Goal: Task Accomplishment & Management: Use online tool/utility

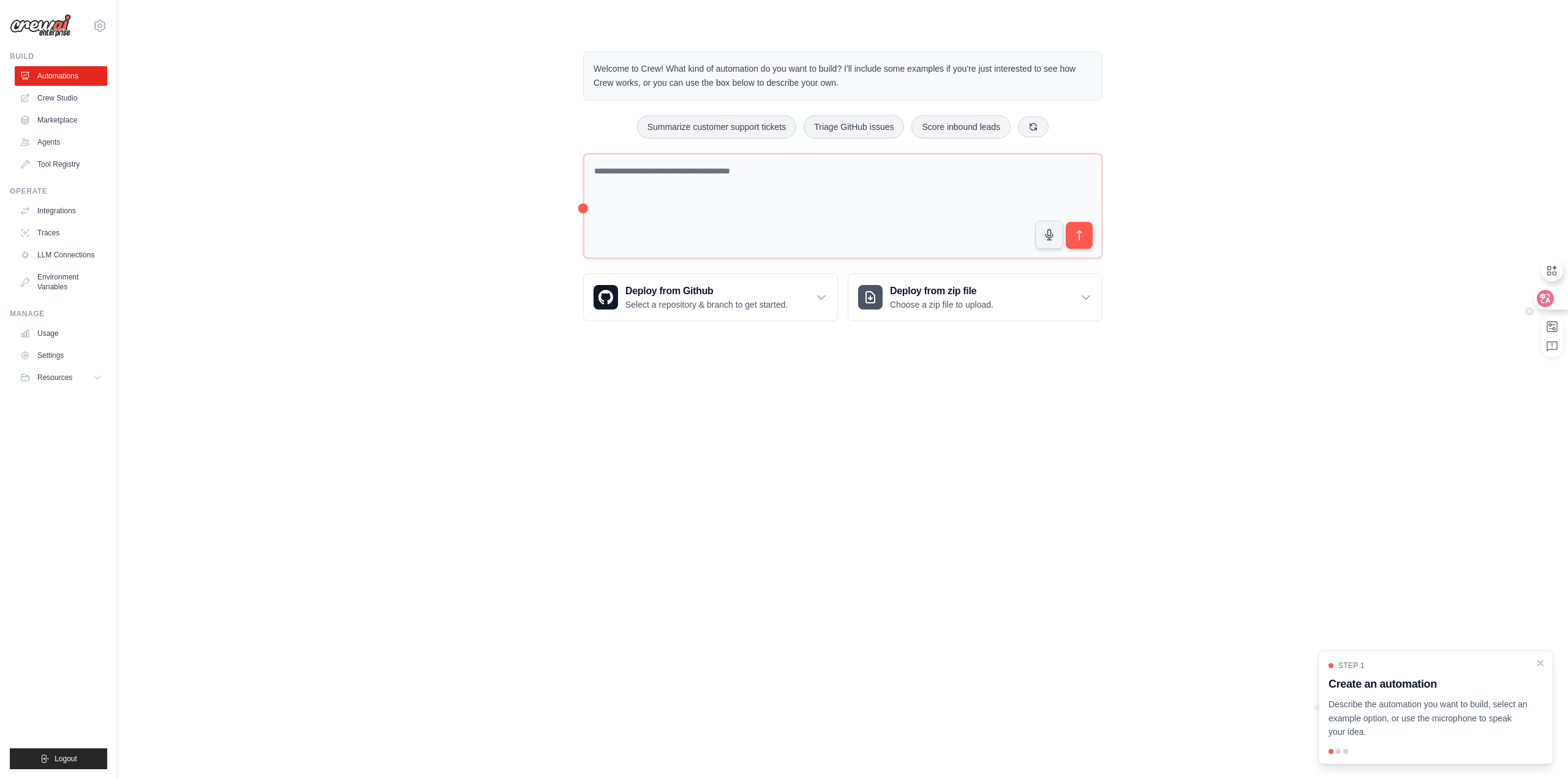
click at [1550, 302] on icon at bounding box center [1546, 298] width 18 height 18
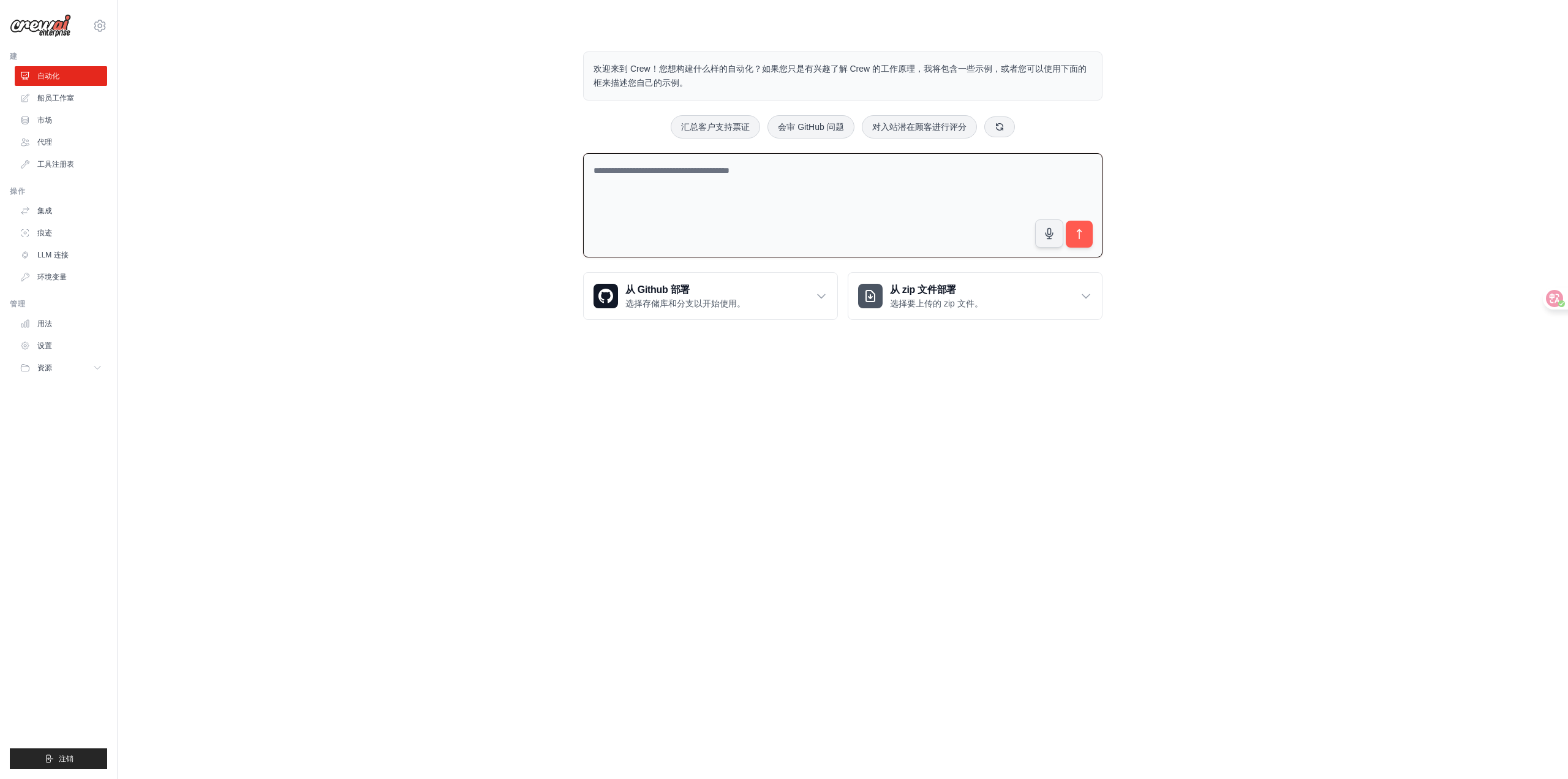
click at [787, 198] on textarea at bounding box center [842, 206] width 519 height 105
type textarea "*********"
click at [1084, 230] on icon "submit" at bounding box center [1079, 234] width 13 height 13
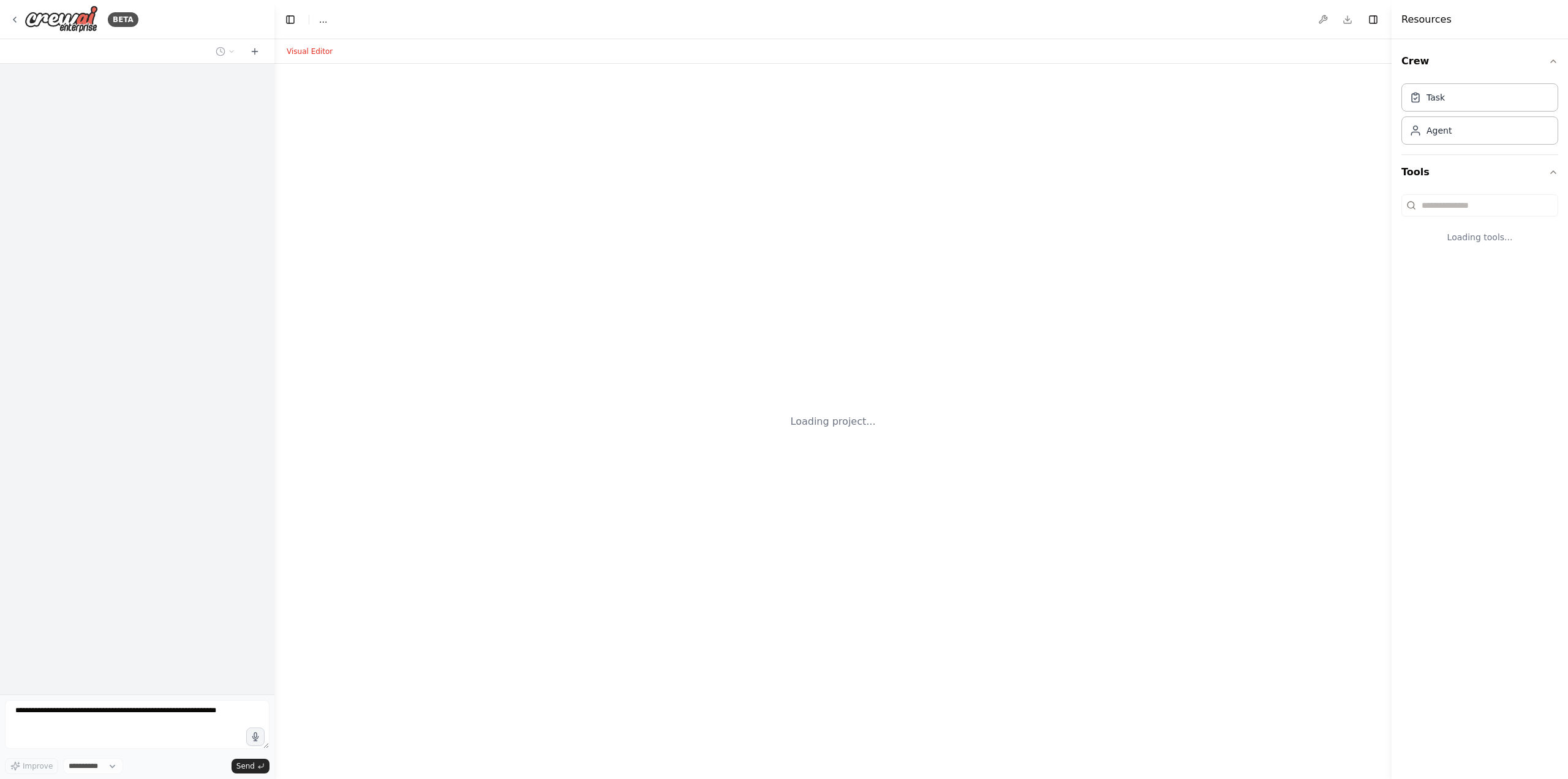
select select "****"
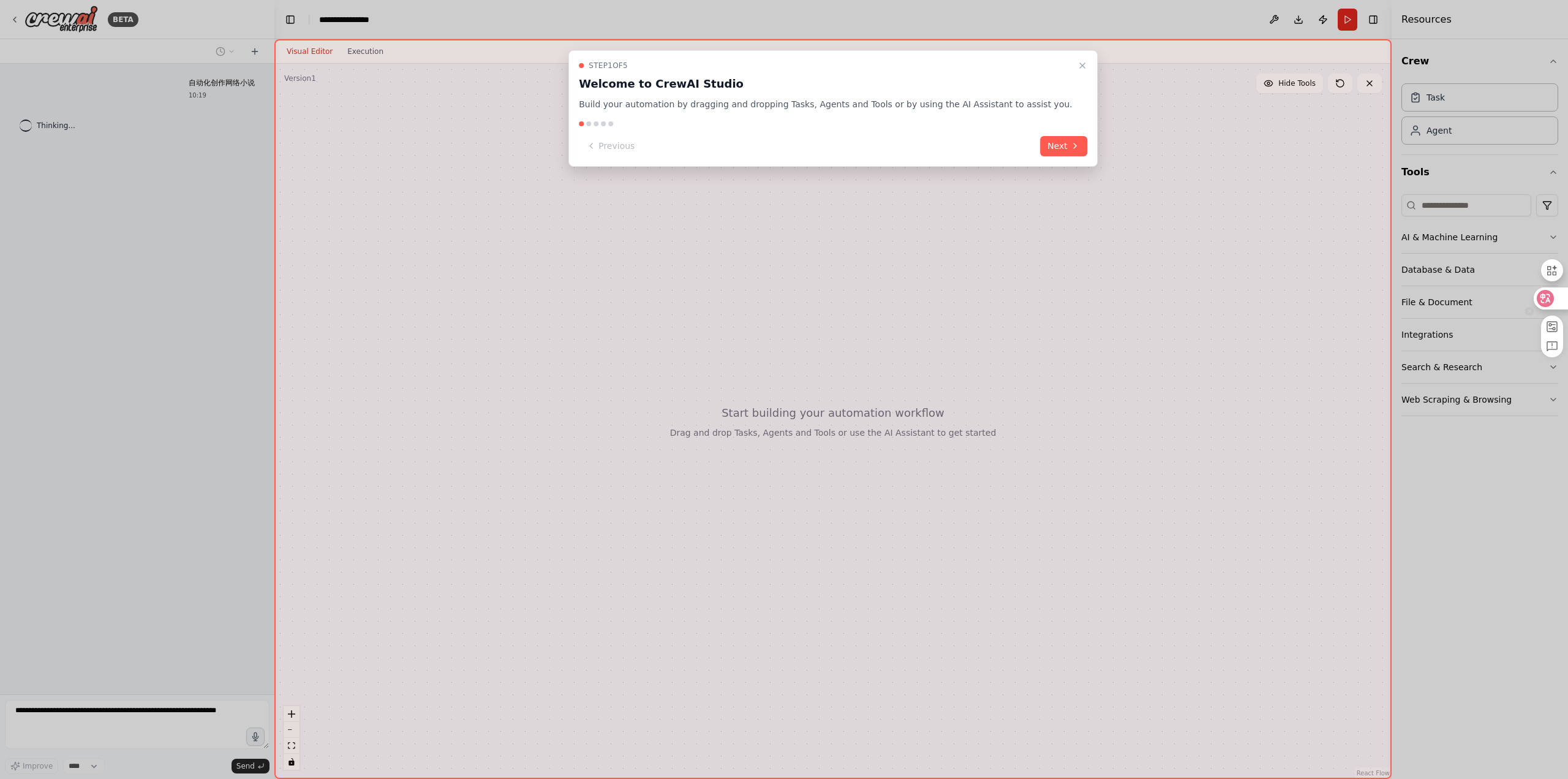
click at [1548, 304] on icon at bounding box center [1546, 298] width 18 height 18
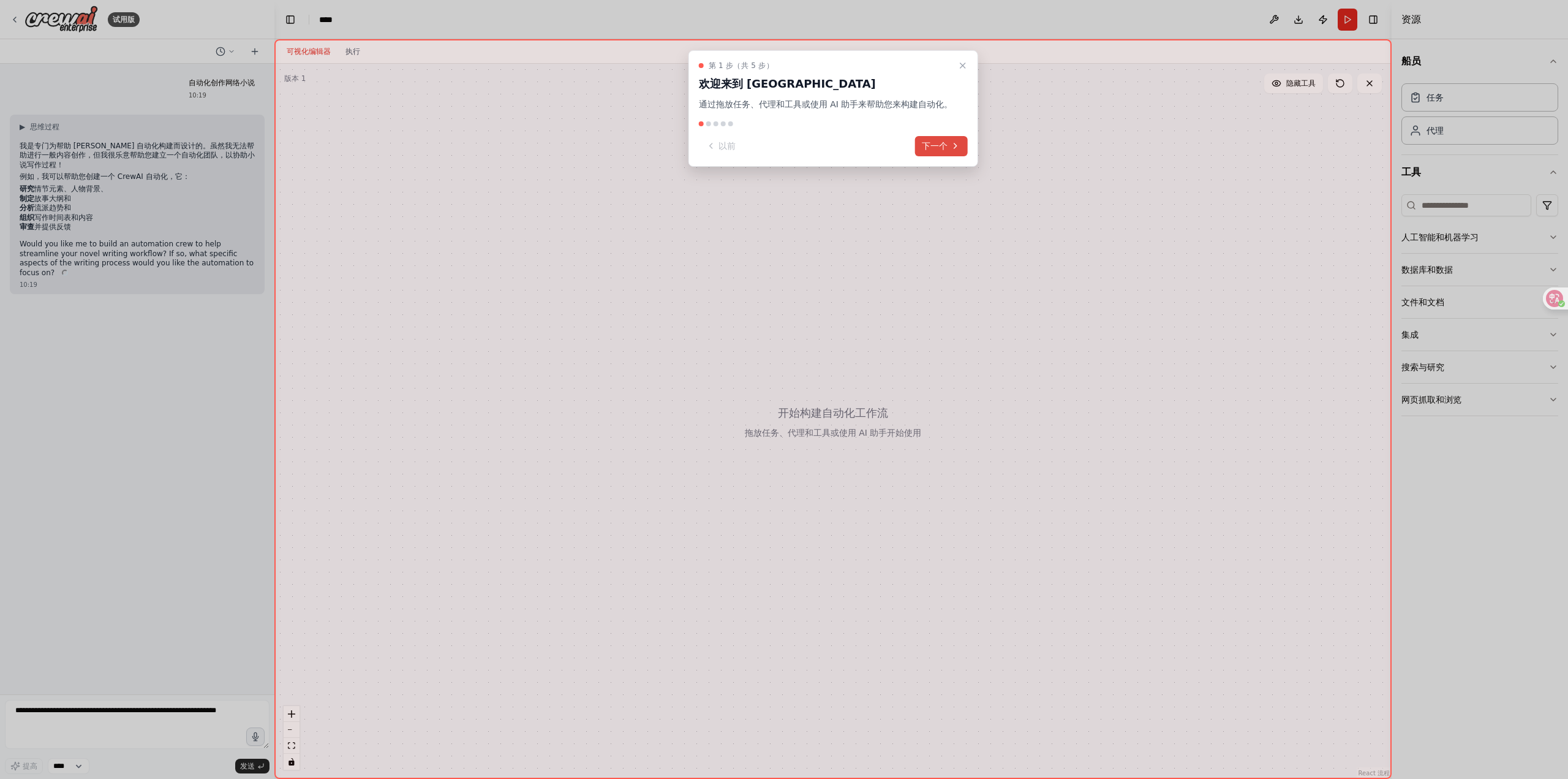
click at [937, 149] on font "下一个" at bounding box center [934, 146] width 25 height 10
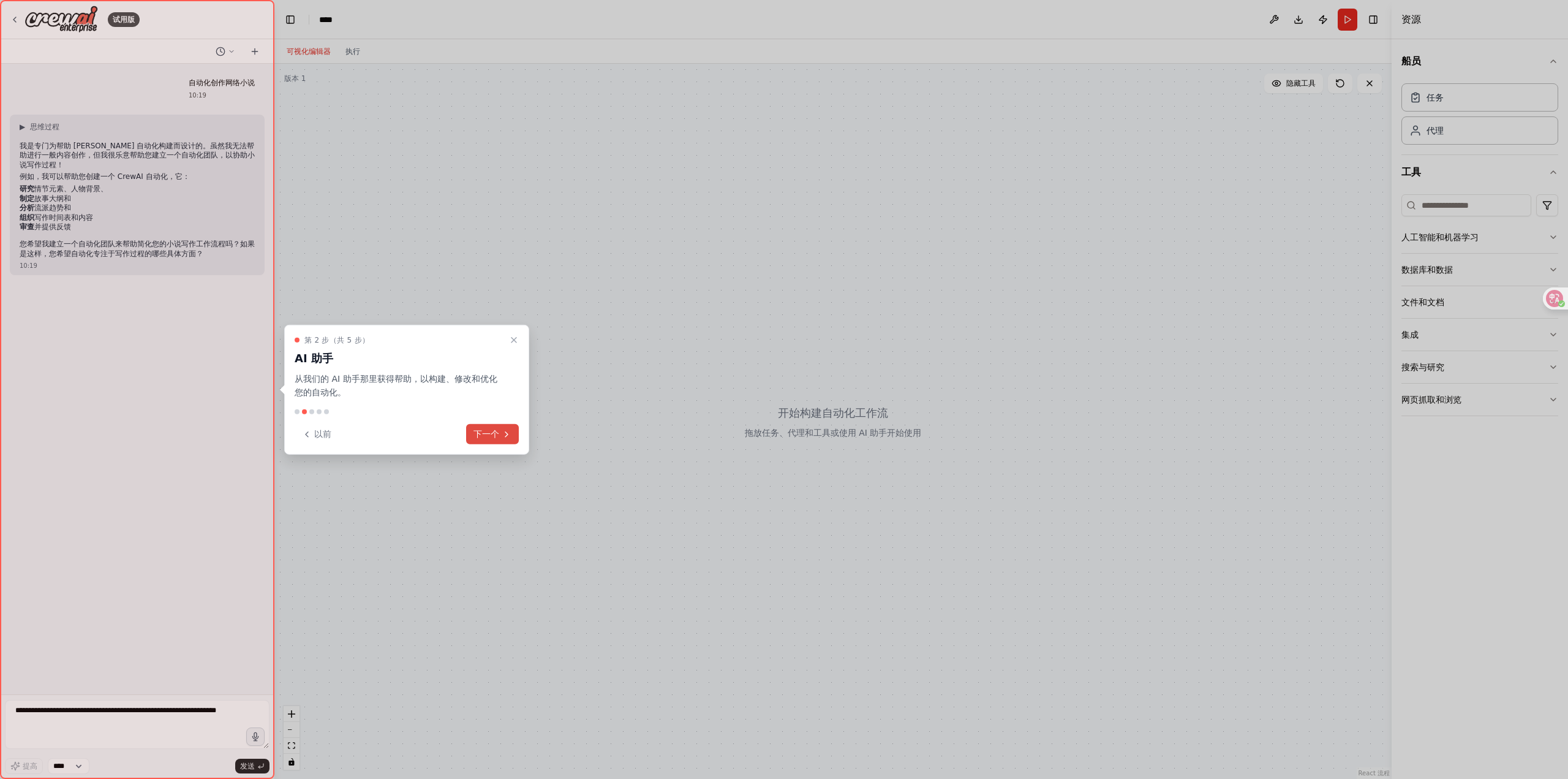
click at [501, 434] on button "下一个" at bounding box center [492, 434] width 53 height 21
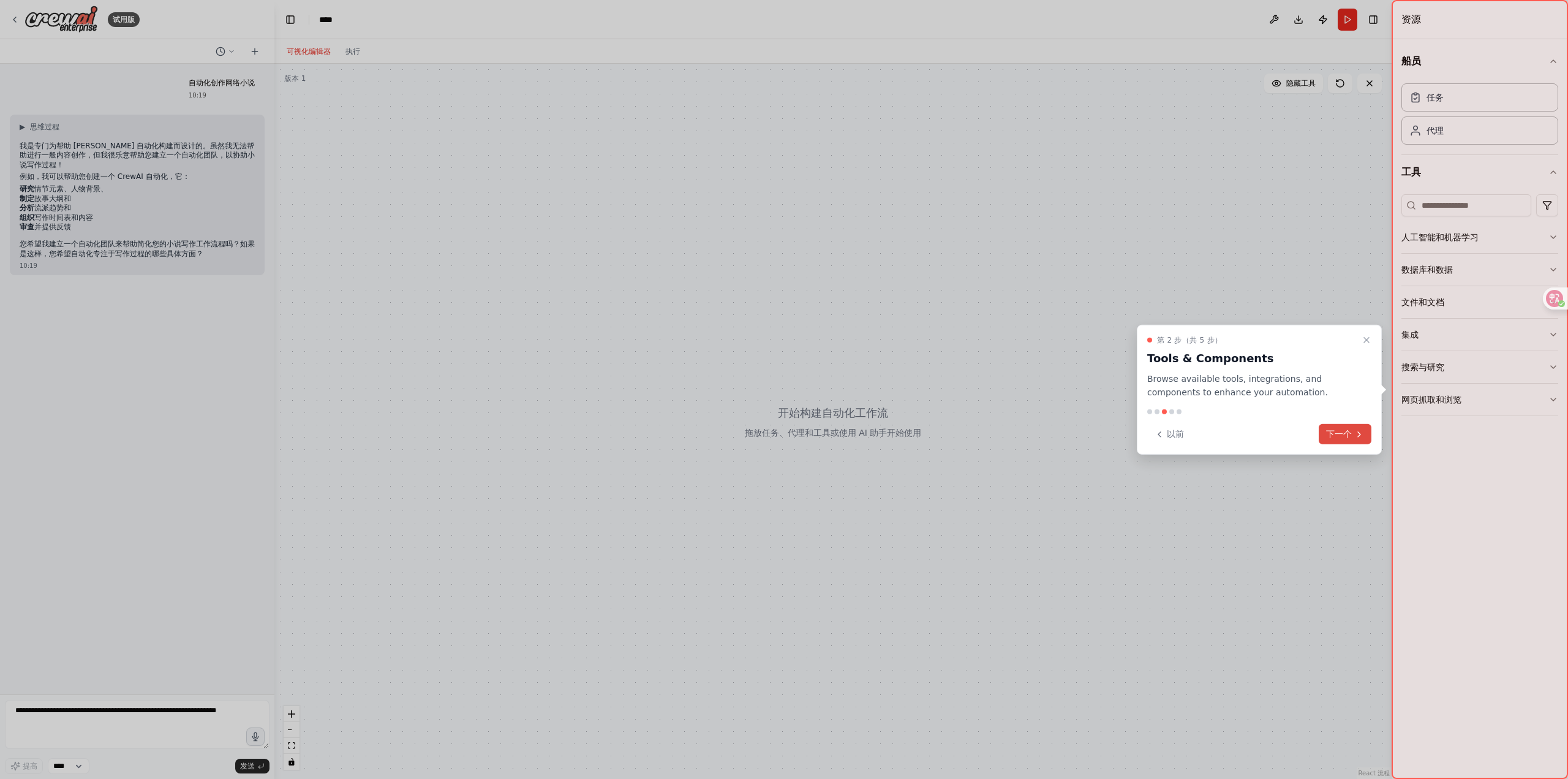
click at [1329, 429] on font "下一个" at bounding box center [1338, 434] width 25 height 10
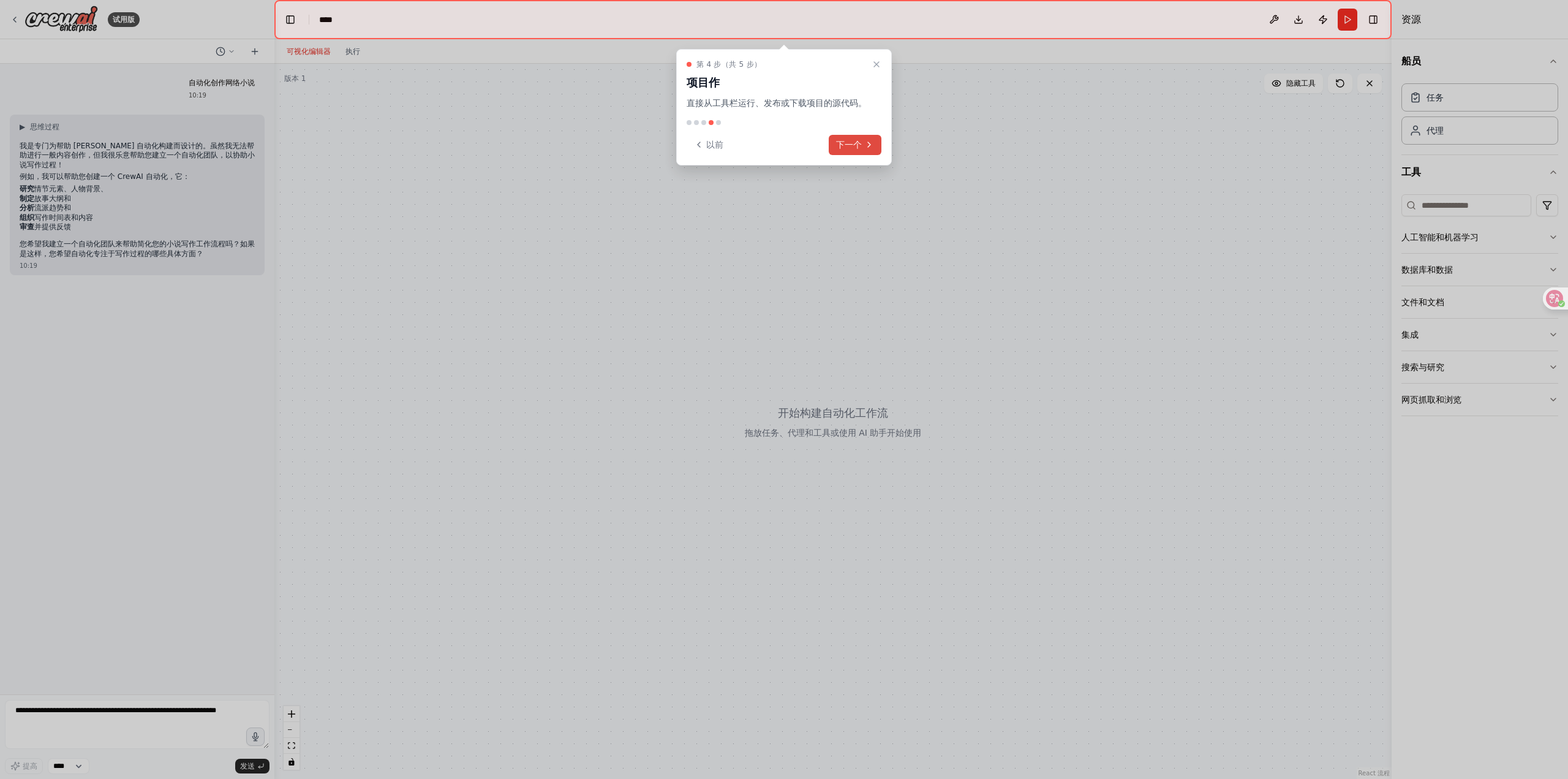
click at [851, 149] on font "下一个" at bounding box center [849, 145] width 25 height 10
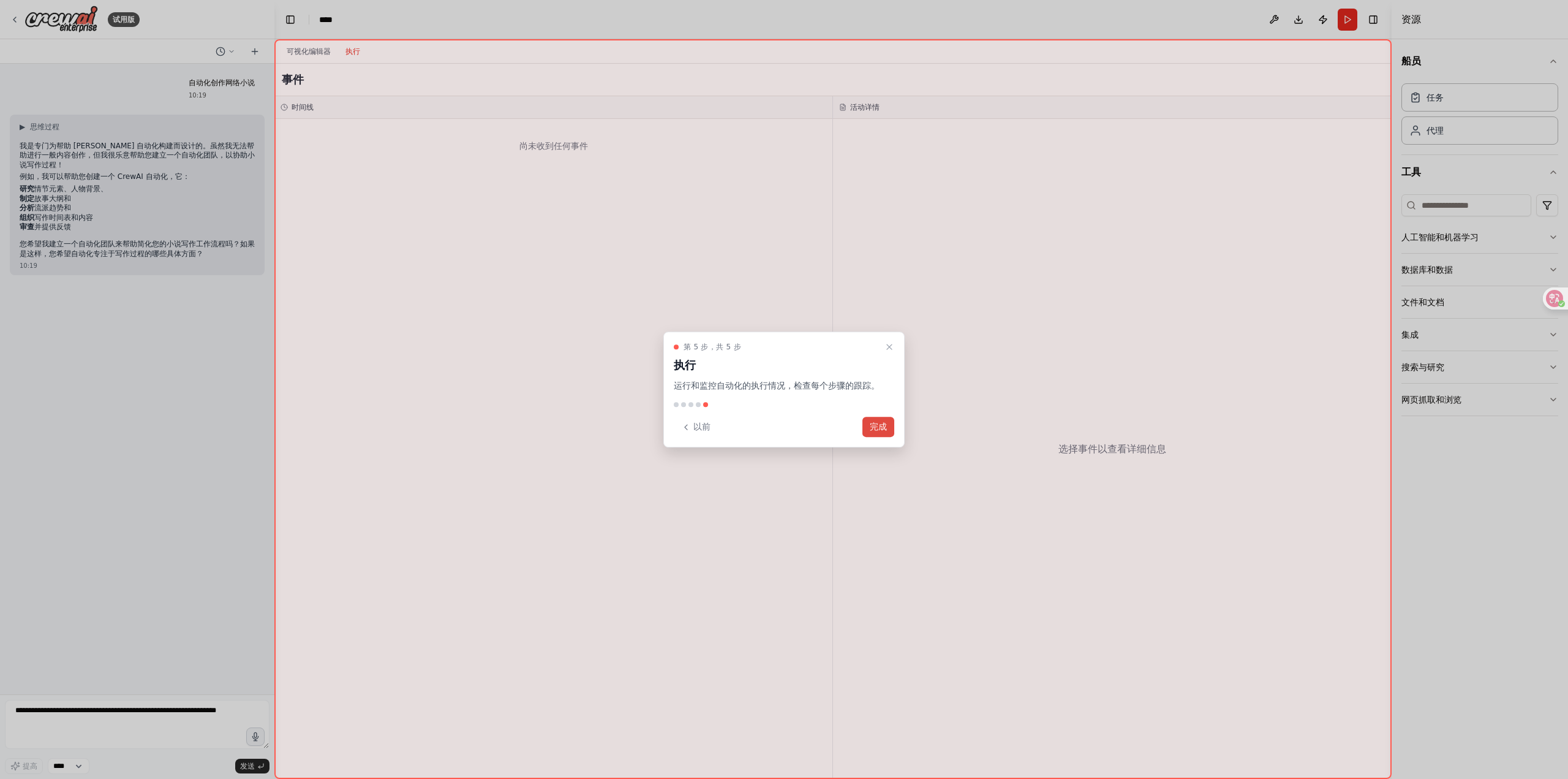
click at [875, 426] on font "完成" at bounding box center [878, 427] width 18 height 10
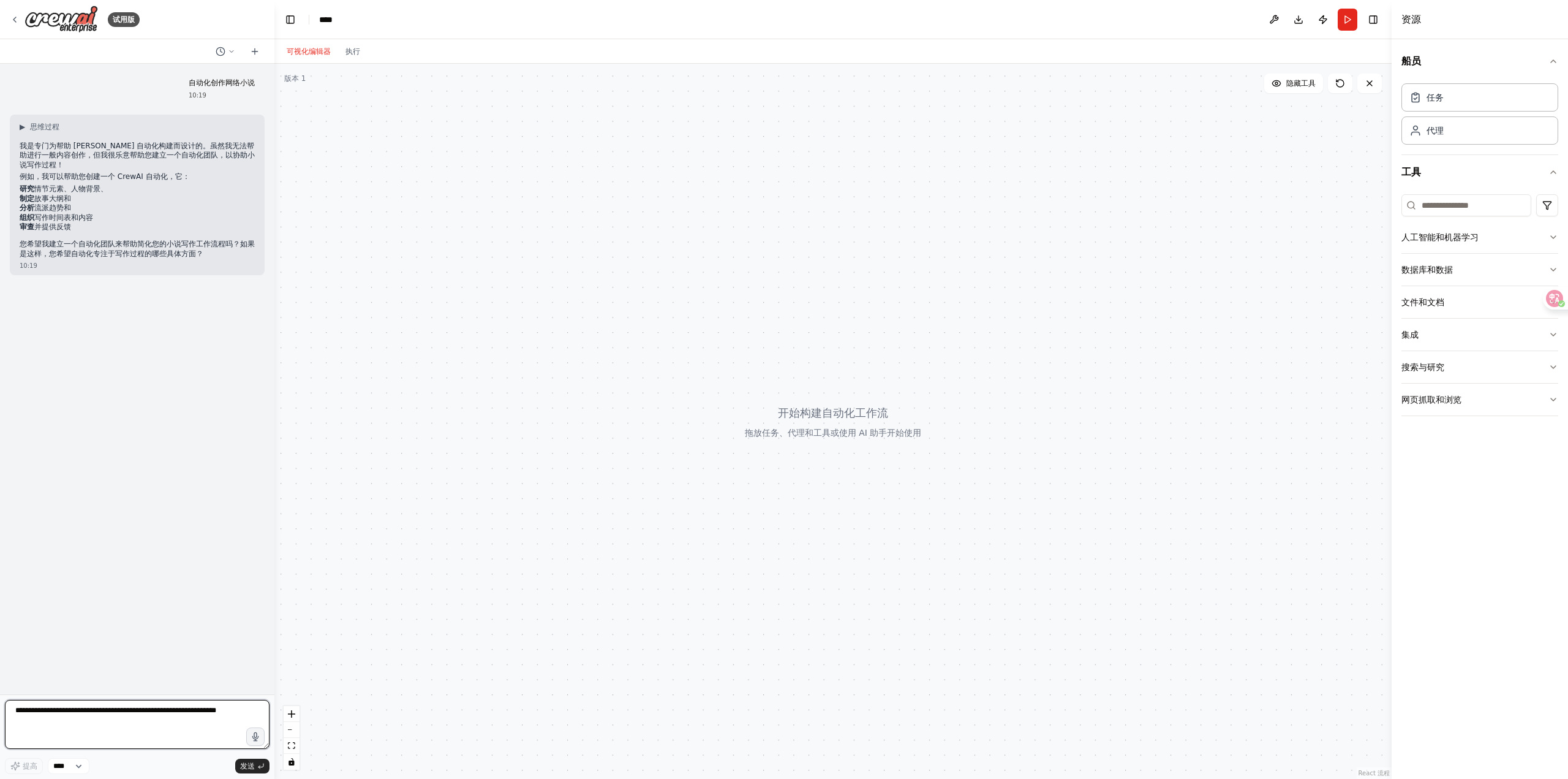
click at [112, 723] on textarea at bounding box center [137, 724] width 264 height 49
type textarea "*"
type textarea "**********"
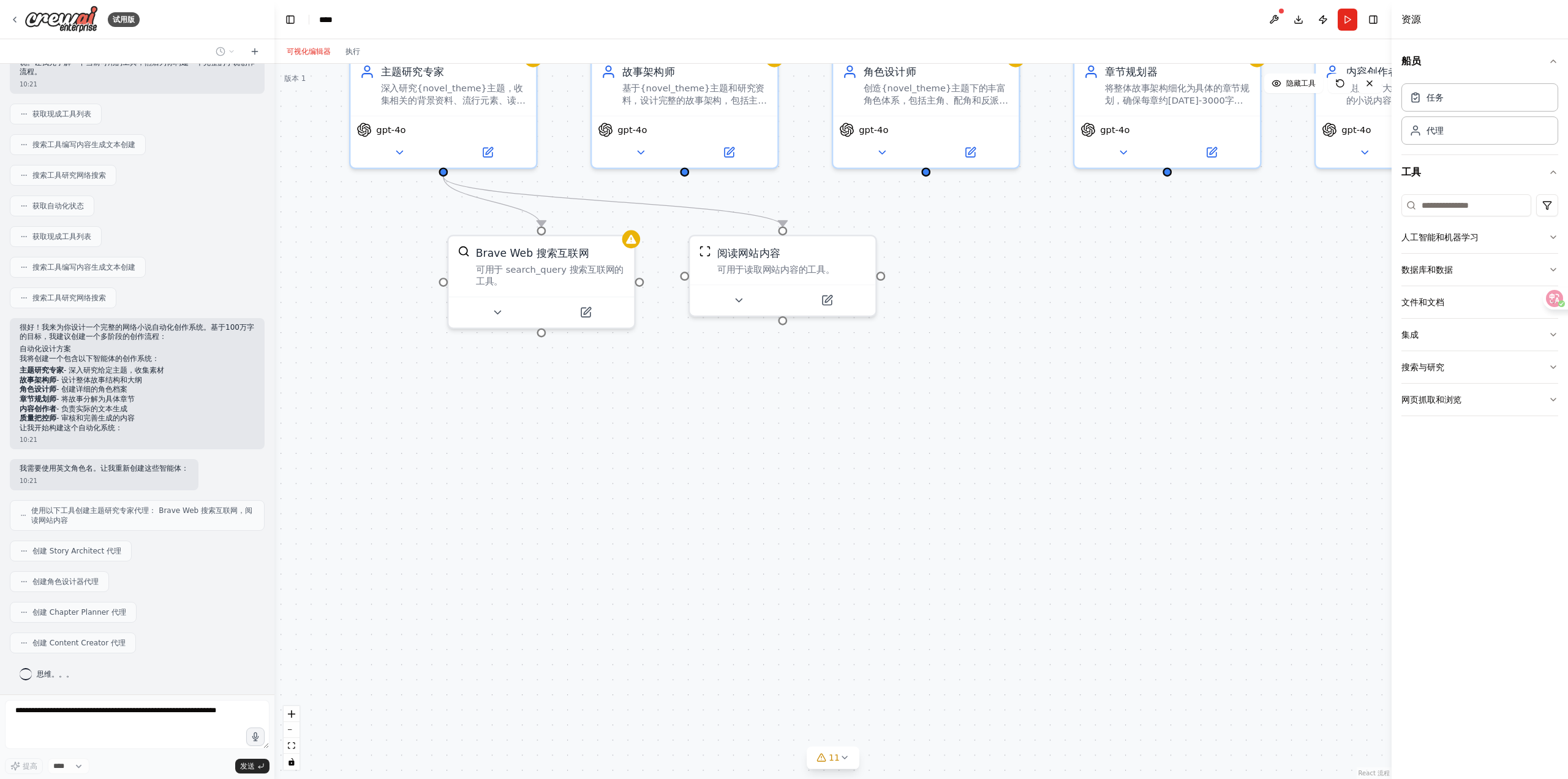
scroll to position [427, 0]
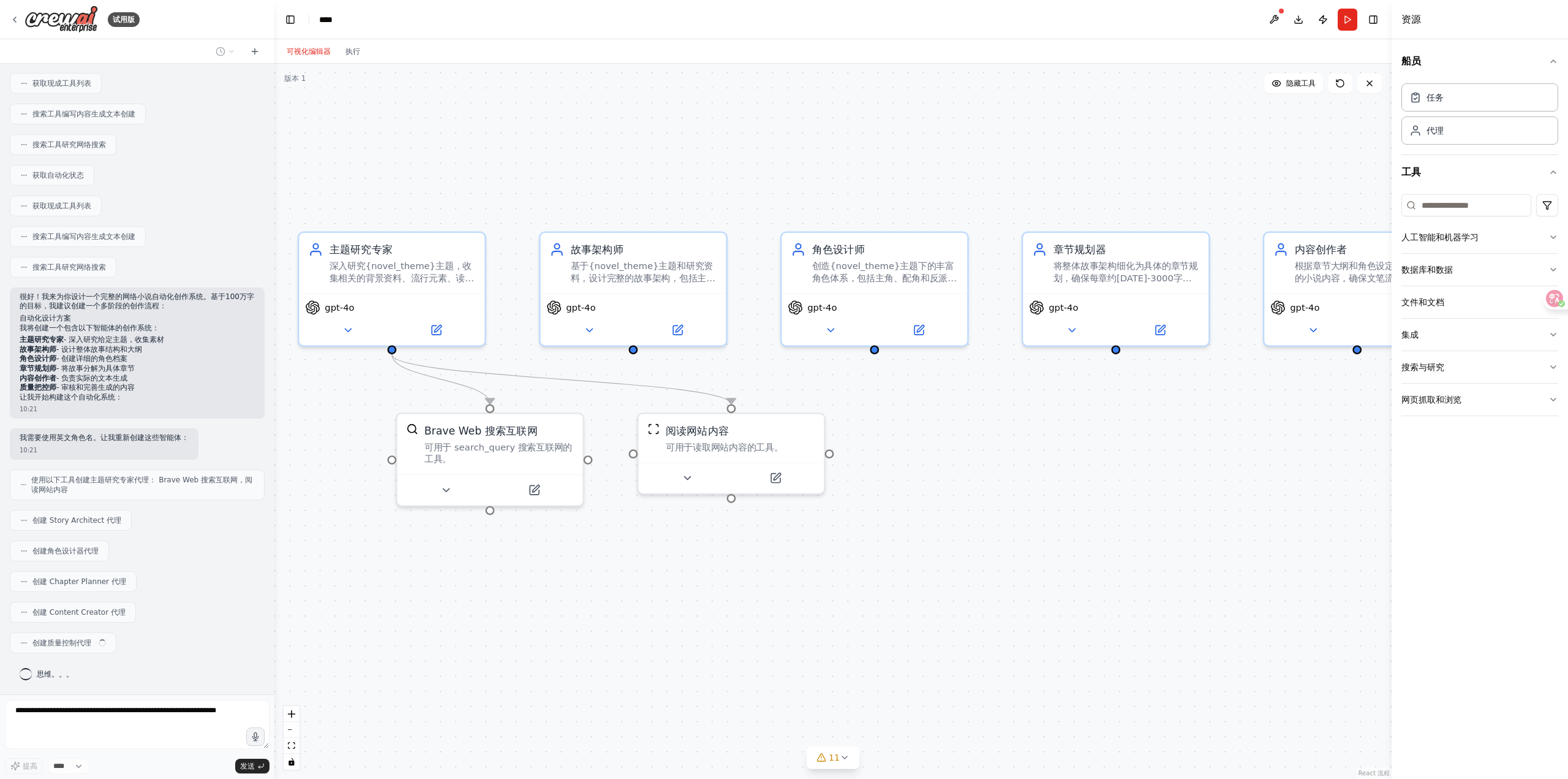
drag, startPoint x: 1053, startPoint y: 383, endPoint x: 1001, endPoint y: 561, distance: 185.4
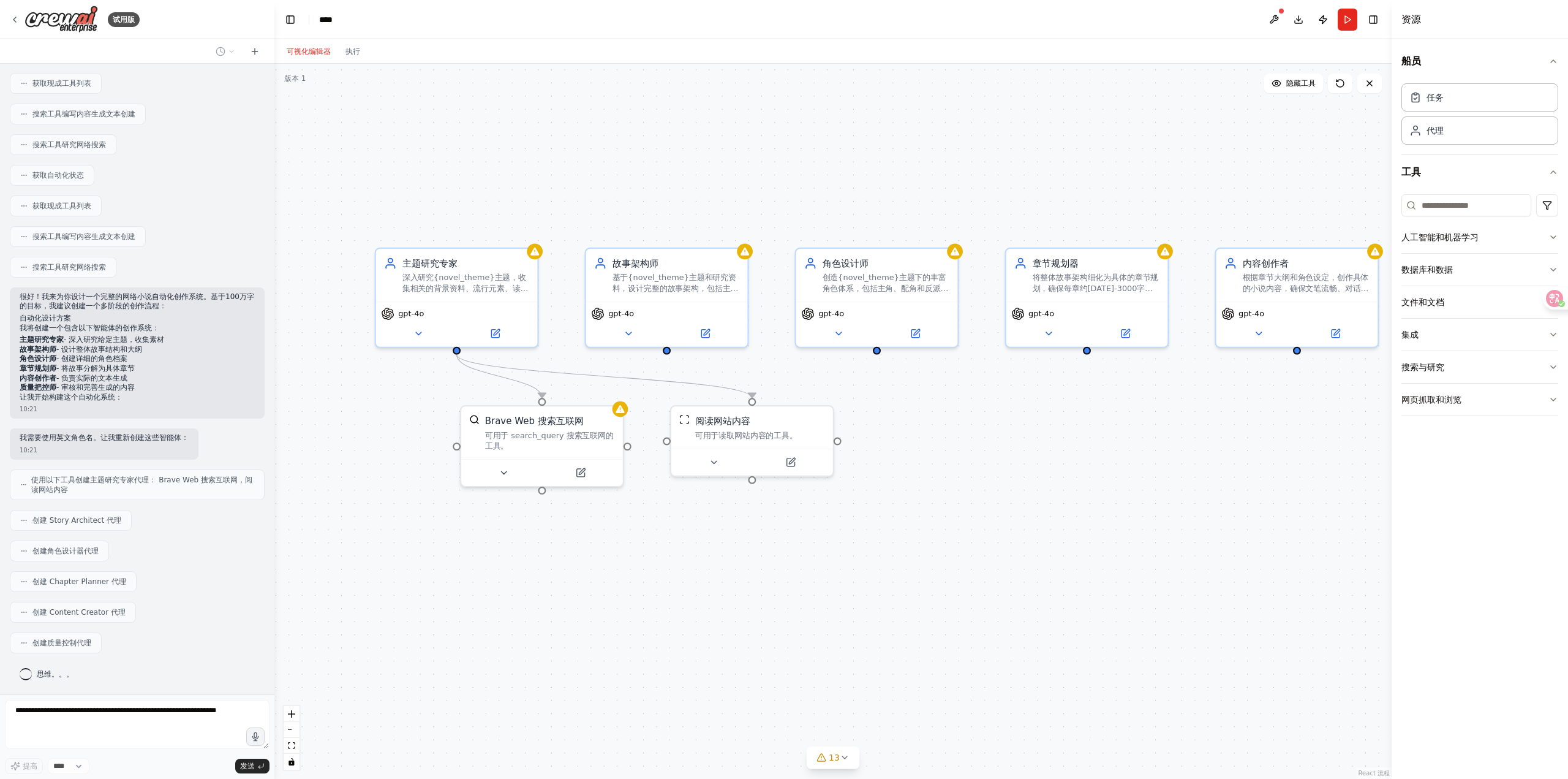
drag, startPoint x: 977, startPoint y: 509, endPoint x: 965, endPoint y: 487, distance: 25.1
click at [417, 314] on span "gpt-4o" at bounding box center [410, 310] width 25 height 11
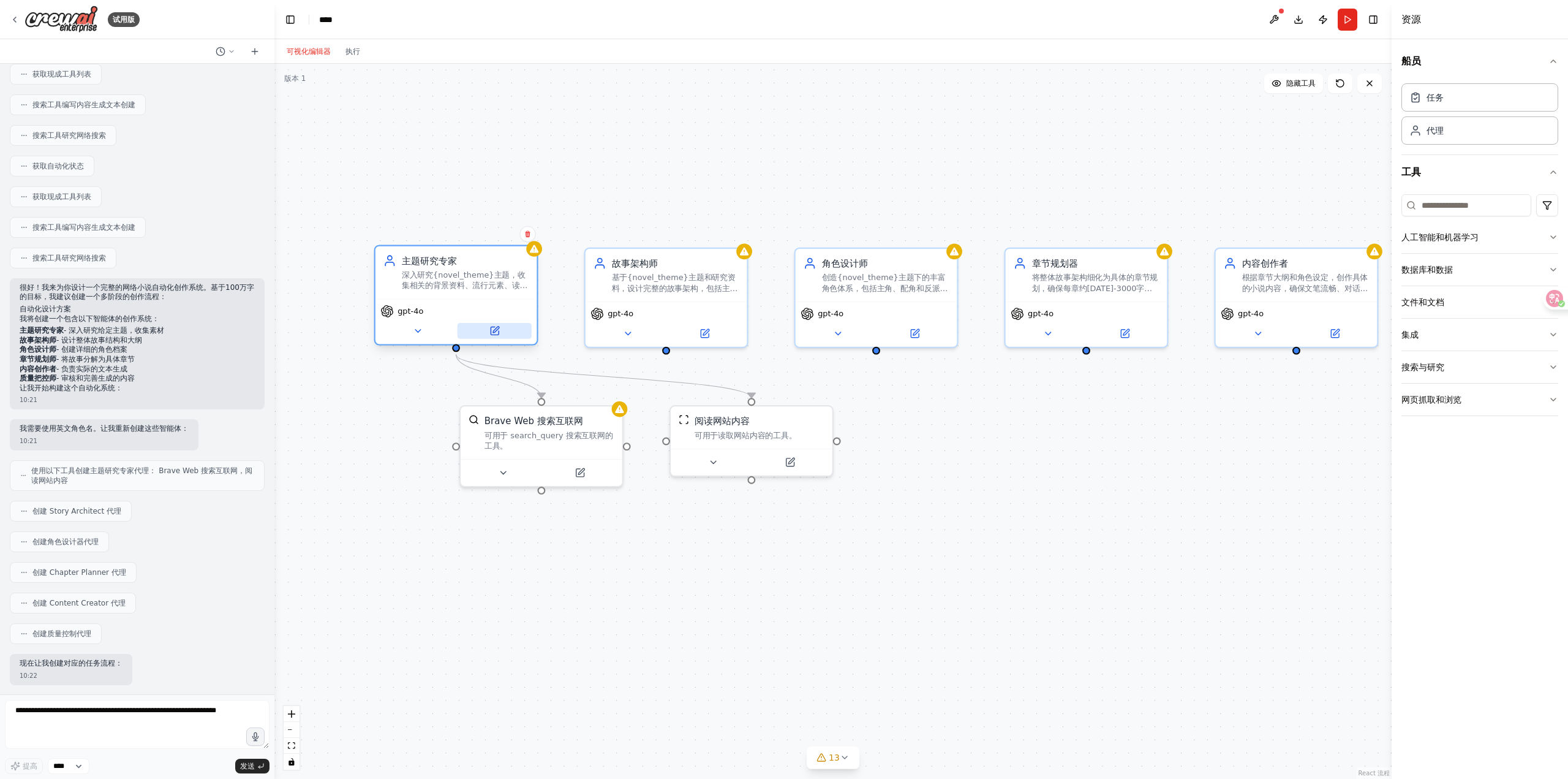
click at [496, 335] on icon at bounding box center [494, 331] width 8 height 8
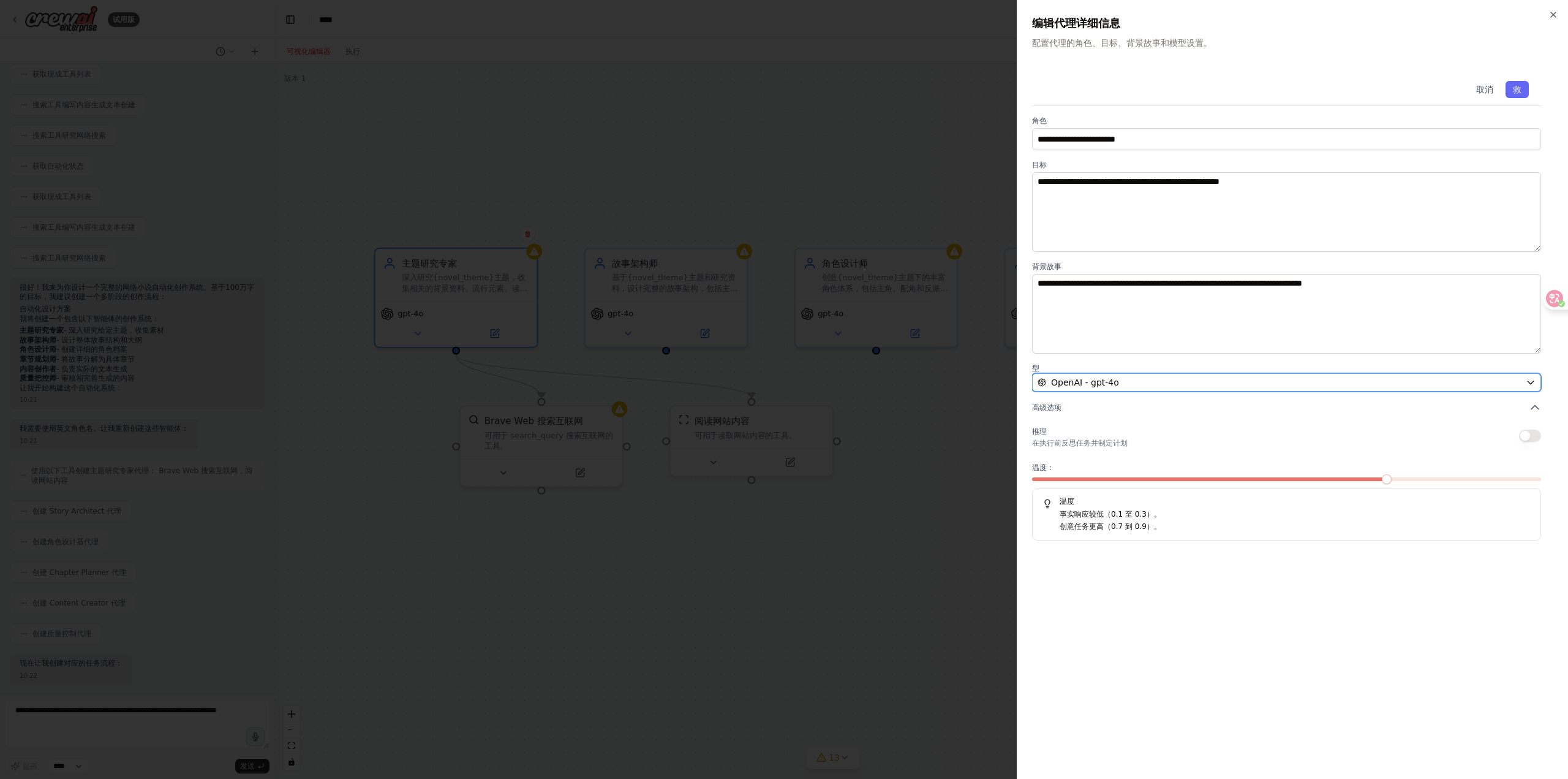
click at [1223, 385] on div "OpenAI - gpt-4o" at bounding box center [1279, 382] width 483 height 13
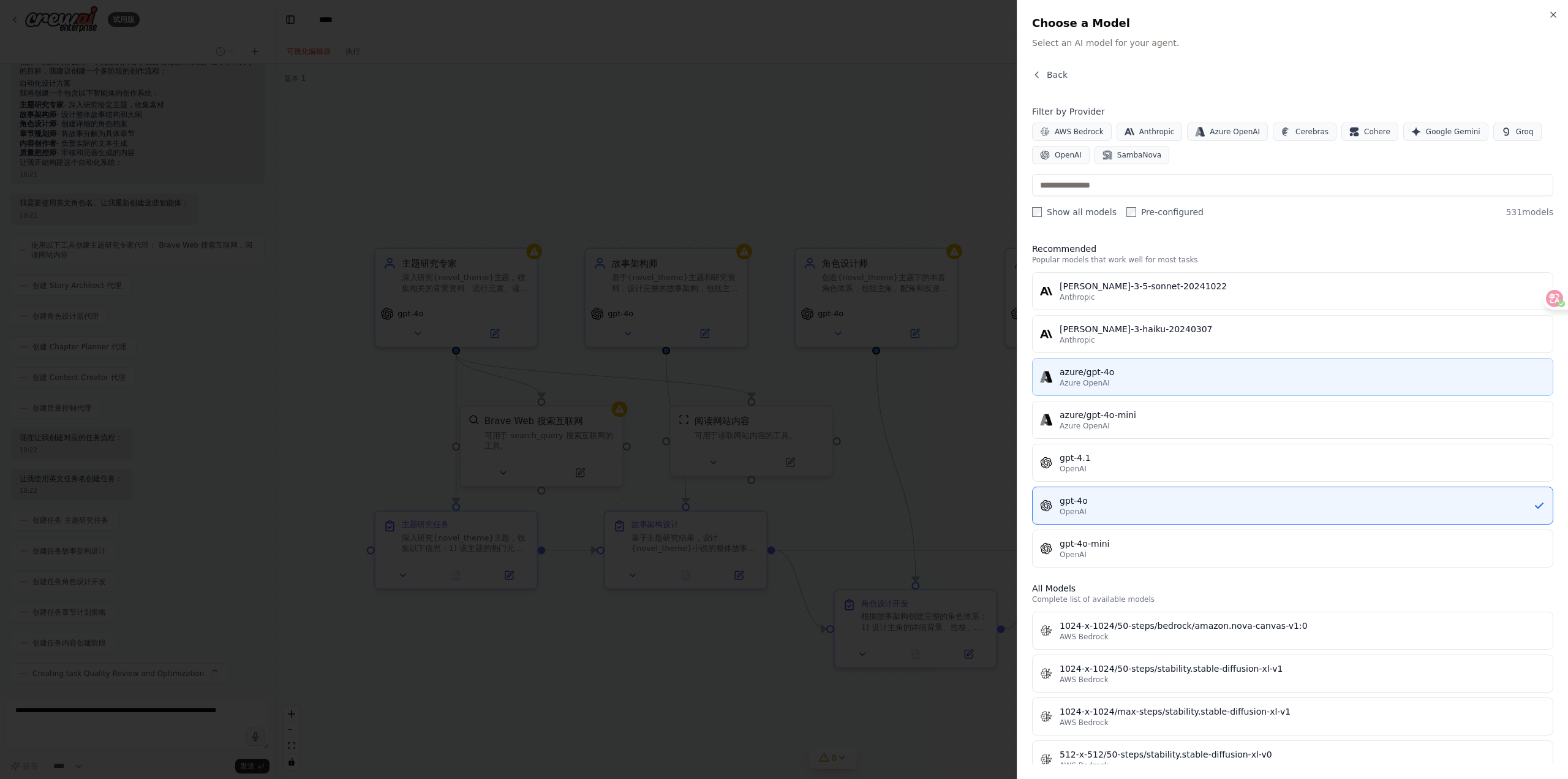
scroll to position [692, 0]
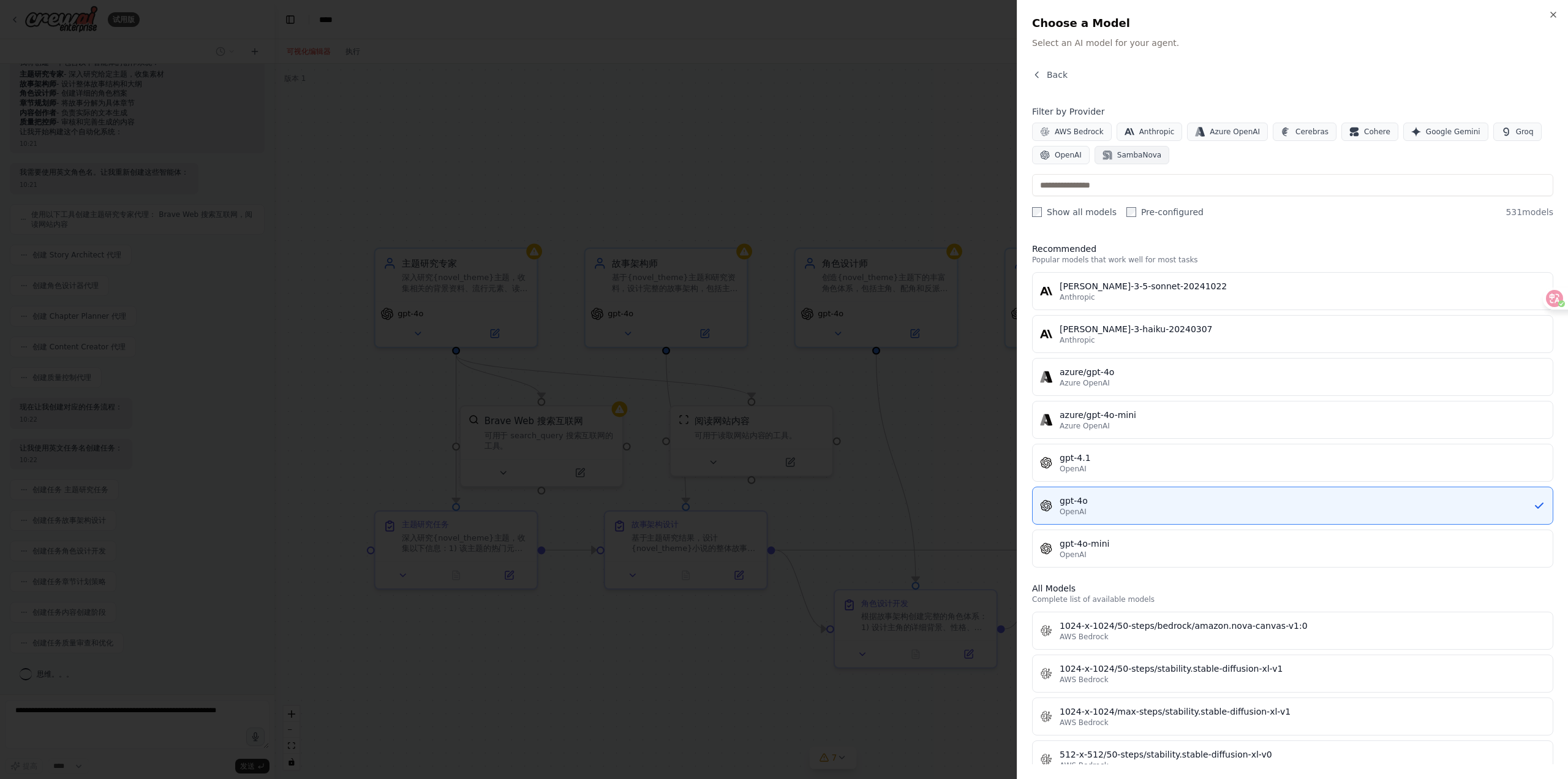
click at [1147, 161] on button "SambaNova" at bounding box center [1132, 155] width 74 height 19
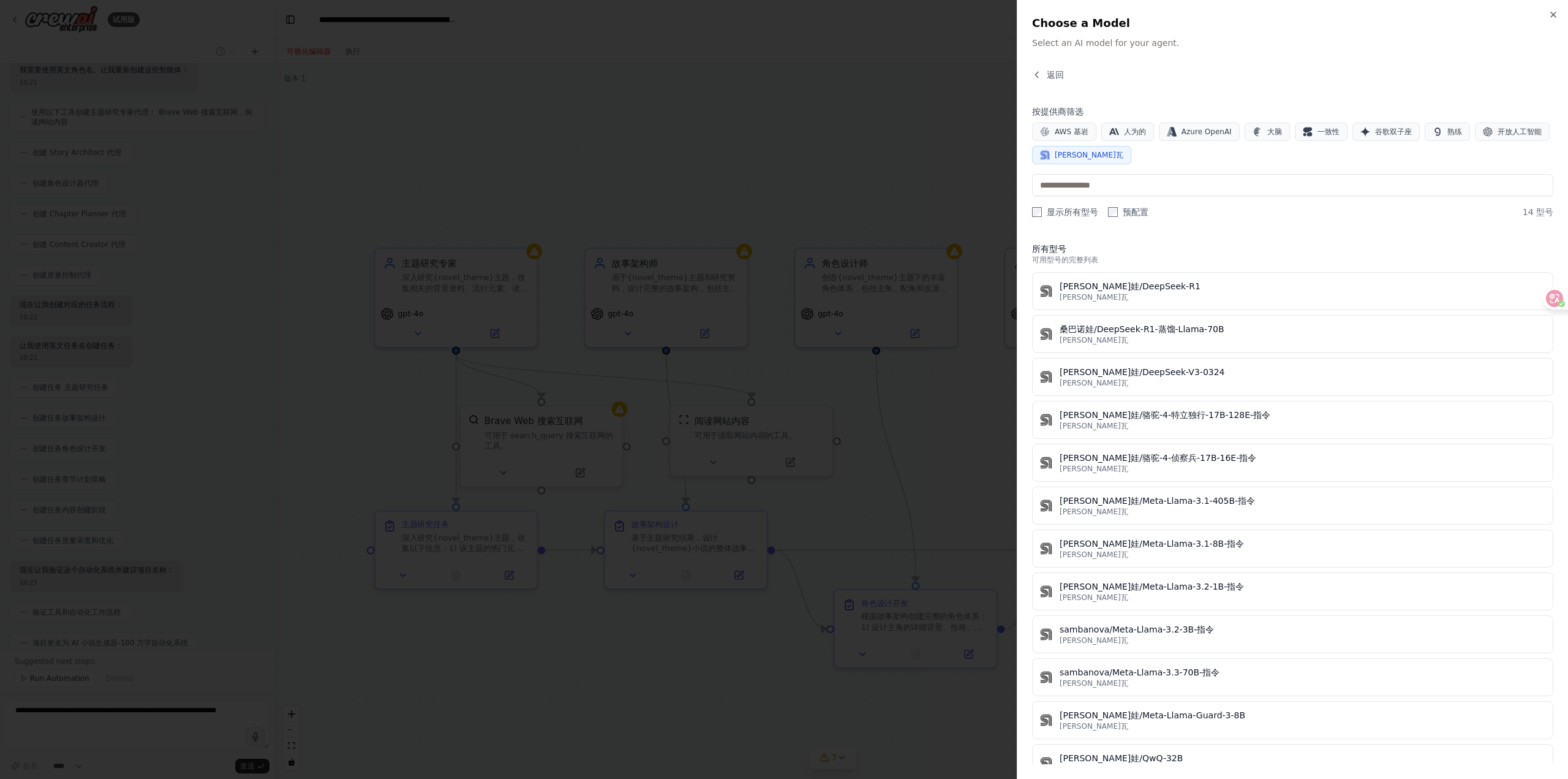
scroll to position [803, 0]
click at [1544, 300] on icon at bounding box center [1545, 298] width 13 height 13
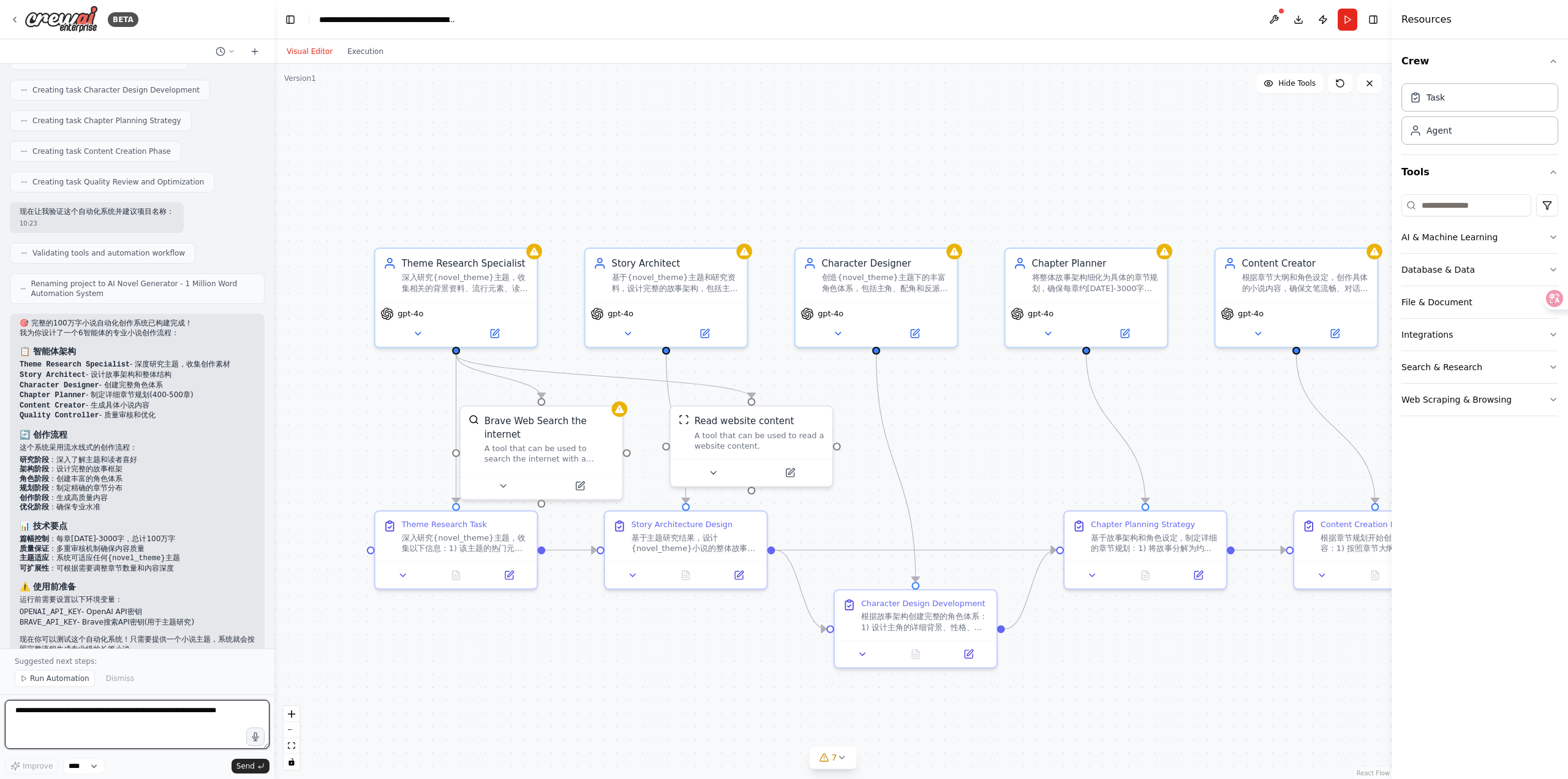
scroll to position [1222, 0]
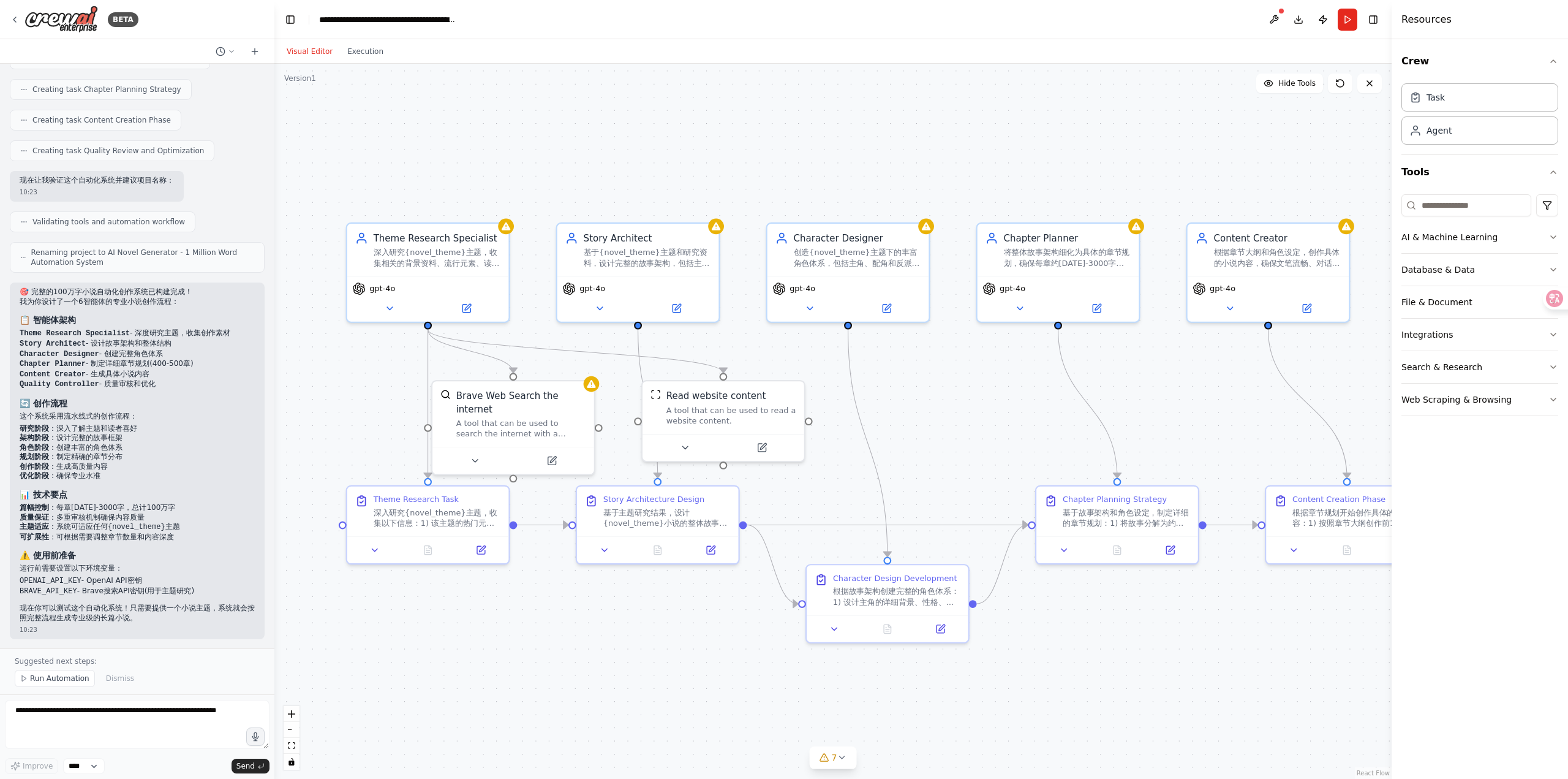
drag, startPoint x: 1189, startPoint y: 661, endPoint x: 1162, endPoint y: 635, distance: 37.5
click at [1162, 635] on div ".deletable-edge-delete-btn { width: 20px; height: 20px; border: 0px solid #ffff…" at bounding box center [832, 421] width 1117 height 715
click at [468, 314] on div "gpt-4o" at bounding box center [427, 296] width 161 height 45
click at [467, 309] on icon at bounding box center [467, 306] width 8 height 8
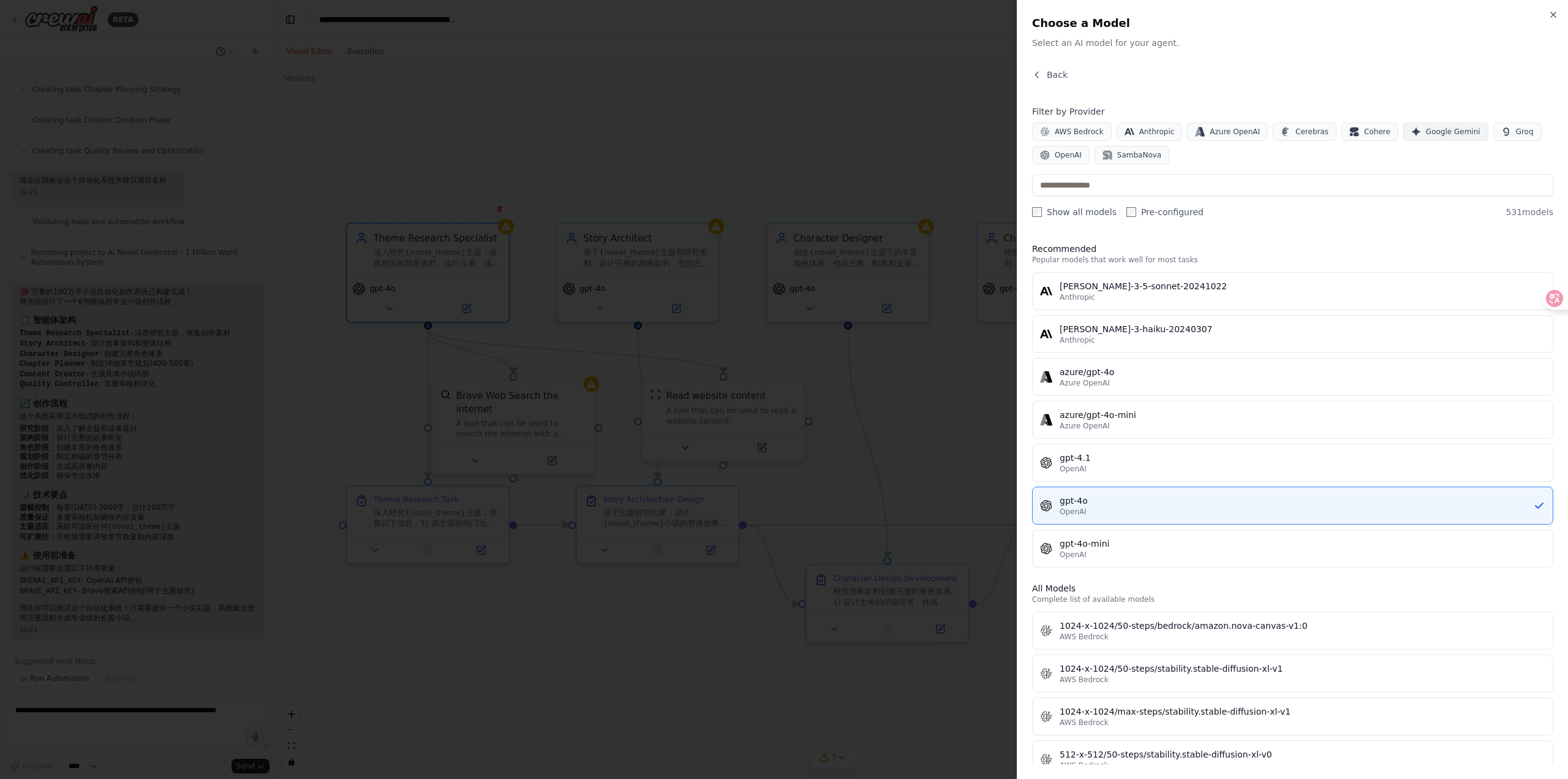
click at [1434, 133] on span "Google Gemini" at bounding box center [1454, 132] width 55 height 10
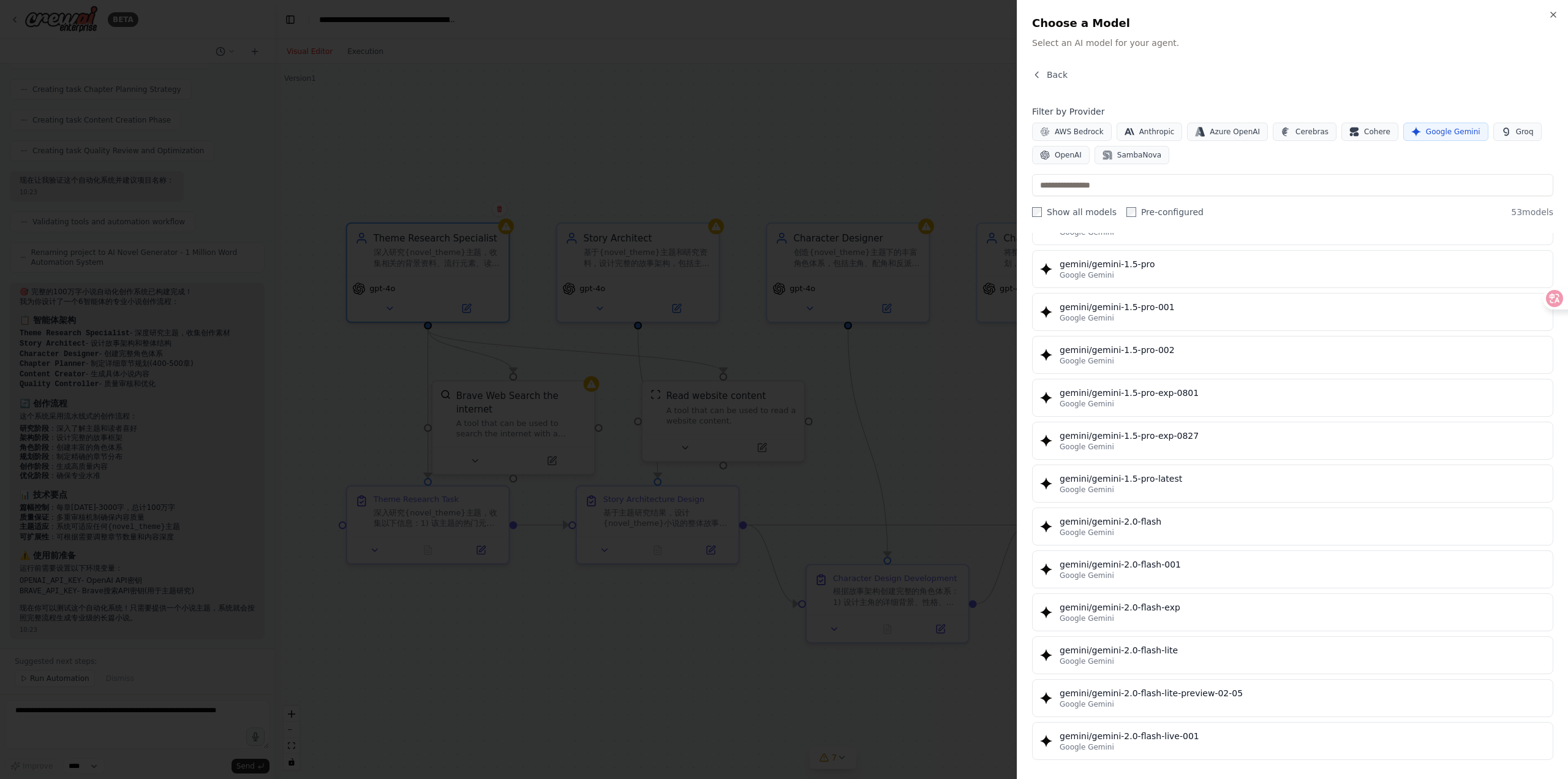
scroll to position [0, 0]
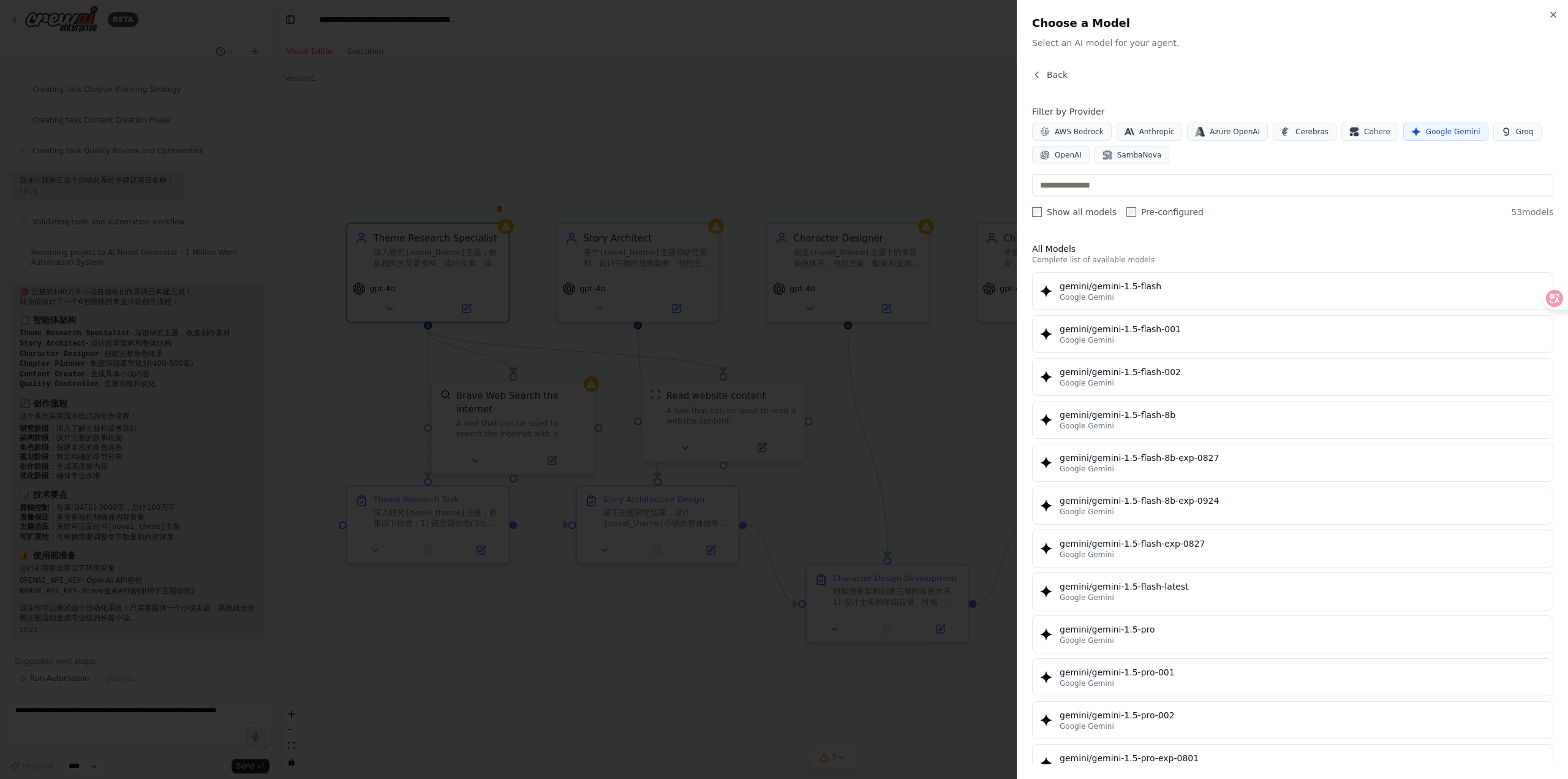
click at [1033, 218] on div "Back Filter by Provider AWS Bedrock Anthropic Azure OpenAI Cerebras Cohere Goog…" at bounding box center [1292, 416] width 521 height 696
click at [1136, 212] on label "Pre-configured" at bounding box center [1164, 211] width 77 height 13
click at [1136, 211] on label "Pre-configured" at bounding box center [1164, 211] width 77 height 13
click at [1084, 130] on span "AWS Bedrock" at bounding box center [1079, 132] width 49 height 10
click at [1143, 136] on span "Anthropic" at bounding box center [1157, 132] width 35 height 10
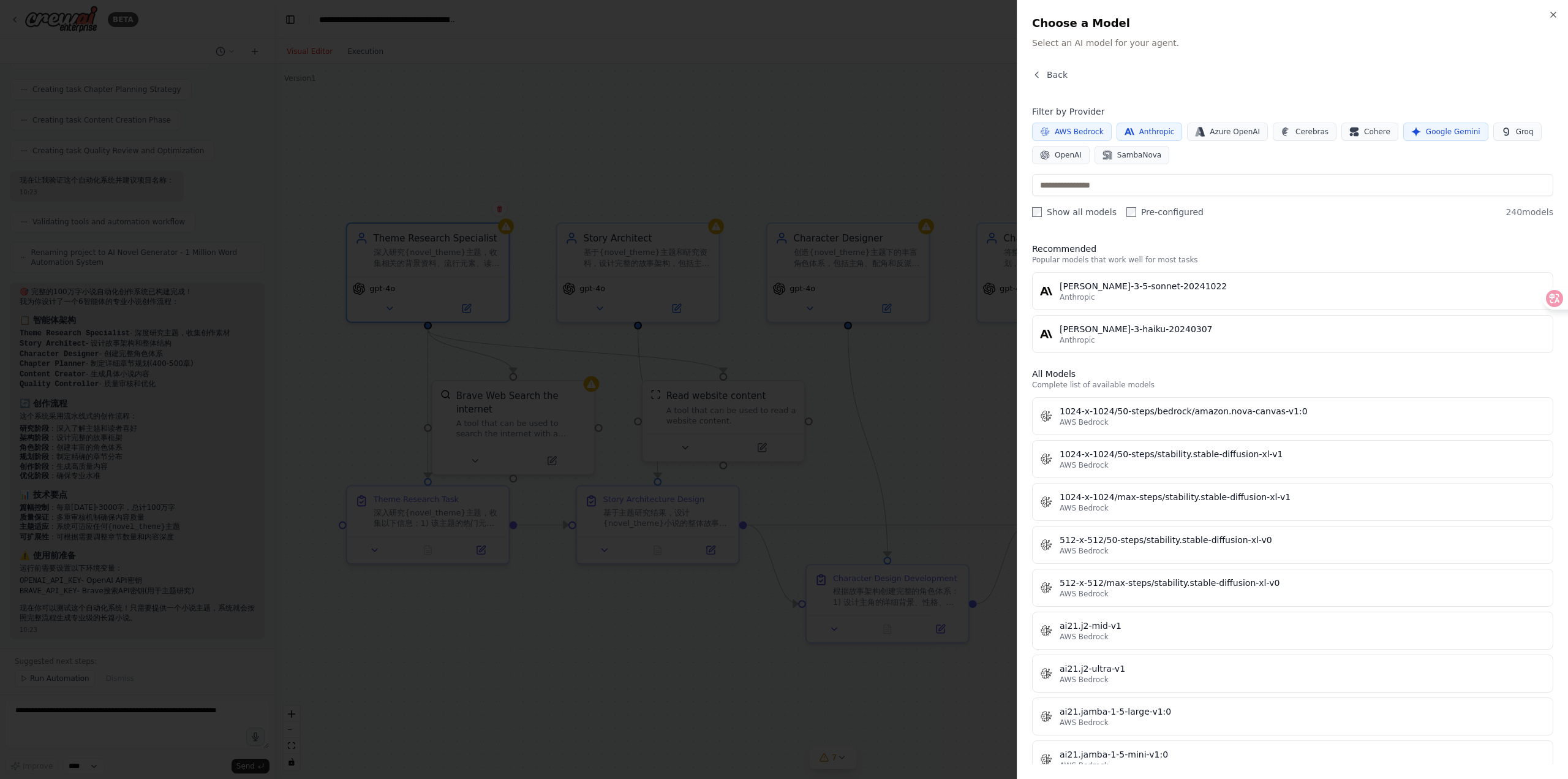
click at [1090, 135] on span "AWS Bedrock" at bounding box center [1079, 132] width 49 height 10
click at [1239, 127] on span "Azure OpenAI" at bounding box center [1234, 132] width 50 height 10
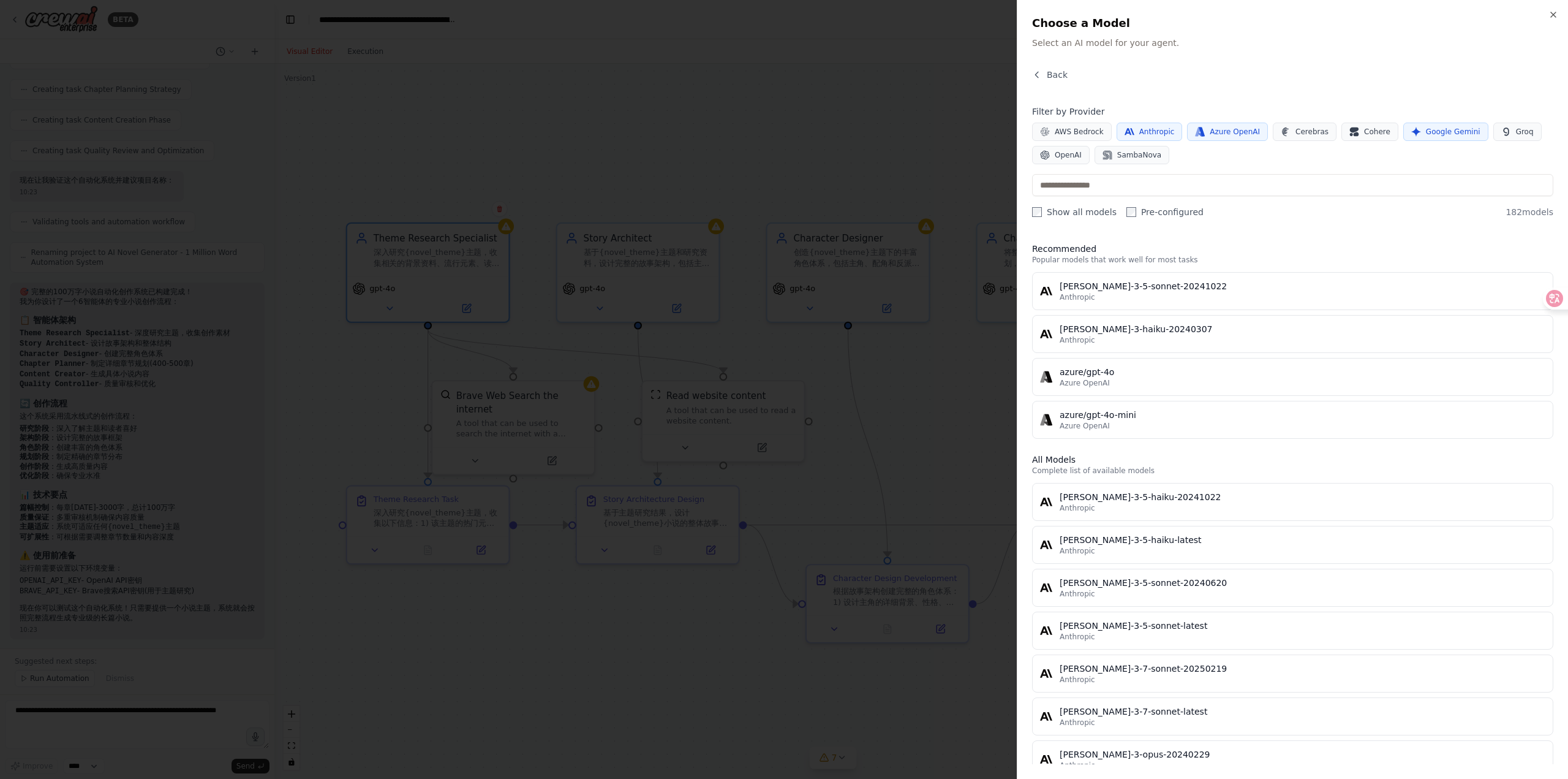
click at [1155, 133] on span "Anthropic" at bounding box center [1157, 132] width 35 height 10
click at [1201, 132] on icon "button" at bounding box center [1201, 131] width 6 height 9
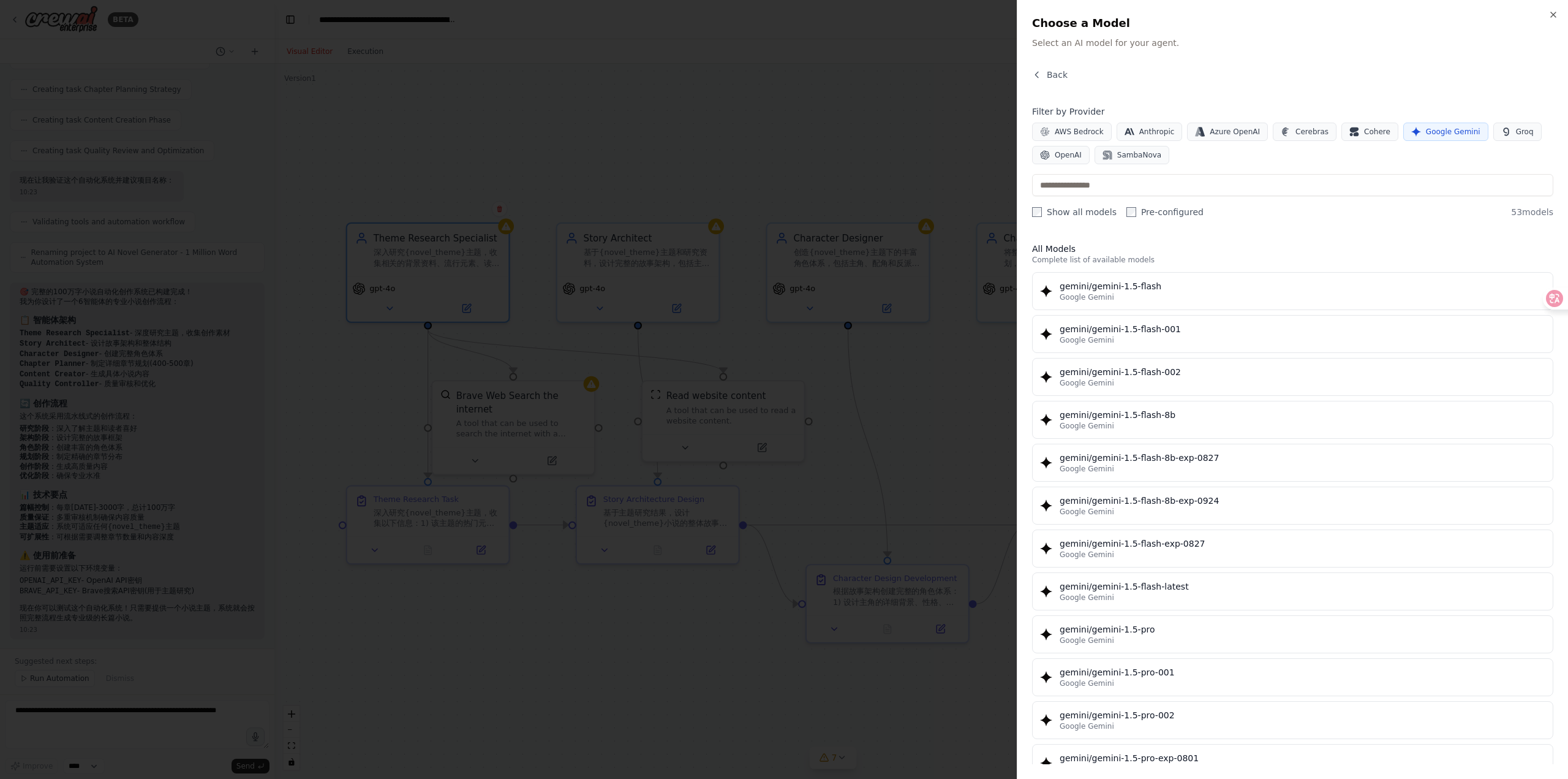
click at [778, 117] on div at bounding box center [784, 390] width 1568 height 779
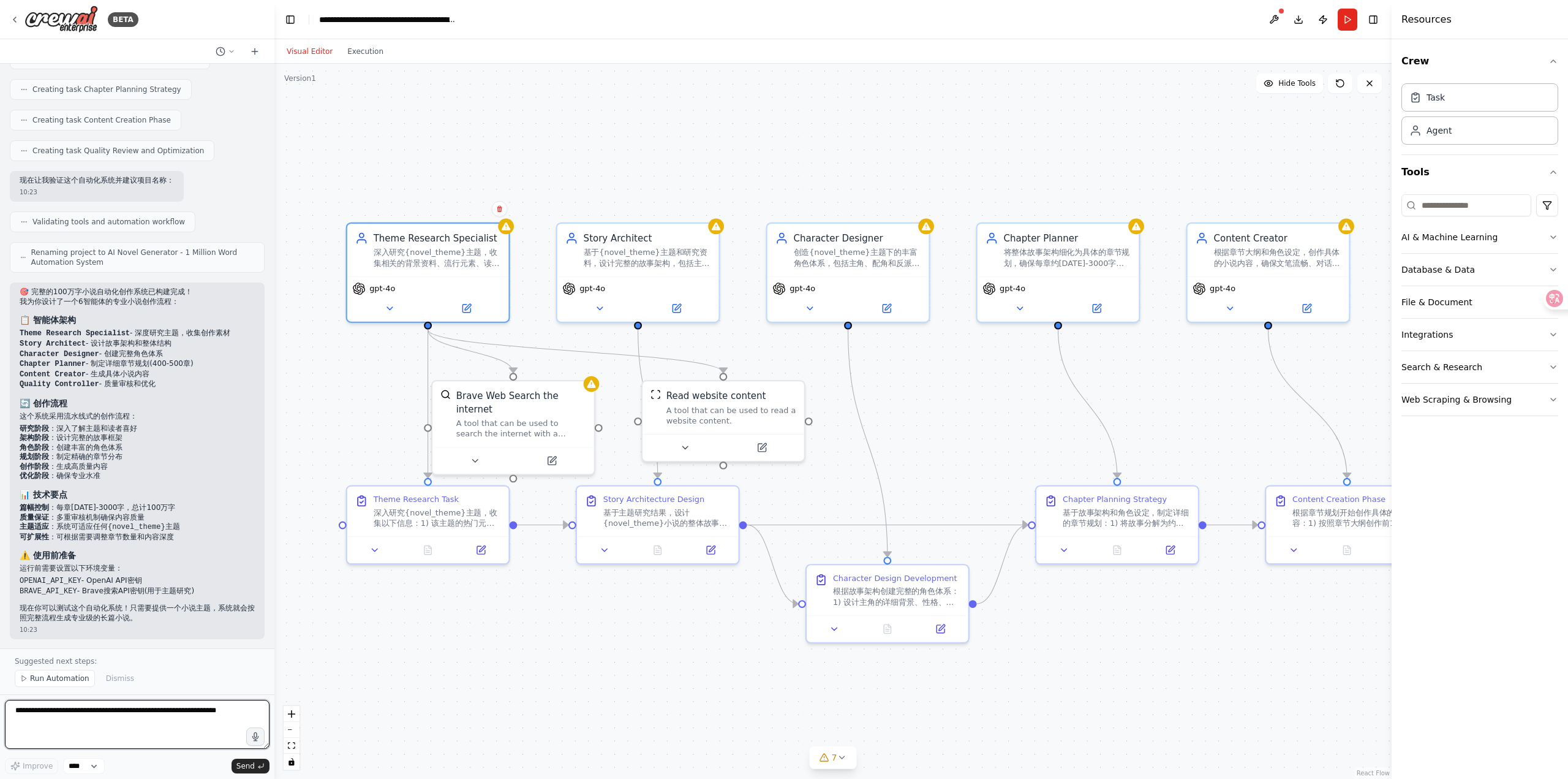
click at [123, 718] on textarea at bounding box center [137, 724] width 264 height 49
type textarea "*"
click at [105, 762] on select "****" at bounding box center [83, 765] width 42 height 16
click at [162, 694] on div "Suggested next steps: Run Automation Dismiss" at bounding box center [137, 670] width 274 height 46
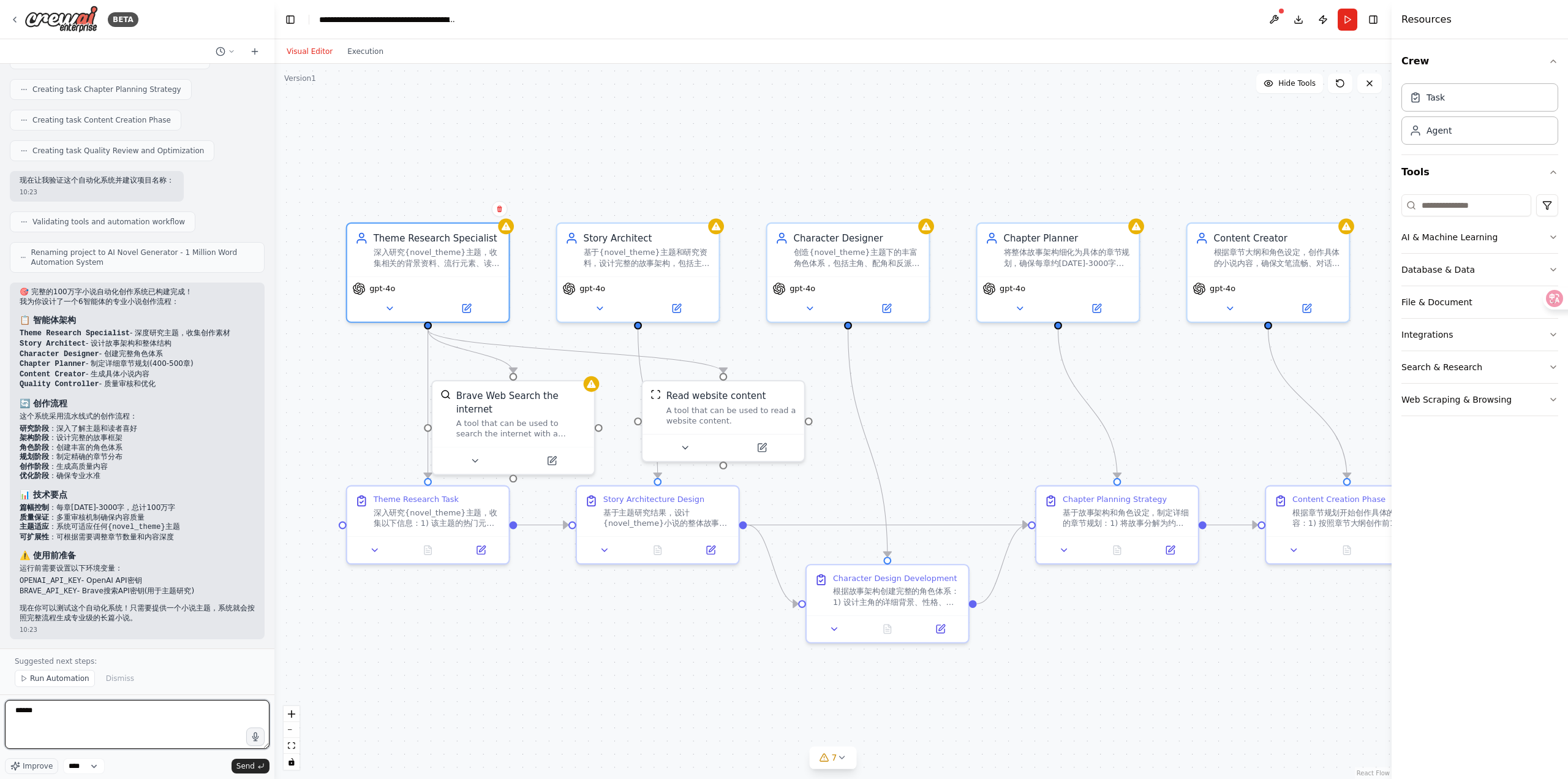
click at [149, 711] on textarea "******" at bounding box center [137, 724] width 264 height 49
type textarea "**********"
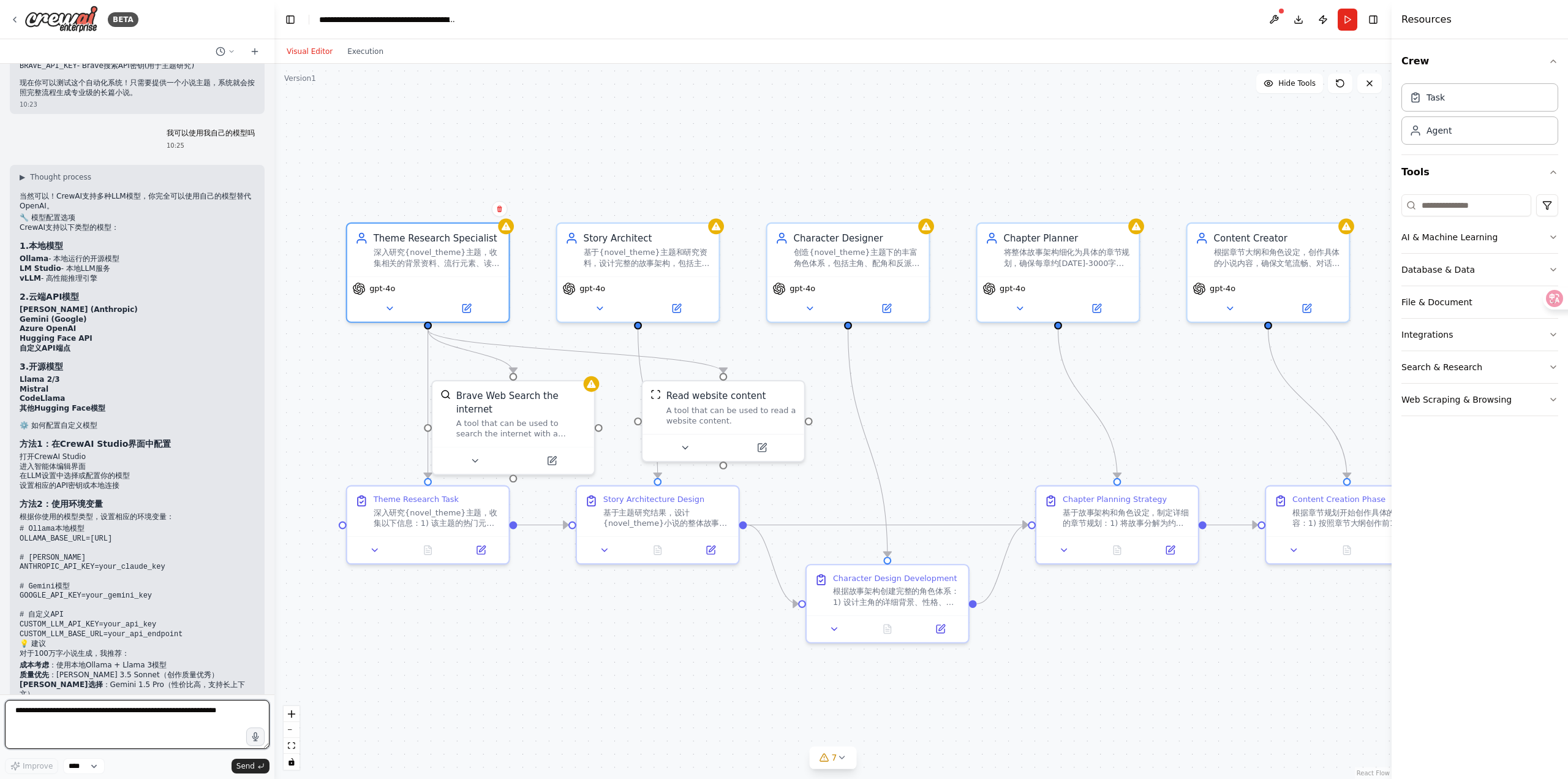
scroll to position [1726, 0]
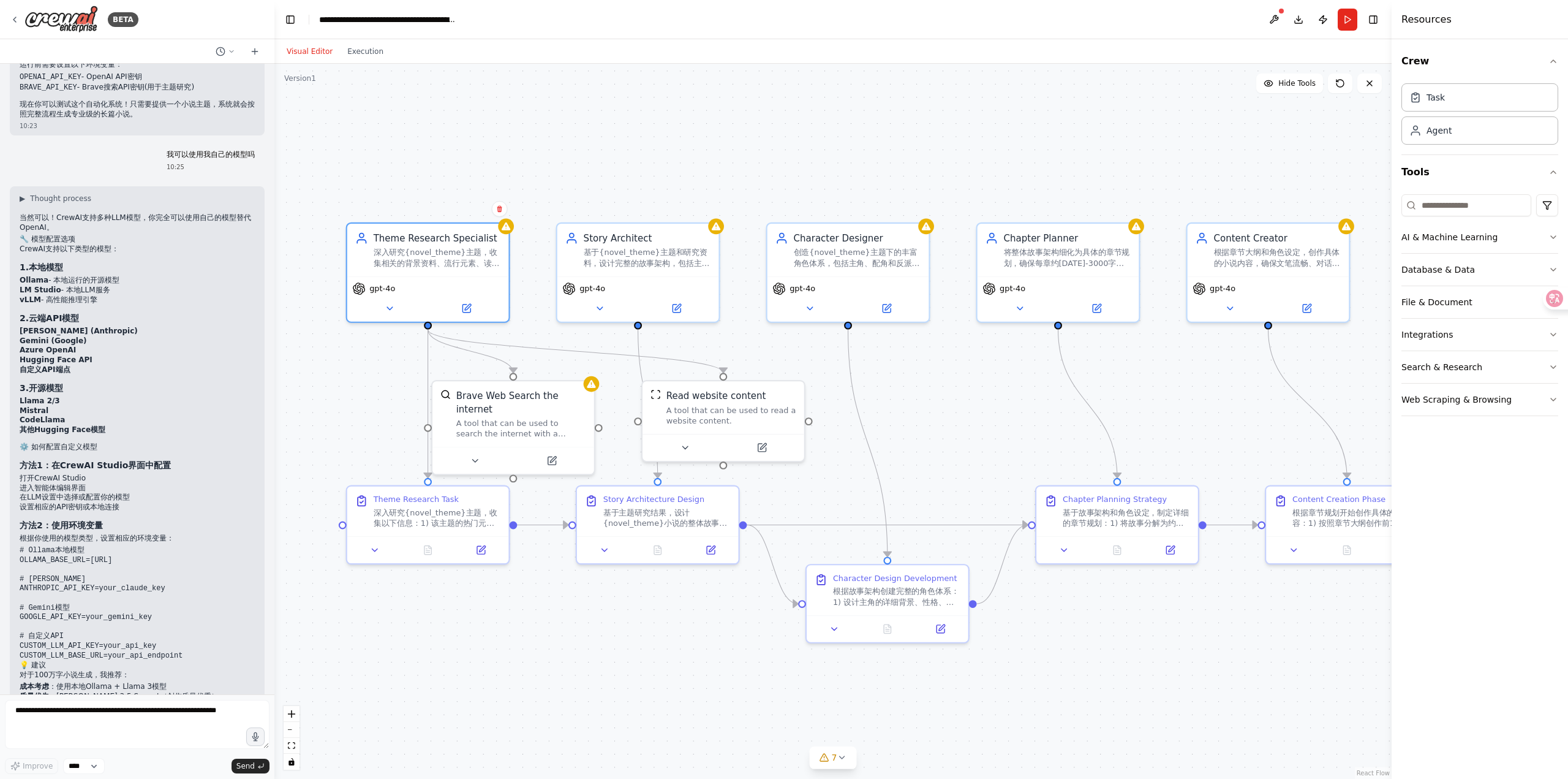
click at [889, 142] on div ".deletable-edge-delete-btn { width: 20px; height: 20px; border: 0px solid #ffff…" at bounding box center [832, 421] width 1117 height 715
drag, startPoint x: 36, startPoint y: 475, endPoint x: 100, endPoint y: 477, distance: 64.0
click at [100, 477] on li "打开CrewAI Studio" at bounding box center [137, 479] width 235 height 10
copy li "CrewAI Studio"
click at [294, 18] on button "Toggle Left Sidebar" at bounding box center [291, 20] width 18 height 18
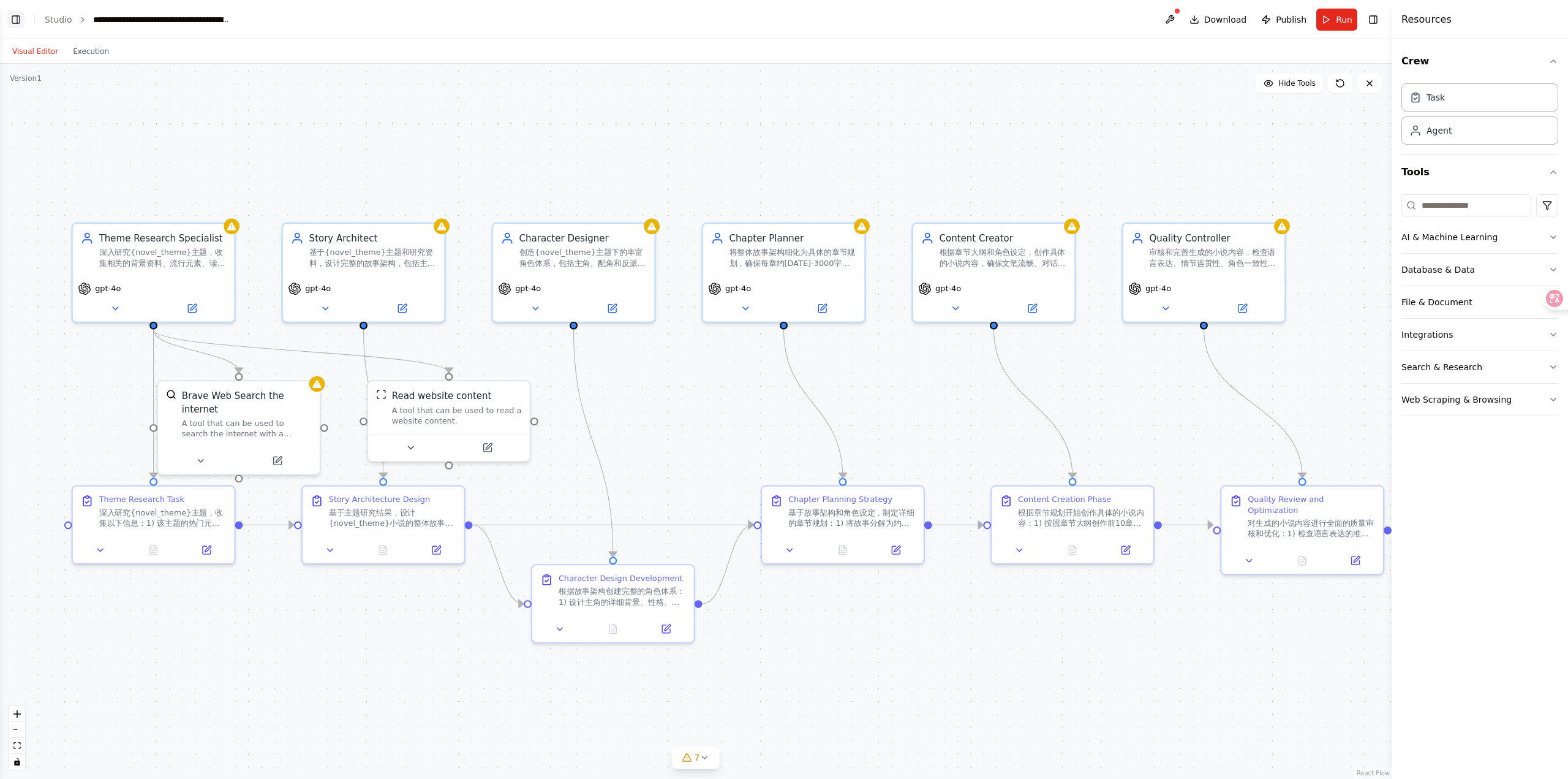
click at [17, 22] on button "Toggle Left Sidebar" at bounding box center [17, 20] width 18 height 18
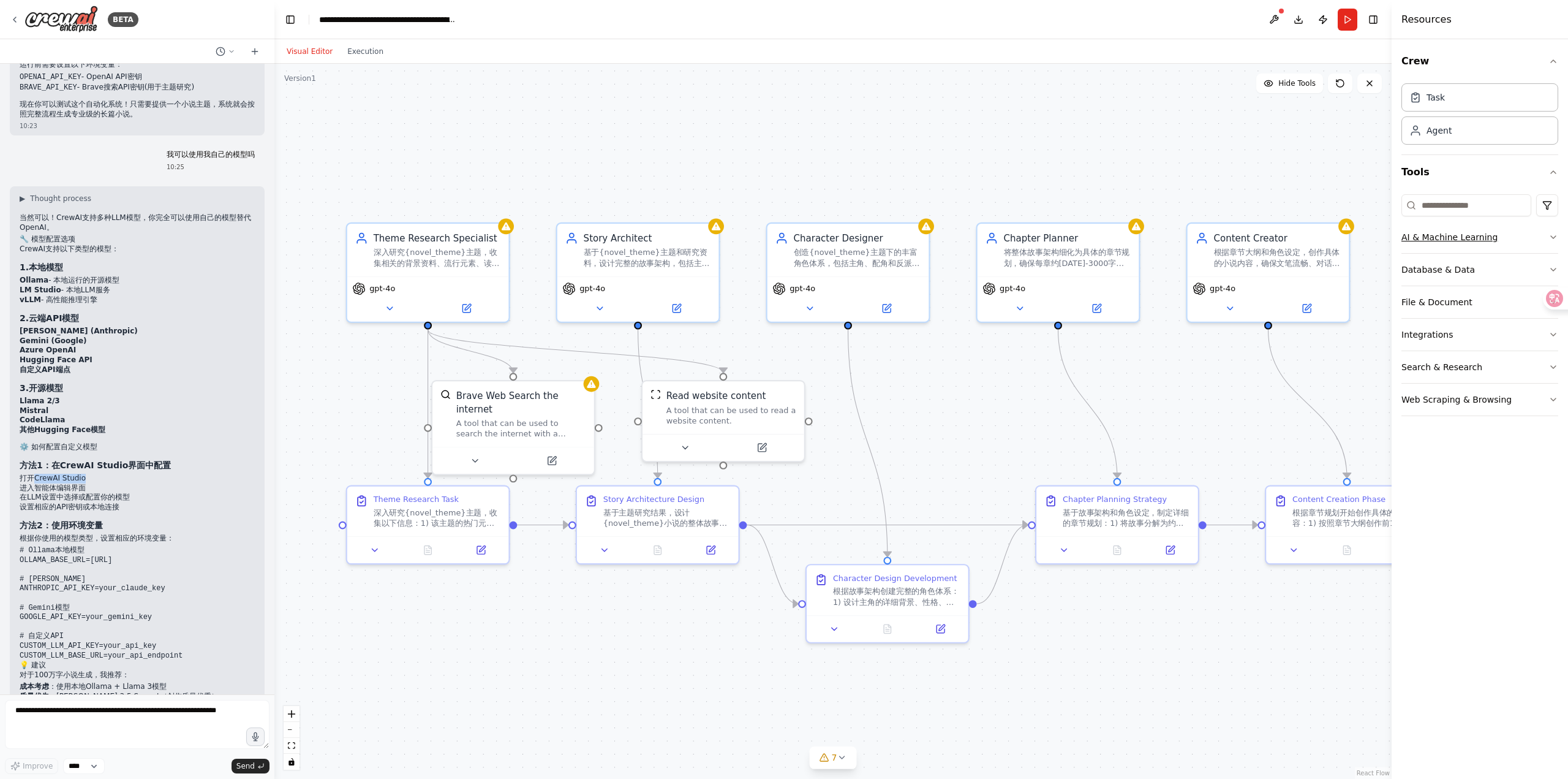
click at [1546, 234] on button "AI & Machine Learning" at bounding box center [1479, 237] width 157 height 32
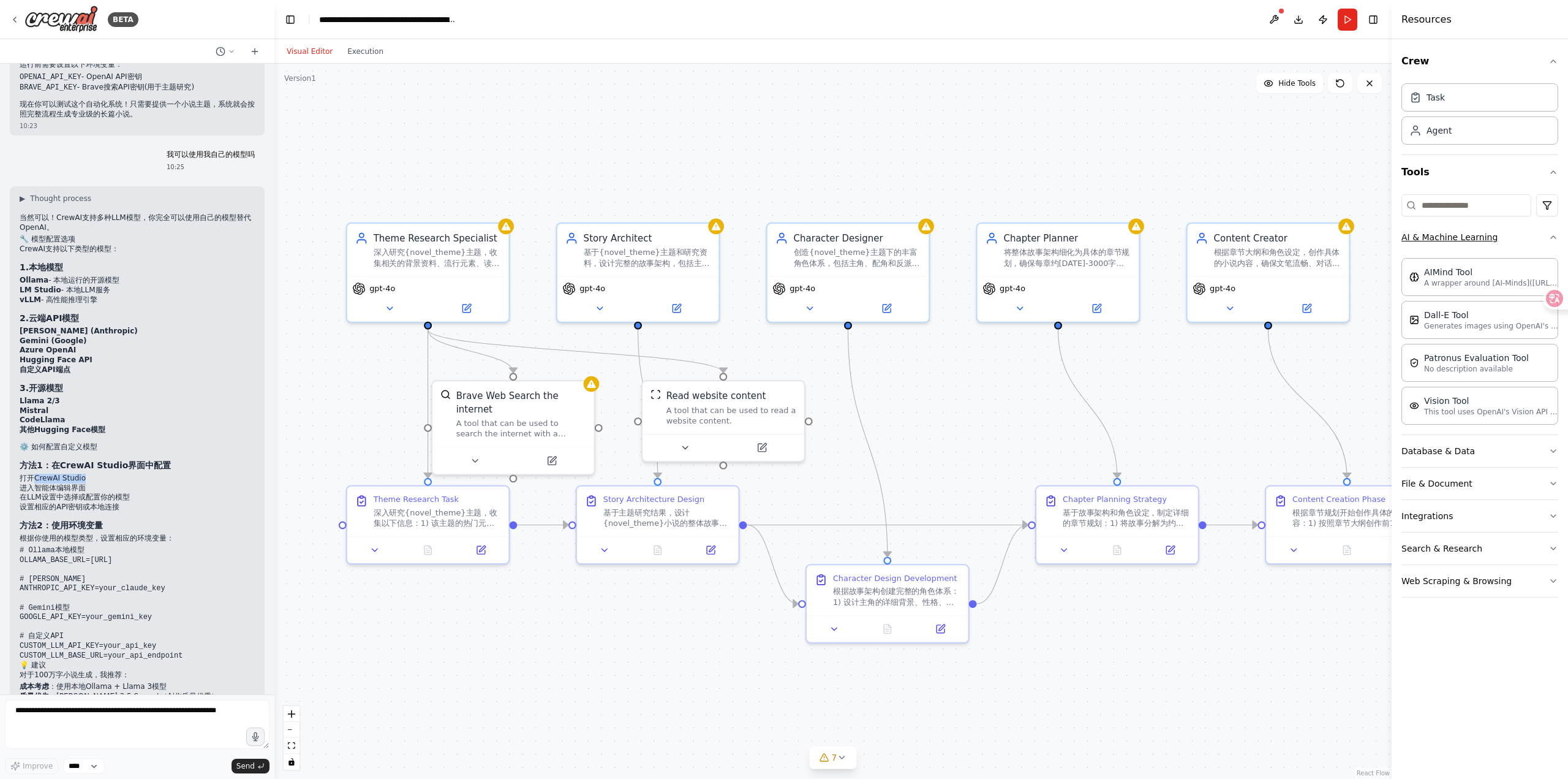
click at [1546, 234] on button "AI & Machine Learning" at bounding box center [1479, 237] width 157 height 32
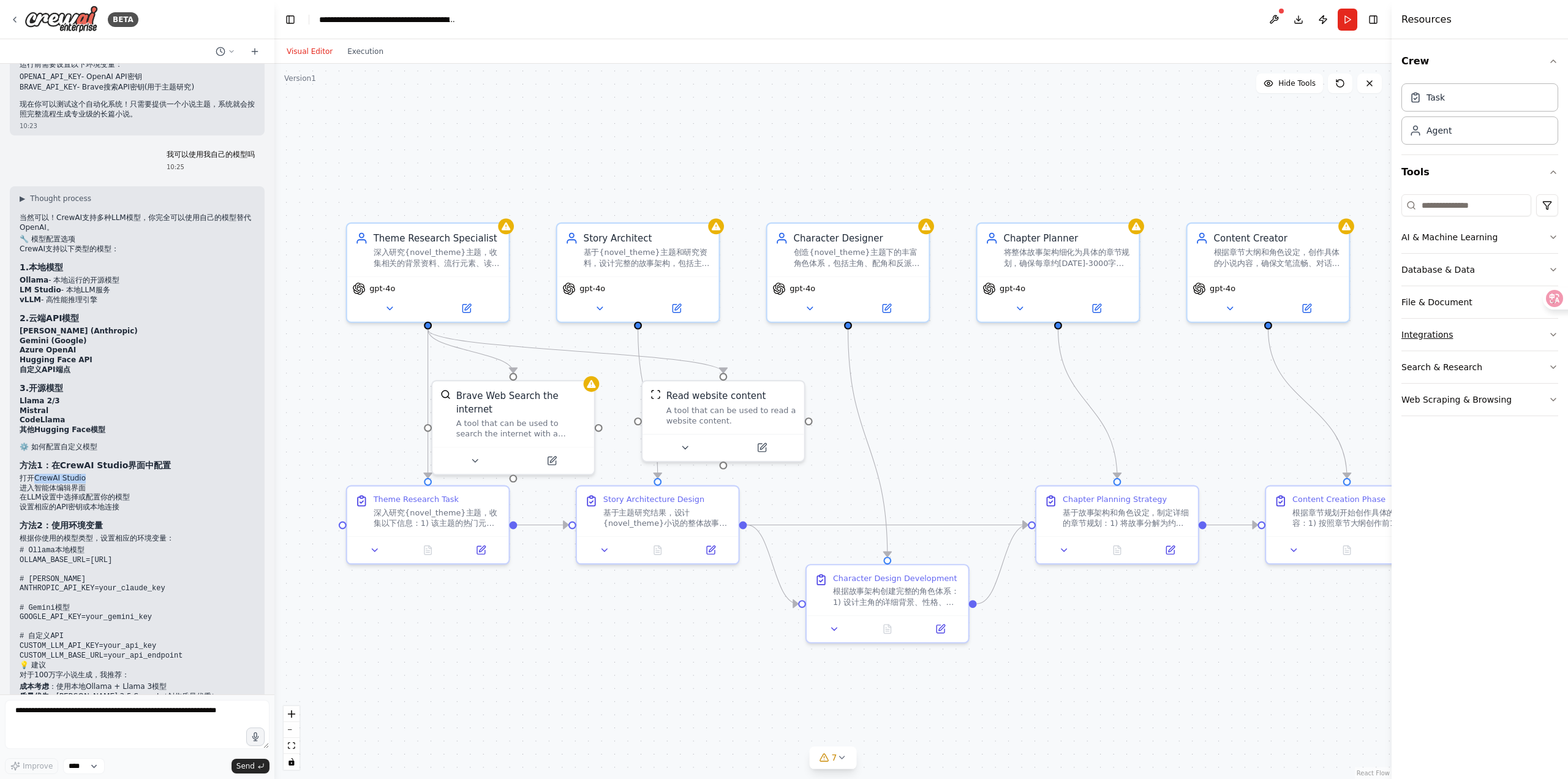
click at [1470, 330] on button "Integrations" at bounding box center [1479, 335] width 157 height 32
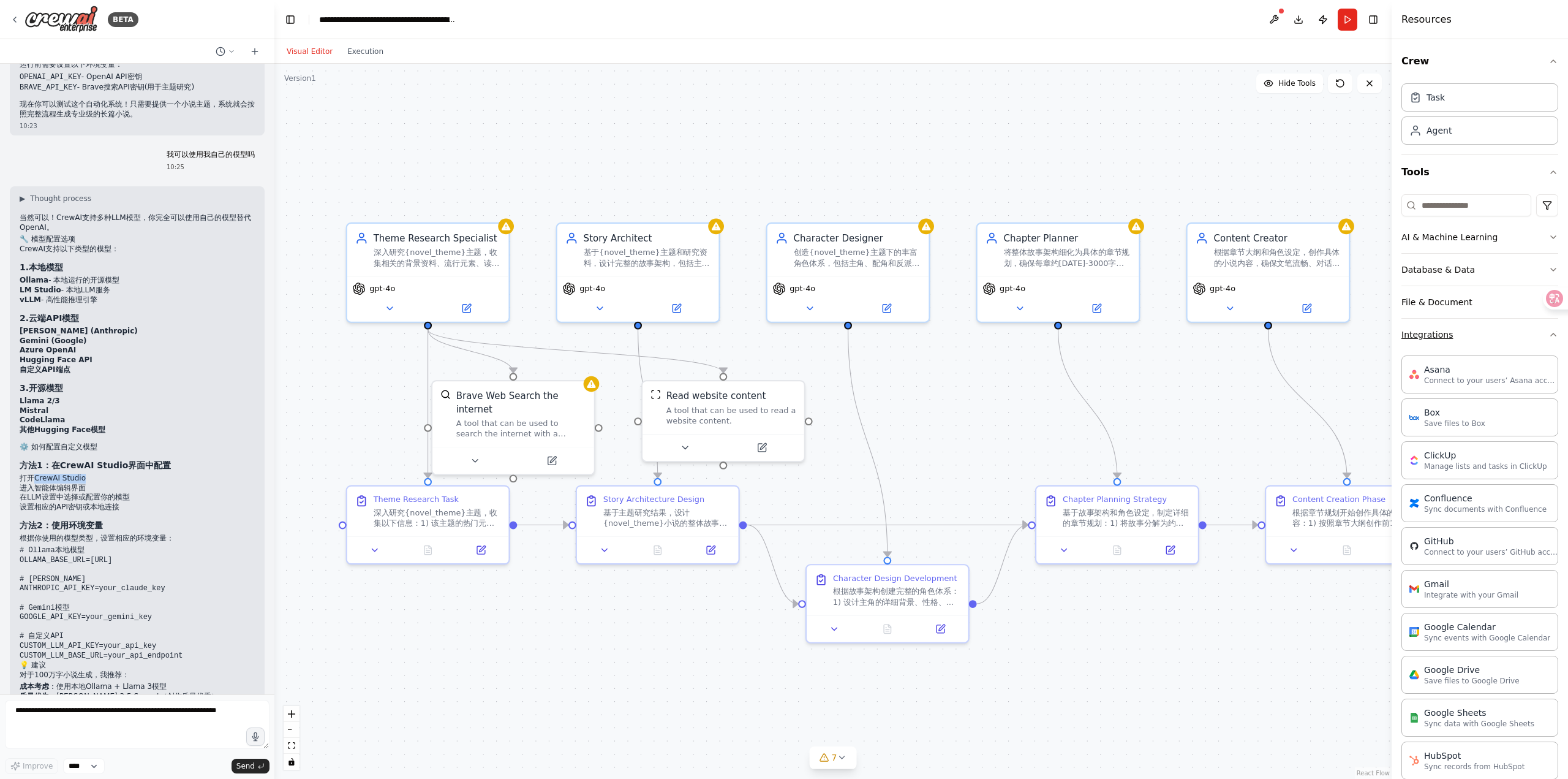
click at [1470, 330] on button "Integrations" at bounding box center [1479, 335] width 157 height 32
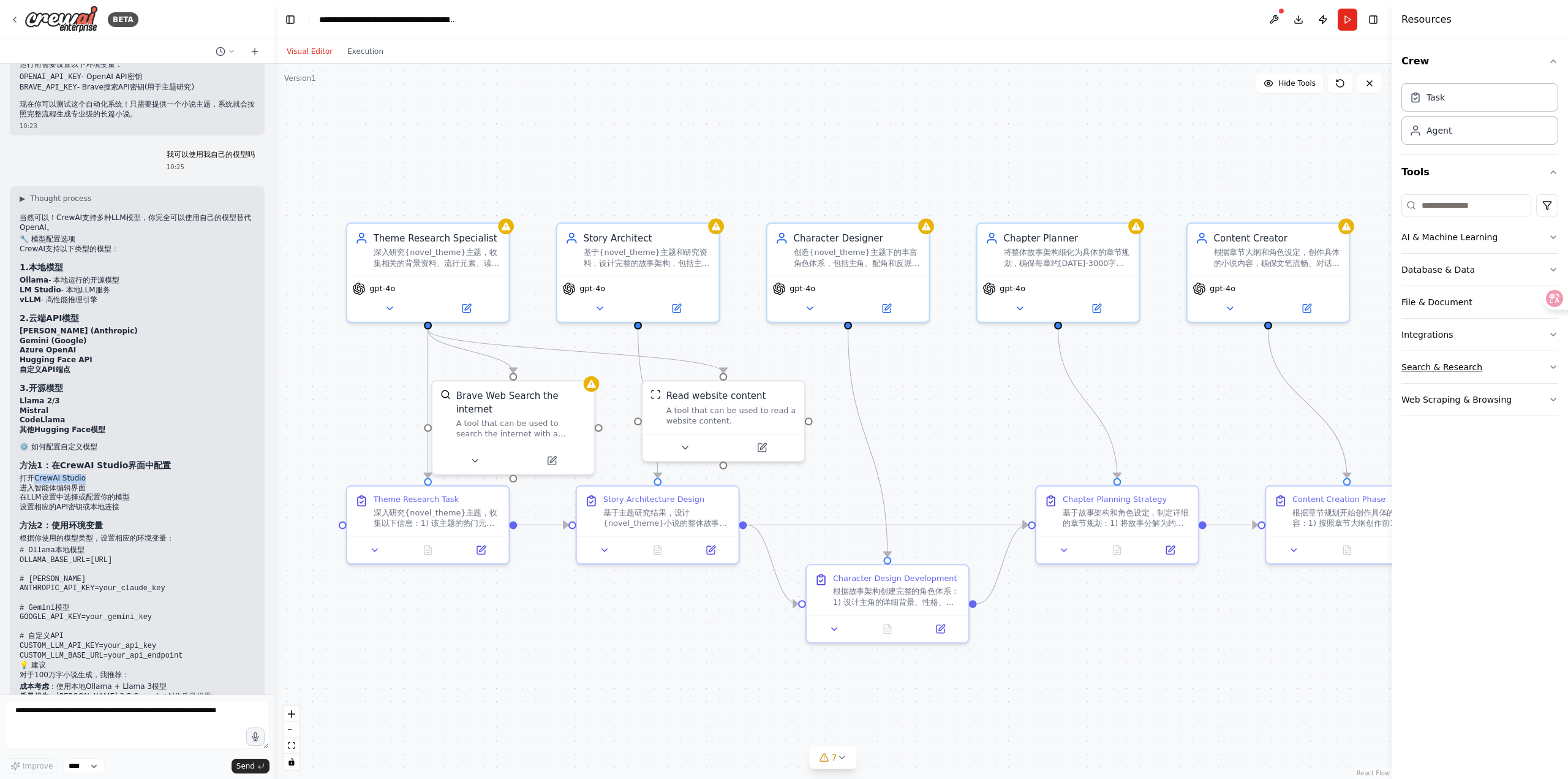
click at [1456, 370] on button "Search & Research" at bounding box center [1479, 367] width 157 height 32
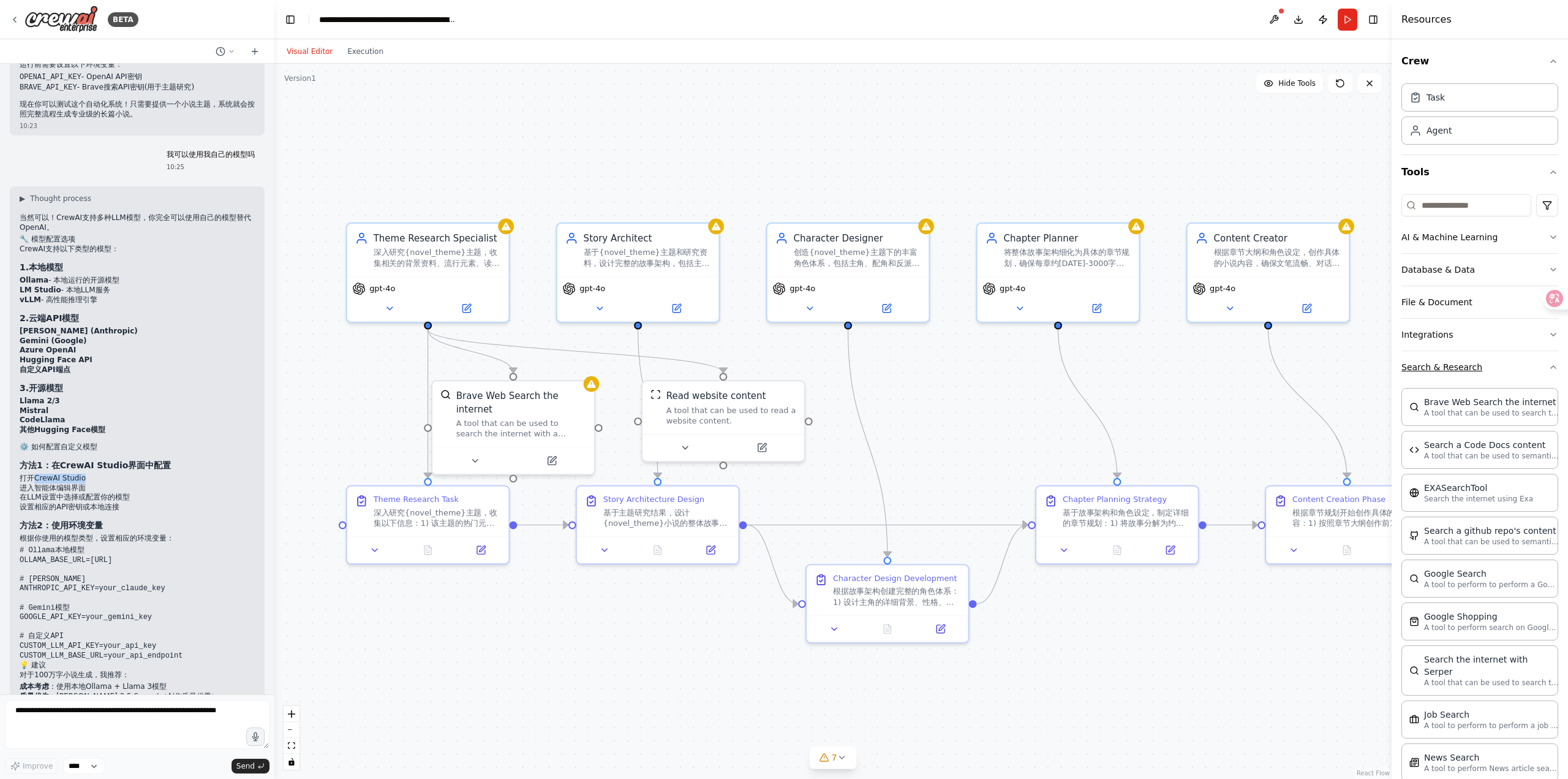
click at [1456, 370] on button "Search & Research" at bounding box center [1479, 367] width 157 height 32
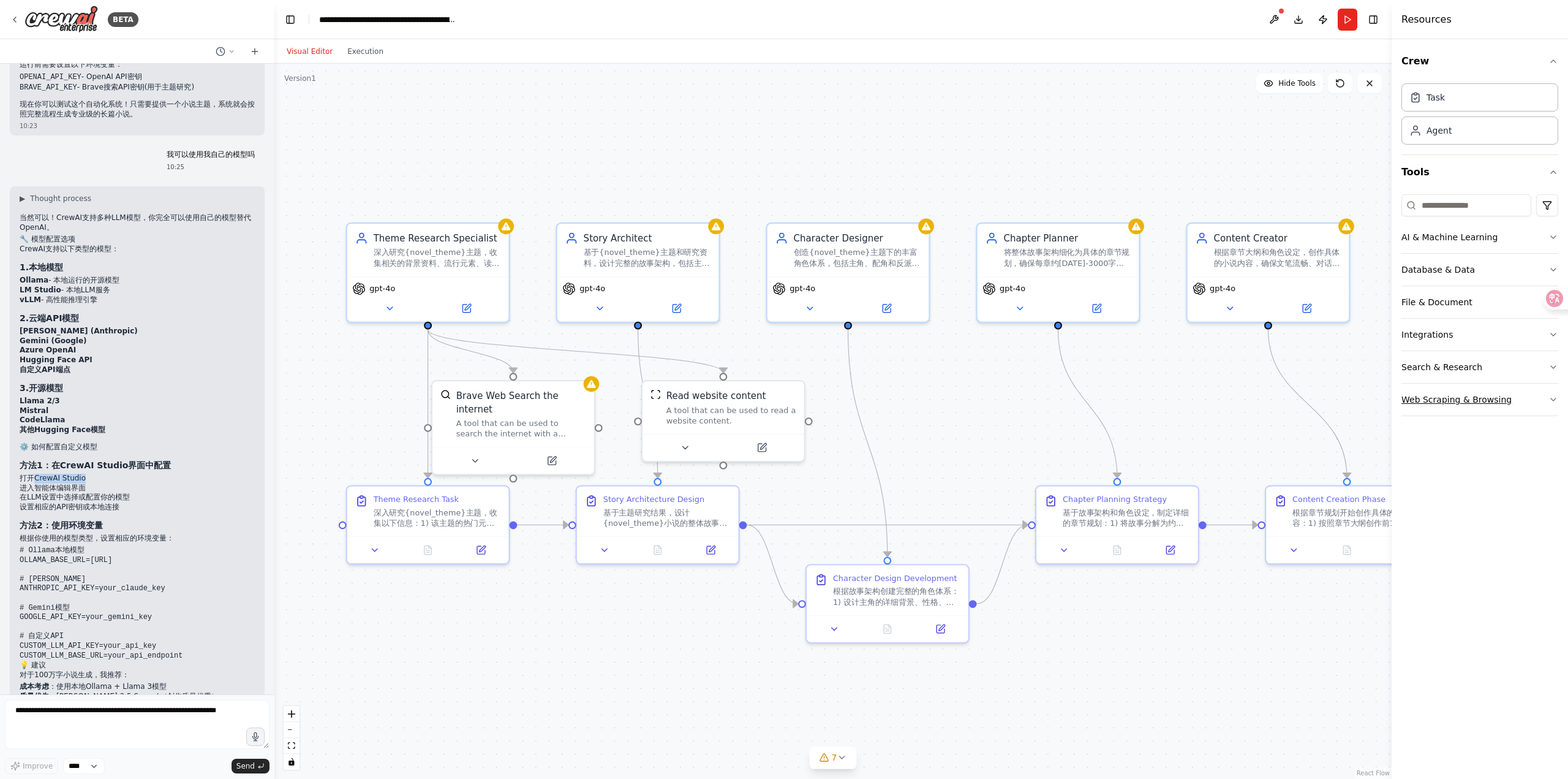
click at [1446, 400] on button "Web Scraping & Browsing" at bounding box center [1479, 399] width 157 height 32
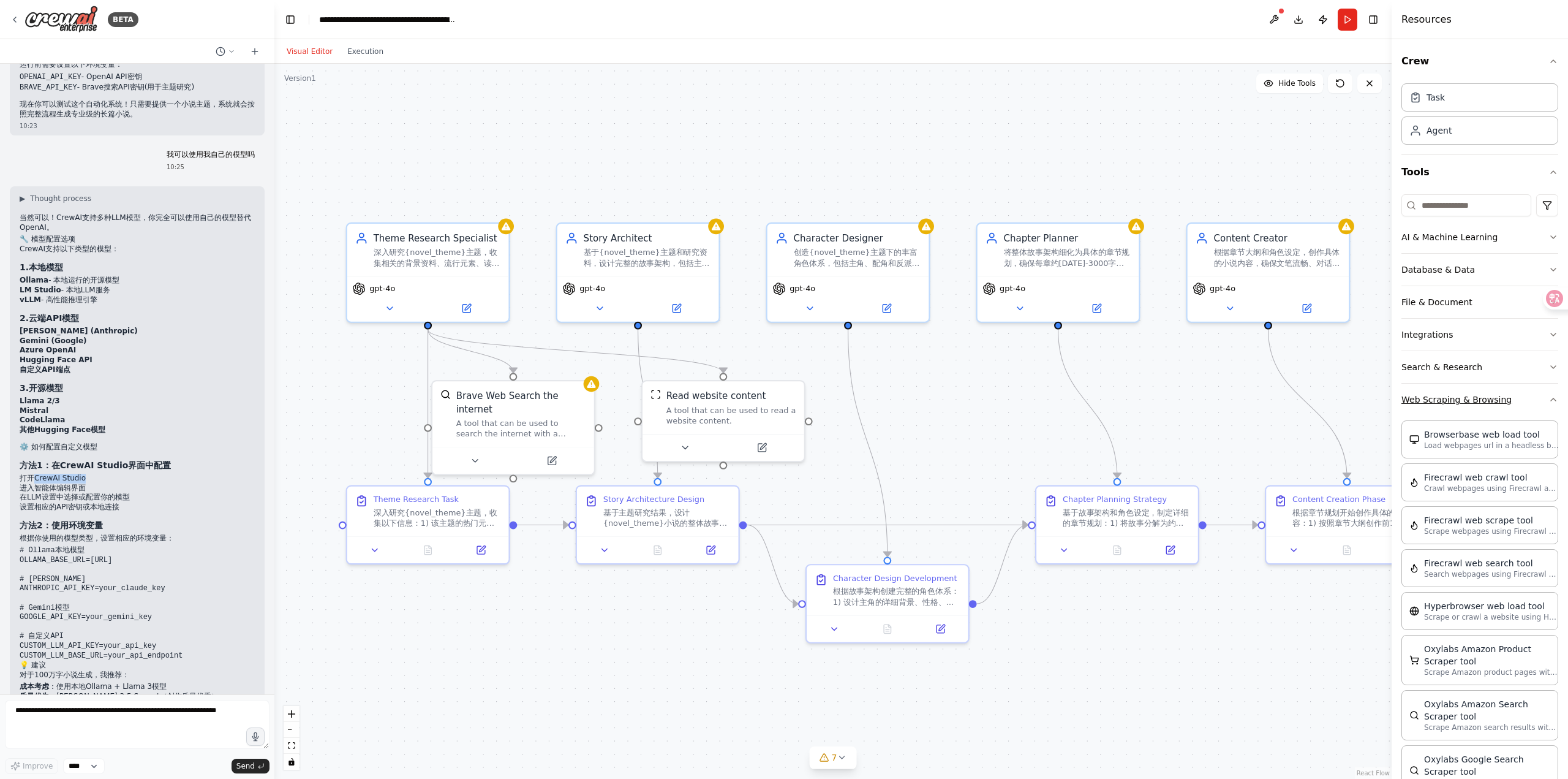
click at [1446, 400] on button "Web Scraping & Browsing" at bounding box center [1479, 399] width 157 height 32
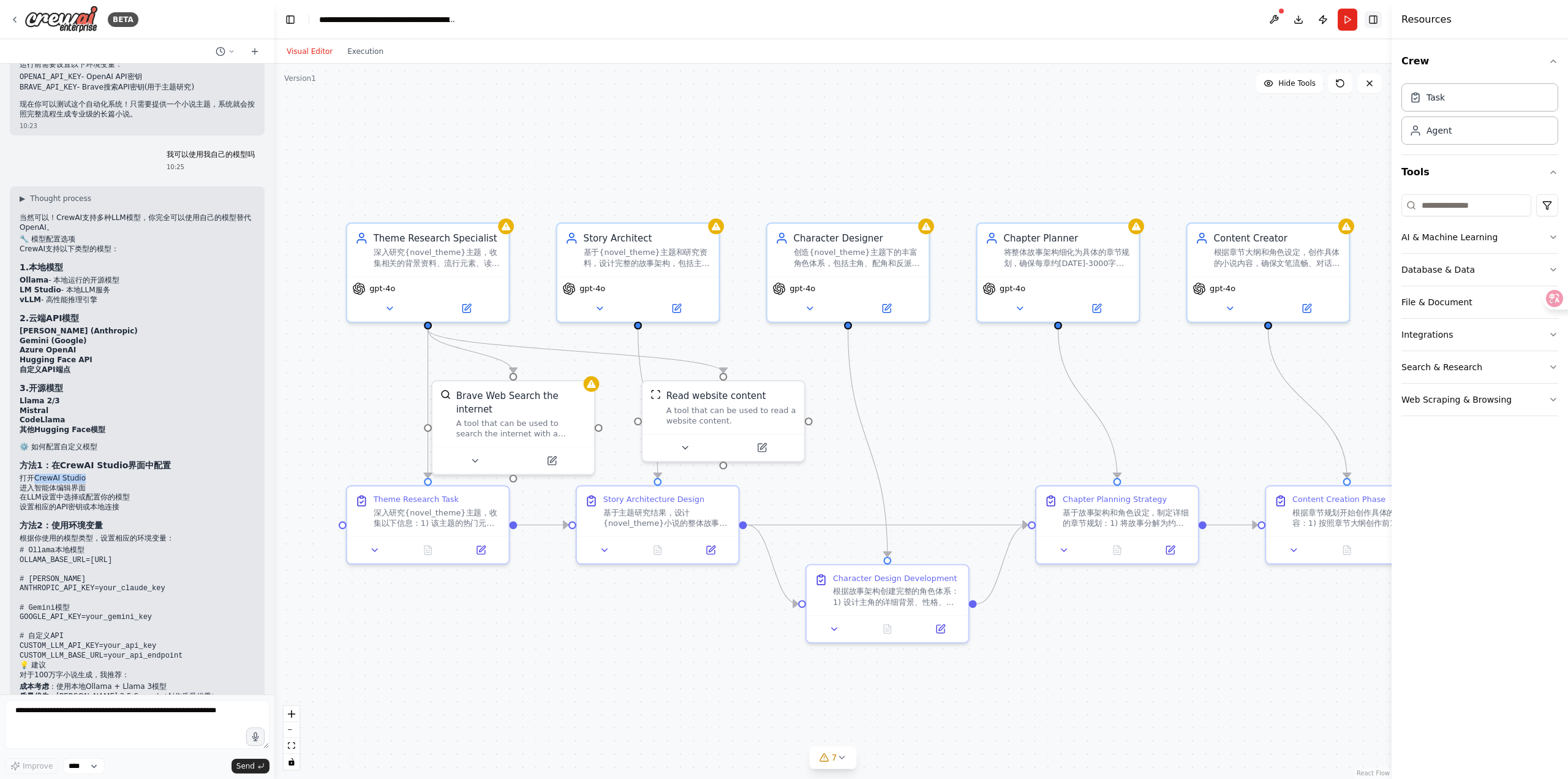
click at [1375, 17] on button "Toggle Right Sidebar" at bounding box center [1373, 20] width 18 height 18
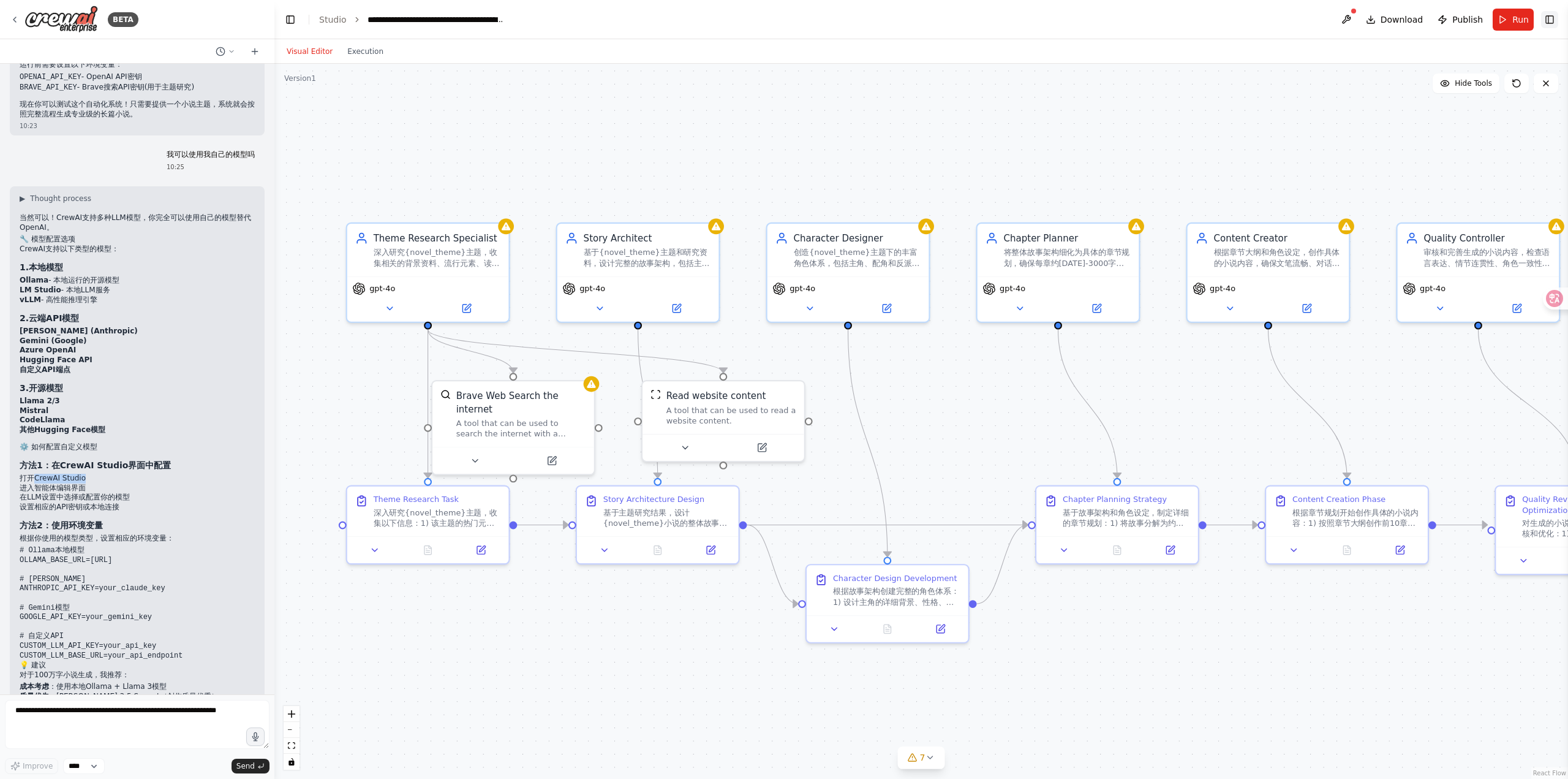
click at [1550, 21] on button "Toggle Right Sidebar" at bounding box center [1549, 20] width 18 height 18
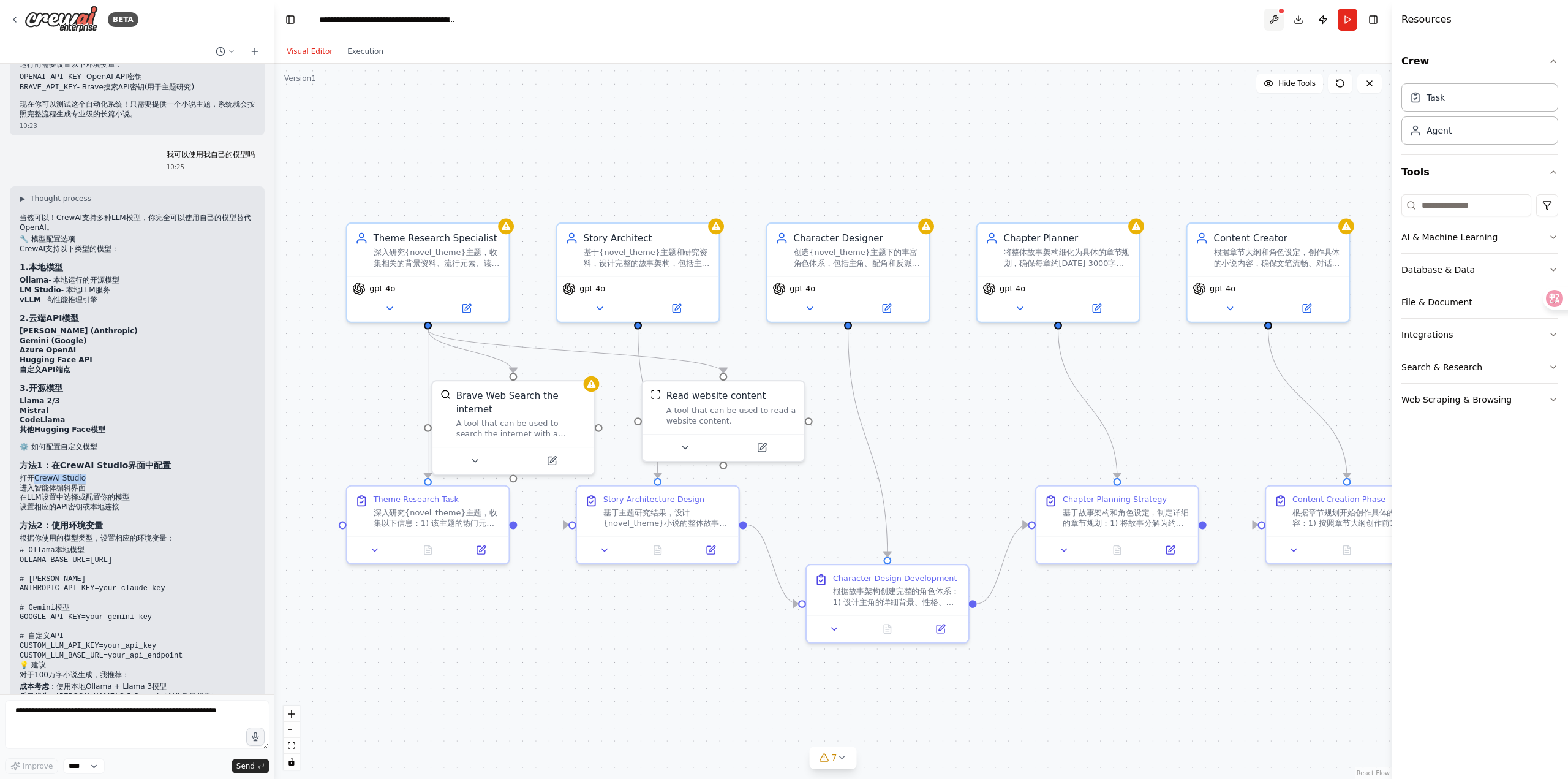
click at [1274, 18] on button at bounding box center [1274, 20] width 20 height 23
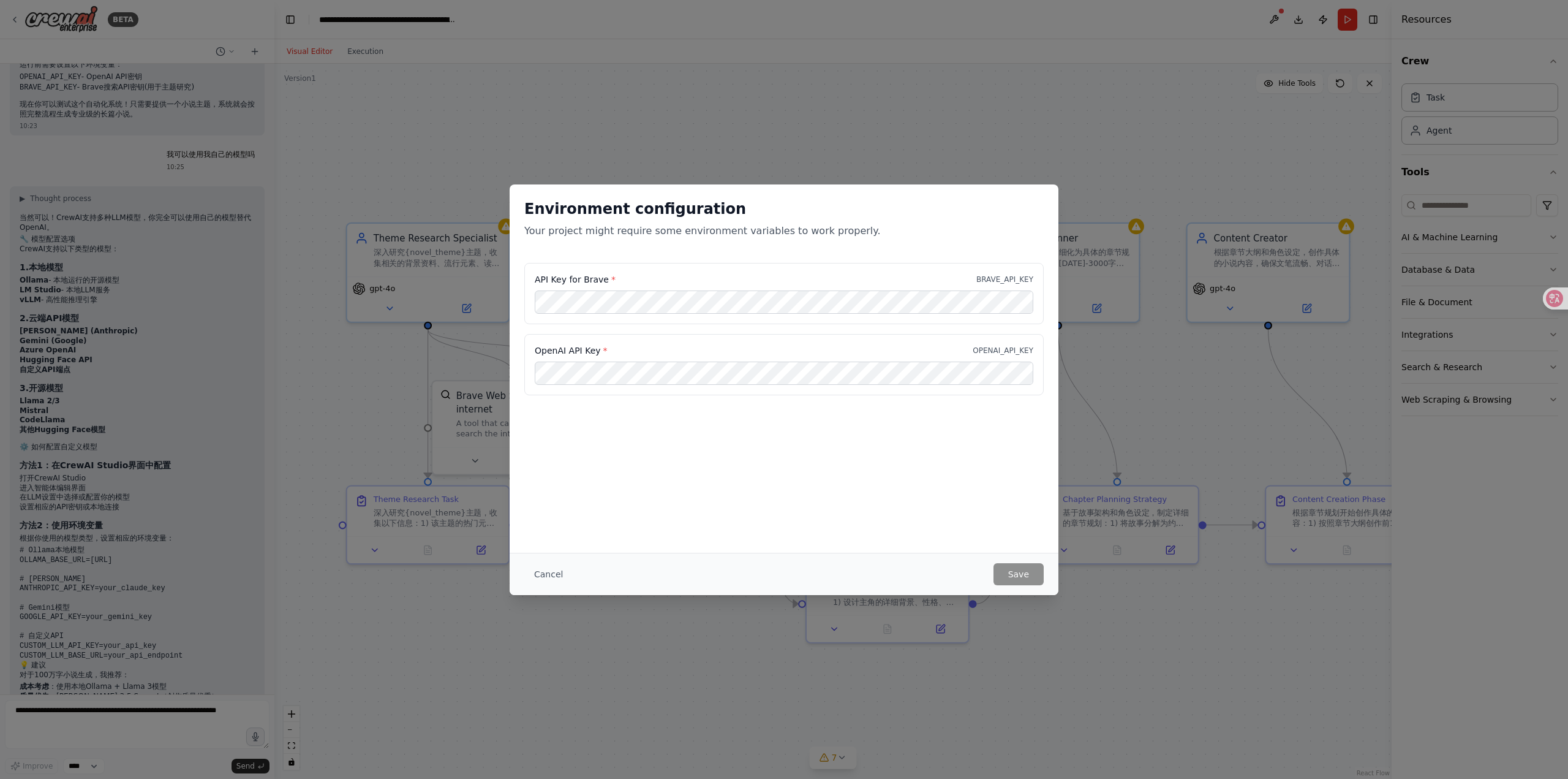
click at [1244, 424] on div "Environment configuration Your project might require some environment variables…" at bounding box center [784, 390] width 1568 height 779
click at [551, 582] on button "Cancel" at bounding box center [548, 573] width 48 height 23
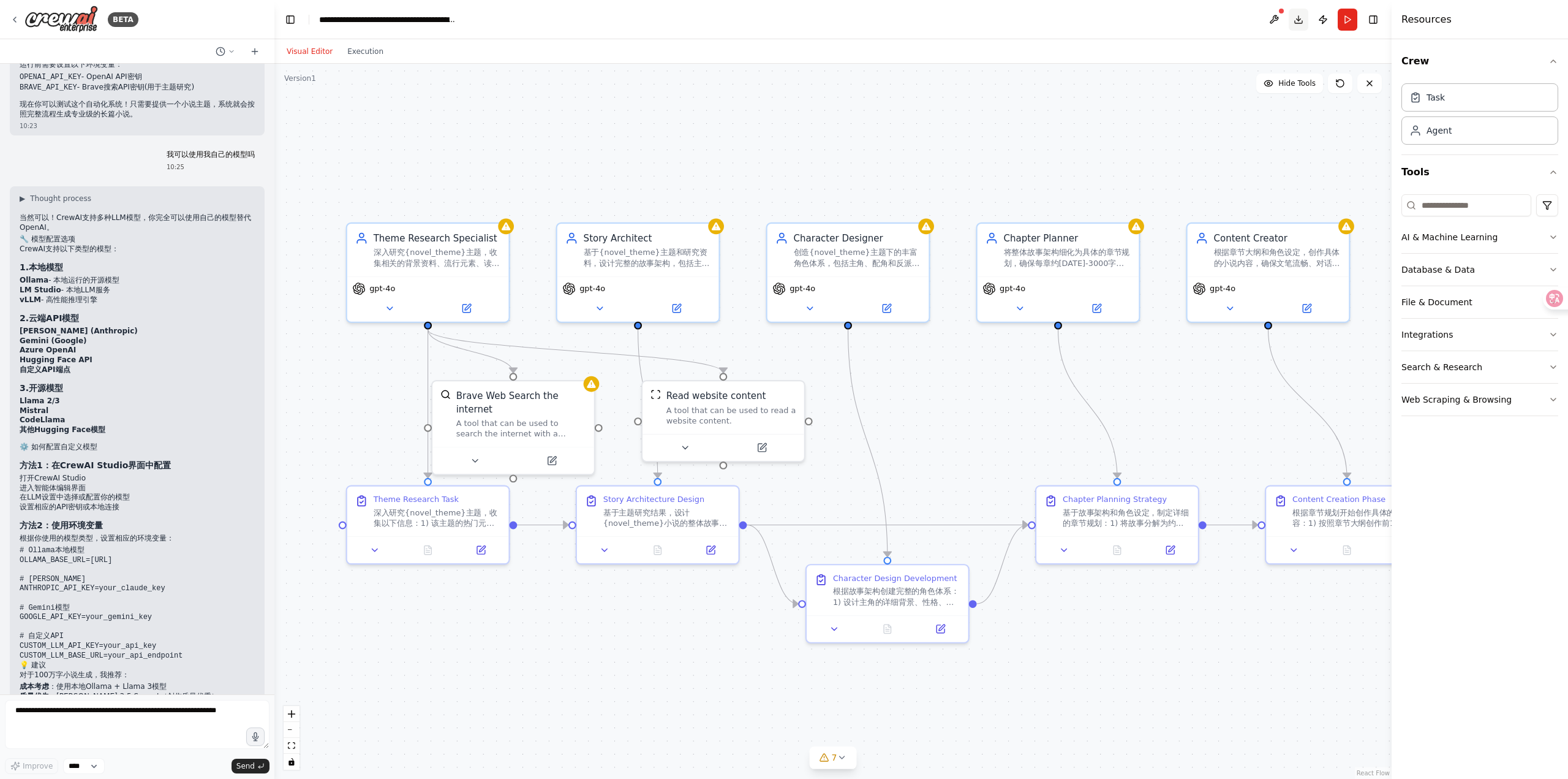
click at [1291, 21] on button "Download" at bounding box center [1298, 20] width 20 height 23
click at [378, 56] on button "Execution" at bounding box center [365, 51] width 51 height 15
click at [320, 56] on button "Visual Editor" at bounding box center [309, 51] width 61 height 15
click at [9, 16] on div "BETA" at bounding box center [137, 20] width 274 height 39
click at [15, 19] on icon at bounding box center [15, 20] width 3 height 5
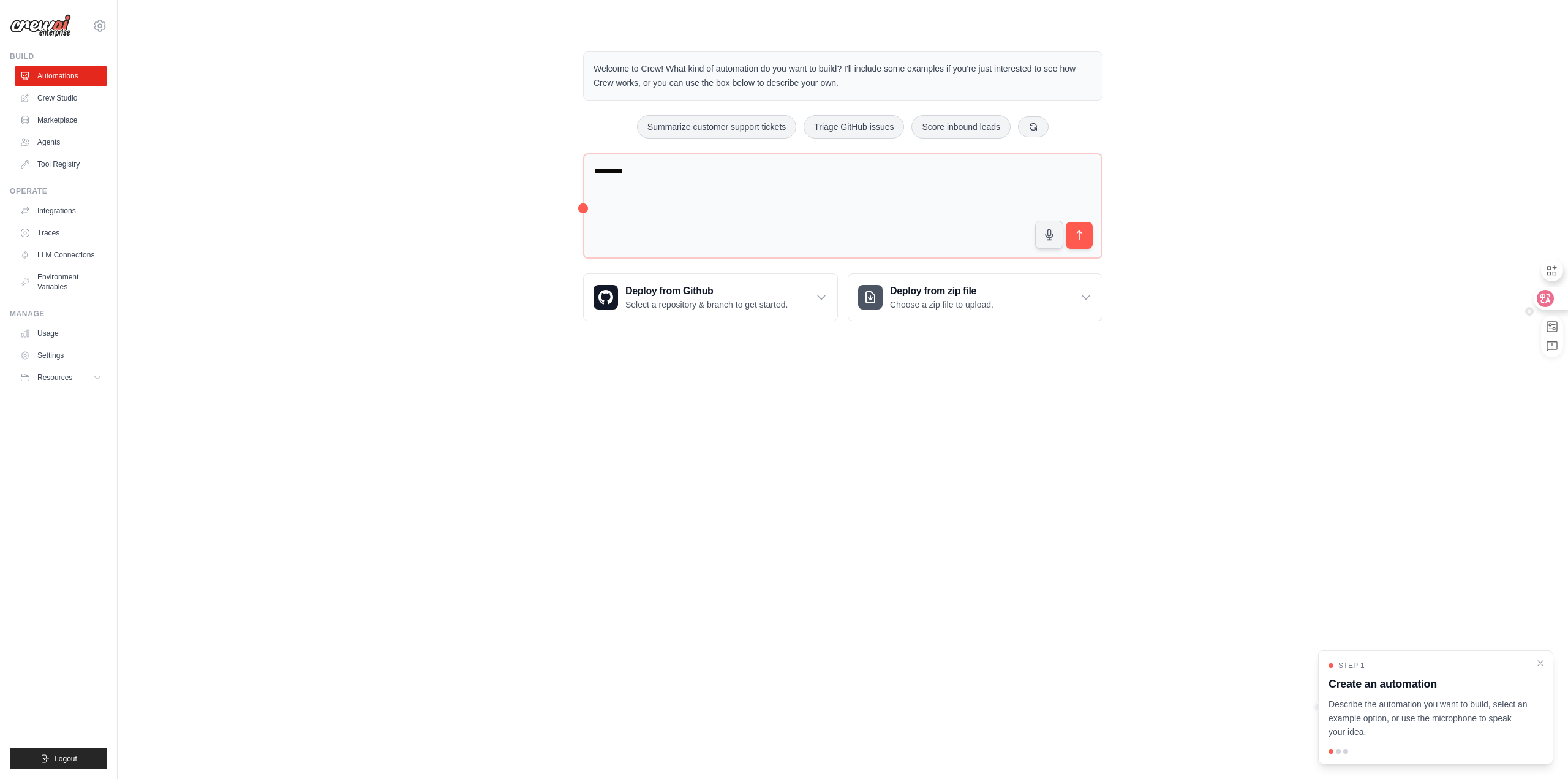
click at [1543, 301] on icon at bounding box center [1545, 298] width 13 height 13
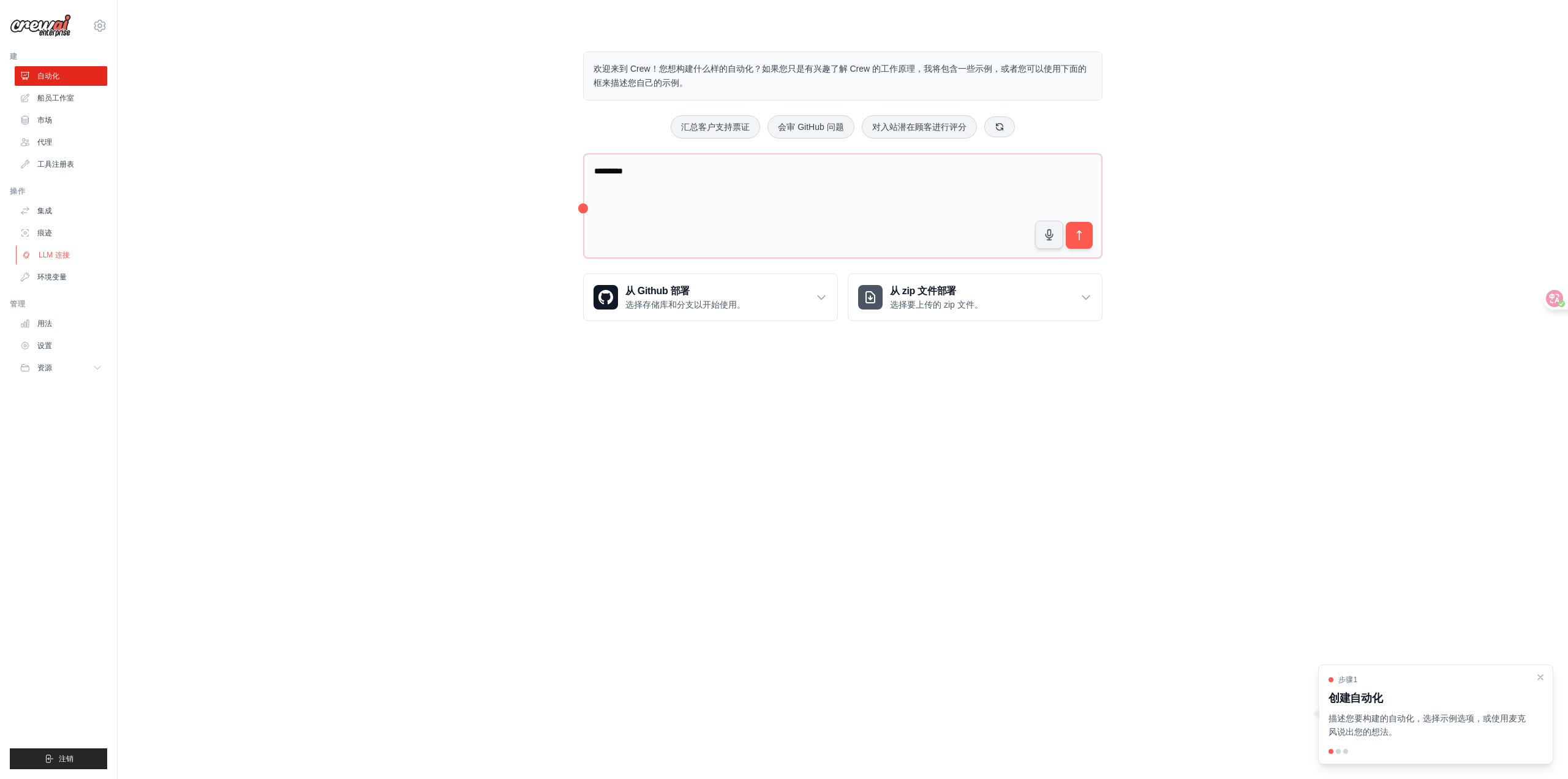
click at [45, 254] on font "LLM 连接" at bounding box center [54, 254] width 31 height 9
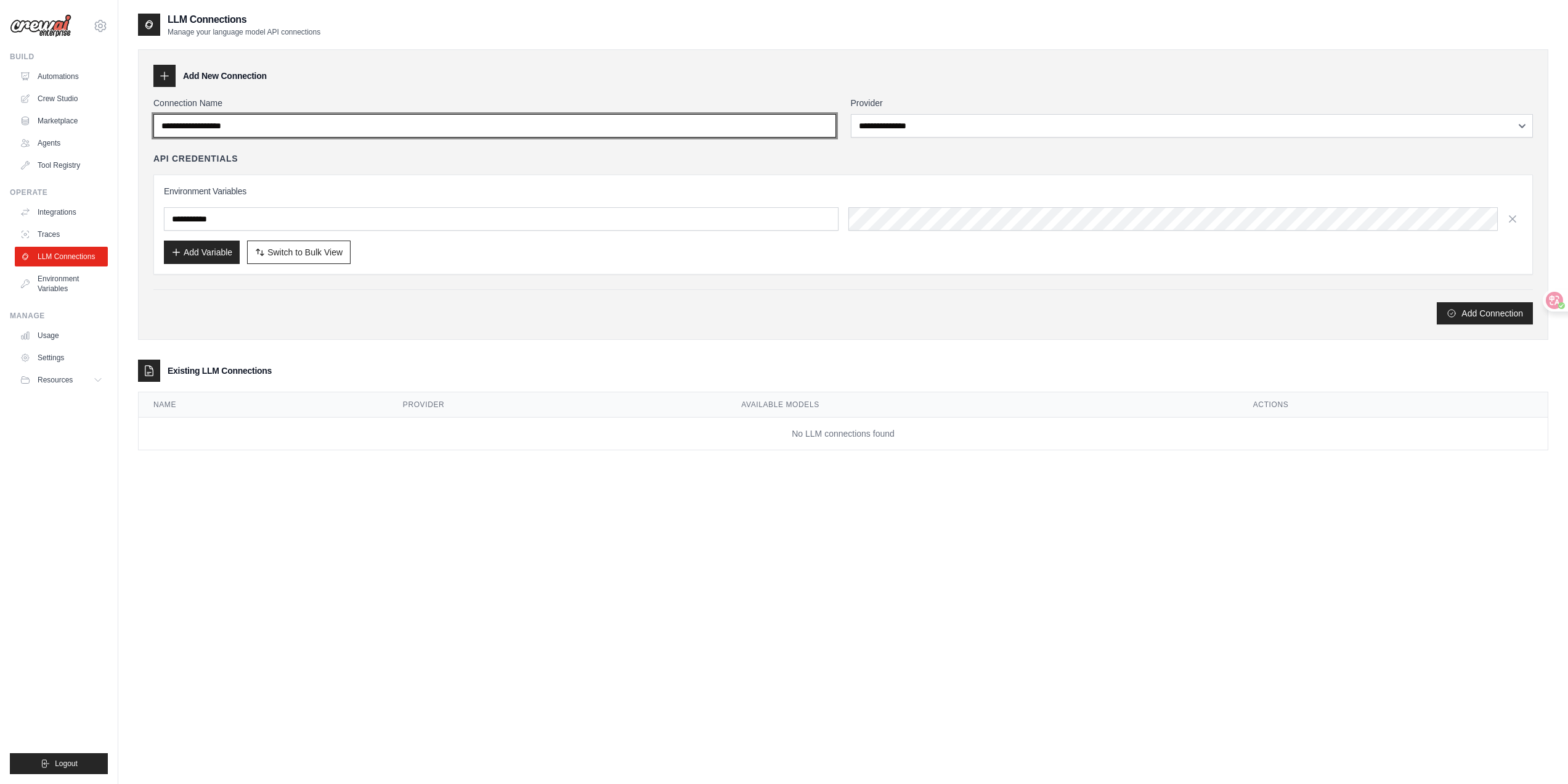
click at [297, 124] on input "Connection Name" at bounding box center [495, 126] width 683 height 24
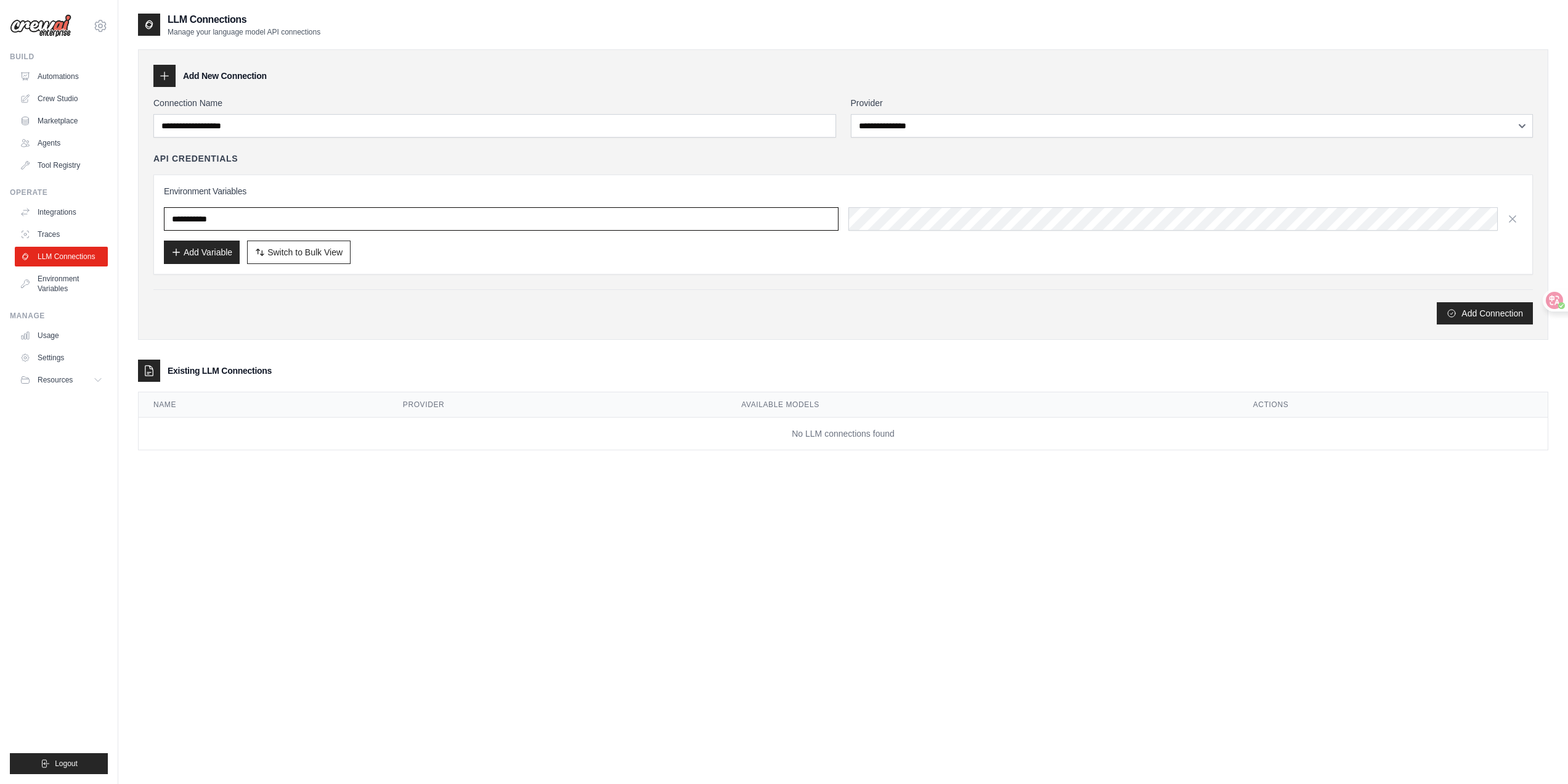
click at [378, 226] on input "text" at bounding box center [502, 219] width 675 height 24
click at [457, 291] on div "Add Connection" at bounding box center [844, 307] width 1380 height 35
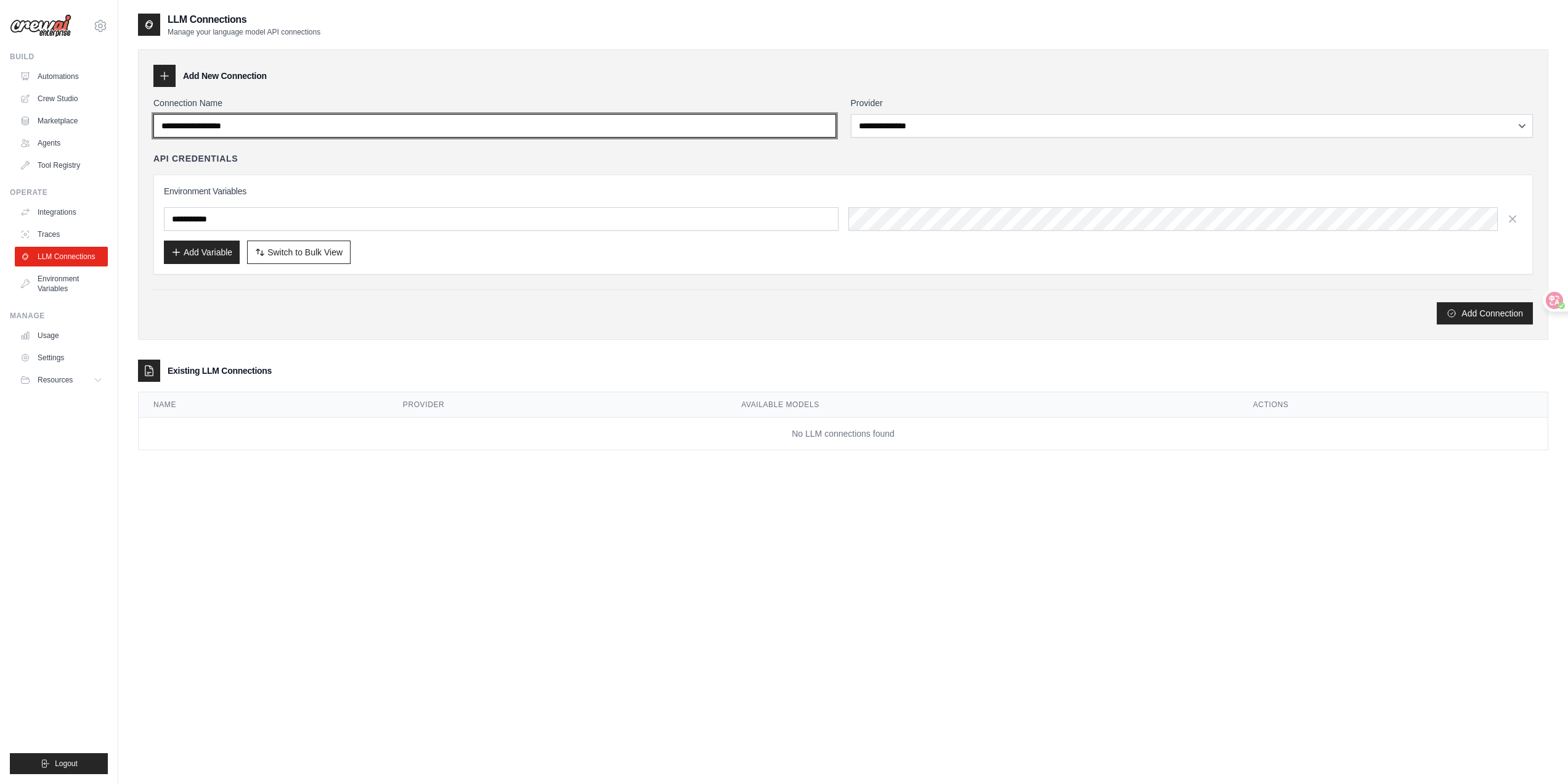
click at [250, 133] on input "Connection Name" at bounding box center [495, 126] width 683 height 24
type input "*"
type input "****"
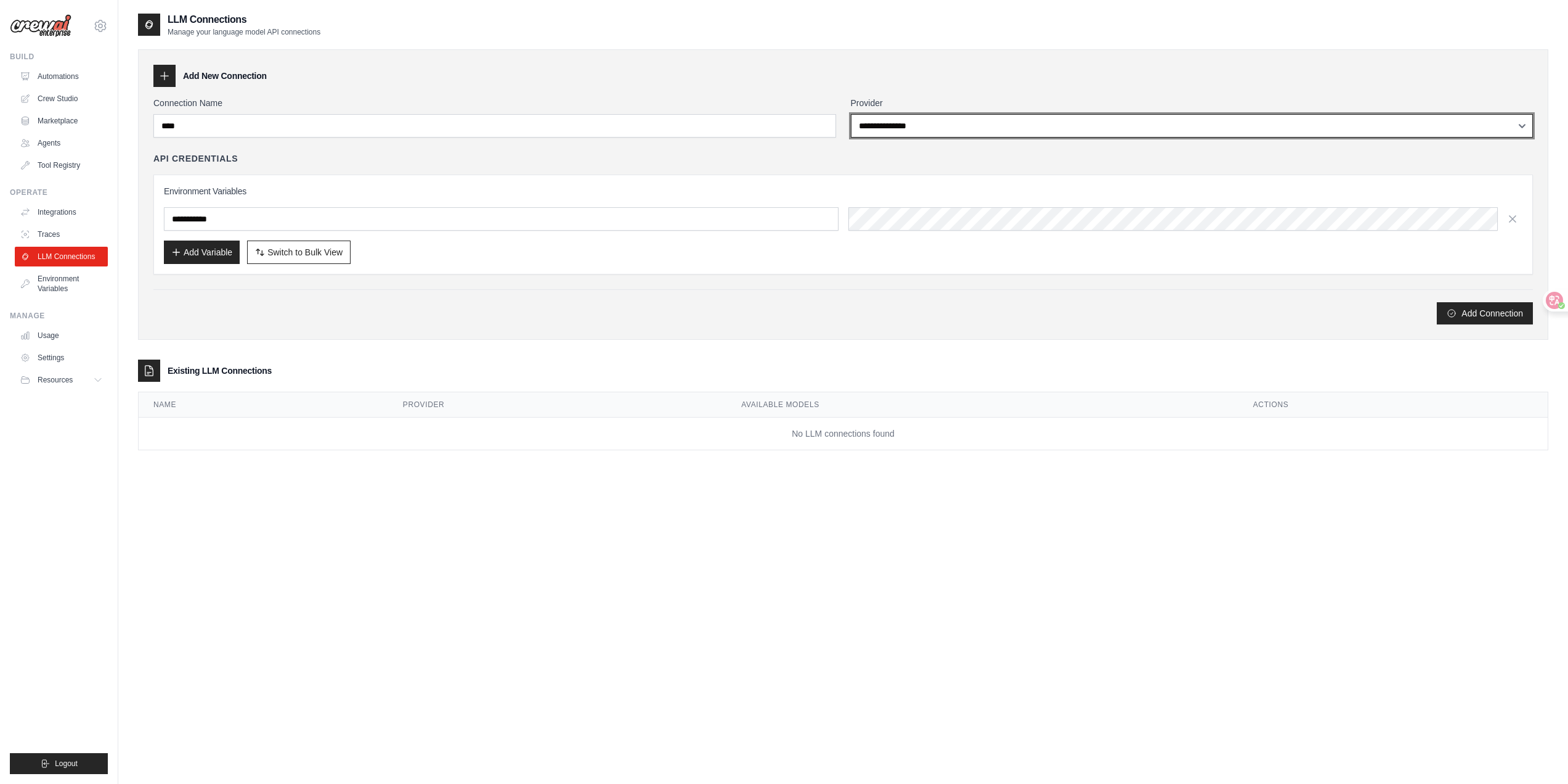
click at [891, 124] on select "**********" at bounding box center [1193, 126] width 683 height 24
select select "******"
click at [851, 114] on select "**********" at bounding box center [1193, 126] width 683 height 24
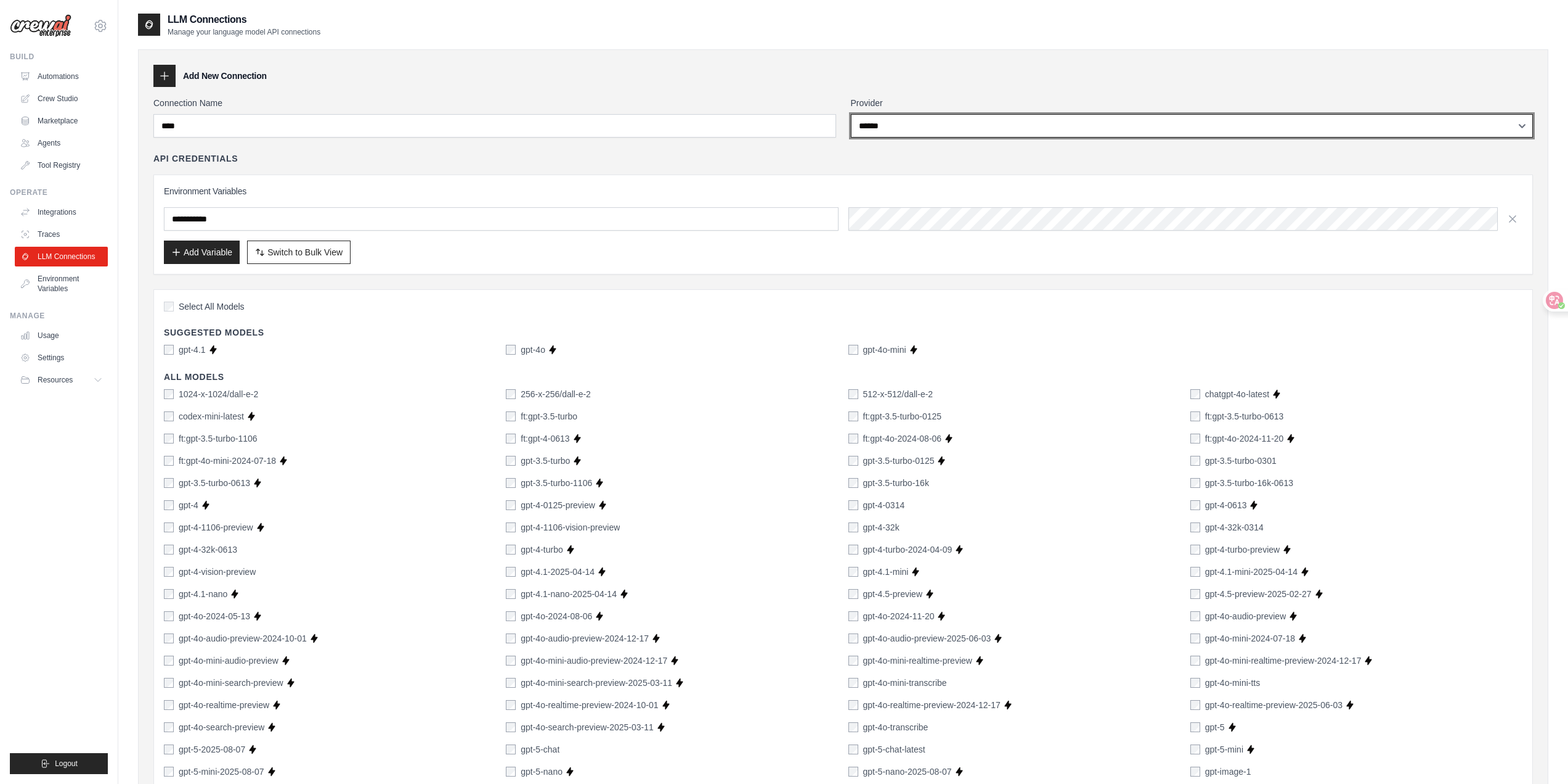
click at [887, 125] on select "**********" at bounding box center [1193, 126] width 683 height 24
select select
click at [851, 114] on select "**********" at bounding box center [1193, 126] width 683 height 24
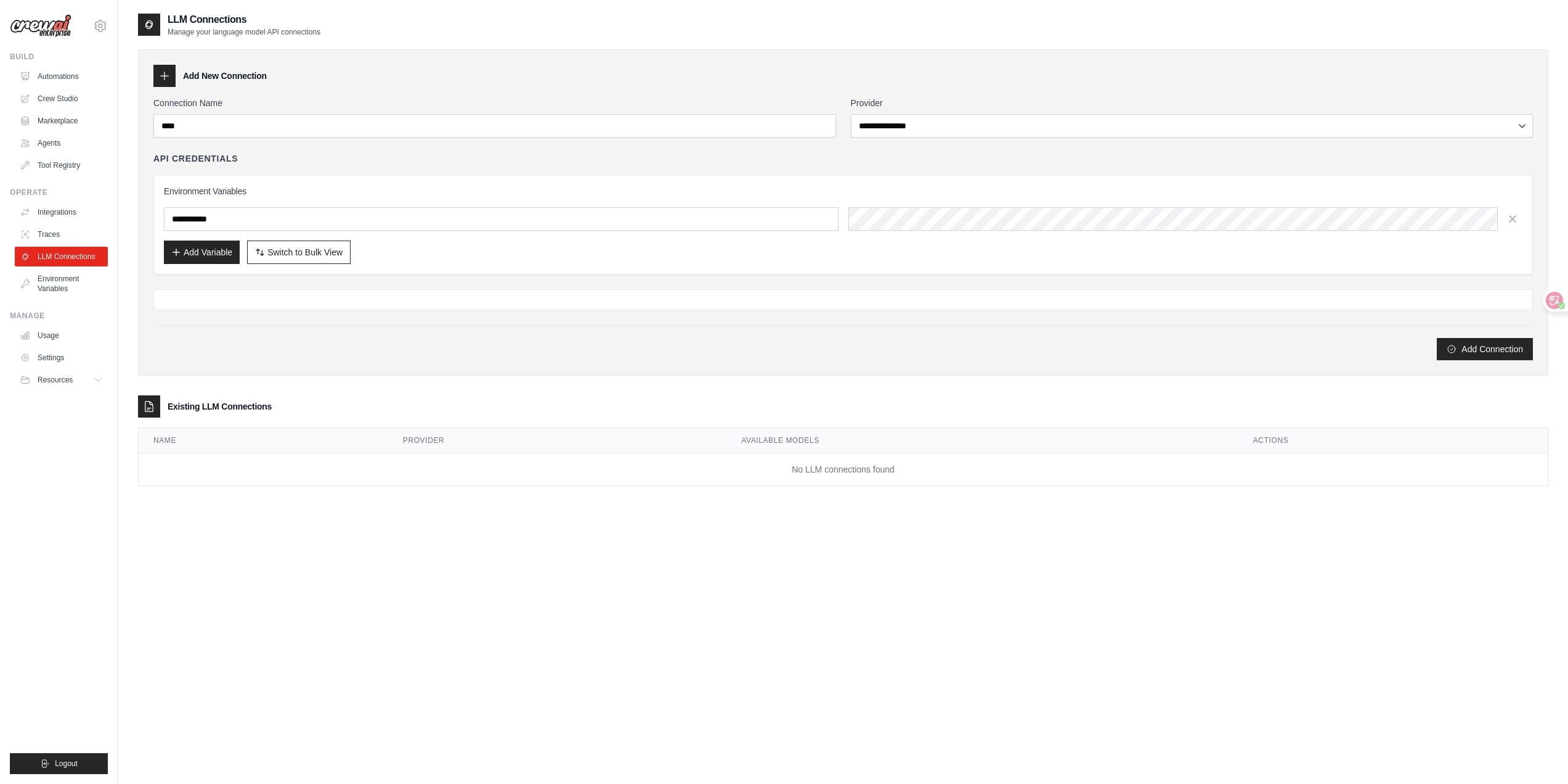
drag, startPoint x: 613, startPoint y: 180, endPoint x: 586, endPoint y: 177, distance: 27.2
click at [612, 180] on div "Environment Variables Add Variable Switch to Bulk View Switch to Table View" at bounding box center [844, 224] width 1380 height 99
click at [268, 230] on input "text" at bounding box center [502, 219] width 675 height 24
click at [287, 259] on button "Switch to Bulk View Switch to Table View" at bounding box center [298, 252] width 103 height 24
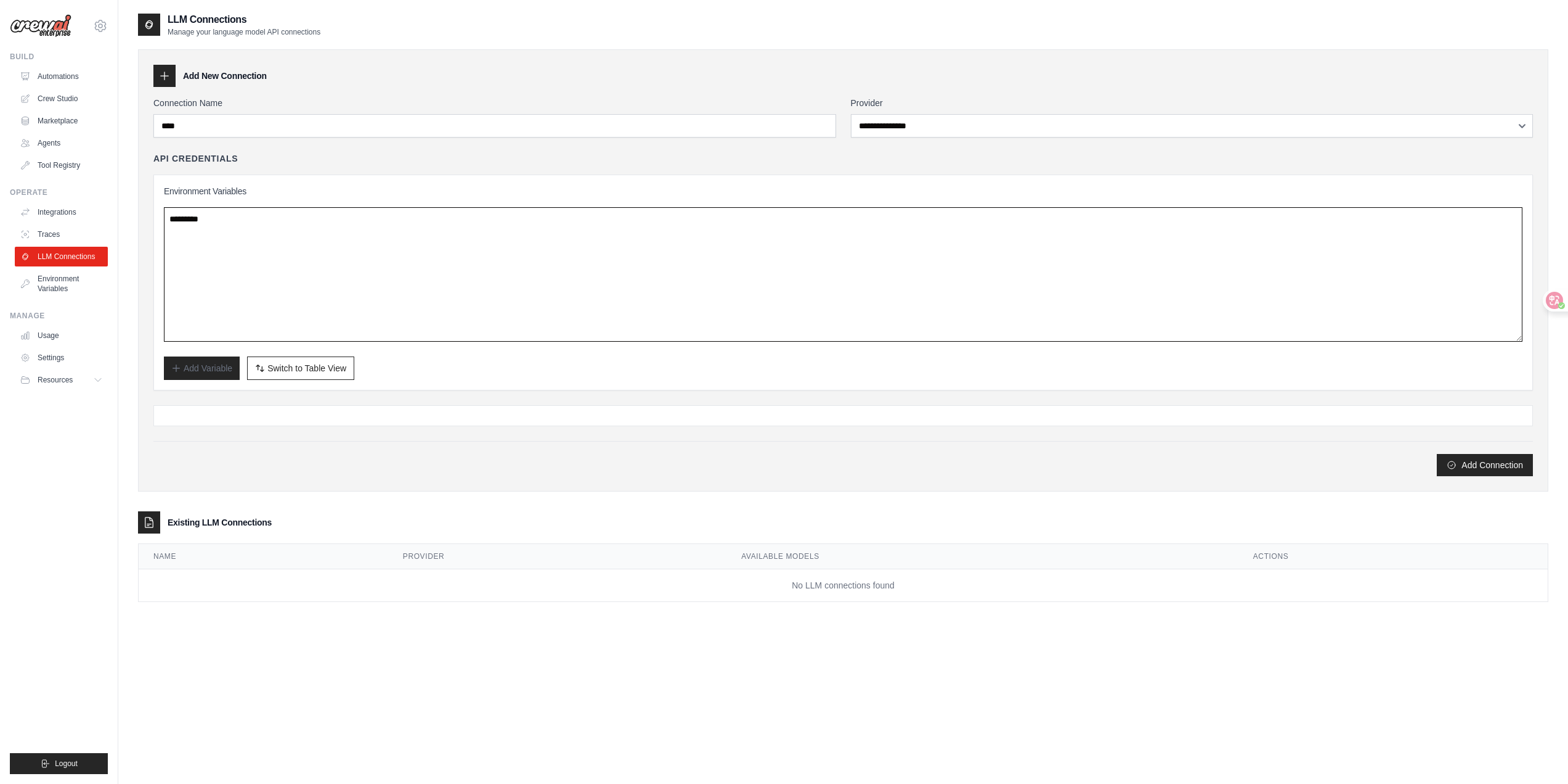
click at [287, 259] on textarea at bounding box center [844, 274] width 1359 height 134
click at [316, 362] on span "Switch to Table View" at bounding box center [307, 367] width 79 height 13
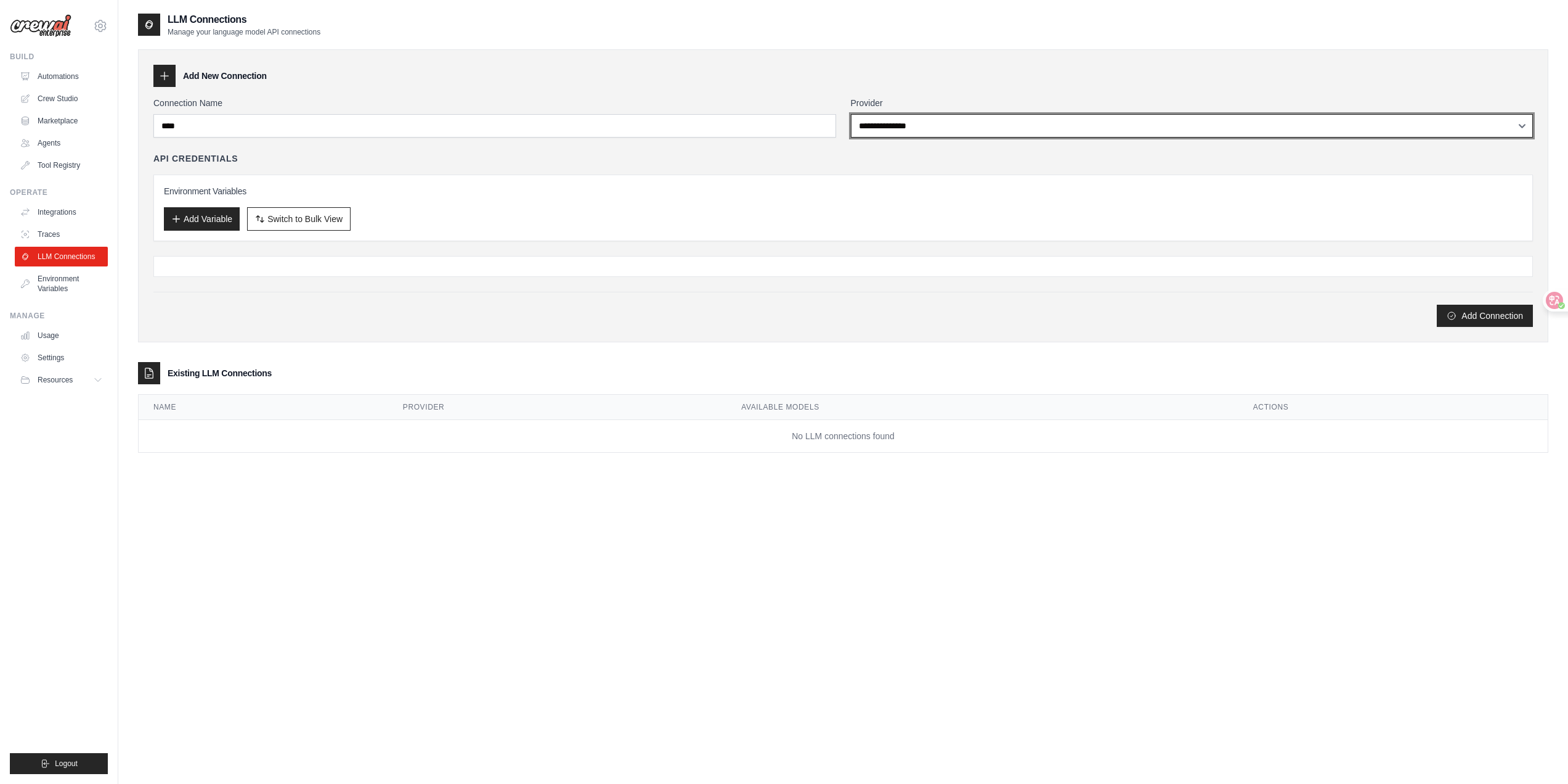
click at [978, 126] on select "**********" at bounding box center [1193, 126] width 683 height 24
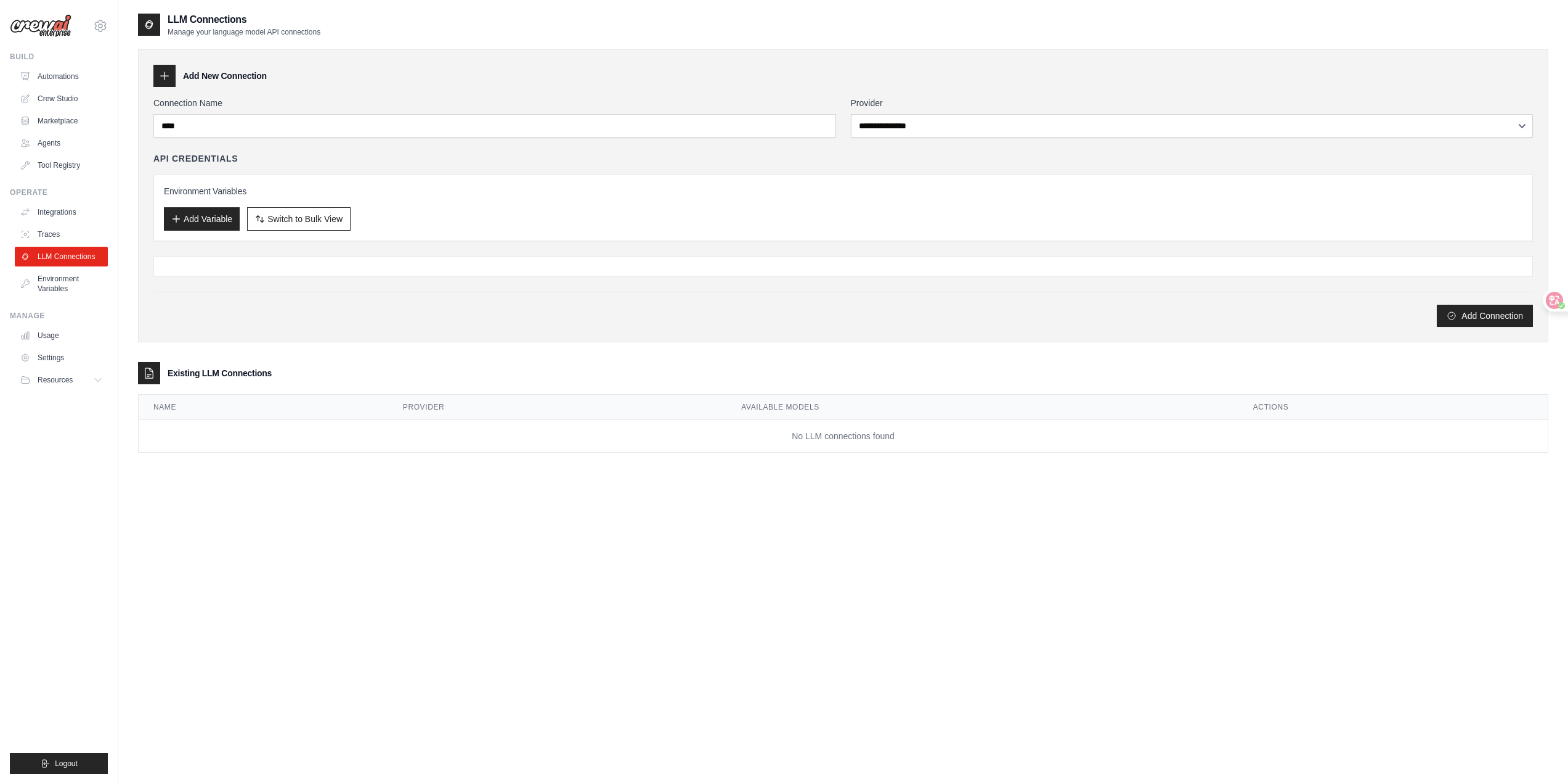
click at [206, 260] on div at bounding box center [844, 266] width 1380 height 21
click at [204, 227] on button "Add Variable" at bounding box center [202, 219] width 76 height 24
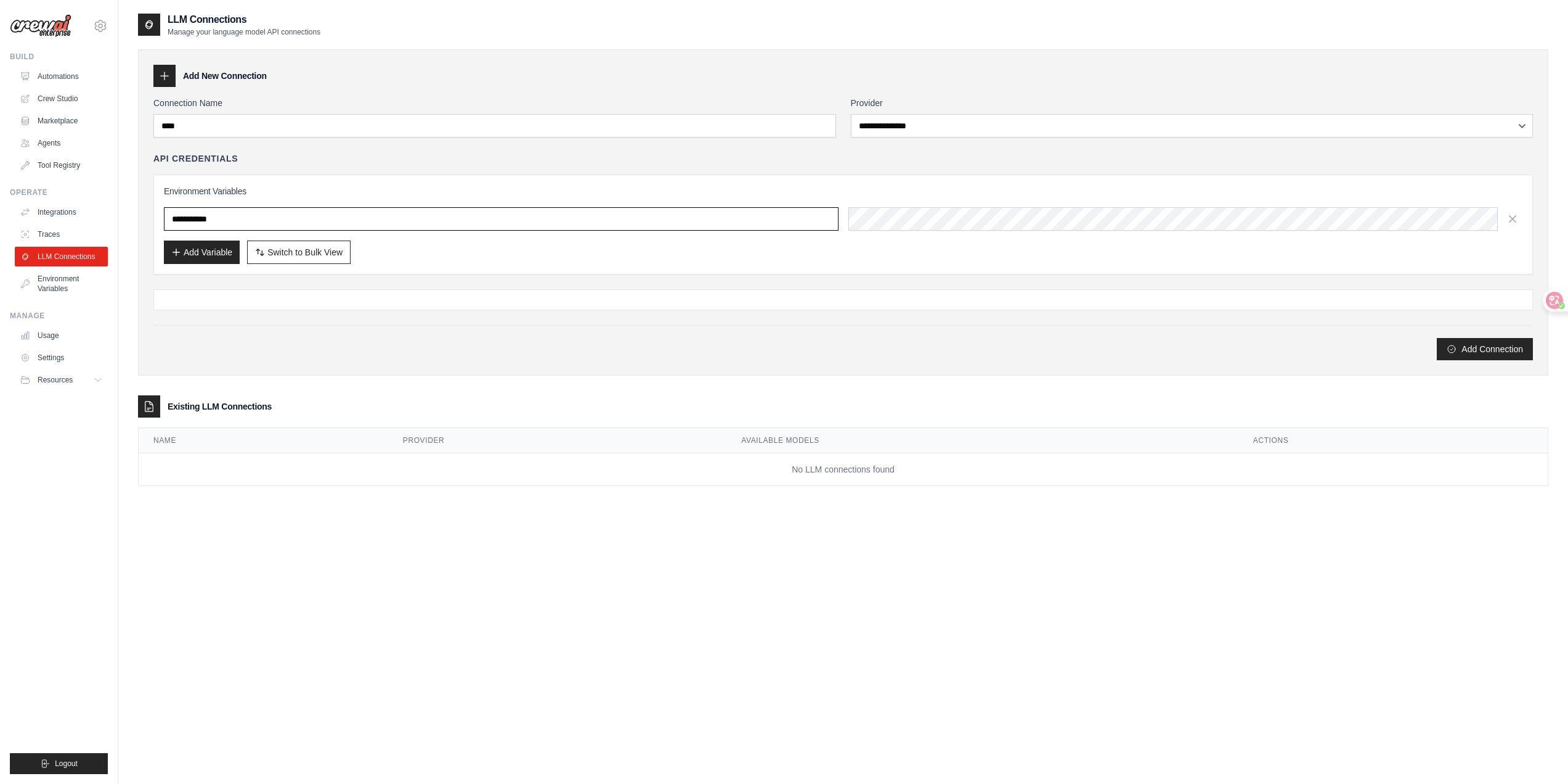
click at [657, 222] on input "text" at bounding box center [502, 219] width 675 height 24
click at [743, 253] on div "Add Variable Switch to Bulk View Switch to Table View" at bounding box center [844, 252] width 1359 height 24
click at [216, 250] on button "Add Variable" at bounding box center [202, 252] width 76 height 24
type input "*******"
drag, startPoint x: 464, startPoint y: 250, endPoint x: 458, endPoint y: 245, distance: 7.8
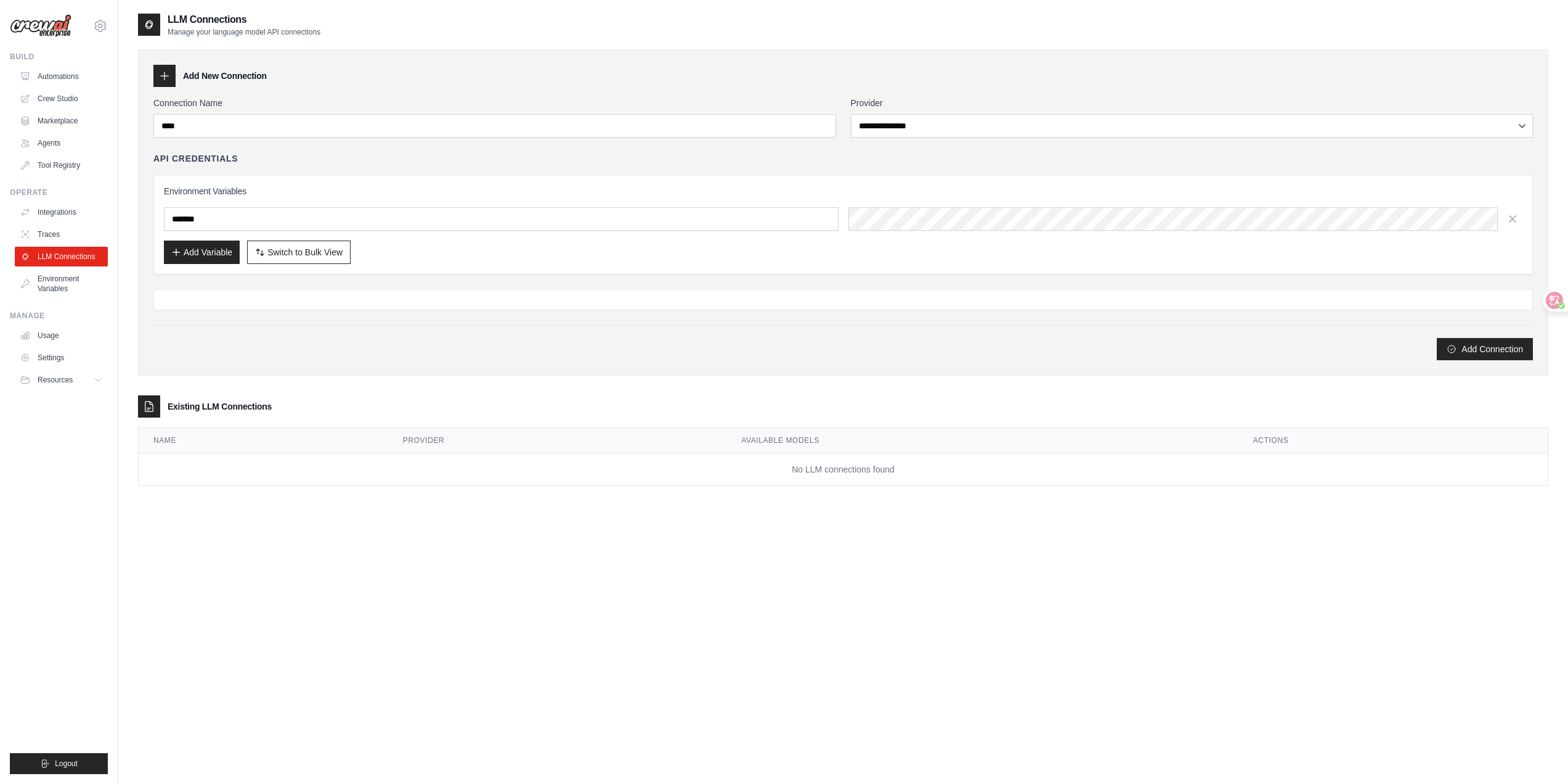
click at [463, 250] on div "Add Variable Switch to Bulk View Switch to Table View" at bounding box center [844, 252] width 1359 height 24
click at [197, 252] on button "Add Variable" at bounding box center [202, 252] width 76 height 24
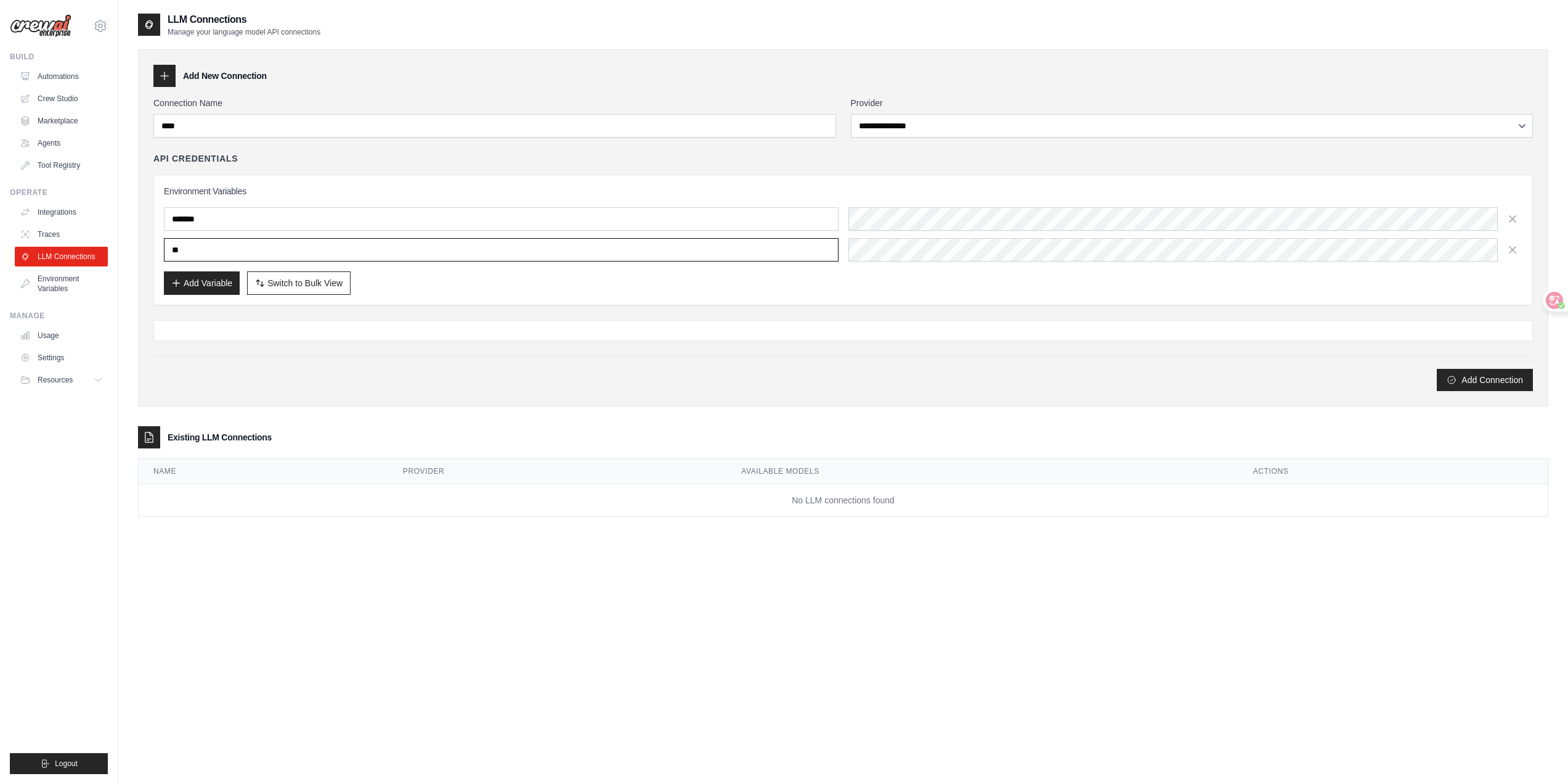
drag, startPoint x: 207, startPoint y: 252, endPoint x: 228, endPoint y: 265, distance: 24.7
click at [108, 241] on div "zlp2018123@gmail.com Settings Build Automations Crew Studio" at bounding box center [784, 404] width 1568 height 809
type input "********"
click at [906, 290] on div "Add Variable Switch to Bulk View Switch to Table View" at bounding box center [844, 283] width 1359 height 24
click at [1458, 372] on button "Add Connection" at bounding box center [1485, 379] width 96 height 23
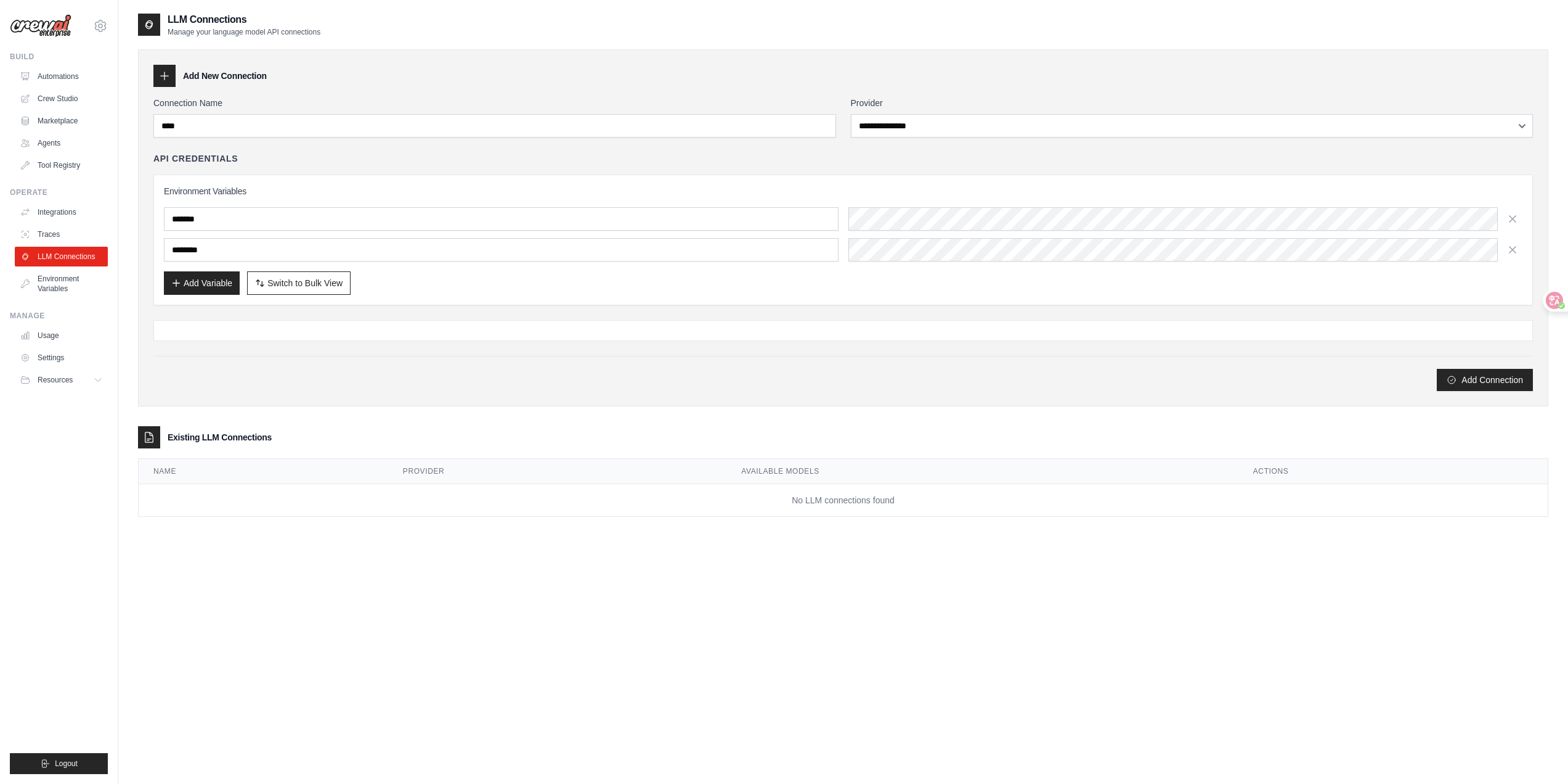
click at [300, 505] on td "No LLM connections found" at bounding box center [844, 499] width 1410 height 33
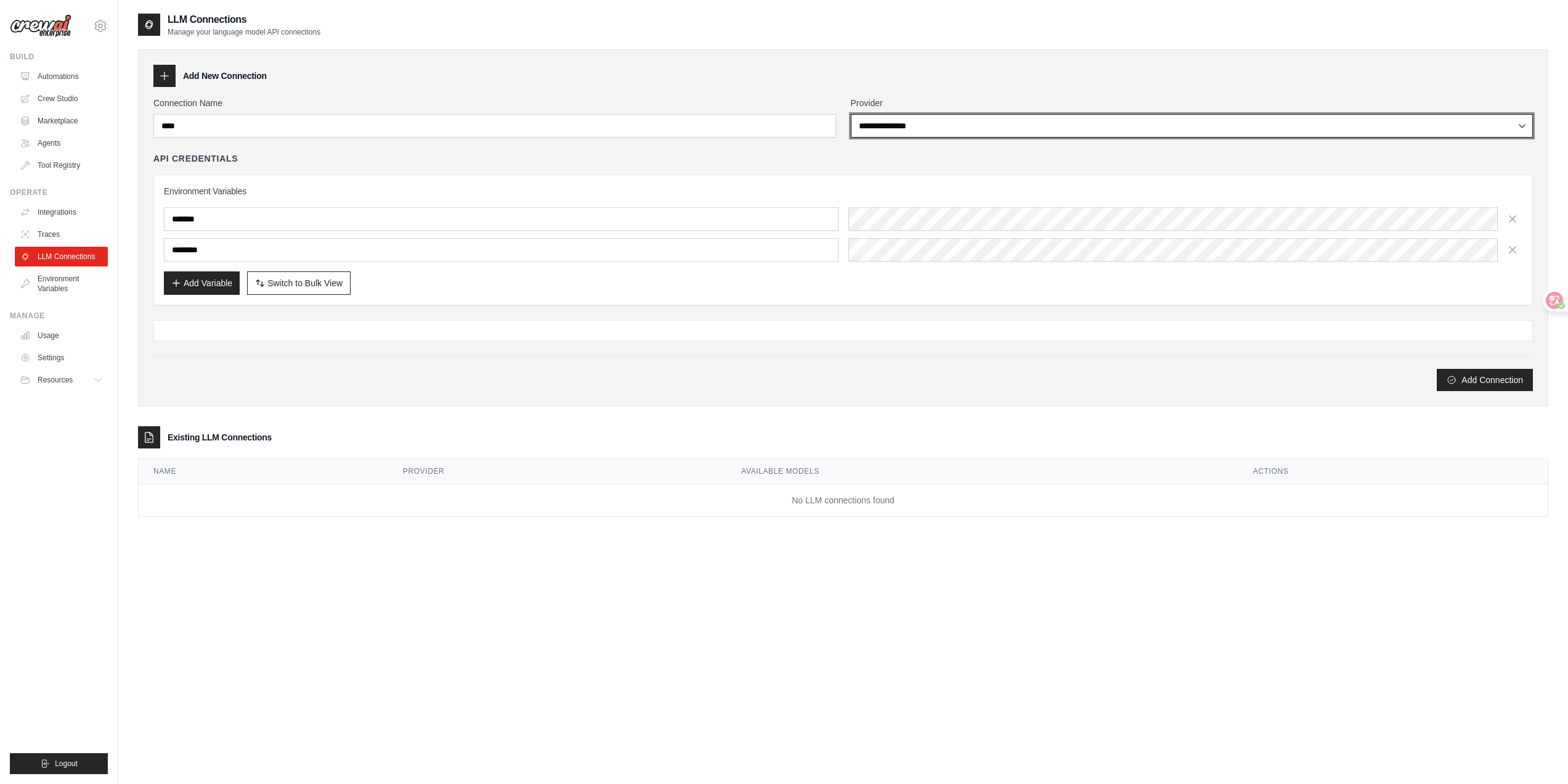
click at [955, 131] on select "**********" at bounding box center [1193, 126] width 683 height 24
select select "******"
click at [851, 114] on select "**********" at bounding box center [1193, 126] width 683 height 24
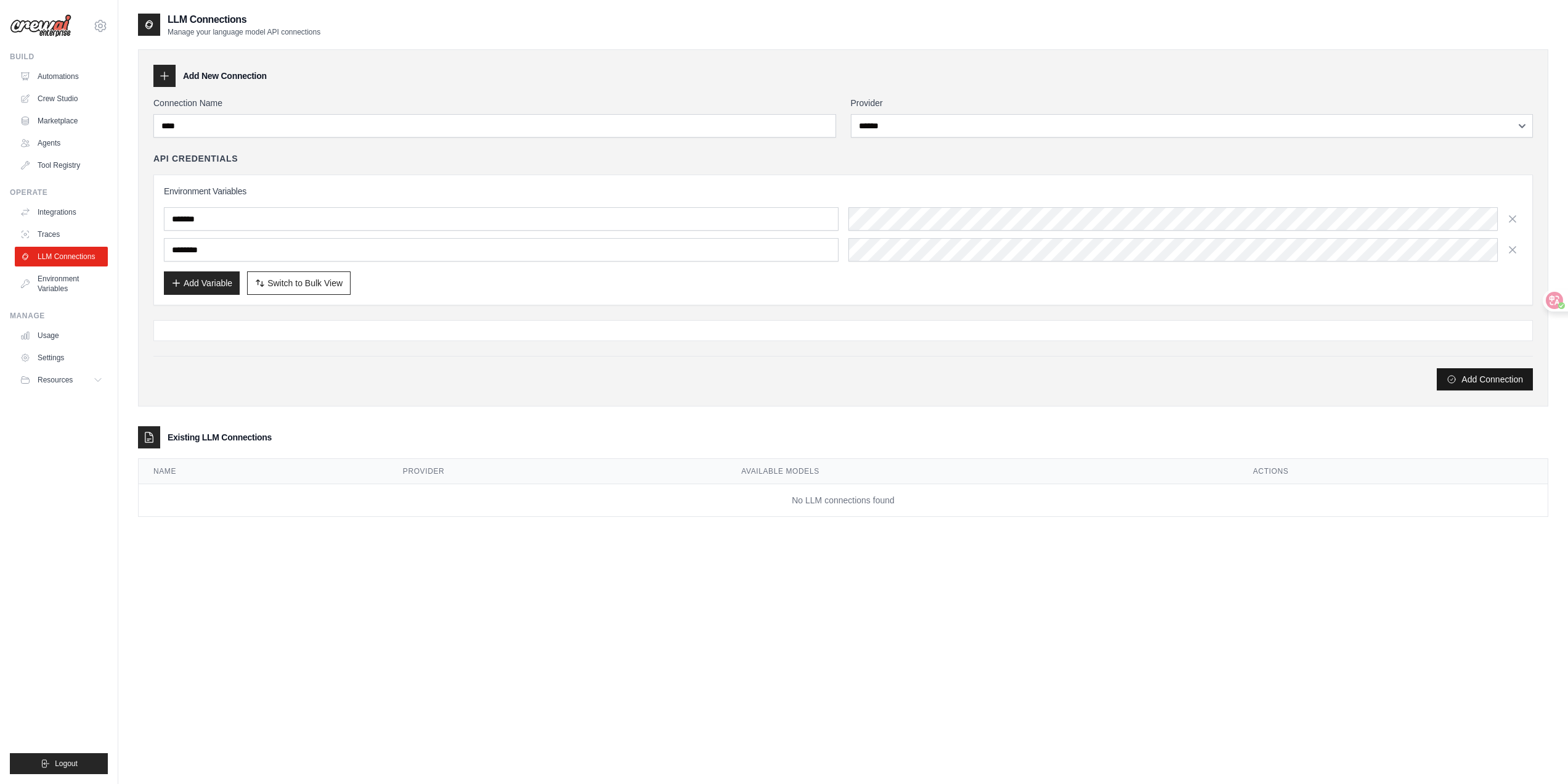
click at [1471, 389] on button "Add Connection" at bounding box center [1485, 379] width 96 height 23
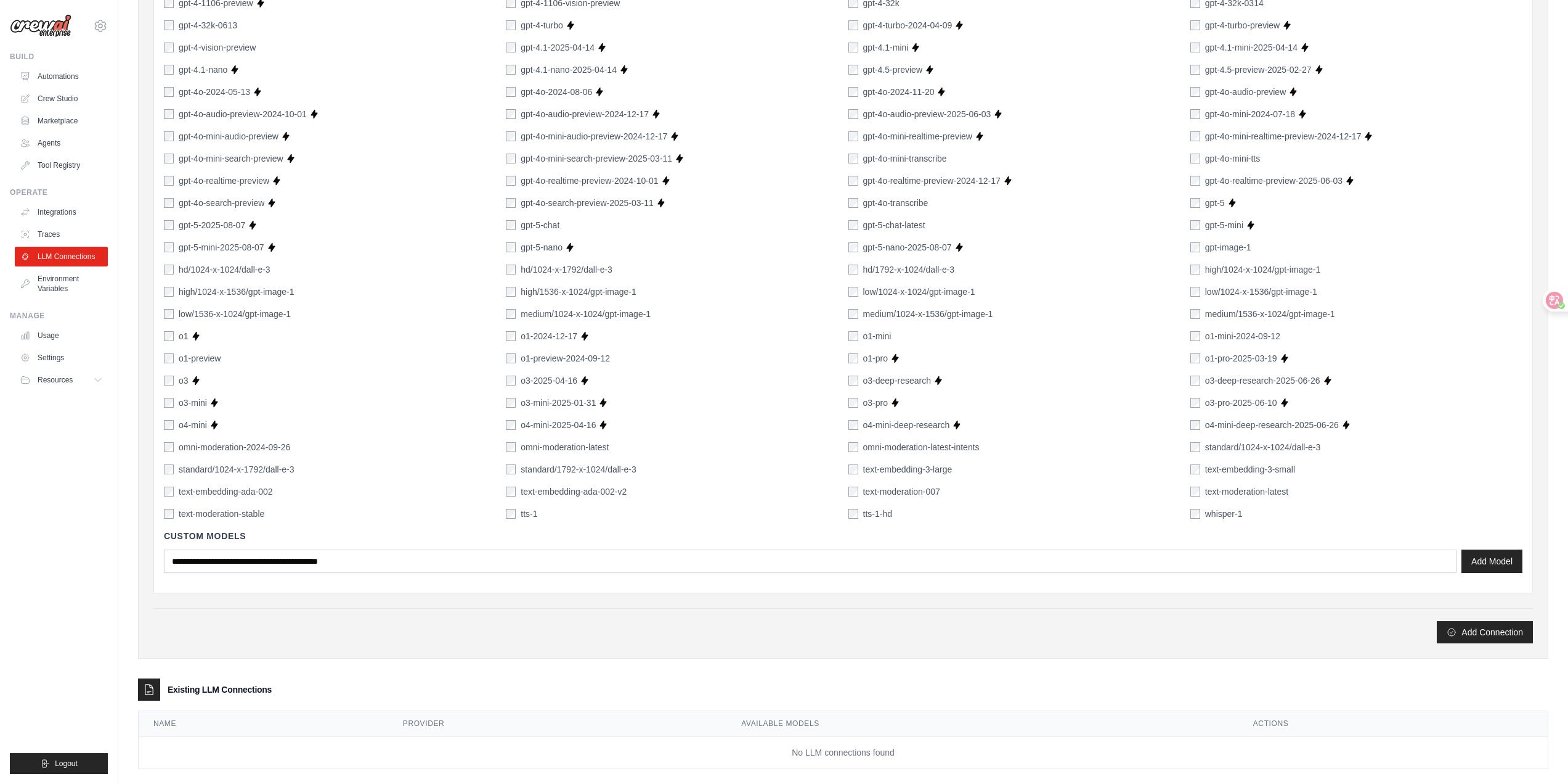
scroll to position [572, 0]
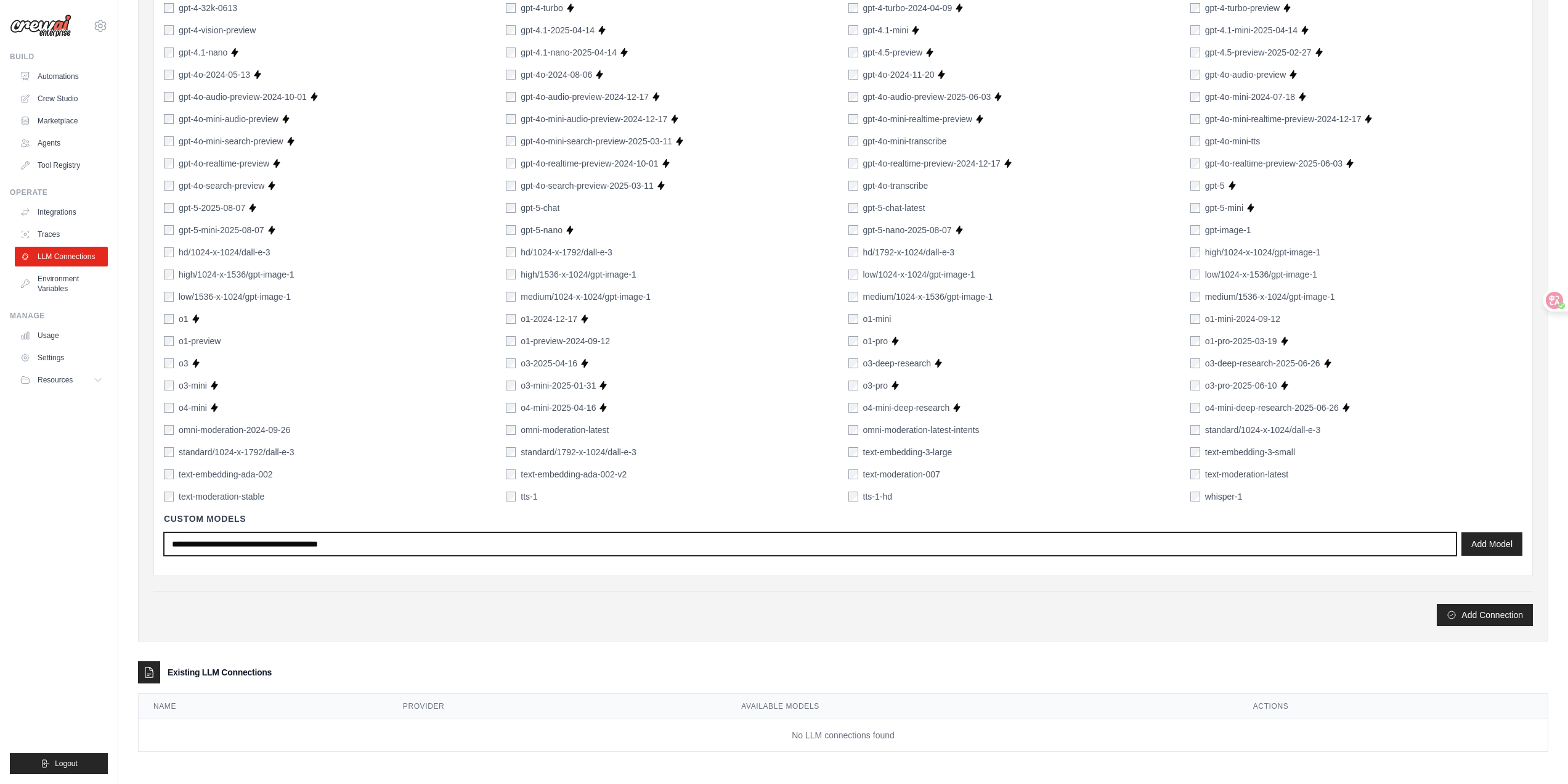
click at [558, 547] on input "text" at bounding box center [811, 544] width 1293 height 24
click at [284, 539] on input "text" at bounding box center [811, 544] width 1293 height 24
paste input "**********"
type input "**********"
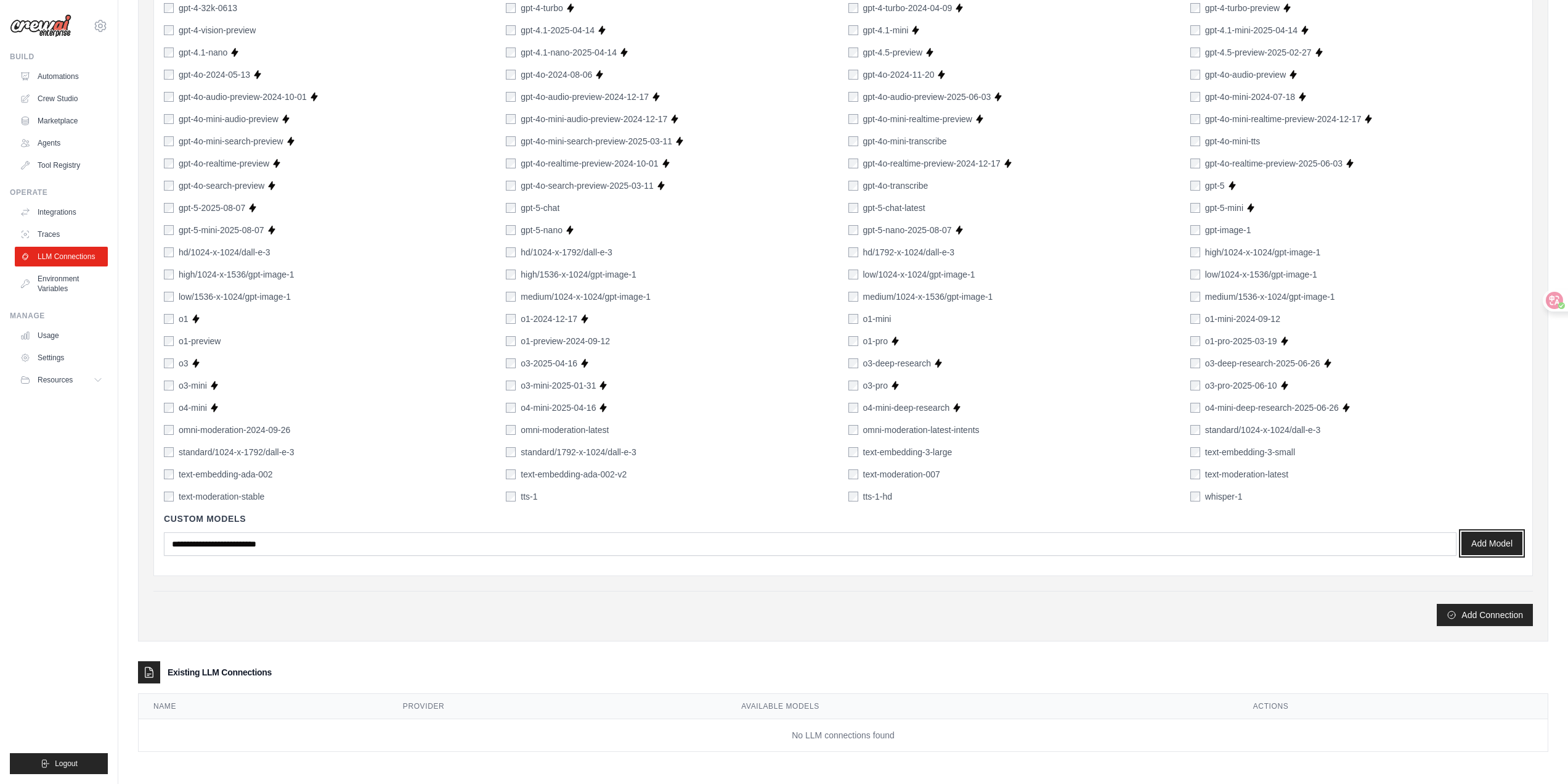
click at [1502, 552] on button "Add Model" at bounding box center [1492, 544] width 61 height 24
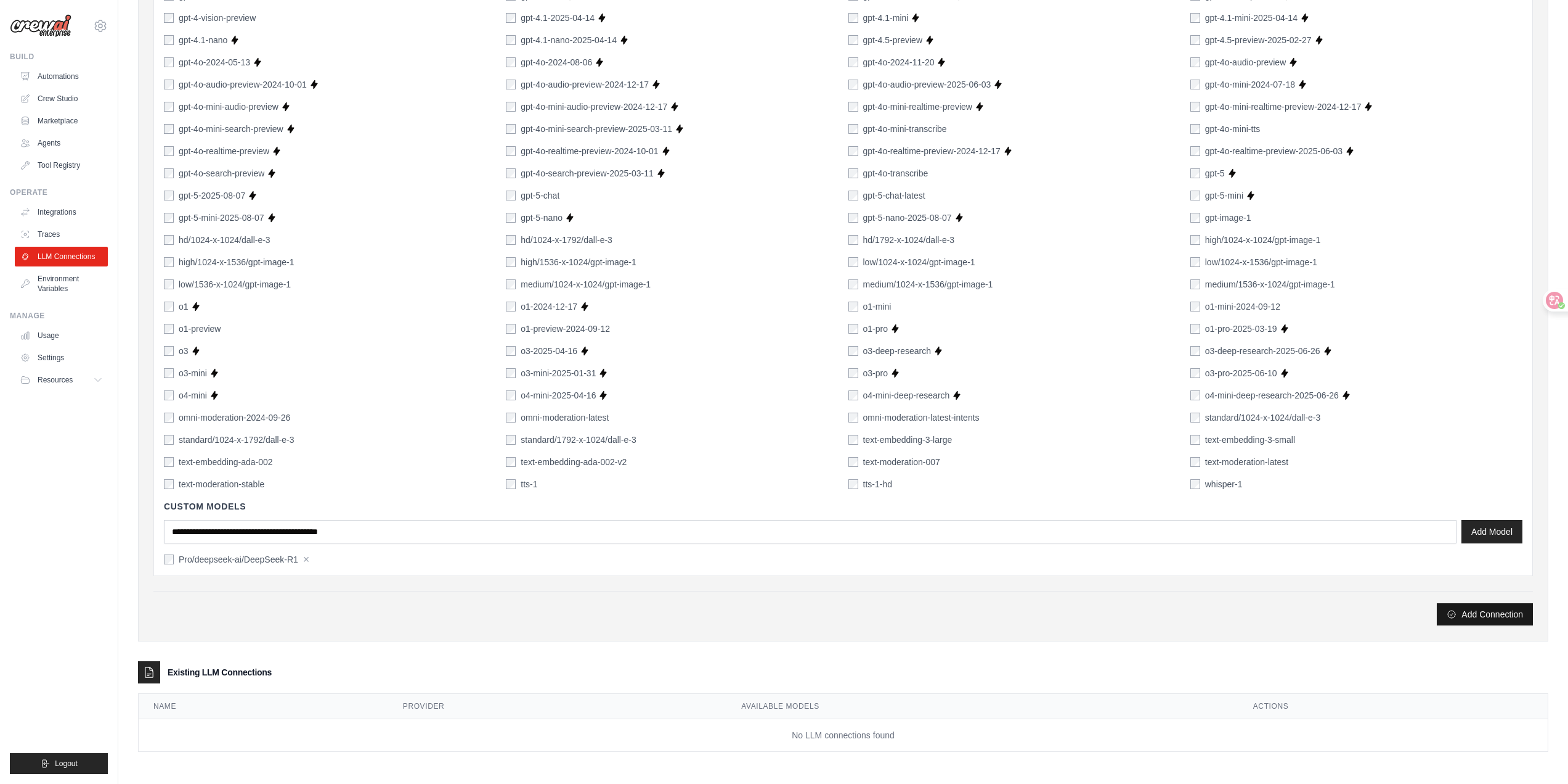
click at [1488, 617] on button "Add Connection" at bounding box center [1485, 614] width 96 height 23
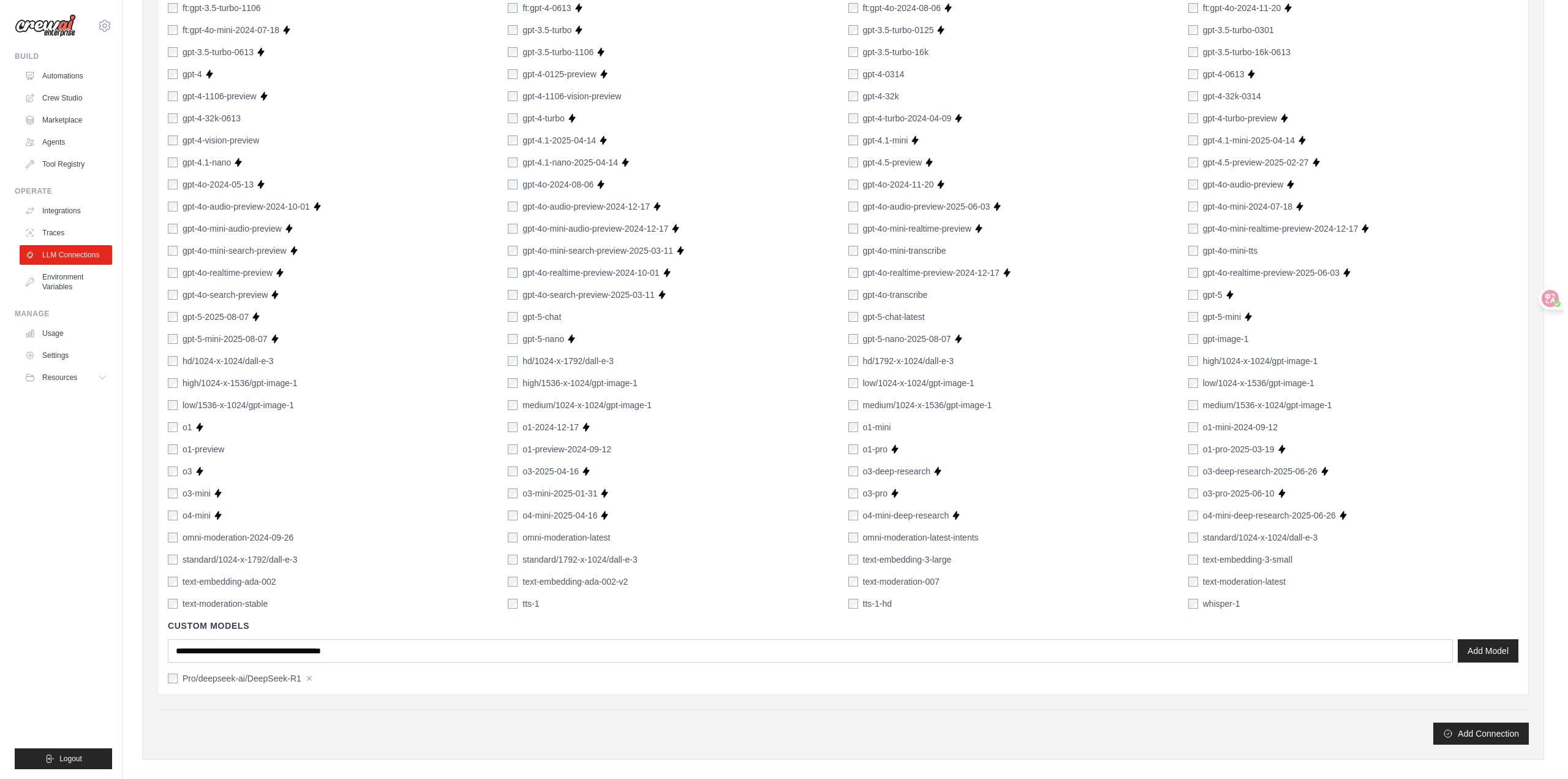
scroll to position [0, 0]
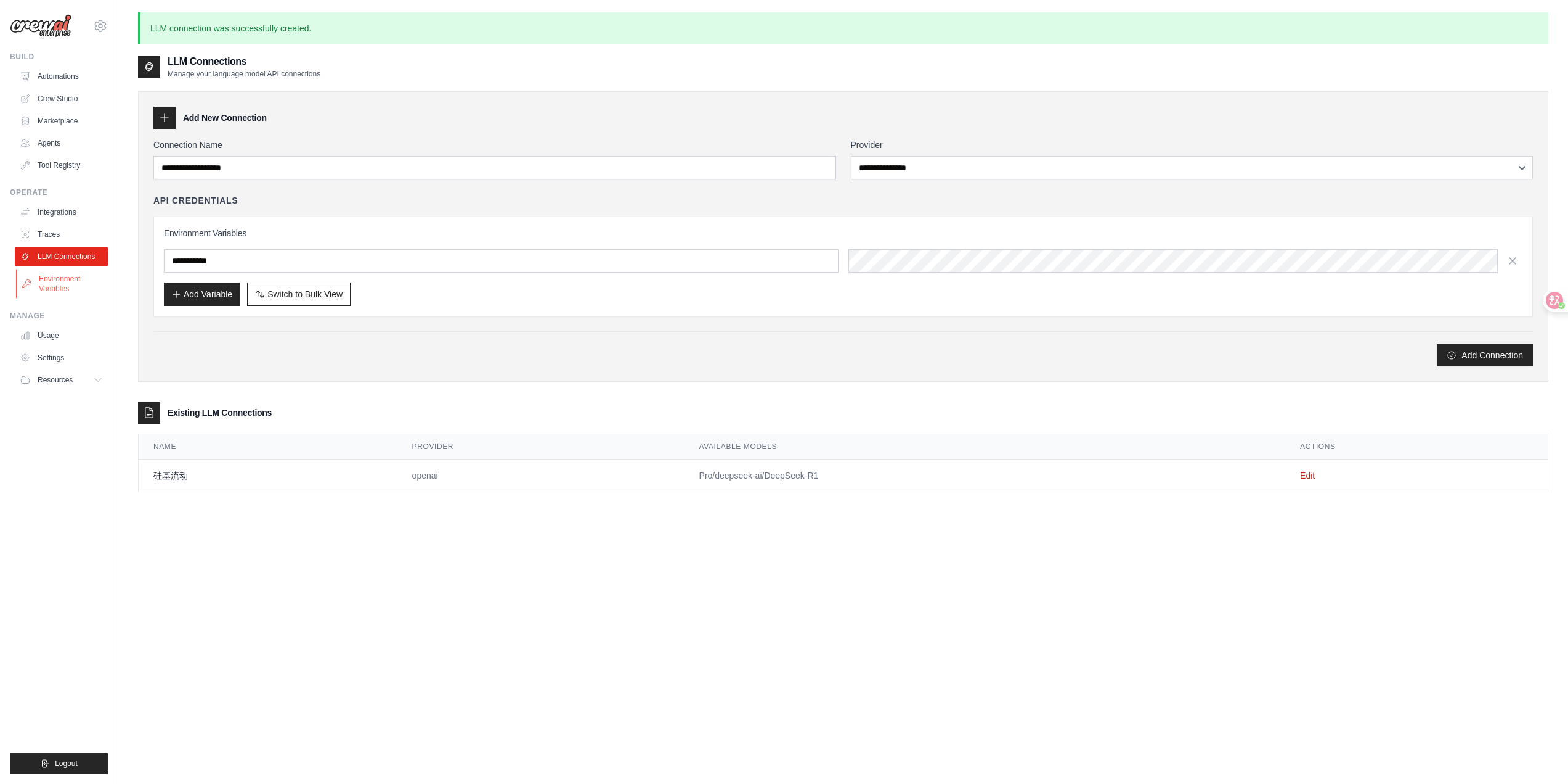
click at [69, 278] on link "Environment Variables" at bounding box center [62, 284] width 94 height 30
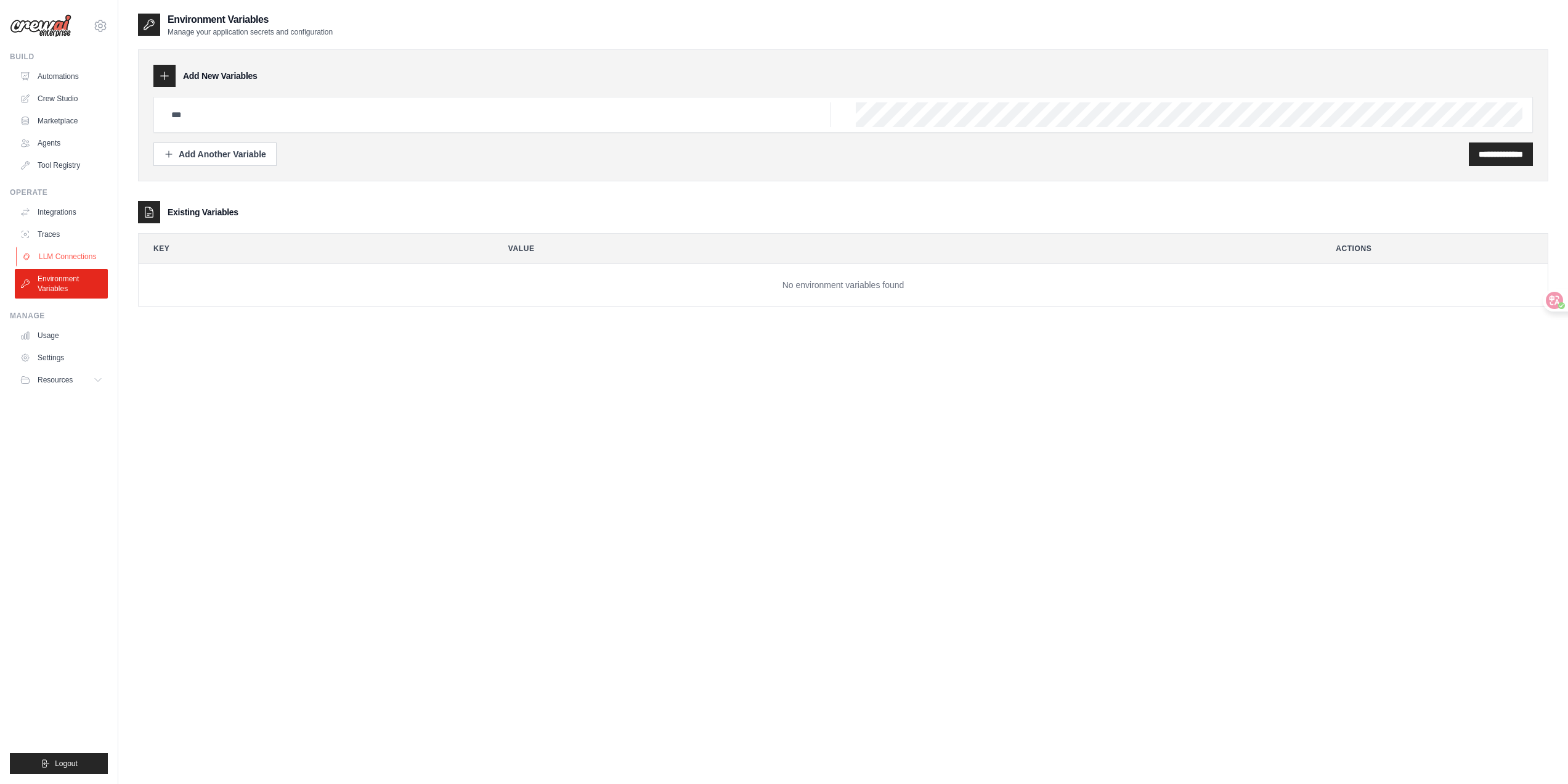
click at [62, 253] on link "LLM Connections" at bounding box center [62, 256] width 94 height 20
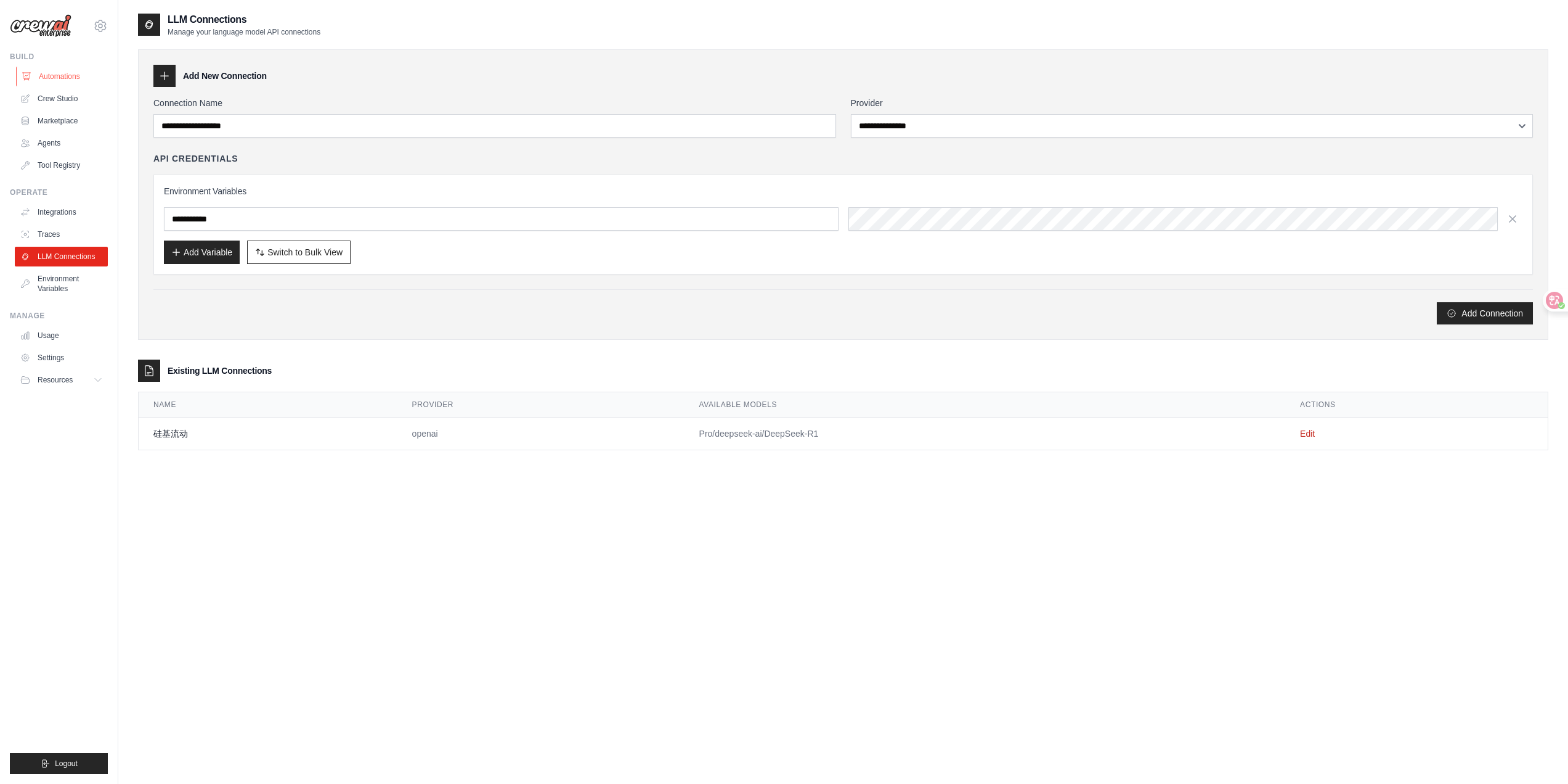
click at [74, 75] on link "Automations" at bounding box center [62, 77] width 94 height 20
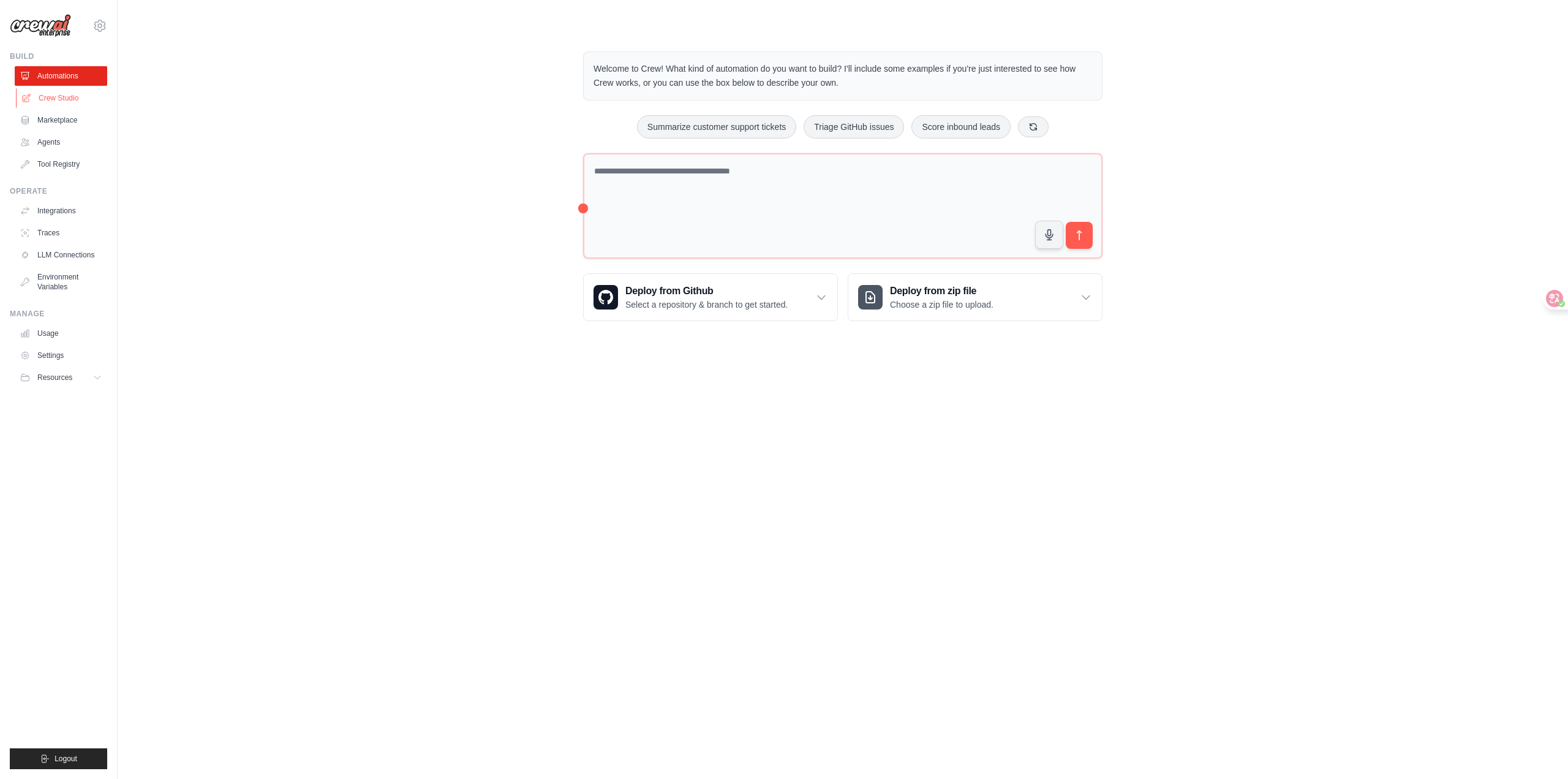
click at [74, 99] on link "Crew Studio" at bounding box center [62, 98] width 93 height 20
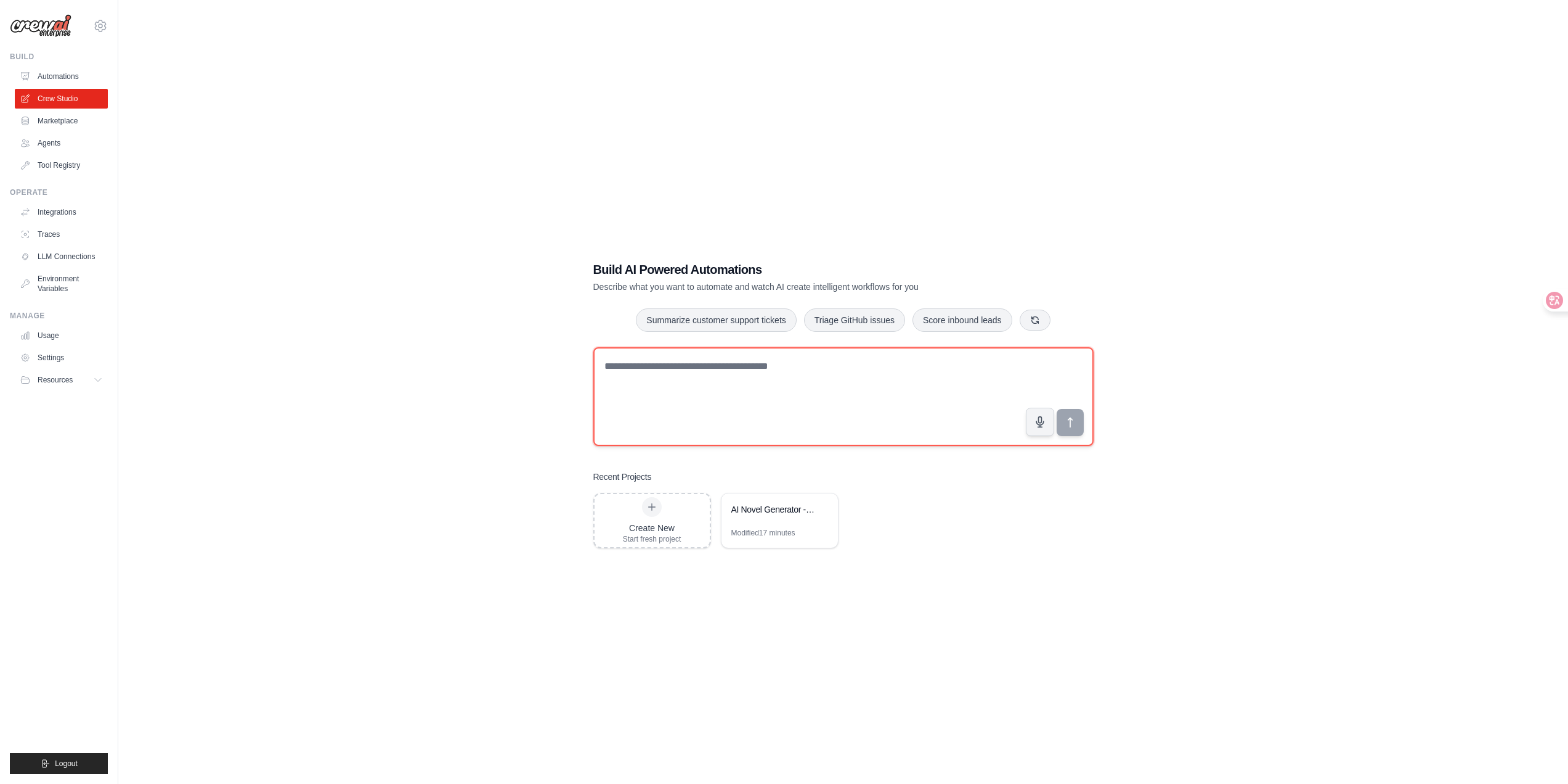
click at [729, 393] on textarea at bounding box center [844, 396] width 500 height 98
type textarea "*"
type textarea "**********"
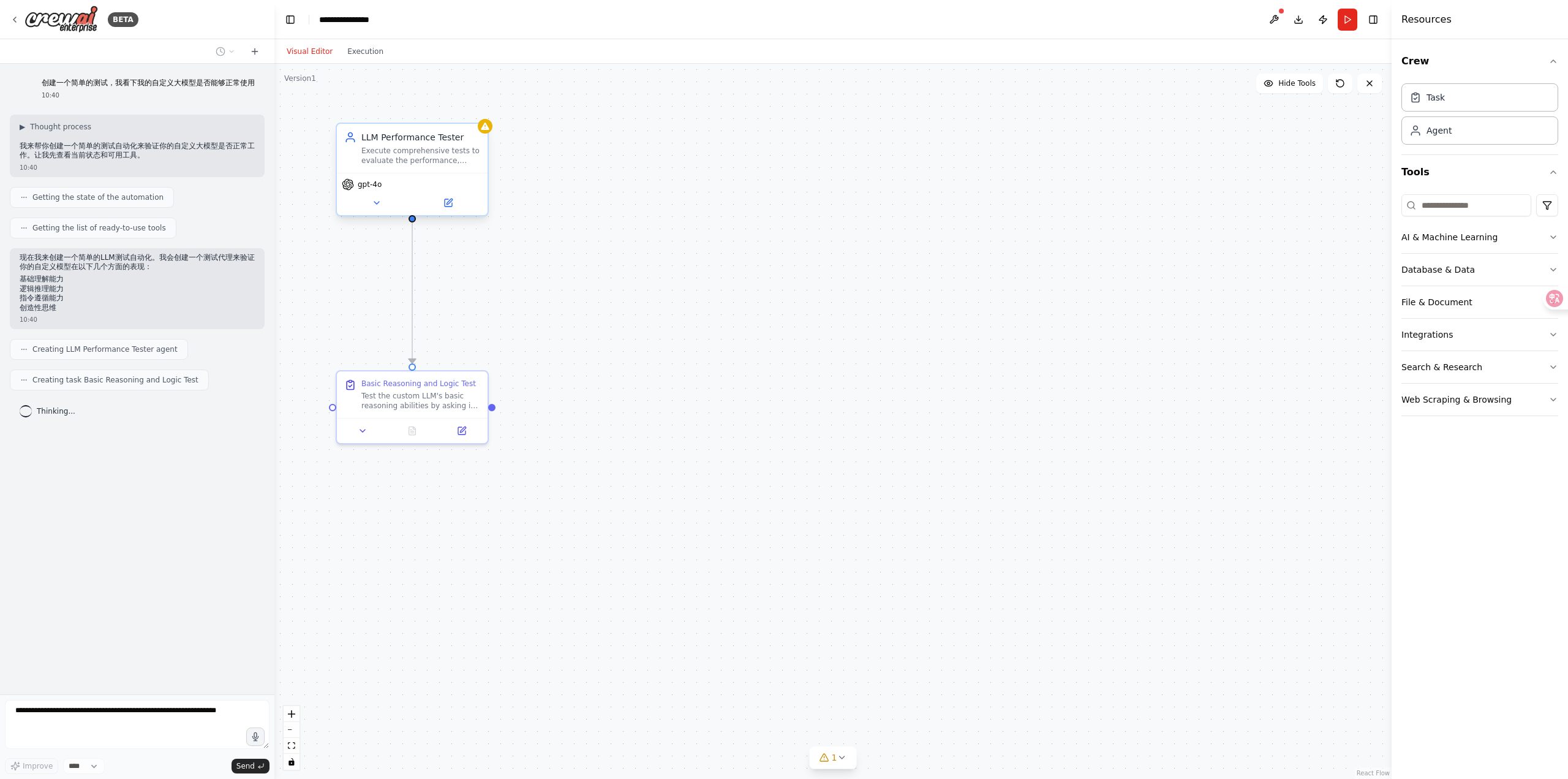
click at [426, 194] on div "gpt-4o" at bounding box center [412, 194] width 151 height 42
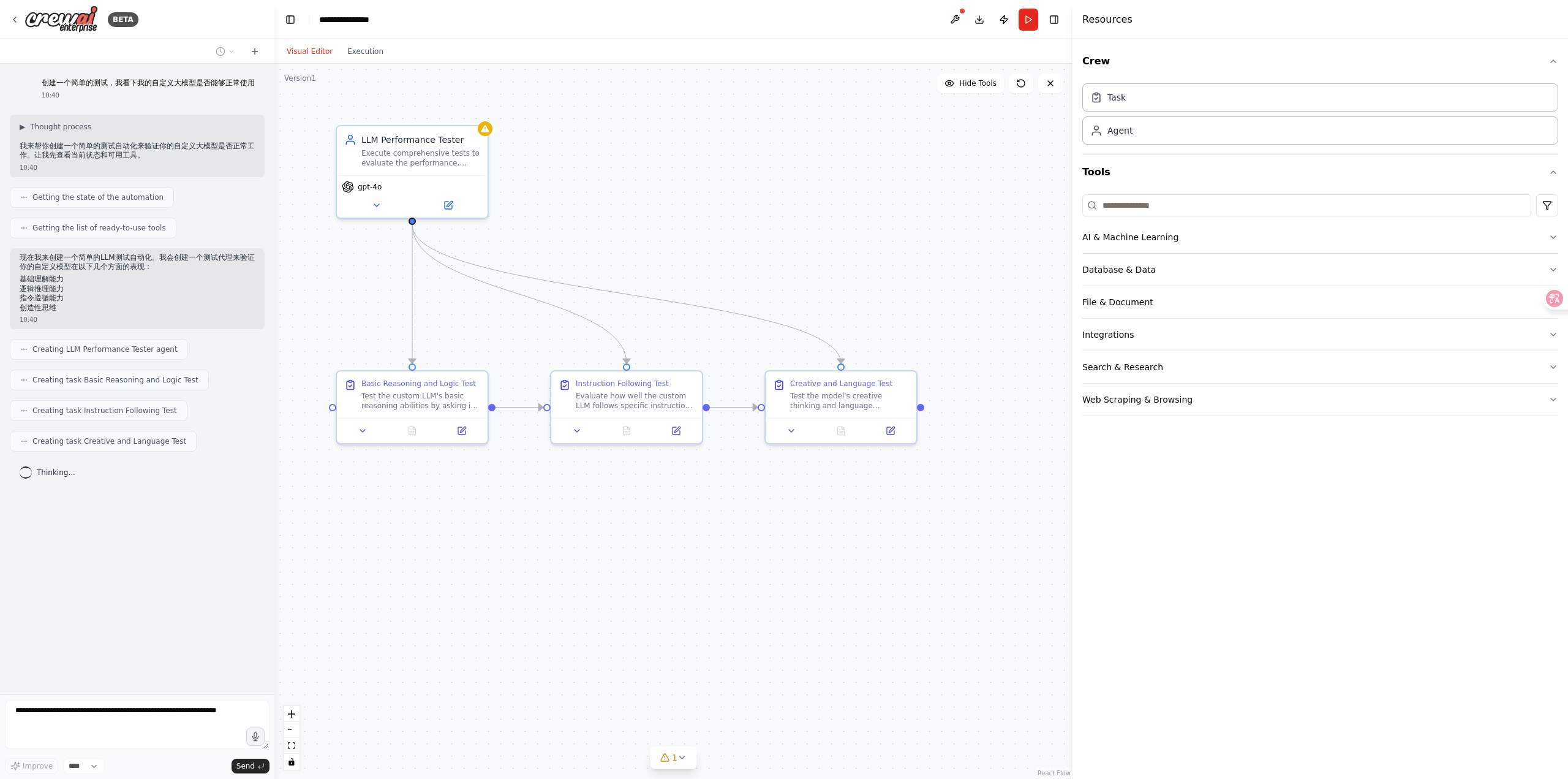
drag, startPoint x: 1395, startPoint y: 180, endPoint x: 1072, endPoint y: 169, distance: 323.2
click at [1072, 169] on div at bounding box center [1074, 390] width 5 height 779
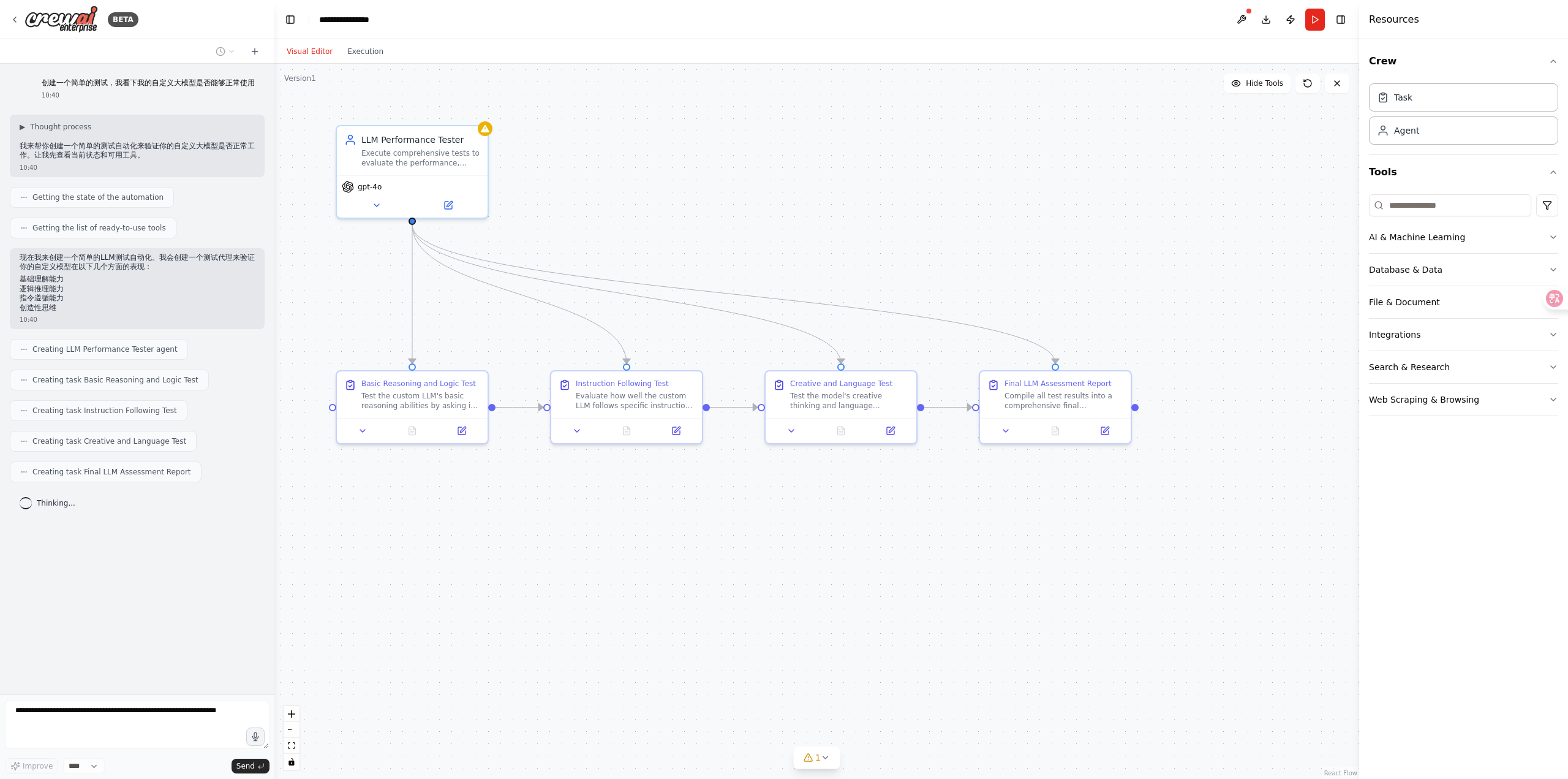
drag, startPoint x: 1072, startPoint y: 169, endPoint x: 1360, endPoint y: 176, distance: 288.1
click at [1360, 176] on div at bounding box center [1361, 390] width 5 height 779
click at [447, 208] on button at bounding box center [448, 203] width 69 height 15
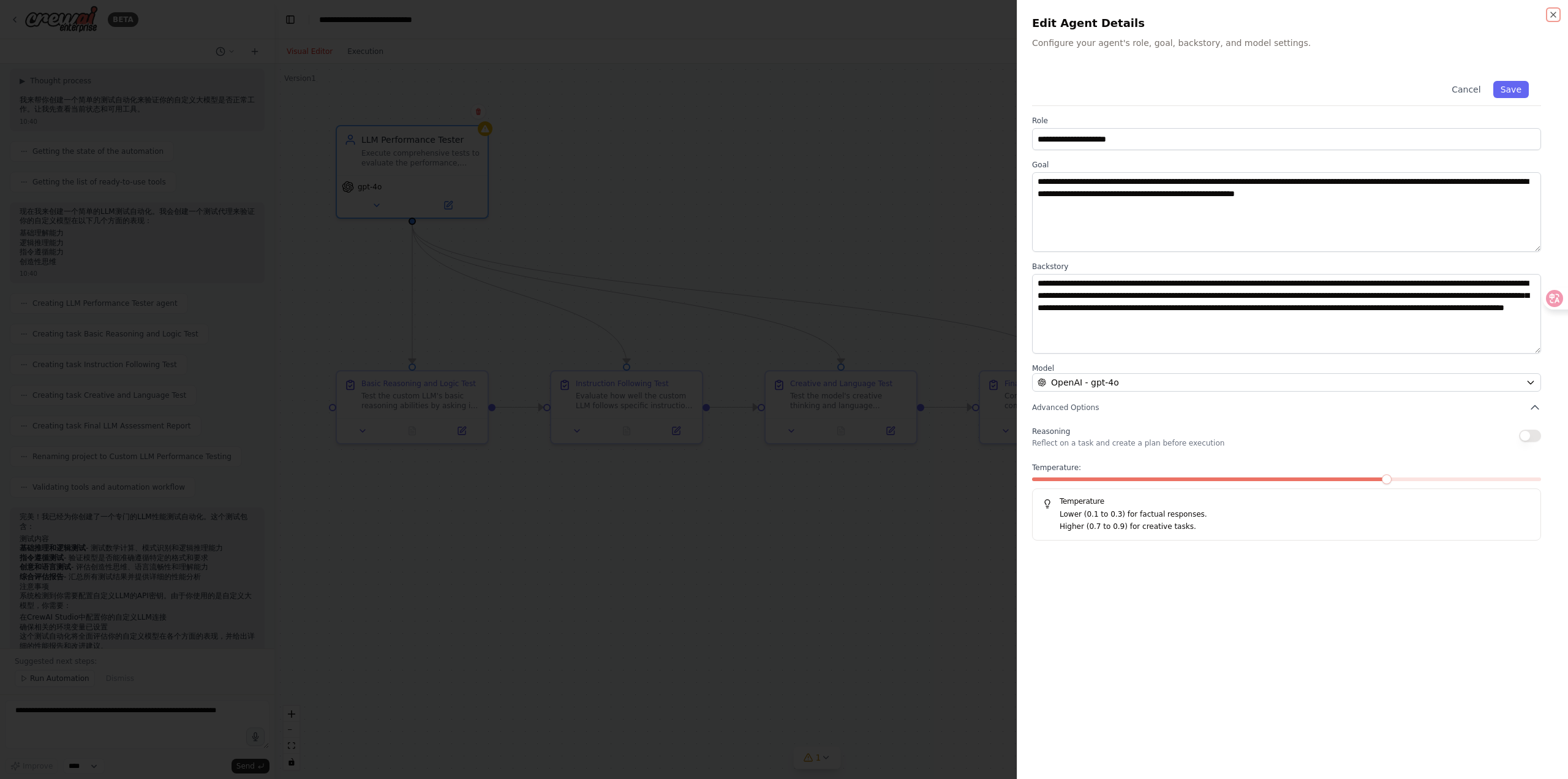
scroll to position [74, 0]
click at [1186, 376] on div "OpenAI - gpt-4o" at bounding box center [1279, 382] width 483 height 13
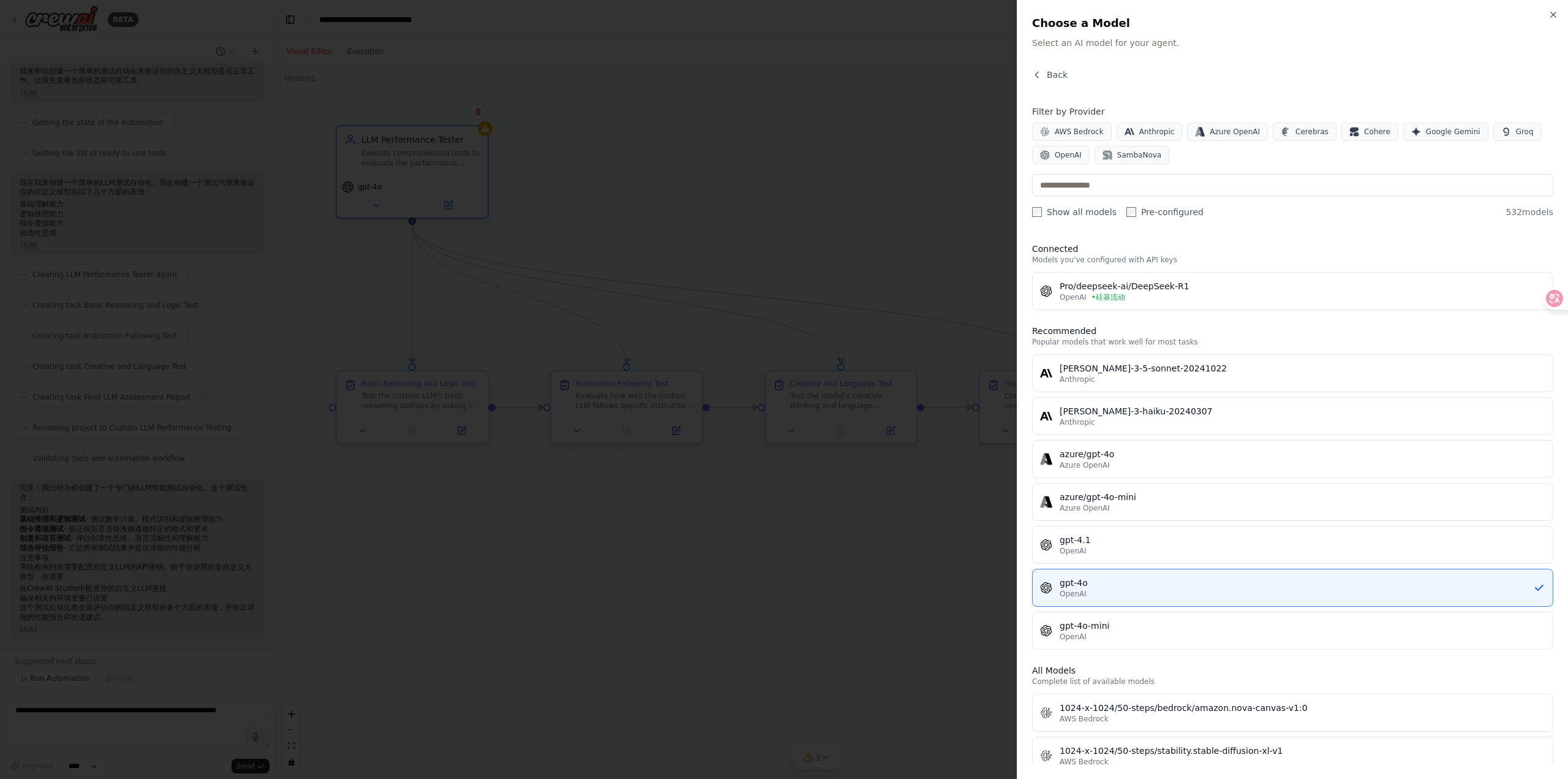
scroll to position [125, 0]
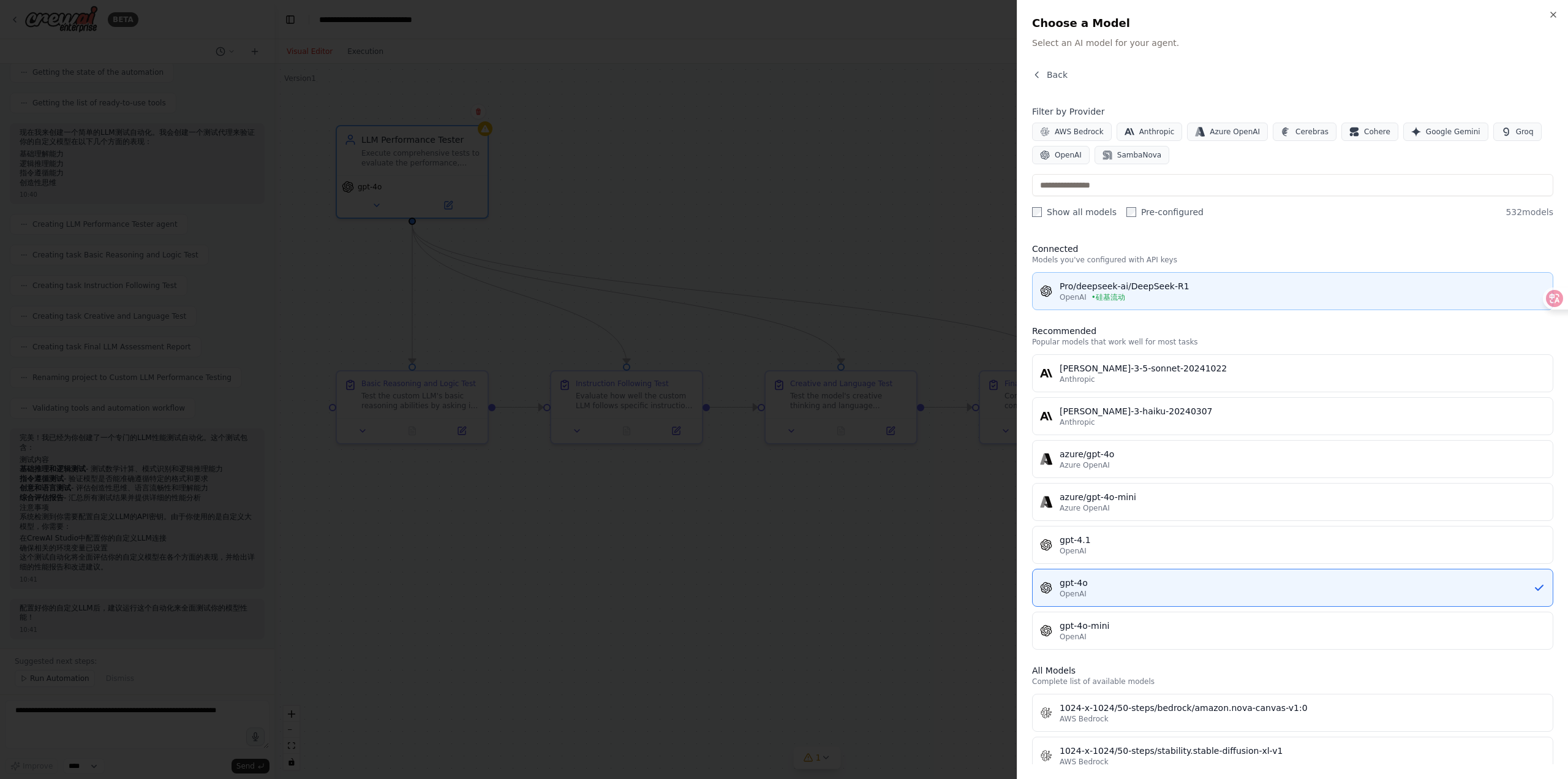
click at [1145, 298] on div "OpenAI • 硅基流动" at bounding box center [1302, 298] width 485 height 10
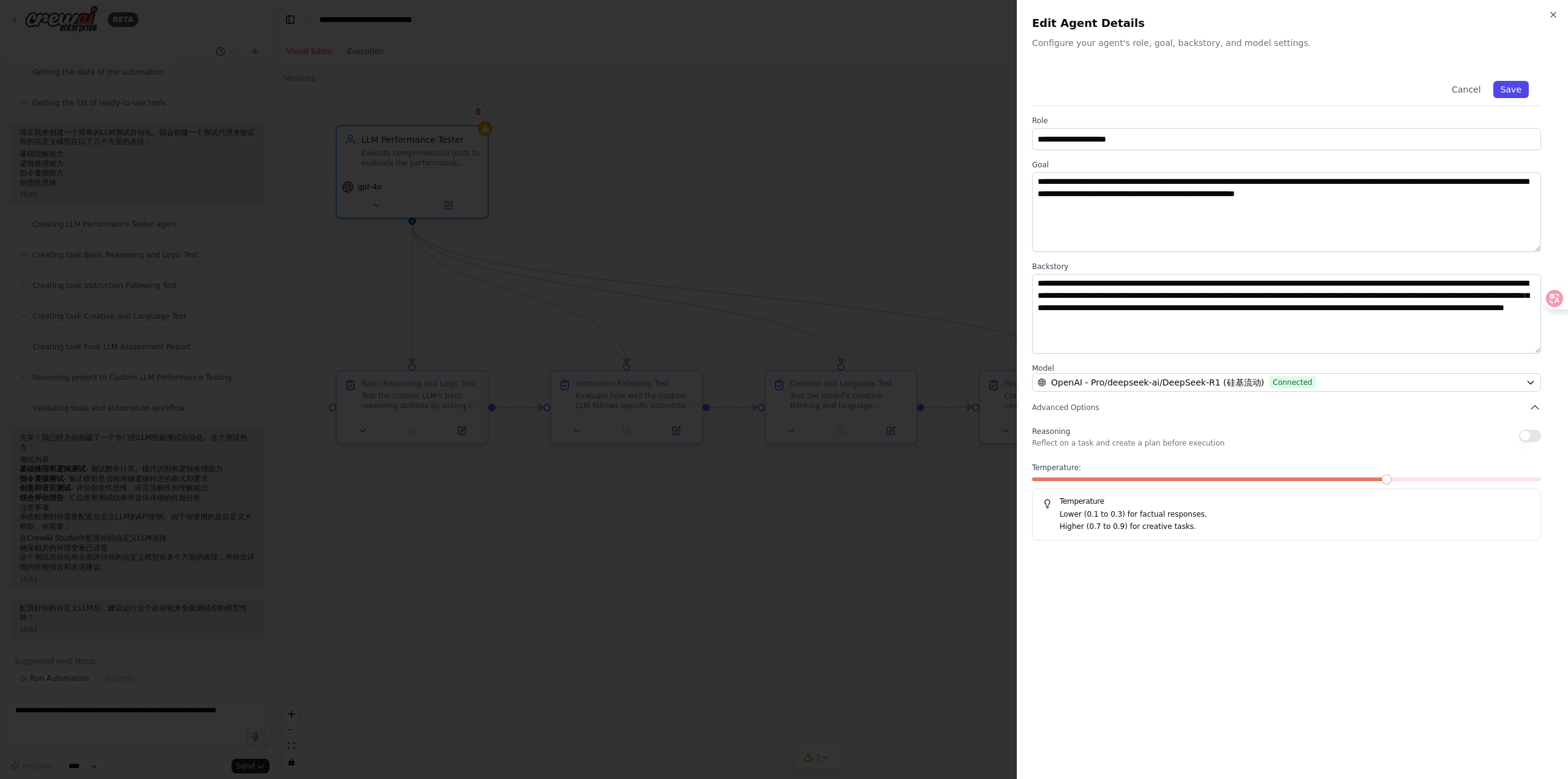
click at [1517, 89] on button "Save" at bounding box center [1510, 90] width 35 height 18
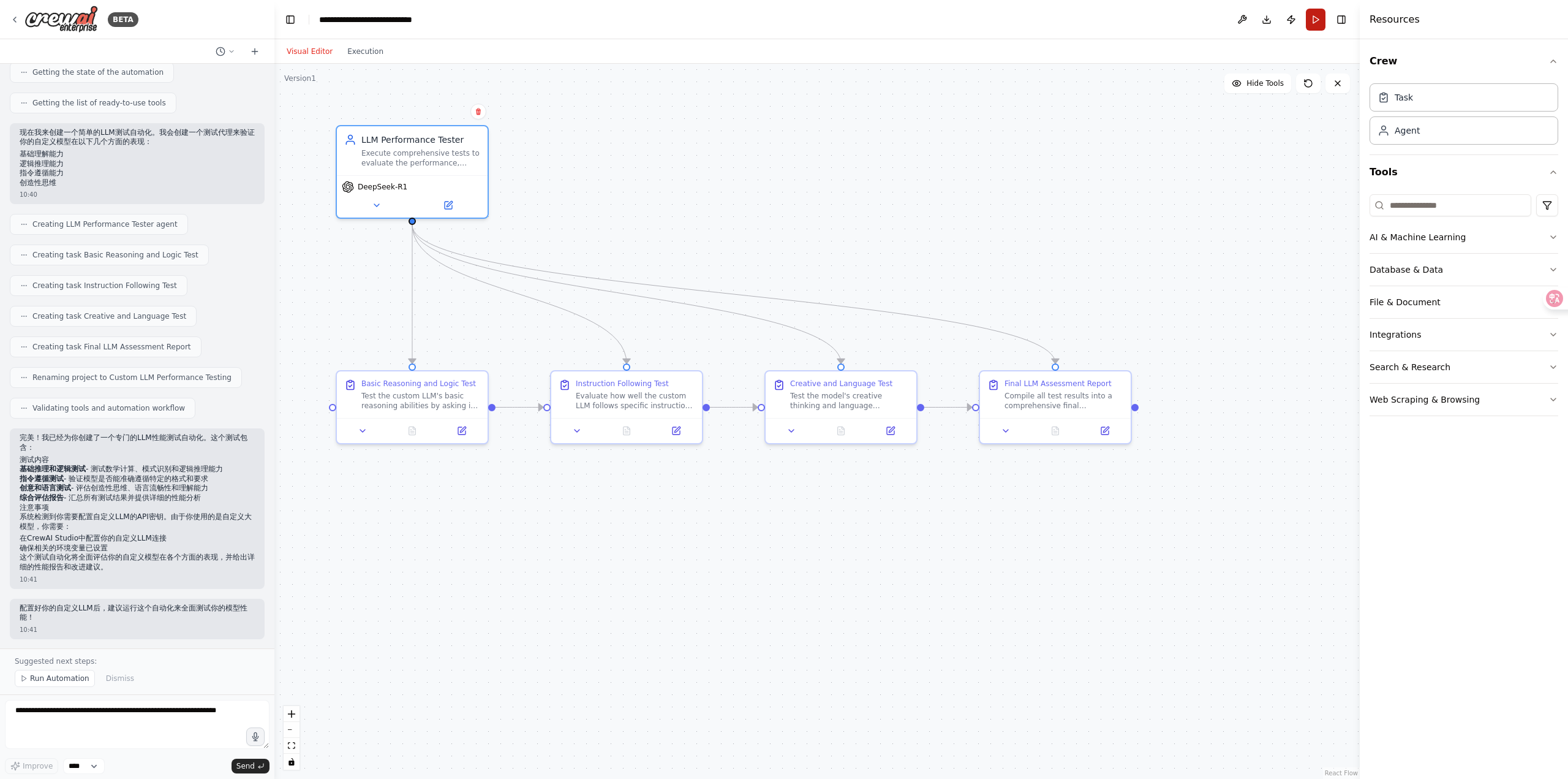
click at [1311, 24] on button "Run" at bounding box center [1316, 20] width 20 height 23
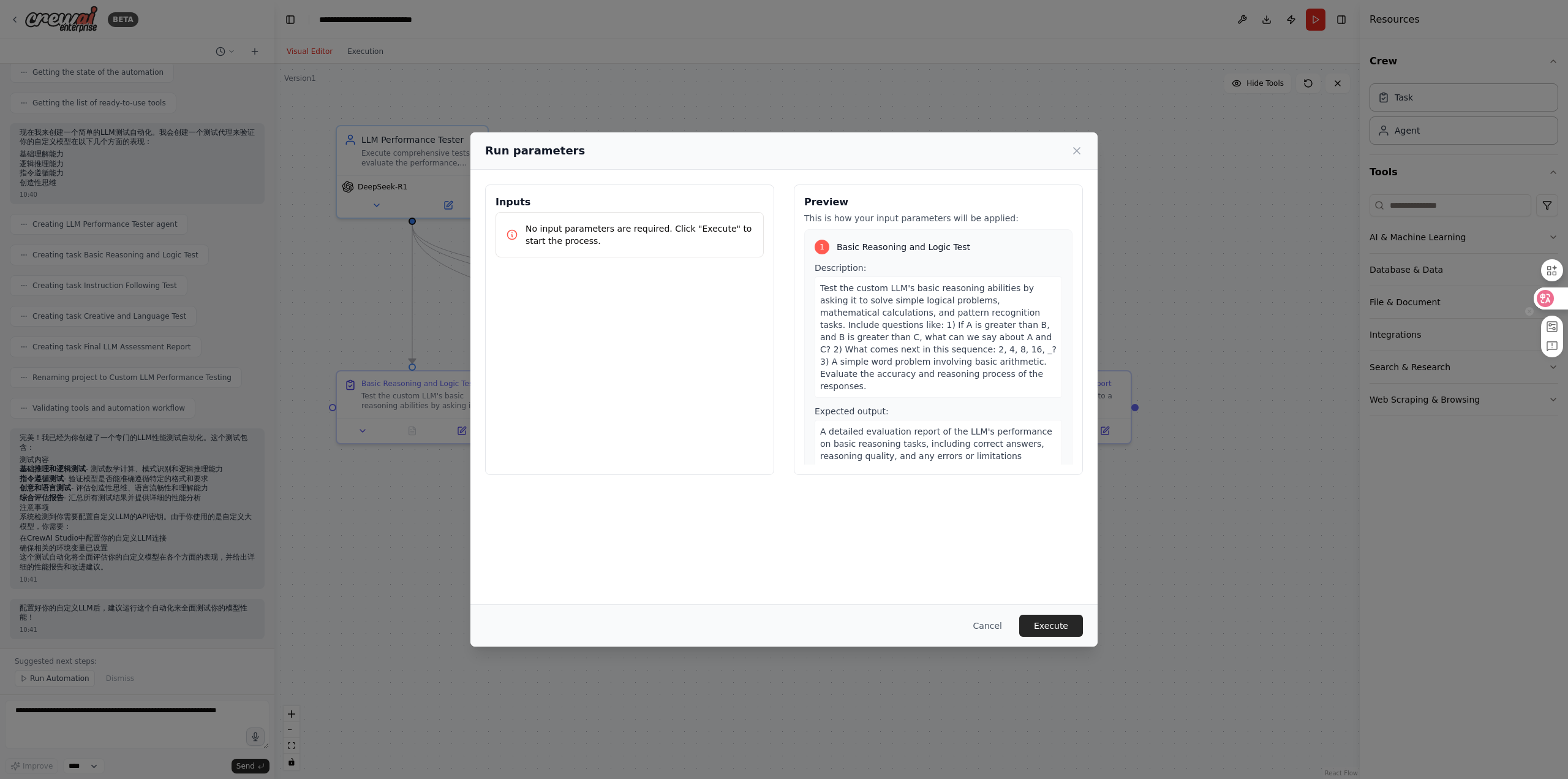
click at [1537, 299] on icon at bounding box center [1546, 298] width 18 height 18
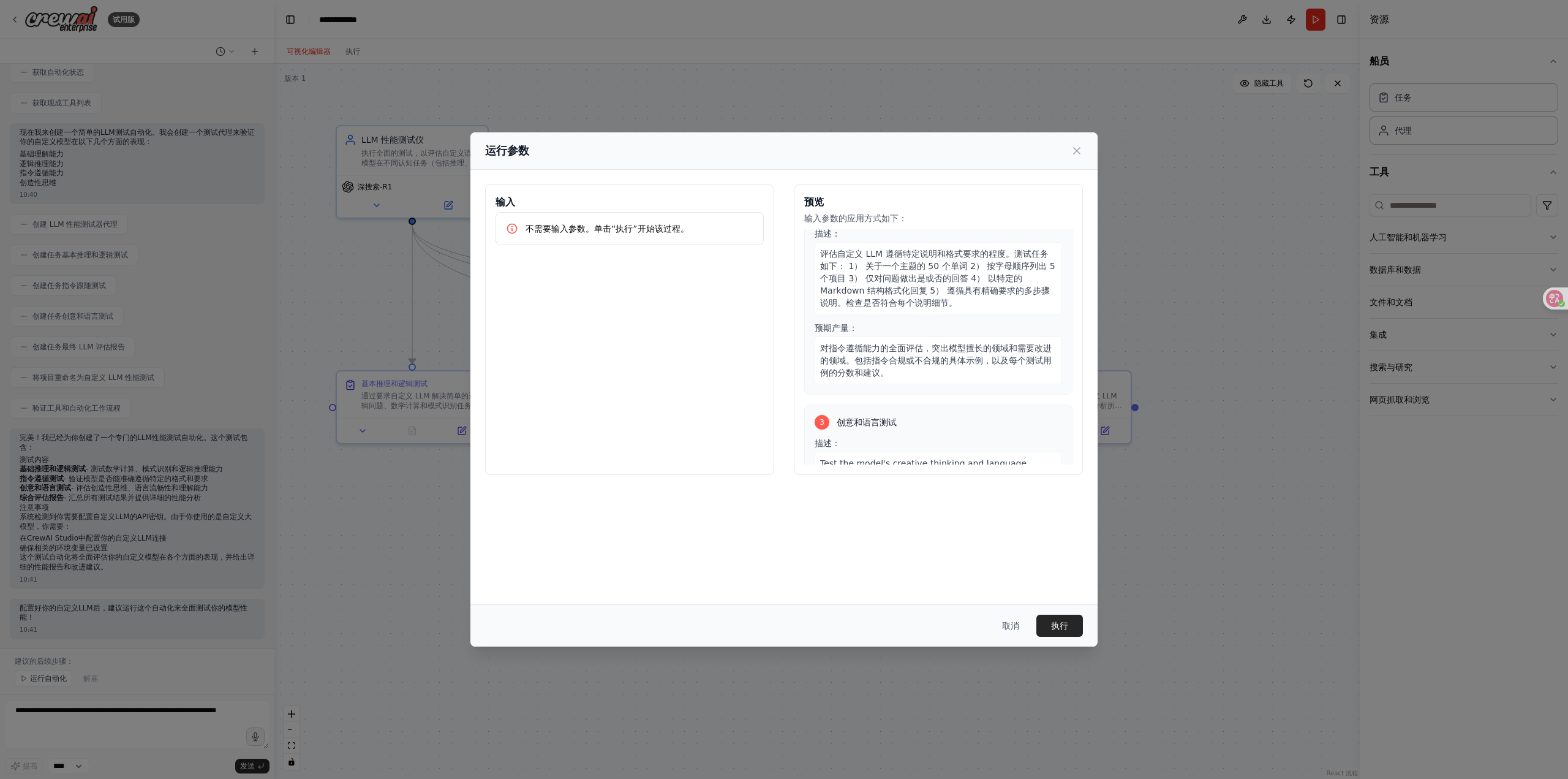
scroll to position [245, 0]
click at [1059, 635] on button "执行" at bounding box center [1059, 625] width 47 height 23
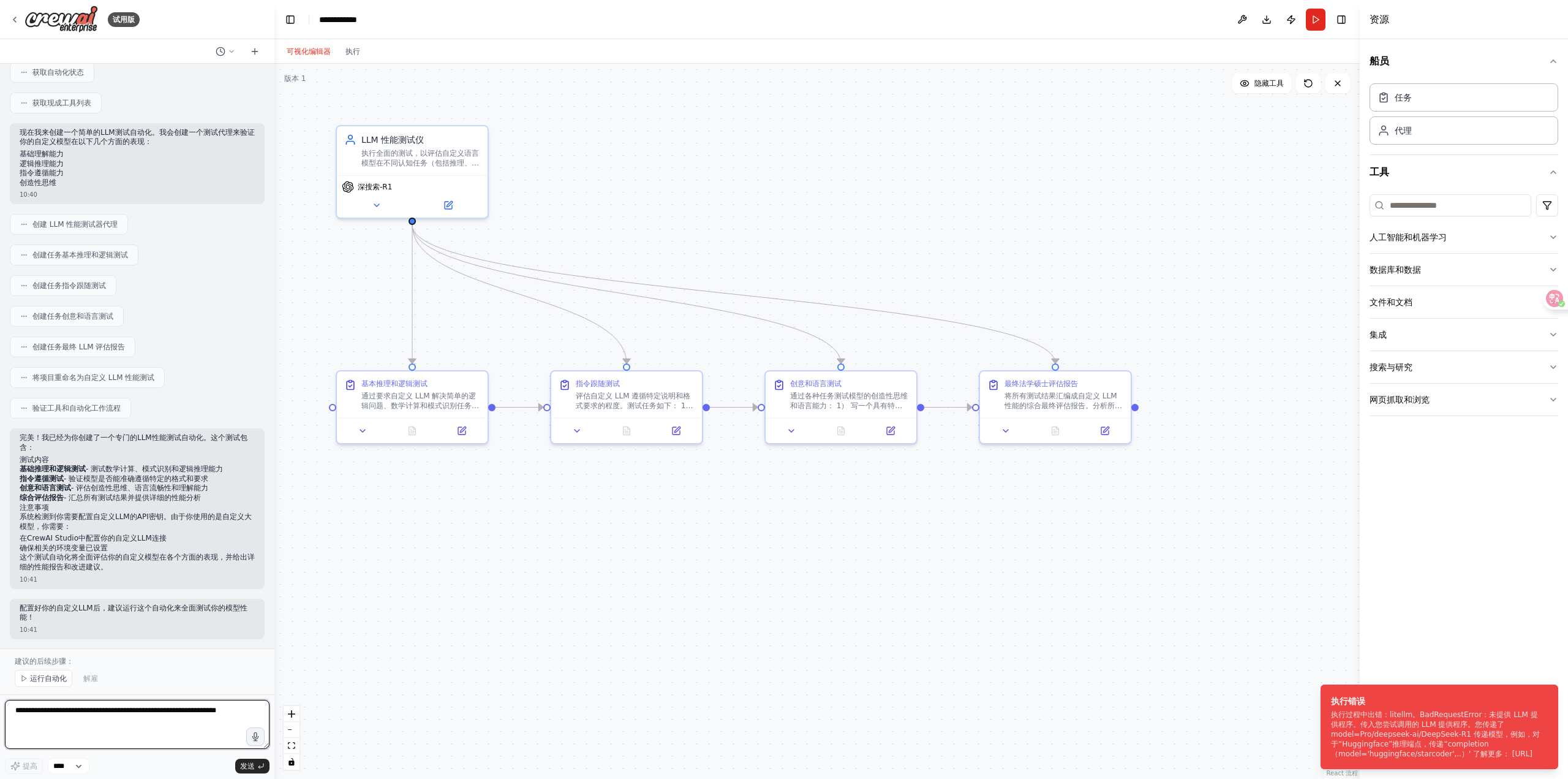
click at [133, 717] on textarea at bounding box center [137, 724] width 264 height 49
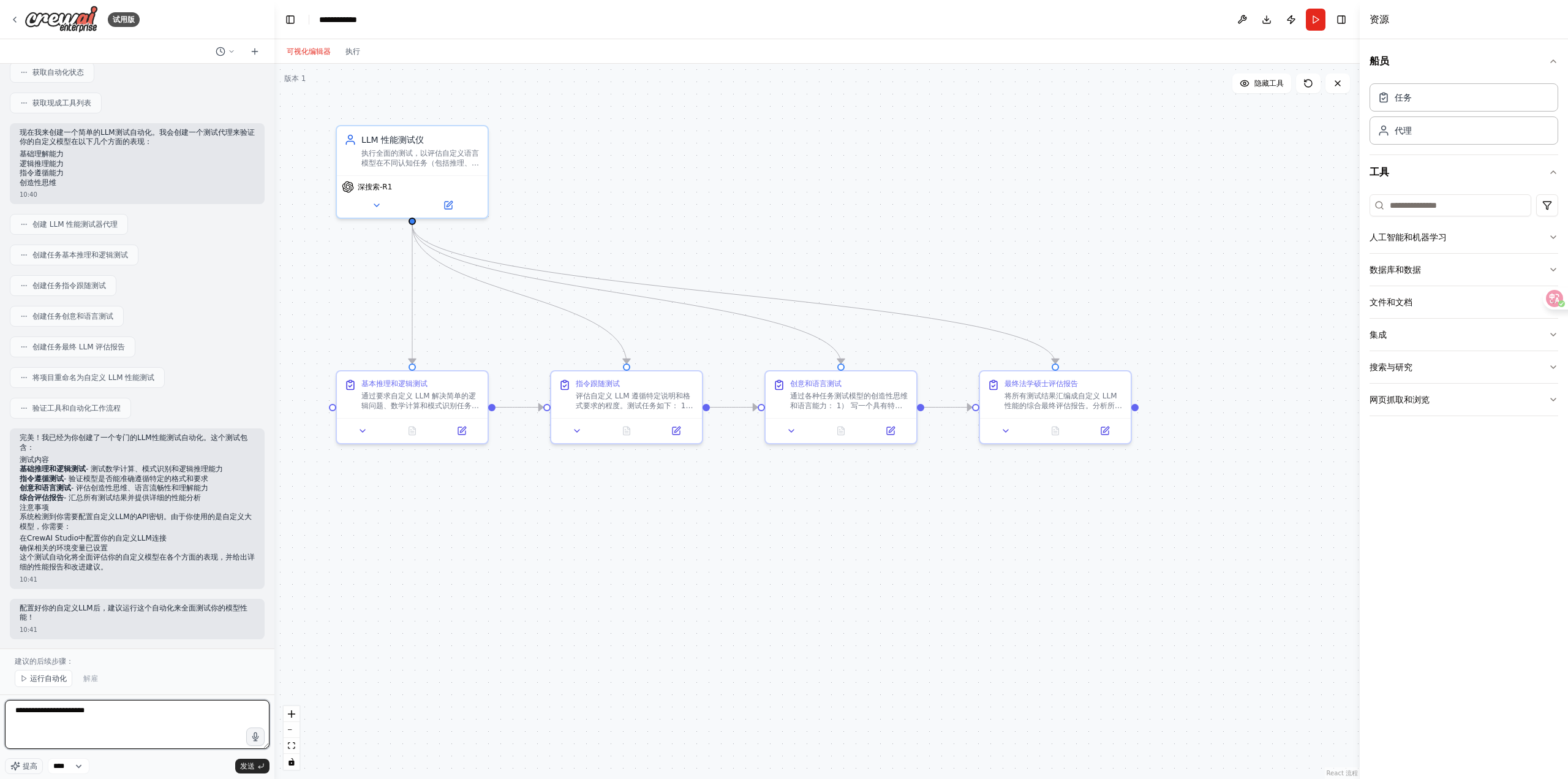
type textarea "**********"
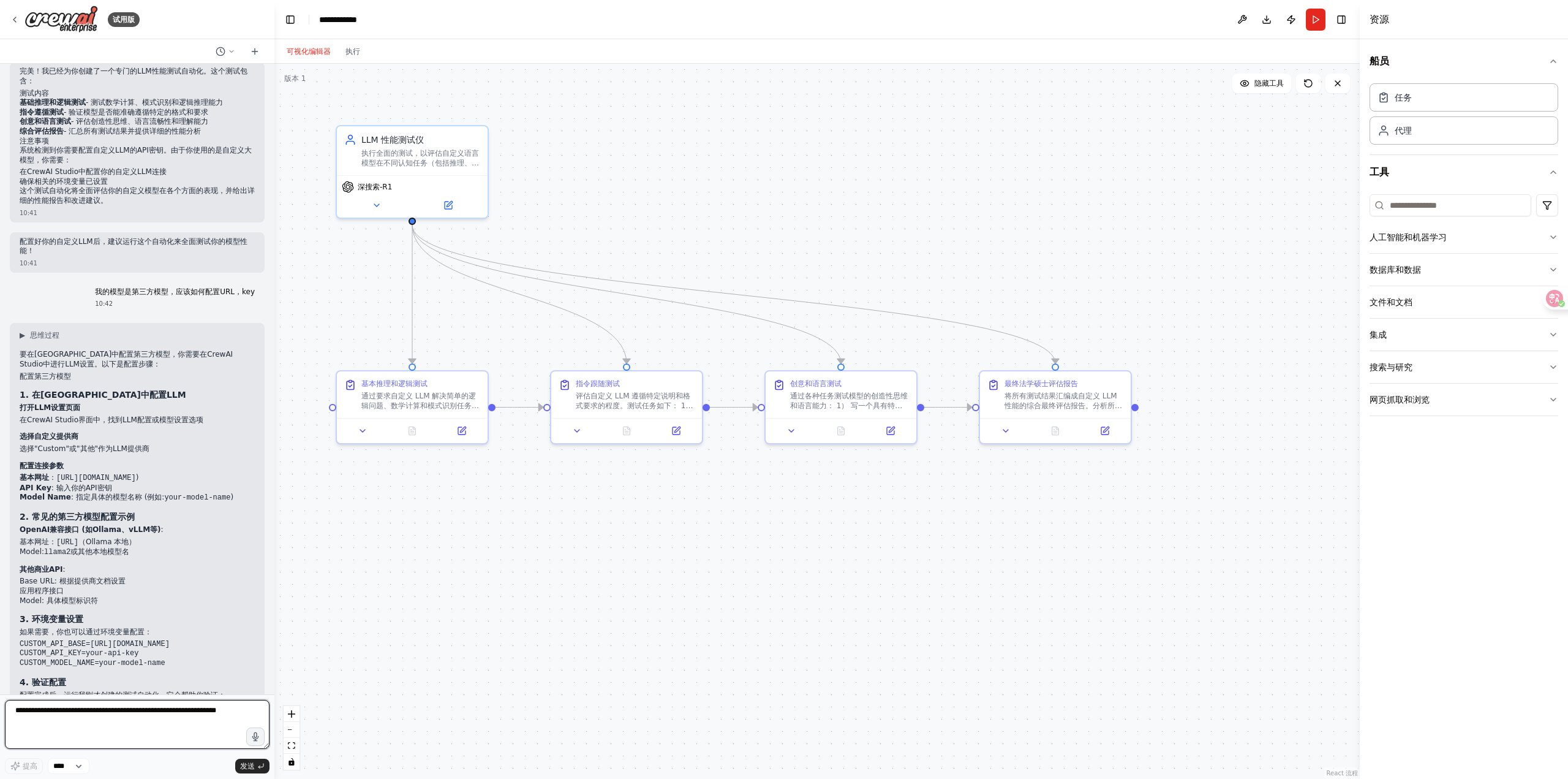
scroll to position [519, 0]
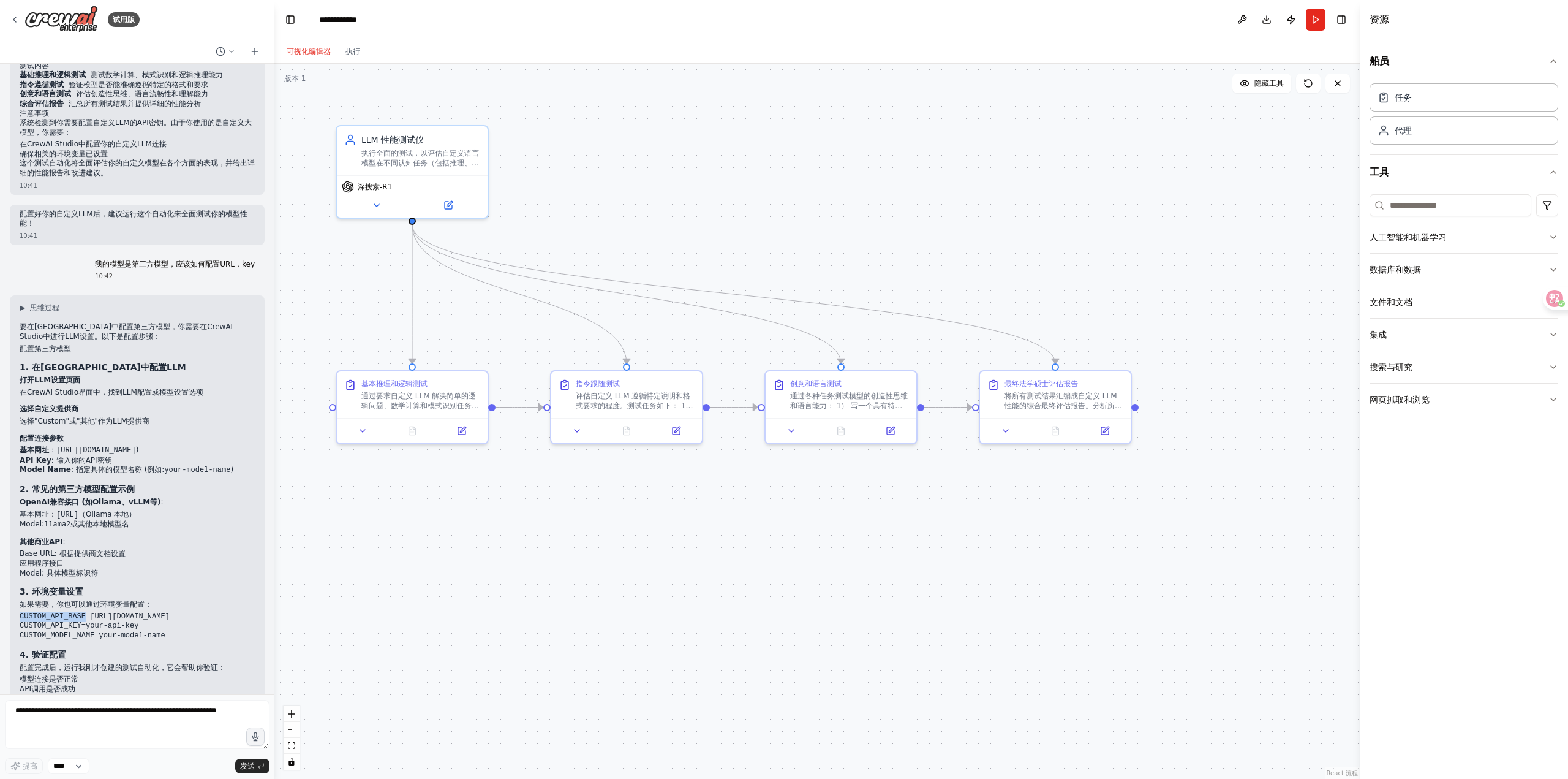
drag, startPoint x: 81, startPoint y: 617, endPoint x: 14, endPoint y: 620, distance: 67.1
click at [14, 620] on div "▶ 思维过程 要在CrewAI中配置第三方模型，你需要在CrewAI Studio中进行LLM设置。以下是配置步骤： 配置第三方模型 1. 在CrewAI S…" at bounding box center [137, 521] width 254 height 451
copy code "CUSTOM_API_BASE"
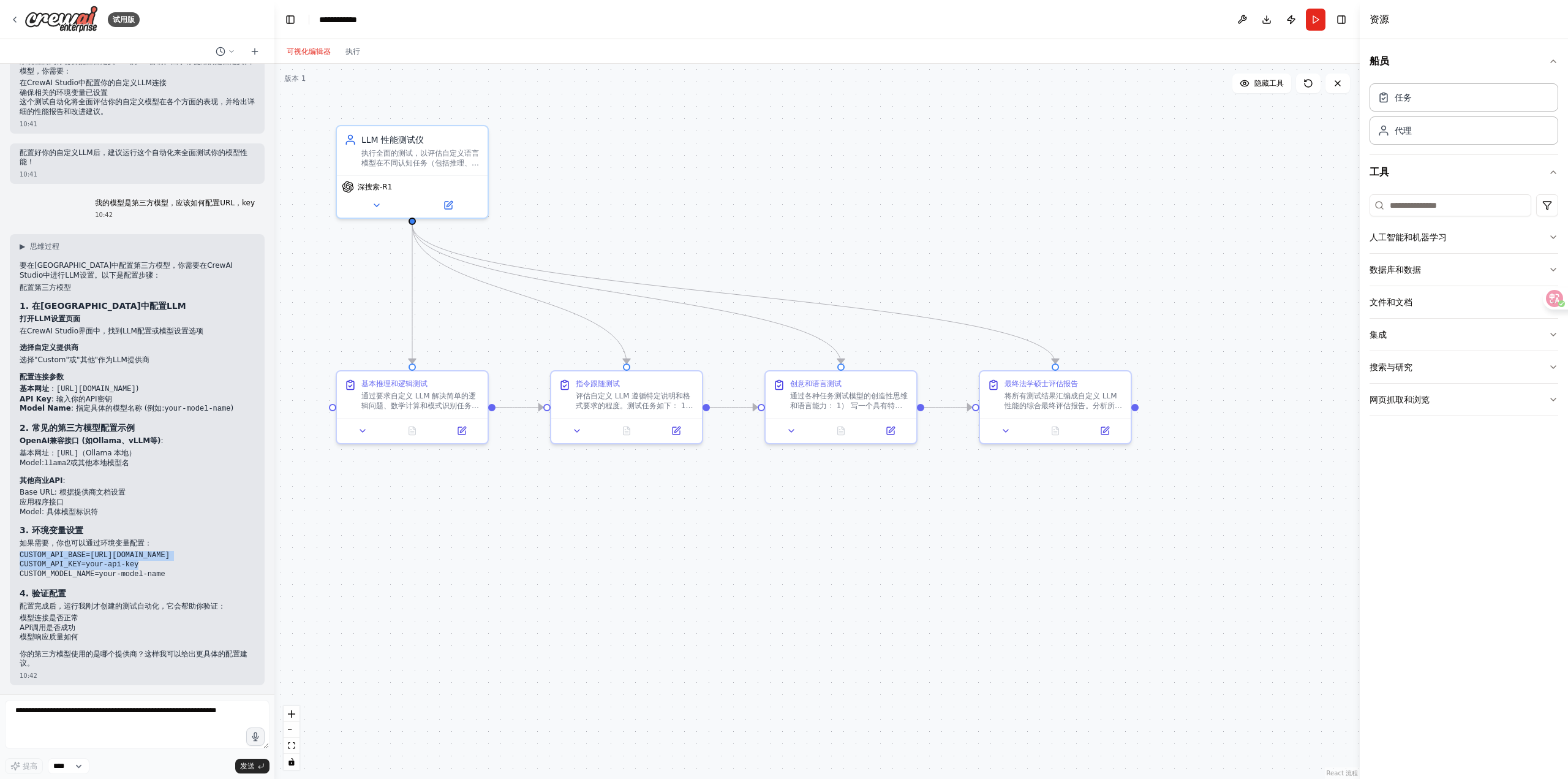
drag, startPoint x: 69, startPoint y: 560, endPoint x: 97, endPoint y: 565, distance: 28.4
click at [8, 560] on div "创建一个简单的测试，我看下我的自定义大模型是否能够正常使用 10:40 ▶ Thought process 我来帮你创建一个简单的测试自动化来验证你的自定义大…" at bounding box center [137, 379] width 274 height 630
click at [80, 562] on code "CUSTOM_API_BASE=https://your-api-endpoint.com/v1 CUSTOM_API_KEY=your-api-key CU…" at bounding box center [94, 565] width 150 height 27
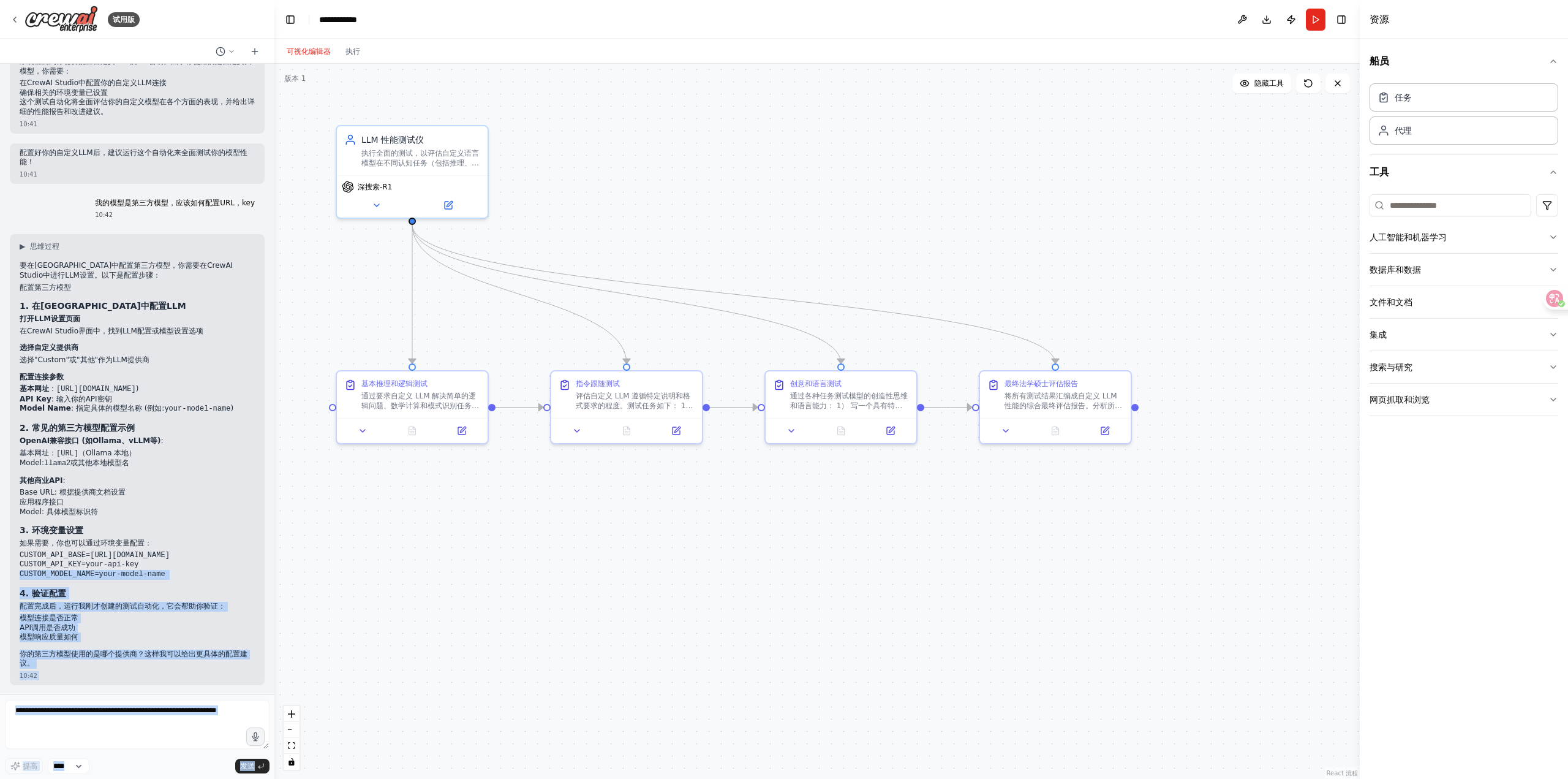
drag, startPoint x: 76, startPoint y: 562, endPoint x: 3, endPoint y: 563, distance: 73.0
click at [3, 563] on div "试用版 创建一个简单的测试，我看下我的自定义大模型是否能够正常使用 10:40 ▶ Thought process 我来帮你创建一个简单的测试自动化来验证你的…" at bounding box center [137, 390] width 274 height 779
drag, startPoint x: 62, startPoint y: 568, endPoint x: 78, endPoint y: 567, distance: 16.0
click at [67, 567] on code "CUSTOM_API_BASE=https://your-api-endpoint.com/v1 CUSTOM_API_KEY=your-api-key CU…" at bounding box center [94, 565] width 150 height 27
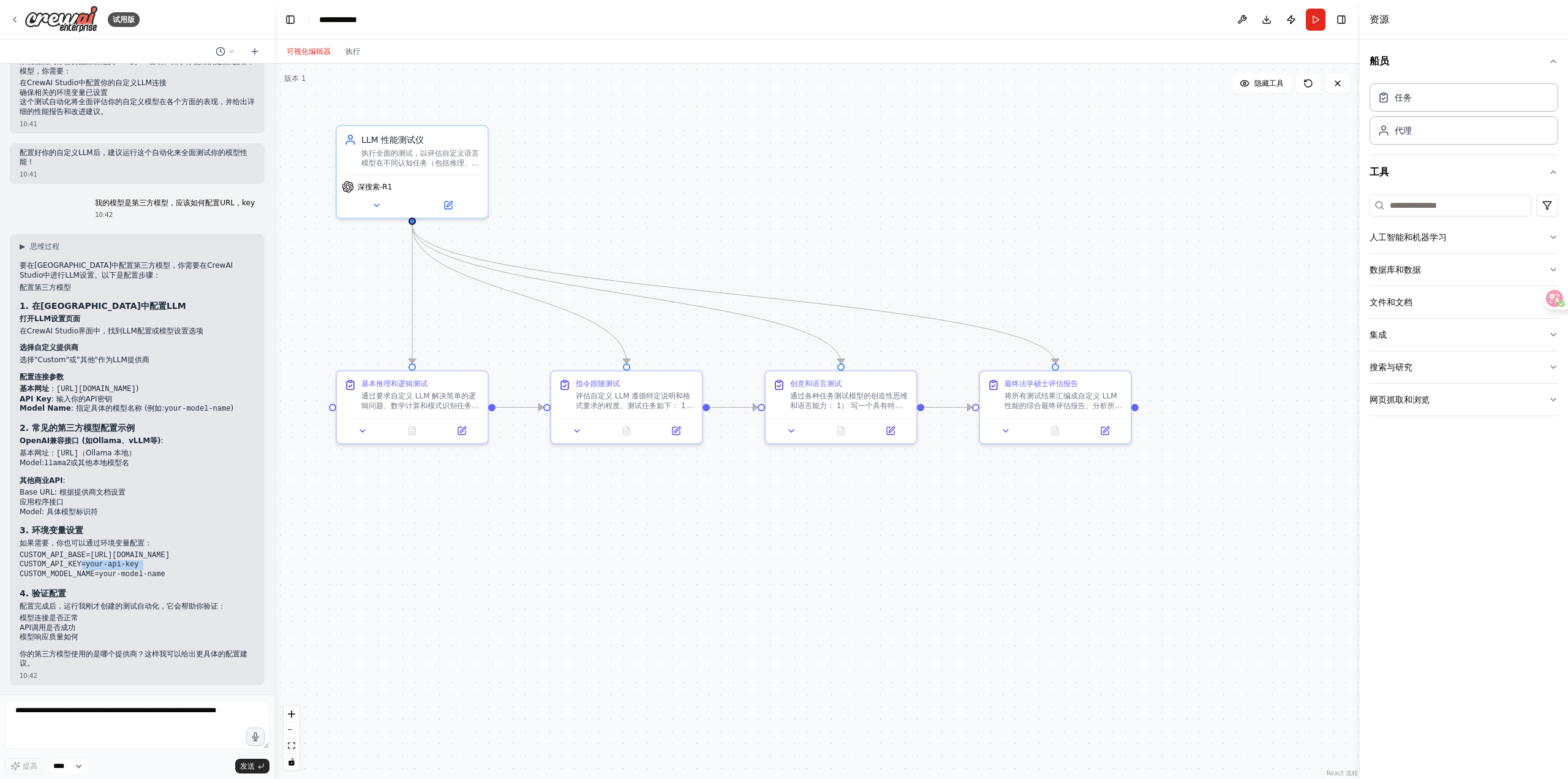
drag, startPoint x: 77, startPoint y: 565, endPoint x: 21, endPoint y: 564, distance: 56.0
click at [21, 564] on code "CUSTOM_API_BASE=https://your-api-endpoint.com/v1 CUSTOM_API_KEY=your-api-key CU…" at bounding box center [94, 565] width 150 height 27
copy code "CUSTOM_API_KEY"
click at [1315, 28] on button "Run" at bounding box center [1316, 20] width 20 height 23
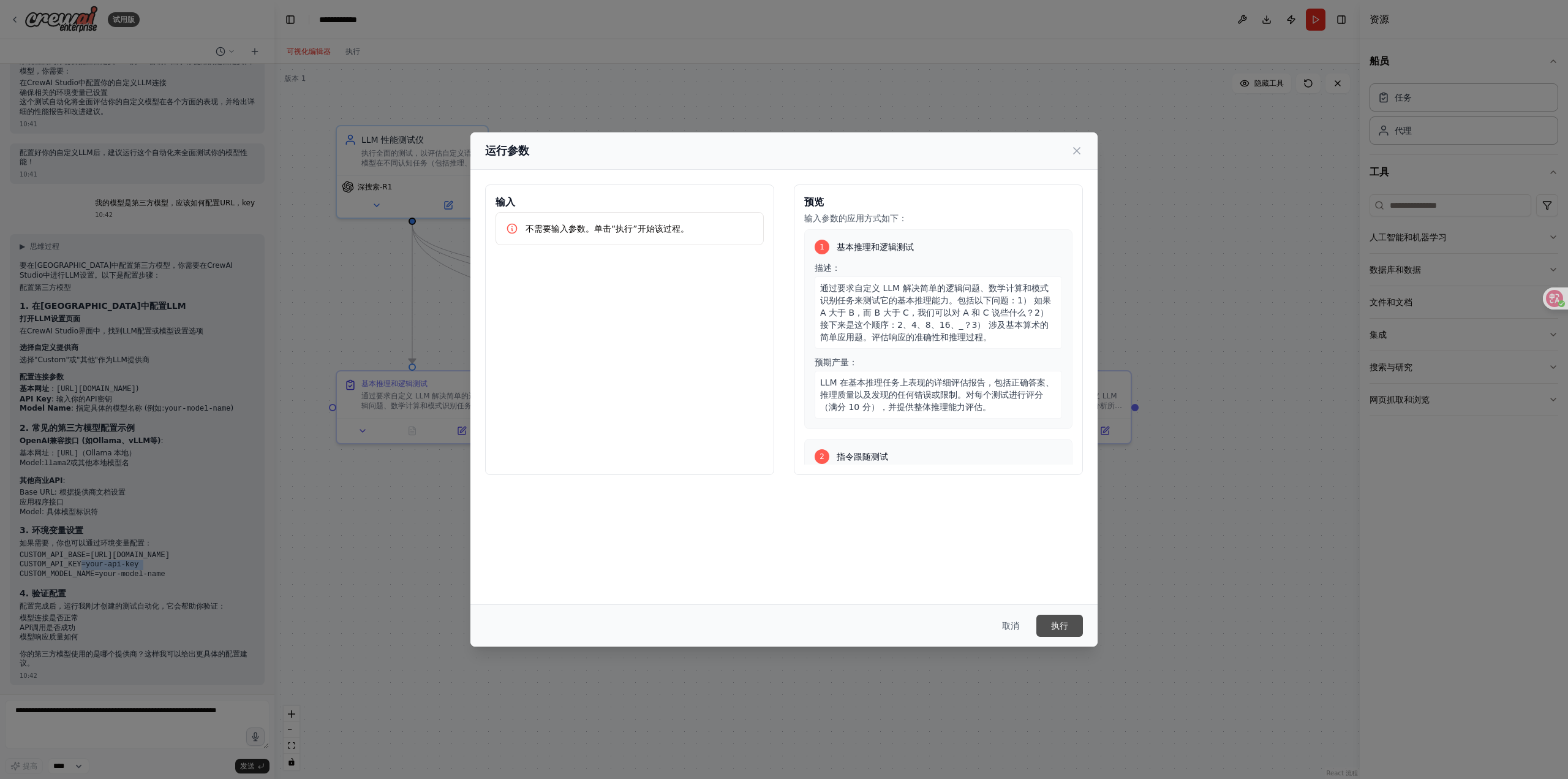
click at [1068, 623] on button "执行" at bounding box center [1059, 625] width 47 height 23
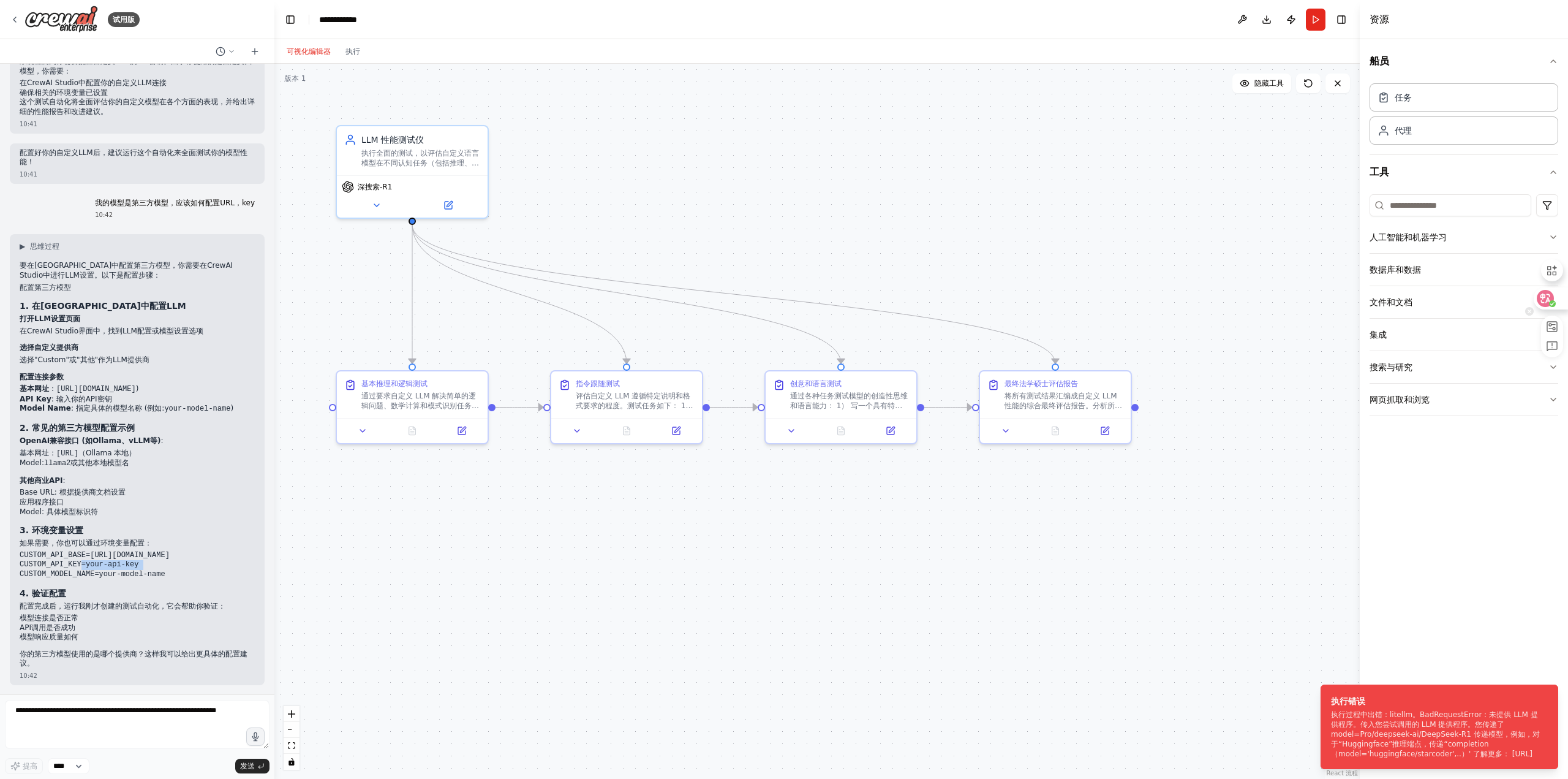
click at [1556, 300] on div at bounding box center [1550, 298] width 33 height 23
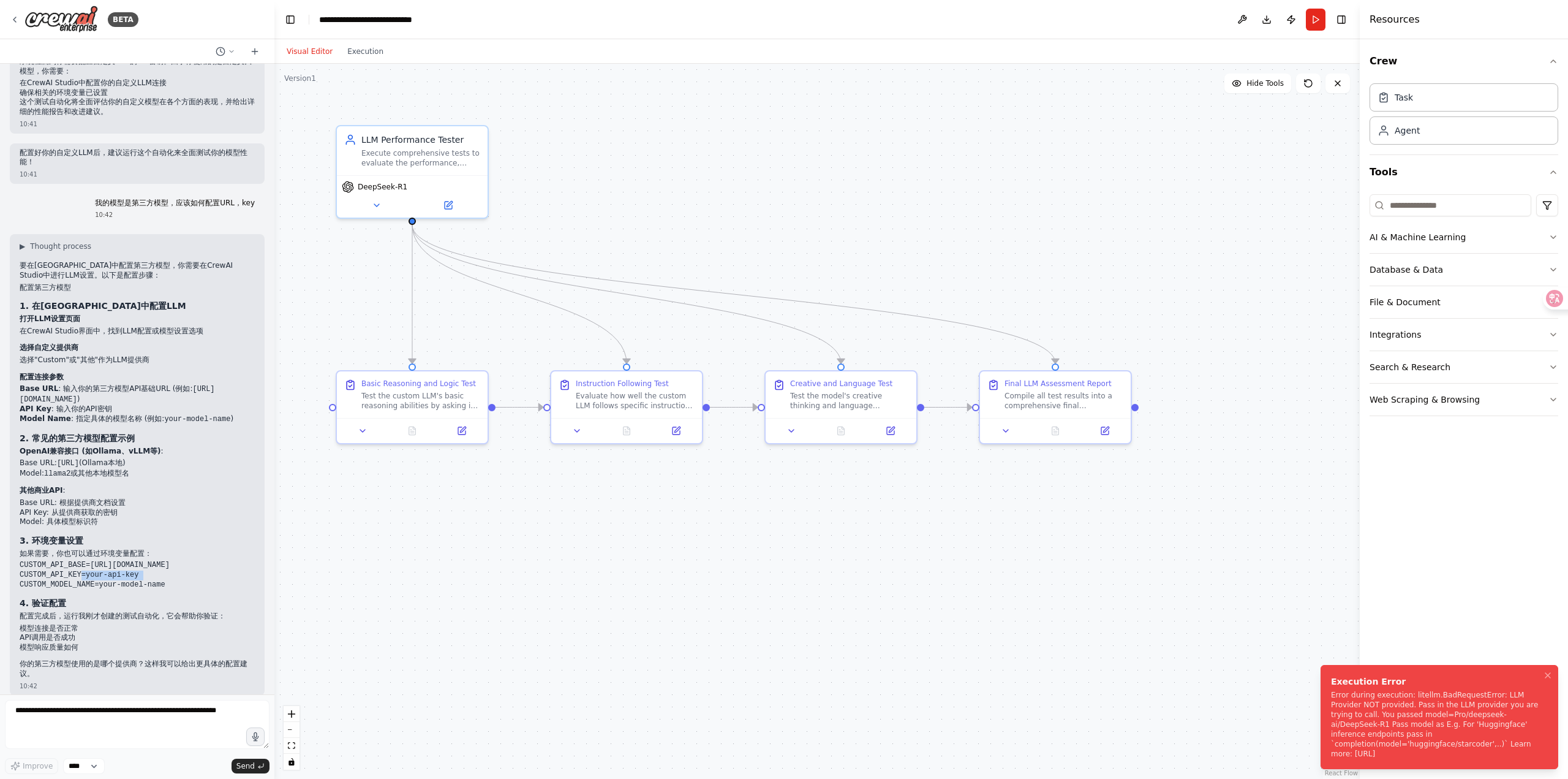
drag, startPoint x: 1463, startPoint y: 757, endPoint x: 1359, endPoint y: 718, distance: 111.1
click at [1359, 718] on div "Error during execution: litellm.BadRequestError: LLM Provider NOT provided. Pas…" at bounding box center [1436, 724] width 212 height 69
drag, startPoint x: 1340, startPoint y: 696, endPoint x: 1263, endPoint y: 692, distance: 77.1
click at [1330, 692] on div "Error during execution: litellm.BadRequestError: LLM Provider NOT provided. Pas…" at bounding box center [1436, 724] width 212 height 69
drag, startPoint x: 1422, startPoint y: 704, endPoint x: 1440, endPoint y: 753, distance: 52.2
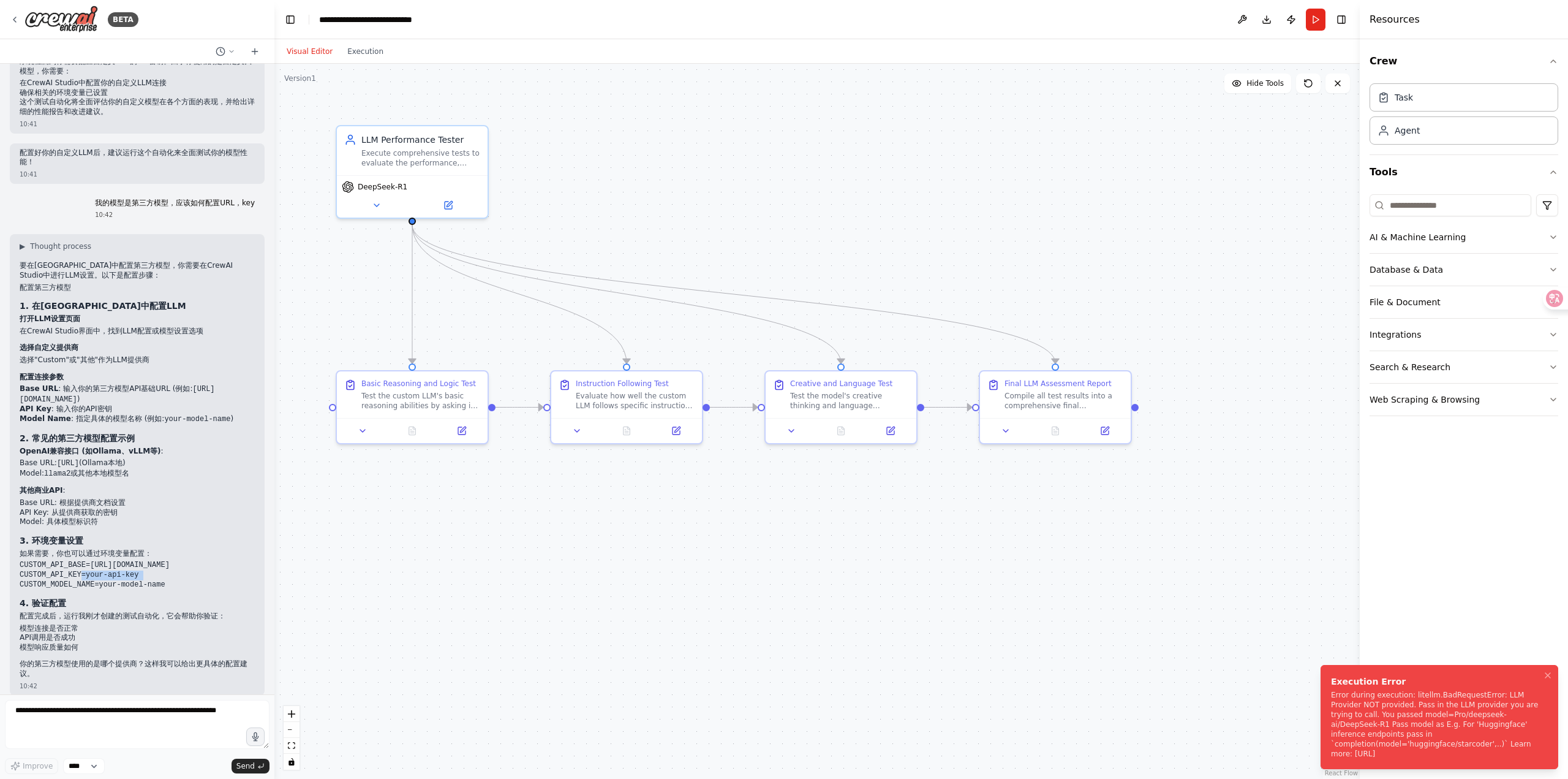
click at [1440, 753] on div "Error during execution: litellm.BadRequestError: LLM Provider NOT provided. Pas…" at bounding box center [1436, 724] width 212 height 69
click at [1549, 298] on icon at bounding box center [1545, 298] width 13 height 13
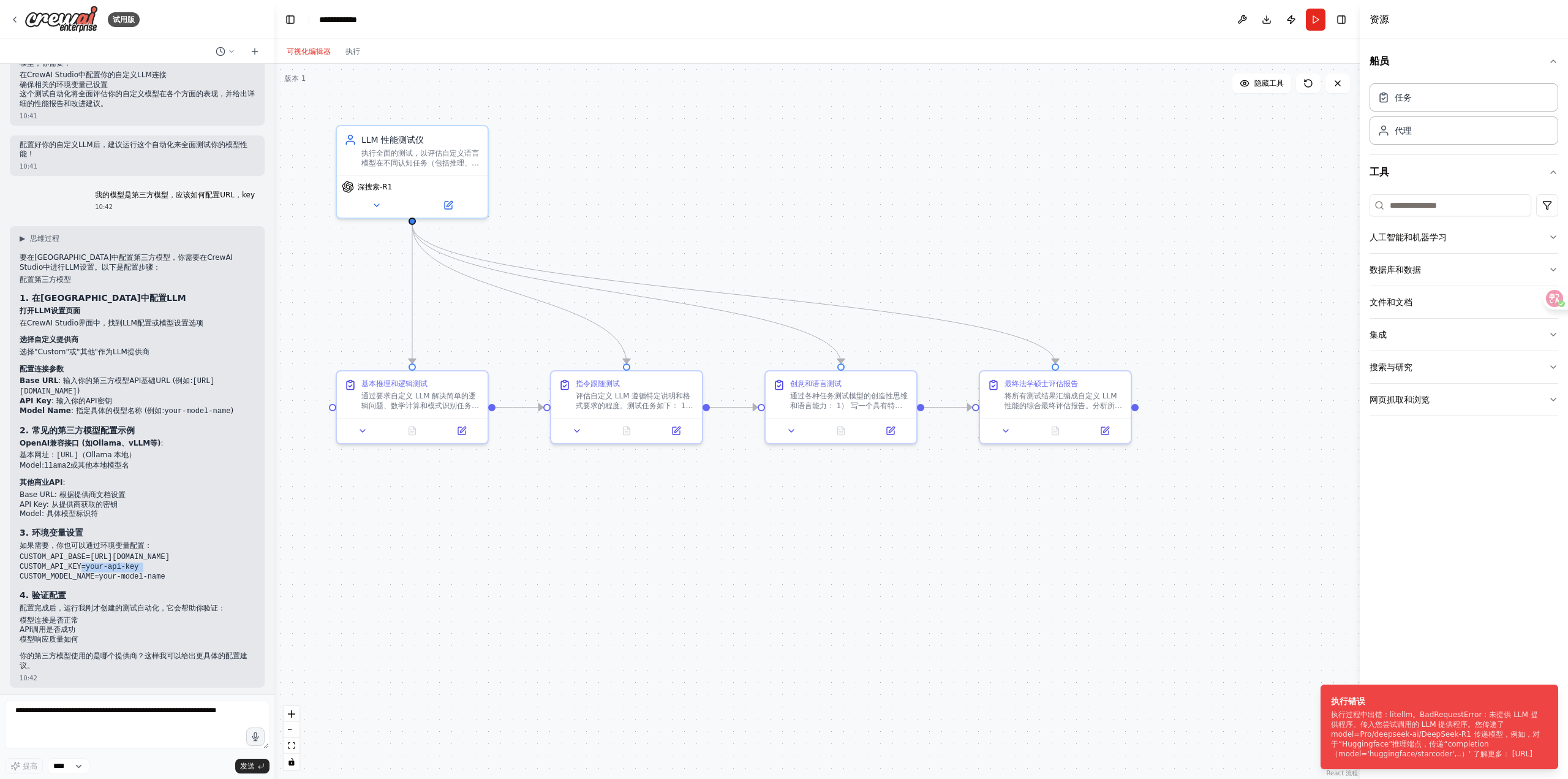
scroll to position [590, 0]
click at [57, 572] on code "CUSTOM_API_BASE=https://your-api-endpoint.com/v1 CUSTOM_API_KEY=your-api-key CU…" at bounding box center [94, 565] width 150 height 27
copy code "CUSTOM_MODEL_NAME"
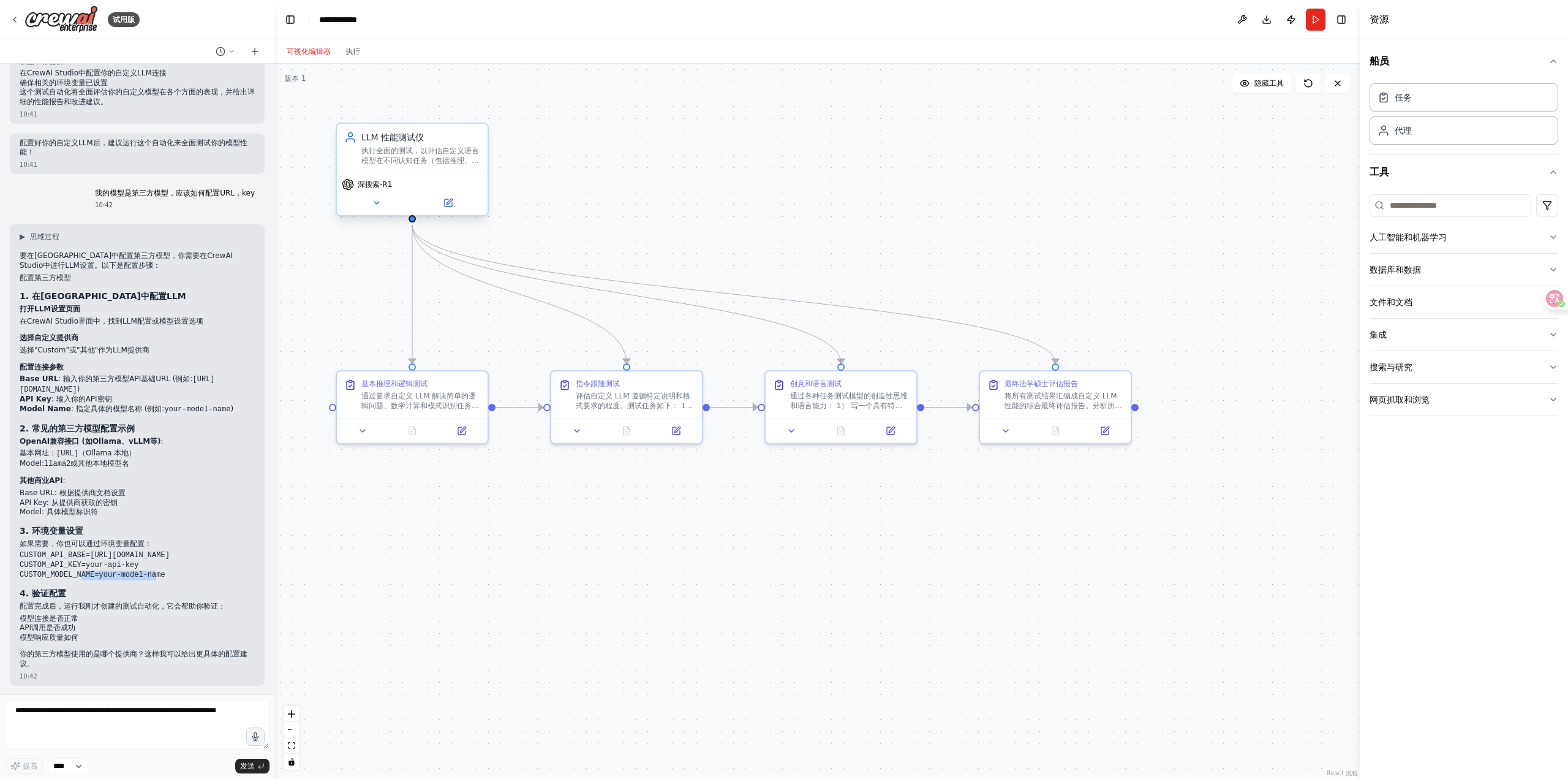
click at [394, 178] on div "深搜索-R1" at bounding box center [412, 184] width 141 height 13
click at [452, 202] on icon at bounding box center [448, 203] width 10 height 10
click at [447, 203] on icon at bounding box center [449, 202] width 6 height 6
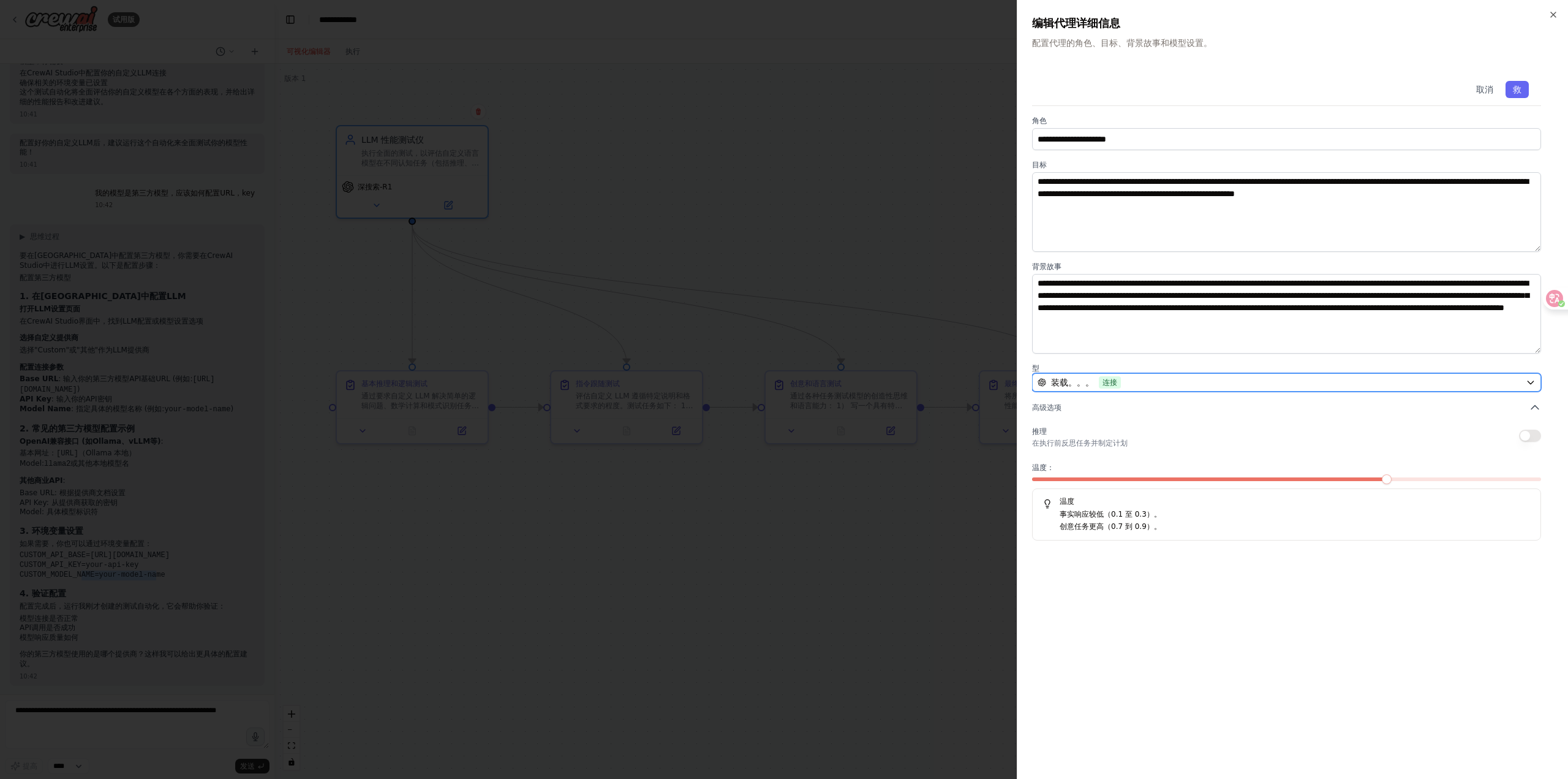
click at [1284, 379] on div "装载。。。 连接" at bounding box center [1279, 382] width 483 height 13
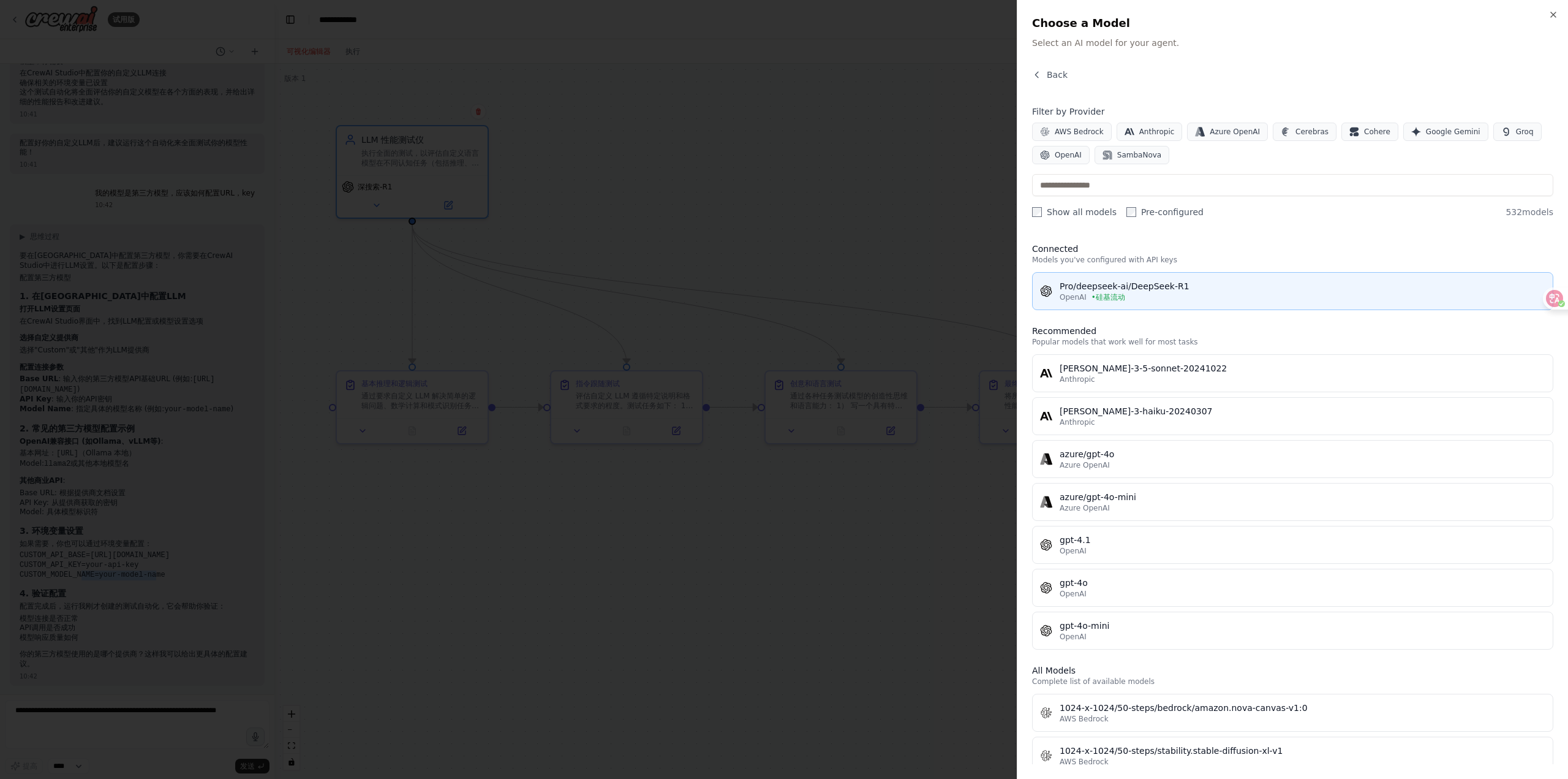
click at [1223, 295] on div "OpenAI • 硅基流动" at bounding box center [1302, 298] width 485 height 10
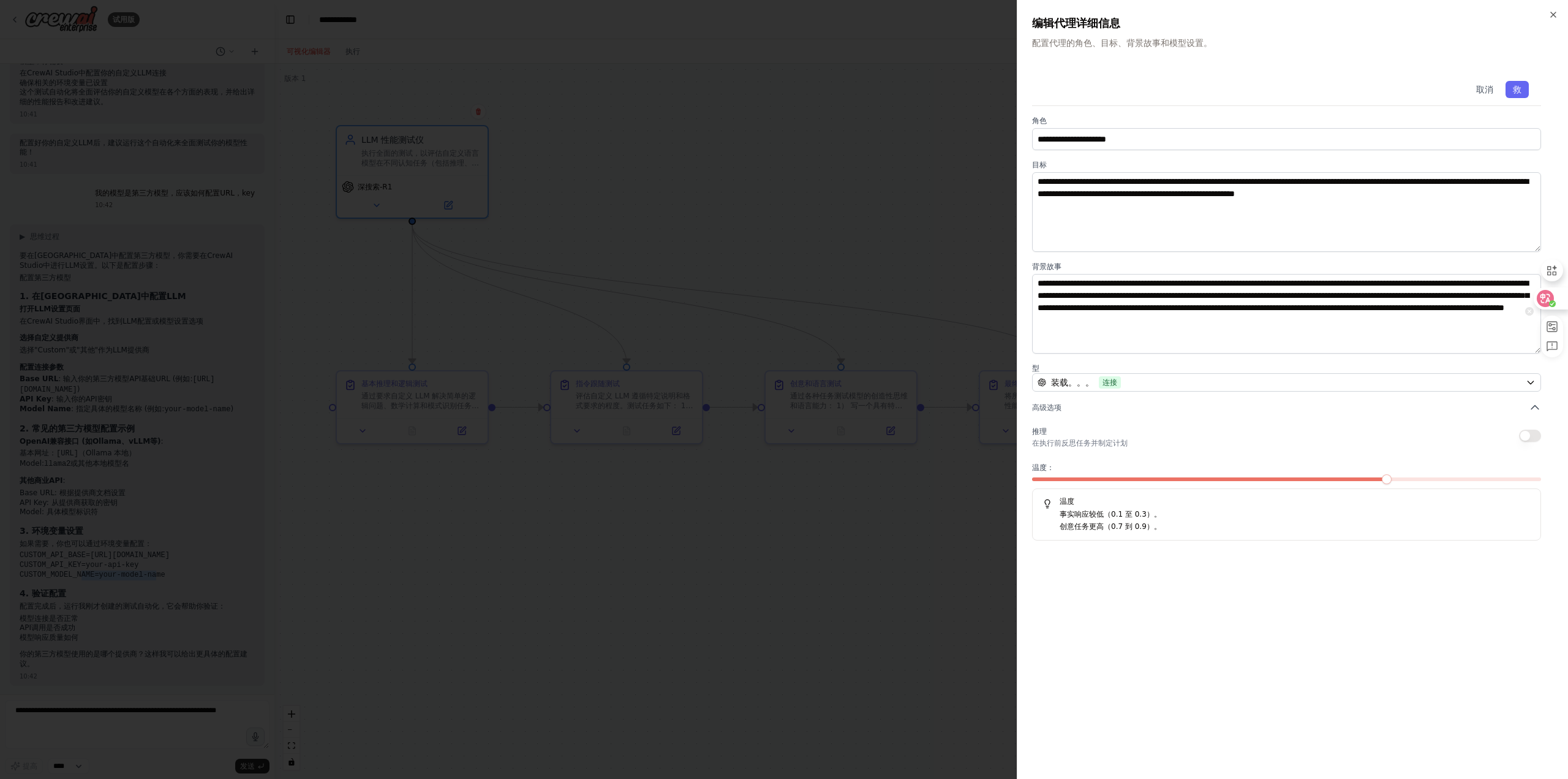
click at [1546, 302] on icon at bounding box center [1546, 298] width 11 height 10
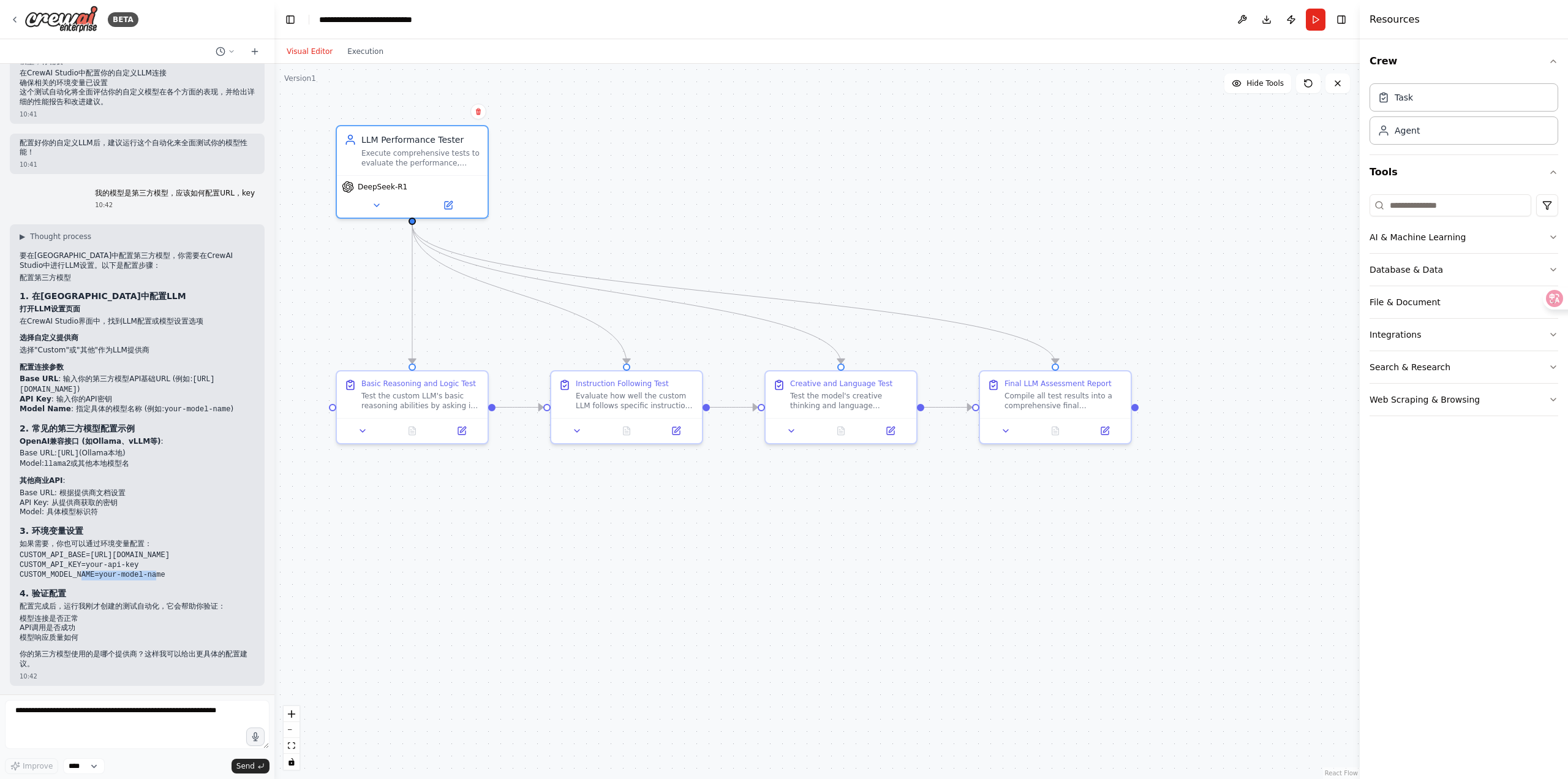
click at [1018, 276] on div ".deletable-edge-delete-btn { width: 20px; height: 20px; border: 0px solid #ffff…" at bounding box center [816, 421] width 1085 height 715
click at [1316, 14] on button "Run" at bounding box center [1316, 20] width 20 height 23
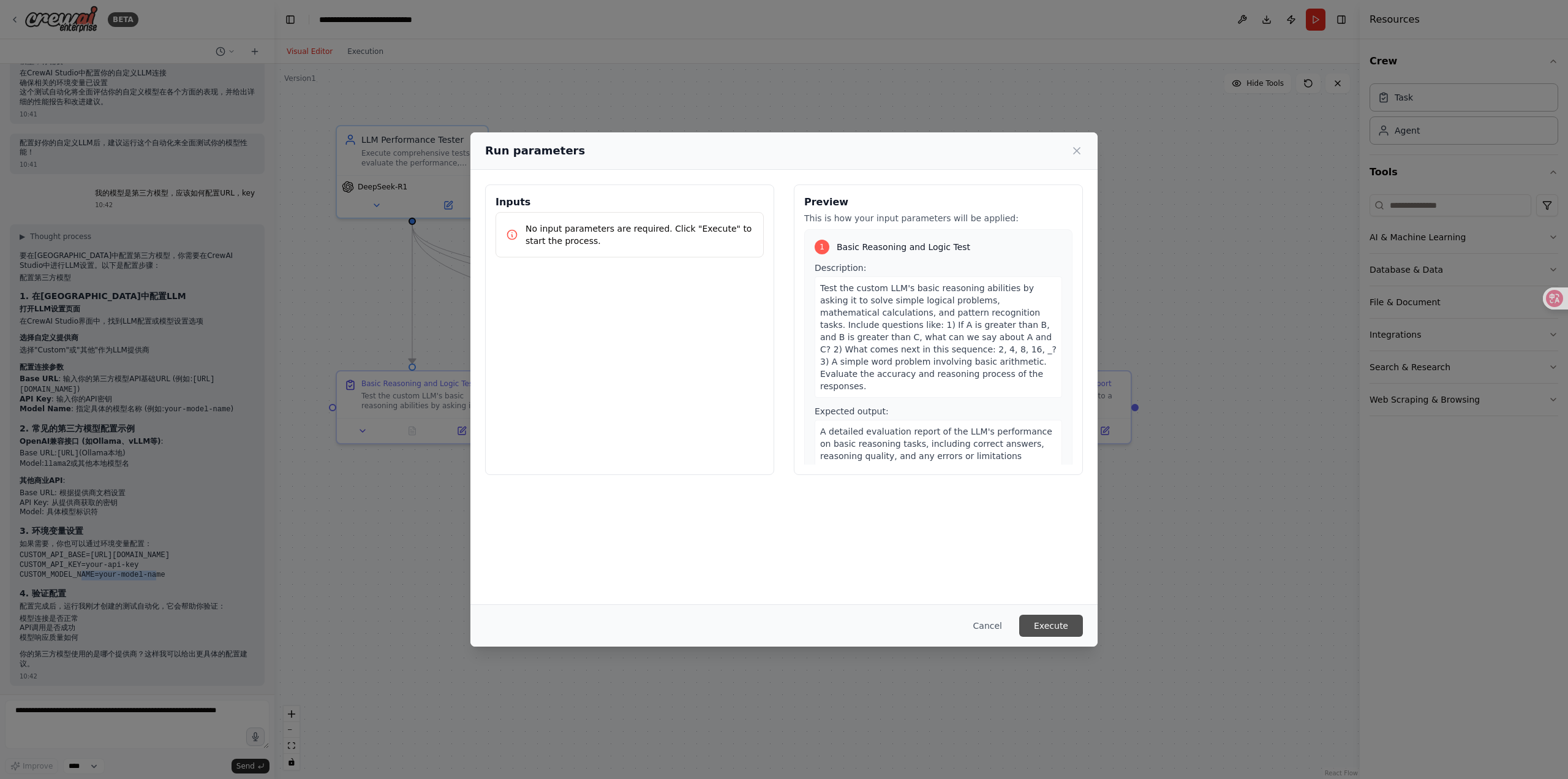
click at [1046, 615] on button "Execute" at bounding box center [1051, 625] width 64 height 23
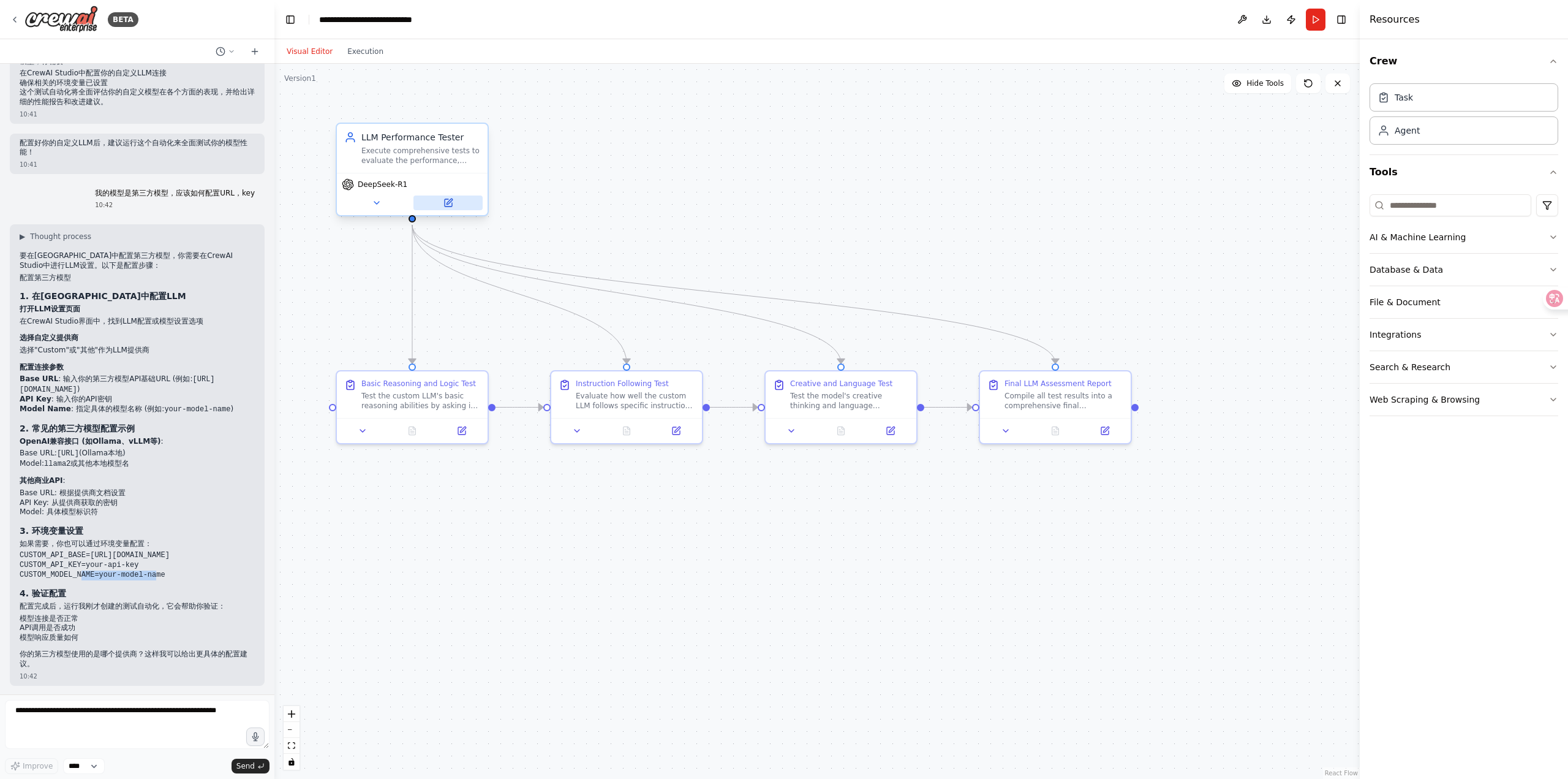
click at [451, 206] on icon at bounding box center [449, 203] width 8 height 8
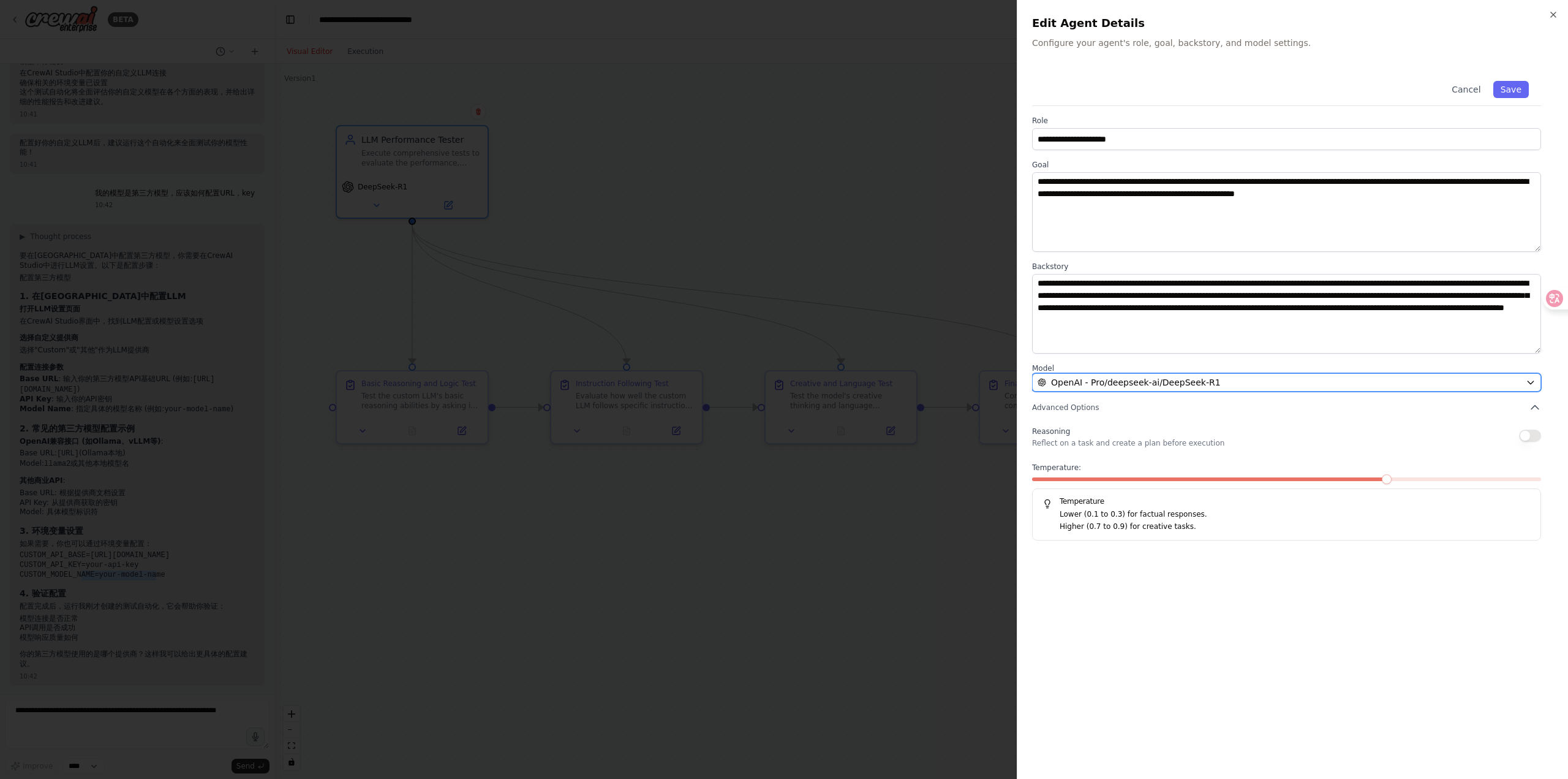
click at [1285, 384] on div "OpenAI - Pro/deepseek-ai/DeepSeek-R1" at bounding box center [1279, 382] width 483 height 13
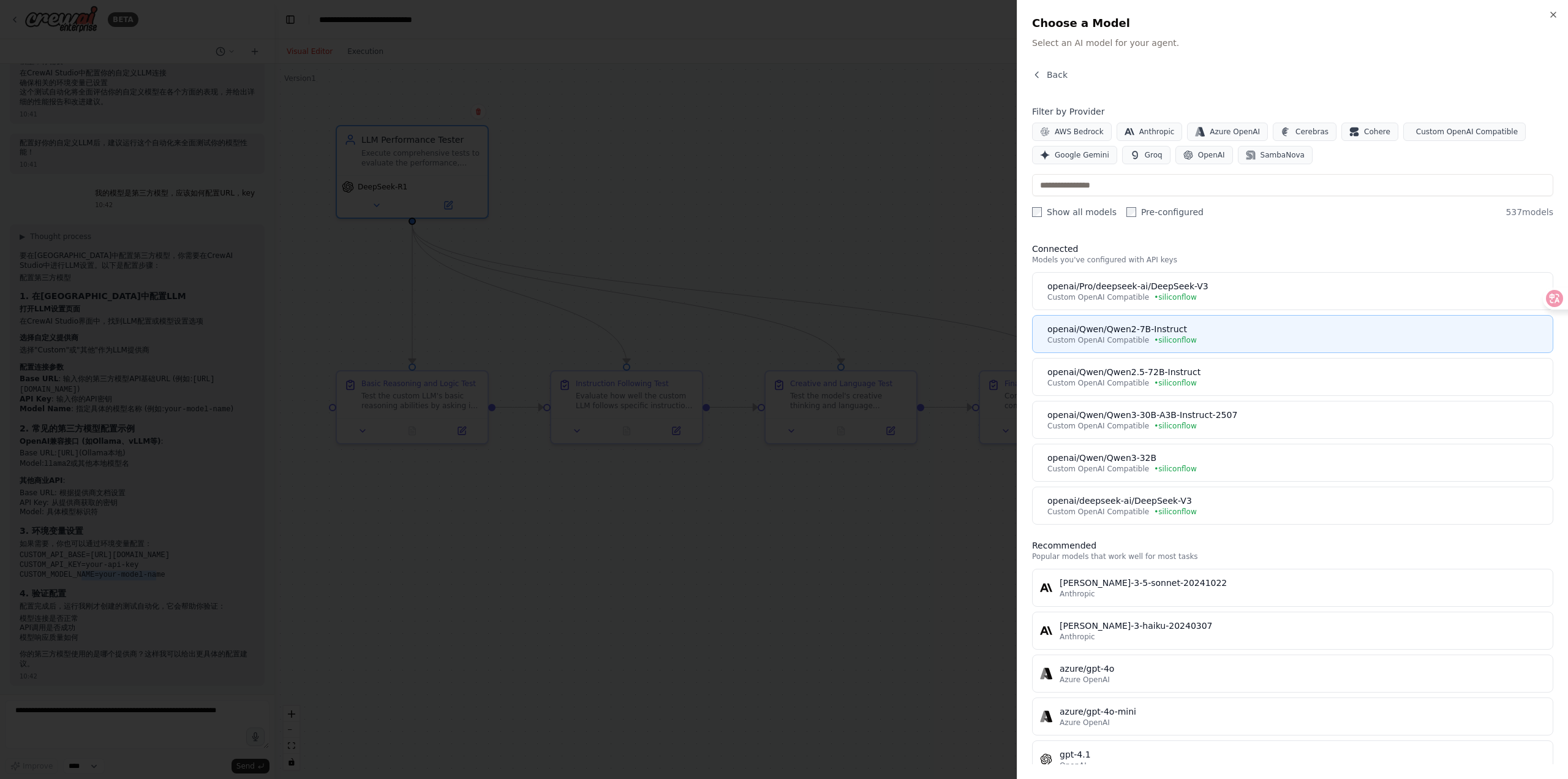
click at [1233, 335] on div "Custom OpenAI Compatible • siliconflow" at bounding box center [1296, 340] width 498 height 10
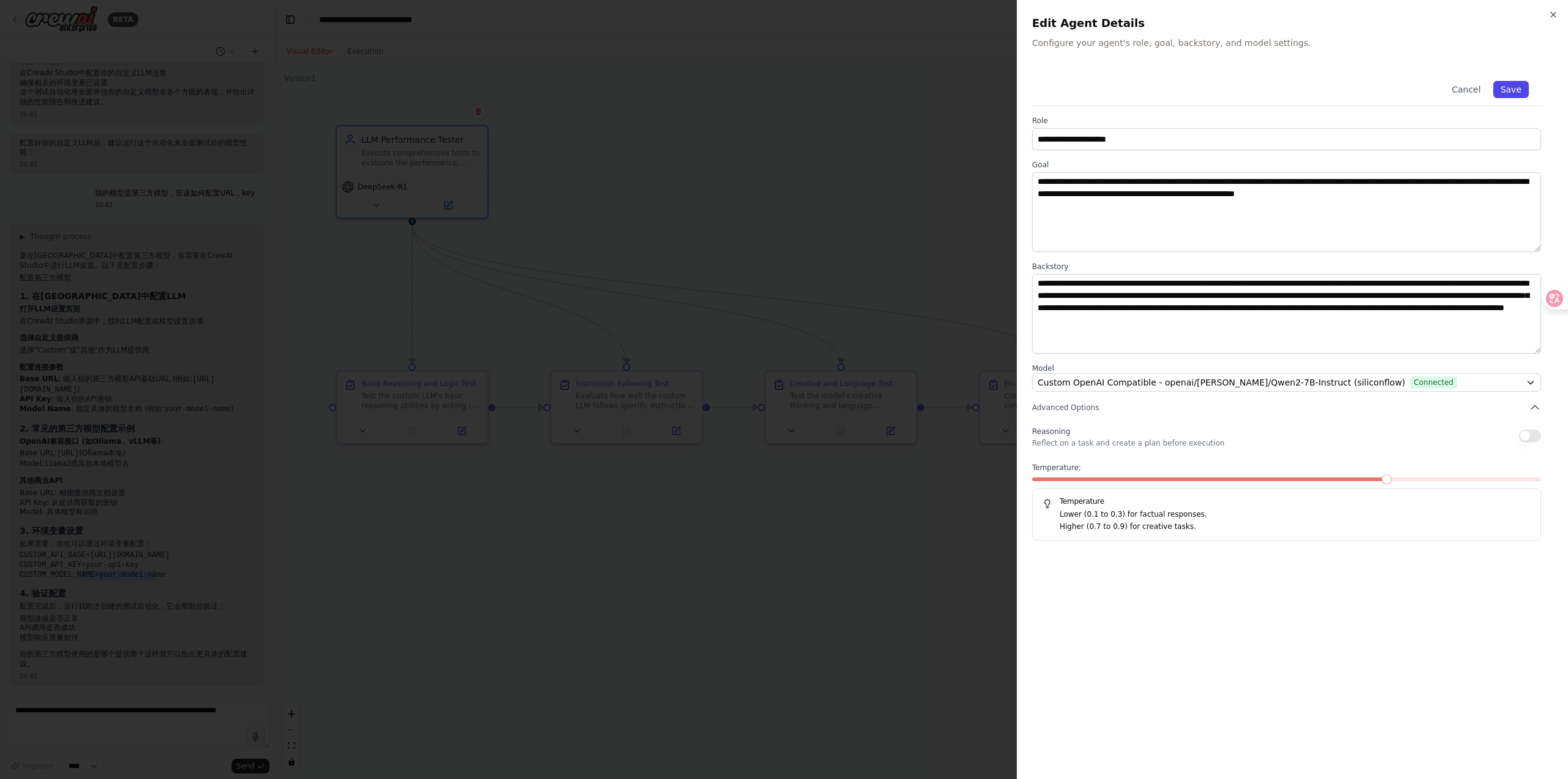
click at [1509, 88] on button "Save" at bounding box center [1510, 90] width 35 height 18
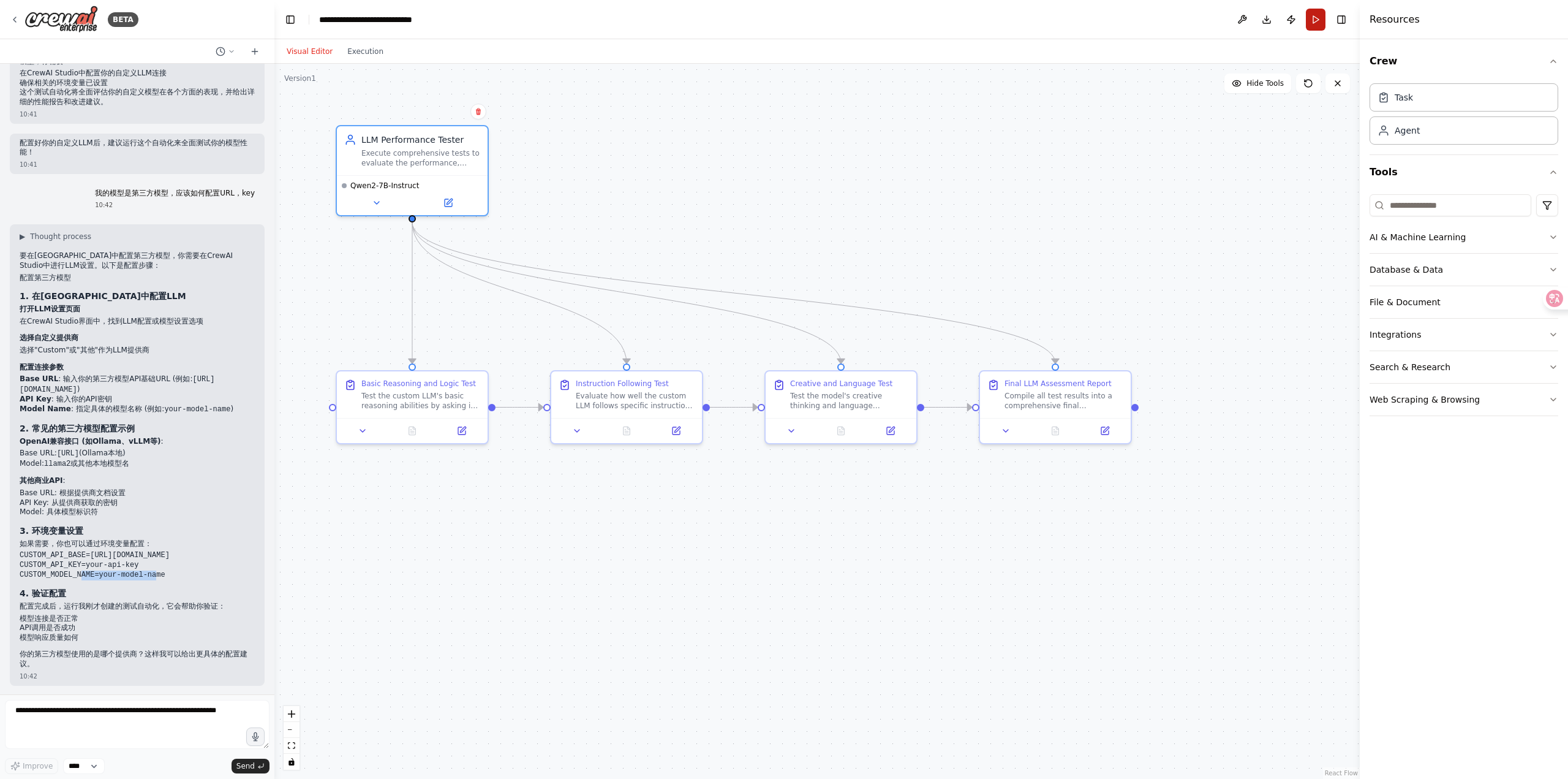
click at [1317, 16] on button "Run" at bounding box center [1316, 20] width 20 height 23
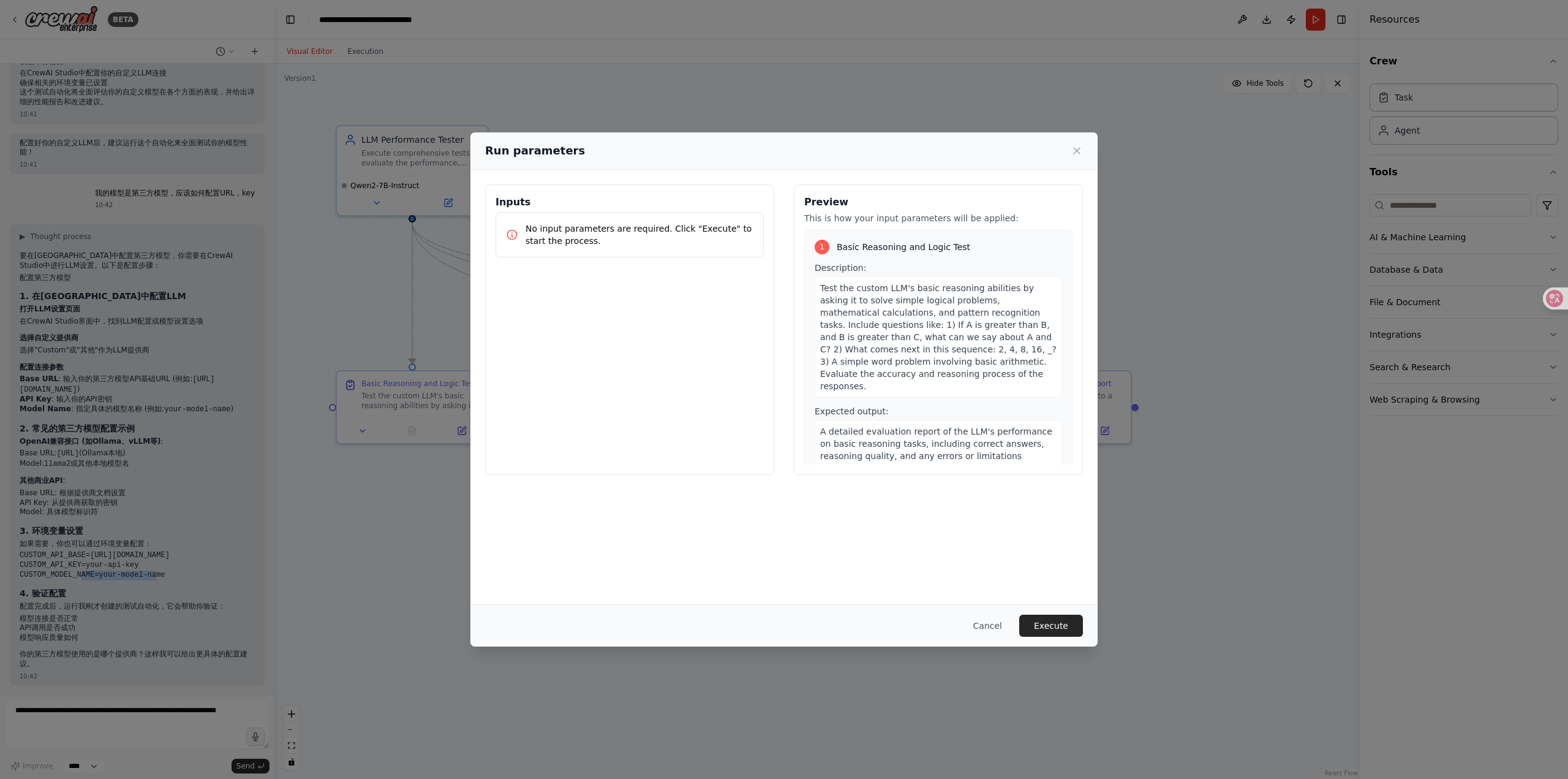
drag, startPoint x: 1048, startPoint y: 620, endPoint x: 1056, endPoint y: 623, distance: 8.5
click at [1049, 620] on button "Execute" at bounding box center [1051, 625] width 64 height 23
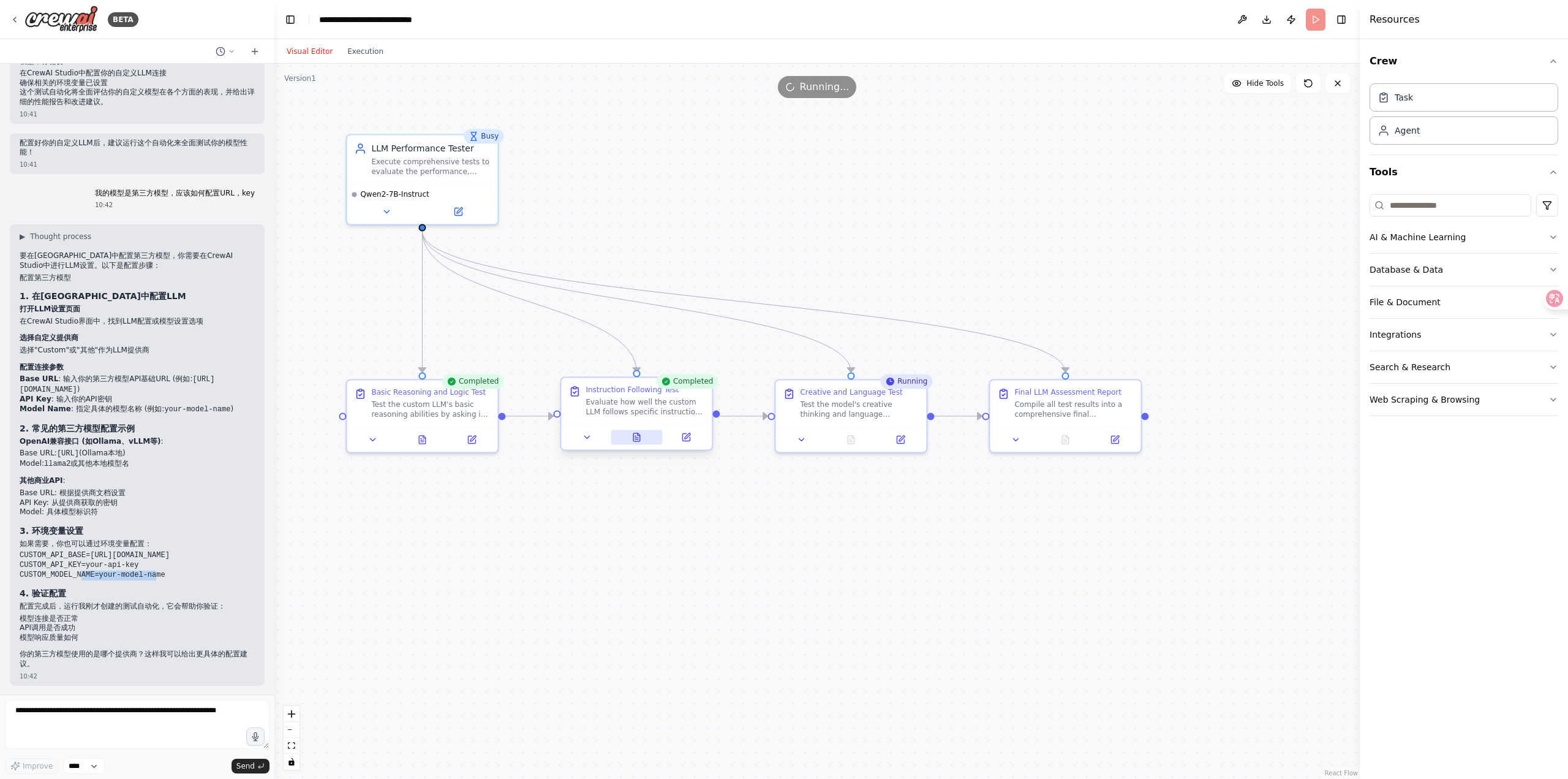
click at [630, 434] on button at bounding box center [636, 436] width 52 height 15
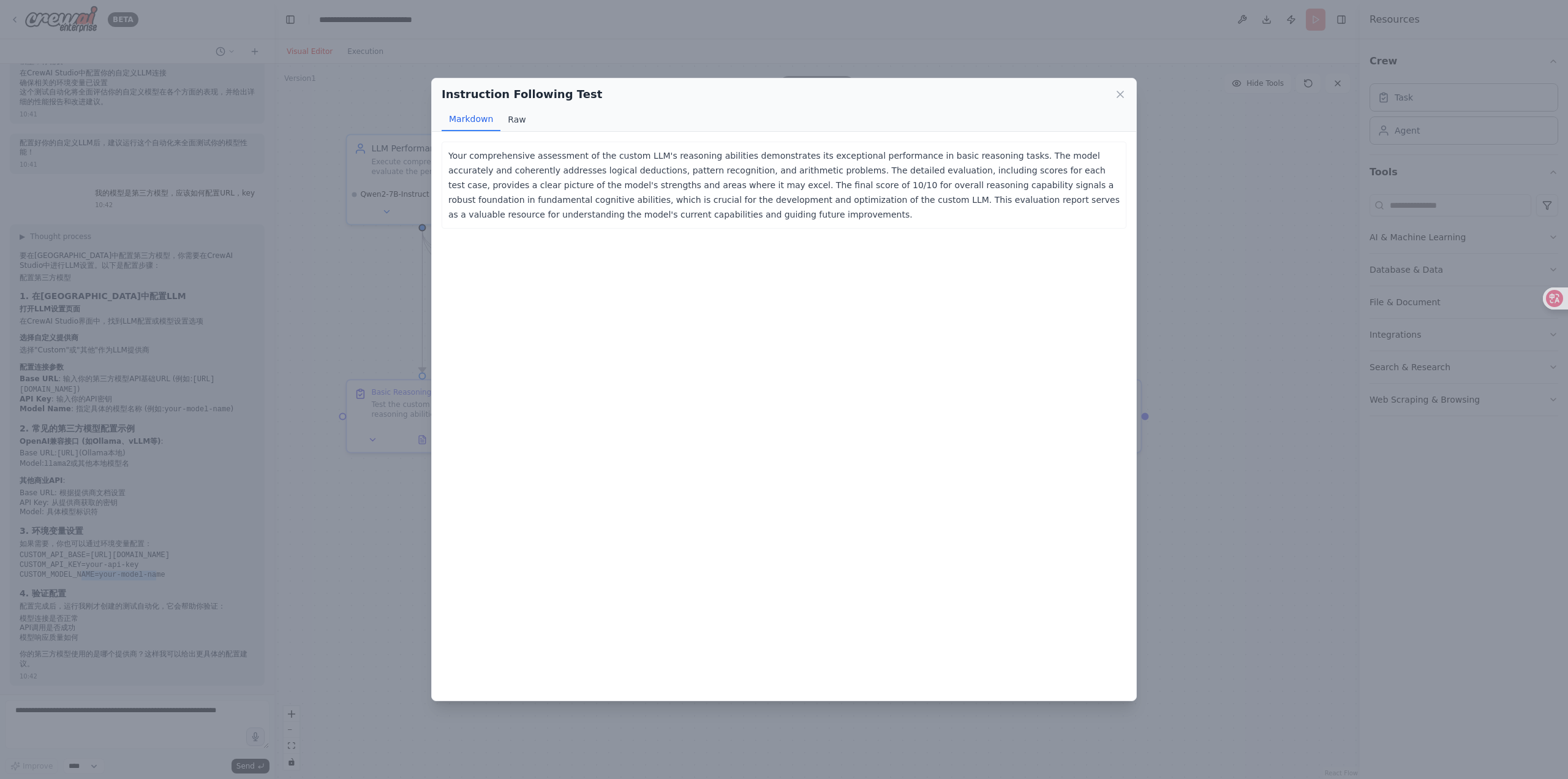
click at [510, 126] on button "Raw" at bounding box center [516, 119] width 32 height 23
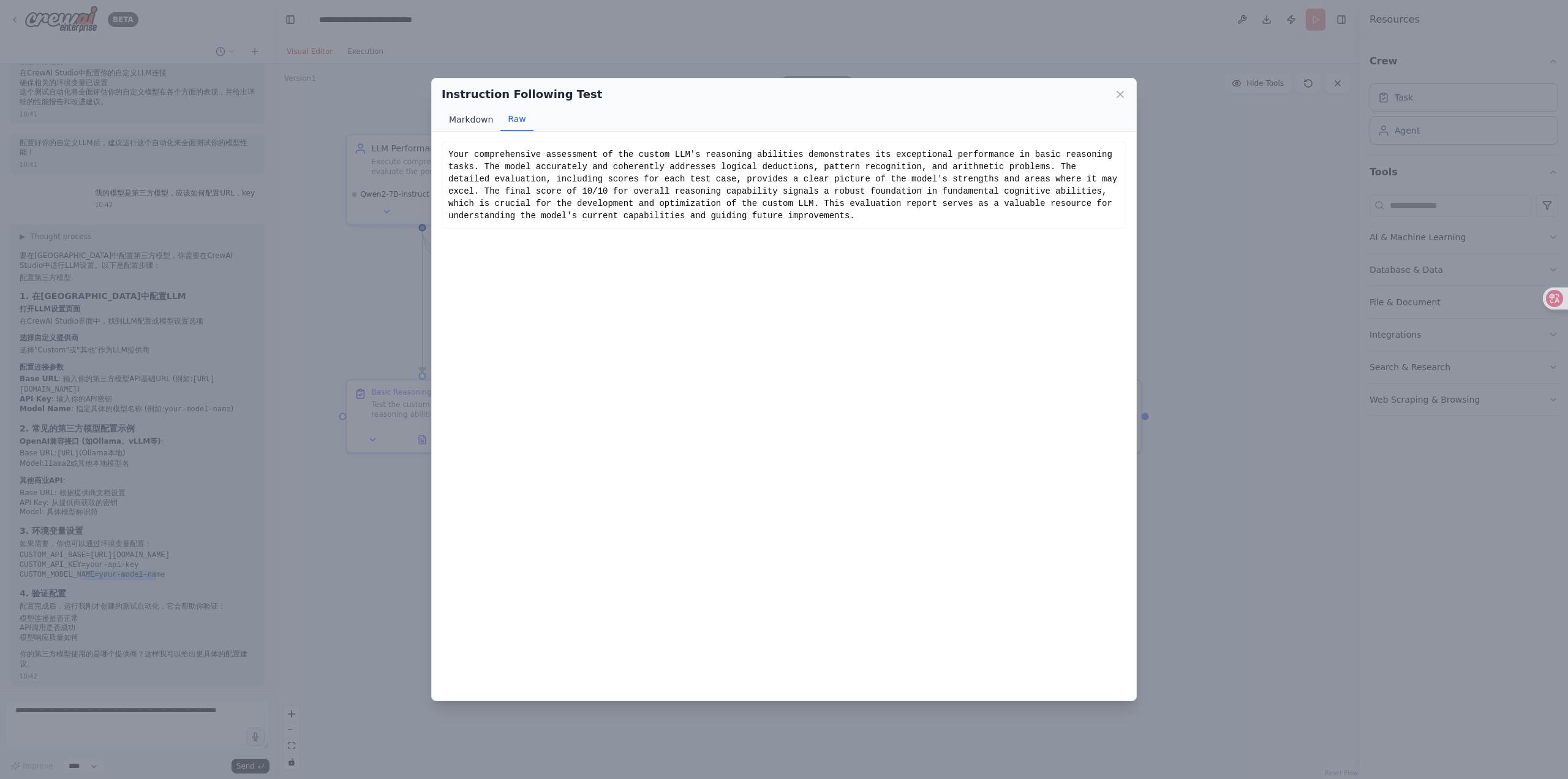
click at [467, 123] on button "Markdown" at bounding box center [470, 119] width 59 height 23
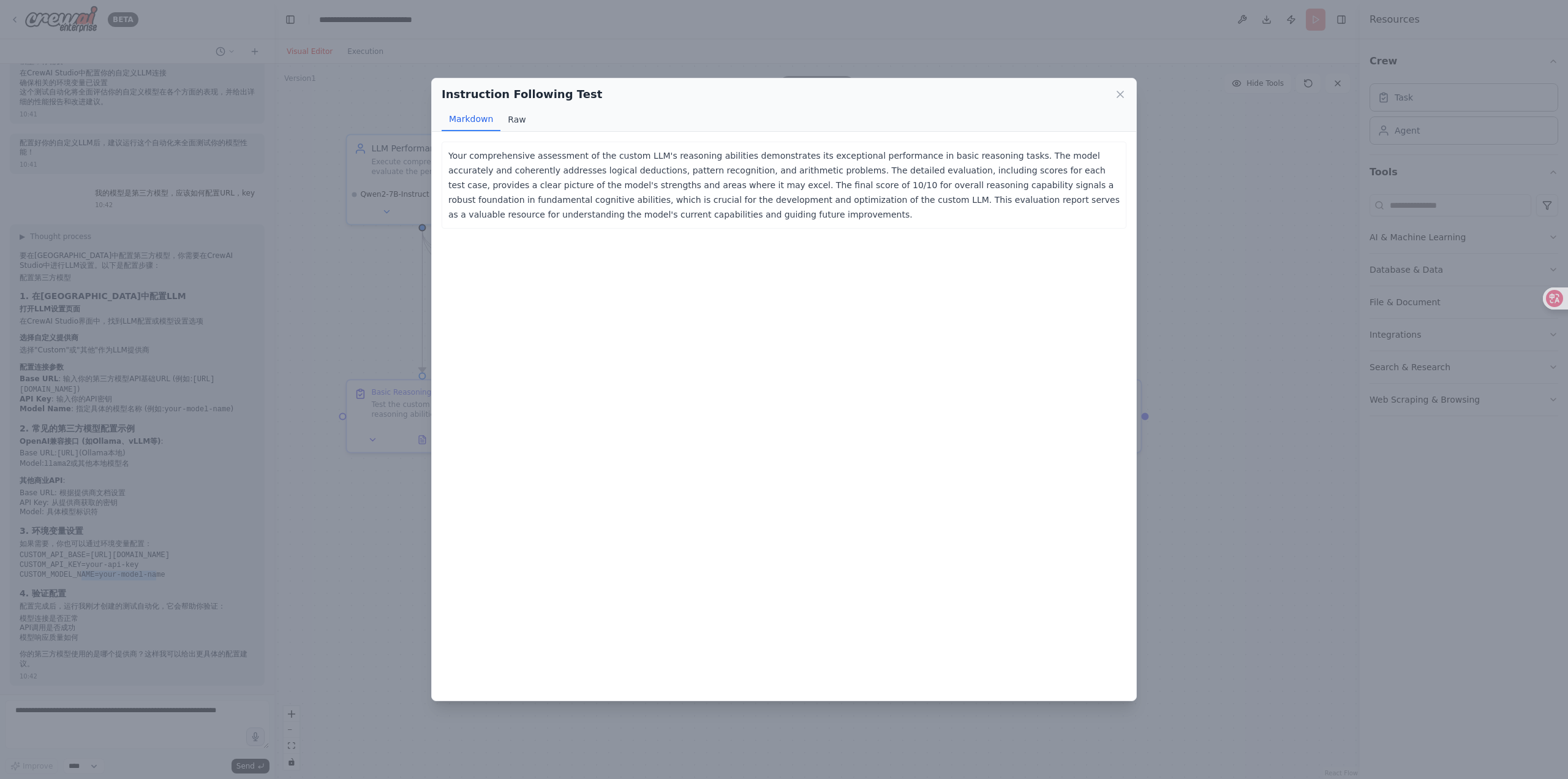
click at [521, 119] on button "Raw" at bounding box center [516, 119] width 32 height 23
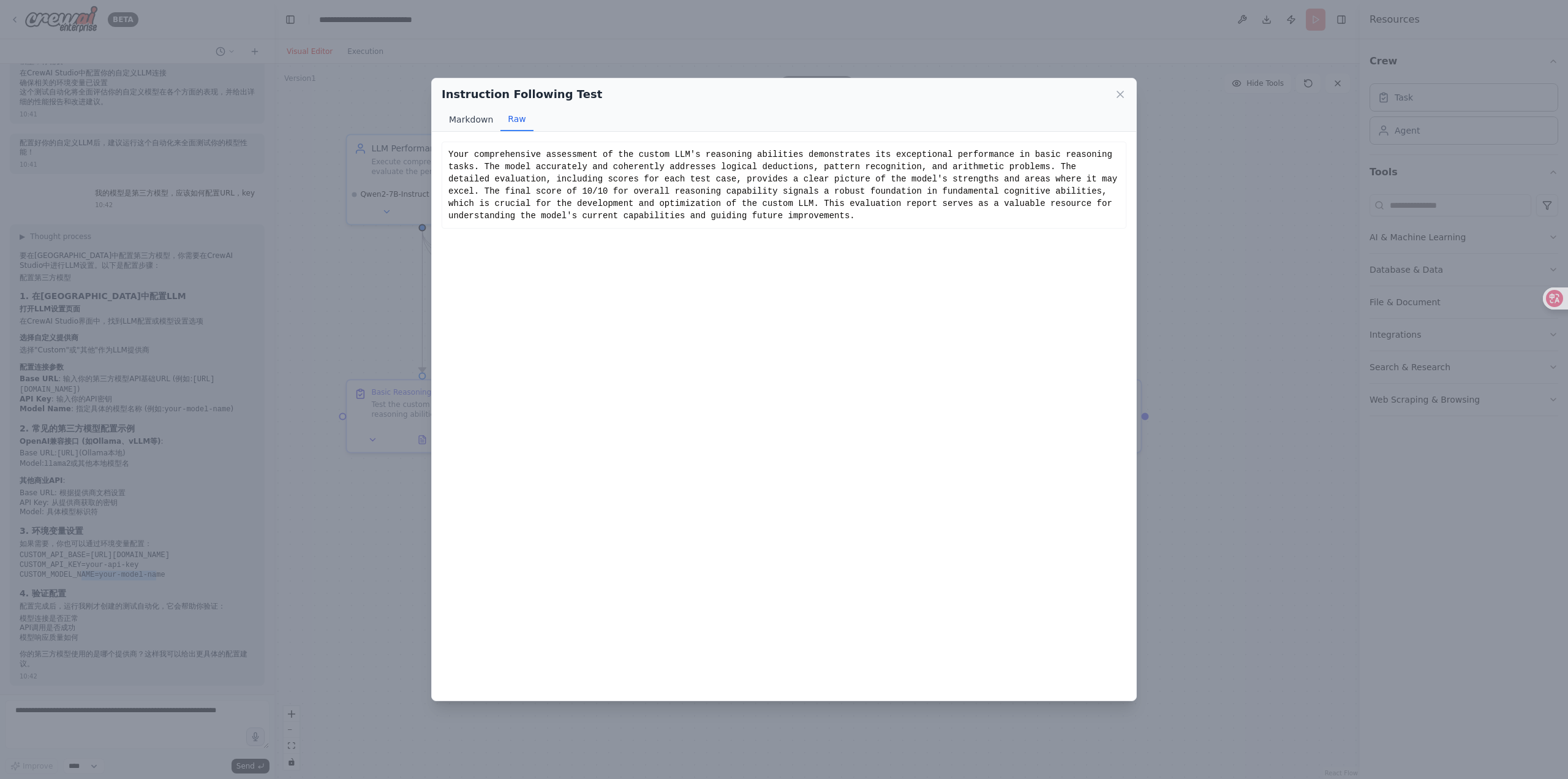
click at [466, 122] on button "Markdown" at bounding box center [470, 119] width 59 height 23
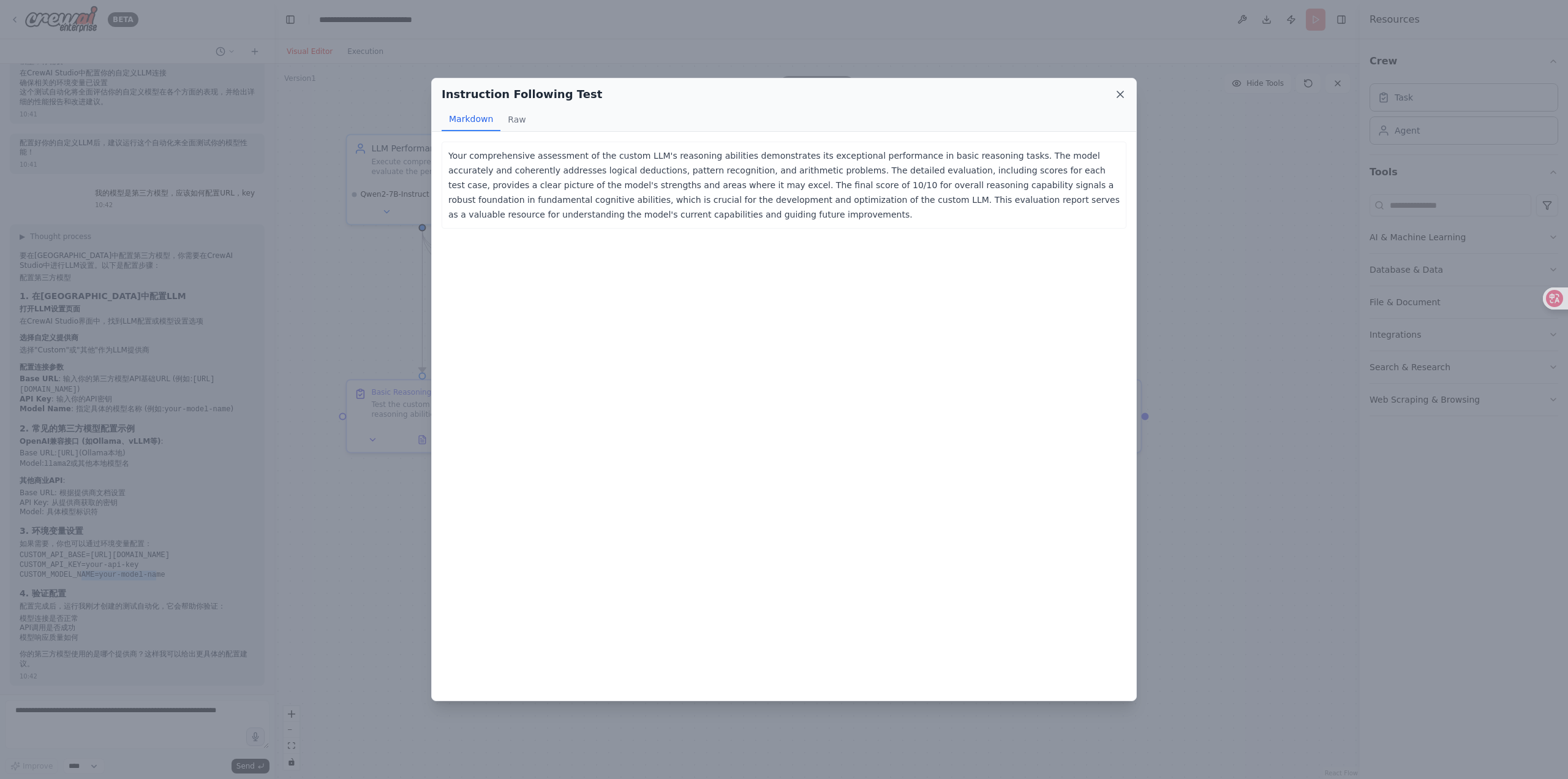
click at [1121, 92] on icon at bounding box center [1120, 94] width 13 height 13
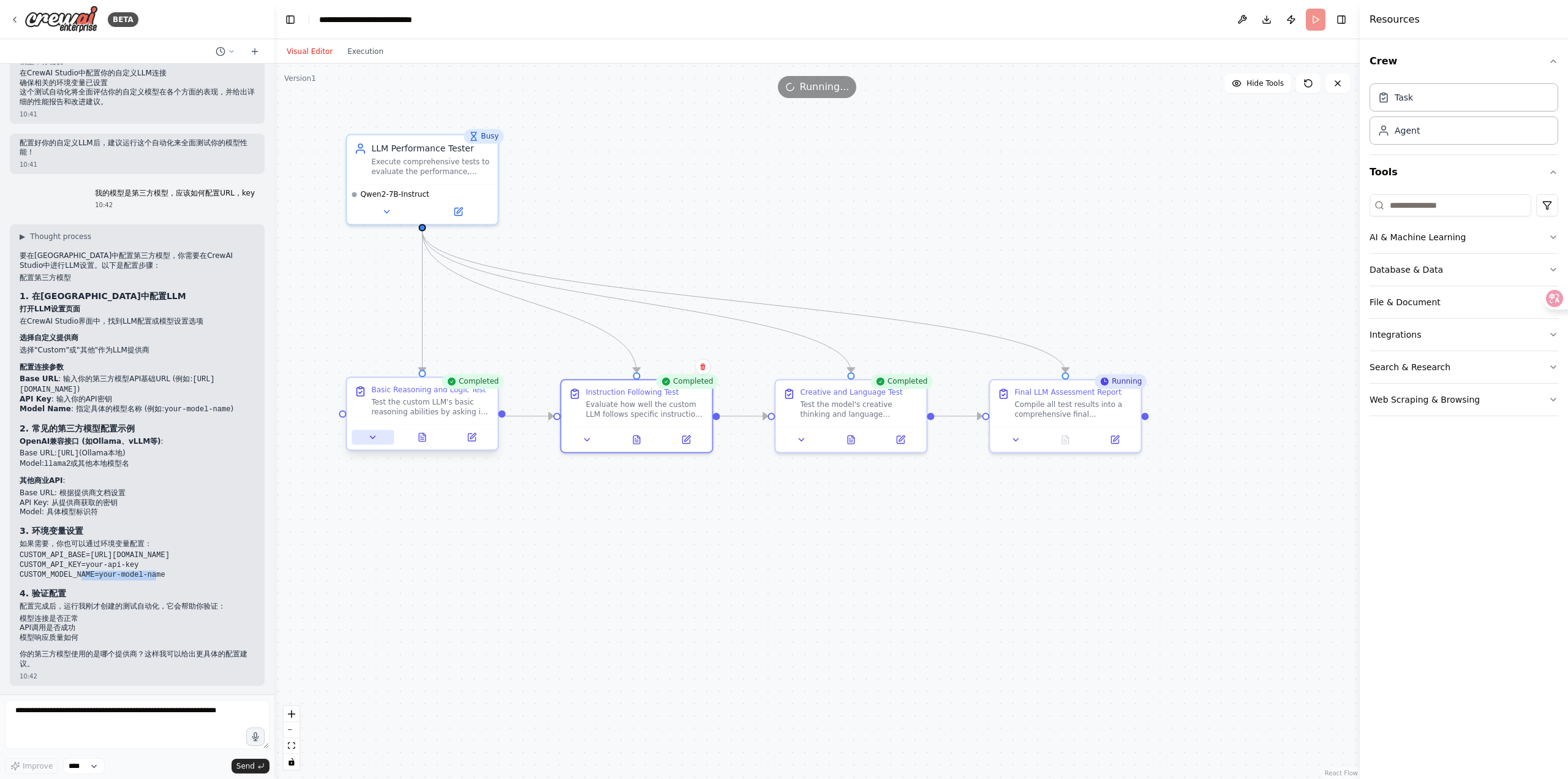
click at [377, 439] on icon at bounding box center [373, 436] width 10 height 10
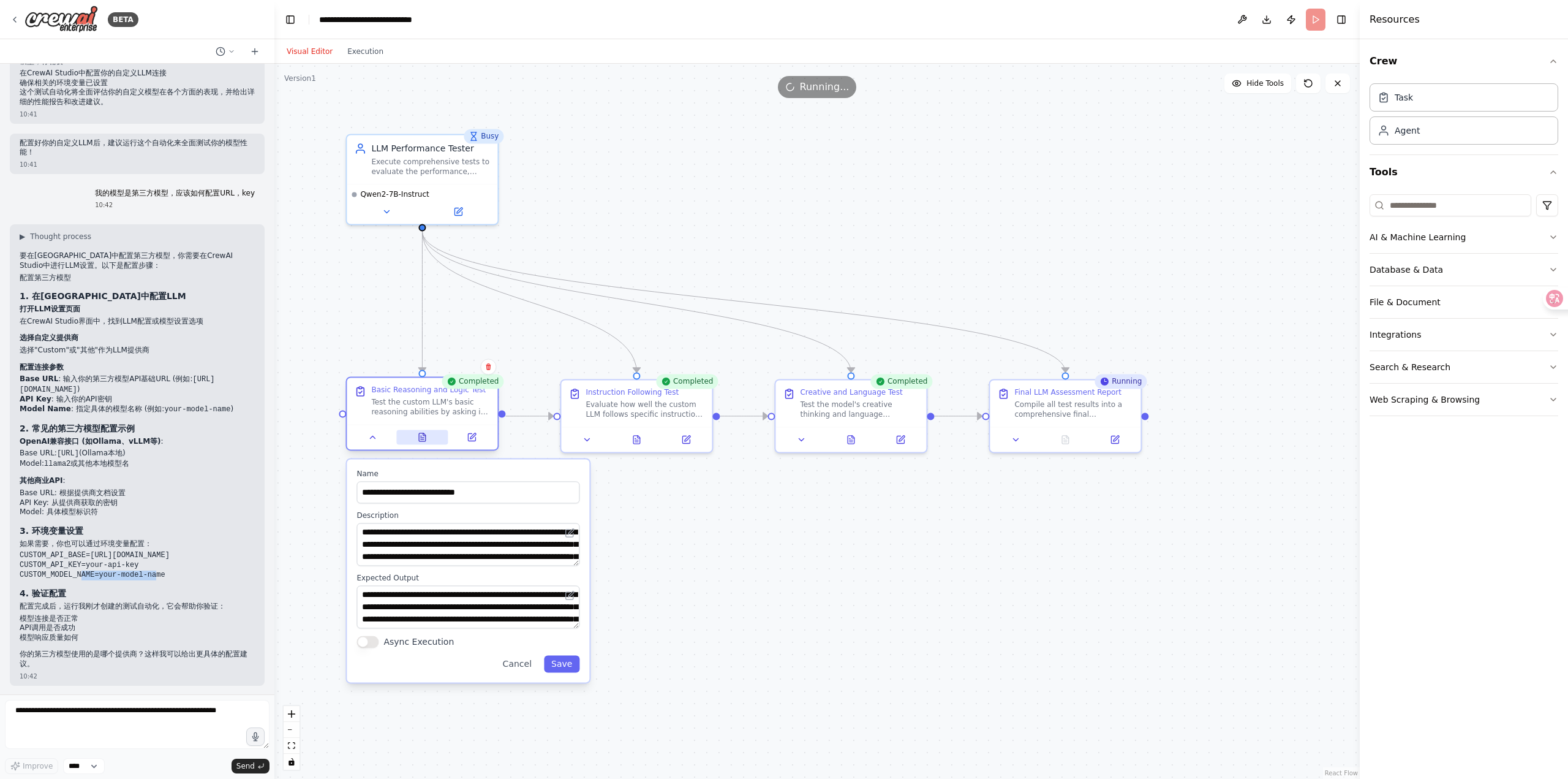
click at [417, 439] on icon at bounding box center [422, 436] width 10 height 10
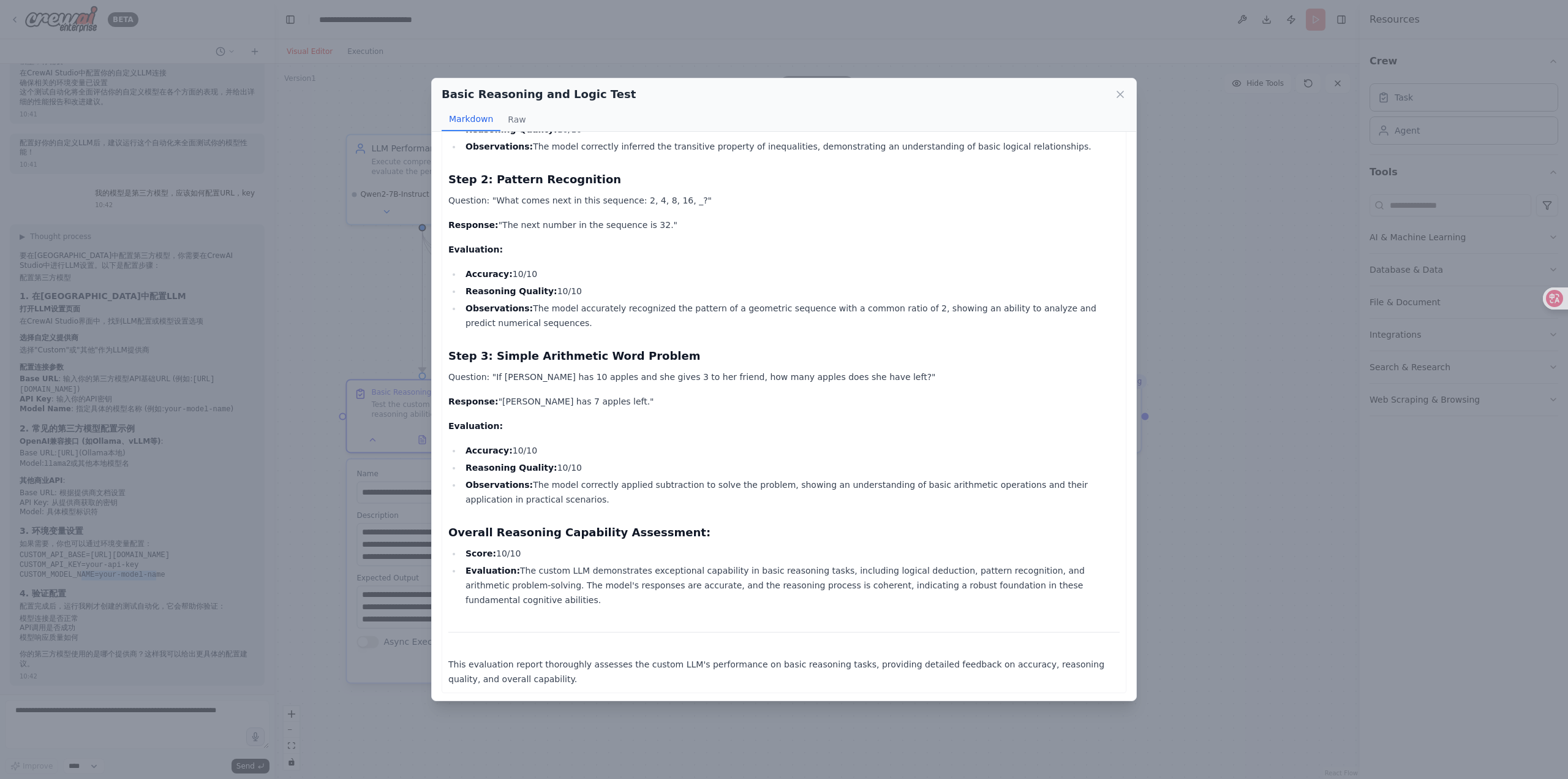
scroll to position [215, 0]
click at [1231, 657] on div "Basic Reasoning and Logic Test Markdown Raw Custom LLM Reasoning Abilities Eval…" at bounding box center [784, 390] width 1568 height 779
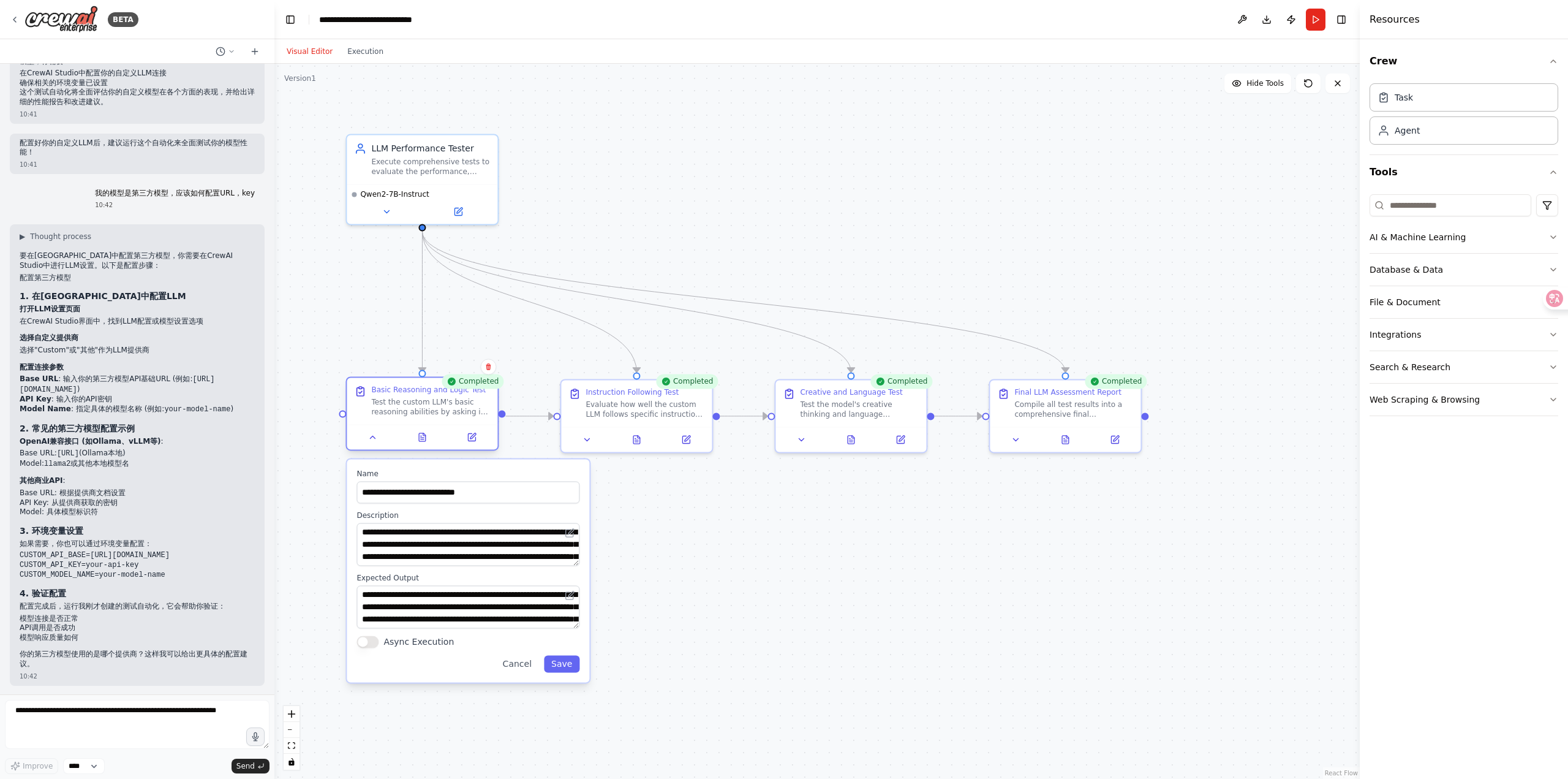
click at [376, 448] on div at bounding box center [422, 436] width 151 height 25
click at [373, 441] on icon at bounding box center [373, 436] width 10 height 10
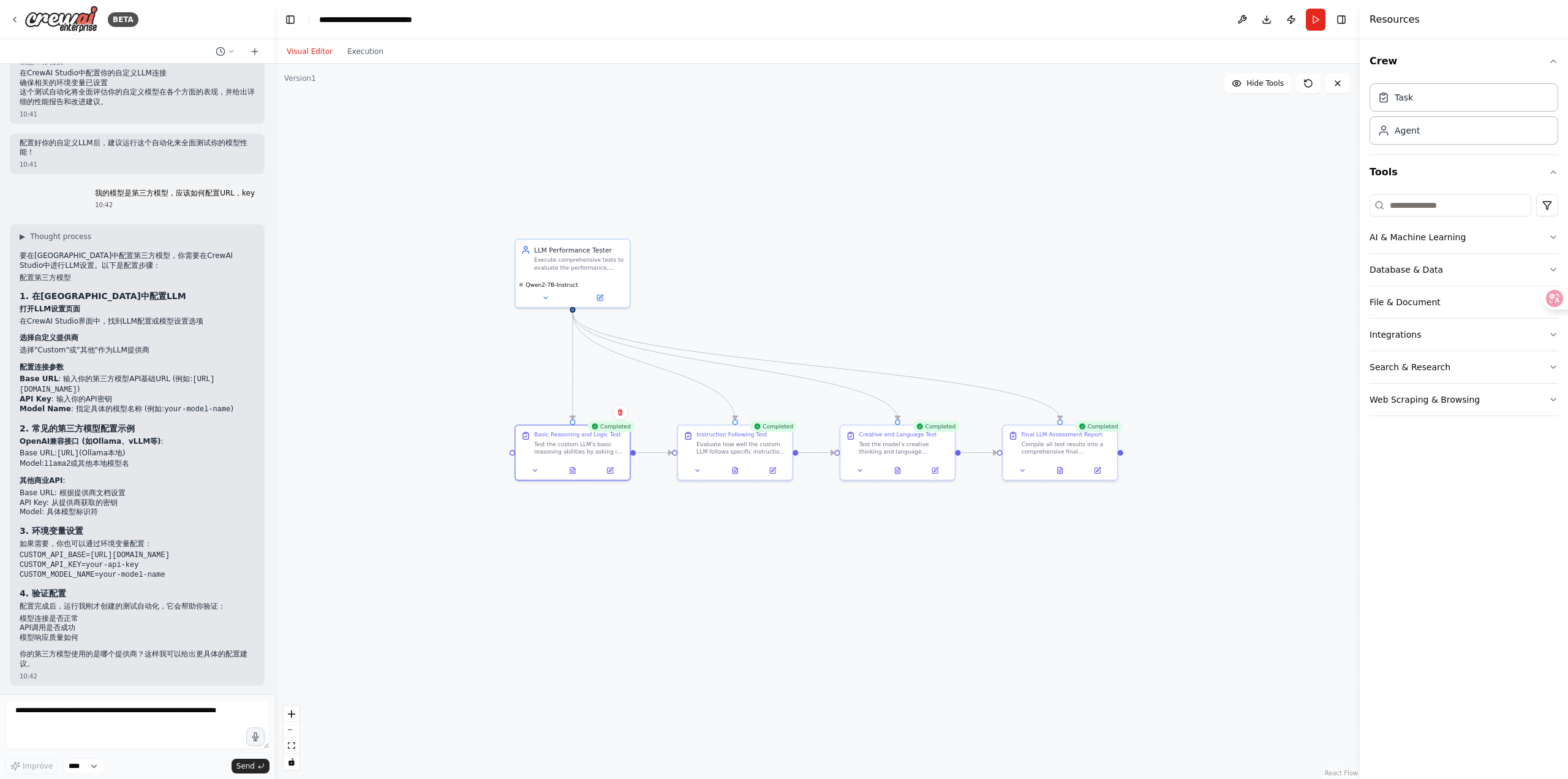
click at [1058, 567] on div ".deletable-edge-delete-btn { width: 20px; height: 20px; border: 0px solid #ffff…" at bounding box center [816, 421] width 1085 height 715
click at [1056, 465] on icon at bounding box center [1060, 469] width 8 height 8
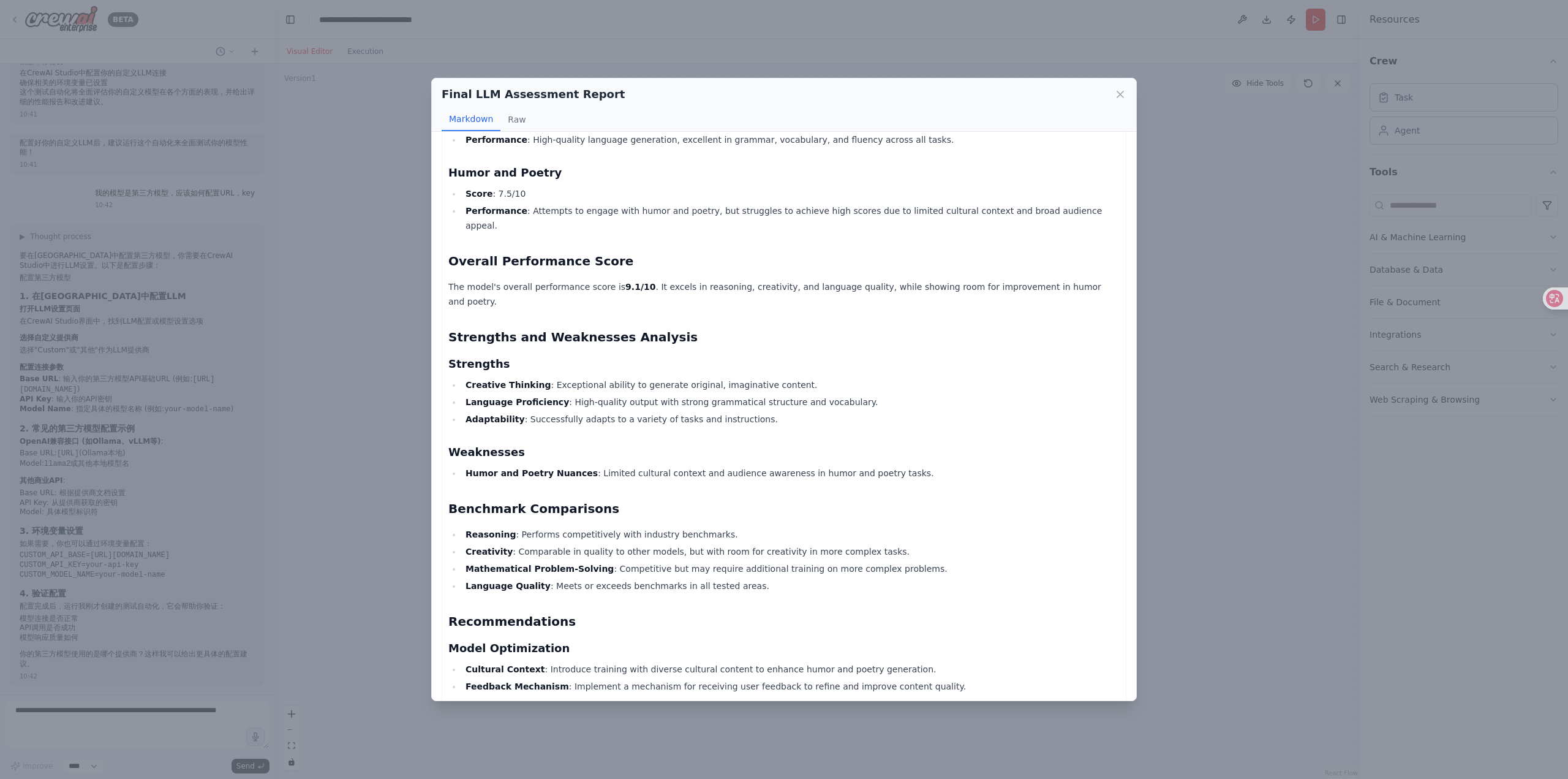
scroll to position [782, 0]
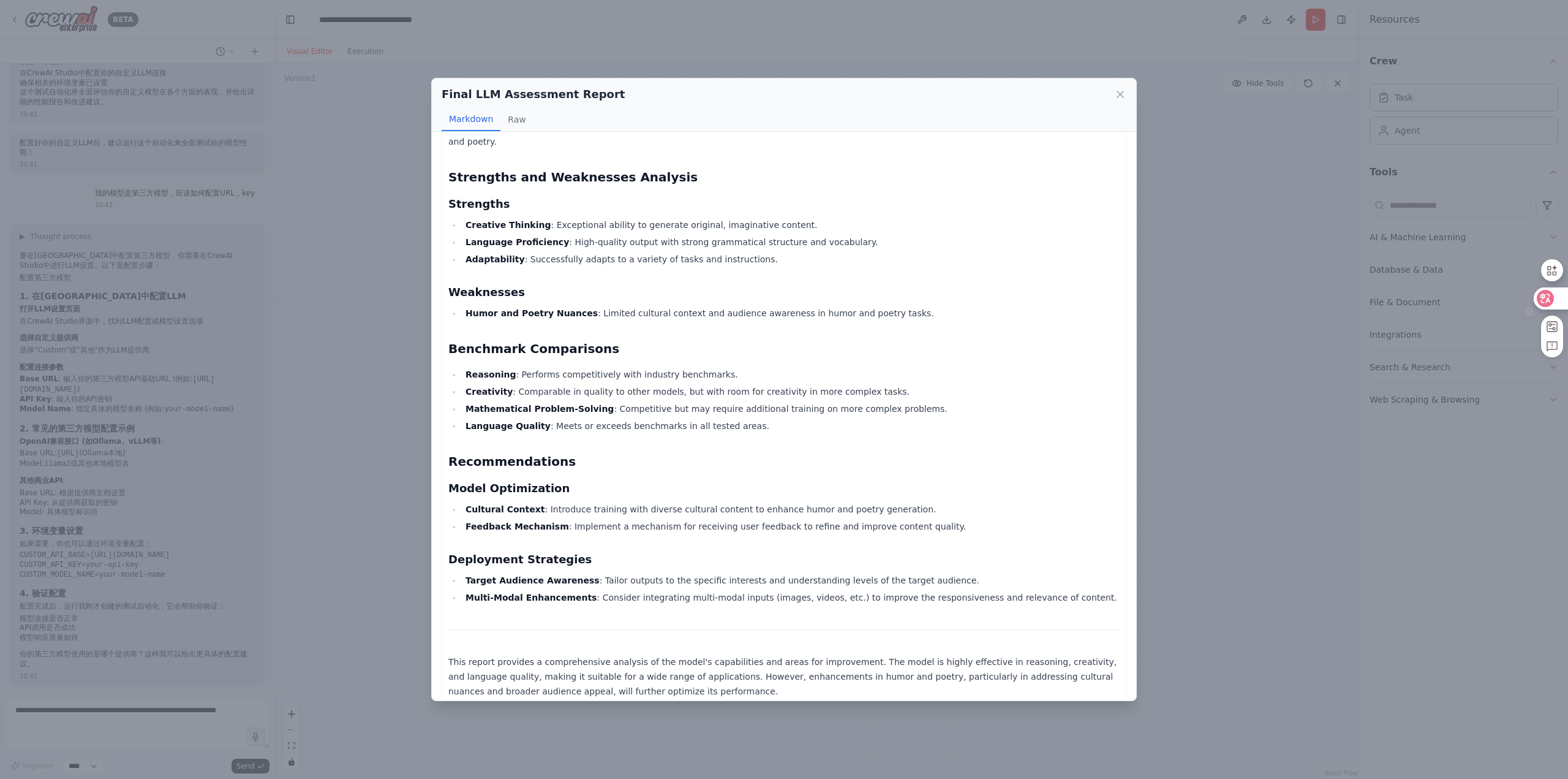
click at [1546, 304] on icon at bounding box center [1545, 298] width 13 height 13
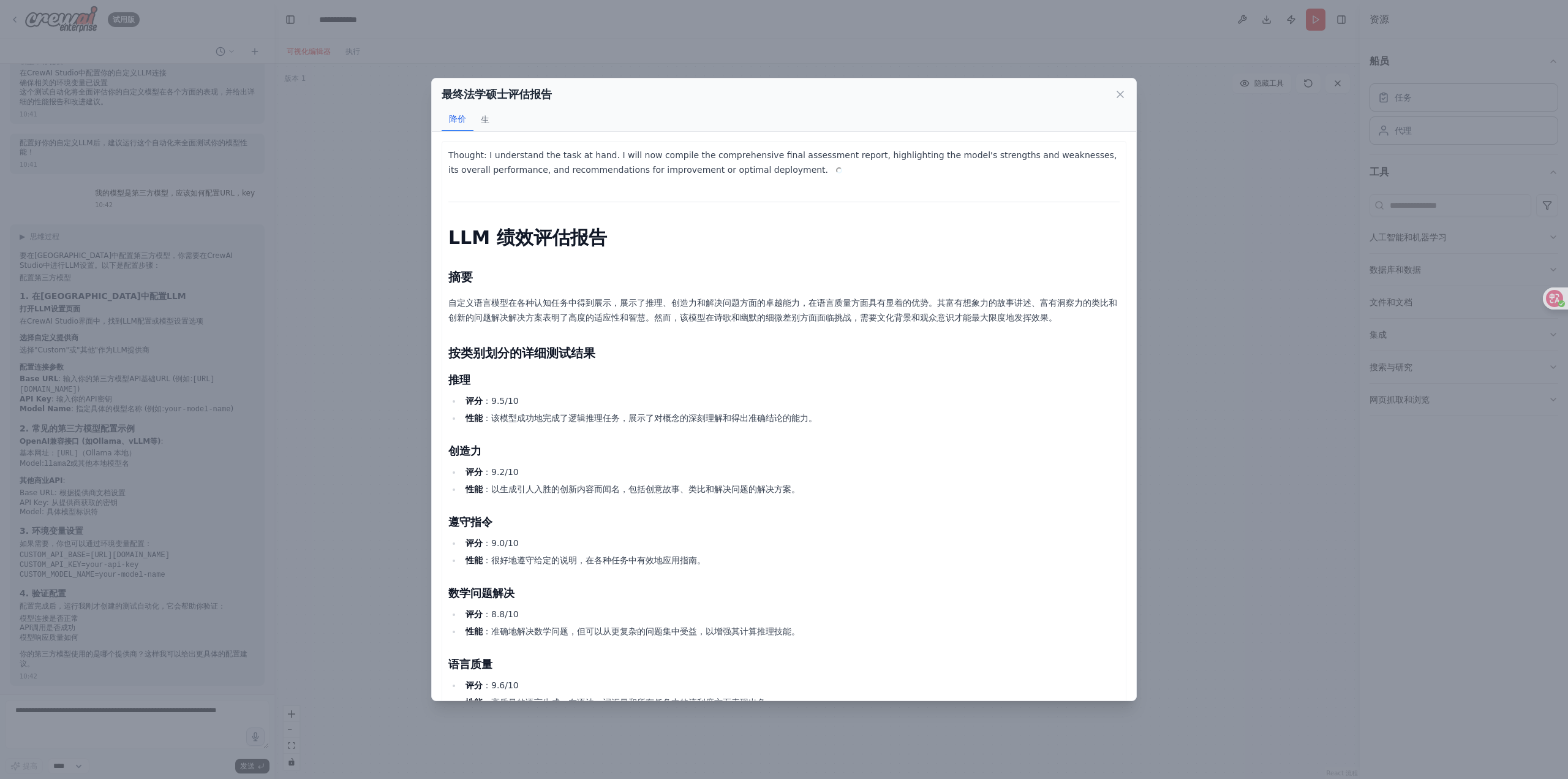
scroll to position [0, 0]
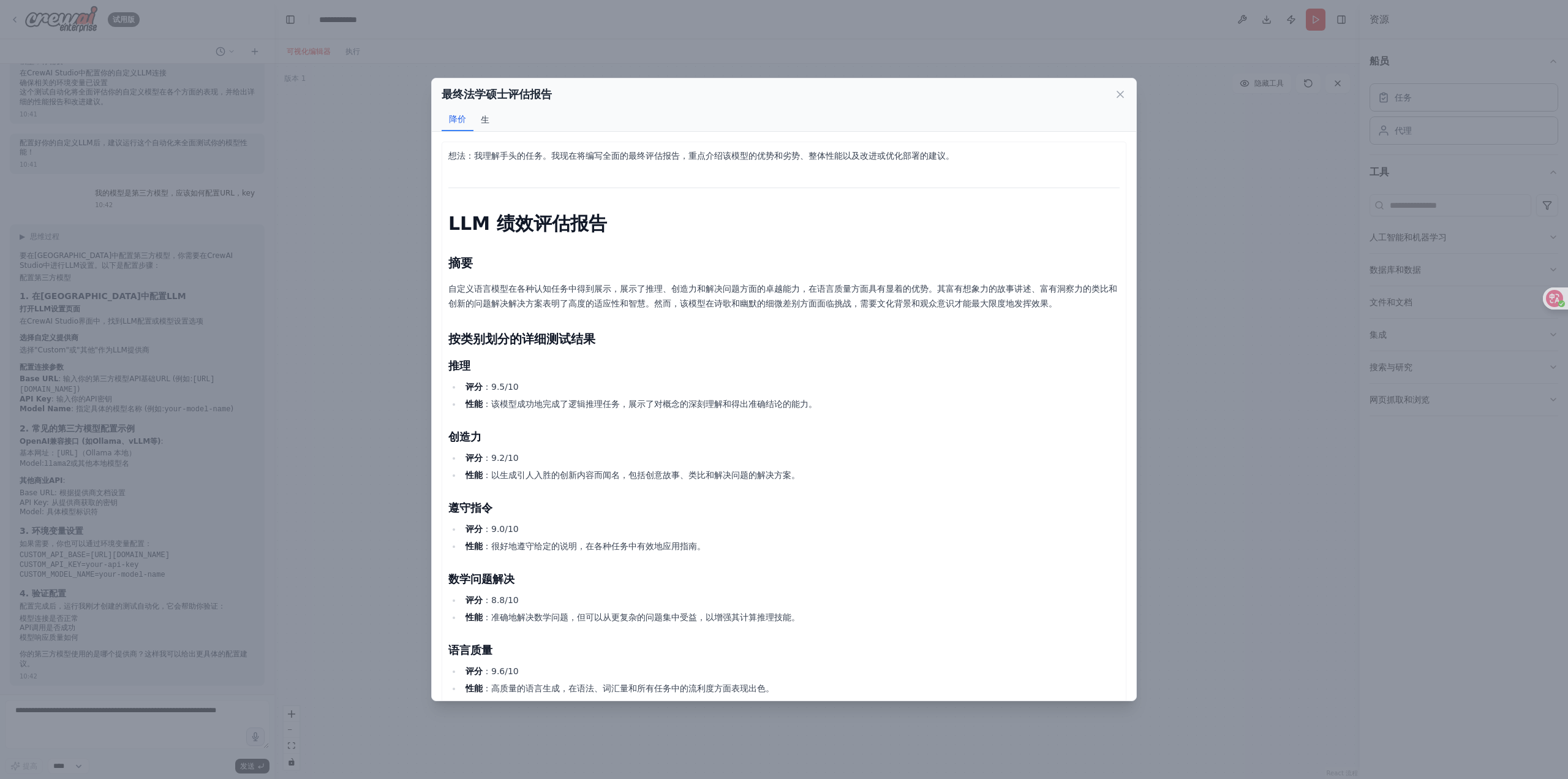
click at [490, 121] on button "生" at bounding box center [485, 119] width 23 height 23
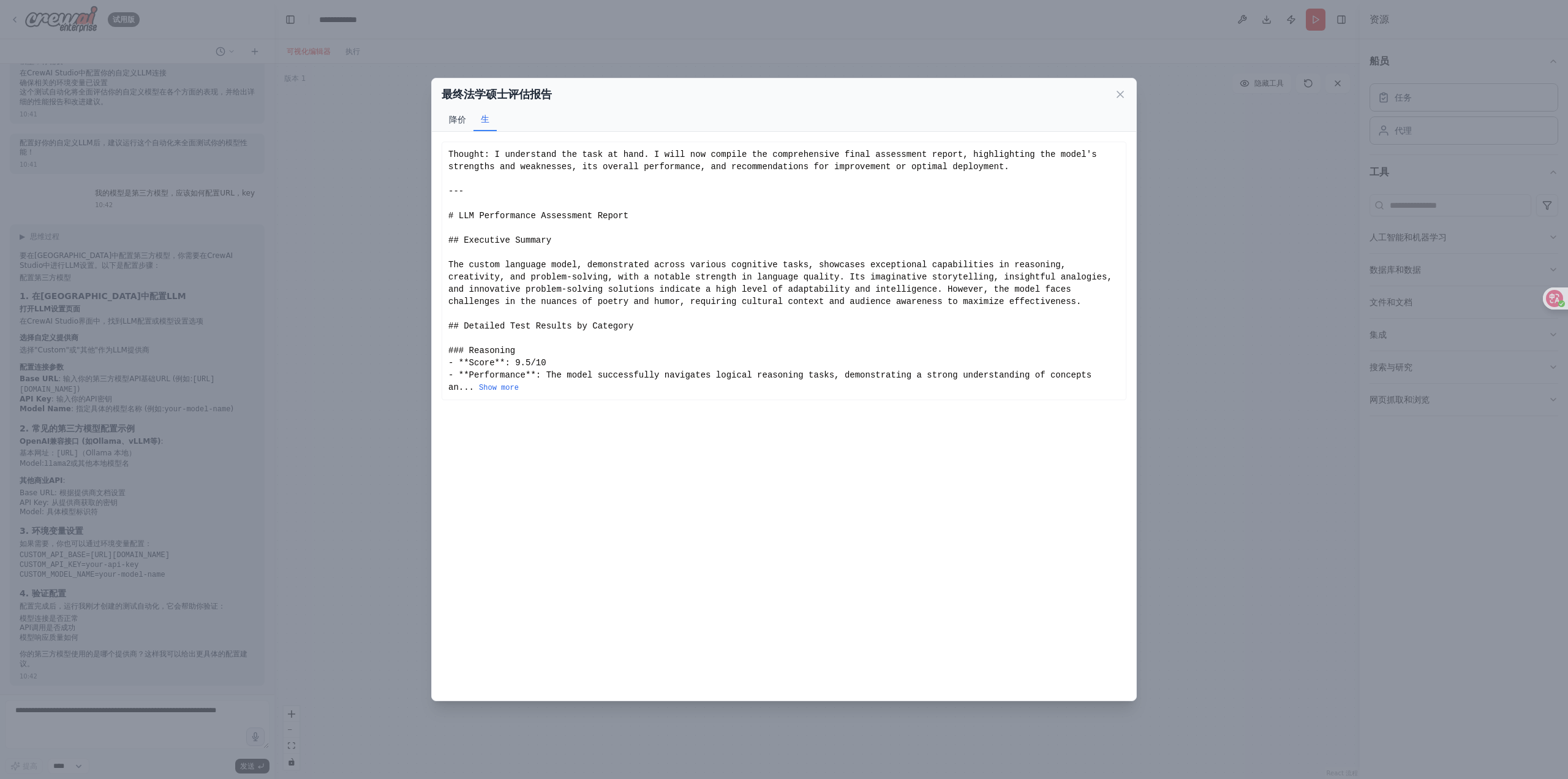
click at [461, 121] on font "降价" at bounding box center [458, 119] width 18 height 10
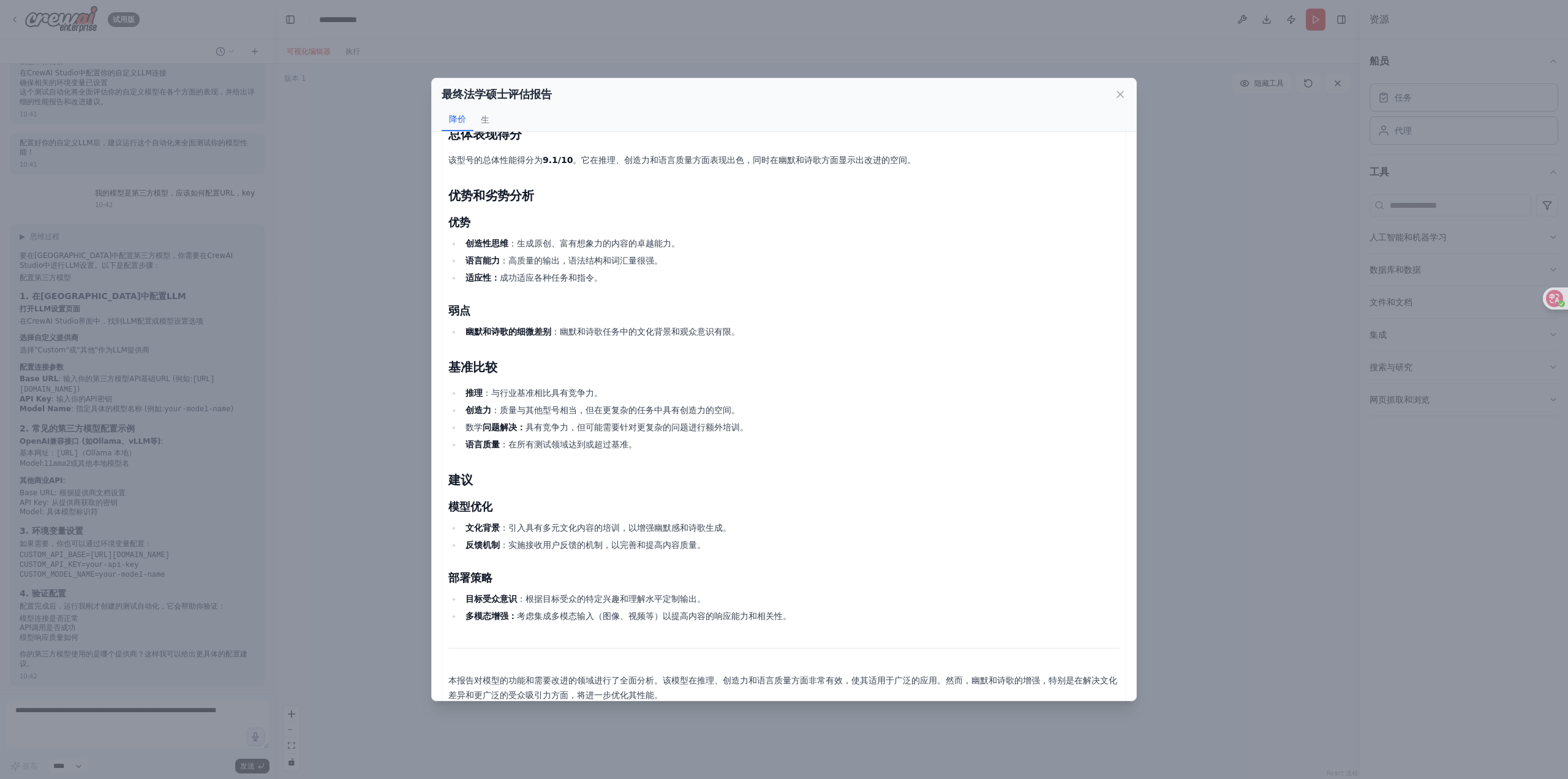
scroll to position [679, 0]
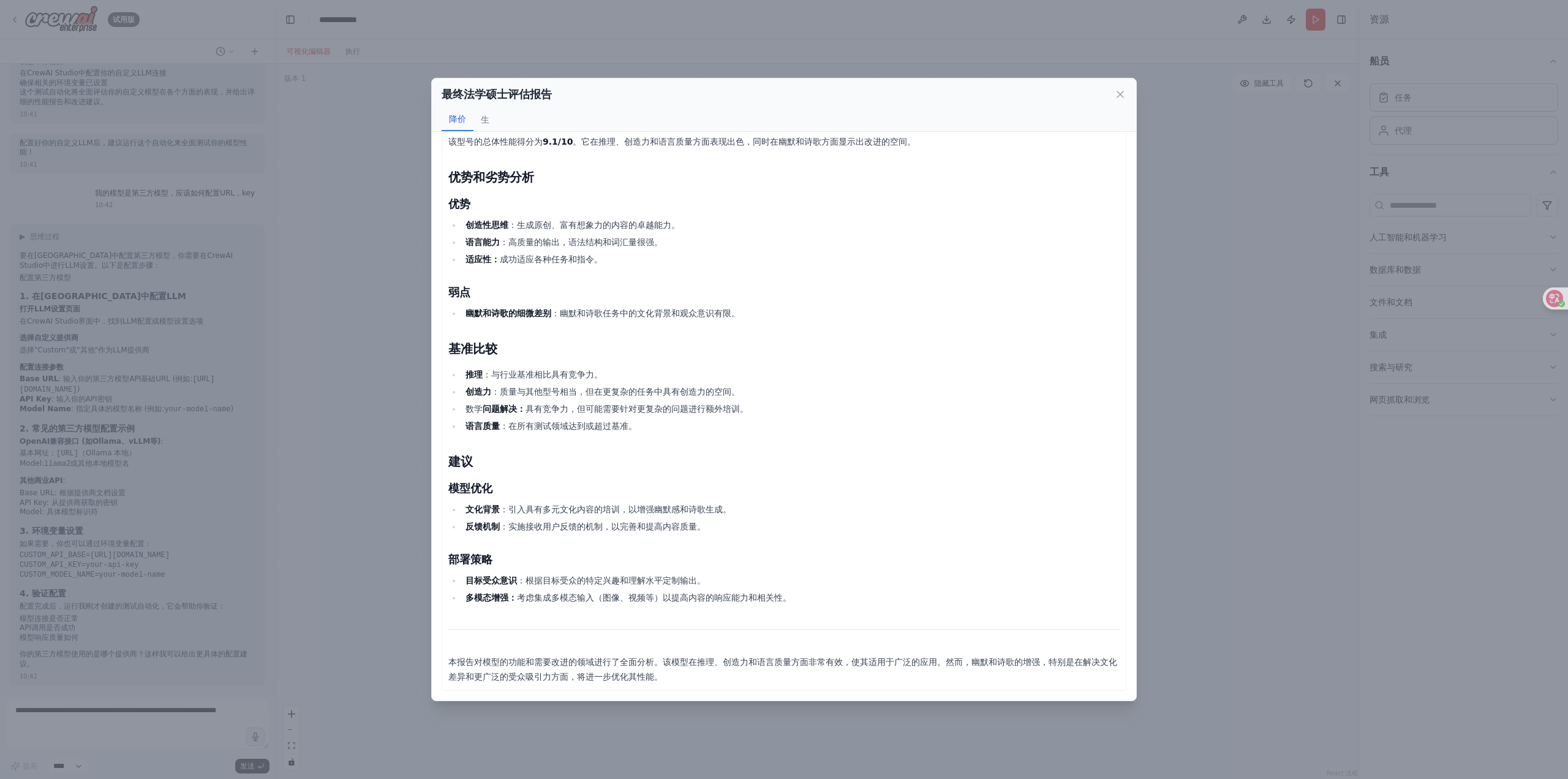
click at [1113, 92] on div "最终法学硕士评估报告" at bounding box center [784, 95] width 685 height 18
click at [1117, 93] on icon at bounding box center [1120, 94] width 13 height 13
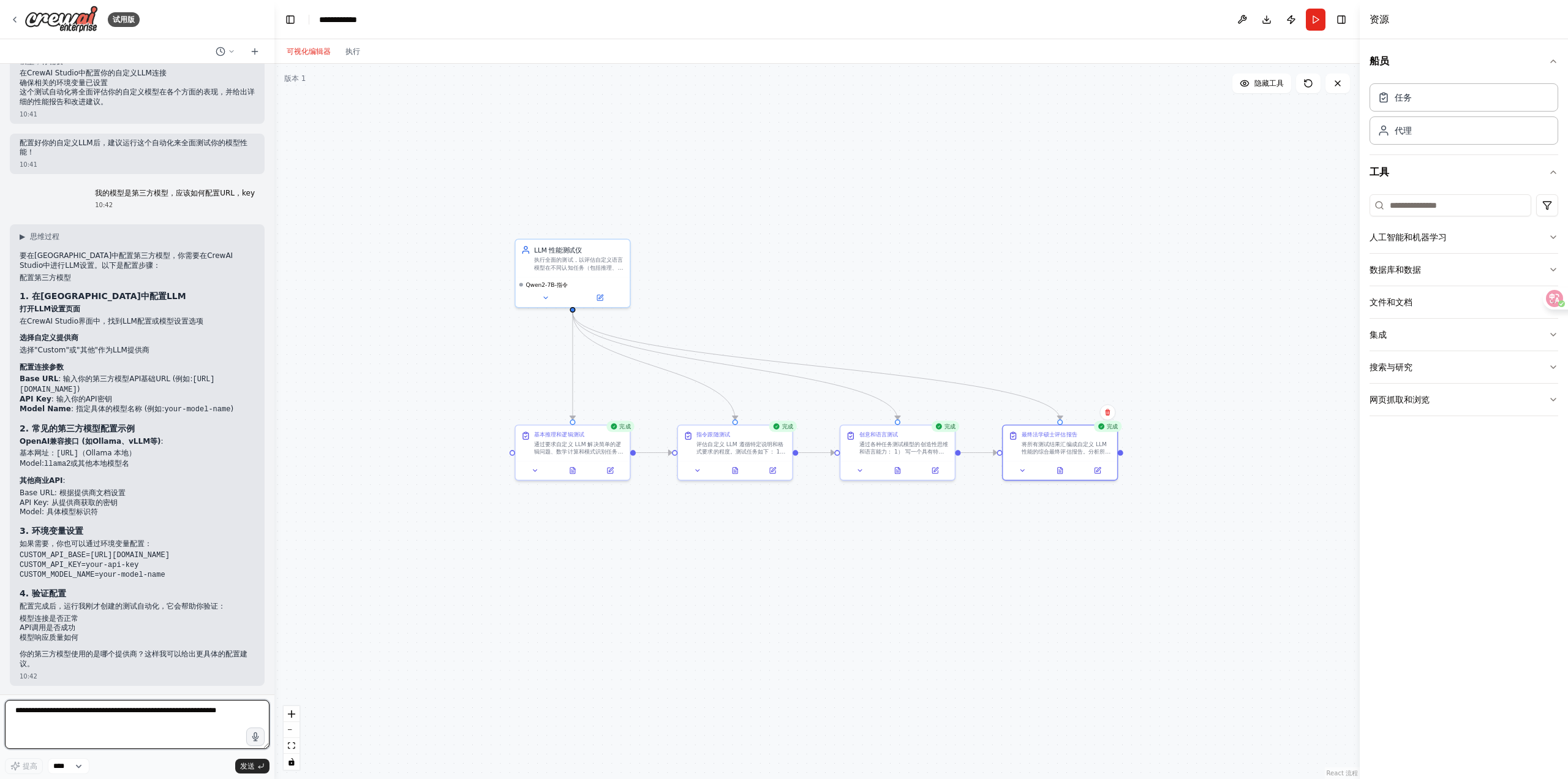
click at [98, 725] on textarea at bounding box center [137, 724] width 264 height 49
type textarea "*"
type textarea "**********"
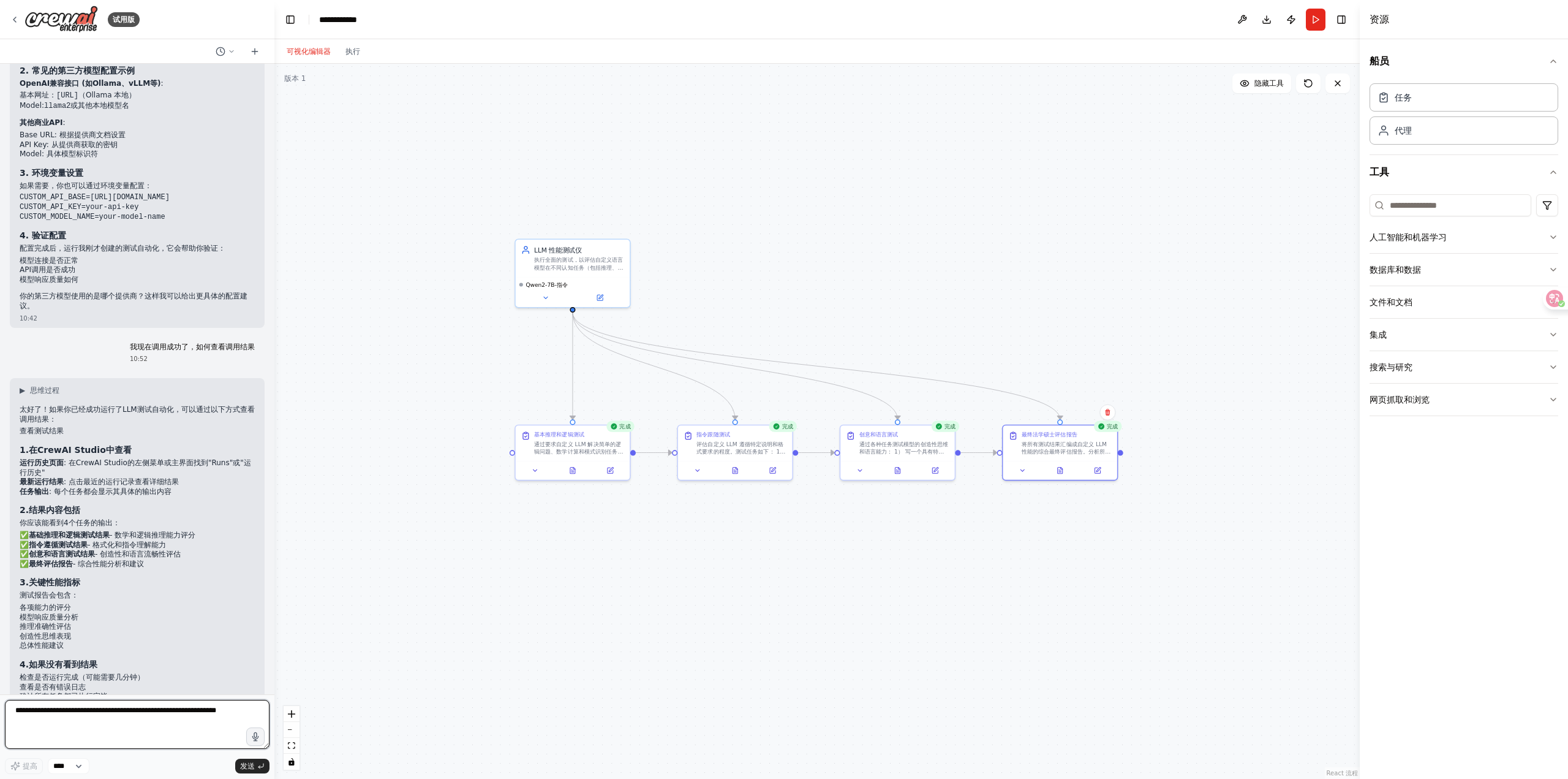
scroll to position [945, 0]
click at [1311, 24] on button "Run" at bounding box center [1316, 20] width 20 height 23
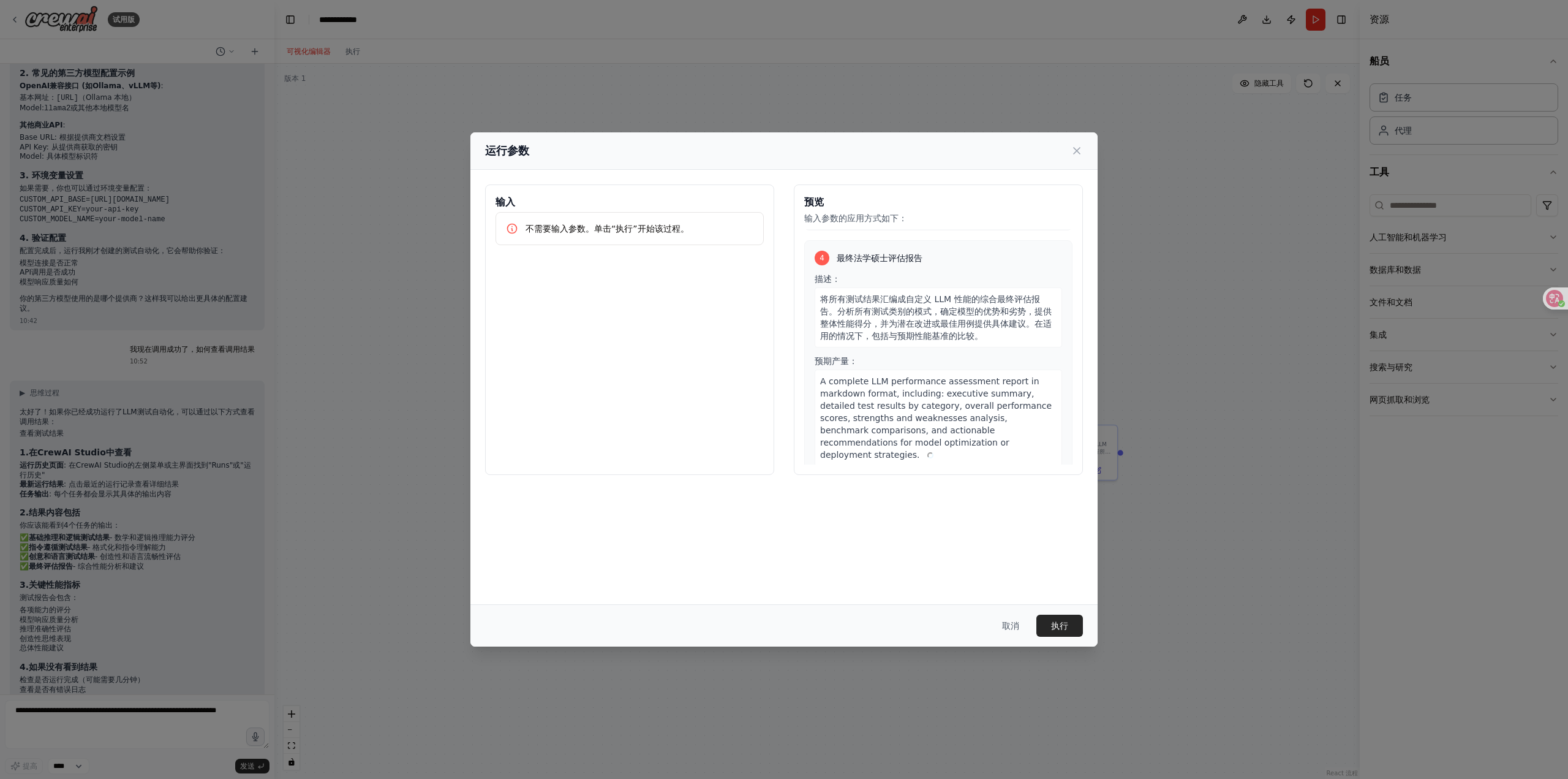
scroll to position [581, 0]
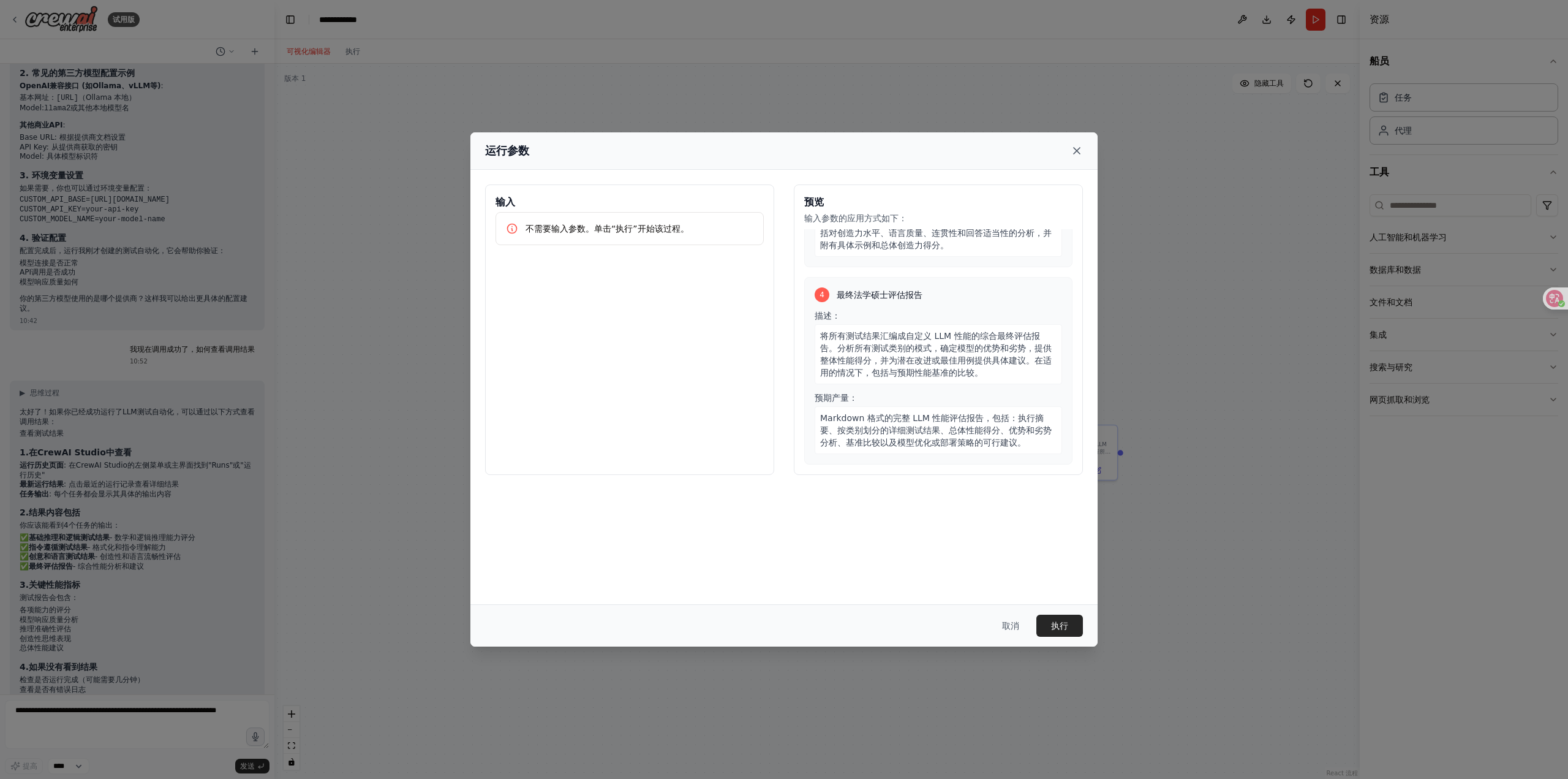
click at [1075, 155] on icon at bounding box center [1076, 151] width 13 height 13
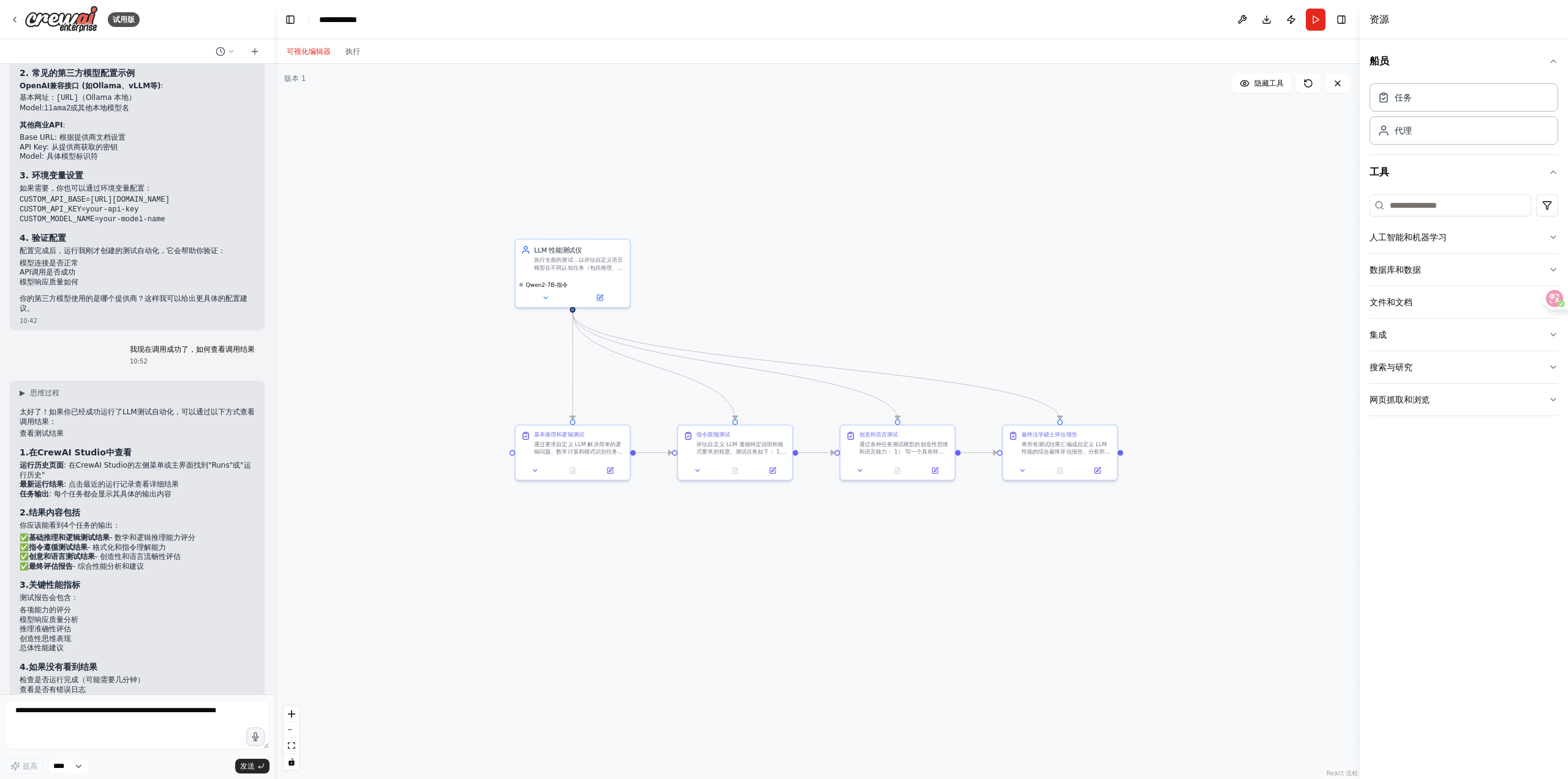
scroll to position [1007, 0]
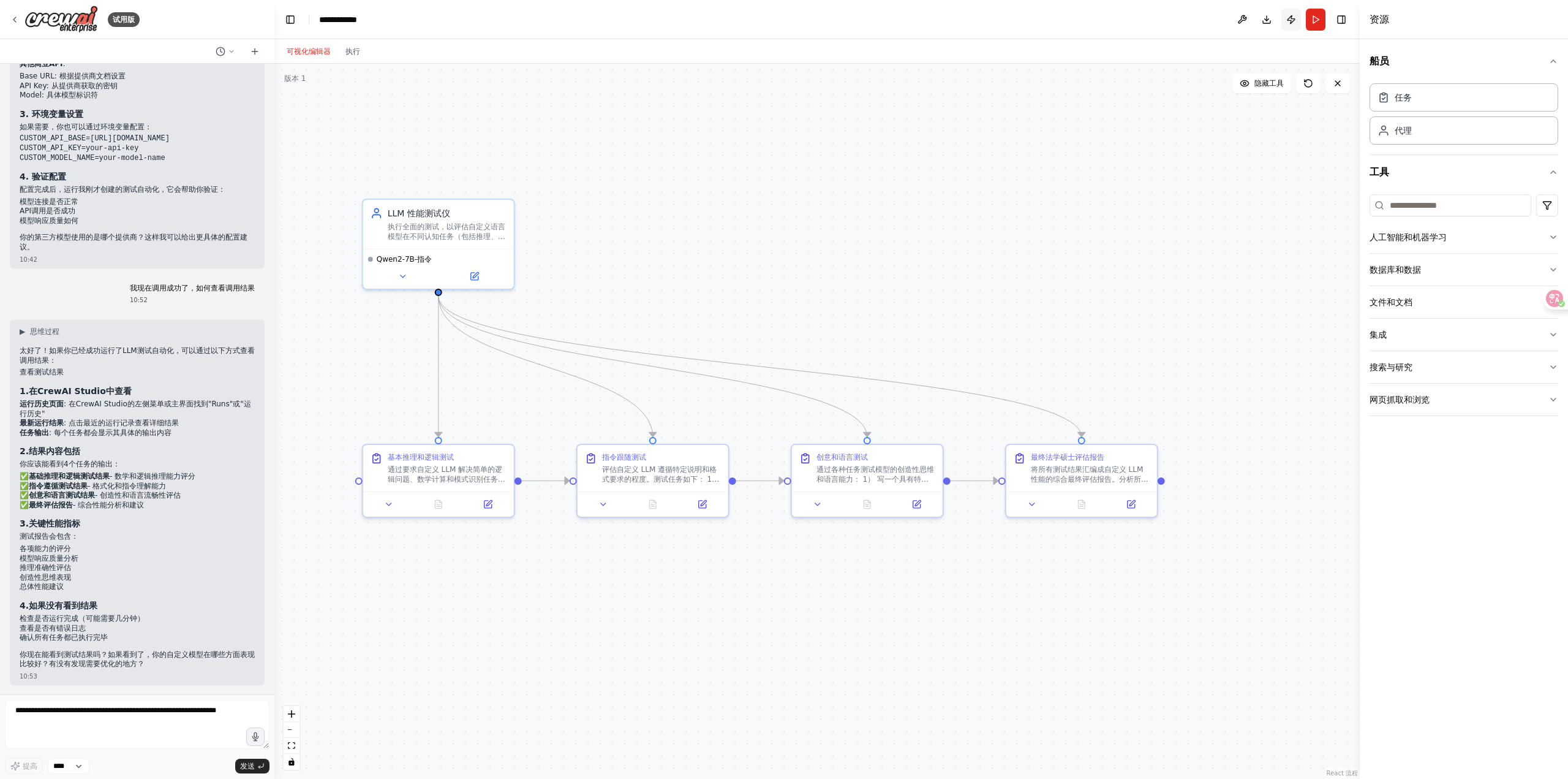
click at [1288, 23] on button "Publish" at bounding box center [1291, 20] width 20 height 23
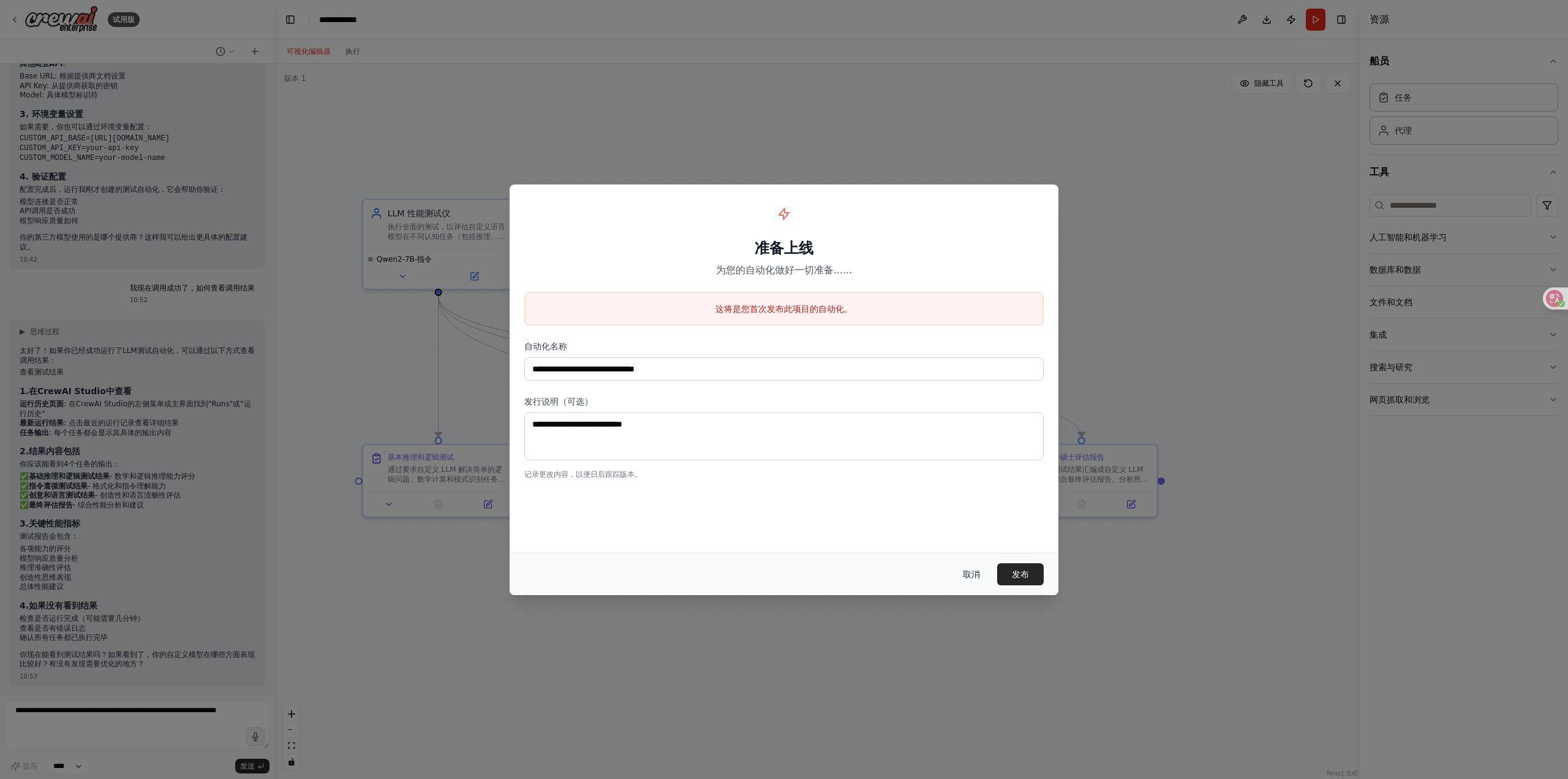
click at [975, 576] on font "取消" at bounding box center [971, 574] width 18 height 10
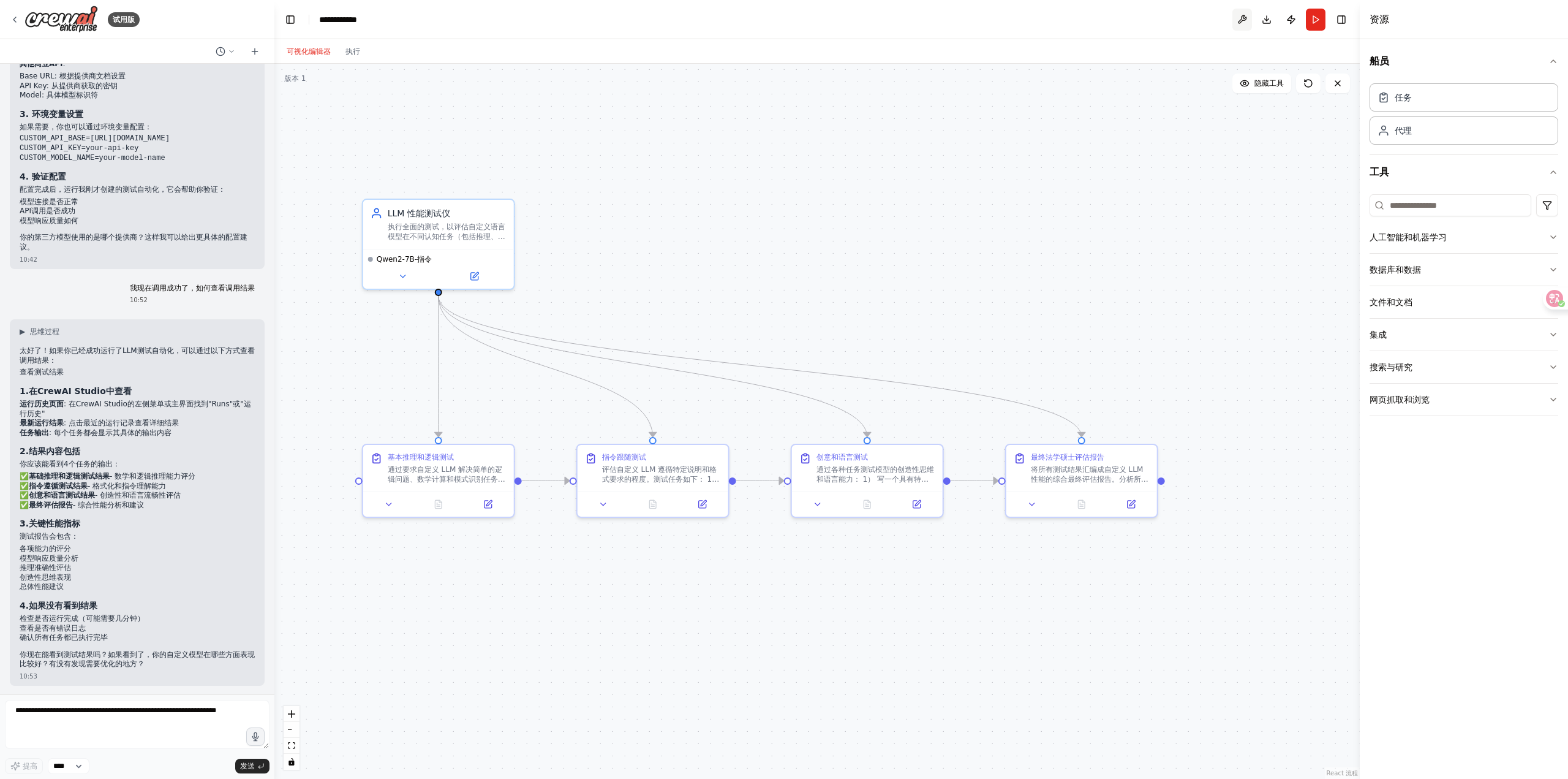
click at [1250, 23] on button at bounding box center [1242, 20] width 20 height 23
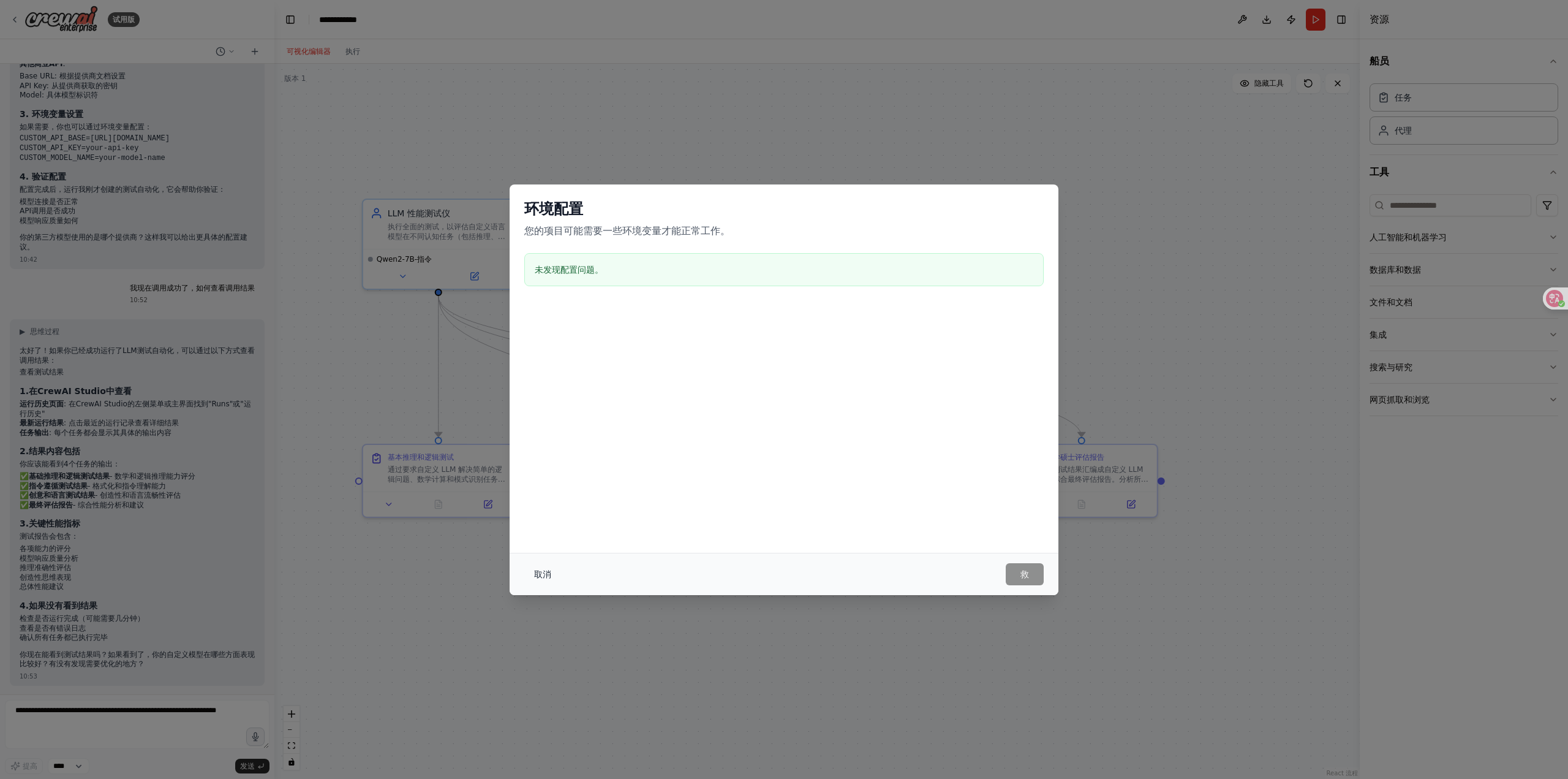
click at [550, 577] on font "取消" at bounding box center [543, 574] width 18 height 10
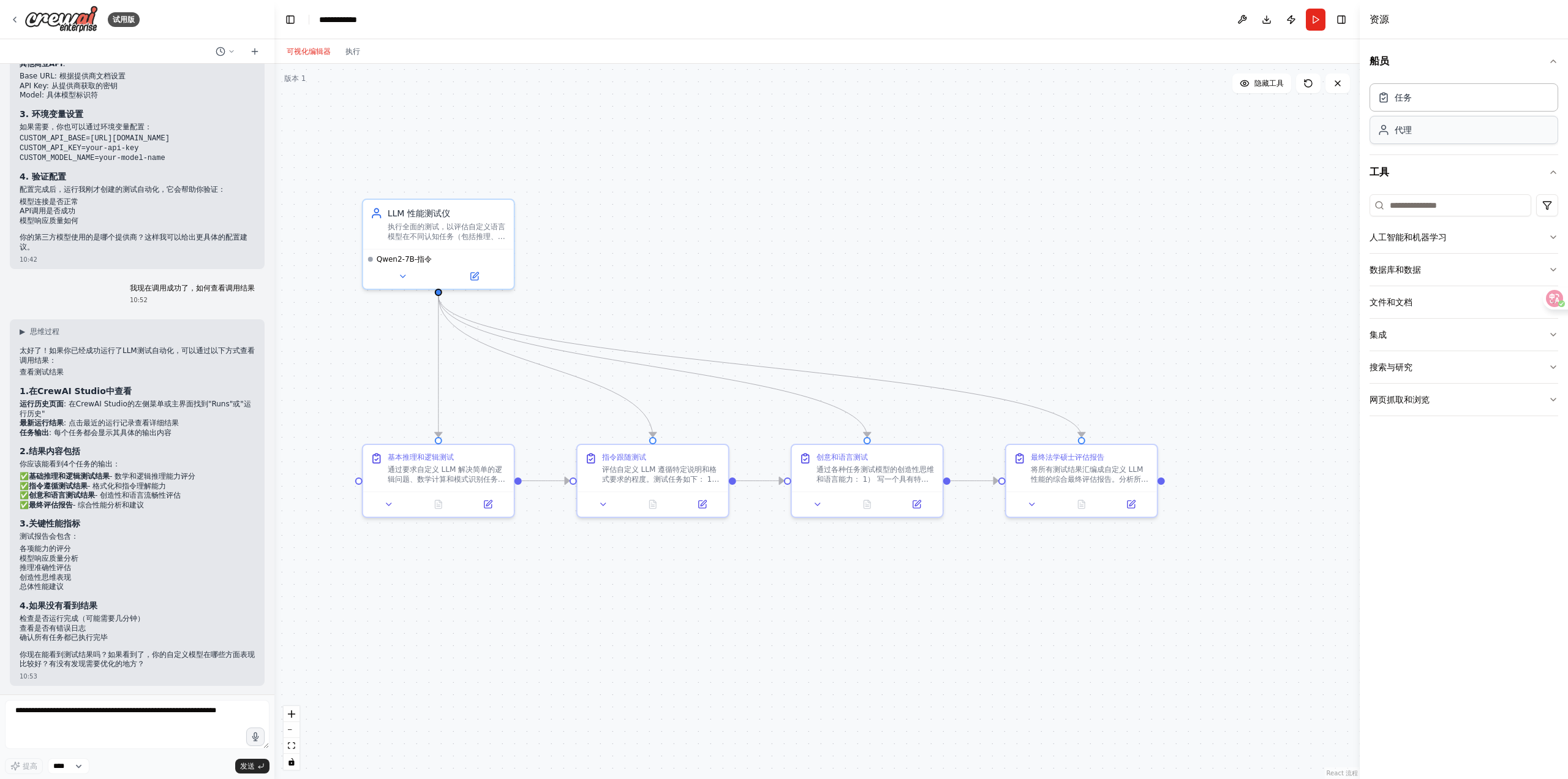
click at [1417, 136] on div "代理" at bounding box center [1463, 129] width 189 height 28
click at [1318, 18] on button "Run" at bounding box center [1316, 20] width 20 height 23
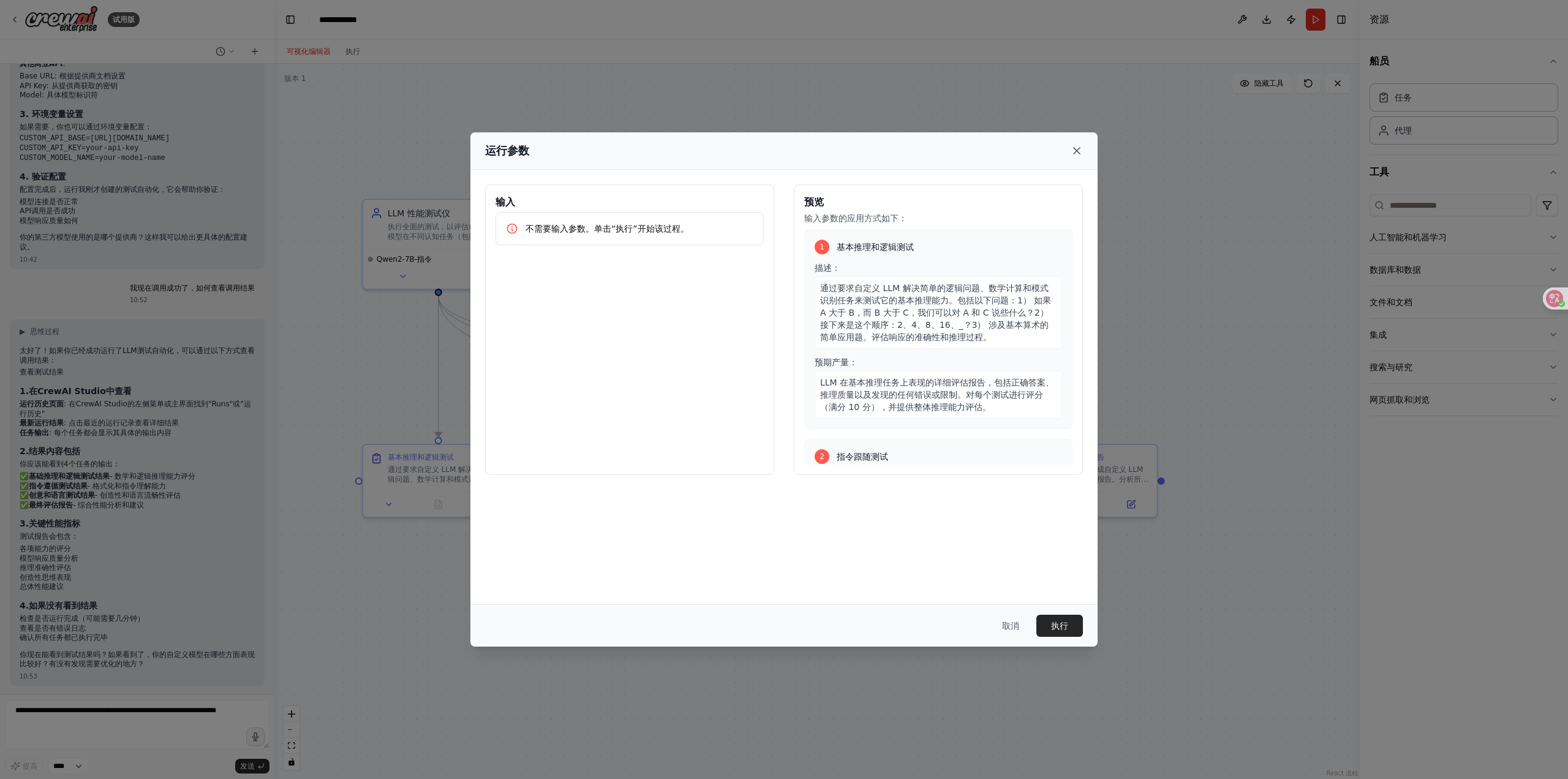
click at [1079, 145] on icon at bounding box center [1076, 151] width 13 height 13
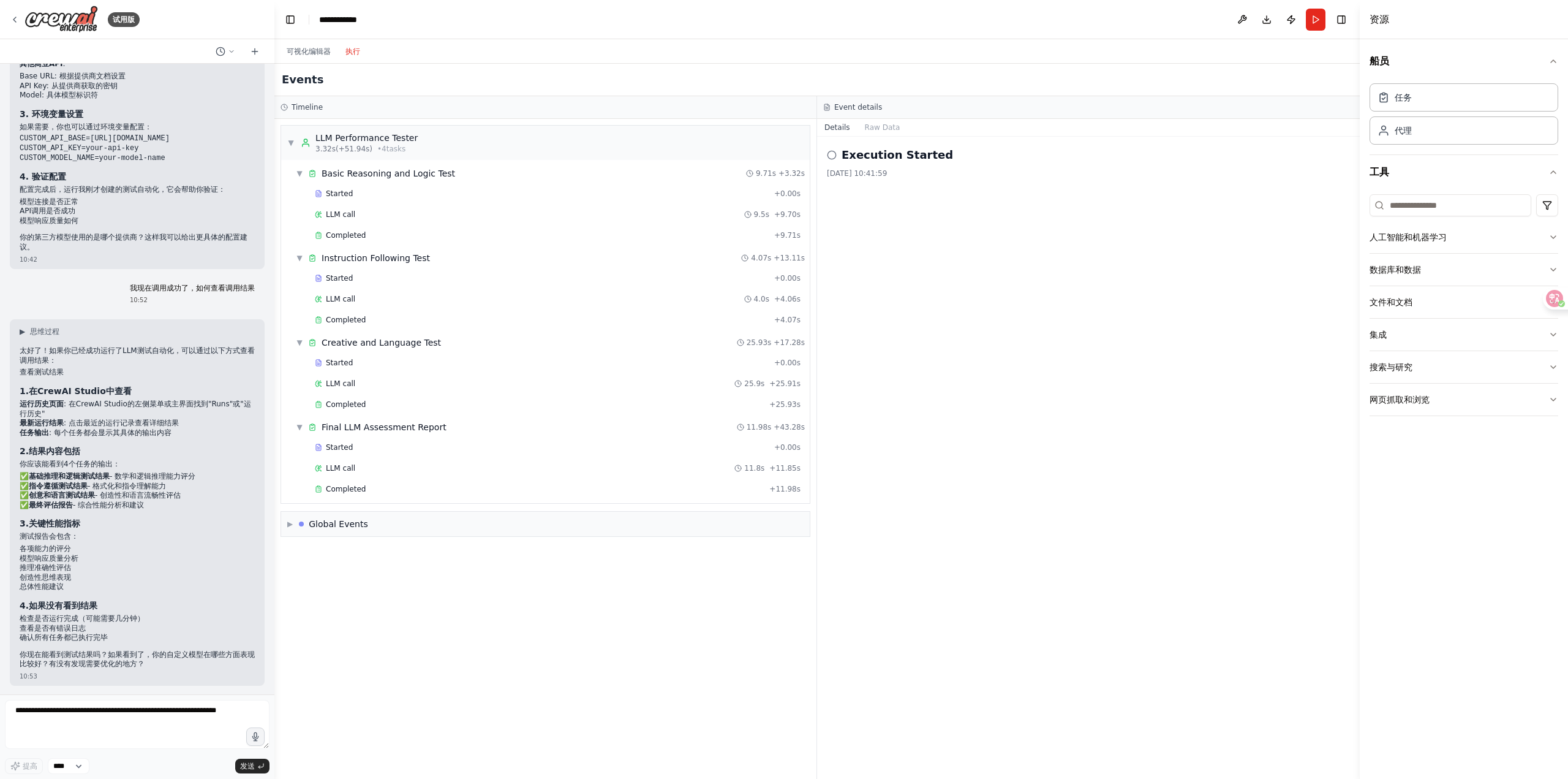
click at [350, 55] on font "执行" at bounding box center [352, 51] width 15 height 9
click at [458, 194] on div "开始" at bounding box center [539, 194] width 448 height 10
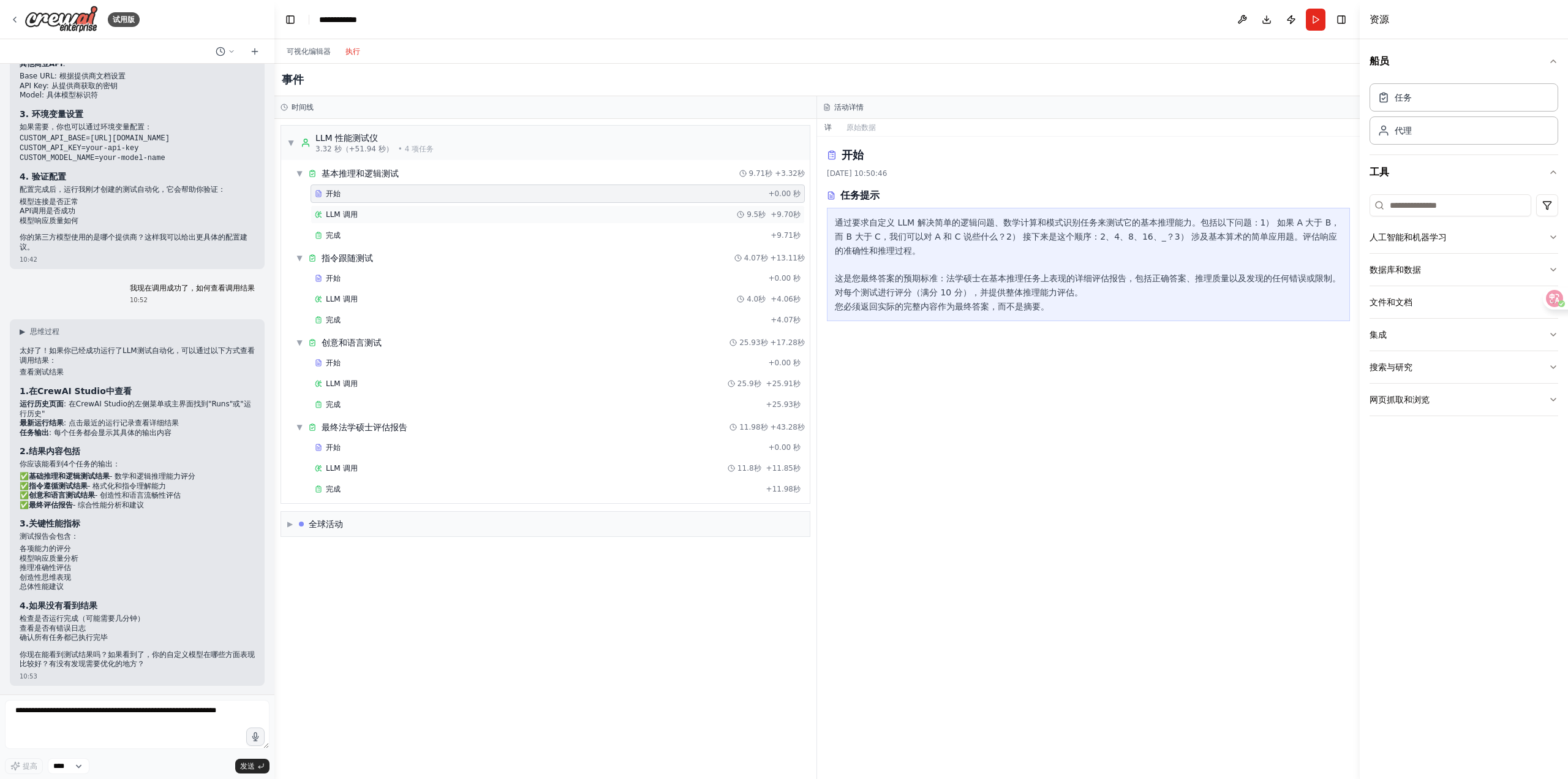
click at [458, 219] on div "LLM 调用 9.5秒 +9.70秒" at bounding box center [558, 214] width 485 height 10
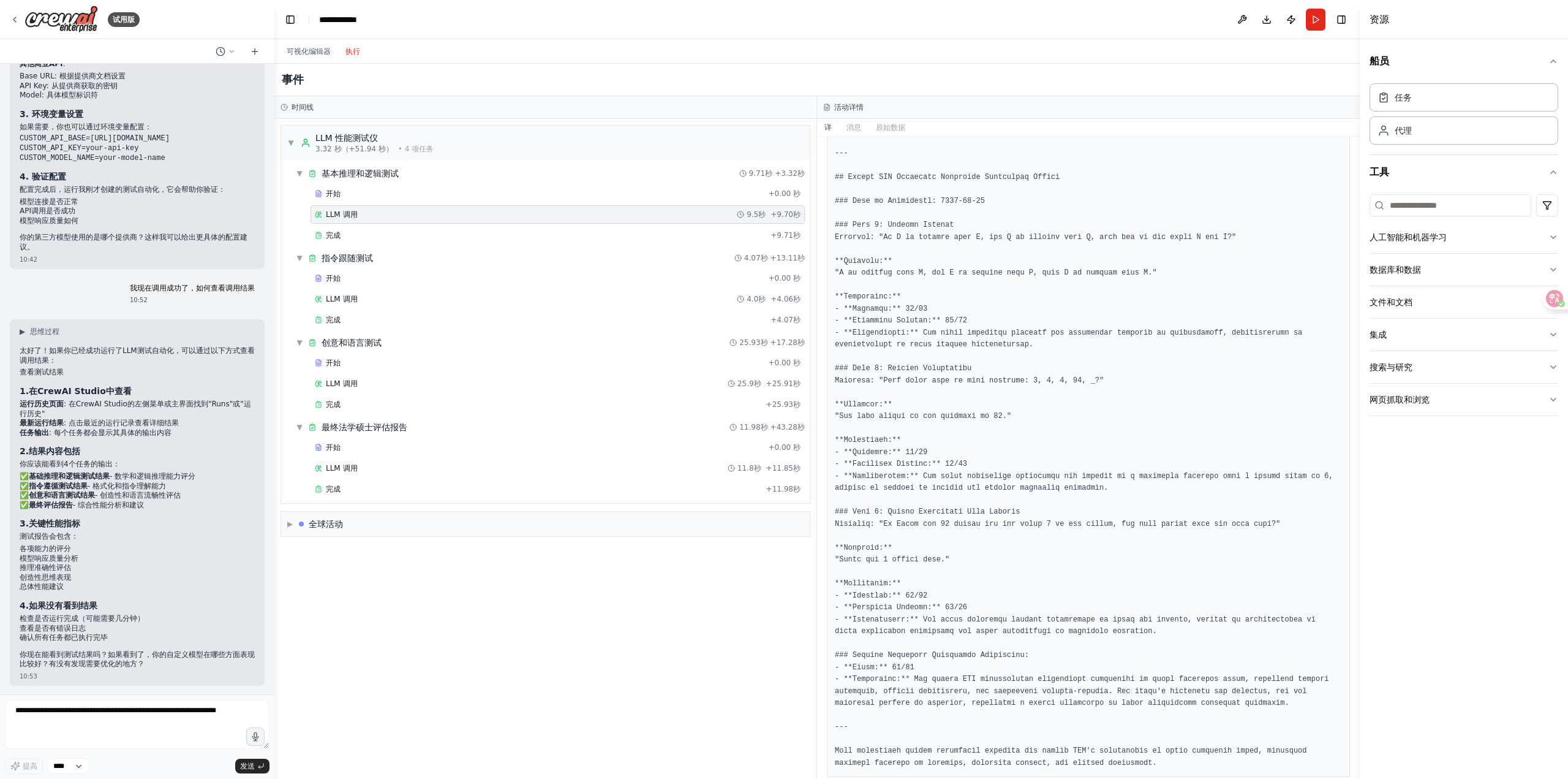
scroll to position [184, 0]
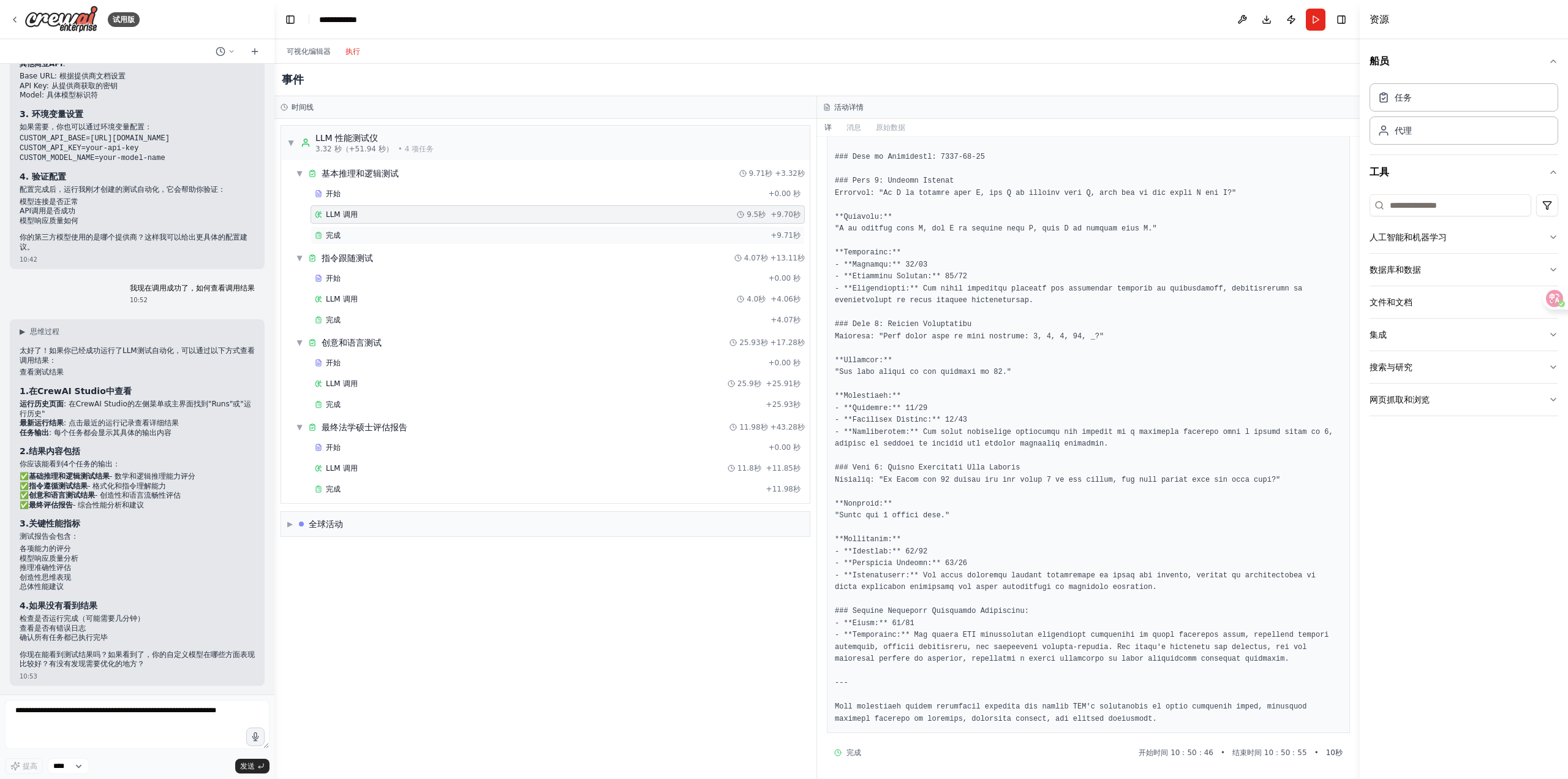
click at [504, 233] on div "完成" at bounding box center [540, 235] width 451 height 10
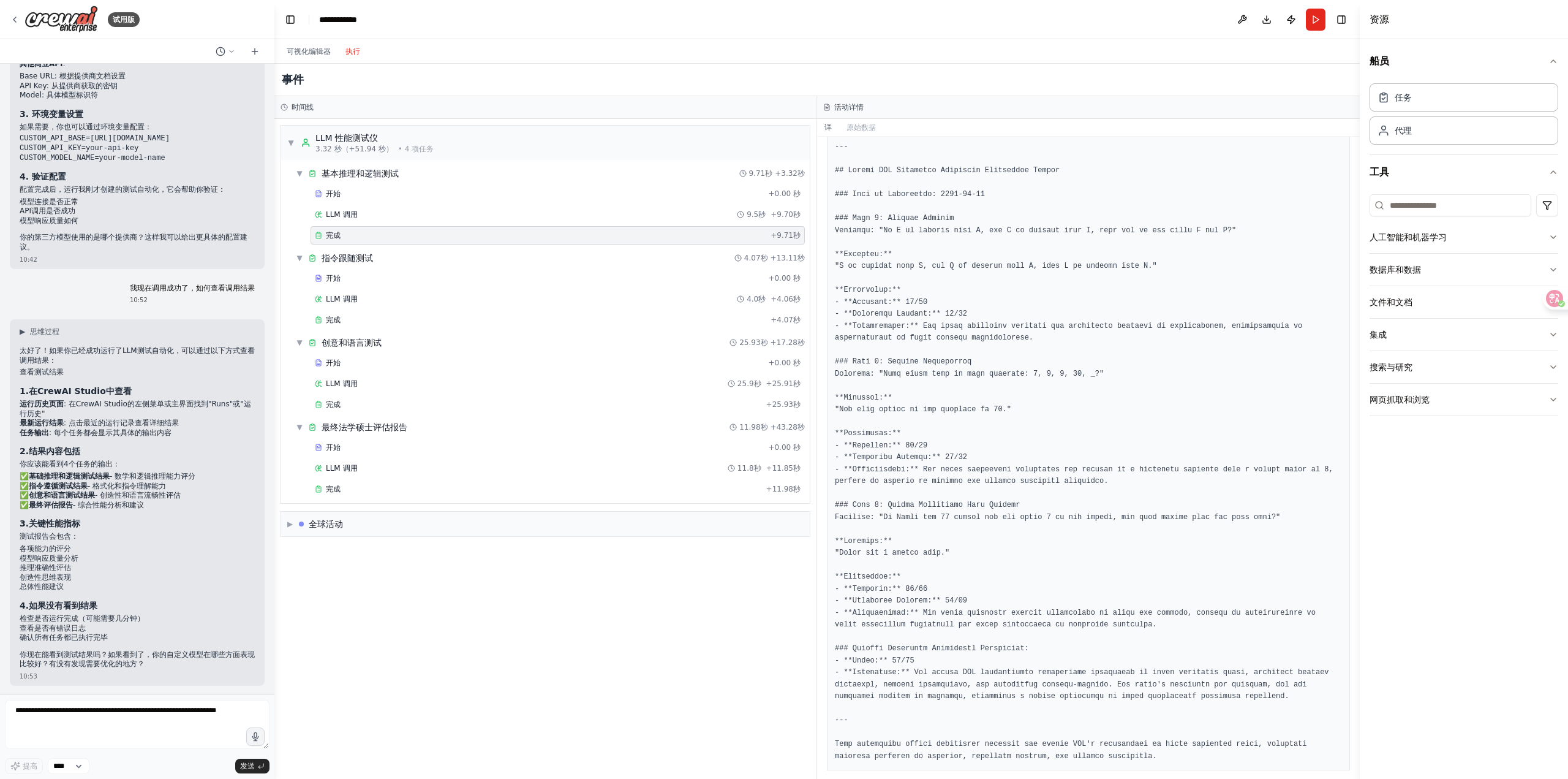
scroll to position [86, 0]
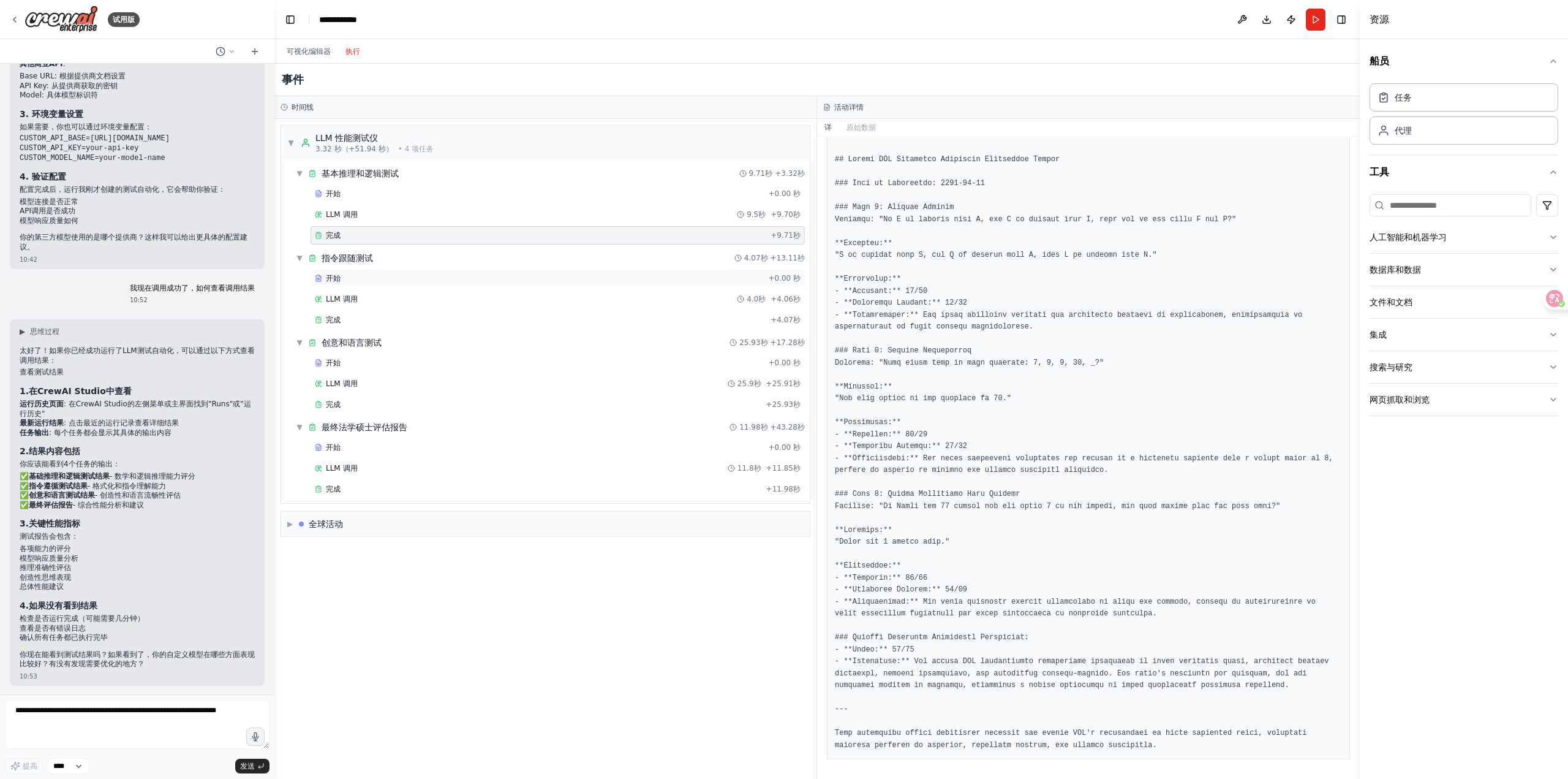
click at [435, 279] on div "开始" at bounding box center [539, 278] width 448 height 10
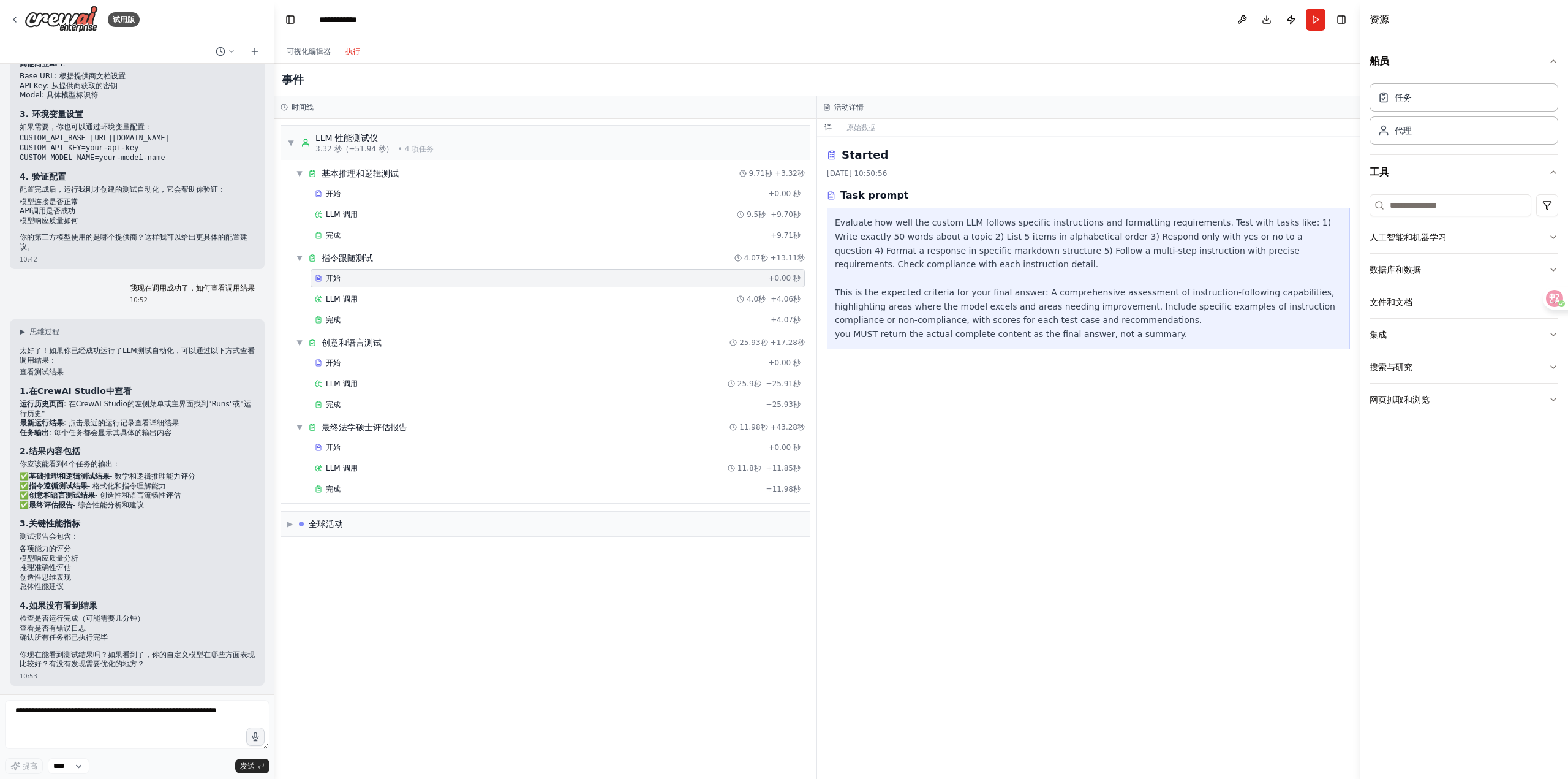
scroll to position [0, 0]
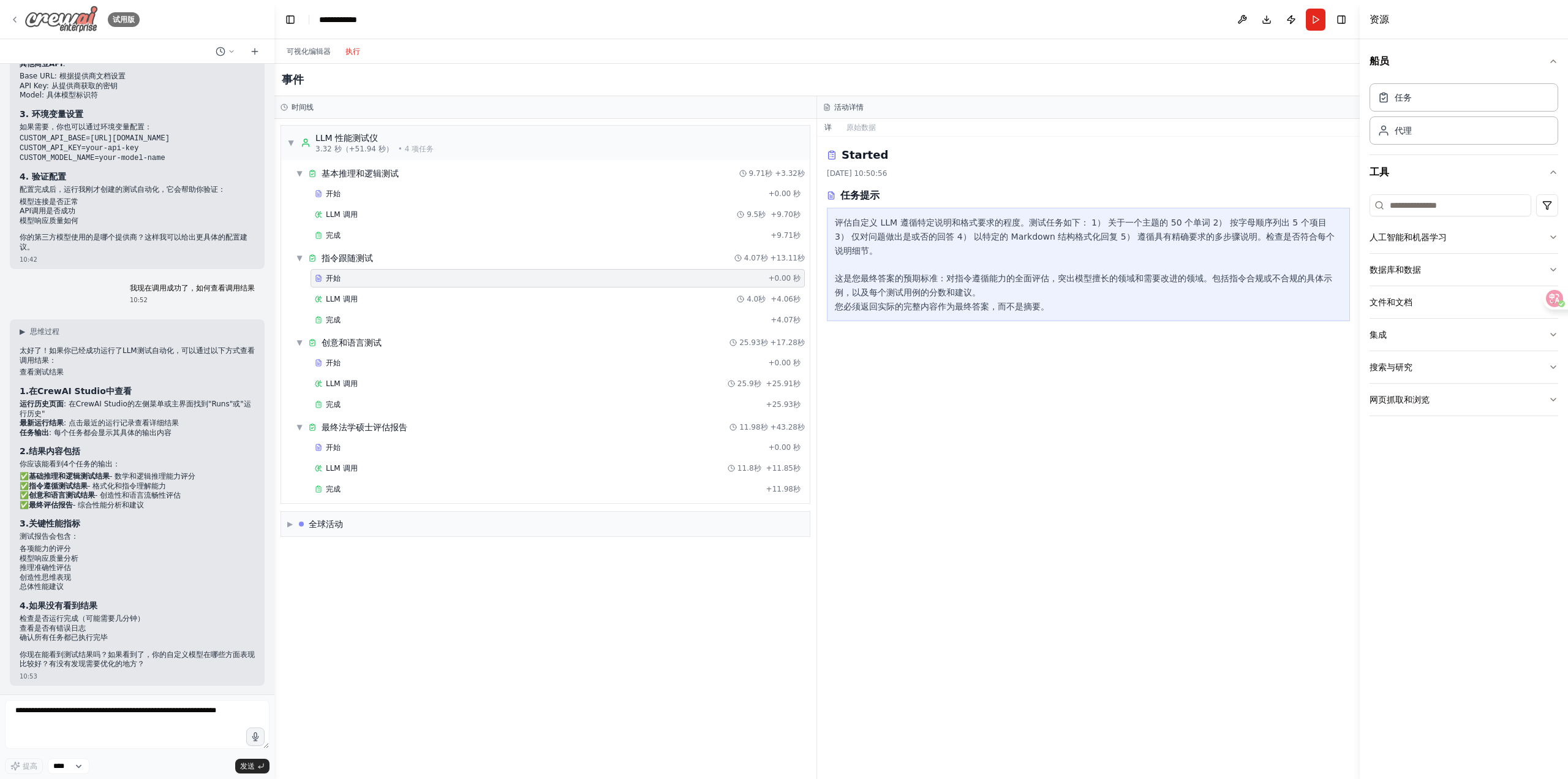
click at [19, 14] on div "试用版" at bounding box center [74, 20] width 130 height 27
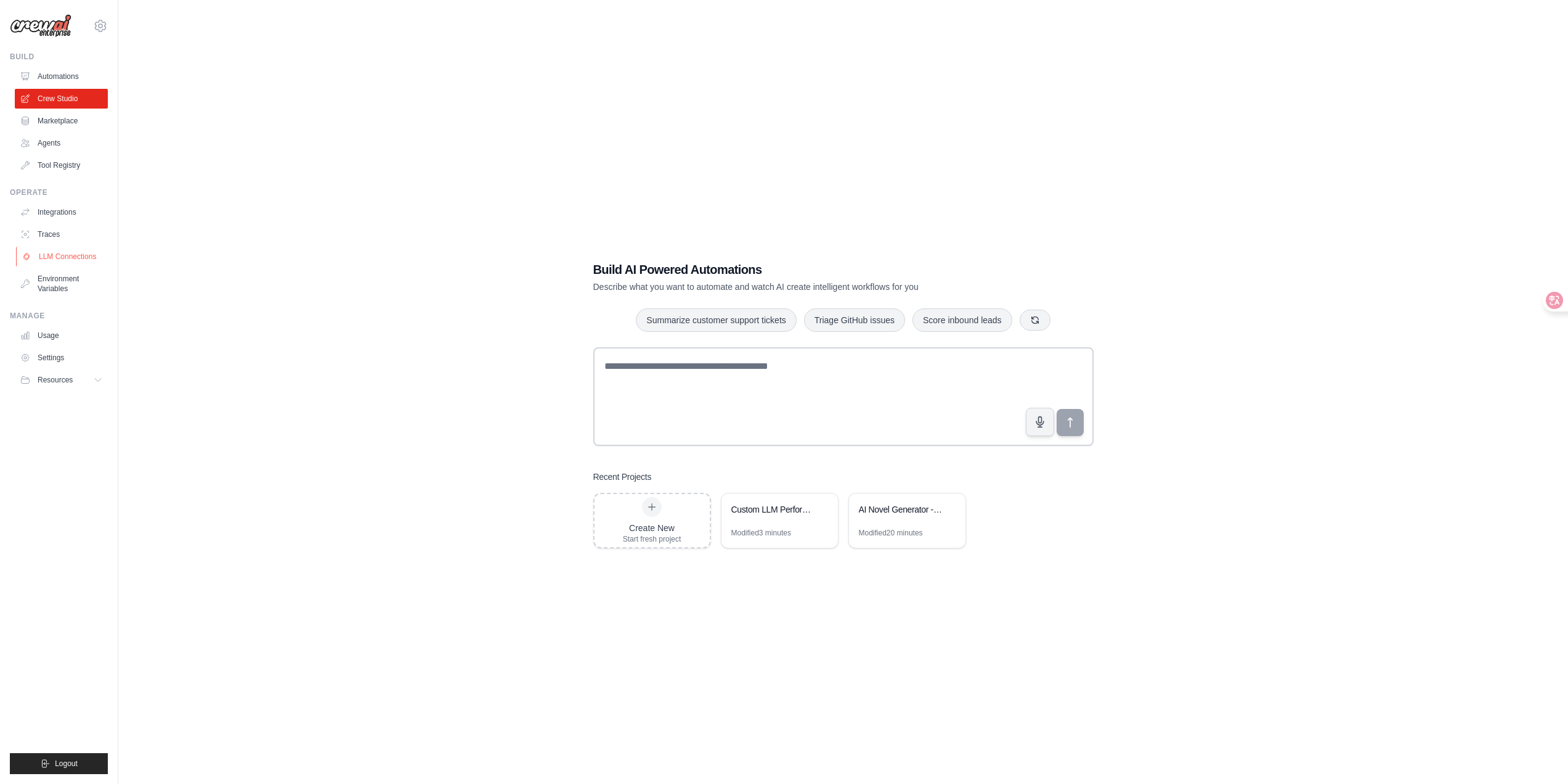
click at [54, 264] on link "LLM Connections" at bounding box center [62, 256] width 94 height 20
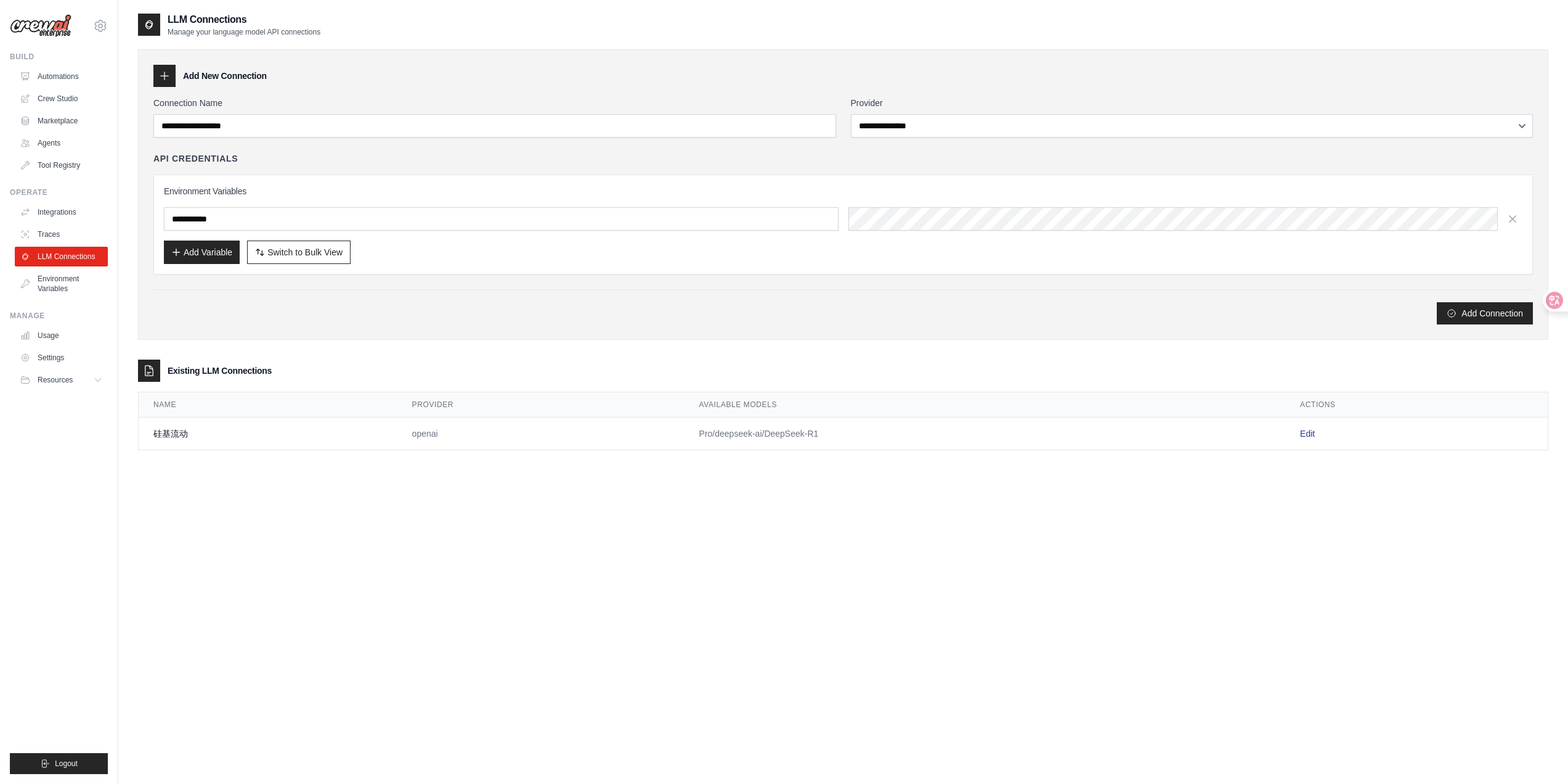
click at [1312, 438] on link "Edit" at bounding box center [1307, 433] width 15 height 10
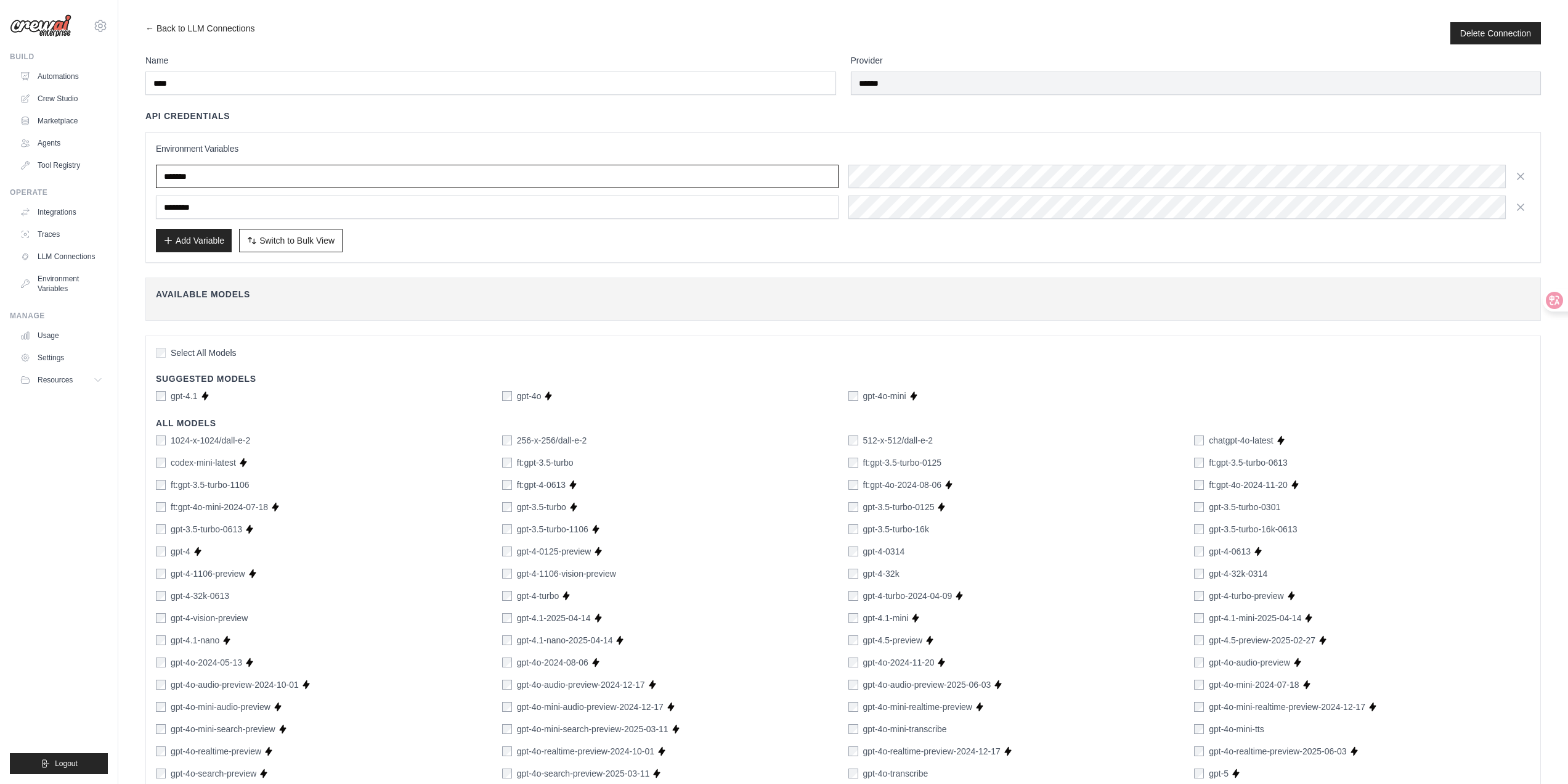
click at [208, 184] on input "*******" at bounding box center [497, 176] width 683 height 24
drag, startPoint x: 227, startPoint y: 210, endPoint x: 123, endPoint y: 201, distance: 104.4
click at [123, 201] on div "← Back to LLM Connections Delete Connection Name **** Provider ****** API Crede…" at bounding box center [843, 624] width 1450 height 1204
paste input "*******"
type input "**********"
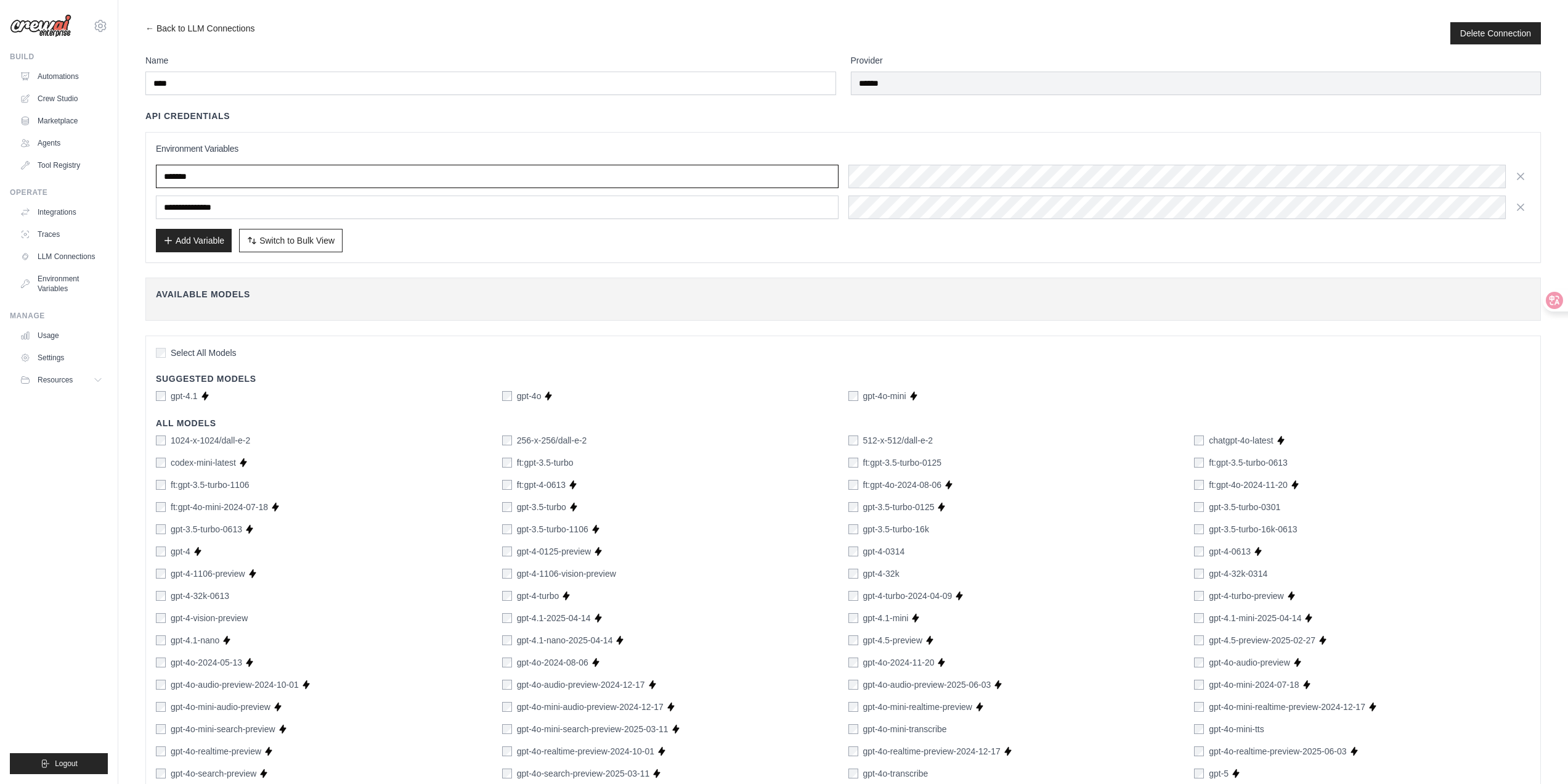
click at [230, 176] on input "*******" at bounding box center [497, 176] width 683 height 24
paste input "*******"
type input "**********"
click at [560, 249] on div "Add Variable Switch to Bulk View Switch to Table View" at bounding box center [843, 240] width 1375 height 24
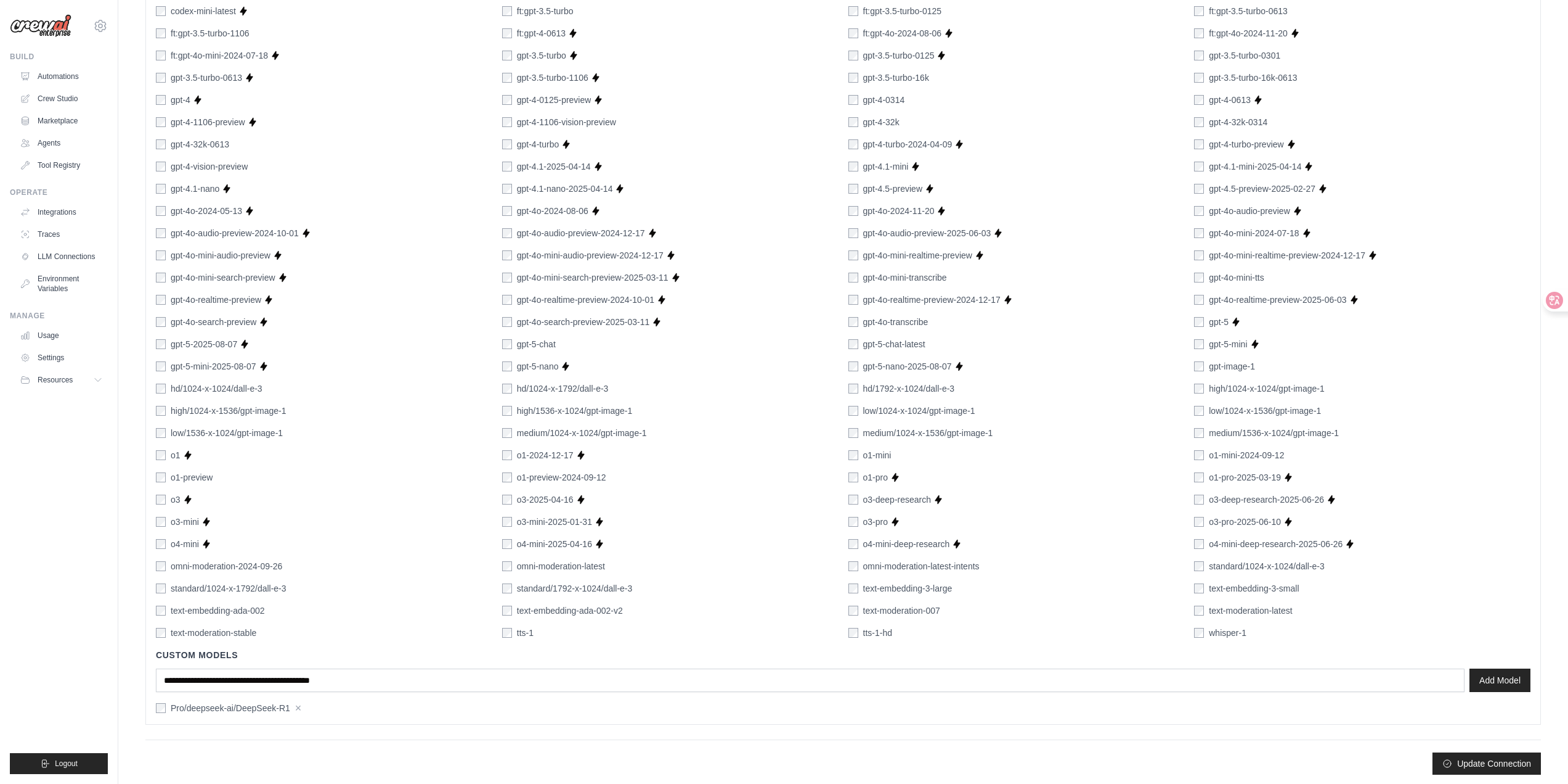
scroll to position [454, 0]
click at [1497, 755] on button "Update Connection" at bounding box center [1487, 759] width 108 height 23
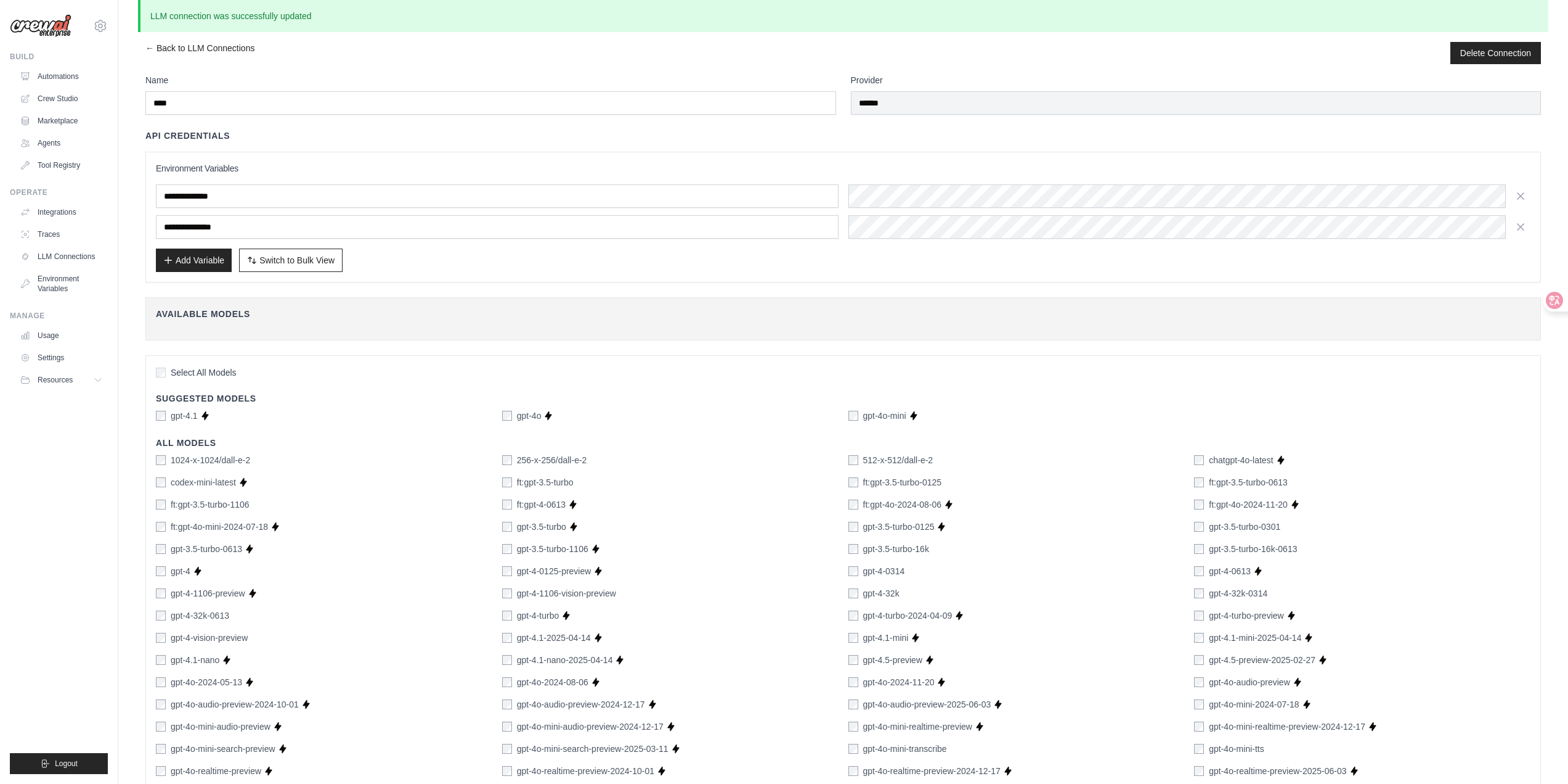
scroll to position [0, 0]
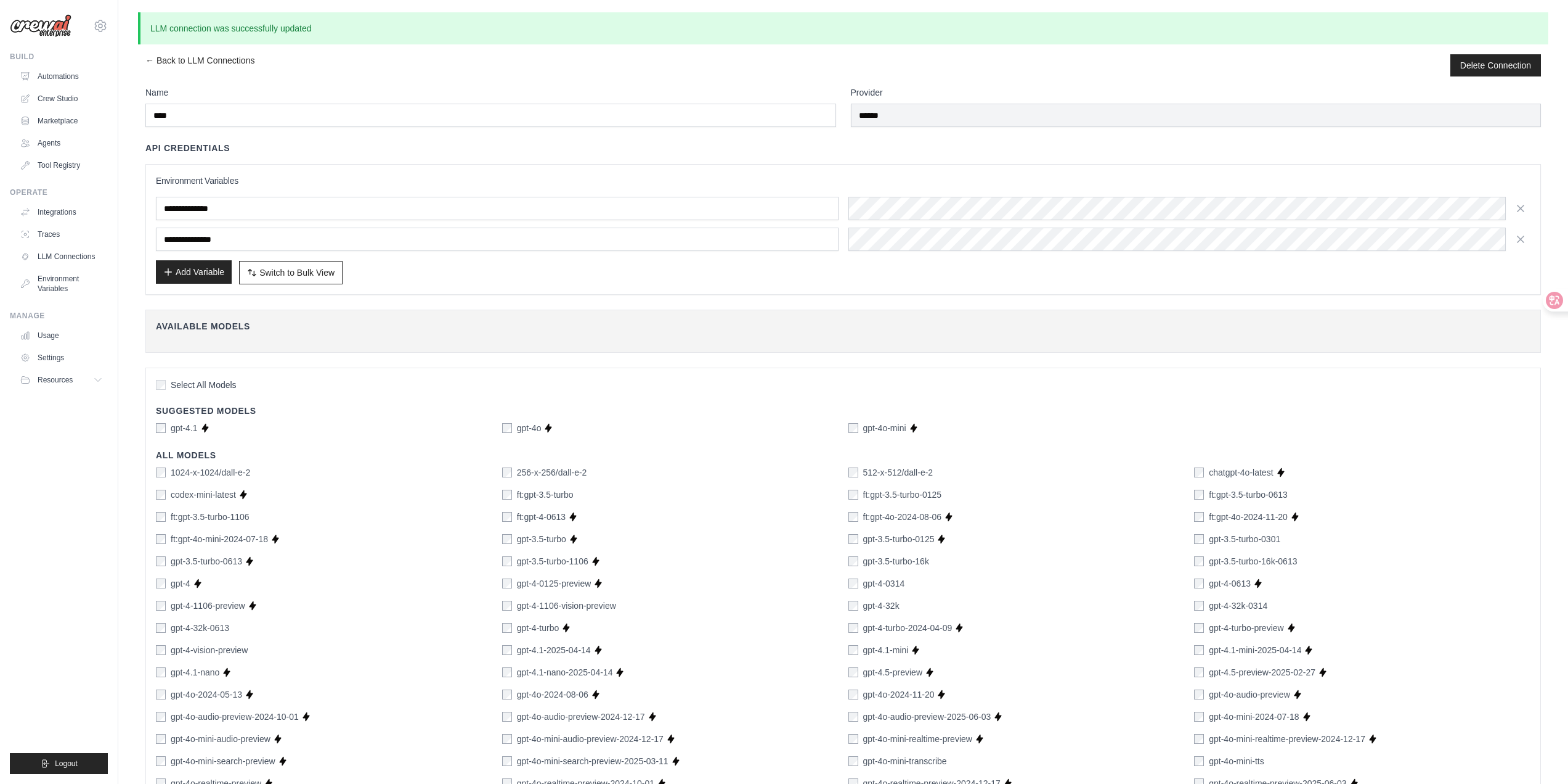
click at [201, 266] on button "Add Variable" at bounding box center [193, 272] width 76 height 24
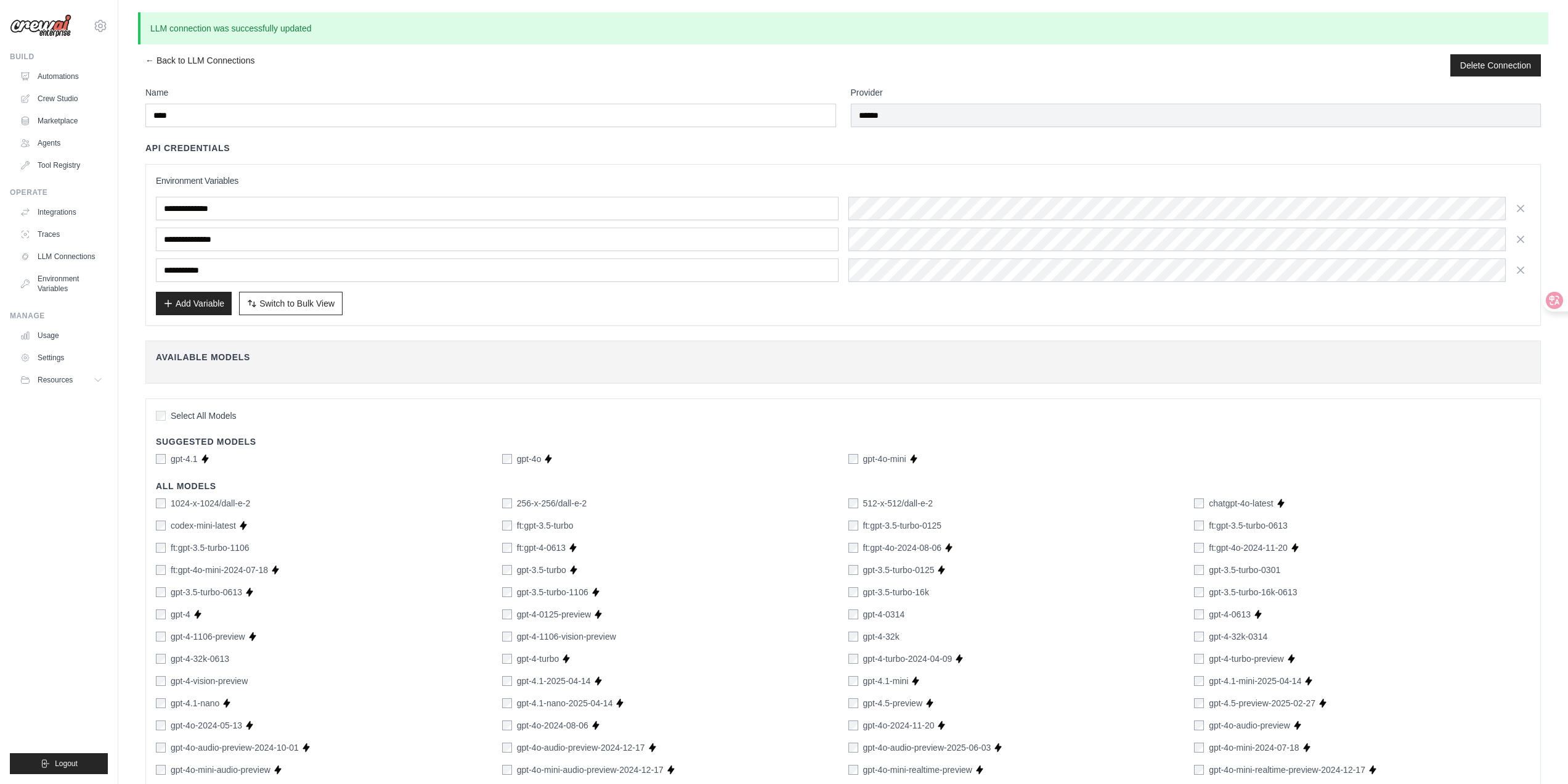
click at [203, 266] on input "text" at bounding box center [497, 270] width 683 height 24
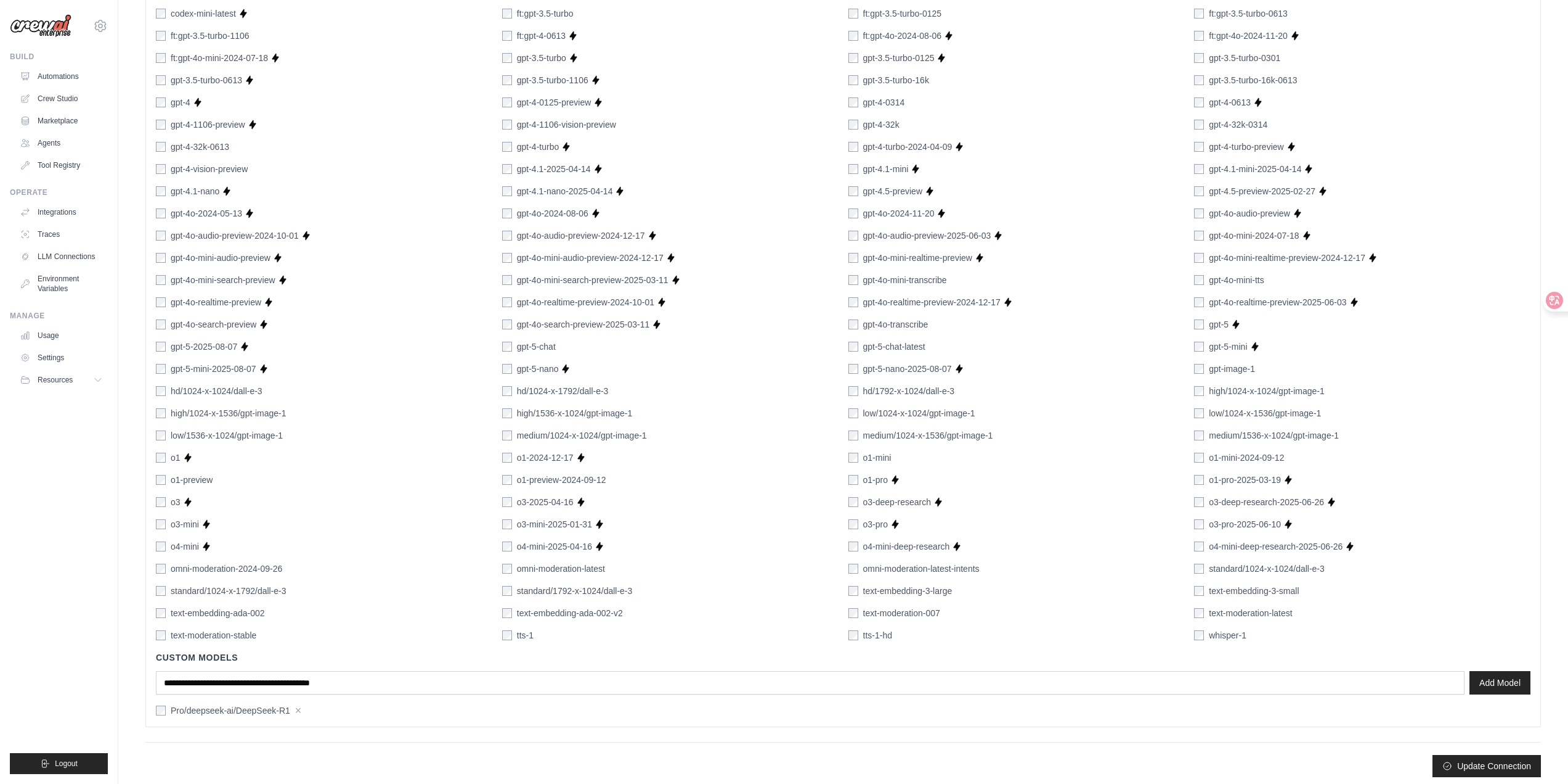
scroll to position [517, 0]
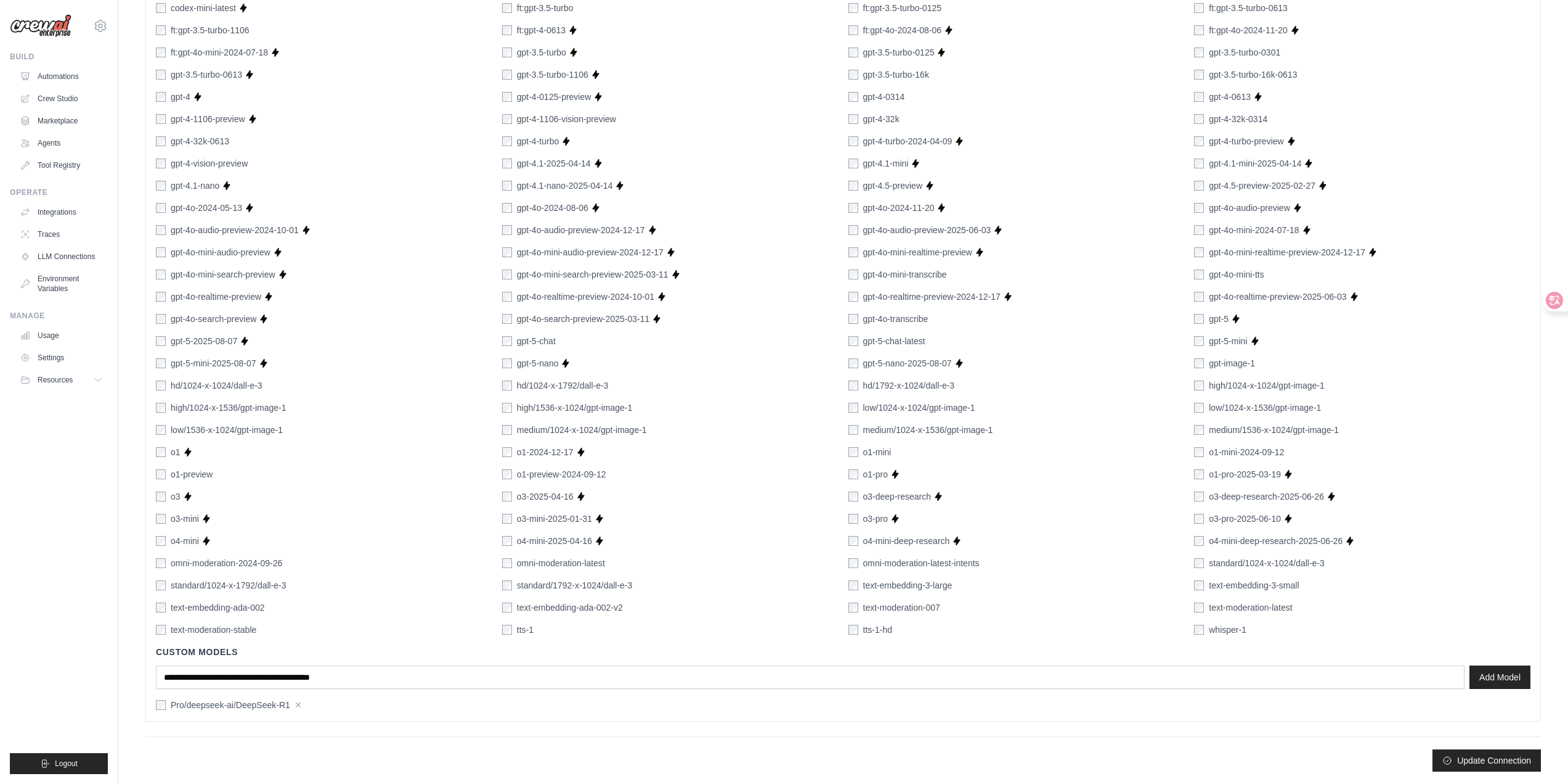
type input "**********"
drag, startPoint x: 296, startPoint y: 705, endPoint x: 177, endPoint y: 704, distance: 119.0
click at [172, 705] on div "Pro/deepseek-ai/DeepSeek-R1 ×" at bounding box center [324, 704] width 337 height 13
copy label "Pro/deepseek-ai/DeepSeek-R1"
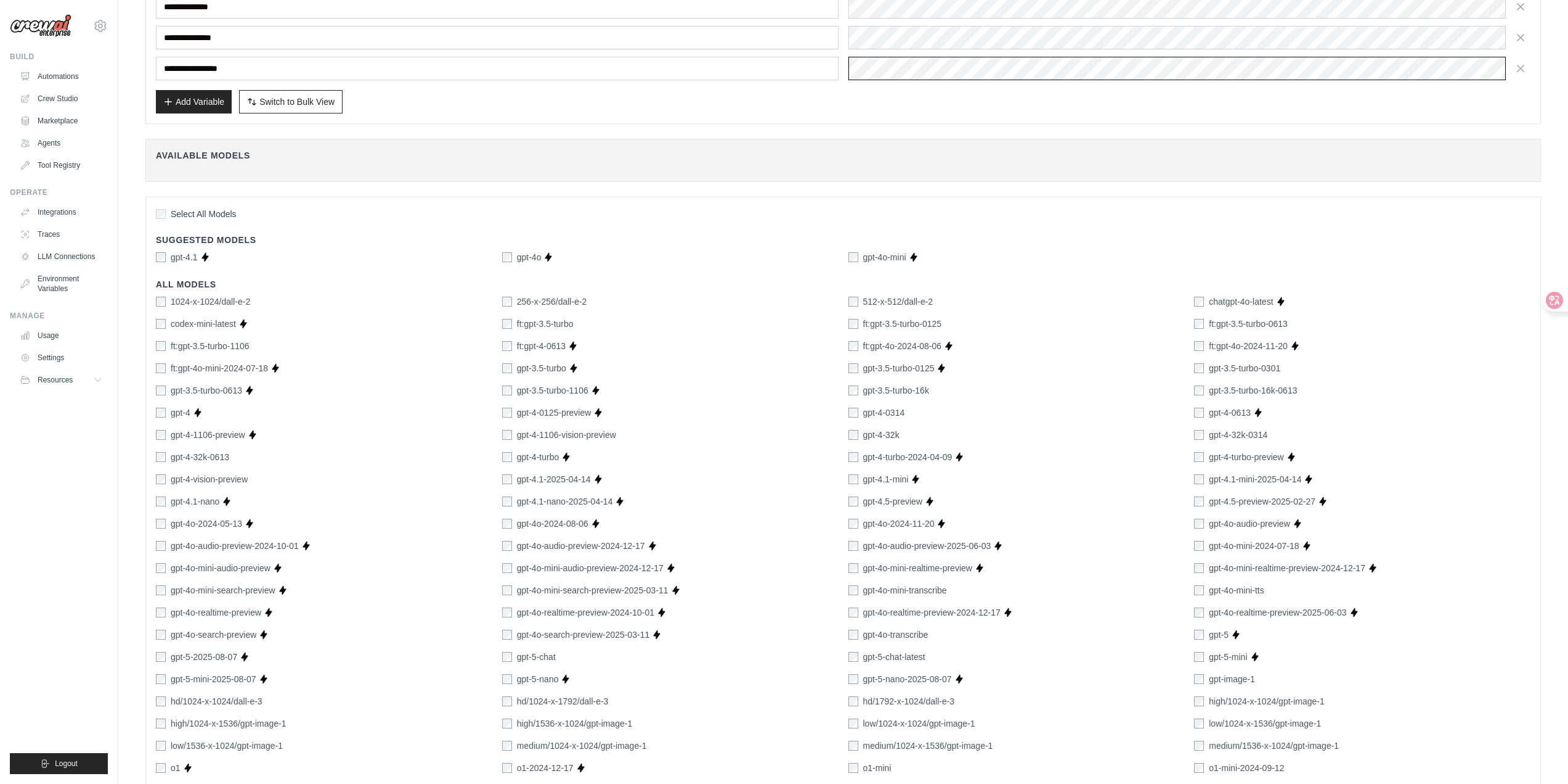
scroll to position [209, 0]
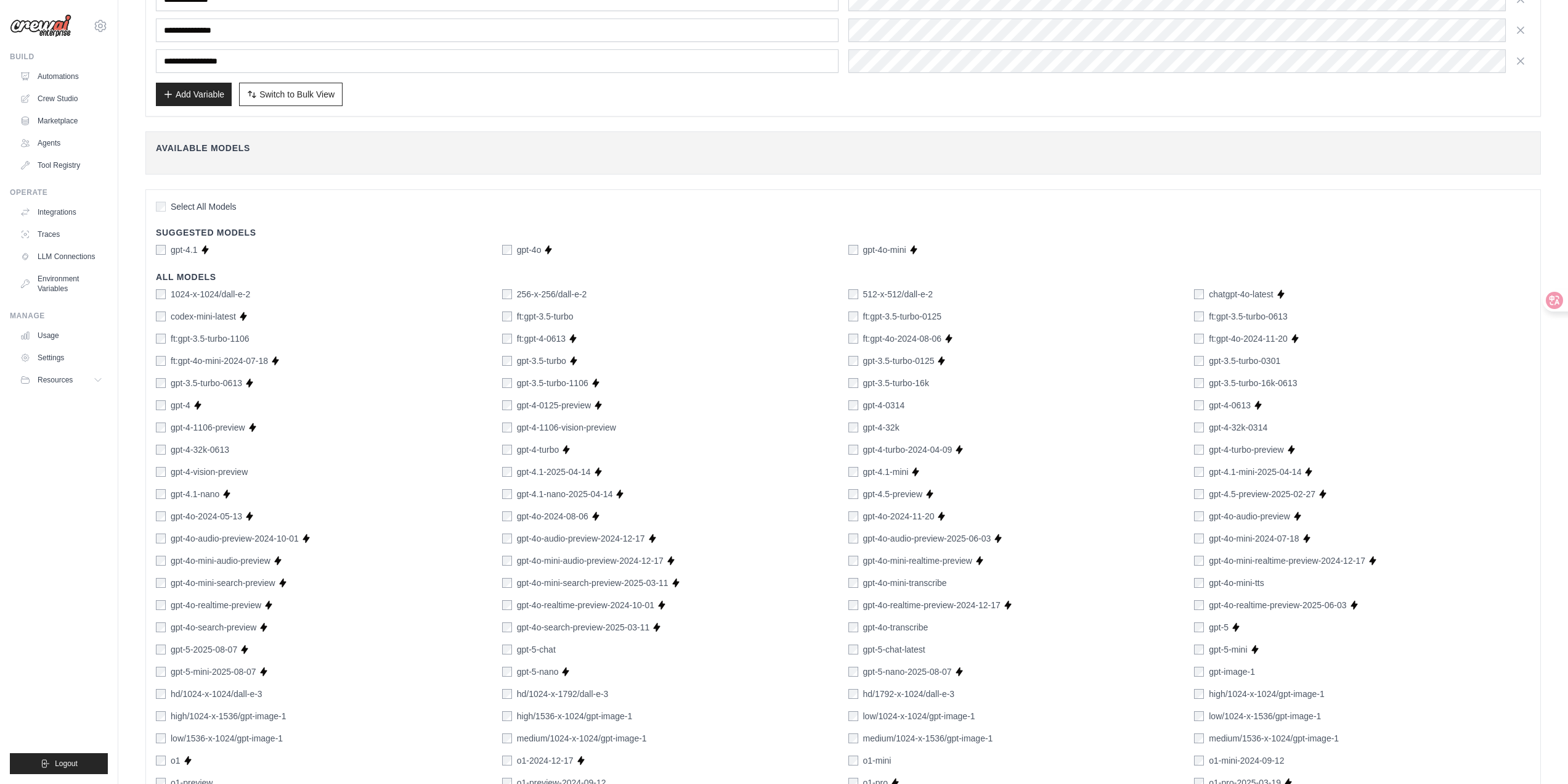
click at [1136, 123] on div "**********" at bounding box center [844, 478] width 1396 height 1203
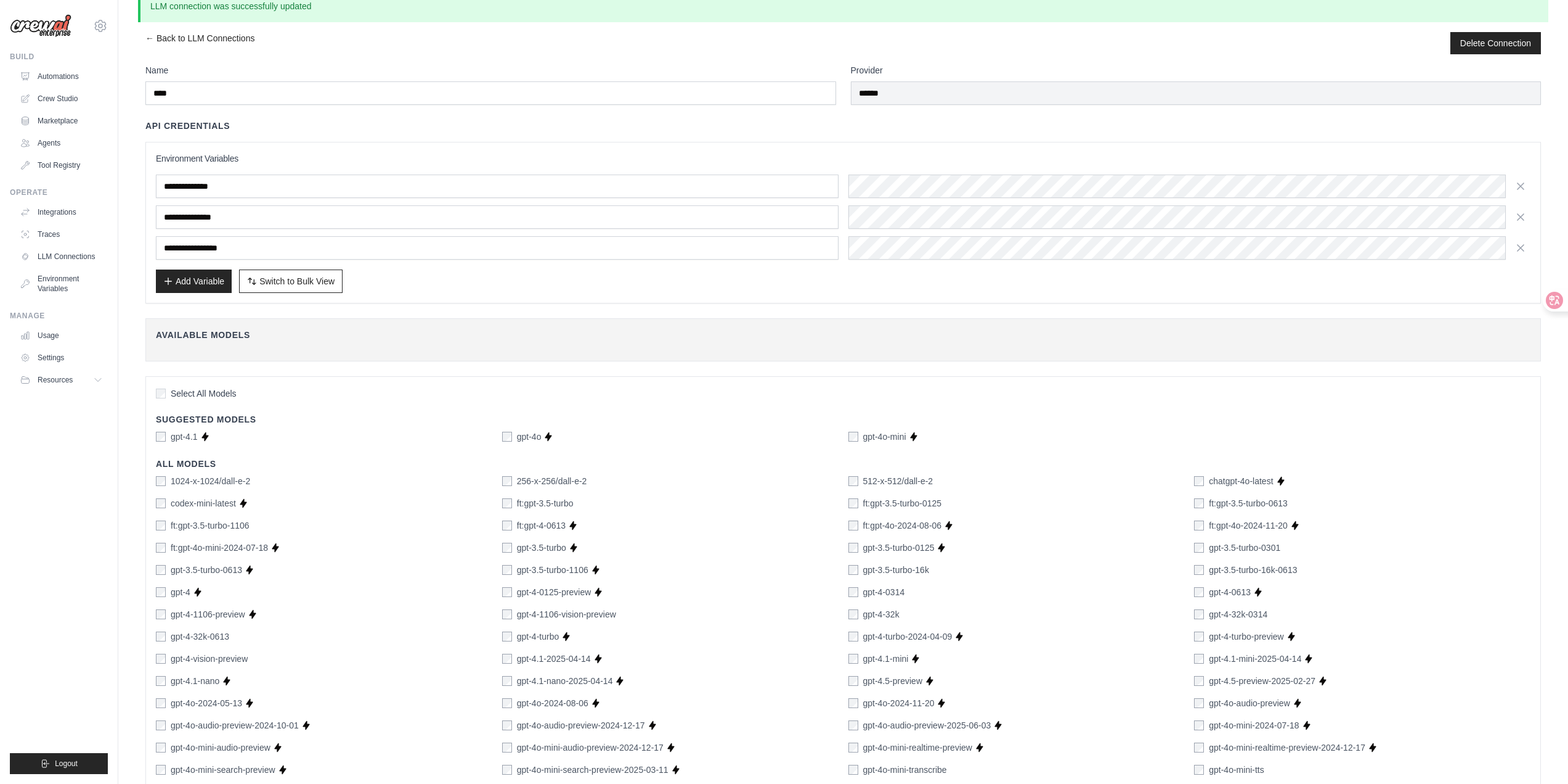
scroll to position [0, 0]
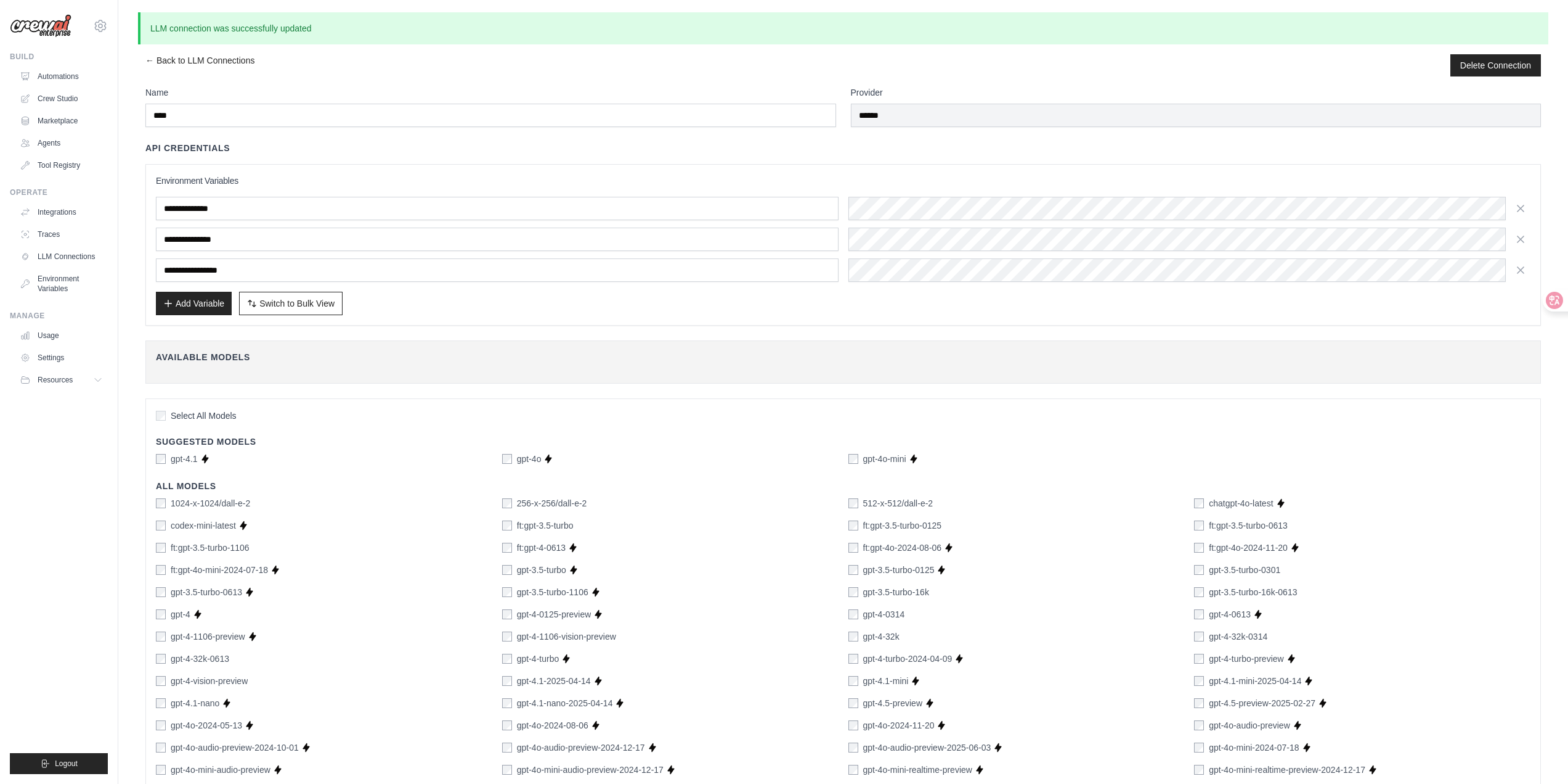
click at [329, 304] on span "Switch to Bulk View" at bounding box center [297, 303] width 75 height 13
type textarea "**********"
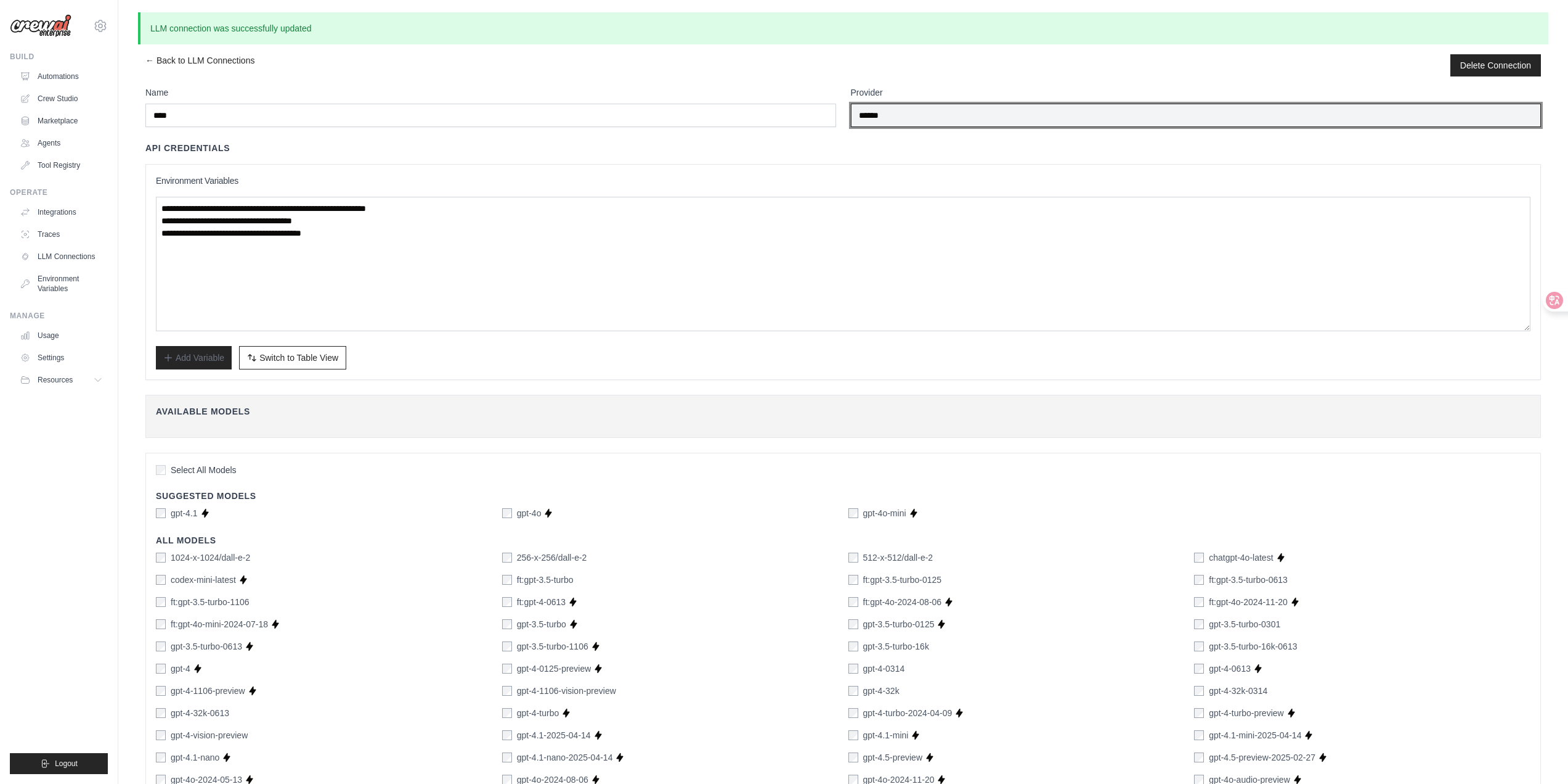
click at [1087, 108] on input "******" at bounding box center [1197, 115] width 691 height 24
click at [1054, 114] on input "******" at bounding box center [1197, 115] width 691 height 24
click at [932, 113] on input "******" at bounding box center [1197, 115] width 691 height 24
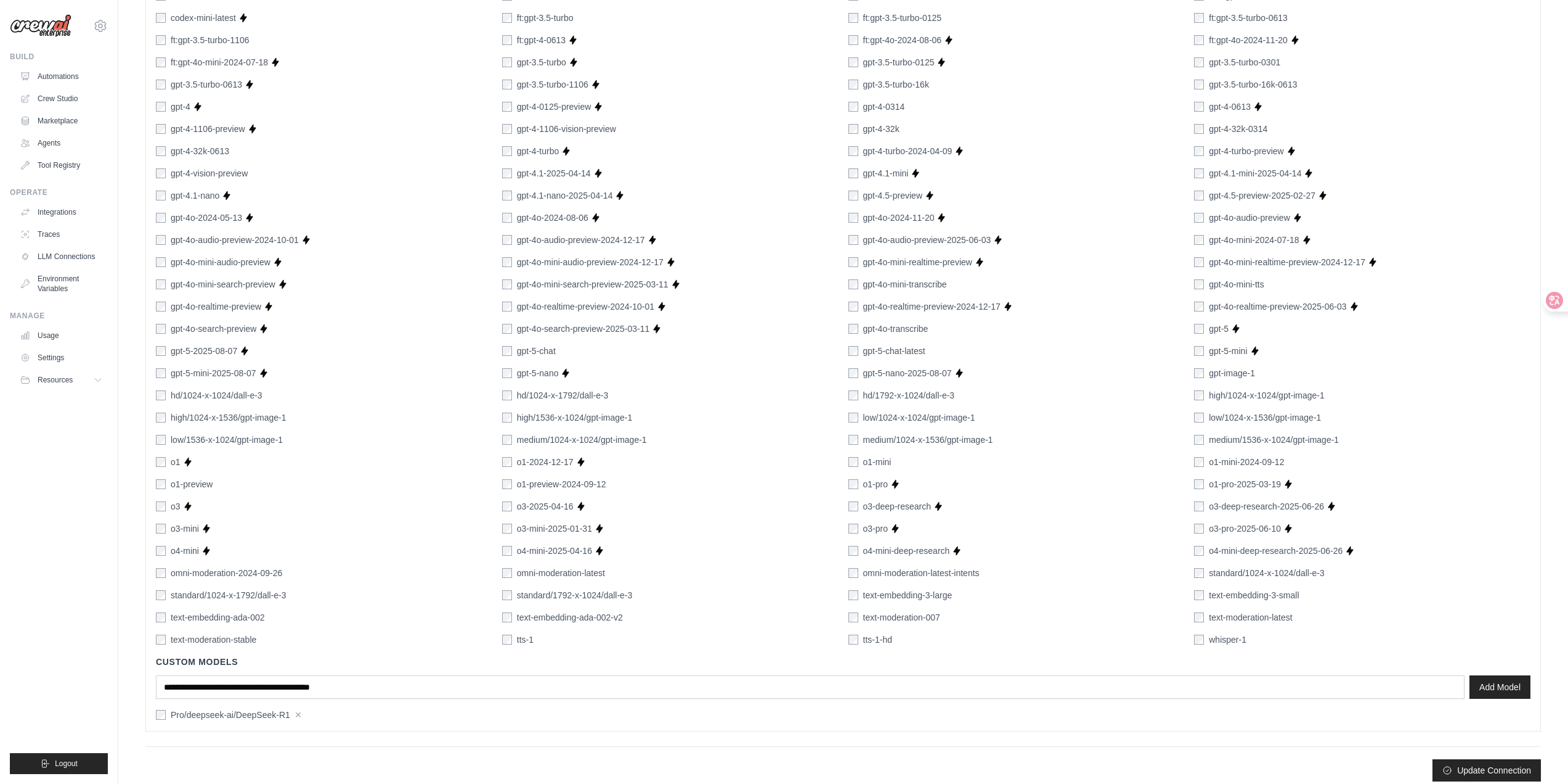
scroll to position [570, 0]
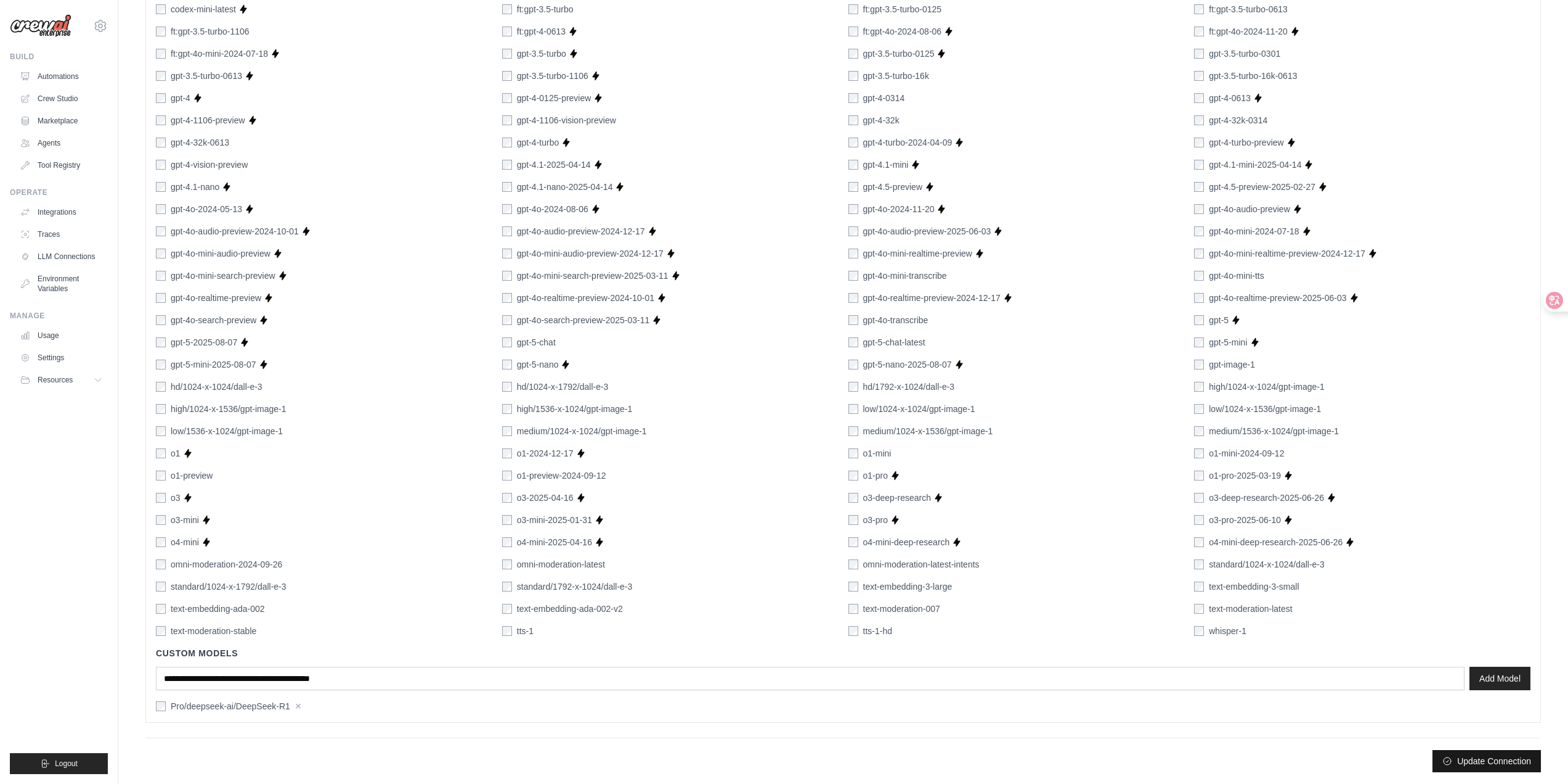
click at [1469, 752] on button "Update Connection" at bounding box center [1487, 760] width 108 height 23
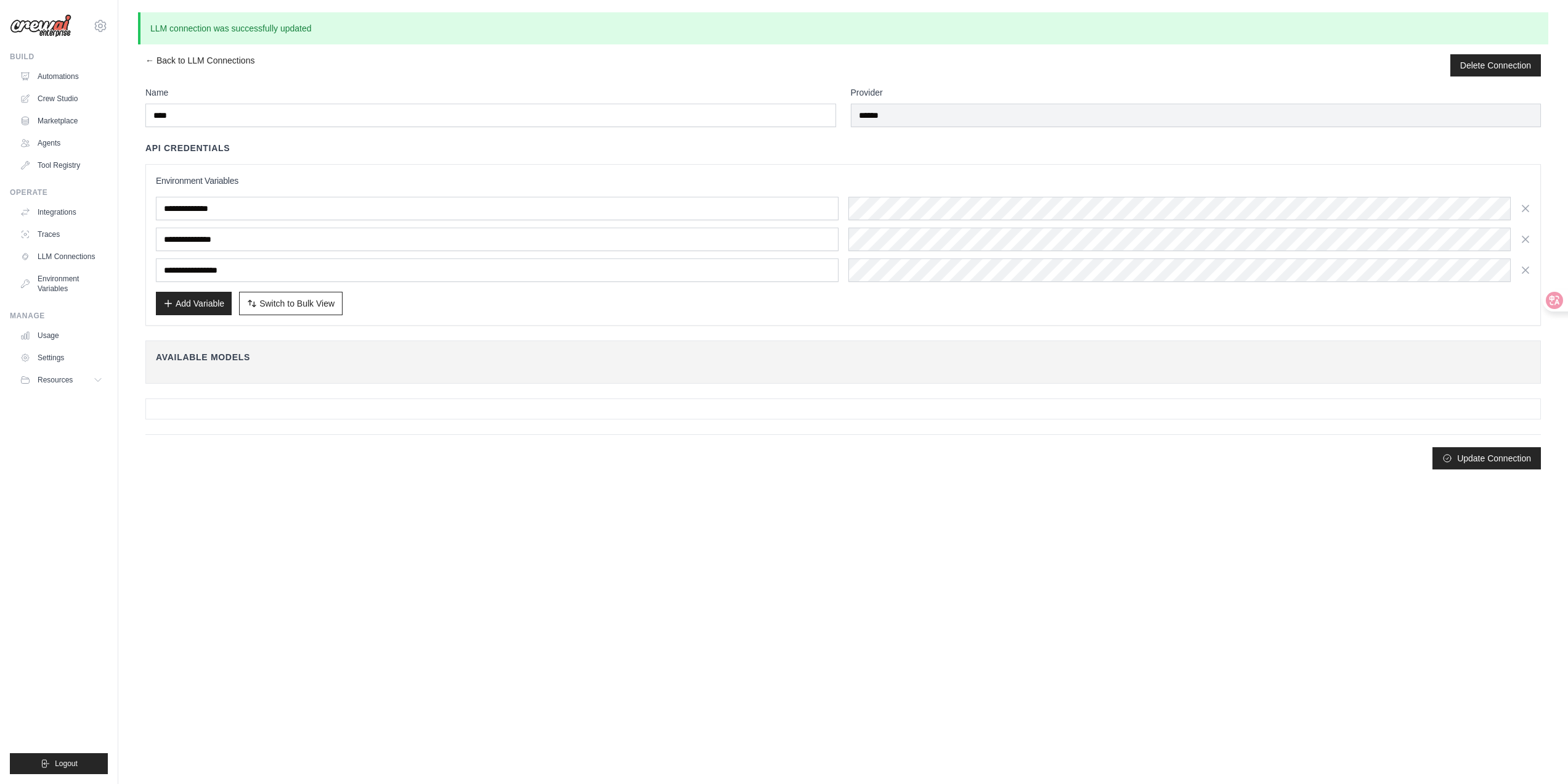
scroll to position [0, 0]
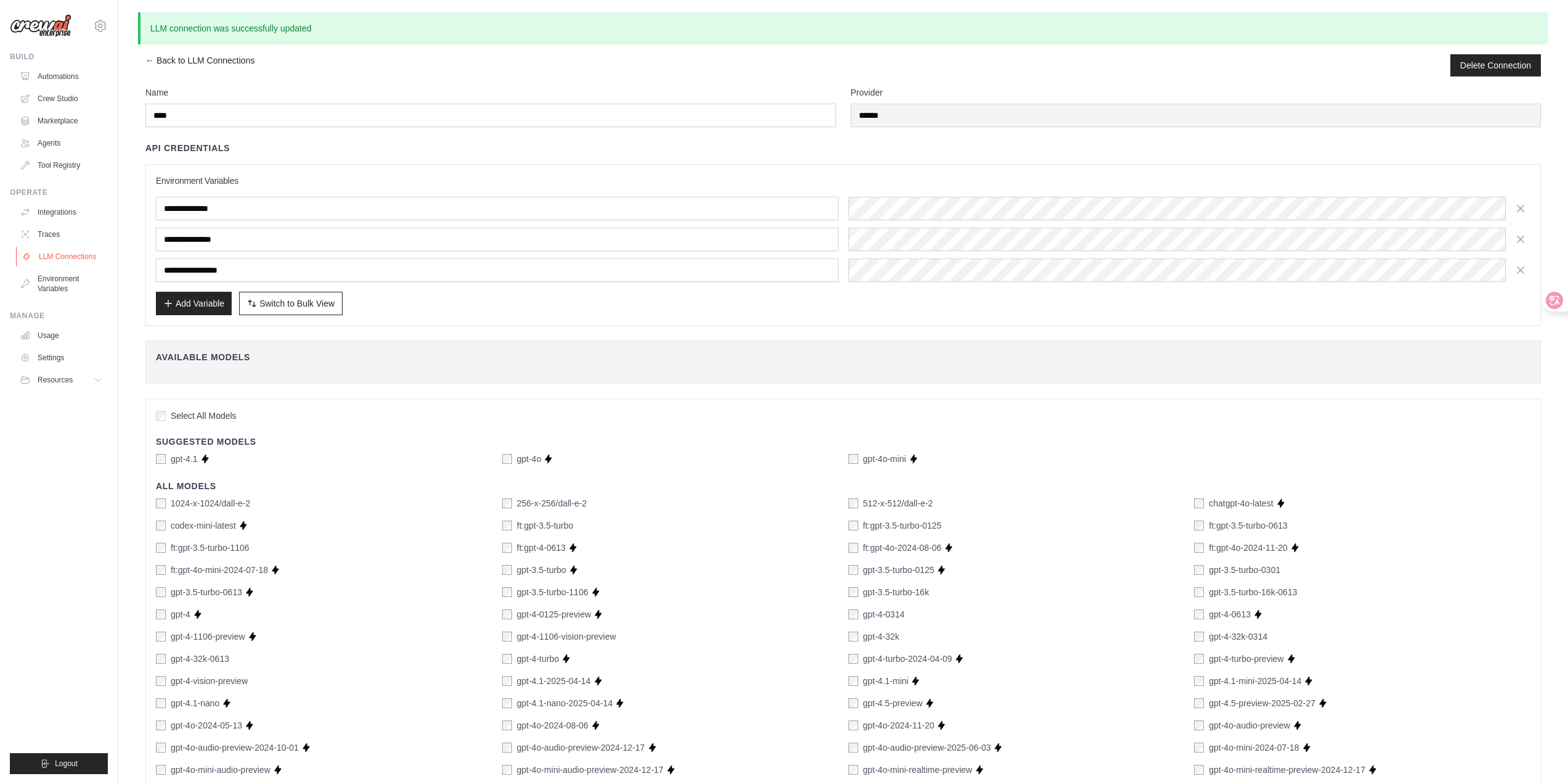
click at [62, 258] on link "LLM Connections" at bounding box center [62, 256] width 94 height 20
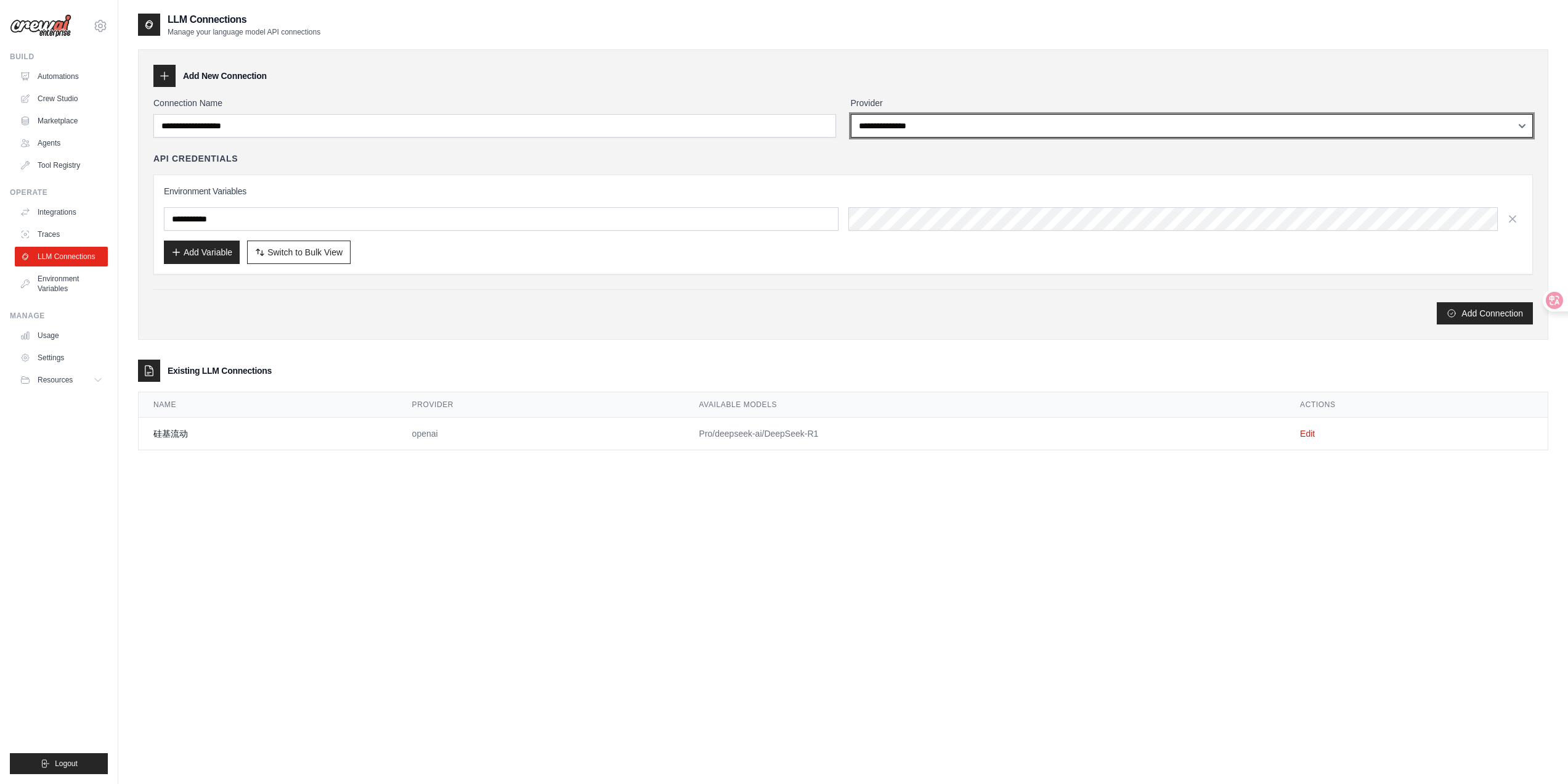
click at [987, 124] on select "**********" at bounding box center [1193, 126] width 683 height 24
select select "**********"
click at [851, 114] on select "**********" at bounding box center [1193, 126] width 683 height 24
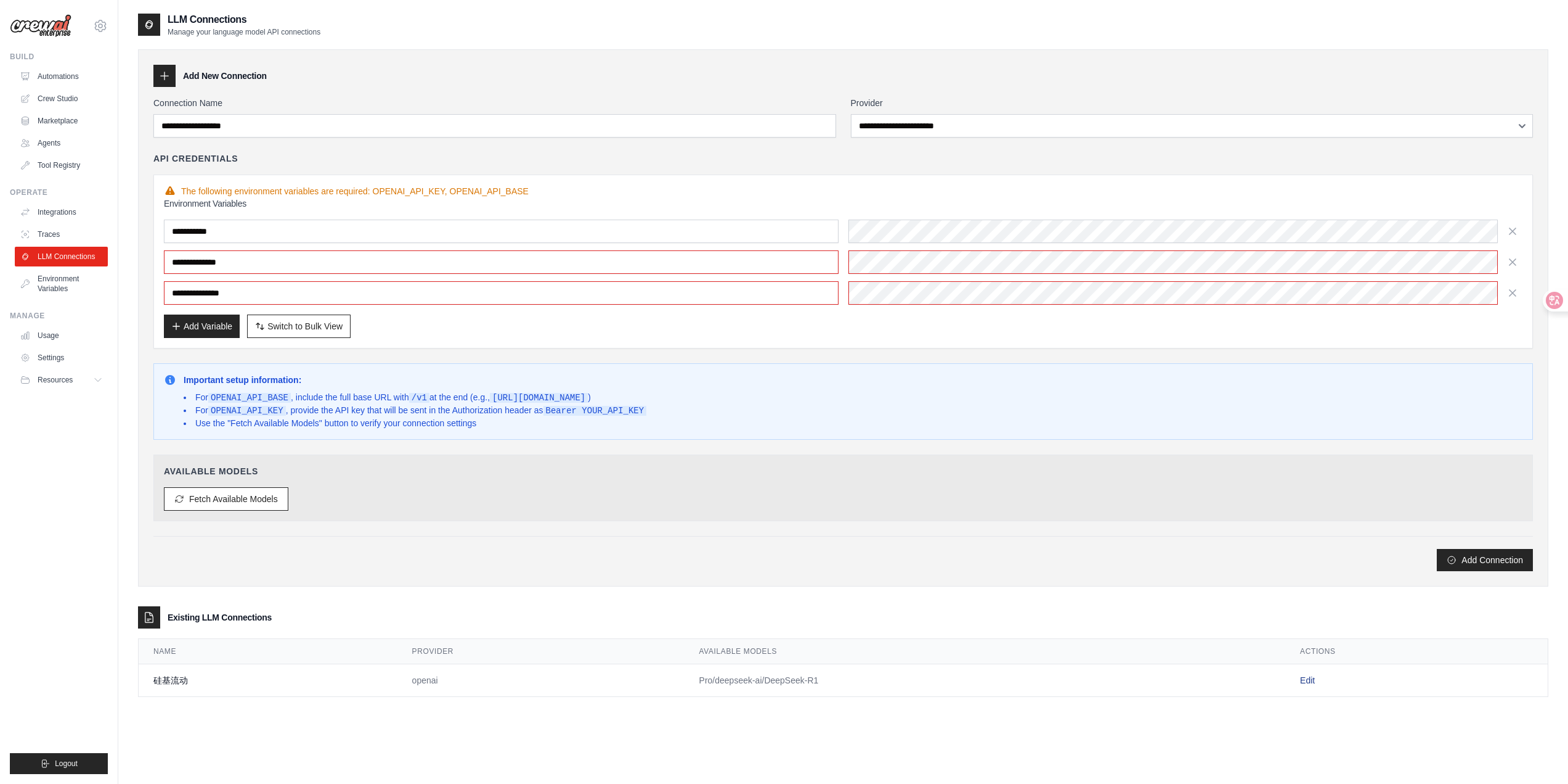
click at [1308, 682] on link "Edit" at bounding box center [1307, 681] width 15 height 10
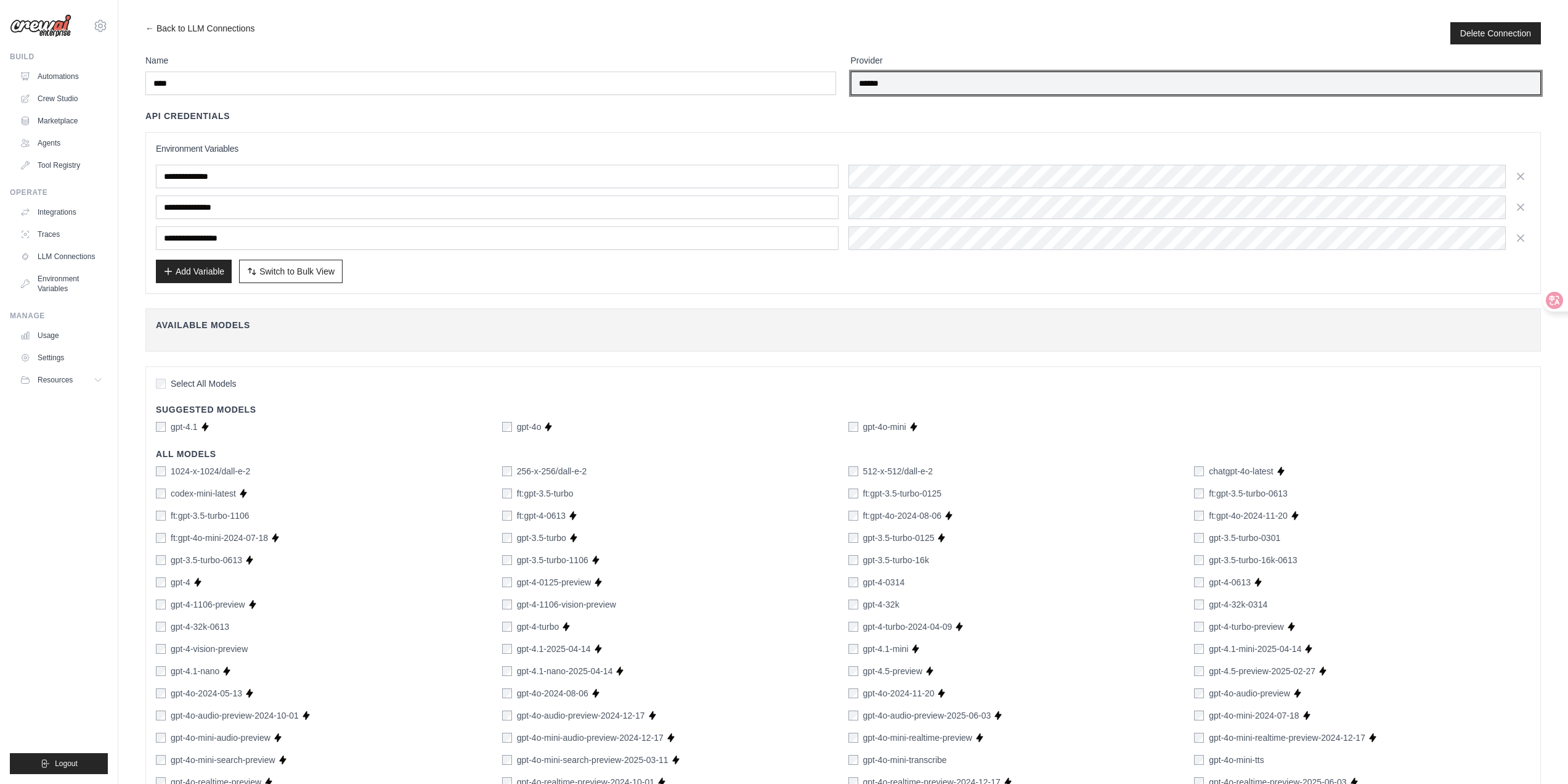
click at [991, 80] on input "******" at bounding box center [1197, 84] width 691 height 24
click at [1367, 89] on input "******" at bounding box center [1197, 84] width 691 height 24
click at [1114, 84] on input "******" at bounding box center [1197, 84] width 691 height 24
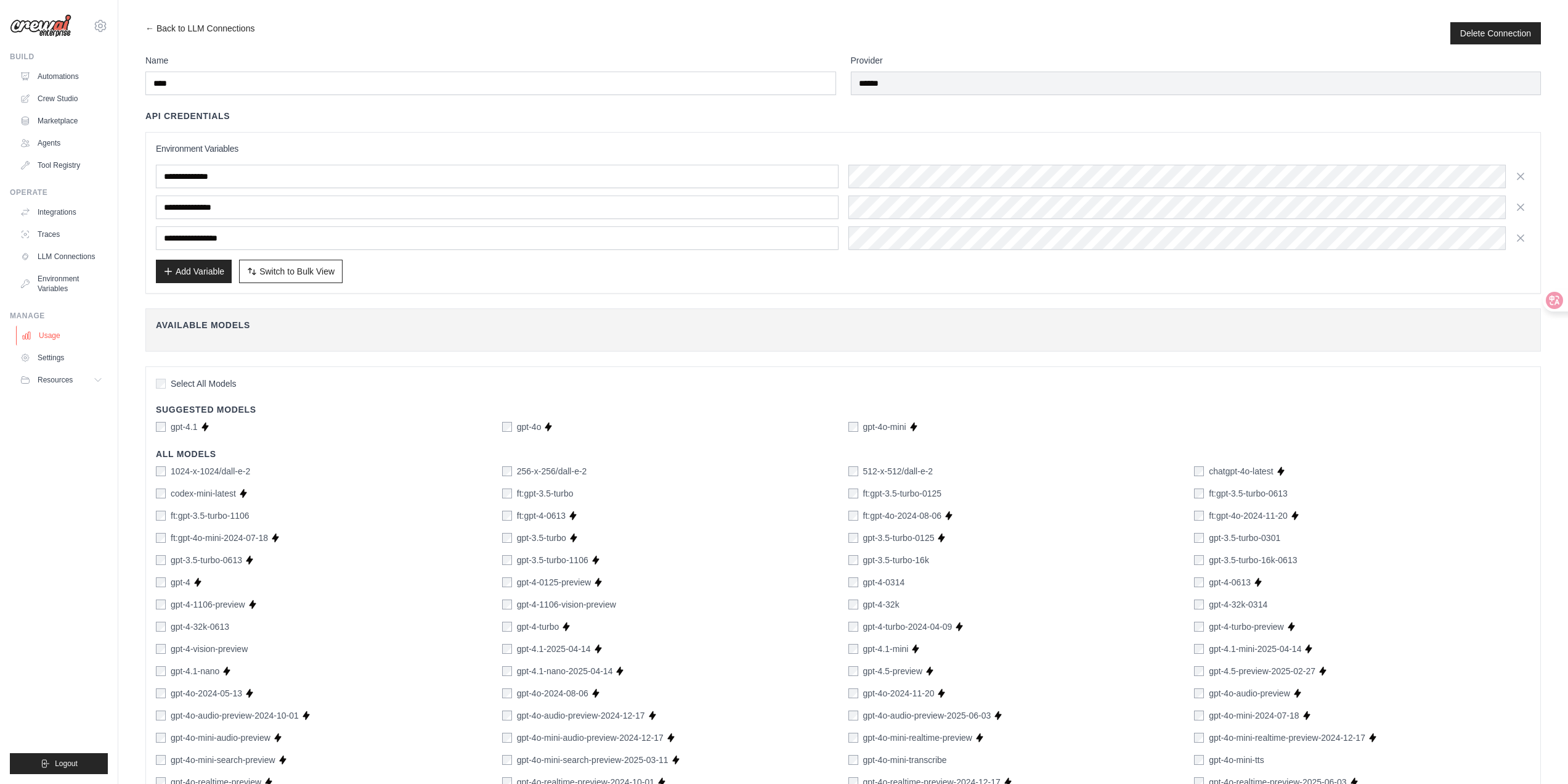
click at [42, 340] on link "Usage" at bounding box center [62, 336] width 94 height 20
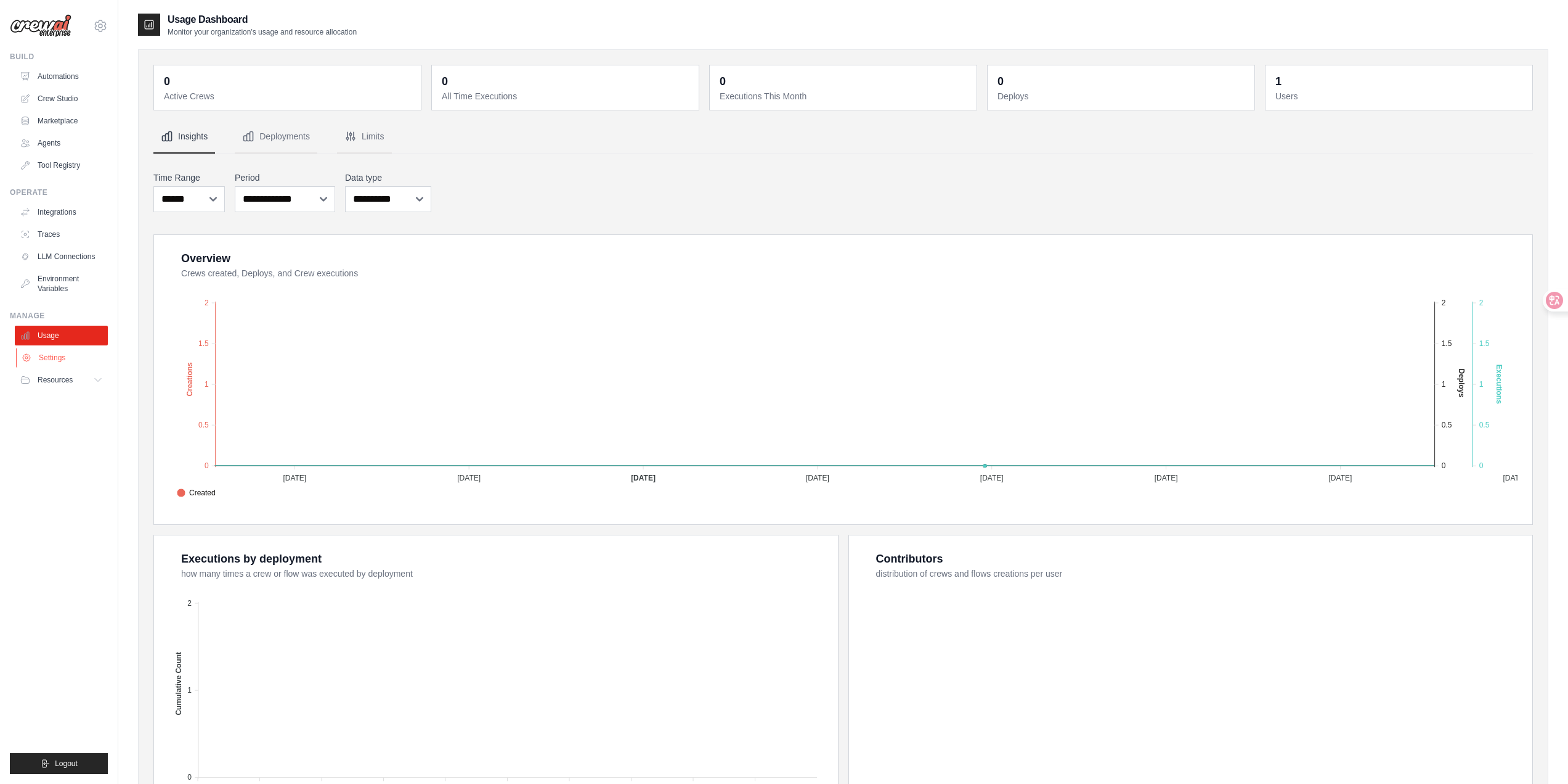
click at [58, 359] on link "Settings" at bounding box center [62, 358] width 94 height 20
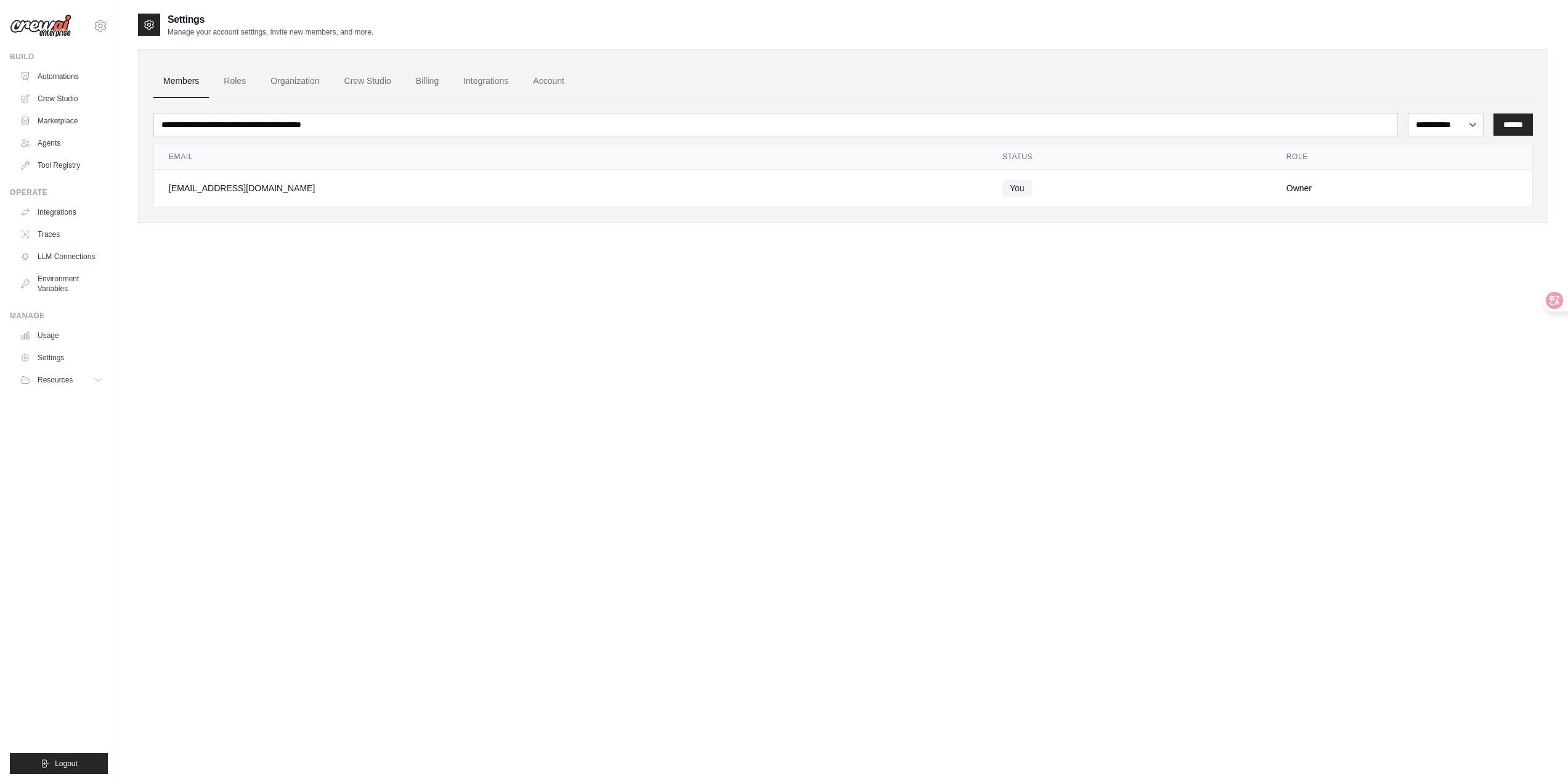
click at [58, 384] on span "Resources" at bounding box center [55, 380] width 35 height 10
click at [64, 290] on link "Environment Variables" at bounding box center [62, 284] width 94 height 30
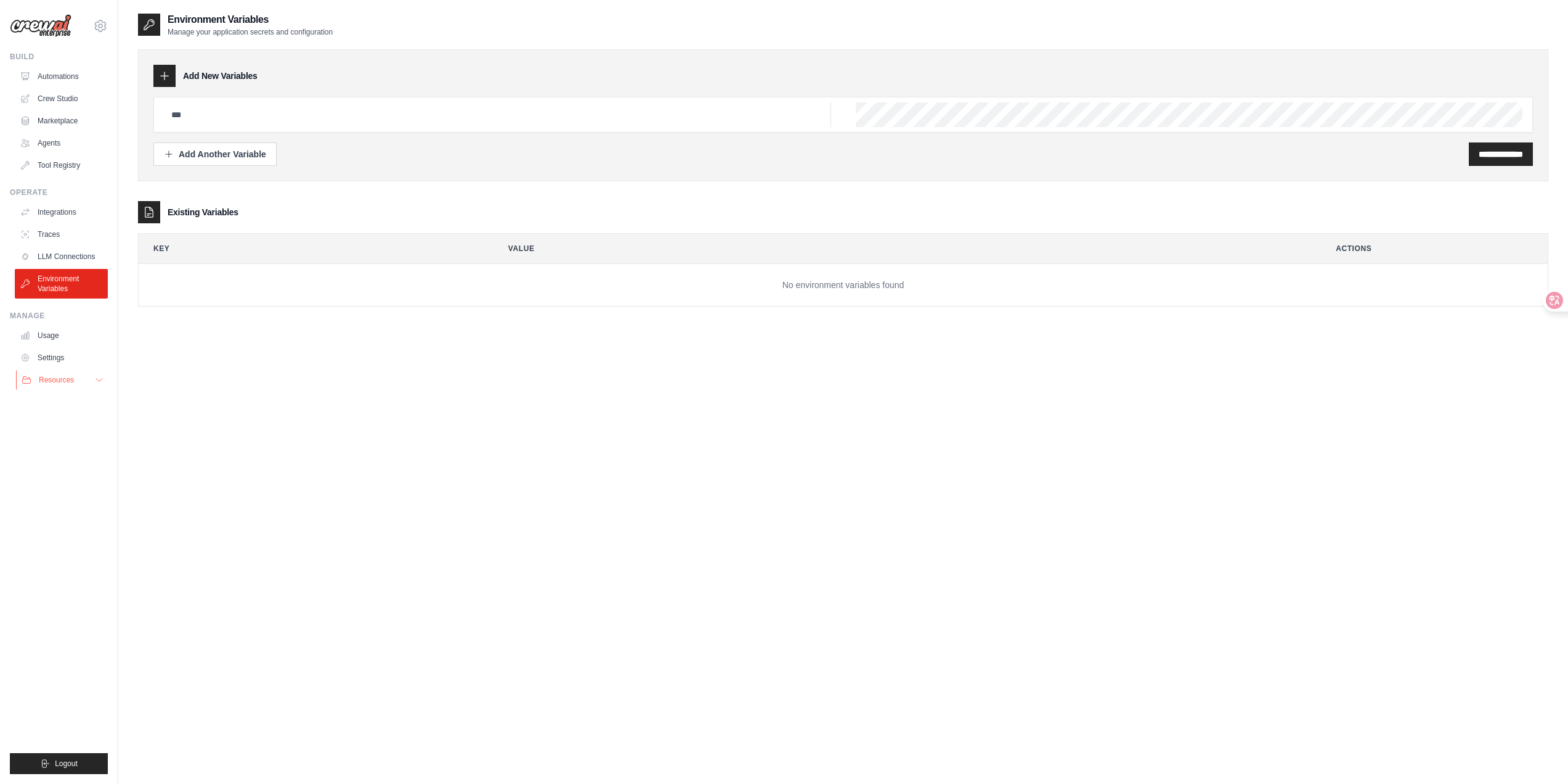
click at [80, 383] on button "Resources" at bounding box center [62, 380] width 94 height 20
click at [72, 420] on link "GitHub" at bounding box center [66, 421] width 86 height 18
click at [58, 148] on link "Agents" at bounding box center [62, 143] width 94 height 20
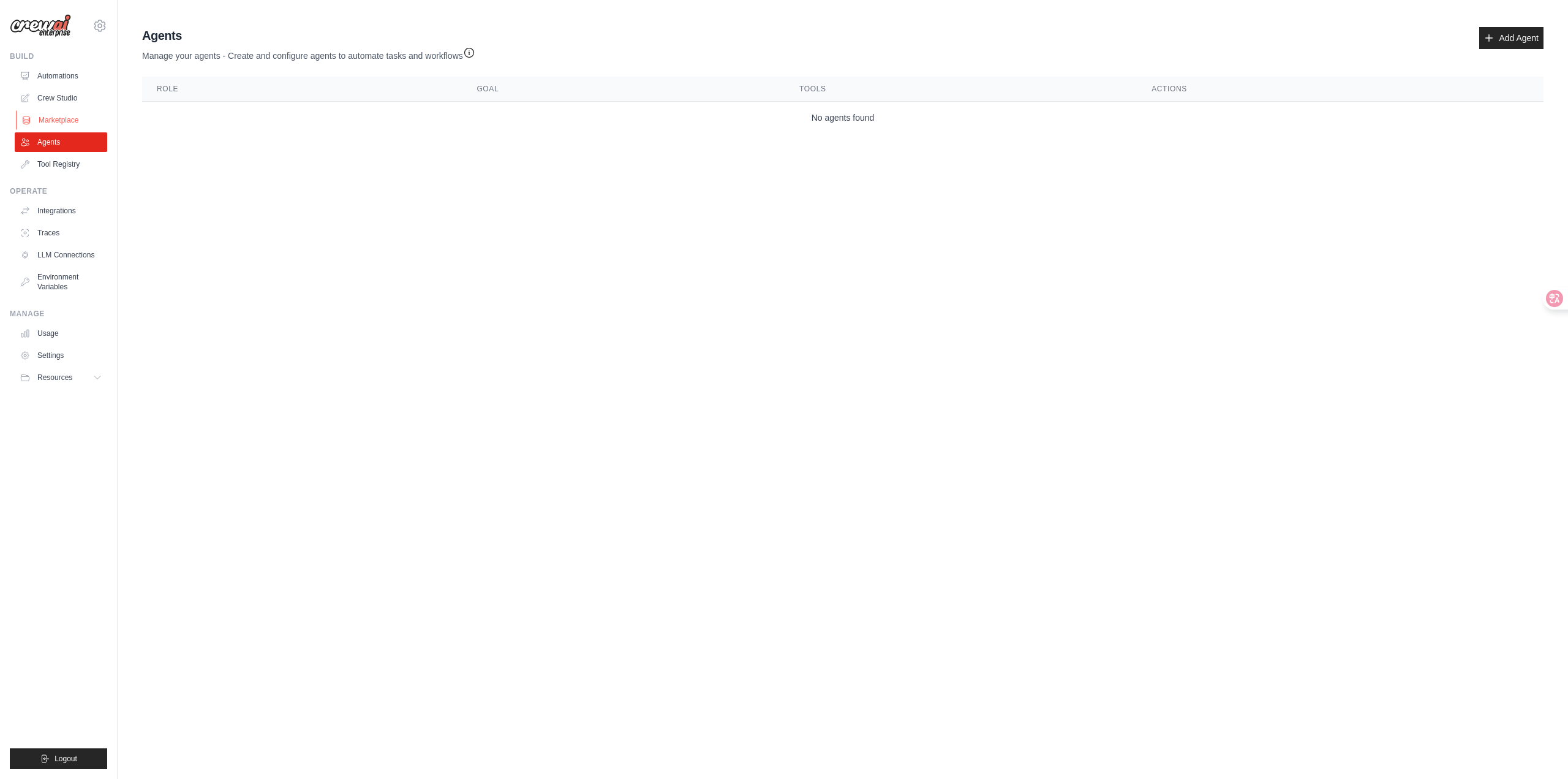
click at [57, 115] on link "Marketplace" at bounding box center [62, 120] width 93 height 20
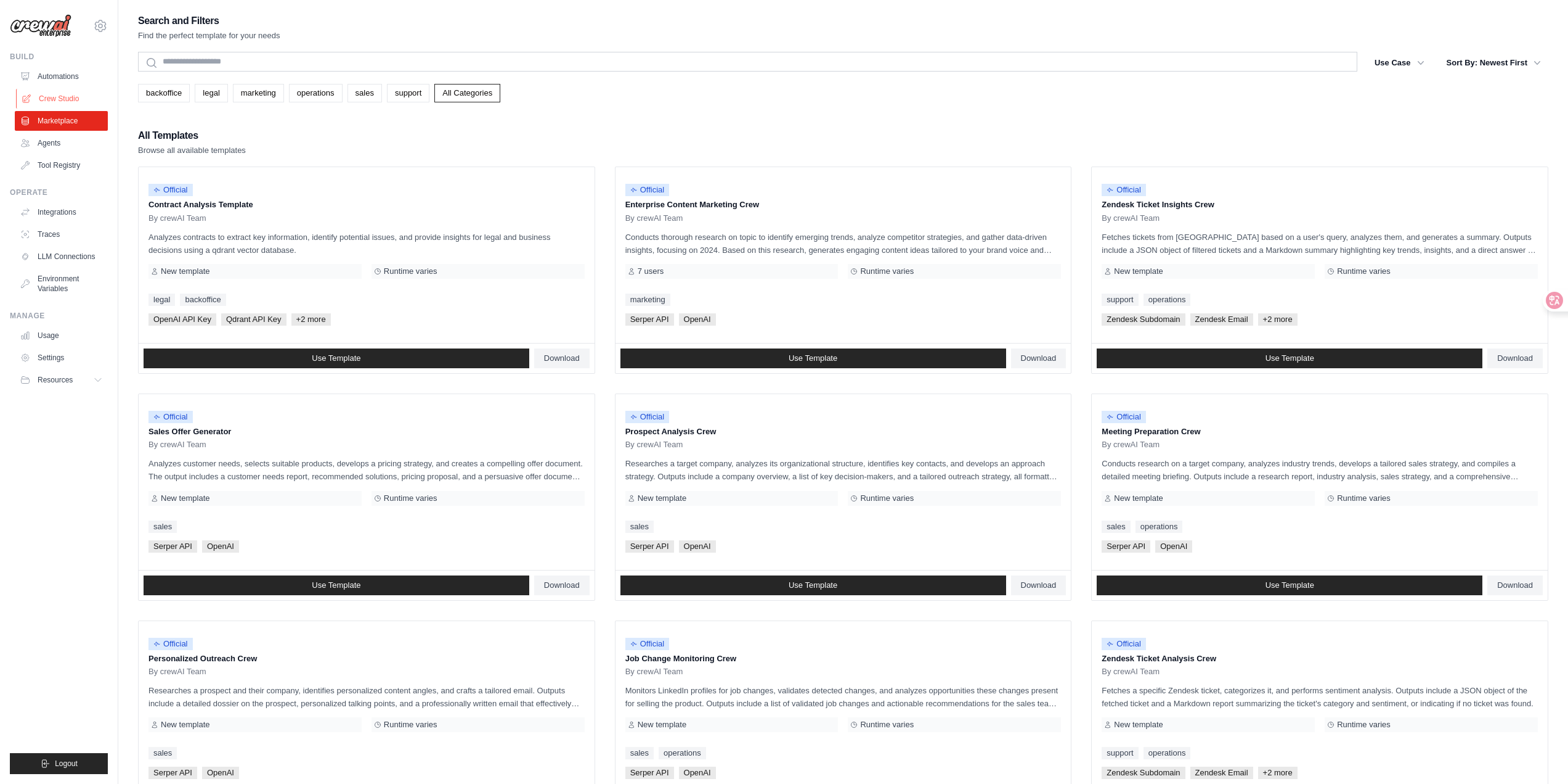
click at [75, 96] on link "Crew Studio" at bounding box center [62, 98] width 94 height 20
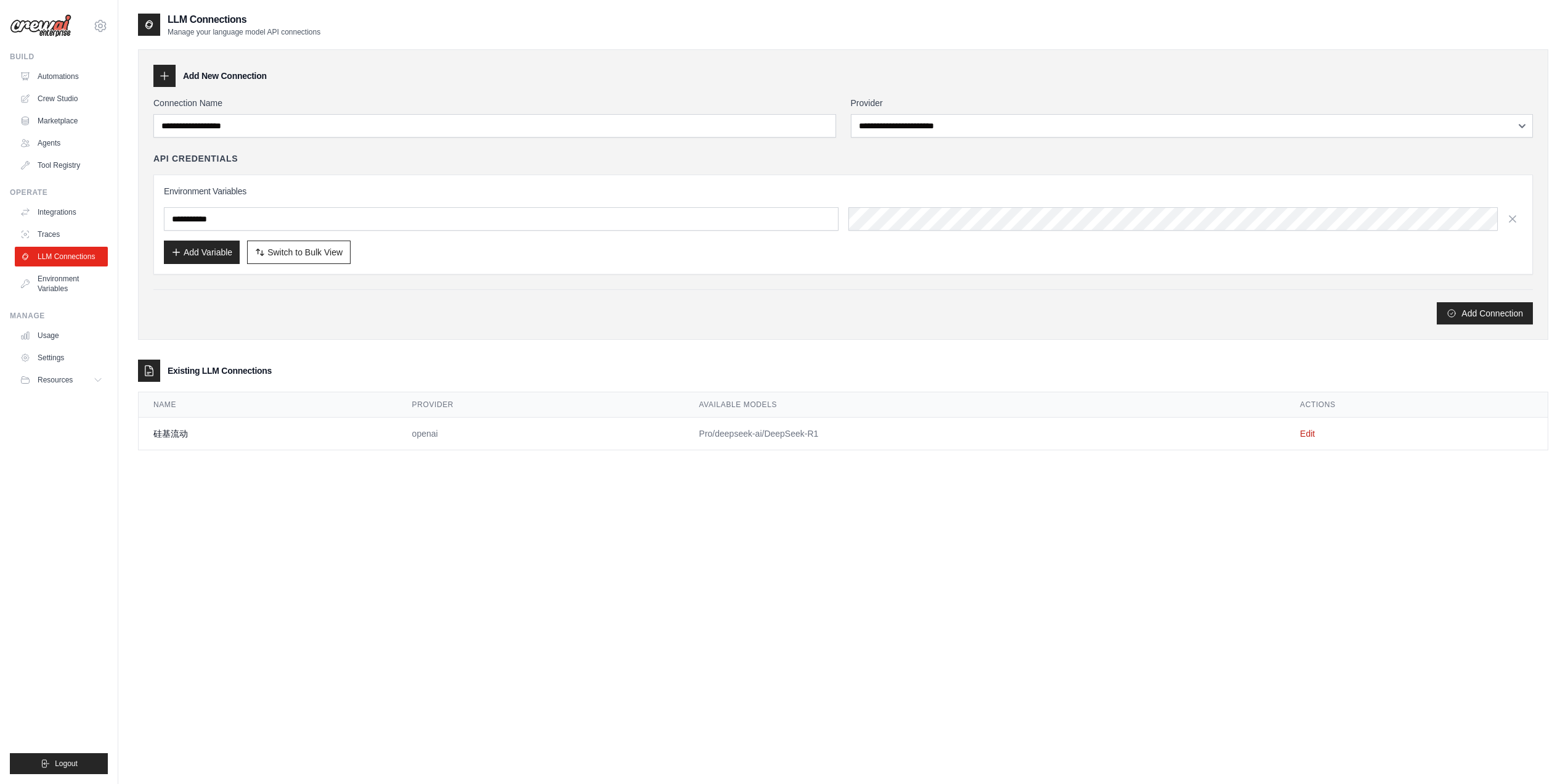
select select "**********"
drag, startPoint x: 516, startPoint y: 226, endPoint x: 509, endPoint y: 227, distance: 7.1
click at [516, 226] on input "text" at bounding box center [502, 219] width 675 height 24
click at [69, 257] on link "LLM Connections" at bounding box center [62, 256] width 94 height 20
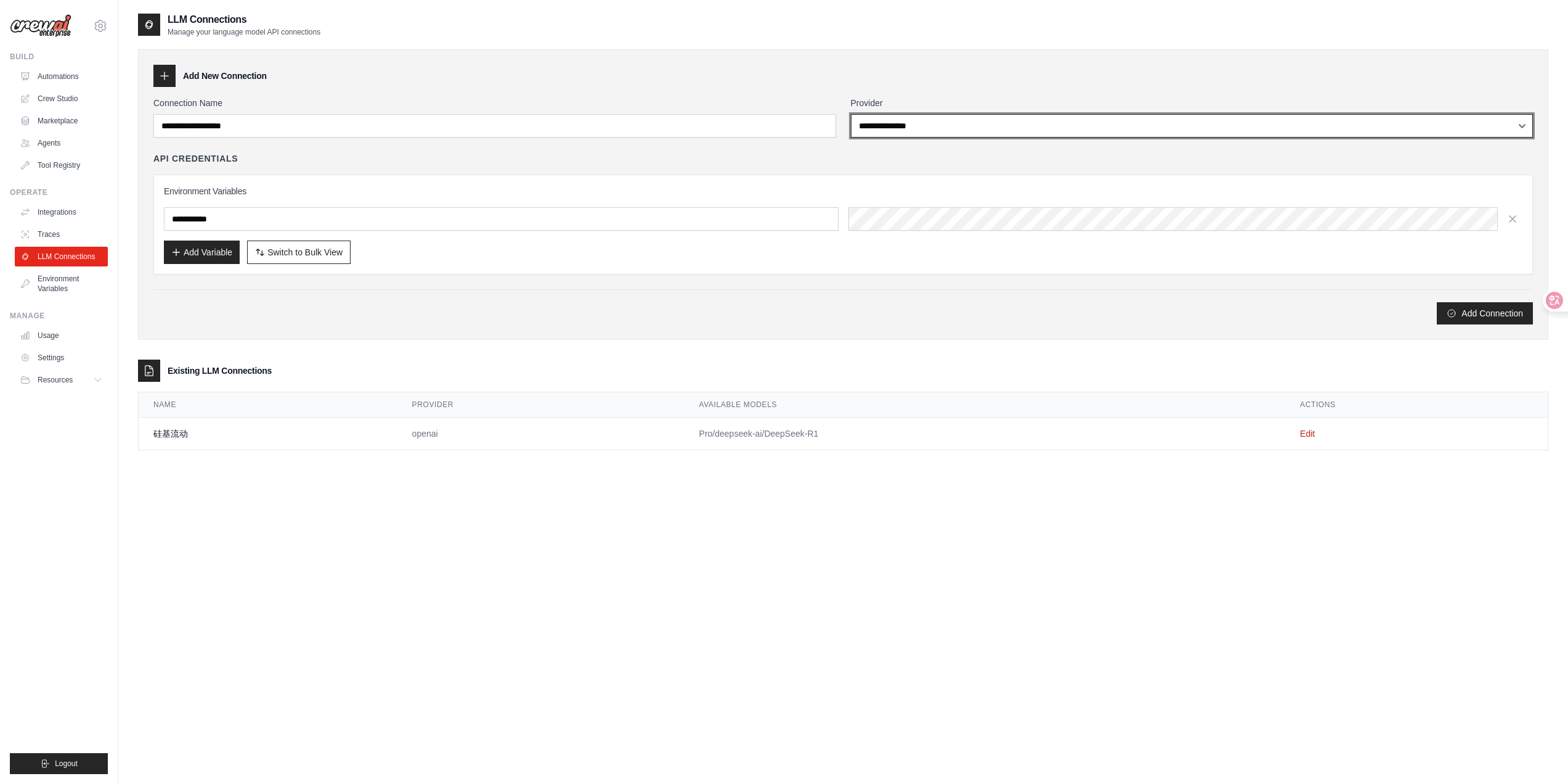
drag, startPoint x: 910, startPoint y: 138, endPoint x: 925, endPoint y: 137, distance: 15.0
click at [925, 132] on select "**********" at bounding box center [1193, 126] width 683 height 24
select select "**********"
click at [851, 114] on select "**********" at bounding box center [1193, 126] width 683 height 24
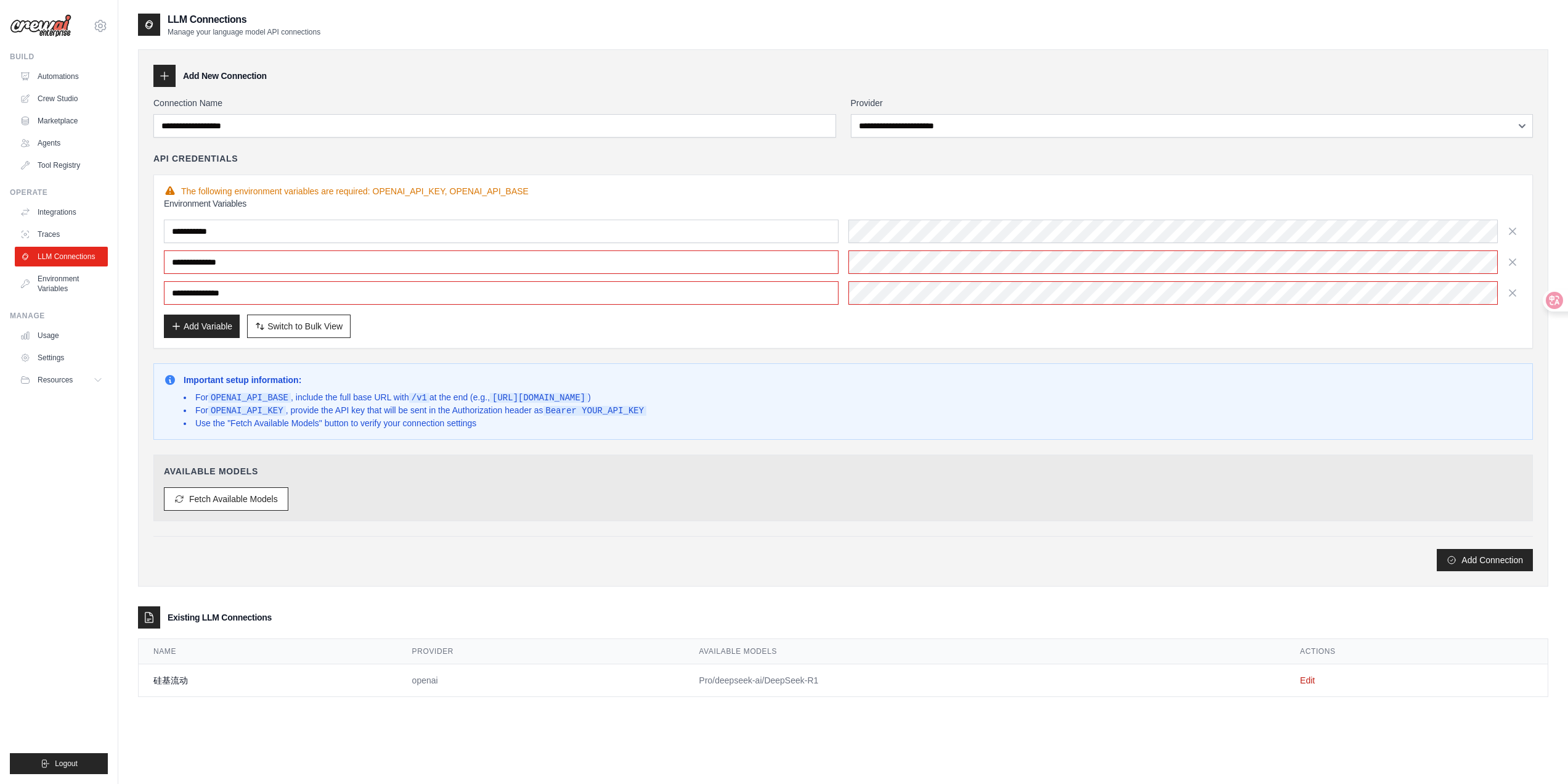
click at [970, 320] on div "Add Variable Switch to Bulk View Switch to Table View" at bounding box center [844, 326] width 1359 height 24
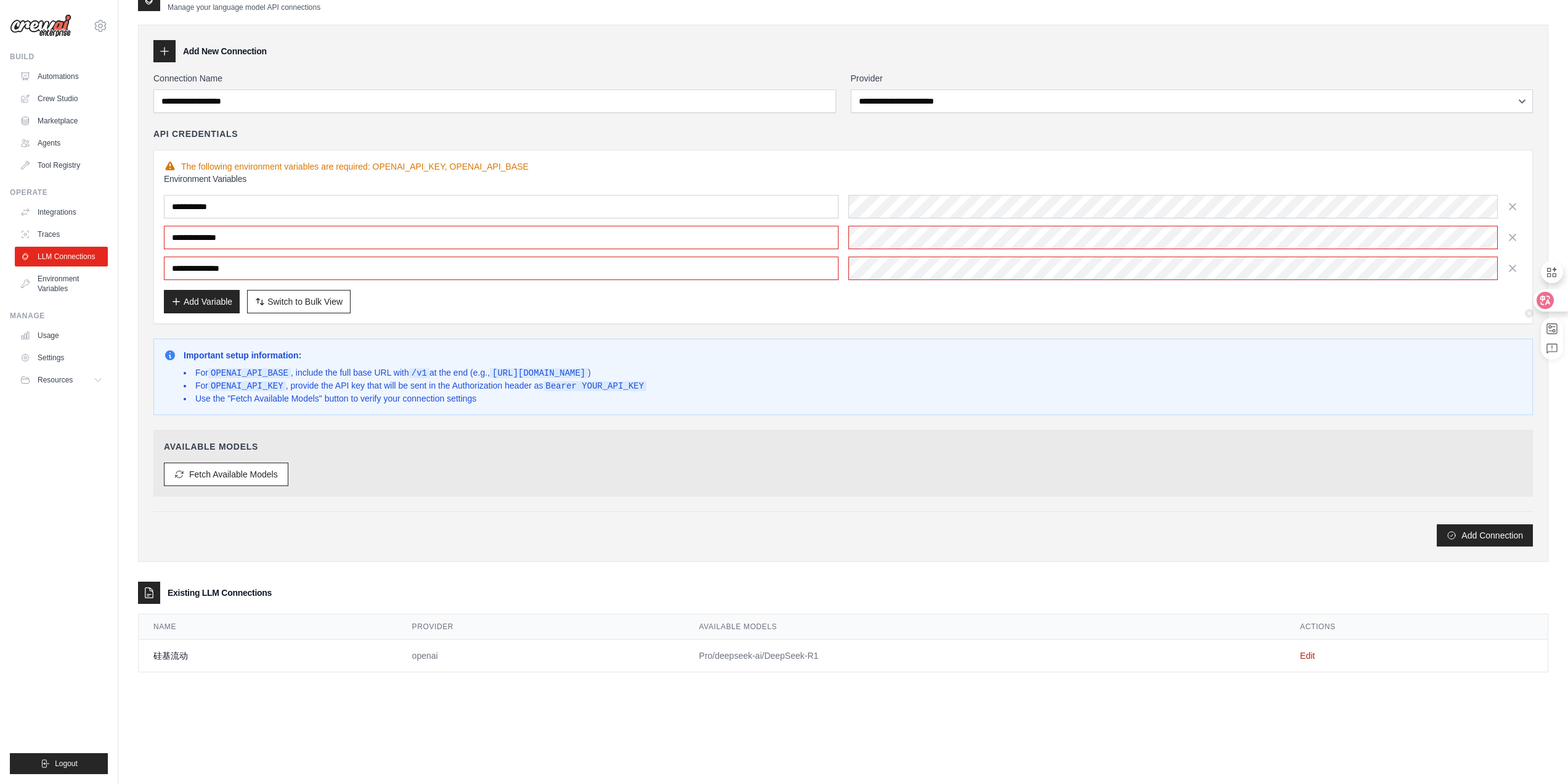
click at [1546, 307] on icon at bounding box center [1545, 300] width 18 height 18
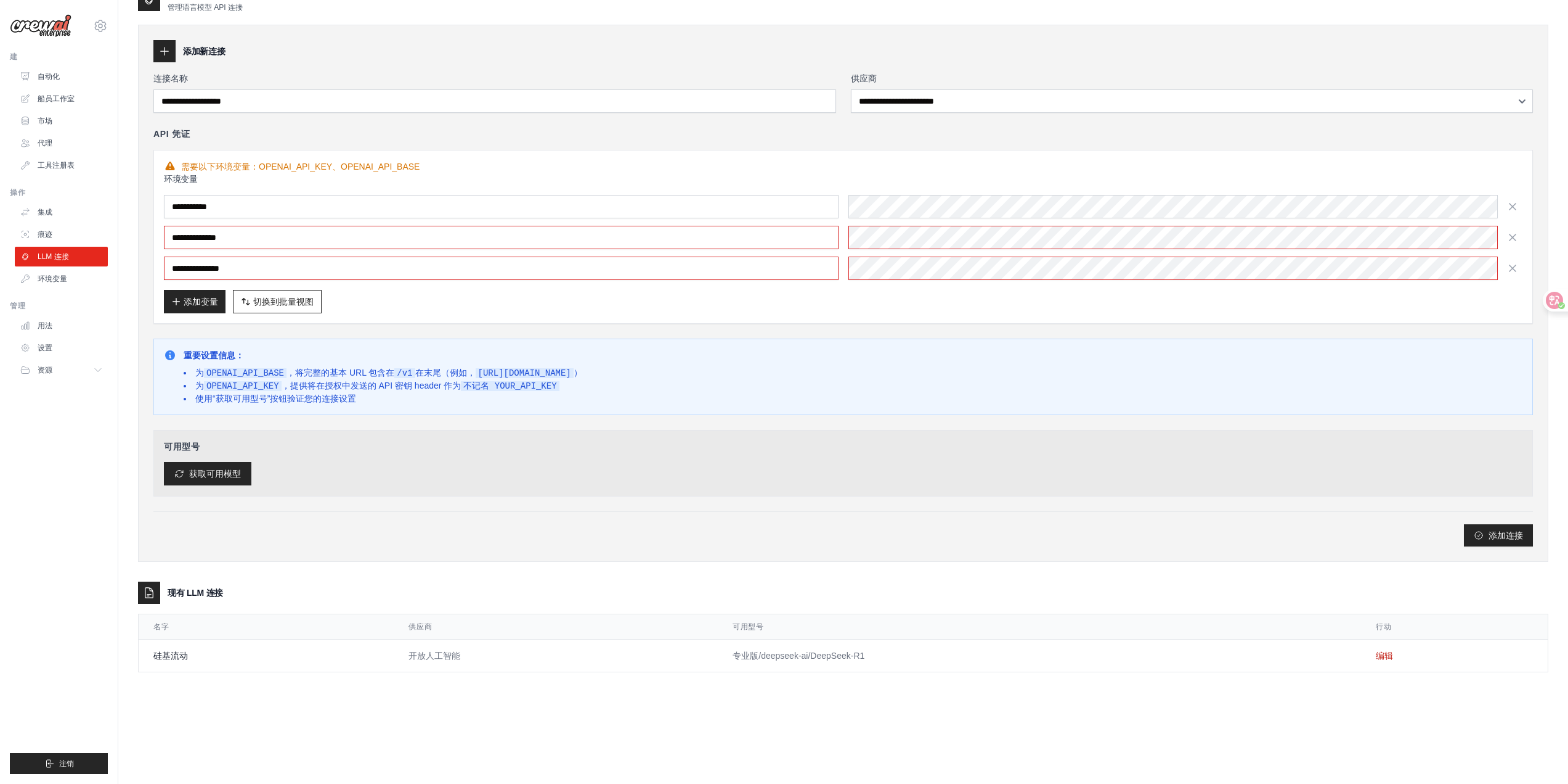
click at [231, 473] on font "获取可用模型" at bounding box center [215, 474] width 52 height 10
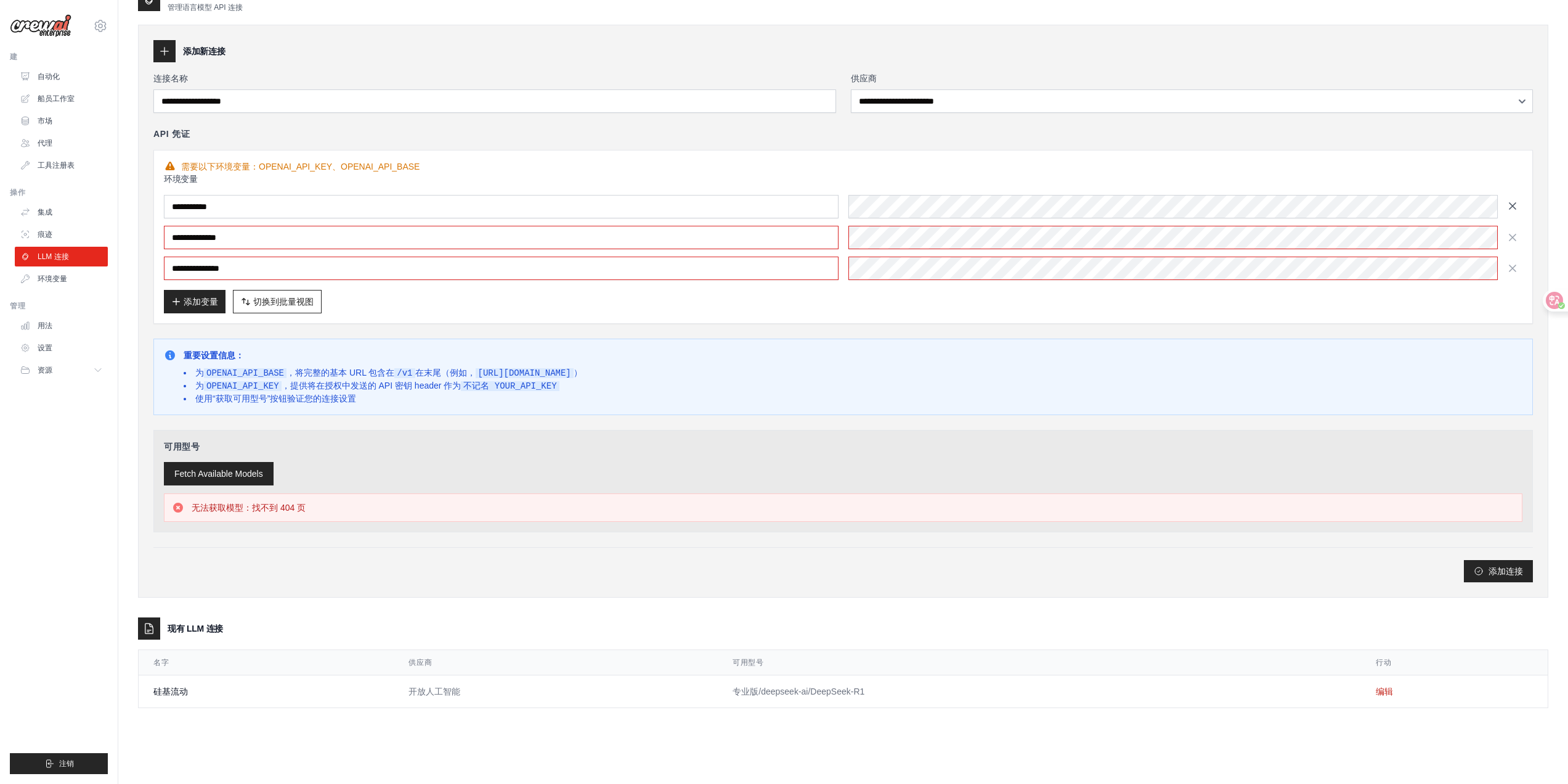
click at [1510, 209] on icon "button" at bounding box center [1513, 206] width 6 height 6
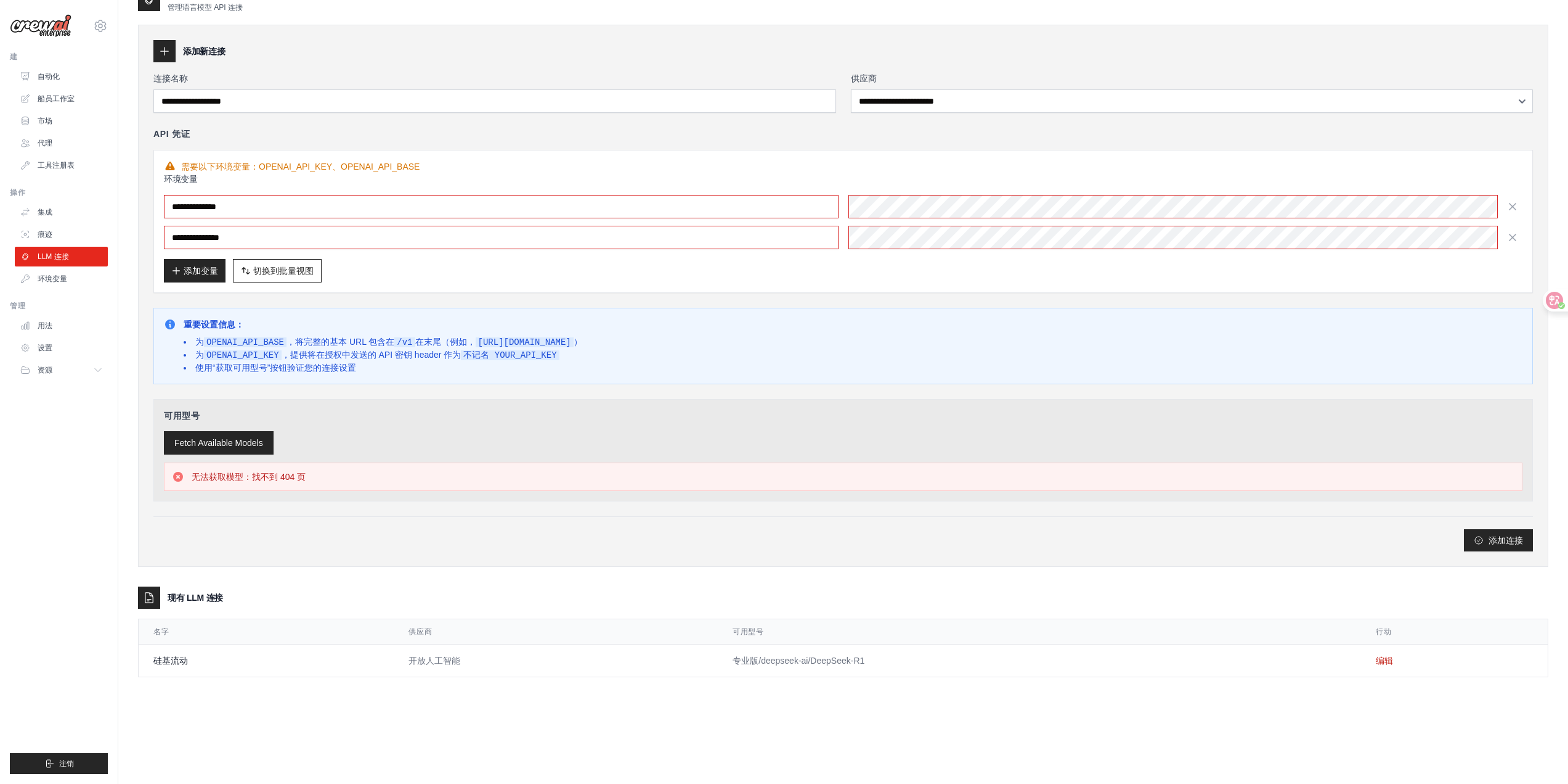
click at [872, 287] on div "**********" at bounding box center [844, 221] width 1380 height 143
click at [1028, 260] on div "添加变量 切换到批量视图 Switch to Table View" at bounding box center [844, 271] width 1359 height 24
click at [194, 451] on button "Fetch Available Models" at bounding box center [219, 443] width 109 height 24
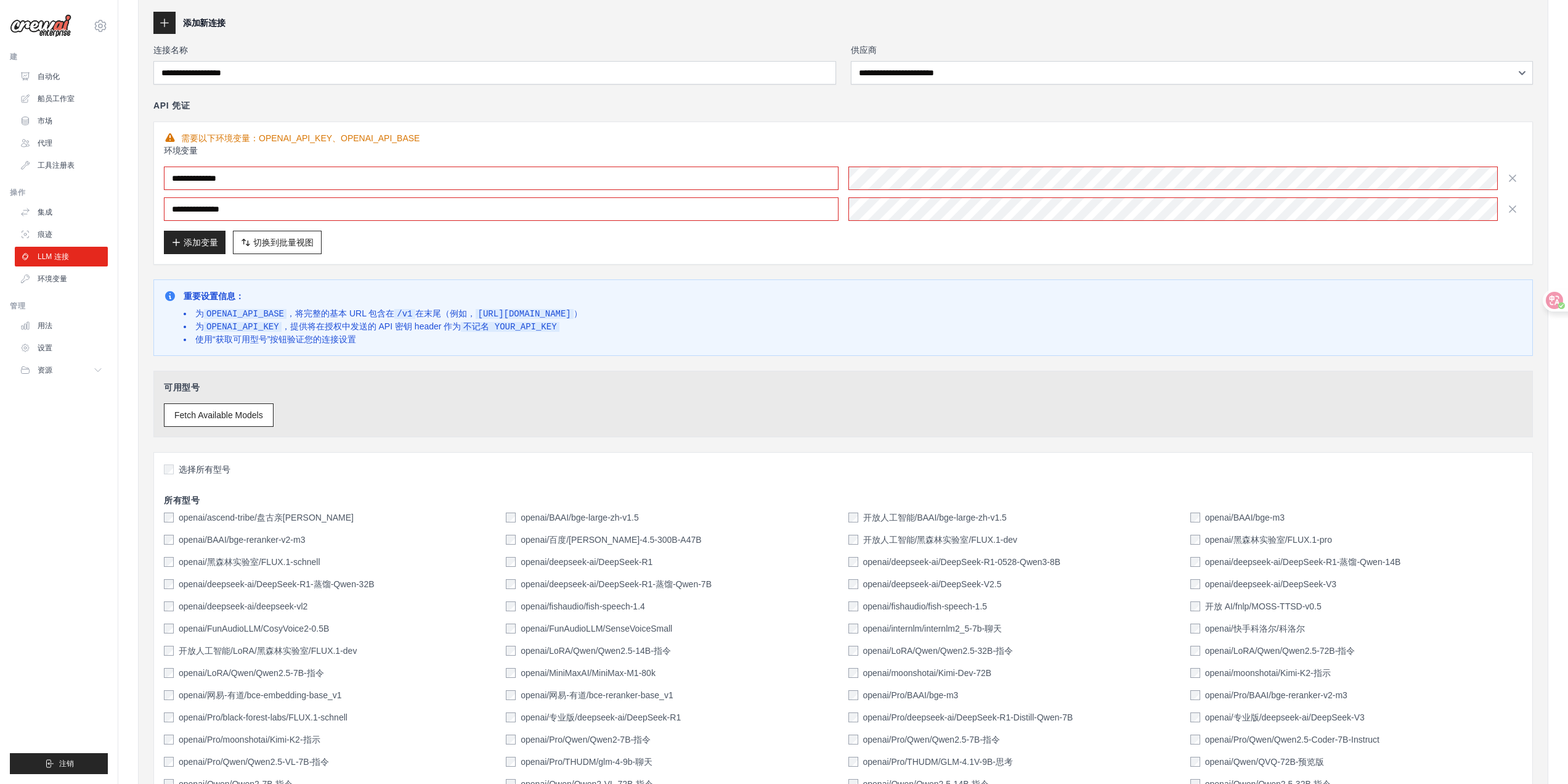
scroll to position [0, 0]
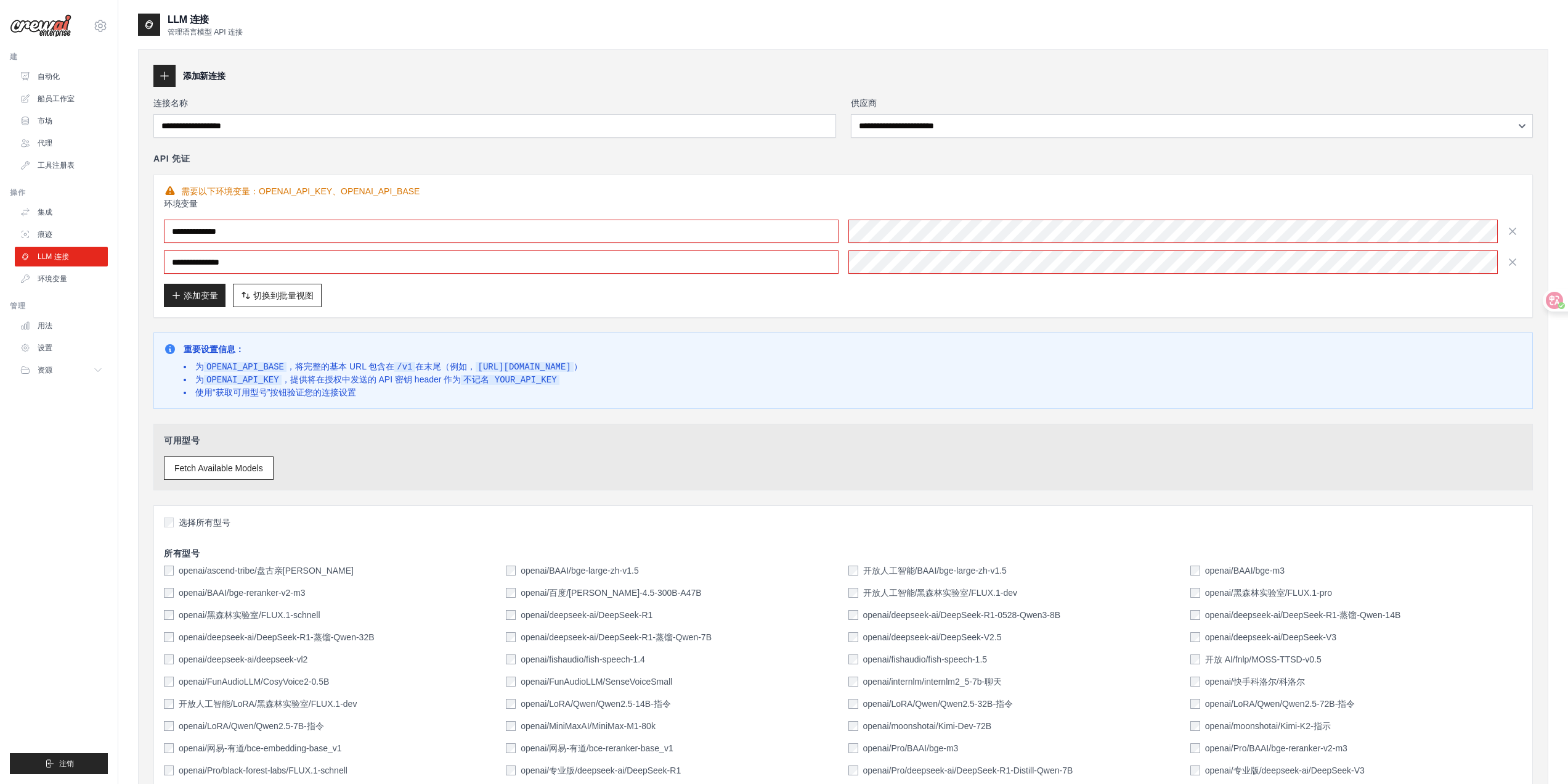
click at [825, 478] on div "Fetch Available Models" at bounding box center [844, 468] width 1359 height 24
click at [1071, 457] on div "可用型号 Fetch Available Models" at bounding box center [844, 457] width 1380 height 67
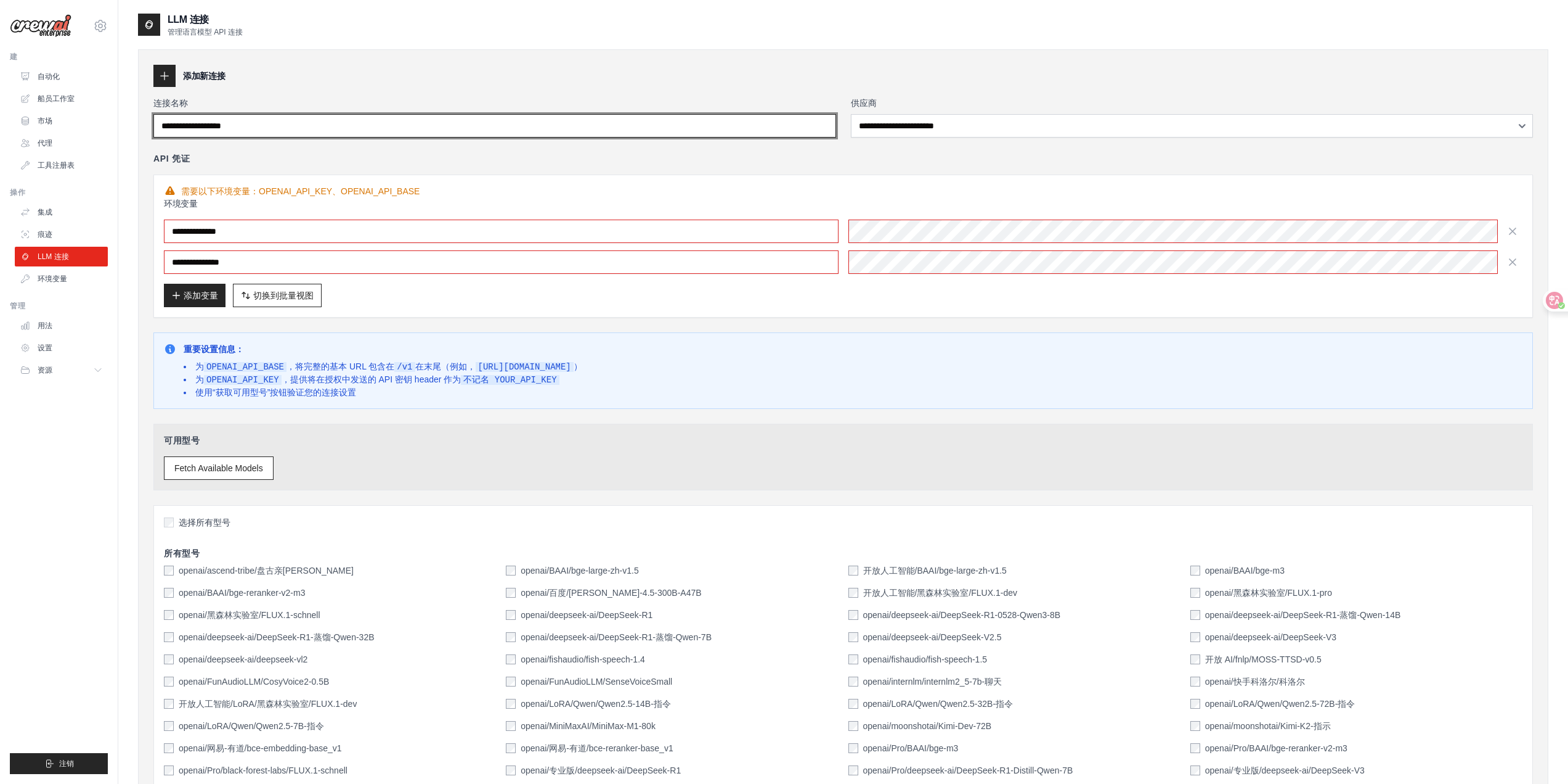
click at [250, 126] on input "连接名称" at bounding box center [495, 126] width 683 height 24
type input "*"
type input "****"
paste input "**********"
type input "**********"
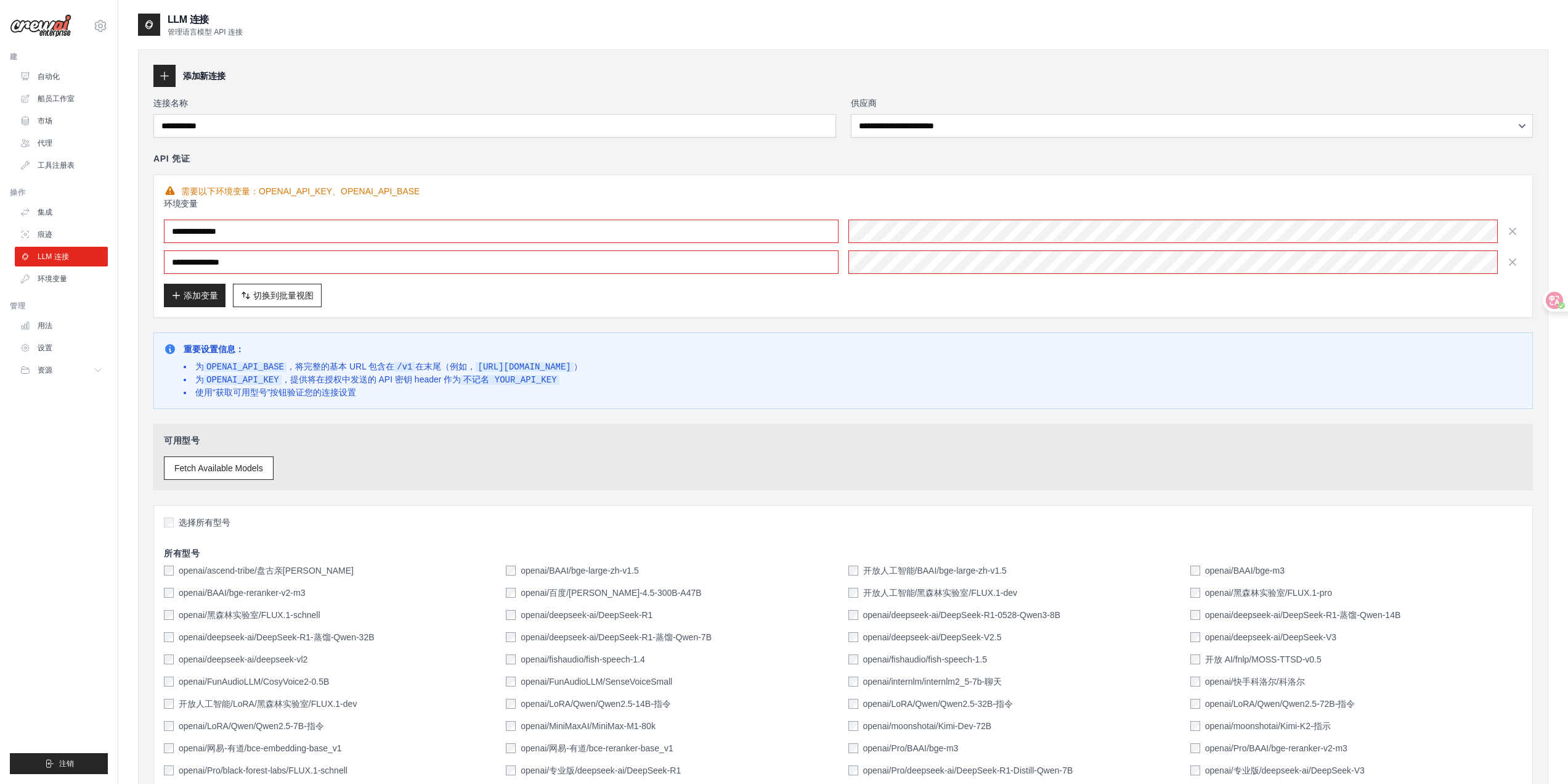
click at [417, 161] on div "API 凭证" at bounding box center [844, 159] width 1380 height 13
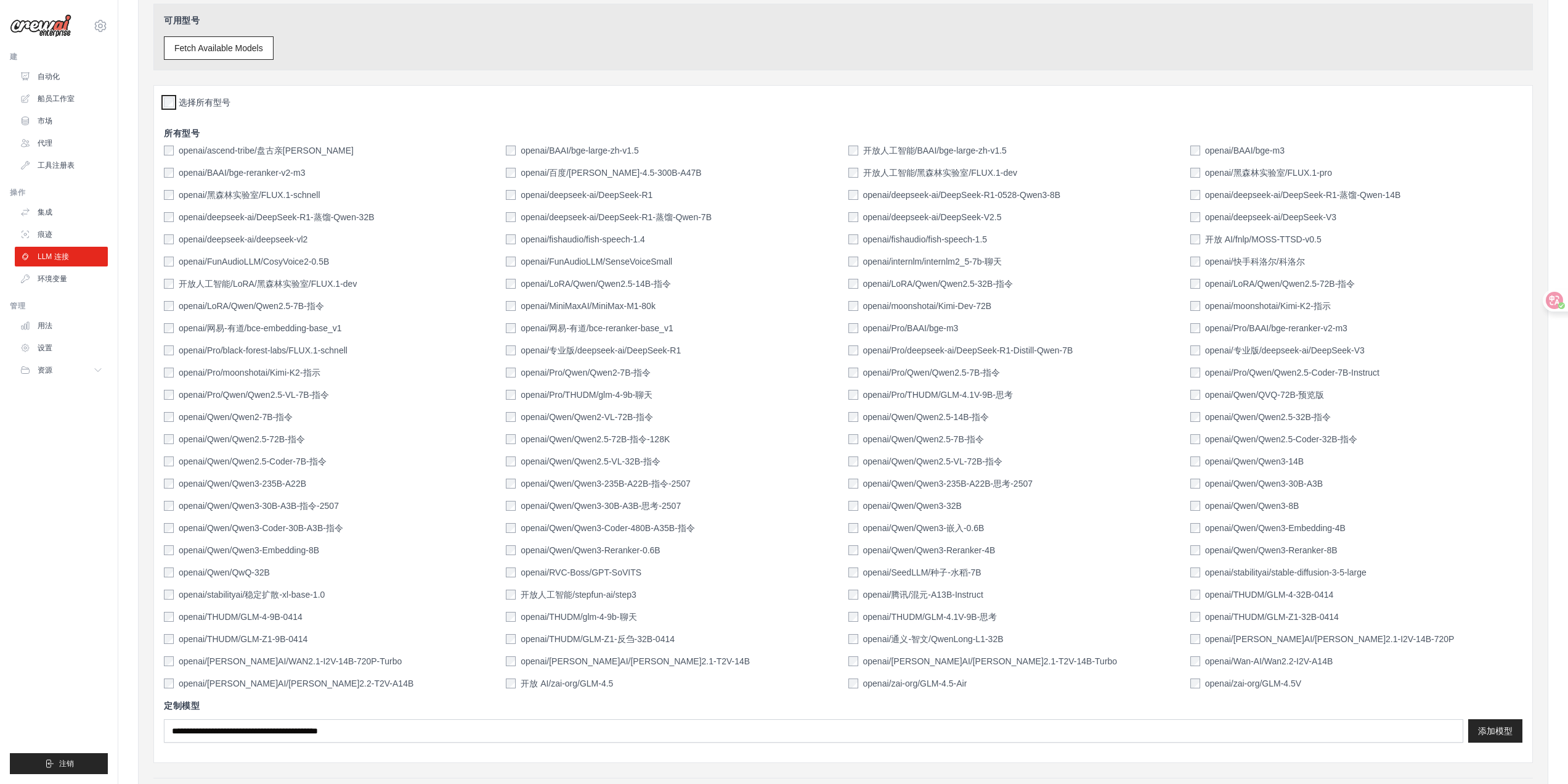
scroll to position [370, 0]
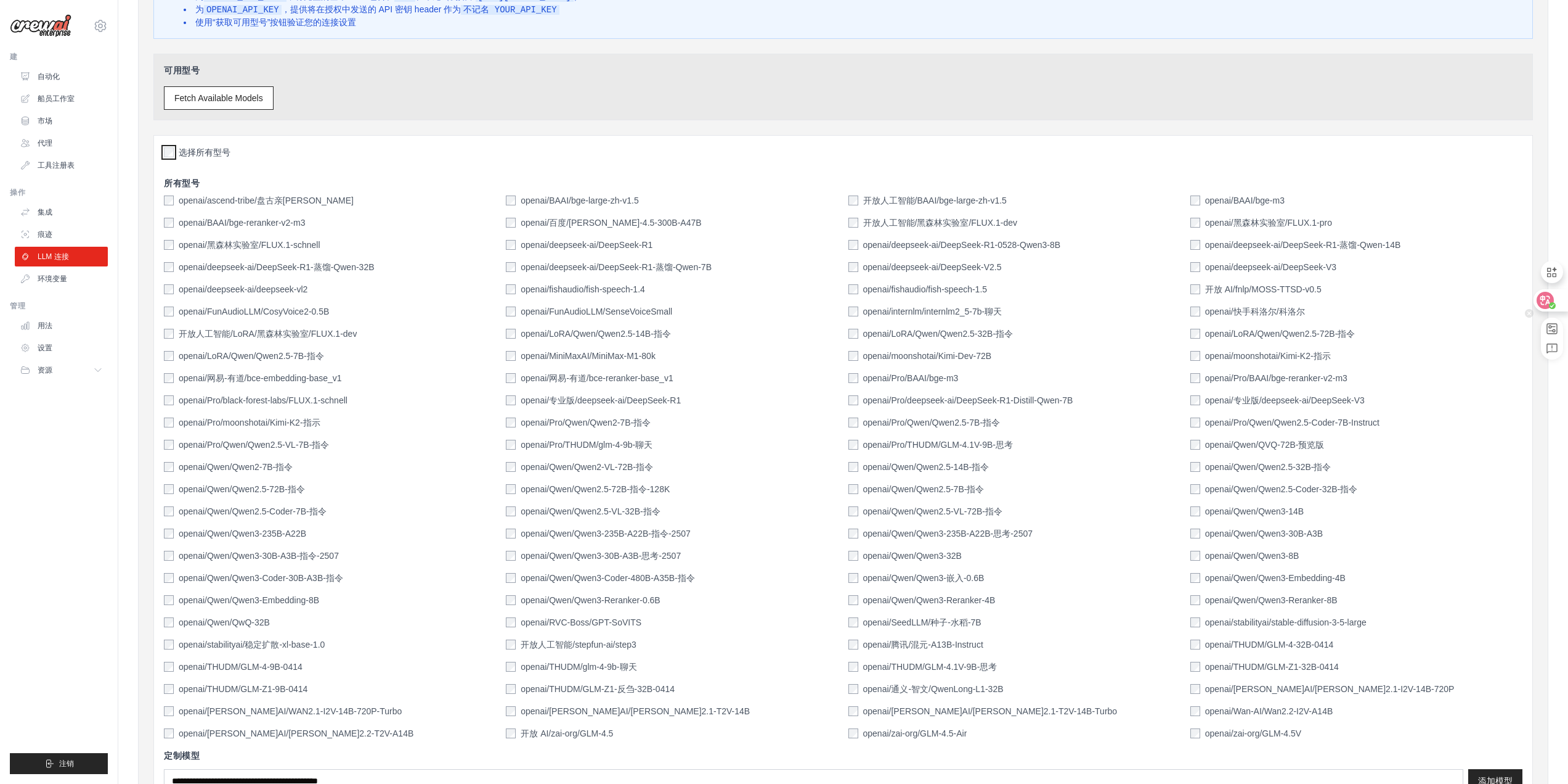
click at [1545, 297] on icon at bounding box center [1545, 300] width 11 height 10
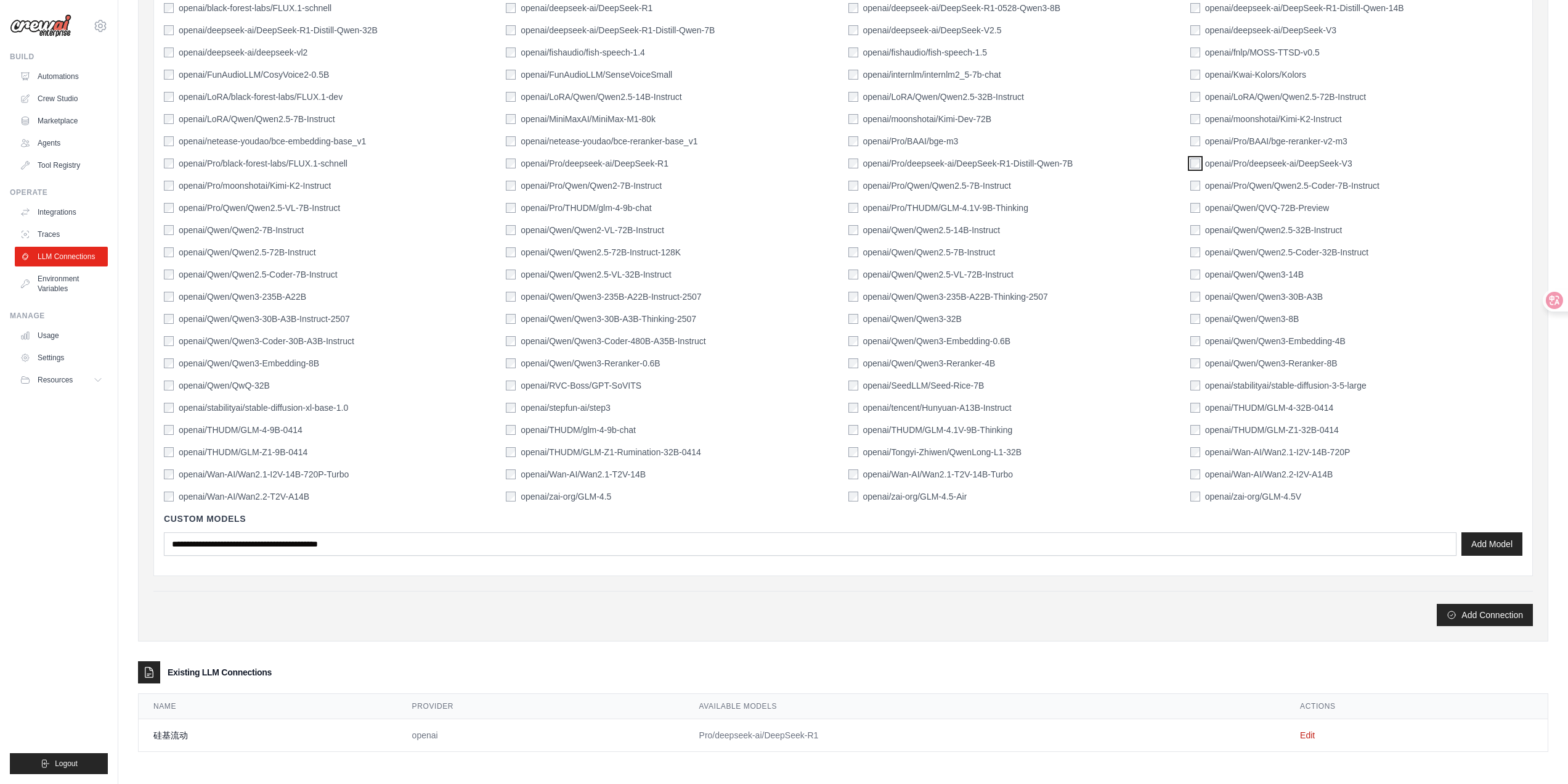
scroll to position [608, 0]
click at [1491, 618] on button "Add Connection" at bounding box center [1485, 614] width 96 height 23
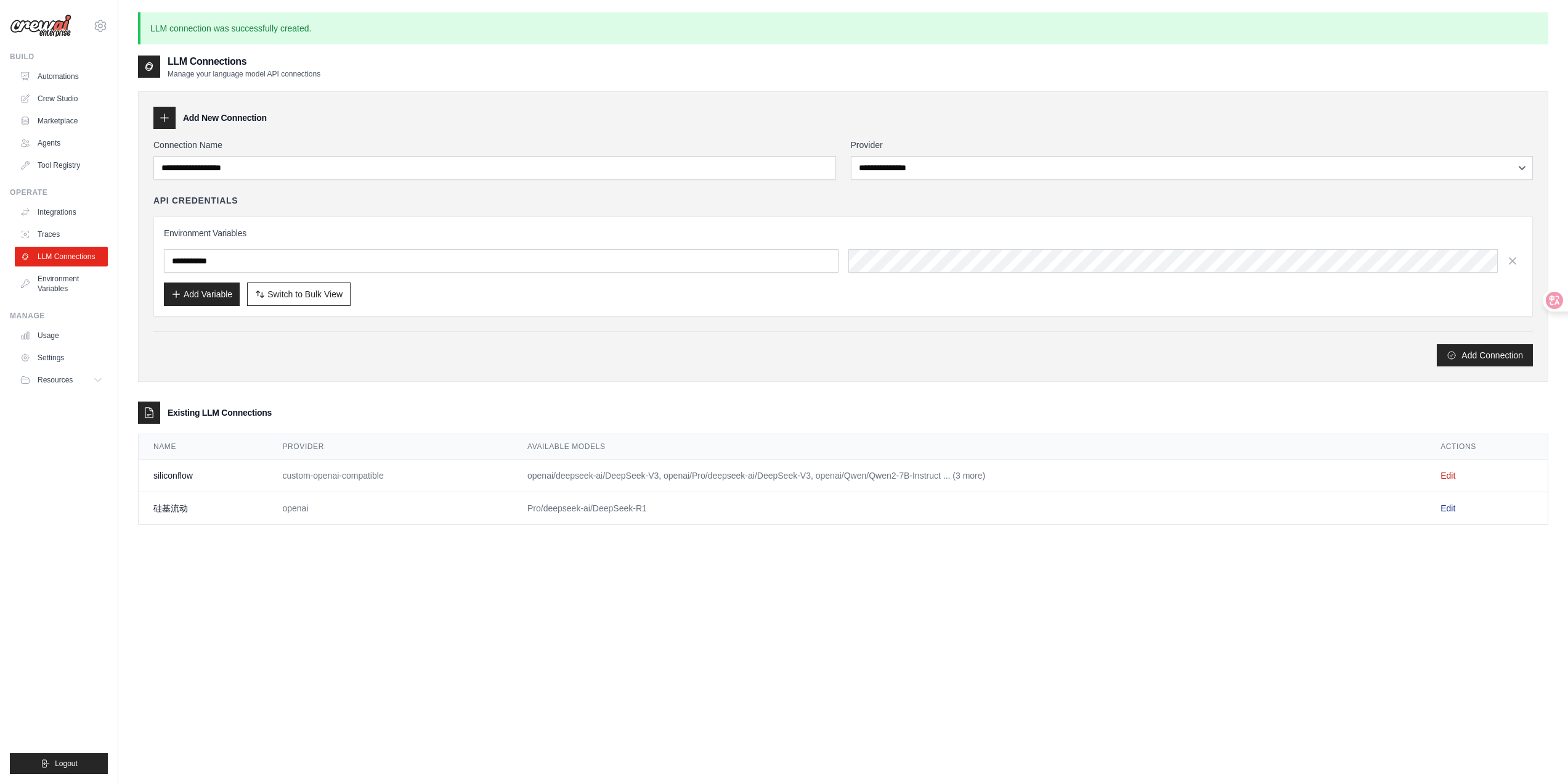
click at [1453, 508] on link "Edit" at bounding box center [1448, 508] width 15 height 10
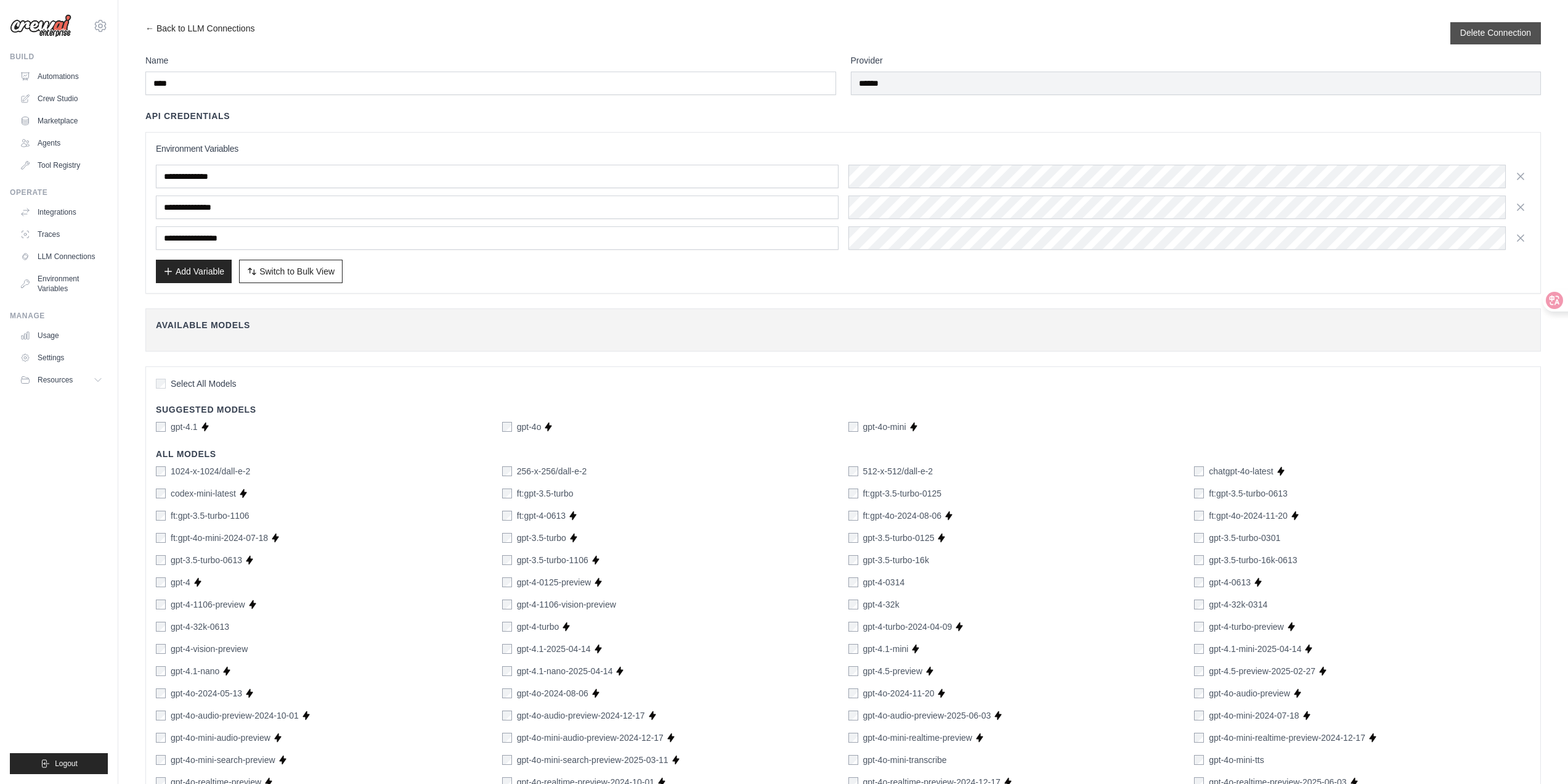
click at [1484, 32] on button "Delete Connection" at bounding box center [1496, 33] width 71 height 13
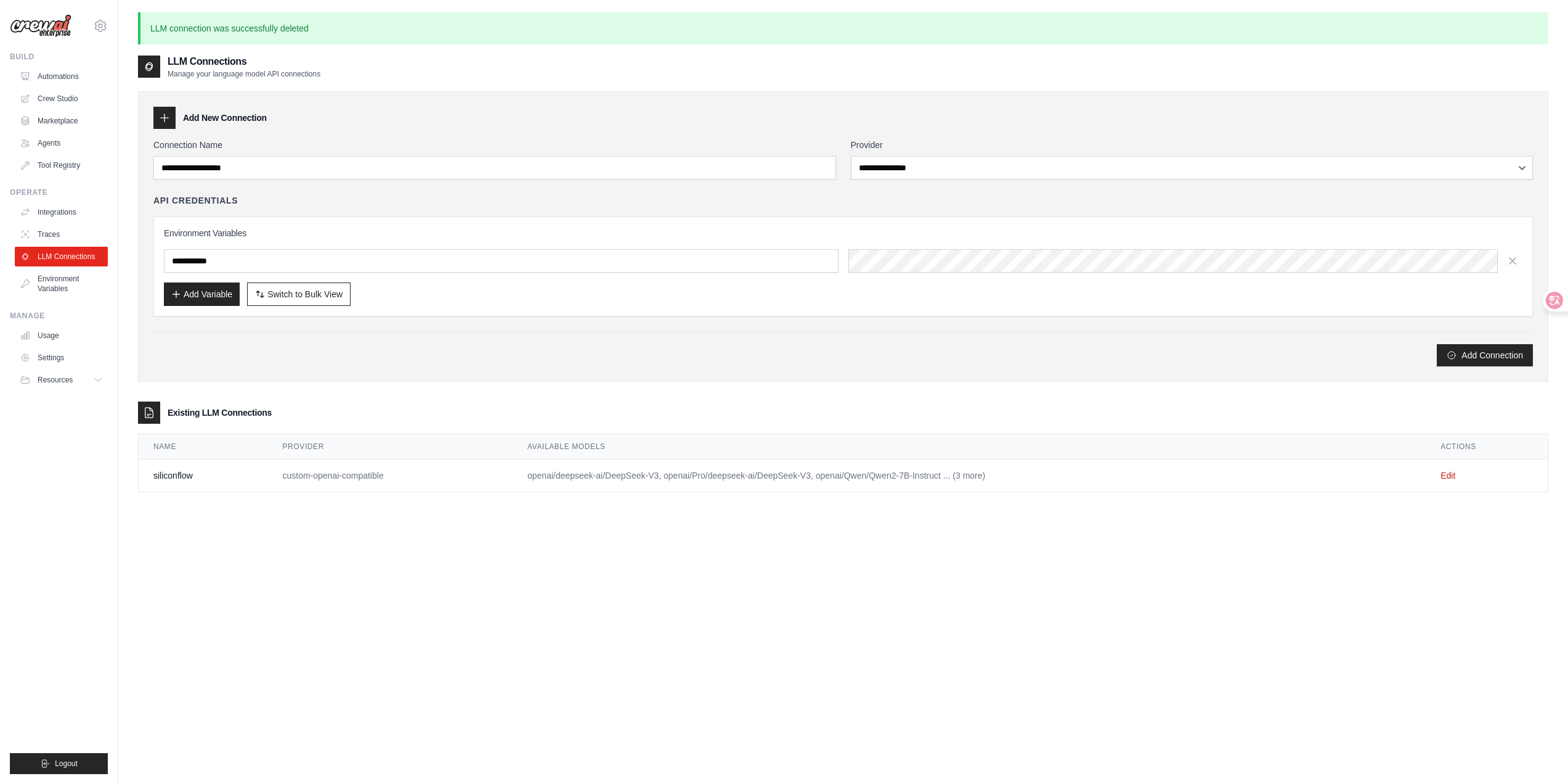
click at [483, 573] on div "**********" at bounding box center [843, 446] width 1411 height 784
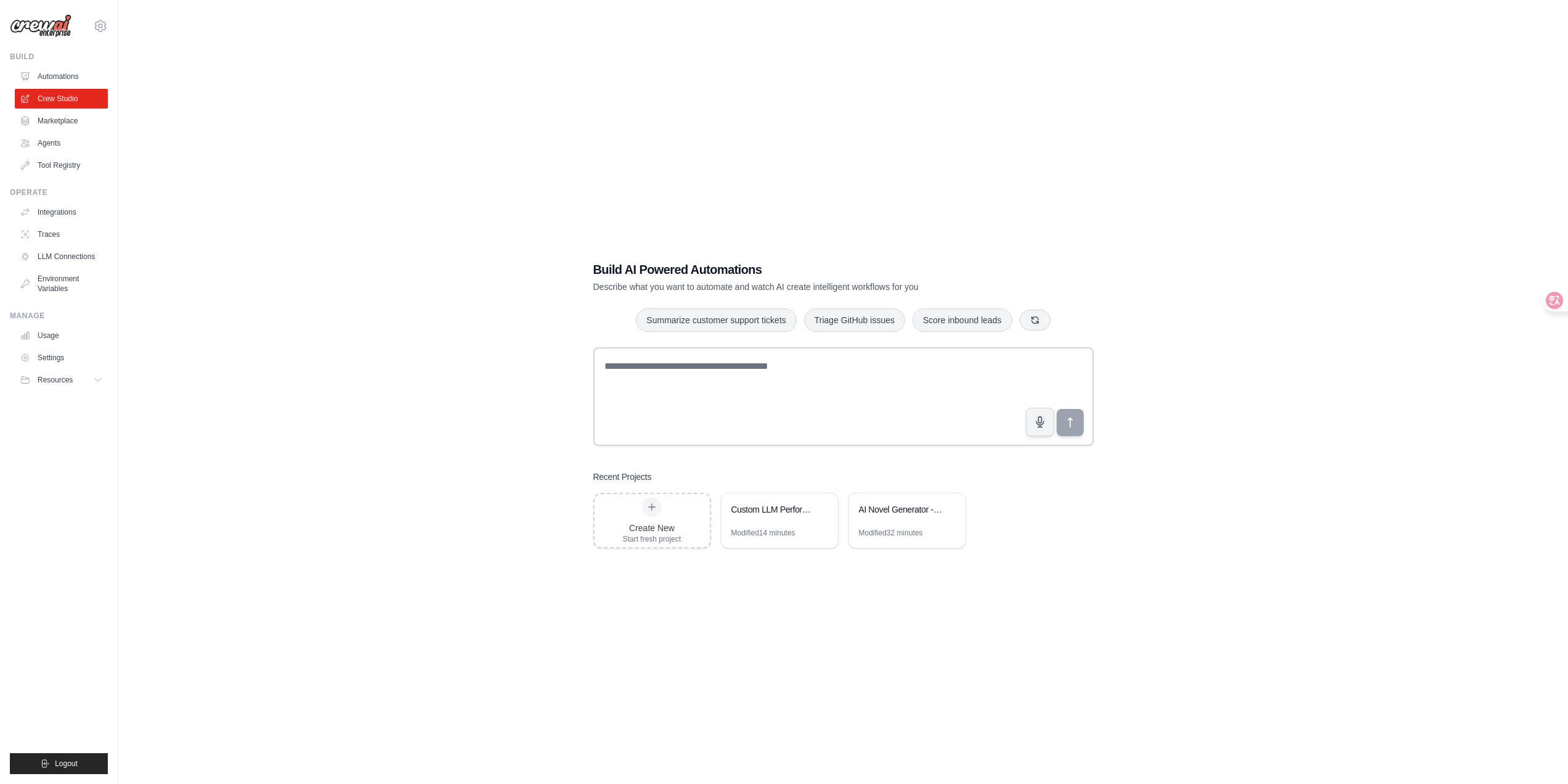
click at [80, 82] on link "Automations" at bounding box center [61, 77] width 94 height 20
click at [888, 518] on div "AI Novel Generator - 1 Million Word Automation System" at bounding box center [908, 510] width 116 height 34
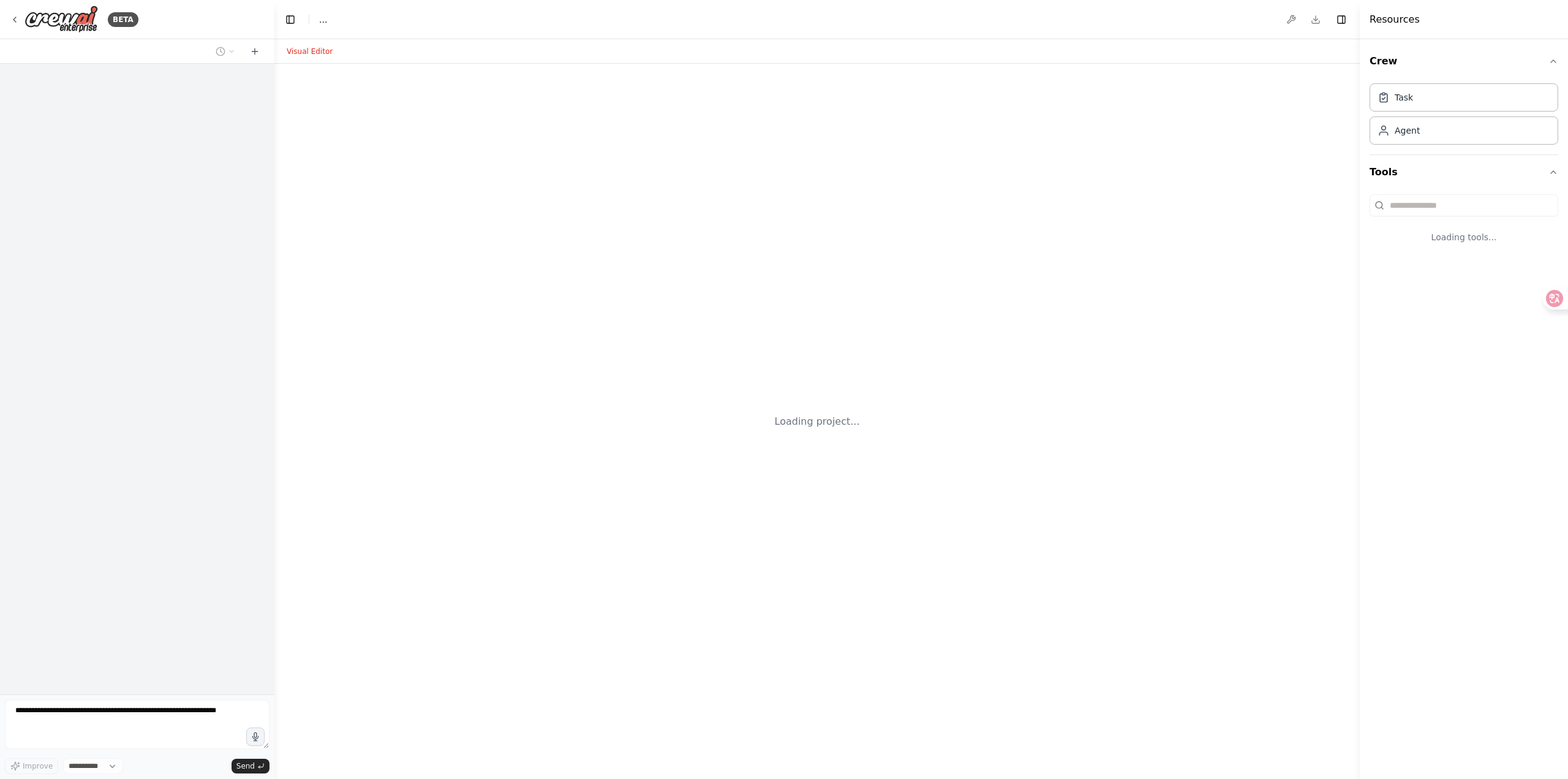
select select "****"
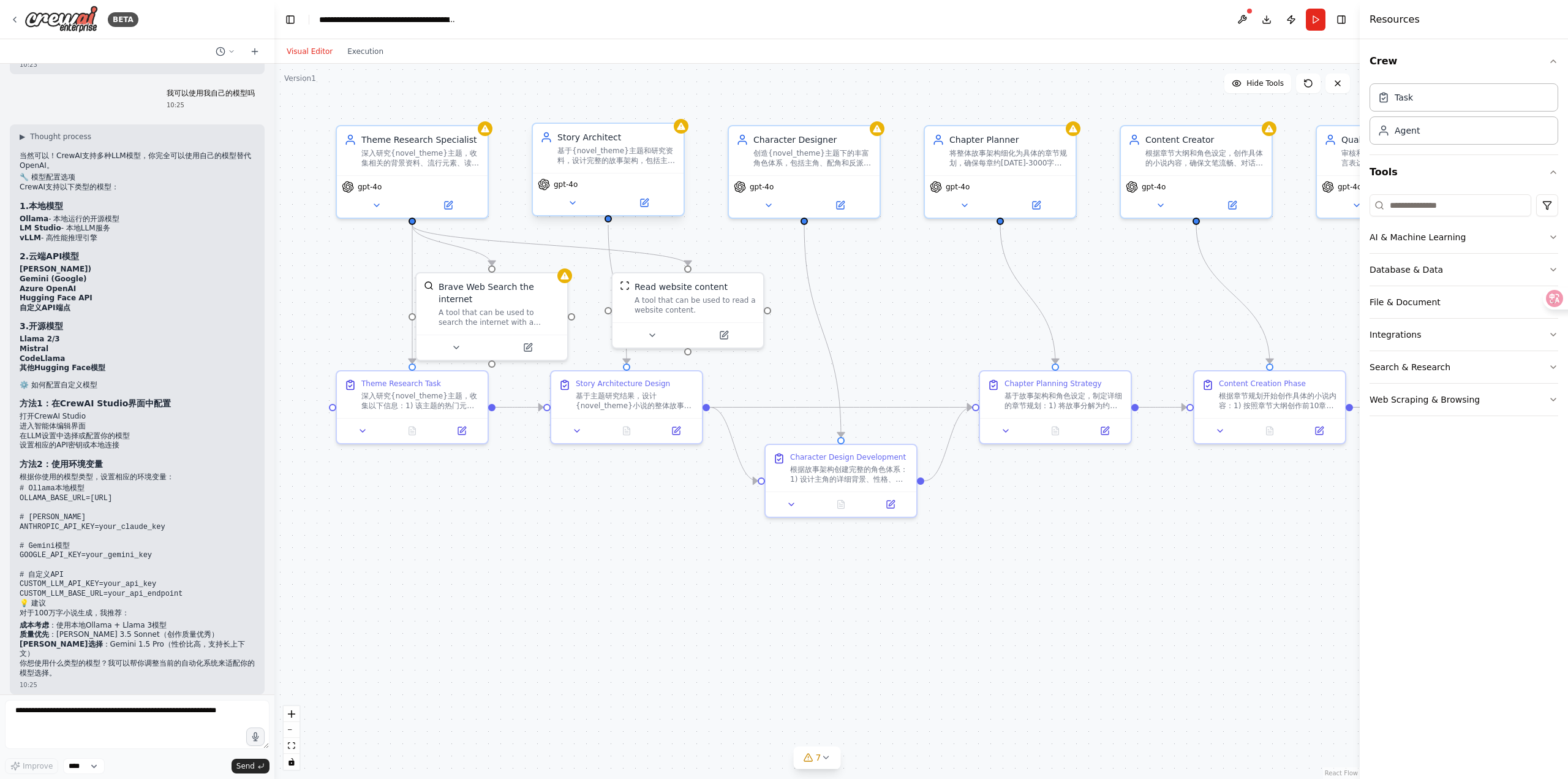
scroll to position [1614, 0]
click at [452, 204] on icon at bounding box center [449, 203] width 8 height 8
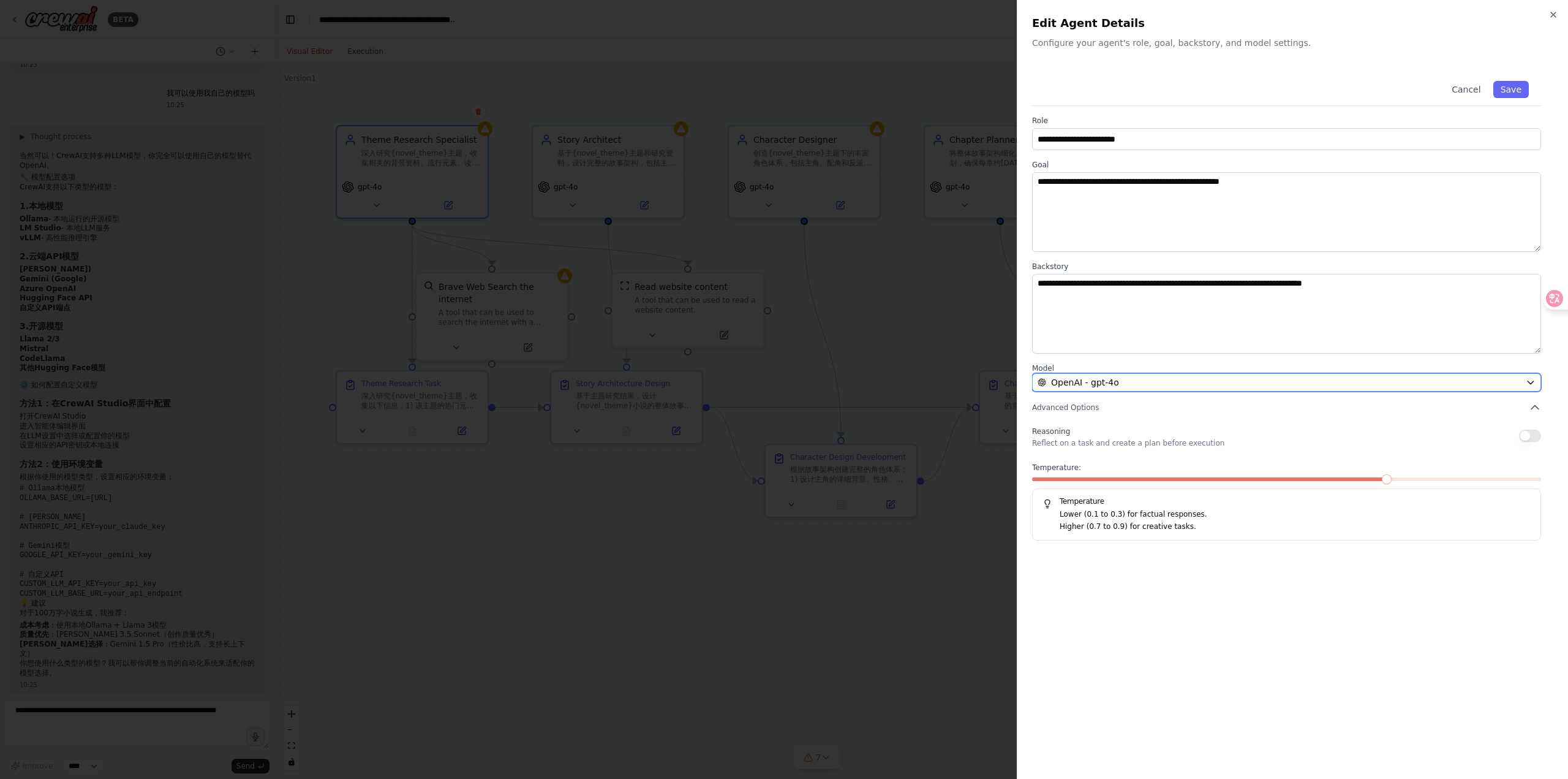
click at [1247, 381] on div "OpenAI - gpt-4o" at bounding box center [1279, 382] width 483 height 13
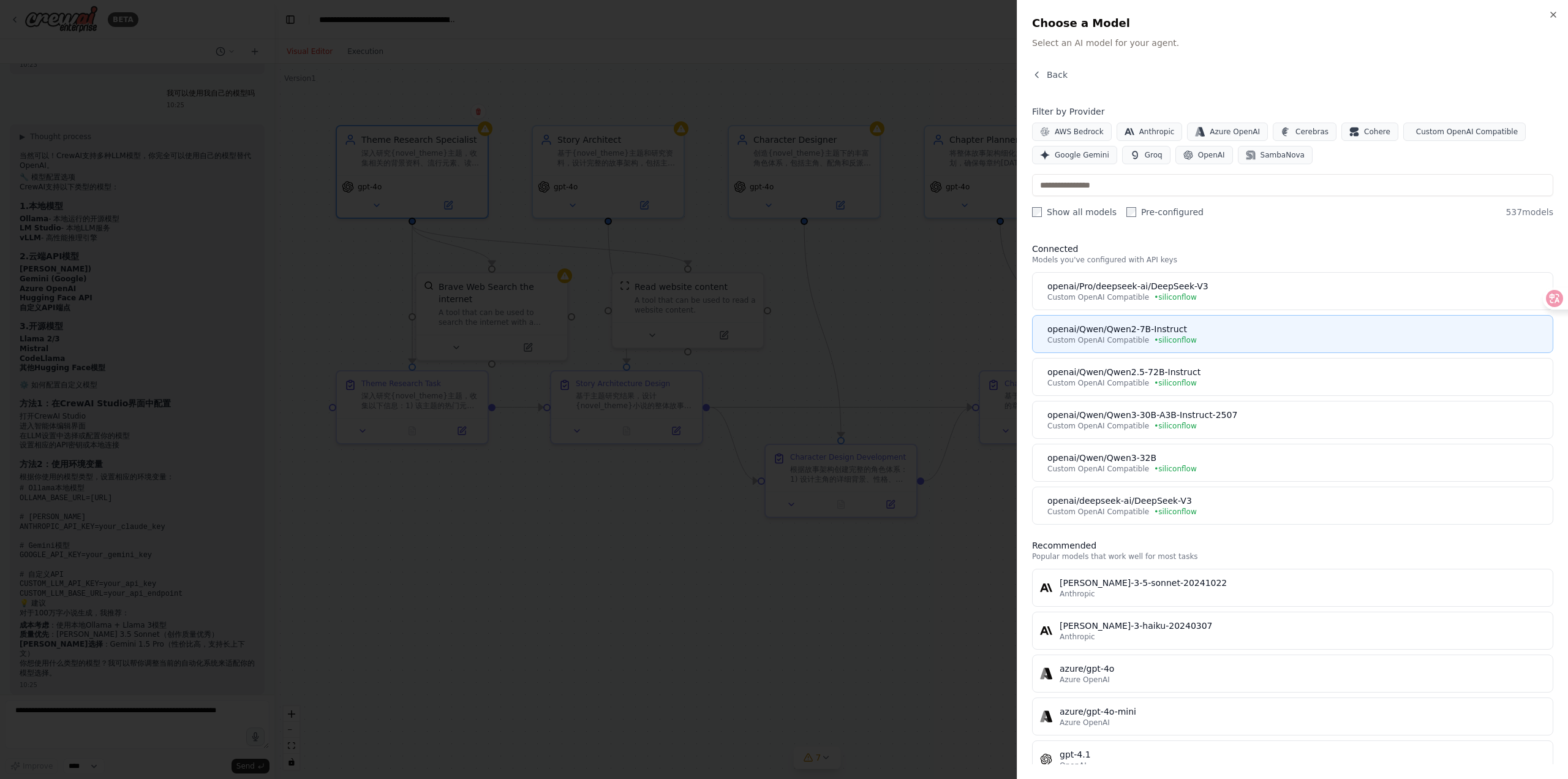
click at [1245, 329] on div "openai/Qwen/Qwen2-7B-Instruct" at bounding box center [1296, 329] width 498 height 13
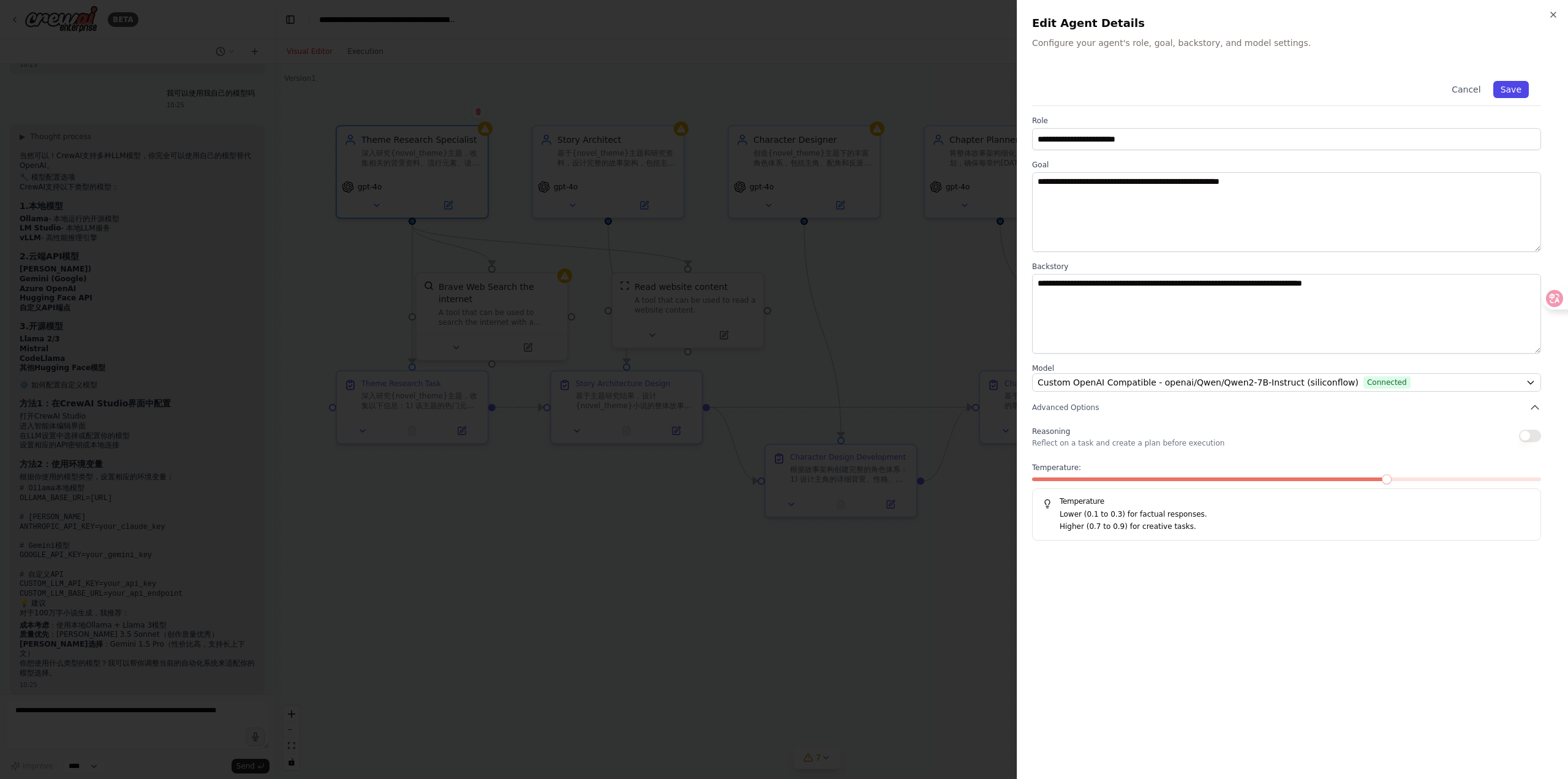
click at [1504, 89] on button "Save" at bounding box center [1510, 90] width 35 height 18
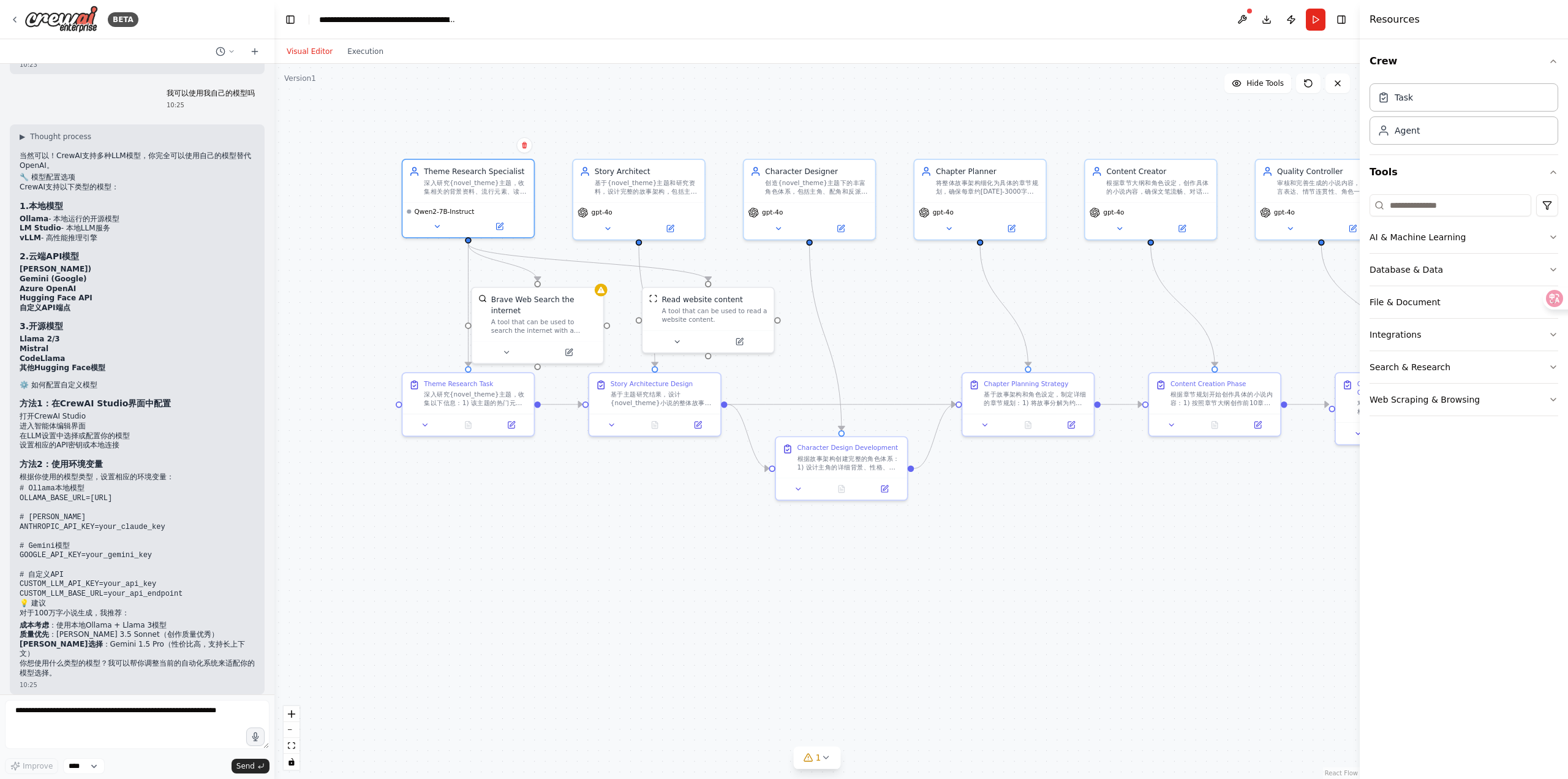
drag, startPoint x: 1148, startPoint y: 288, endPoint x: 1089, endPoint y: 303, distance: 60.9
click at [120, 733] on textarea at bounding box center [137, 724] width 264 height 49
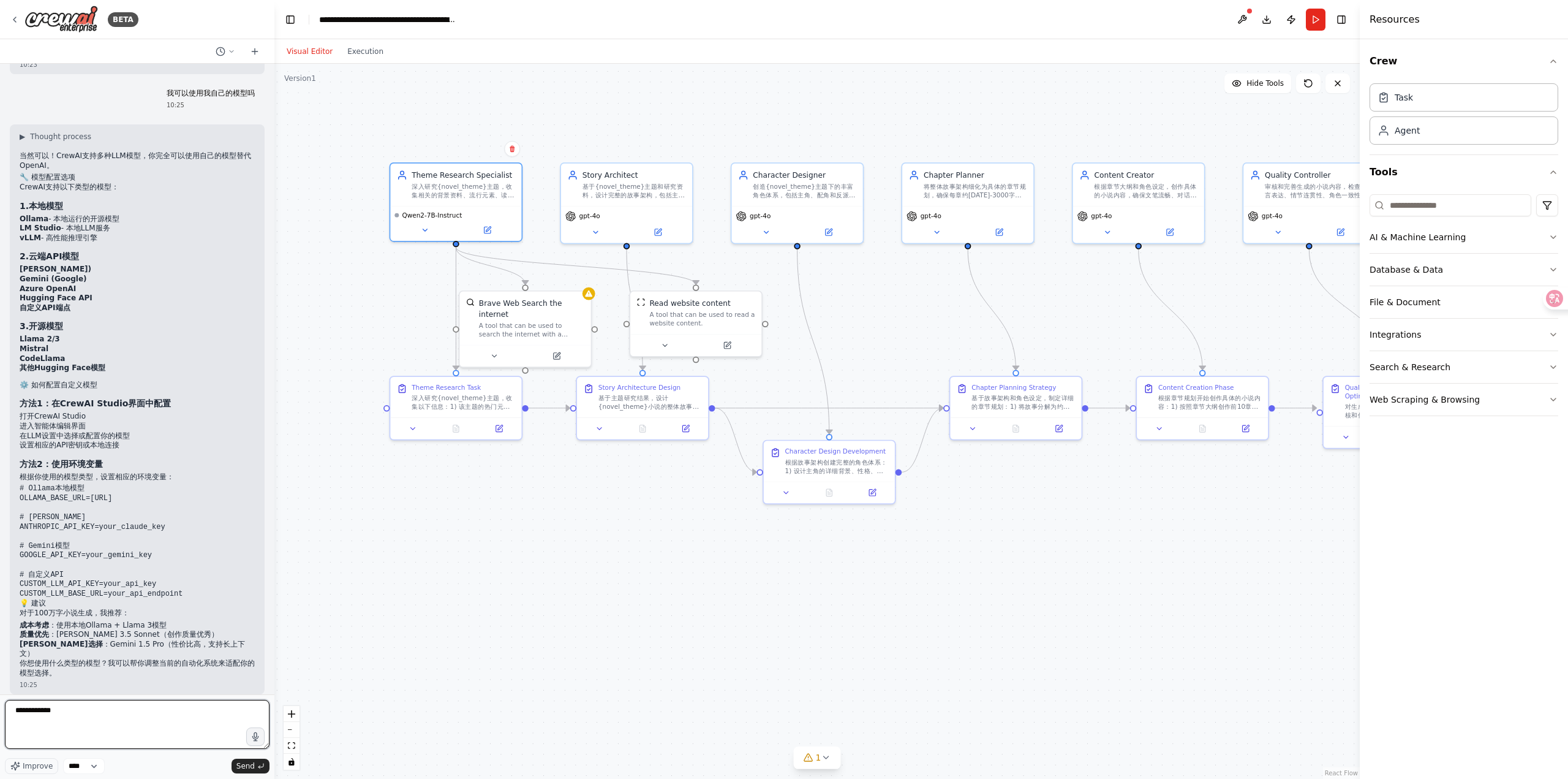
type textarea "**********"
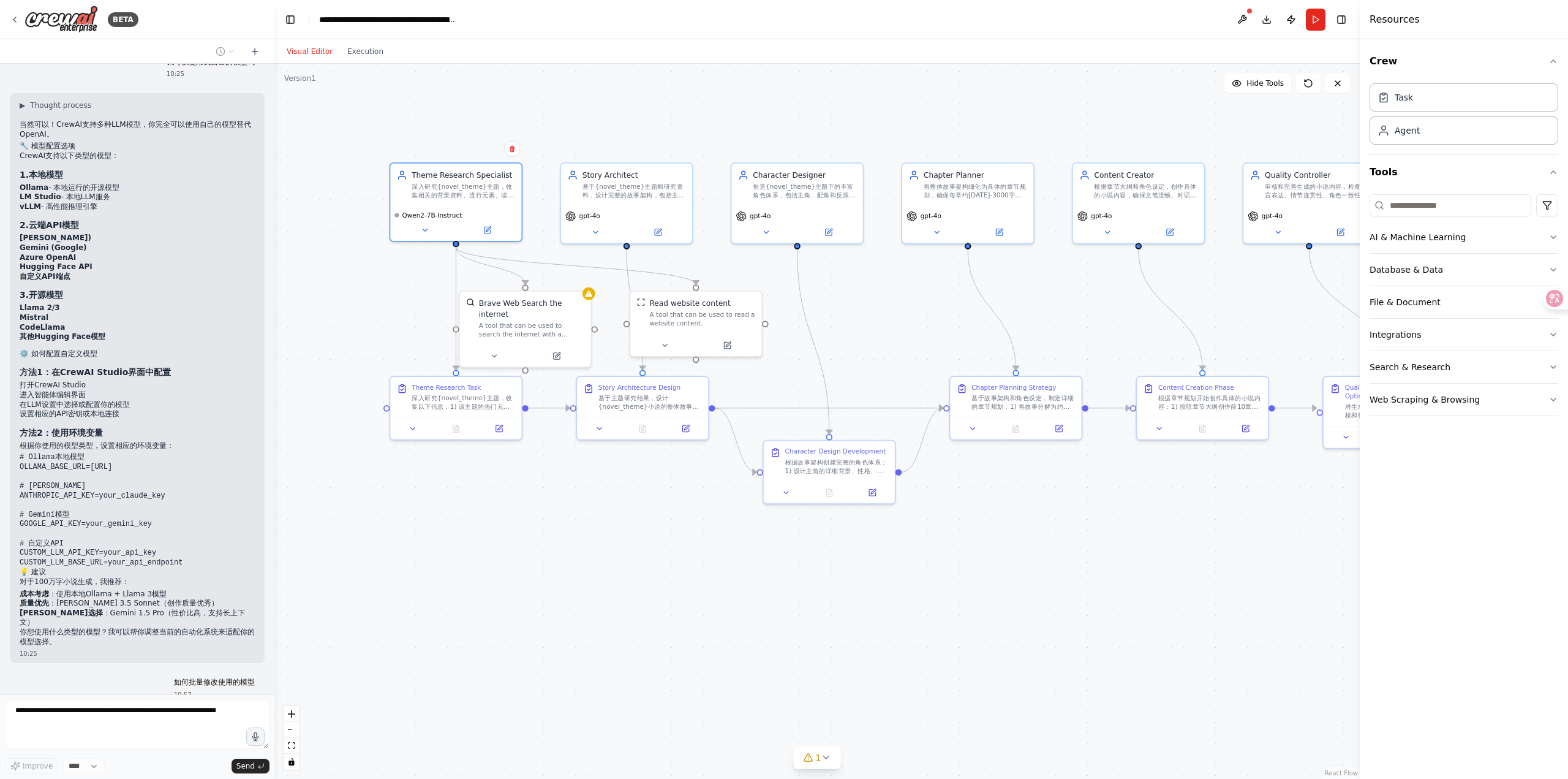
scroll to position [1686, 0]
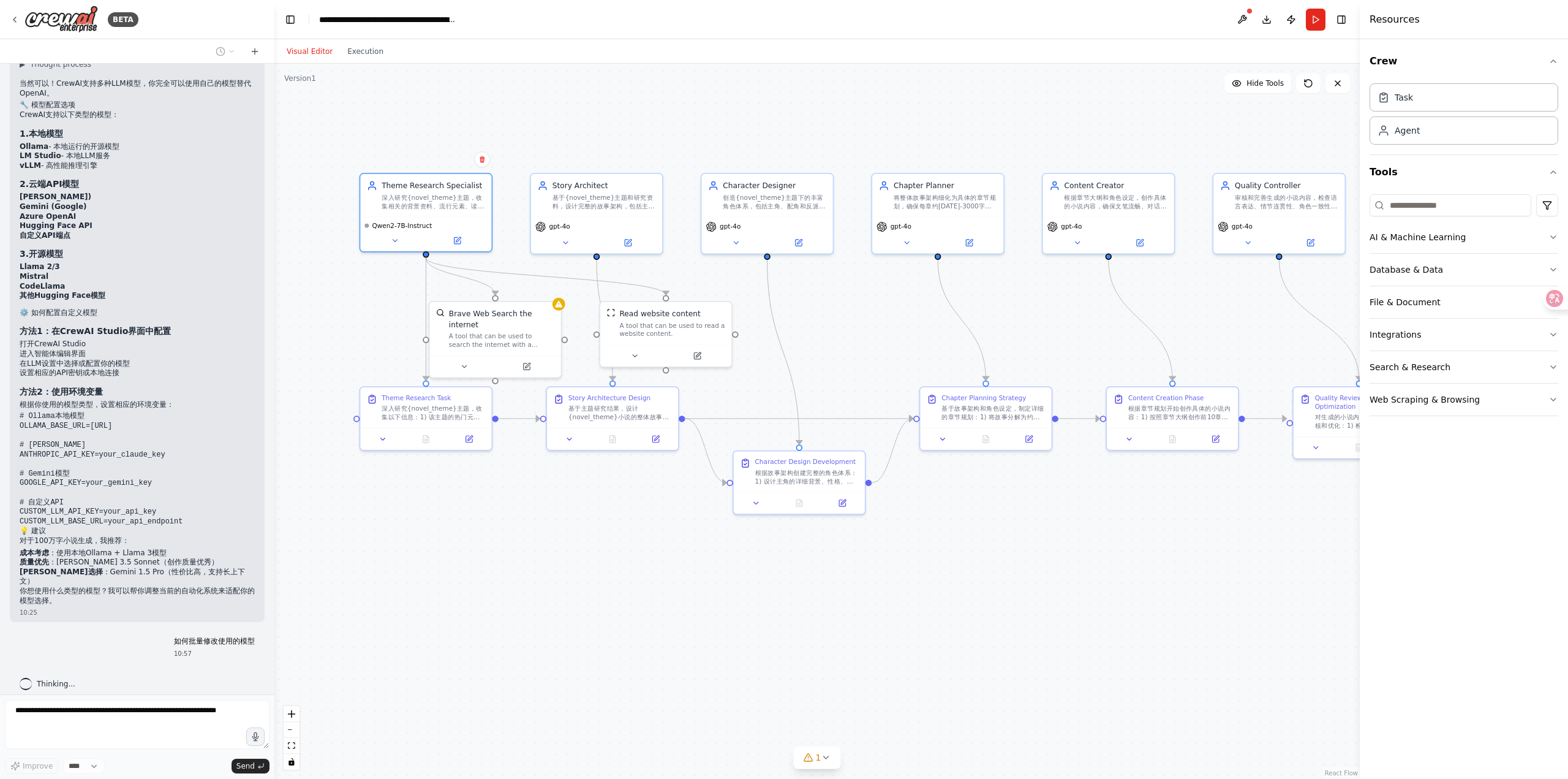
drag, startPoint x: 866, startPoint y: 320, endPoint x: 820, endPoint y: 337, distance: 49.0
click at [820, 337] on div ".deletable-edge-delete-btn { width: 20px; height: 20px; border: 0px solid #ffff…" at bounding box center [816, 421] width 1085 height 715
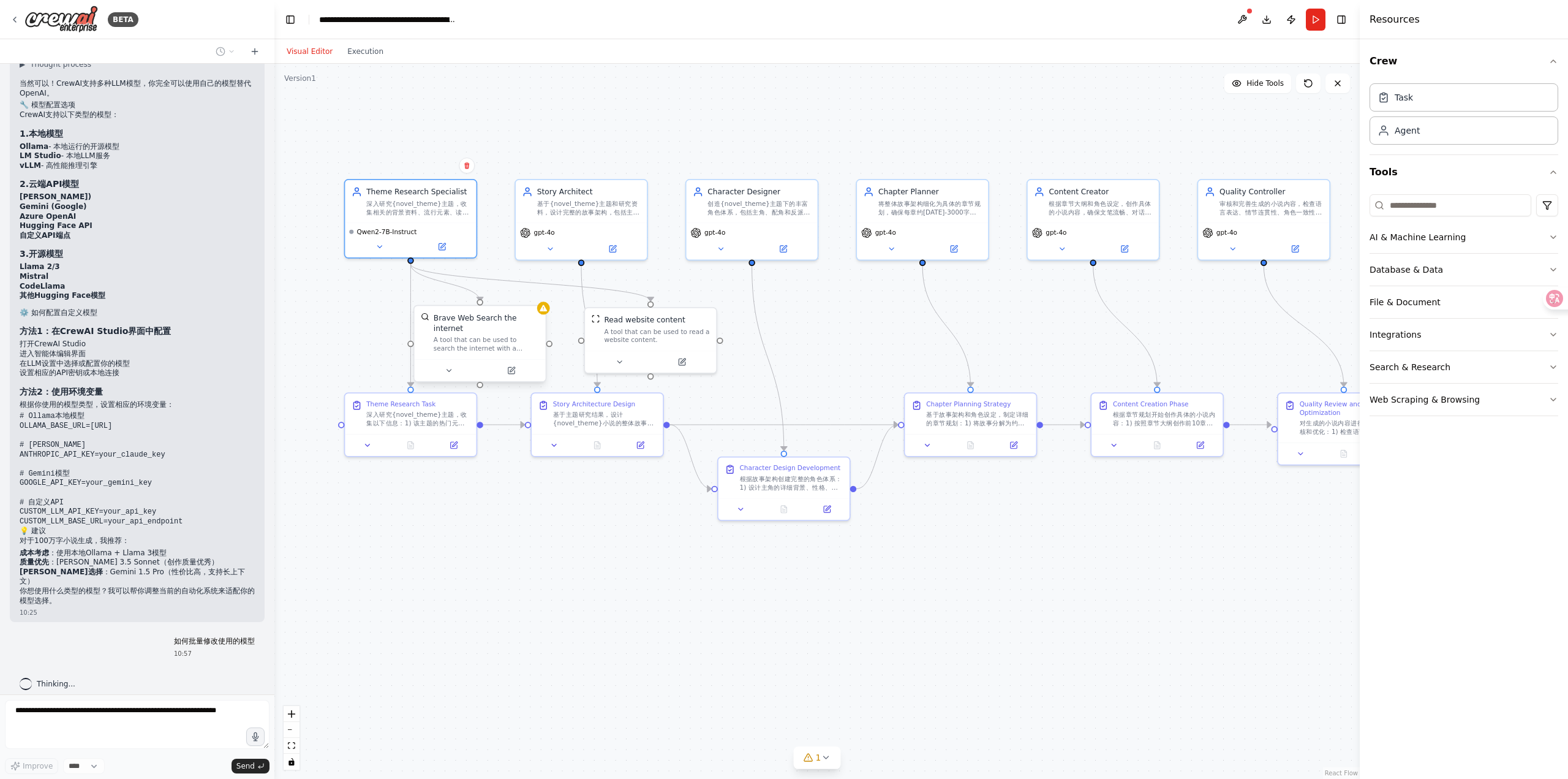
click at [512, 340] on div "A tool that can be used to search the internet with a search_query." at bounding box center [486, 344] width 106 height 18
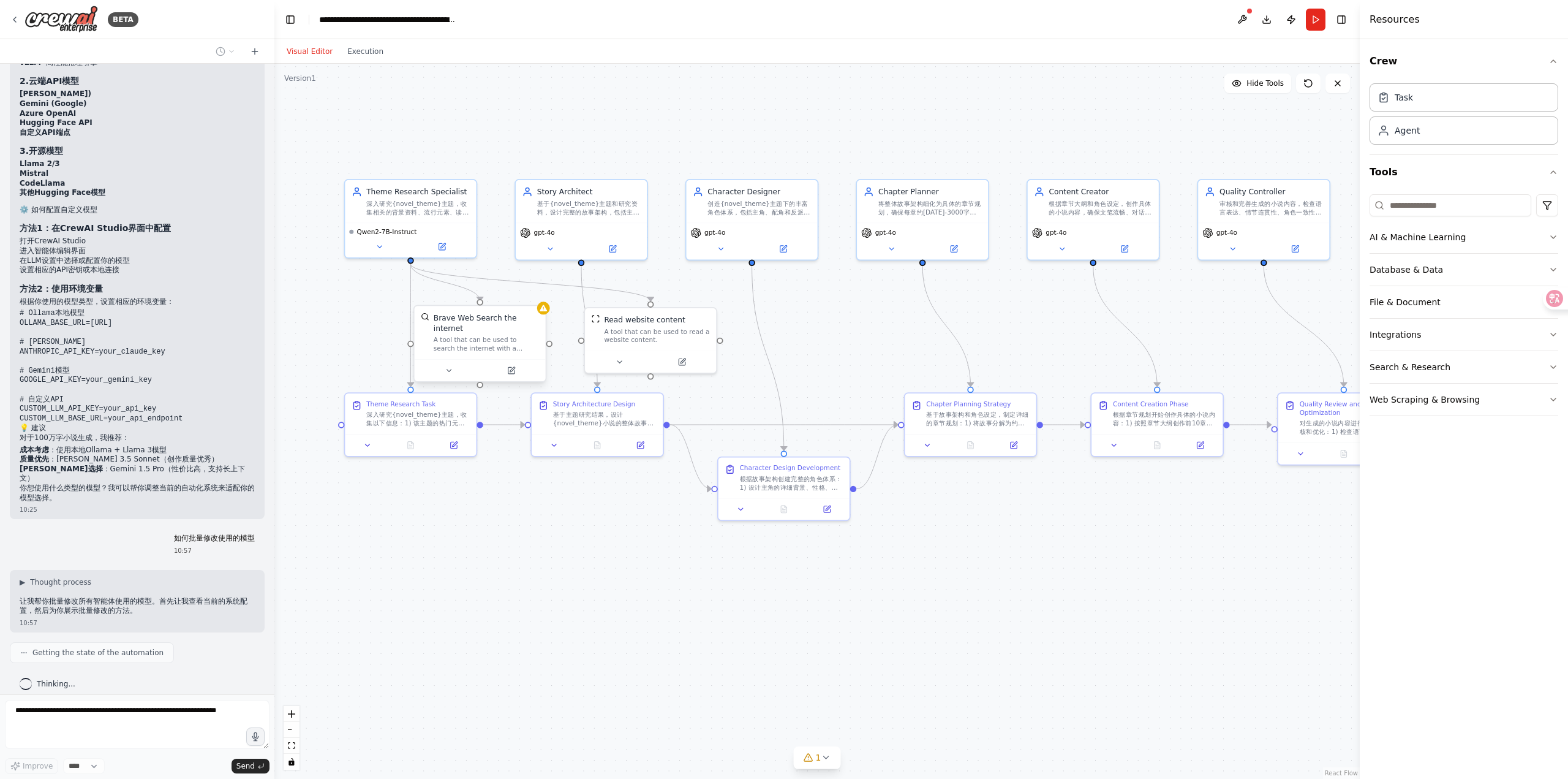
click at [489, 336] on div "A tool that can be used to search the internet with a search_query." at bounding box center [486, 344] width 106 height 18
click at [516, 368] on button at bounding box center [510, 370] width 60 height 13
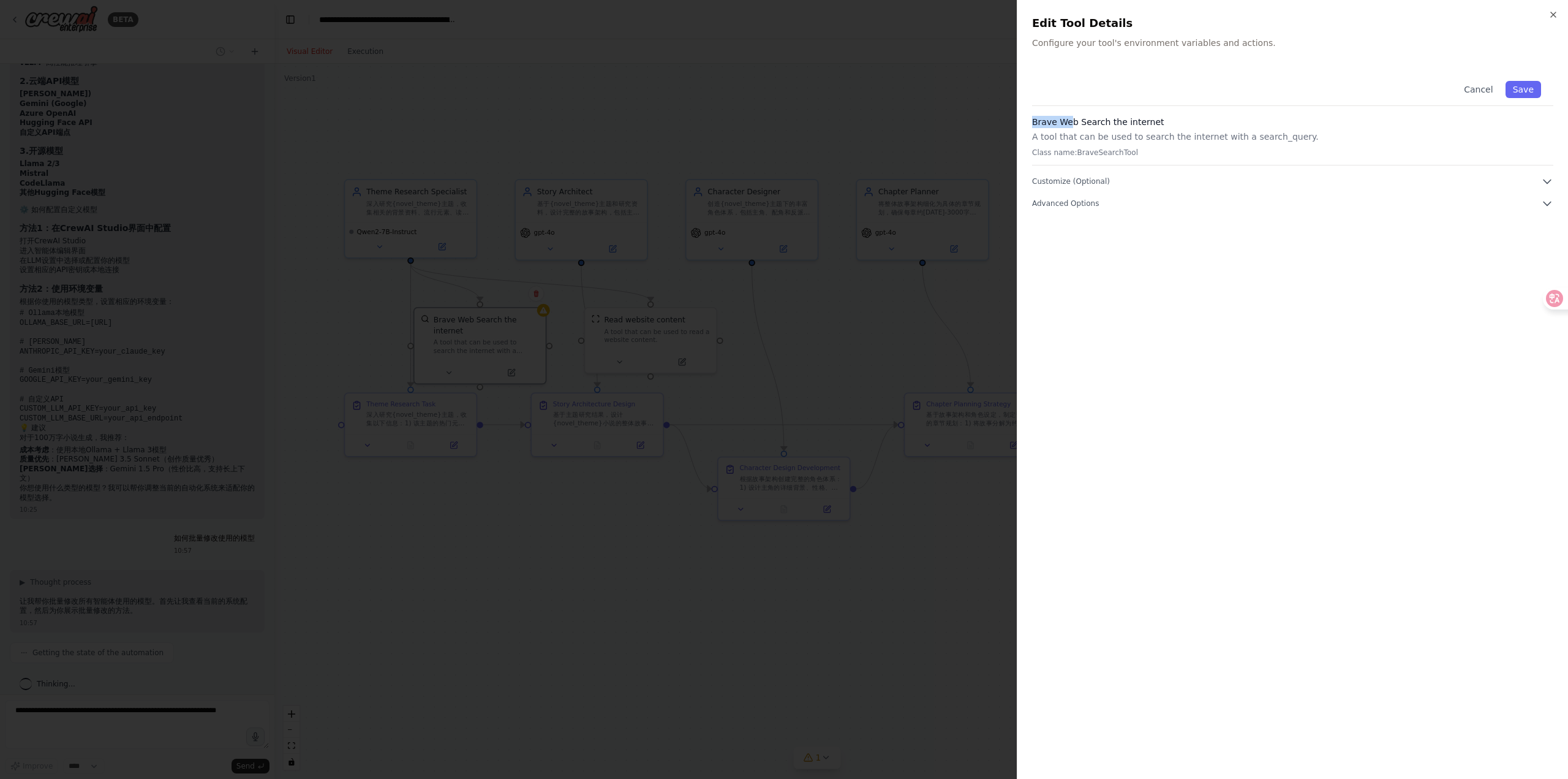
drag, startPoint x: 1034, startPoint y: 118, endPoint x: 1073, endPoint y: 118, distance: 39.0
click at [1073, 118] on h3 "Brave Web Search the internet" at bounding box center [1292, 121] width 521 height 13
drag, startPoint x: 1069, startPoint y: 122, endPoint x: 1031, endPoint y: 121, distance: 38.0
click at [1031, 121] on div "Close Edit Tool Details Configure your tool's environment variables and actions…" at bounding box center [1291, 390] width 551 height 779
copy h3 "Brave Web"
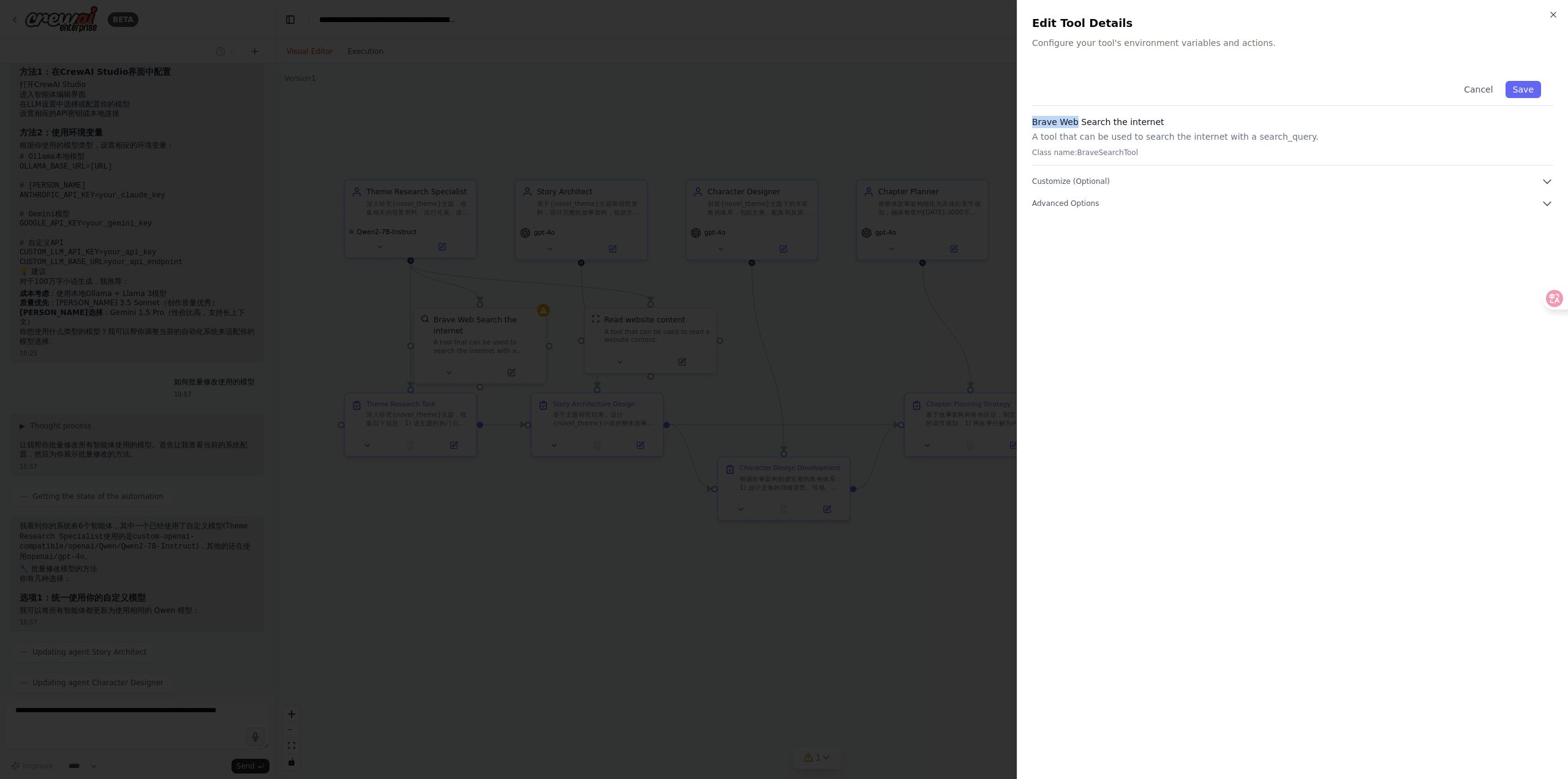
scroll to position [2068, 0]
drag, startPoint x: 796, startPoint y: 210, endPoint x: 790, endPoint y: 221, distance: 12.5
click at [796, 210] on div at bounding box center [784, 390] width 1568 height 779
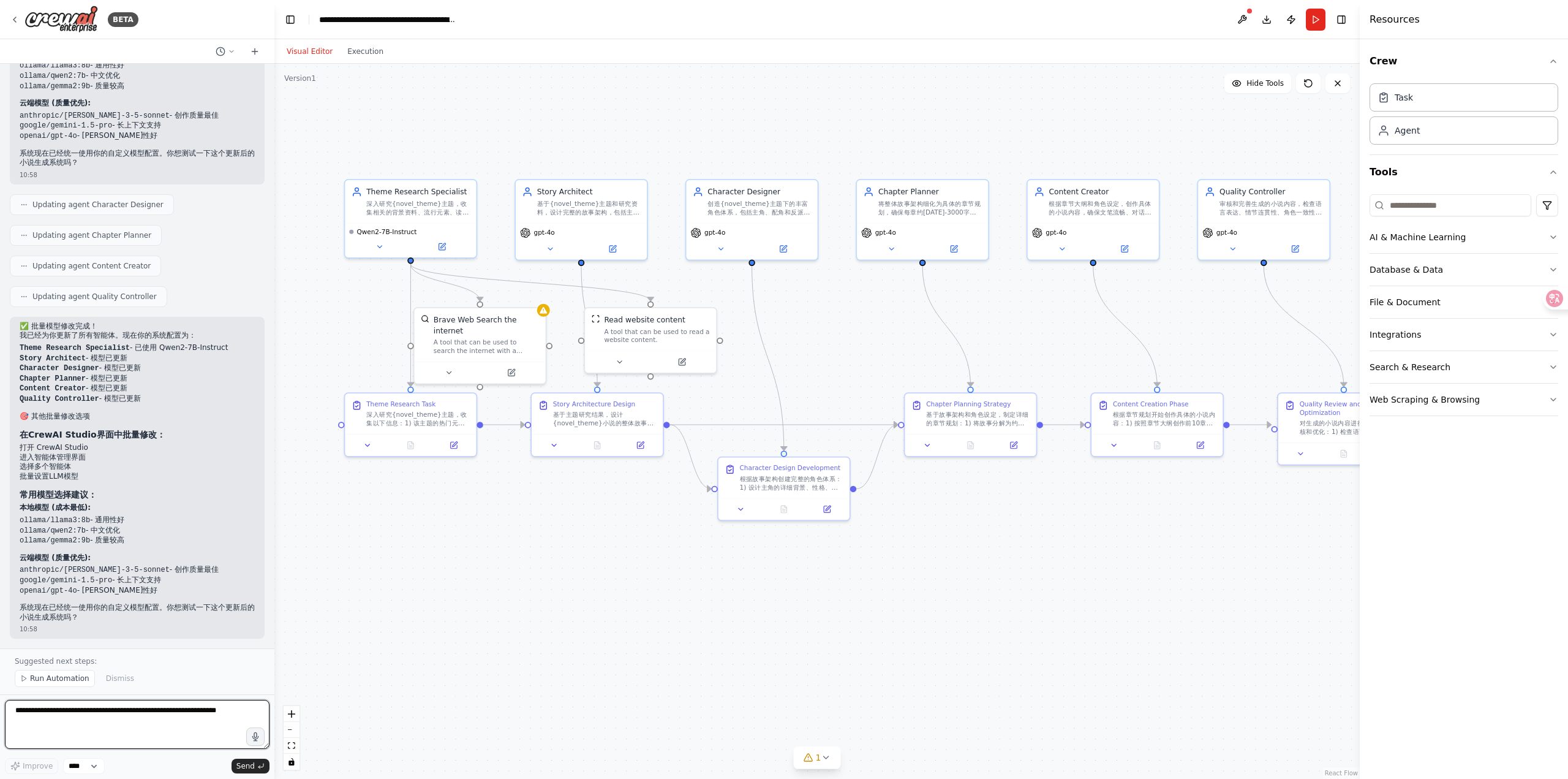
scroll to position [2776, 0]
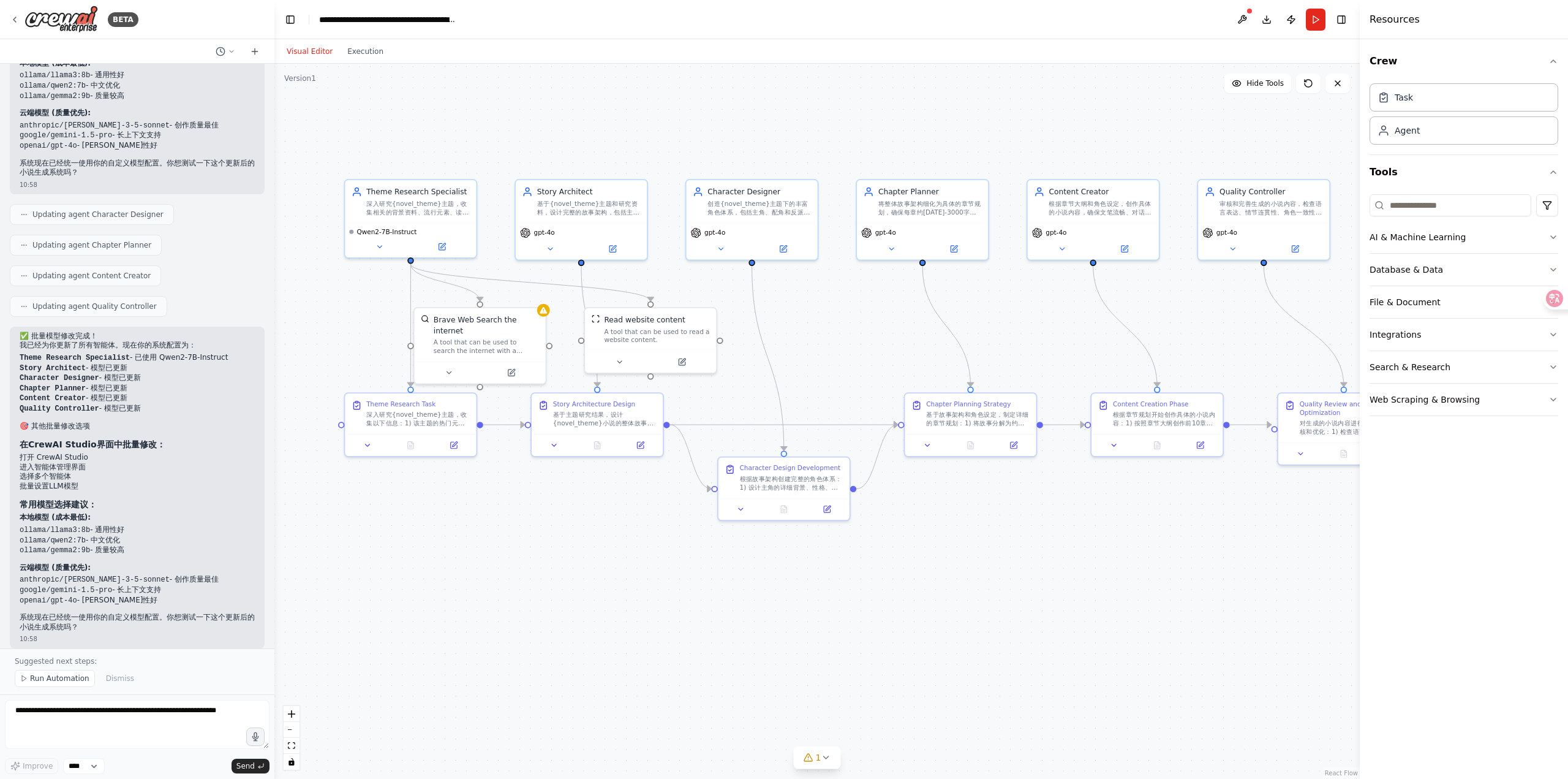
click at [498, 607] on div ".deletable-edge-delete-btn { width: 20px; height: 20px; border: 0px solid #ffff…" at bounding box center [816, 421] width 1085 height 715
click at [570, 244] on button at bounding box center [550, 246] width 60 height 13
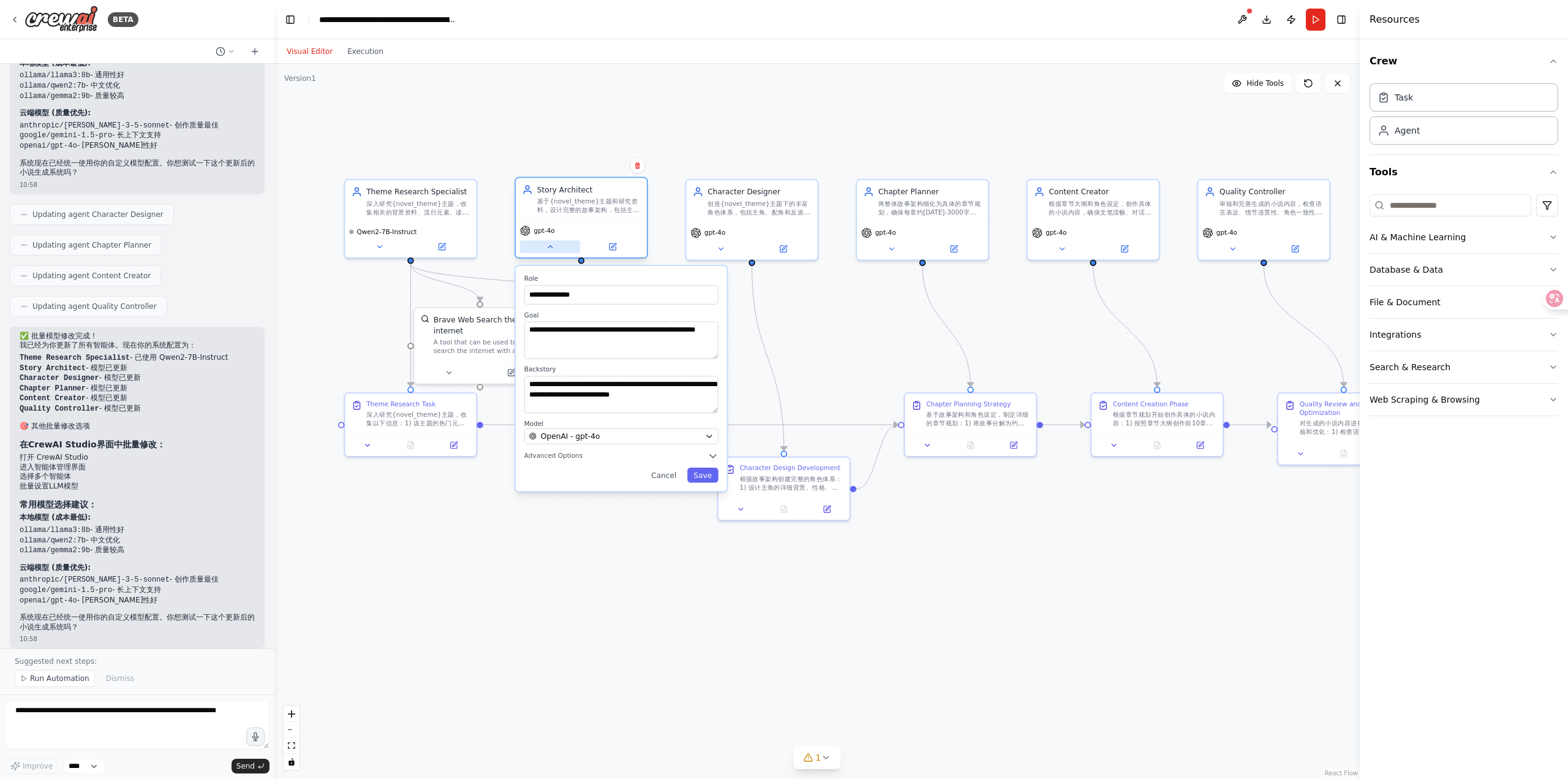
click at [570, 244] on button at bounding box center [550, 246] width 60 height 13
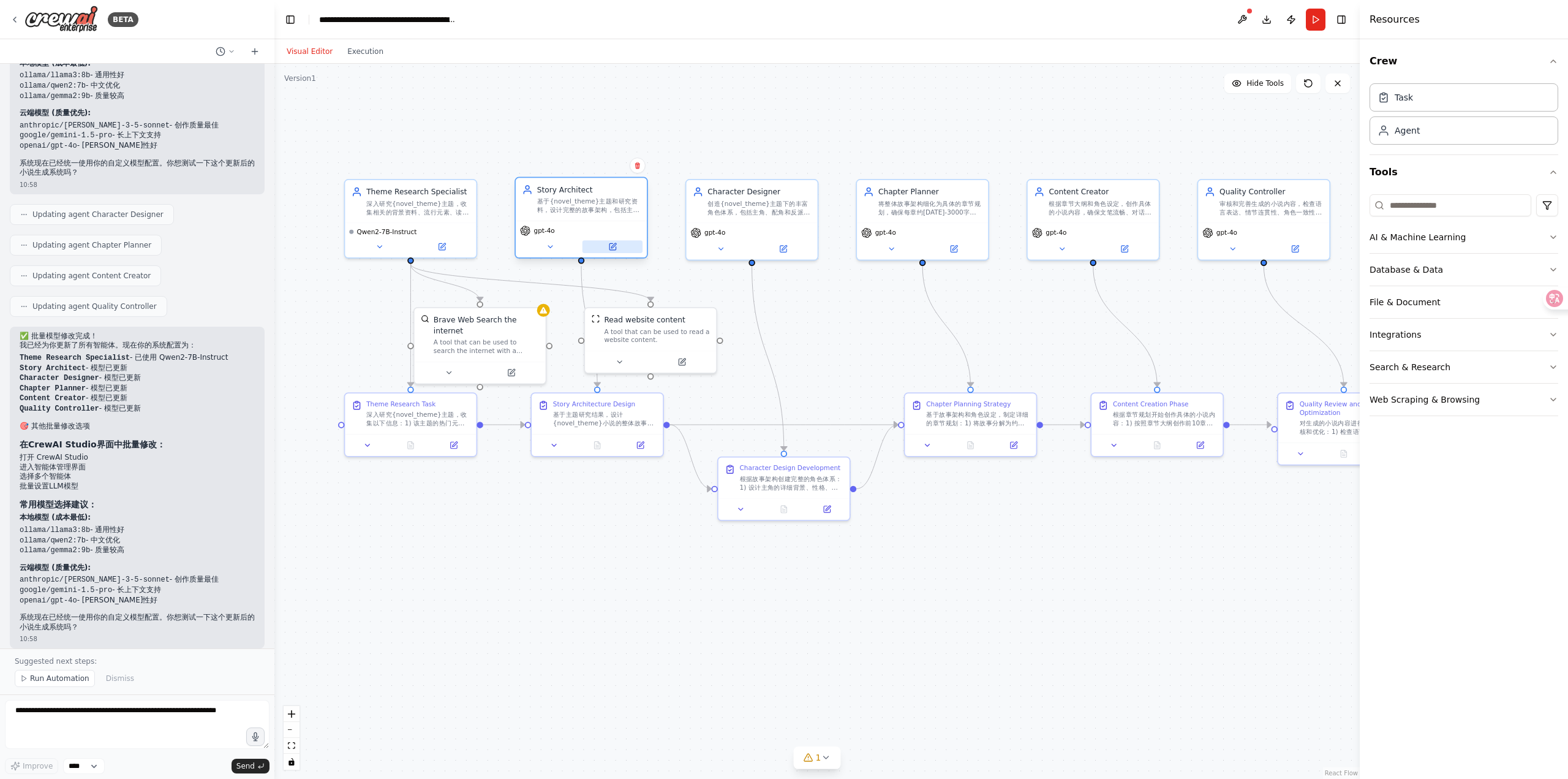
click at [613, 247] on icon at bounding box center [613, 246] width 5 height 5
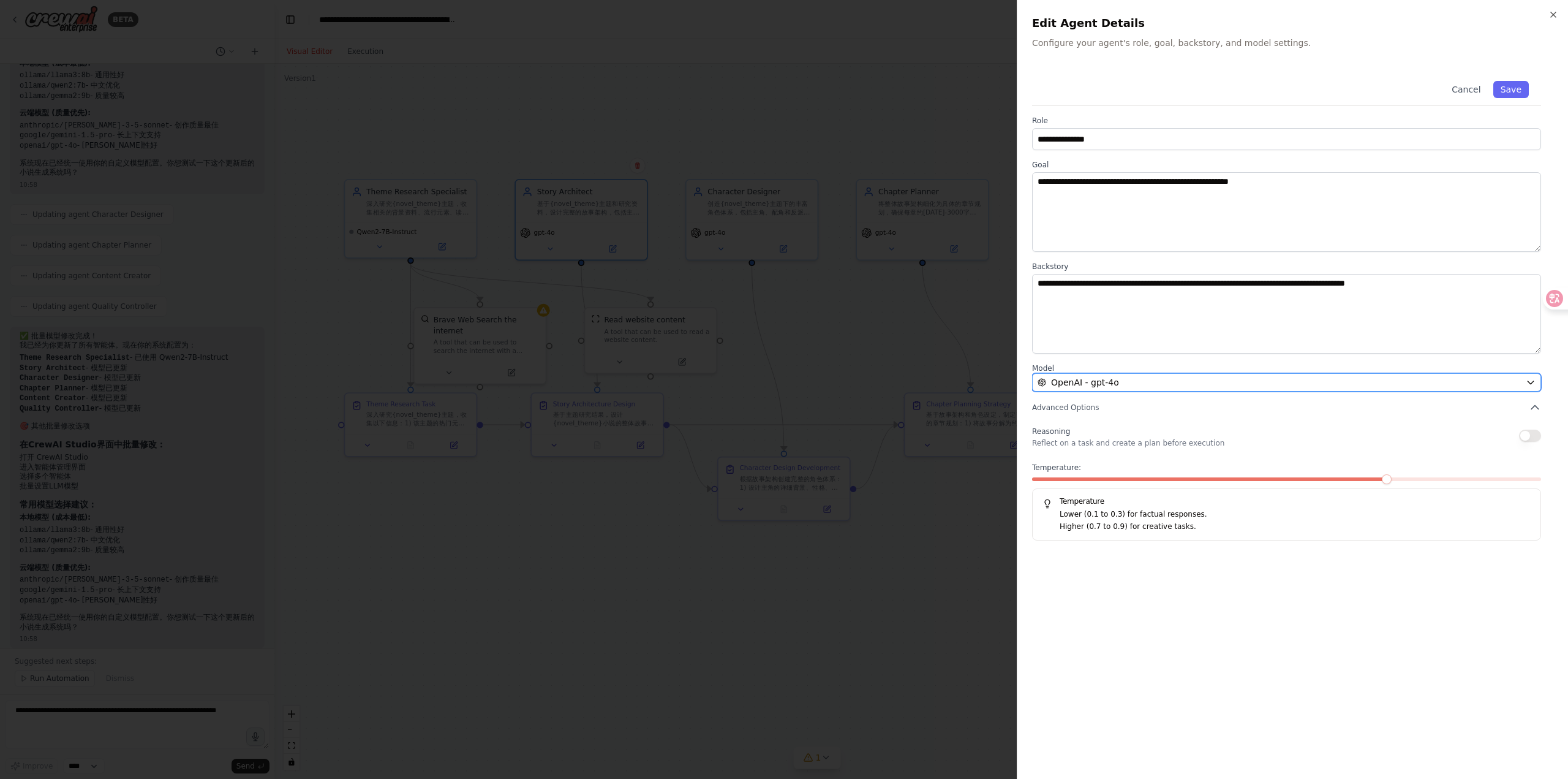
click at [1283, 383] on div "OpenAI - gpt-4o" at bounding box center [1279, 382] width 483 height 13
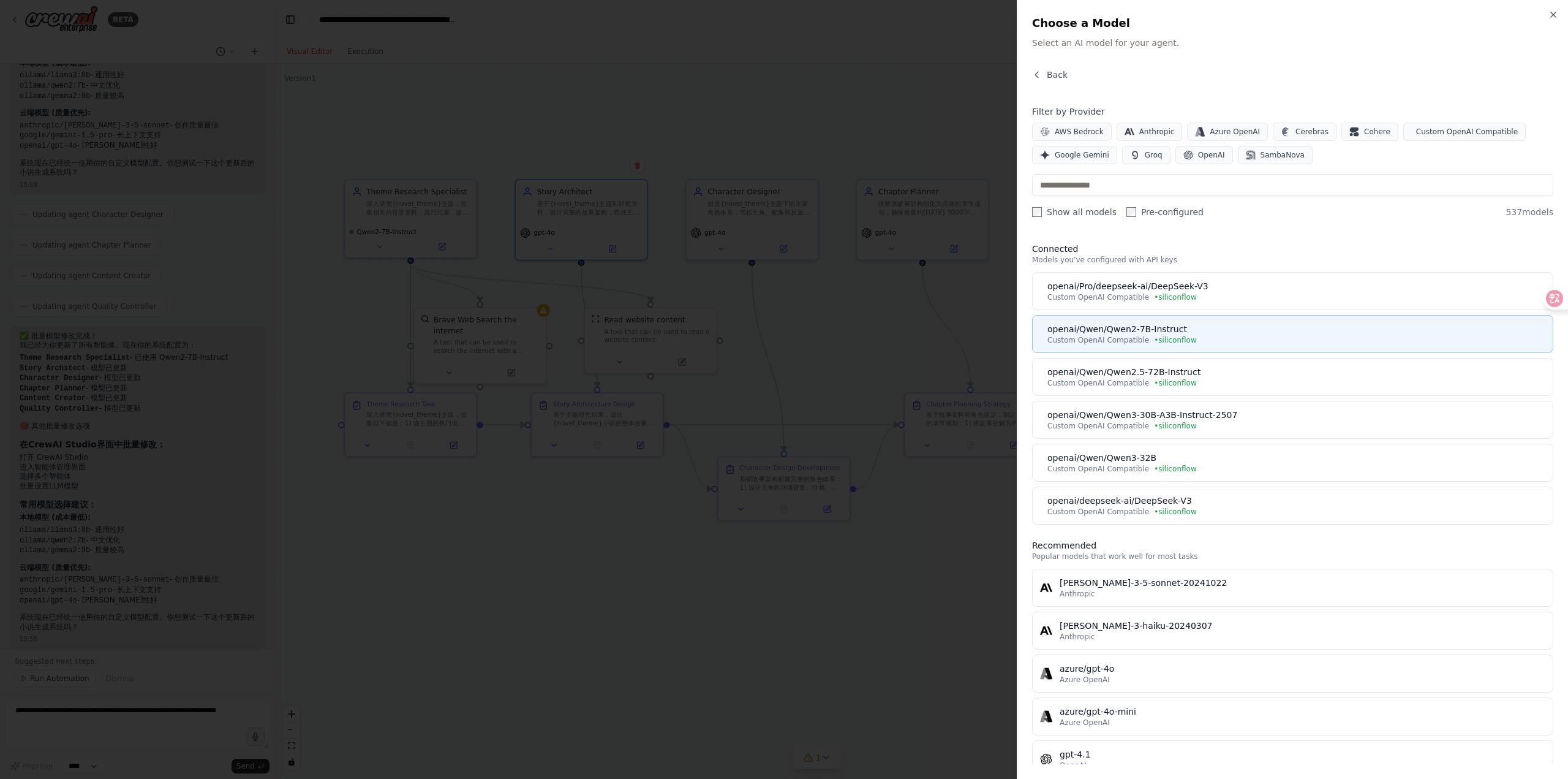
click at [1252, 343] on div "Custom OpenAI Compatible • siliconflow" at bounding box center [1296, 340] width 498 height 10
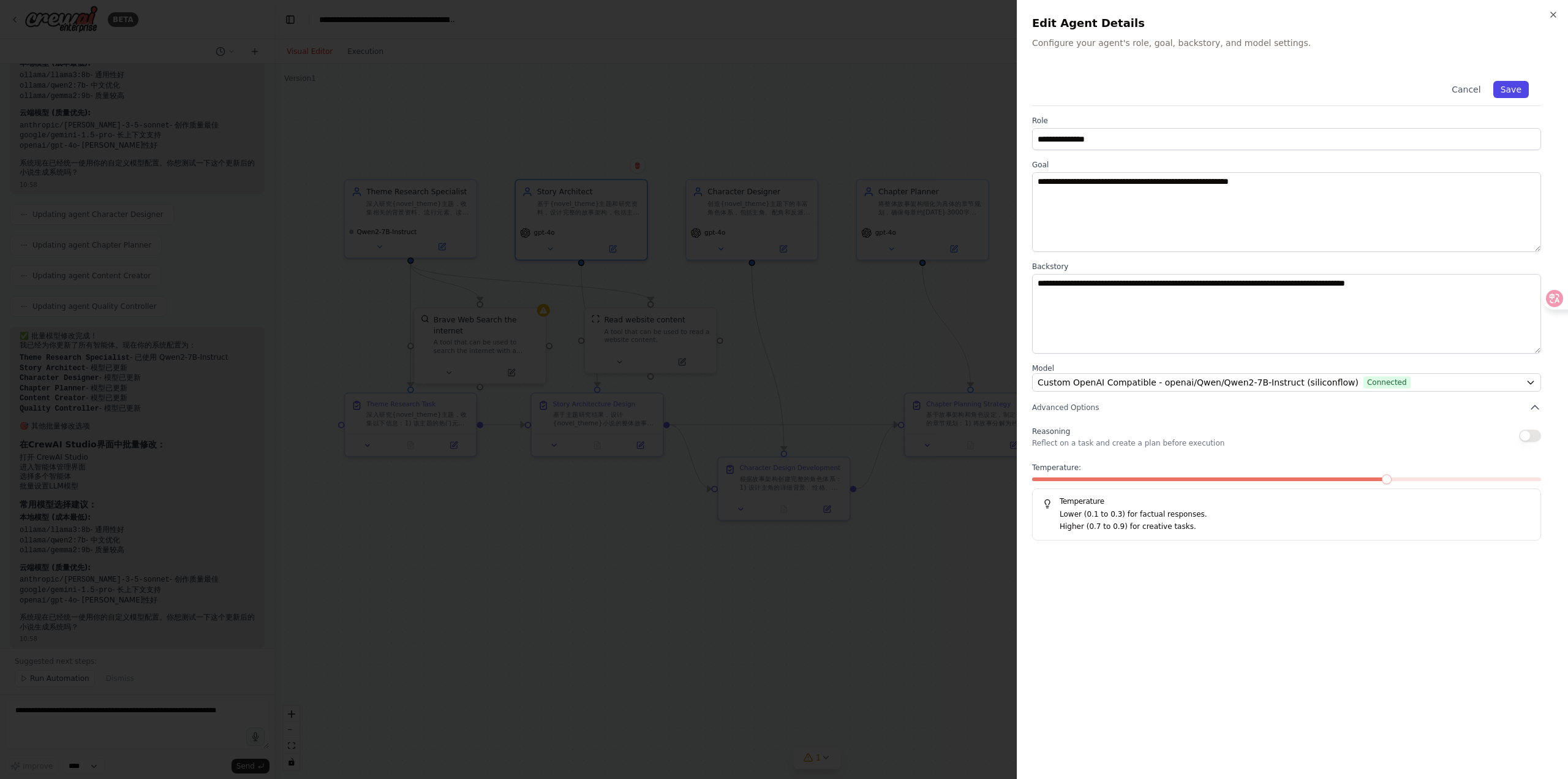
click at [1512, 89] on button "Save" at bounding box center [1510, 90] width 35 height 18
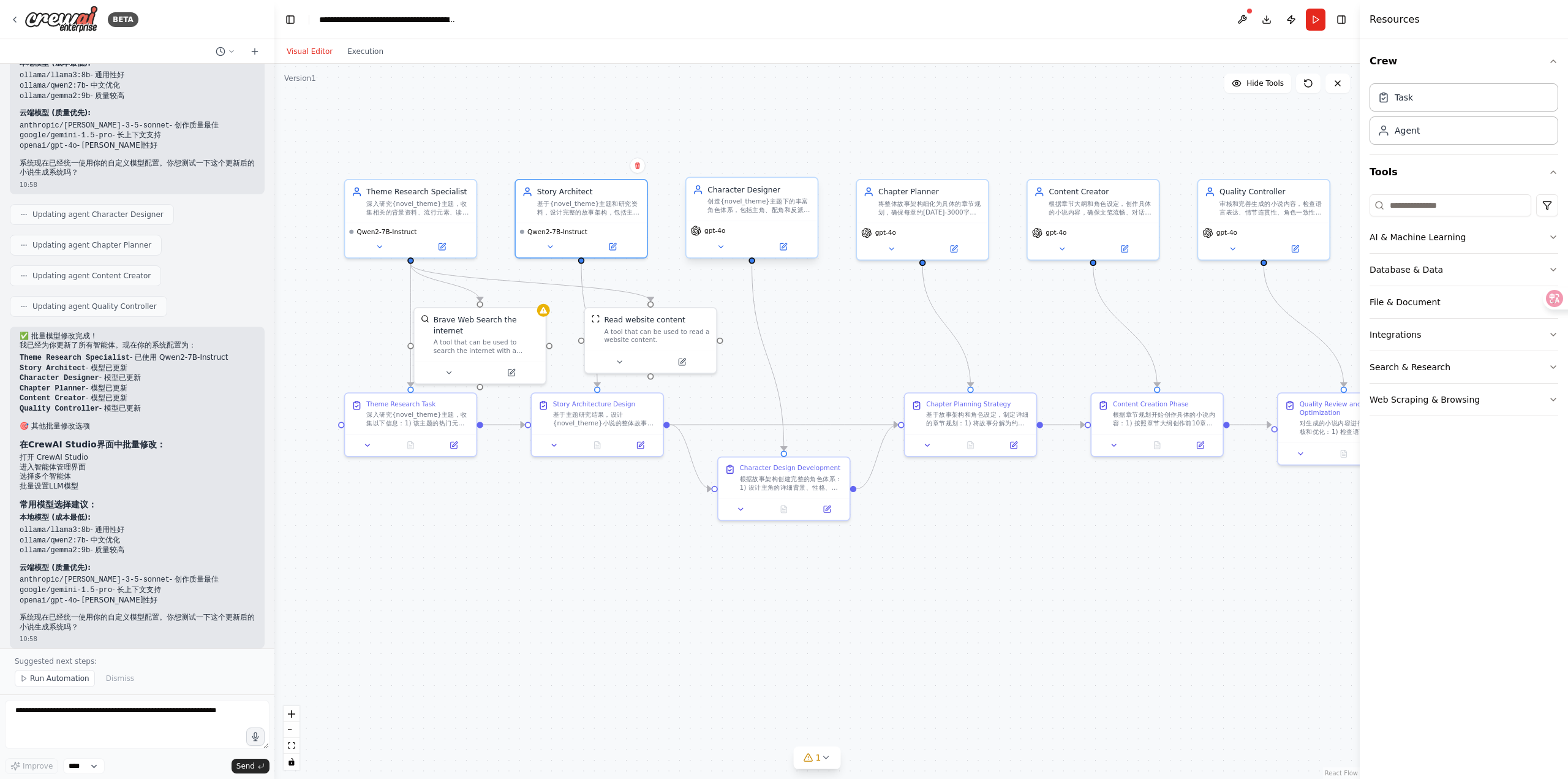
click at [763, 231] on div "gpt-4o" at bounding box center [751, 230] width 122 height 11
click at [785, 249] on icon at bounding box center [783, 247] width 6 height 6
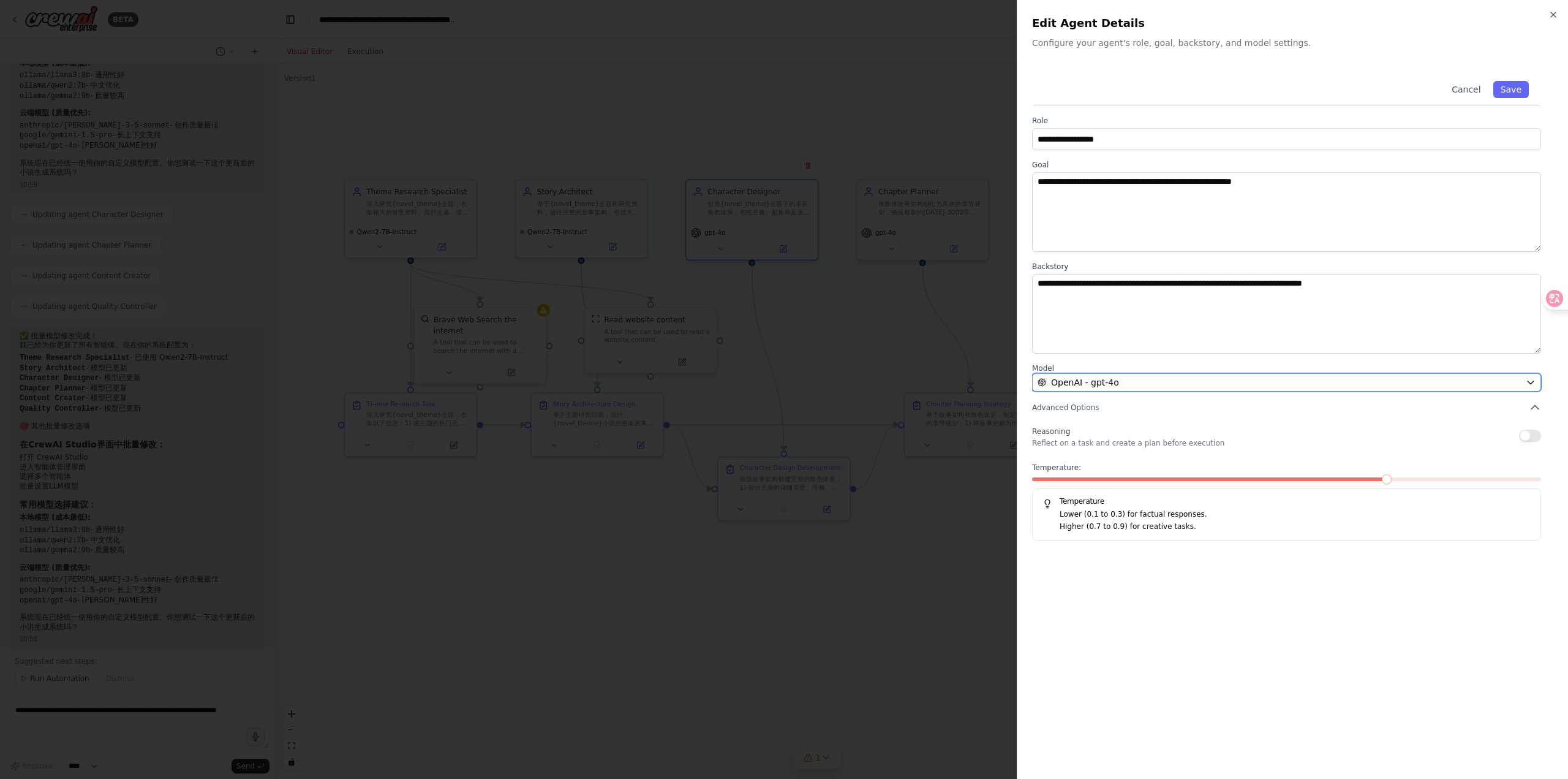
click at [1524, 387] on button "OpenAI - gpt-4o" at bounding box center [1286, 382] width 509 height 19
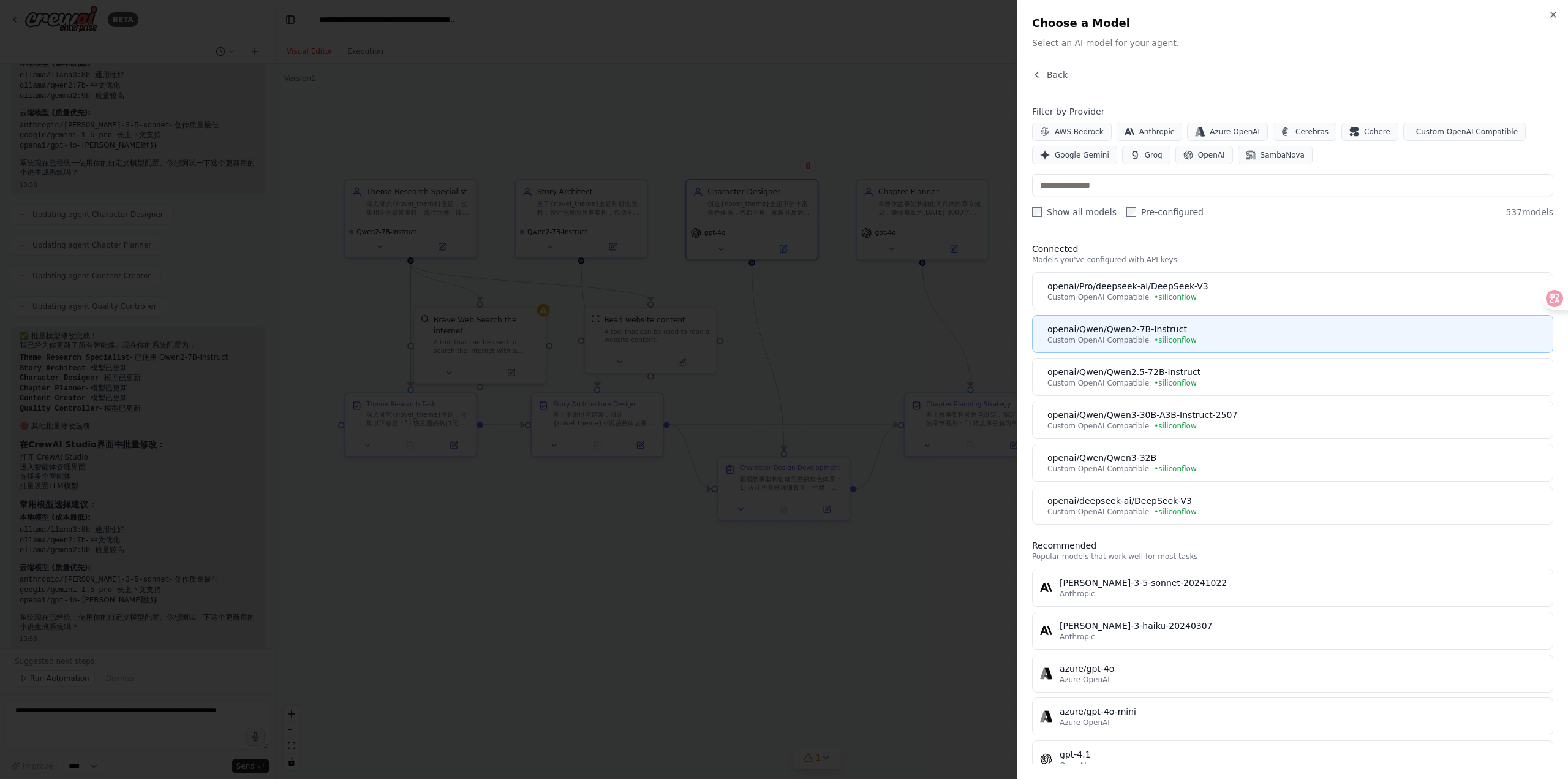
click at [1226, 324] on div "openai/Qwen/Qwen2-7B-Instruct" at bounding box center [1296, 329] width 498 height 13
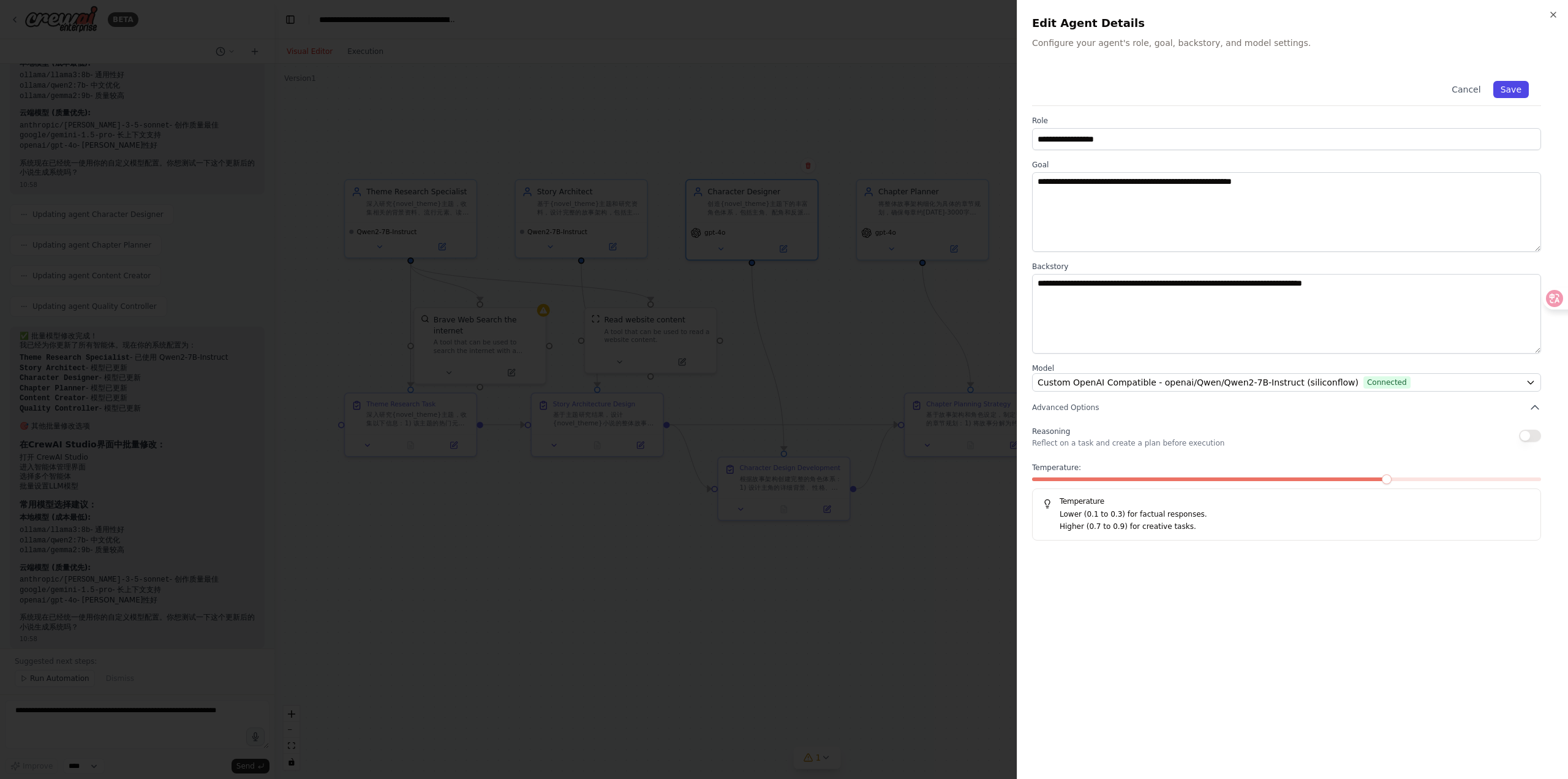
click at [1502, 84] on button "Save" at bounding box center [1510, 90] width 35 height 18
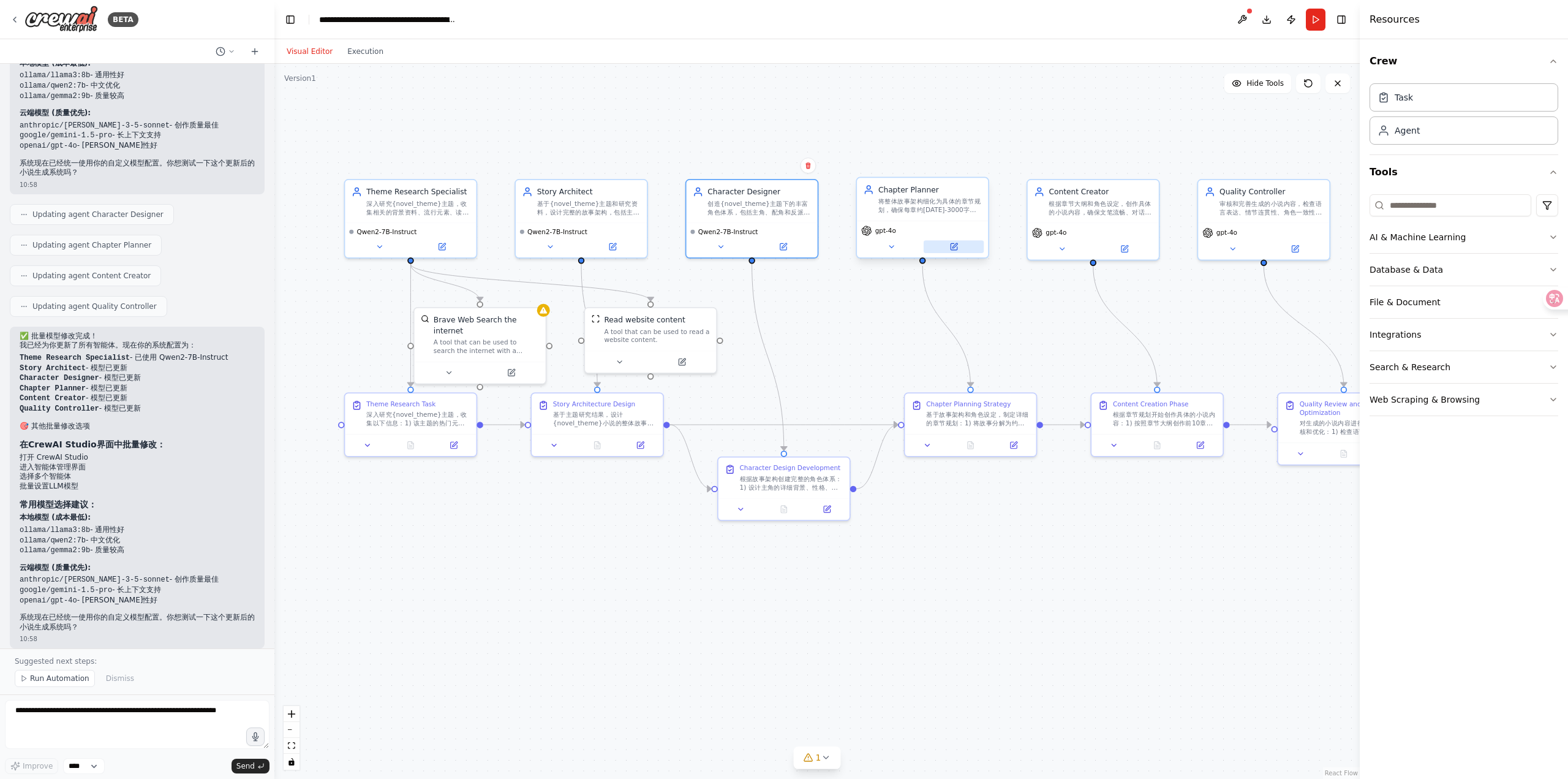
click at [962, 243] on button at bounding box center [953, 246] width 60 height 13
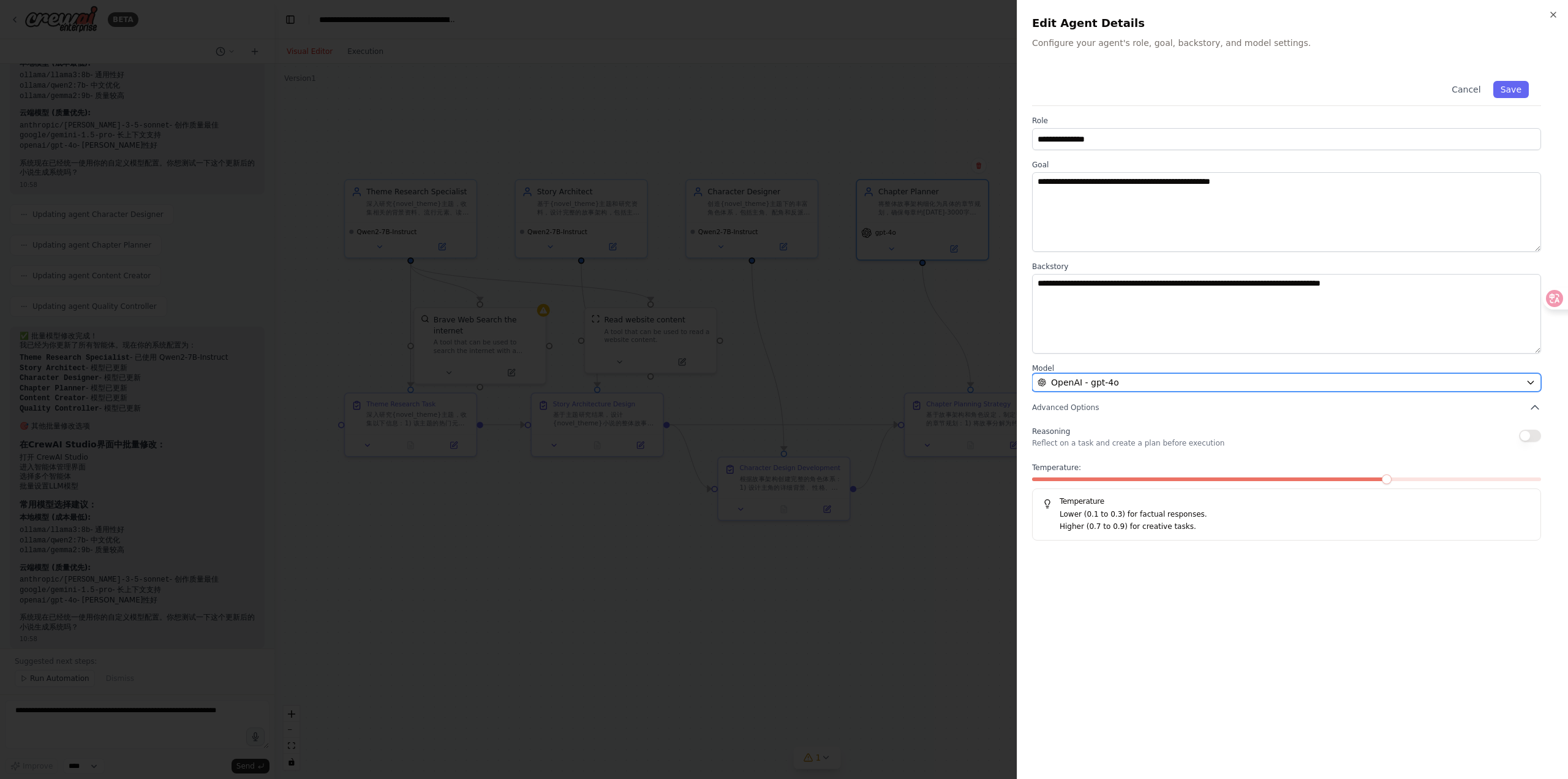
click at [1494, 390] on button "OpenAI - gpt-4o" at bounding box center [1286, 382] width 509 height 19
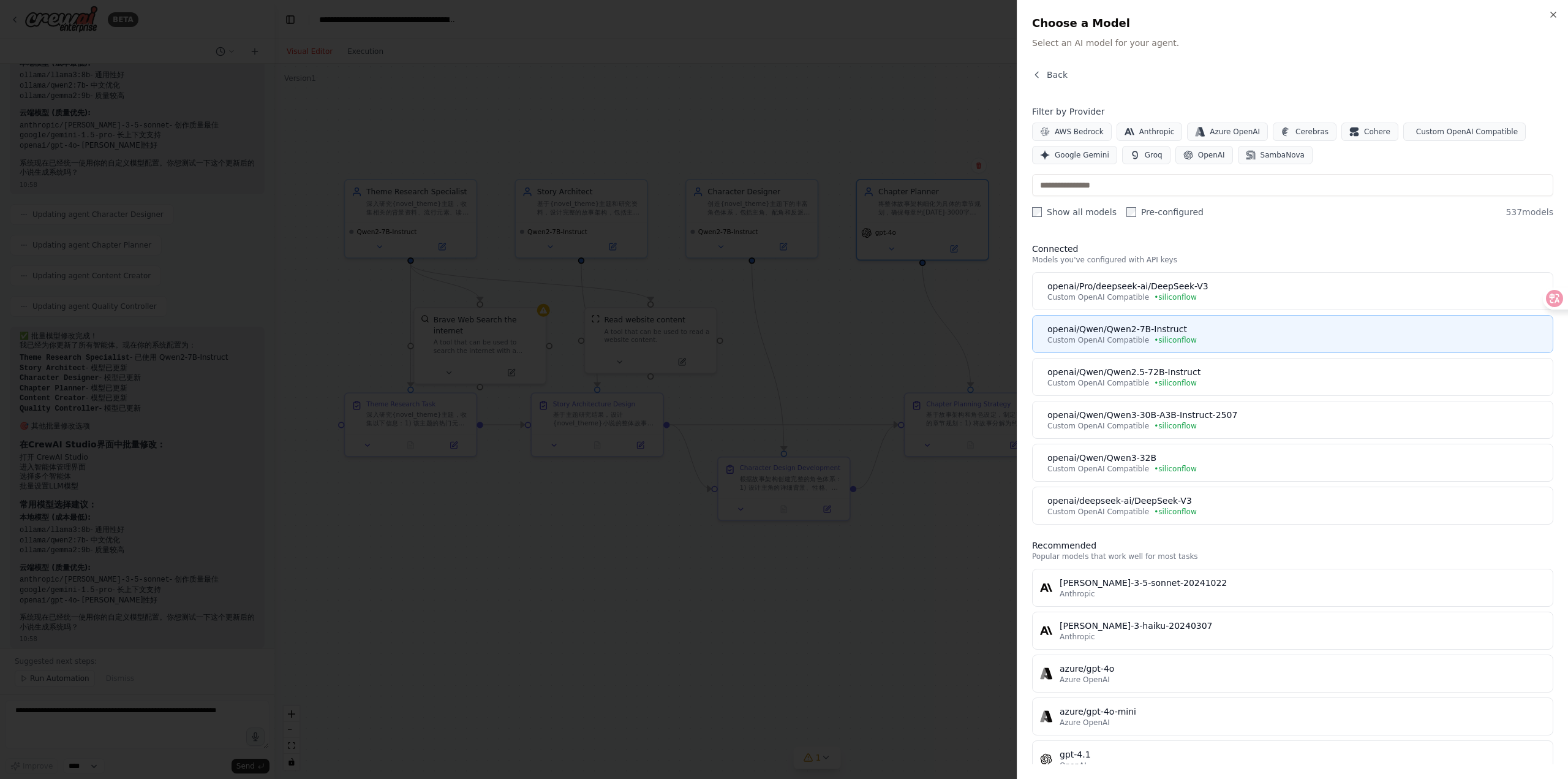
click at [1202, 330] on div "openai/Qwen/Qwen2-7B-Instruct" at bounding box center [1296, 329] width 498 height 13
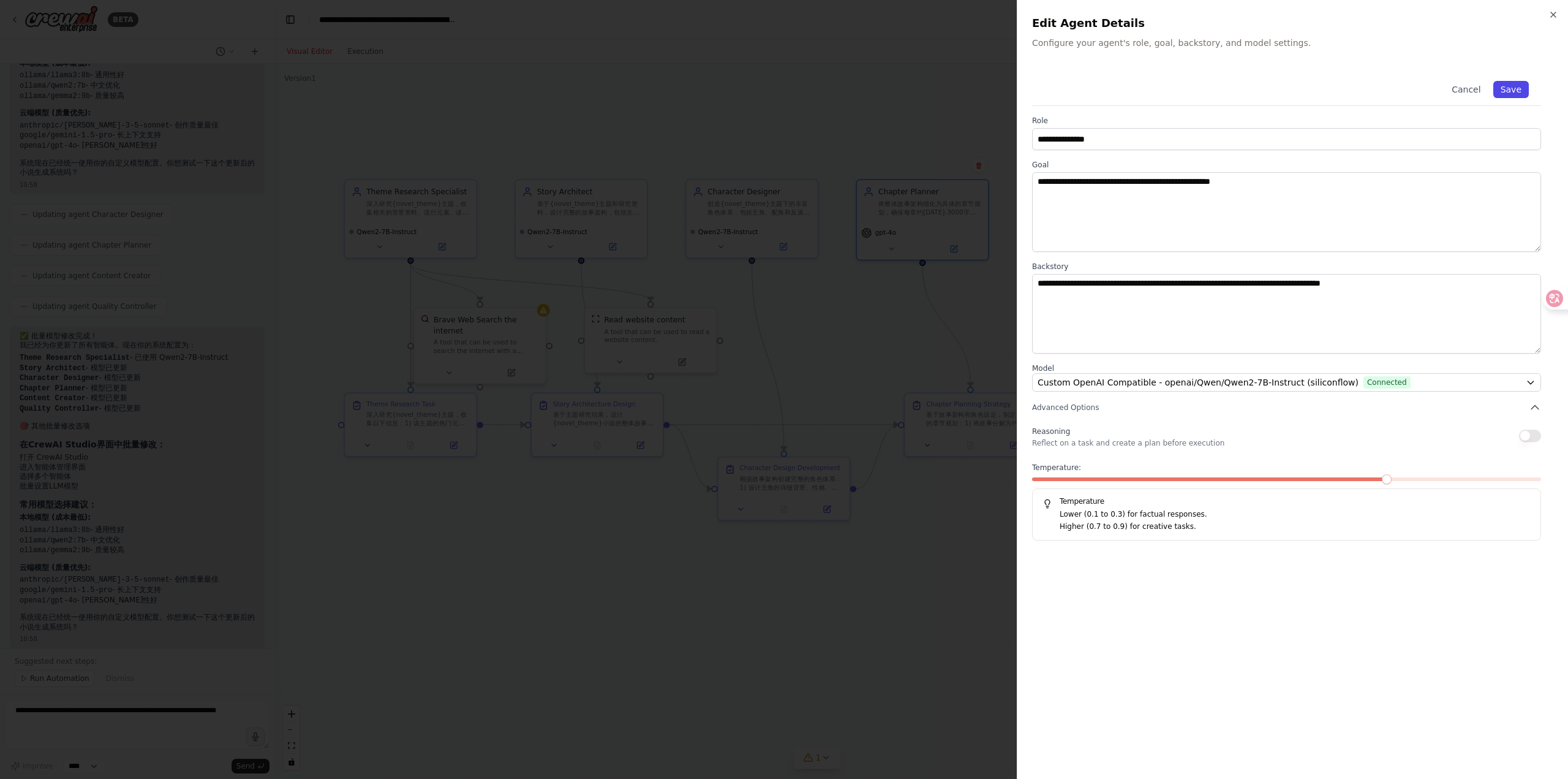
click at [1516, 87] on button "Save" at bounding box center [1510, 90] width 35 height 18
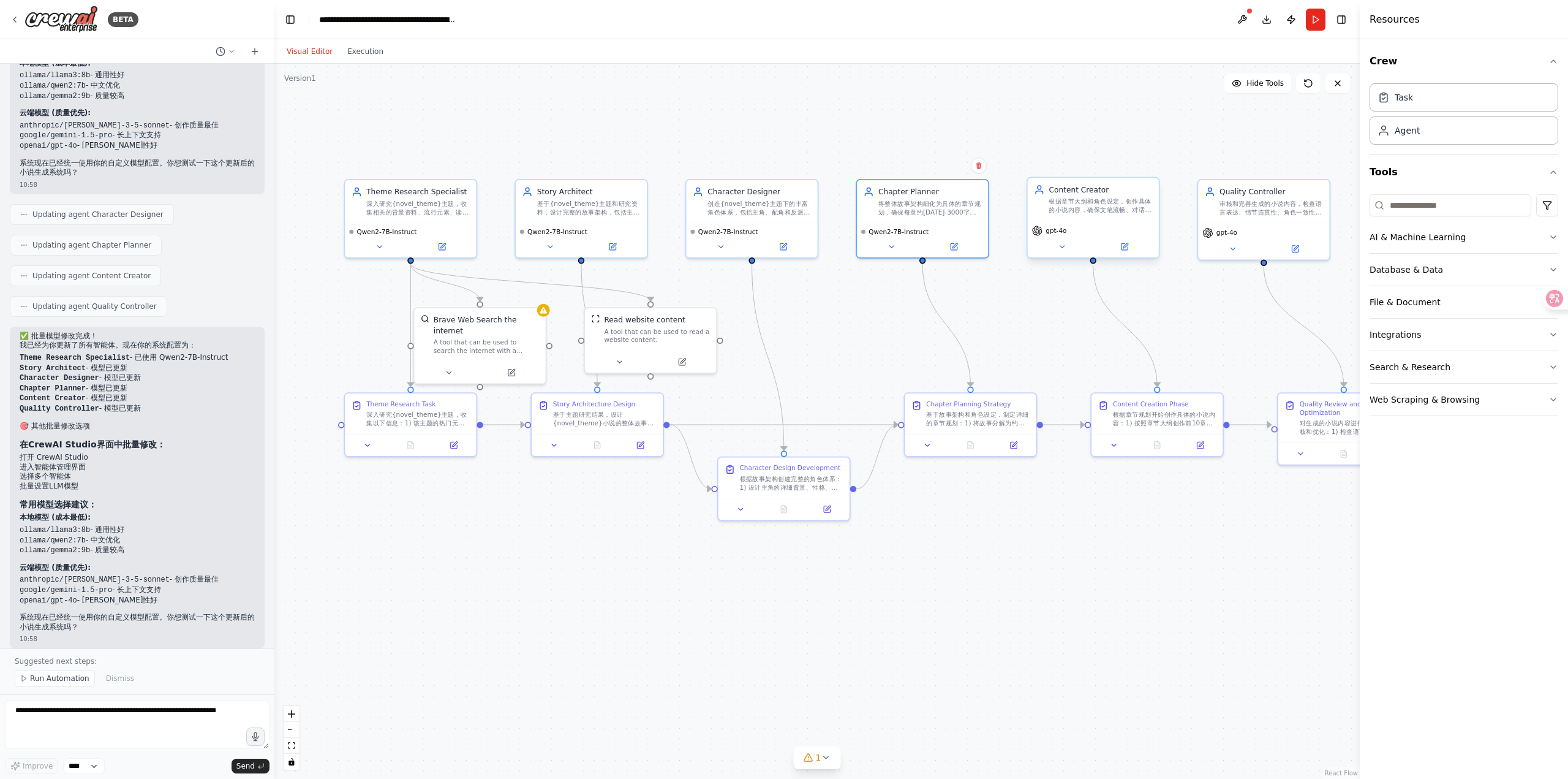
click at [1127, 256] on div "gpt-4o" at bounding box center [1094, 239] width 131 height 37
click at [1127, 252] on button at bounding box center [1123, 246] width 60 height 13
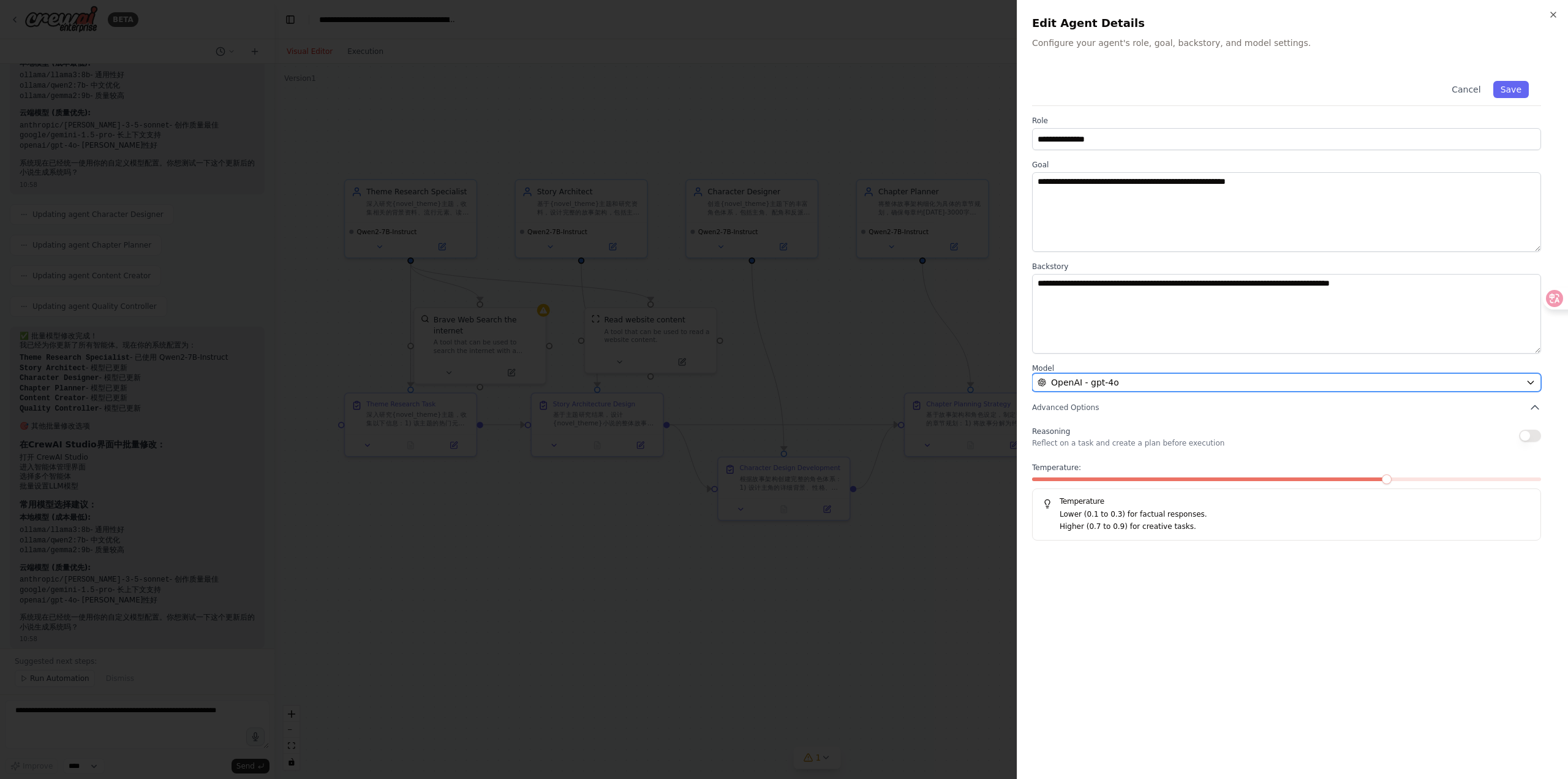
click at [1152, 379] on div "OpenAI - gpt-4o" at bounding box center [1279, 382] width 483 height 13
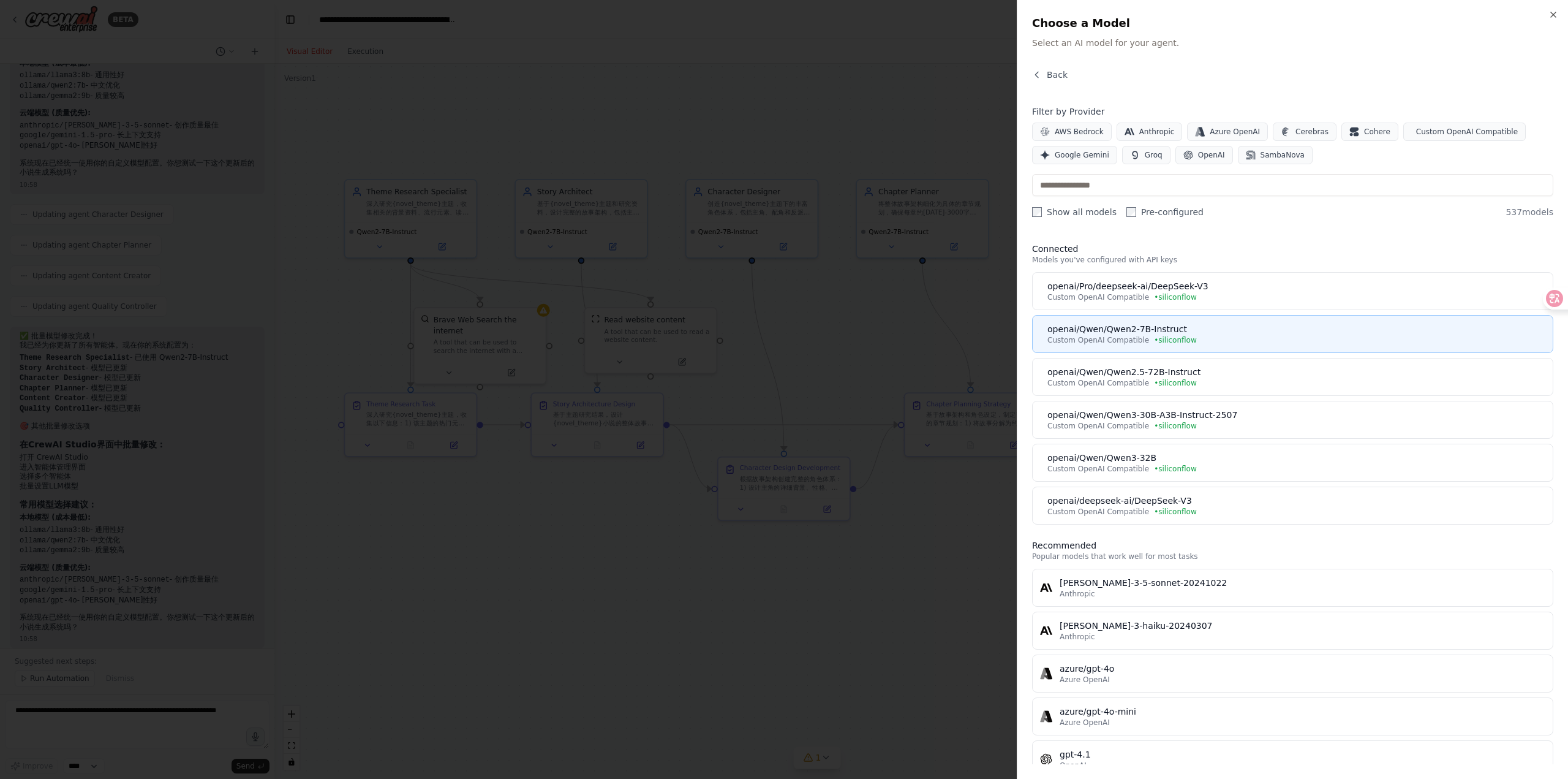
click at [1239, 339] on div "Custom OpenAI Compatible • siliconflow" at bounding box center [1296, 340] width 498 height 10
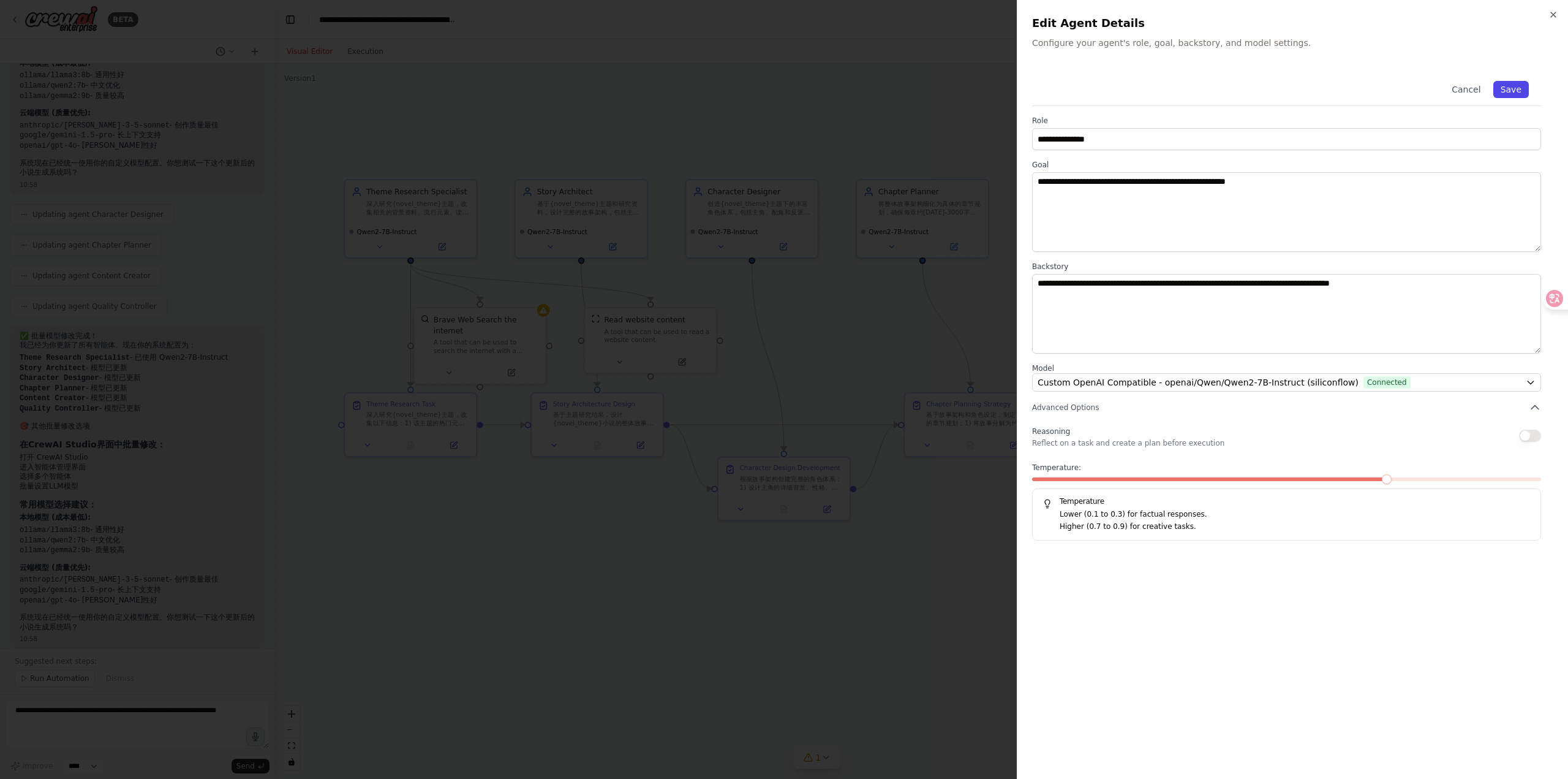
click at [1501, 97] on button "Save" at bounding box center [1510, 90] width 35 height 18
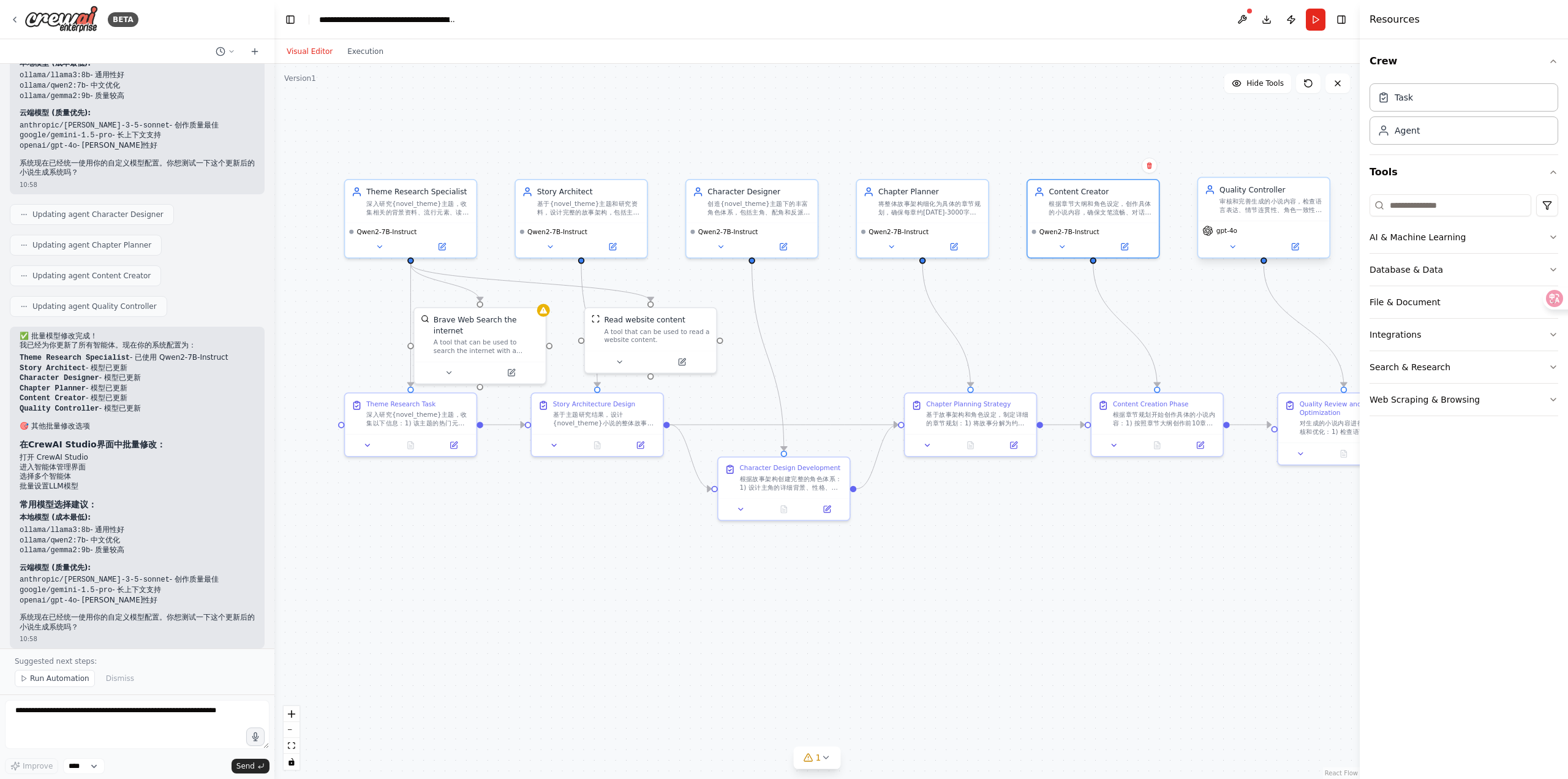
click at [1267, 231] on div "gpt-4o" at bounding box center [1263, 230] width 122 height 11
click at [1237, 235] on div "gpt-4o" at bounding box center [1263, 230] width 122 height 11
click at [1289, 247] on button at bounding box center [1294, 246] width 60 height 13
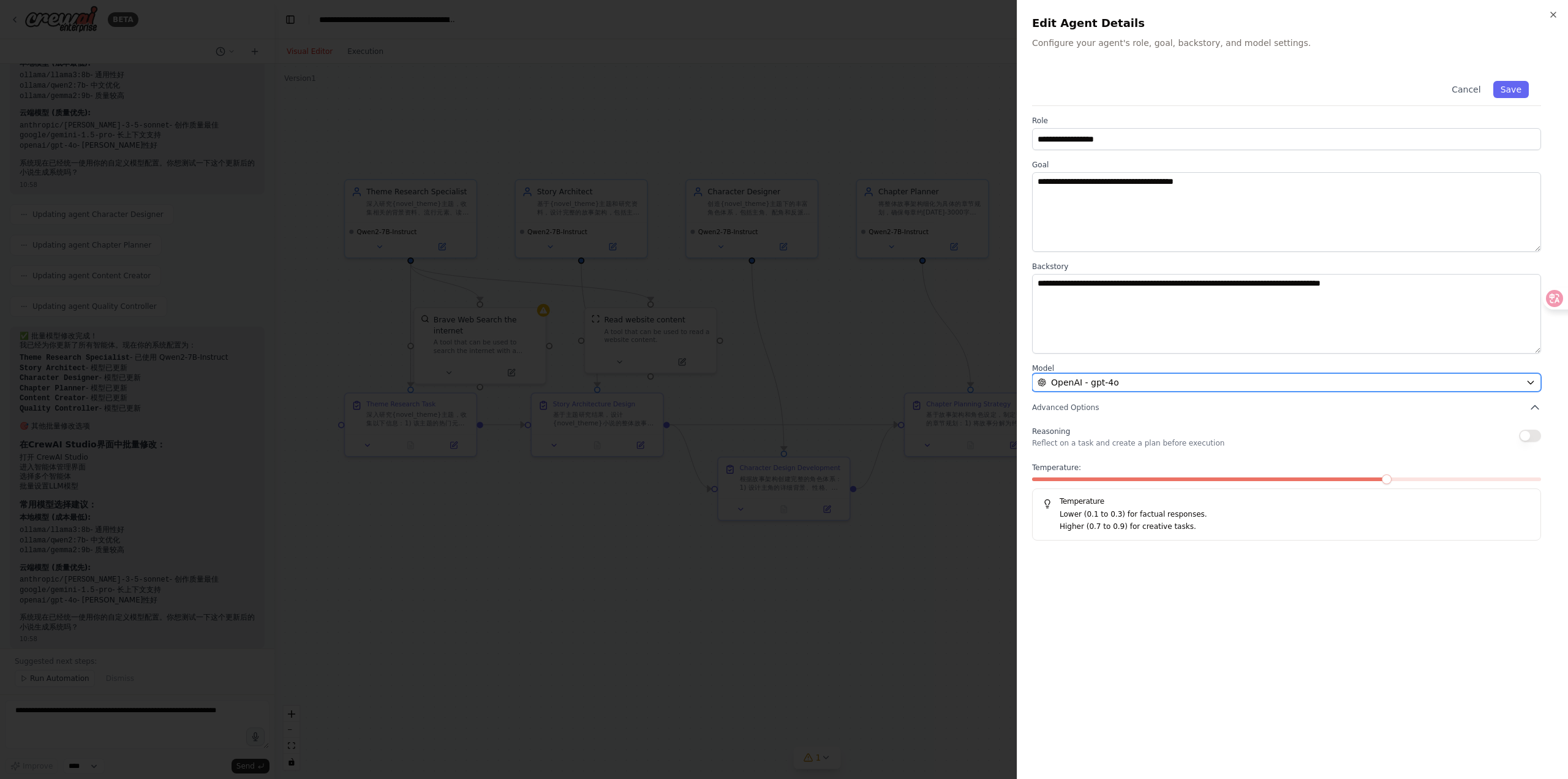
click at [1154, 381] on div "OpenAI - gpt-4o" at bounding box center [1279, 382] width 483 height 13
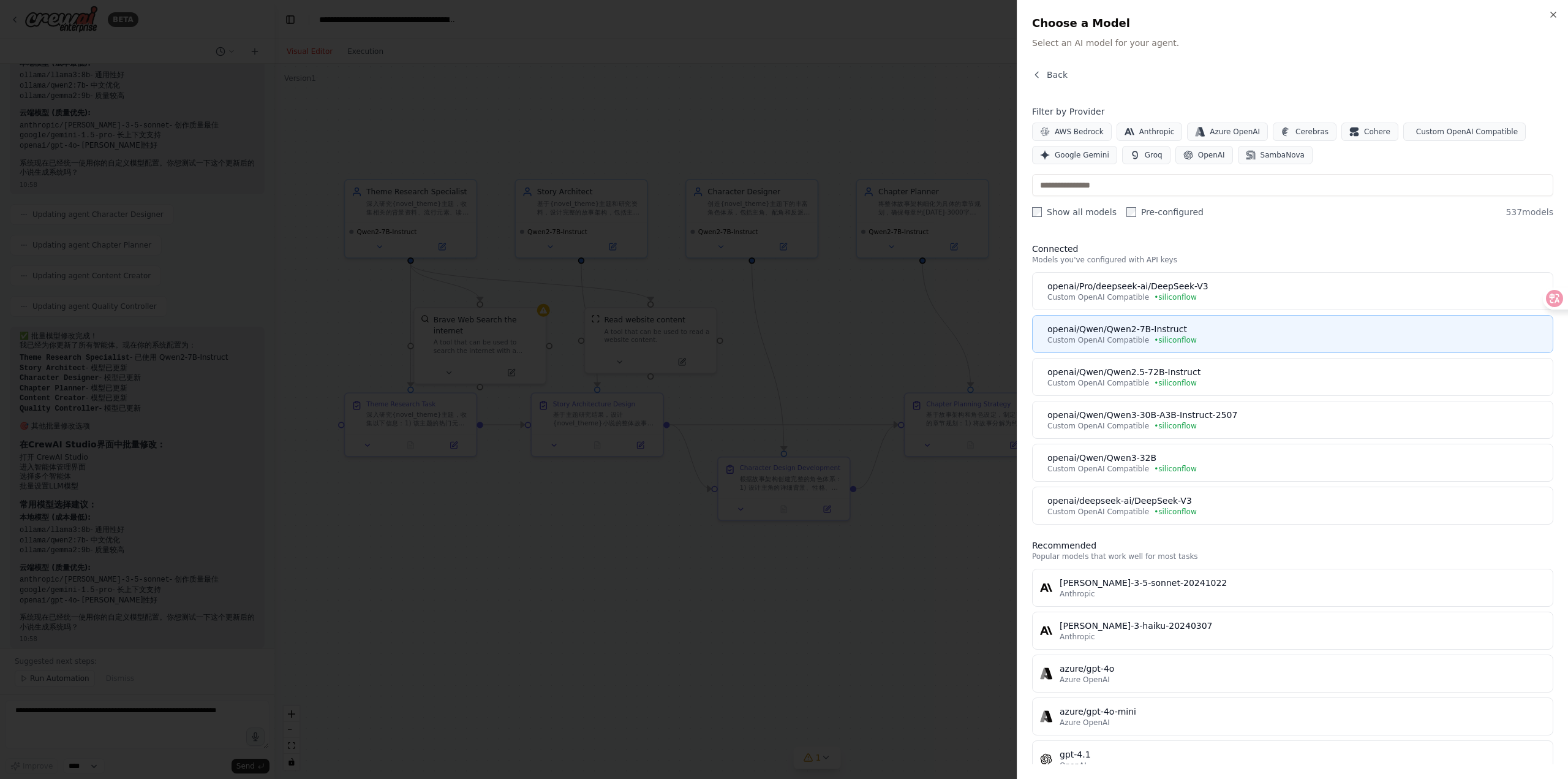
click at [1161, 329] on div "openai/Qwen/Qwen2-7B-Instruct" at bounding box center [1296, 329] width 498 height 13
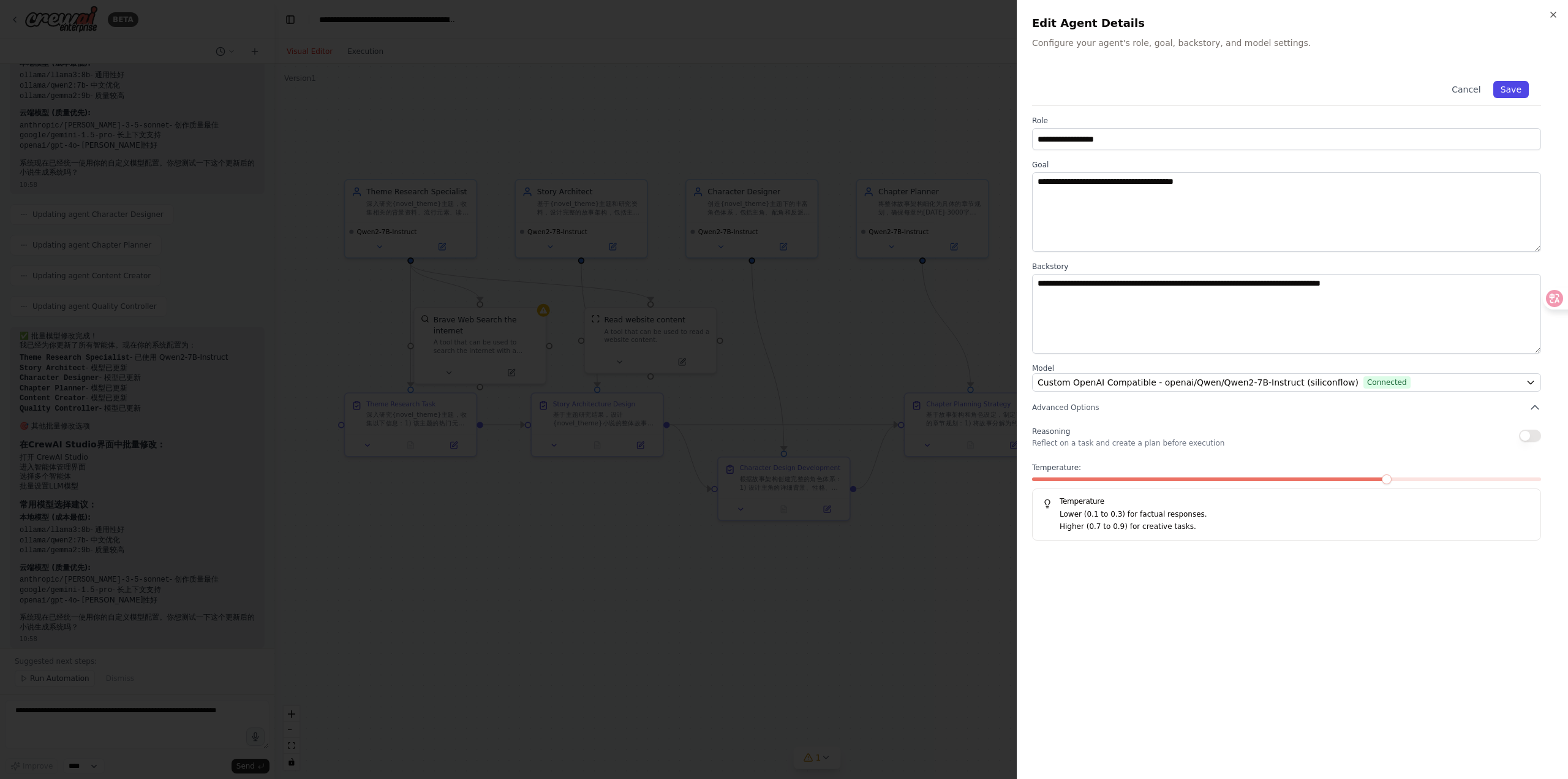
click at [1512, 83] on button "Save" at bounding box center [1510, 90] width 35 height 18
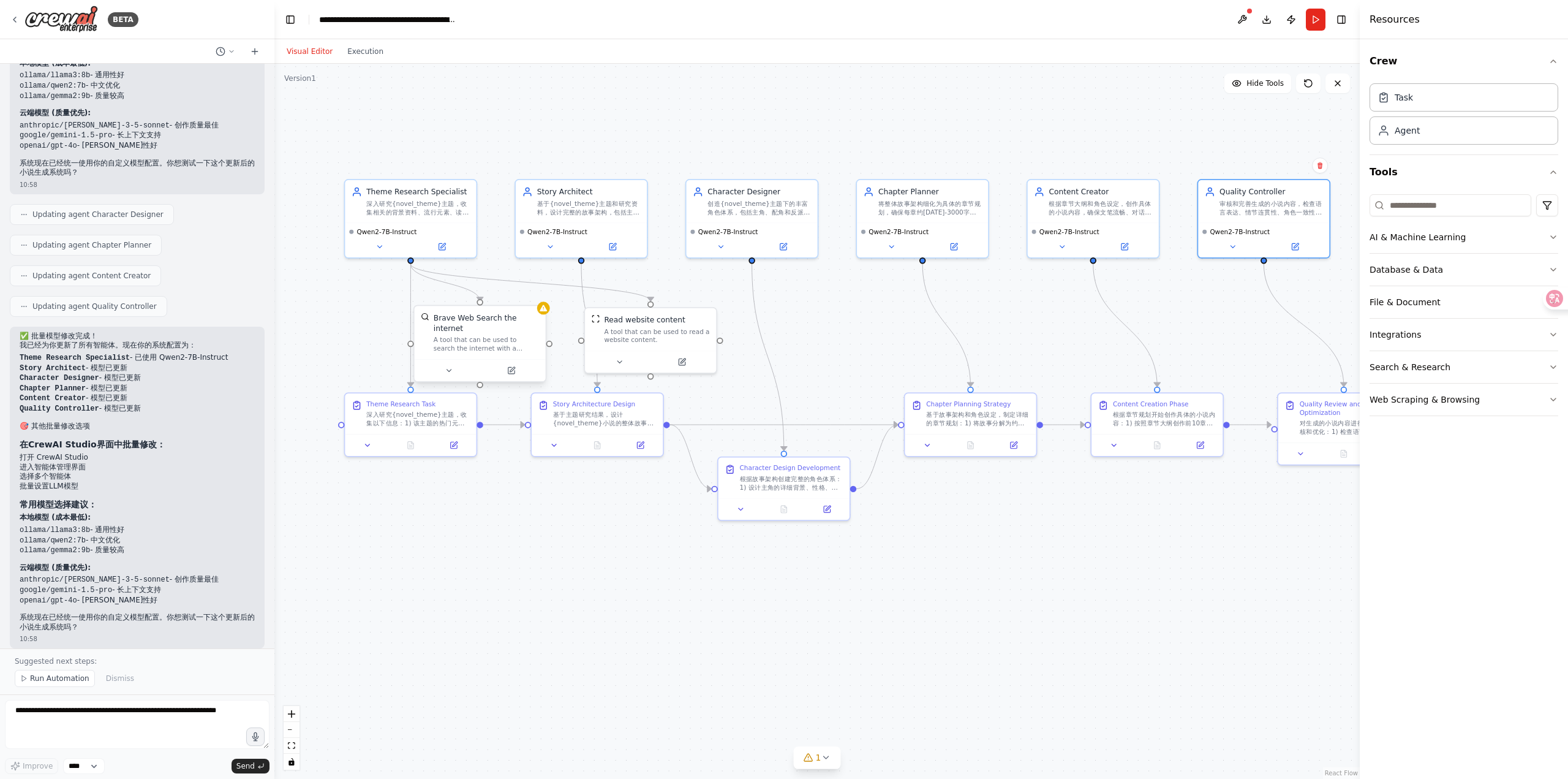
click at [512, 346] on div "A tool that can be used to search the internet with a search_query." at bounding box center [486, 344] width 106 height 18
click at [516, 376] on button at bounding box center [510, 370] width 60 height 13
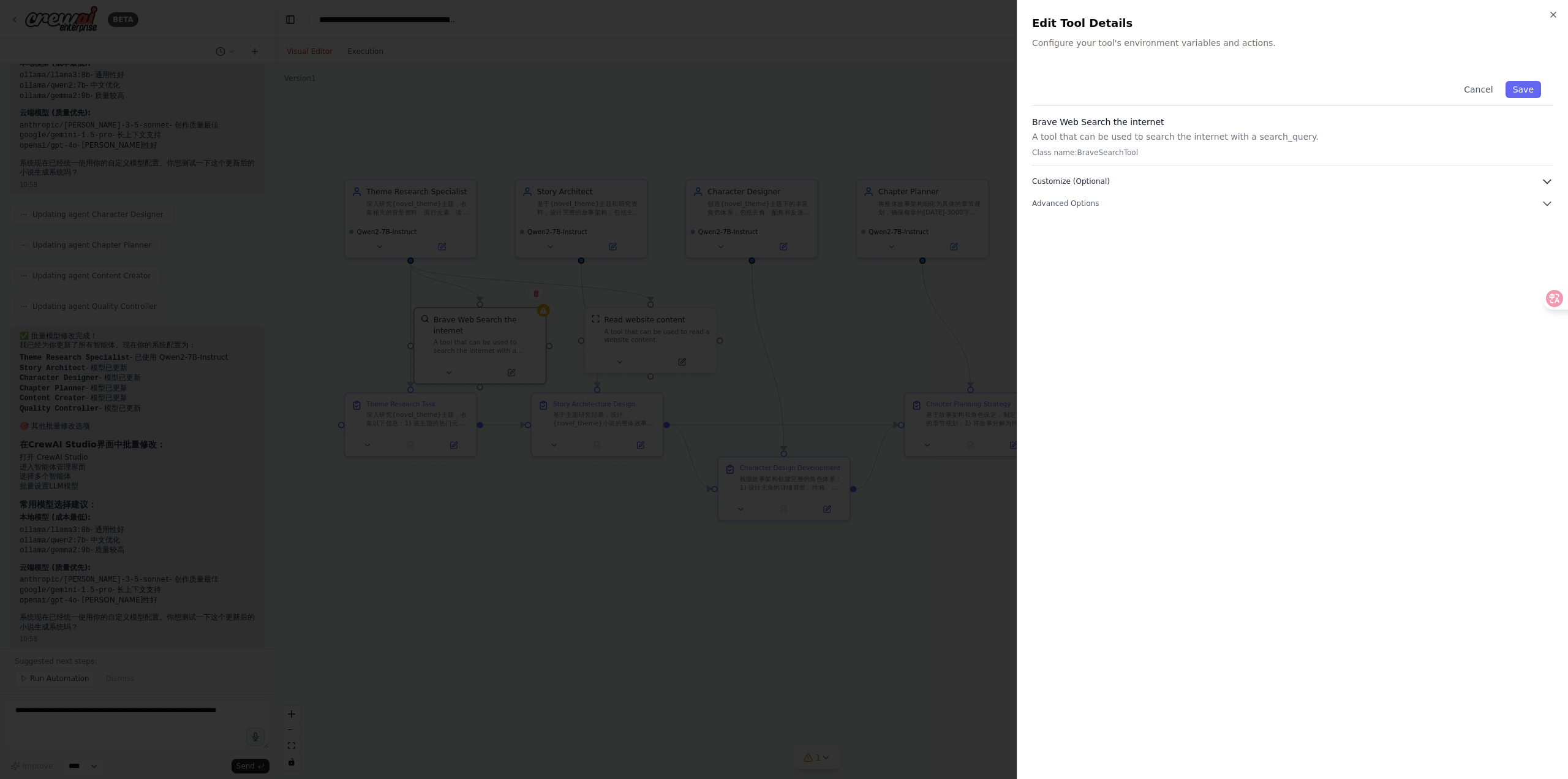
click at [1124, 184] on button "Customize (Optional)" at bounding box center [1292, 181] width 521 height 13
click at [1088, 207] on span "Advanced Options" at bounding box center [1065, 204] width 67 height 10
click at [1087, 206] on span "Advanced Options" at bounding box center [1065, 204] width 67 height 10
click at [926, 115] on div at bounding box center [784, 390] width 1568 height 779
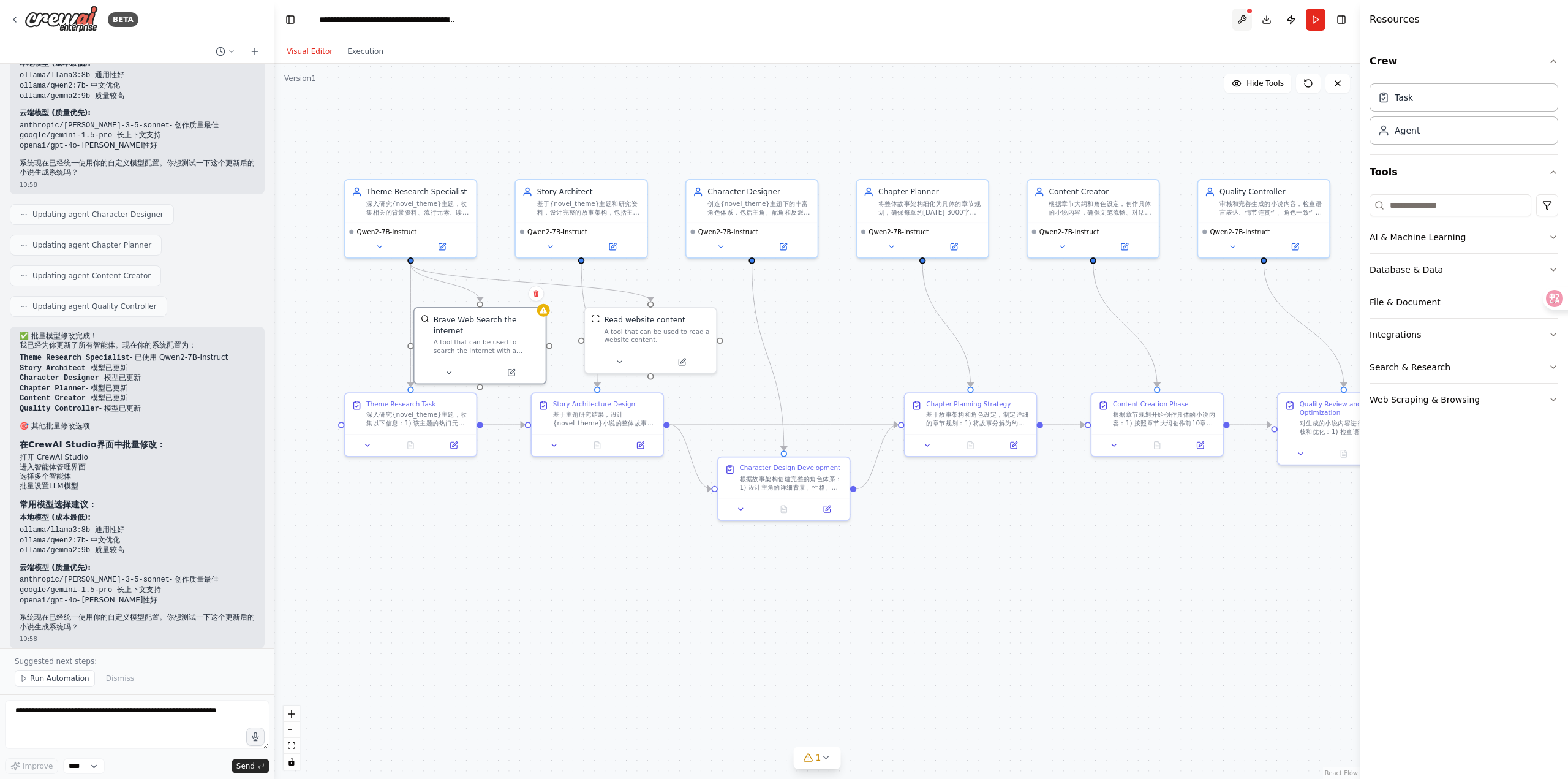
click at [1237, 23] on button at bounding box center [1242, 20] width 20 height 23
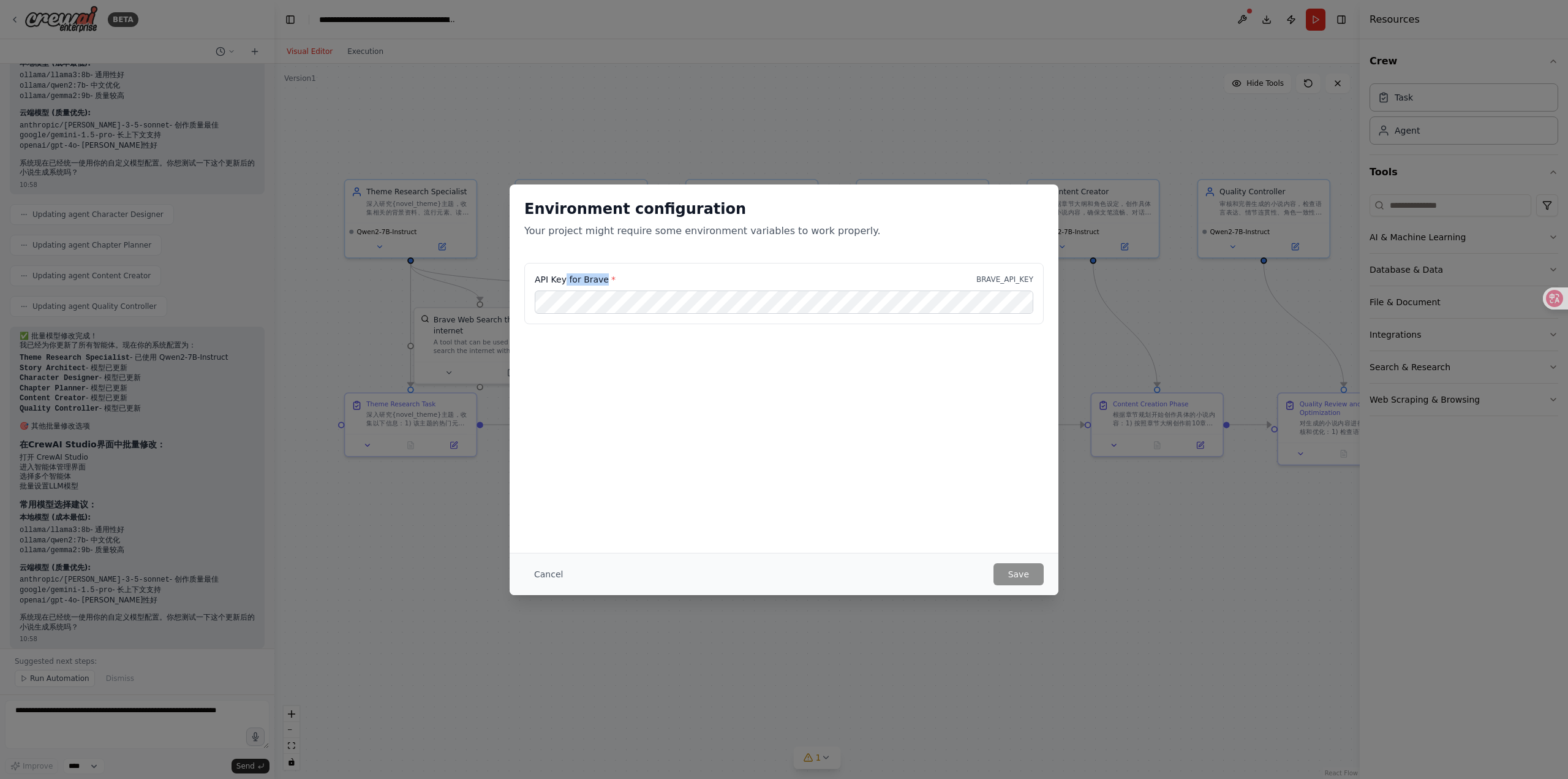
drag, startPoint x: 602, startPoint y: 275, endPoint x: 567, endPoint y: 285, distance: 36.4
click at [566, 284] on label "API Key for Brave *" at bounding box center [575, 279] width 81 height 13
drag, startPoint x: 977, startPoint y: 279, endPoint x: 1053, endPoint y: 278, distance: 76.0
click at [1053, 278] on div "API Key for Brave * BRAVE_API_KEY" at bounding box center [784, 301] width 549 height 76
copy p "BRAVE_API_KEY"
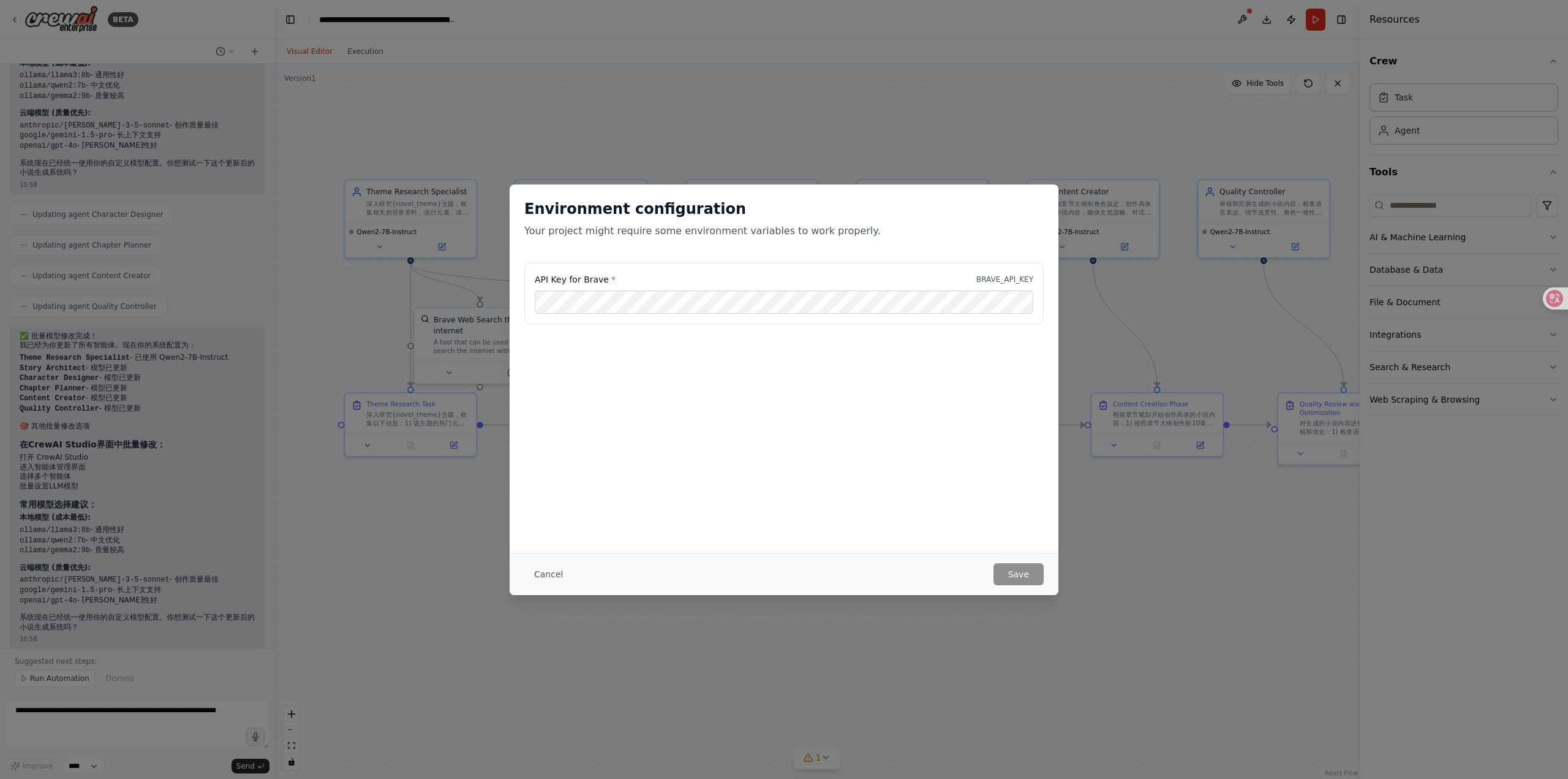
click at [1031, 144] on div "Environment configuration Your project might require some environment variables…" at bounding box center [784, 390] width 1568 height 779
click at [1166, 600] on div "Environment configuration Your project might require some environment variables…" at bounding box center [784, 390] width 1568 height 779
click at [555, 568] on button "Cancel" at bounding box center [548, 573] width 48 height 23
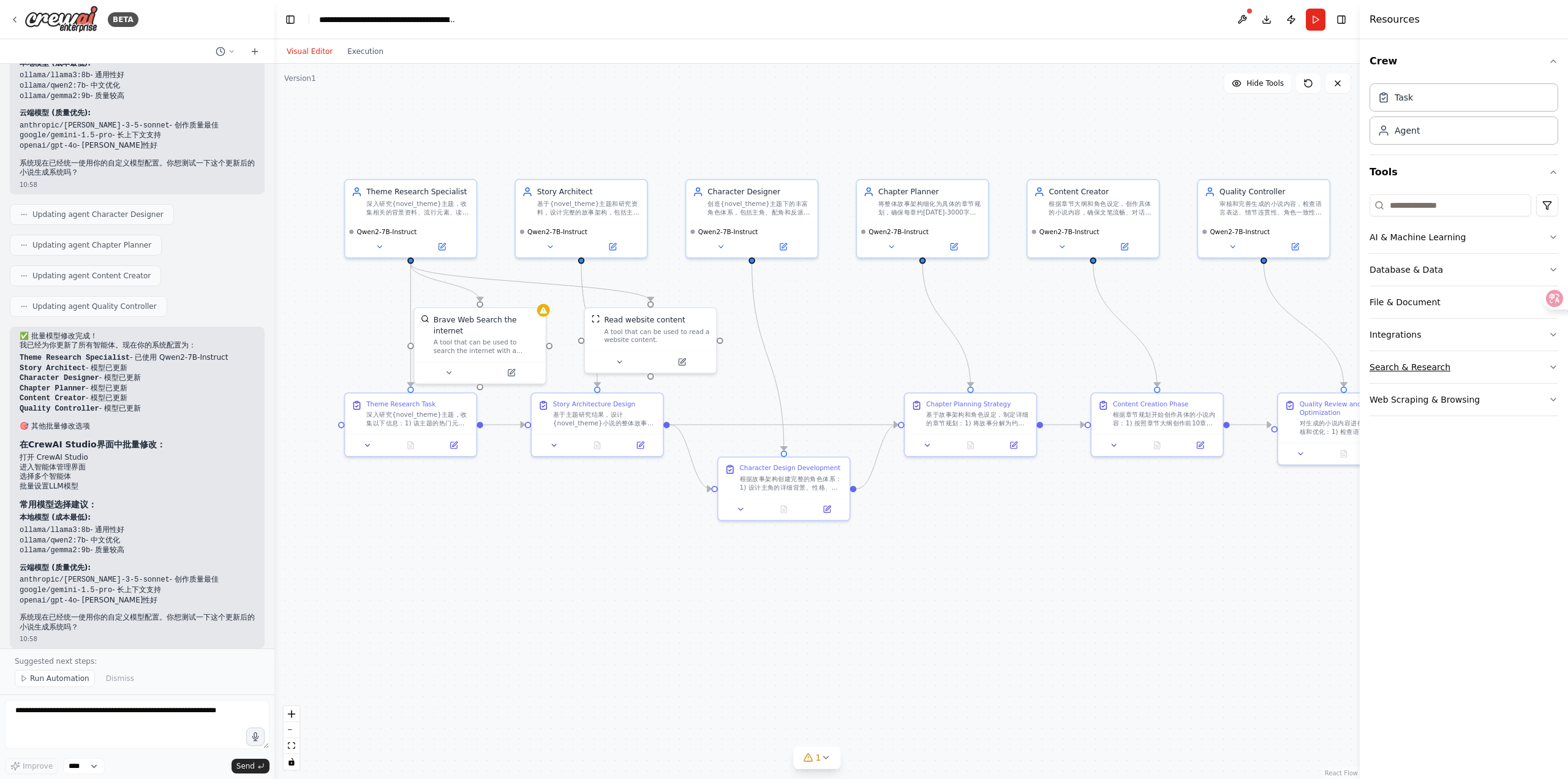
click at [1434, 375] on button "Search & Research" at bounding box center [1463, 367] width 189 height 32
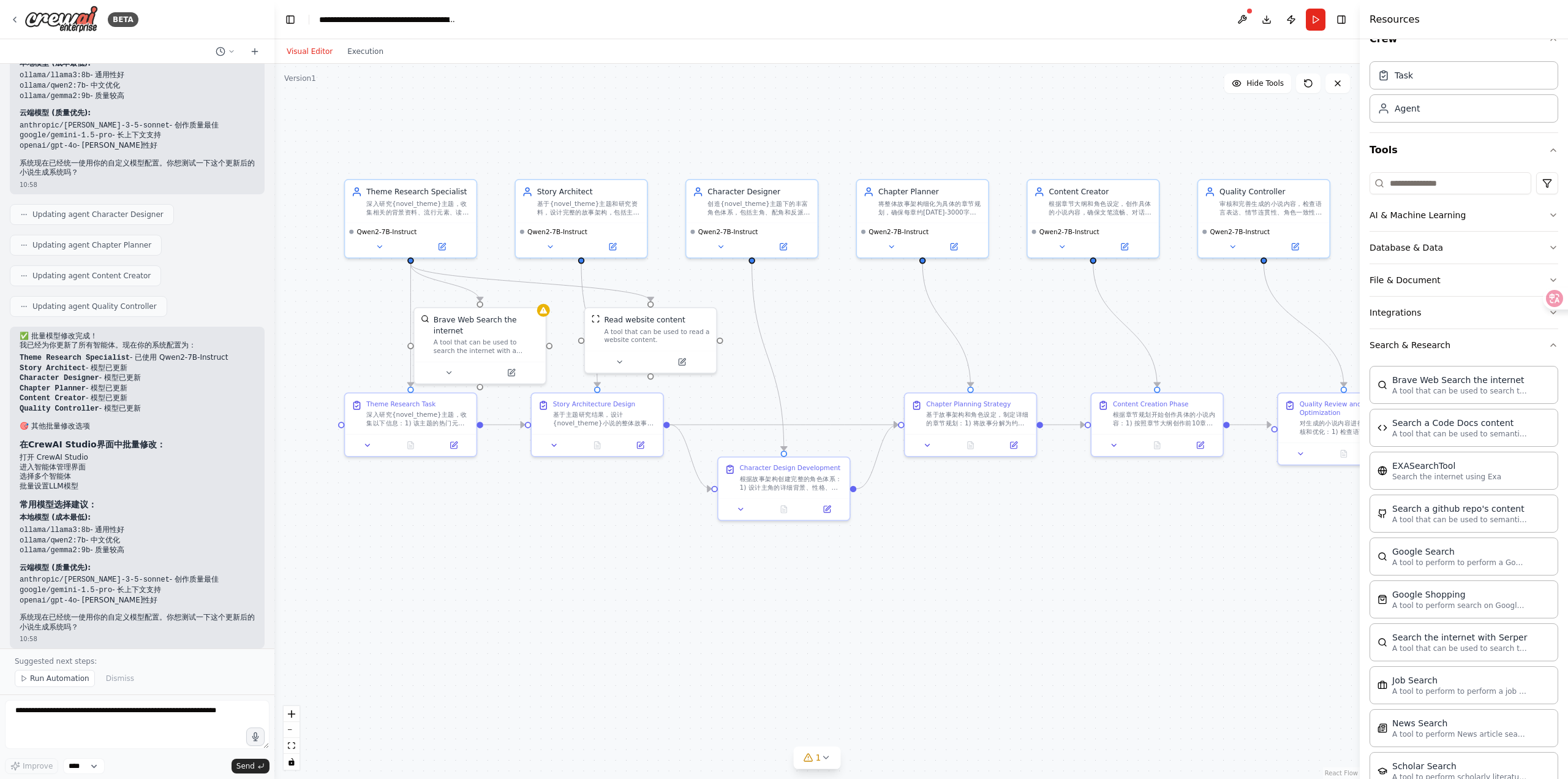
scroll to position [0, 0]
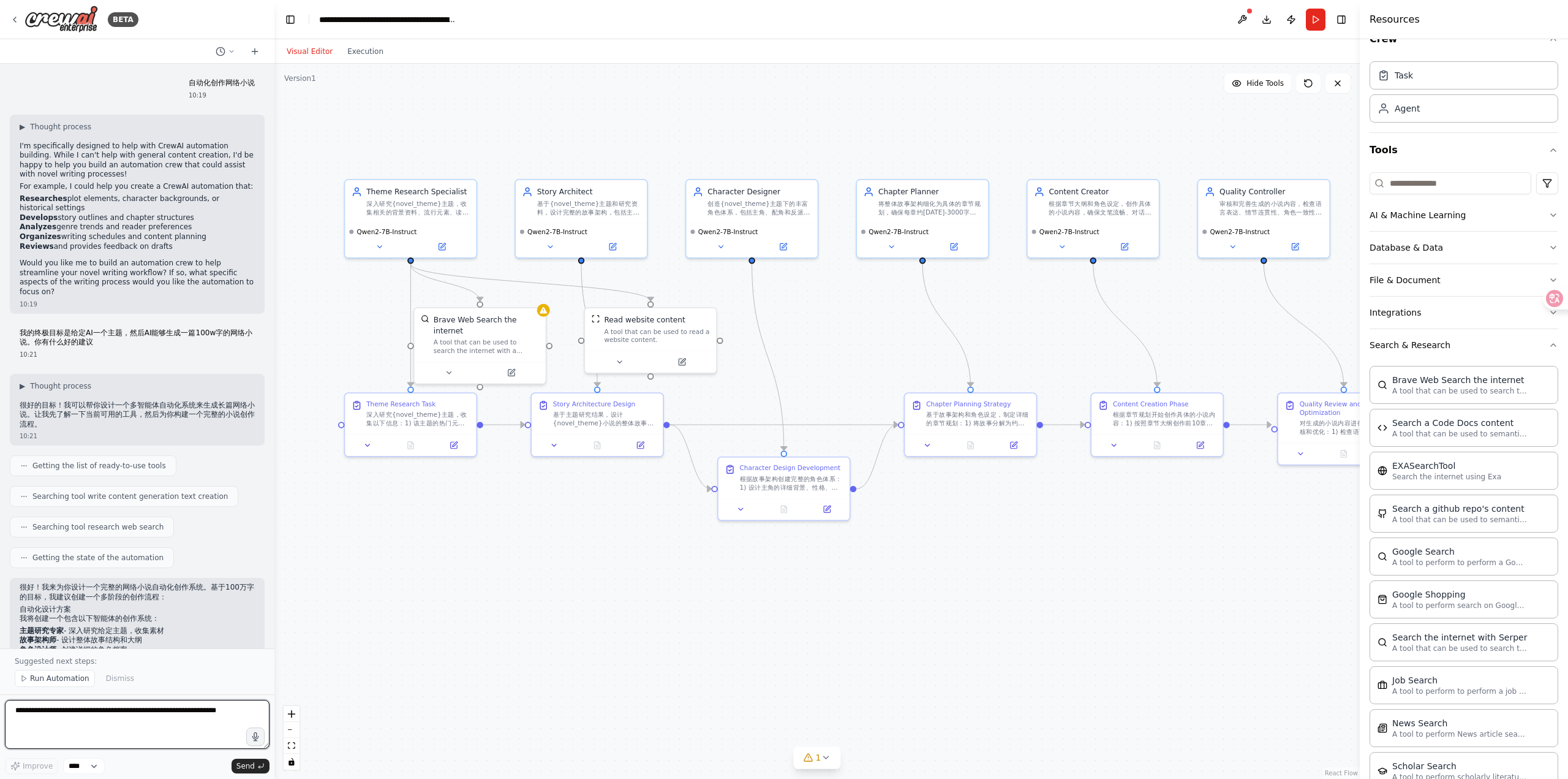
click at [98, 717] on textarea at bounding box center [137, 724] width 264 height 49
type textarea "*"
paste textarea "*******"
type textarea "**********"
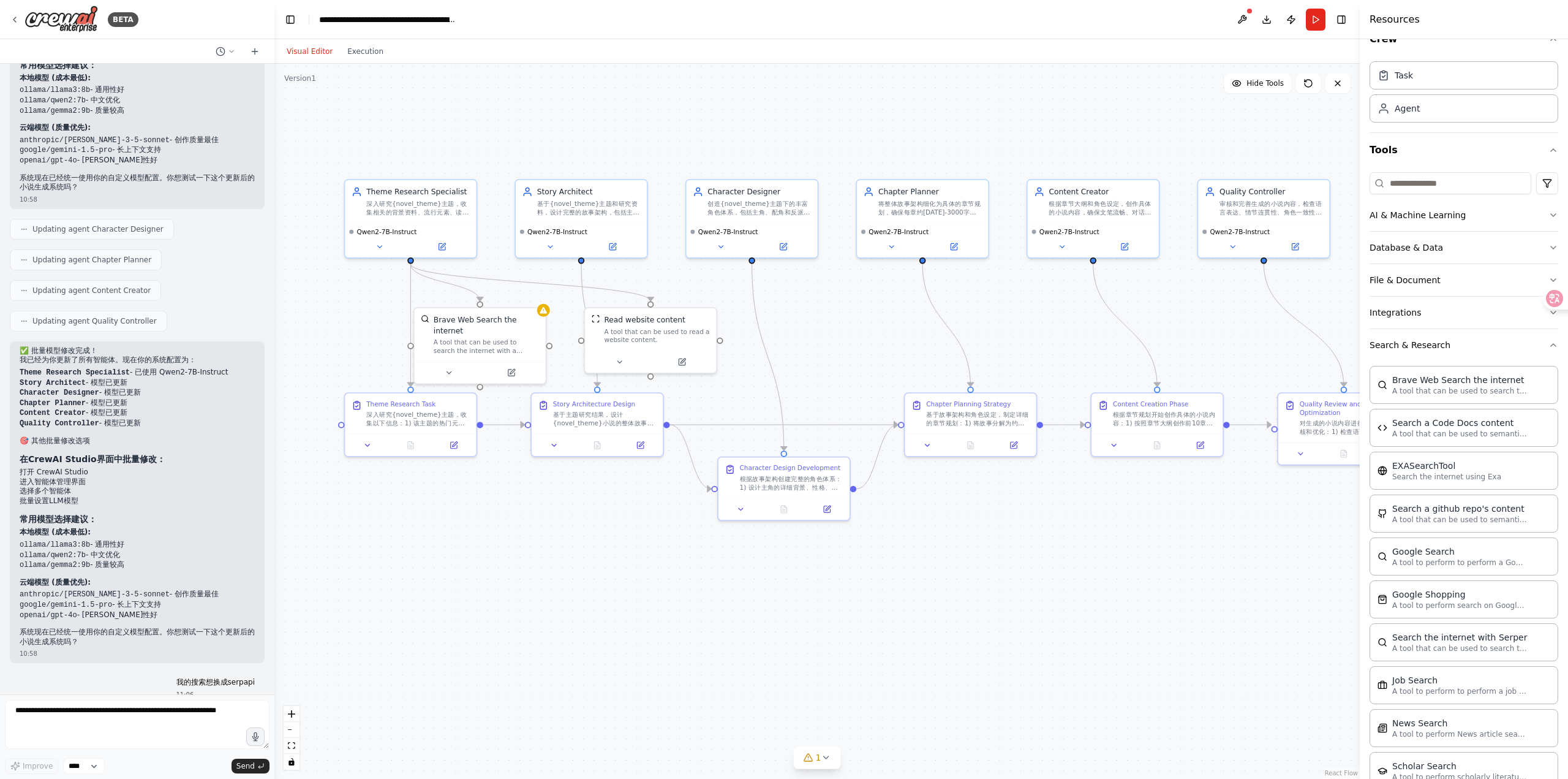
scroll to position [2803, 0]
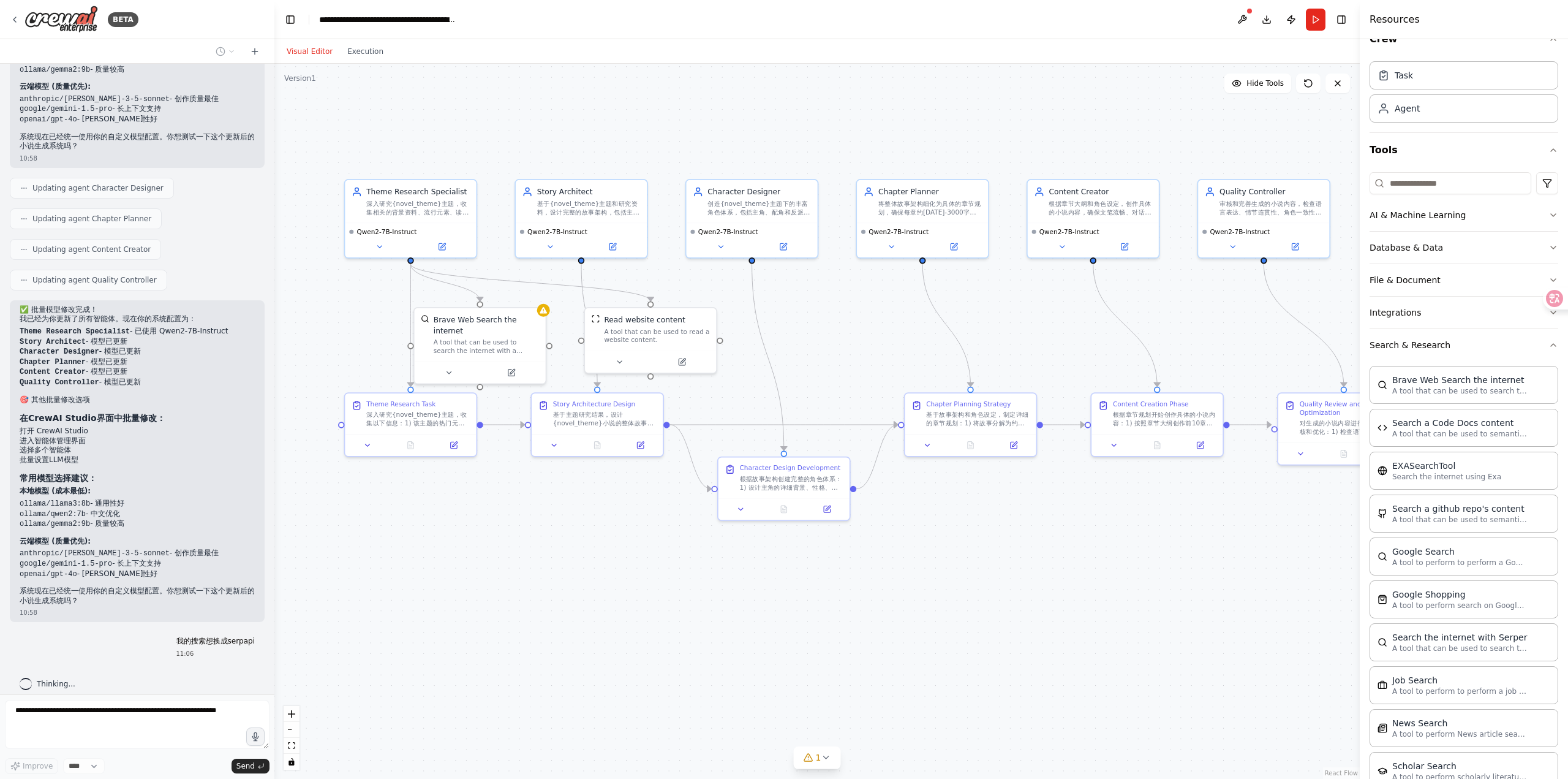
click at [599, 614] on div ".deletable-edge-delete-btn { width: 20px; height: 20px; border: 0px solid #ffff…" at bounding box center [816, 421] width 1085 height 715
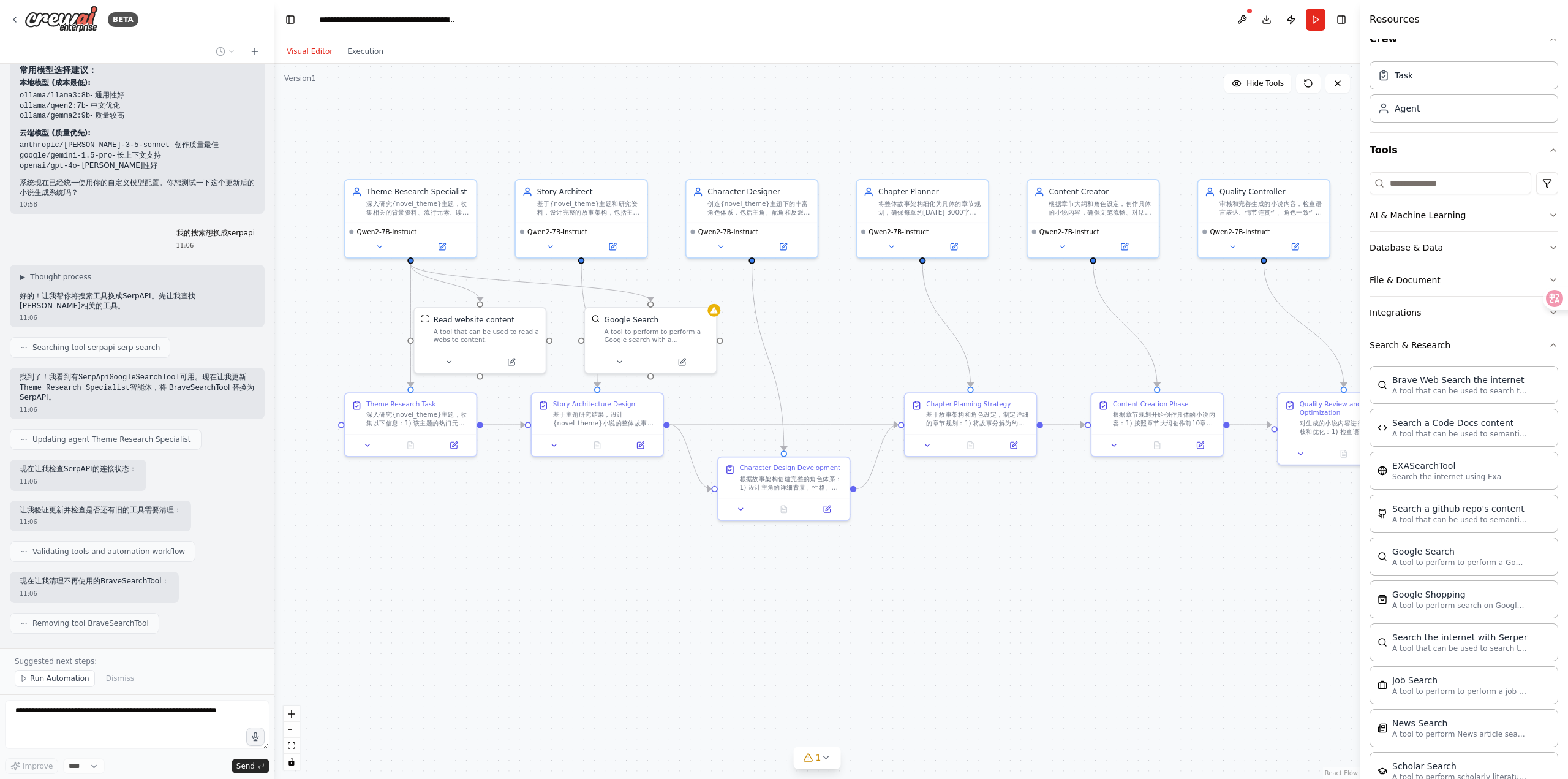
scroll to position [3228, 0]
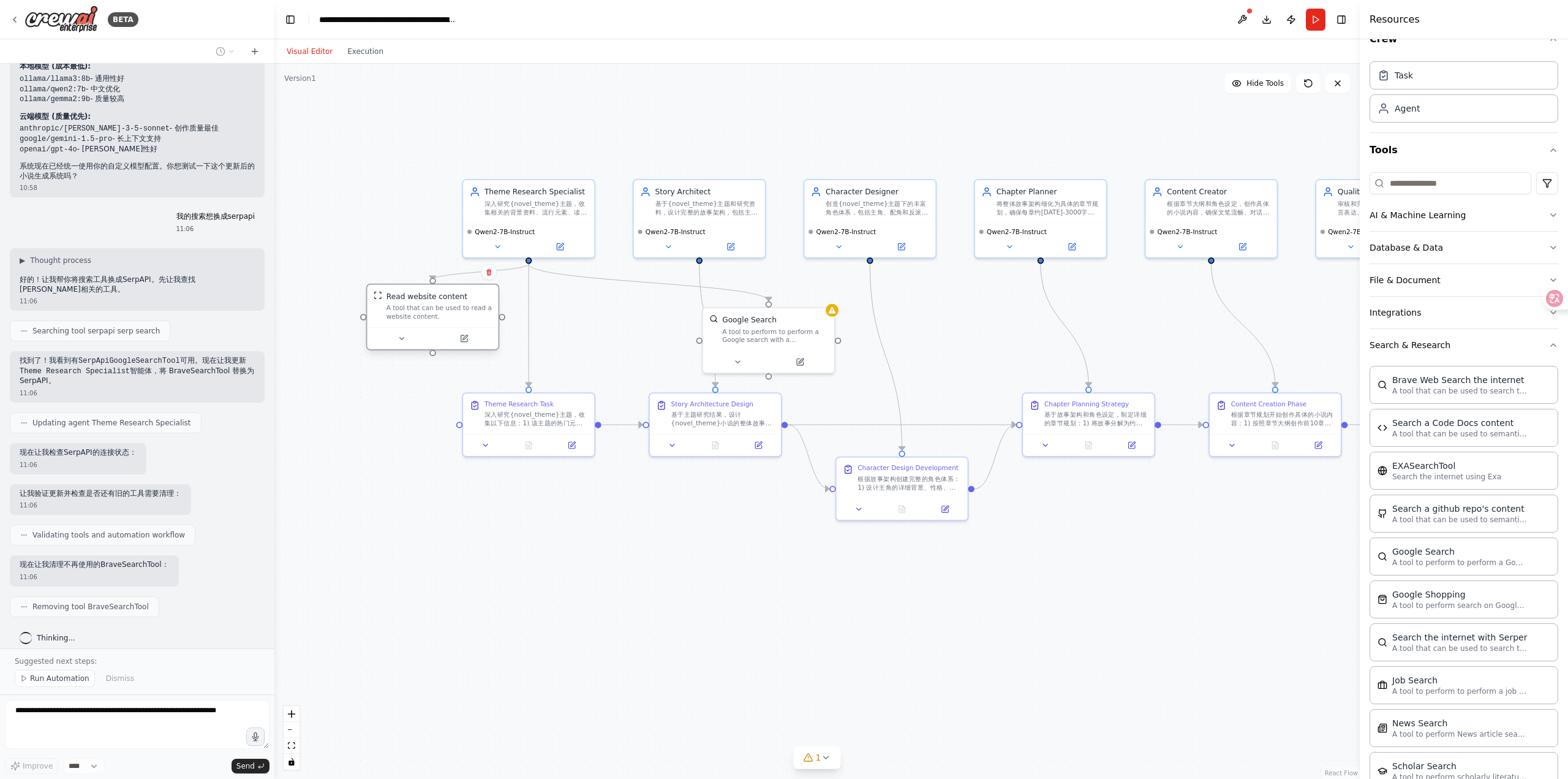
drag, startPoint x: 455, startPoint y: 346, endPoint x: 407, endPoint y: 330, distance: 50.6
click at [407, 330] on div "Read website content A tool that can be used to read a website content." at bounding box center [432, 317] width 133 height 67
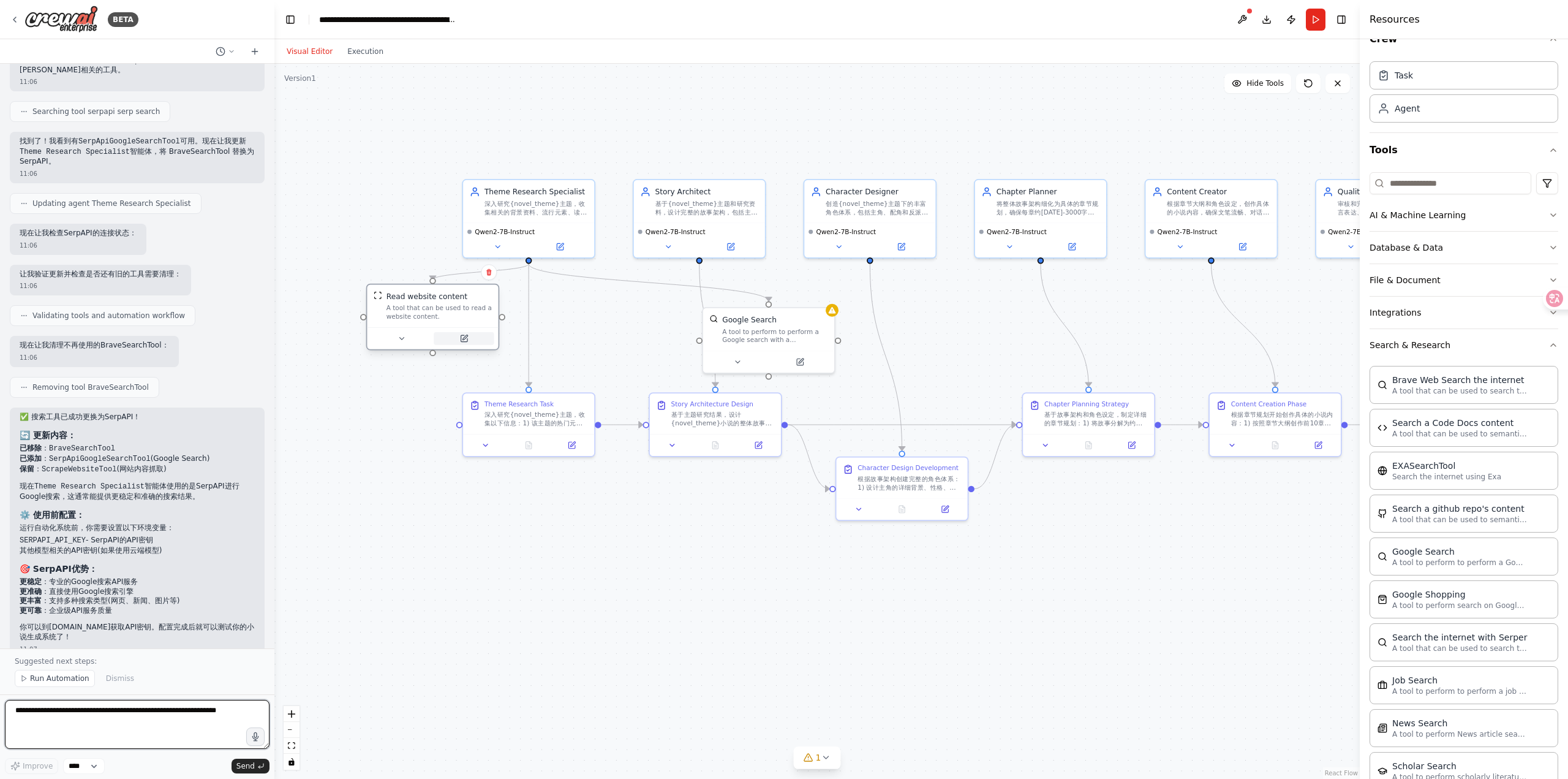
scroll to position [3457, 0]
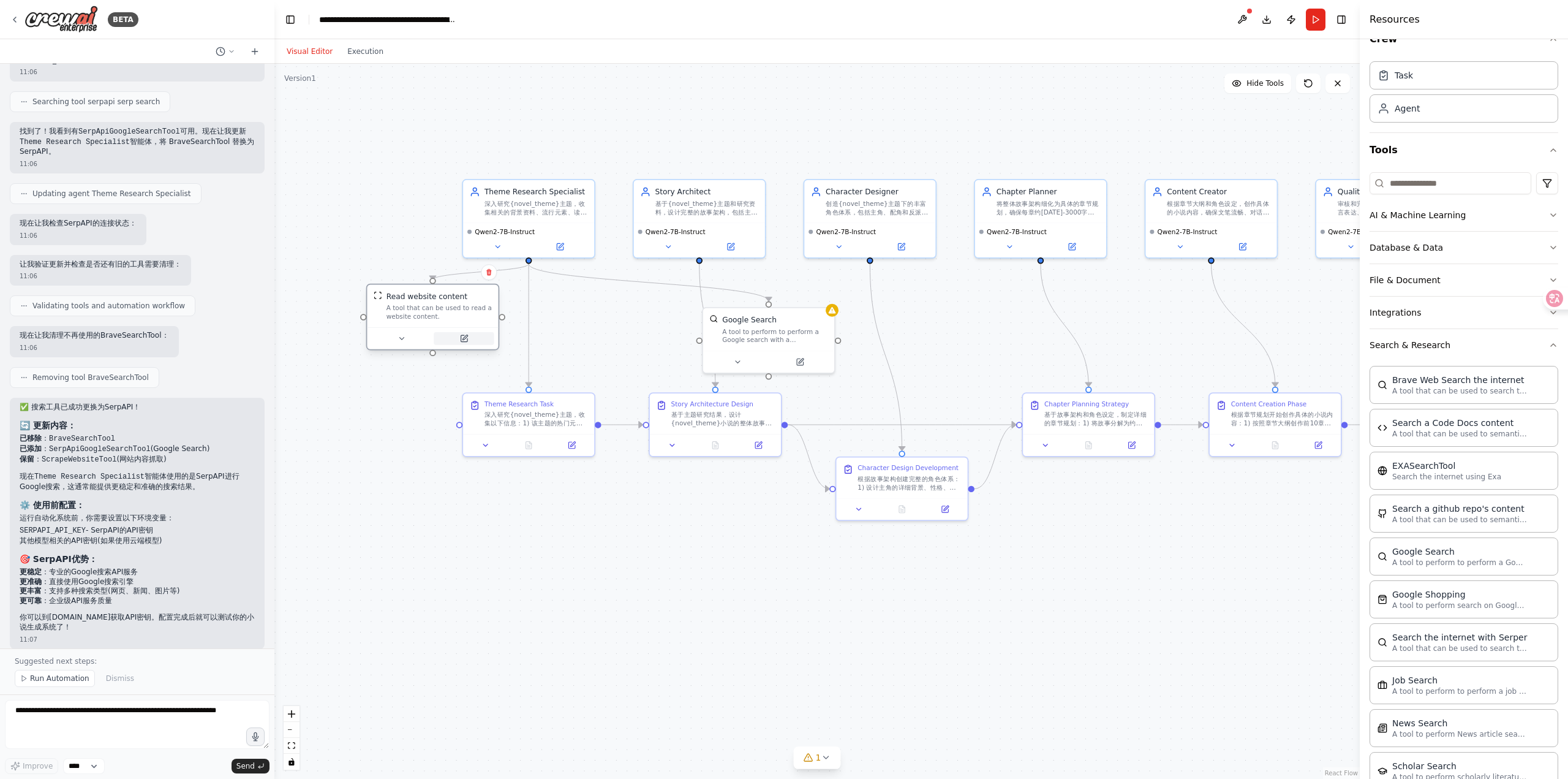
click at [461, 342] on icon at bounding box center [464, 338] width 6 height 6
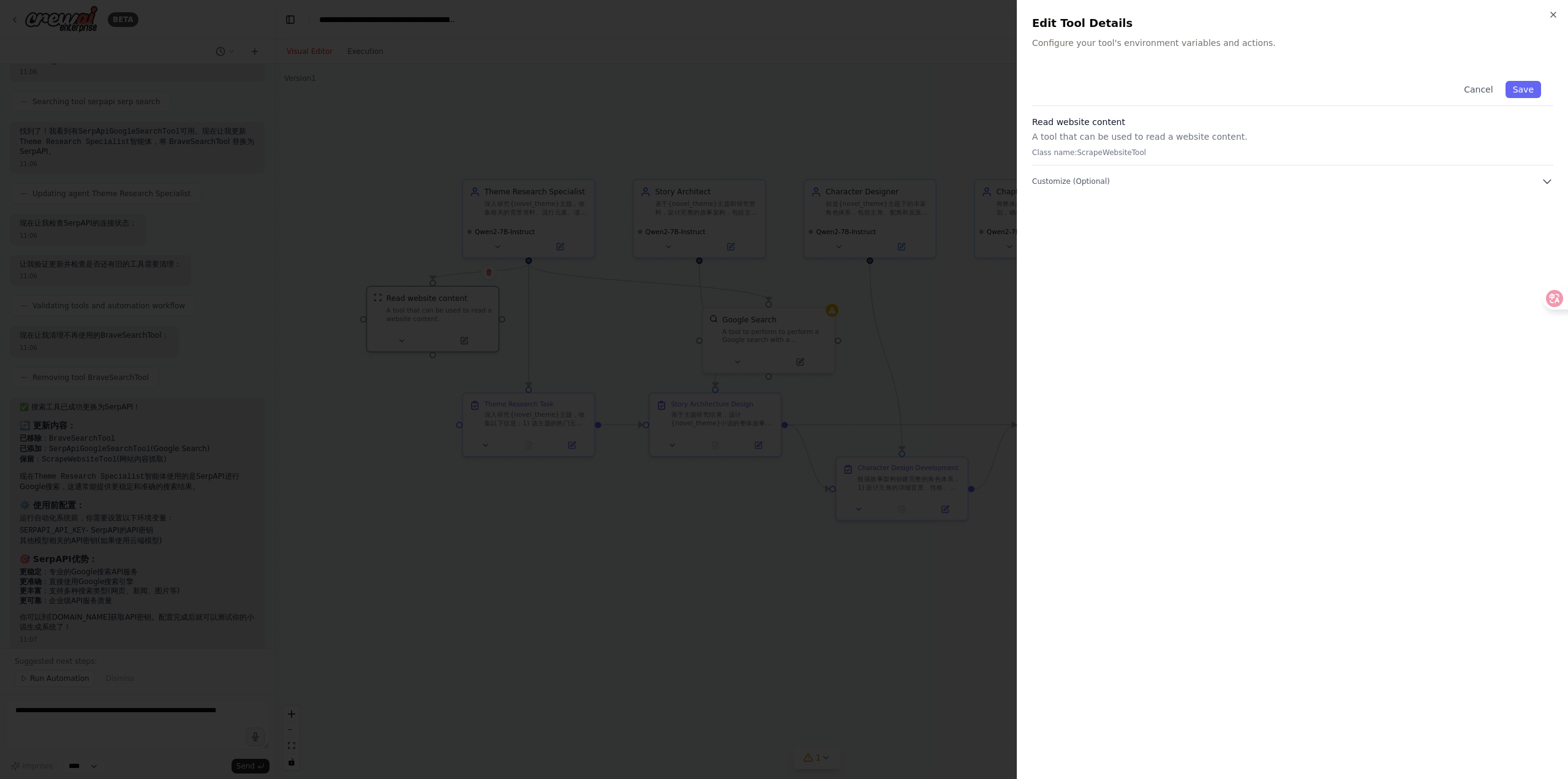
click at [587, 299] on div at bounding box center [784, 390] width 1568 height 779
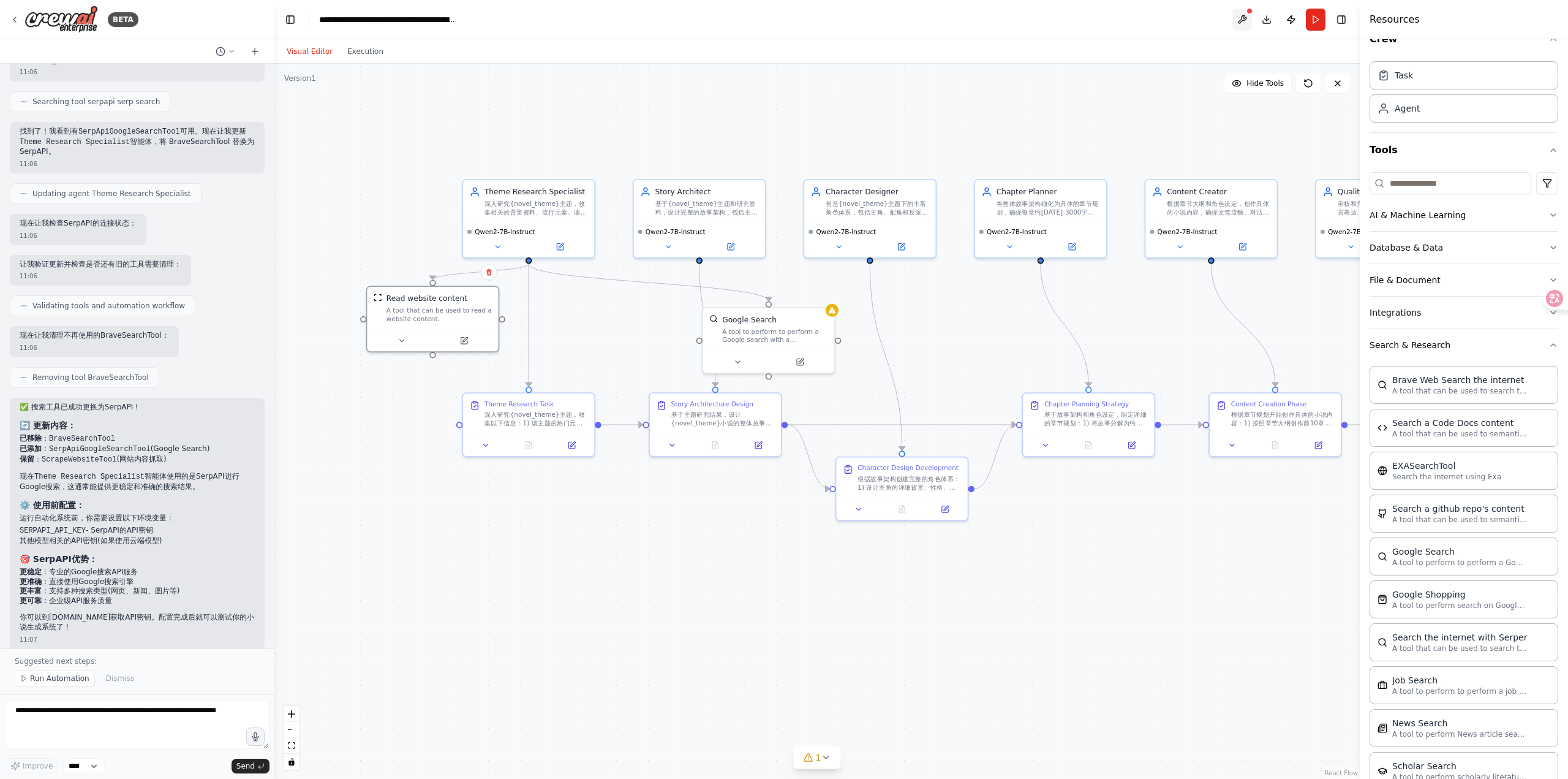
click at [1244, 18] on button at bounding box center [1242, 20] width 20 height 23
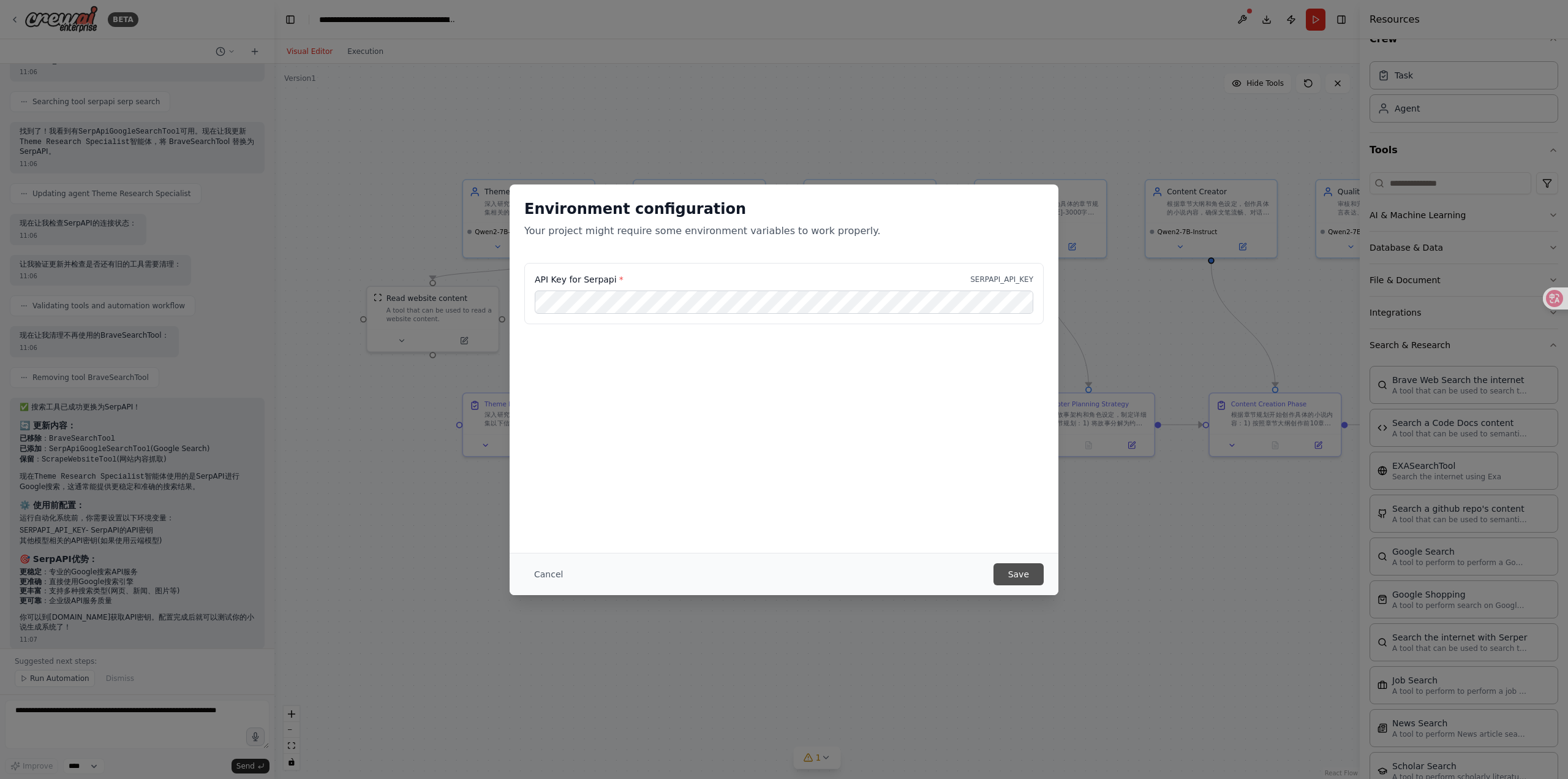
click at [1022, 570] on button "Save" at bounding box center [1018, 573] width 50 height 23
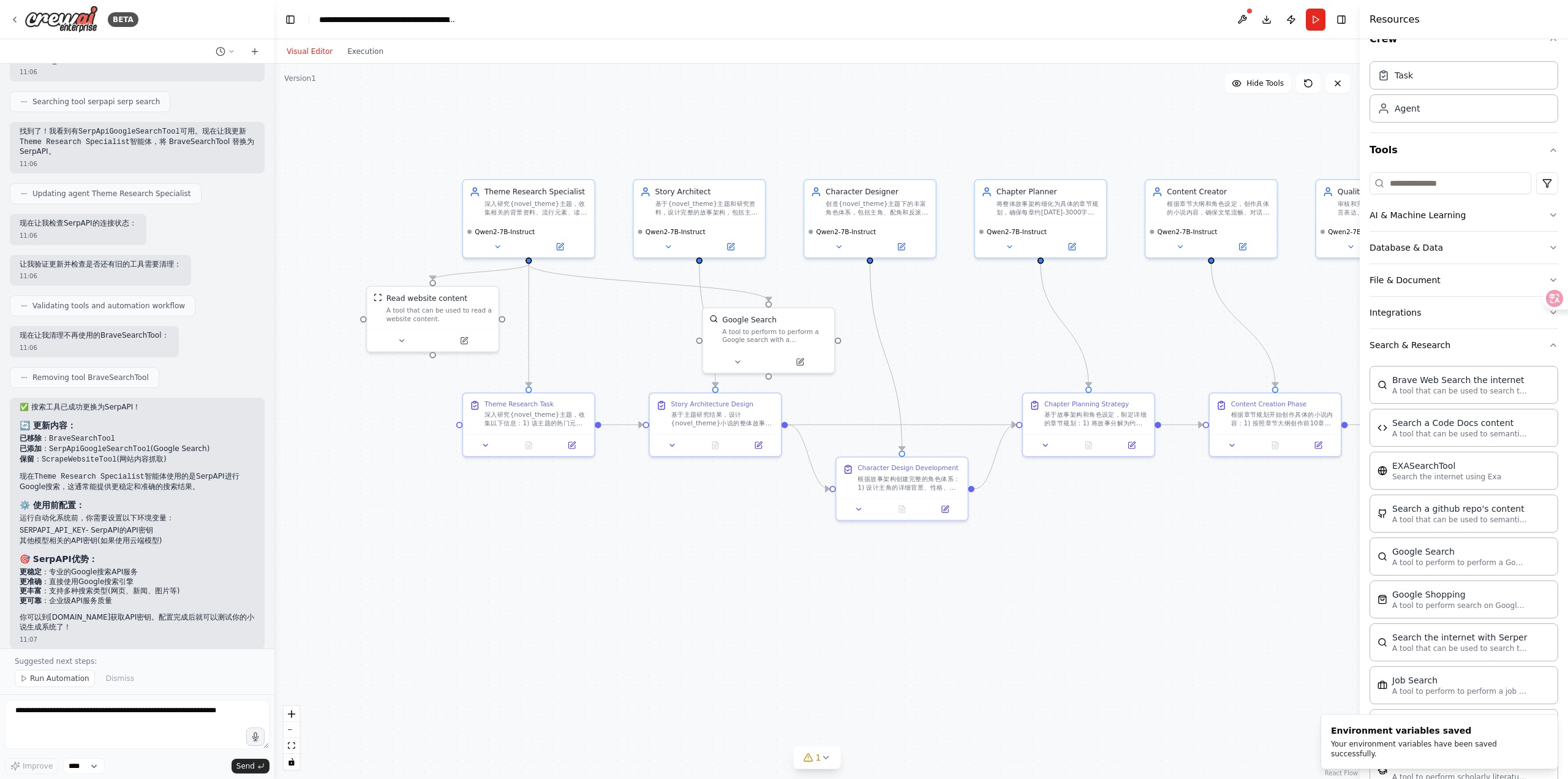
click at [1104, 587] on div ".deletable-edge-delete-btn { width: 20px; height: 20px; border: 0px solid #ffff…" at bounding box center [816, 421] width 1085 height 715
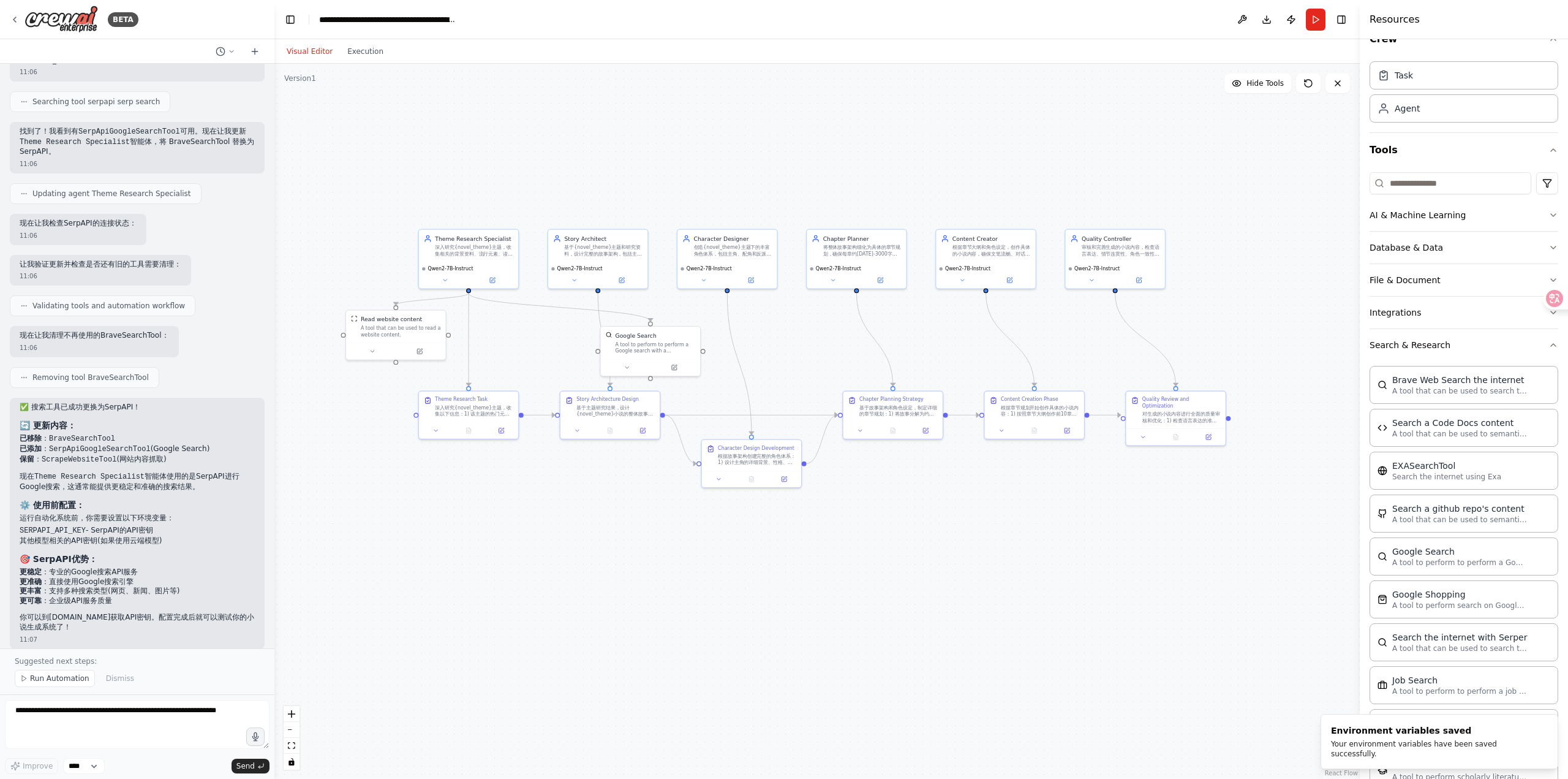
drag, startPoint x: 1088, startPoint y: 120, endPoint x: 894, endPoint y: 176, distance: 201.9
click at [894, 176] on div ".deletable-edge-delete-btn { width: 20px; height: 20px; border: 0px solid #ffff…" at bounding box center [816, 421] width 1085 height 715
click at [1312, 21] on button "Run" at bounding box center [1316, 20] width 20 height 23
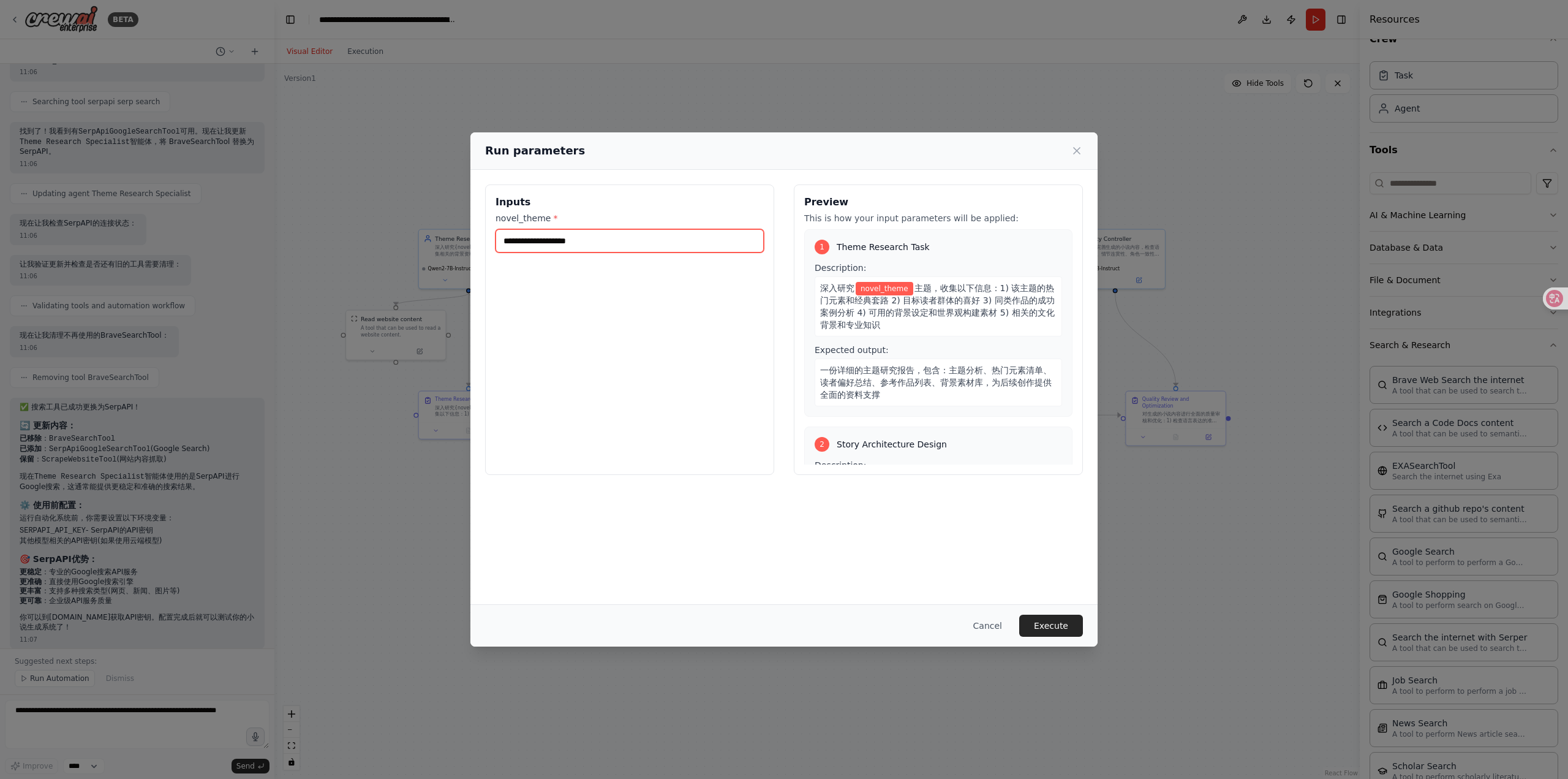
click at [661, 239] on input "novel_theme *" at bounding box center [630, 241] width 268 height 23
type input "****"
click at [944, 412] on div "1 Theme Research Task Description: 深入研究 修仙炼丹 主题，收集以下信息：1) 该主题的热门元素和经典套路 2) 目标读者…" at bounding box center [938, 323] width 268 height 188
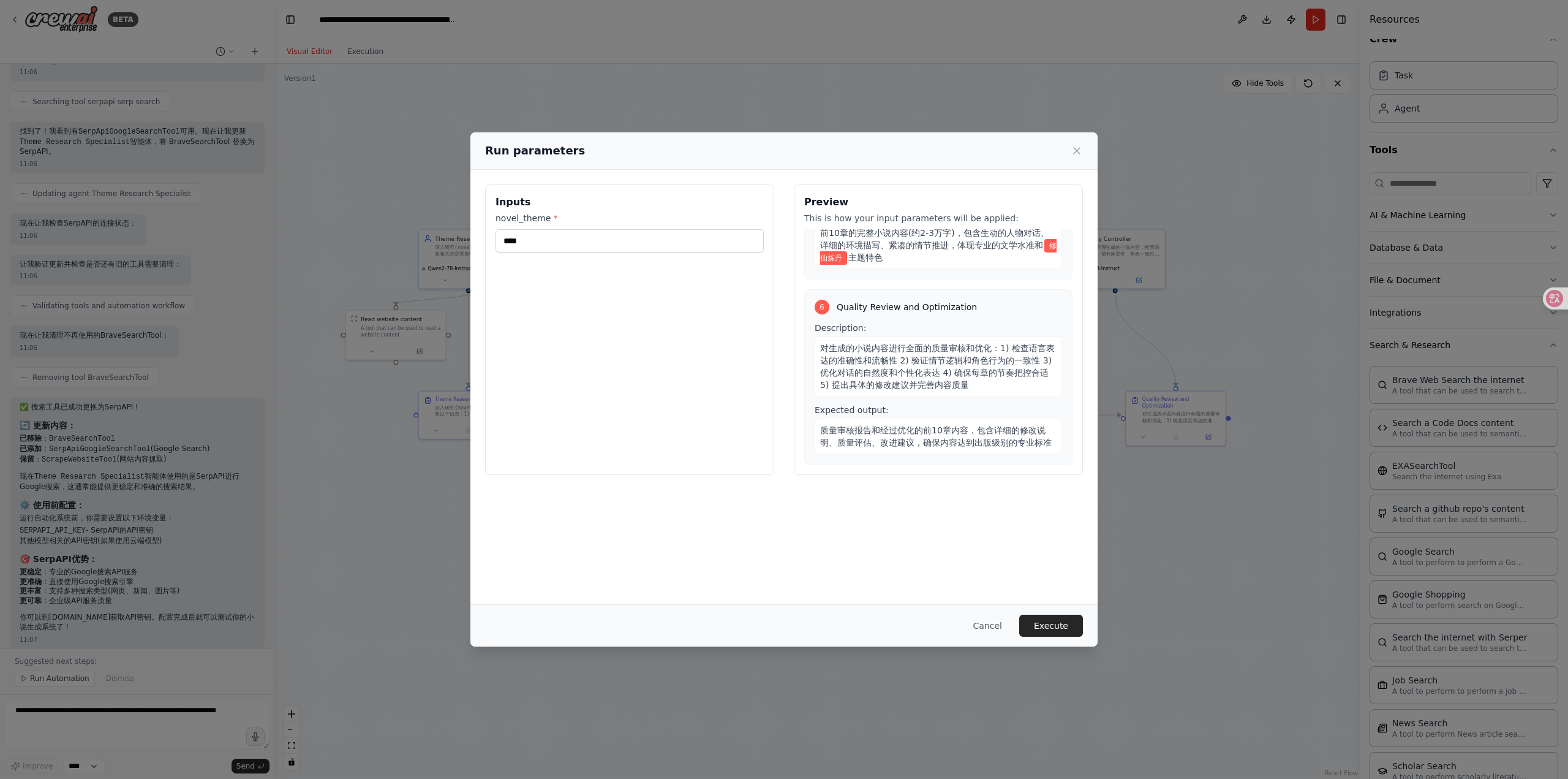
scroll to position [963, 0]
click at [1068, 627] on button "Execute" at bounding box center [1051, 625] width 64 height 23
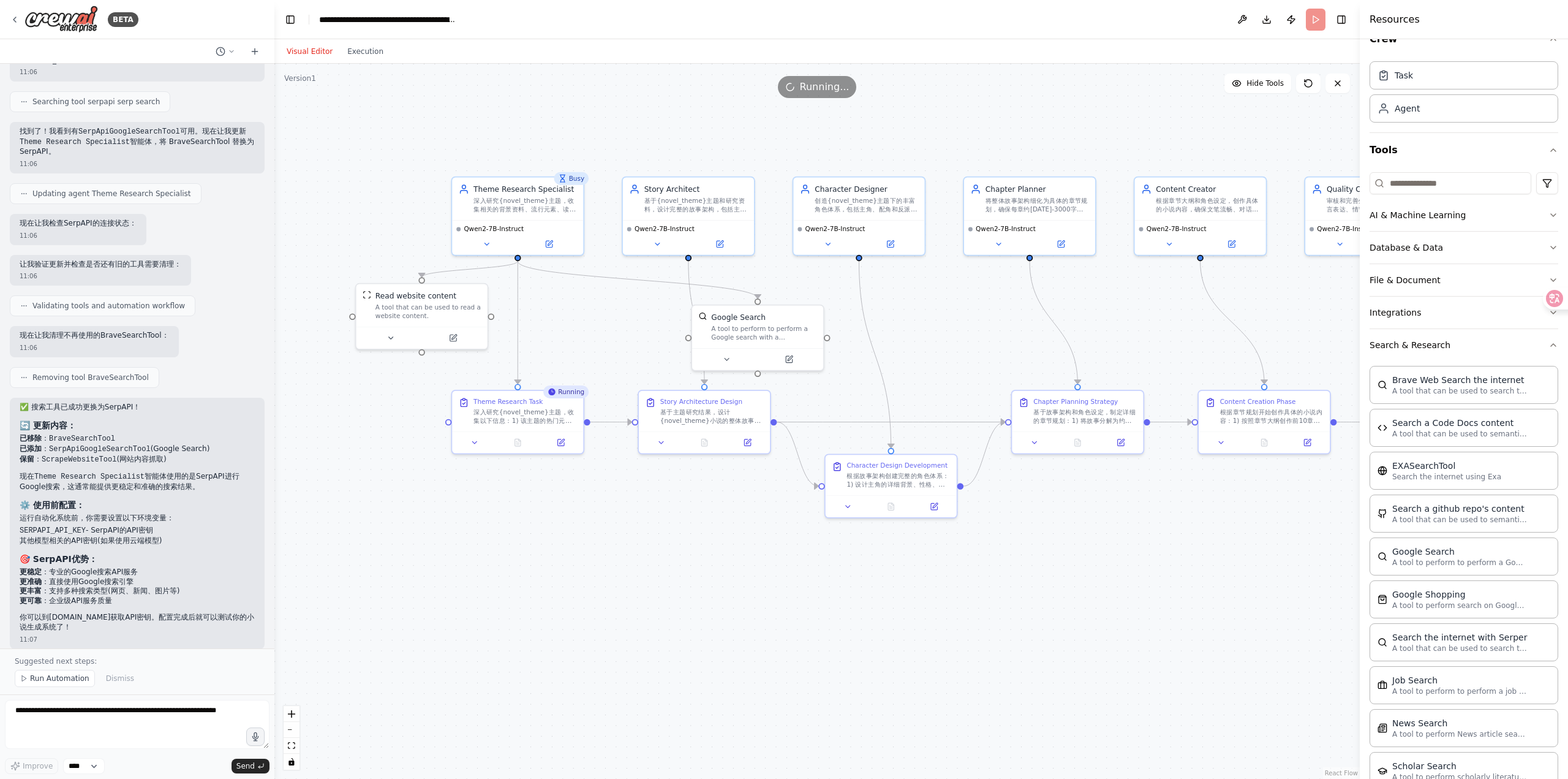
drag, startPoint x: 537, startPoint y: 485, endPoint x: 685, endPoint y: 551, distance: 162.0
click at [685, 551] on div ".deletable-edge-delete-btn { width: 20px; height: 20px; border: 0px solid #ffff…" at bounding box center [816, 421] width 1085 height 715
click at [360, 47] on button "Execution" at bounding box center [365, 51] width 51 height 15
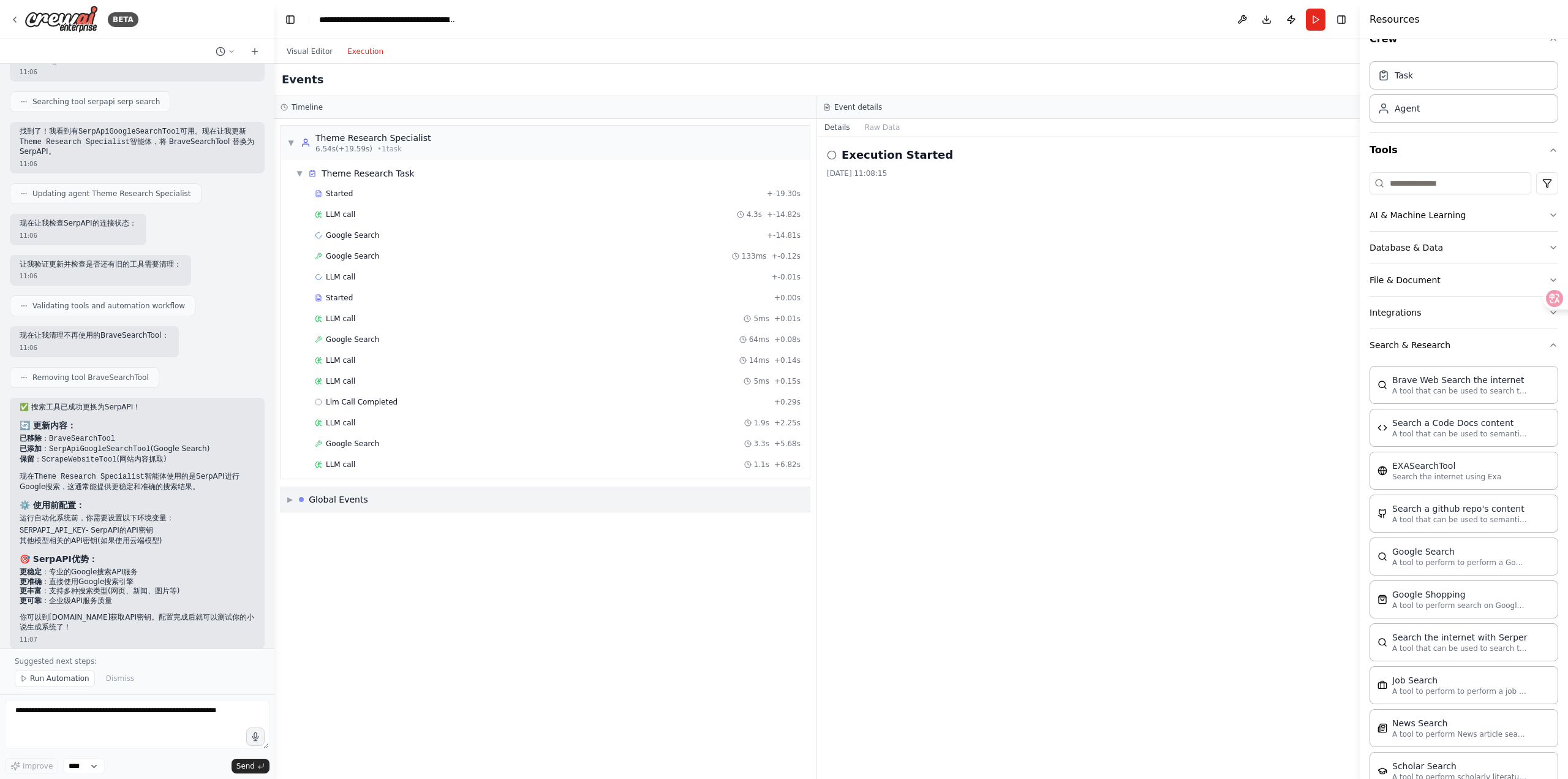
click at [341, 500] on div "Global Events" at bounding box center [338, 499] width 60 height 13
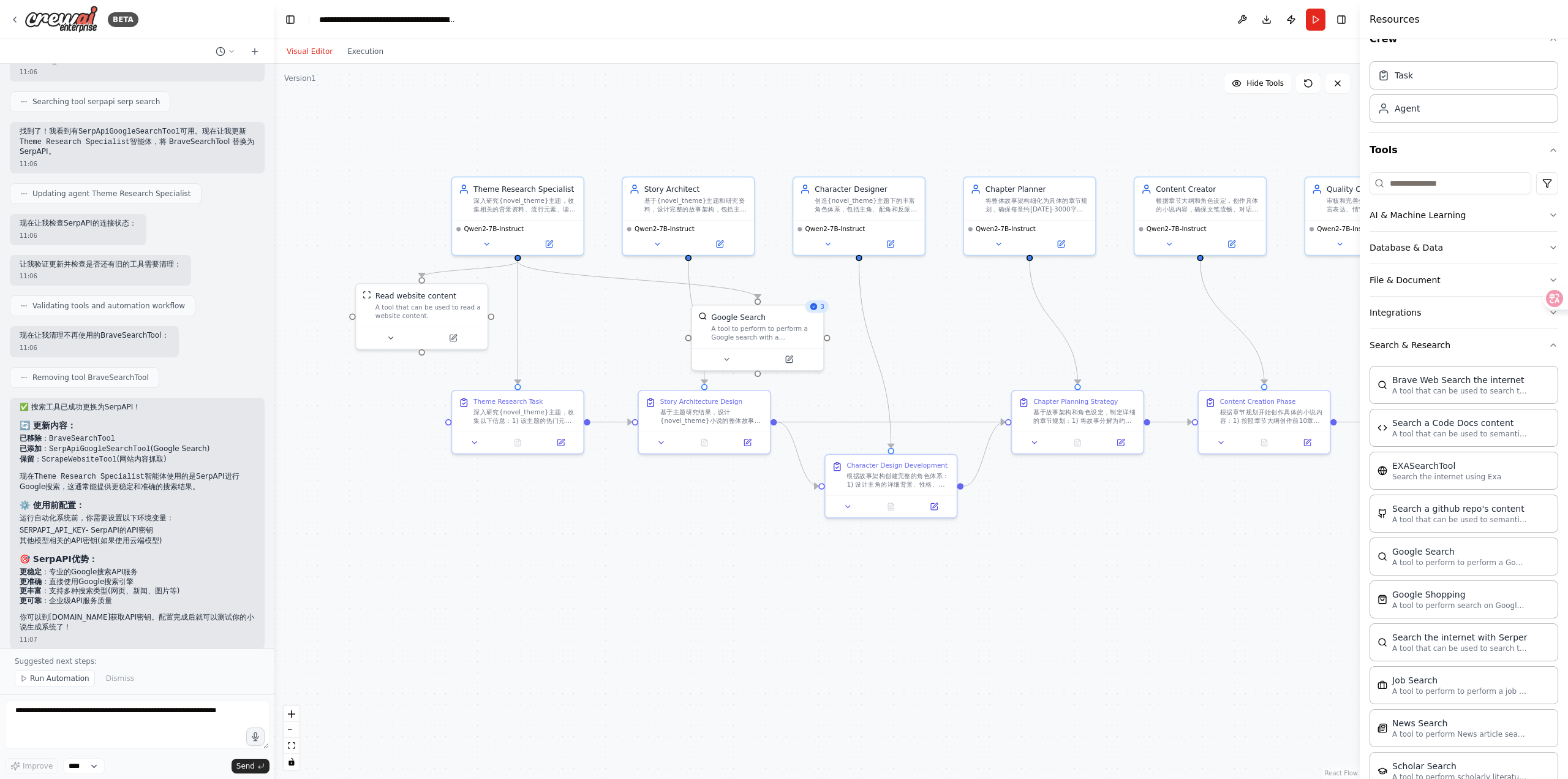
click at [319, 56] on button "Visual Editor" at bounding box center [309, 51] width 61 height 15
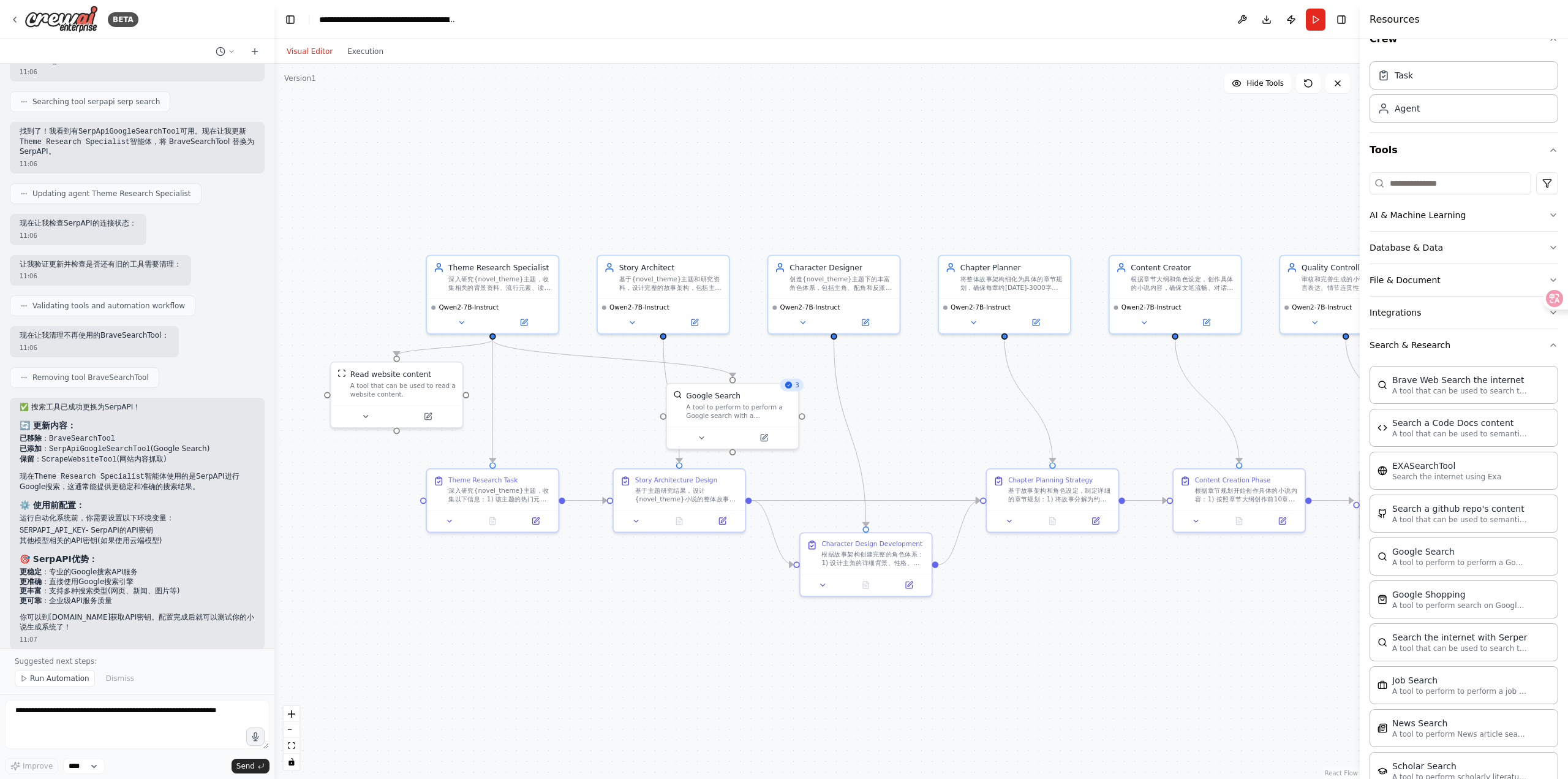
drag, startPoint x: 961, startPoint y: 336, endPoint x: 936, endPoint y: 414, distance: 81.9
click at [936, 414] on div ".deletable-edge-delete-btn { width: 20px; height: 20px; border: 0px solid #ffff…" at bounding box center [816, 421] width 1085 height 715
click at [358, 63] on div "Visual Editor Execution" at bounding box center [335, 51] width 112 height 24
click at [360, 51] on button "Execution" at bounding box center [365, 51] width 51 height 15
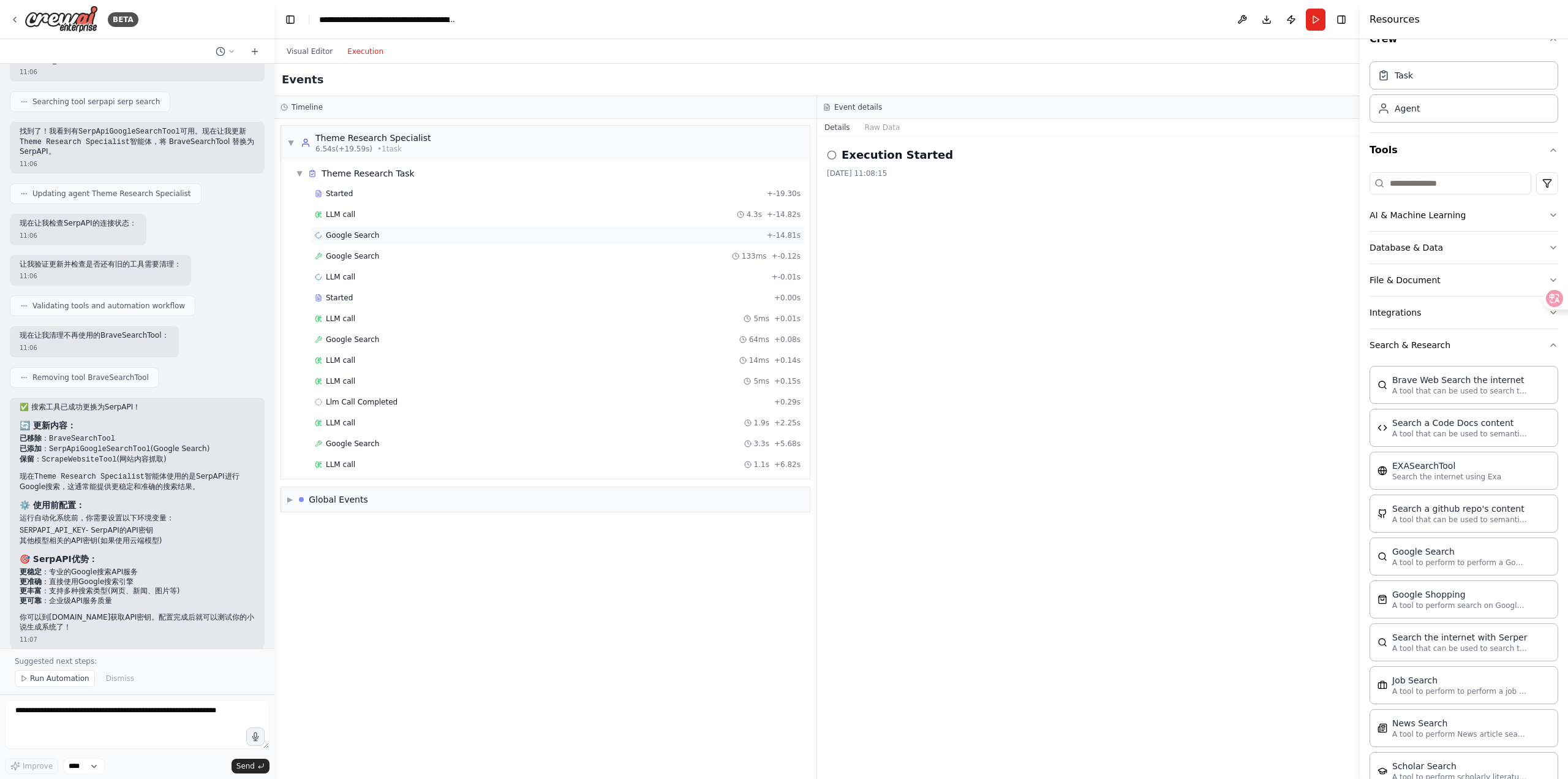
click at [387, 235] on div "Google Search + -14.81s" at bounding box center [558, 235] width 485 height 10
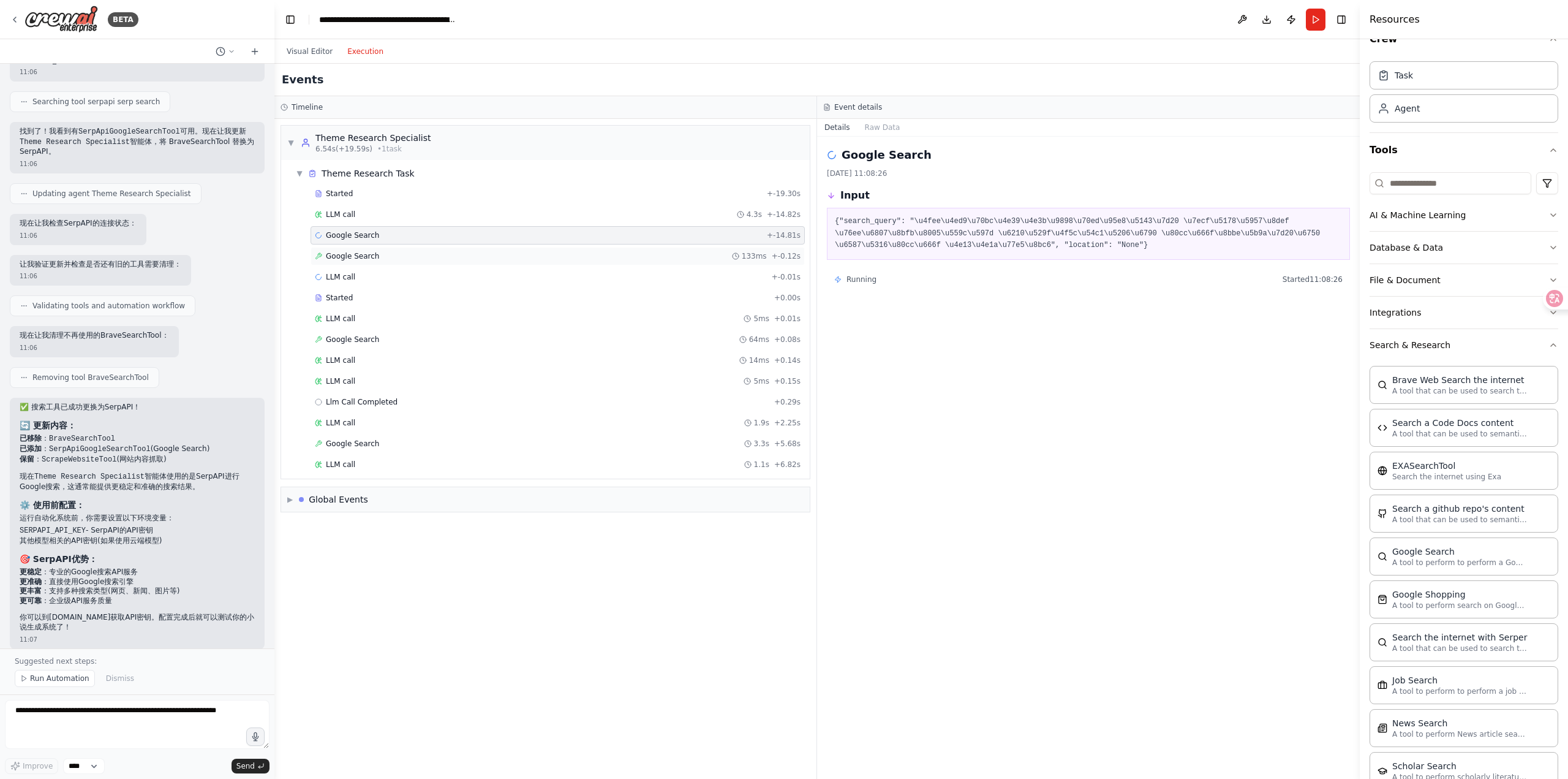
click at [399, 257] on div "Google Search 133ms + -0.12s" at bounding box center [558, 256] width 485 height 10
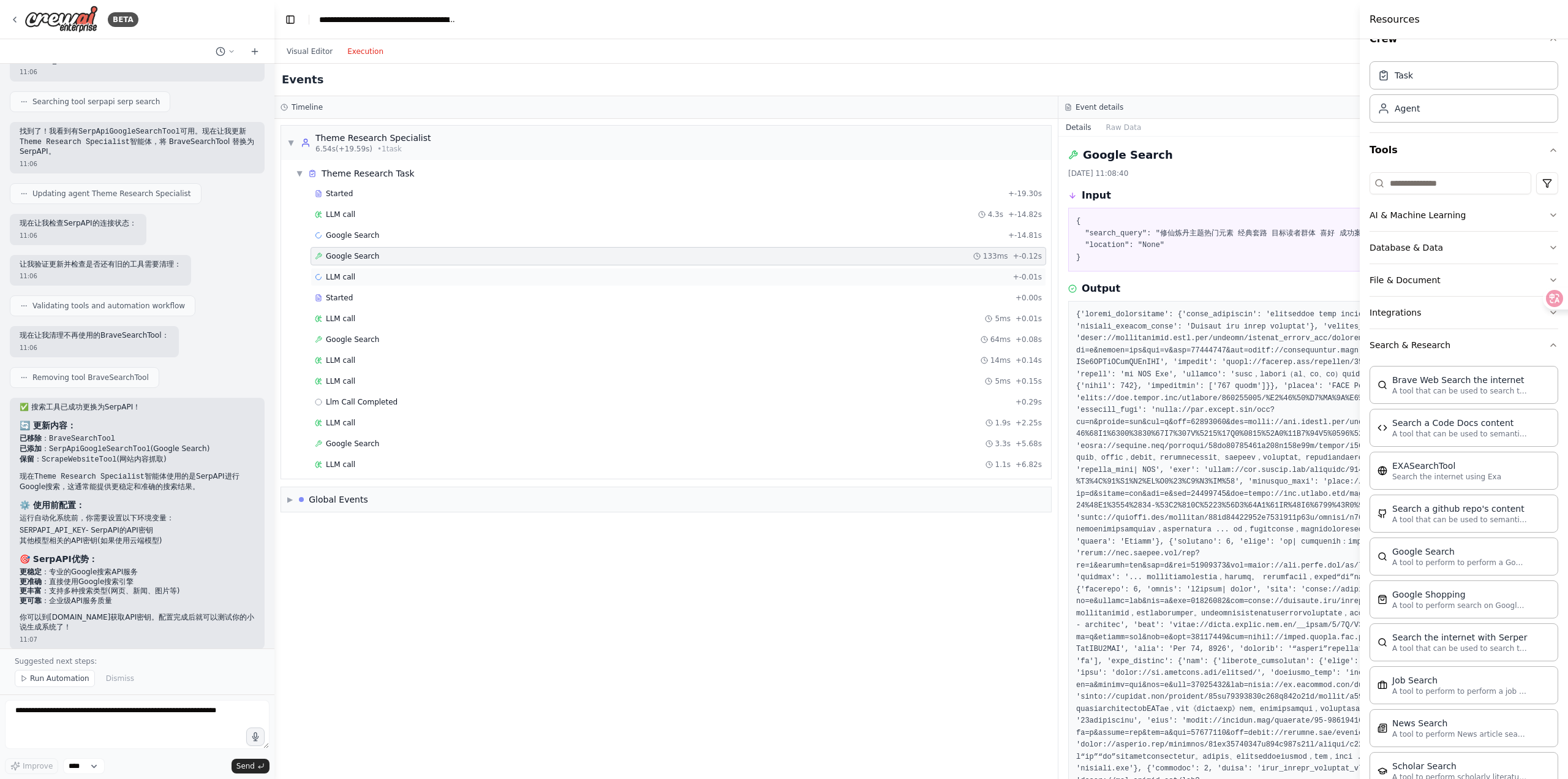
click at [405, 269] on div "LLM call + -0.01s" at bounding box center [678, 277] width 736 height 19
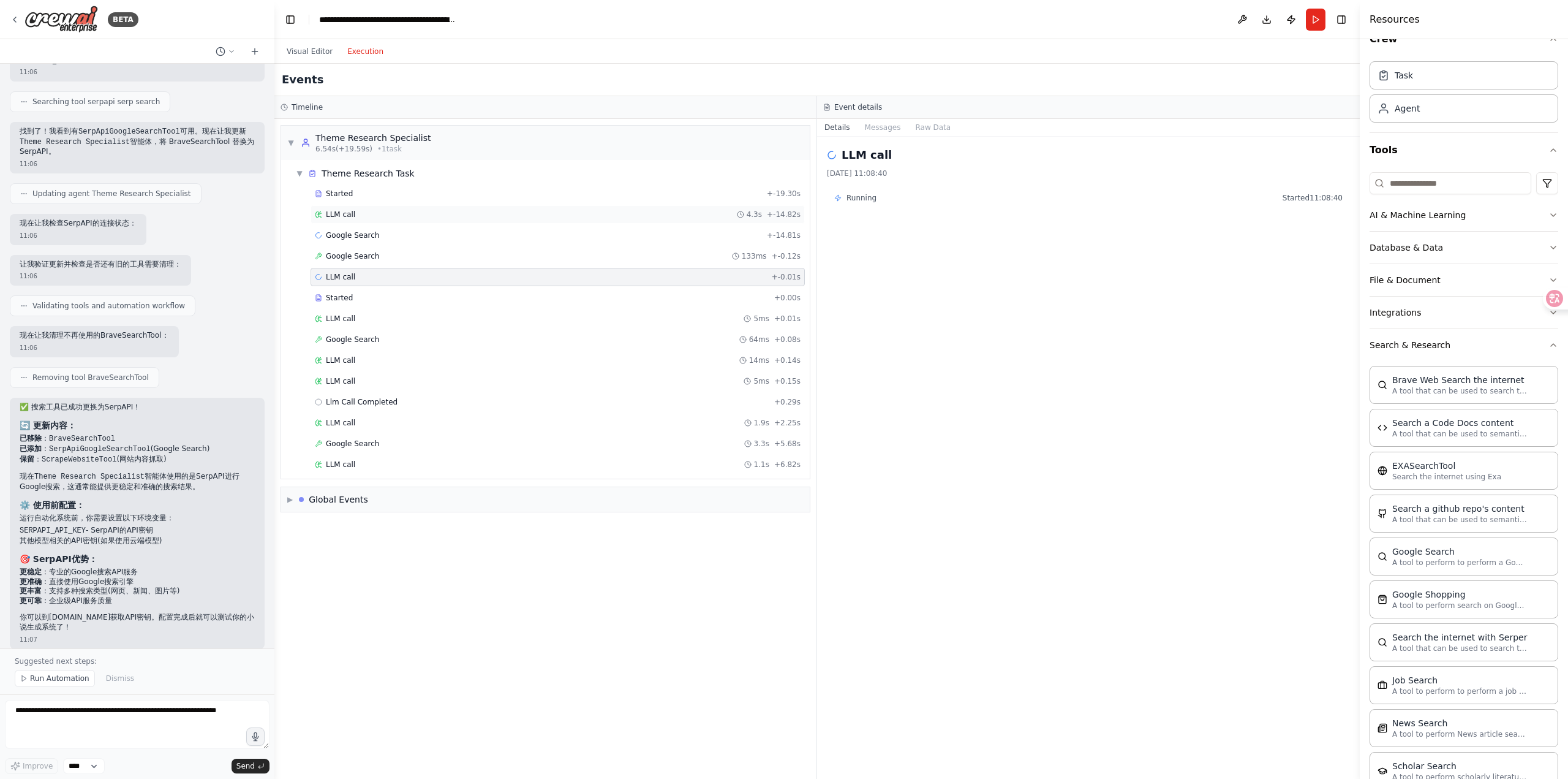
click at [410, 207] on div "LLM call 4.3s + -14.82s" at bounding box center [557, 214] width 494 height 19
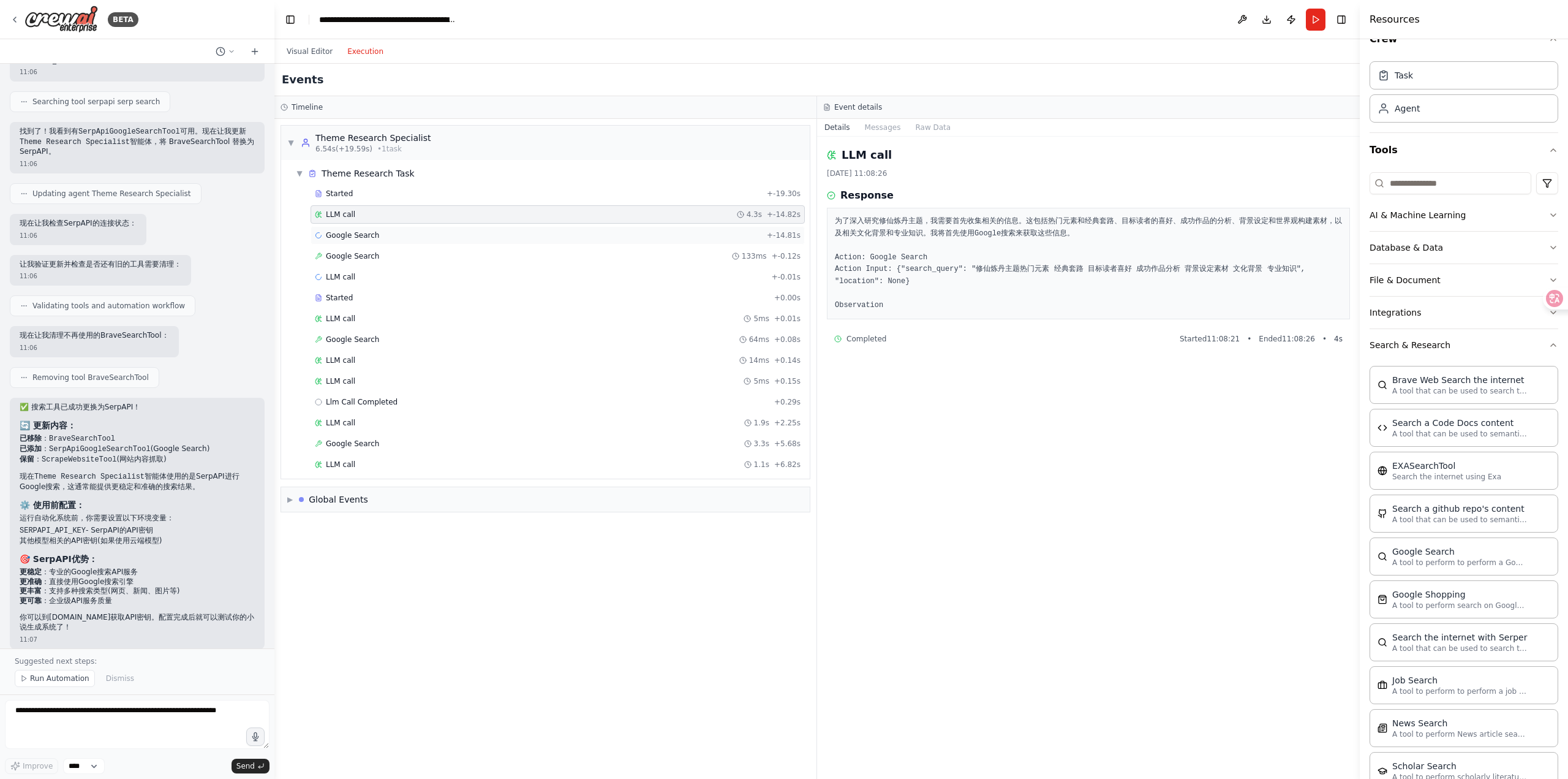
click at [525, 235] on div "Google Search + -14.81s" at bounding box center [558, 235] width 485 height 10
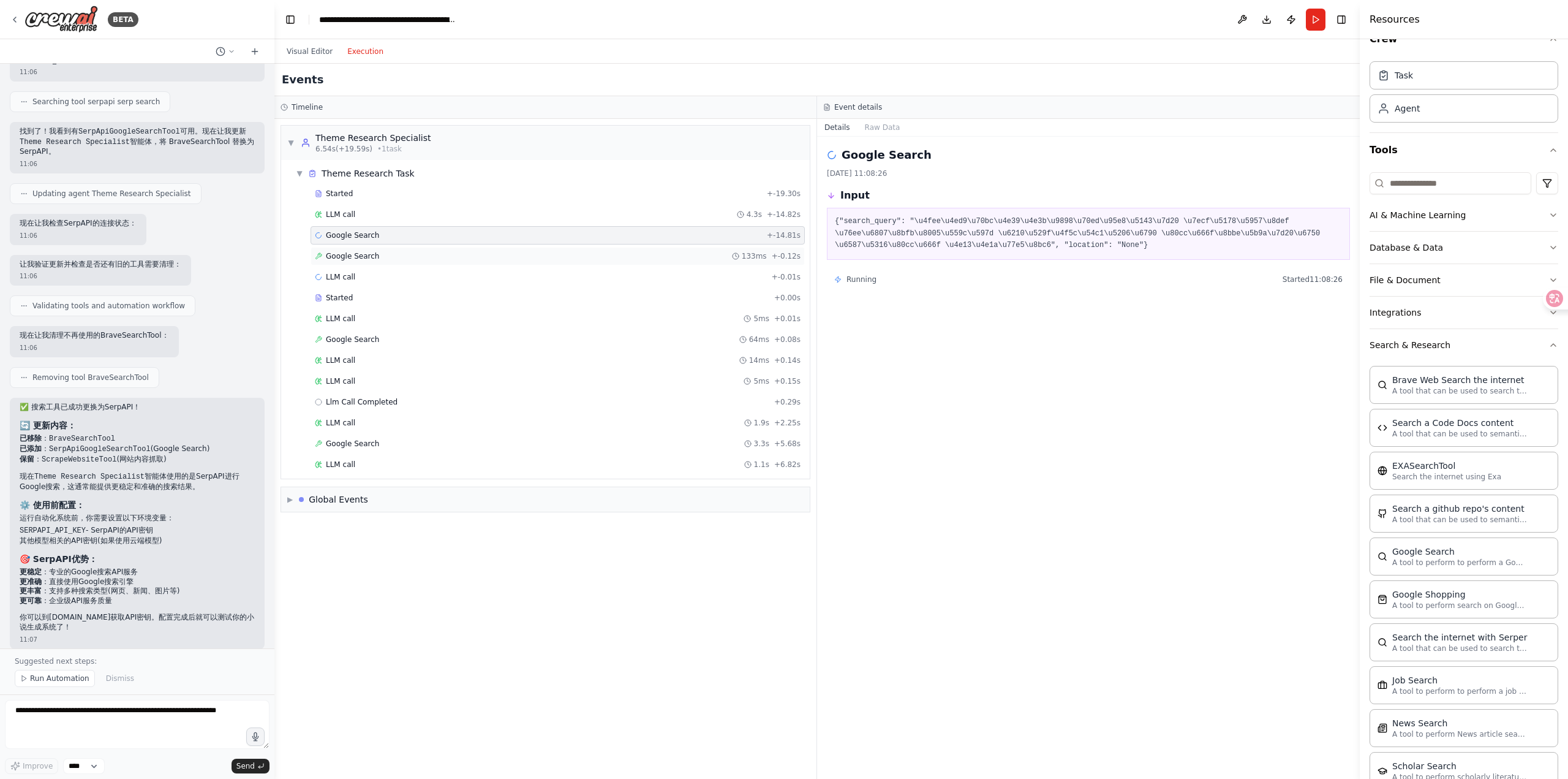
click at [507, 253] on div "Google Search 133ms + -0.12s" at bounding box center [558, 256] width 485 height 10
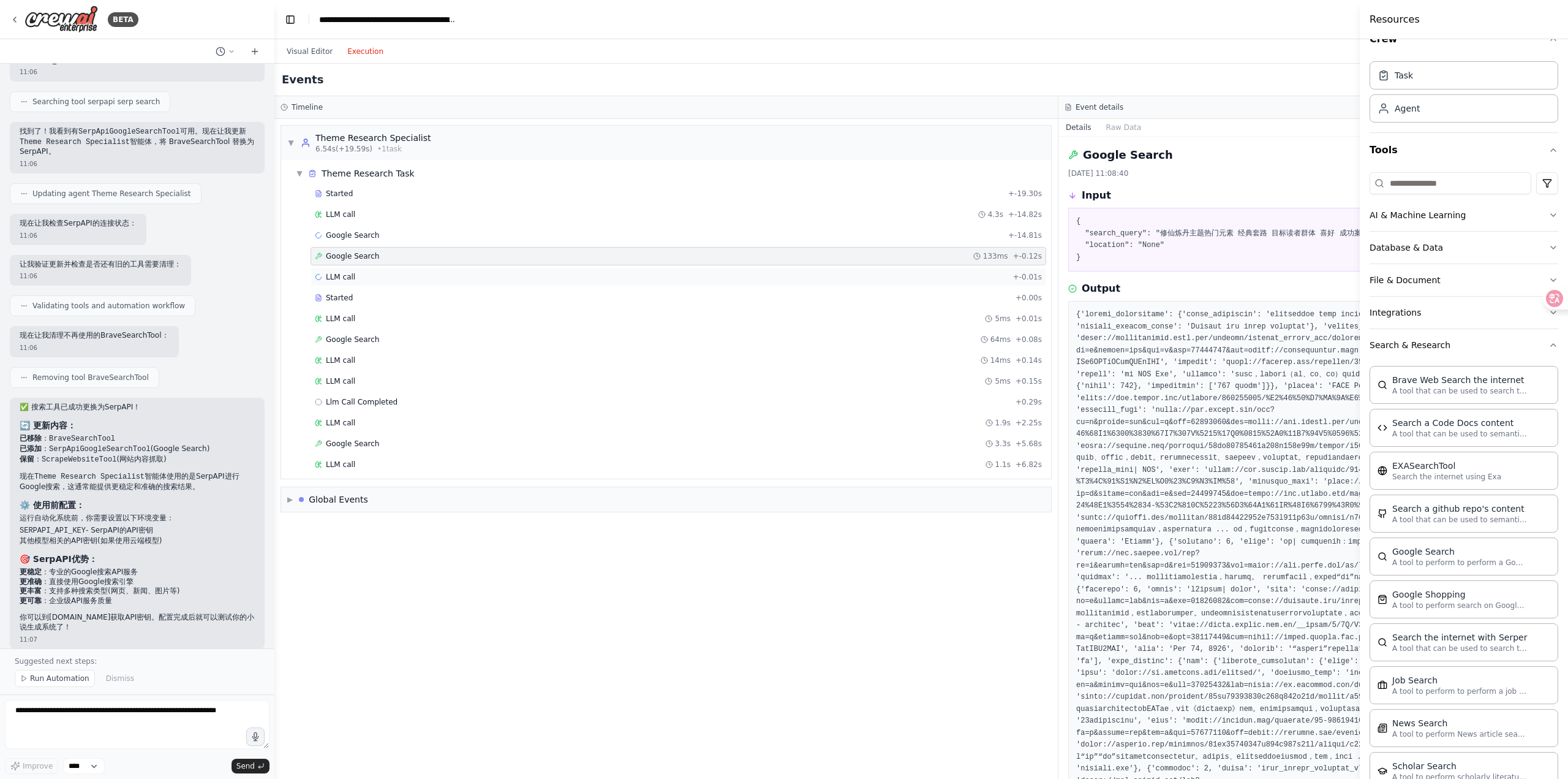
click at [496, 283] on div "LLM call + -0.01s" at bounding box center [678, 277] width 736 height 19
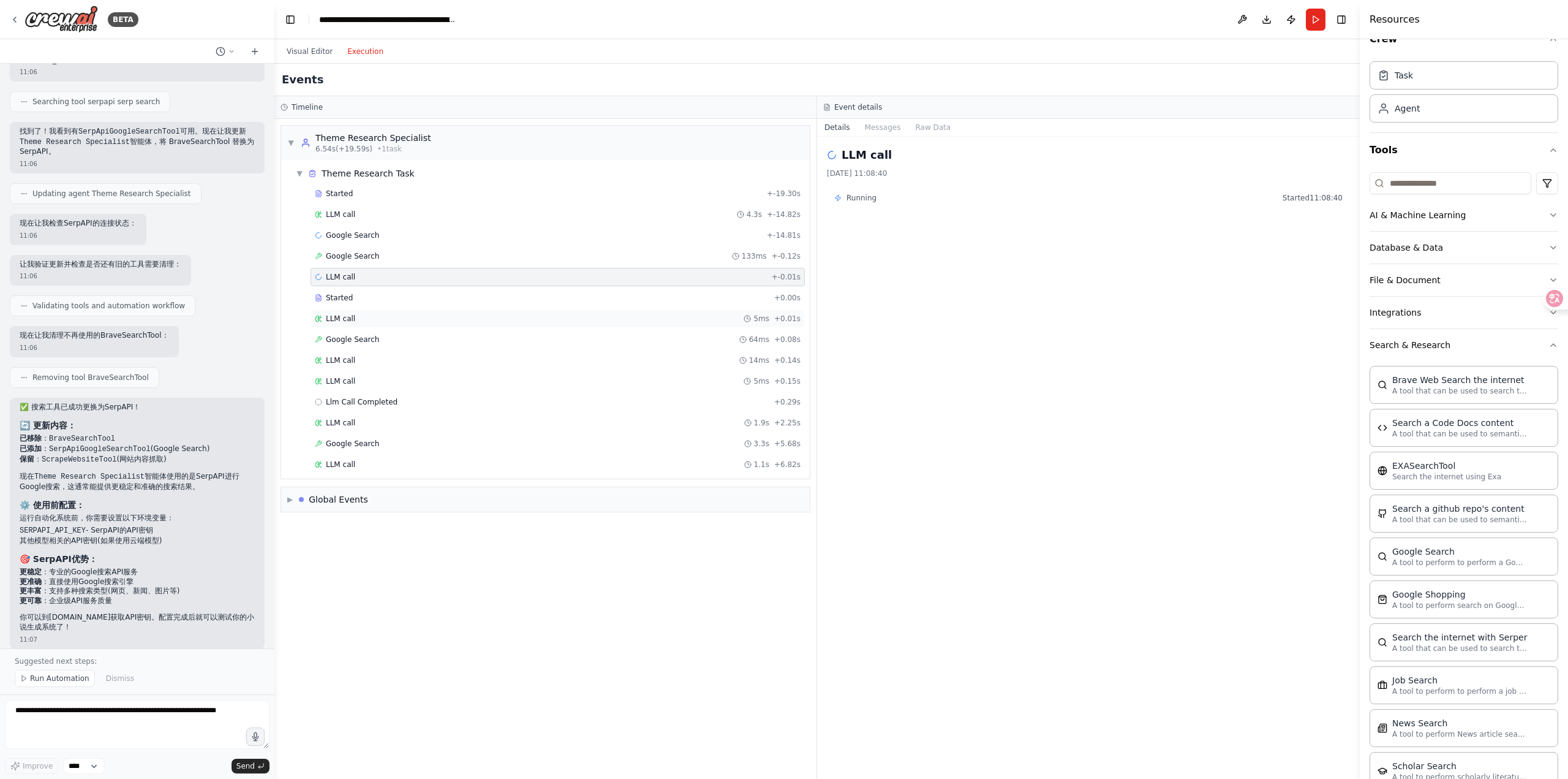
click at [476, 316] on div "LLM call 5ms + 0.01s" at bounding box center [558, 319] width 485 height 10
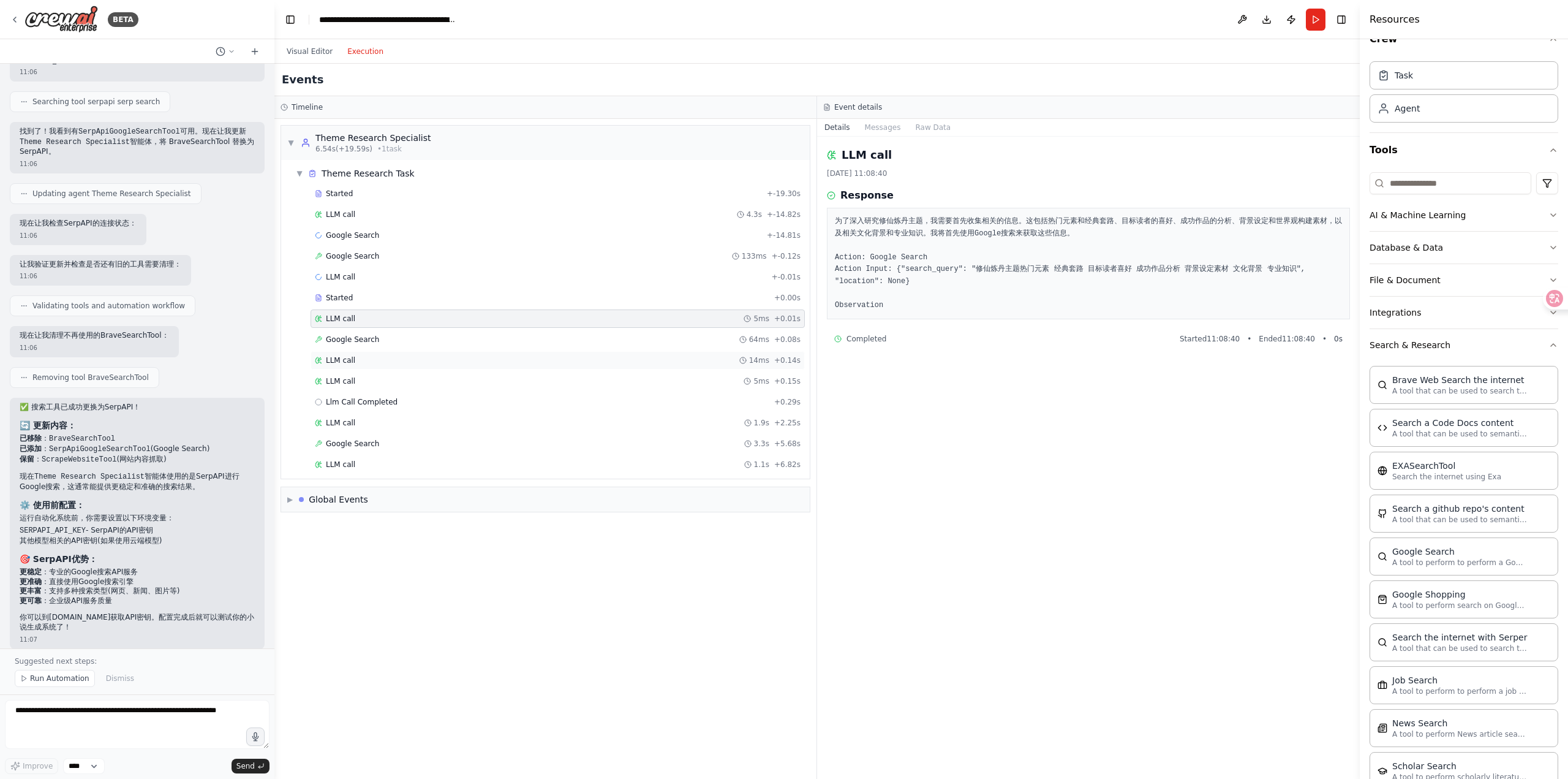
click at [460, 357] on div "LLM call 14ms + 0.14s" at bounding box center [558, 360] width 485 height 10
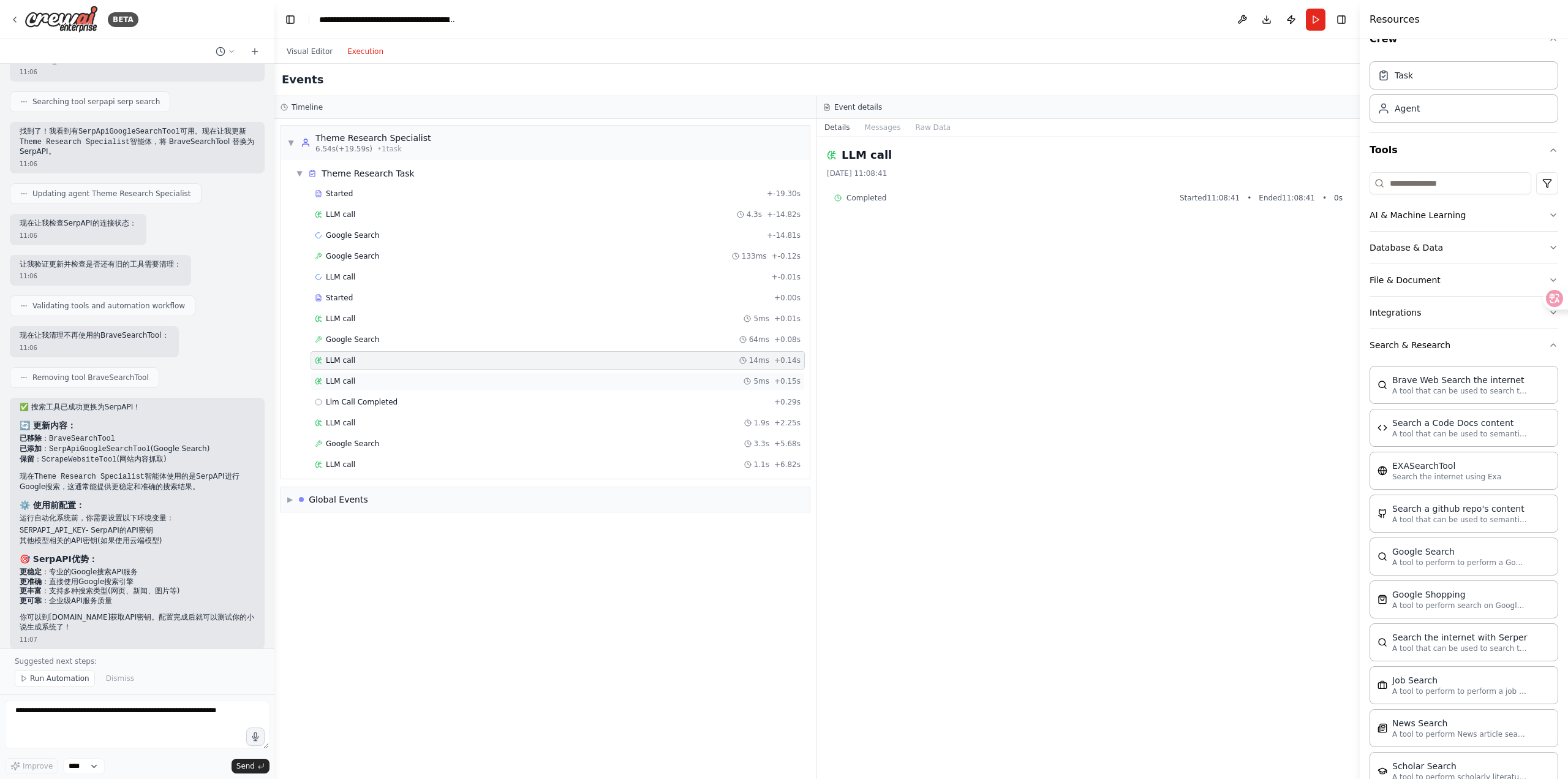
click at [457, 374] on div "LLM call 5ms + 0.15s" at bounding box center [557, 381] width 494 height 19
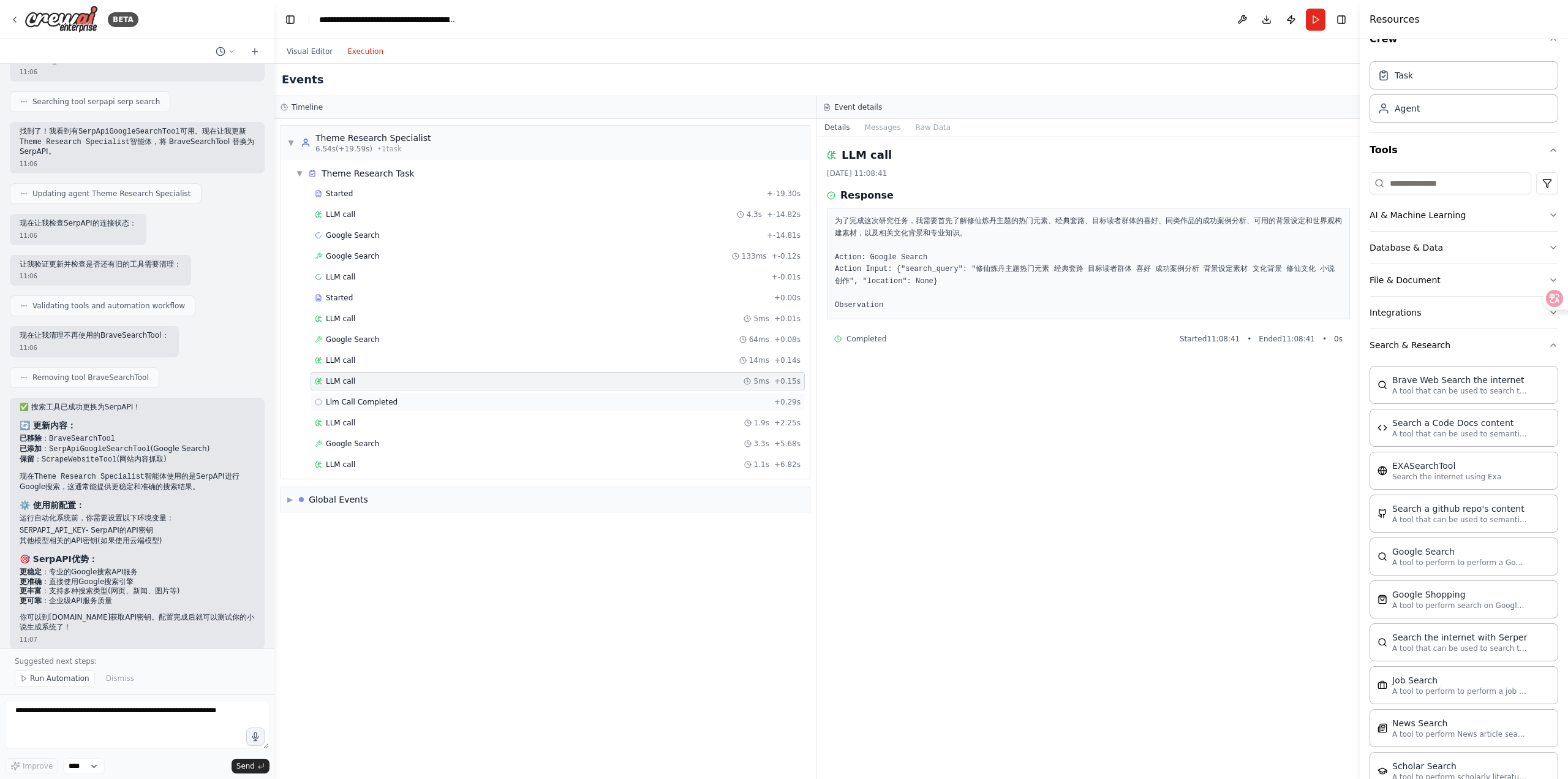
click at [457, 399] on div "Llm Call Completed + 0.29s" at bounding box center [558, 402] width 485 height 10
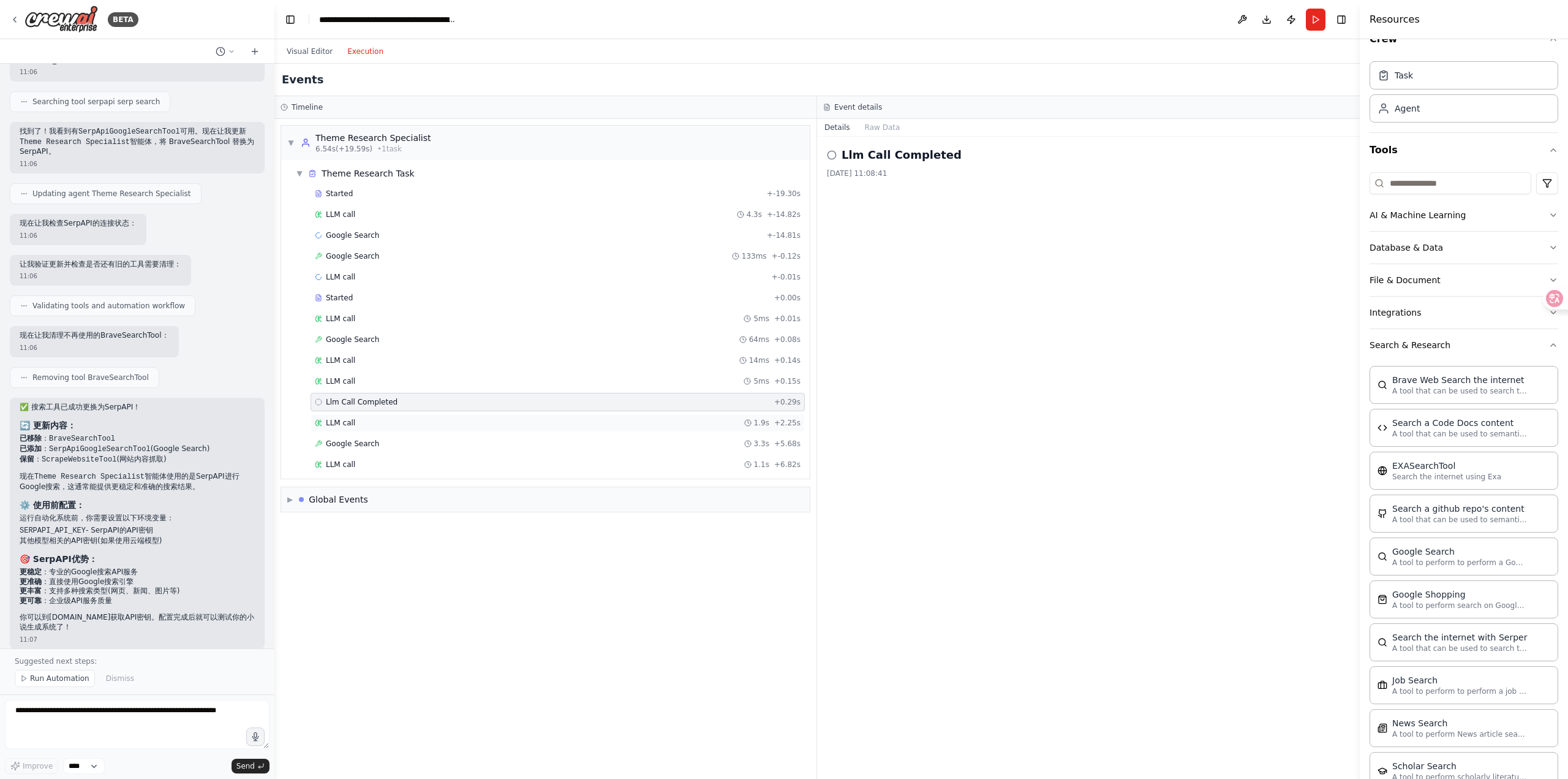
click at [445, 415] on div "LLM call 1.9s + 2.25s" at bounding box center [557, 423] width 494 height 19
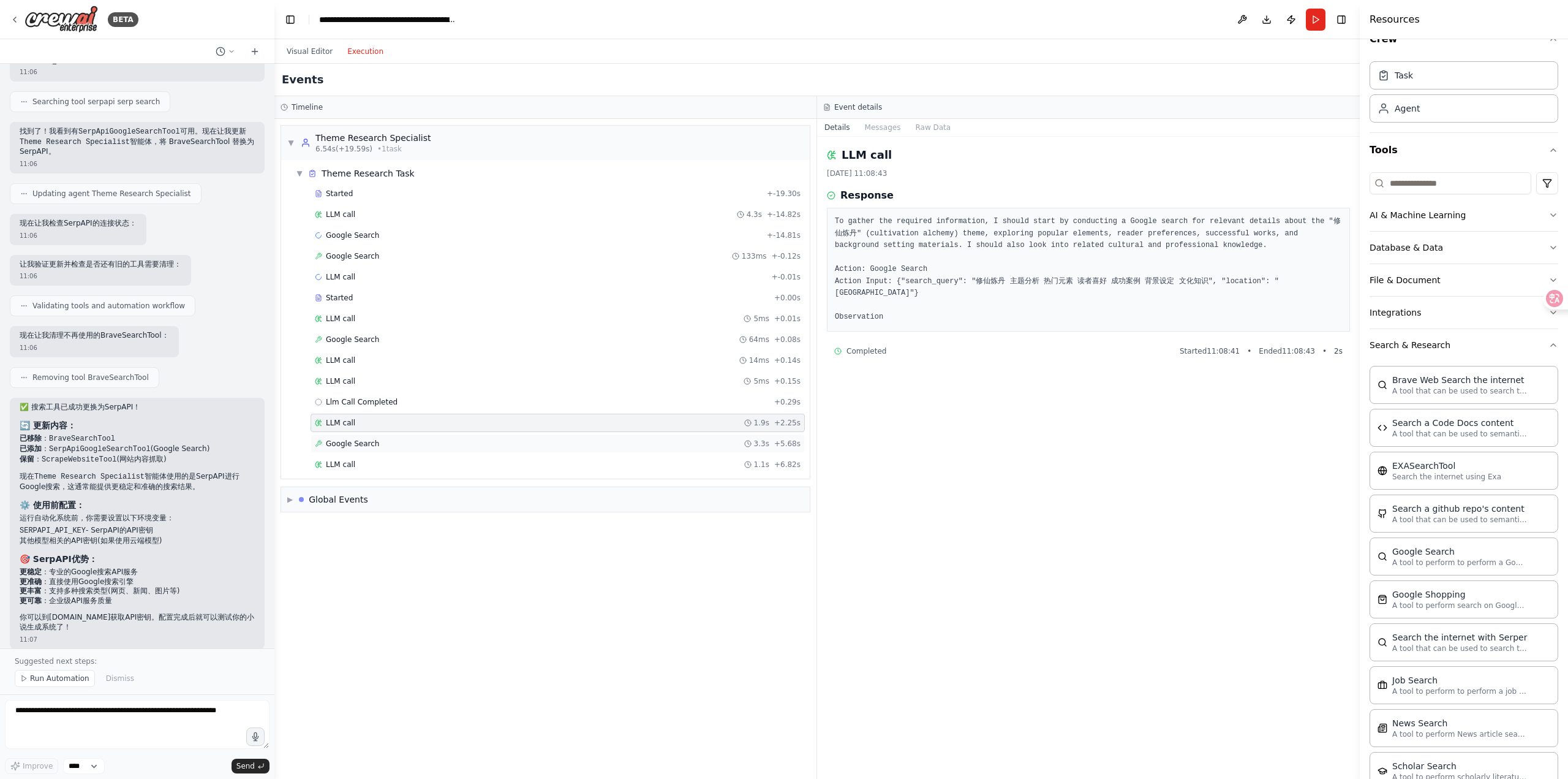
click at [538, 440] on div "Google Search 3.3s + 5.68s" at bounding box center [558, 443] width 485 height 10
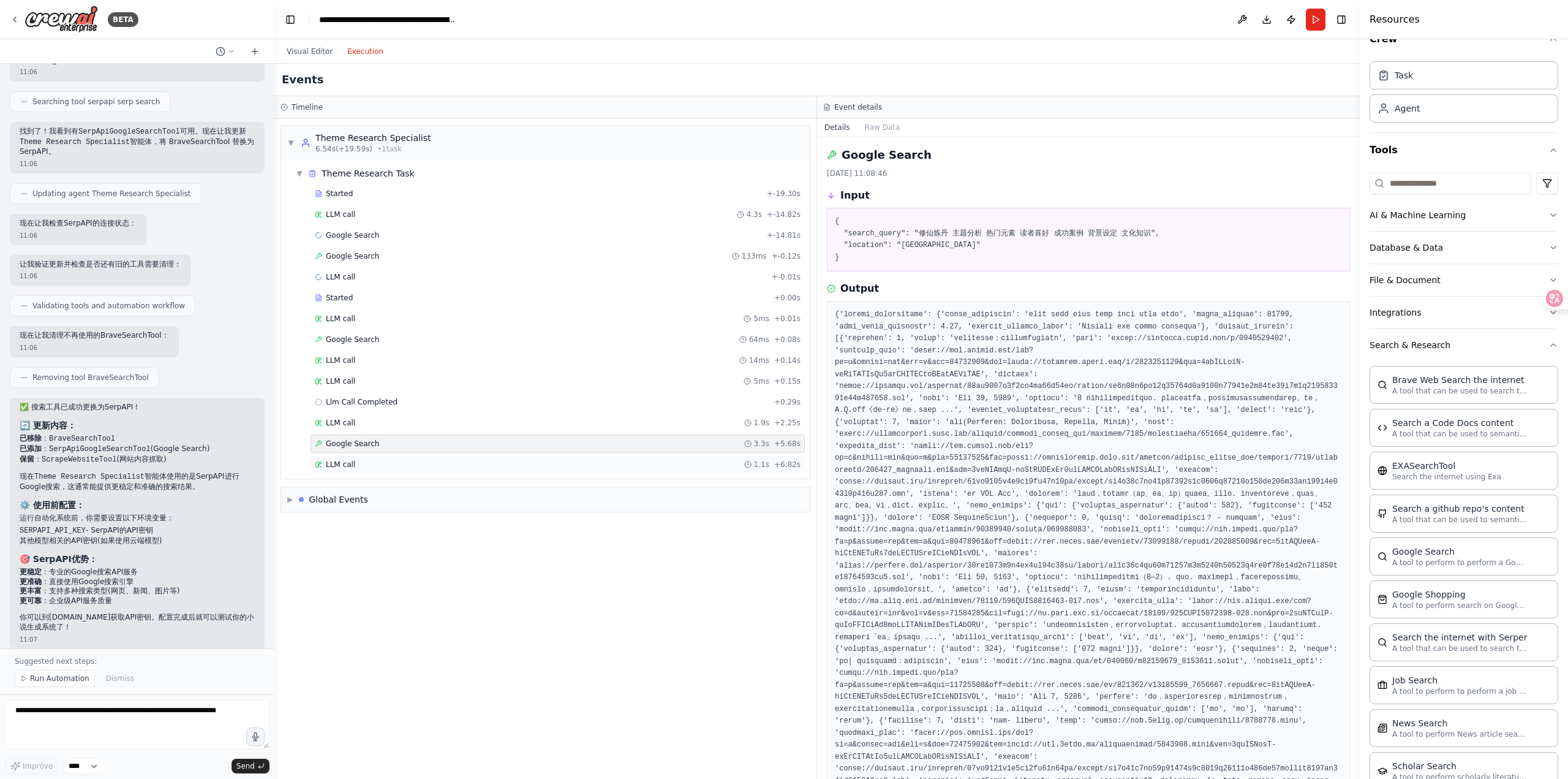
click at [494, 460] on div "LLM call 1.1s + 6.82s" at bounding box center [558, 465] width 485 height 10
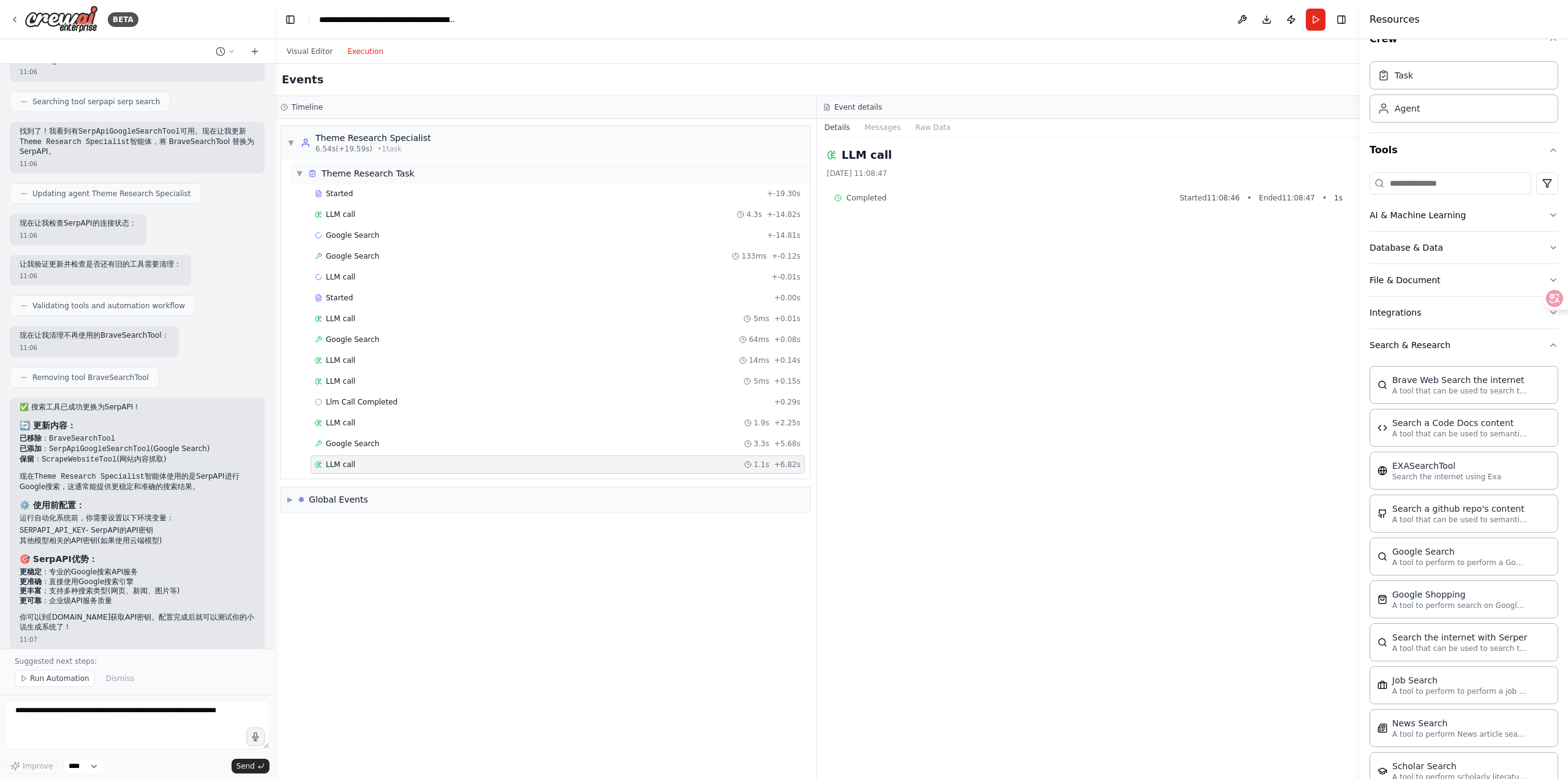
click at [536, 168] on div "▼ Theme Research Task" at bounding box center [550, 173] width 518 height 23
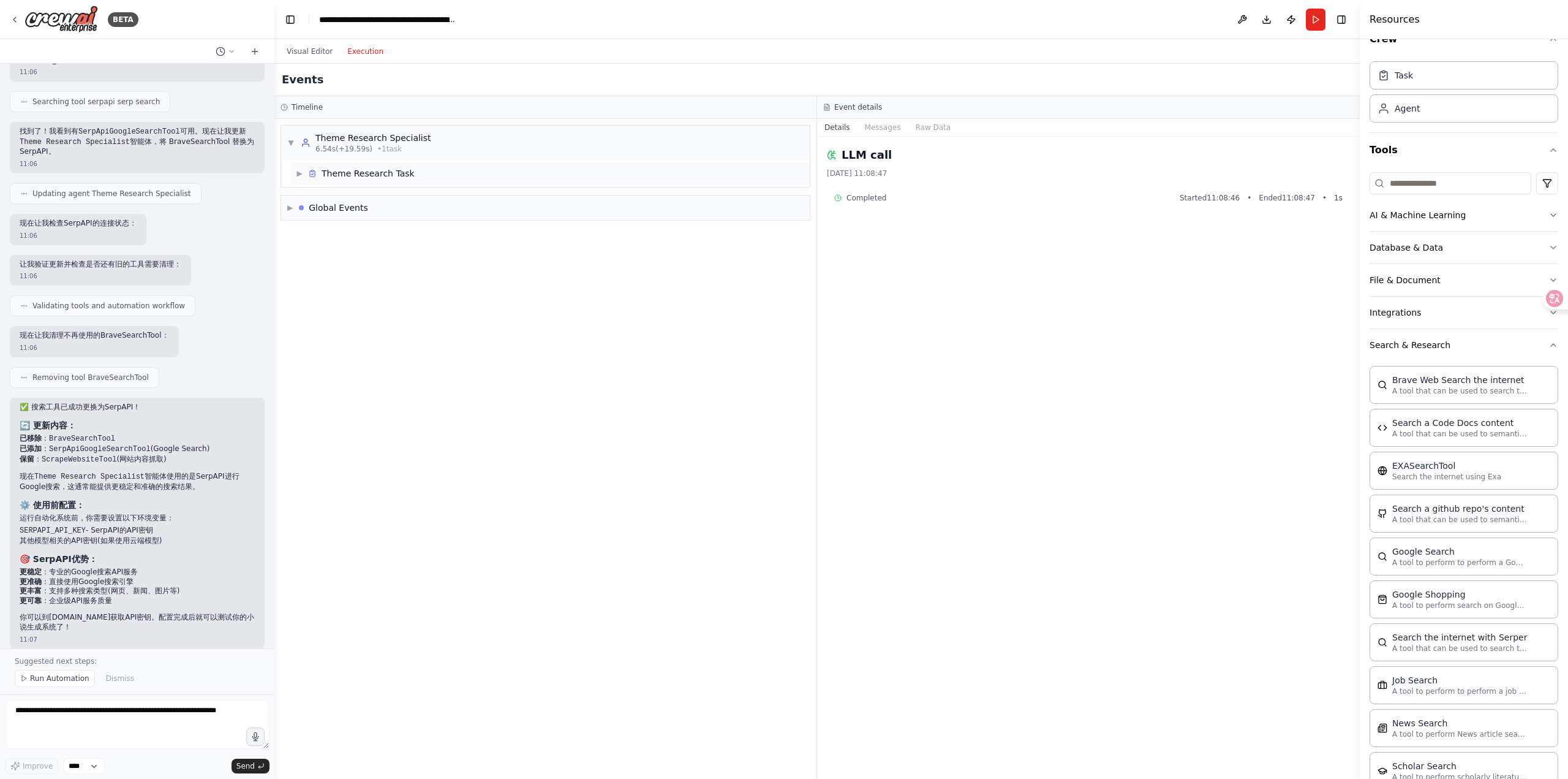
click at [536, 168] on div "▶ Theme Research Task" at bounding box center [550, 173] width 518 height 23
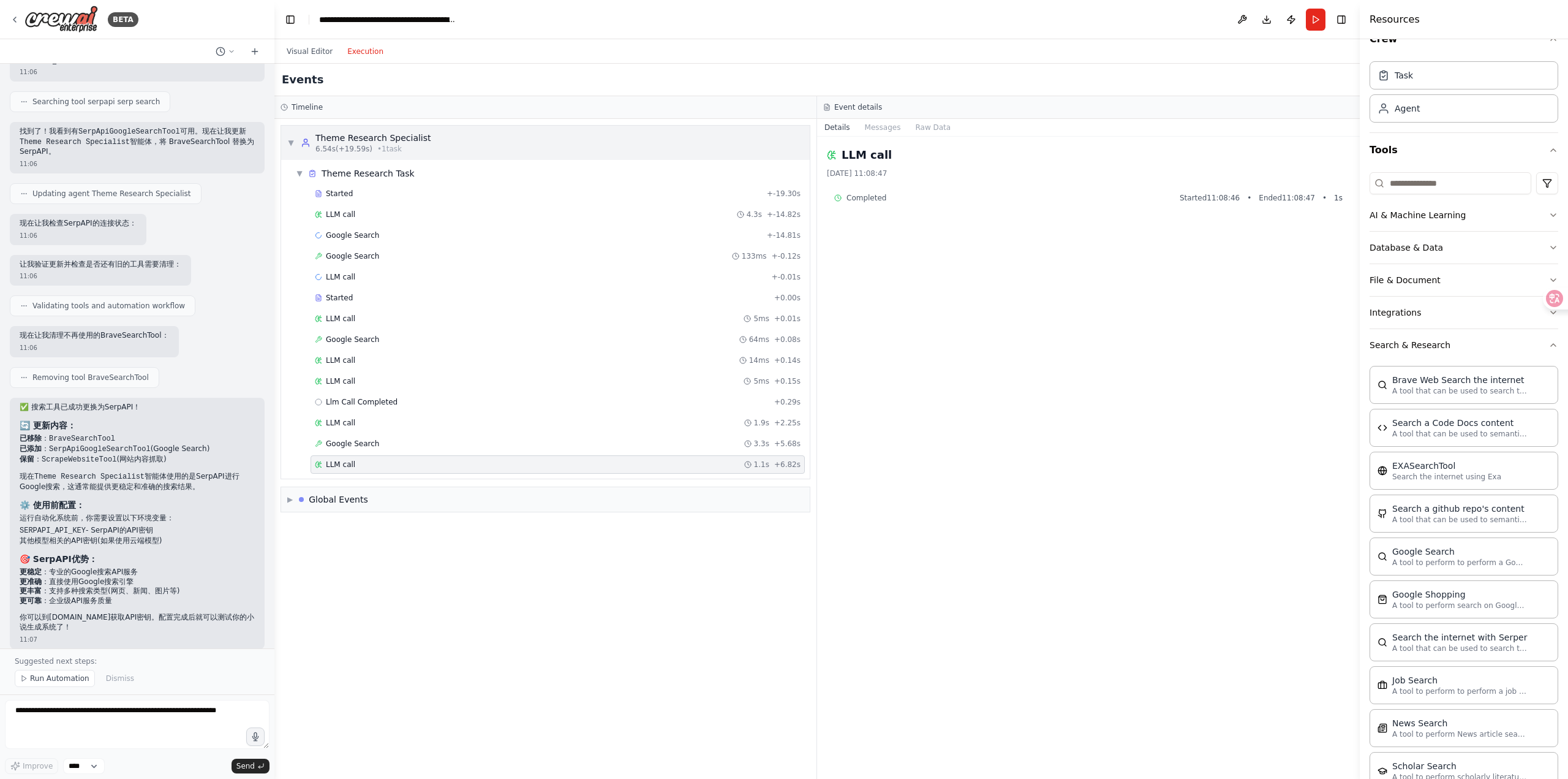
click at [512, 140] on div "▼ Theme Research Specialist 6.54s (+19.59s) • 1 task" at bounding box center [545, 142] width 528 height 34
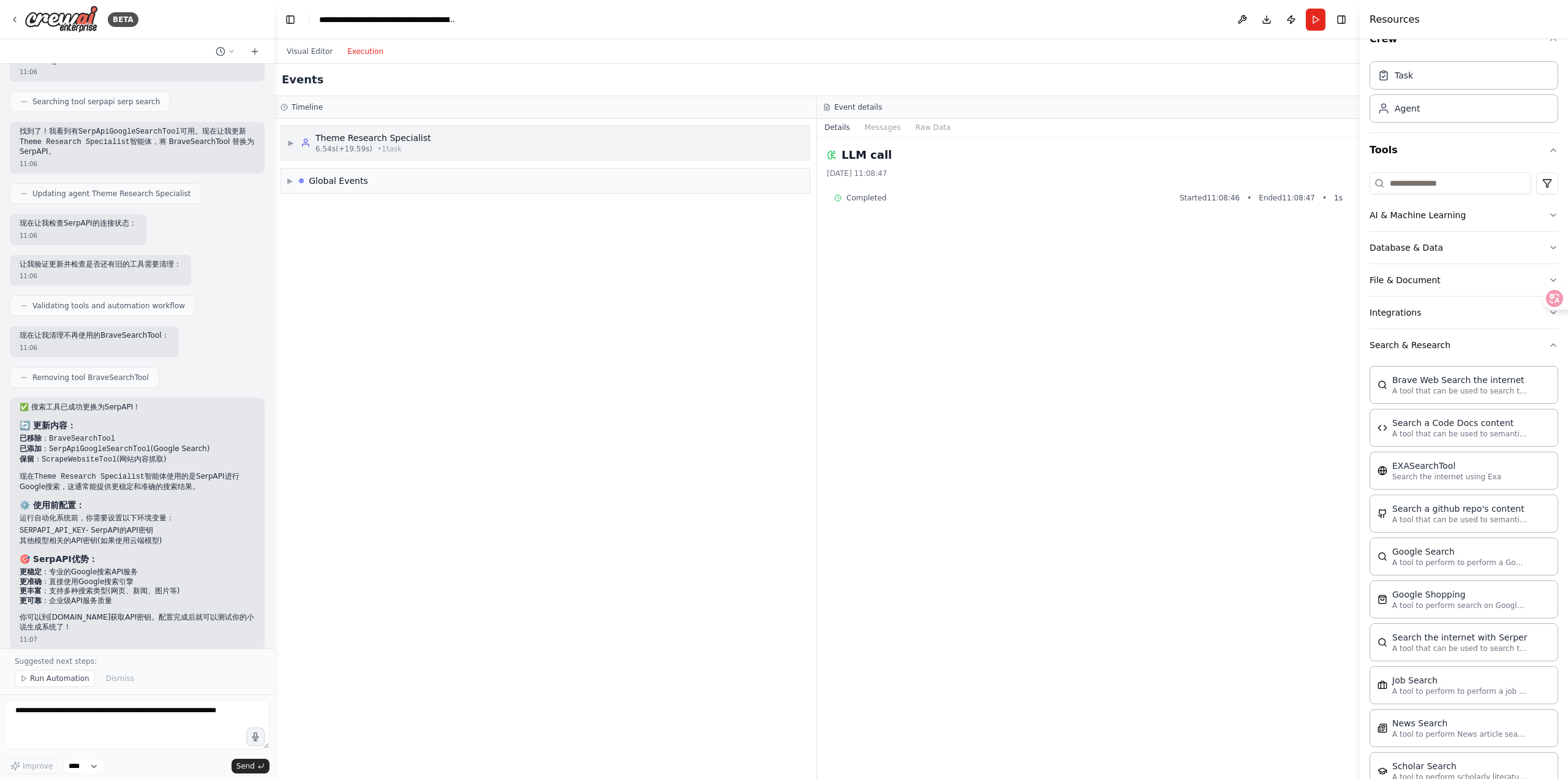
click at [512, 140] on div "▶ Theme Research Specialist 6.54s (+19.59s) • 1 task" at bounding box center [545, 142] width 528 height 34
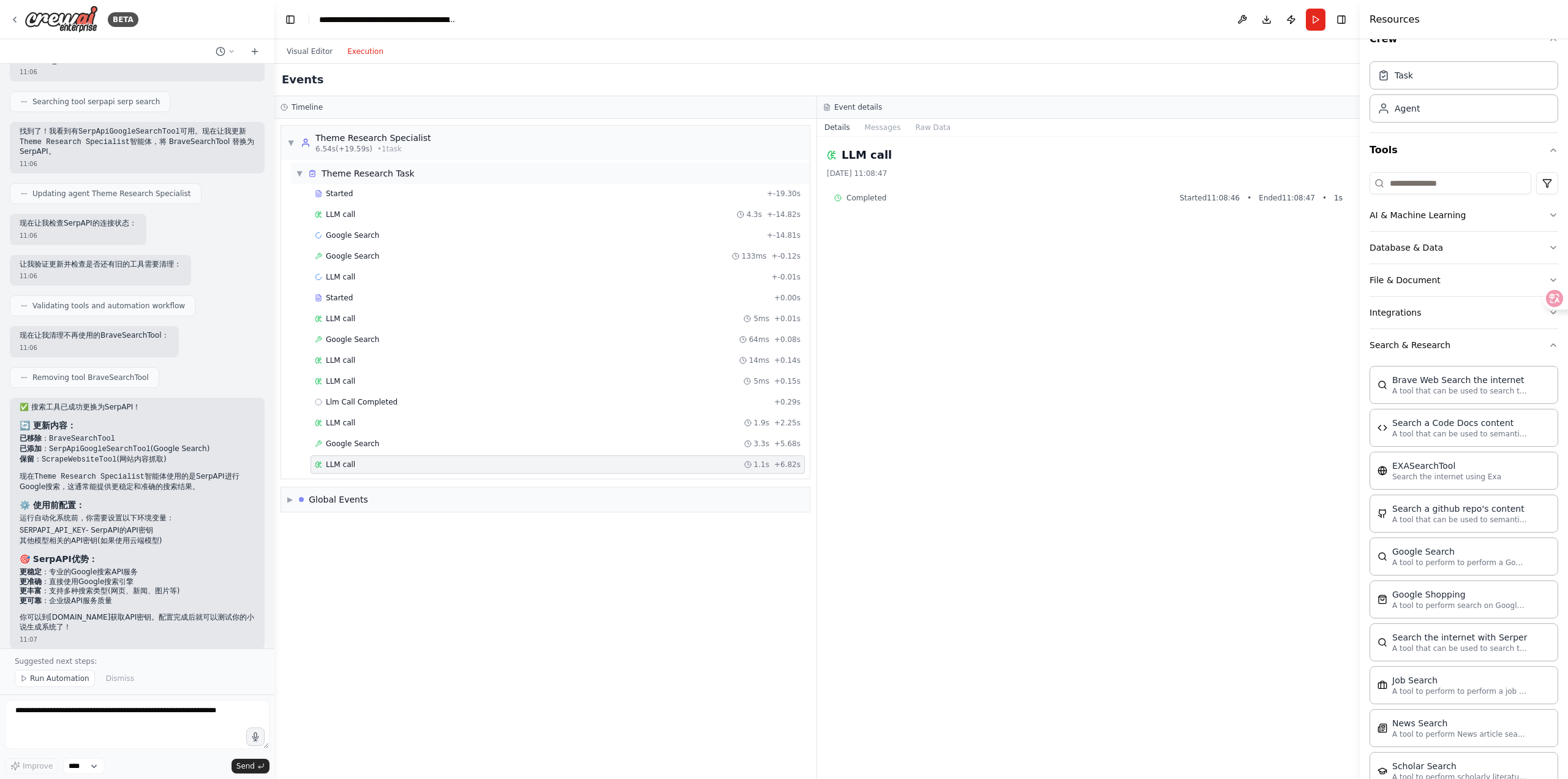
click at [490, 178] on div "▼ Theme Research Task" at bounding box center [550, 173] width 518 height 23
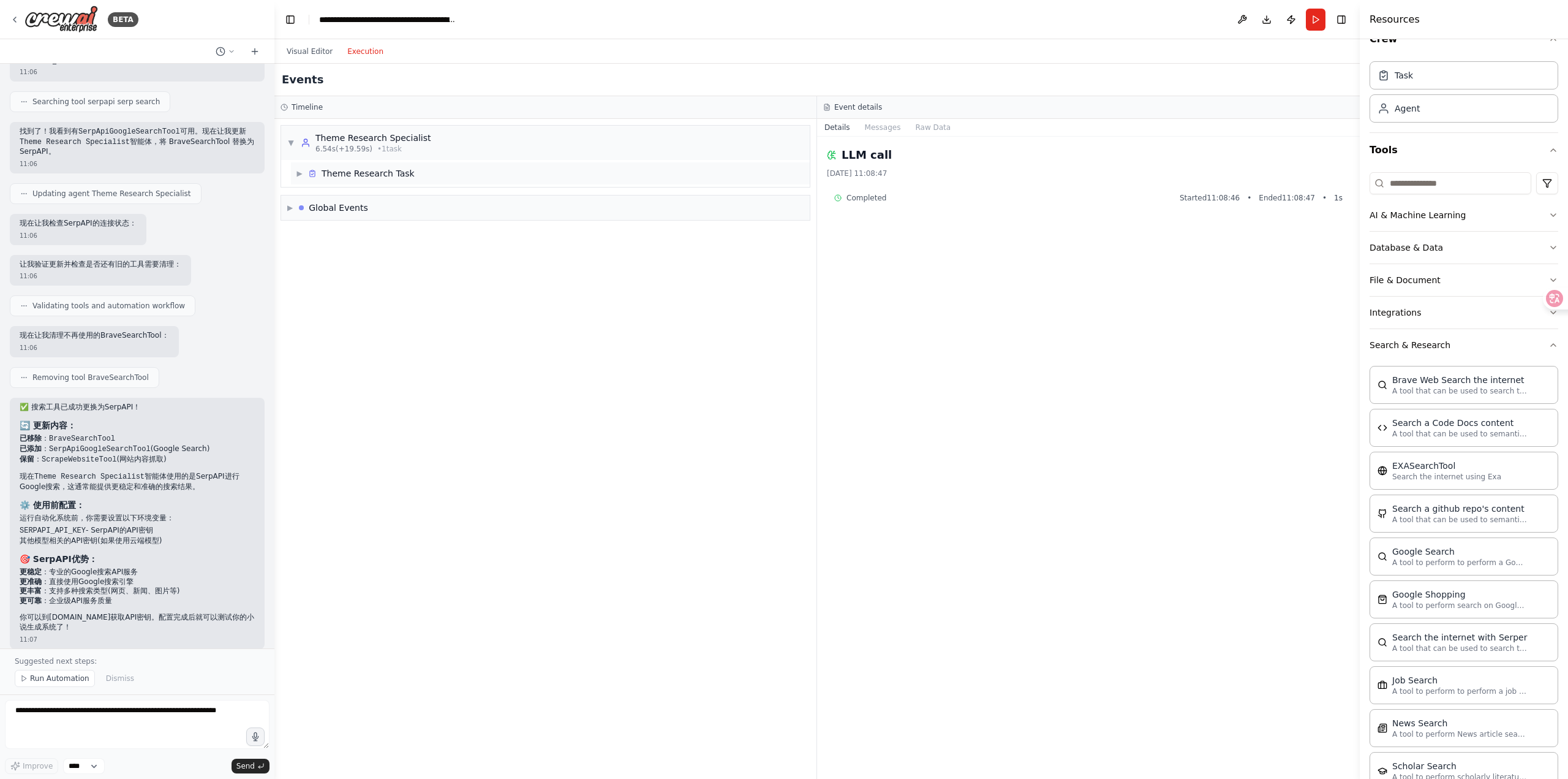
click at [490, 178] on div "▶ Theme Research Task" at bounding box center [550, 173] width 518 height 23
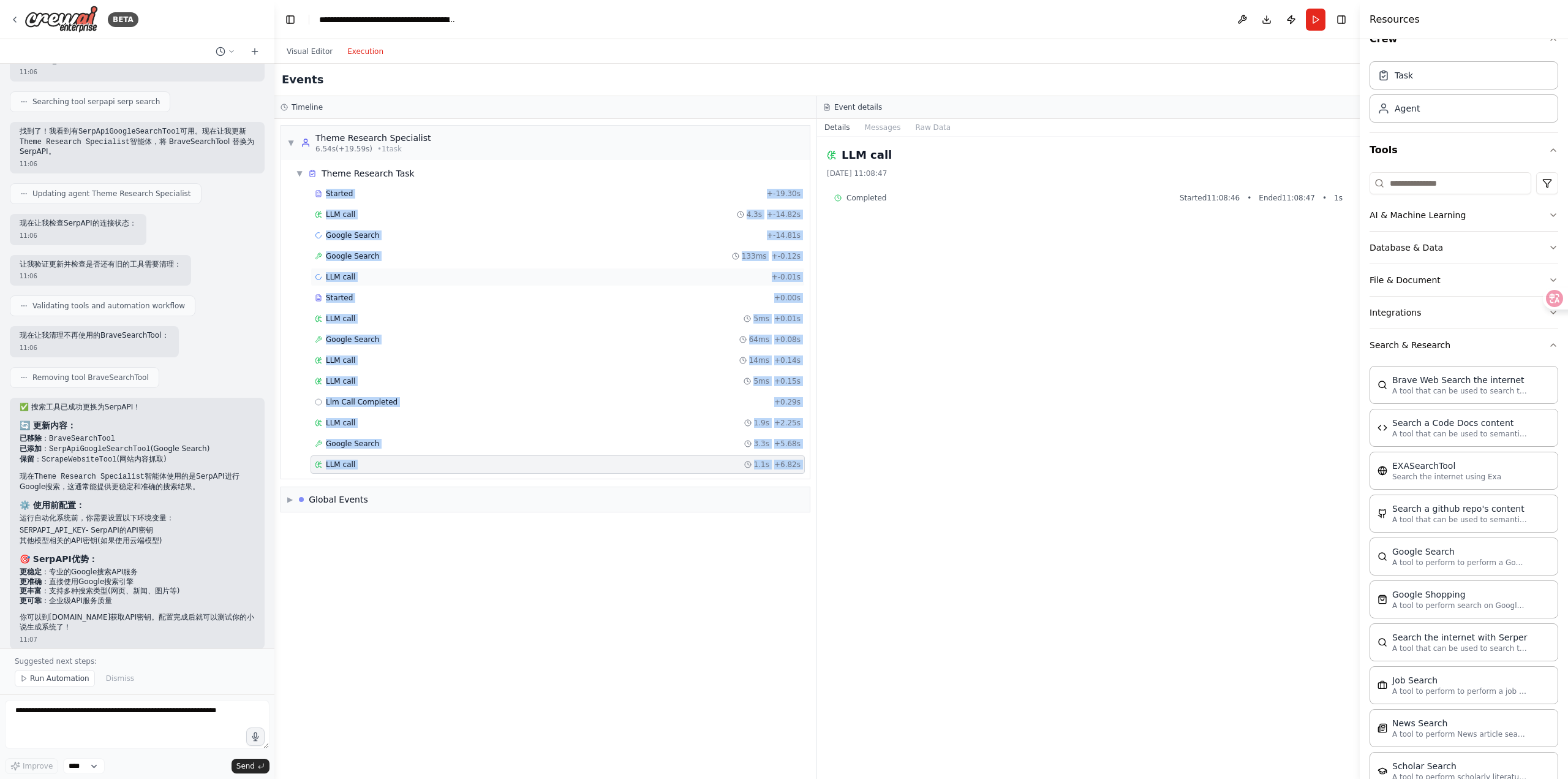
click at [468, 279] on div "LLM call + -0.01s" at bounding box center [558, 277] width 485 height 10
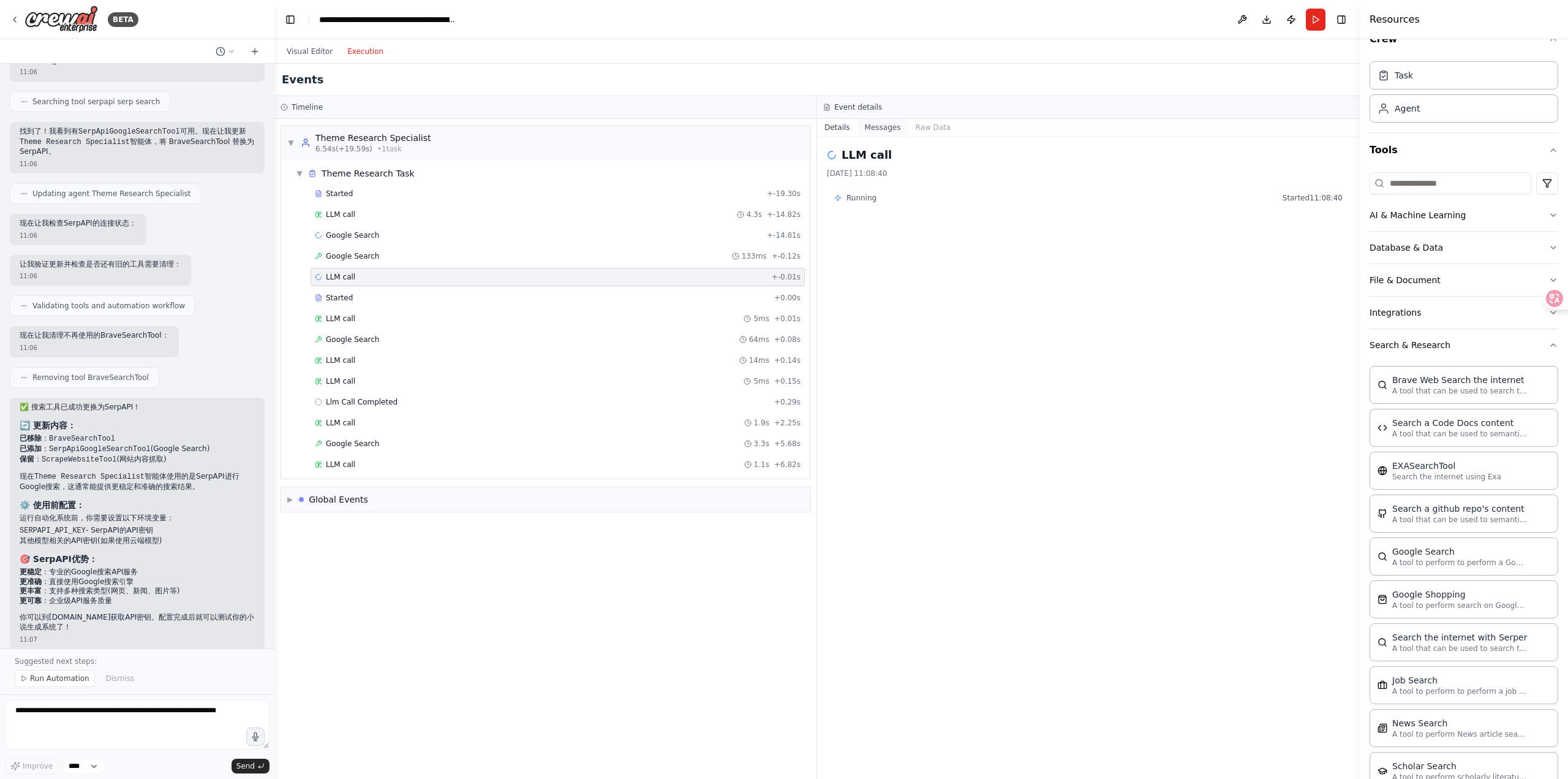
click at [884, 131] on button "Messages" at bounding box center [883, 127] width 51 height 18
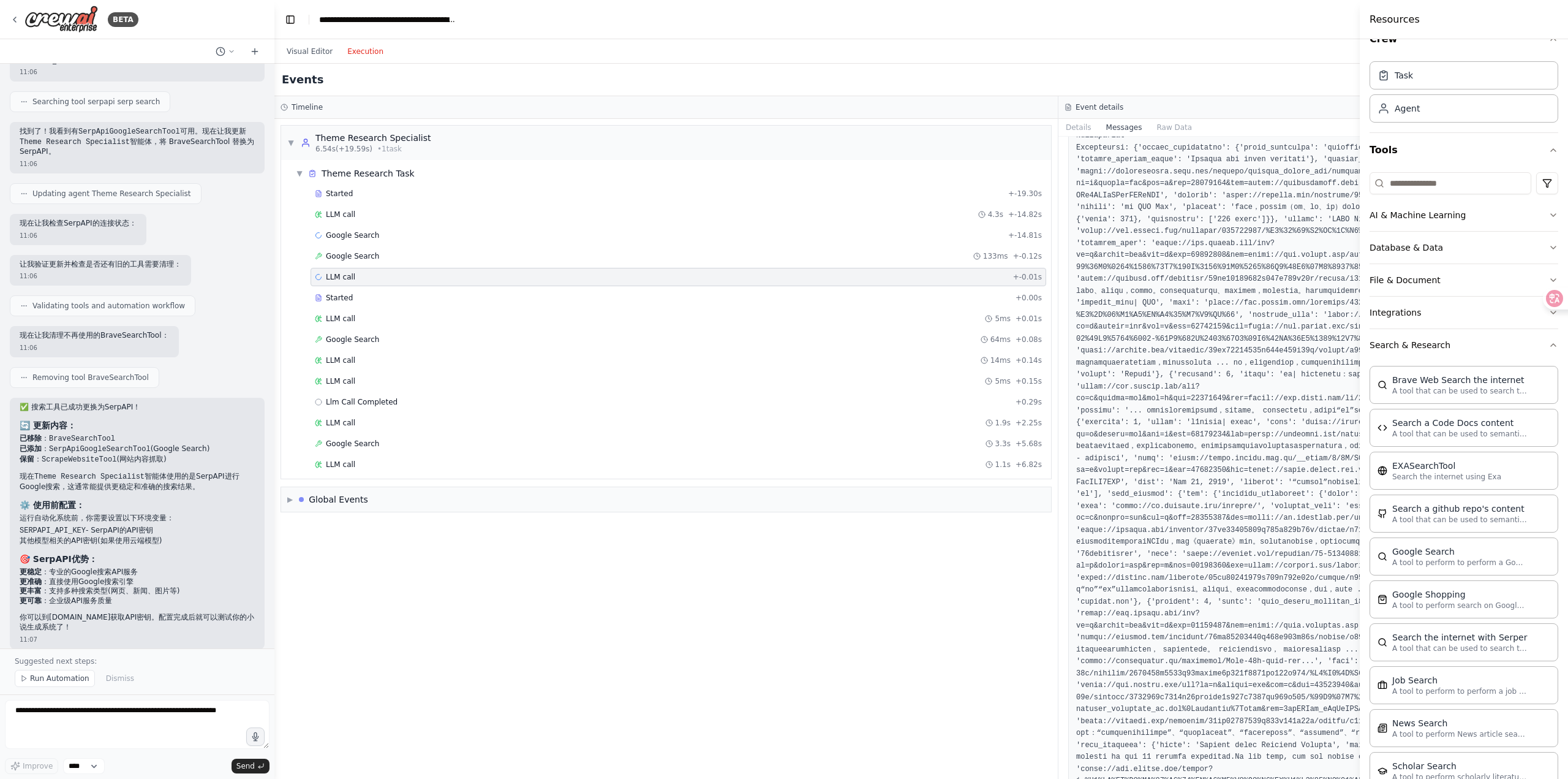
scroll to position [755, 0]
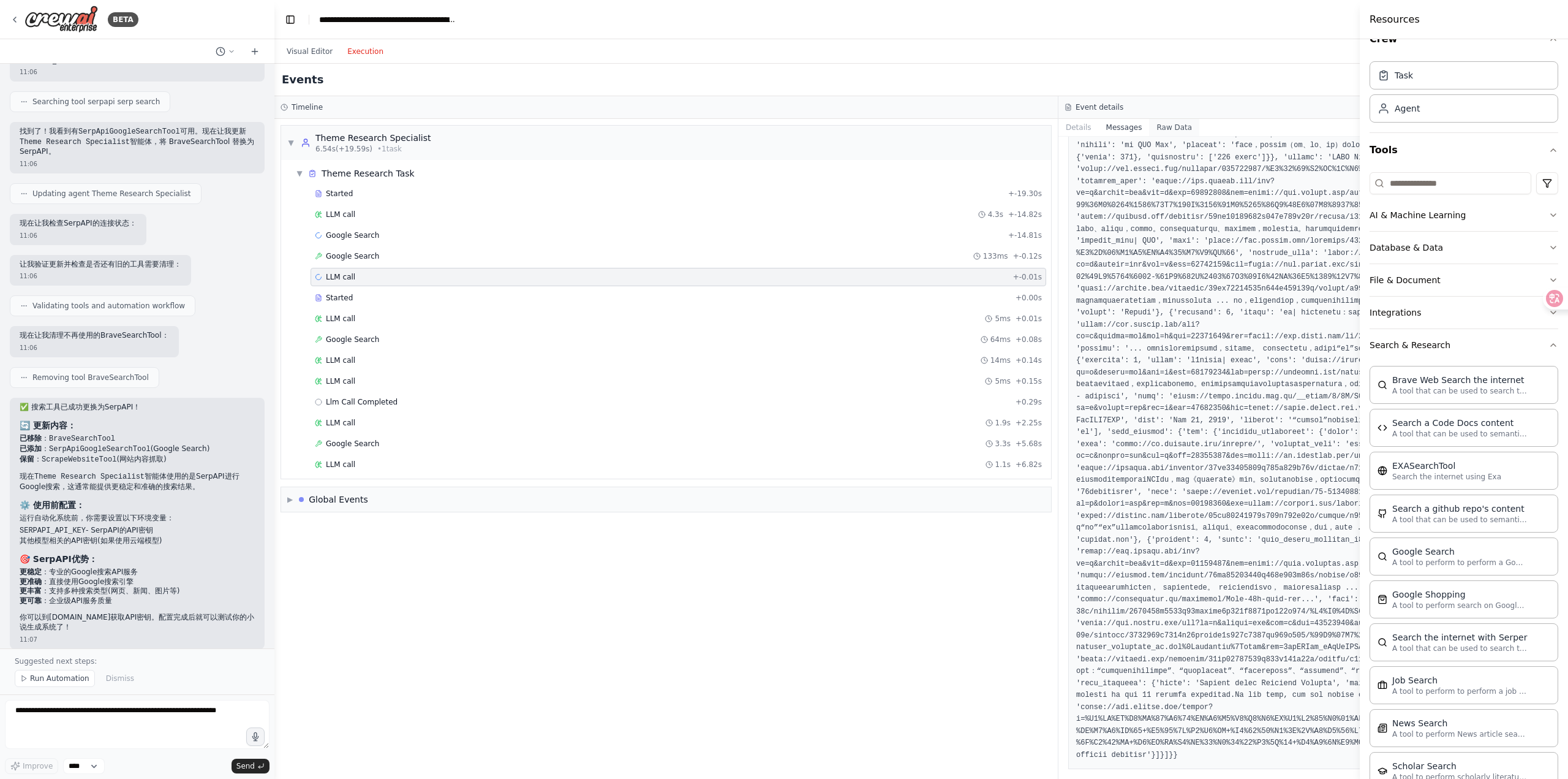
click at [1172, 131] on button "Raw Data" at bounding box center [1174, 127] width 50 height 18
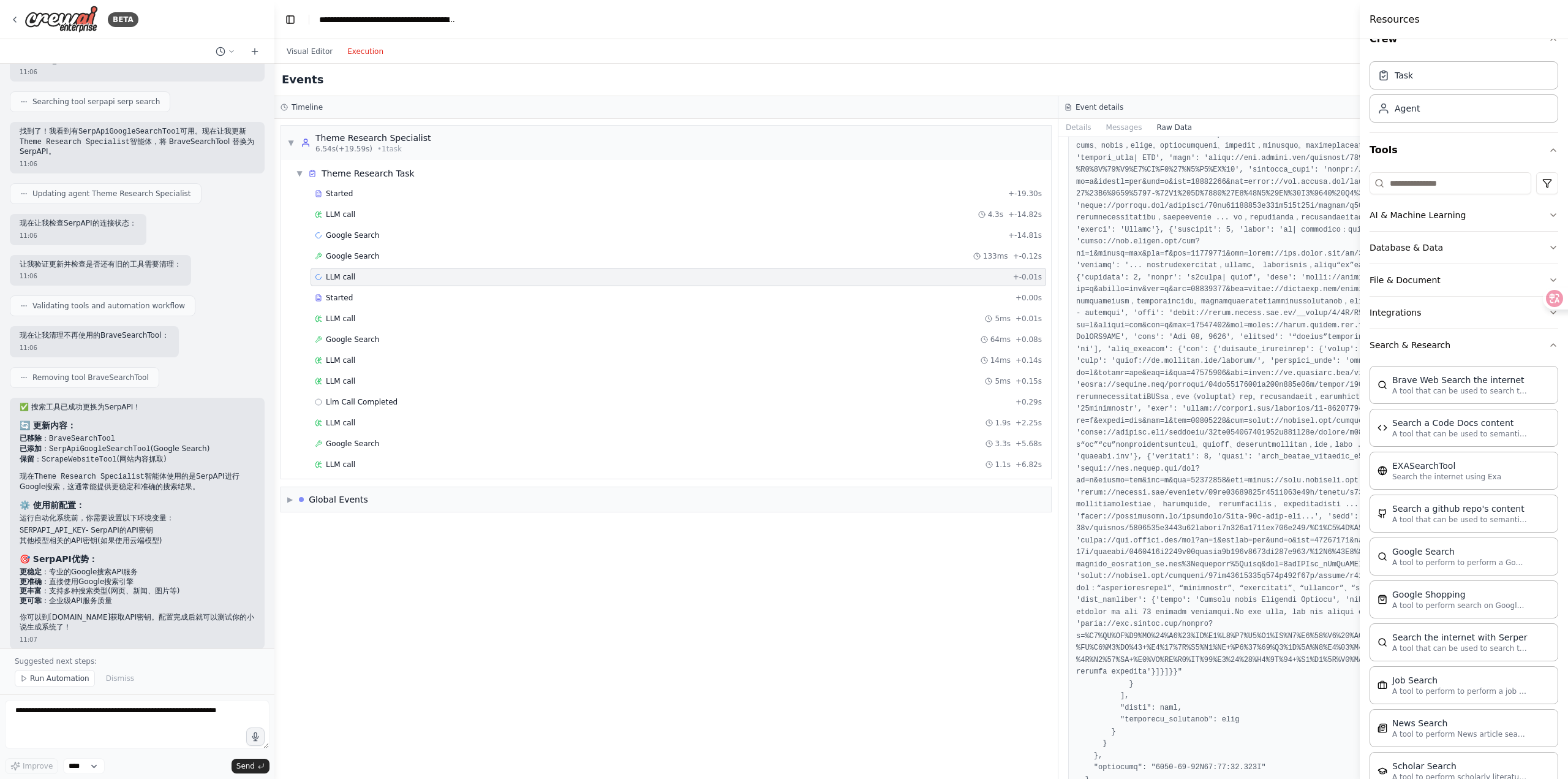
scroll to position [4173, 0]
click at [141, 716] on textarea at bounding box center [137, 724] width 264 height 49
type textarea "**********"
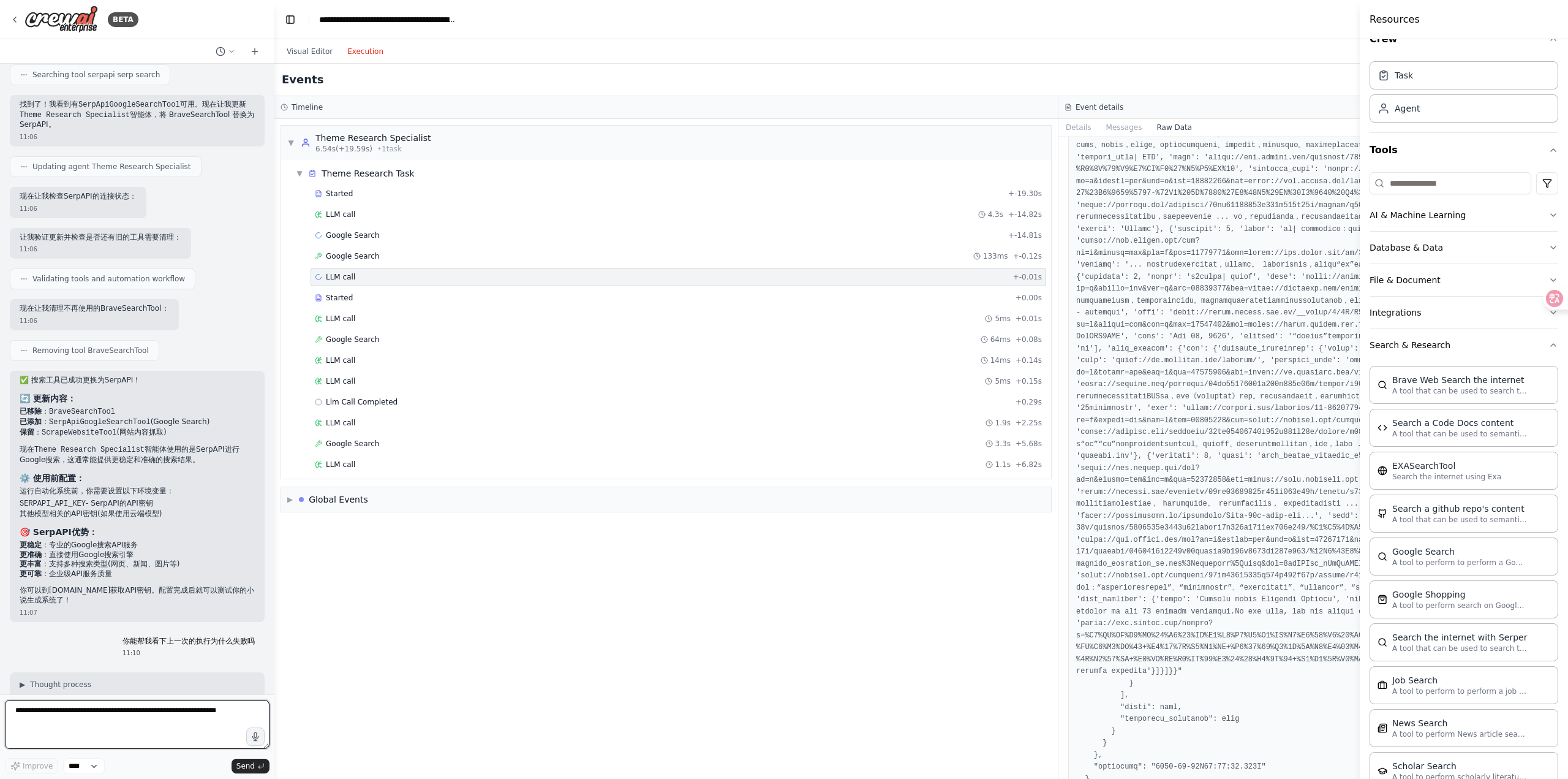
scroll to position [3586, 0]
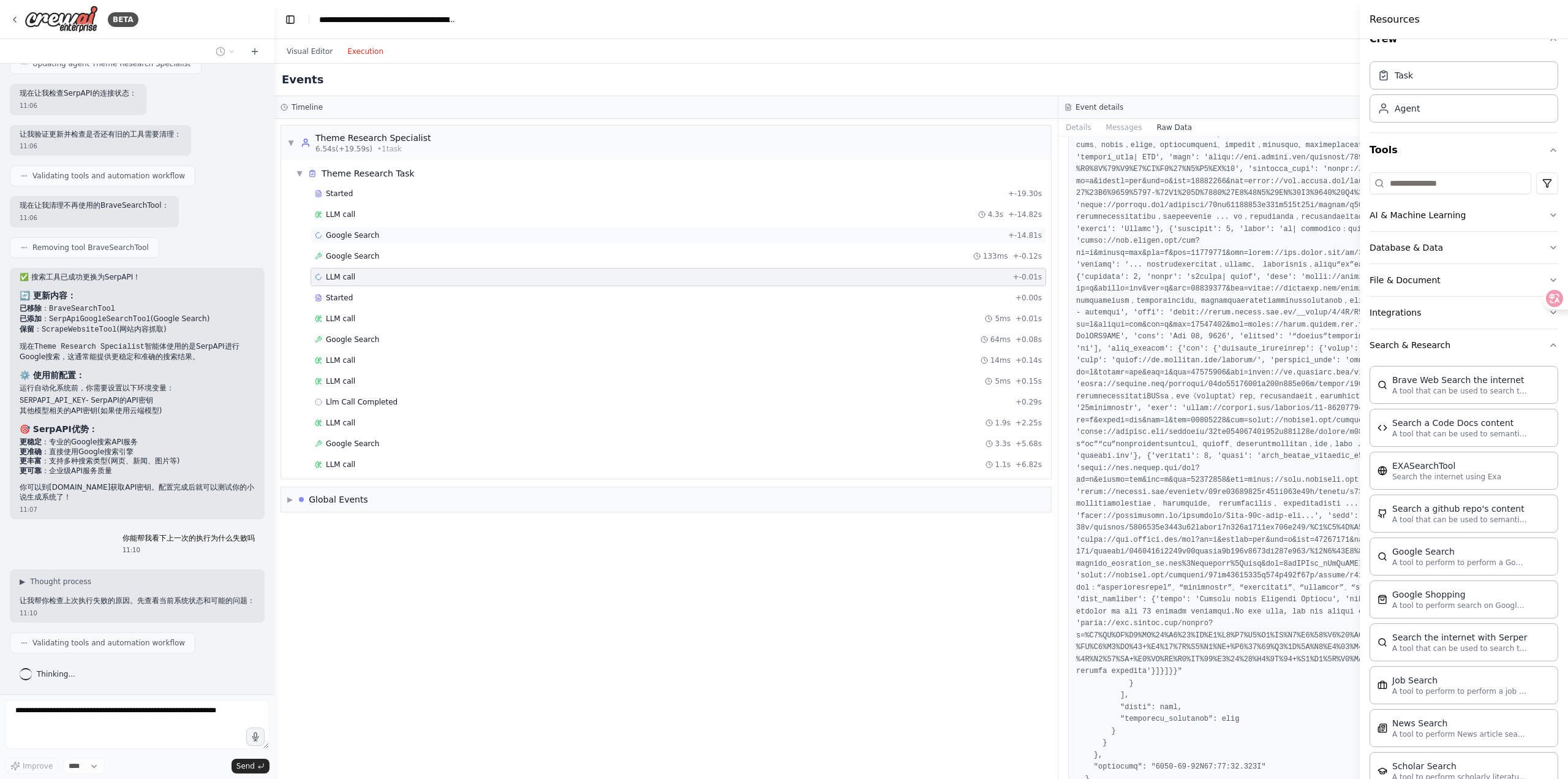
click at [361, 230] on span "Google Search" at bounding box center [352, 235] width 53 height 10
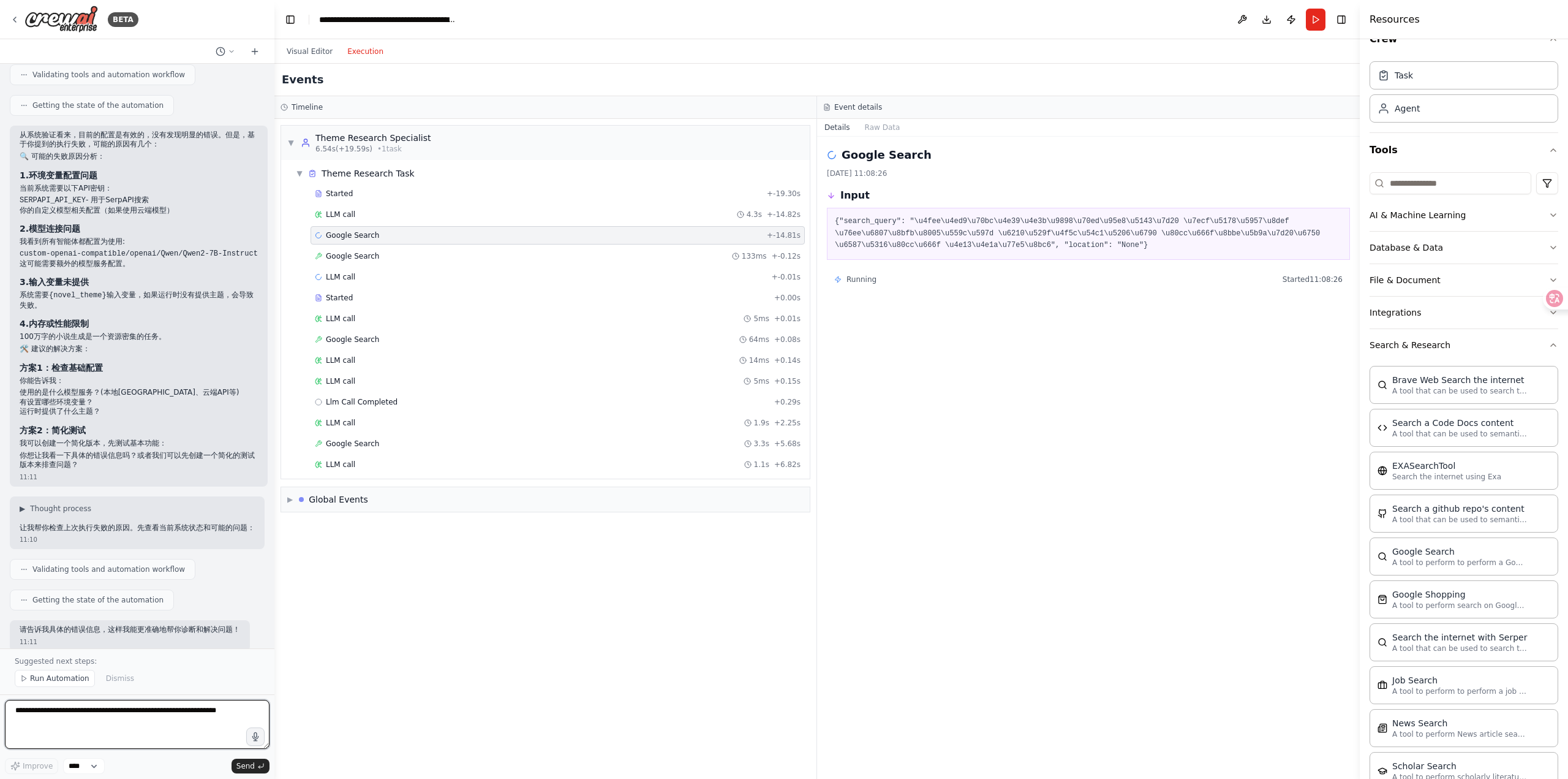
scroll to position [4176, 0]
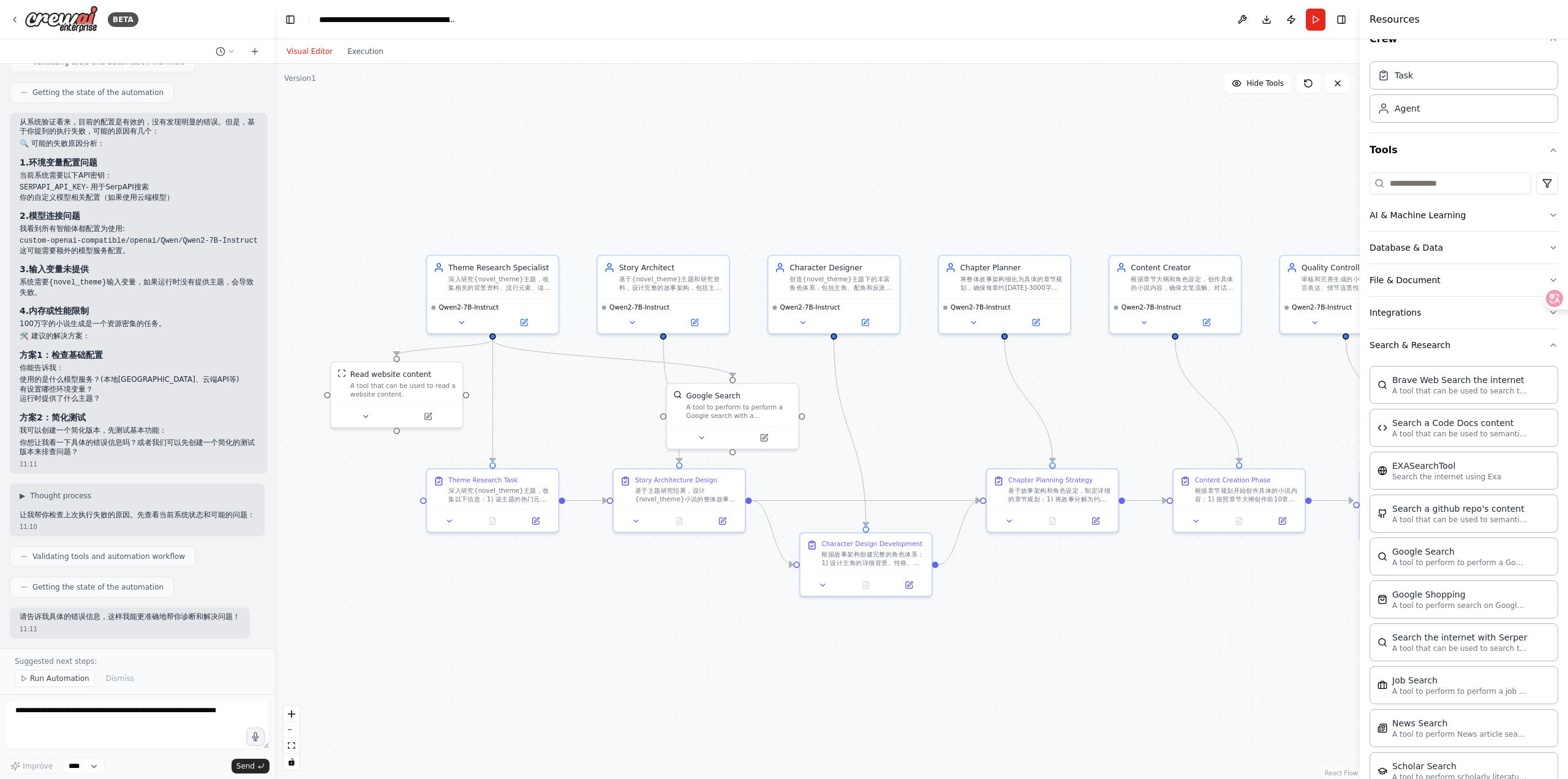
click at [312, 57] on button "Visual Editor" at bounding box center [309, 51] width 61 height 15
click at [437, 403] on div at bounding box center [397, 414] width 131 height 23
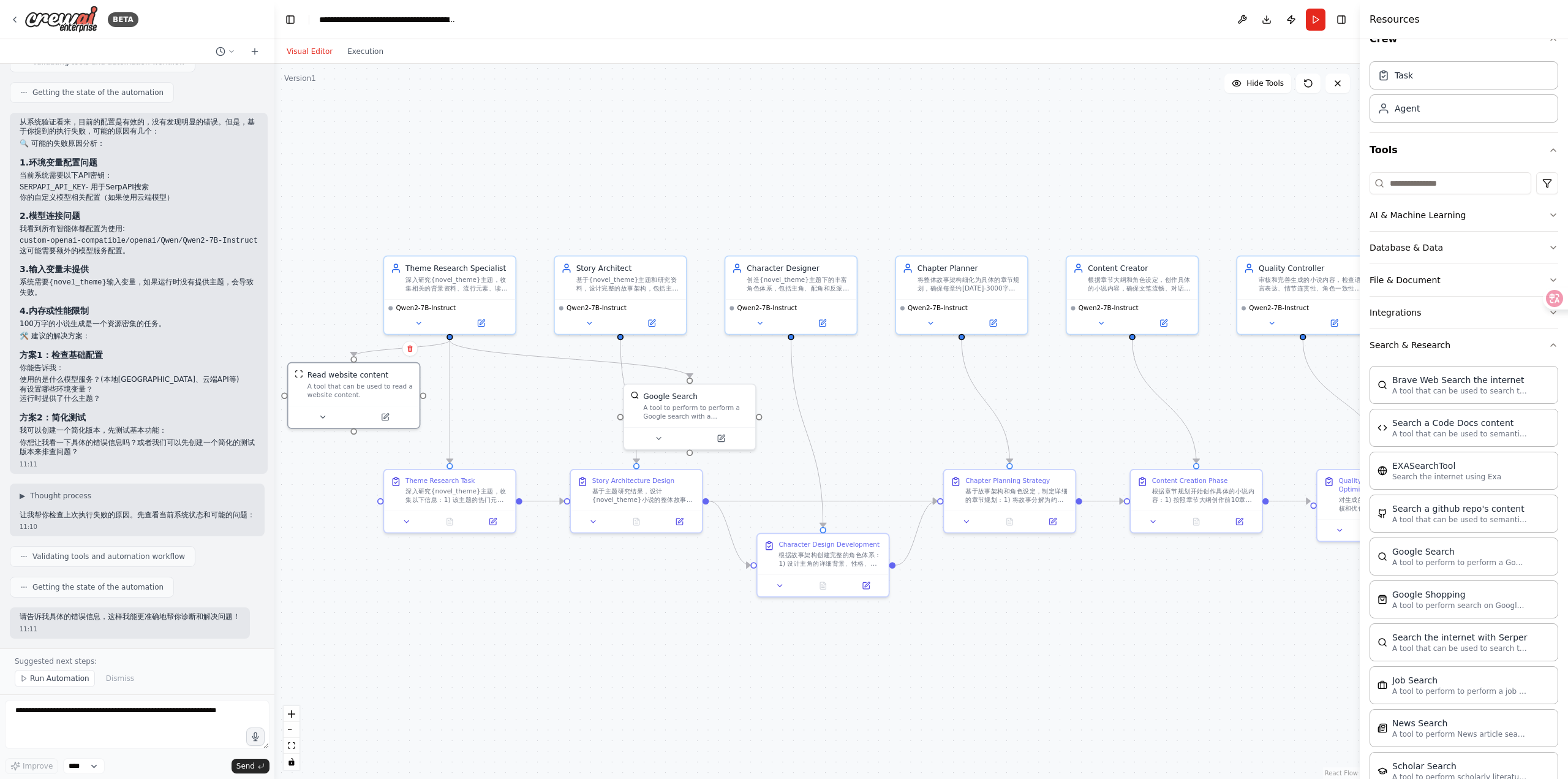
drag, startPoint x: 956, startPoint y: 420, endPoint x: 913, endPoint y: 420, distance: 43.0
click at [913, 420] on div ".deletable-edge-delete-btn { width: 20px; height: 20px; border: 0px solid #ffff…" at bounding box center [816, 421] width 1085 height 715
drag, startPoint x: 701, startPoint y: 424, endPoint x: 533, endPoint y: 415, distance: 168.2
click at [533, 415] on div "Google Search A tool to perform to perform a Google search with a search_query." at bounding box center [524, 404] width 133 height 67
drag, startPoint x: 547, startPoint y: 407, endPoint x: 556, endPoint y: 402, distance: 10.3
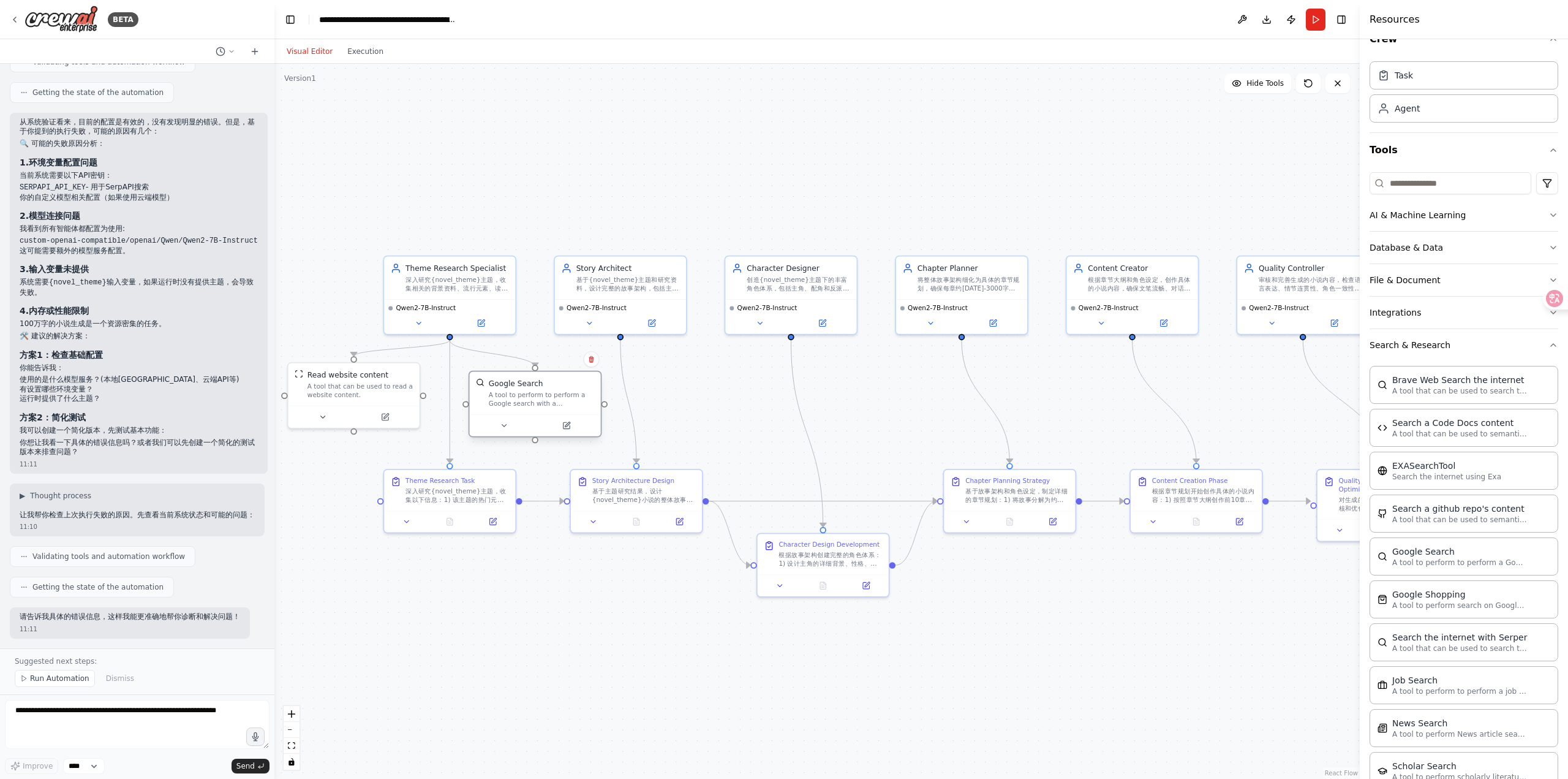
click at [556, 402] on div "A tool to perform to perform a Google search with a search_query." at bounding box center [542, 399] width 106 height 18
click at [125, 725] on textarea at bounding box center [137, 724] width 264 height 49
type textarea "*"
type textarea "**********"
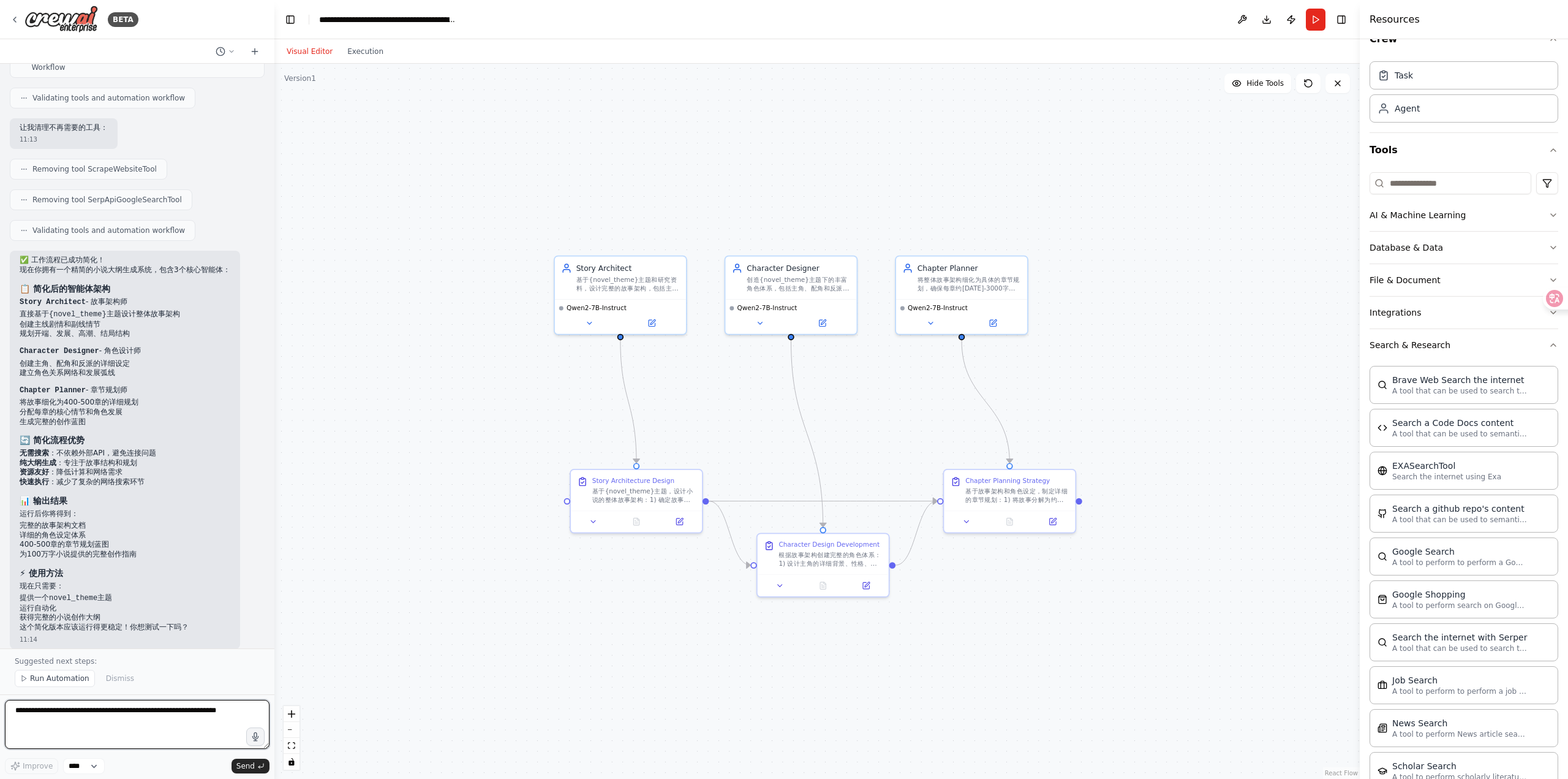
scroll to position [5205, 0]
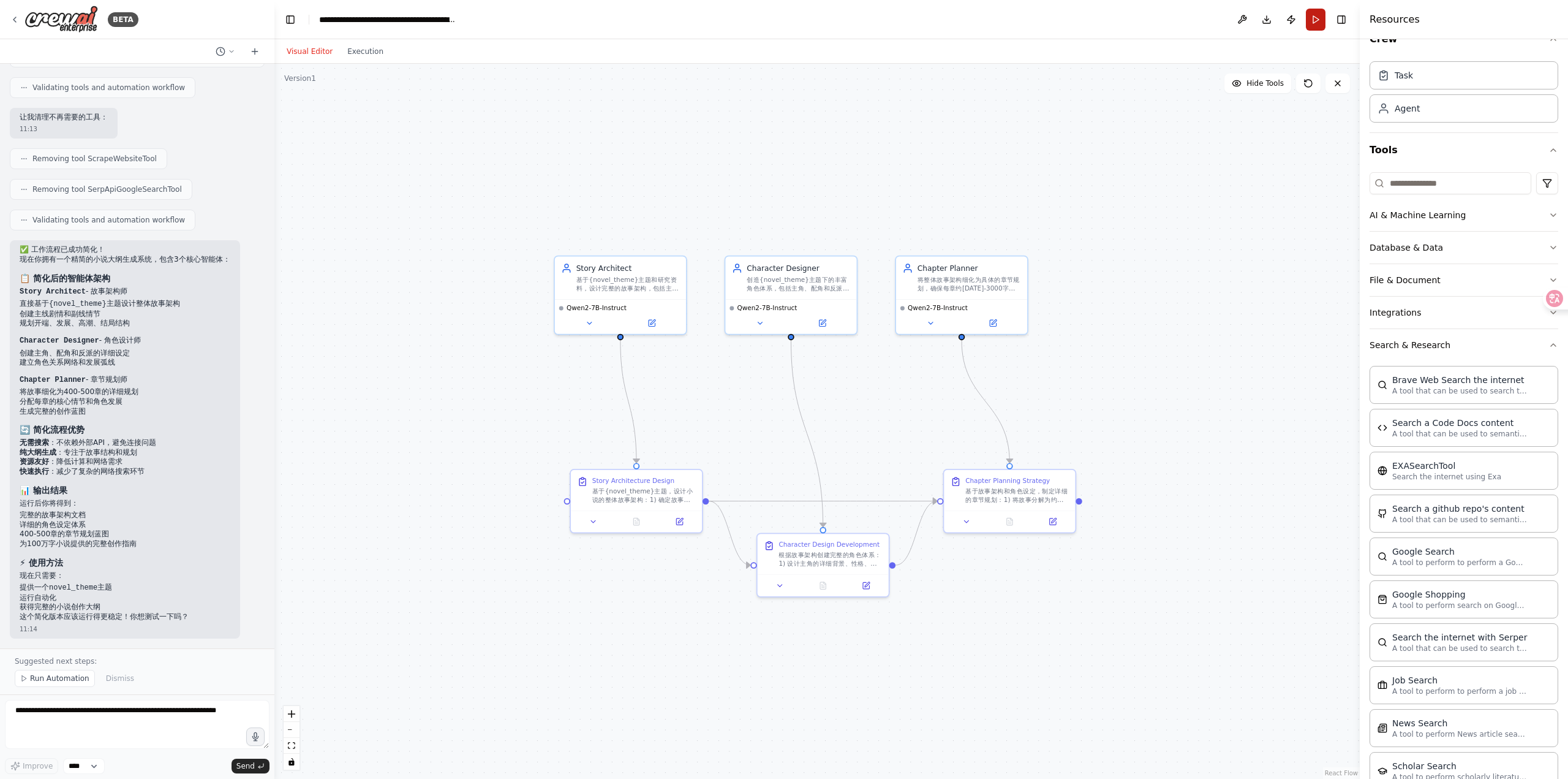
click at [1315, 24] on button "Run" at bounding box center [1316, 20] width 20 height 23
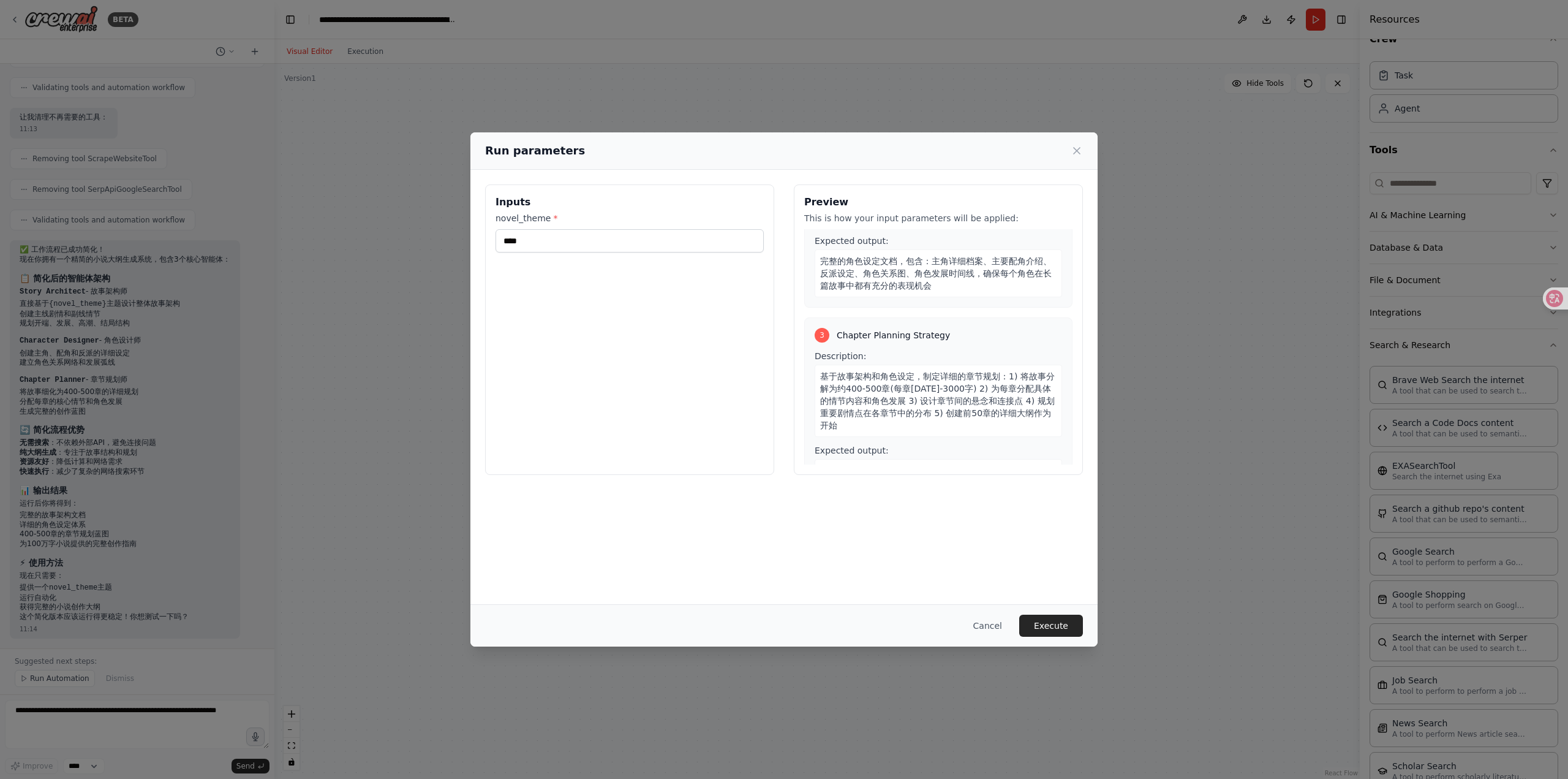
scroll to position [359, 0]
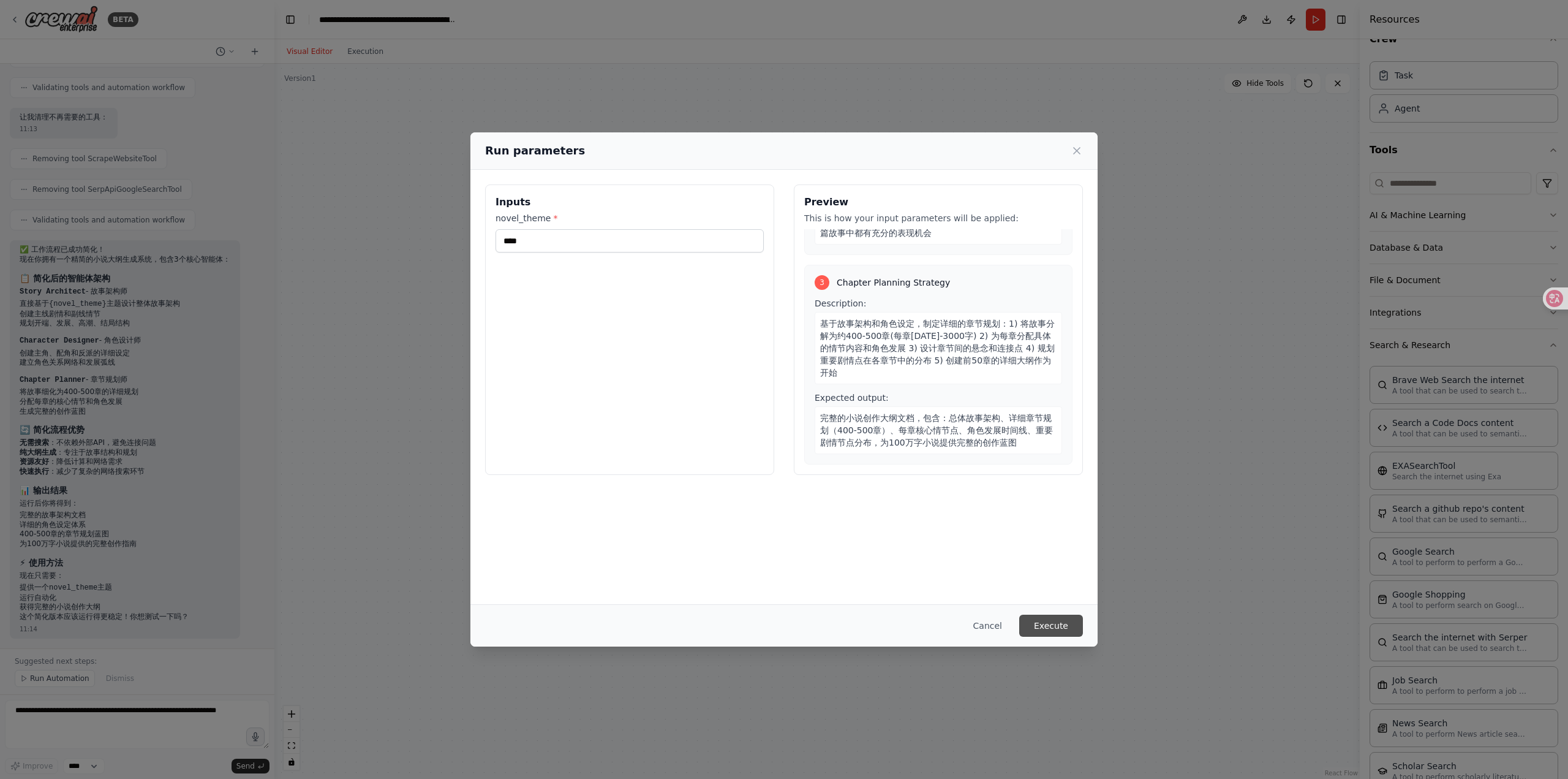
click at [1041, 623] on button "Execute" at bounding box center [1051, 625] width 64 height 23
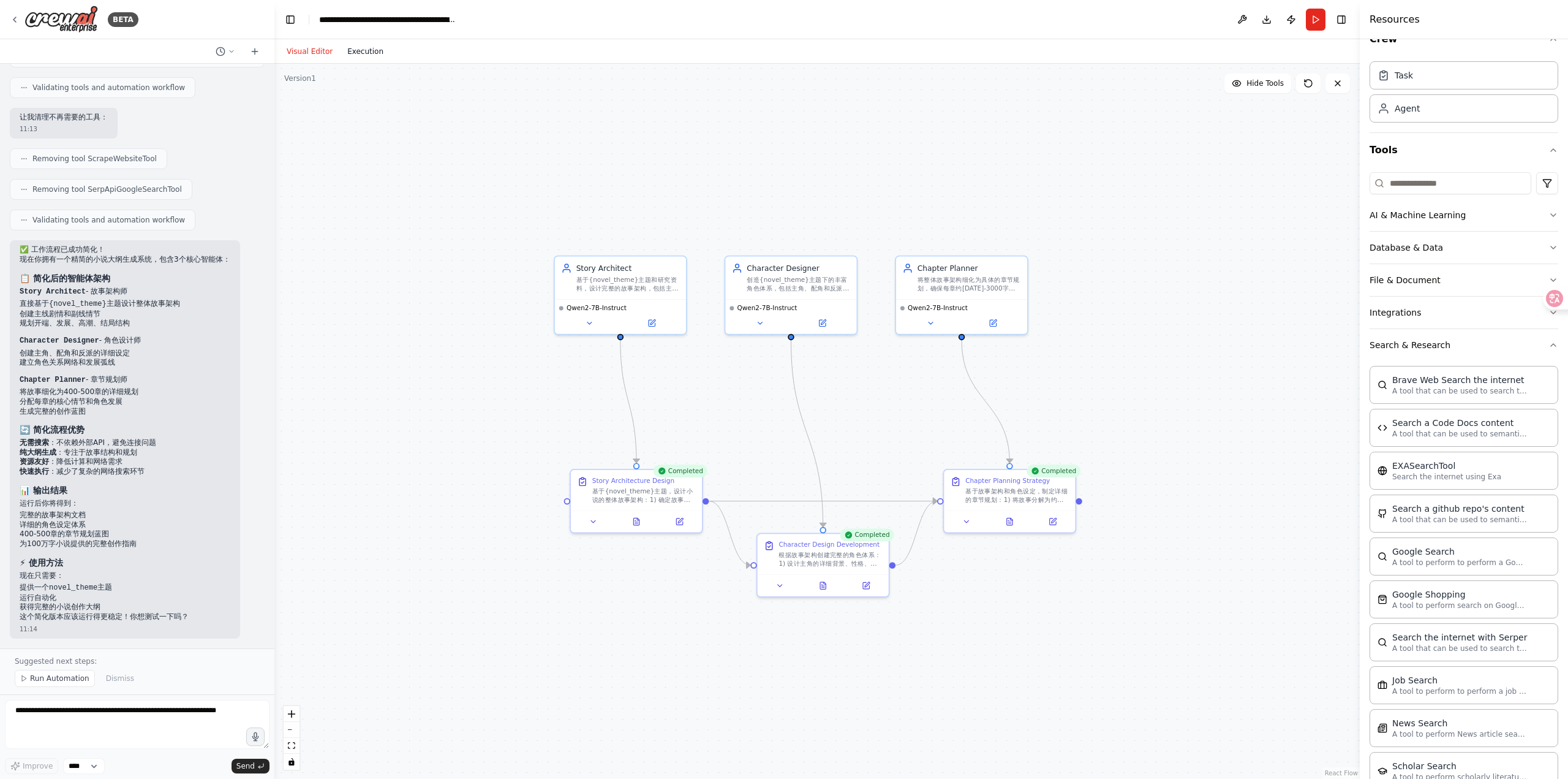
click at [356, 52] on button "Execution" at bounding box center [365, 51] width 51 height 15
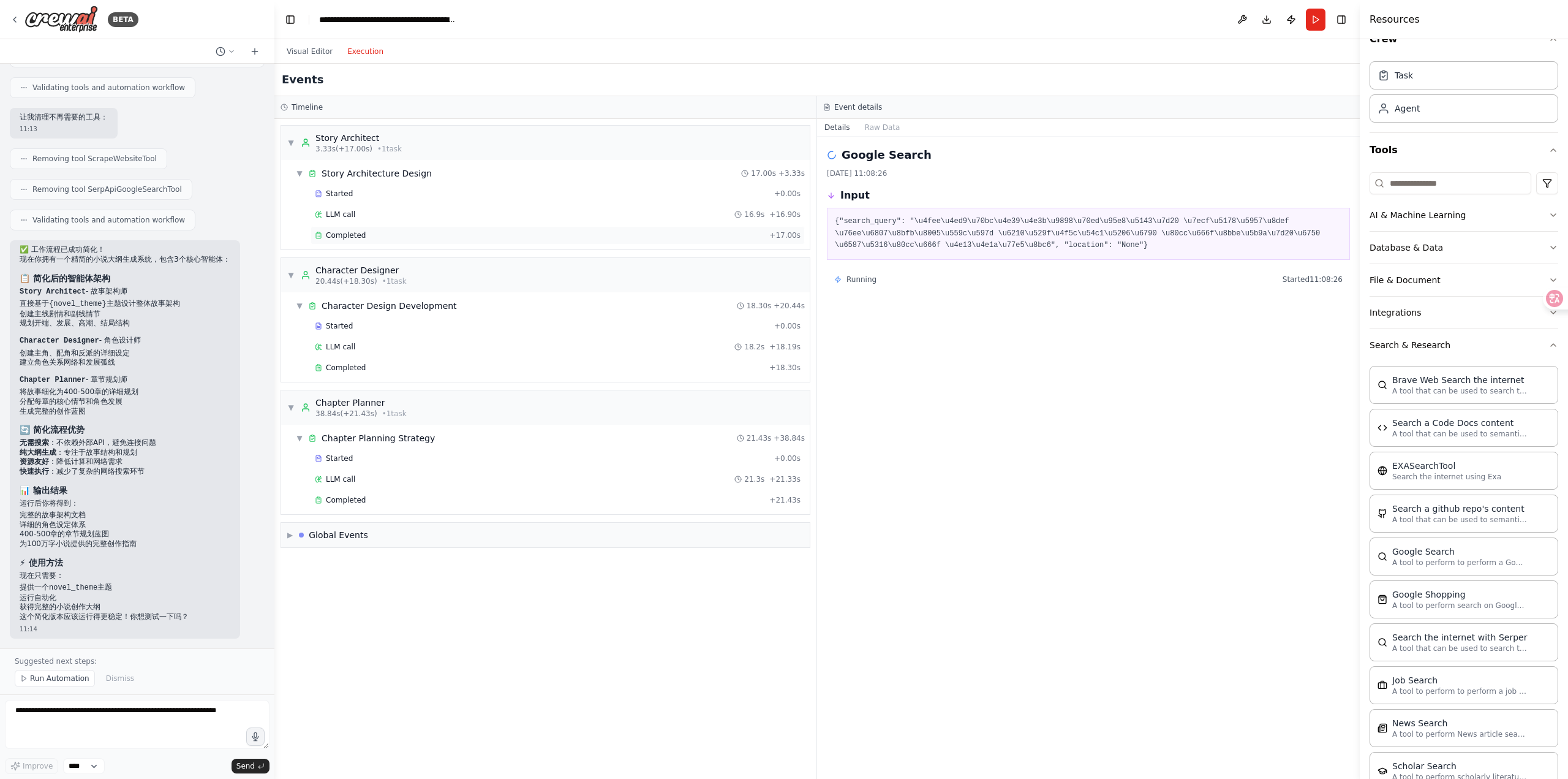
click at [466, 238] on div "Completed" at bounding box center [540, 235] width 450 height 10
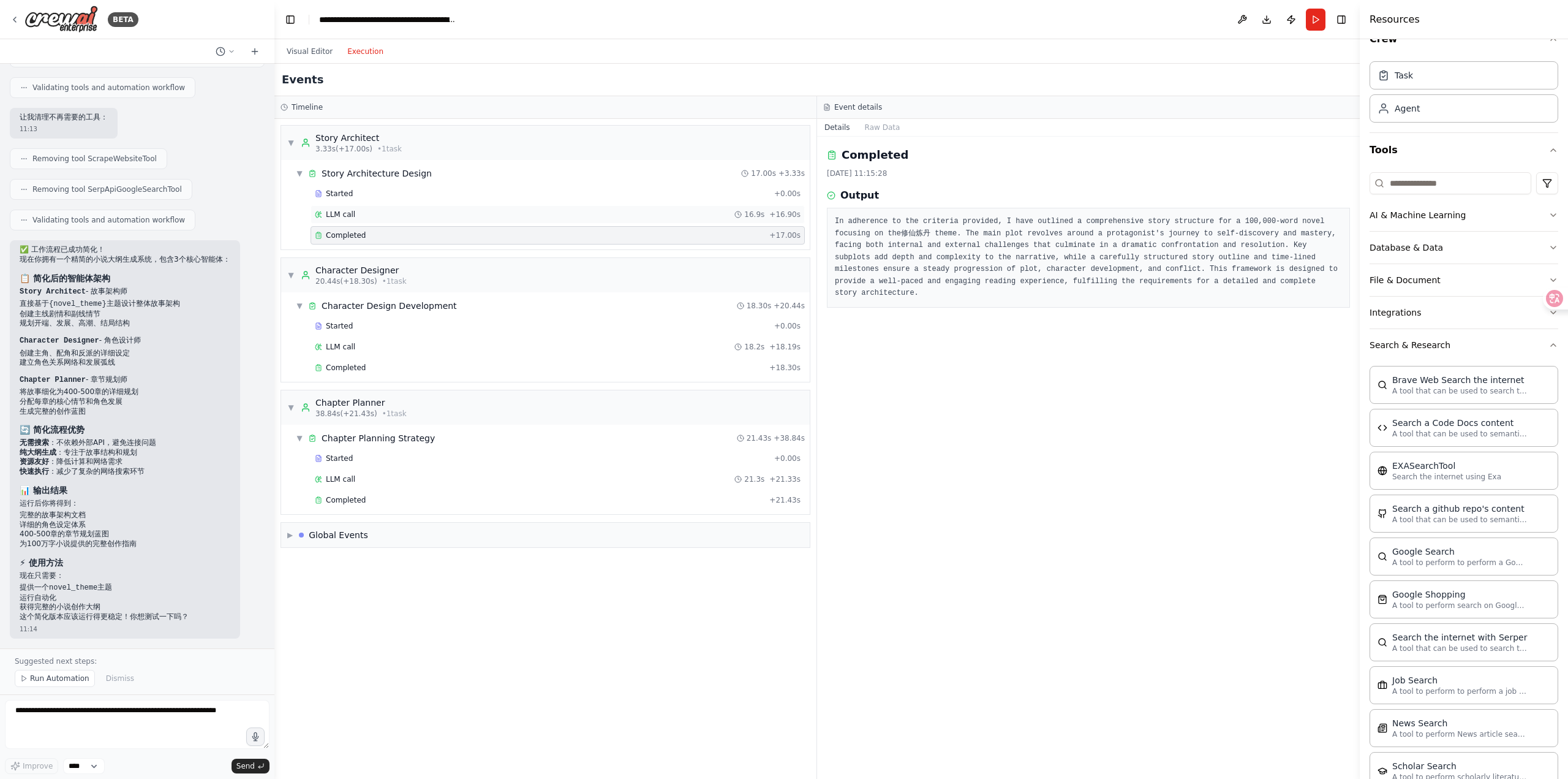
click at [480, 215] on div "LLM call 16.9s + 16.90s" at bounding box center [558, 214] width 485 height 10
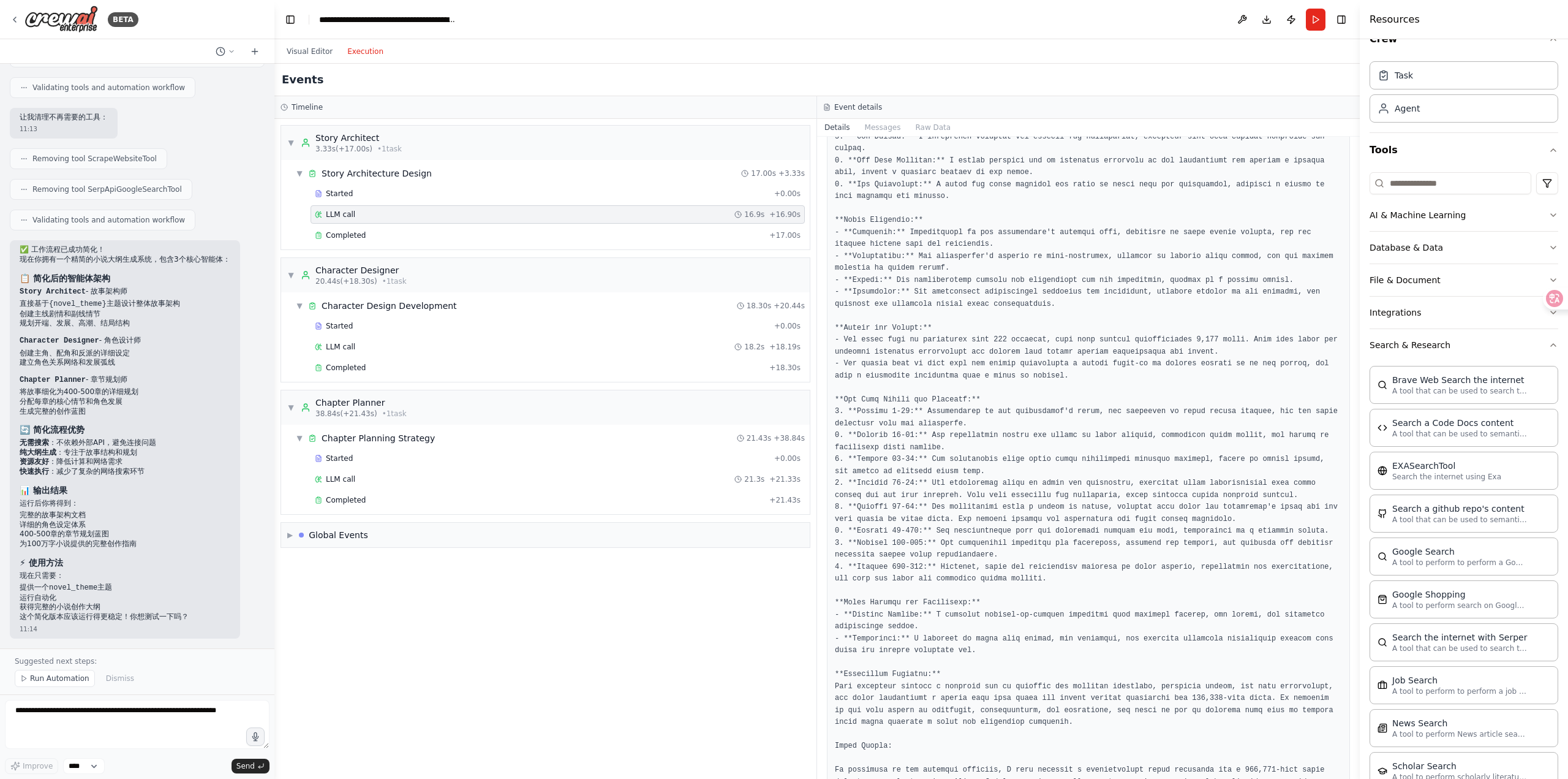
scroll to position [306, 0]
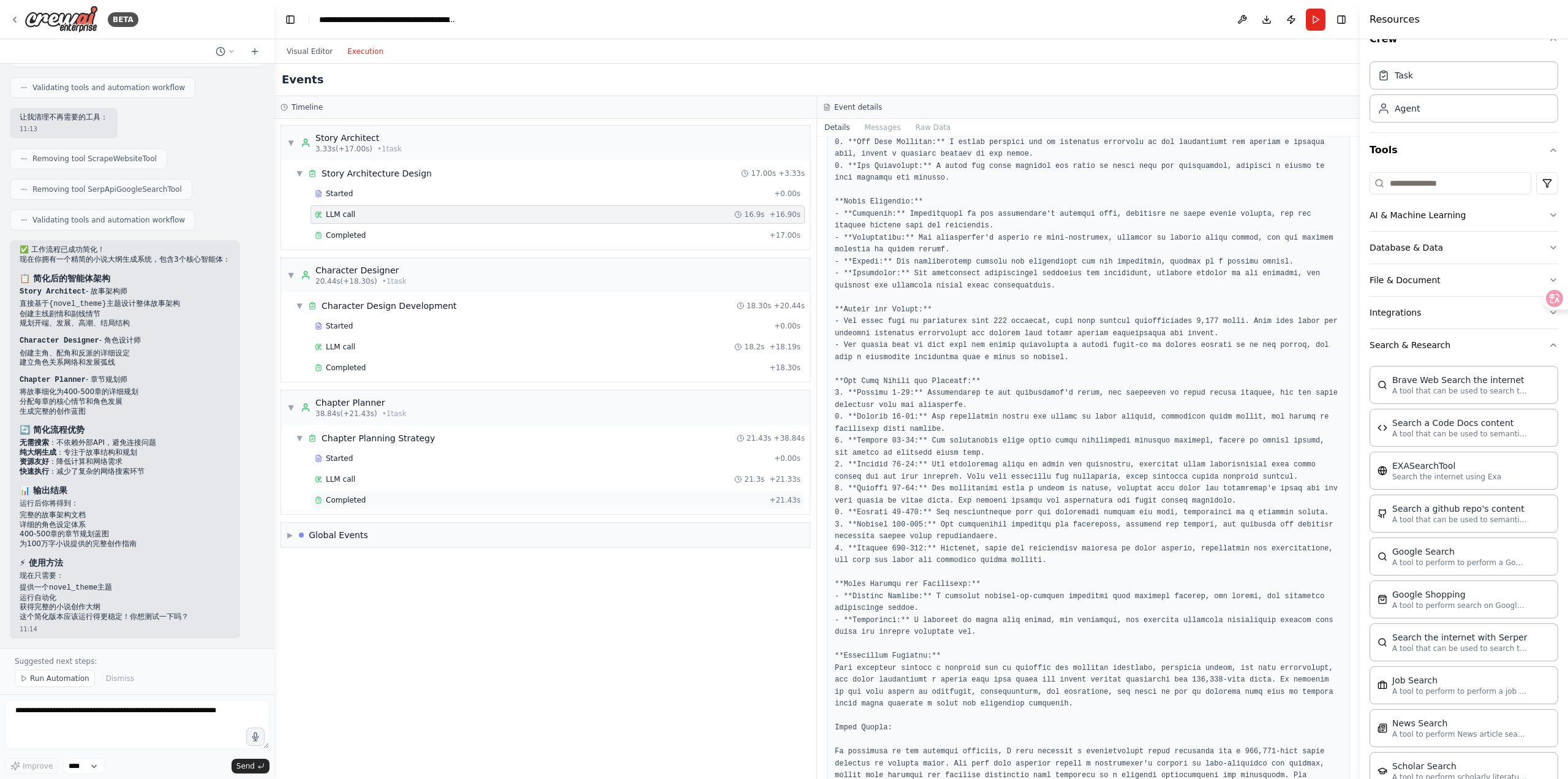
click at [404, 497] on div "Completed" at bounding box center [540, 500] width 450 height 10
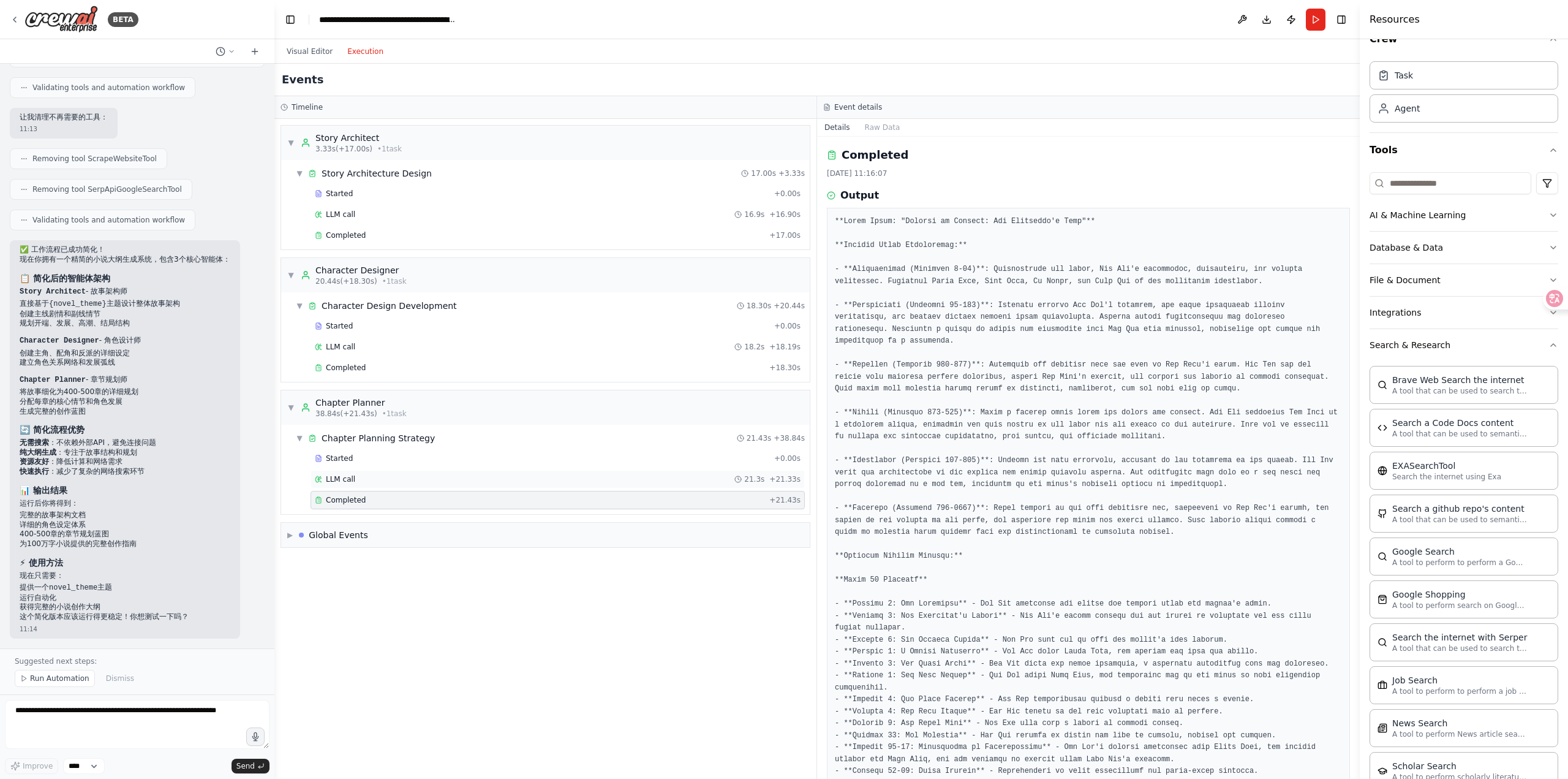
click at [486, 476] on div "LLM call 21.3s + 21.33s" at bounding box center [558, 480] width 485 height 10
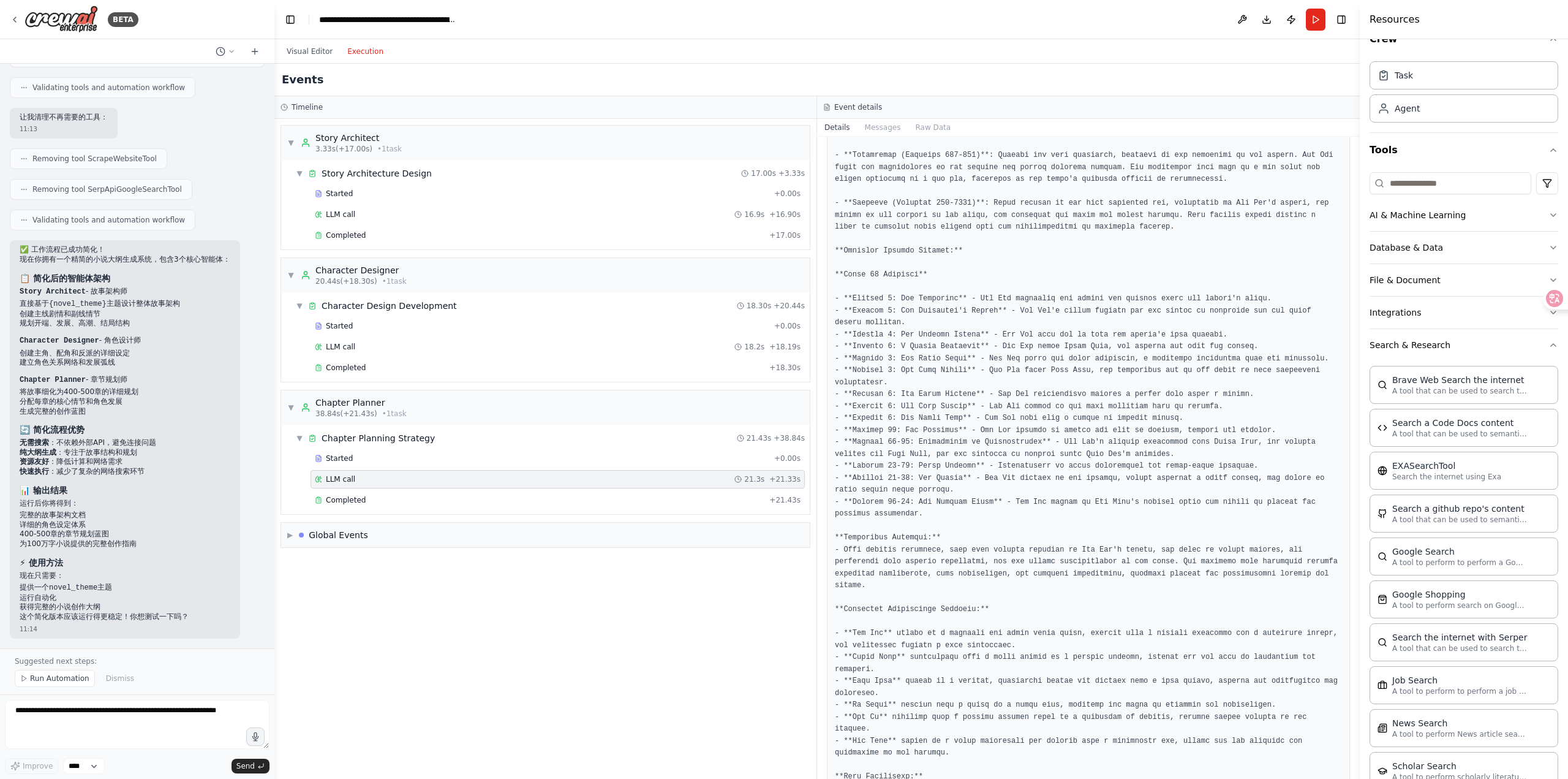
scroll to position [368, 0]
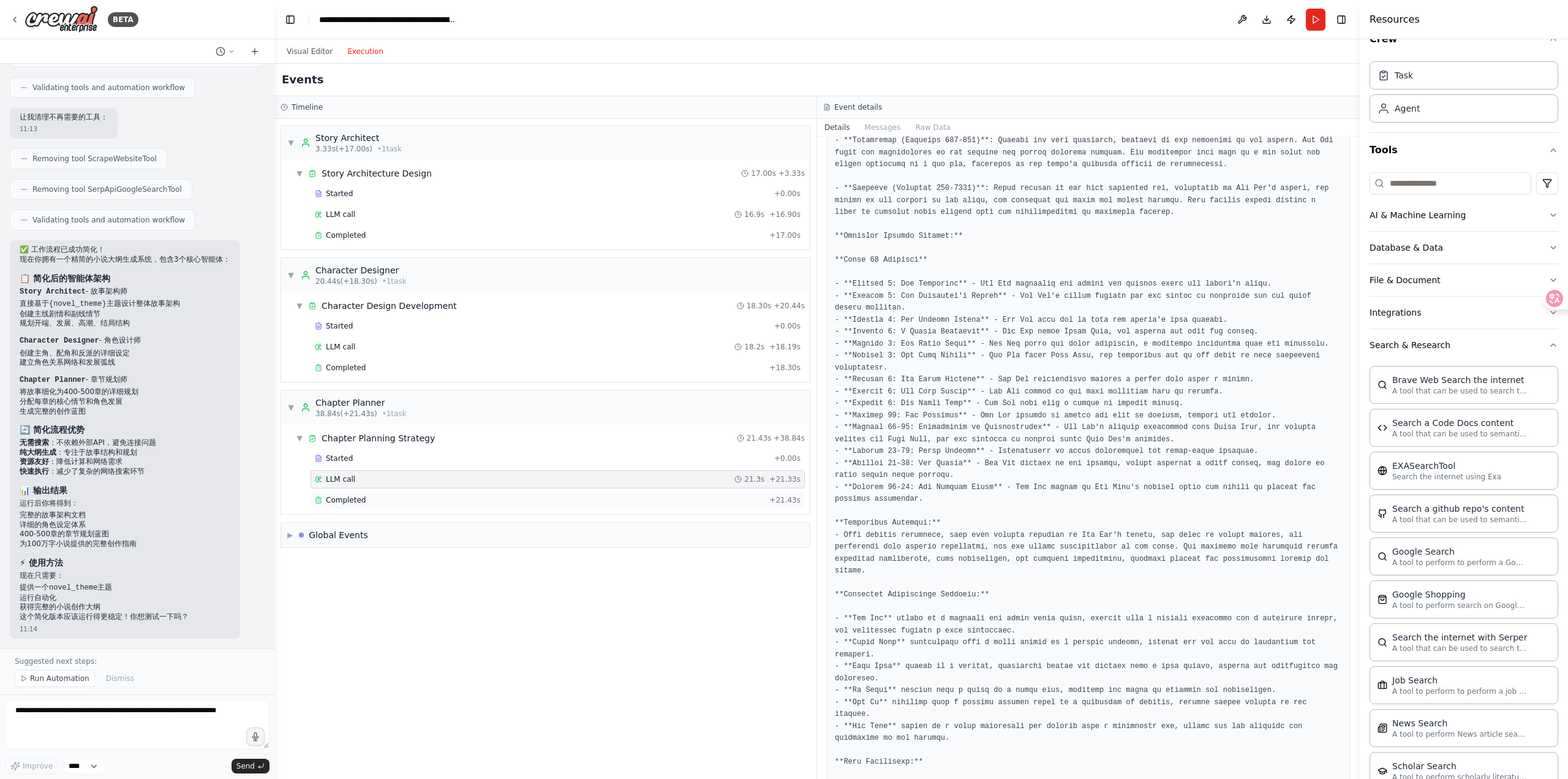
click at [568, 494] on div "Completed + 21.43s" at bounding box center [557, 499] width 494 height 19
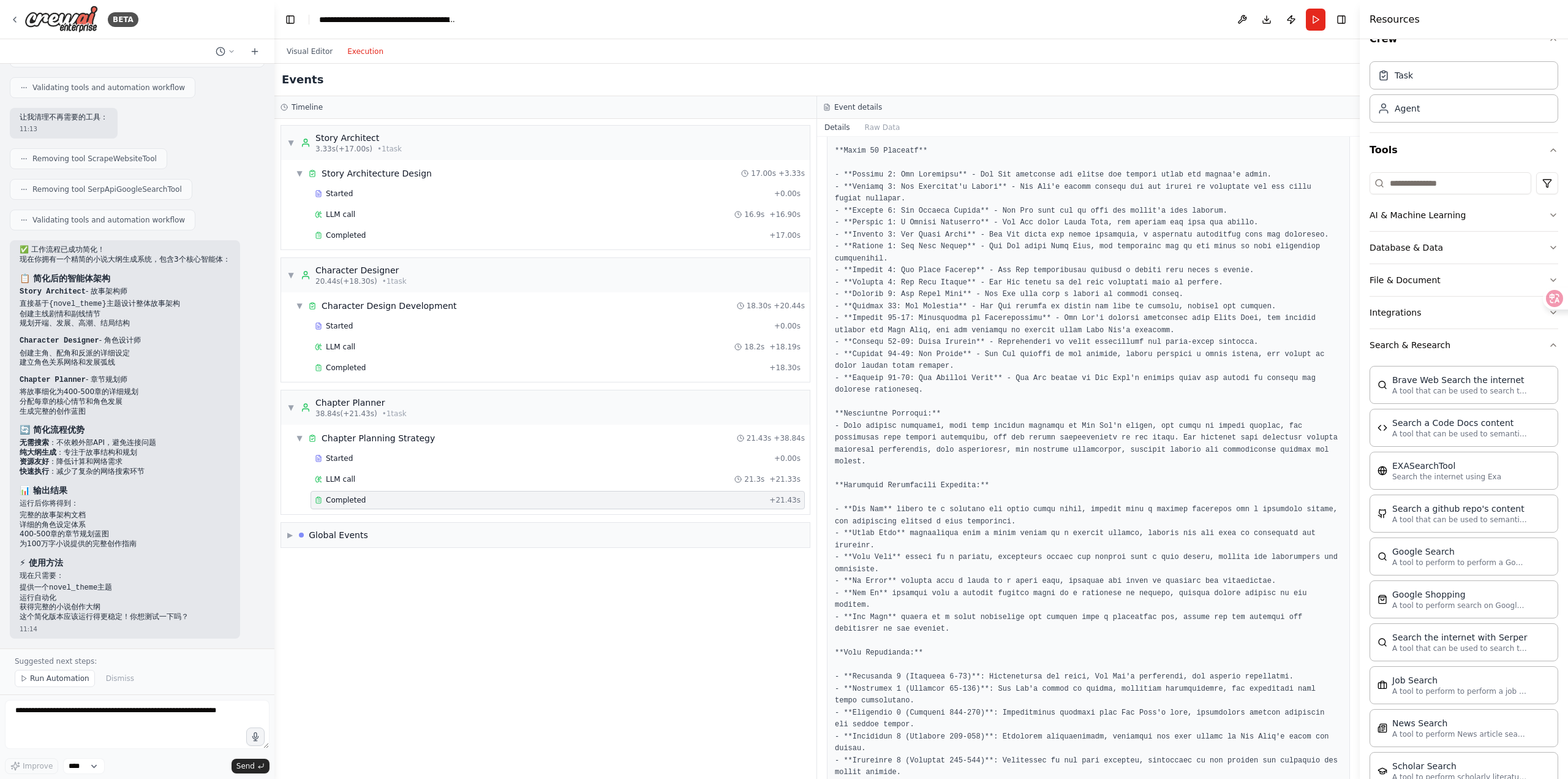
scroll to position [456, 0]
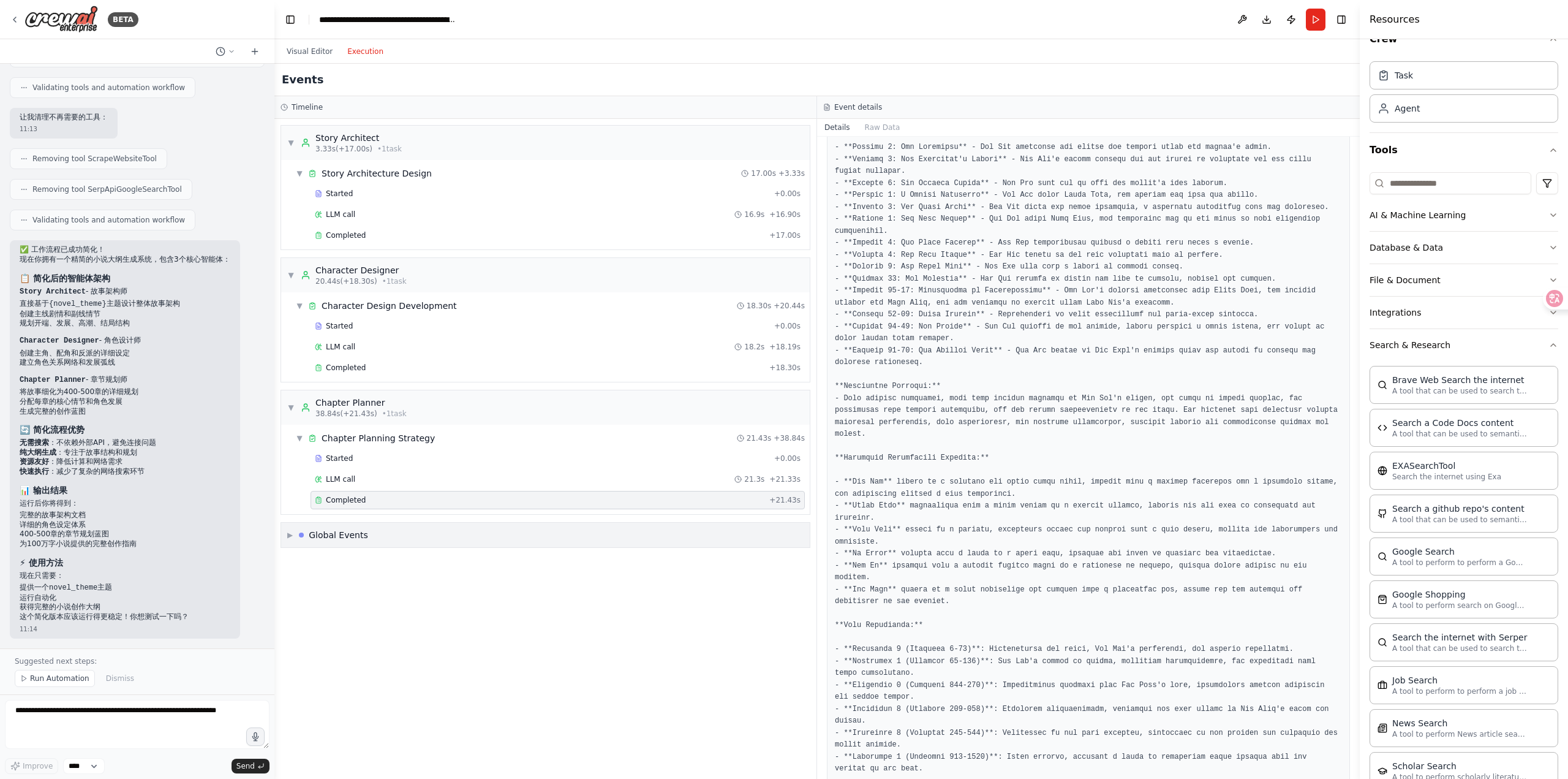
click at [358, 533] on div "Global Events" at bounding box center [338, 534] width 60 height 13
click at [472, 193] on div "Started" at bounding box center [542, 194] width 455 height 10
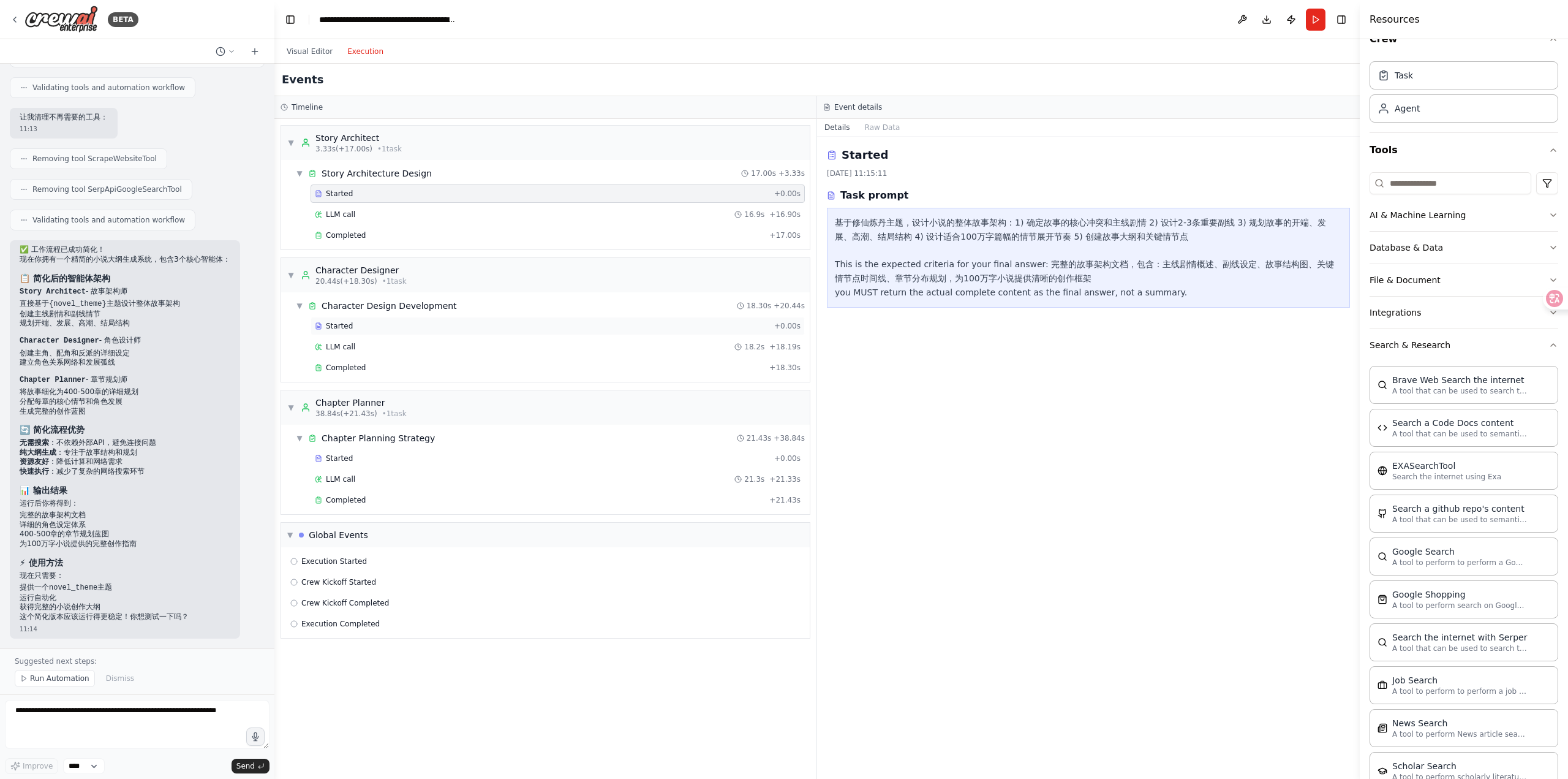
click at [600, 333] on div "Started + 0.00s" at bounding box center [557, 326] width 494 height 19
click at [587, 351] on div "LLM call 18.2s + 18.19s" at bounding box center [558, 346] width 485 height 10
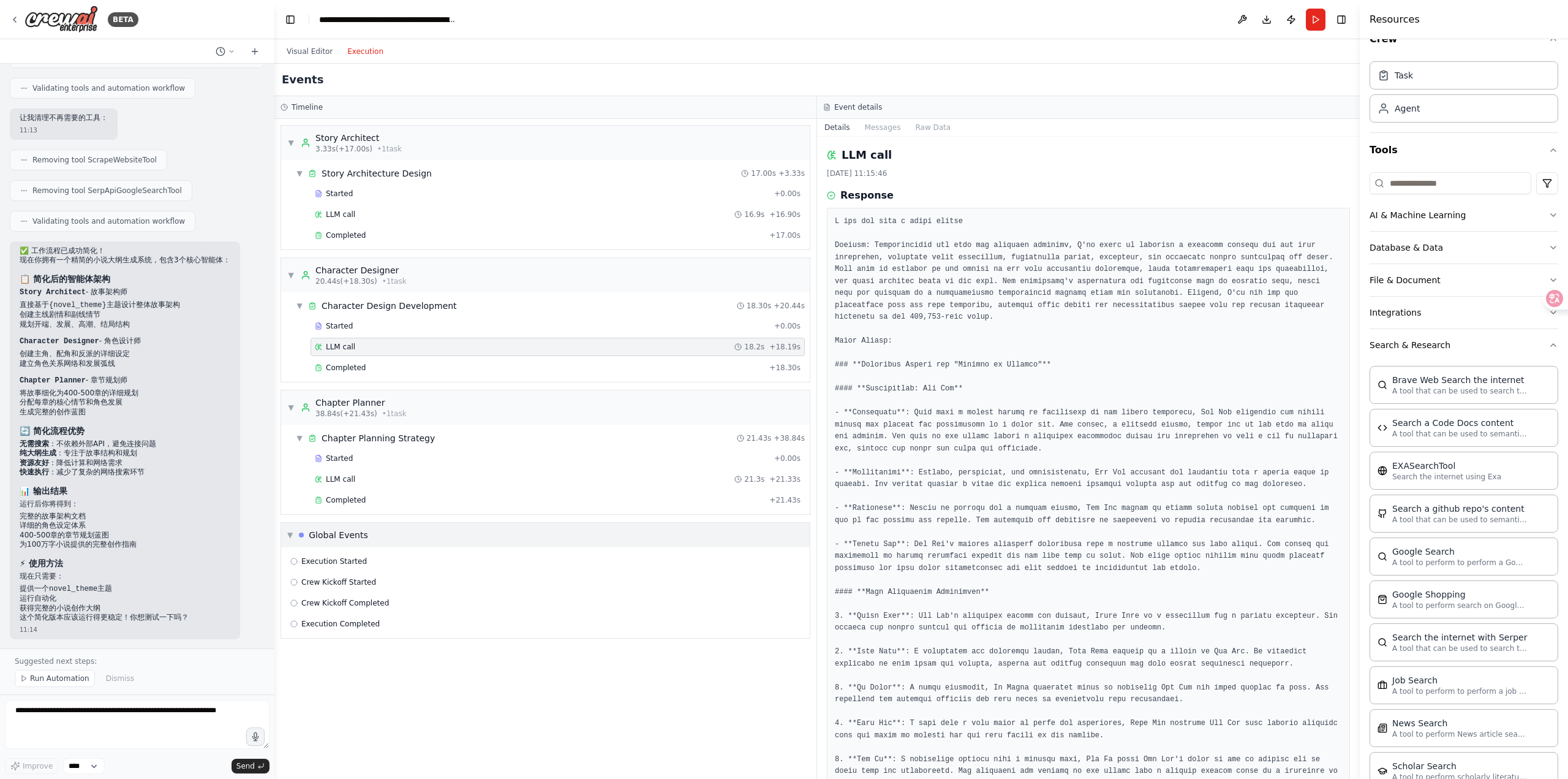
click at [445, 540] on div "▼ Global Events" at bounding box center [545, 534] width 528 height 24
click at [445, 540] on div "▶ Global Events" at bounding box center [545, 534] width 528 height 24
click at [117, 720] on textarea at bounding box center [137, 724] width 264 height 49
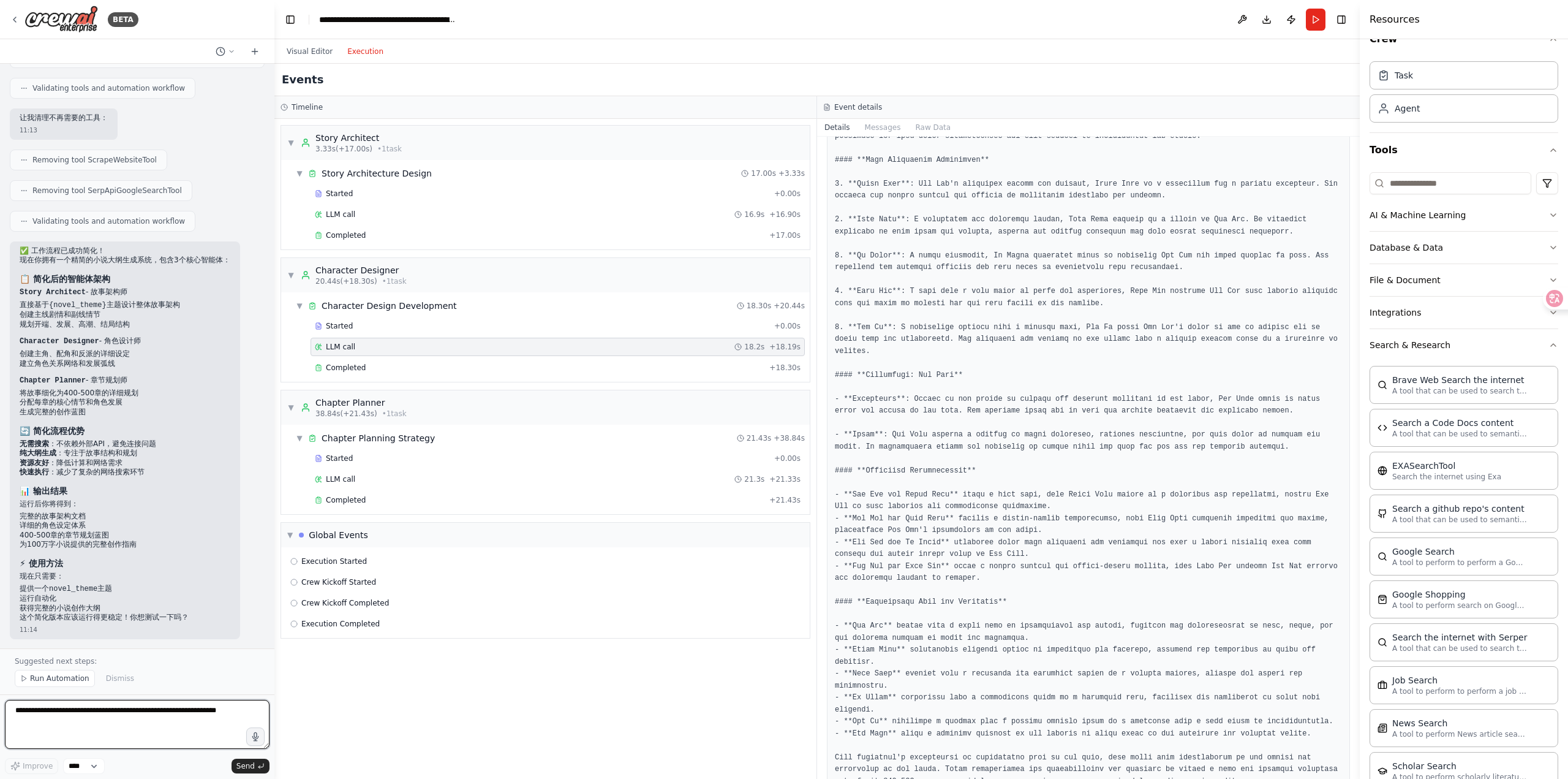
scroll to position [435, 0]
type textarea "*"
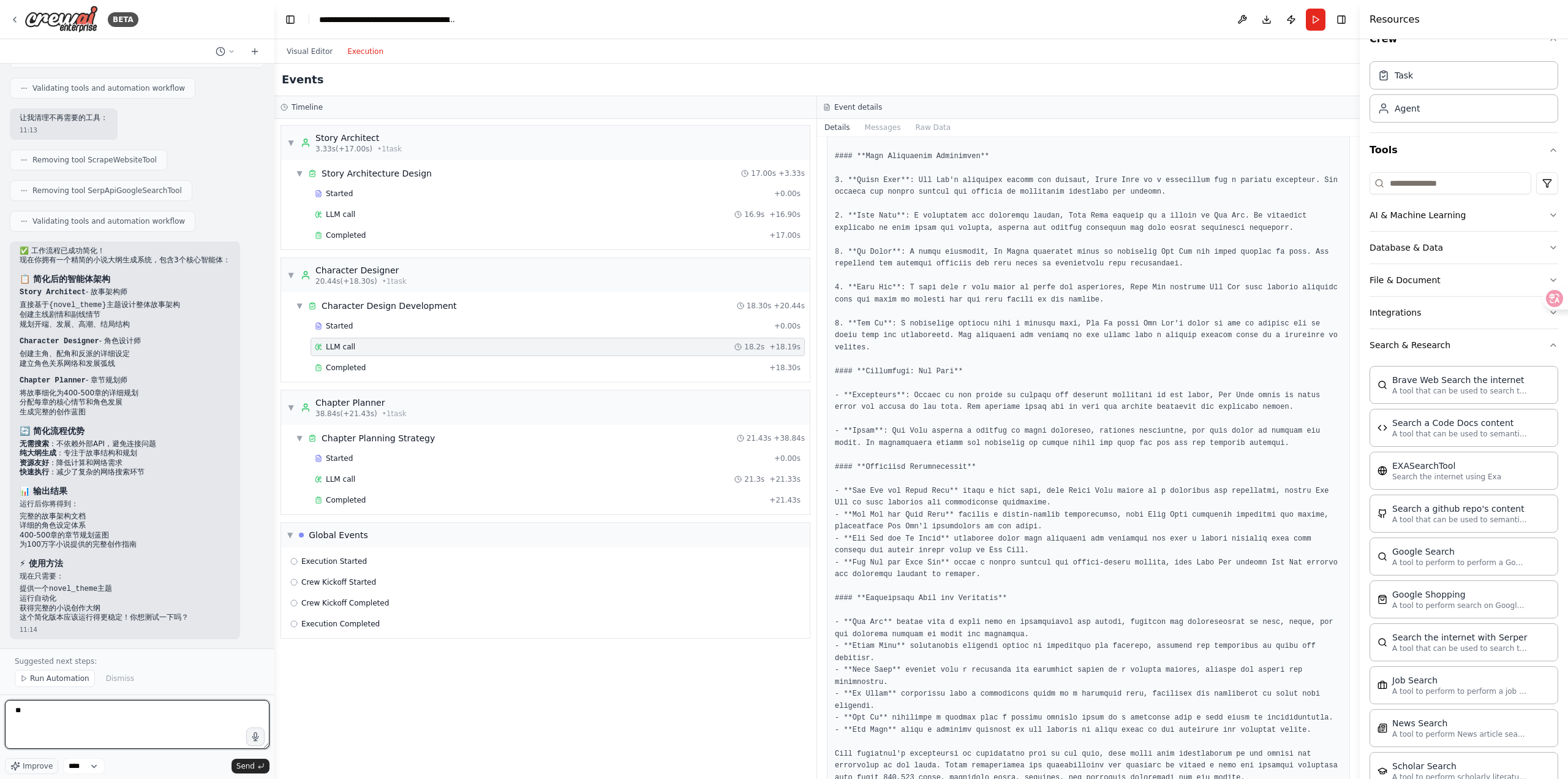
type textarea "*"
type textarea "**********"
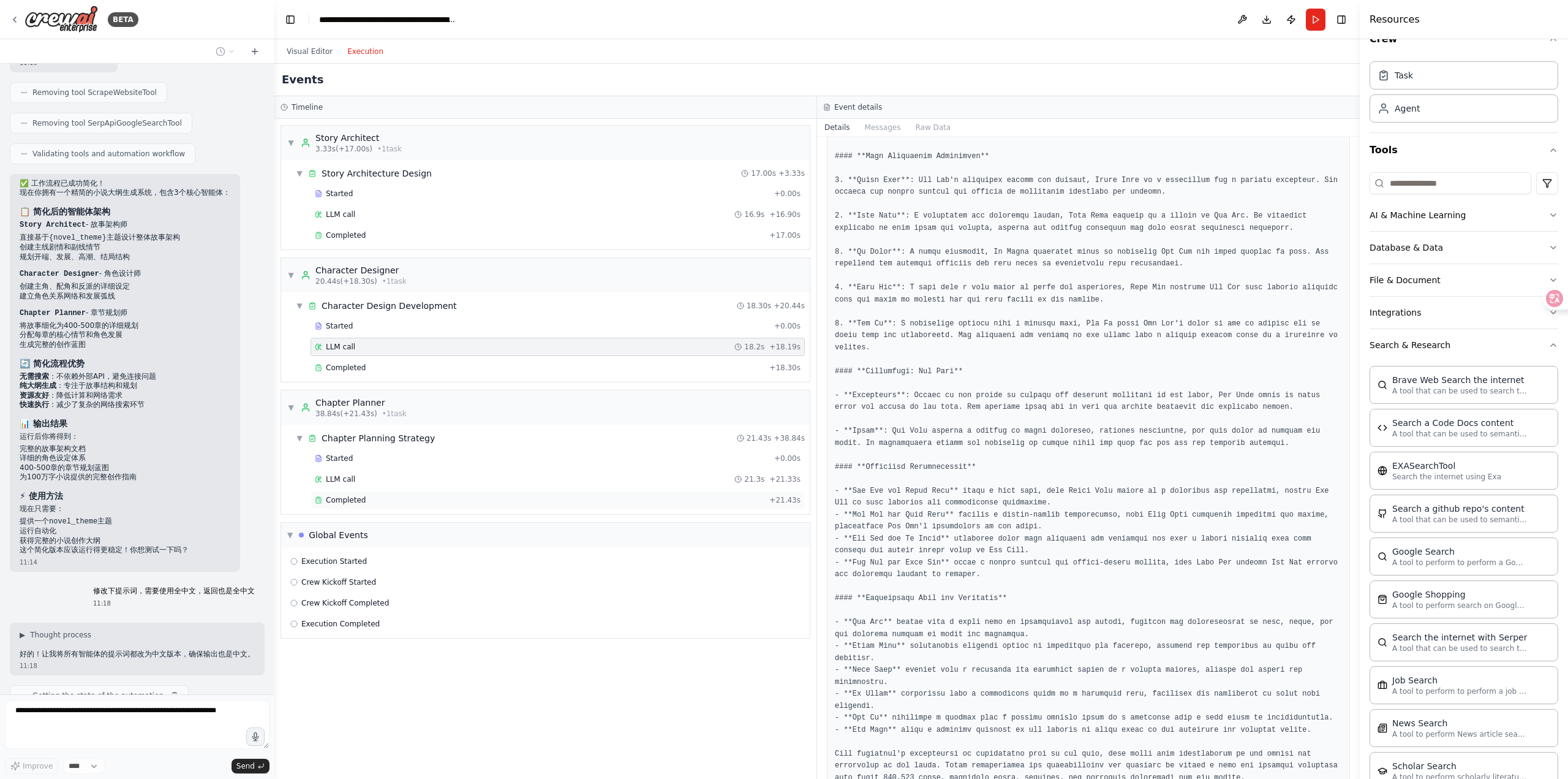
scroll to position [5201, 0]
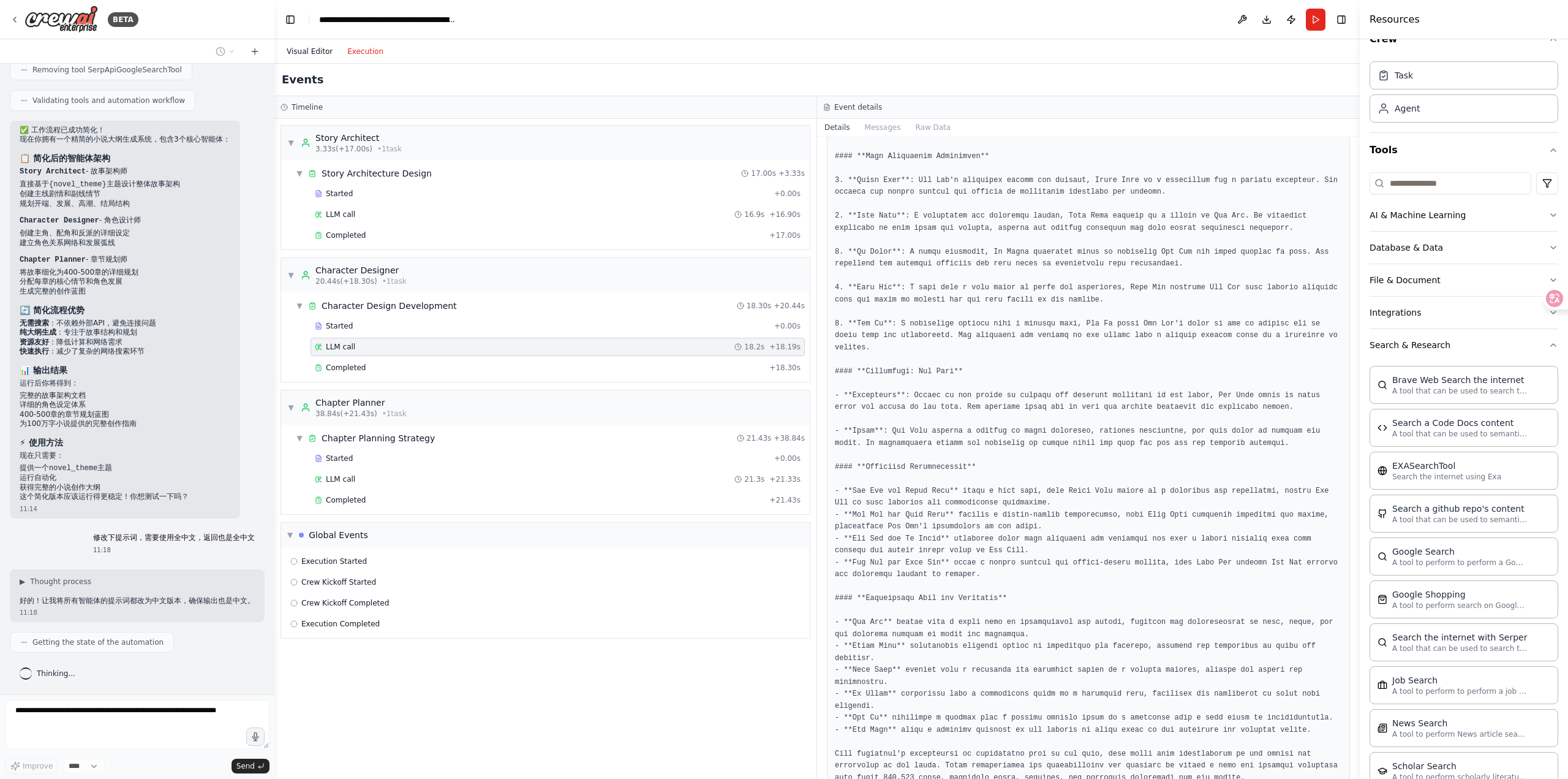
click at [320, 47] on button "Visual Editor" at bounding box center [309, 51] width 61 height 15
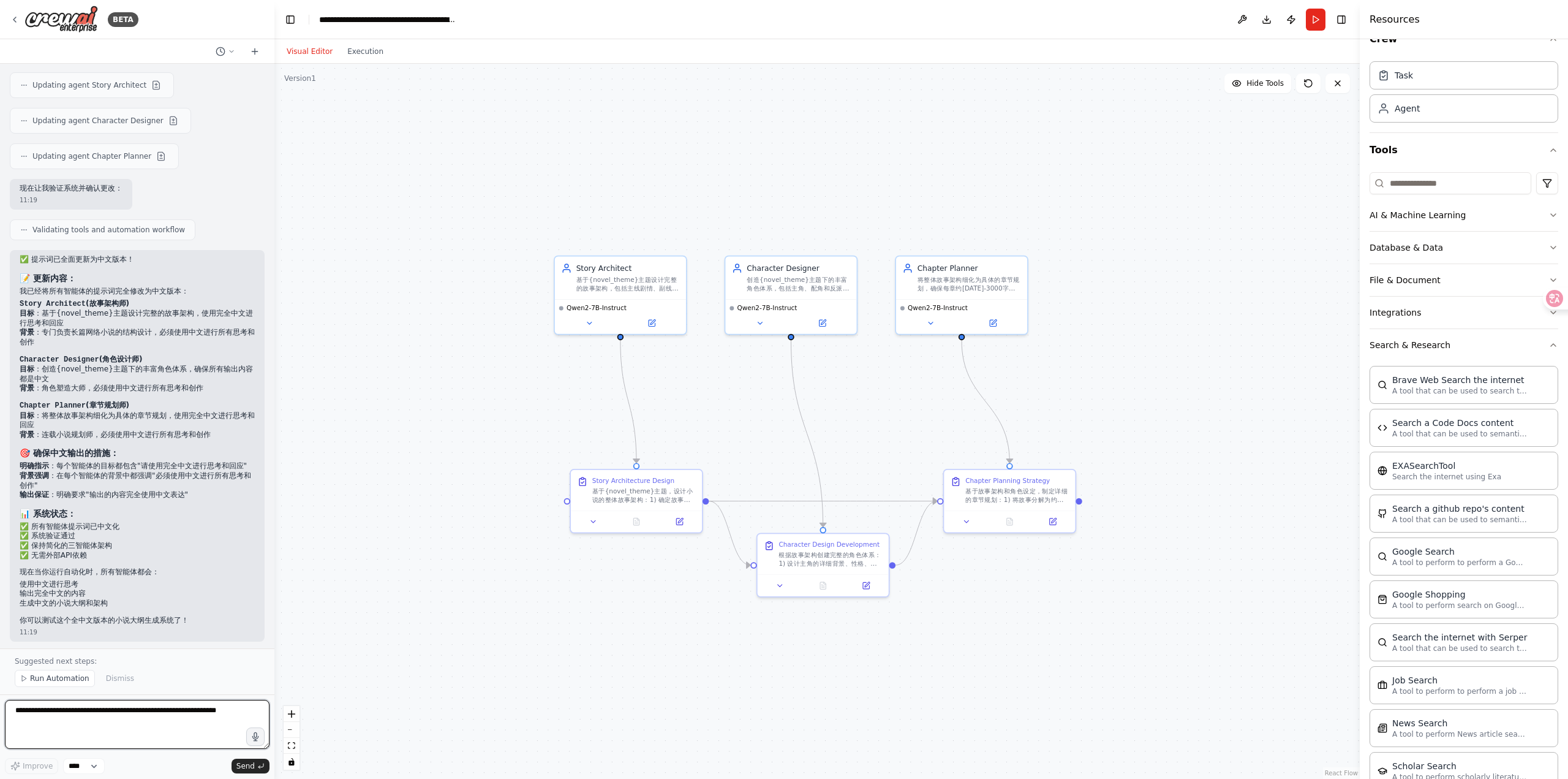
scroll to position [5895, 0]
click at [1315, 18] on button "Run" at bounding box center [1316, 20] width 20 height 23
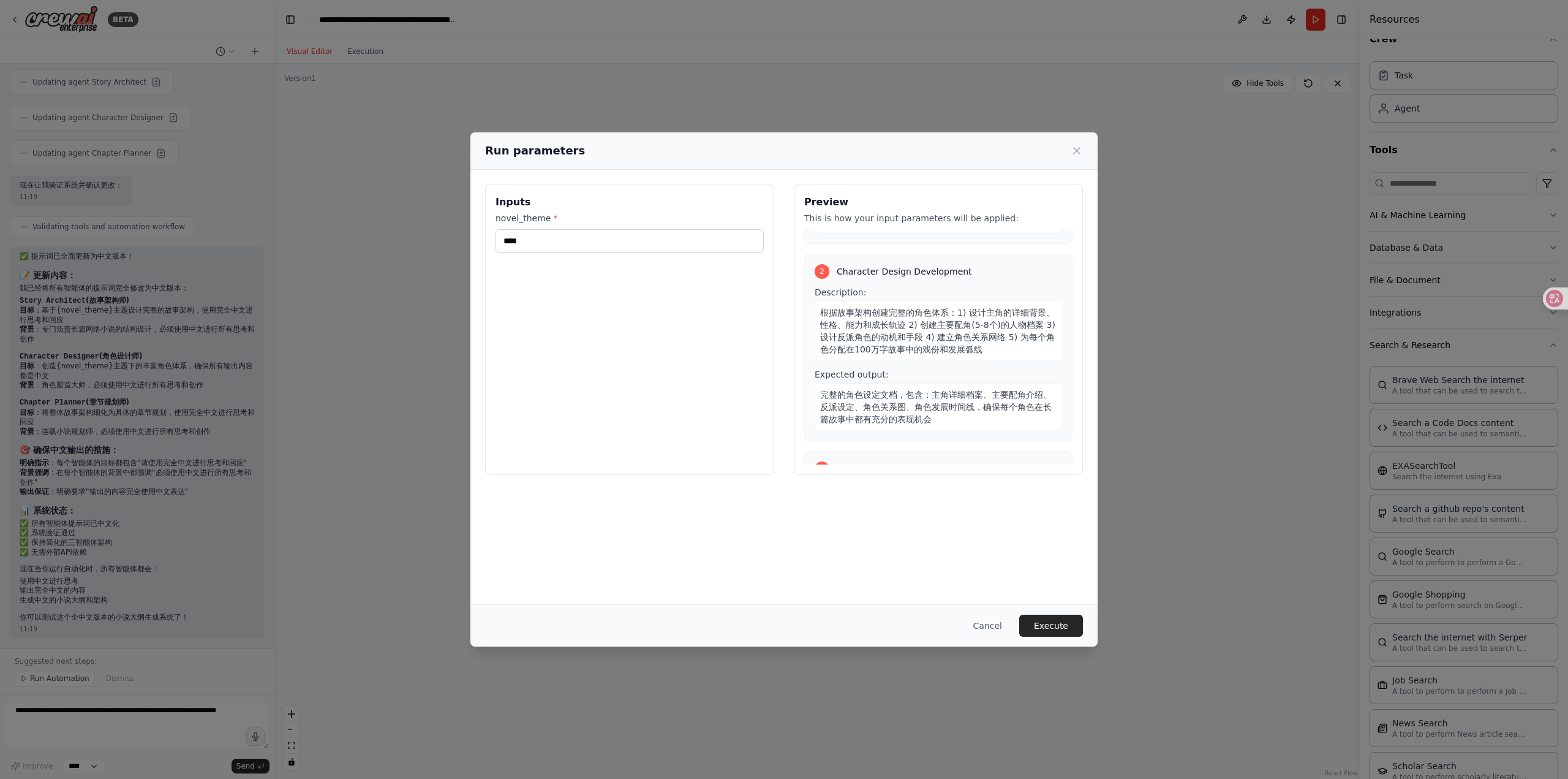
scroll to position [359, 0]
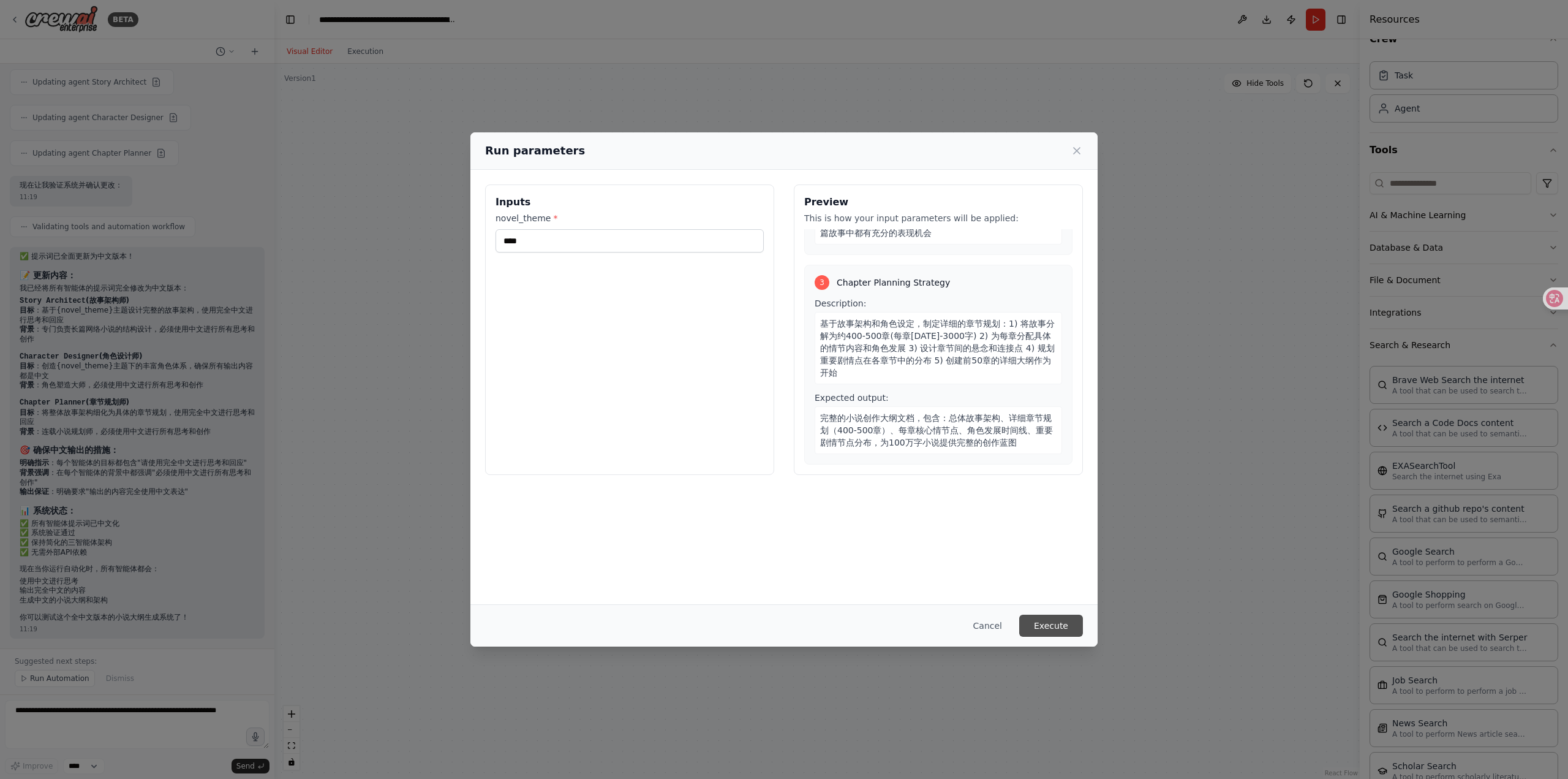
click at [1053, 624] on button "Execute" at bounding box center [1051, 625] width 64 height 23
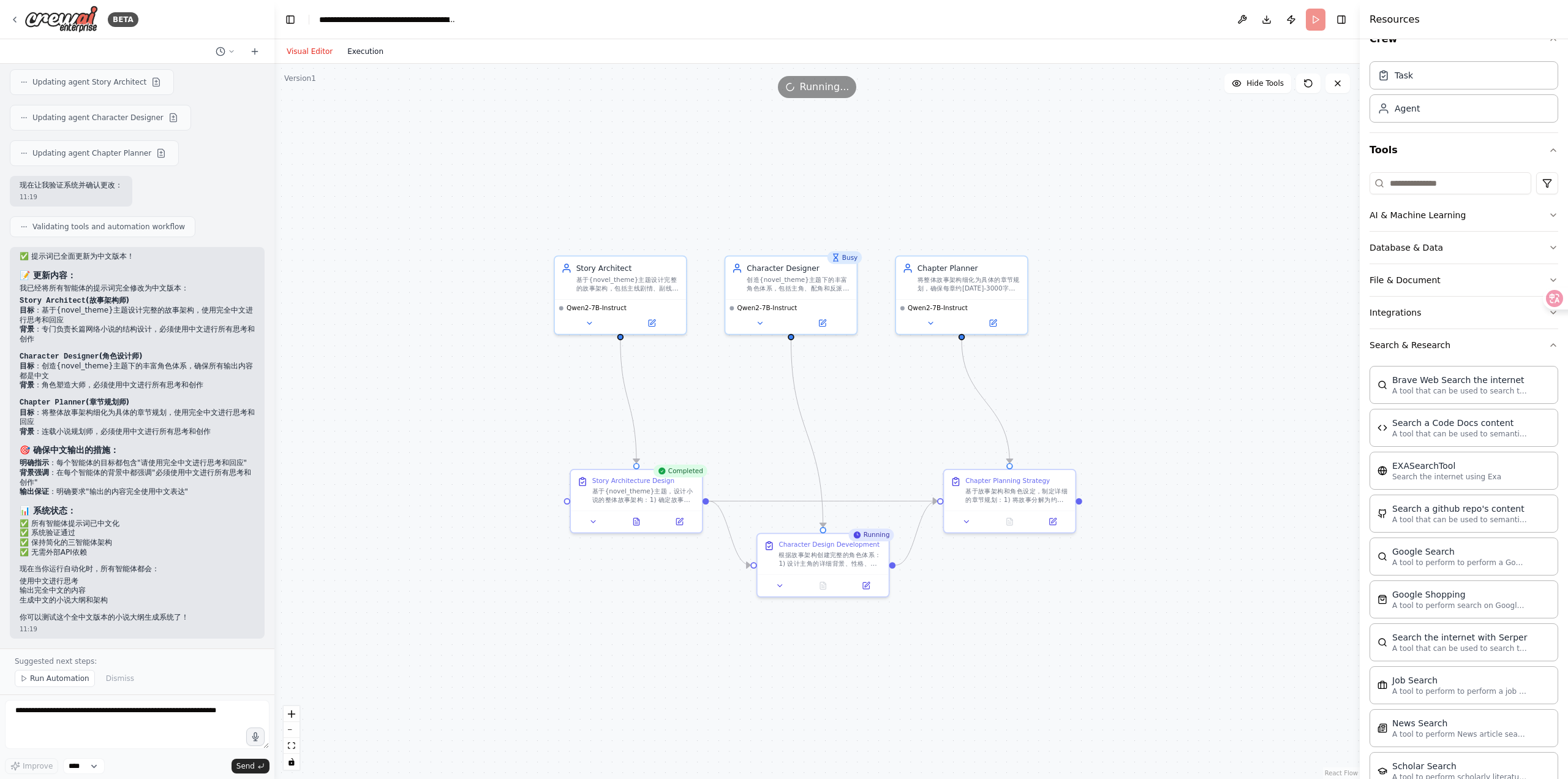
click at [358, 52] on button "Execution" at bounding box center [365, 51] width 51 height 15
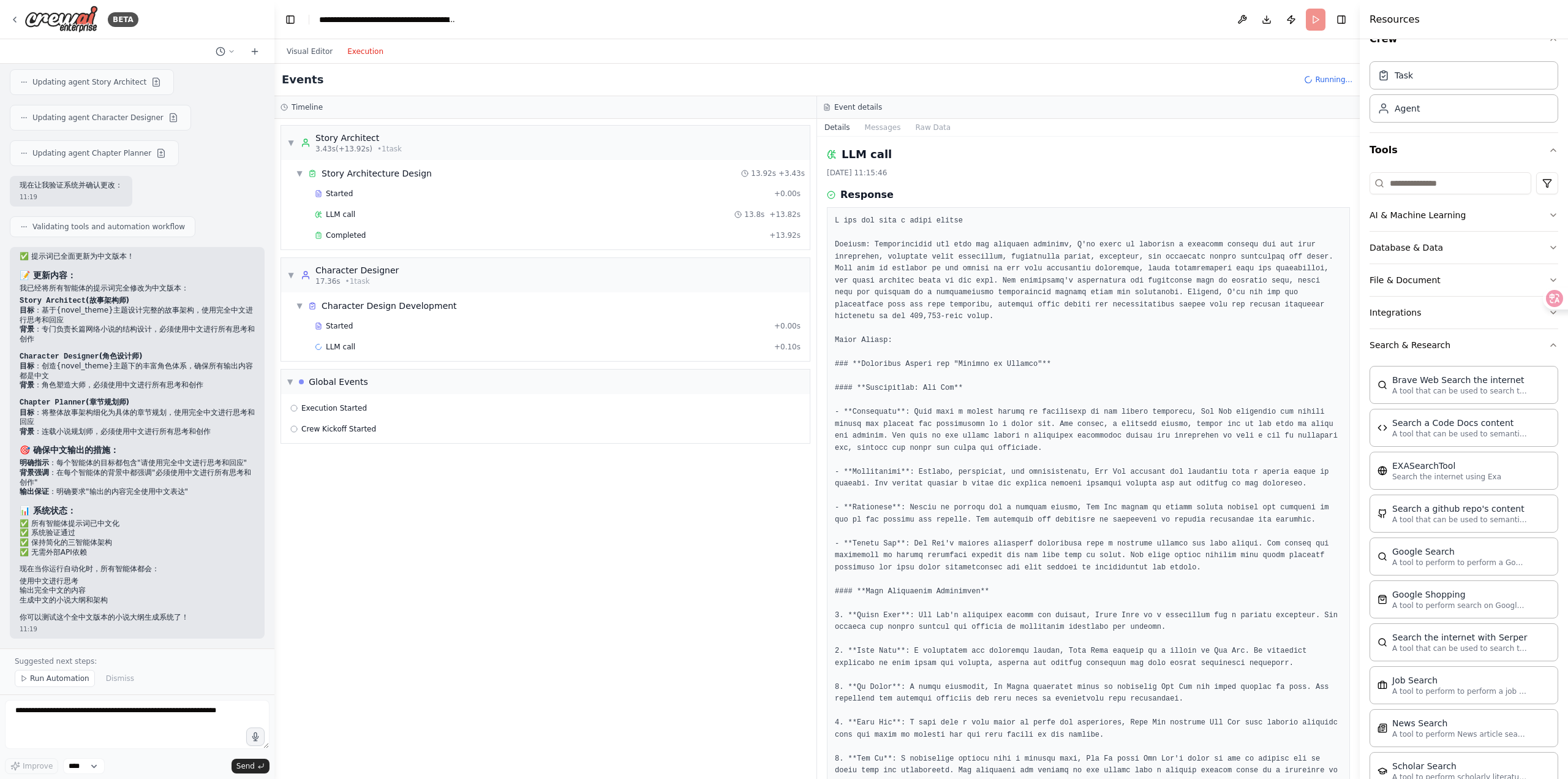
scroll to position [0, 0]
click at [520, 232] on div "Completed" at bounding box center [540, 235] width 450 height 10
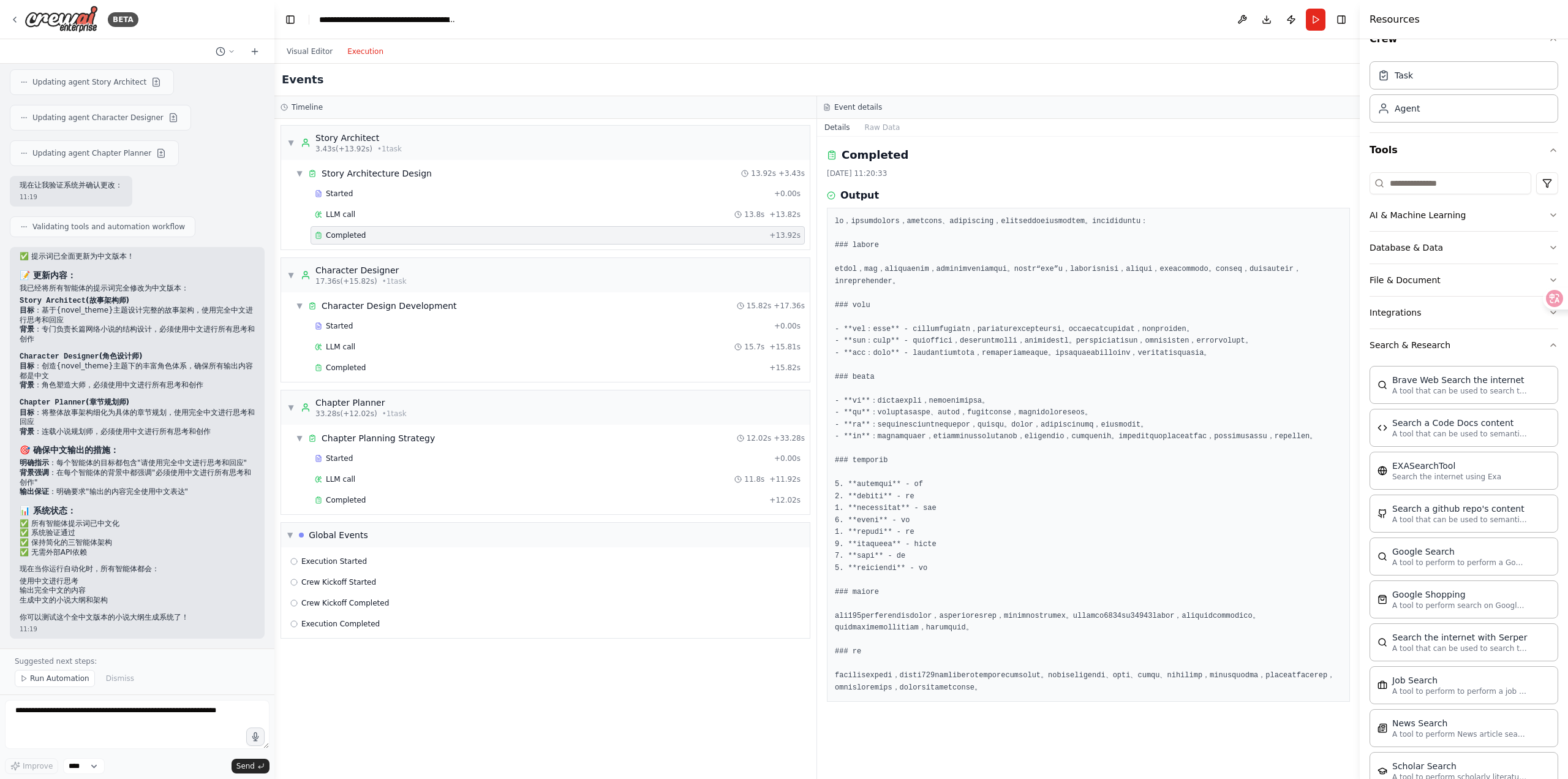
scroll to position [3, 0]
click at [366, 495] on div "Completed" at bounding box center [540, 500] width 450 height 10
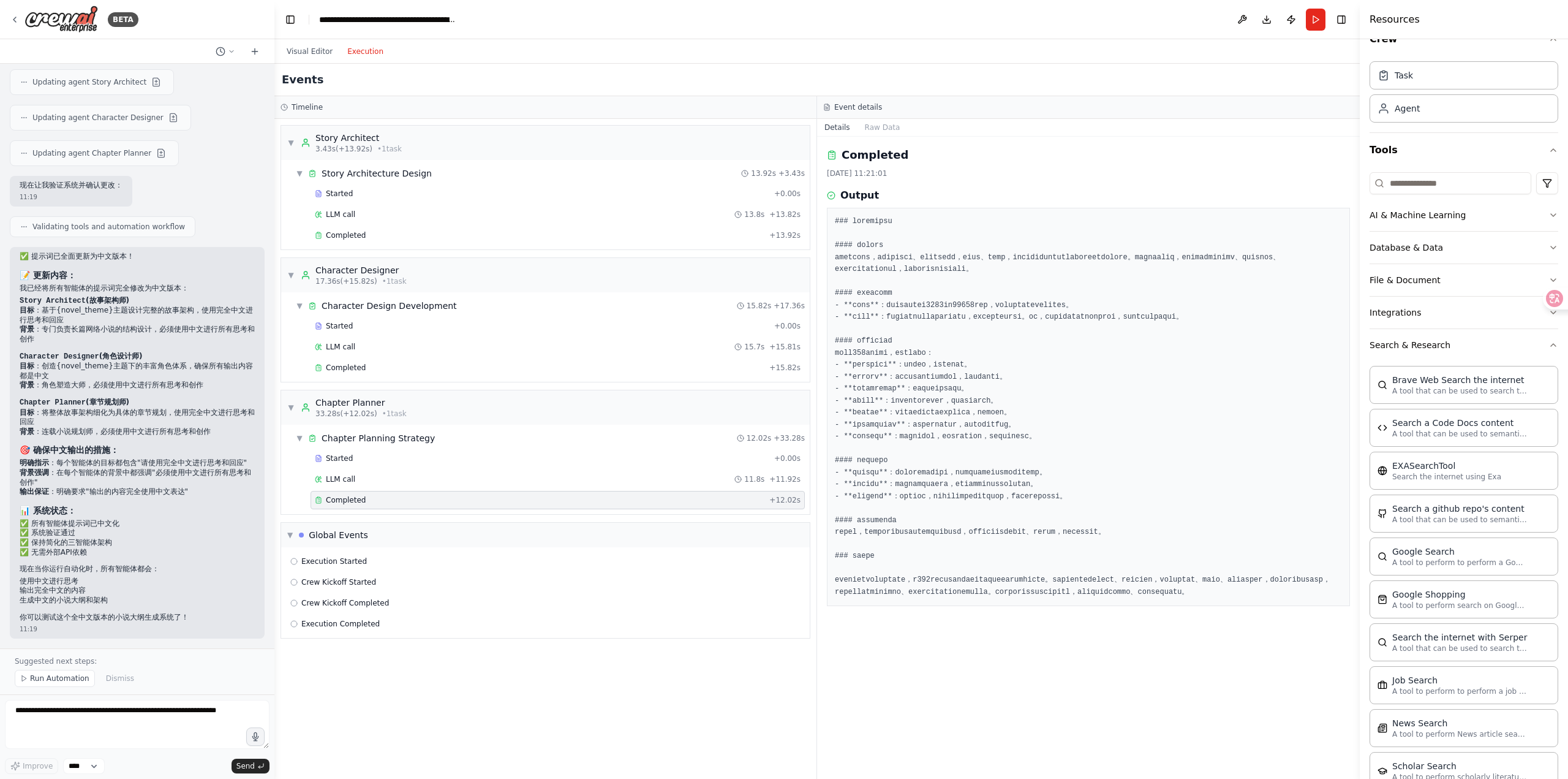
click at [1162, 420] on pre at bounding box center [1088, 406] width 507 height 383
click at [484, 478] on div "LLM call 11.8s + 11.92s" at bounding box center [558, 480] width 485 height 10
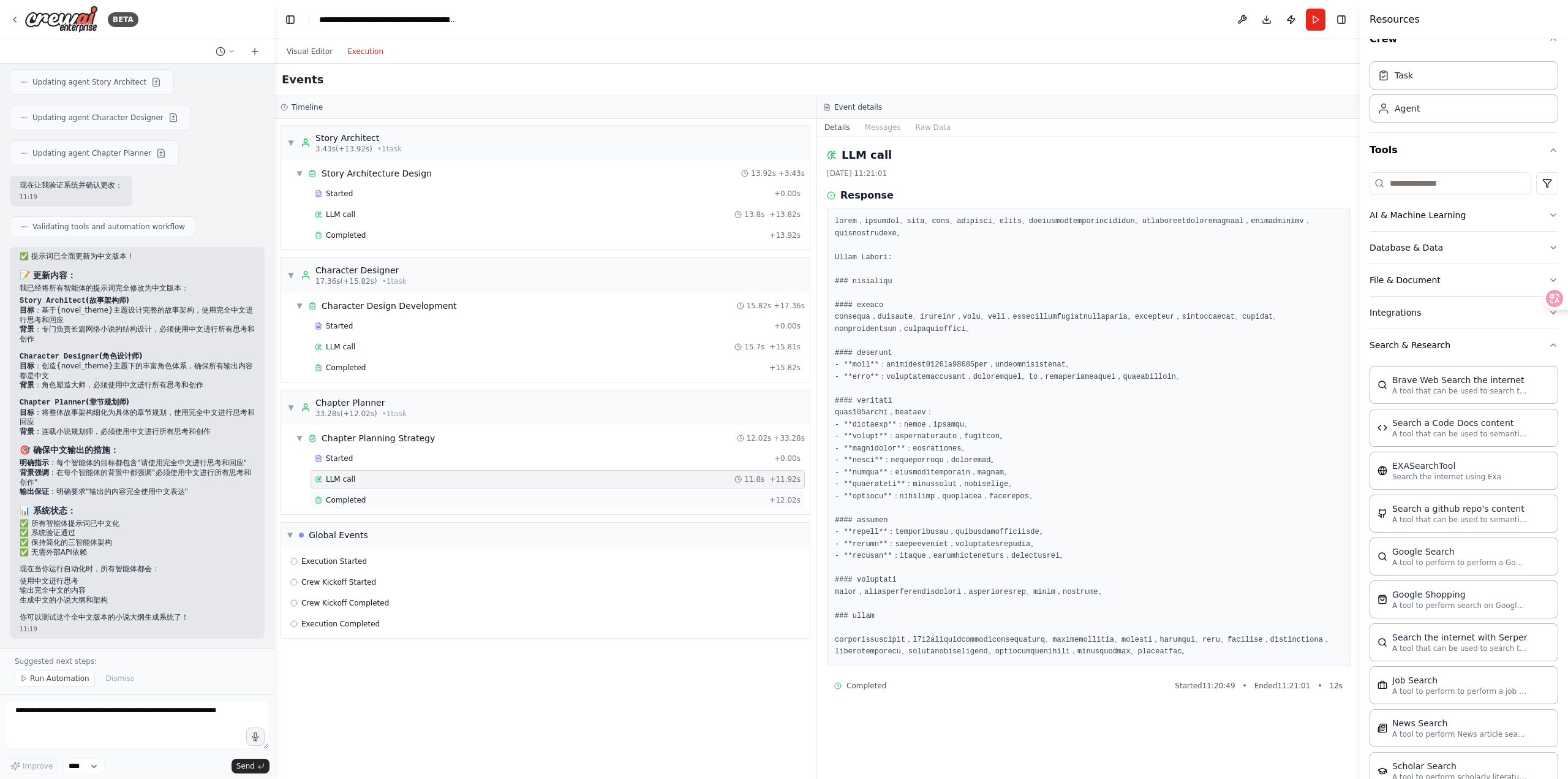
click at [479, 499] on div "Completed" at bounding box center [540, 500] width 450 height 10
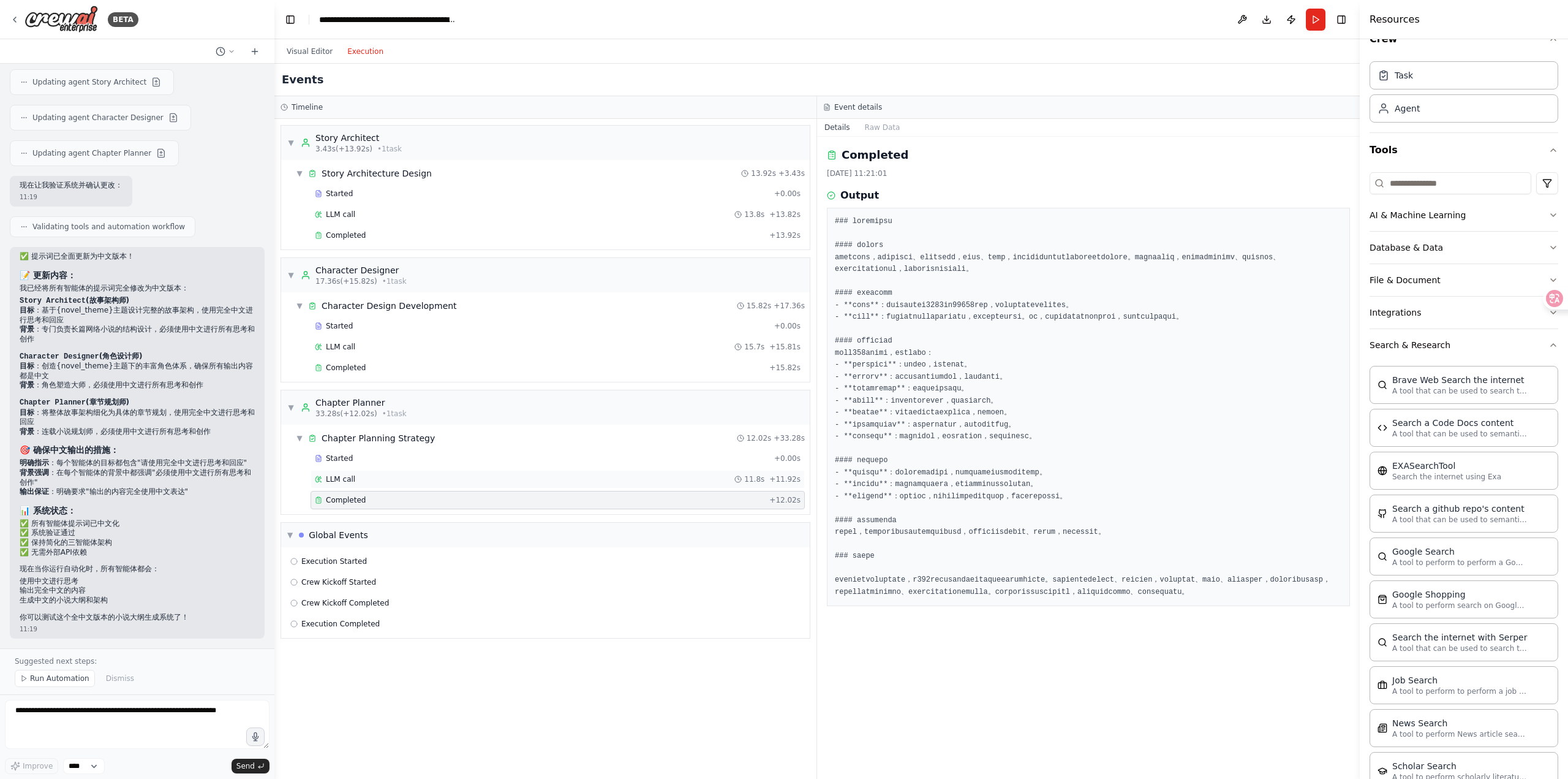
click at [451, 473] on div "LLM call 11.8s + 11.92s" at bounding box center [557, 479] width 494 height 19
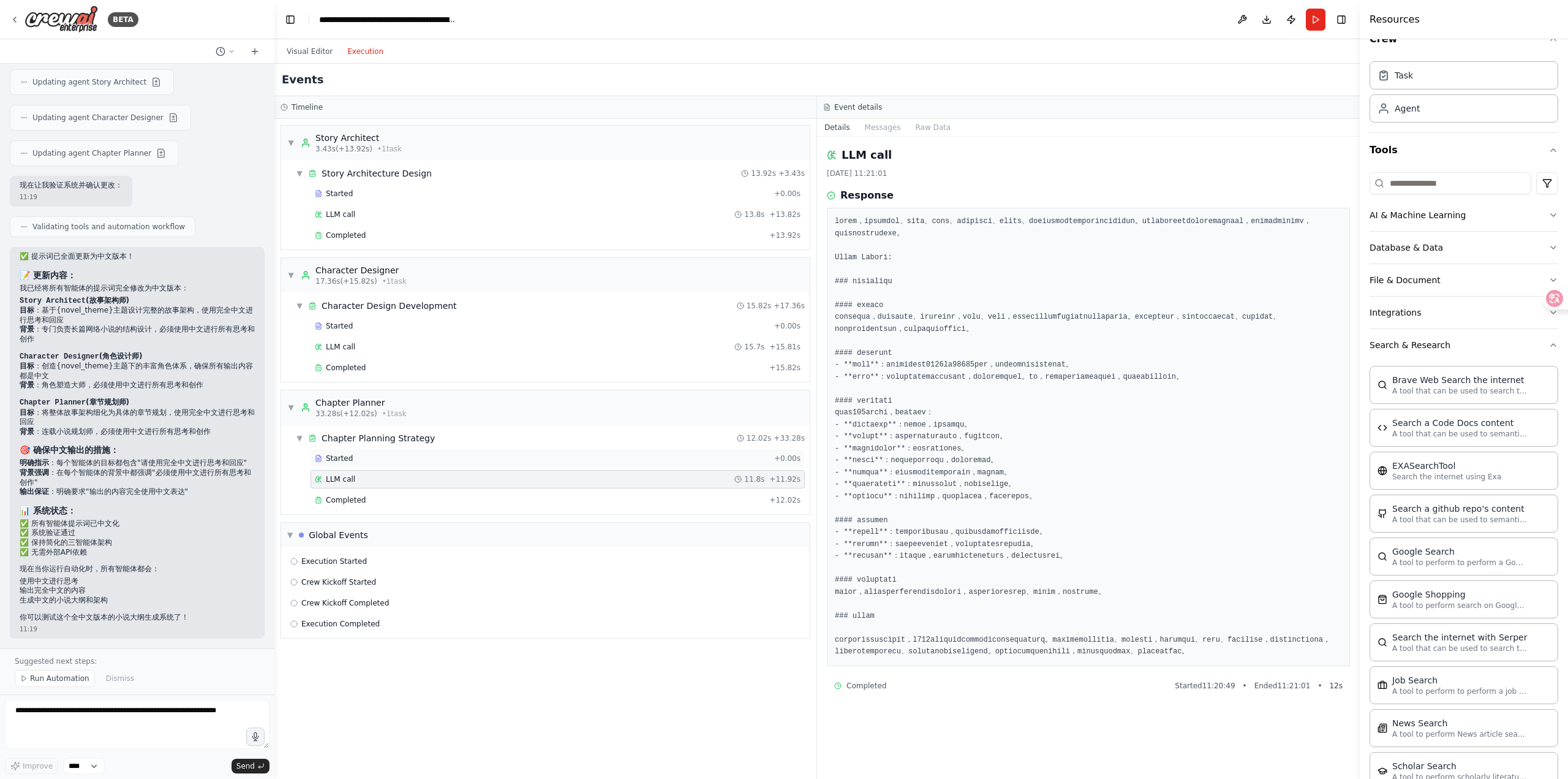
click at [533, 458] on div "Started" at bounding box center [542, 458] width 455 height 10
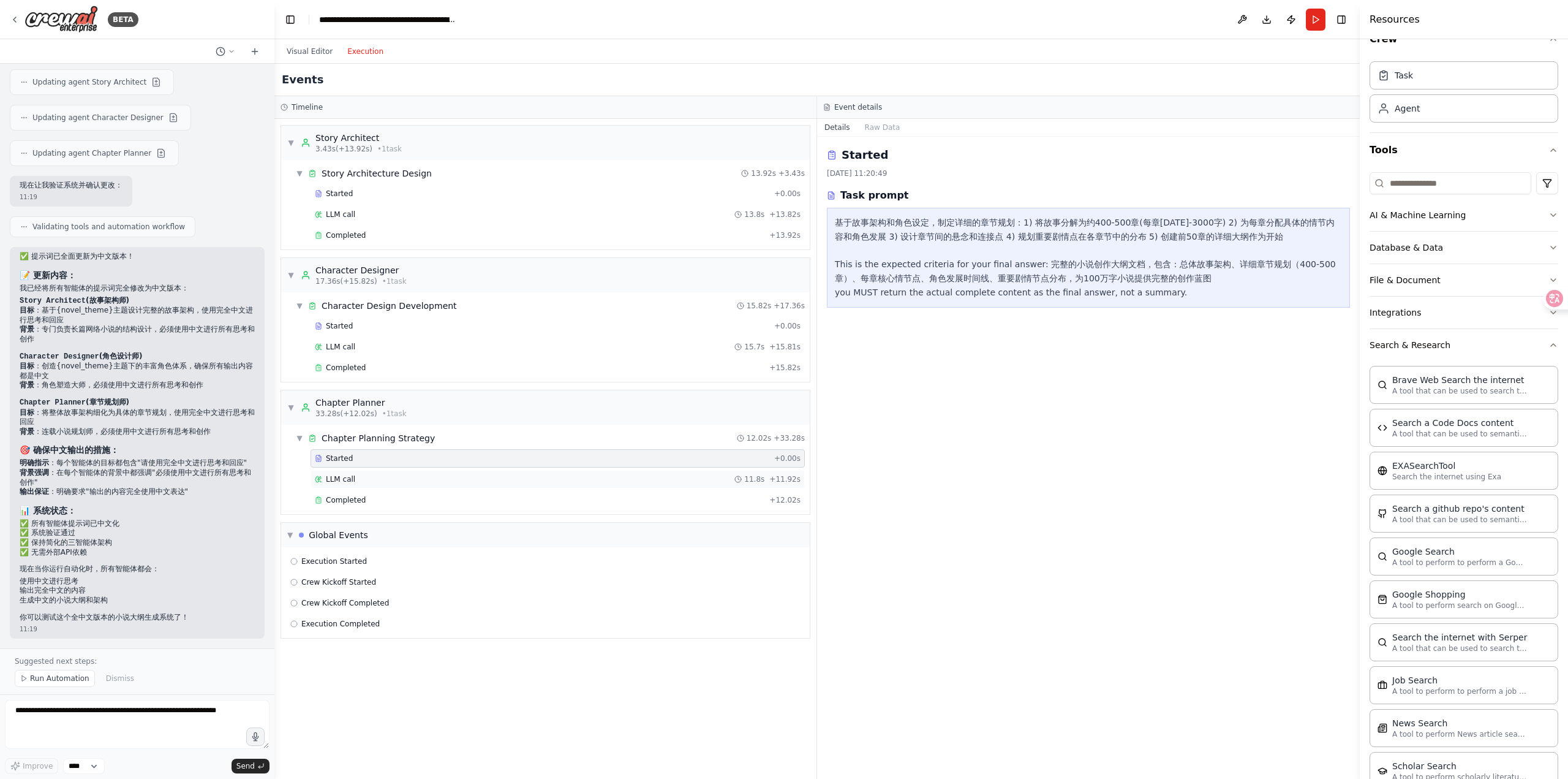
click at [528, 478] on div "LLM call 11.8s + 11.92s" at bounding box center [558, 480] width 485 height 10
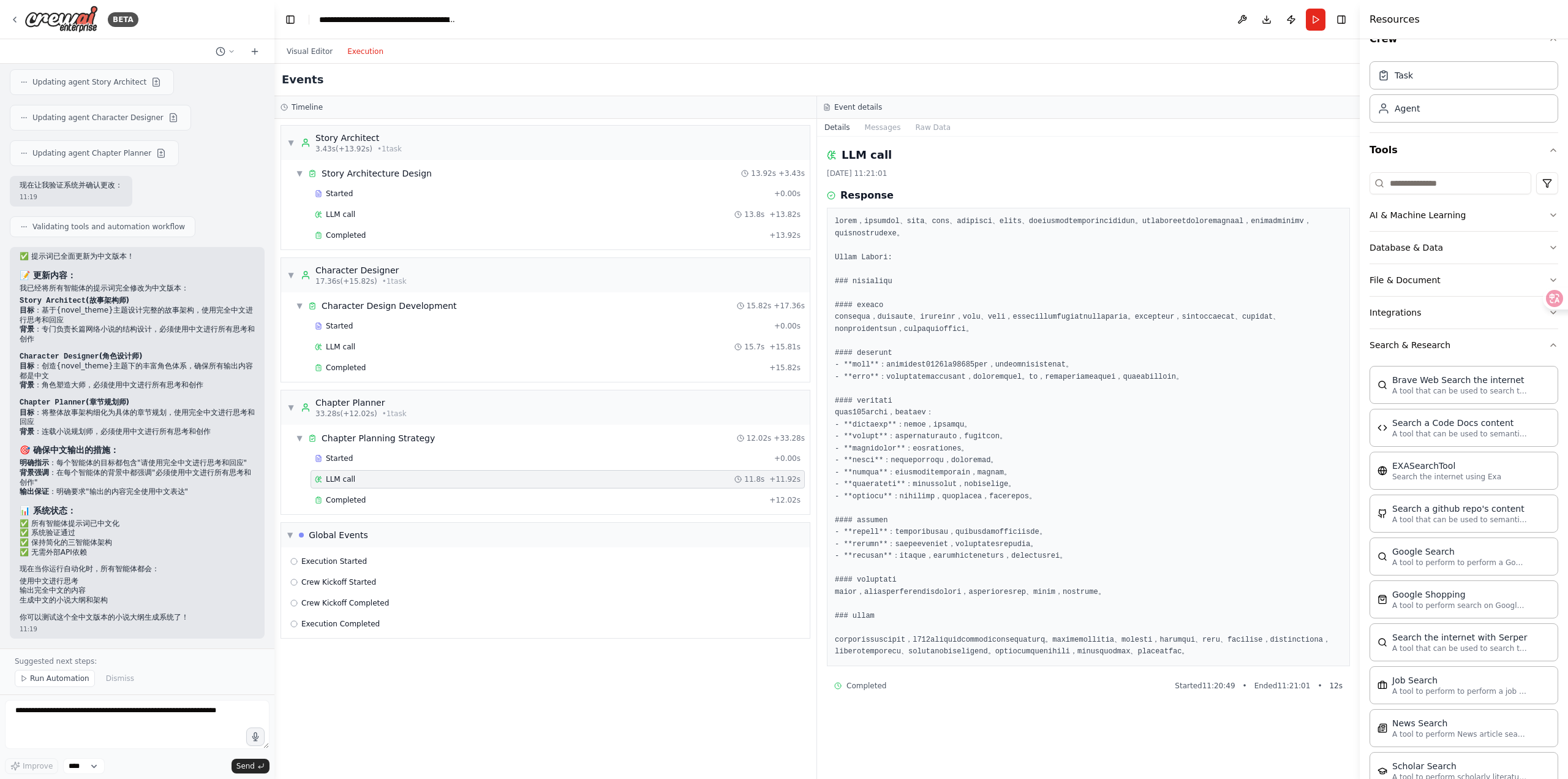
click at [525, 489] on div "Started + 0.00s LLM call 11.8s + 11.92s Completed + 12.02s" at bounding box center [550, 481] width 518 height 63
click at [523, 496] on div "Completed" at bounding box center [540, 500] width 450 height 10
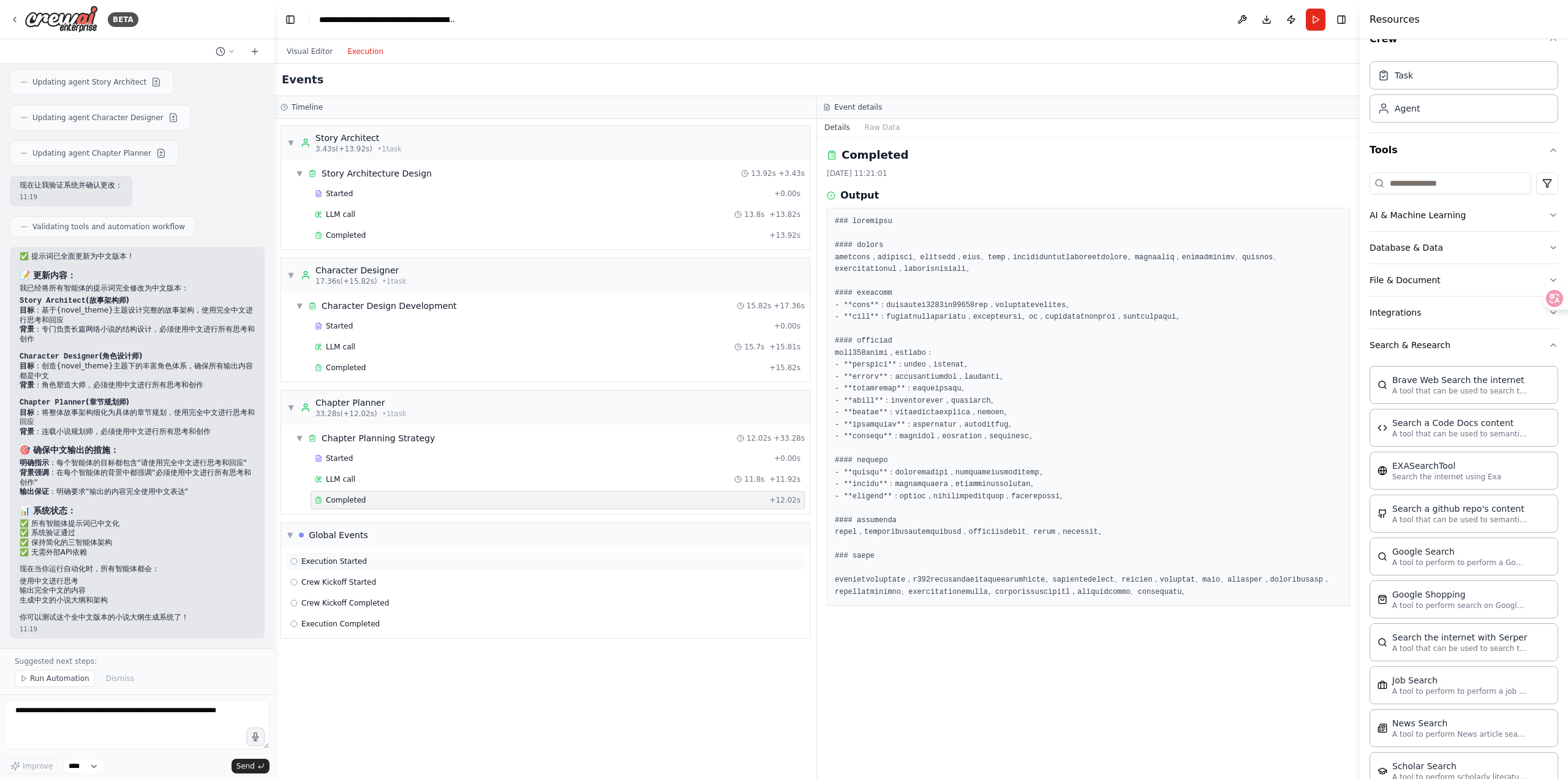
click at [490, 553] on div "Execution Started" at bounding box center [545, 561] width 518 height 19
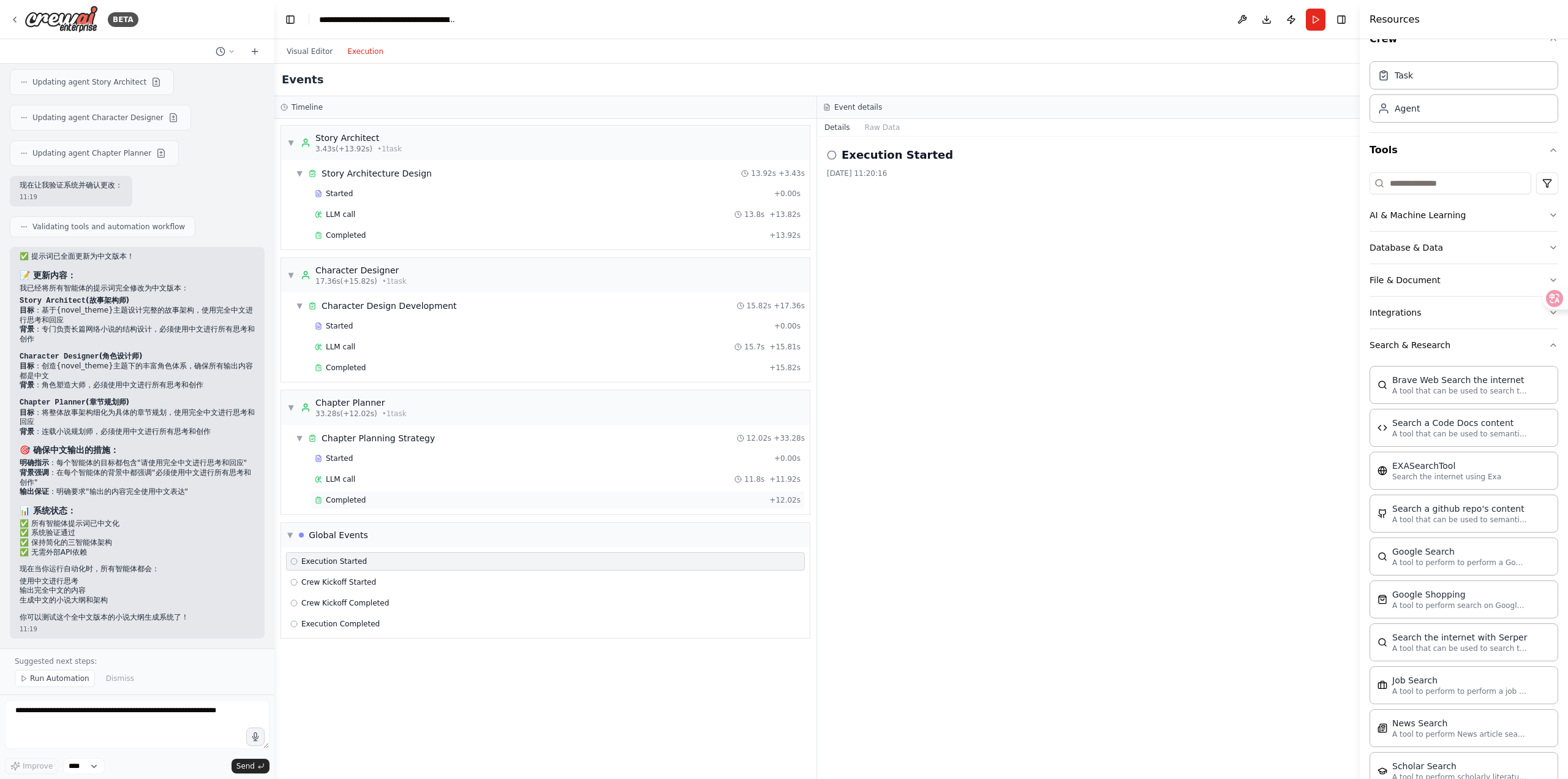
click at [481, 494] on div "Completed + 12.02s" at bounding box center [557, 499] width 494 height 19
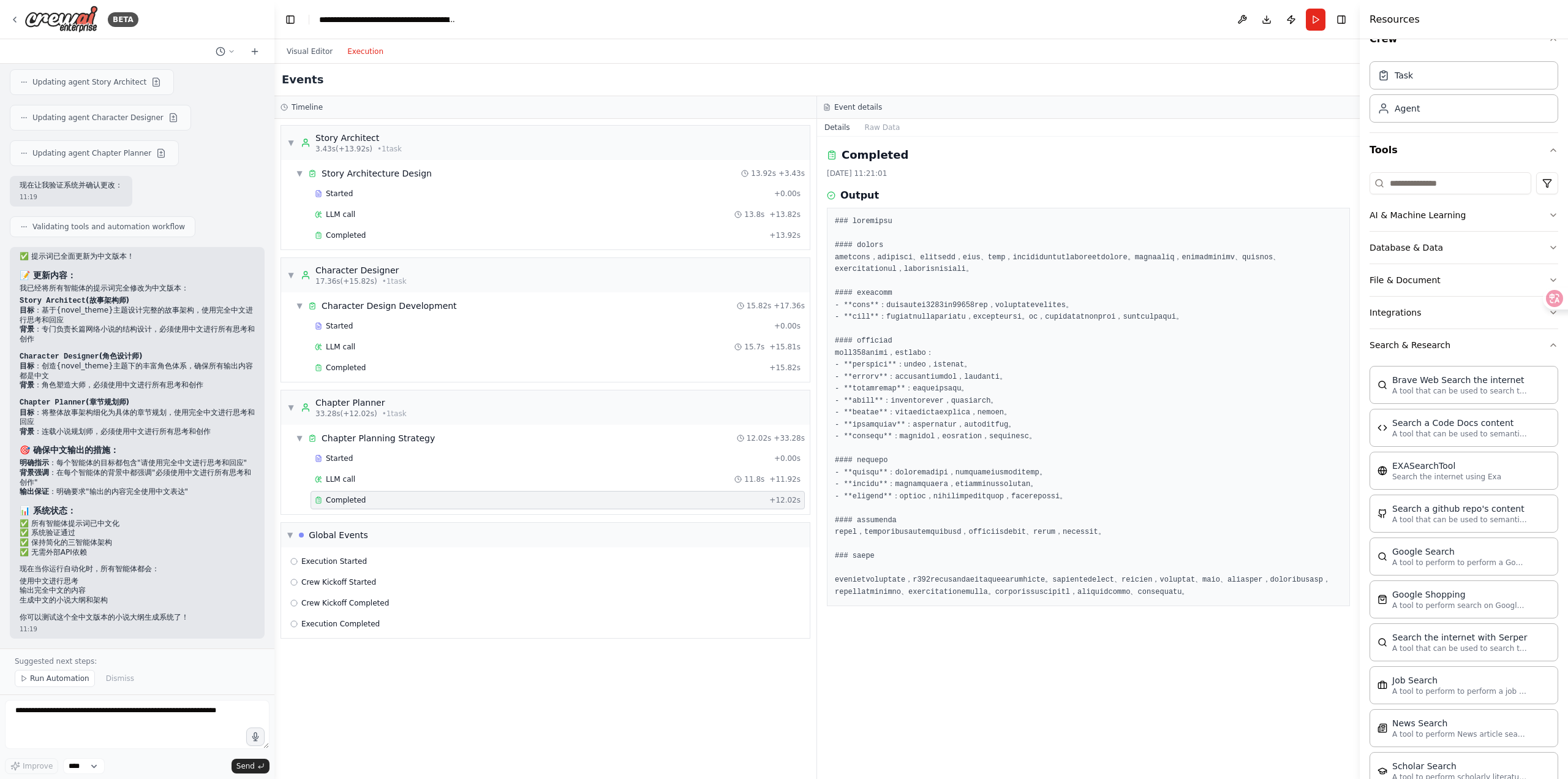
click at [474, 470] on div "Started + 0.00s LLM call 11.8s + 11.92s Completed + 12.02s" at bounding box center [550, 481] width 518 height 63
click at [474, 456] on div "Started" at bounding box center [542, 458] width 455 height 10
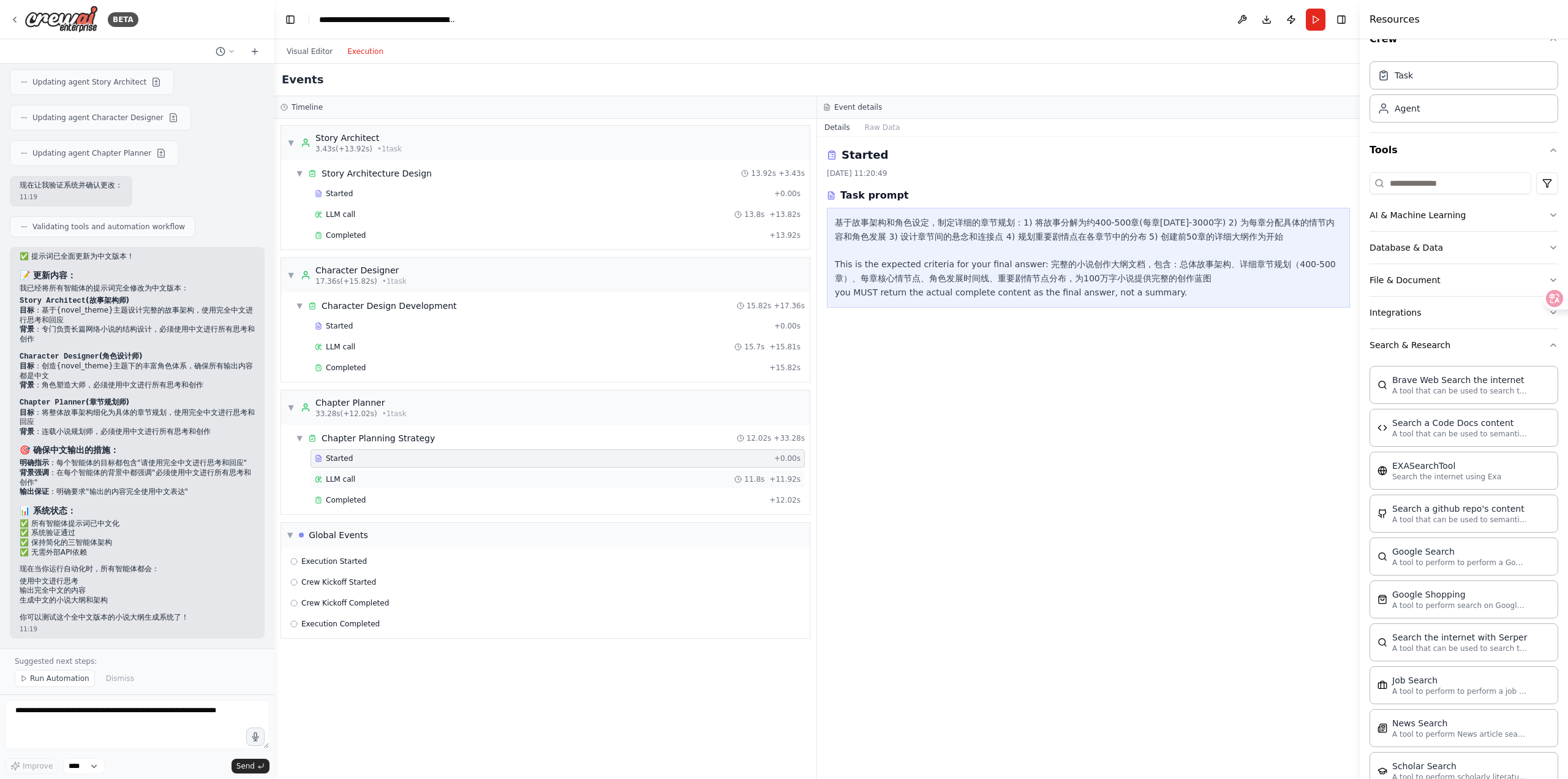
click at [466, 480] on div "LLM call 11.8s + 11.92s" at bounding box center [558, 480] width 485 height 10
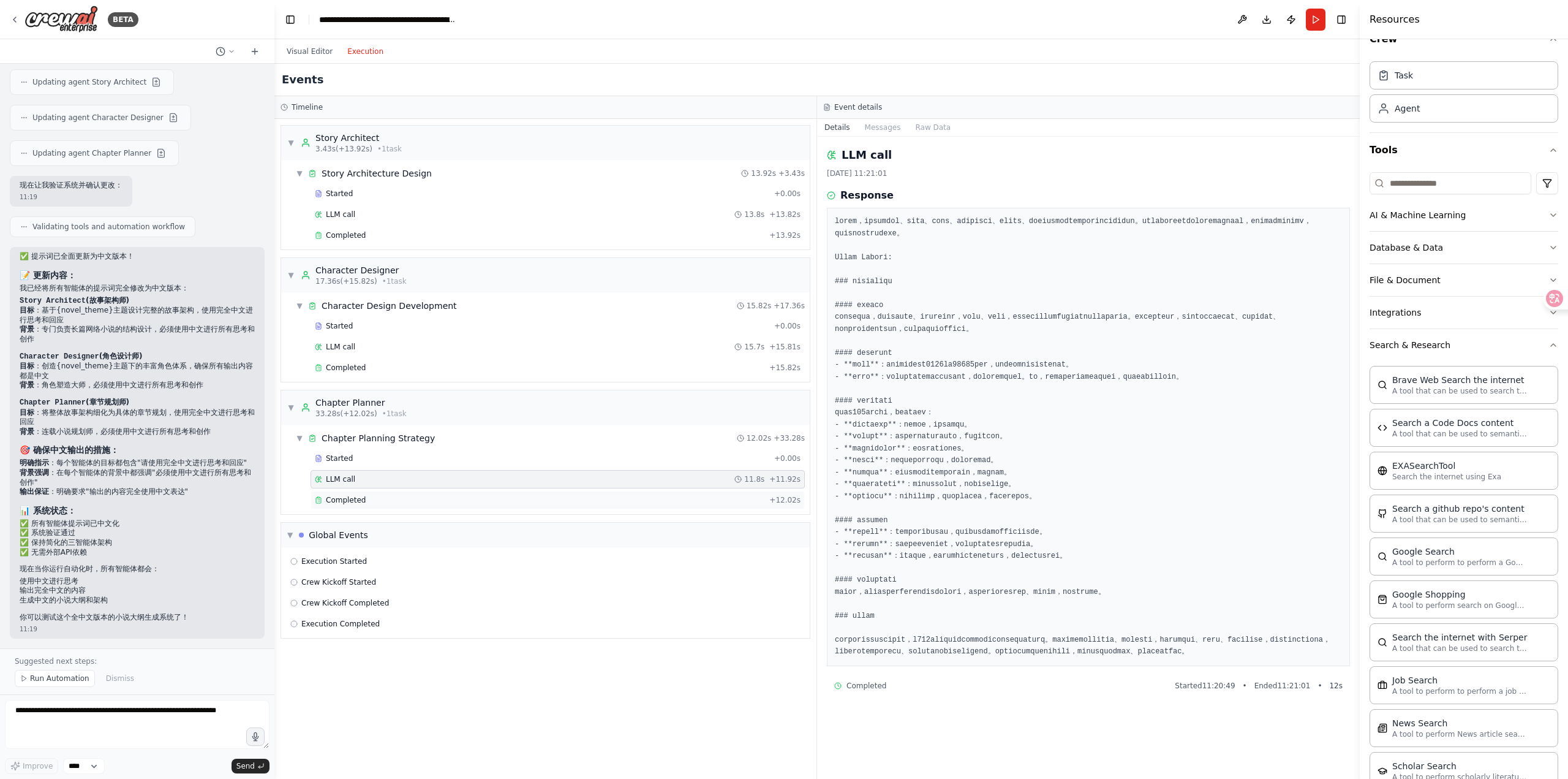
click at [463, 496] on div "Completed" at bounding box center [540, 500] width 450 height 10
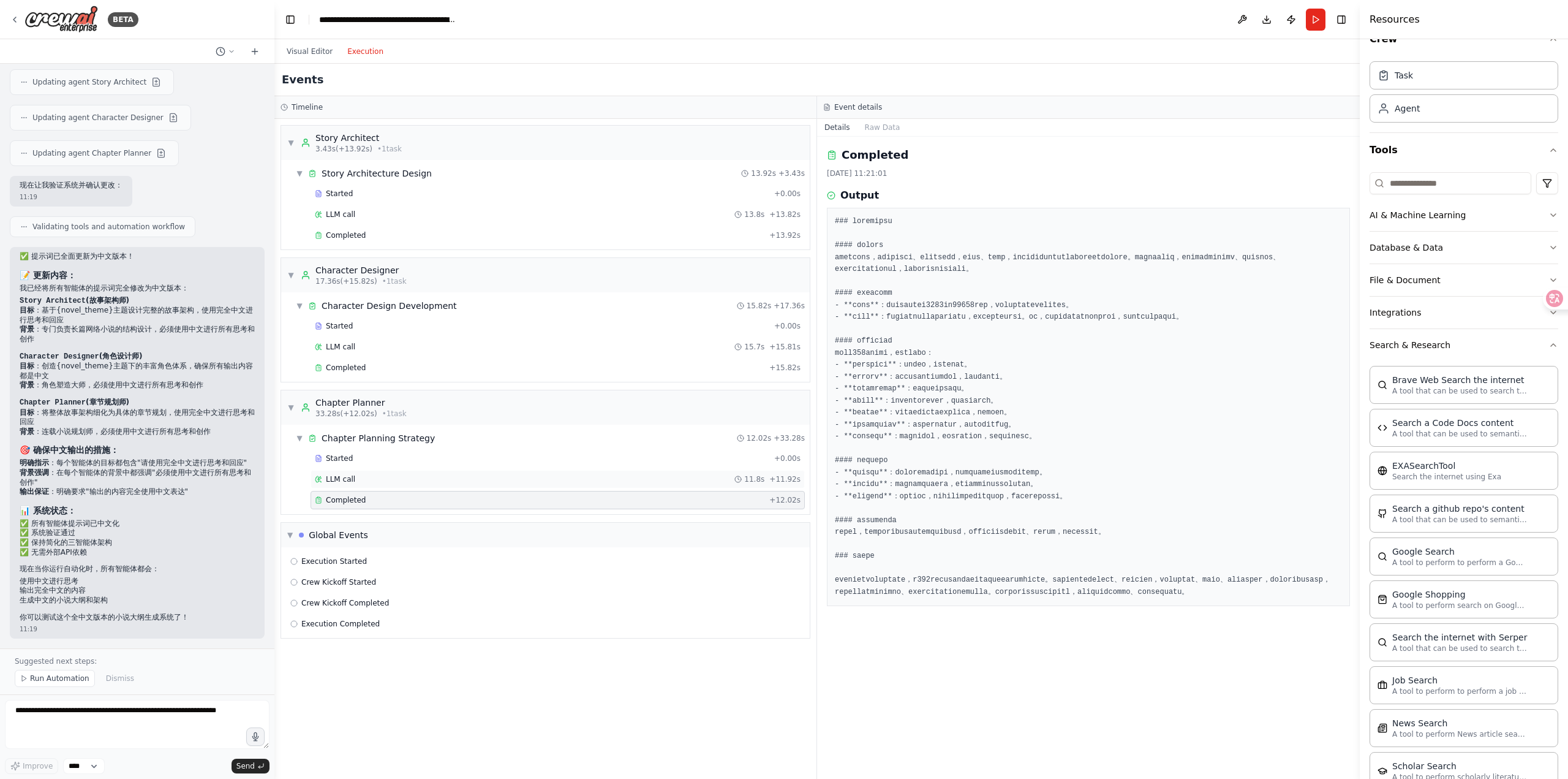
click at [463, 480] on div "LLM call 11.8s + 11.92s" at bounding box center [558, 480] width 485 height 10
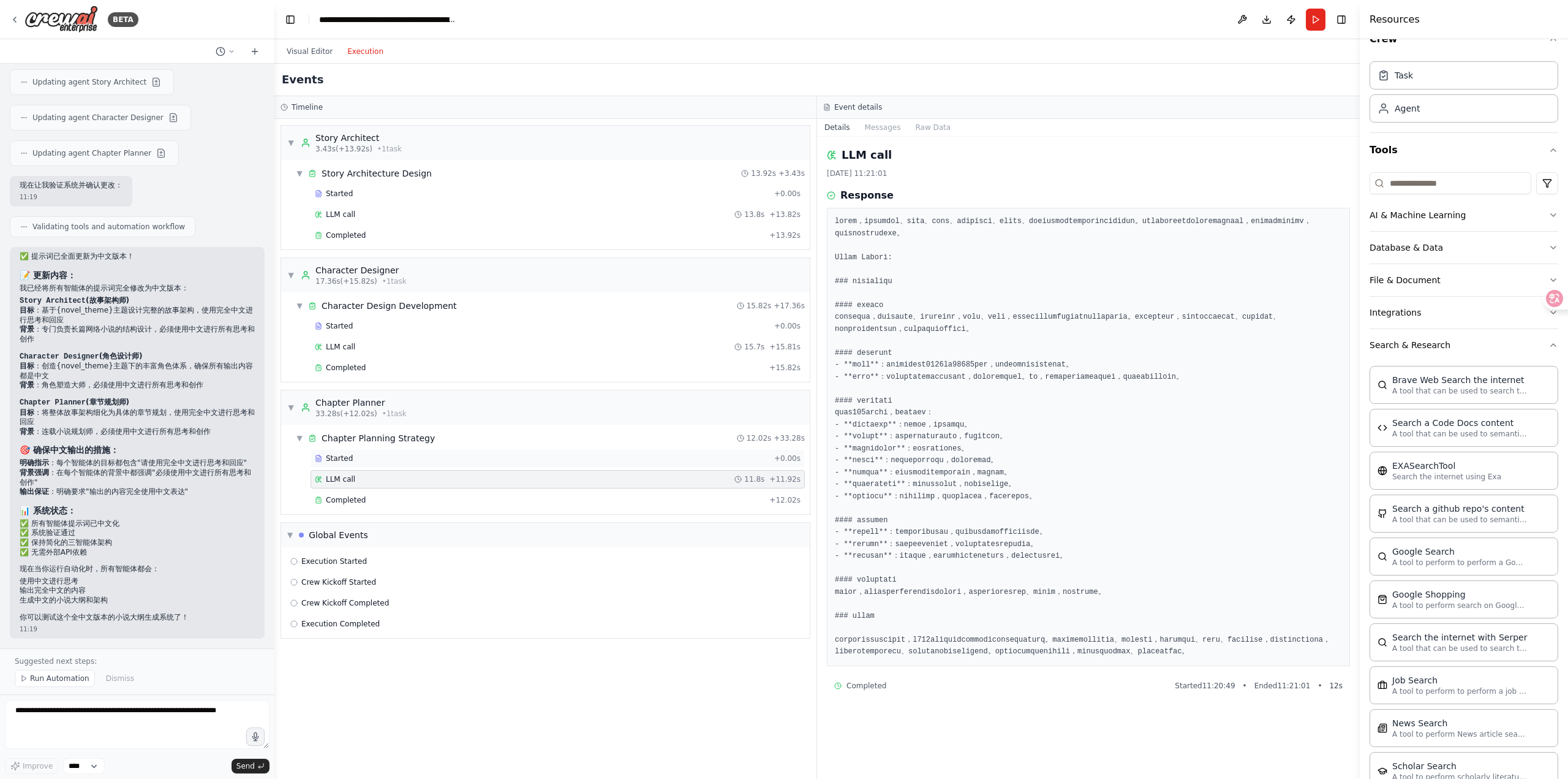
click at [463, 462] on div "Started" at bounding box center [542, 458] width 455 height 10
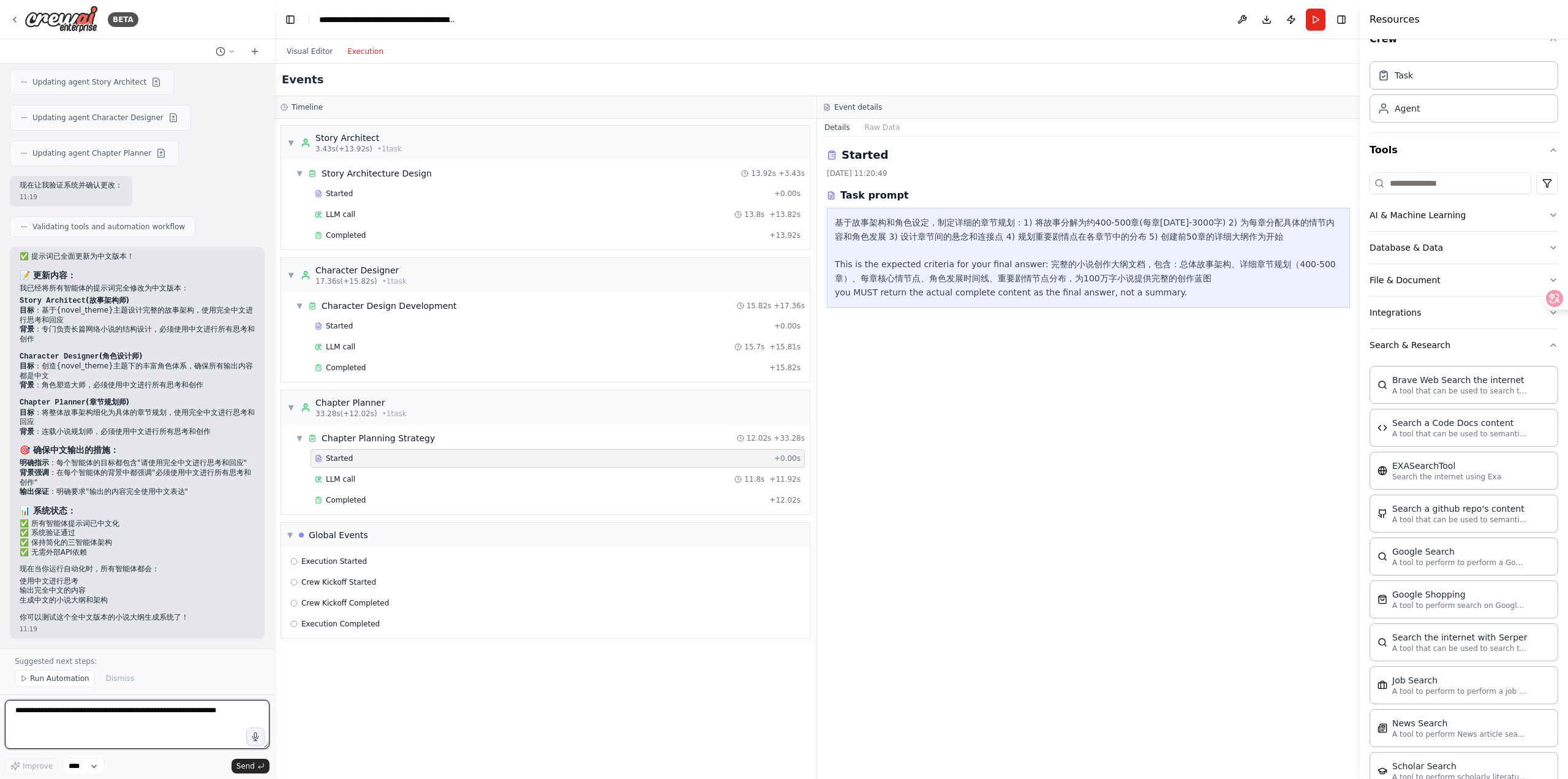
click at [149, 727] on textarea at bounding box center [137, 724] width 264 height 49
type textarea "*"
click at [451, 501] on div "Completed" at bounding box center [540, 500] width 450 height 10
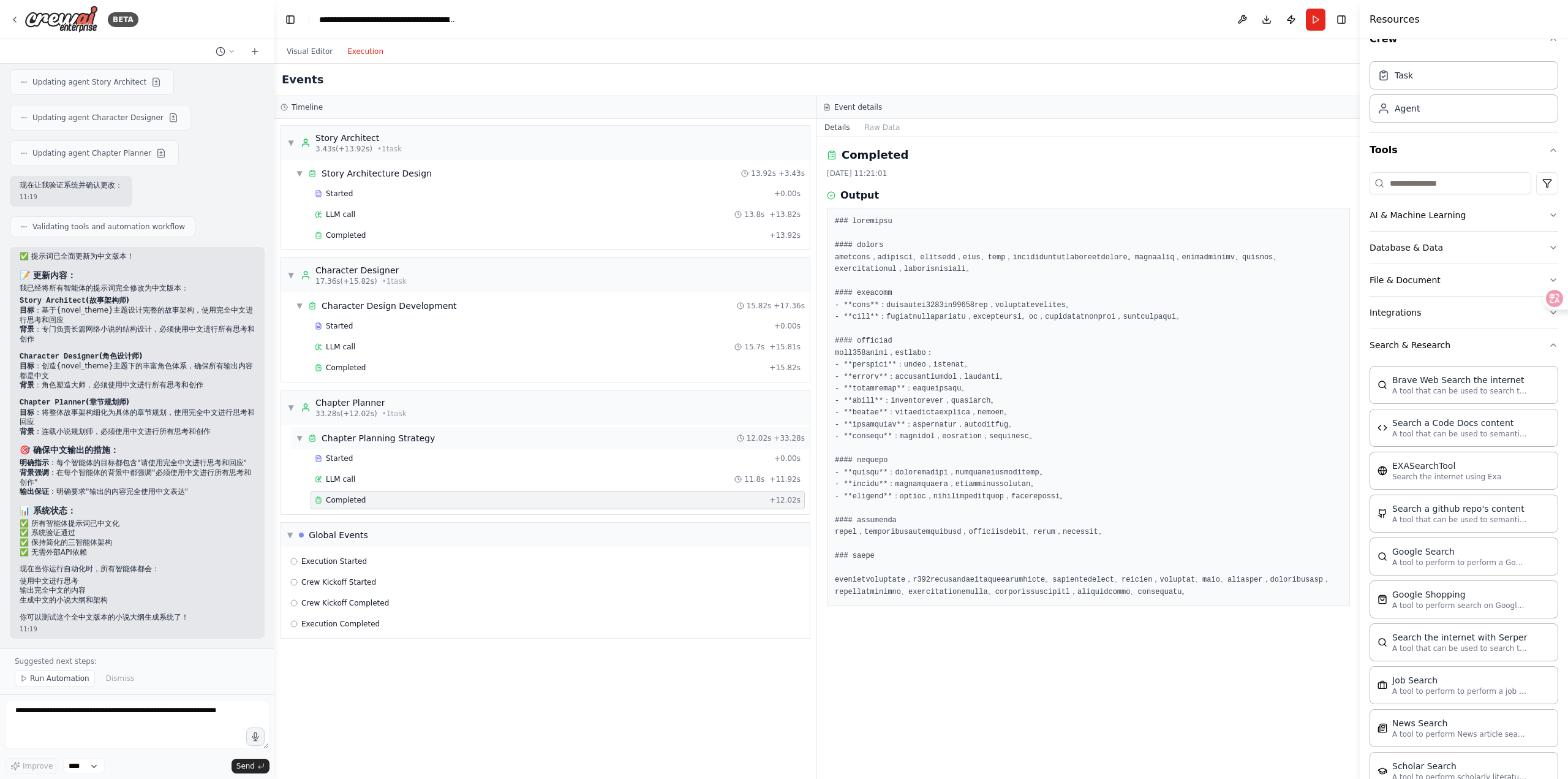
click at [441, 438] on div "▼ Chapter Planning Strategy 12.02s + 33.28s" at bounding box center [550, 437] width 518 height 23
click at [426, 439] on div "Chapter Planning Strategy" at bounding box center [379, 437] width 113 height 13
click at [425, 461] on div "Started" at bounding box center [542, 458] width 455 height 10
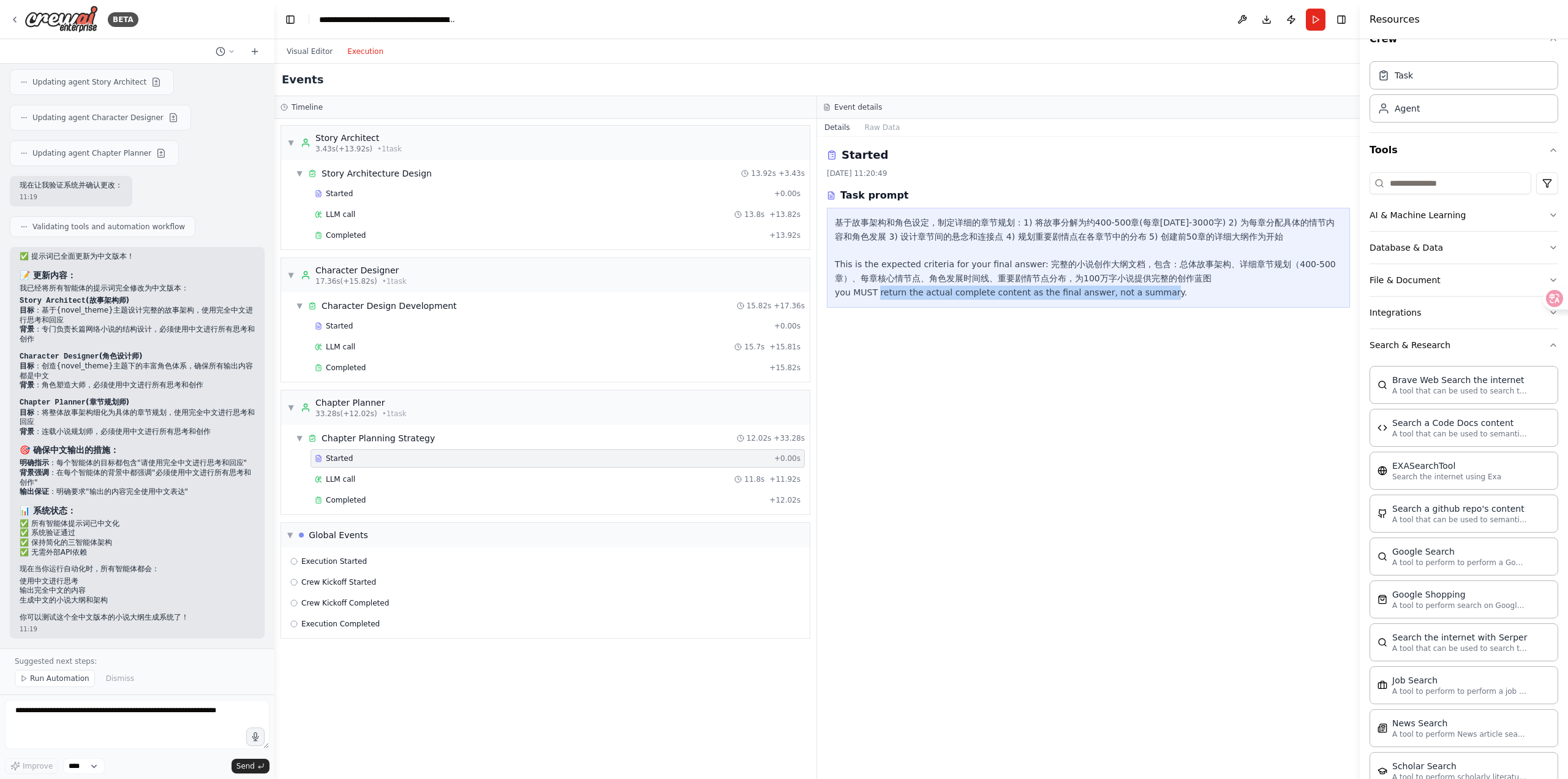
drag, startPoint x: 1172, startPoint y: 295, endPoint x: 888, endPoint y: 291, distance: 284.0
click at [888, 291] on div "基于故事架构和角色设定，制定详细的章节规划：1) 将故事分解为约400-500章(每章2000-3000字) 2) 为每章分配具体的情节内容和角色发展 3) …" at bounding box center [1088, 257] width 507 height 84
click at [506, 199] on div "Started + 0.00s" at bounding box center [557, 193] width 494 height 19
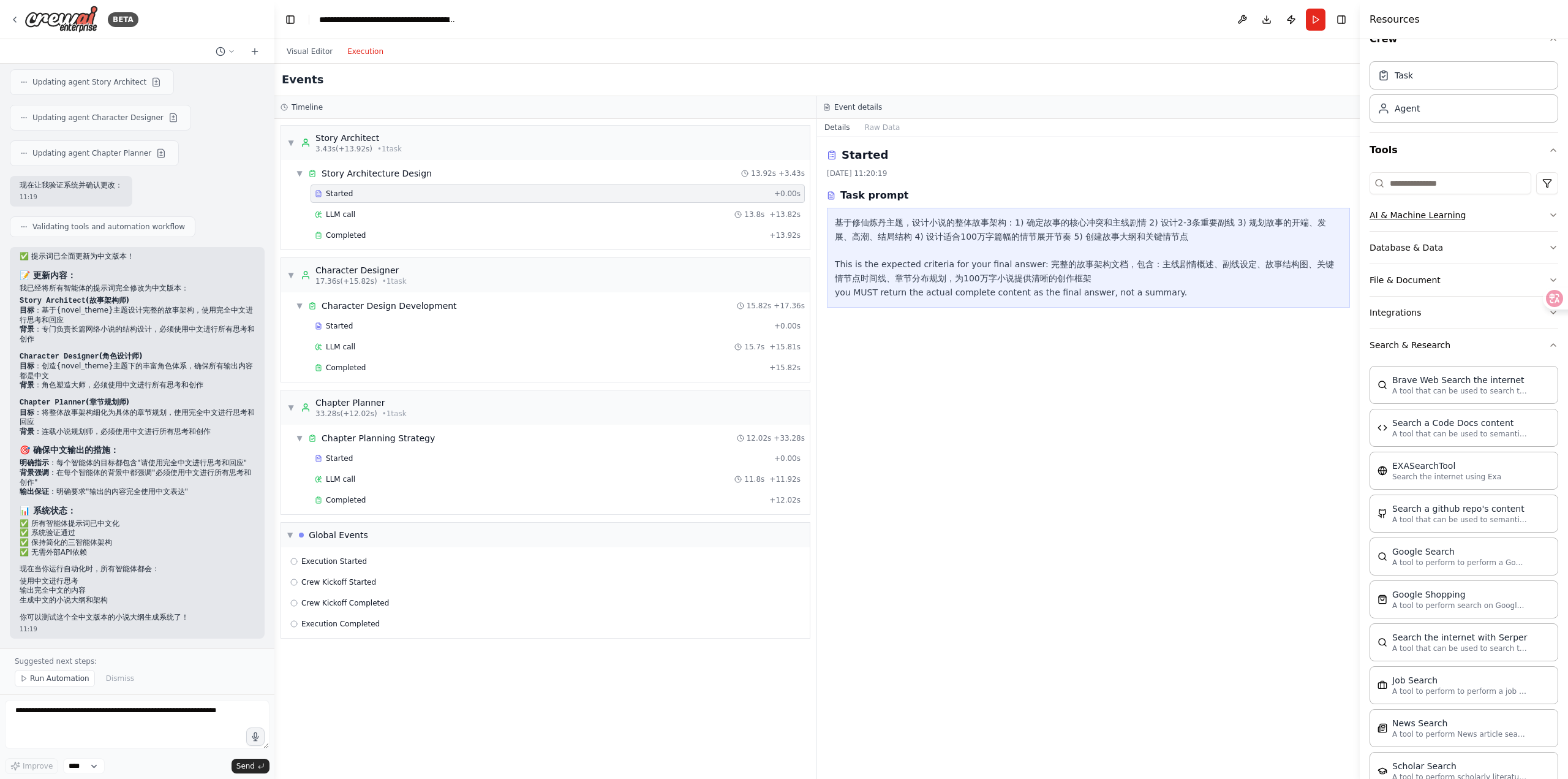
click at [1437, 214] on button "AI & Machine Learning" at bounding box center [1463, 214] width 189 height 32
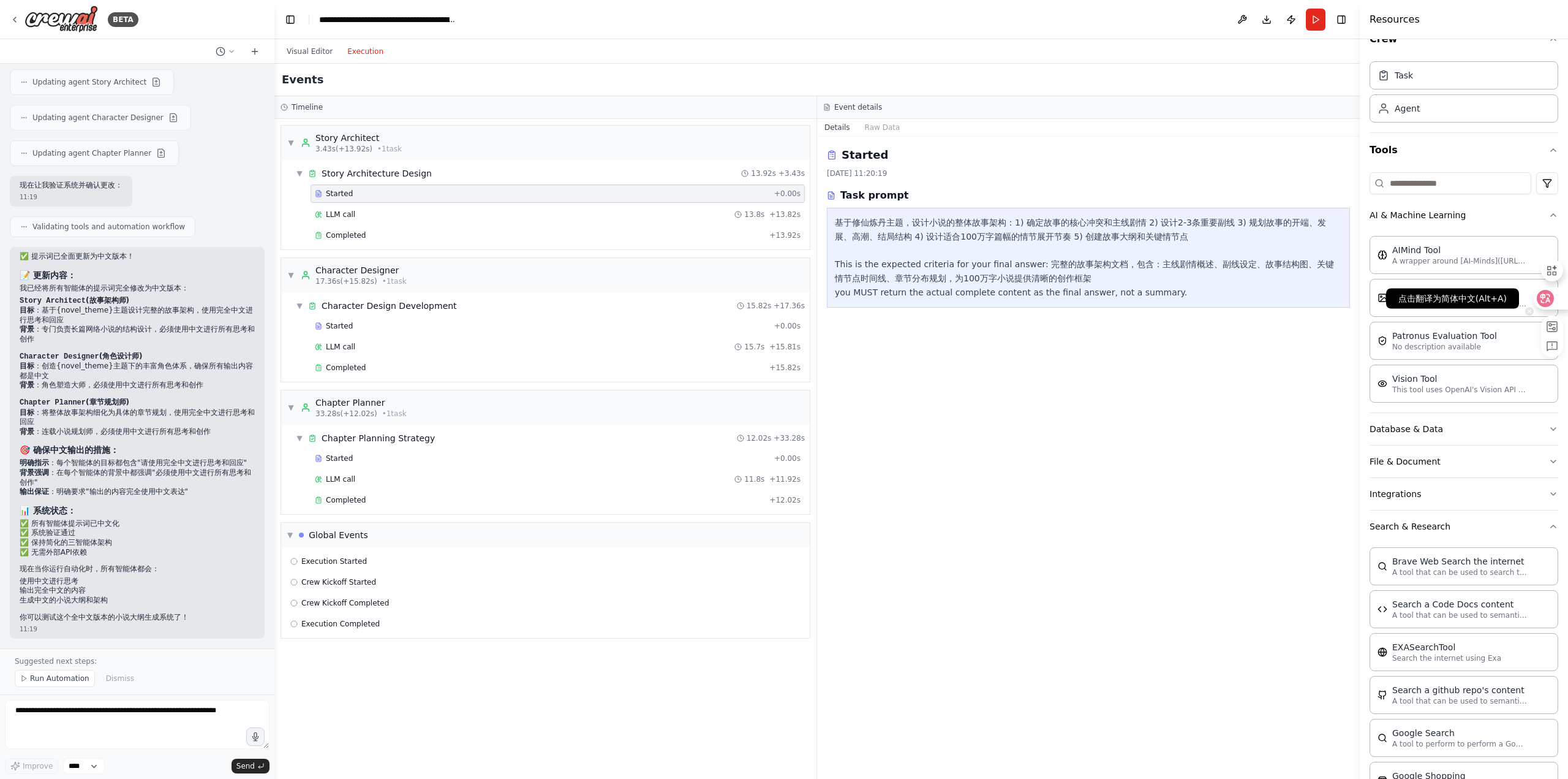
click at [1542, 298] on icon at bounding box center [1546, 298] width 11 height 10
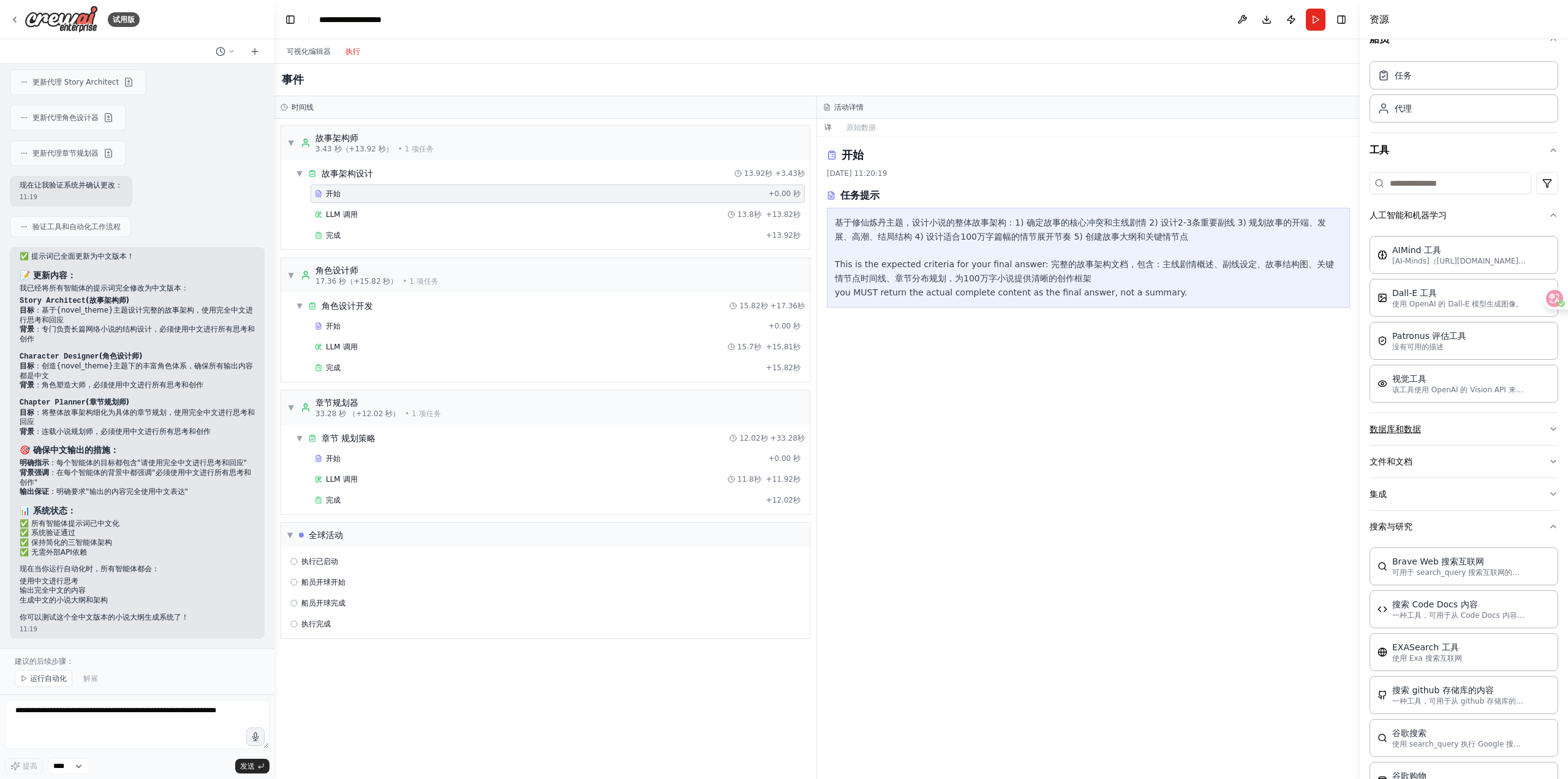
click at [1470, 430] on button "数据库和数据" at bounding box center [1463, 429] width 189 height 32
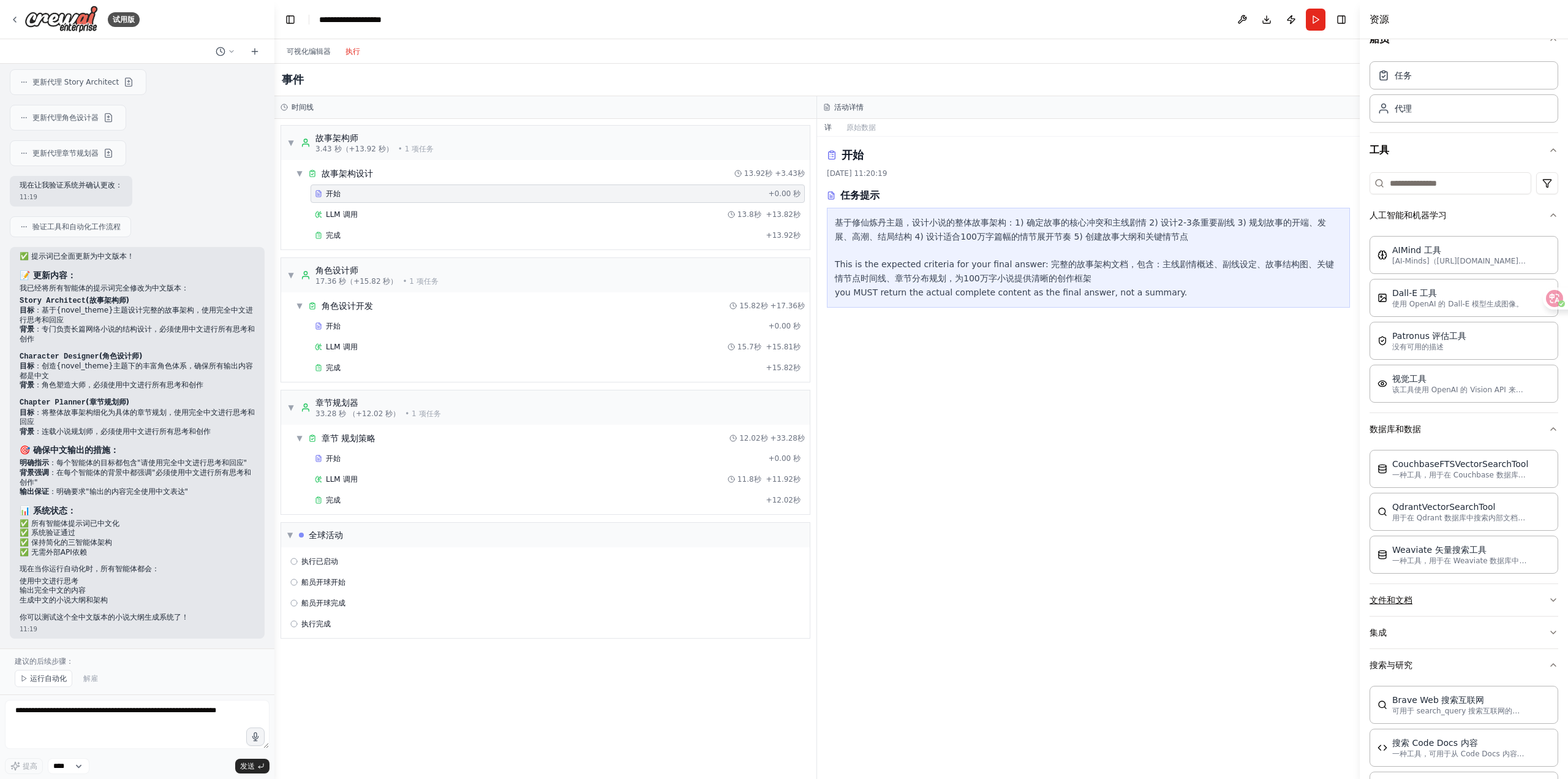
click at [1422, 603] on button "文件和文档" at bounding box center [1463, 600] width 189 height 32
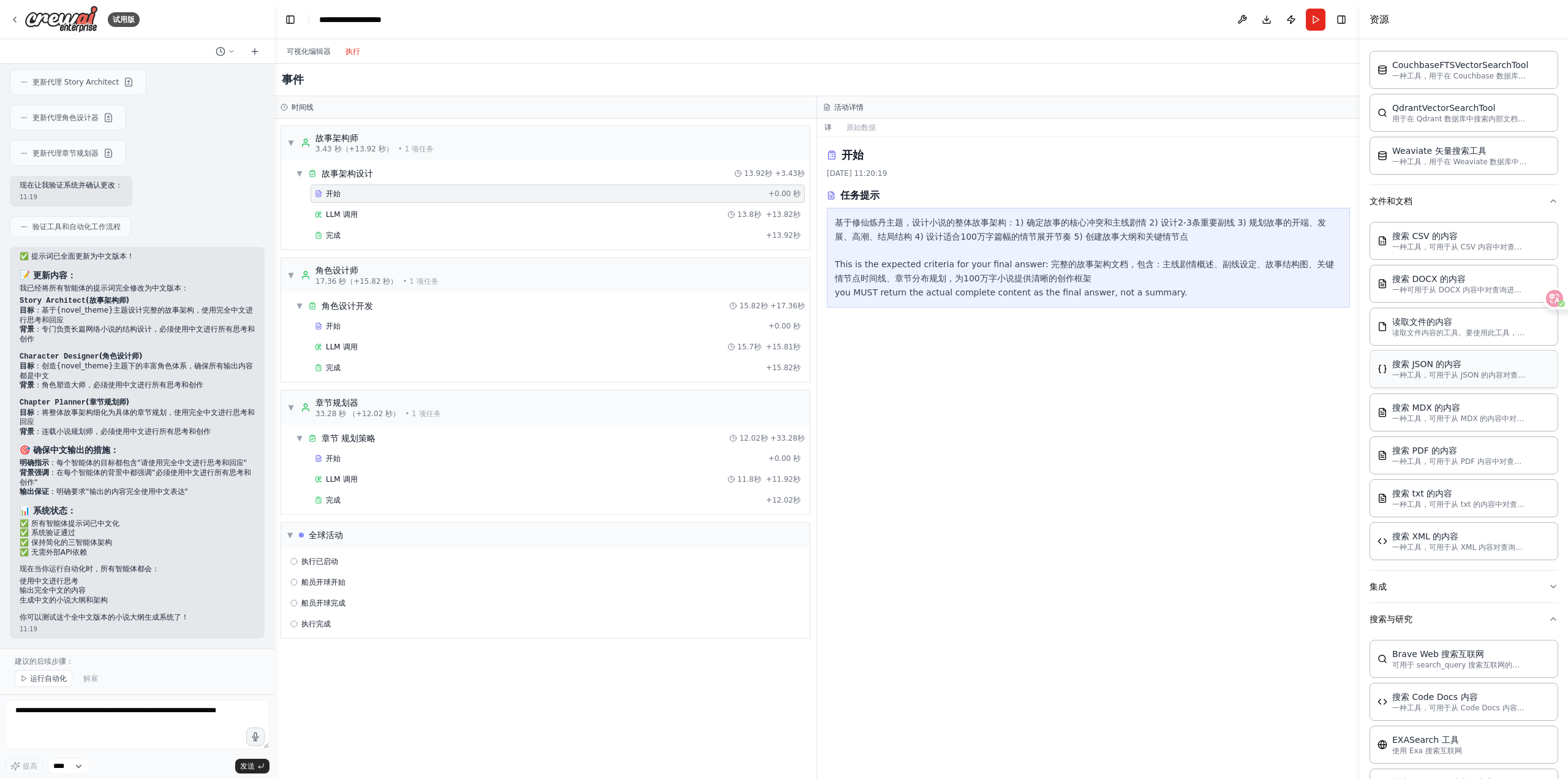
scroll to position [429, 0]
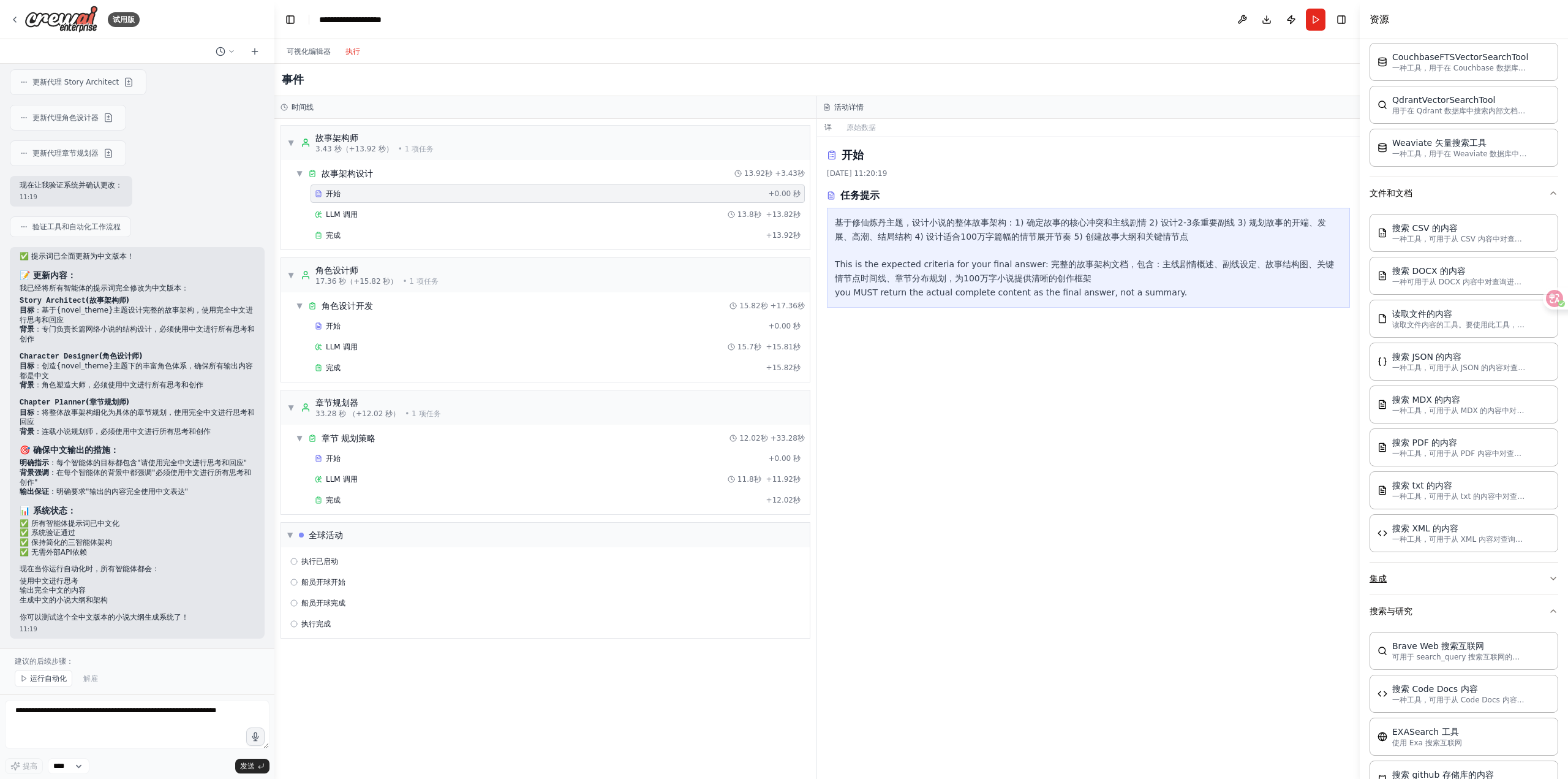
click at [1421, 583] on button "集成" at bounding box center [1463, 578] width 189 height 32
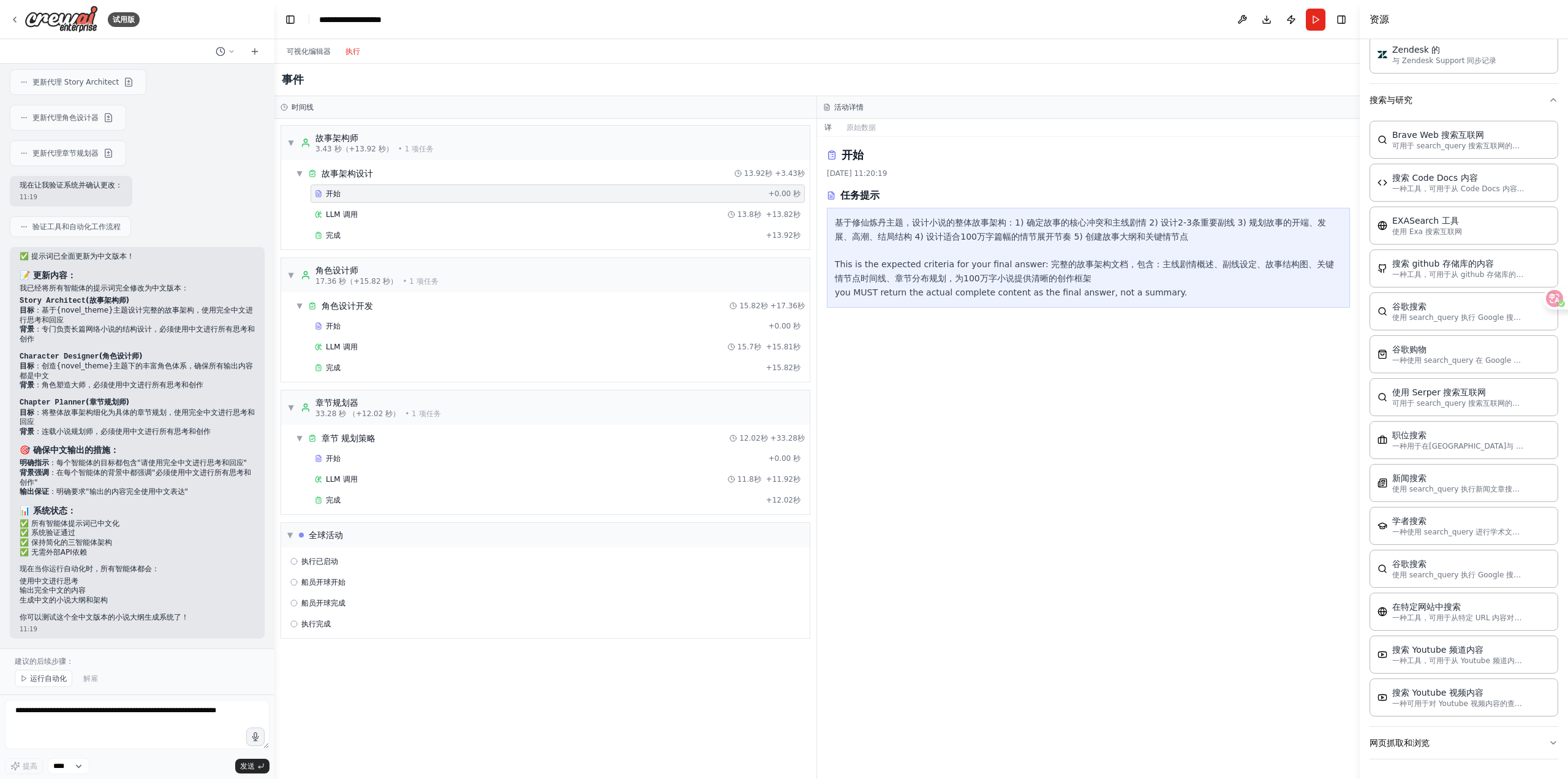
scroll to position [1808, 0]
click at [1498, 743] on button "网页抓取和浏览" at bounding box center [1463, 743] width 189 height 32
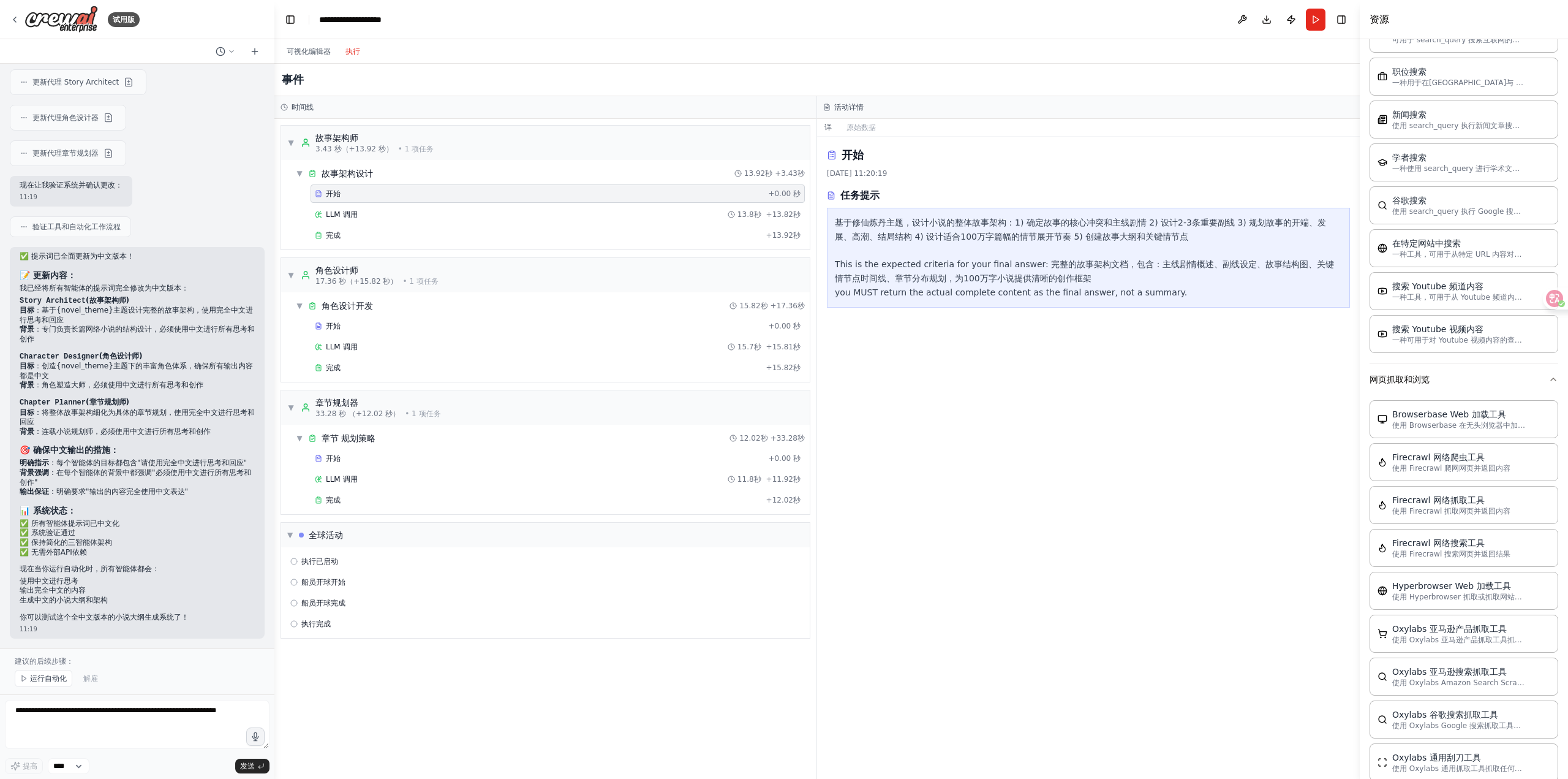
scroll to position [2154, 0]
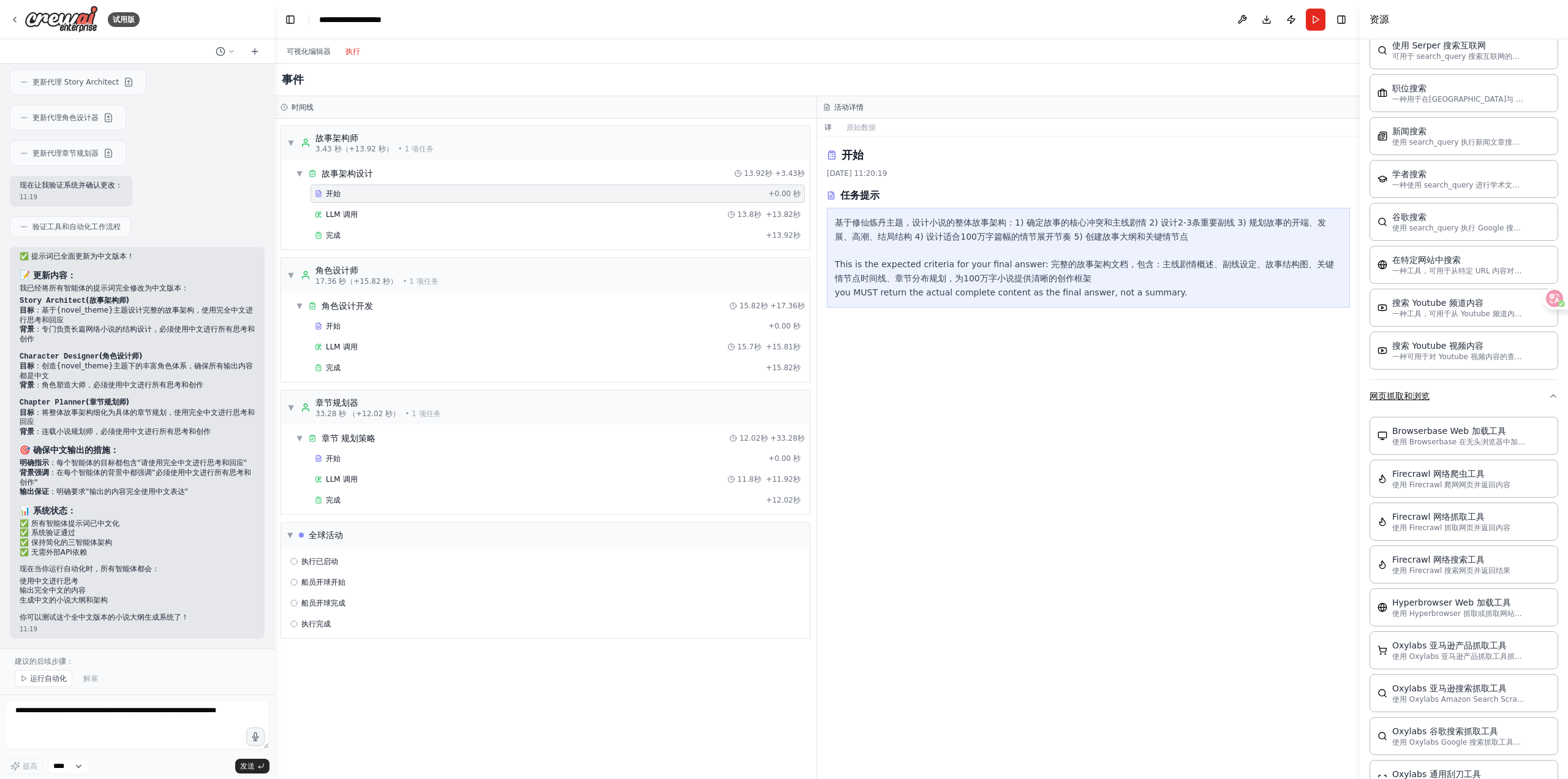
click at [1548, 395] on icon "button" at bounding box center [1553, 395] width 10 height 10
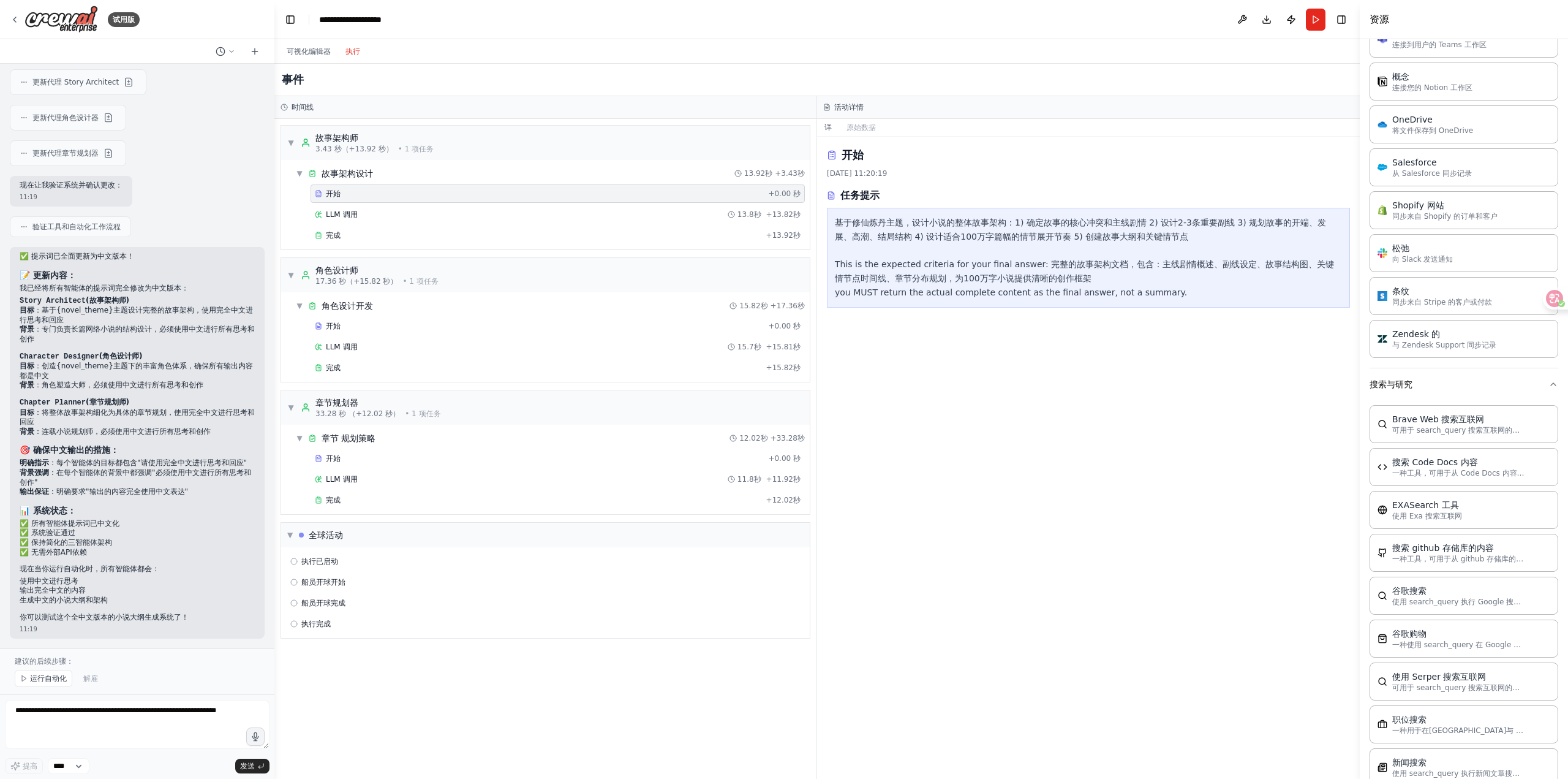
scroll to position [1501, 0]
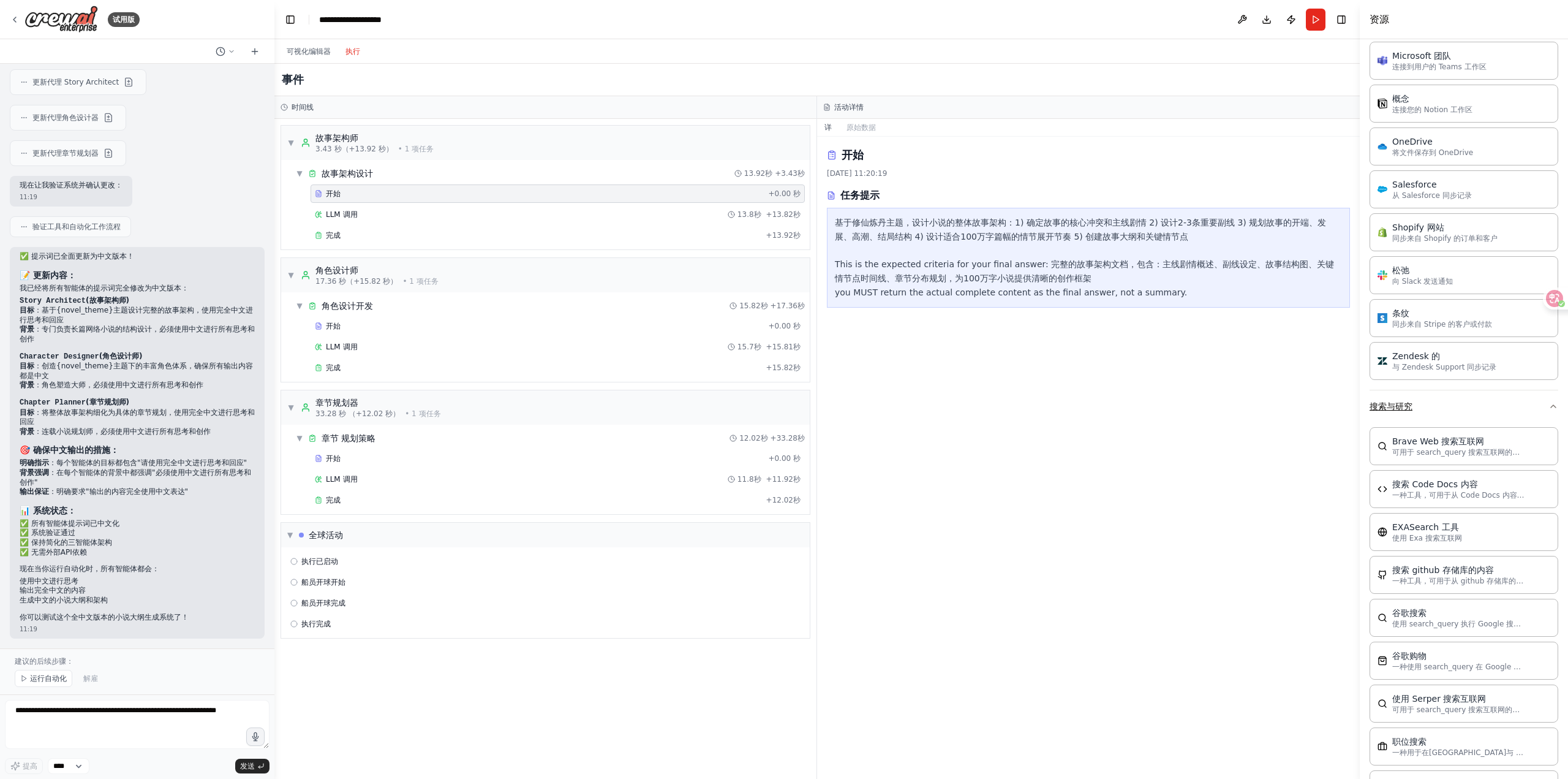
click at [1548, 409] on icon "button" at bounding box center [1553, 406] width 10 height 10
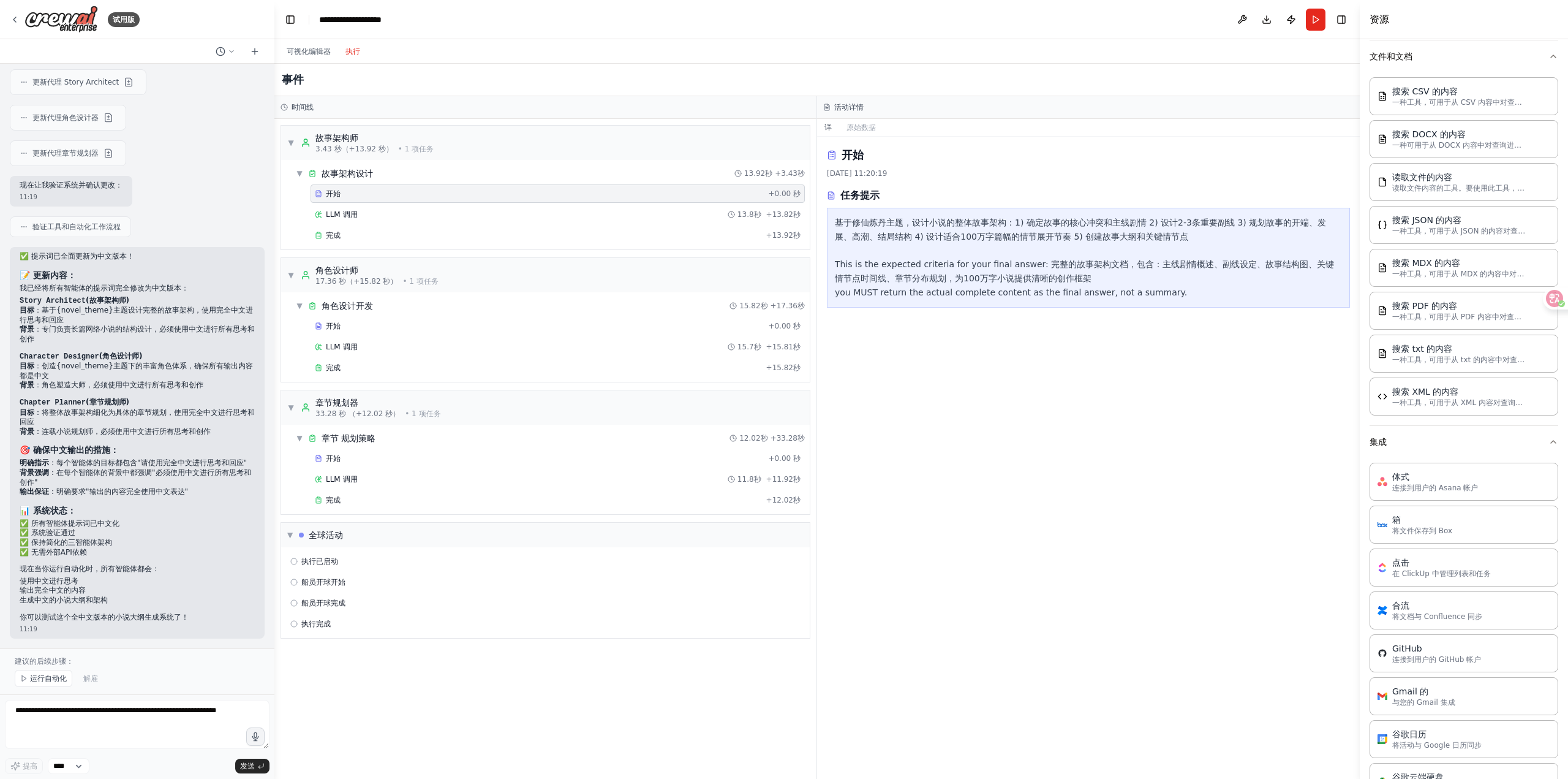
scroll to position [524, 0]
click at [1548, 484] on icon "button" at bounding box center [1553, 484] width 10 height 10
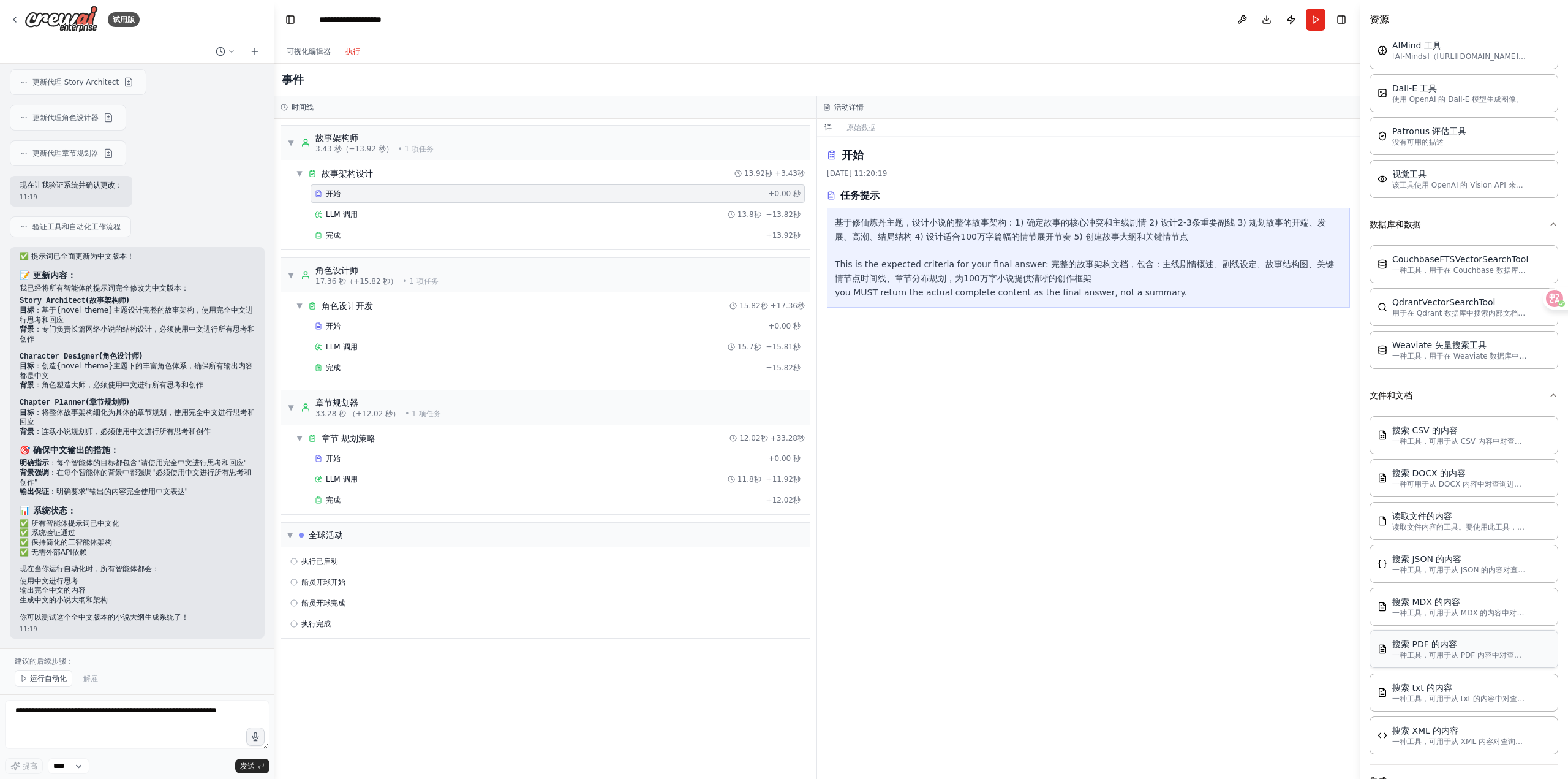
scroll to position [207, 0]
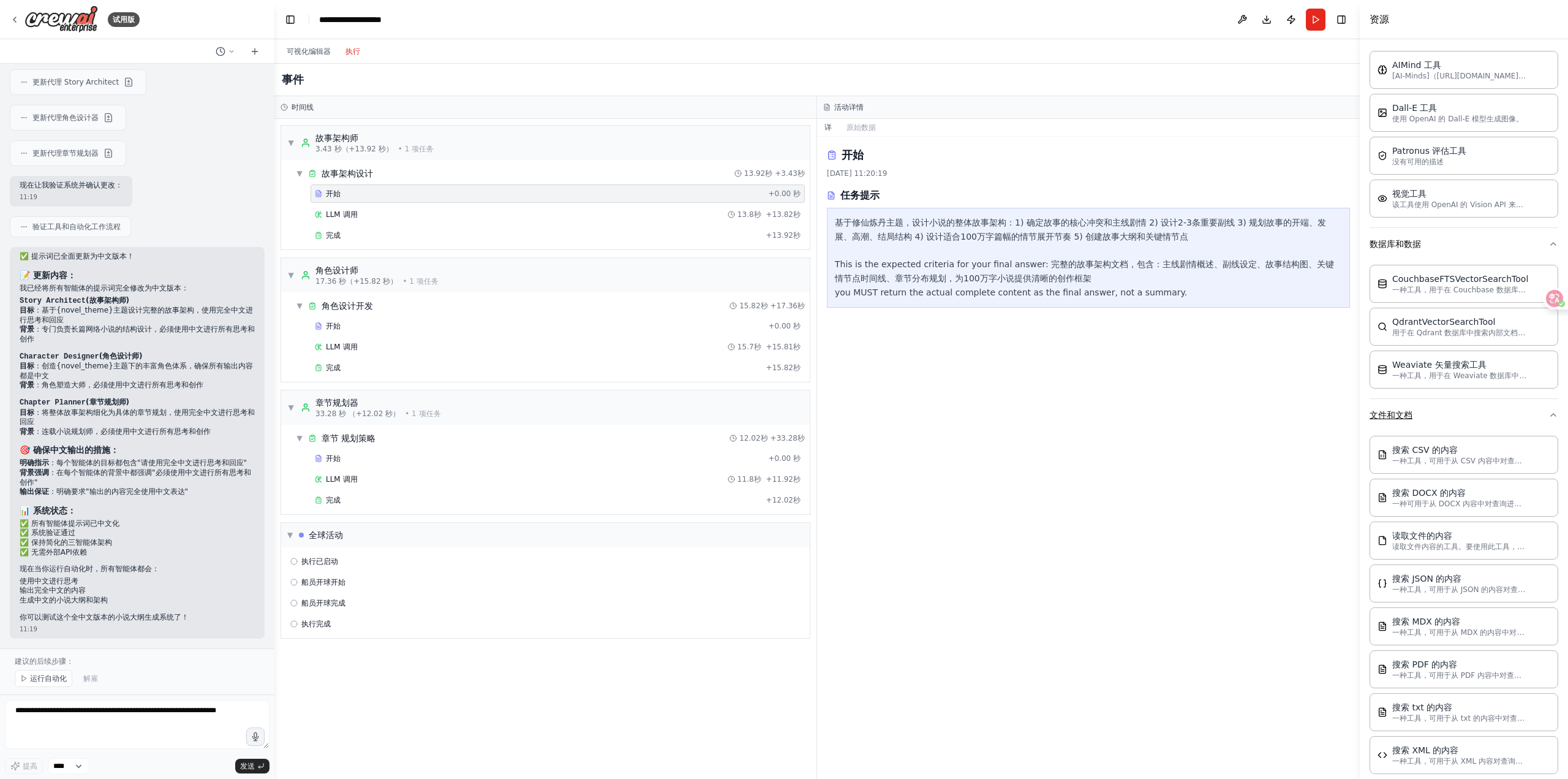
click at [1546, 407] on button "文件和文档" at bounding box center [1463, 415] width 189 height 32
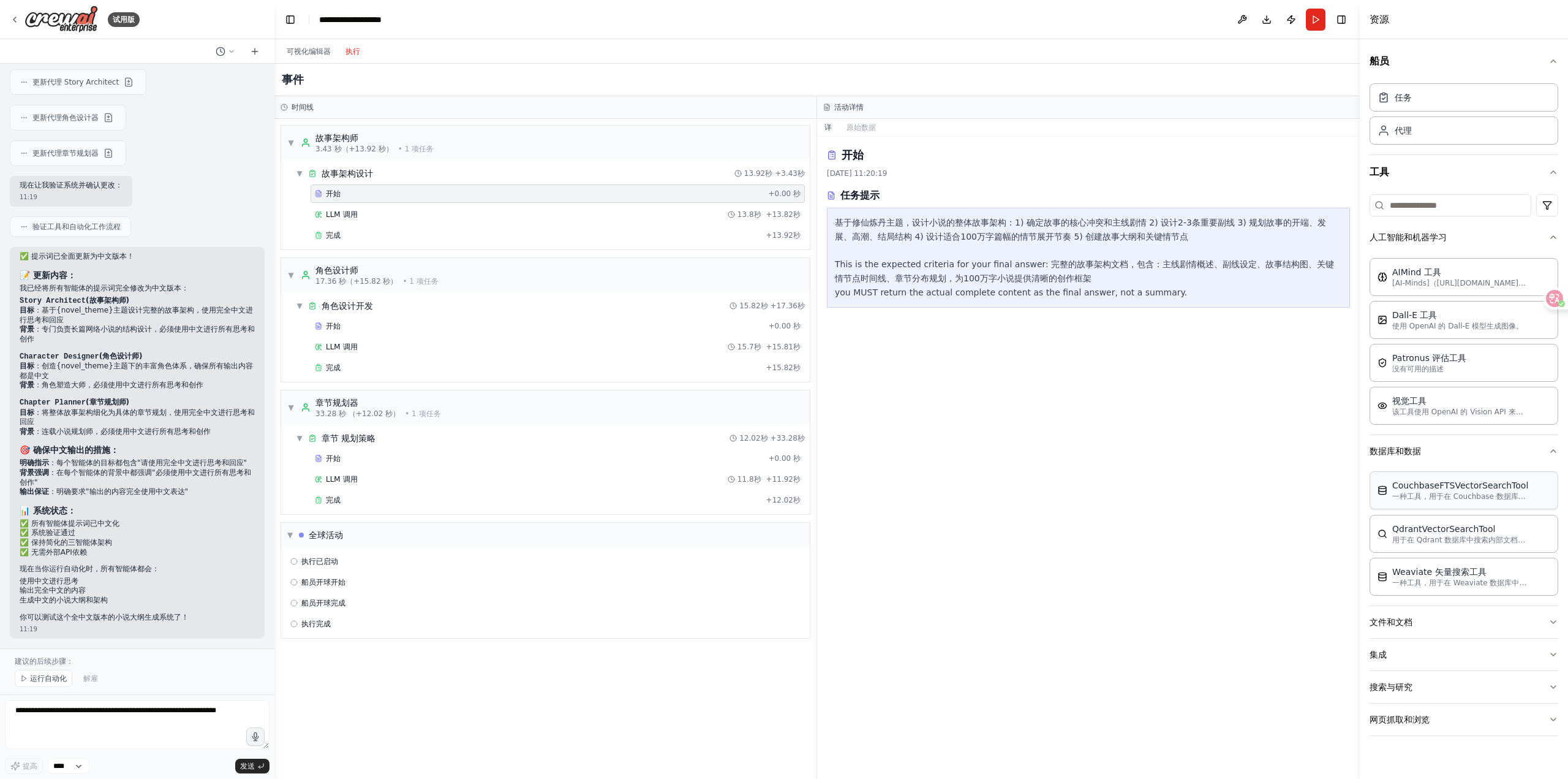
scroll to position [0, 0]
click at [1550, 446] on icon "button" at bounding box center [1553, 451] width 10 height 10
click at [1548, 235] on icon "button" at bounding box center [1553, 237] width 10 height 10
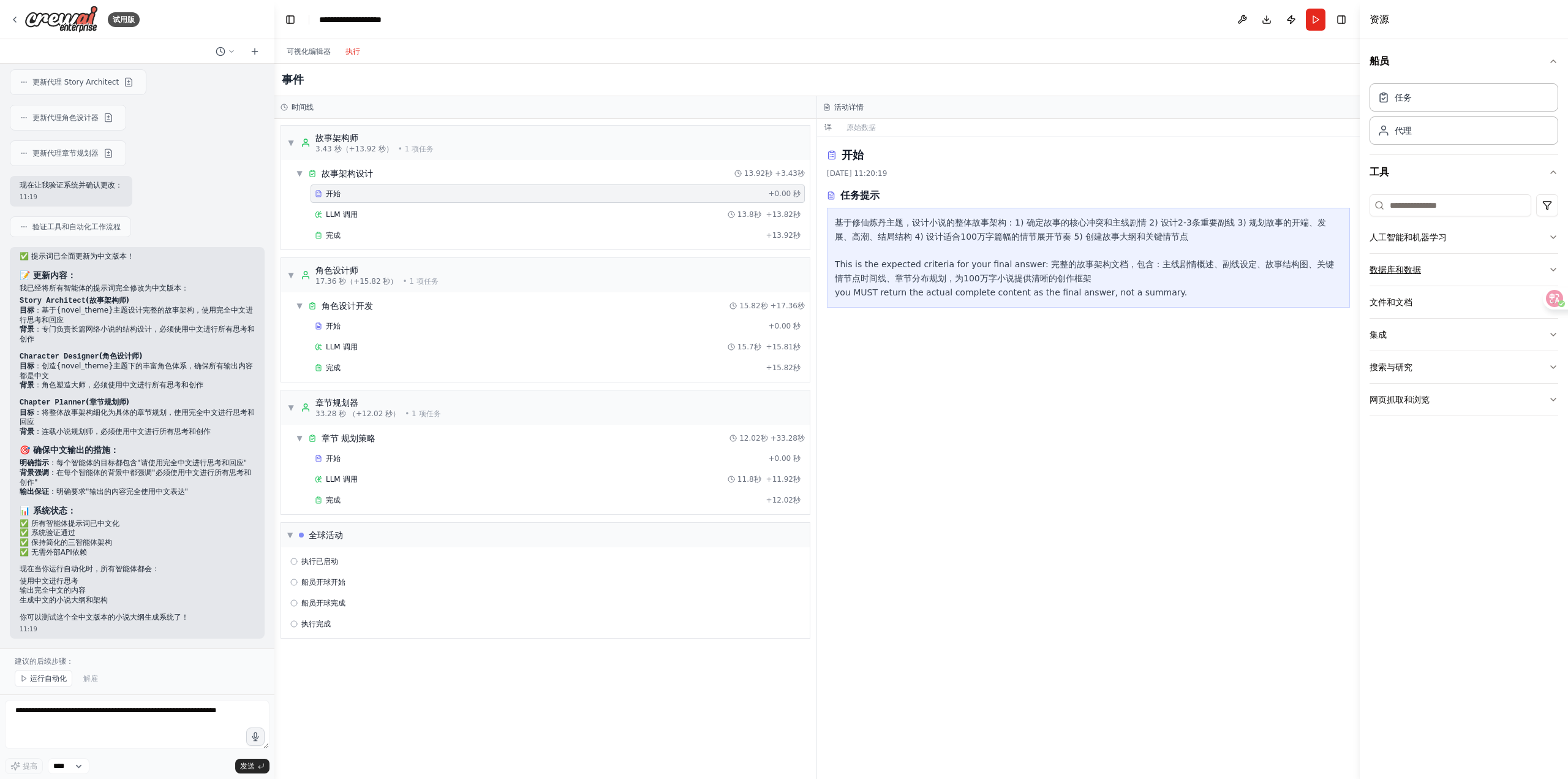
click at [1550, 265] on icon "button" at bounding box center [1553, 269] width 10 height 10
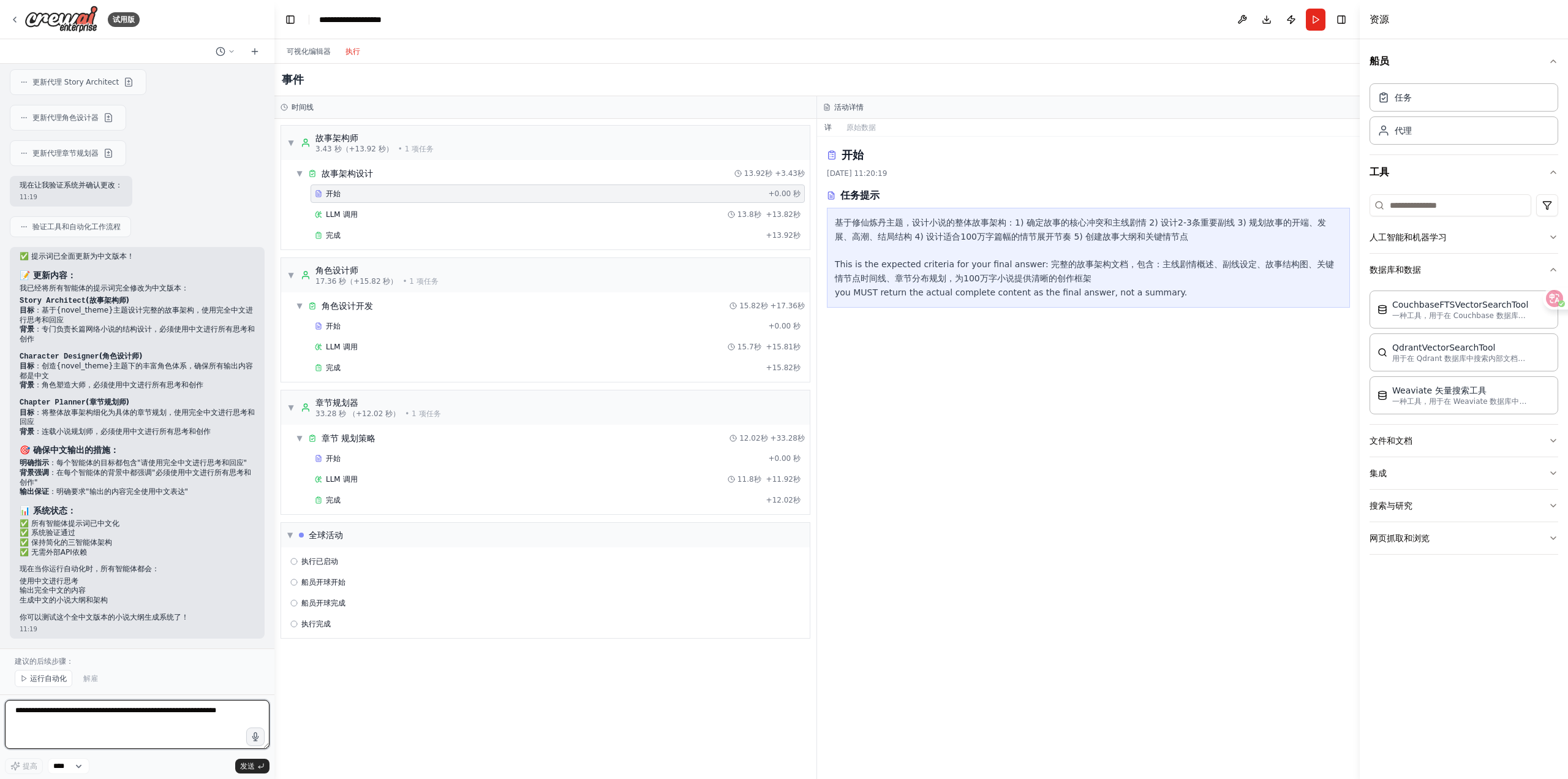
drag, startPoint x: 99, startPoint y: 727, endPoint x: 105, endPoint y: 732, distance: 7.8
click at [99, 727] on textarea at bounding box center [137, 724] width 264 height 49
type textarea "**********"
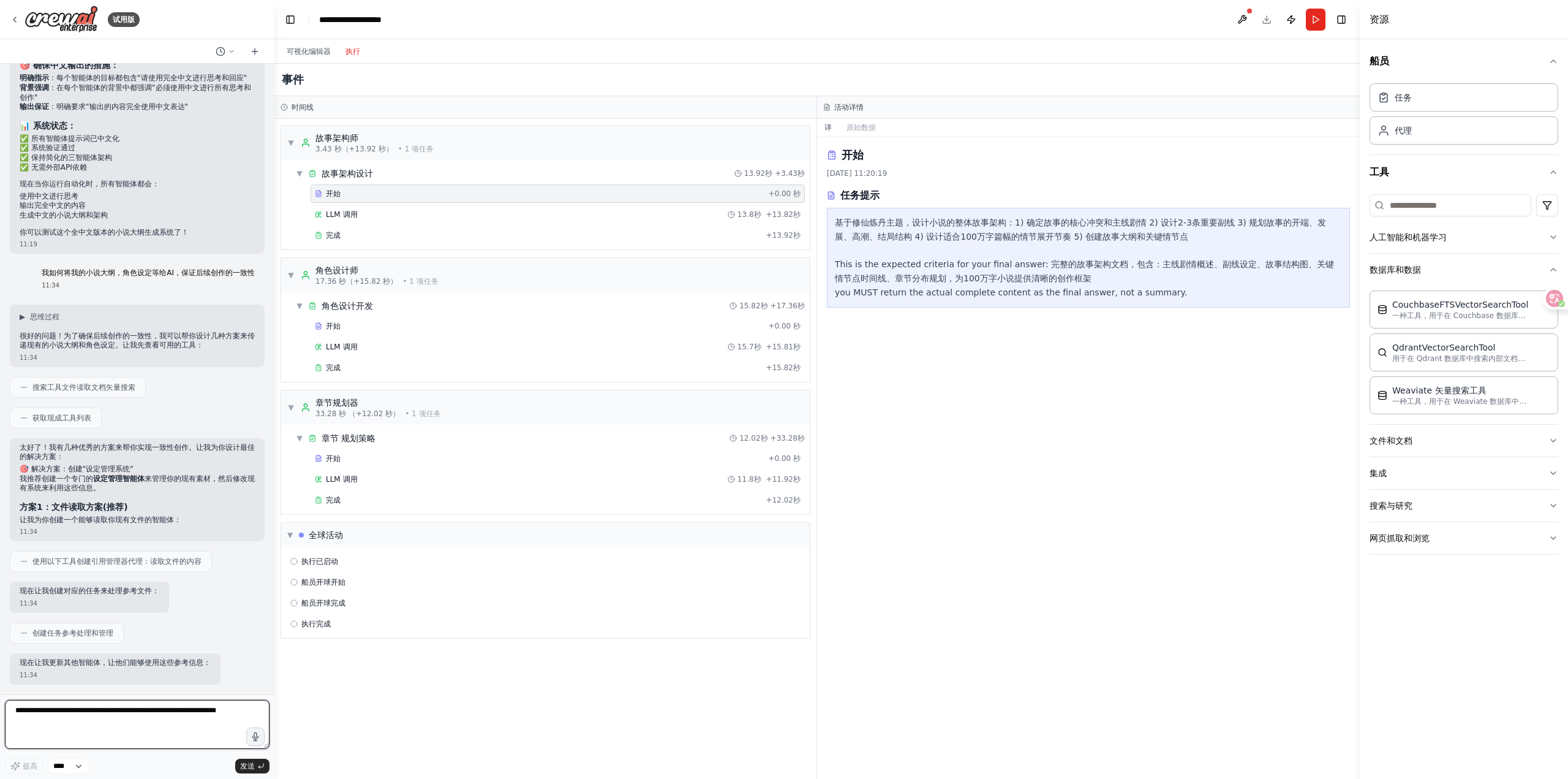
scroll to position [6280, 0]
click at [311, 50] on font "可视化编辑器" at bounding box center [308, 51] width 44 height 9
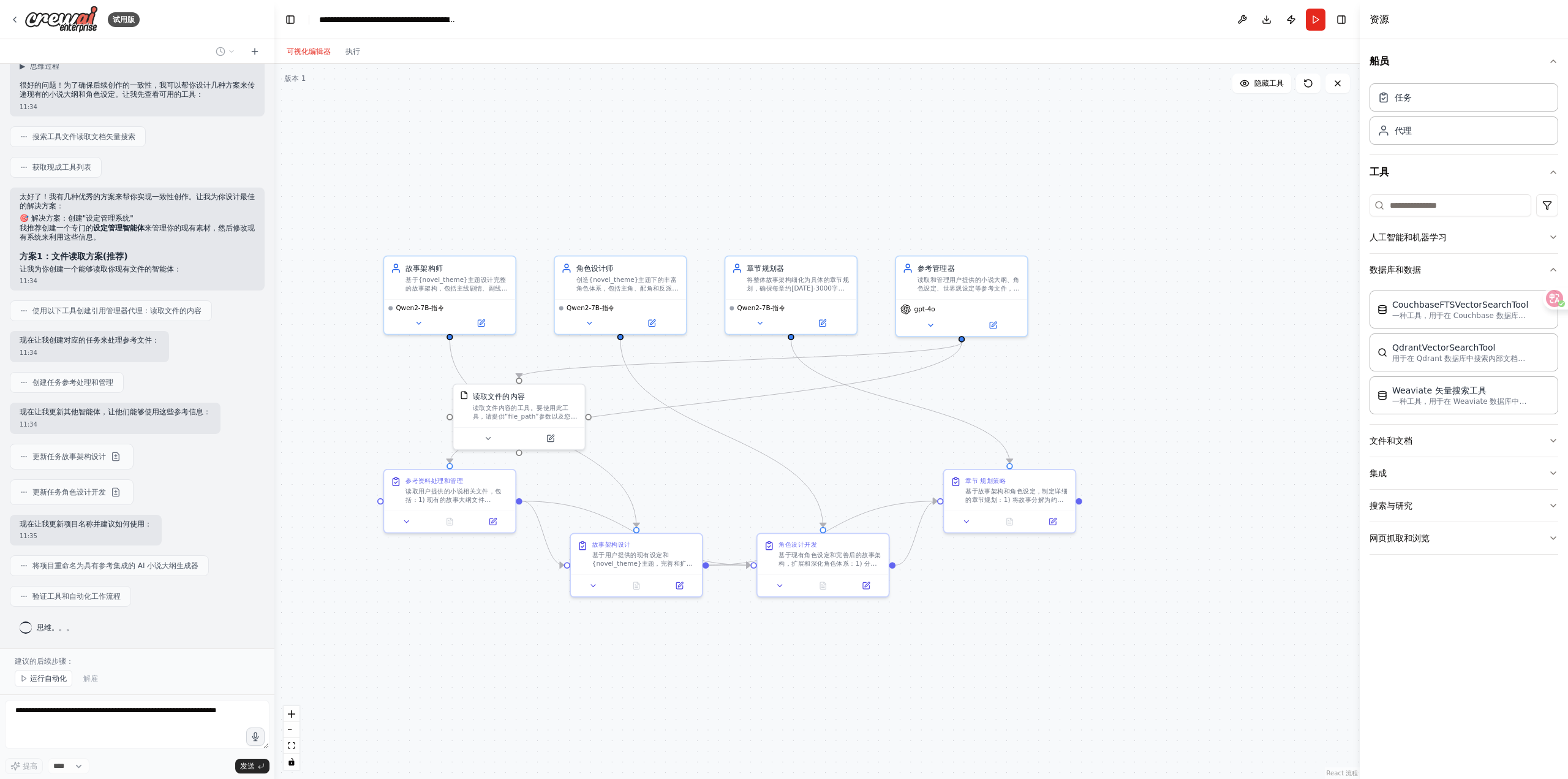
scroll to position [6530, 0]
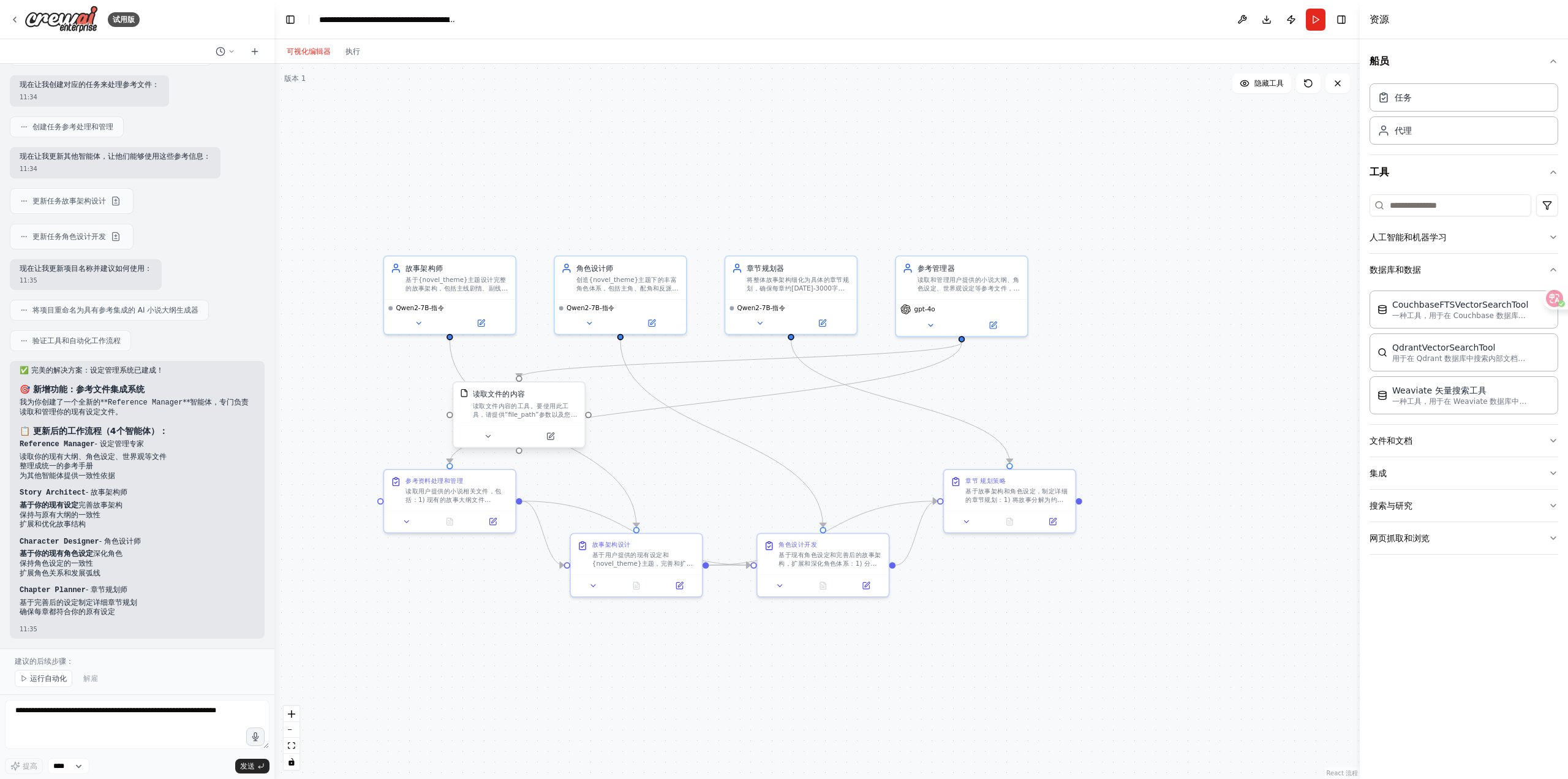
click at [554, 409] on font "读取文件内容的工具。要使用此工具，请提供“file_path”参数以及您要读取的文件的路径。（可选）提供“start_line”以从特定行开始读取，并提供“l…" at bounding box center [524, 427] width 105 height 50
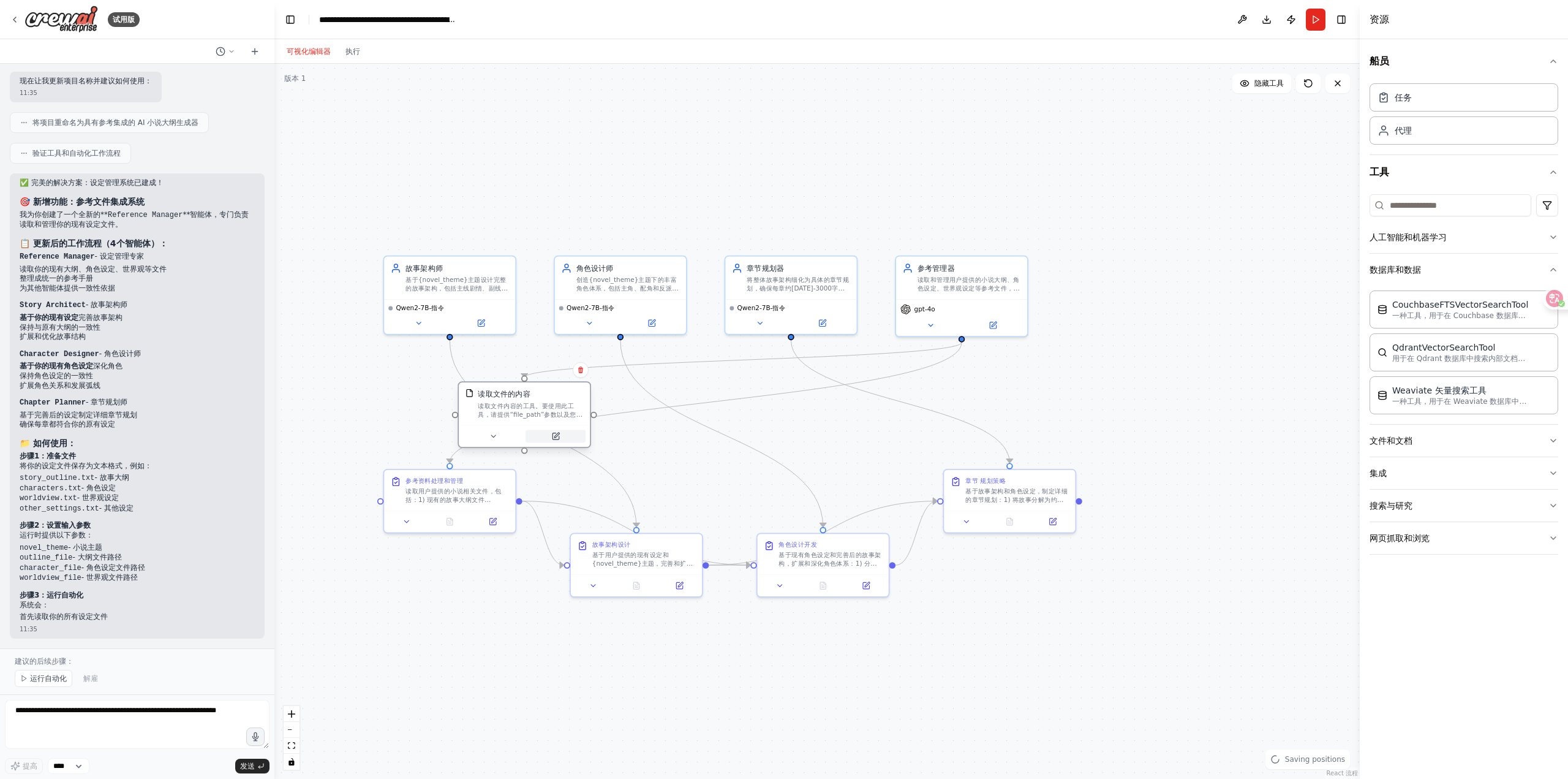
click at [564, 438] on button at bounding box center [555, 435] width 60 height 13
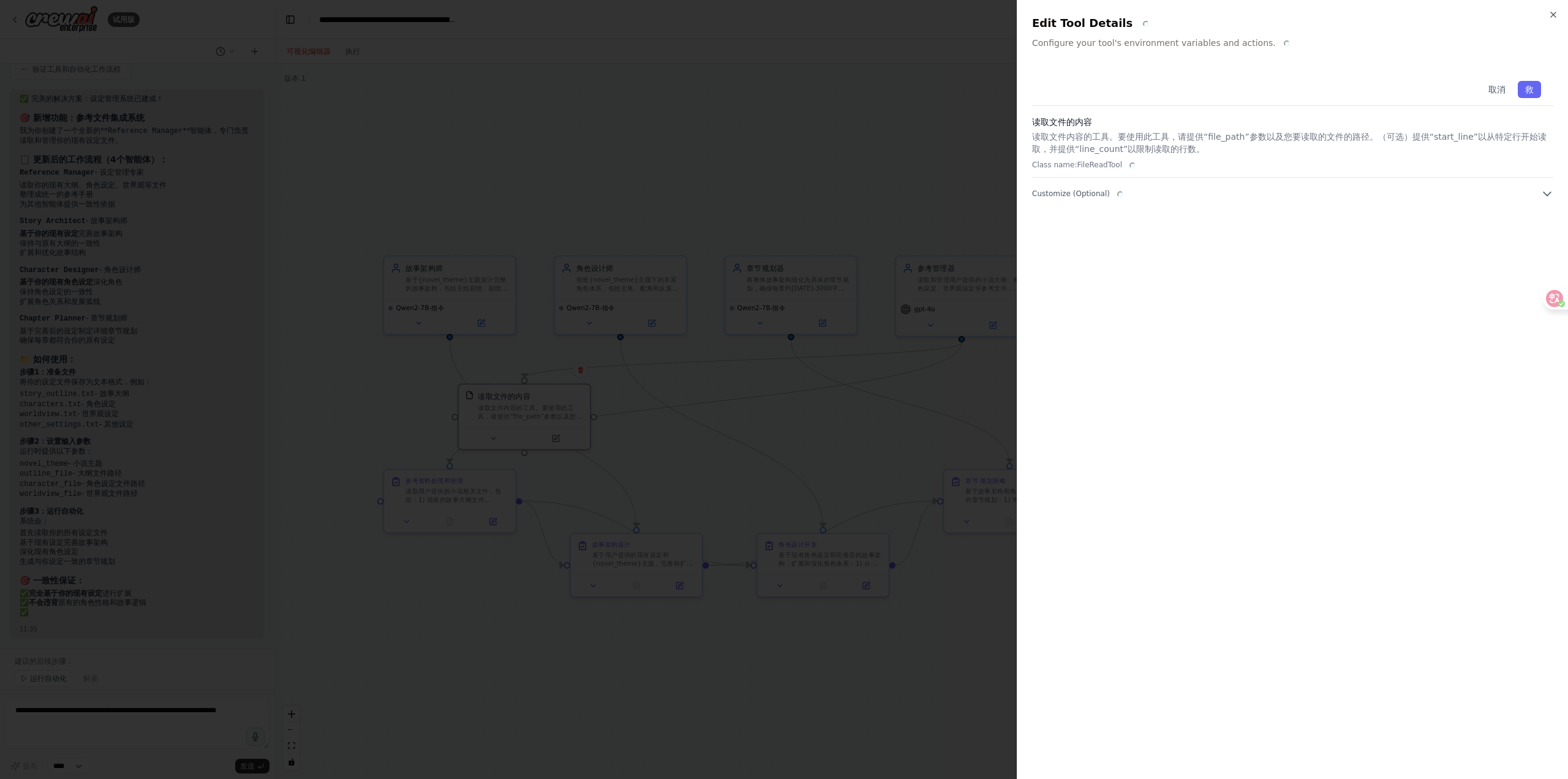
scroll to position [7101, 0]
click at [1086, 192] on button "自定义（可选）" at bounding box center [1292, 194] width 521 height 13
click at [923, 171] on div at bounding box center [784, 390] width 1568 height 779
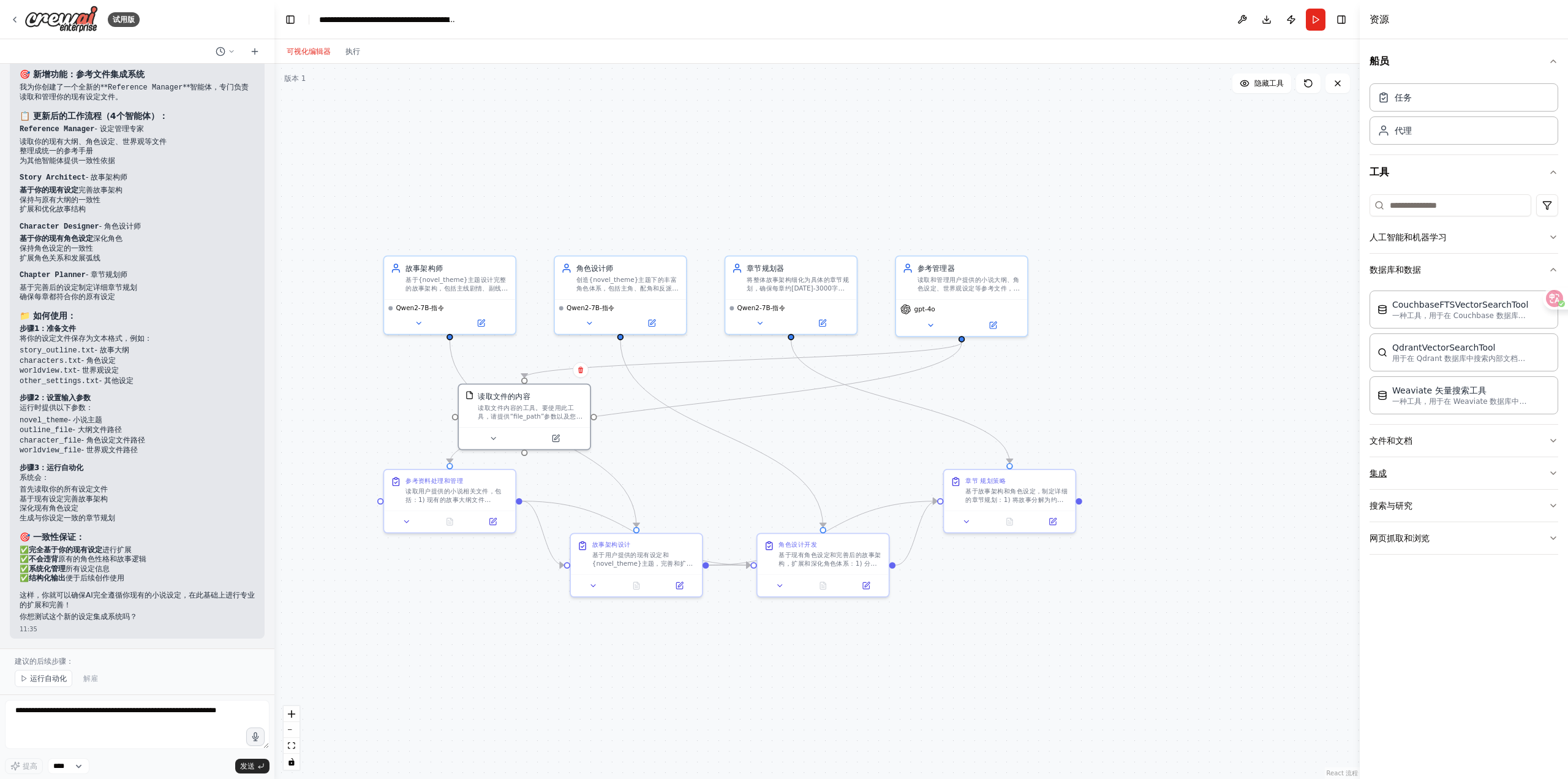
click at [1553, 468] on button "集成" at bounding box center [1463, 473] width 189 height 32
click at [1553, 470] on div "船员 任务 代理 工具 人工智能和机器学习 数据库和数据 CouchbaseFTSVectorSearchTool 一种工具，用于在 Couchbase 数据…" at bounding box center [1463, 409] width 208 height 740
click at [1548, 471] on icon "button" at bounding box center [1553, 473] width 10 height 10
click at [642, 291] on div "创造{novel_theme}主题下的丰富角色体系，包括主角、配角和反派的详细设定，确保每个角色都有独特的性格、背景和发展轨迹。请使用完全中文进行思考和回应，…" at bounding box center [628, 282] width 104 height 18
click at [652, 325] on icon at bounding box center [651, 321] width 9 height 9
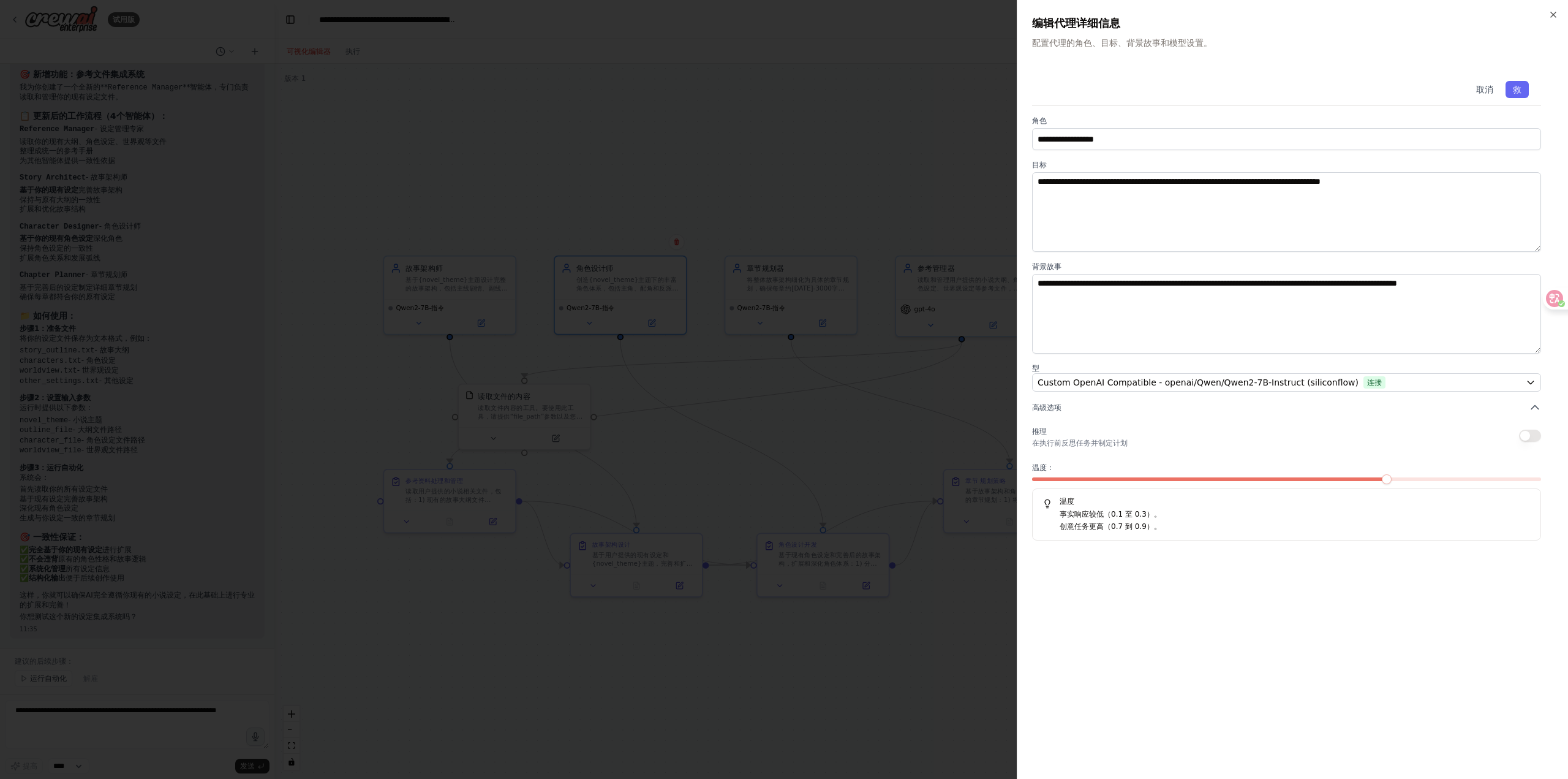
click at [822, 408] on div at bounding box center [784, 390] width 1568 height 779
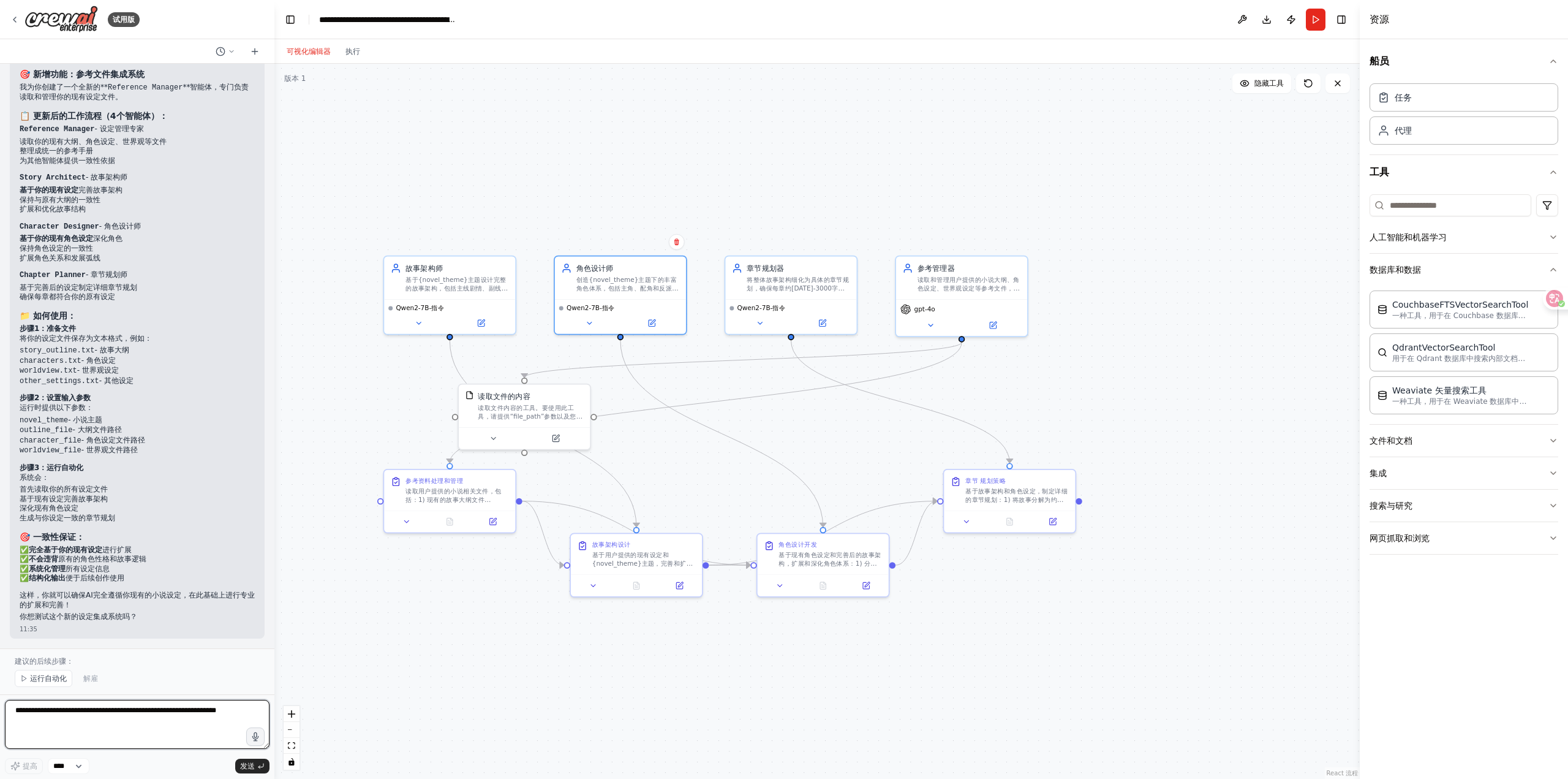
click at [106, 725] on textarea at bounding box center [137, 724] width 264 height 49
drag, startPoint x: 122, startPoint y: 381, endPoint x: 21, endPoint y: 355, distance: 104.3
click at [21, 355] on ul "story_outline.txt - 故事大纲 characters.txt - 角色设定 worldview.txt - 世界观设定 other_sett…" at bounding box center [137, 365] width 235 height 40
copy ul "story_outline.txt - 故事大纲 characters.txt - 角色设定 worldview.txt - 世界观设定 other_sett…"
click at [157, 707] on textarea "**********" at bounding box center [137, 724] width 264 height 49
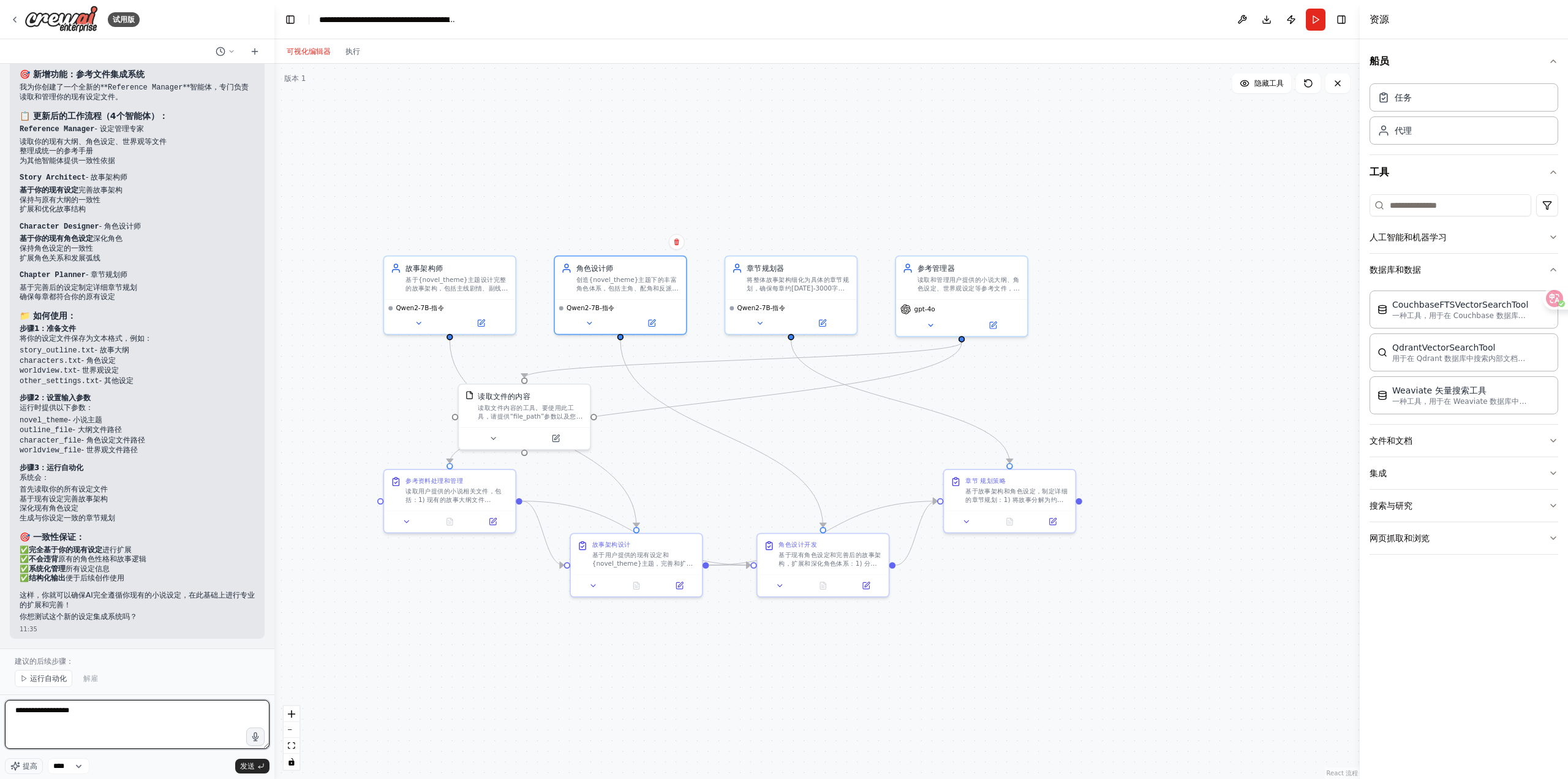
paste textarea "**********"
type textarea "**********"
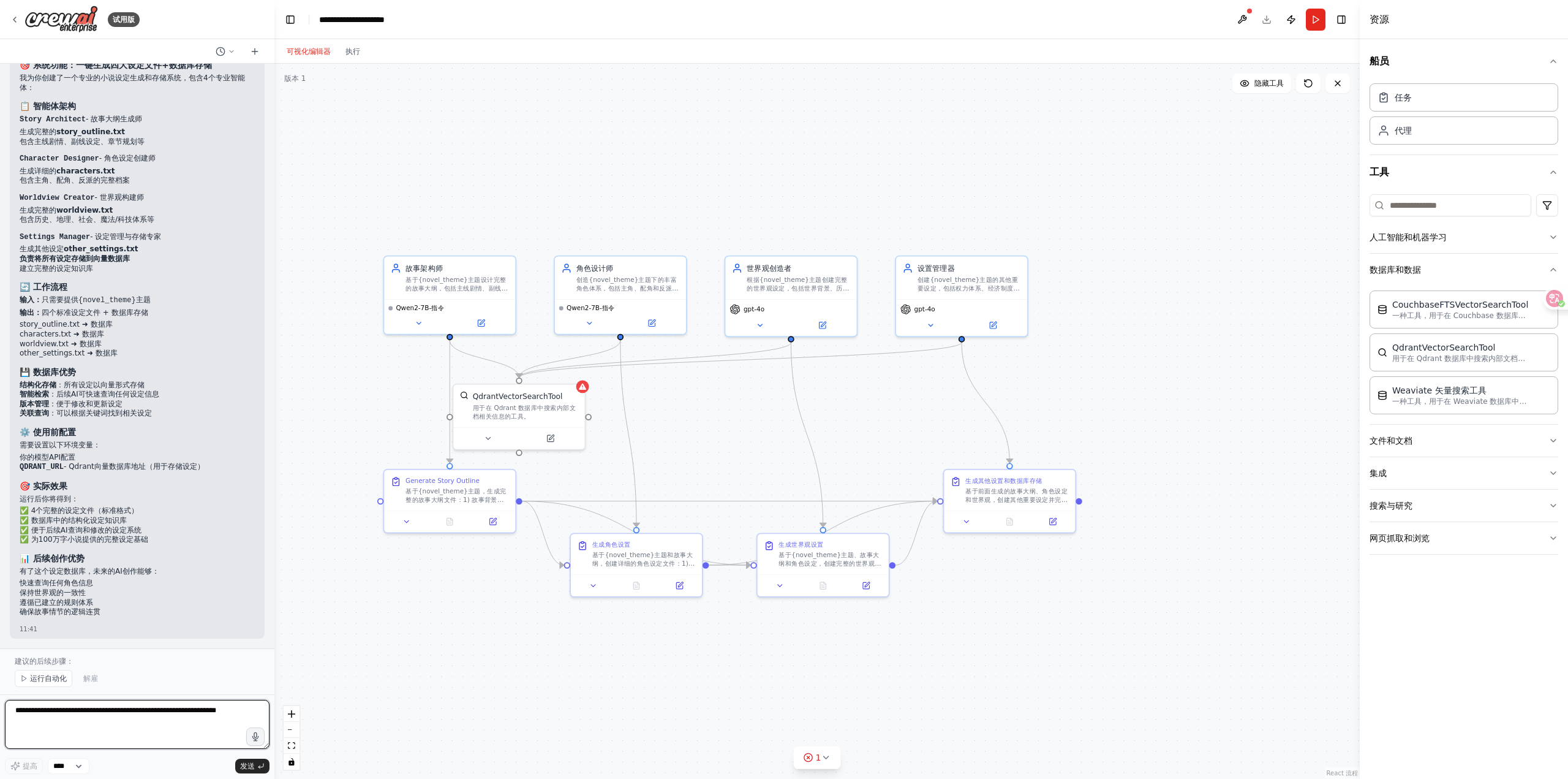
scroll to position [9410, 0]
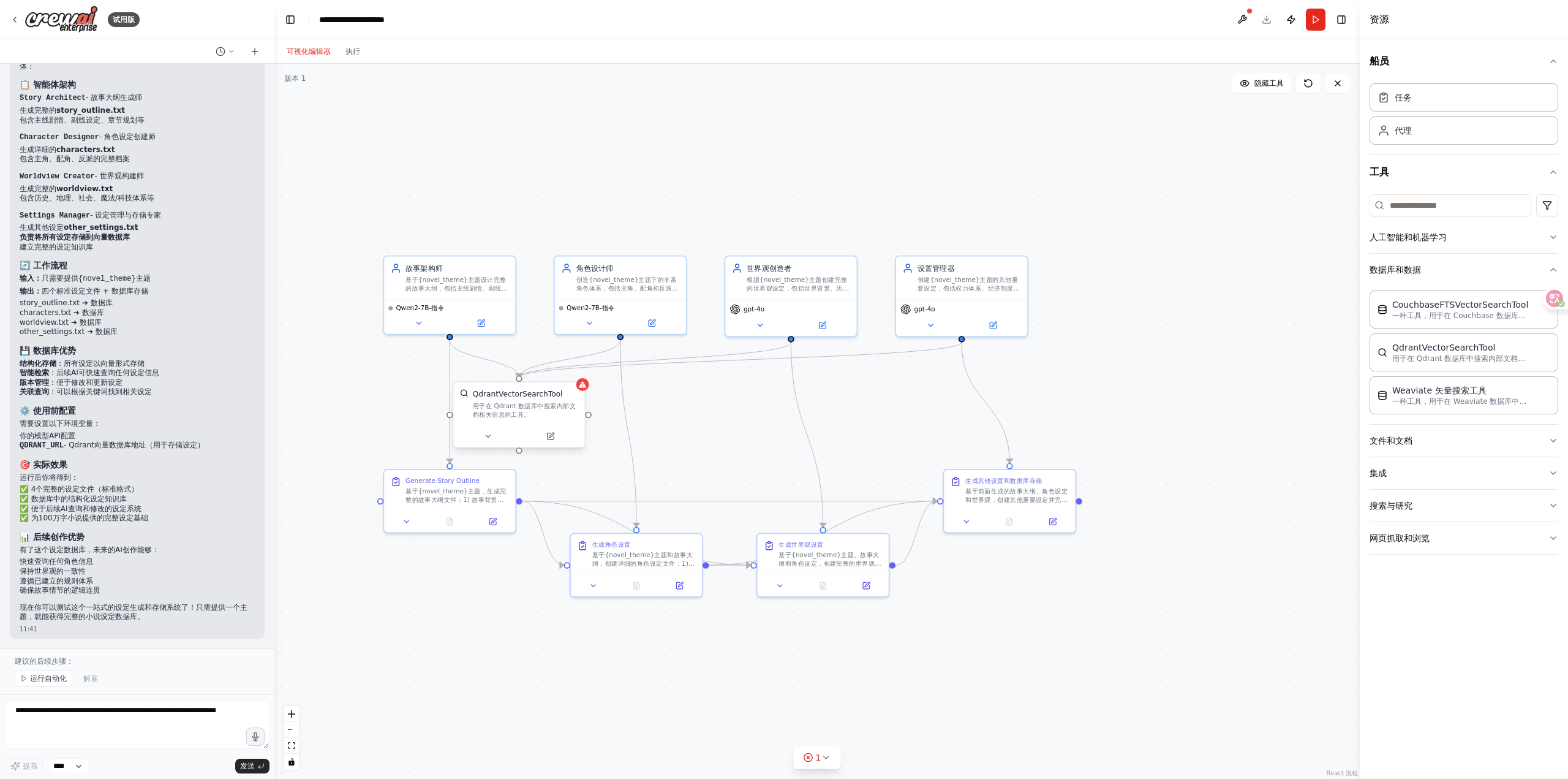
click at [584, 395] on div "QdrantVectorSearchTool 用于在 Qdrant 数据库中搜索内部文档相关信息的工具。" at bounding box center [518, 404] width 131 height 43
click at [590, 389] on icon at bounding box center [588, 384] width 9 height 9
click at [552, 437] on icon at bounding box center [555, 435] width 9 height 9
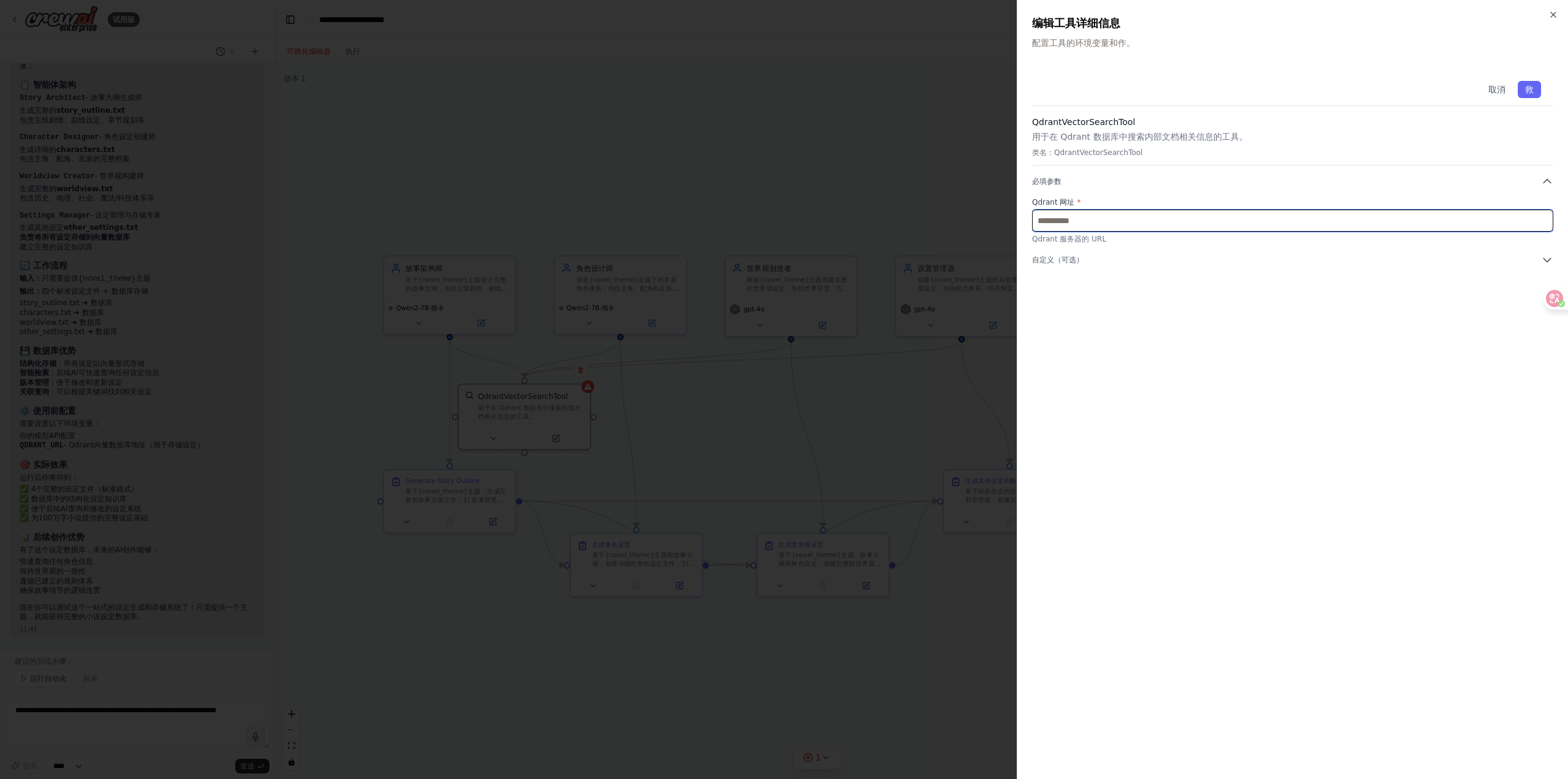
click at [1123, 226] on input "text" at bounding box center [1292, 220] width 521 height 23
drag, startPoint x: 1032, startPoint y: 117, endPoint x: 1062, endPoint y: 118, distance: 30.0
click at [1062, 118] on h3 "QdrantVectorSearchTool" at bounding box center [1292, 121] width 521 height 13
copy h3 "Qdrant"
click at [1109, 222] on input "text" at bounding box center [1292, 220] width 521 height 23
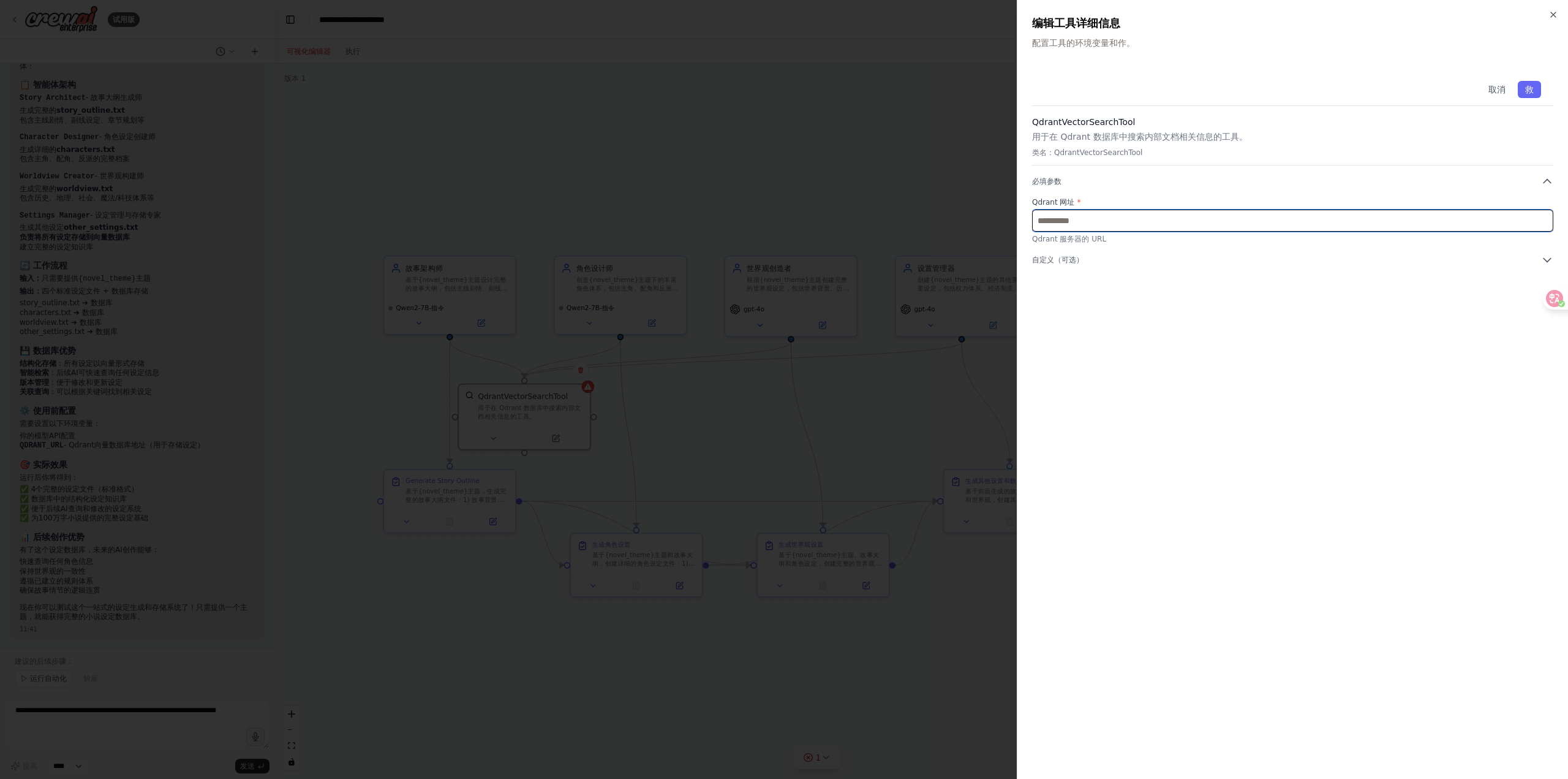
paste input "**********"
type input "**********"
click at [1286, 316] on div "**********" at bounding box center [1292, 416] width 521 height 696
click at [1549, 253] on div "**********" at bounding box center [1292, 167] width 521 height 198
click at [1546, 254] on icon "button" at bounding box center [1546, 259] width 13 height 13
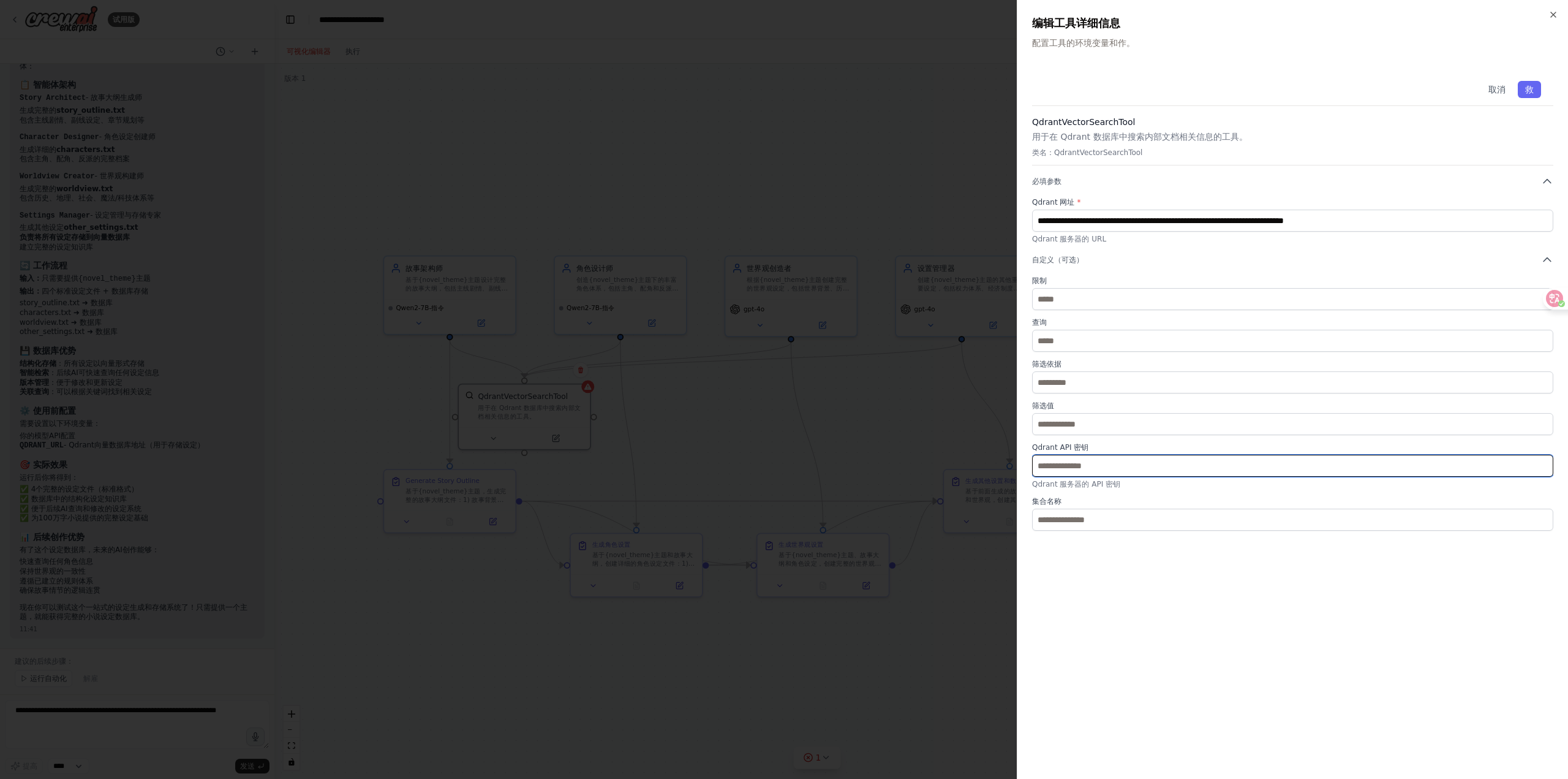
click at [1154, 468] on input "text" at bounding box center [1292, 466] width 521 height 23
paste input "**********"
type input "**********"
click at [1167, 555] on div "**********" at bounding box center [1292, 416] width 521 height 696
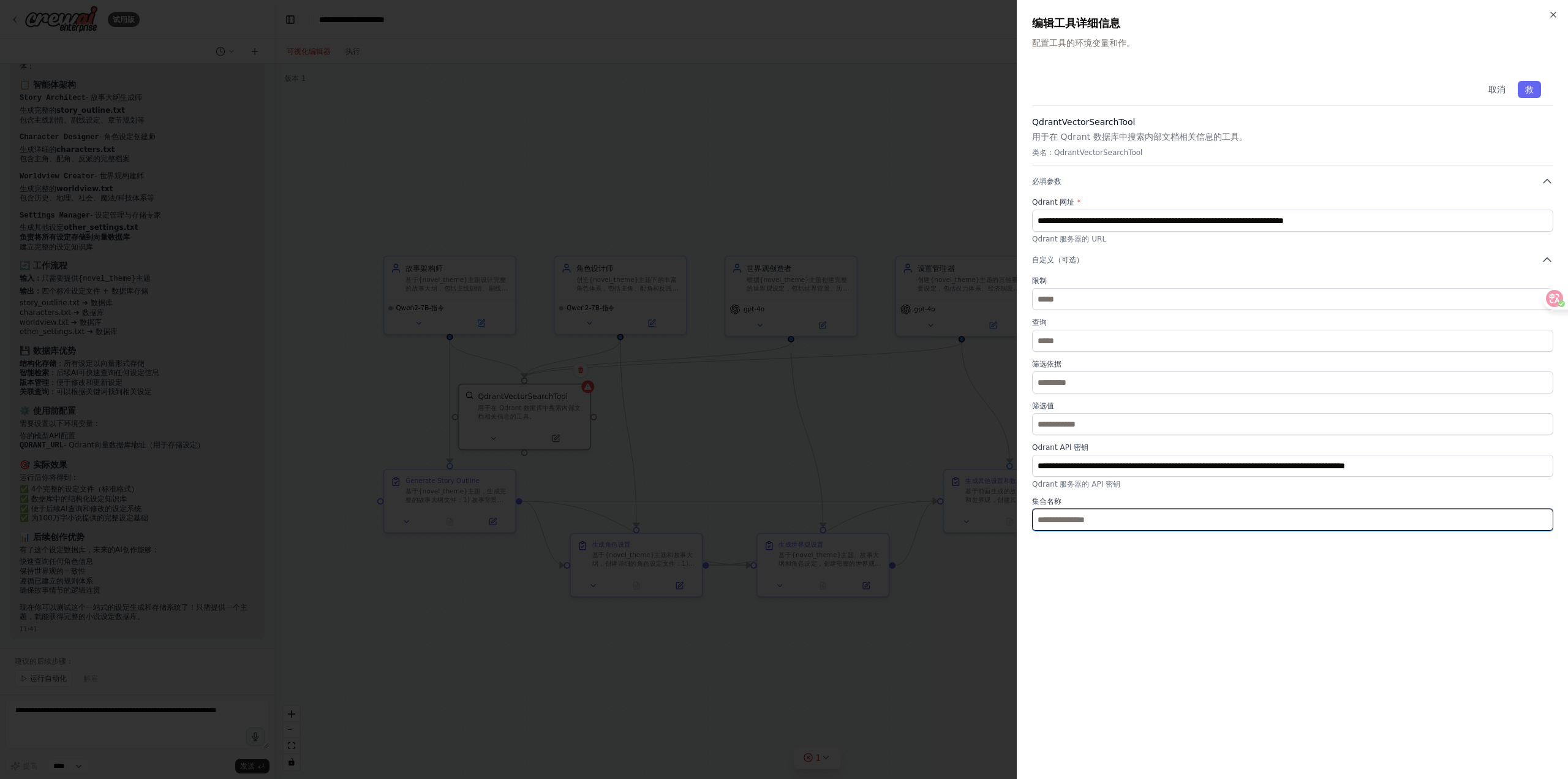
click at [1143, 524] on input "text" at bounding box center [1292, 520] width 521 height 23
click at [1147, 568] on div "**********" at bounding box center [1292, 416] width 521 height 696
click at [1530, 86] on font "救" at bounding box center [1529, 89] width 9 height 10
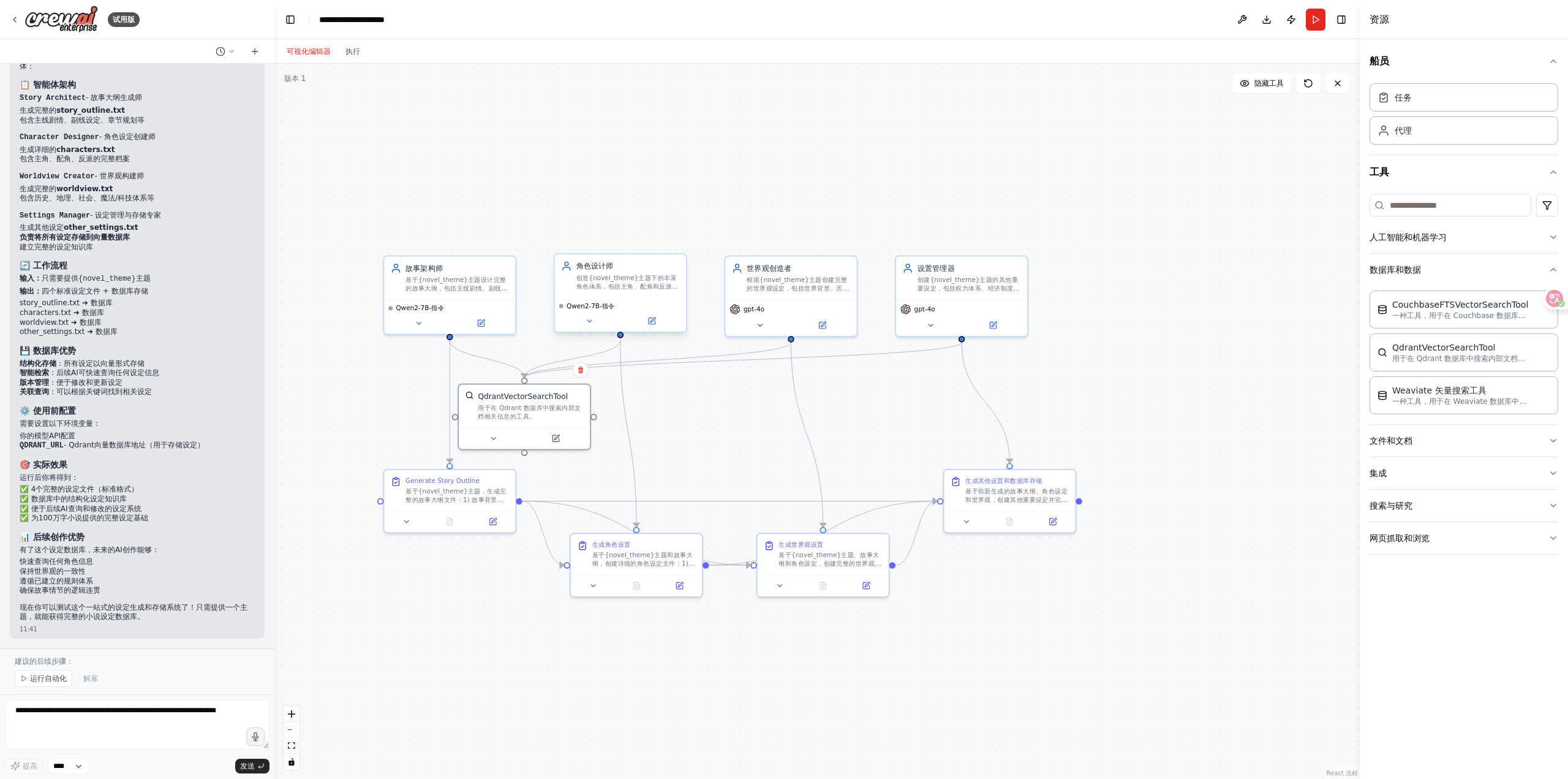
click at [633, 289] on div "创造{novel_theme}主题下的丰富角色体系，包括主角、配角和反派的详细设定，确保每个角色都有独特的性格、背景和发展轨迹。生成标准的characters…" at bounding box center [628, 282] width 104 height 18
click at [650, 320] on icon at bounding box center [651, 321] width 6 height 6
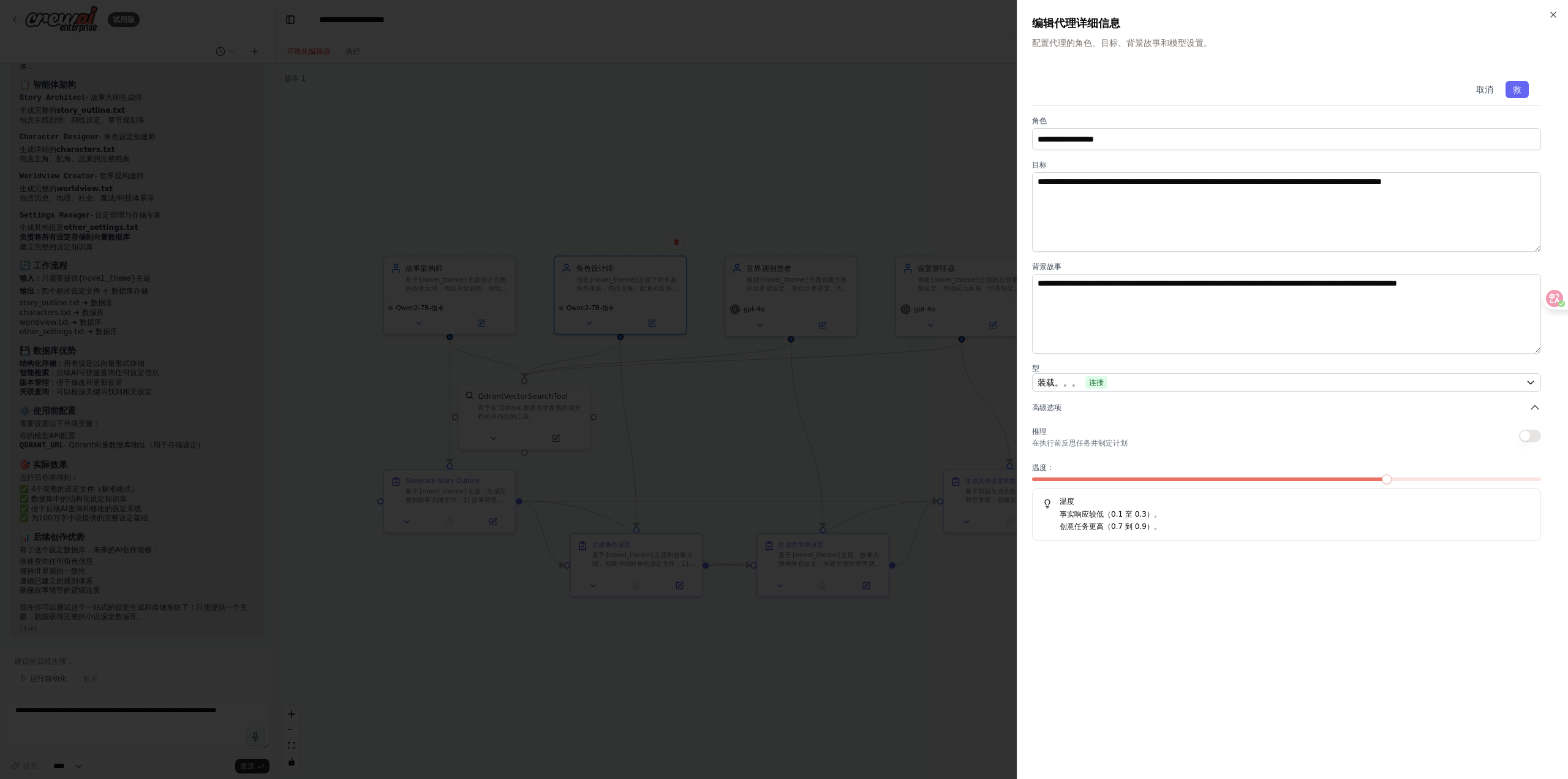
click at [787, 399] on div at bounding box center [784, 390] width 1568 height 779
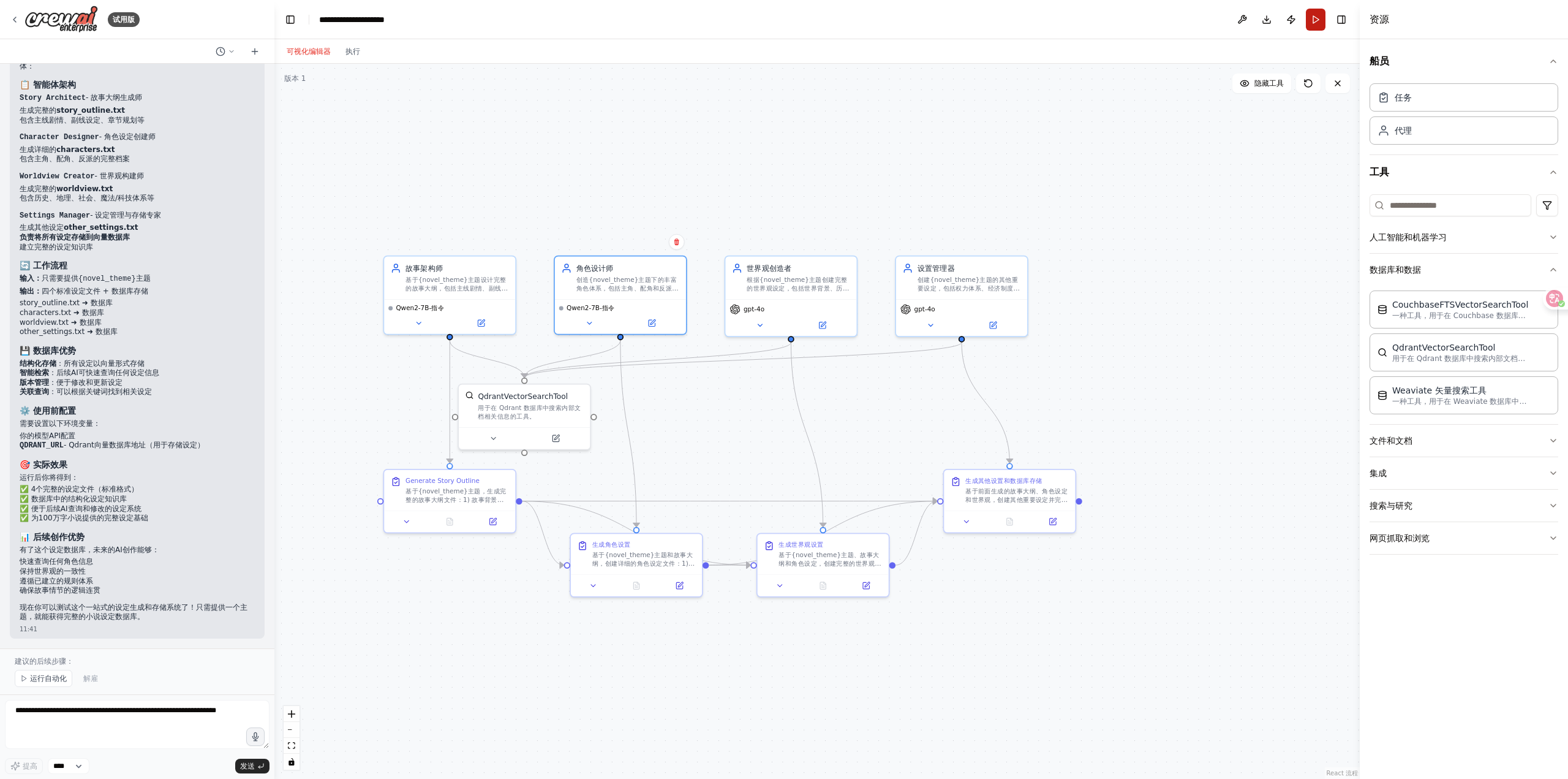
click at [1316, 18] on button "Run" at bounding box center [1316, 20] width 20 height 23
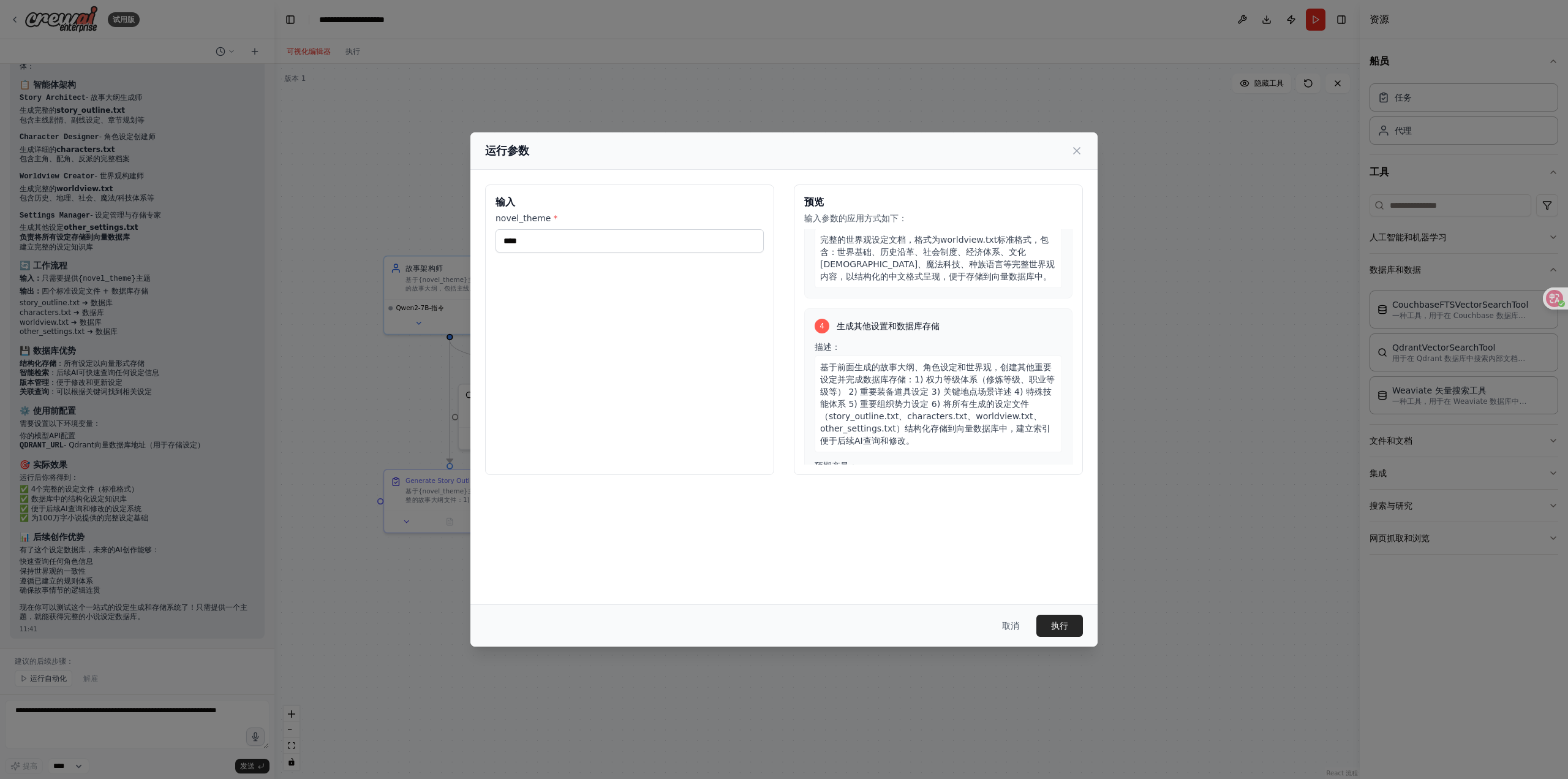
scroll to position [728, 0]
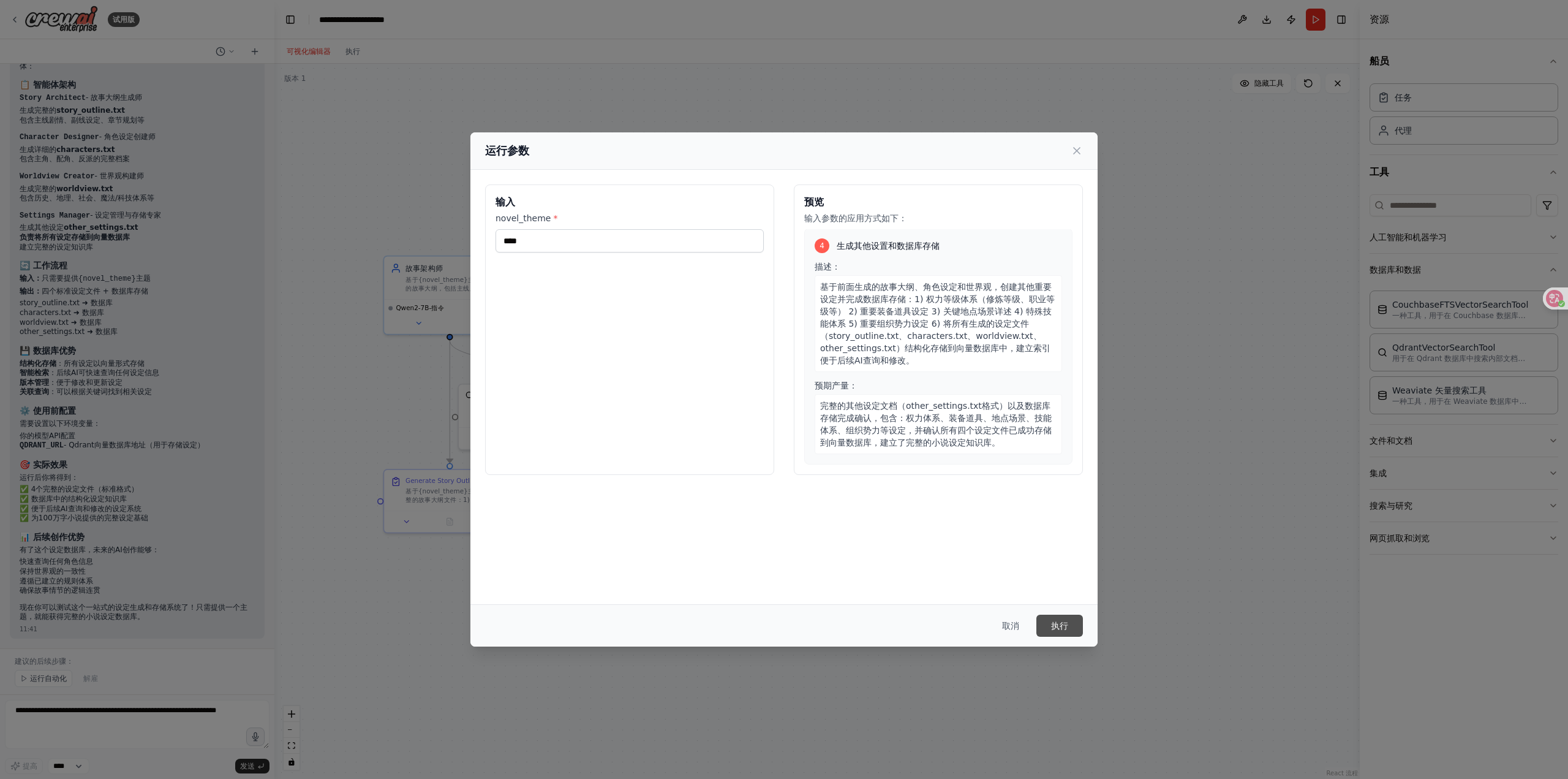
click at [1053, 621] on font "执行" at bounding box center [1059, 625] width 18 height 10
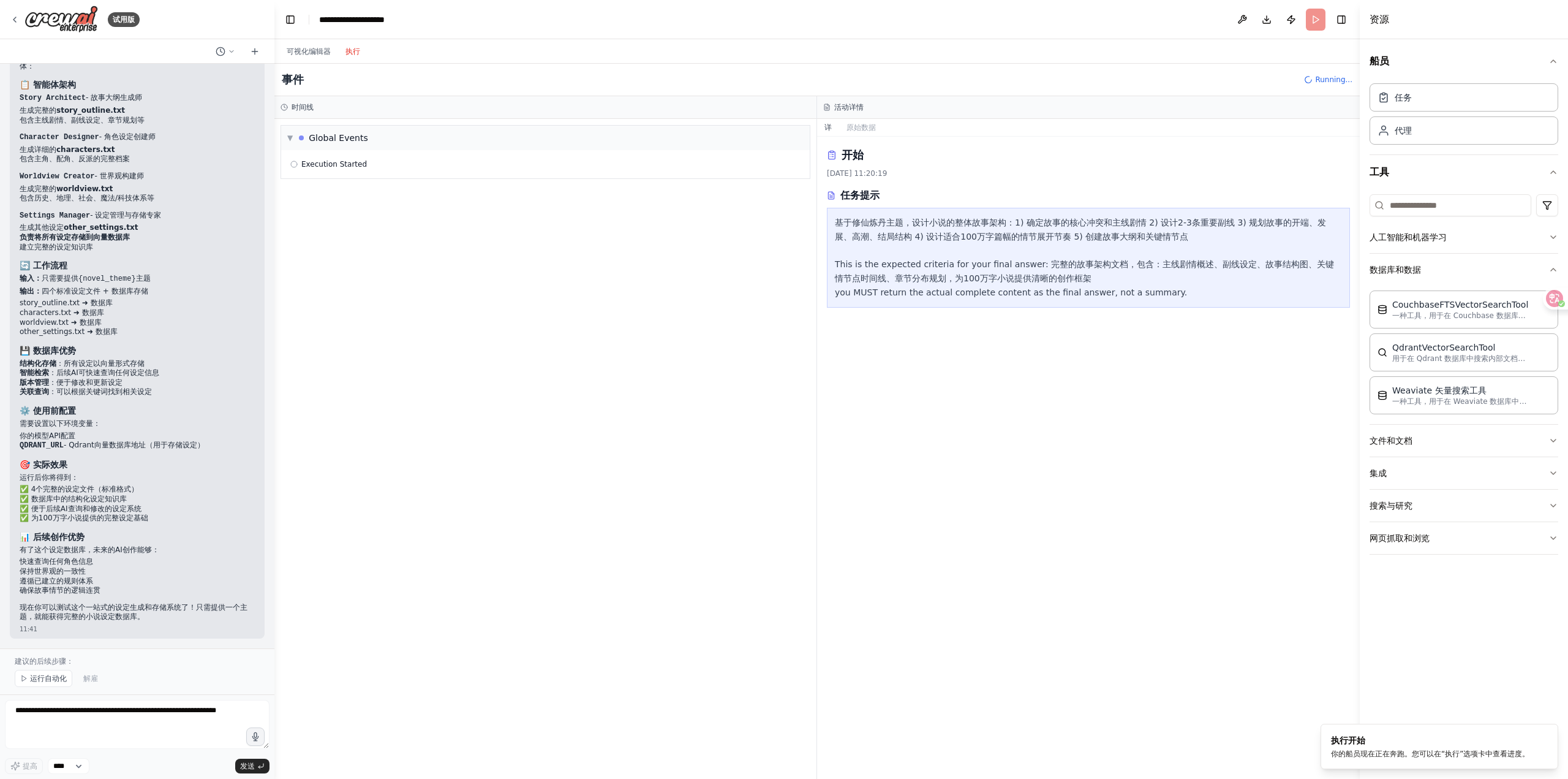
click at [351, 50] on font "执行" at bounding box center [352, 51] width 15 height 9
click at [402, 142] on div "▼ 全球活动" at bounding box center [545, 137] width 528 height 24
click at [402, 142] on div "▶ 全球活动" at bounding box center [545, 137] width 528 height 24
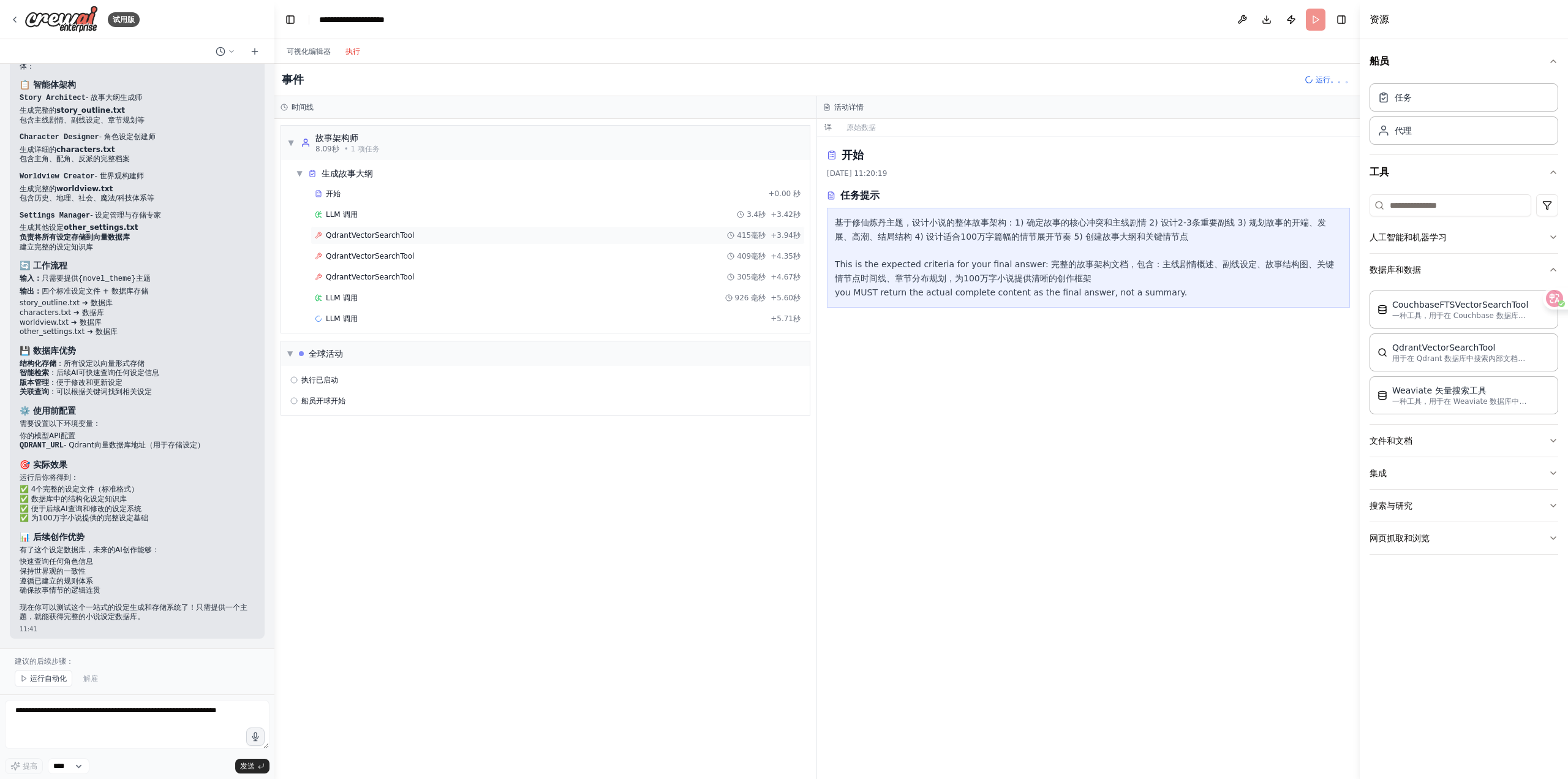
click at [484, 236] on div "QdrantVectorSearchTool 415毫秒 +3.94秒" at bounding box center [558, 235] width 485 height 10
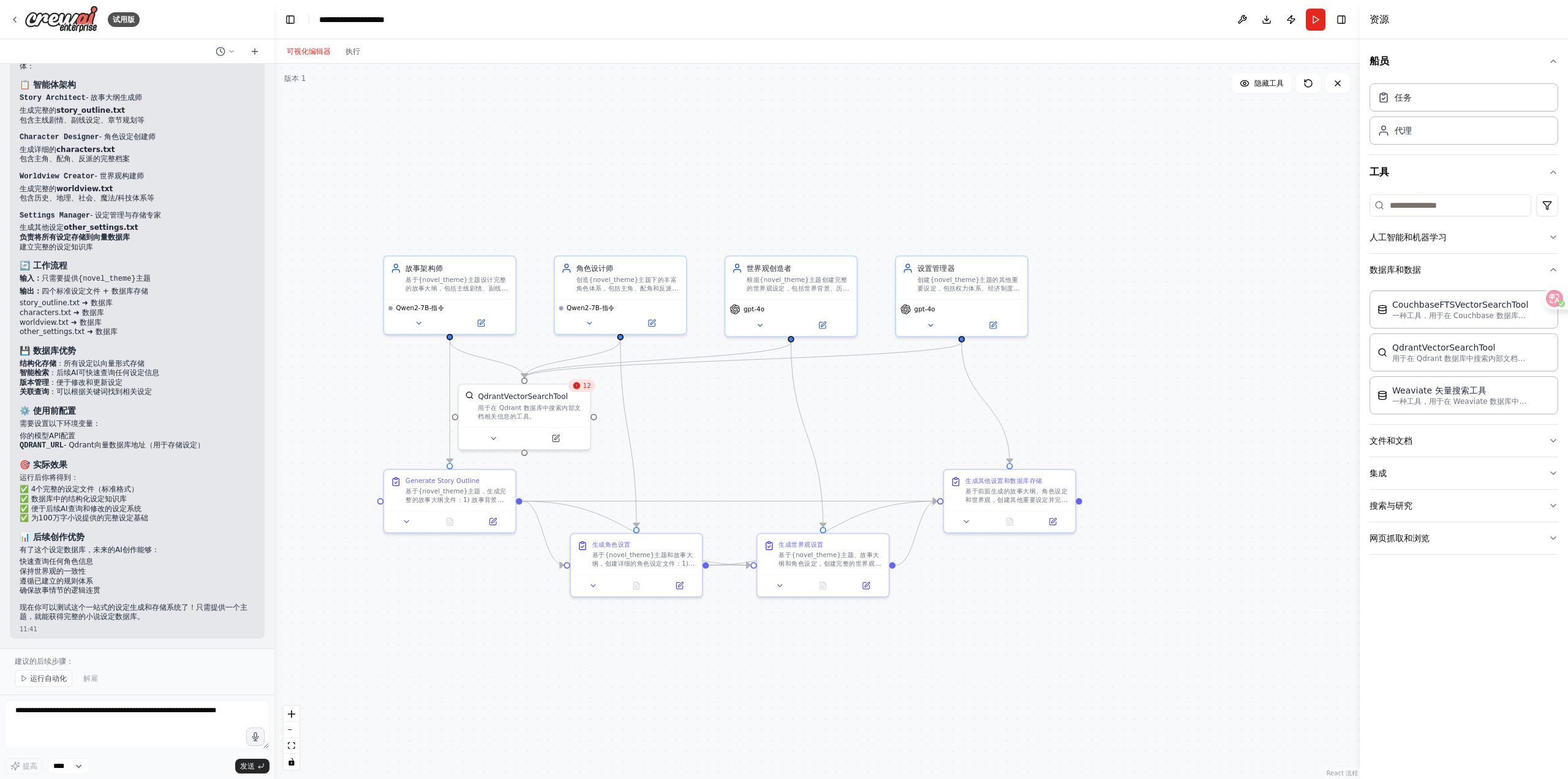
click at [320, 48] on font "可视化编辑器" at bounding box center [308, 51] width 44 height 9
click at [836, 309] on div "gpt-4o" at bounding box center [790, 306] width 122 height 11
click at [823, 324] on icon at bounding box center [823, 321] width 5 height 5
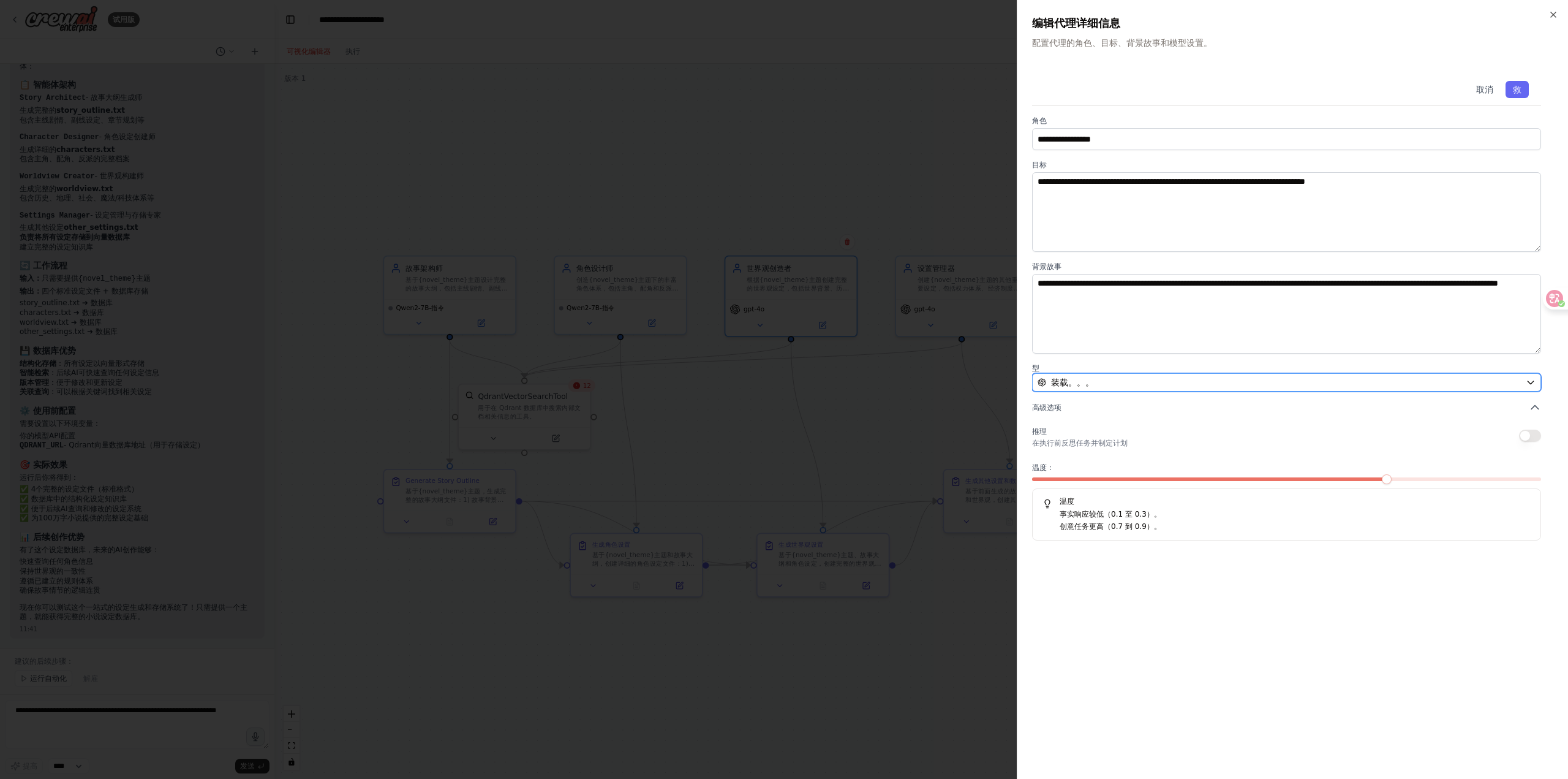
click at [1221, 377] on div "装载。。。" at bounding box center [1279, 382] width 483 height 13
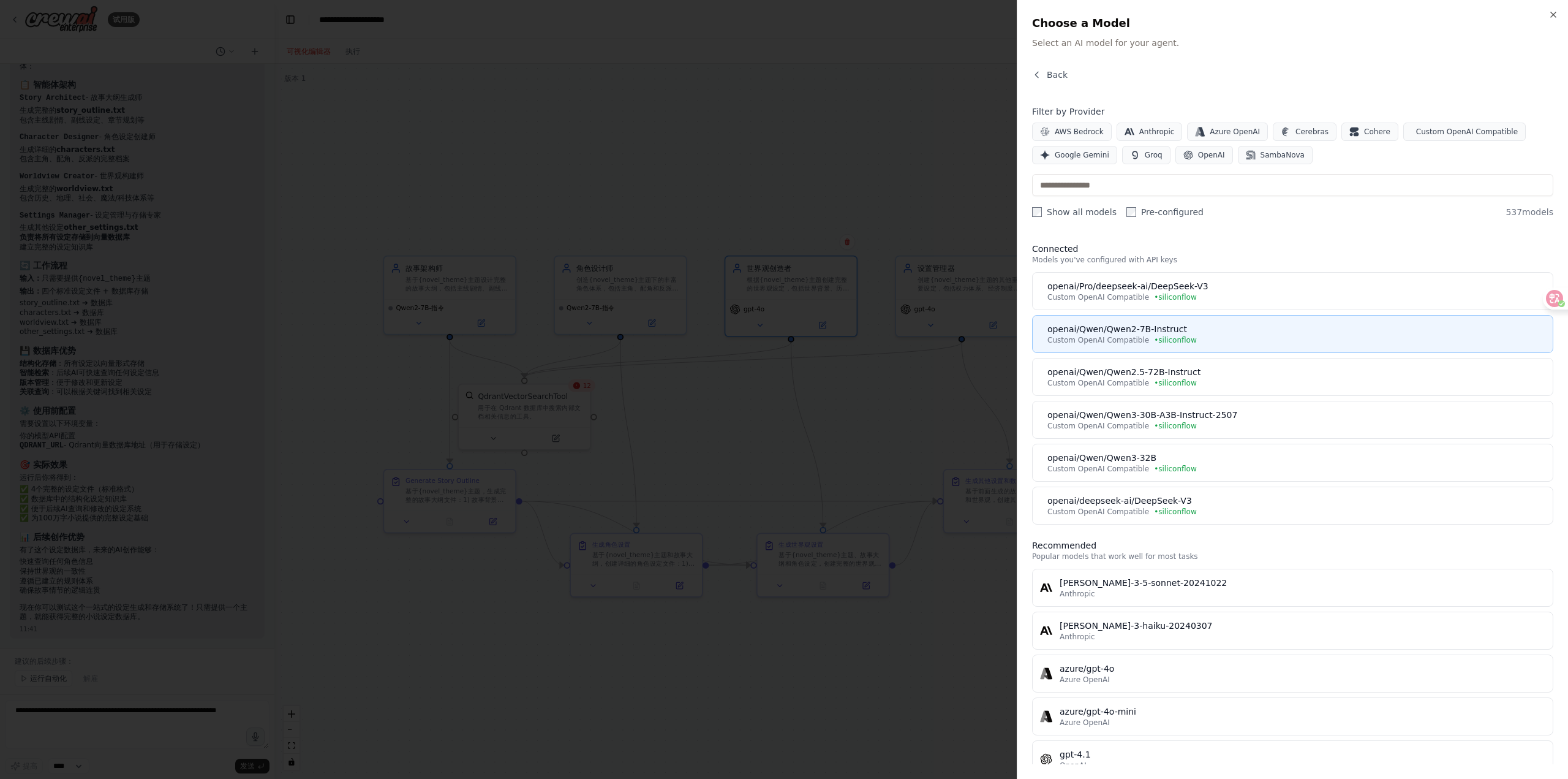
click at [1228, 340] on div "Custom OpenAI Compatible • siliconflow" at bounding box center [1296, 340] width 498 height 10
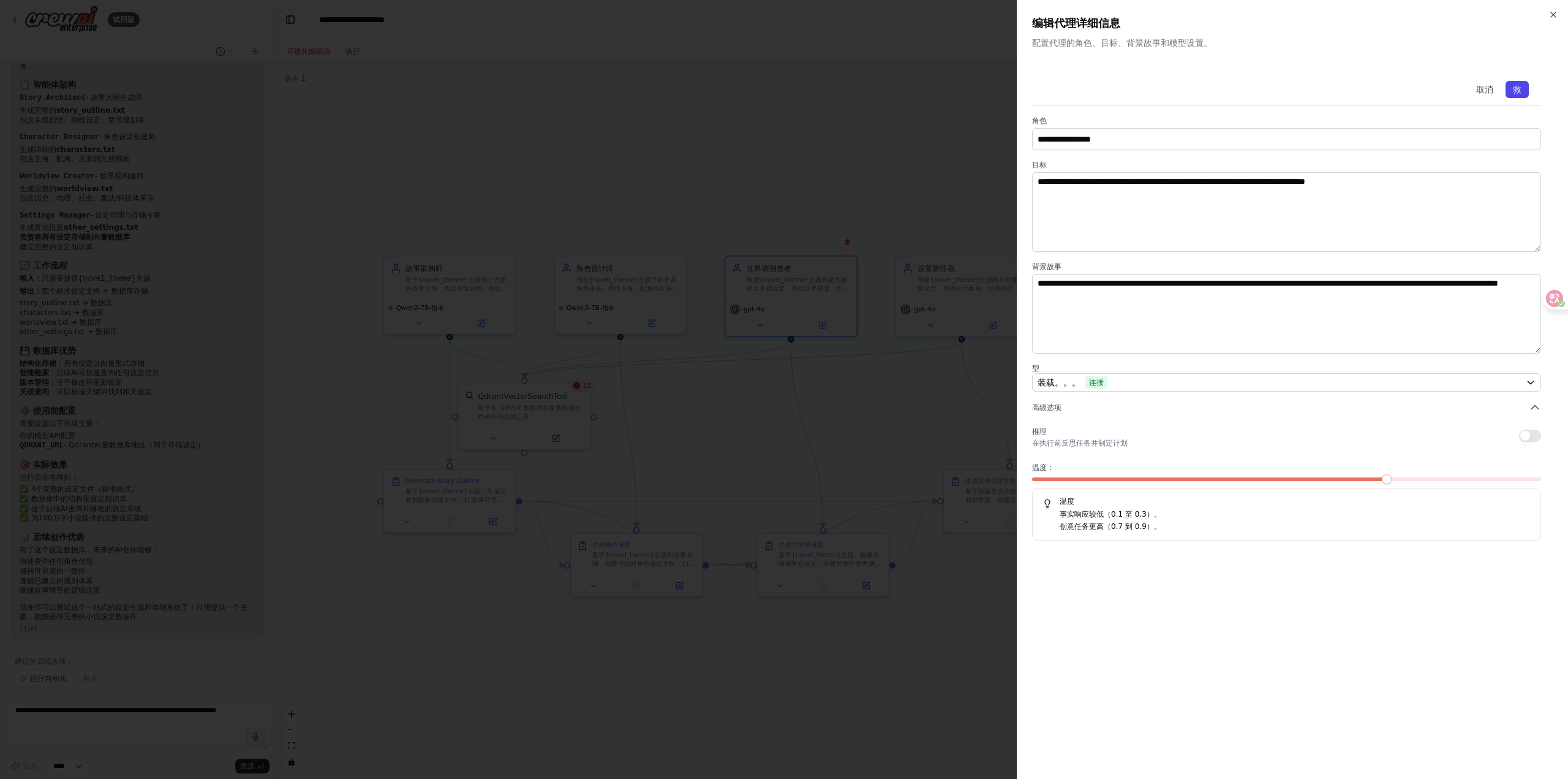
click at [1522, 89] on button "救" at bounding box center [1517, 90] width 23 height 18
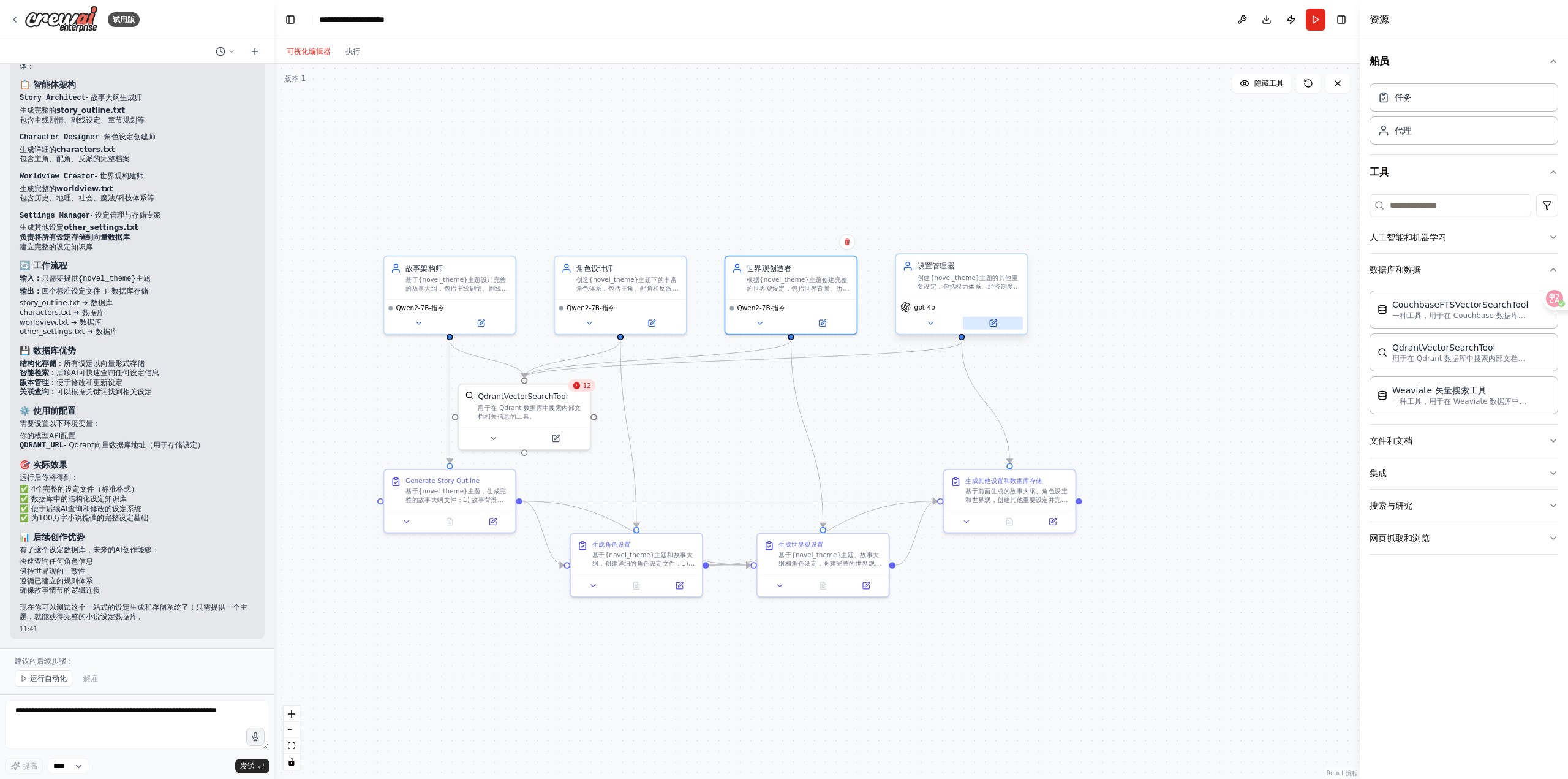
click at [1000, 323] on button at bounding box center [992, 323] width 60 height 13
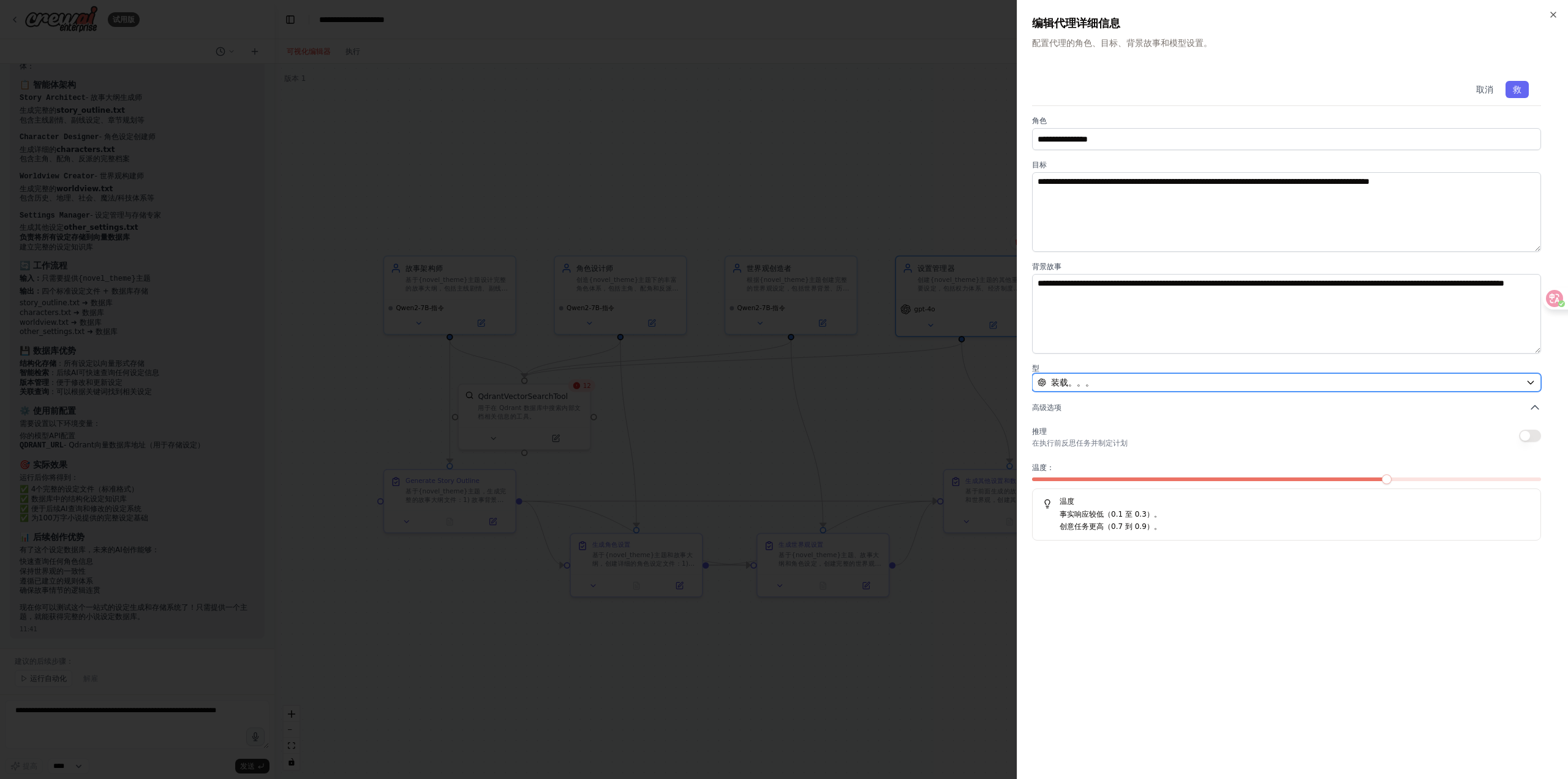
click at [1244, 382] on div "装载。。。" at bounding box center [1279, 382] width 483 height 13
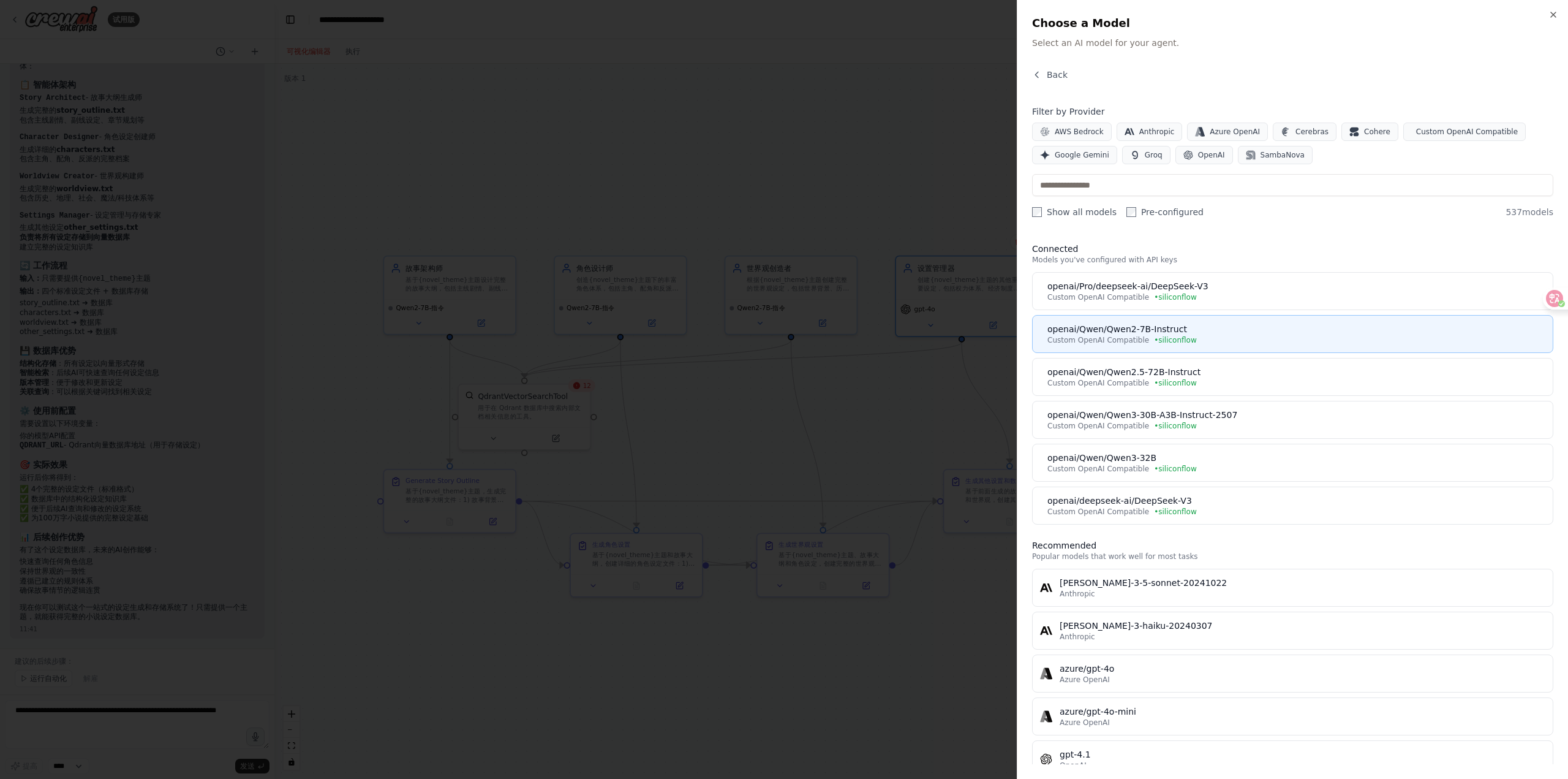
click at [1203, 338] on div "Custom OpenAI Compatible • siliconflow" at bounding box center [1296, 340] width 498 height 10
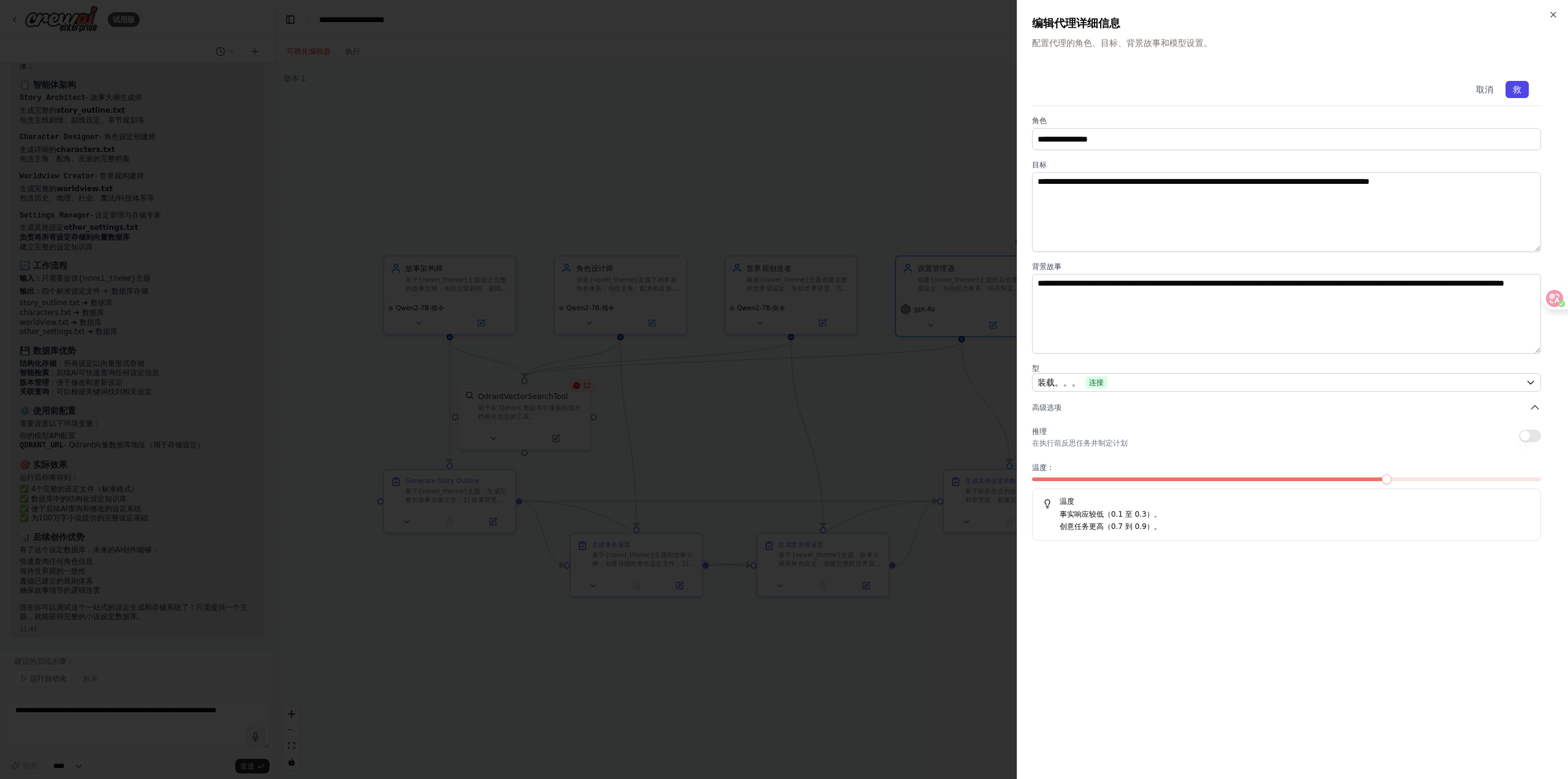
click at [1514, 88] on font "救" at bounding box center [1516, 89] width 9 height 10
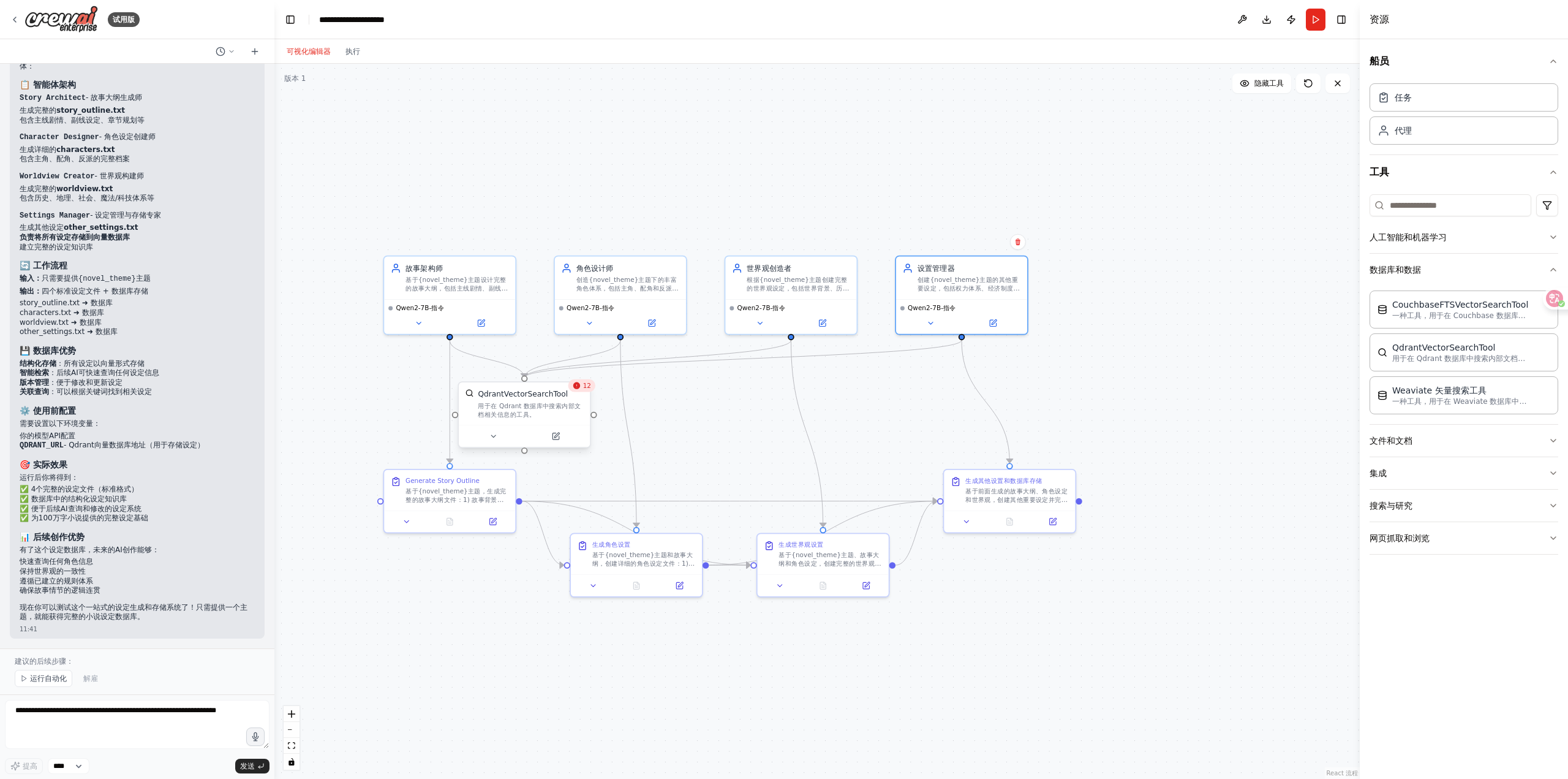
click at [577, 392] on div "QdrantVectorSearchTool" at bounding box center [530, 393] width 106 height 11
click at [355, 47] on font "执行" at bounding box center [352, 51] width 15 height 9
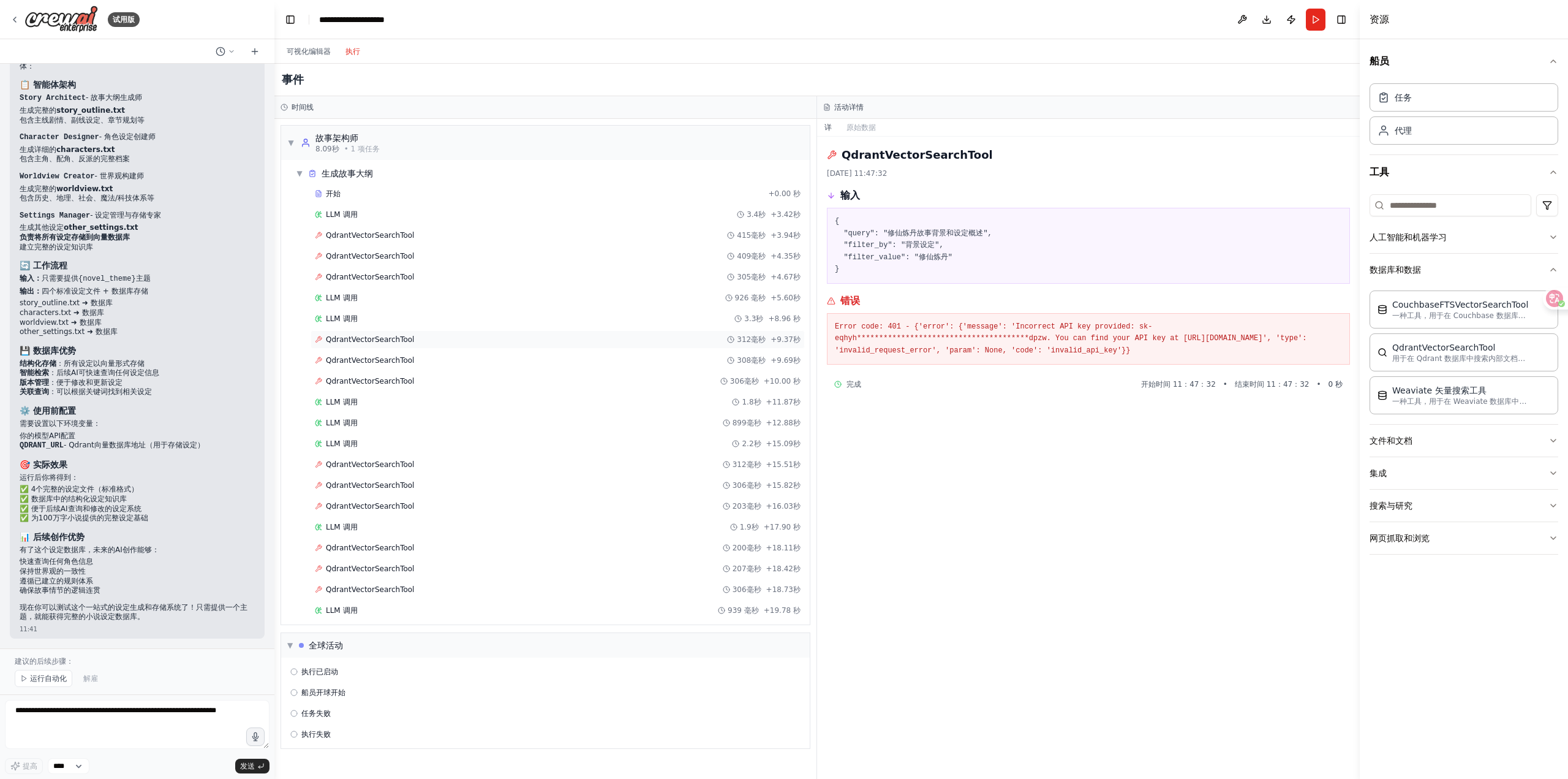
click at [369, 339] on span "QdrantVectorSearchTool" at bounding box center [370, 340] width 88 height 10
click at [616, 234] on div "QdrantVectorSearchTool 415毫秒 +3.94秒" at bounding box center [558, 235] width 485 height 10
click at [608, 247] on div "开始 +0.00 秒 LLM 调用 3.4秒 +3.42秒 QdrantVectorSearchTool 415毫秒 +3.94秒 QdrantVectorS…" at bounding box center [550, 402] width 518 height 437
click at [596, 268] on div "QdrantVectorSearchTool 305毫秒 +4.67秒" at bounding box center [557, 277] width 494 height 19
click at [1320, 23] on button "Run" at bounding box center [1316, 20] width 20 height 23
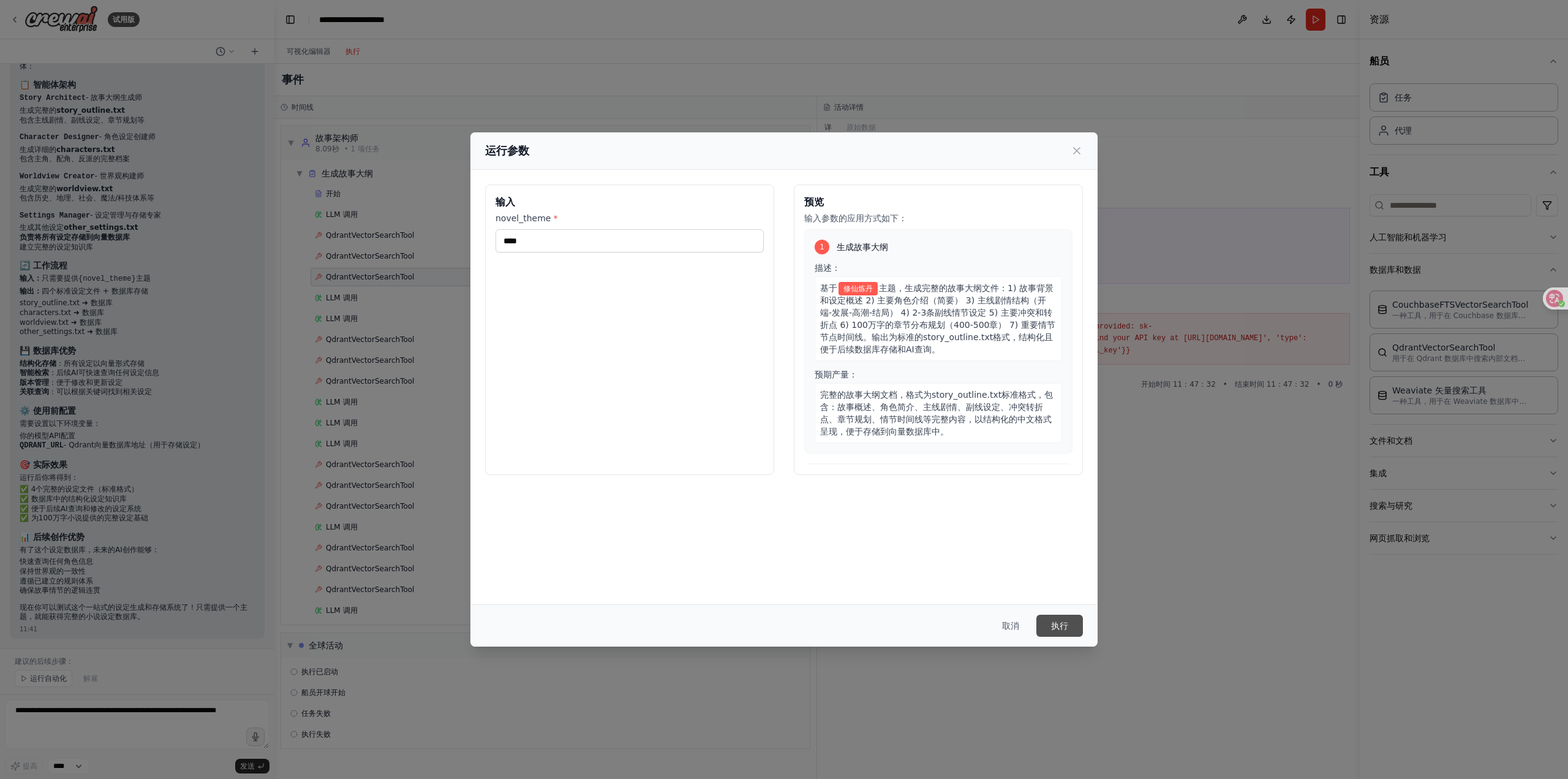
click at [1053, 621] on font "执行" at bounding box center [1059, 625] width 18 height 10
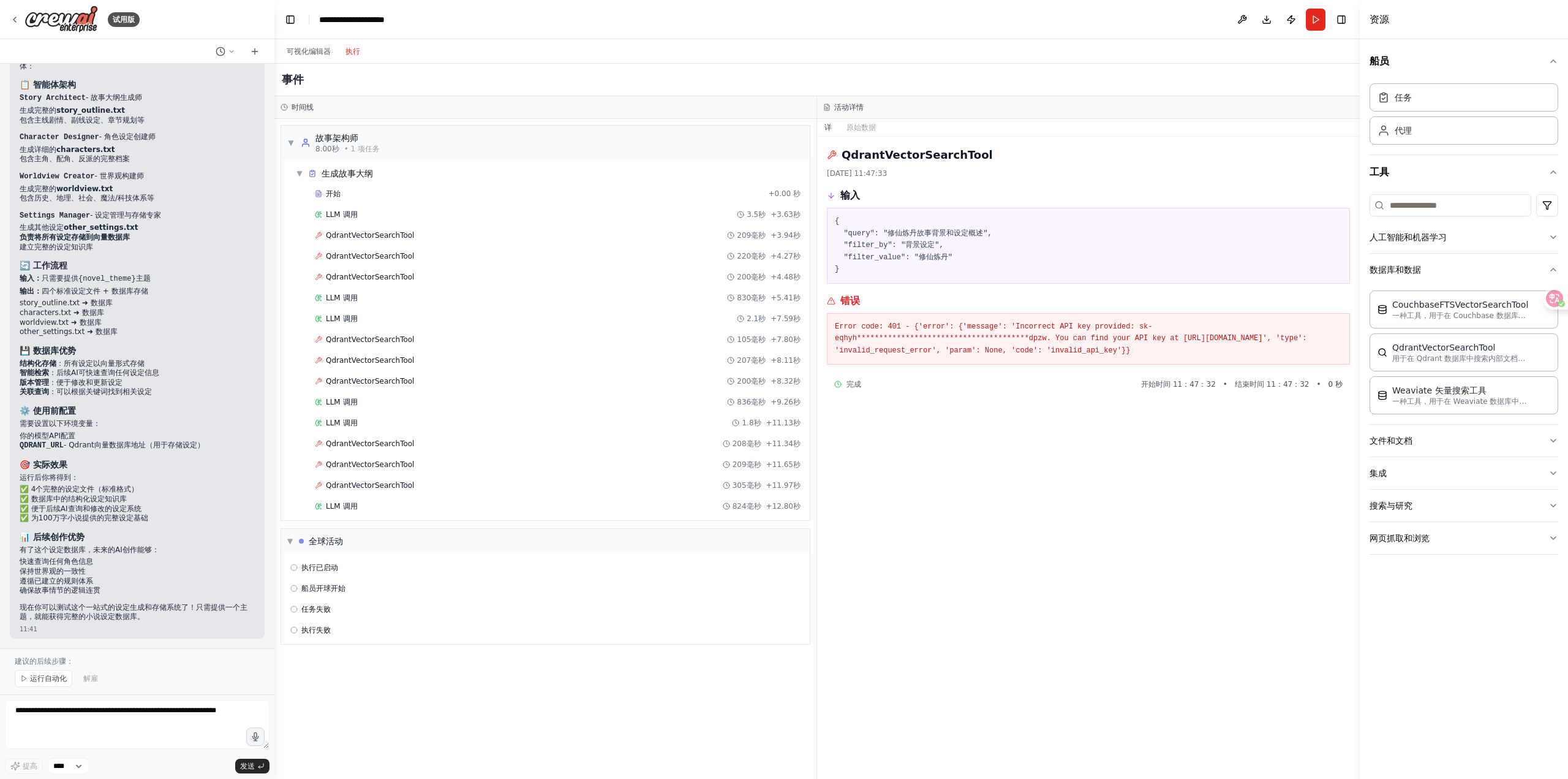
click at [1215, 123] on div "详 原始数据" at bounding box center [1088, 127] width 543 height 18
click at [610, 230] on div "QdrantVectorSearchTool 209毫秒 +3.94秒" at bounding box center [557, 235] width 494 height 19
click at [611, 248] on div "QdrantVectorSearchTool 220毫秒 +4.27秒" at bounding box center [557, 255] width 494 height 19
click at [551, 212] on div "LLM 调用 3.5秒 +3.63秒" at bounding box center [558, 214] width 485 height 10
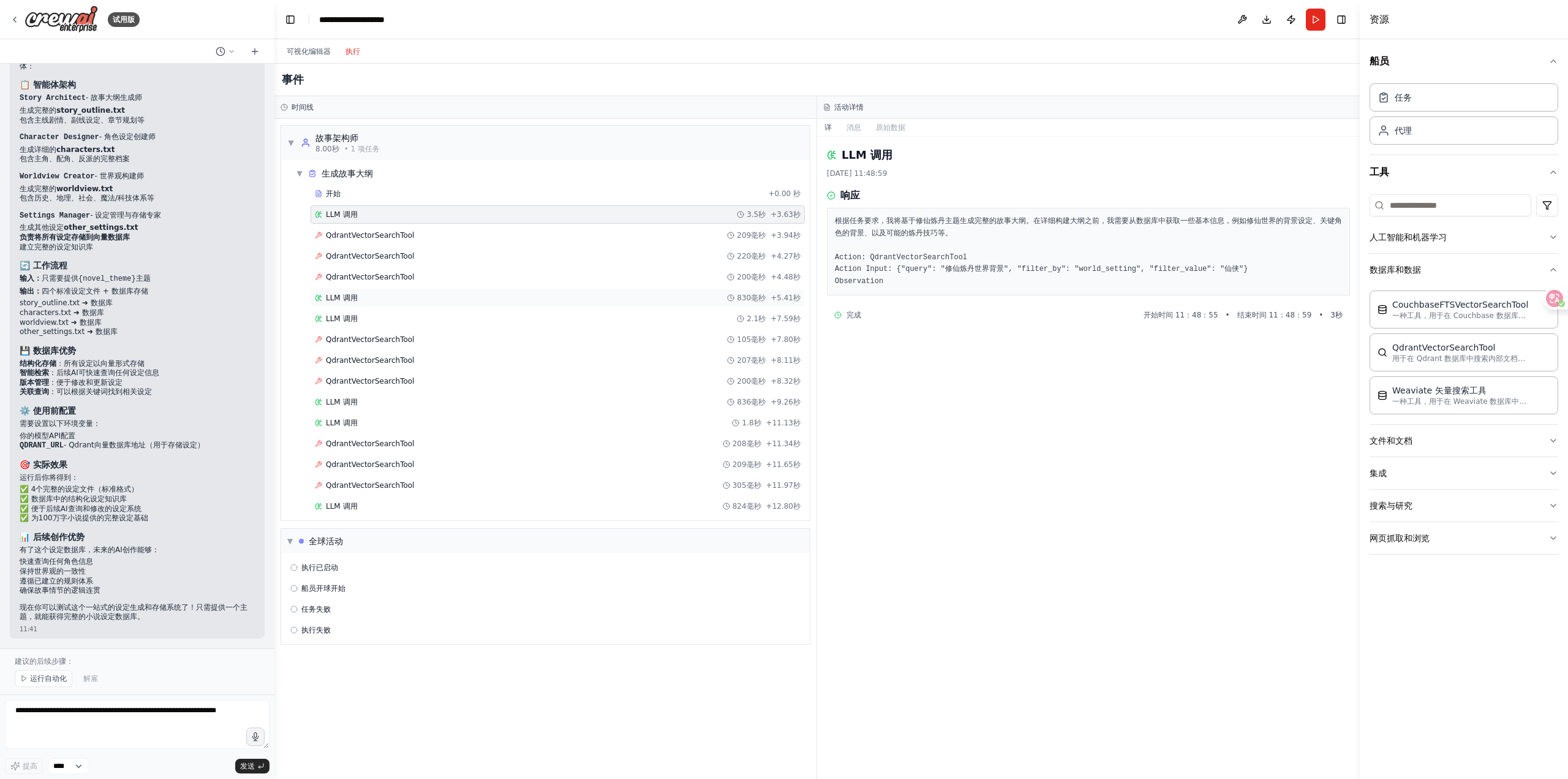
click at [521, 300] on div "LLM 调用 830毫秒 +5.41秒" at bounding box center [558, 298] width 485 height 10
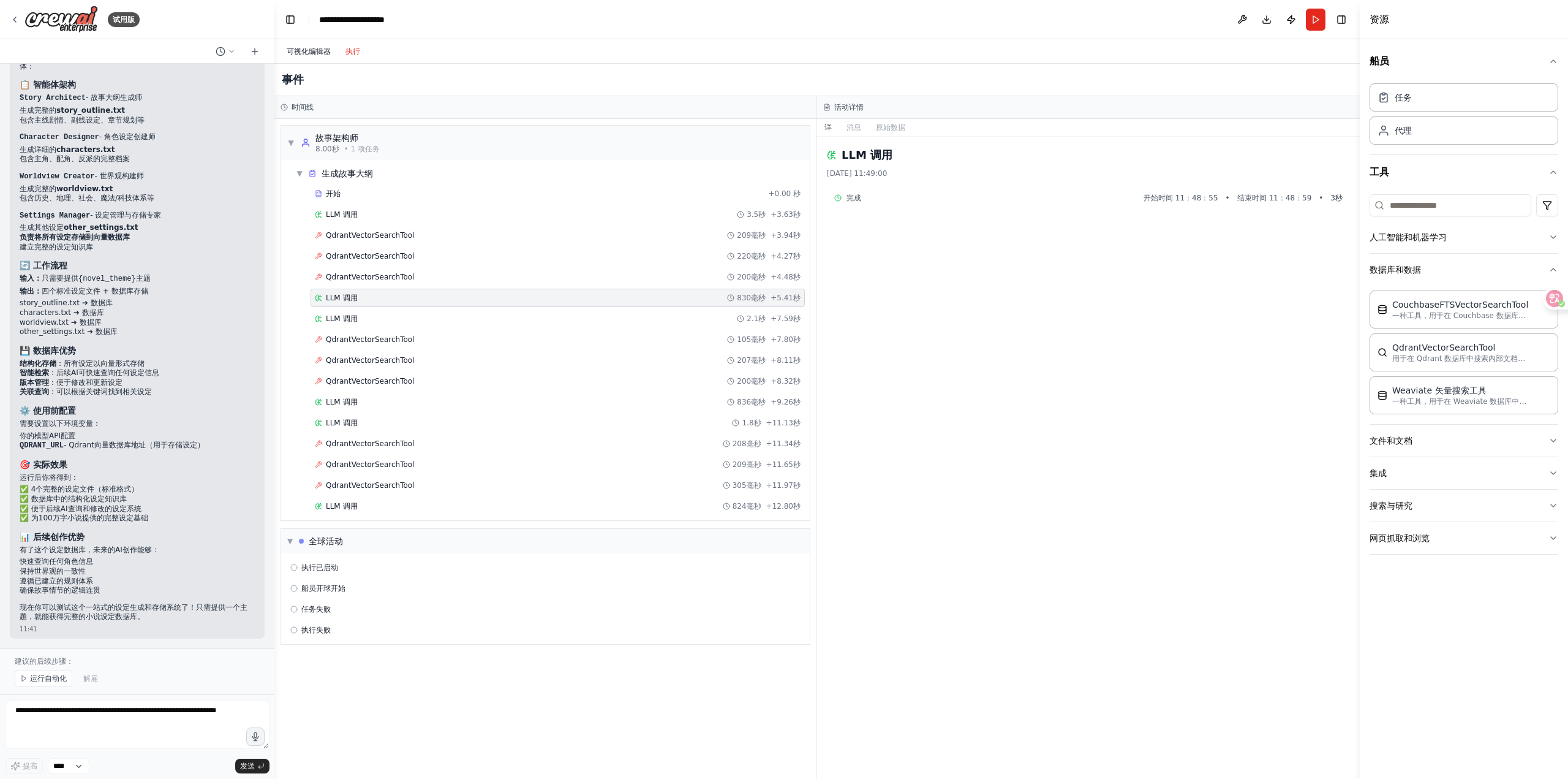
click at [325, 54] on font "可视化编辑器" at bounding box center [308, 51] width 44 height 9
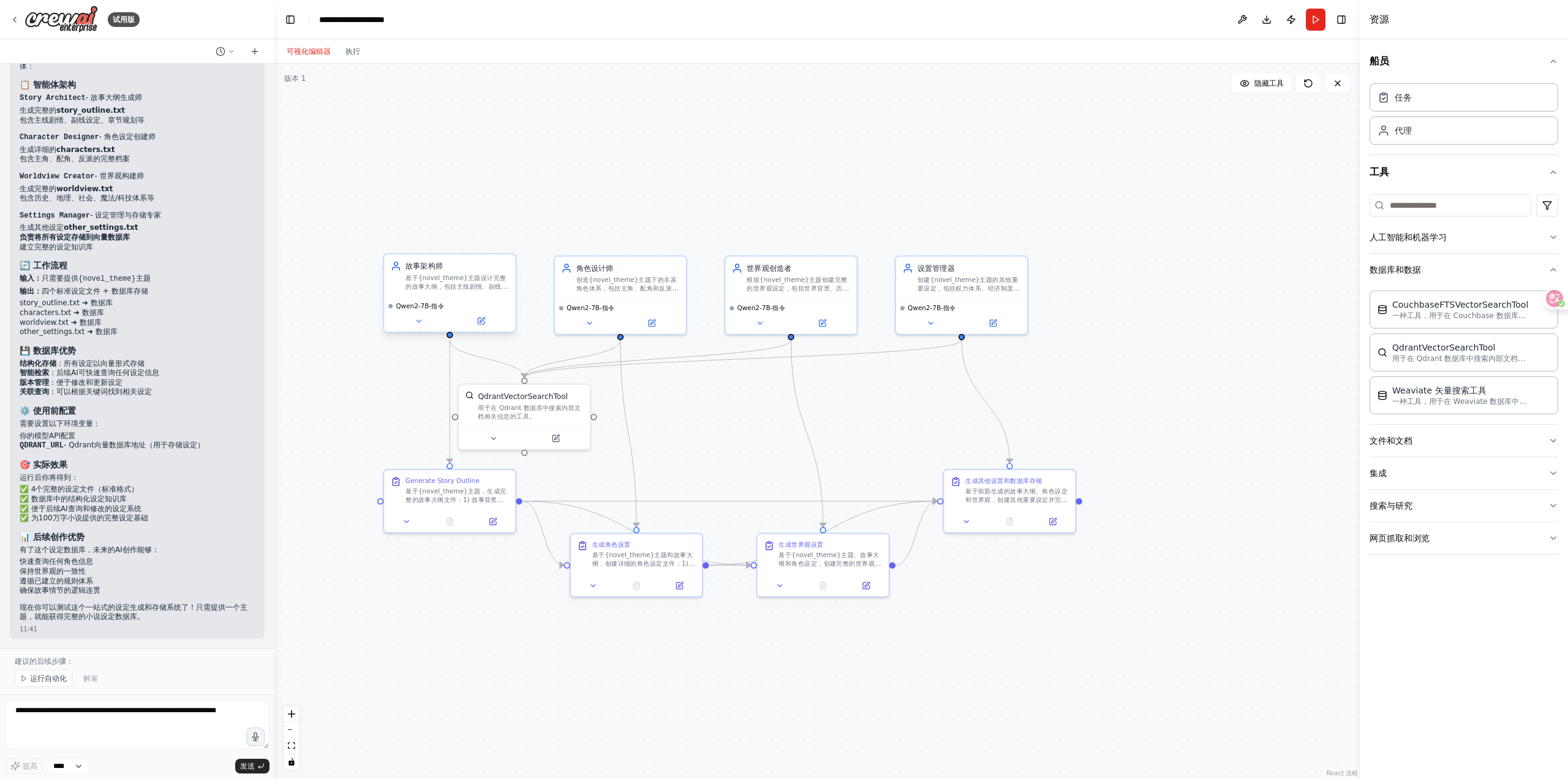
click at [491, 302] on div "Qwen2-7B-指令" at bounding box center [449, 305] width 122 height 9
click at [492, 324] on button at bounding box center [480, 320] width 60 height 13
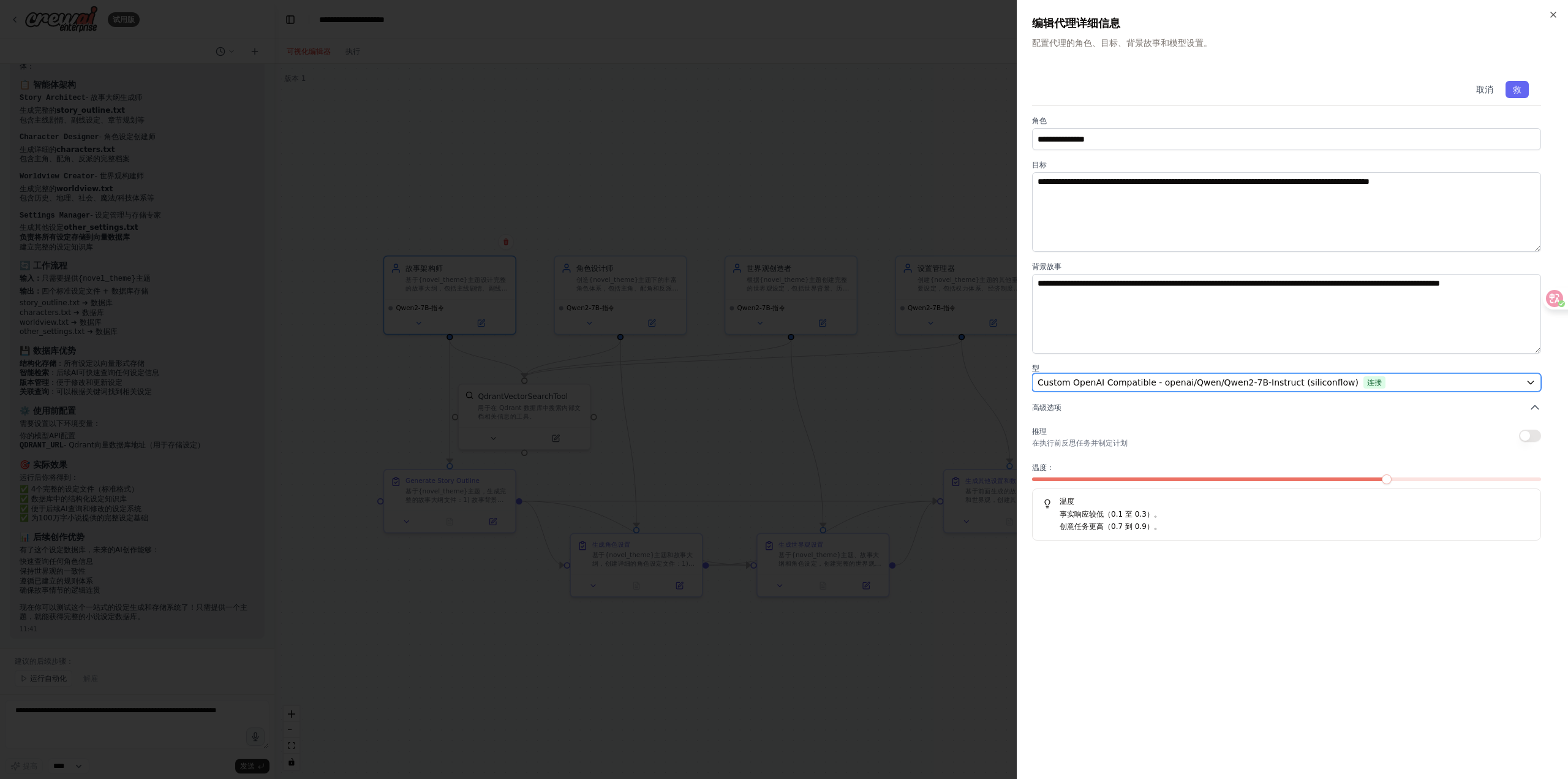
click at [1145, 384] on span "Custom OpenAI Compatible - openai/Qwen/Qwen2-7B-Instruct (siliconflow)" at bounding box center [1198, 382] width 321 height 13
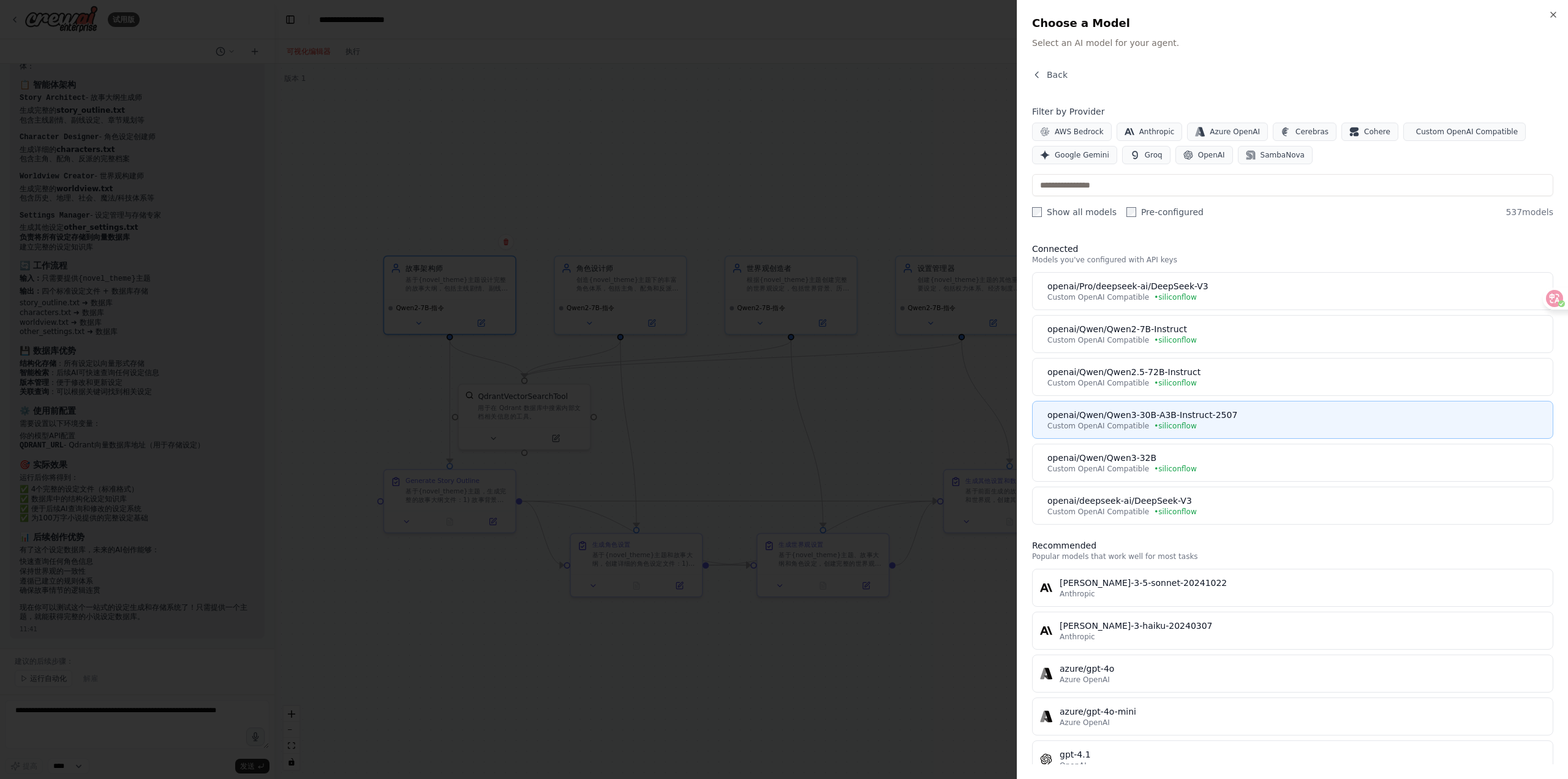
click at [1231, 429] on div "Custom OpenAI Compatible • siliconflow" at bounding box center [1296, 426] width 498 height 10
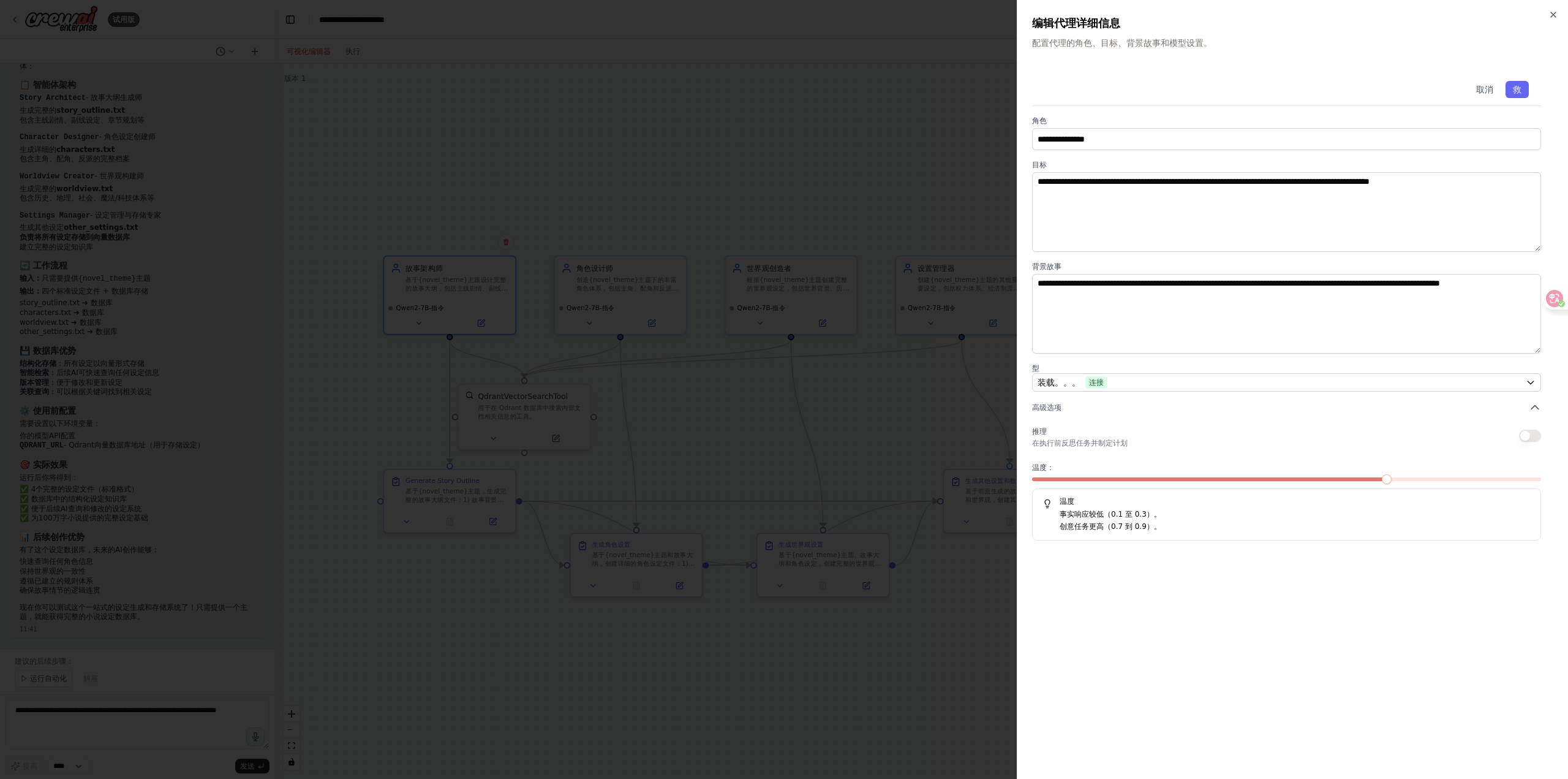
click at [746, 394] on div at bounding box center [784, 390] width 1568 height 779
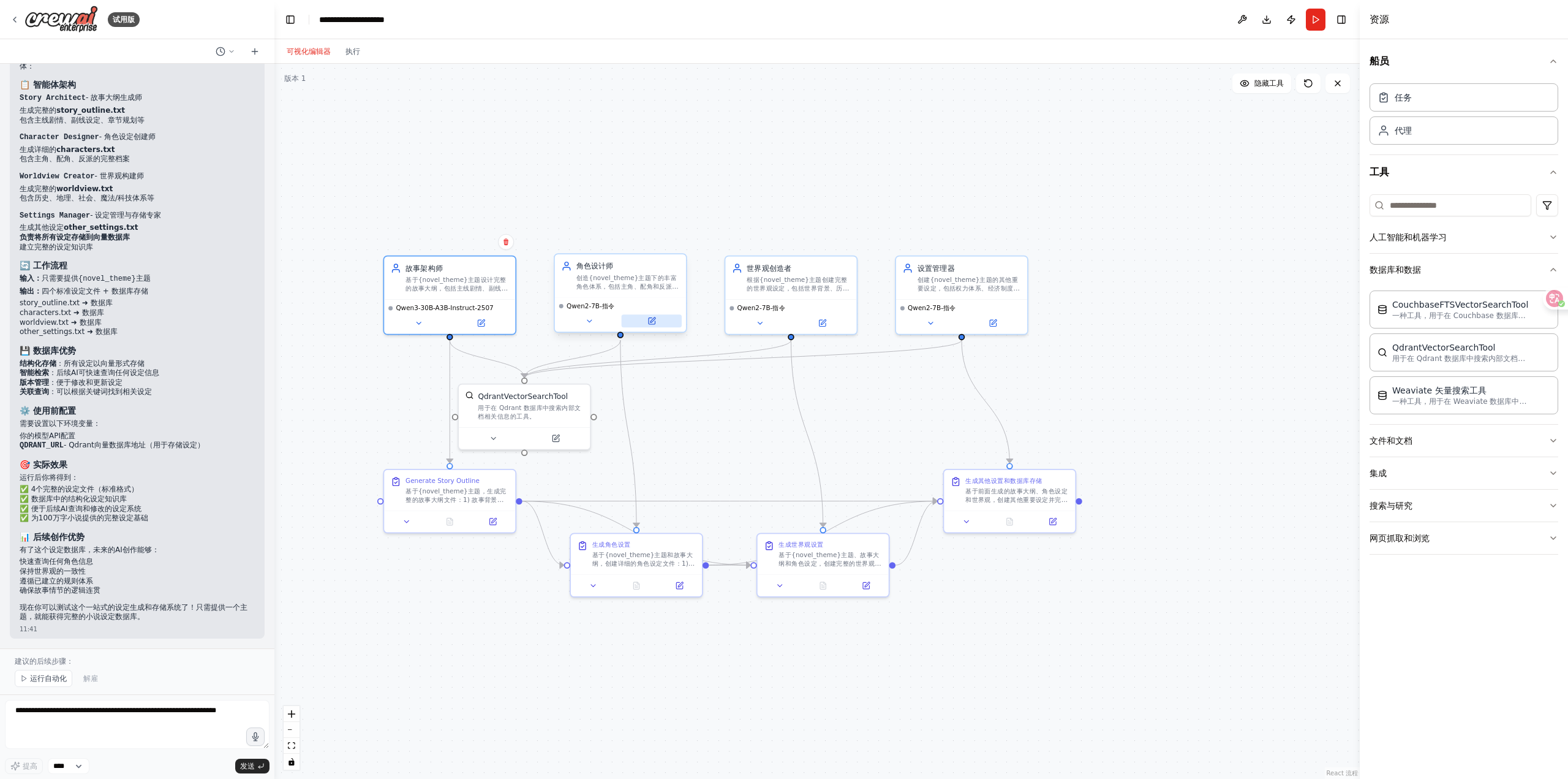
click at [664, 326] on button at bounding box center [650, 320] width 60 height 13
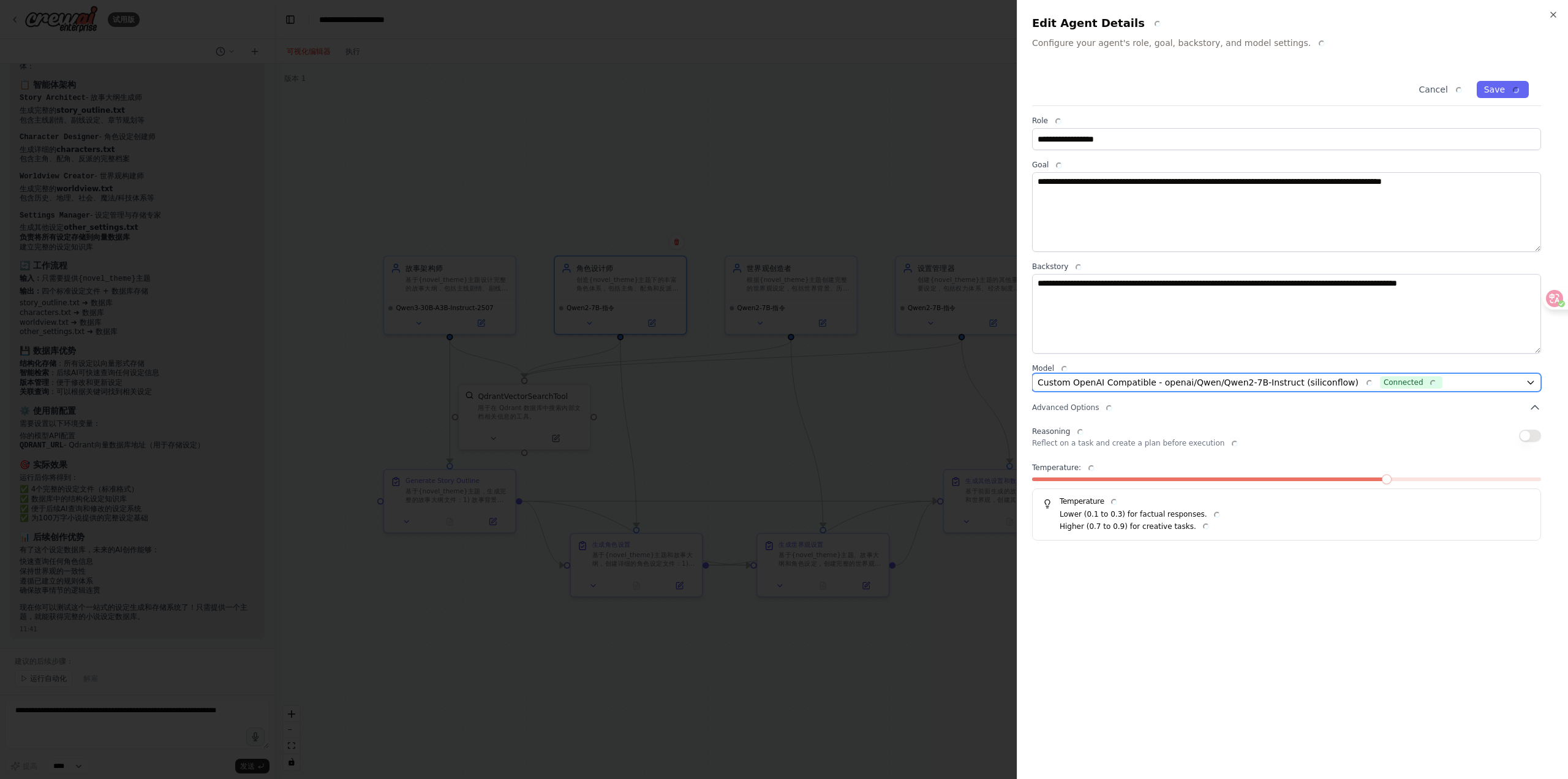
click at [1277, 389] on button "Custom OpenAI Compatible - openai/Qwen/Qwen2-7B-Instruct (siliconflow) Connected" at bounding box center [1286, 382] width 509 height 19
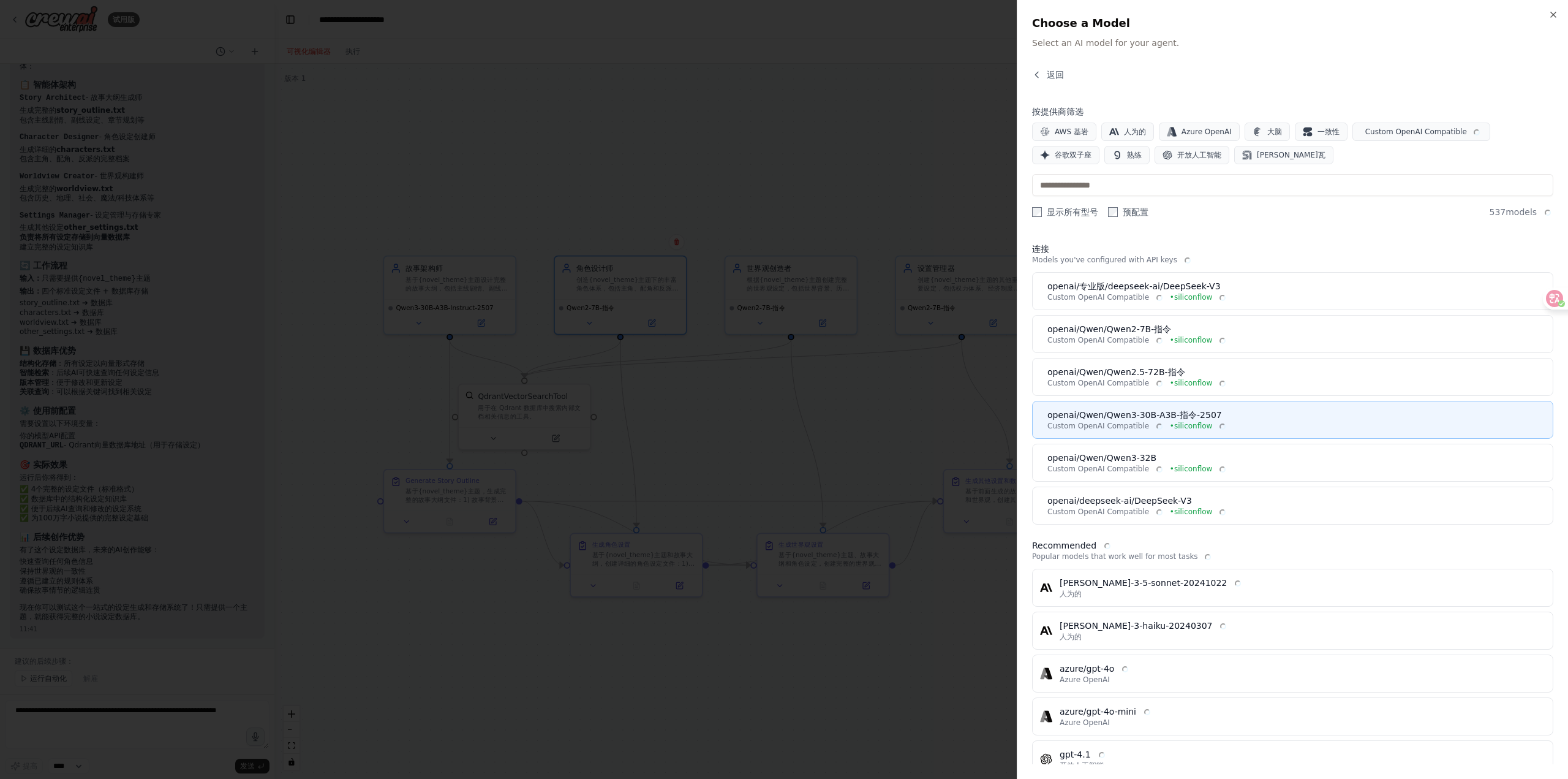
click at [1199, 429] on div "Custom OpenAI Compatible • siliconflow" at bounding box center [1296, 426] width 498 height 10
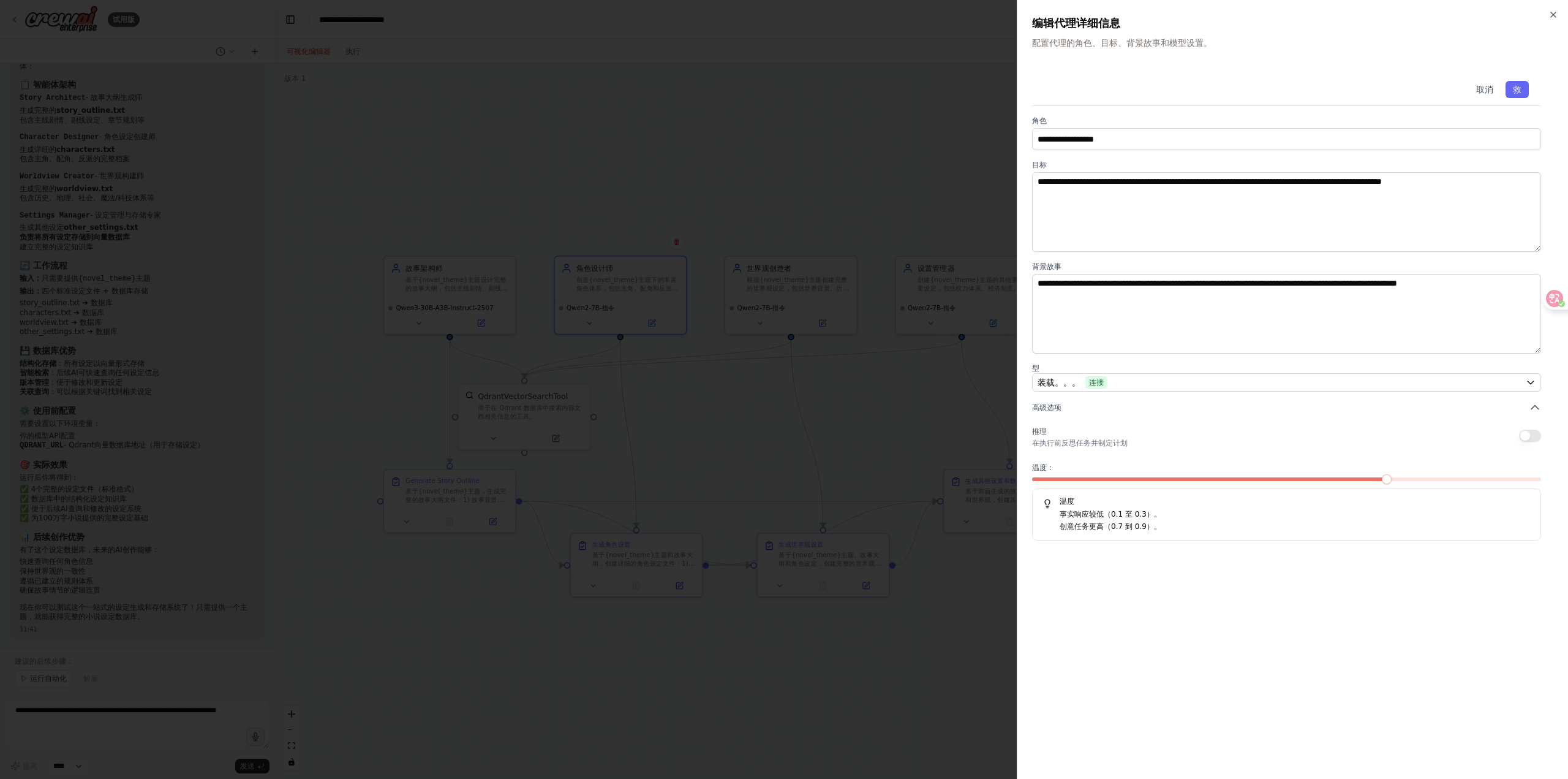
click at [834, 365] on div at bounding box center [784, 390] width 1568 height 779
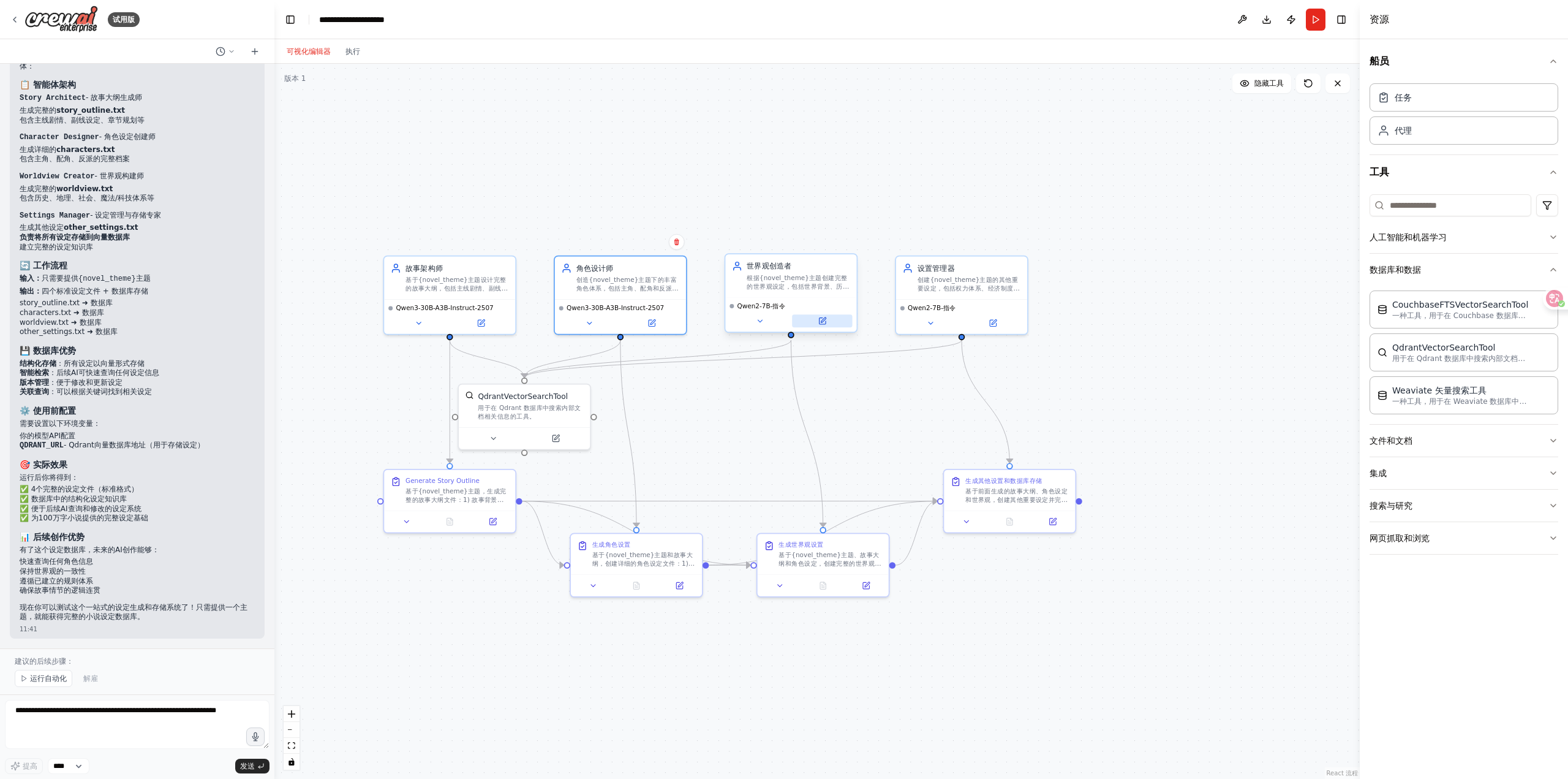
click at [831, 324] on button at bounding box center [822, 320] width 60 height 13
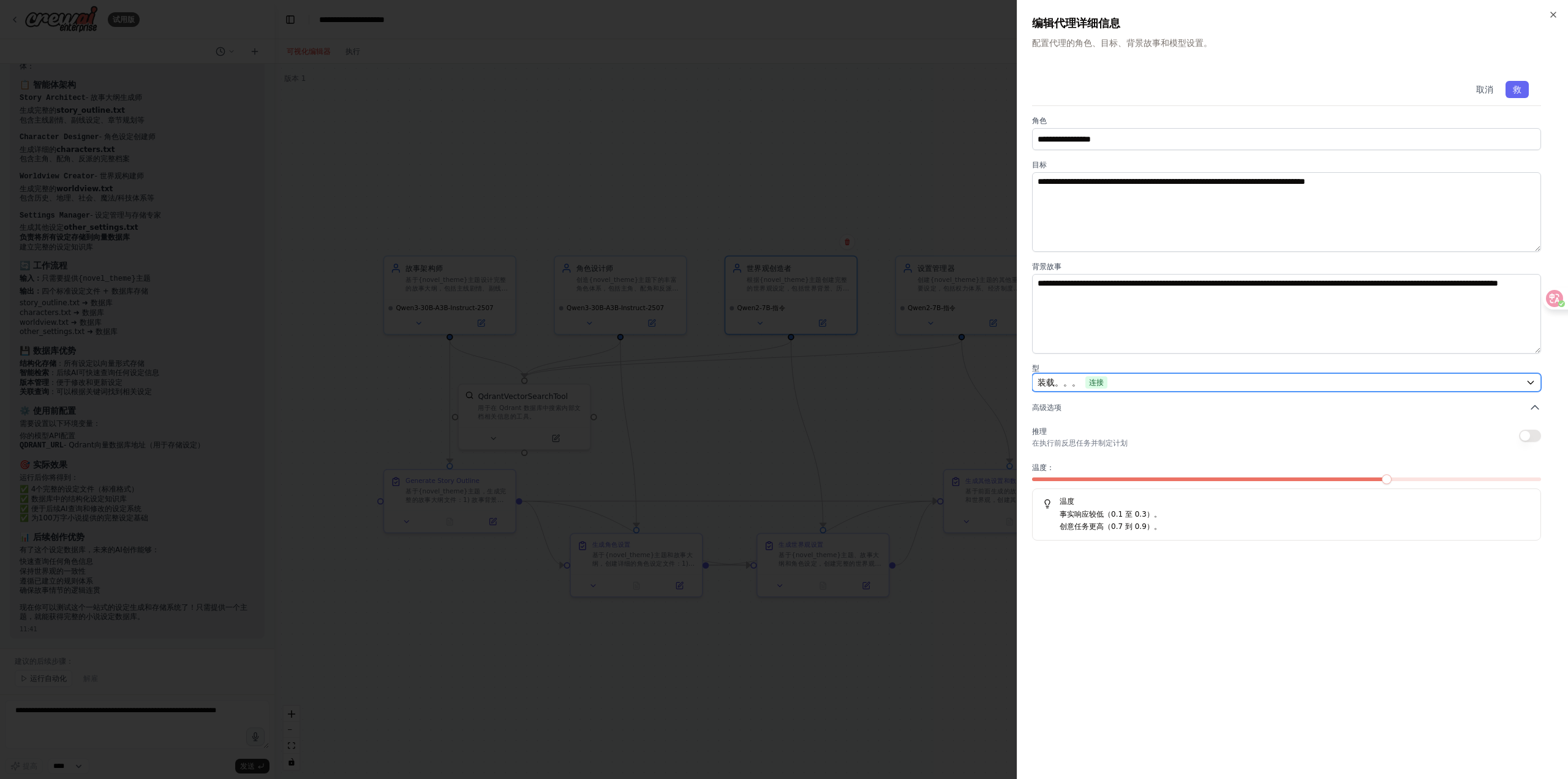
click at [1179, 380] on div "装载。。。 连接" at bounding box center [1279, 382] width 483 height 13
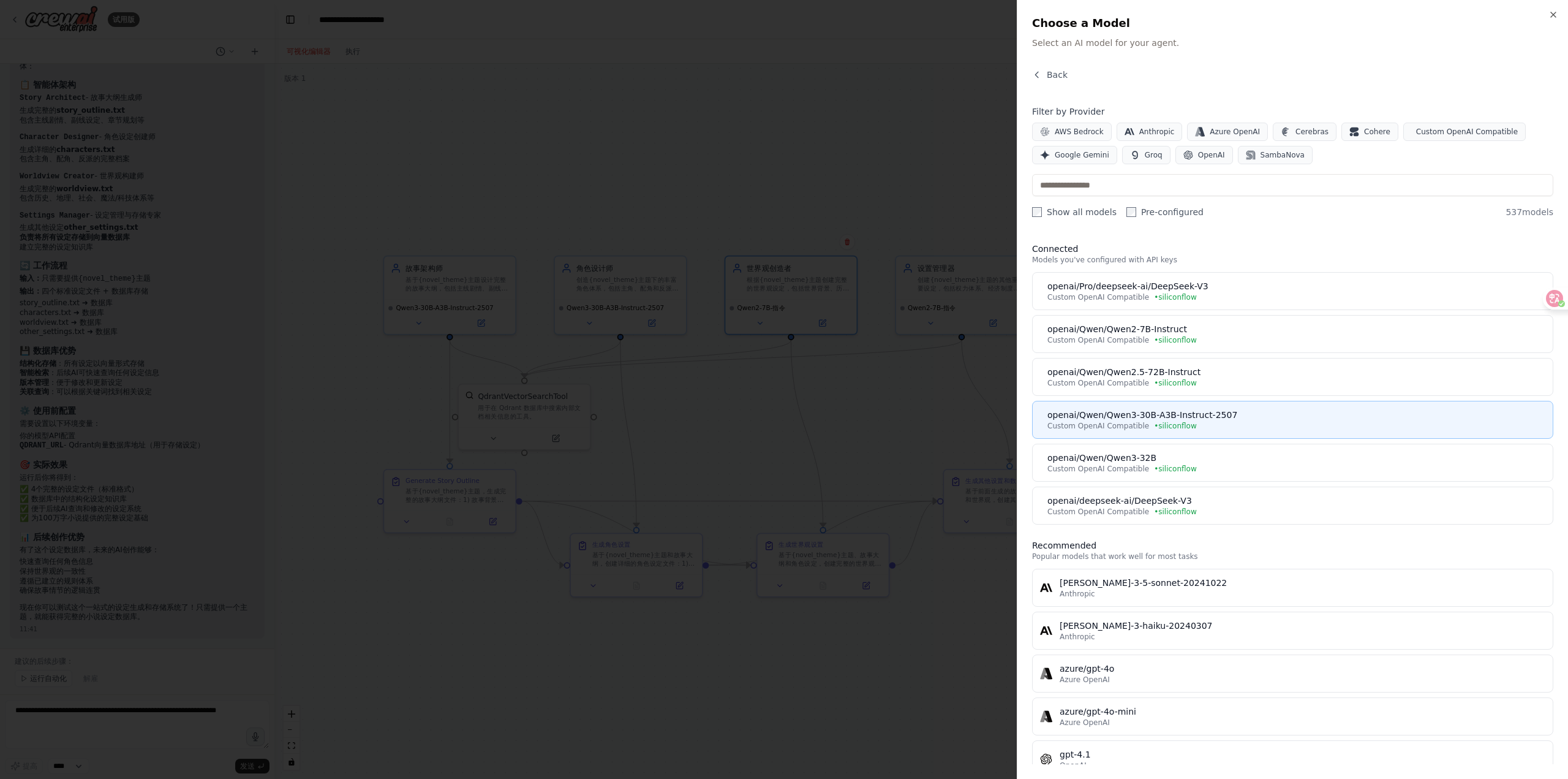
click at [1180, 423] on span "• siliconflow" at bounding box center [1176, 426] width 43 height 10
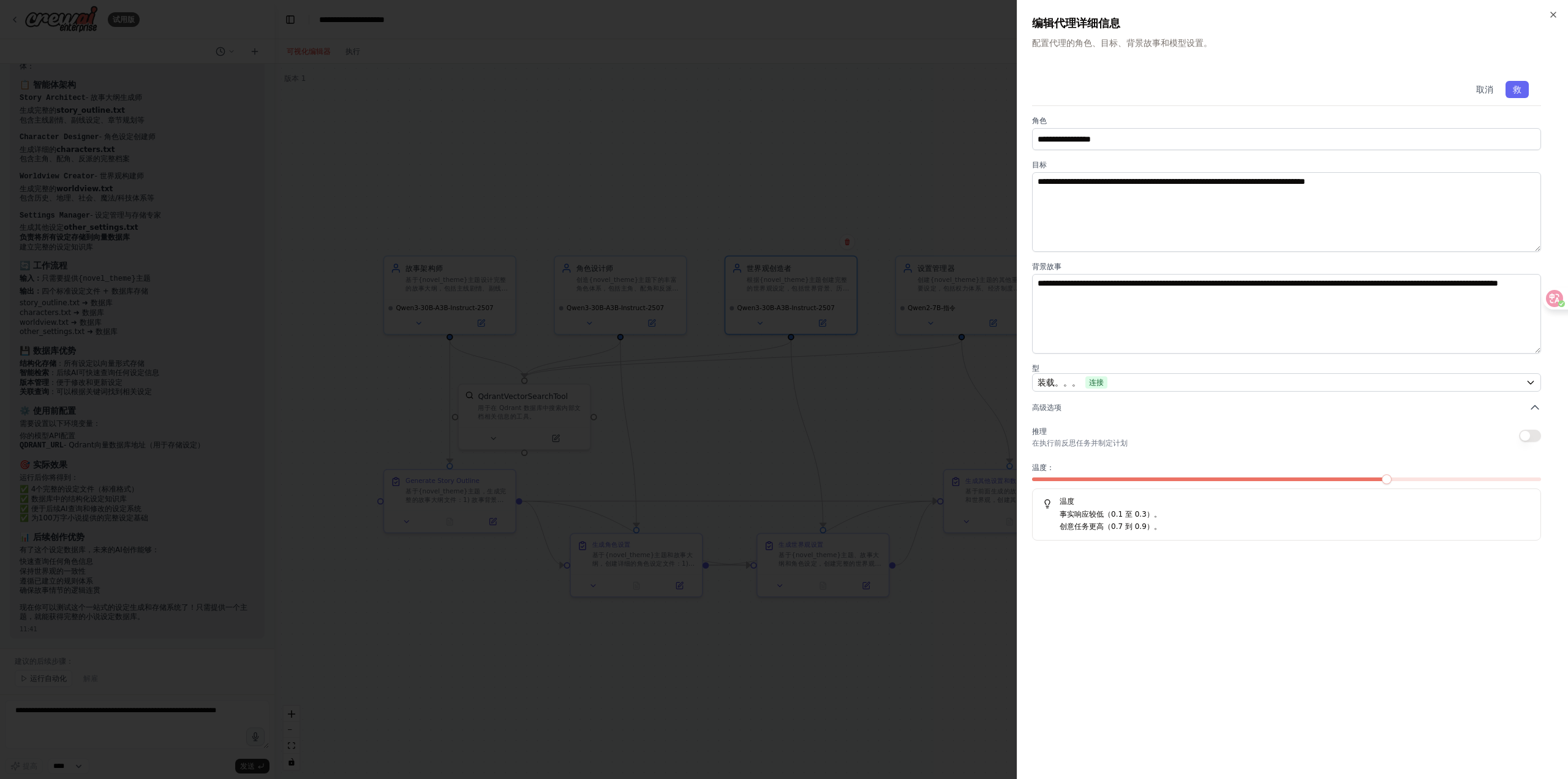
click at [879, 374] on div at bounding box center [784, 390] width 1568 height 779
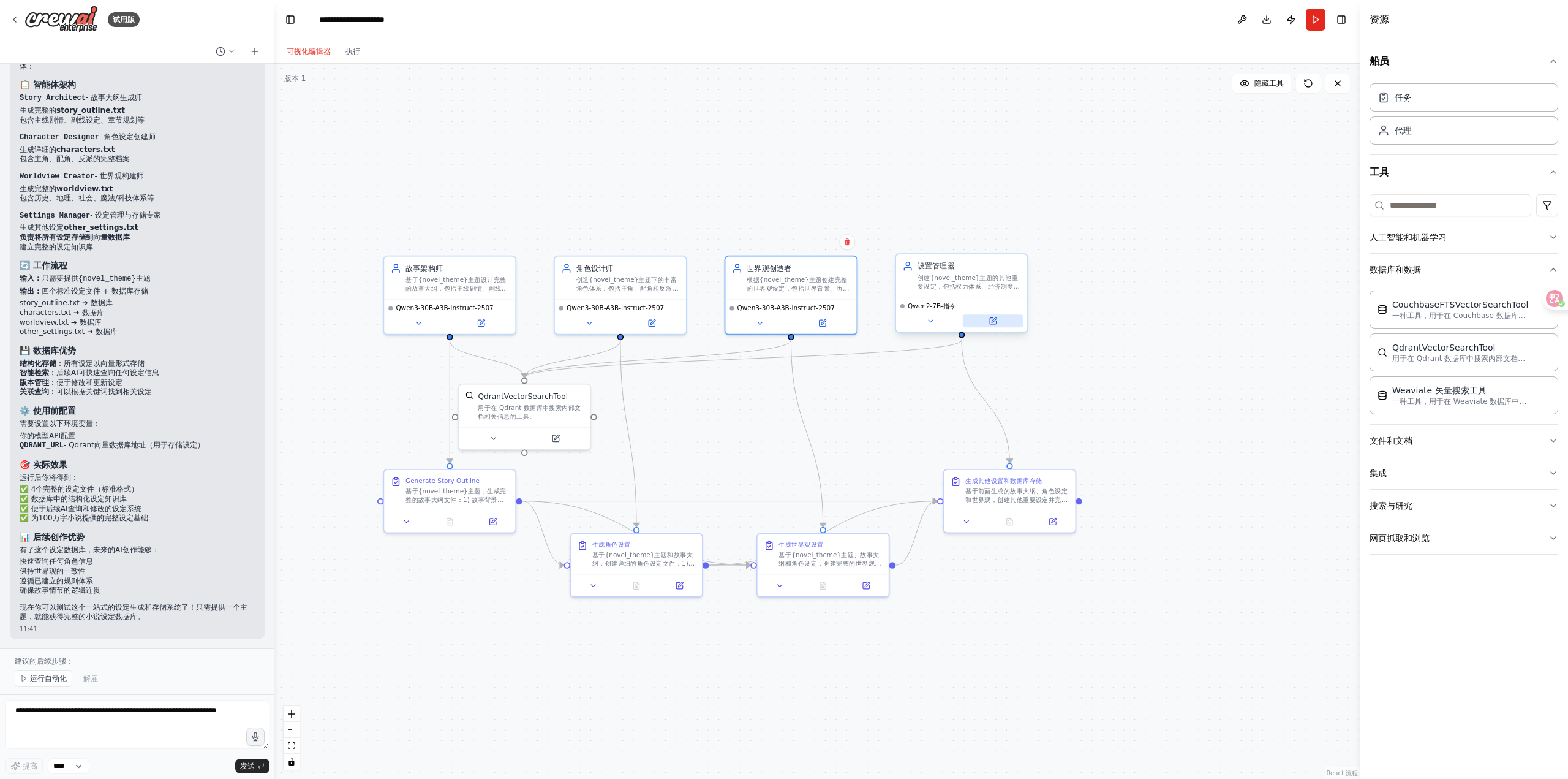
click at [1009, 322] on button at bounding box center [992, 320] width 60 height 13
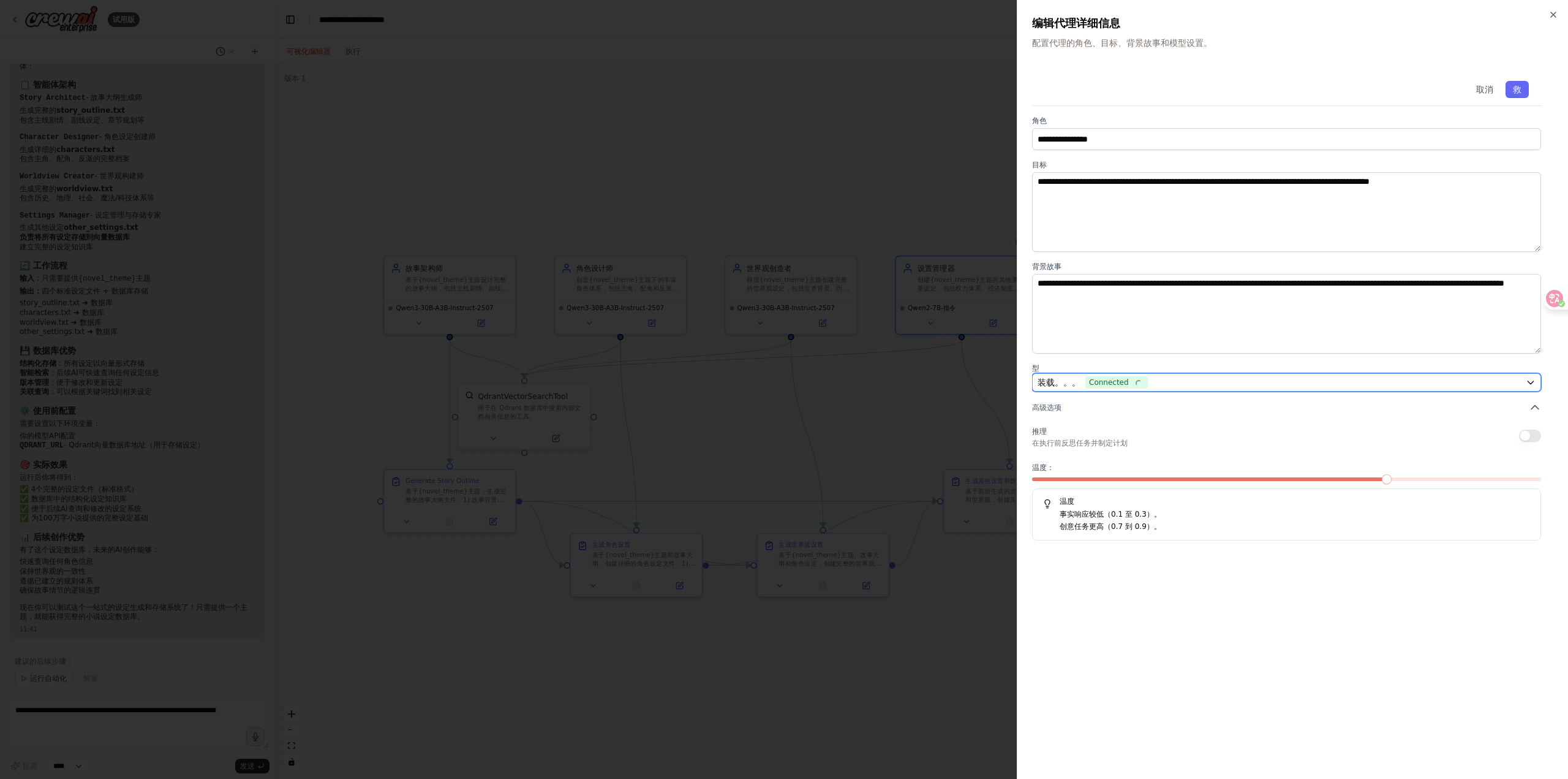
click at [1175, 384] on div "装载。。。 Connected" at bounding box center [1279, 382] width 483 height 13
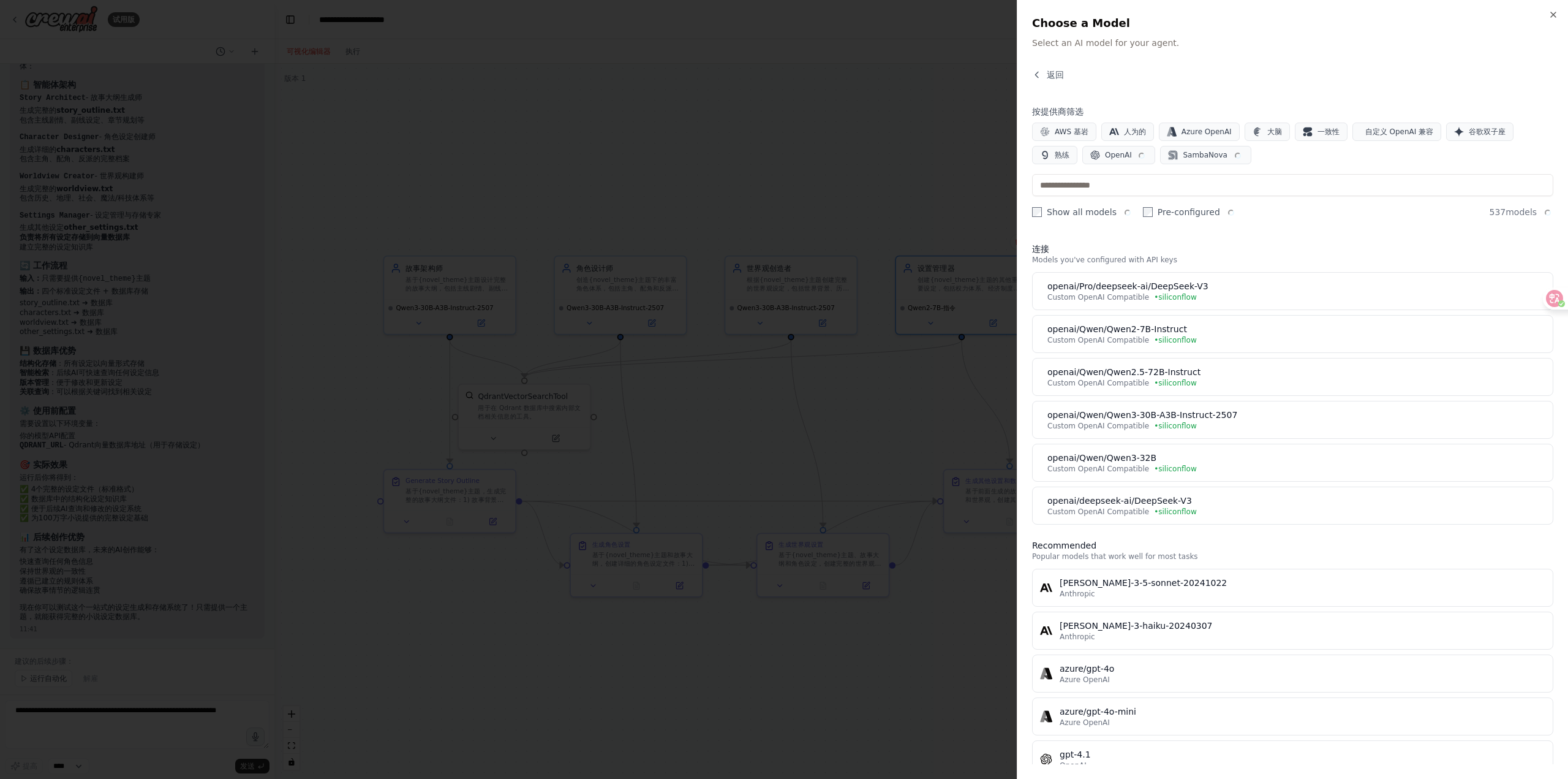
click at [1168, 419] on div "openai/Qwen/Qwen3-30B-A3B-Instruct-2507" at bounding box center [1296, 415] width 498 height 13
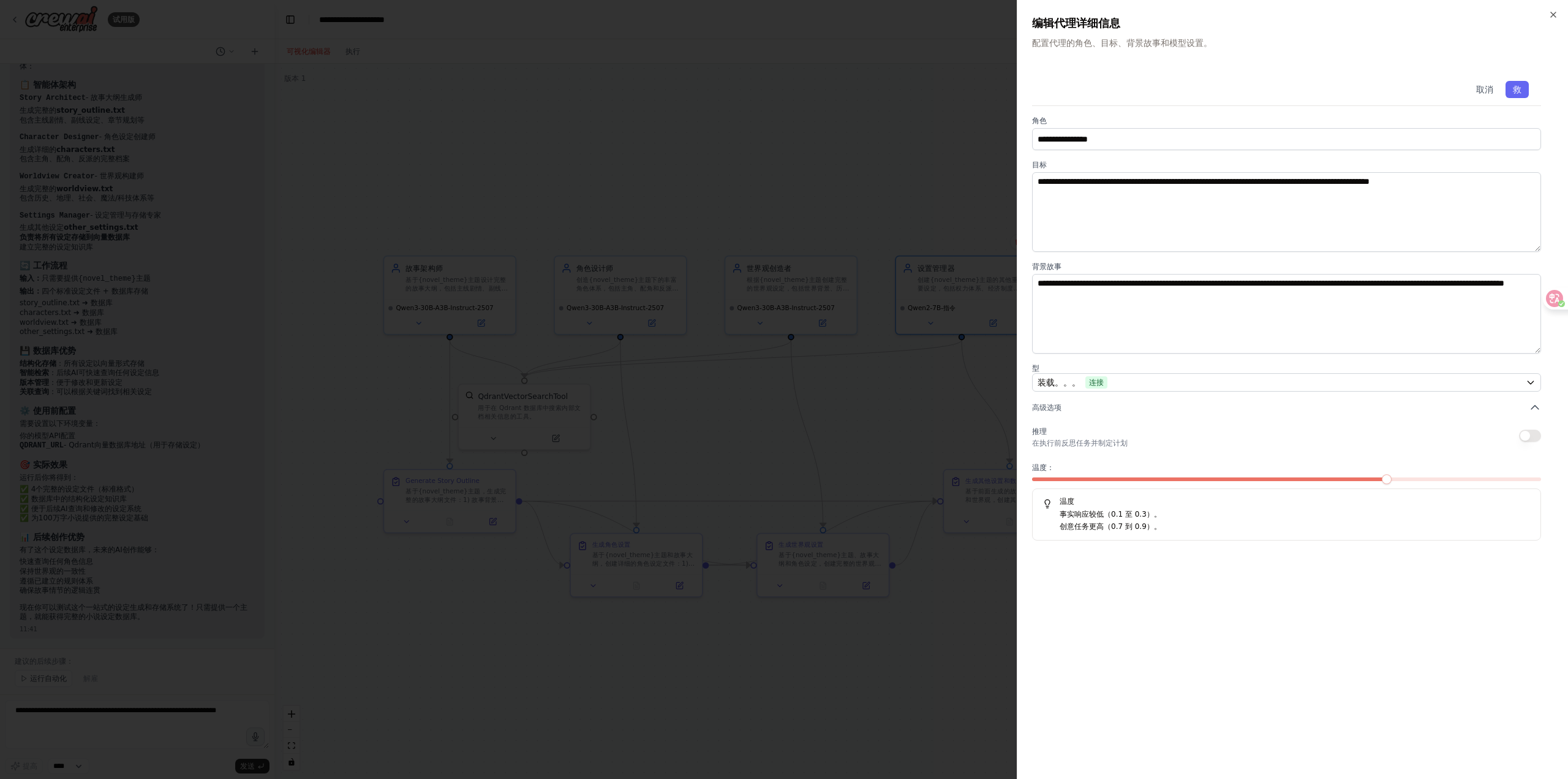
click at [890, 403] on div at bounding box center [784, 390] width 1568 height 779
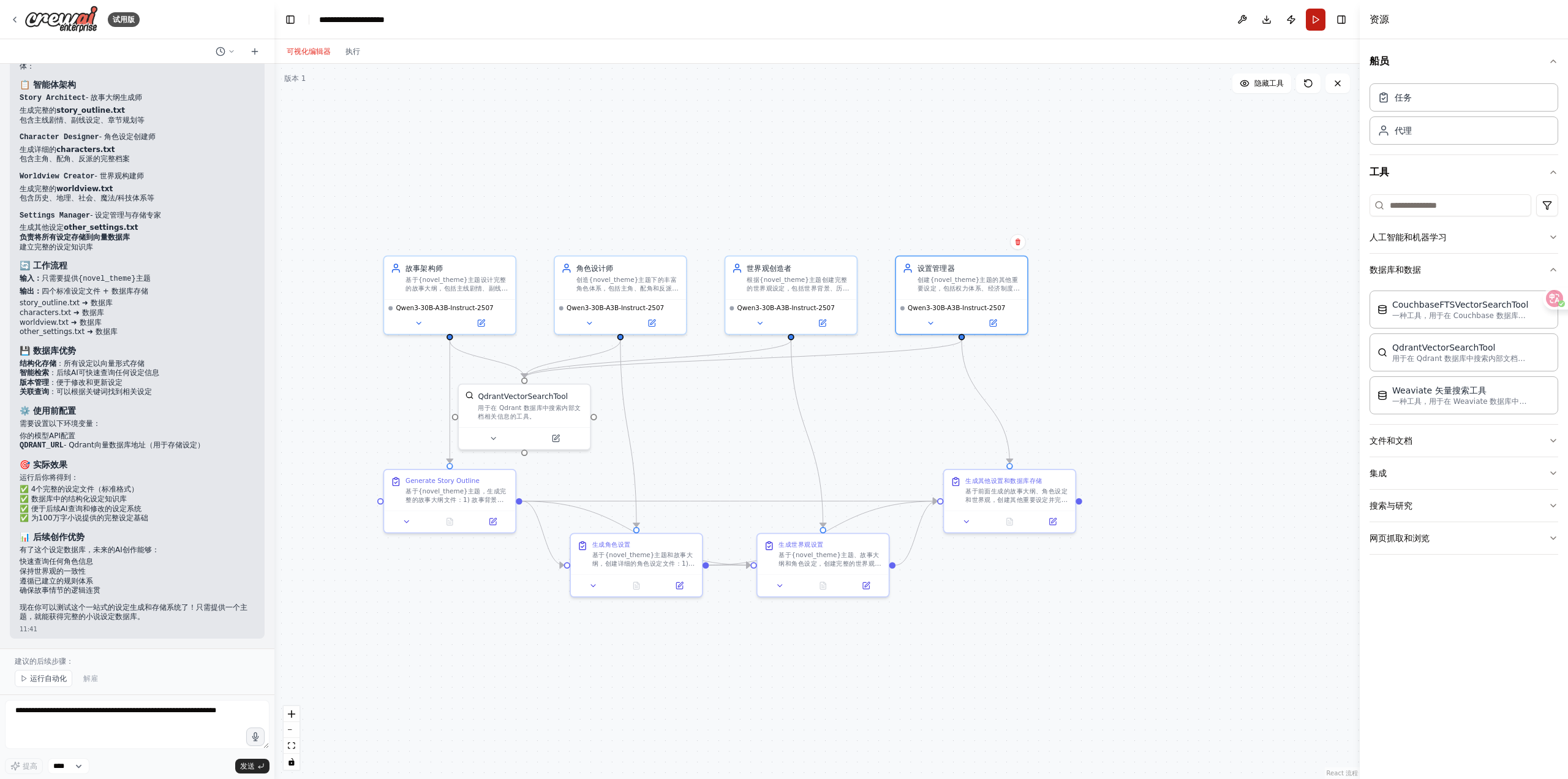
click at [1314, 20] on button "Run" at bounding box center [1316, 20] width 20 height 23
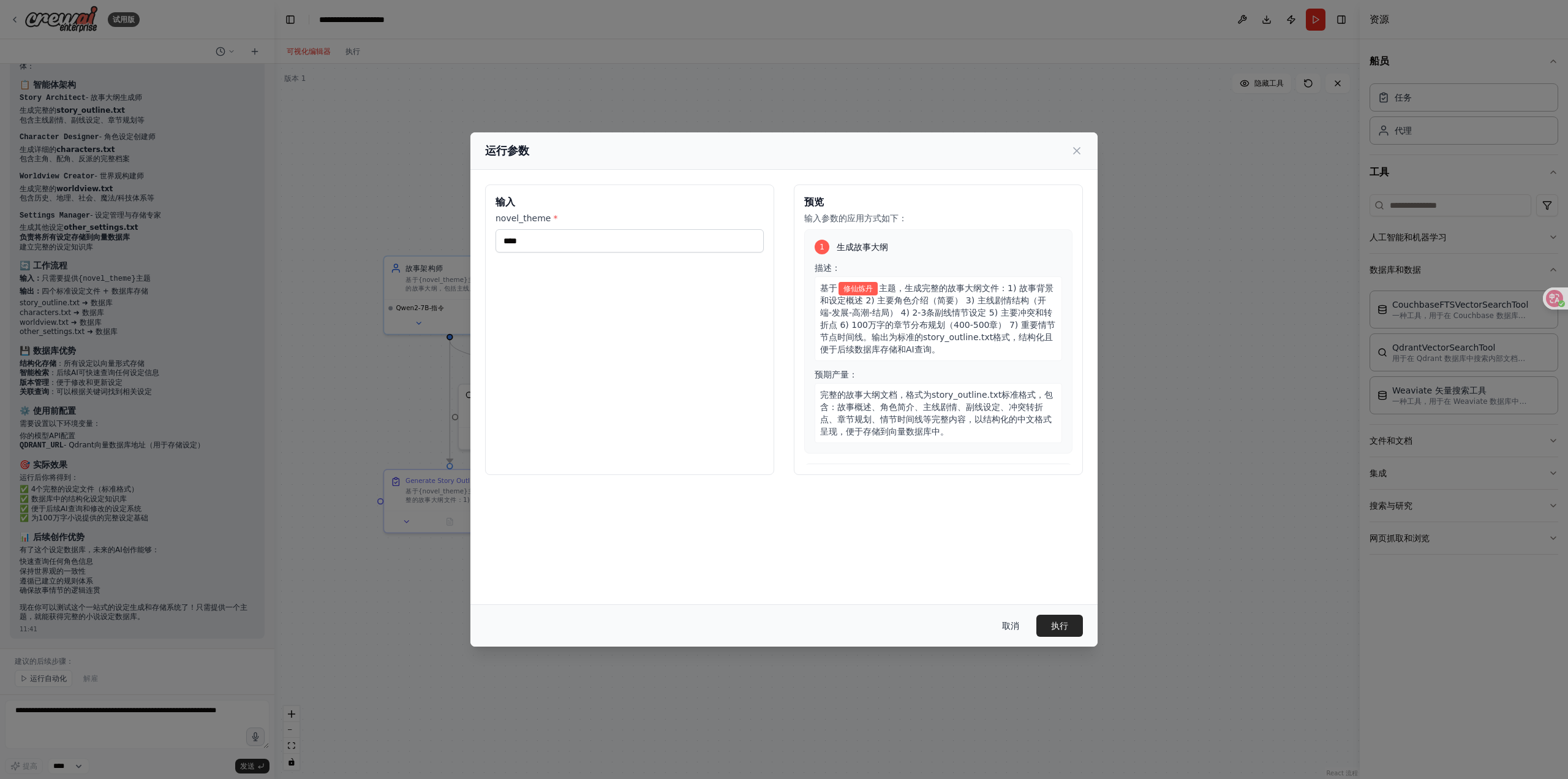
click at [1004, 620] on font "取消" at bounding box center [1010, 625] width 18 height 10
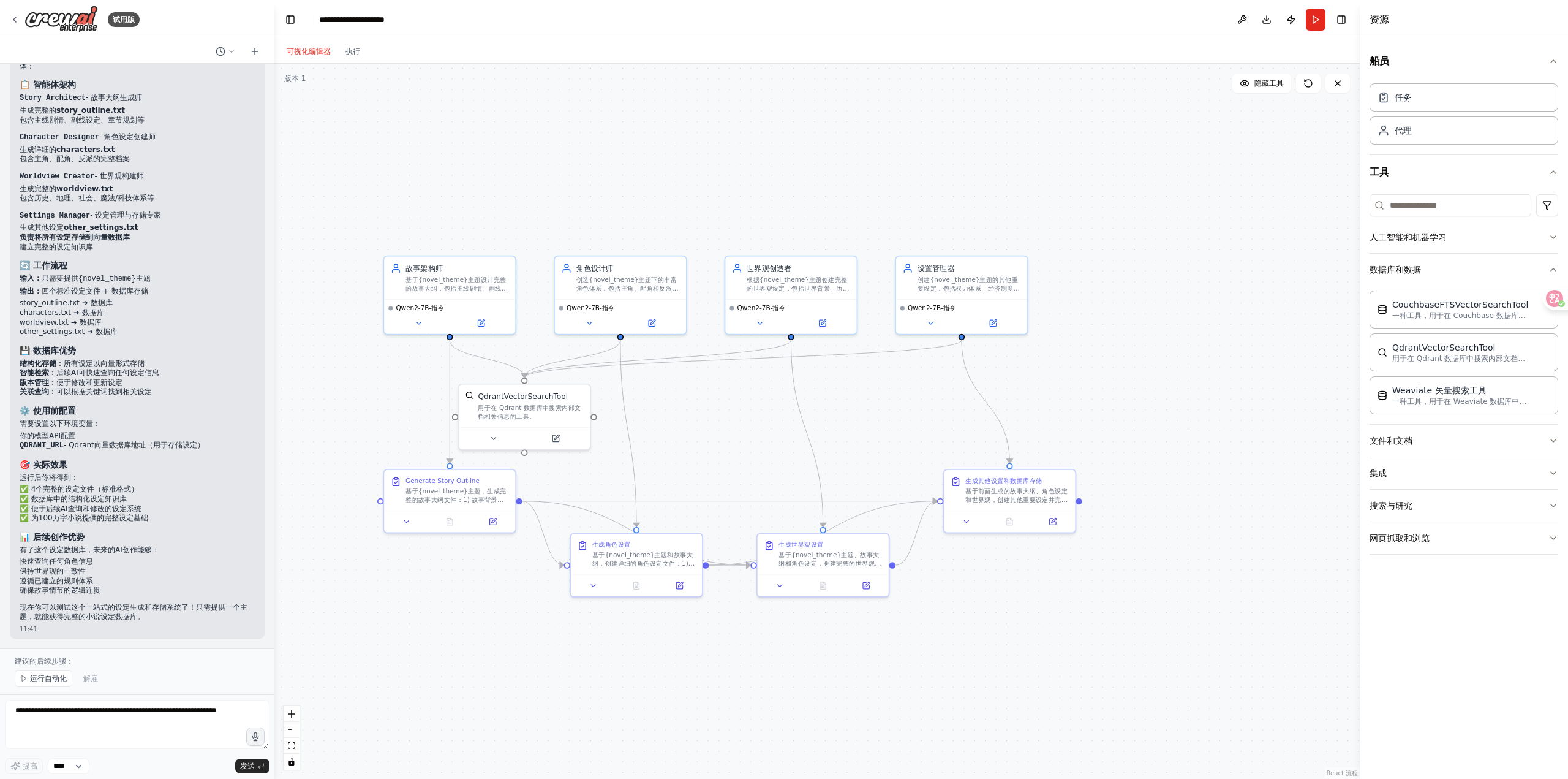
click at [1141, 244] on div ".deletable-edge-delete-btn { width: 20px; height: 20px; border: 0px solid #ffff…" at bounding box center [816, 421] width 1085 height 715
click at [475, 333] on div "故事架构师 基于{novel_theme}主题设计完整的故事大纲，包括主线剧情、副线情节、冲突设置和100万字的整体结构规划。生成标准的story_outli…" at bounding box center [449, 295] width 133 height 79
click at [481, 330] on div "Qwen2-7B-指令" at bounding box center [450, 315] width 131 height 35
click at [489, 323] on button at bounding box center [480, 320] width 60 height 13
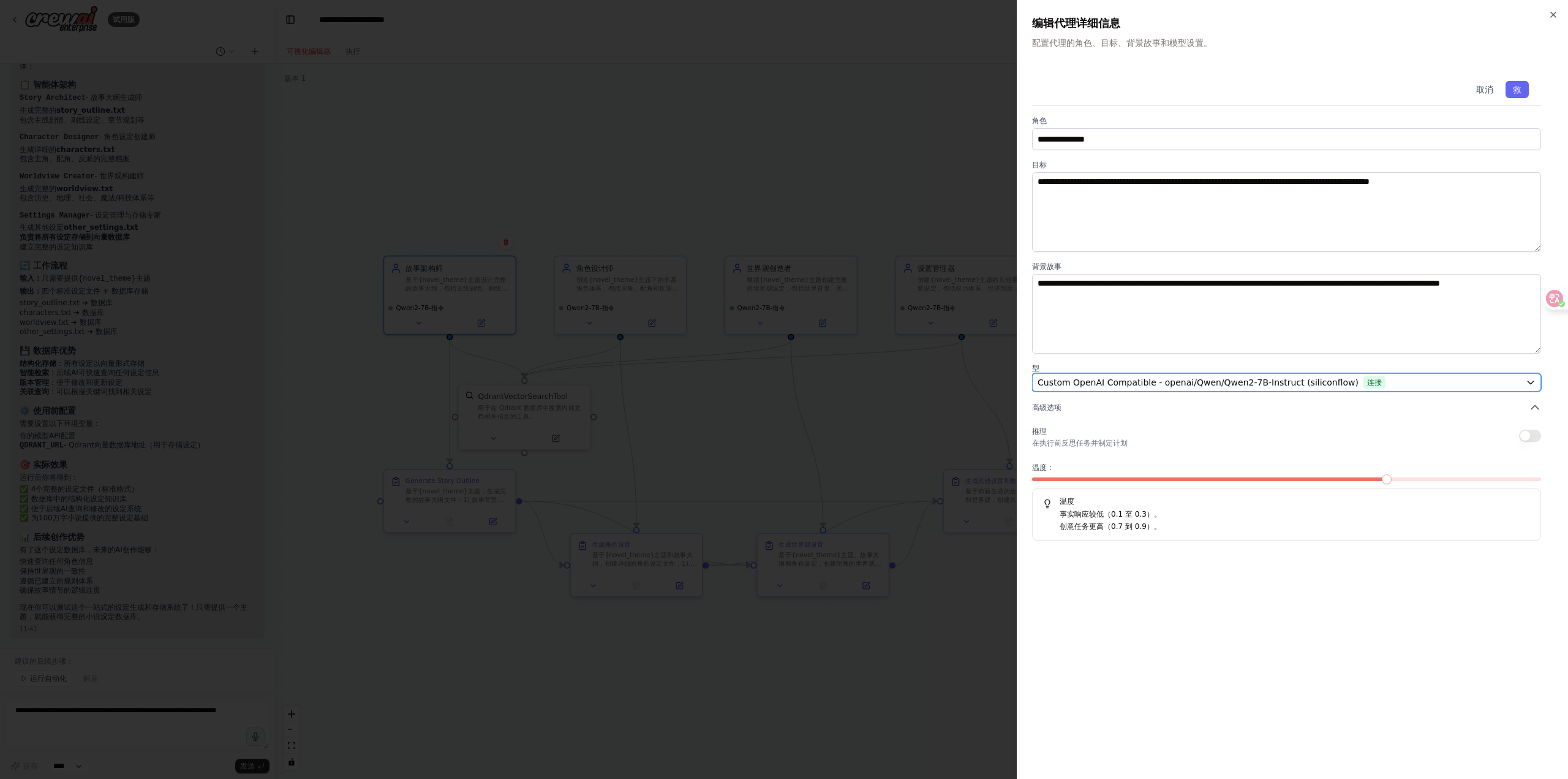
click at [1230, 383] on span "Custom OpenAI Compatible - openai/Qwen/Qwen2-7B-Instruct (siliconflow)" at bounding box center [1198, 382] width 321 height 13
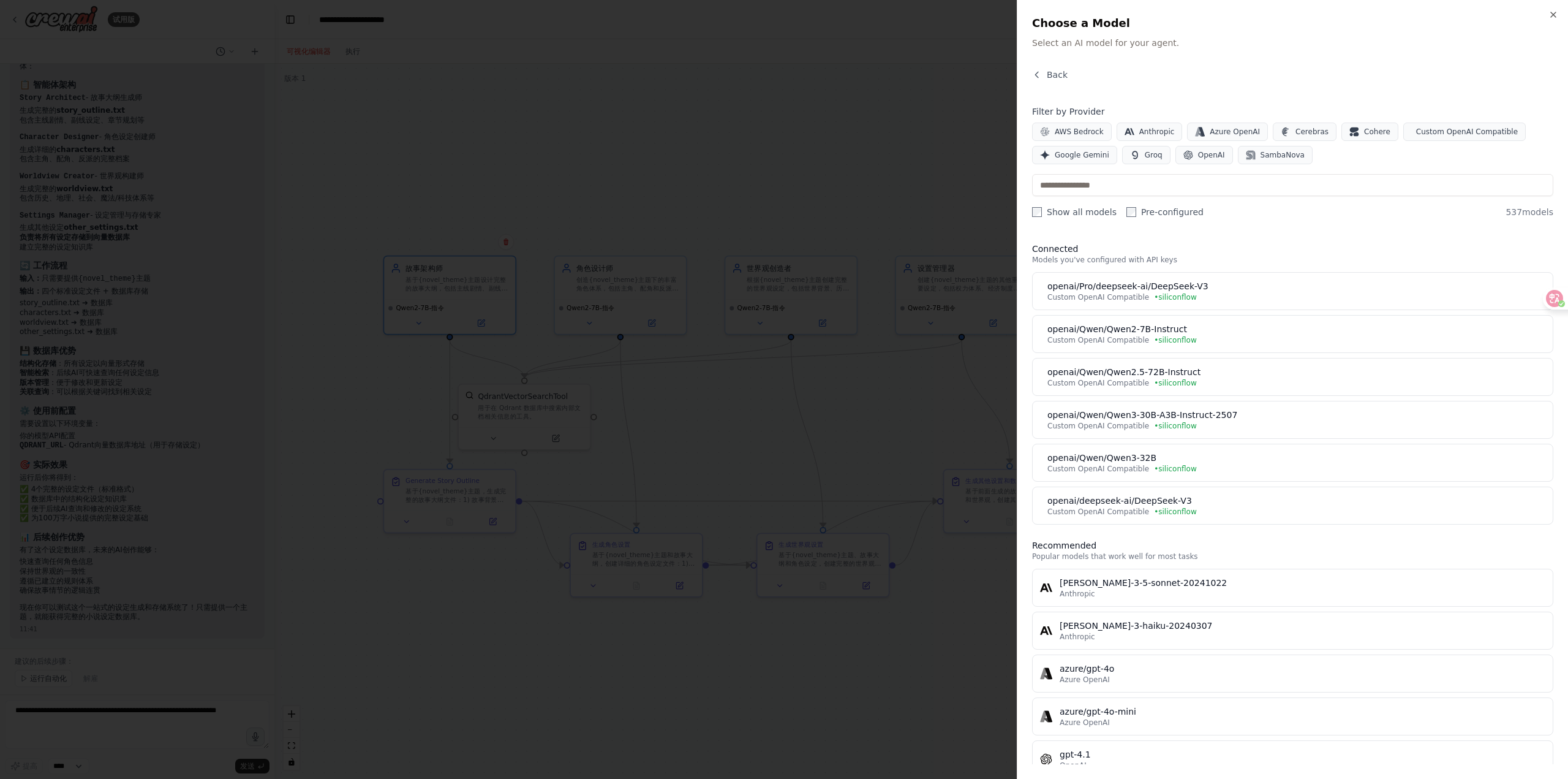
click at [1216, 409] on div "openai/Qwen/Qwen3-30B-A3B-Instruct-2507" at bounding box center [1296, 415] width 498 height 13
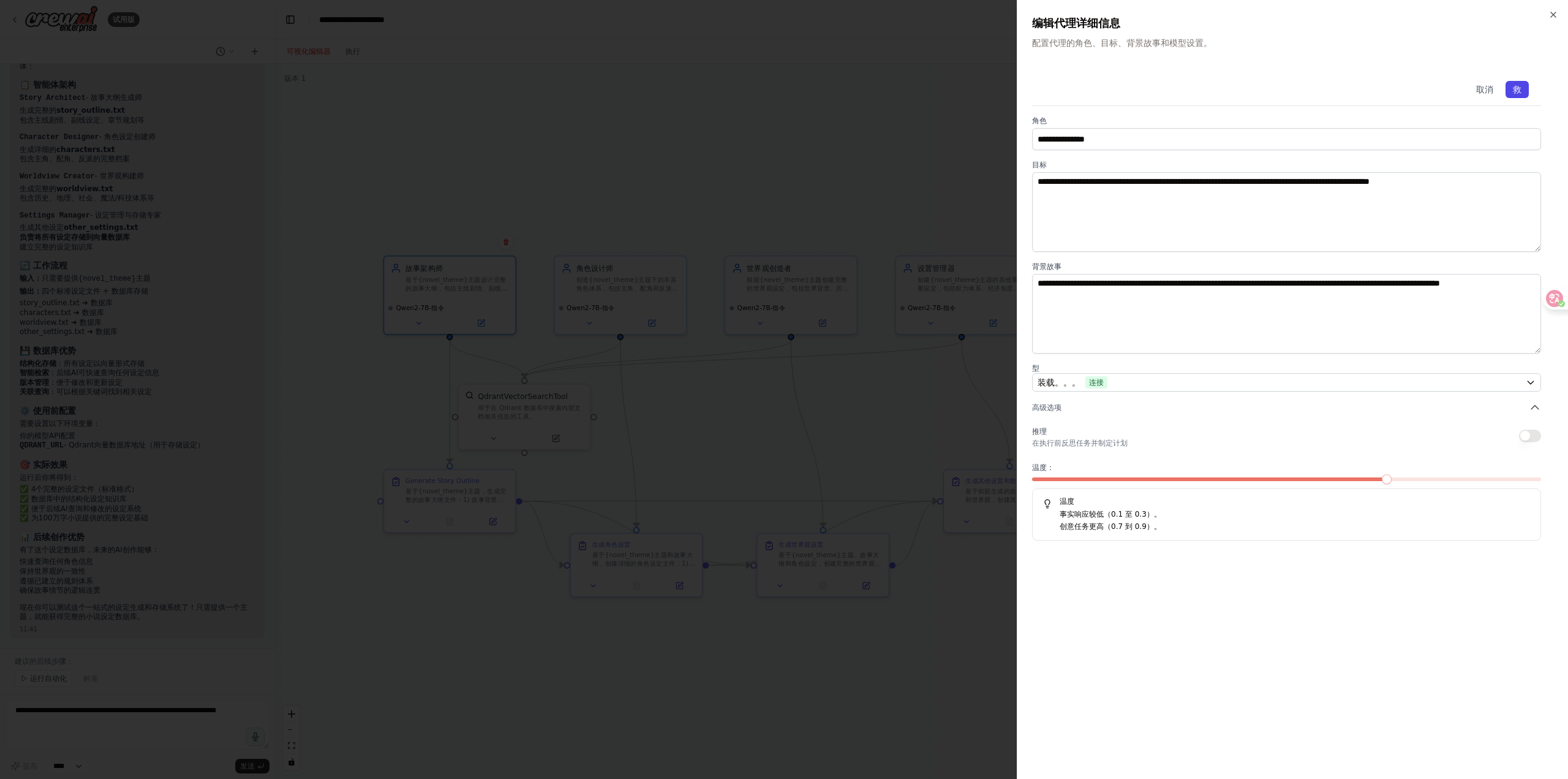
click at [1522, 94] on button "救" at bounding box center [1517, 90] width 23 height 18
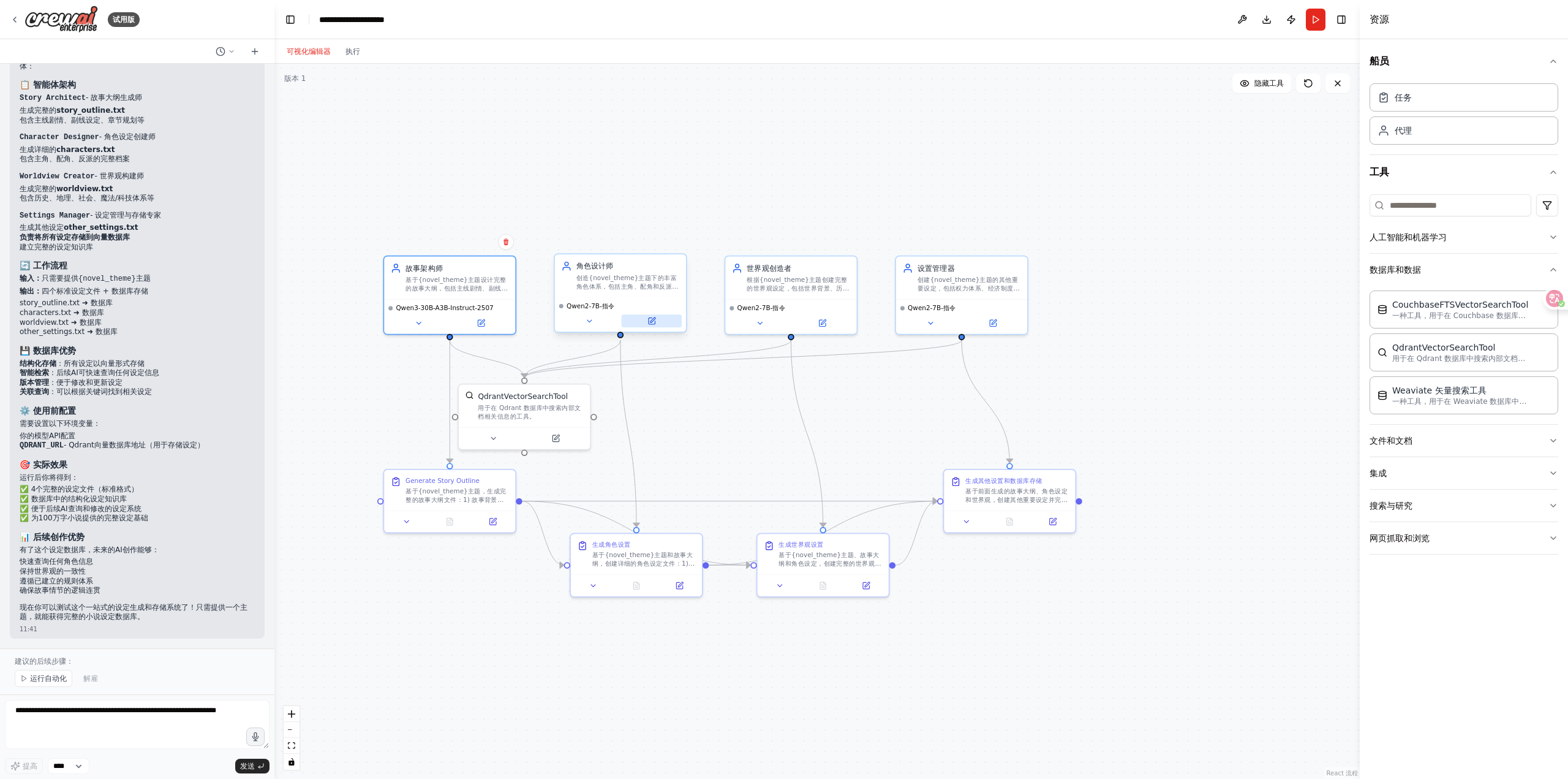
click at [659, 326] on button at bounding box center [650, 320] width 60 height 13
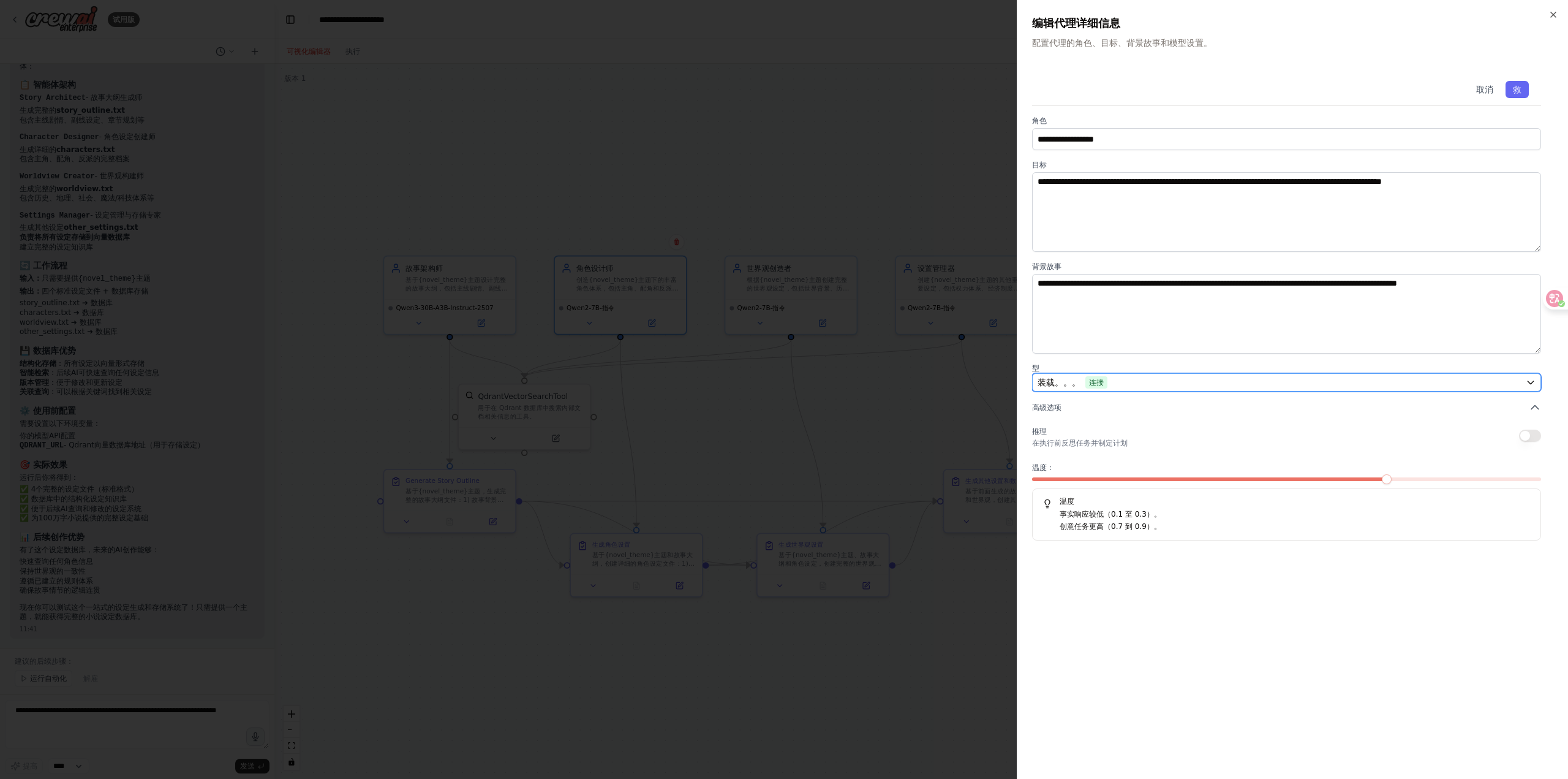
click at [1162, 385] on div "装载。。。 连接" at bounding box center [1279, 382] width 483 height 13
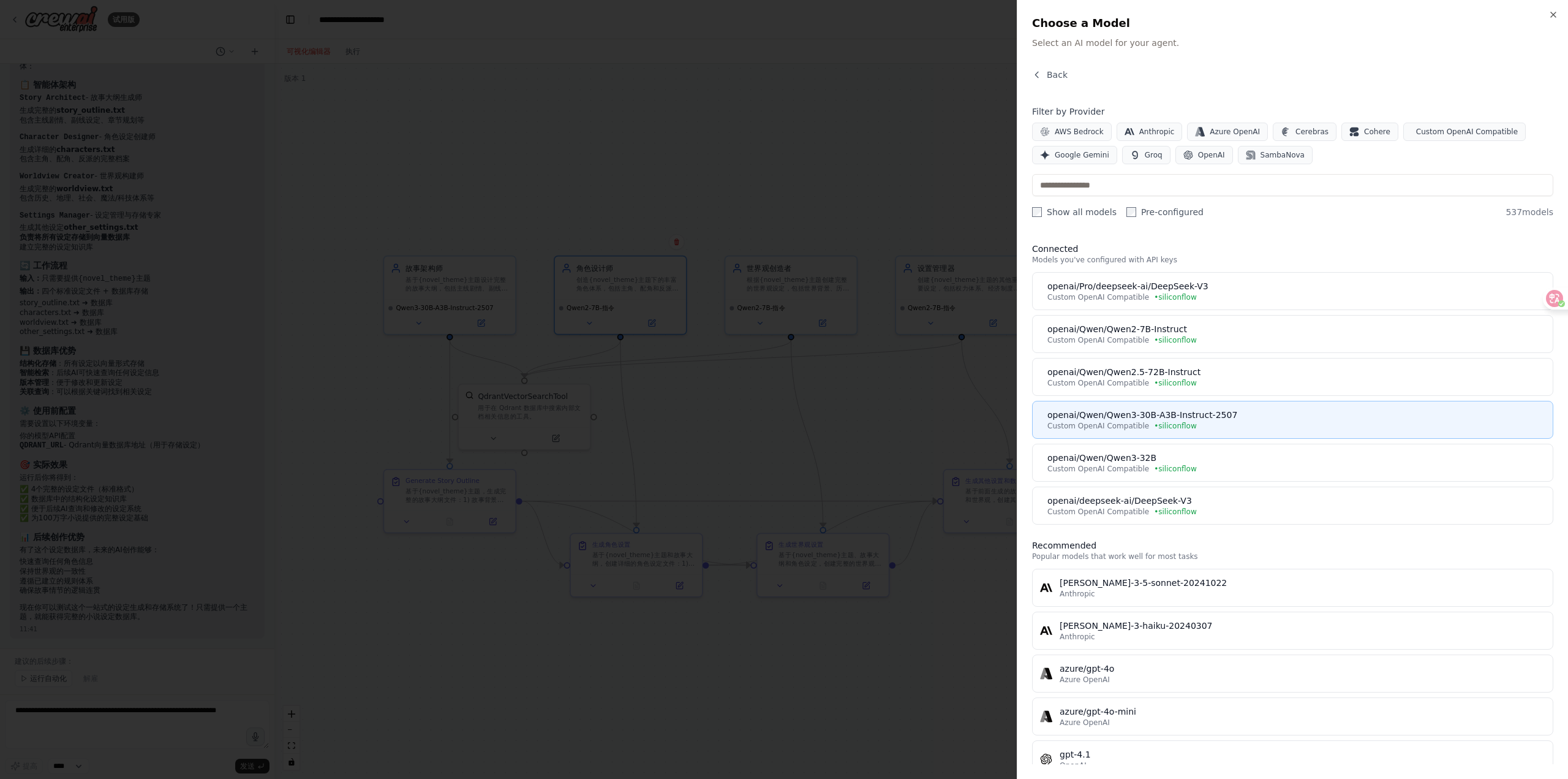
click at [1170, 409] on div "openai/Qwen/Qwen3-30B-A3B-Instruct-2507" at bounding box center [1296, 415] width 498 height 13
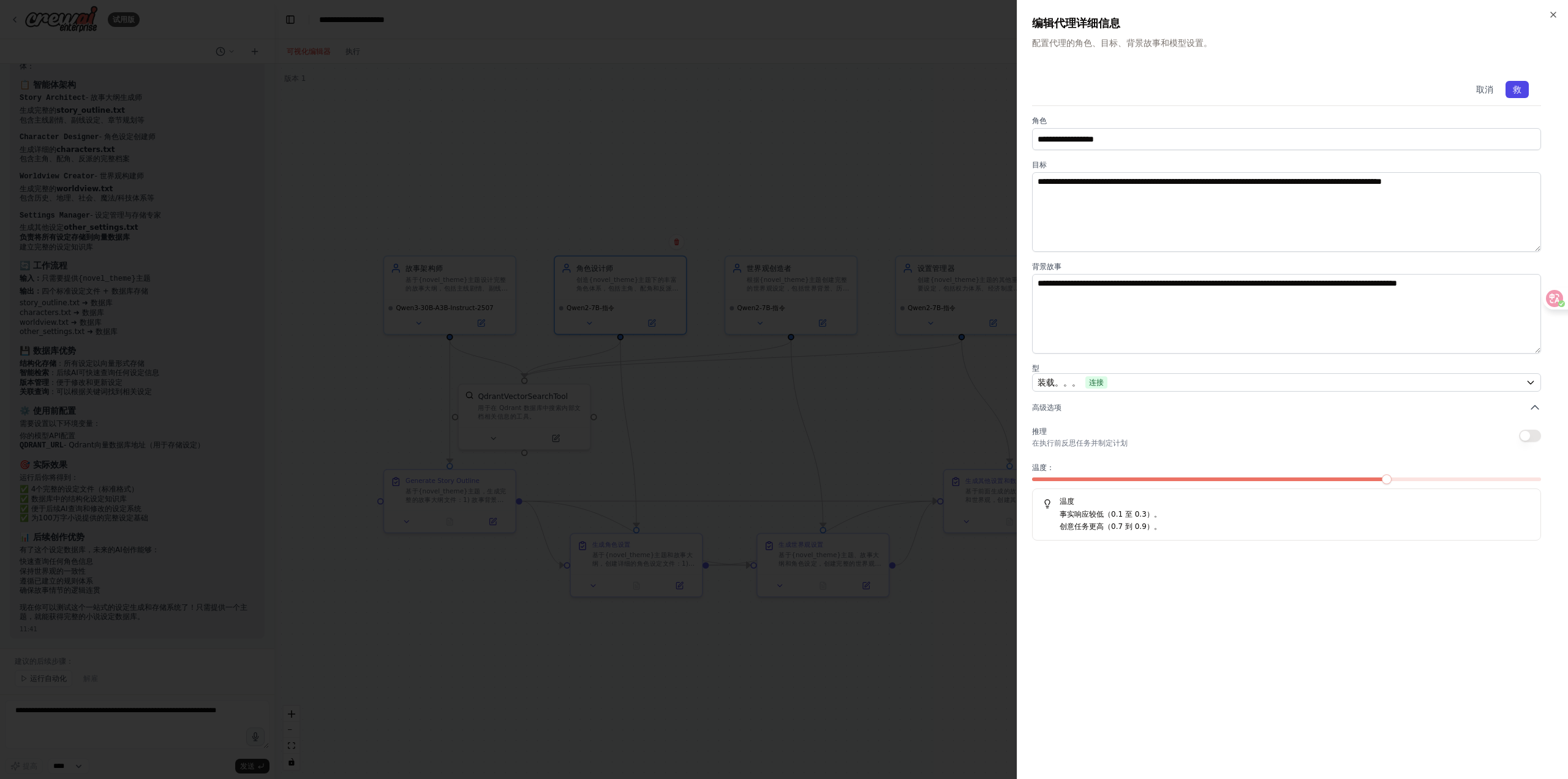
click at [1518, 84] on font "救" at bounding box center [1516, 89] width 9 height 10
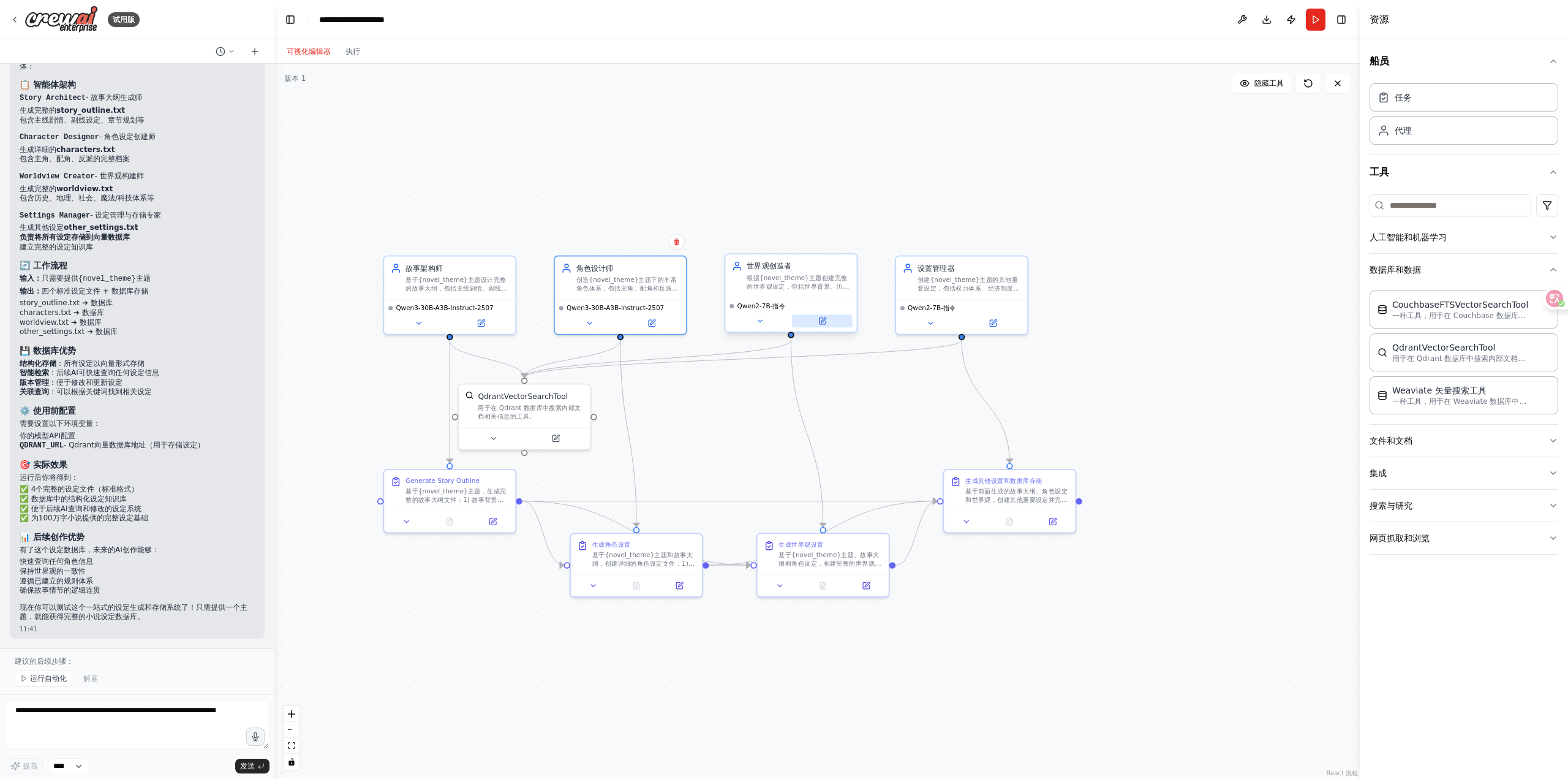
click at [829, 320] on button at bounding box center [822, 320] width 60 height 13
click at [828, 323] on button at bounding box center [822, 320] width 60 height 13
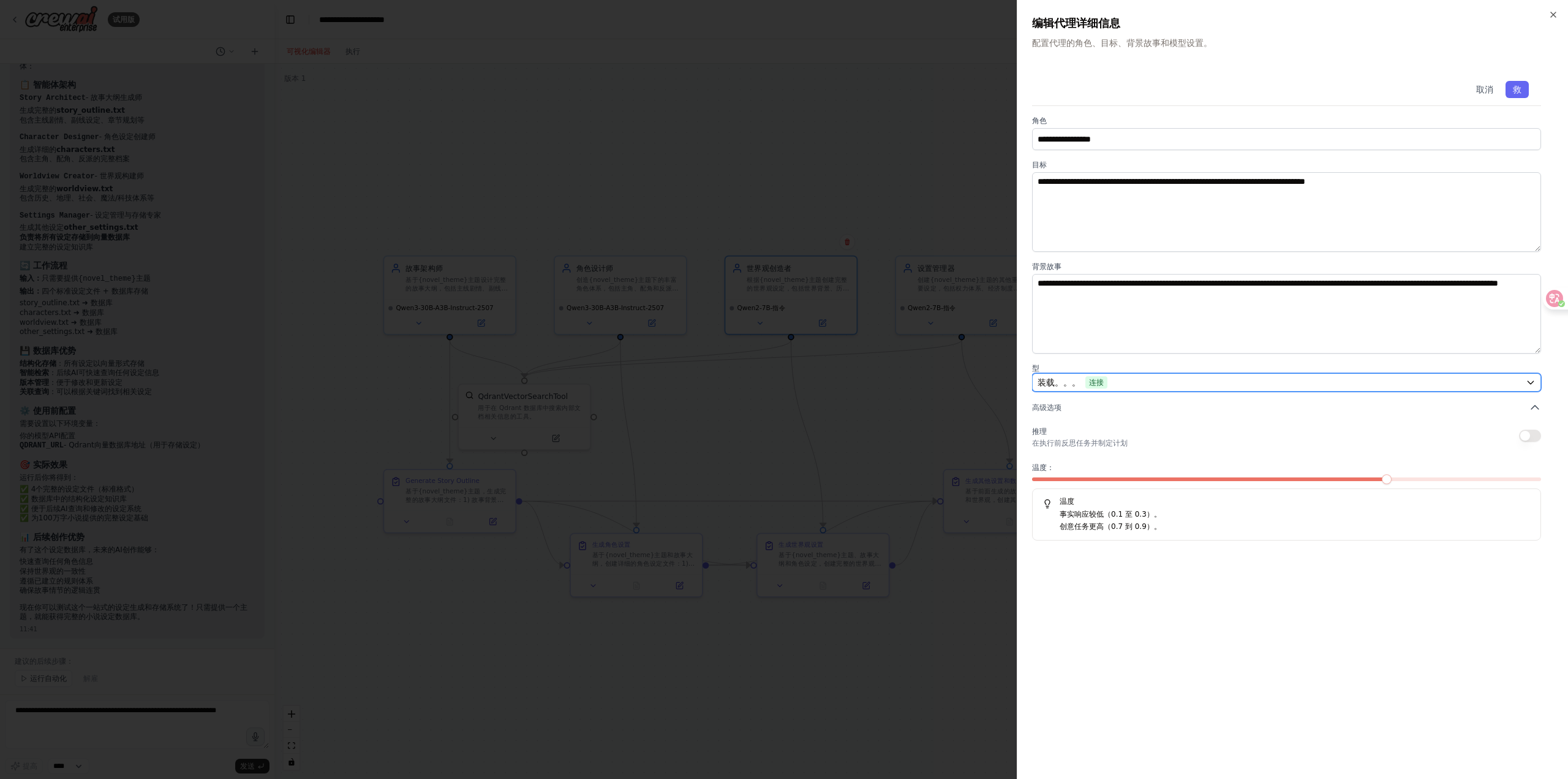
click at [1187, 385] on div "装载。。。 连接" at bounding box center [1279, 382] width 483 height 13
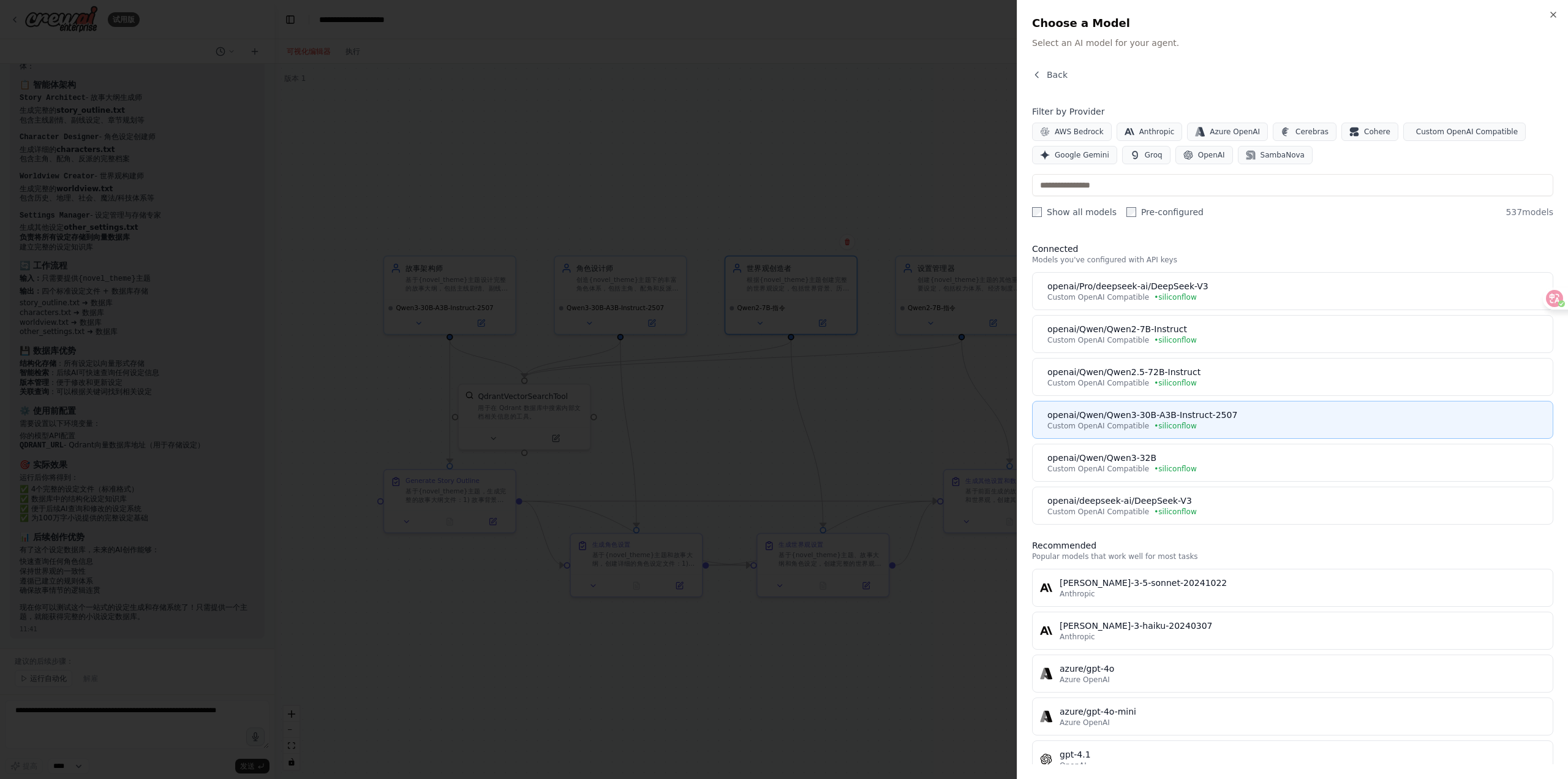
click at [1199, 426] on div "Custom OpenAI Compatible • siliconflow" at bounding box center [1296, 426] width 498 height 10
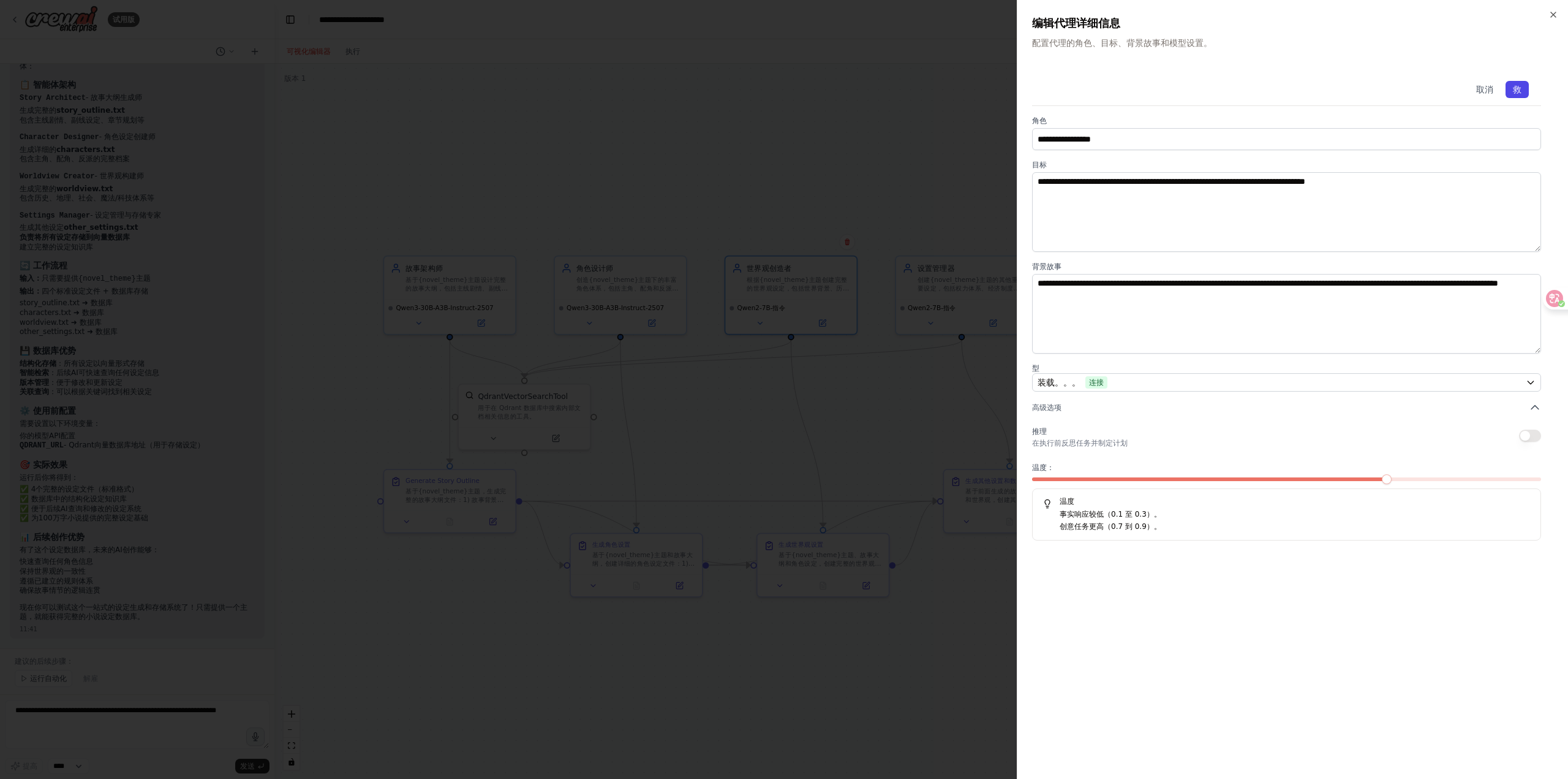
click at [1519, 93] on font "救" at bounding box center [1516, 89] width 9 height 10
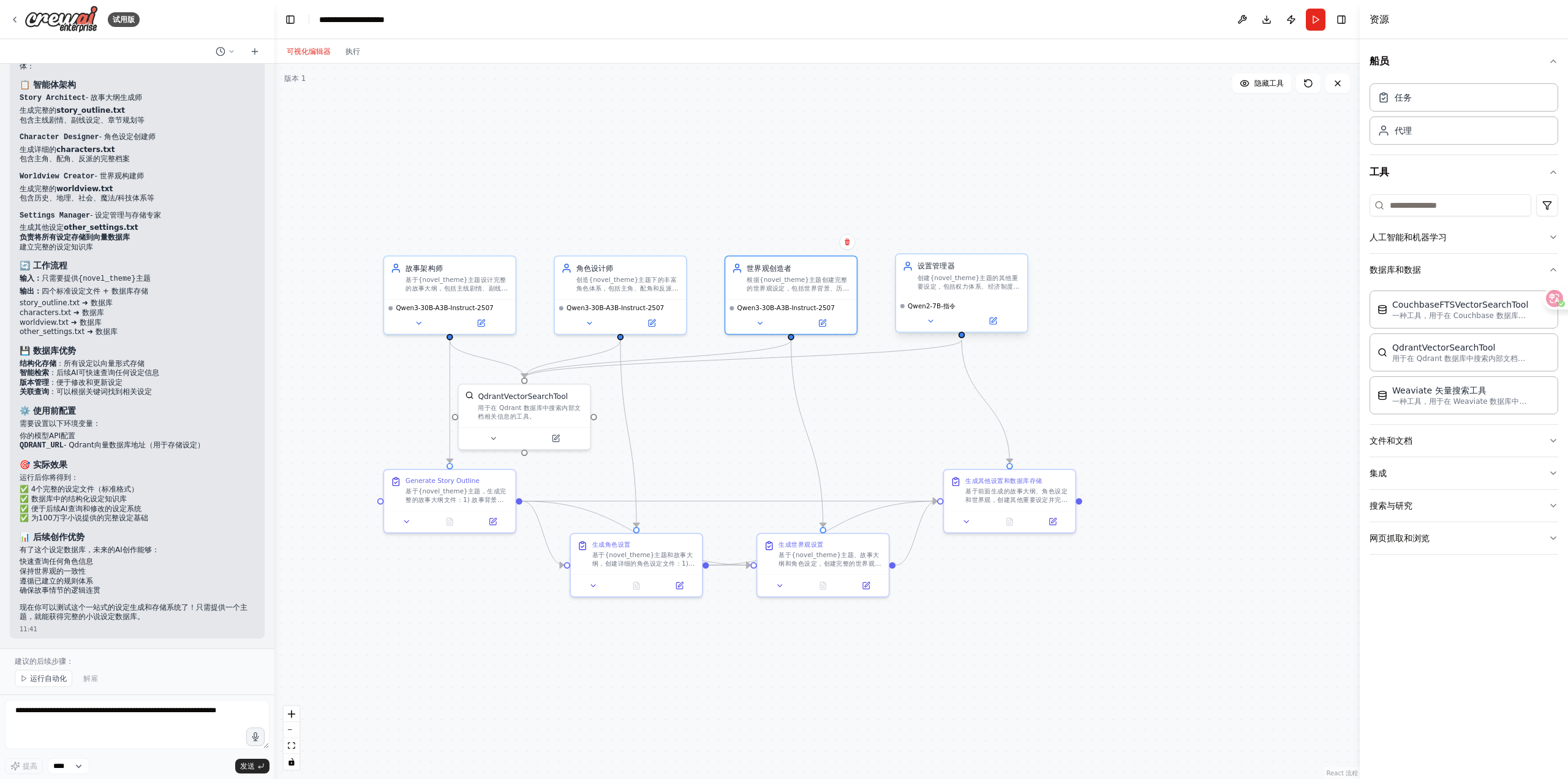
click at [1000, 329] on div "Qwen2-7B-指令" at bounding box center [962, 315] width 131 height 35
click at [1000, 328] on div "Qwen2-7B-指令" at bounding box center [962, 315] width 131 height 35
click at [998, 325] on button at bounding box center [992, 320] width 60 height 13
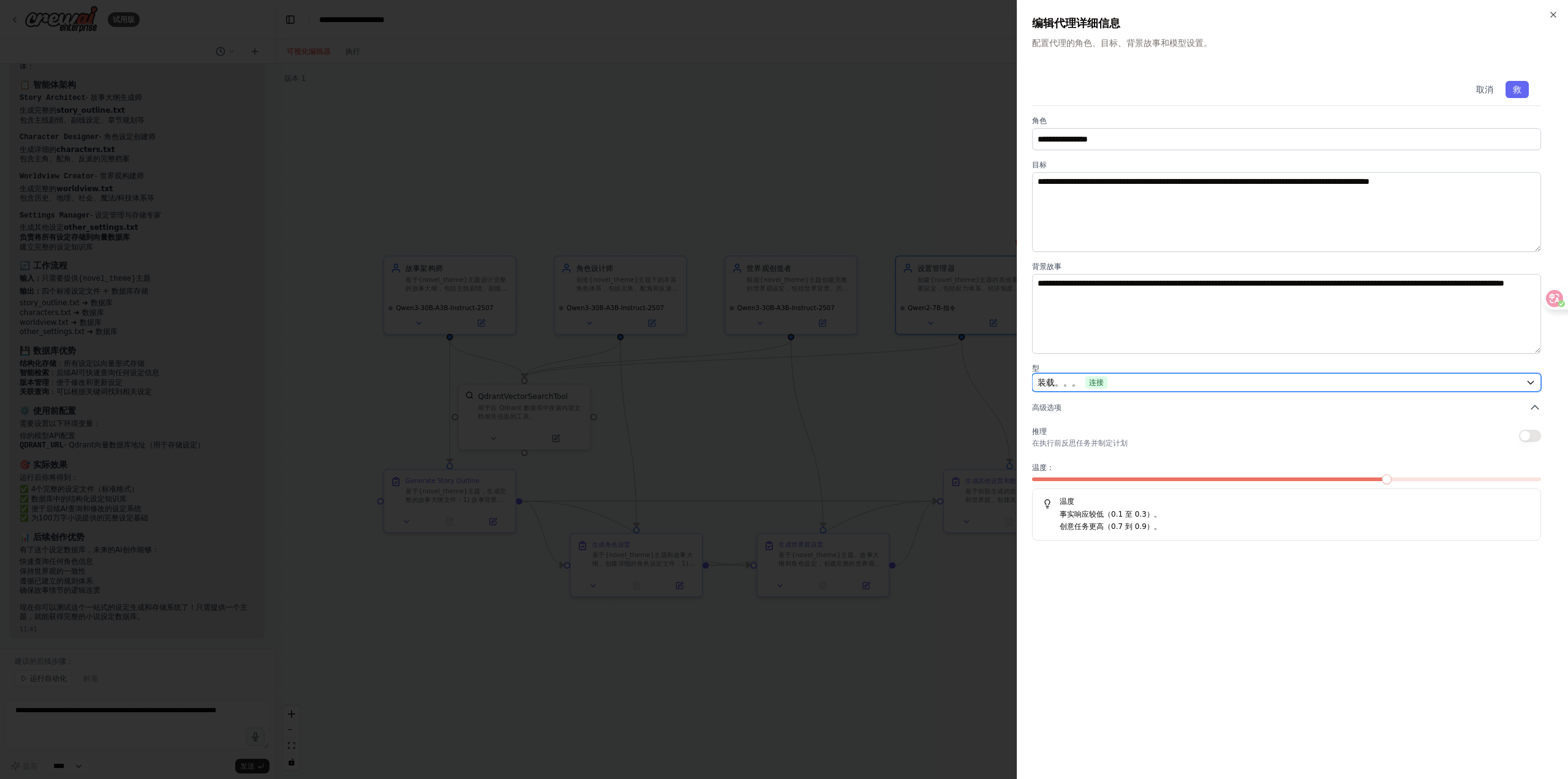
click at [1116, 380] on div "装载。。。 连接" at bounding box center [1279, 382] width 483 height 13
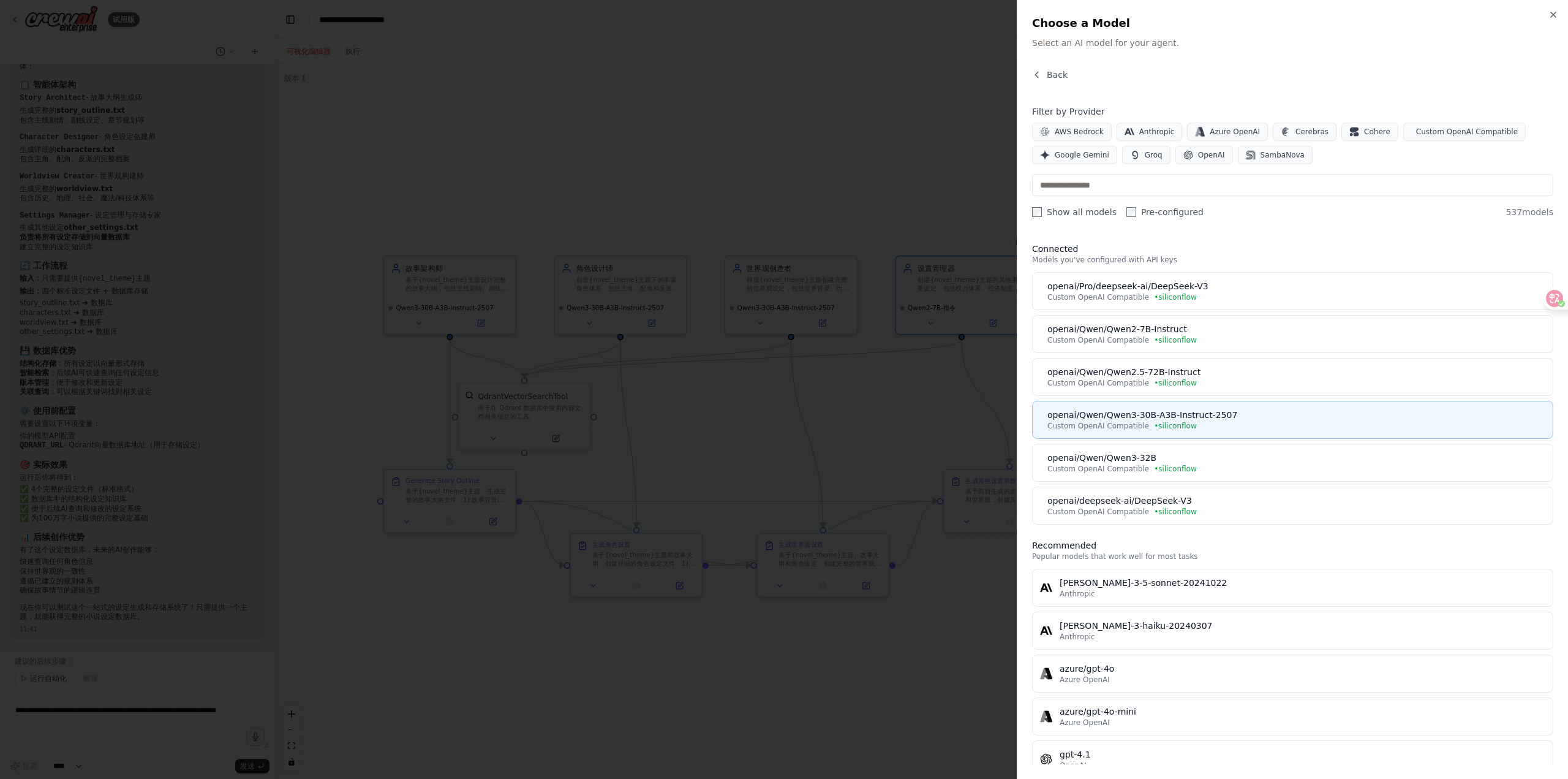
click at [1220, 413] on div "openai/Qwen/Qwen3-30B-A3B-Instruct-2507" at bounding box center [1296, 415] width 498 height 13
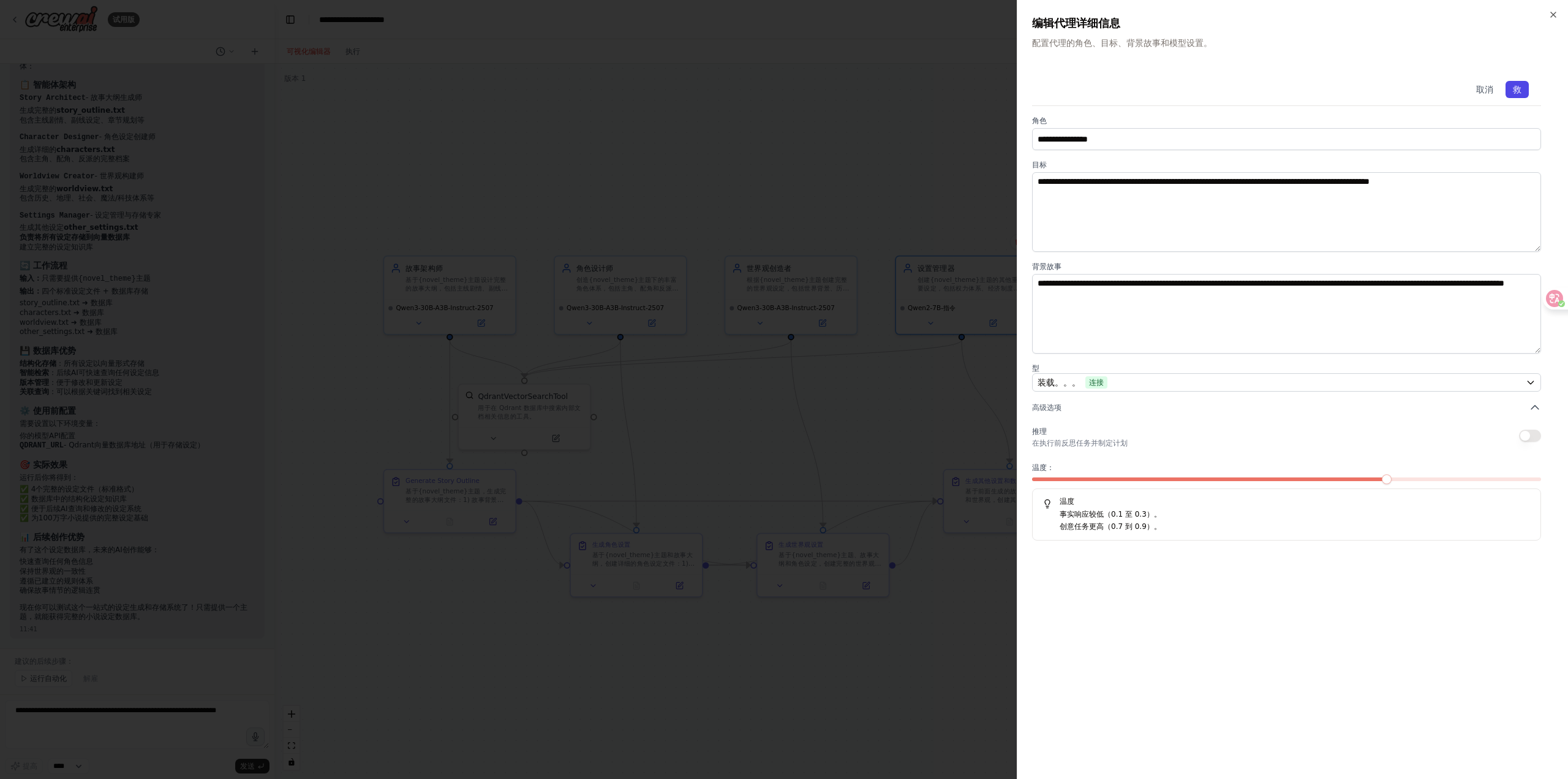
click at [1521, 89] on font "救" at bounding box center [1516, 89] width 9 height 10
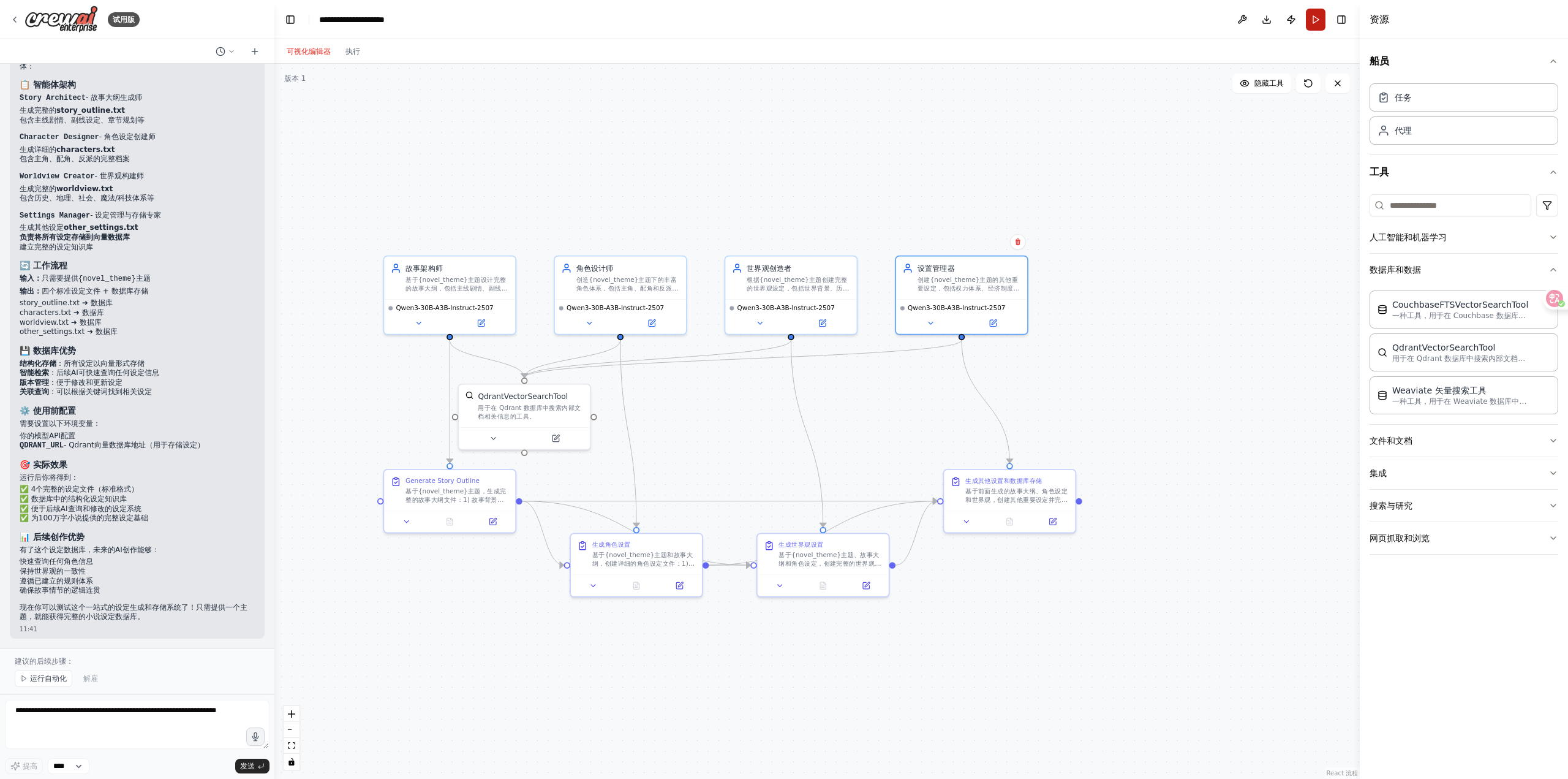
click at [1319, 27] on button "Run" at bounding box center [1316, 20] width 20 height 23
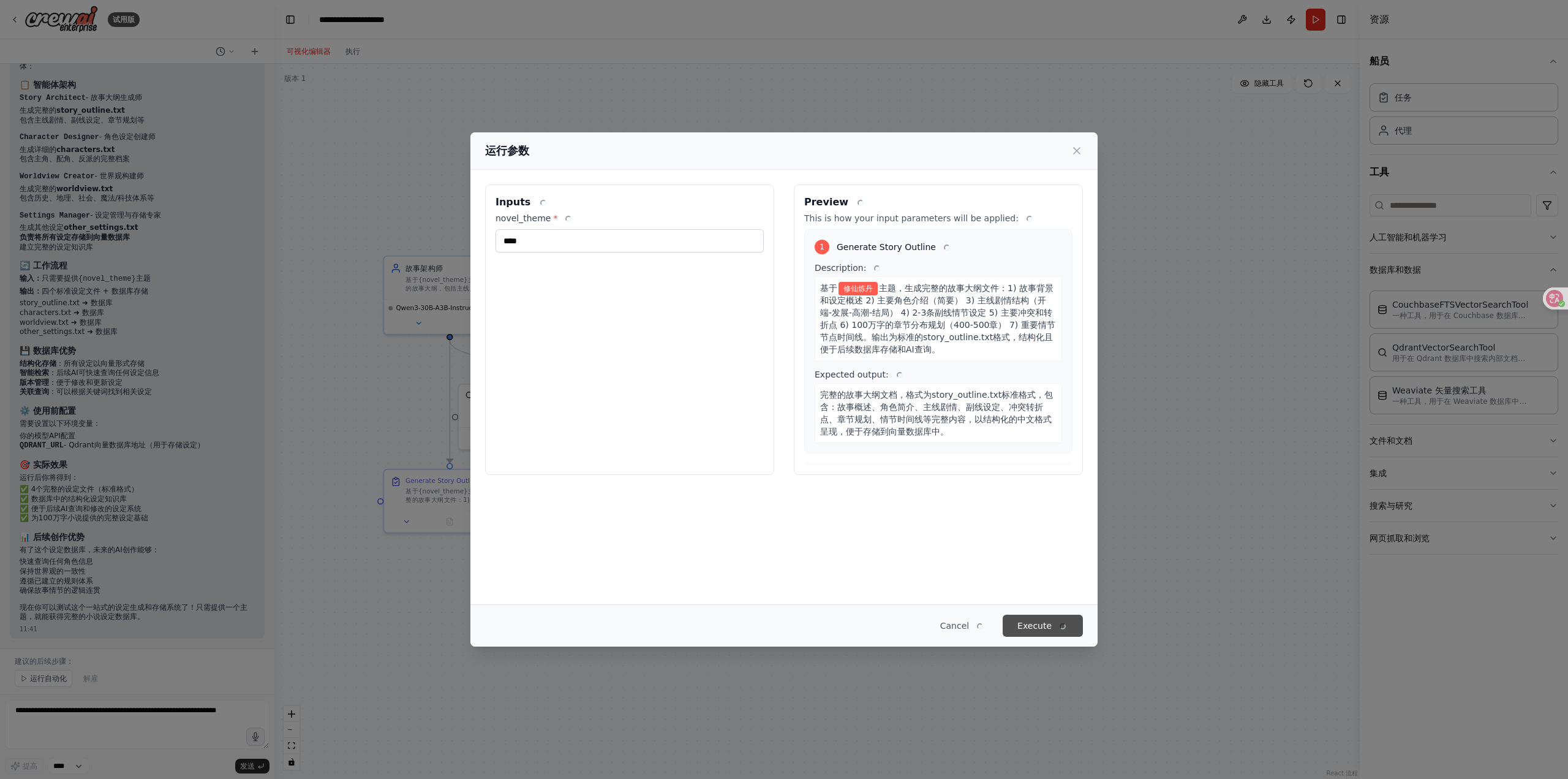
click at [1046, 621] on button "Execute" at bounding box center [1043, 625] width 80 height 23
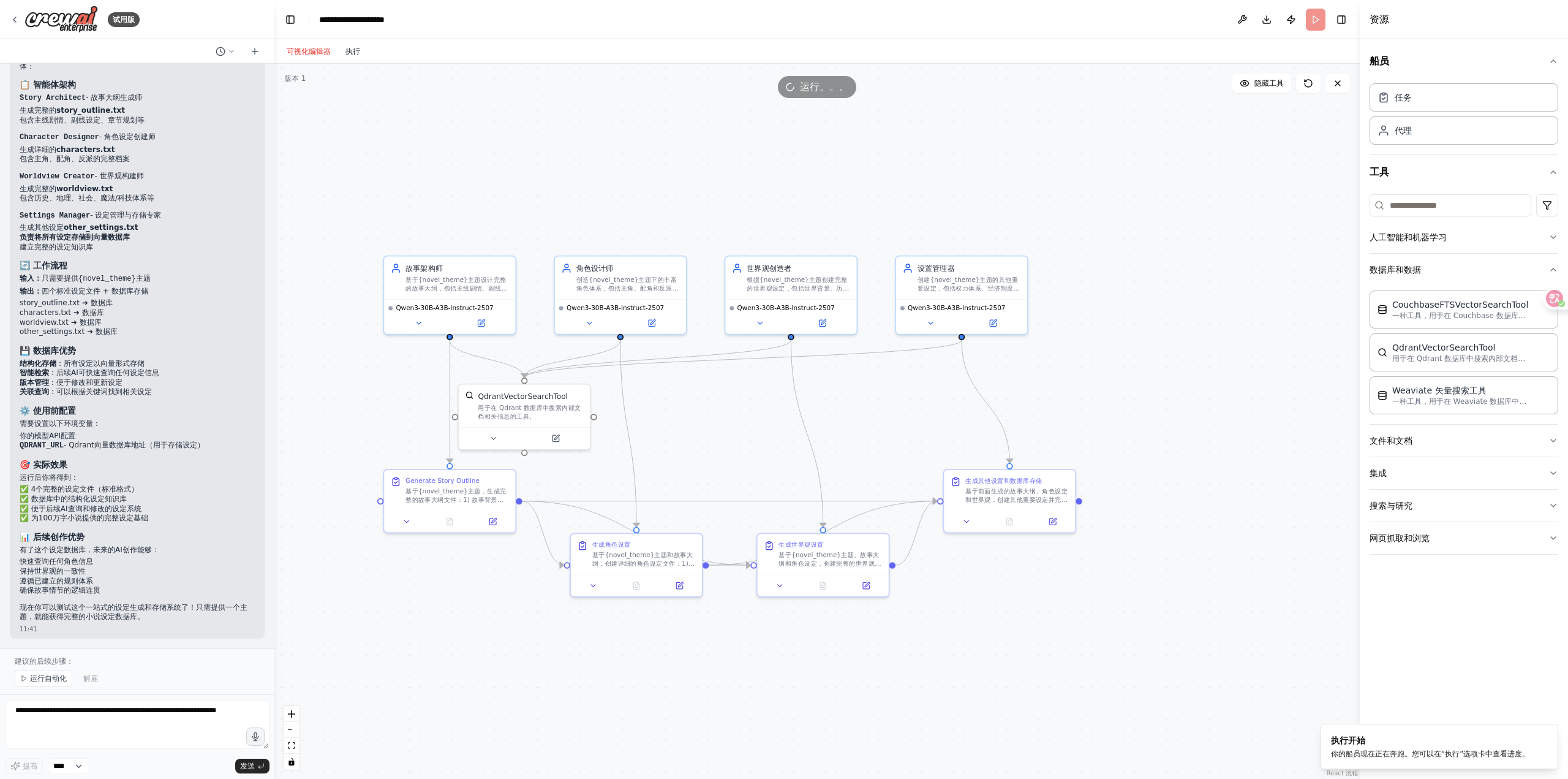
click at [353, 51] on font "执行" at bounding box center [352, 51] width 15 height 9
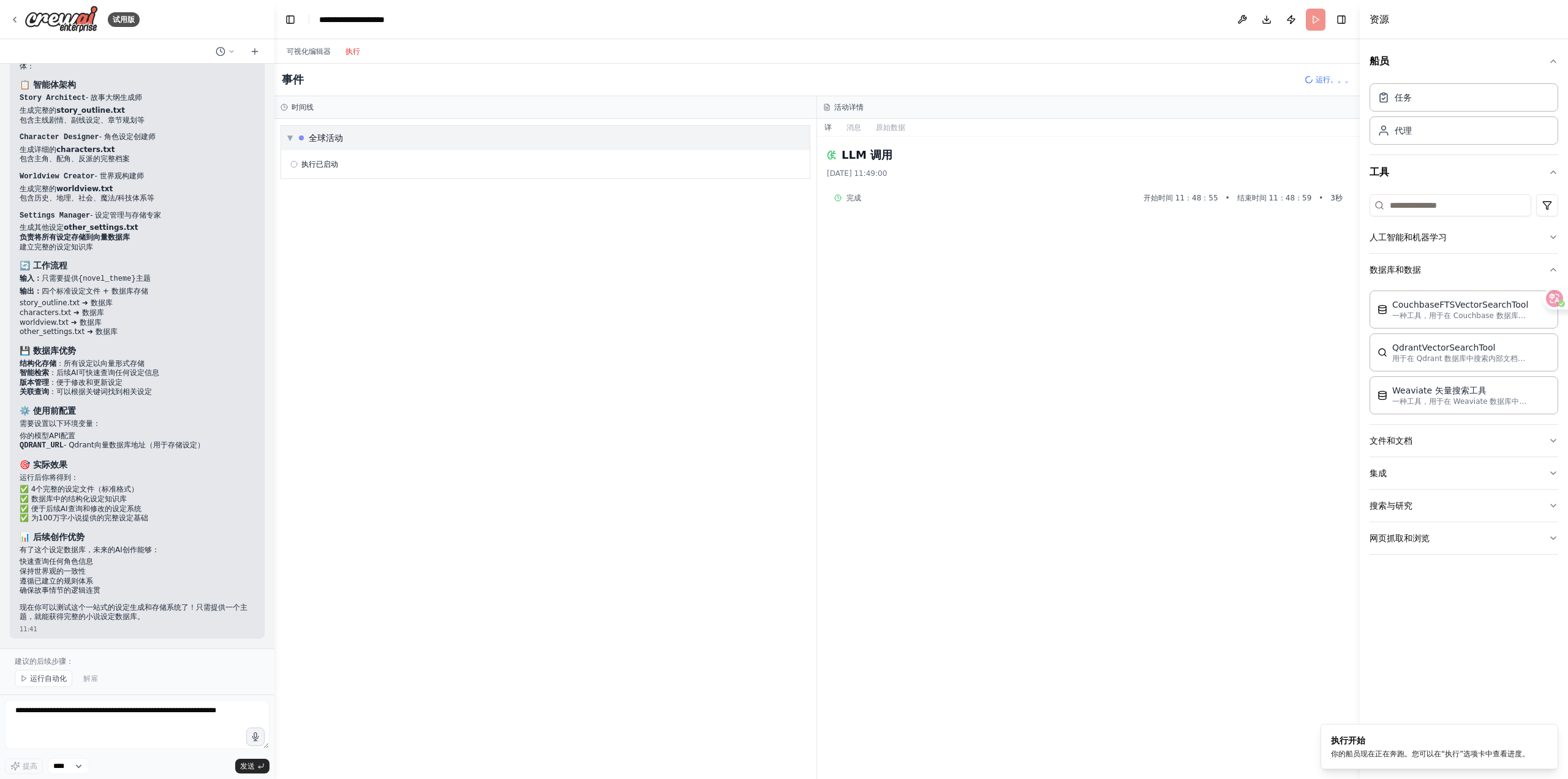
click at [516, 141] on div "▼ 全球活动" at bounding box center [545, 137] width 528 height 24
click at [516, 141] on div "▶ 全球活动" at bounding box center [545, 137] width 528 height 24
click at [474, 227] on div "▼ 全球活动 执行已启动" at bounding box center [545, 448] width 542 height 660
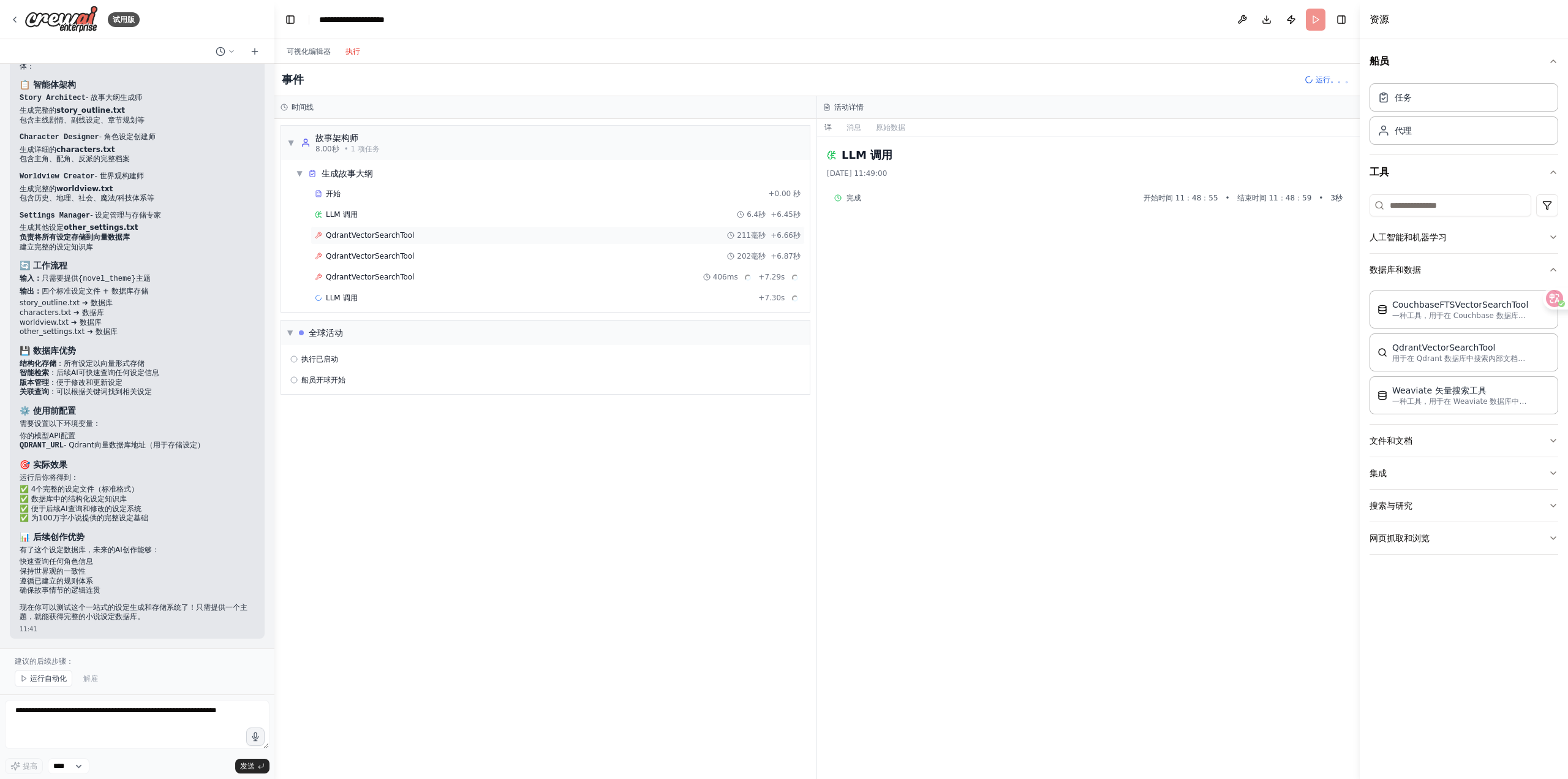
click at [473, 233] on div "QdrantVectorSearchTool 211毫秒 +6.66秒" at bounding box center [558, 235] width 485 height 10
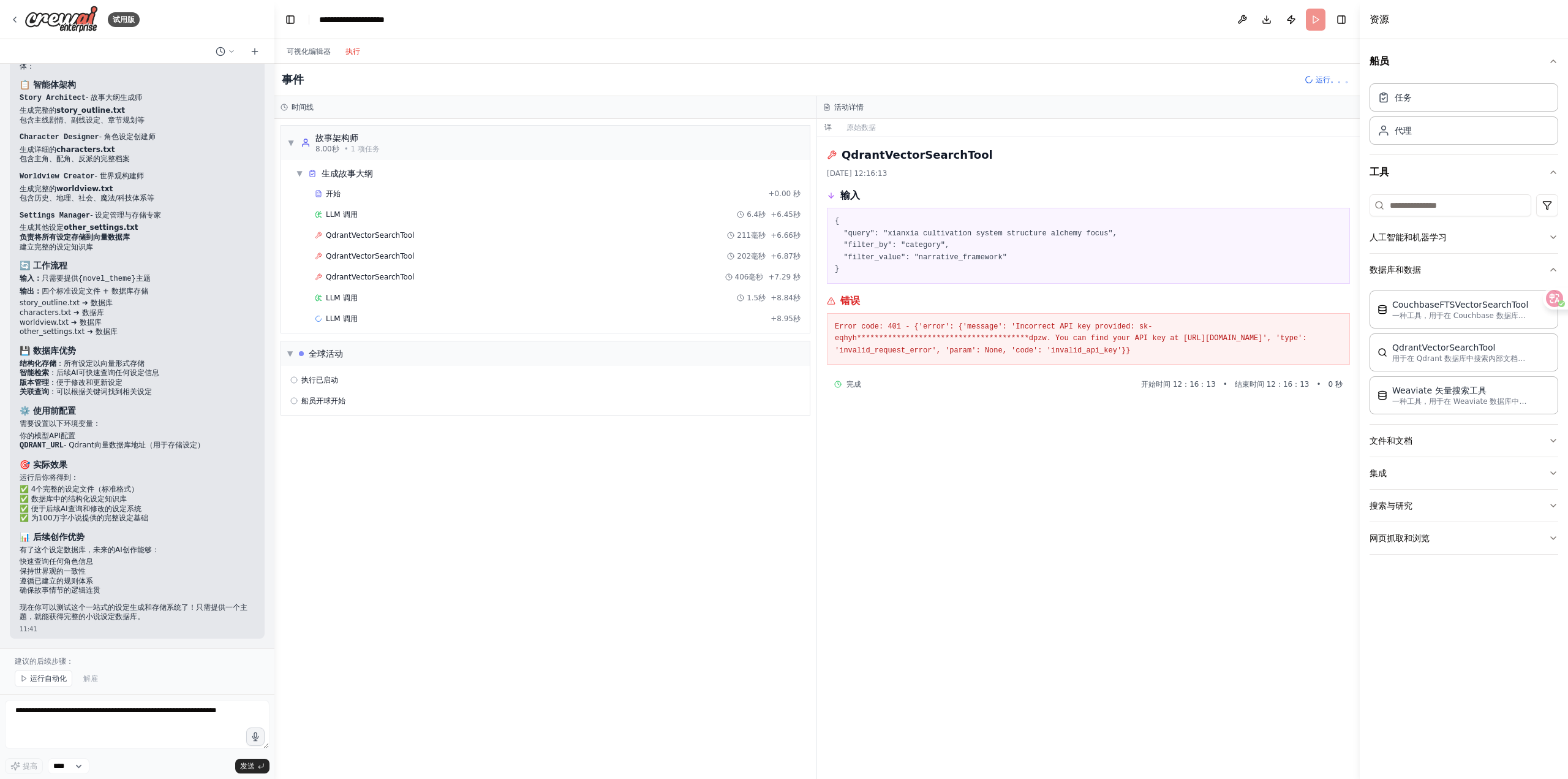
drag, startPoint x: 955, startPoint y: 348, endPoint x: 826, endPoint y: 325, distance: 131.0
click at [826, 325] on div "**********" at bounding box center [1088, 458] width 543 height 642
copy pre "**********"
click at [1051, 387] on div "完成 开始时间 12：16：13 • 结束时间 12：16：13 • 0 秒" at bounding box center [1089, 385] width 509 height 10
drag, startPoint x: 946, startPoint y: 349, endPoint x: 828, endPoint y: 327, distance: 120.0
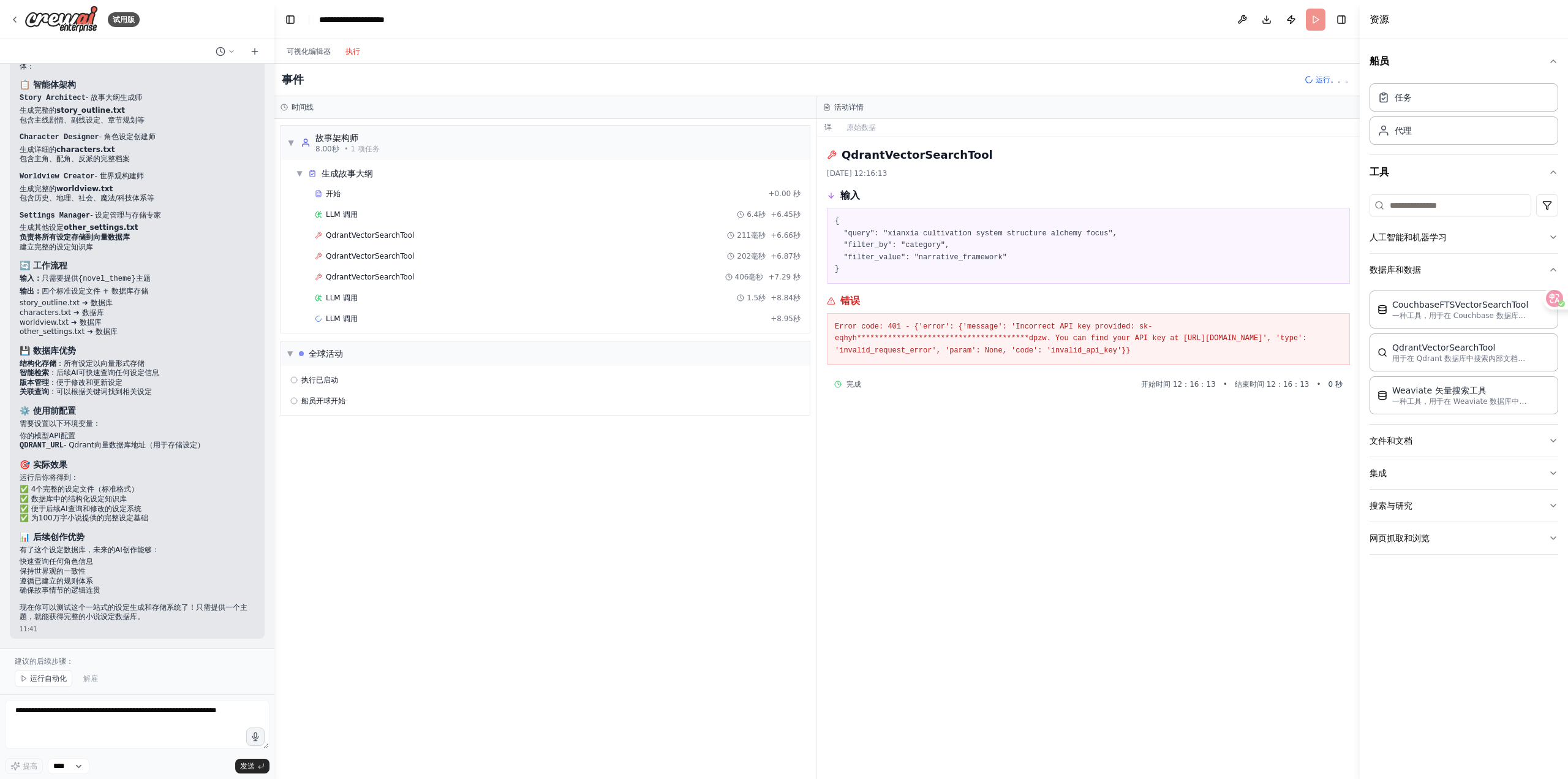
click at [828, 327] on div "**********" at bounding box center [1088, 339] width 523 height 52
copy pre "**********"
drag, startPoint x: 108, startPoint y: 725, endPoint x: 131, endPoint y: 723, distance: 23.1
click at [109, 725] on textarea at bounding box center [137, 724] width 264 height 49
paste textarea "**********"
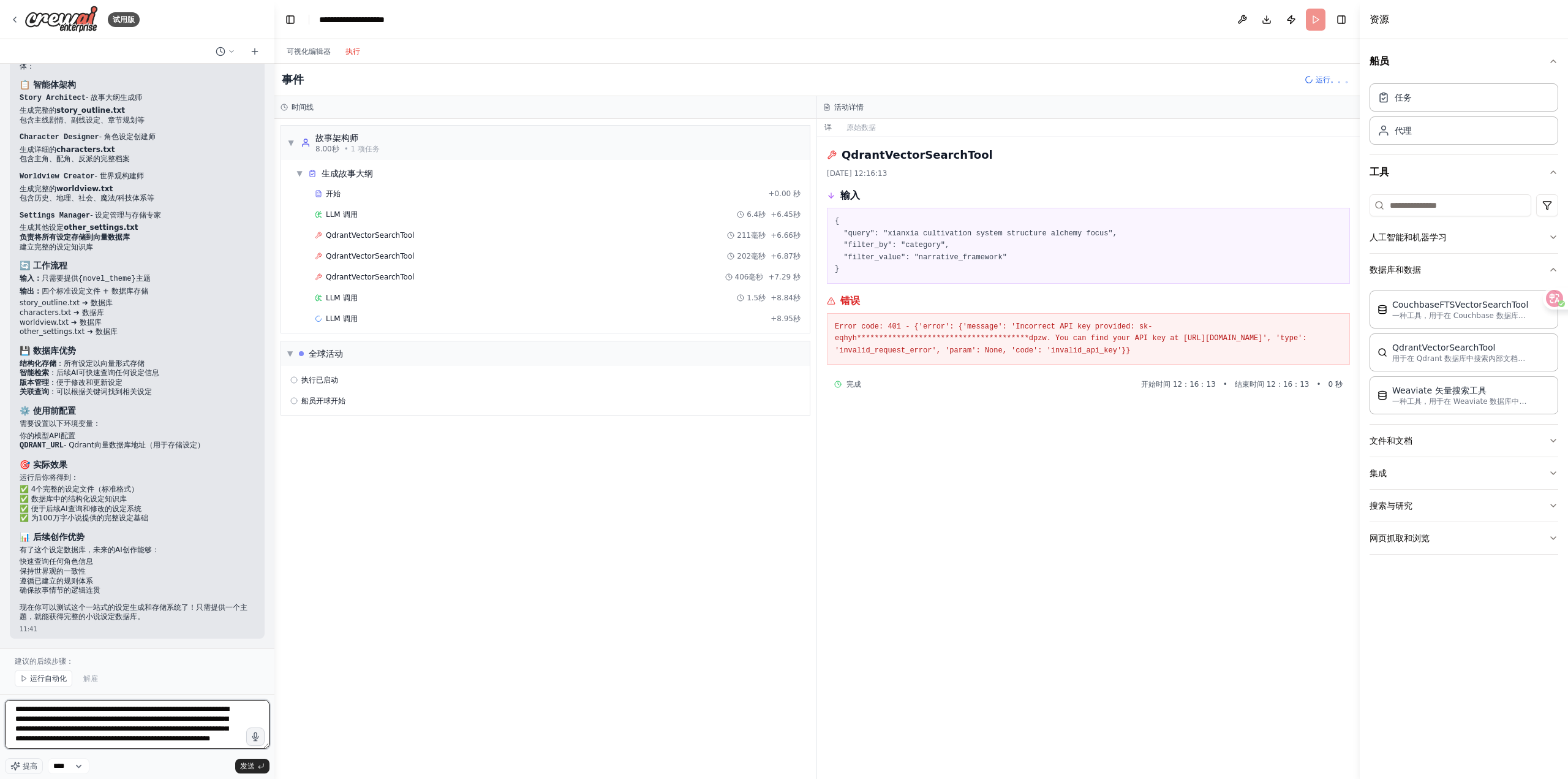
scroll to position [30, 0]
type textarea "**********"
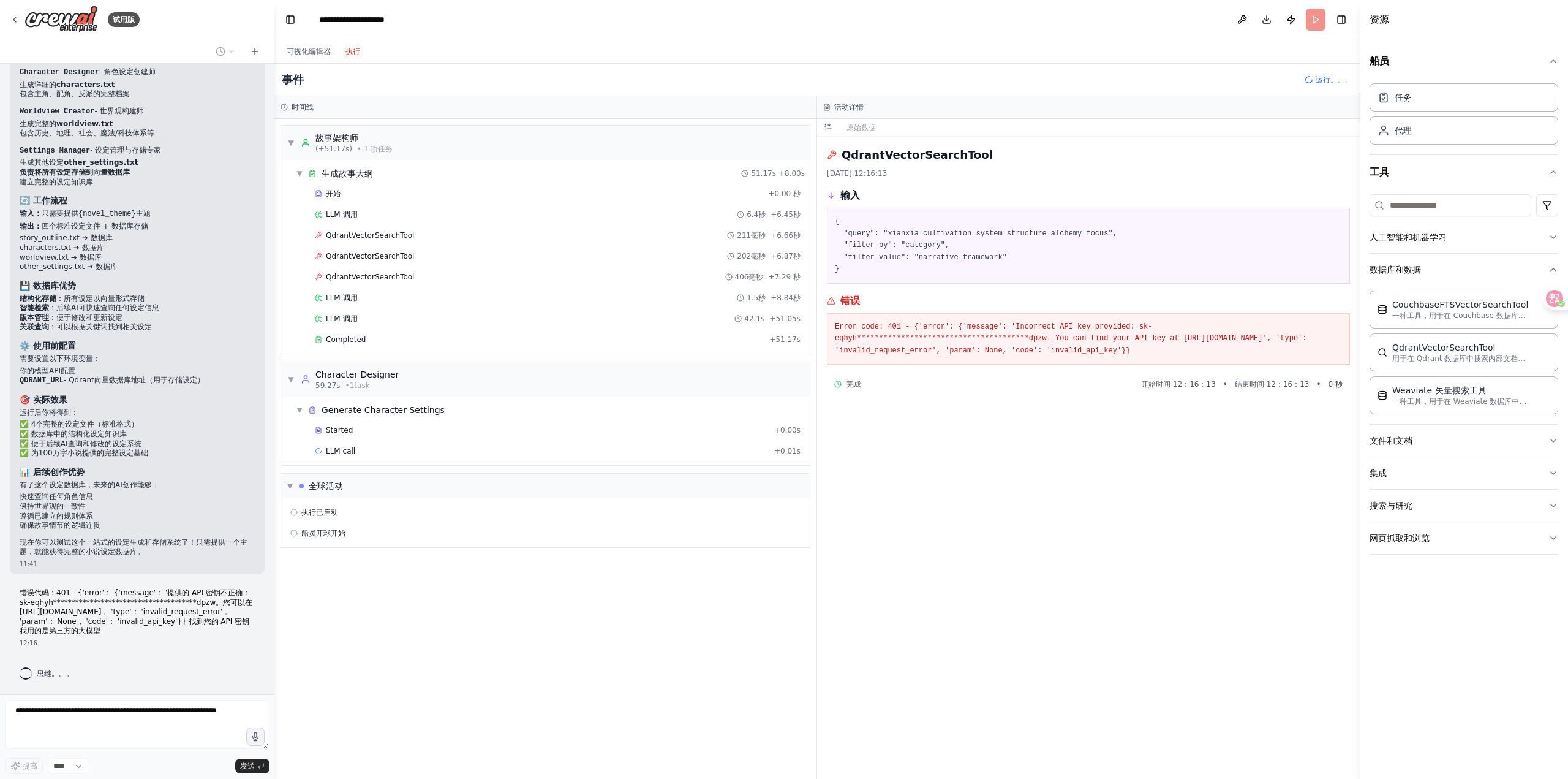
scroll to position [9577, 0]
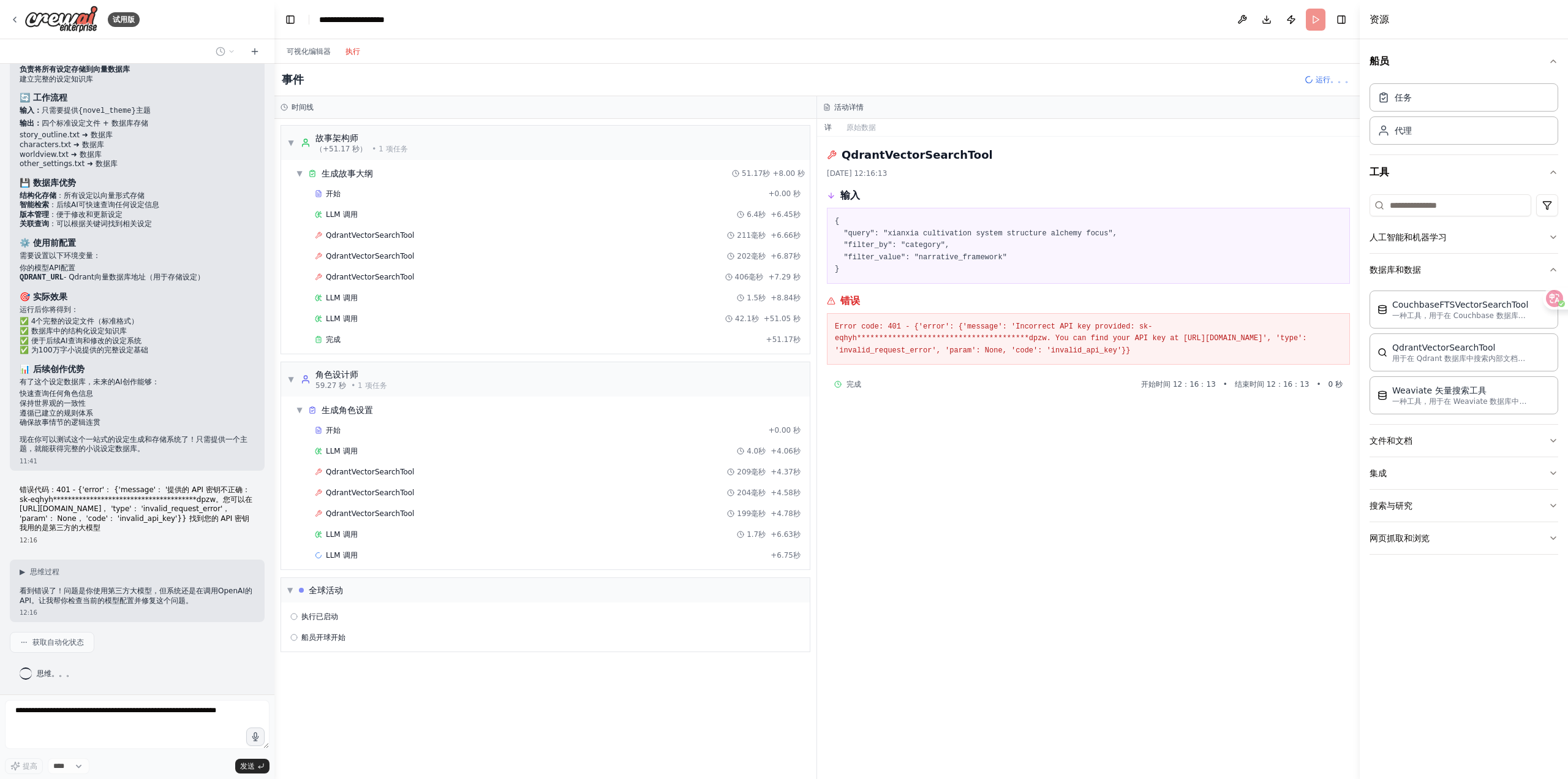
click at [595, 349] on div "开始 +0.00 秒 LLM 调用 6.4秒 +6.45秒 QdrantVectorSearchTool 211毫秒 +6.66秒 QdrantVectorS…" at bounding box center [550, 267] width 518 height 166
click at [595, 341] on div "完成" at bounding box center [538, 340] width 446 height 10
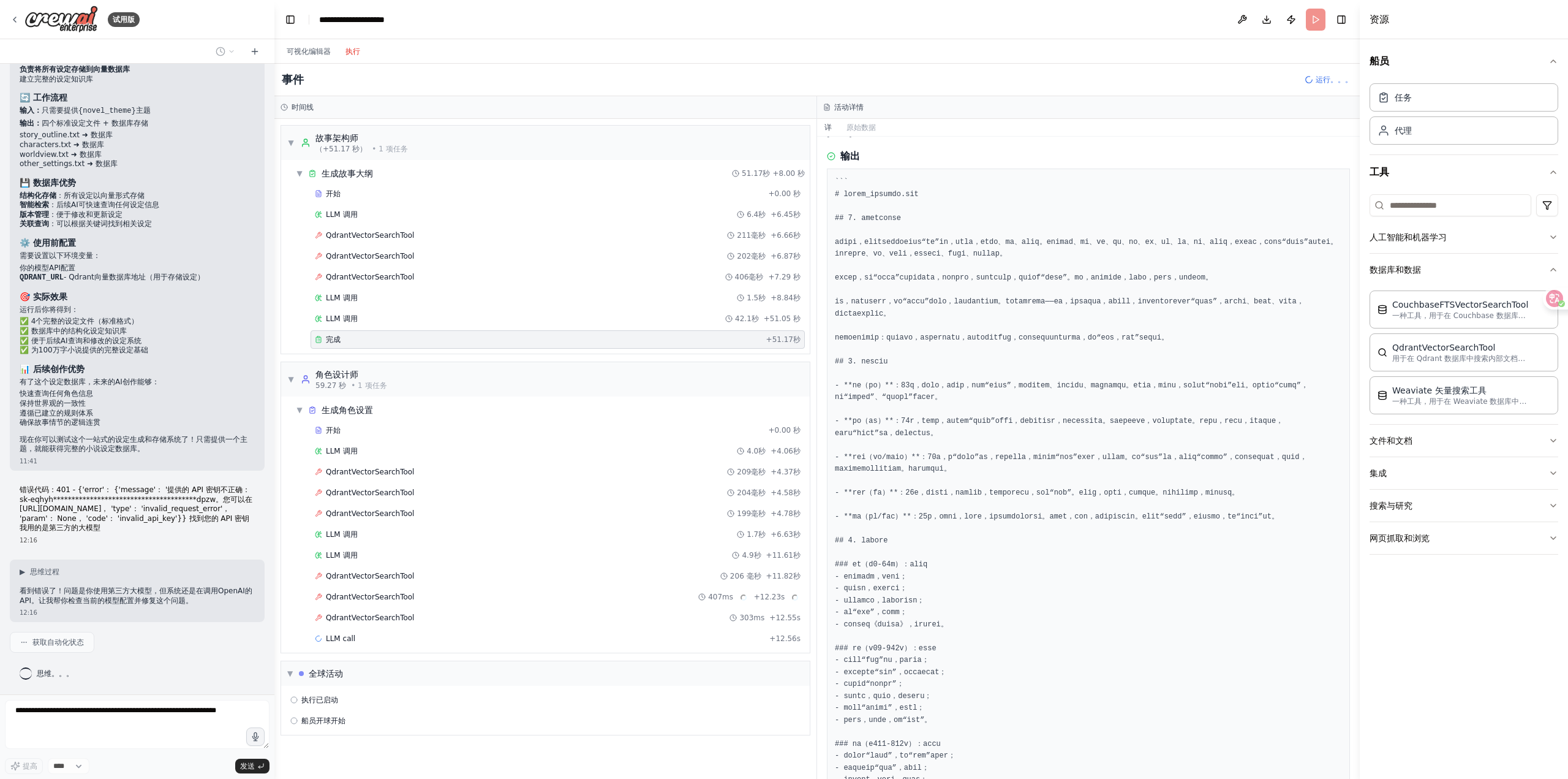
scroll to position [62, 0]
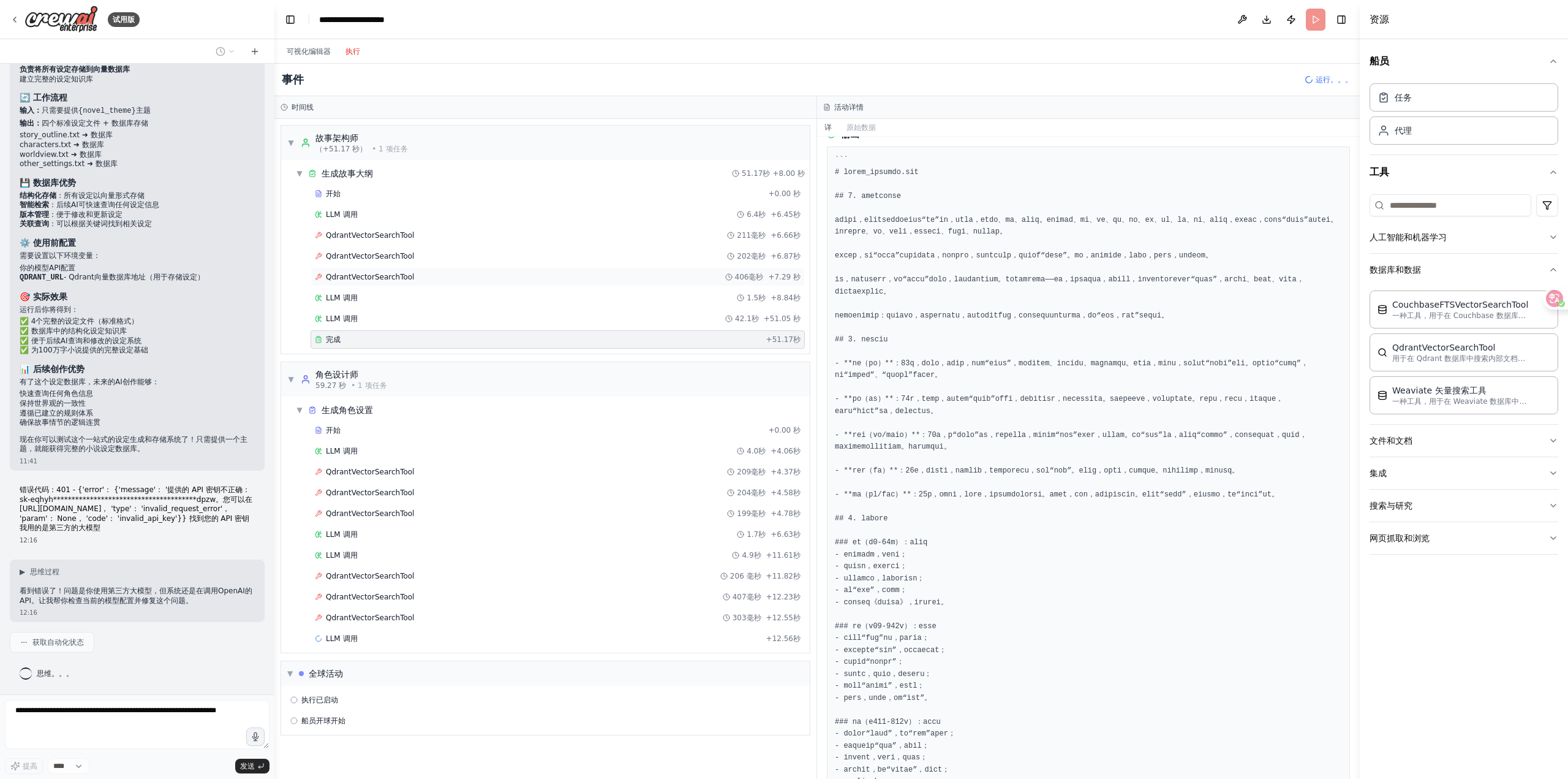
click at [592, 279] on div "QdrantVectorSearchTool 406毫秒 +7.29 秒" at bounding box center [558, 277] width 485 height 10
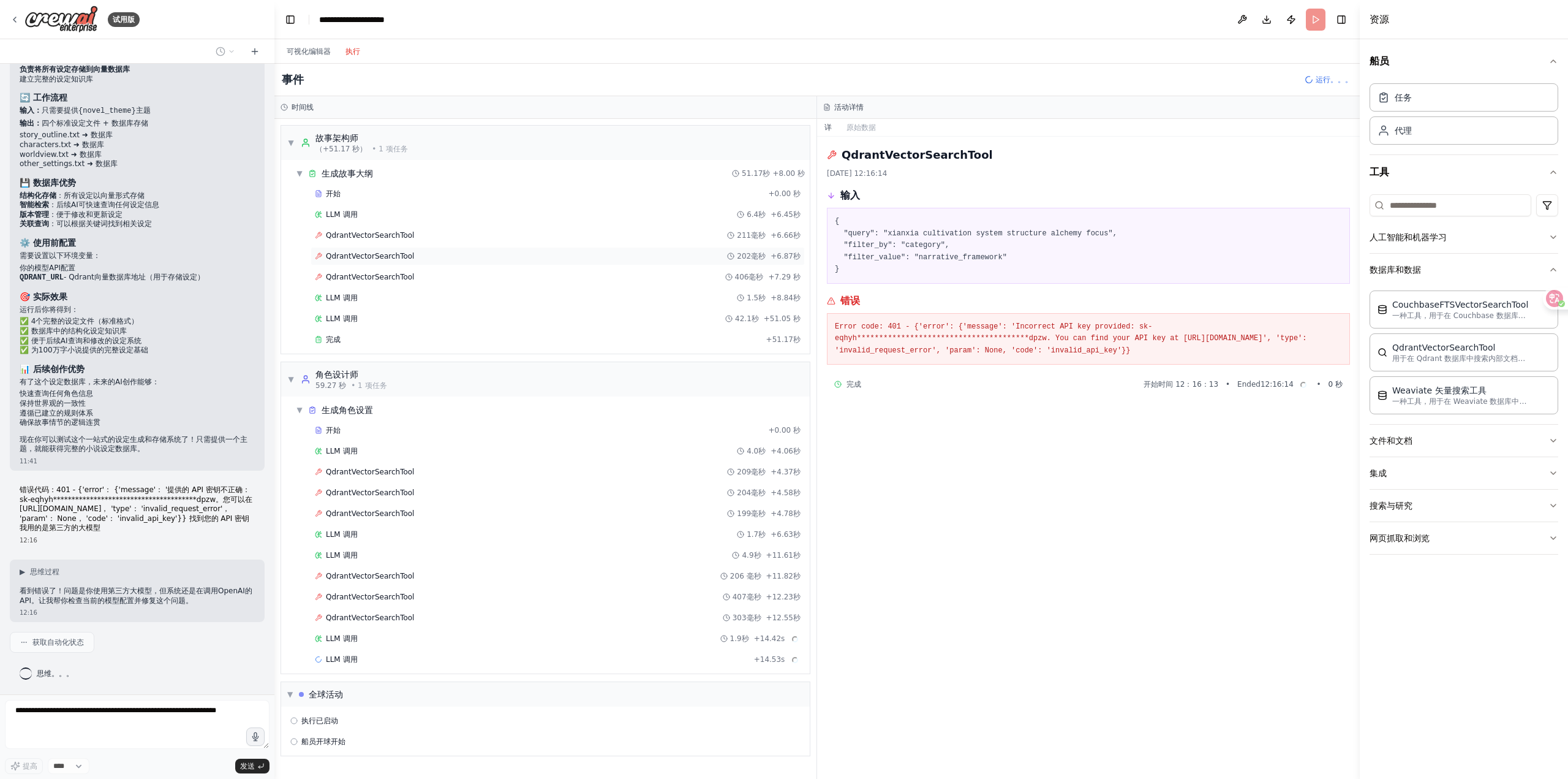
click at [590, 261] on div "QdrantVectorSearchTool 202毫秒 +6.87秒" at bounding box center [557, 255] width 494 height 19
click at [556, 333] on div "完成 +51.17秒" at bounding box center [557, 339] width 494 height 19
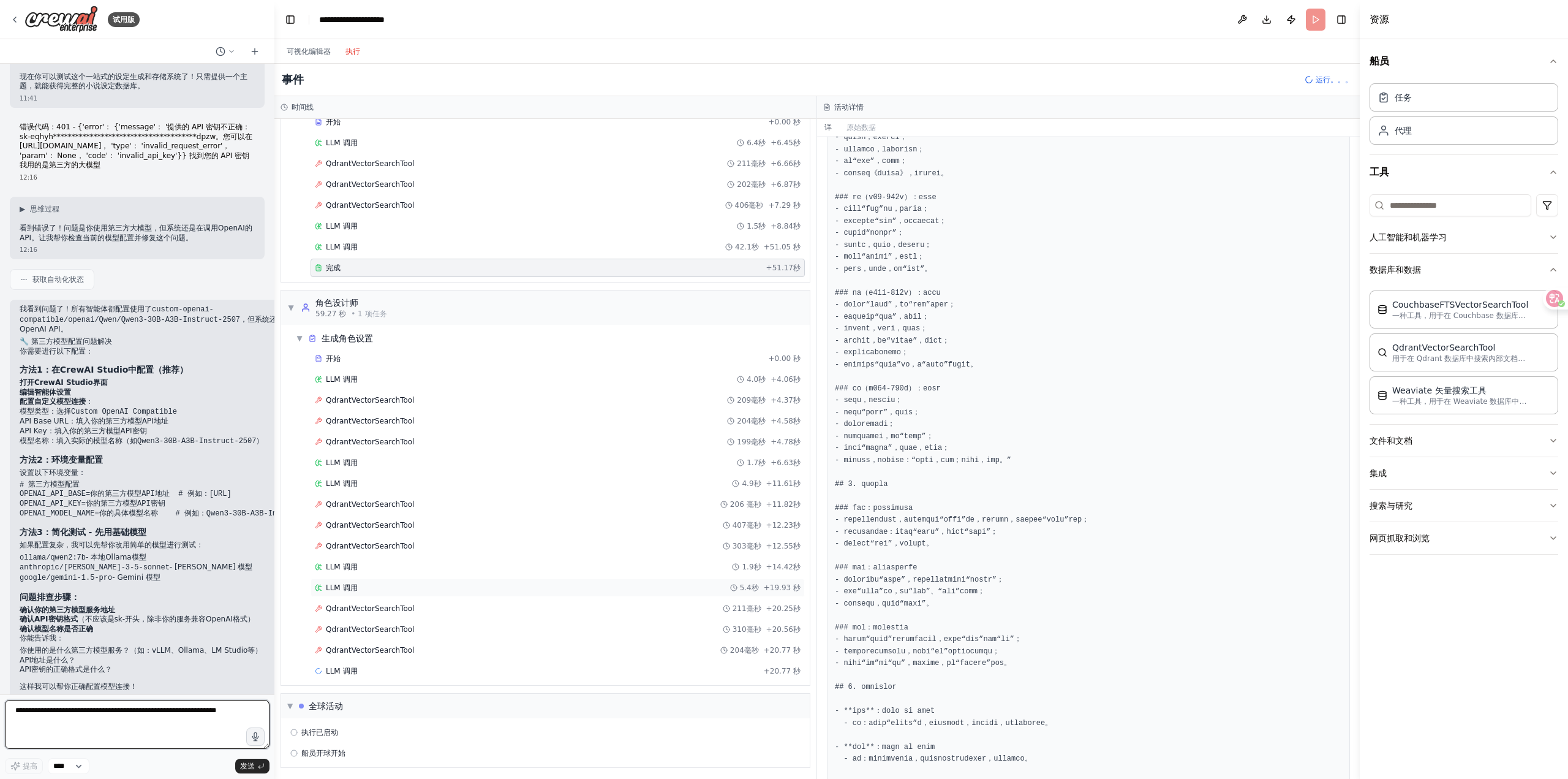
scroll to position [74, 0]
click at [501, 597] on div "QdrantVectorSearchTool 211毫秒 +20.25秒" at bounding box center [557, 606] width 494 height 19
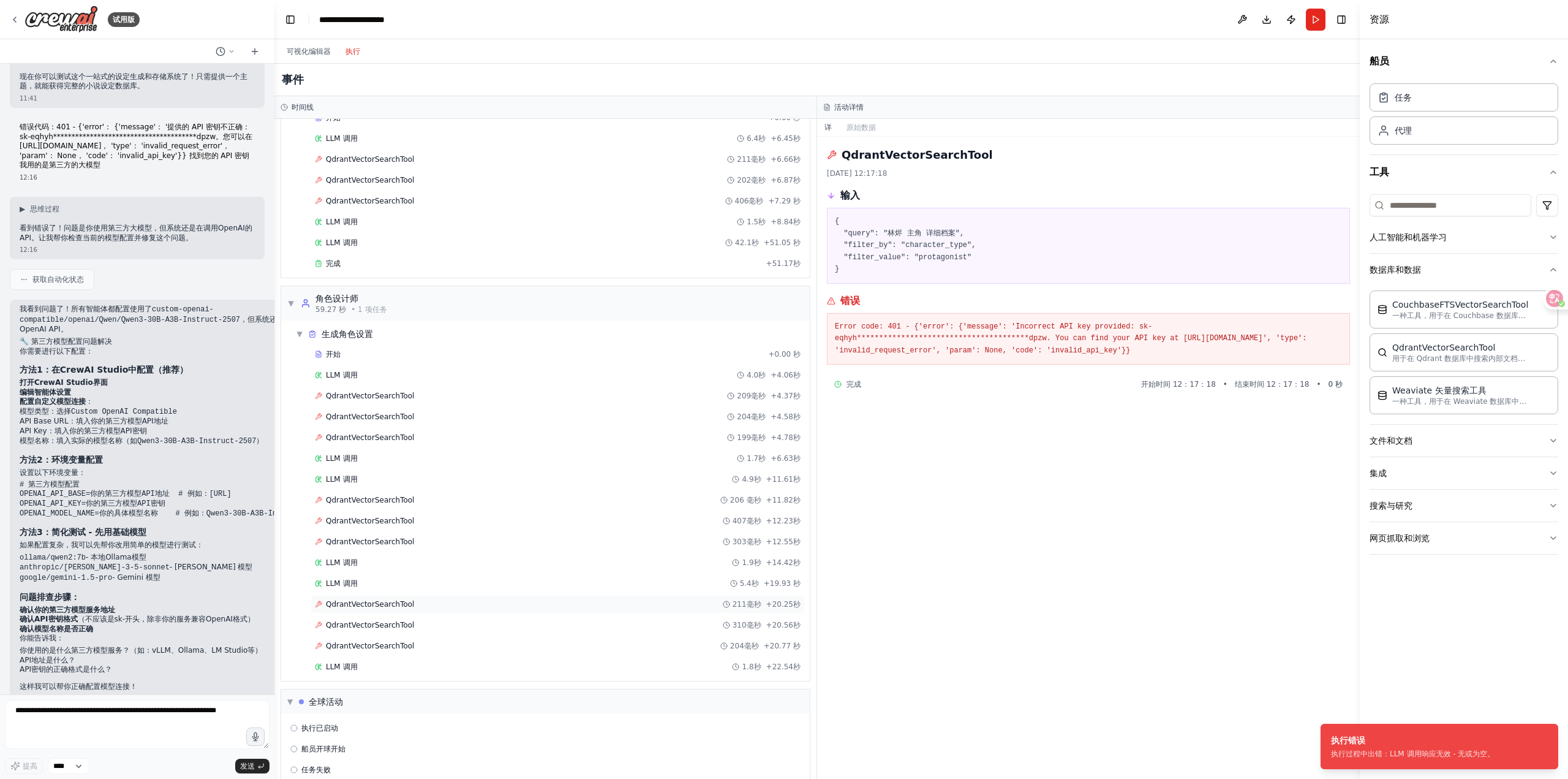
scroll to position [115, 0]
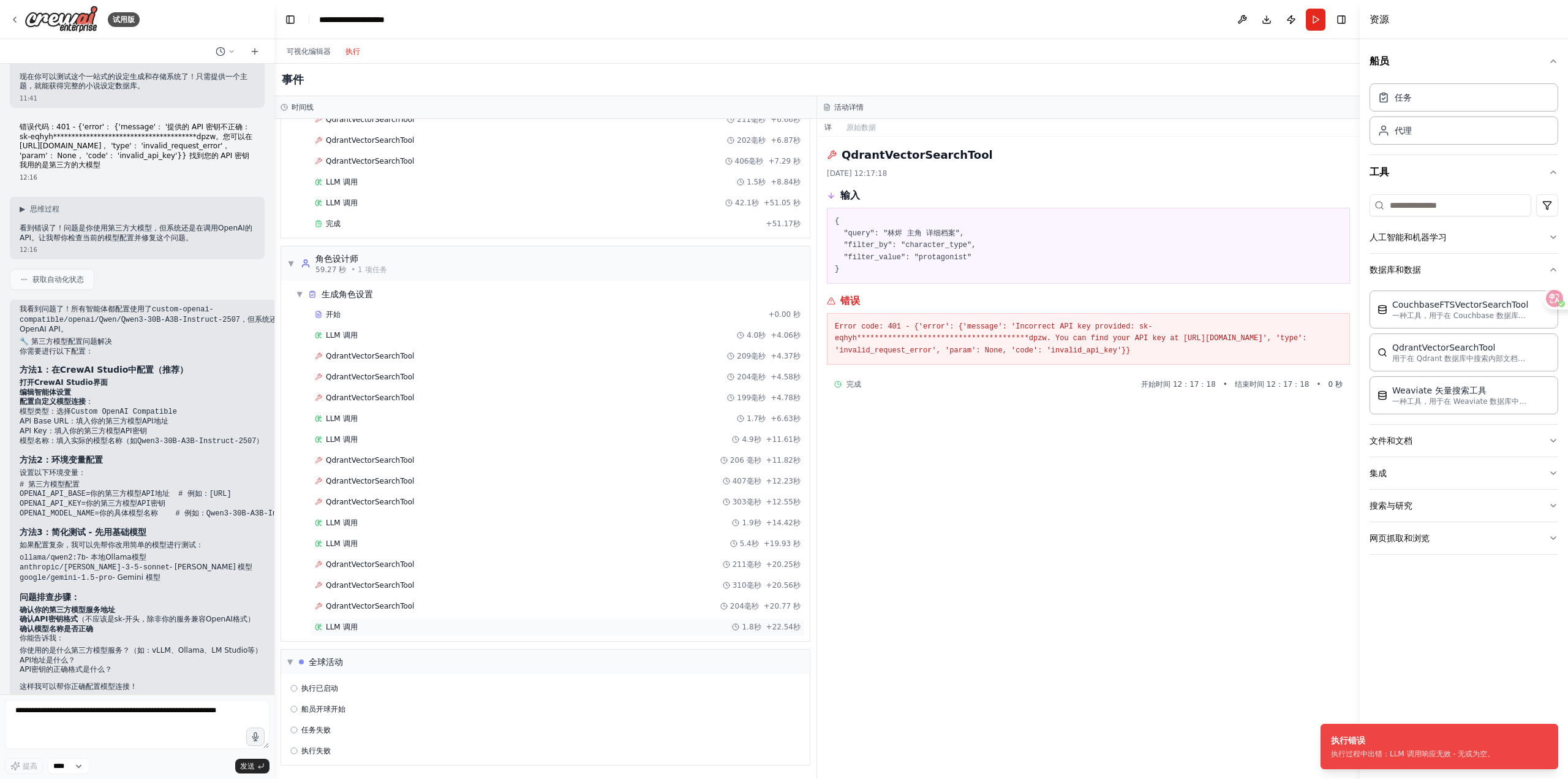
click at [611, 629] on div "LLM 调用 1.8秒 +22.54秒" at bounding box center [558, 626] width 485 height 10
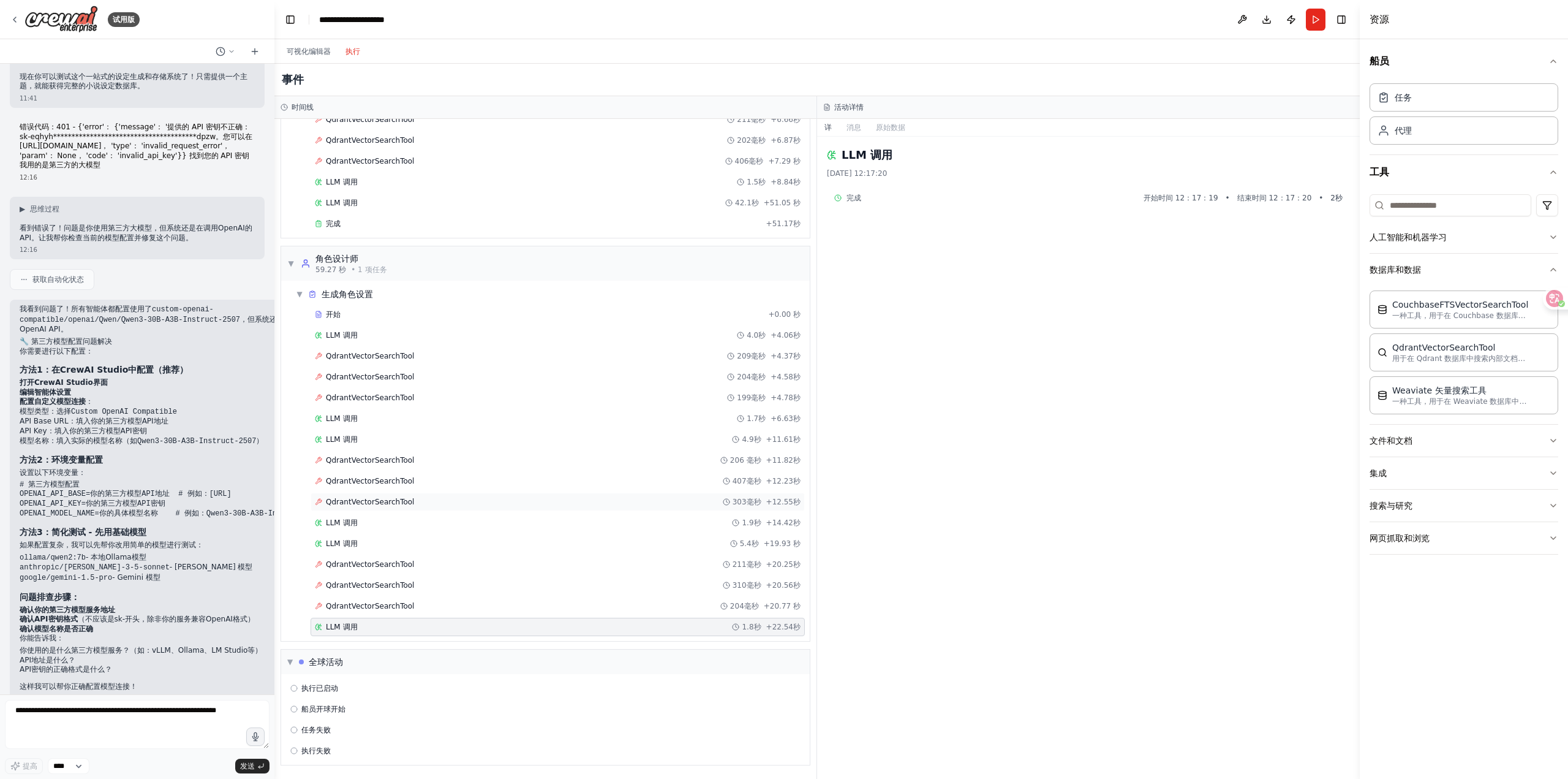
click at [658, 504] on div "QdrantVectorSearchTool 303毫秒 +12.55秒" at bounding box center [558, 502] width 485 height 10
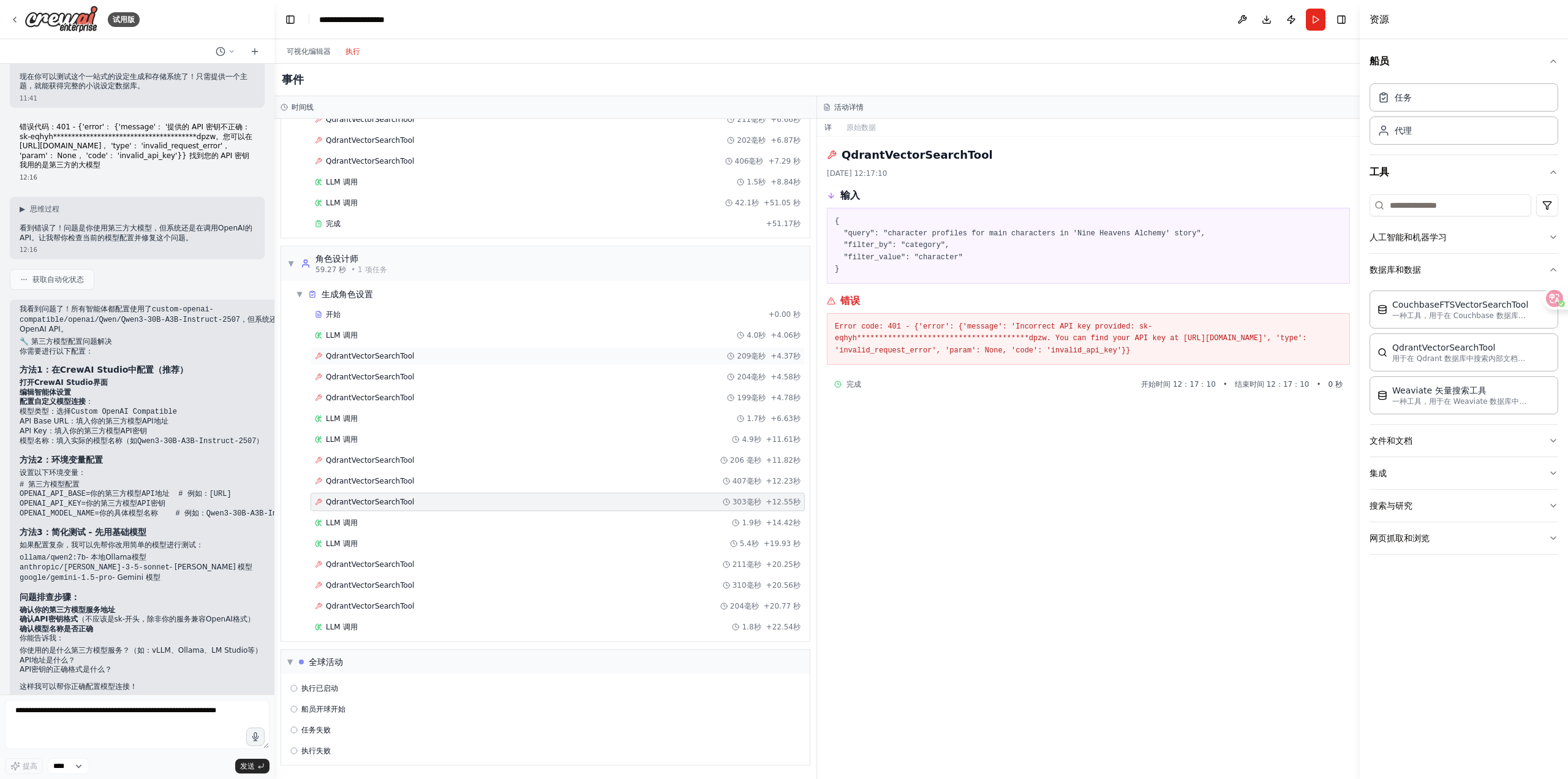
click at [443, 358] on div "QdrantVectorSearchTool 209毫秒 +4.37秒" at bounding box center [558, 356] width 485 height 10
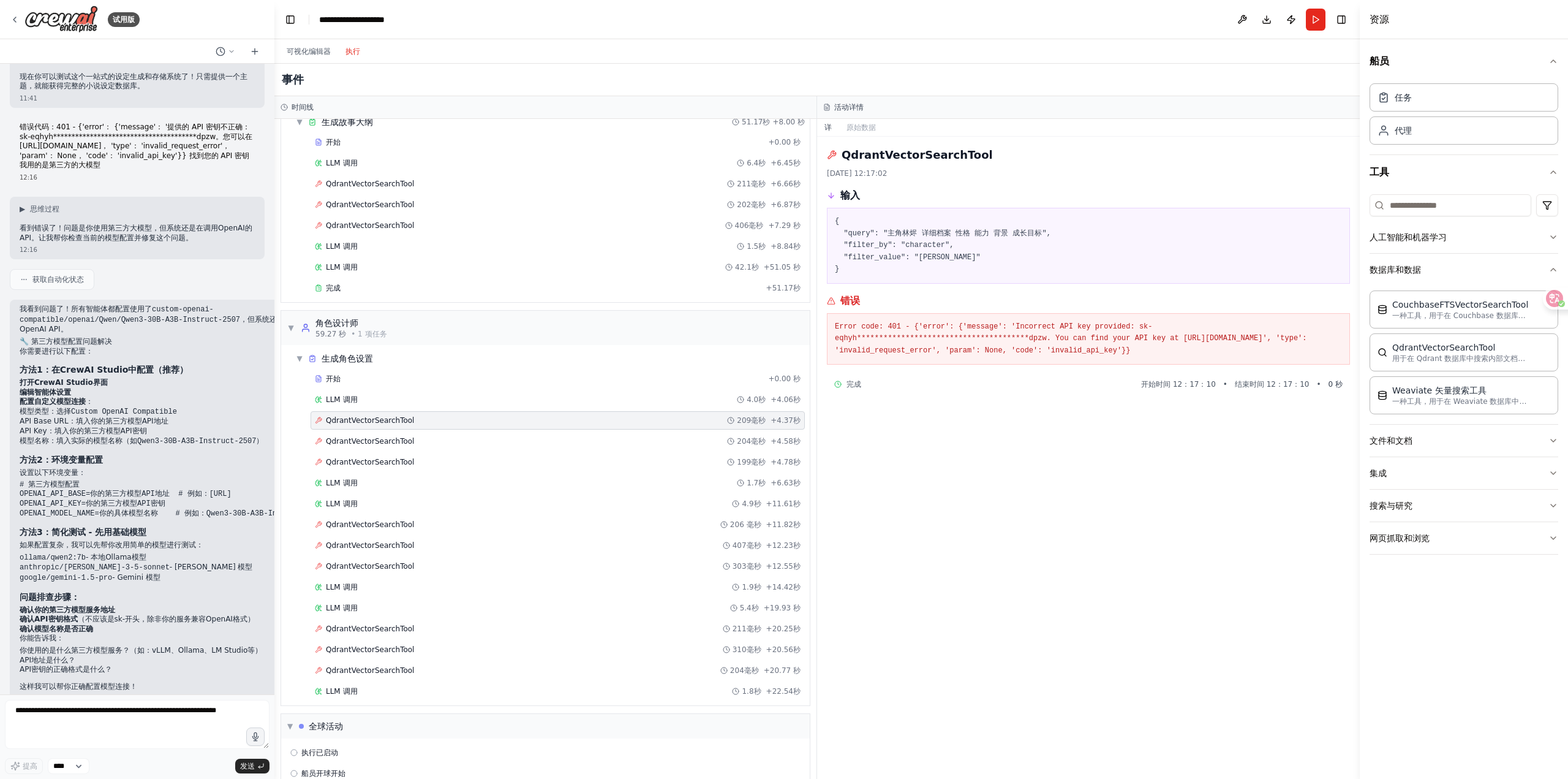
scroll to position [0, 0]
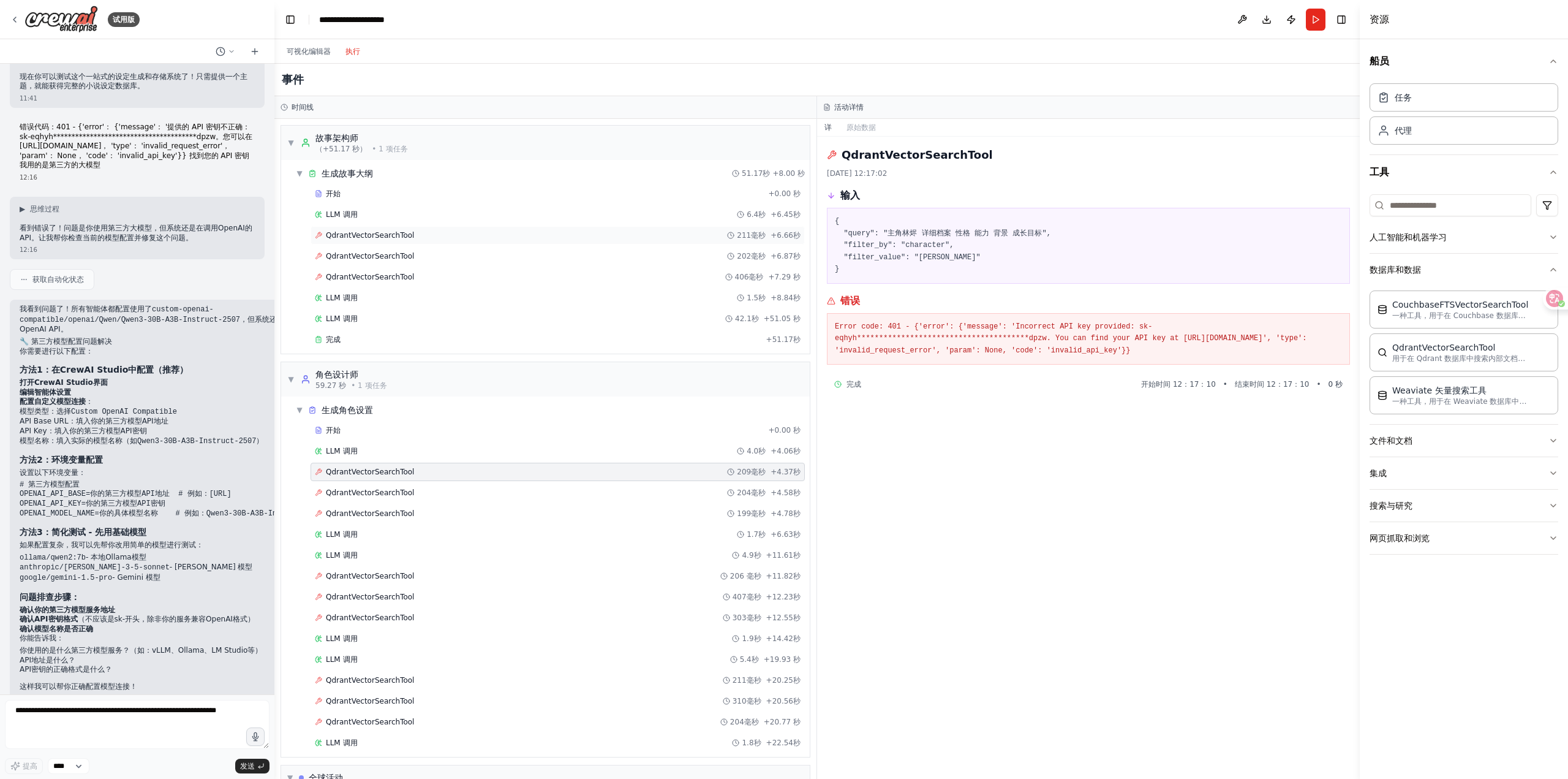
click at [523, 238] on div "QdrantVectorSearchTool 211毫秒 +6.66秒" at bounding box center [558, 235] width 485 height 10
click at [520, 252] on div "QdrantVectorSearchTool 202毫秒 +6.87秒" at bounding box center [558, 256] width 485 height 10
click at [516, 272] on div "QdrantVectorSearchTool 406毫秒 +7.29 秒" at bounding box center [558, 277] width 485 height 10
click at [513, 284] on div "QdrantVectorSearchTool 406毫秒 +7.29 秒" at bounding box center [557, 277] width 494 height 19
click at [510, 265] on div "开始 +0.00 秒 LLM 调用 6.4秒 +6.45秒 QdrantVectorSearchTool 211毫秒 +6.66秒 QdrantVectorS…" at bounding box center [550, 267] width 518 height 166
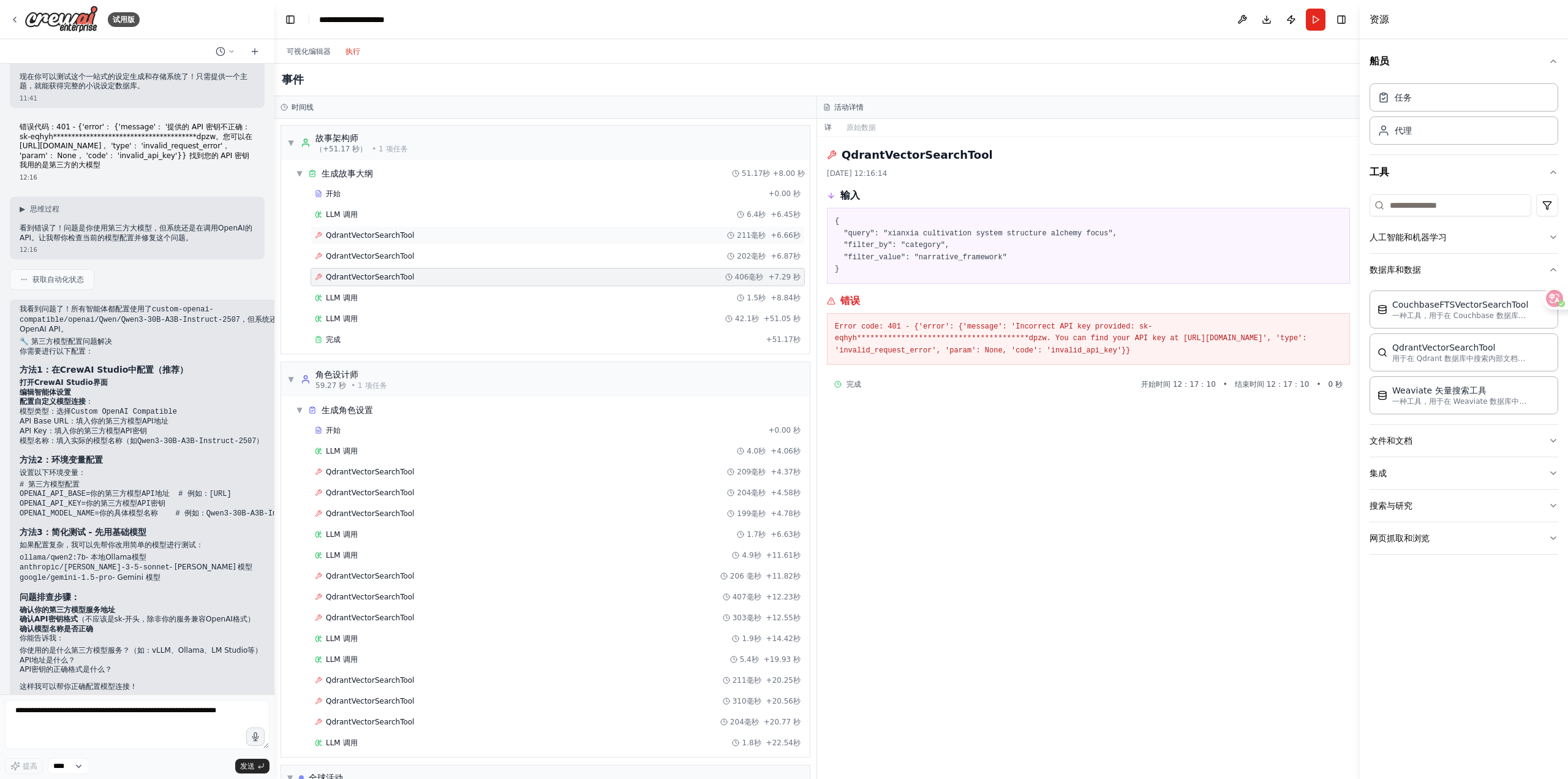
click at [505, 234] on div "QdrantVectorSearchTool 211毫秒 +6.66秒" at bounding box center [558, 235] width 485 height 10
click at [314, 47] on font "可视化编辑器" at bounding box center [308, 51] width 44 height 9
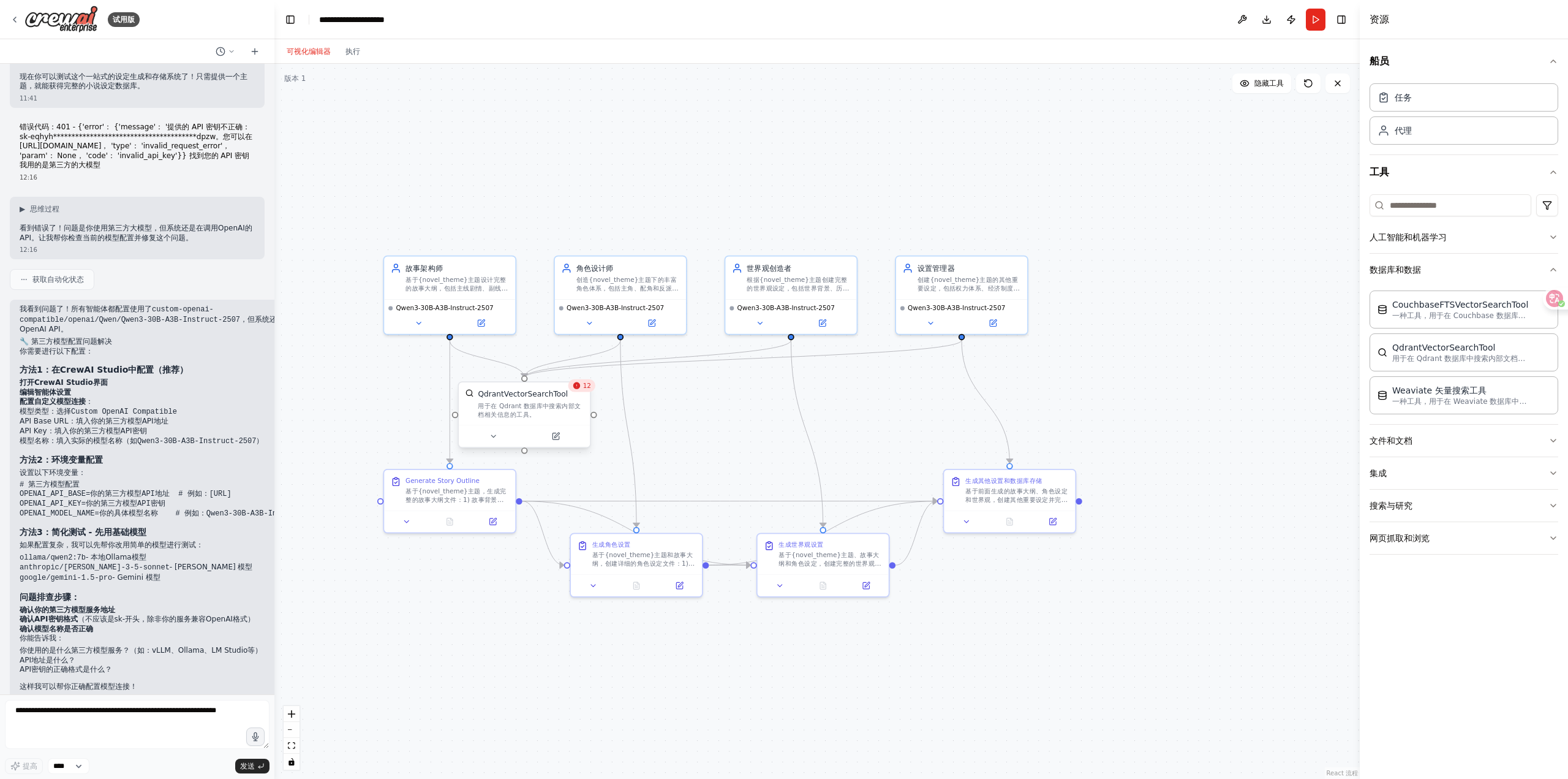
click at [560, 413] on div "用于在 Qdrant 数据库中搜索内部文档相关信息的工具。" at bounding box center [530, 410] width 106 height 18
click at [562, 435] on button at bounding box center [555, 435] width 60 height 13
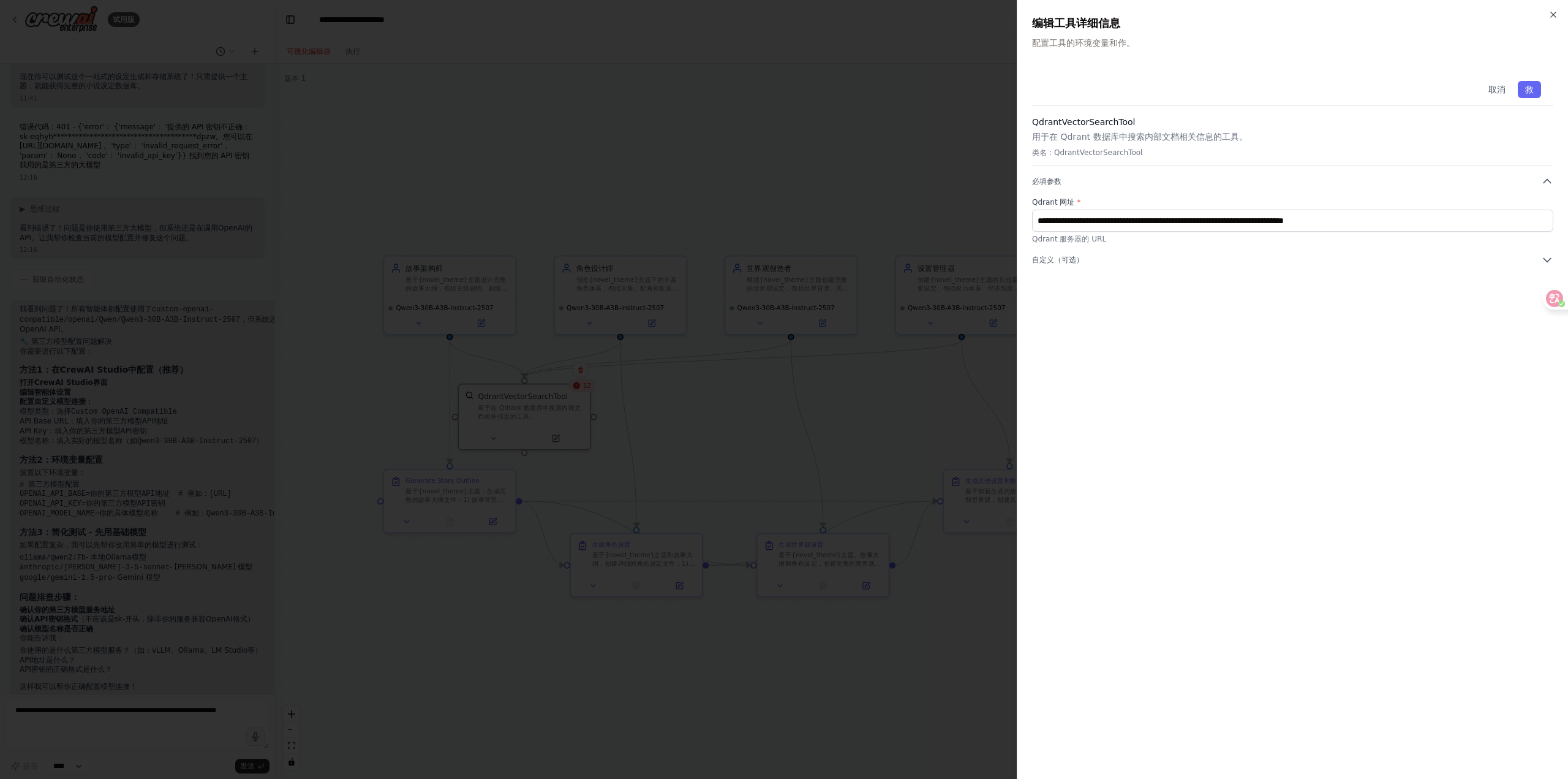
click at [132, 727] on div at bounding box center [784, 390] width 1568 height 779
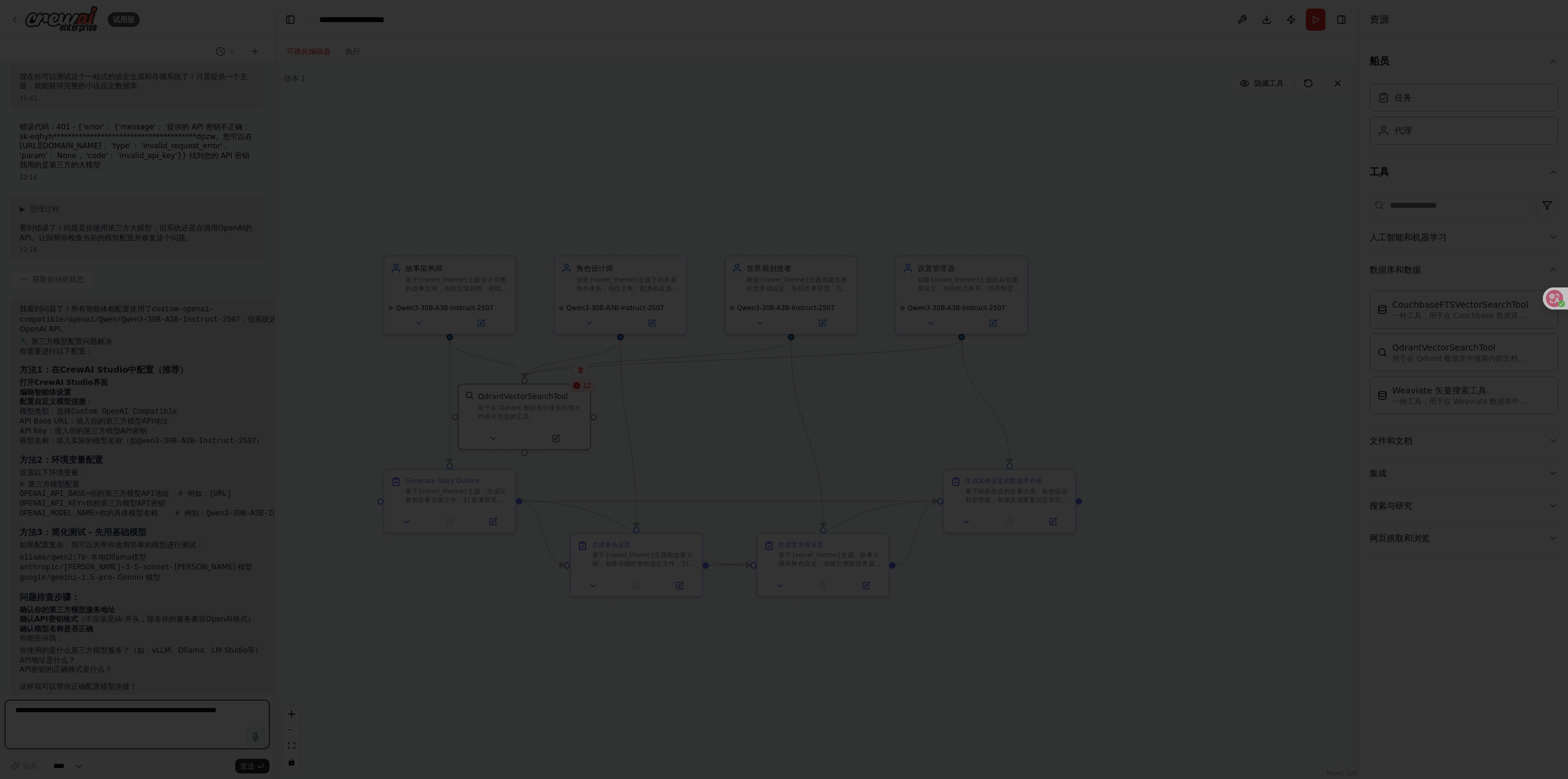
click at [132, 727] on textarea at bounding box center [137, 724] width 264 height 49
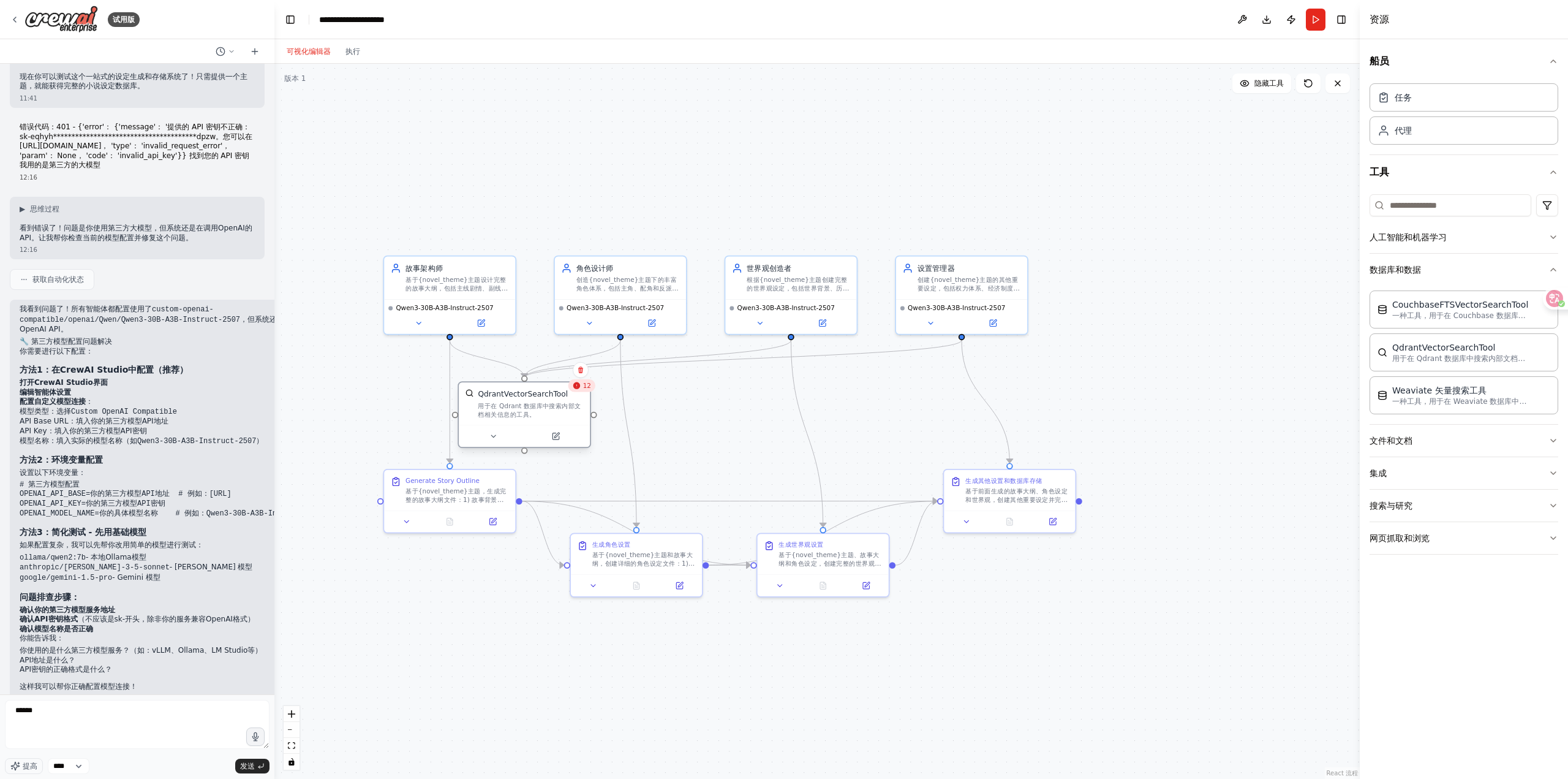
click at [516, 411] on font "用于在 Qdrant 数据库中搜索内部文档相关信息的工具。" at bounding box center [528, 410] width 103 height 16
click at [564, 436] on button at bounding box center [555, 435] width 60 height 13
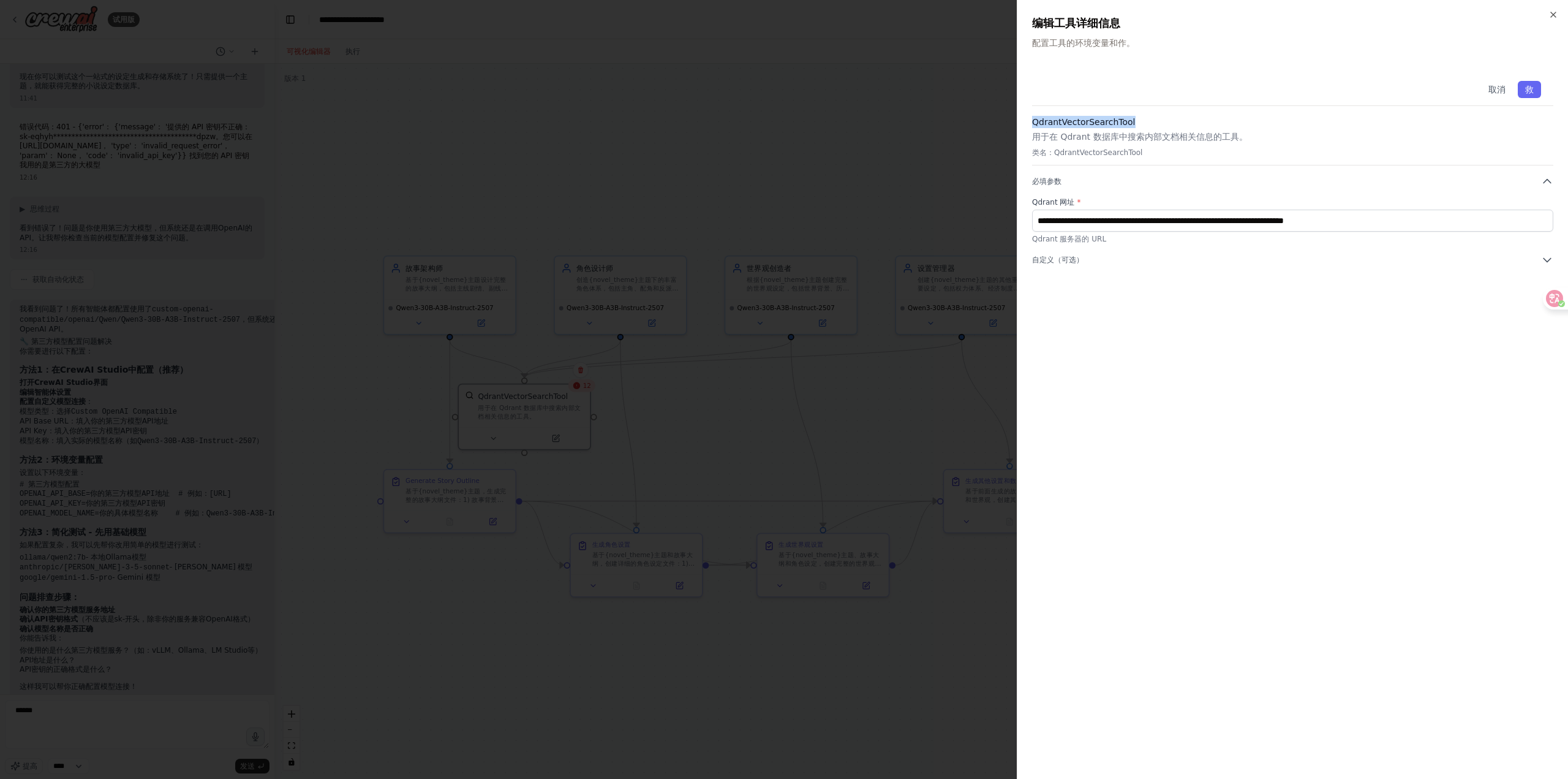
drag, startPoint x: 1135, startPoint y: 117, endPoint x: 1030, endPoint y: 120, distance: 105.0
click at [1030, 120] on div "**********" at bounding box center [1291, 390] width 551 height 779
copy h3 "QdrantVectorSearchTool"
click at [189, 691] on div at bounding box center [784, 390] width 1568 height 779
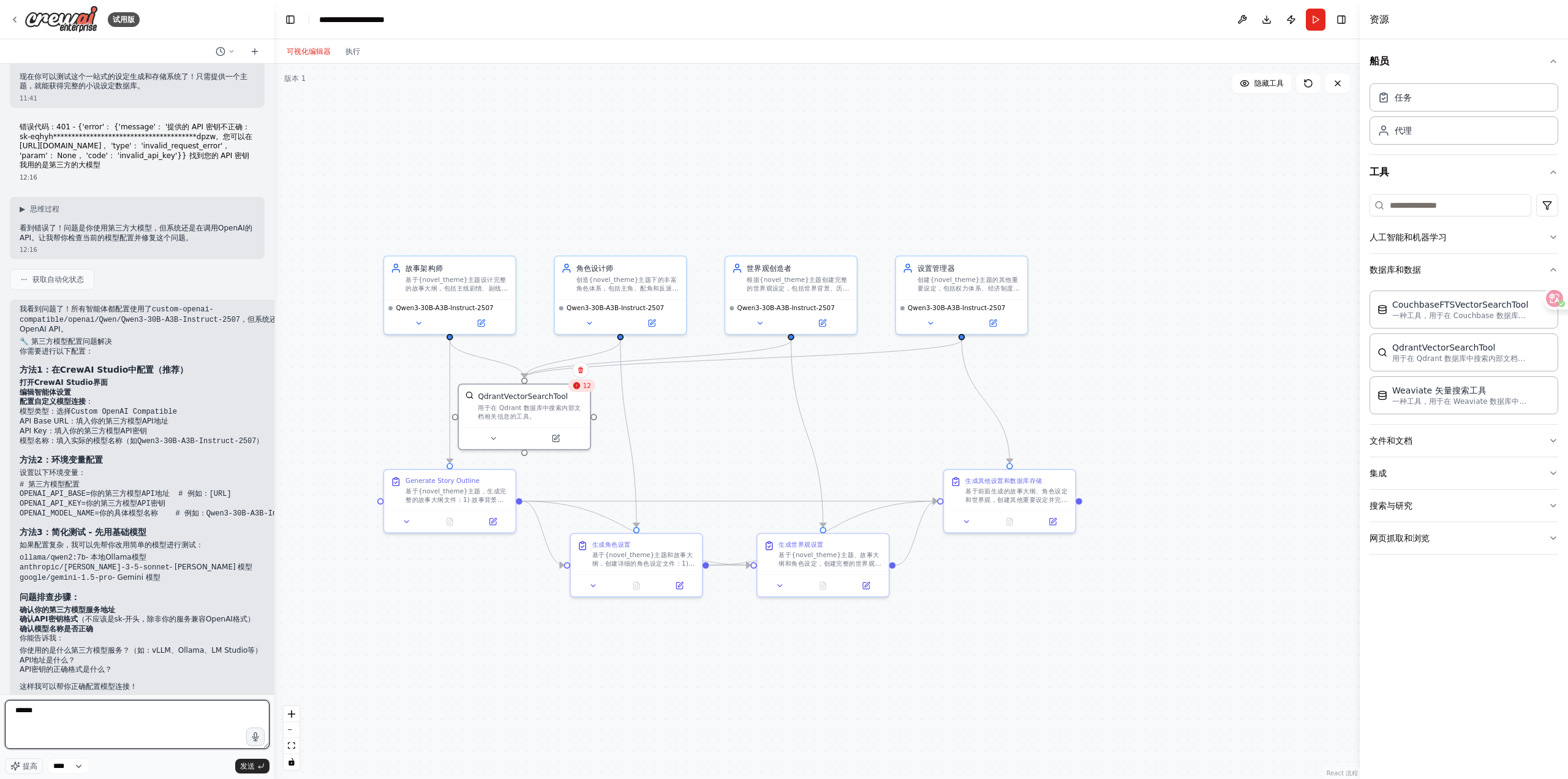
click at [168, 712] on textarea "******" at bounding box center [137, 724] width 264 height 49
paste textarea "**********"
type textarea "**********"
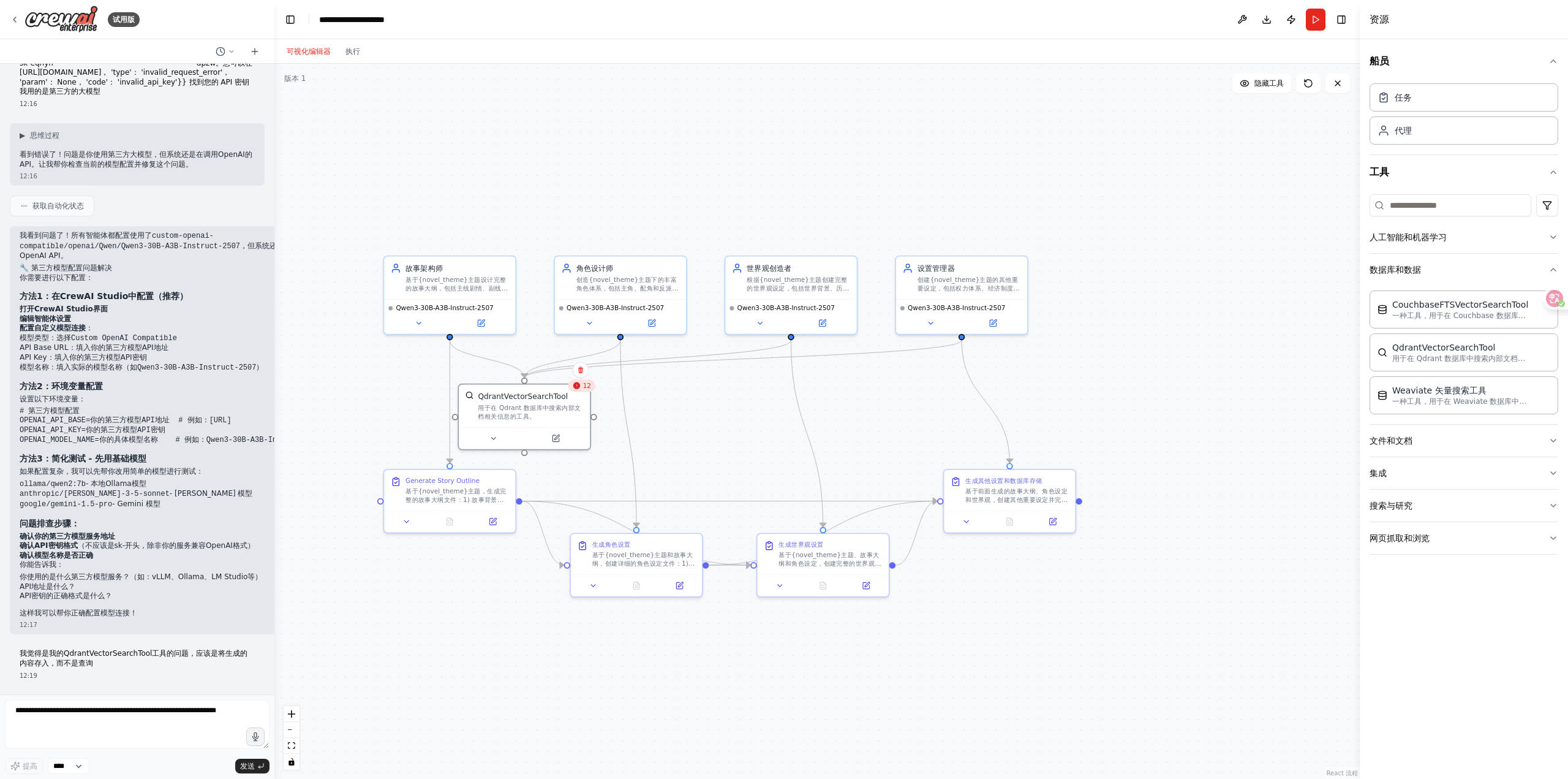
scroll to position [10046, 0]
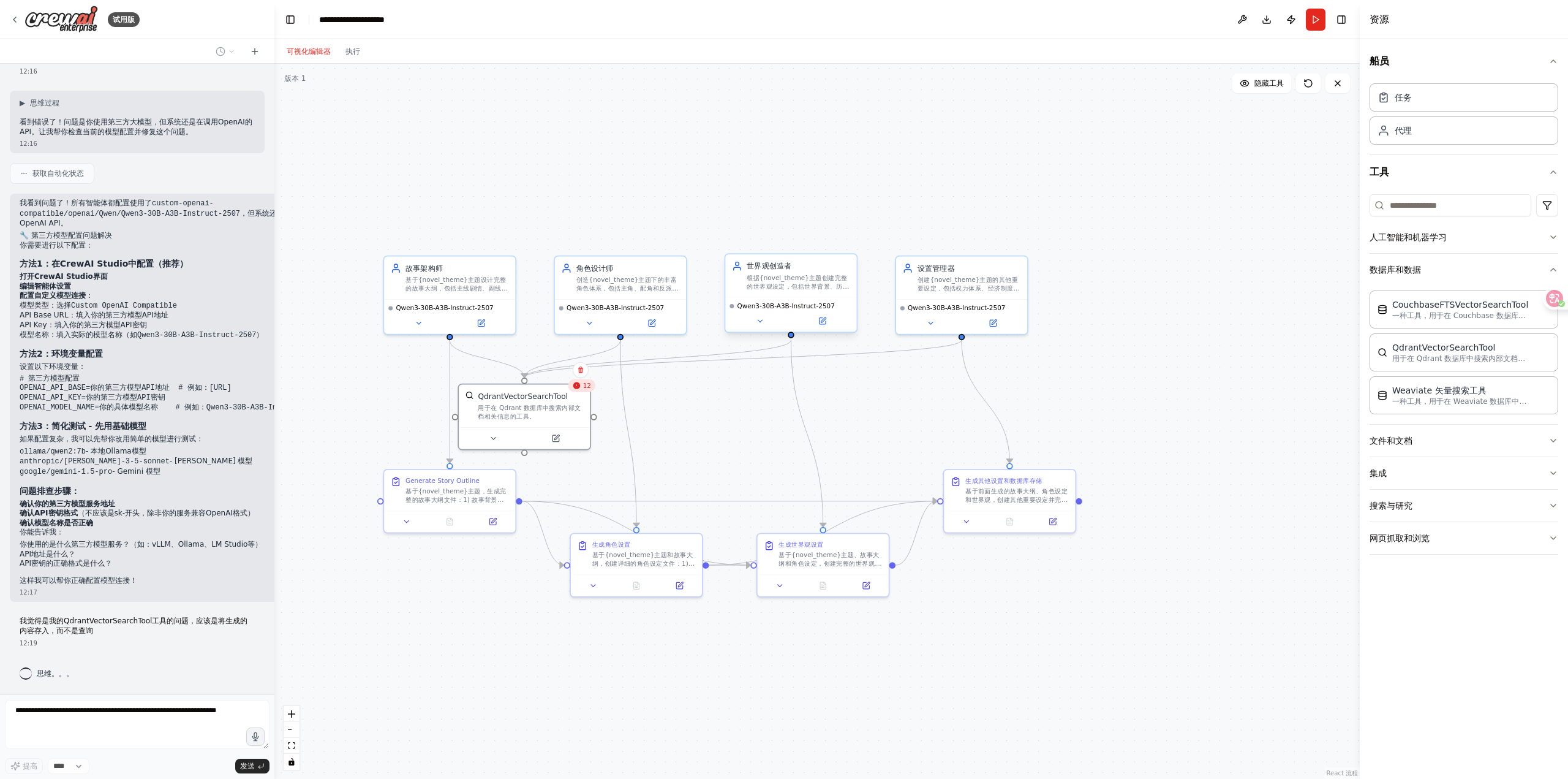
click at [776, 275] on div "根据{novel_theme}主题创建完整的世界观设定，包括世界背景、历史、地理、社会制度、魔法/科技体系等核心设定。请使用完全中文进行思考和回应，确保所有输…" at bounding box center [798, 282] width 104 height 18
click at [842, 322] on button at bounding box center [822, 320] width 60 height 13
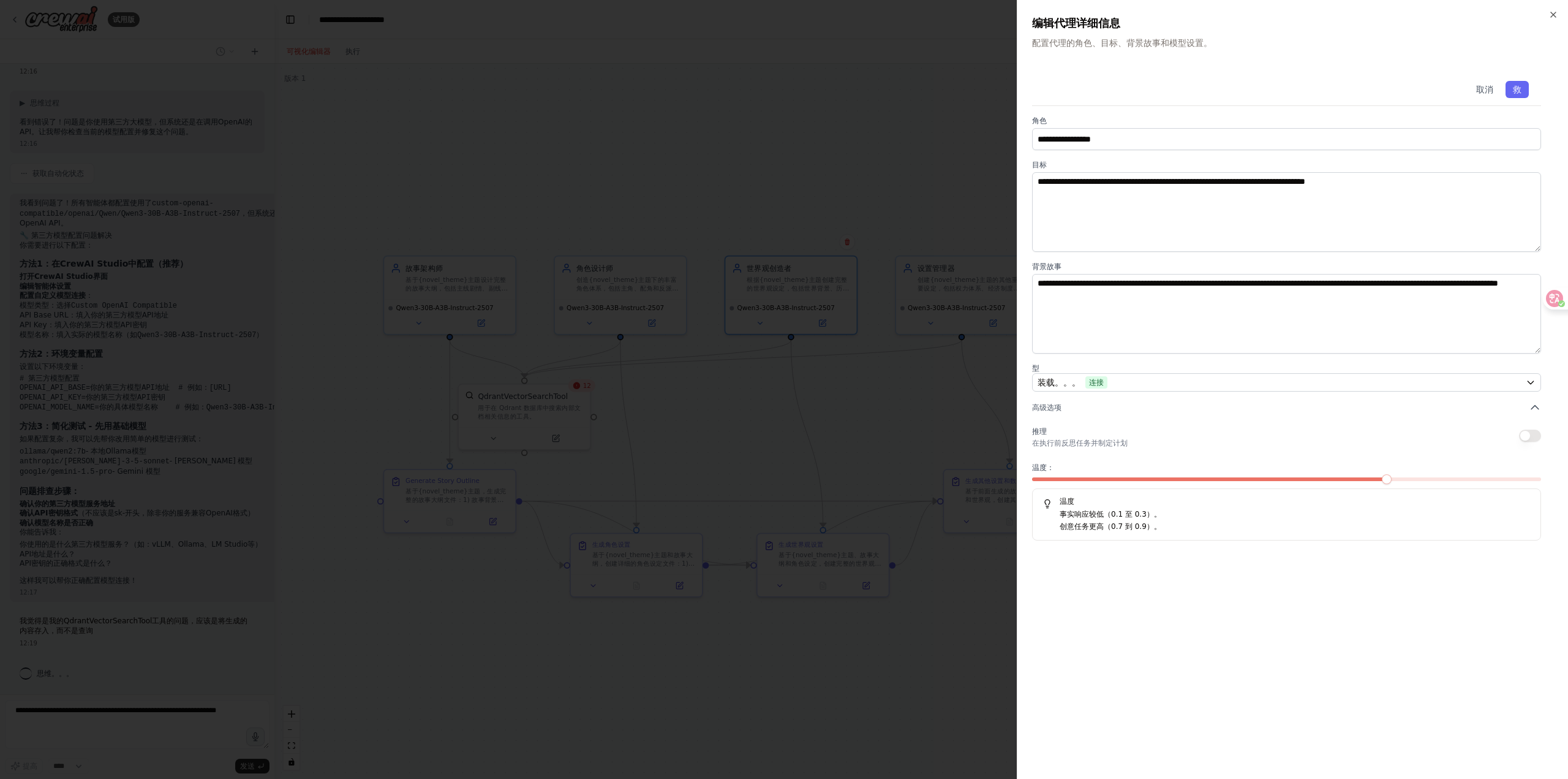
click at [885, 398] on div at bounding box center [784, 390] width 1568 height 779
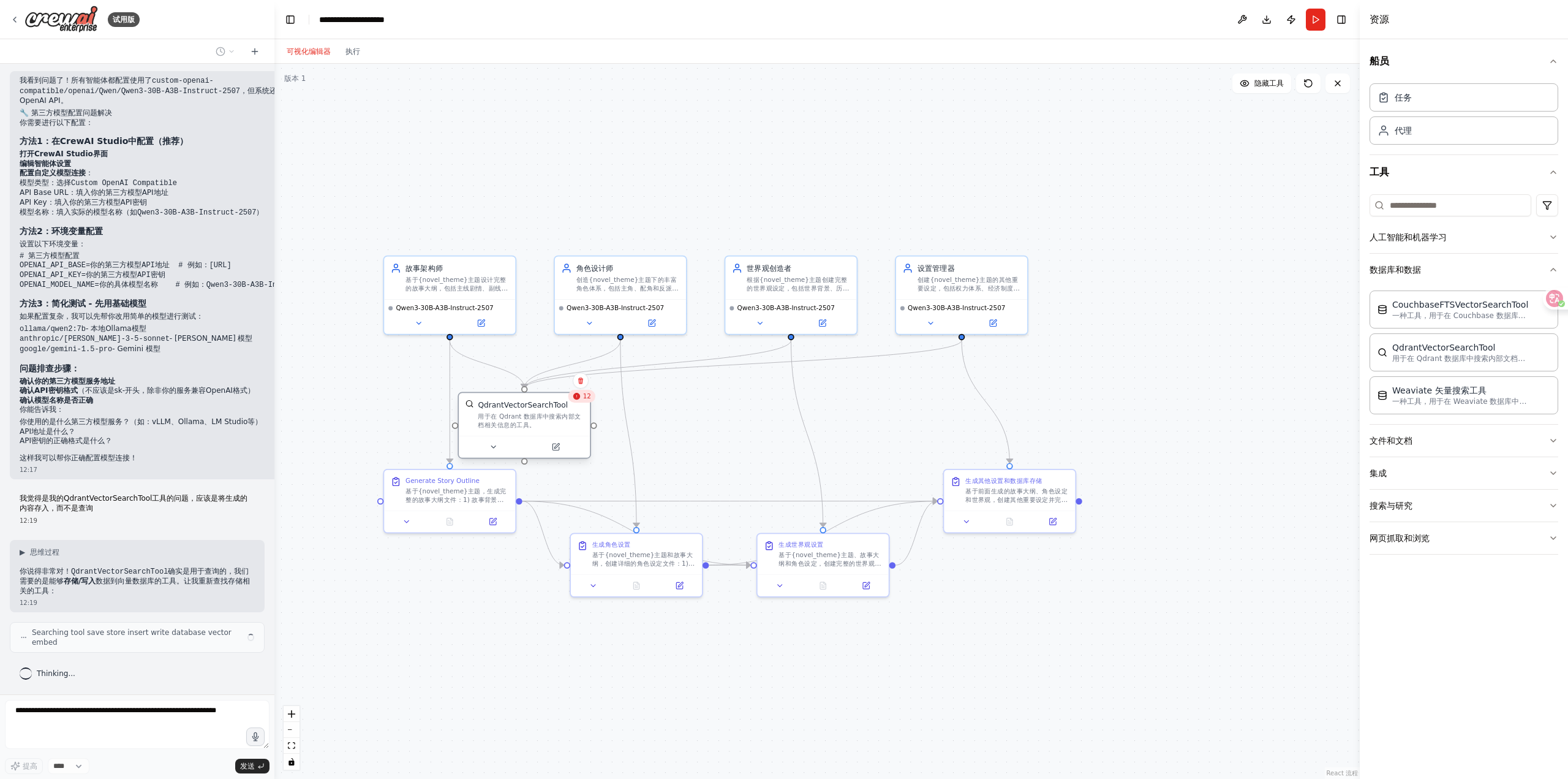
click at [544, 426] on div "QdrantVectorSearchTool 用于在 Qdrant 数据库中搜索内部文档相关信息的工具。" at bounding box center [524, 426] width 133 height 67
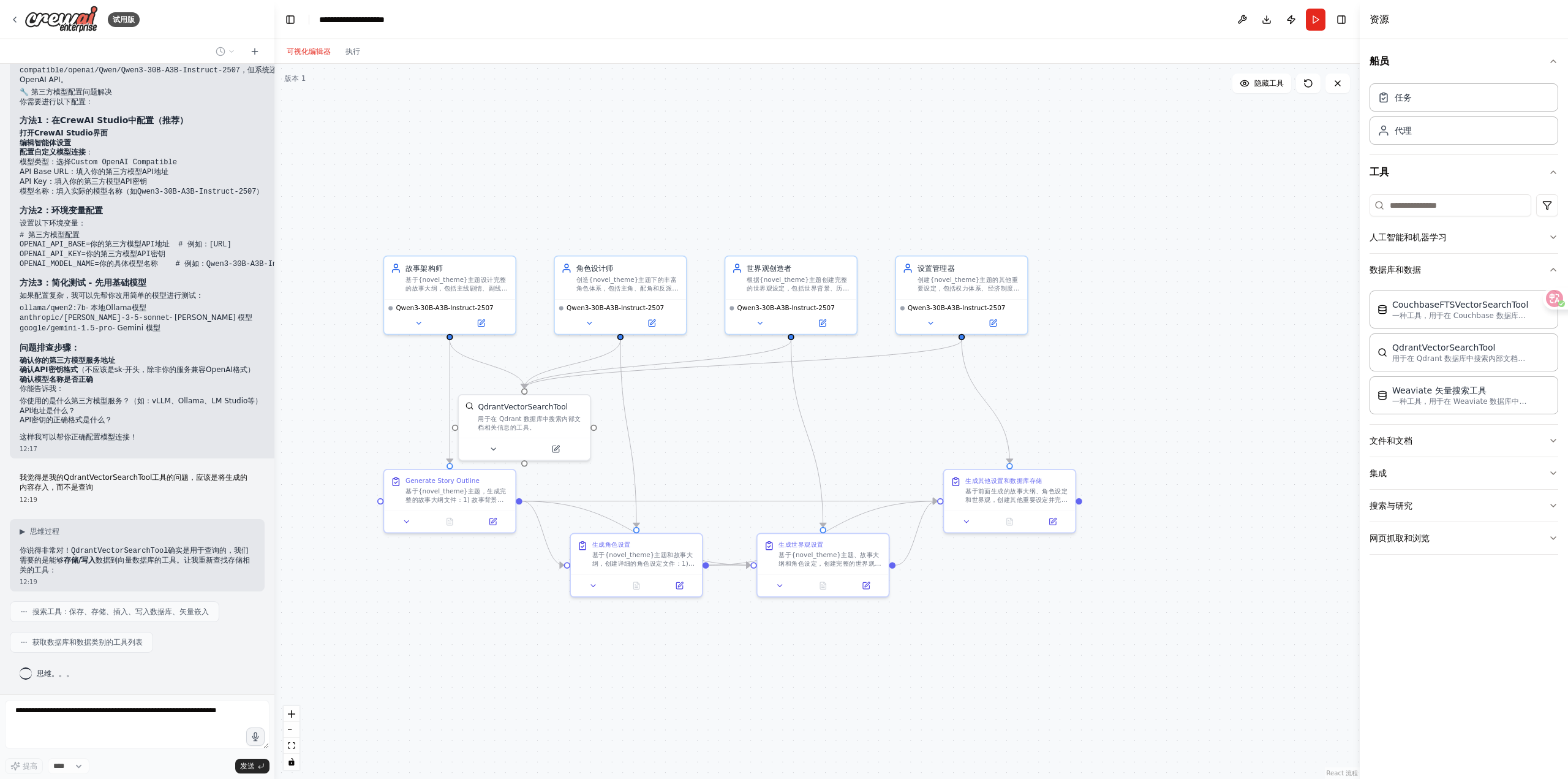
scroll to position [10221, 0]
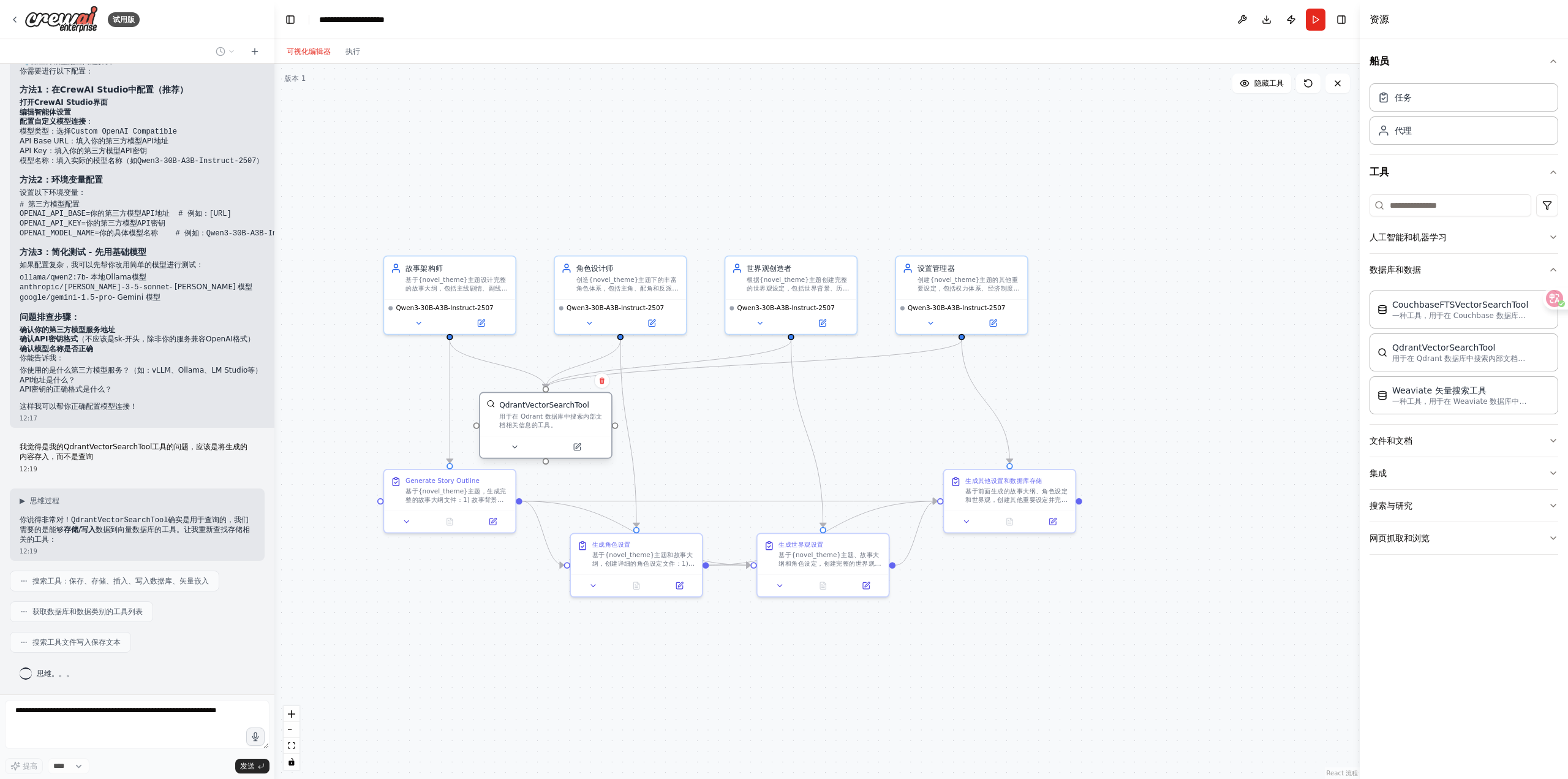
drag, startPoint x: 534, startPoint y: 425, endPoint x: 558, endPoint y: 424, distance: 24.0
click at [558, 424] on div "用于在 Qdrant 数据库中搜索内部文档相关信息的工具。" at bounding box center [552, 421] width 106 height 18
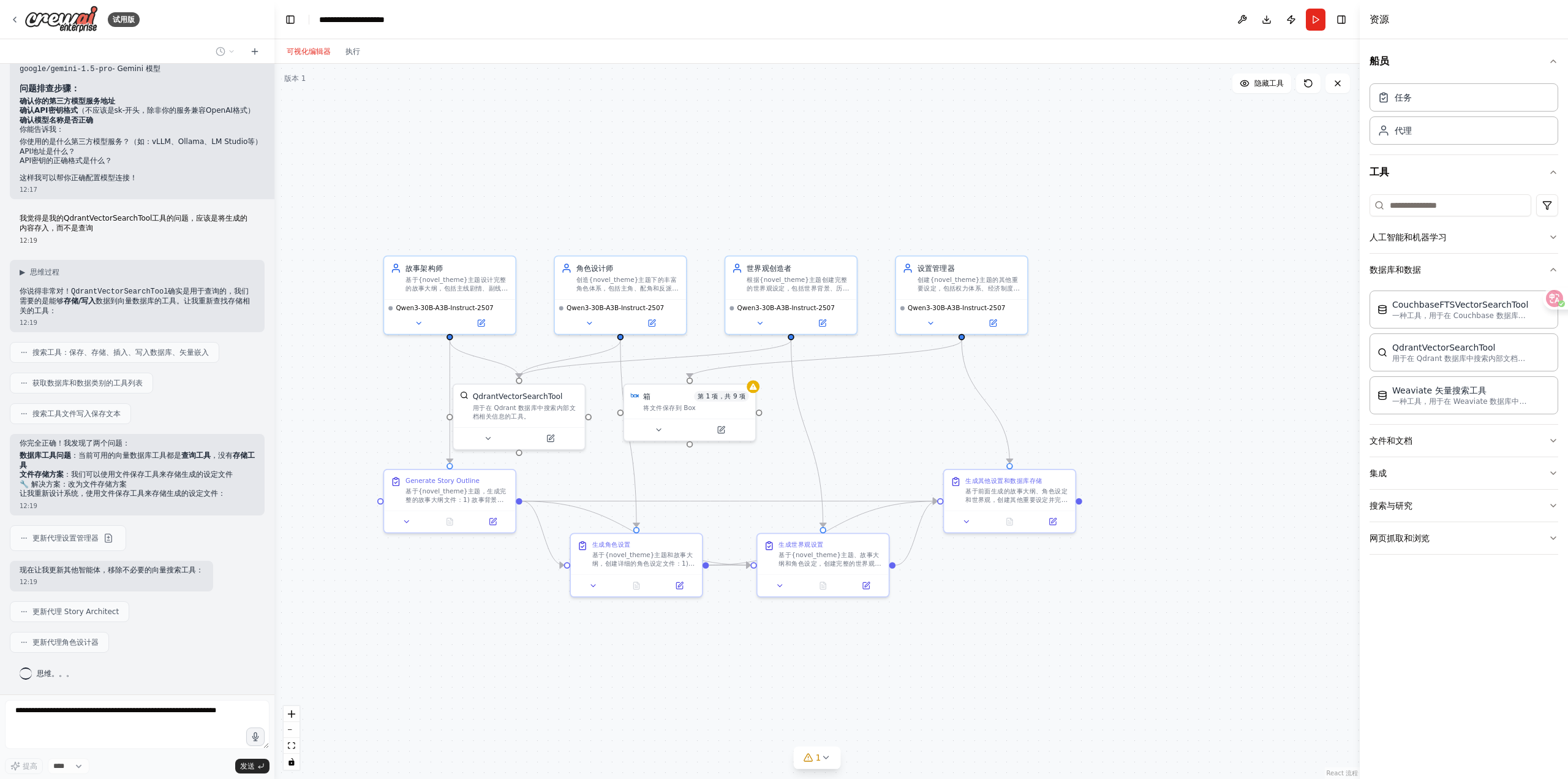
scroll to position [10480, 0]
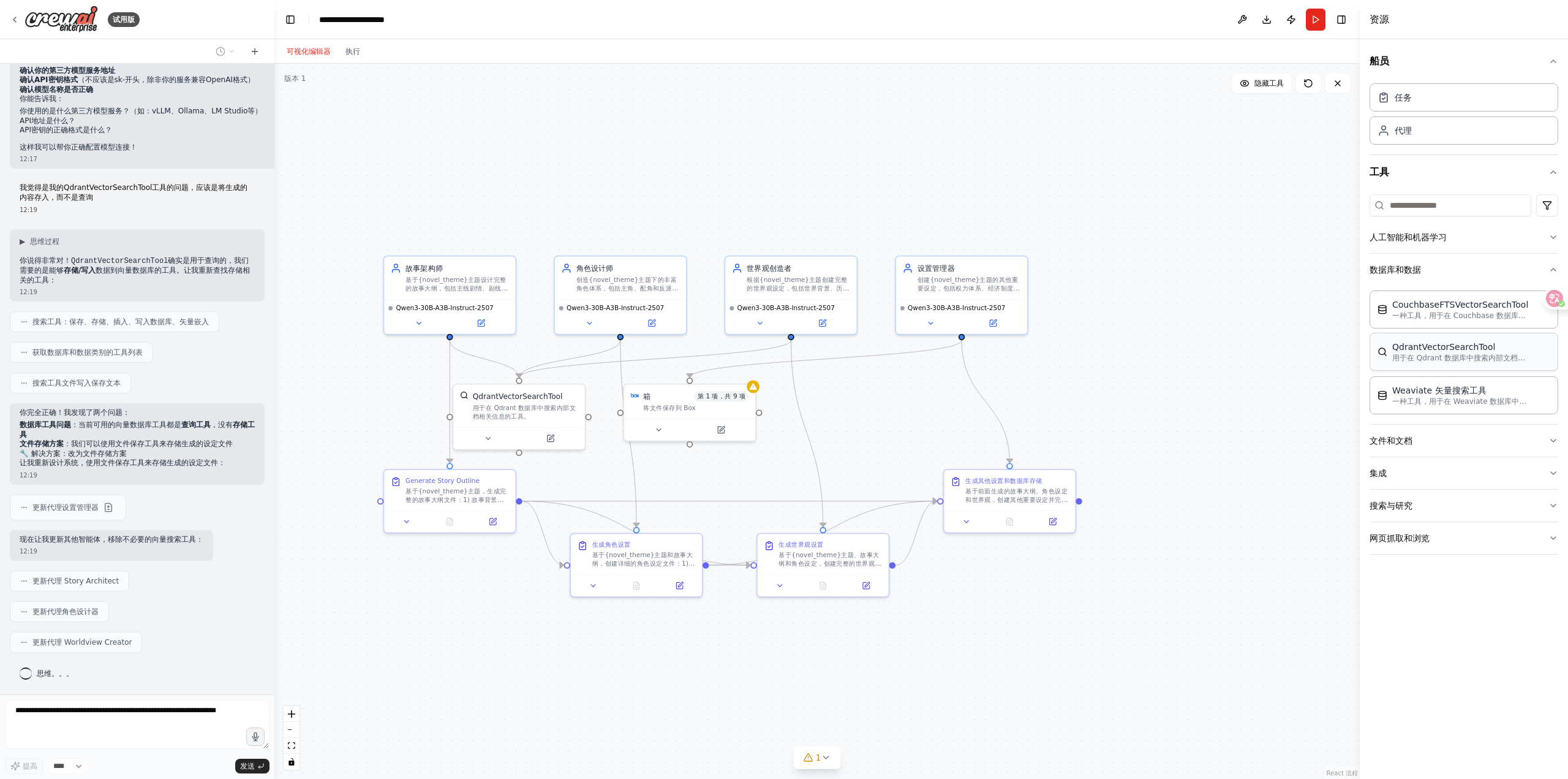
click at [1453, 360] on font "用于在 Qdrant 数据库中搜索内部文档相关信息的工具。" at bounding box center [1484, 357] width 184 height 9
click at [1416, 362] on p "用于在 Qdrant 数据库中搜索内部文档相关信息的工具。" at bounding box center [1459, 358] width 135 height 10
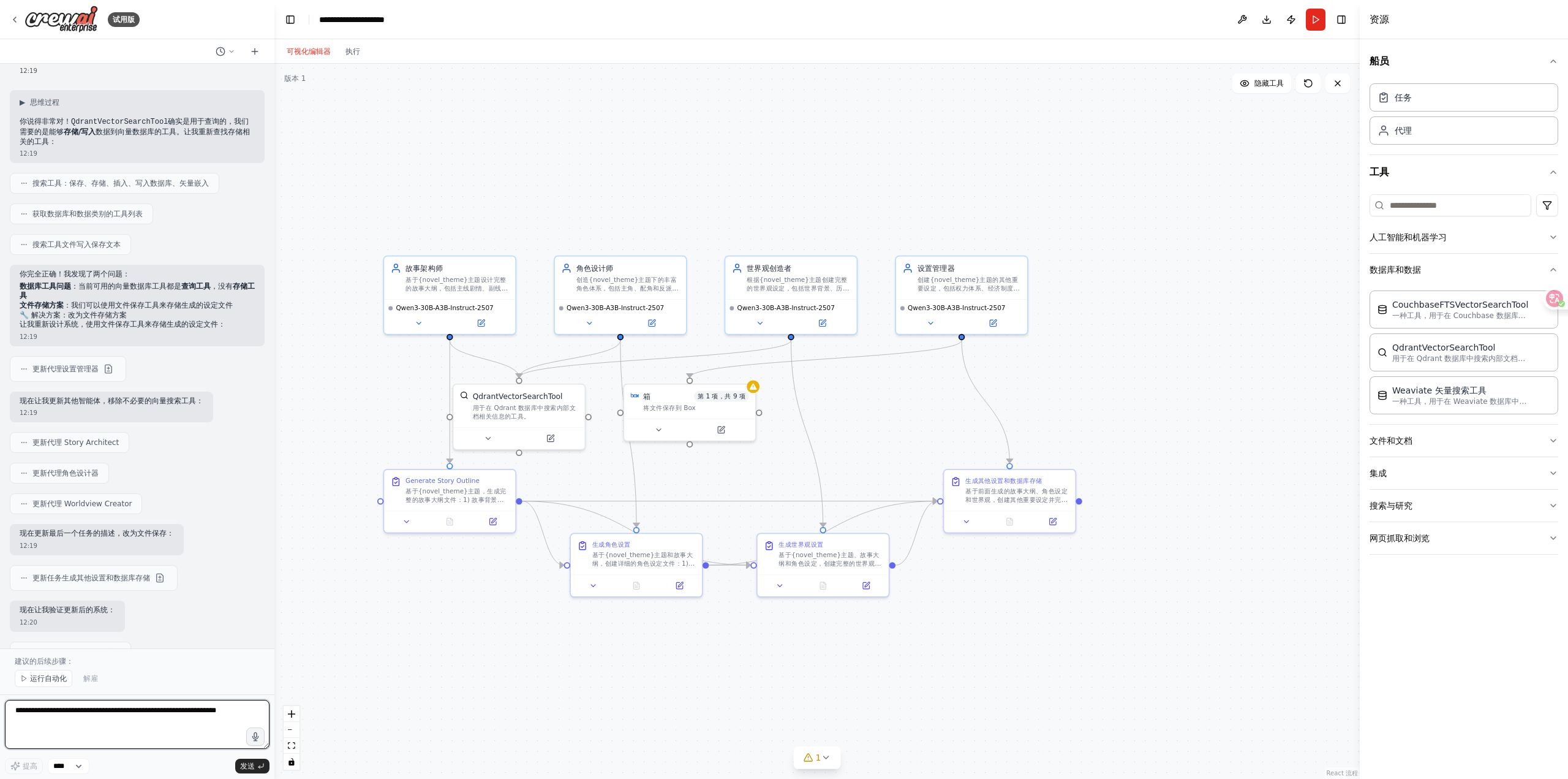
scroll to position [11075, 0]
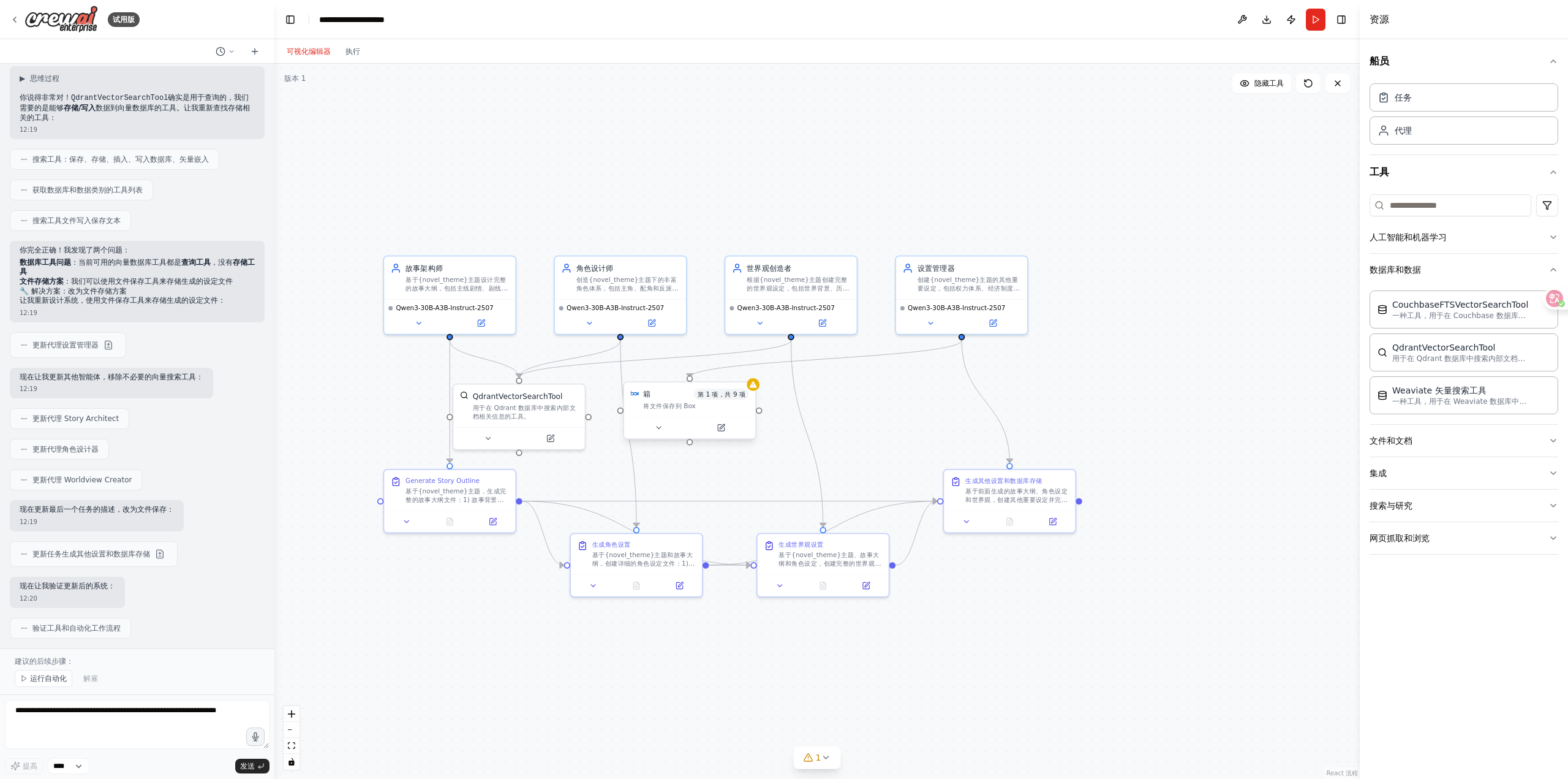
click at [704, 409] on div "将文件保存到 Box" at bounding box center [695, 405] width 106 height 9
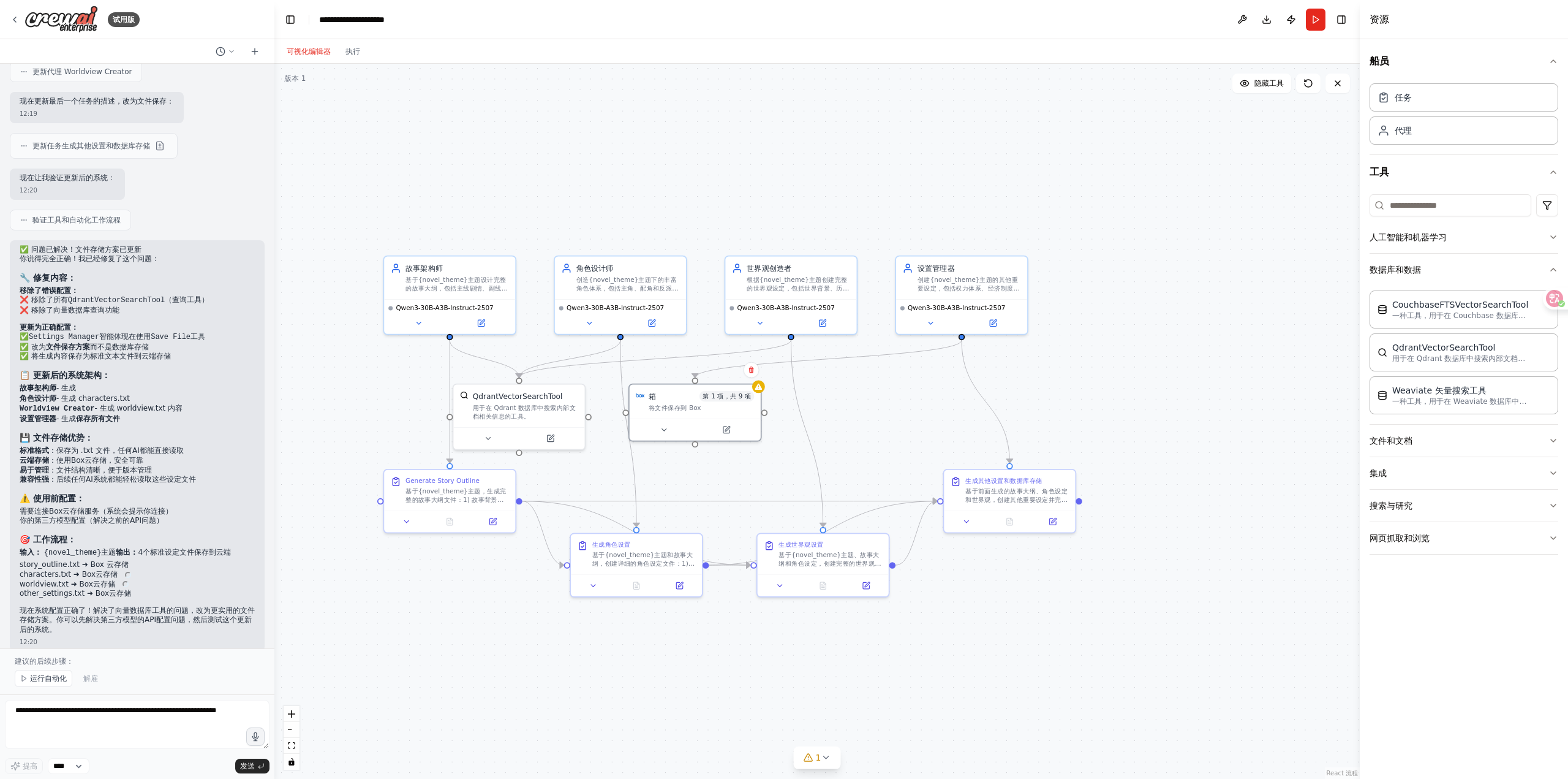
scroll to position [11496, 0]
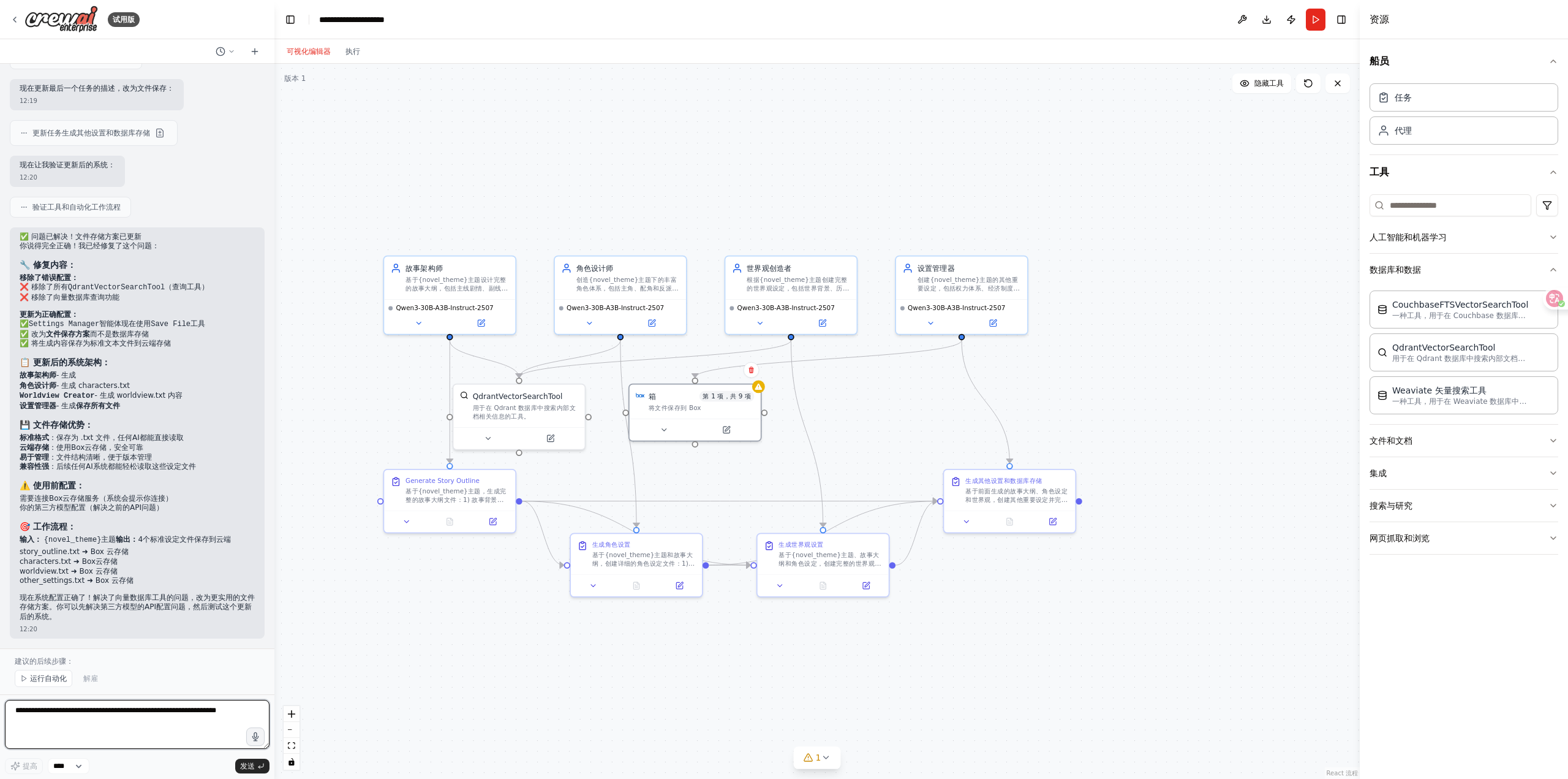
drag, startPoint x: 114, startPoint y: 711, endPoint x: 120, endPoint y: 704, distance: 9.2
click at [114, 711] on textarea at bounding box center [137, 724] width 264 height 49
type textarea "*"
paste textarea "**********"
type textarea "**********"
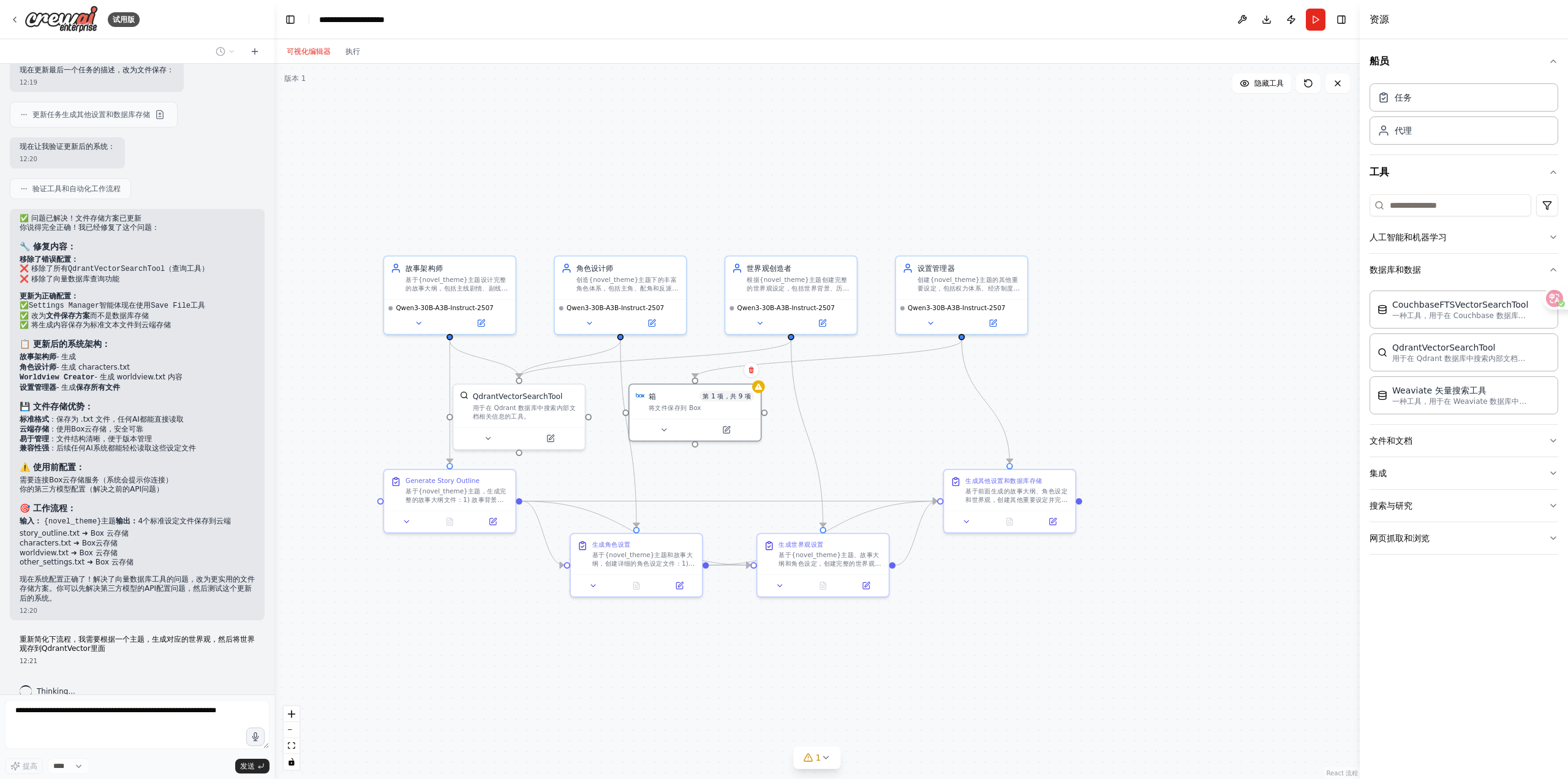
scroll to position [11532, 0]
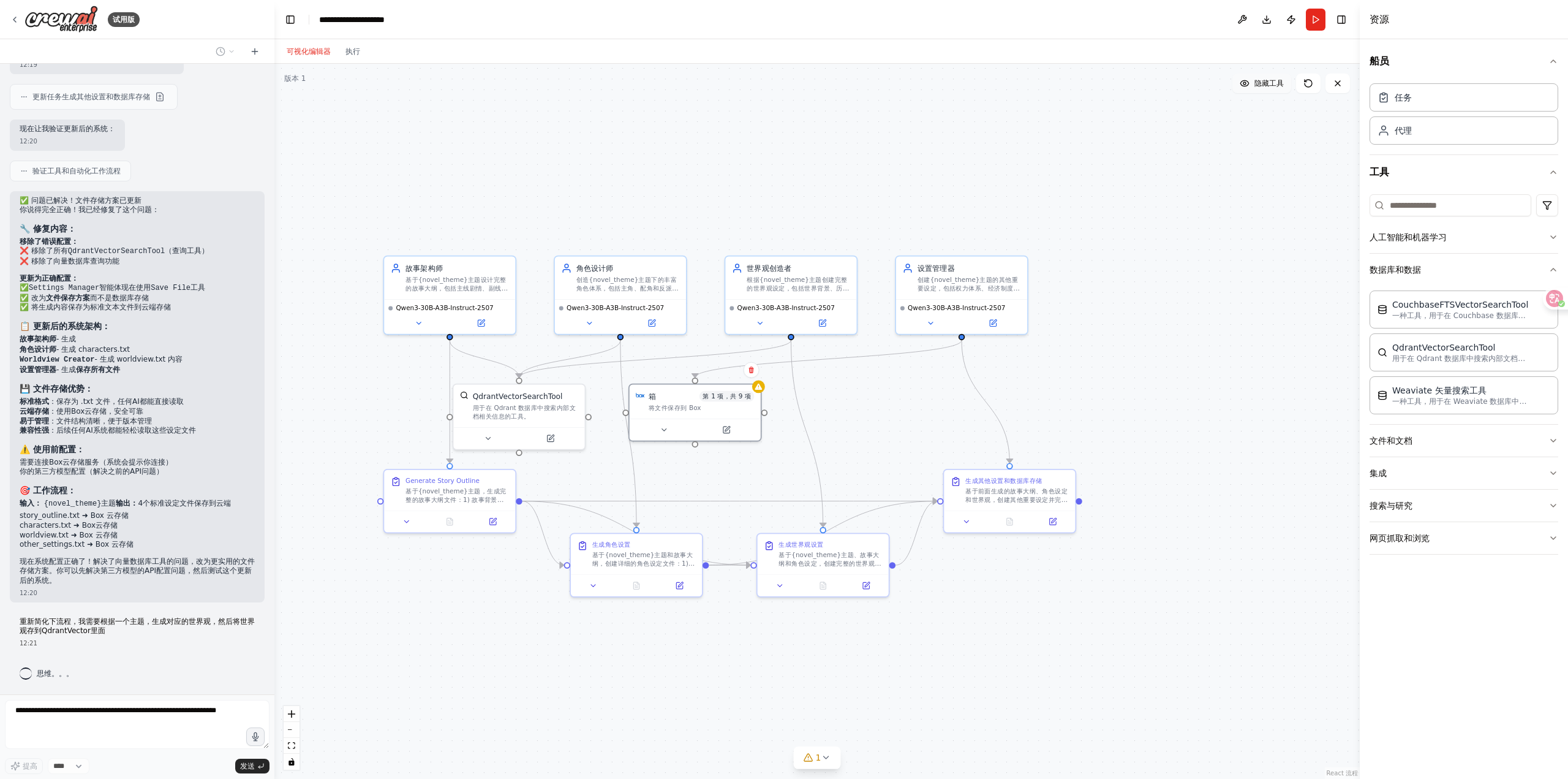
click at [1253, 91] on button "隐藏工具" at bounding box center [1262, 83] width 59 height 20
click at [1253, 91] on button "Show Tools" at bounding box center [1255, 83] width 69 height 20
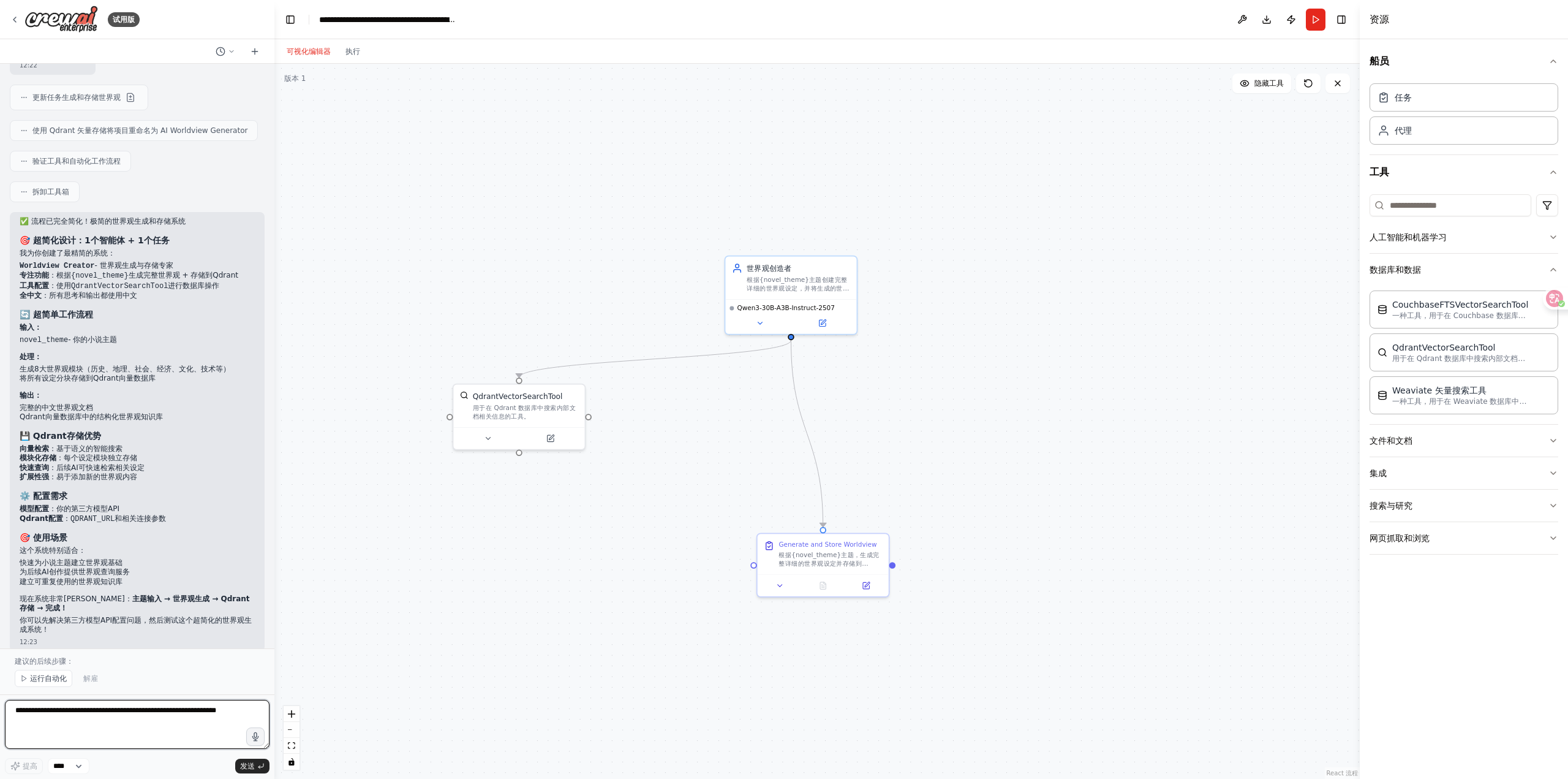
scroll to position [12555, 0]
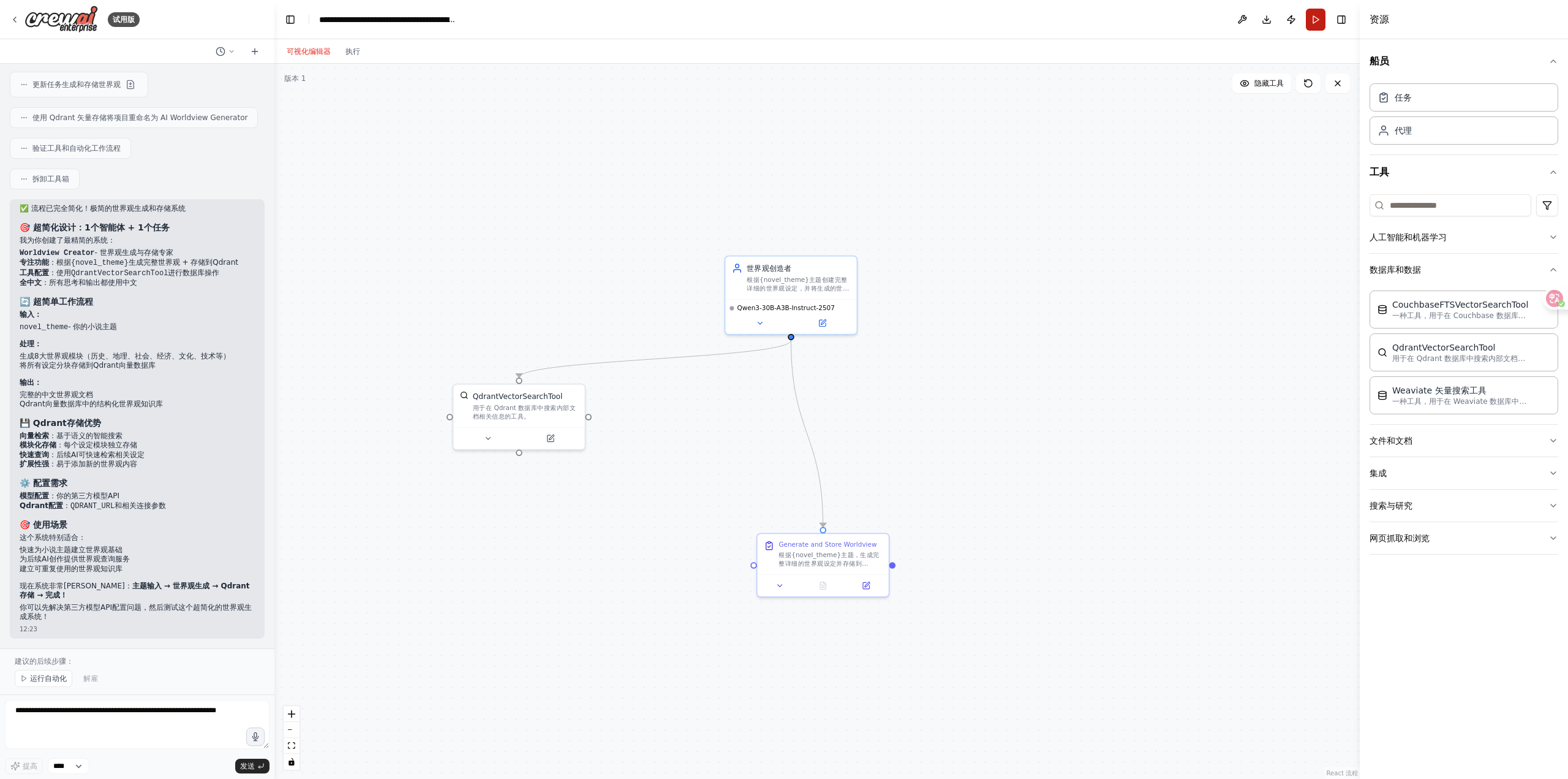
drag, startPoint x: 1310, startPoint y: 14, endPoint x: 1305, endPoint y: 28, distance: 14.9
click at [1310, 15] on button "Run" at bounding box center [1316, 20] width 20 height 23
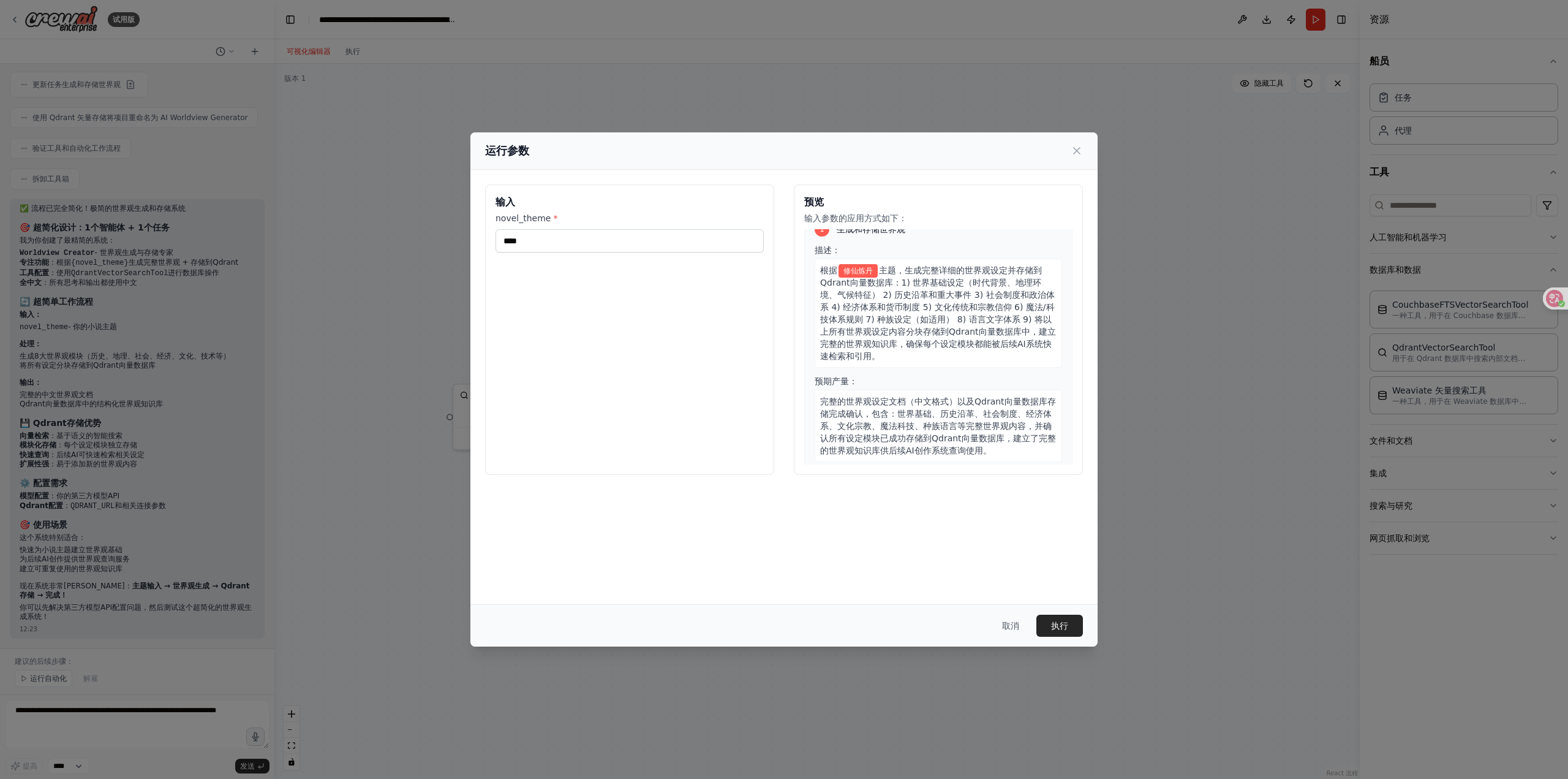
scroll to position [25, 0]
click at [1071, 620] on button "执行" at bounding box center [1059, 625] width 47 height 23
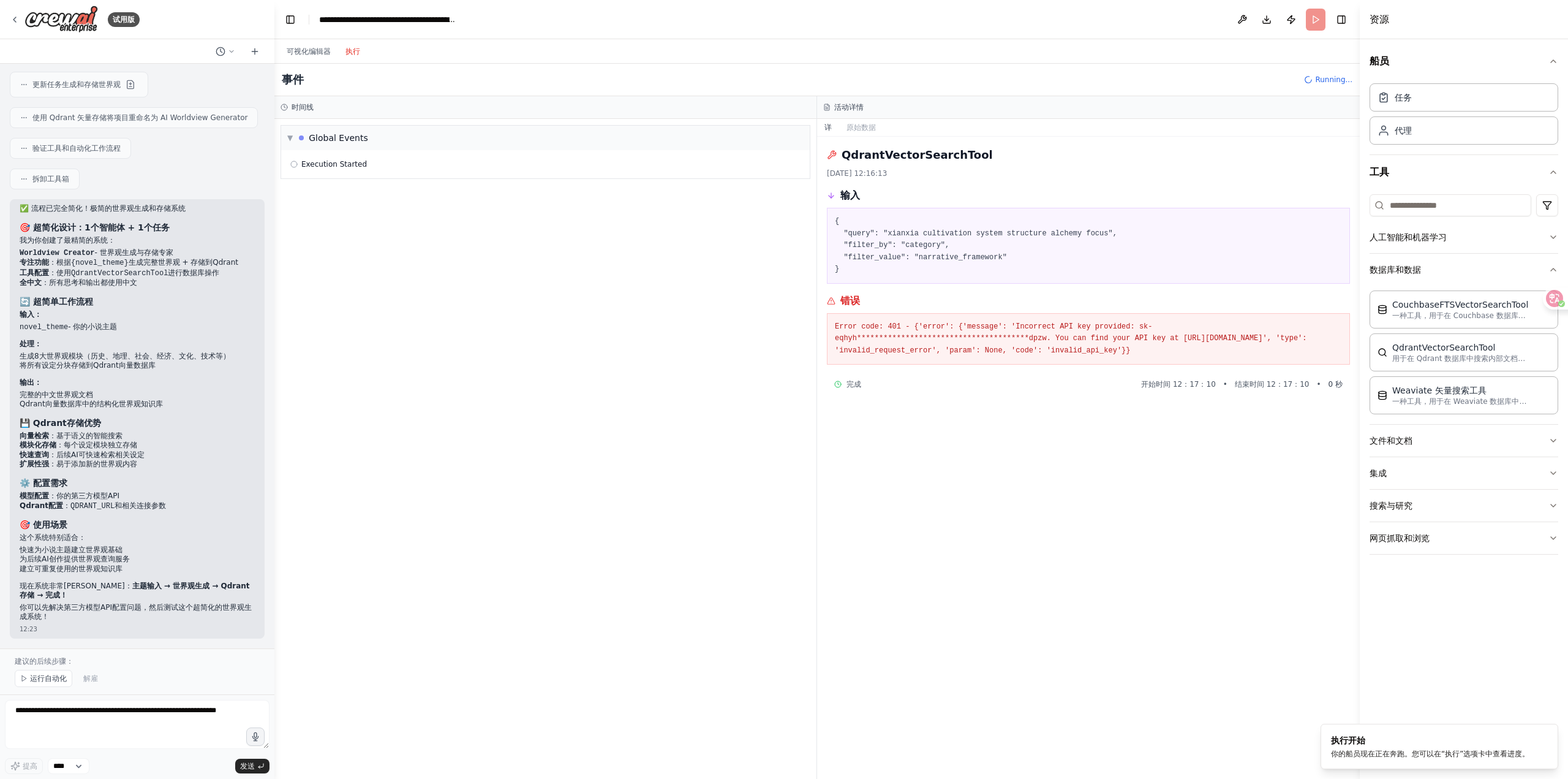
click at [348, 47] on font "执行" at bounding box center [352, 51] width 15 height 9
click at [498, 195] on div "开始" at bounding box center [539, 194] width 448 height 10
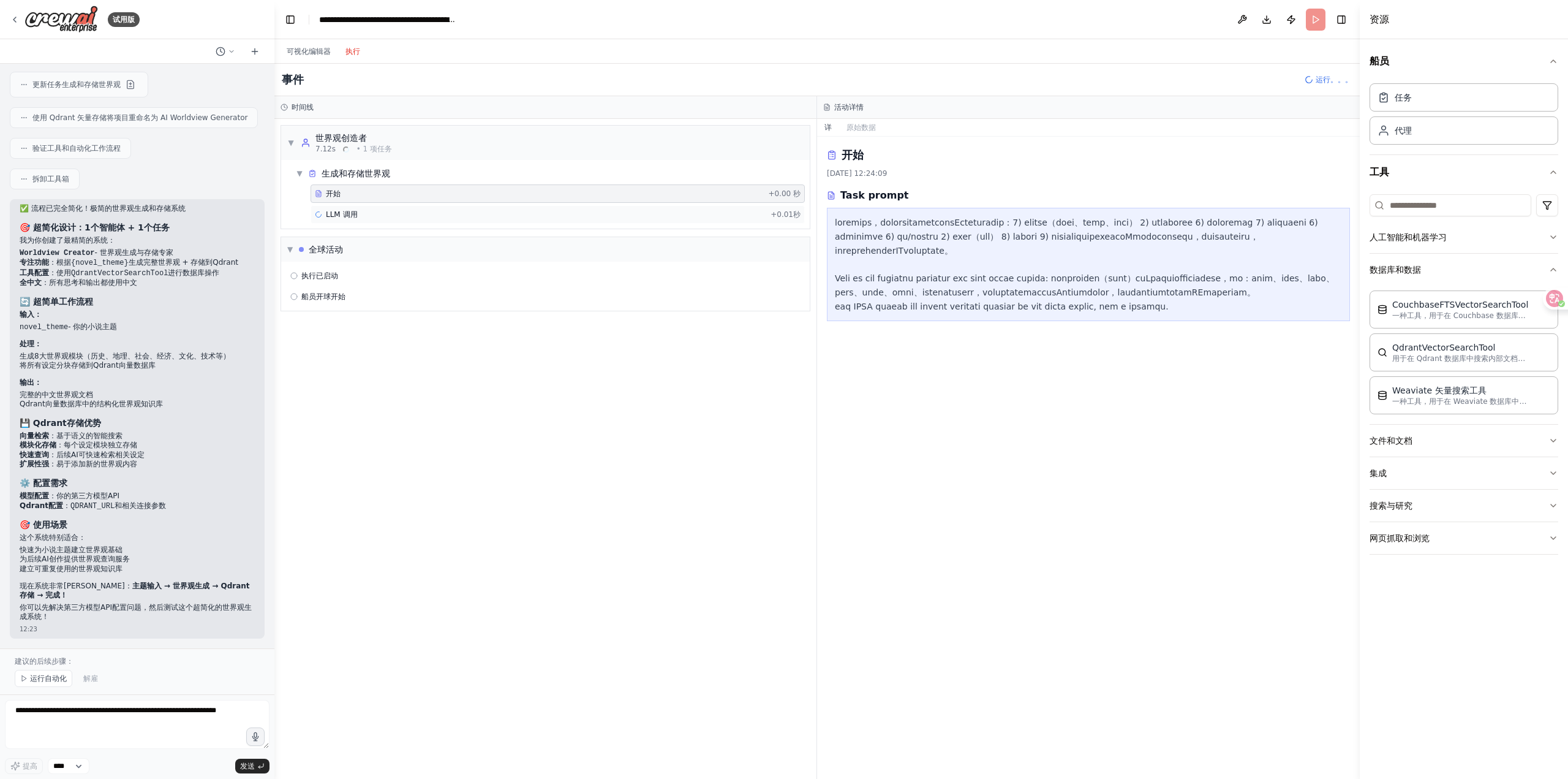
click at [490, 210] on div "LLM 调用 +0.01秒" at bounding box center [558, 214] width 485 height 10
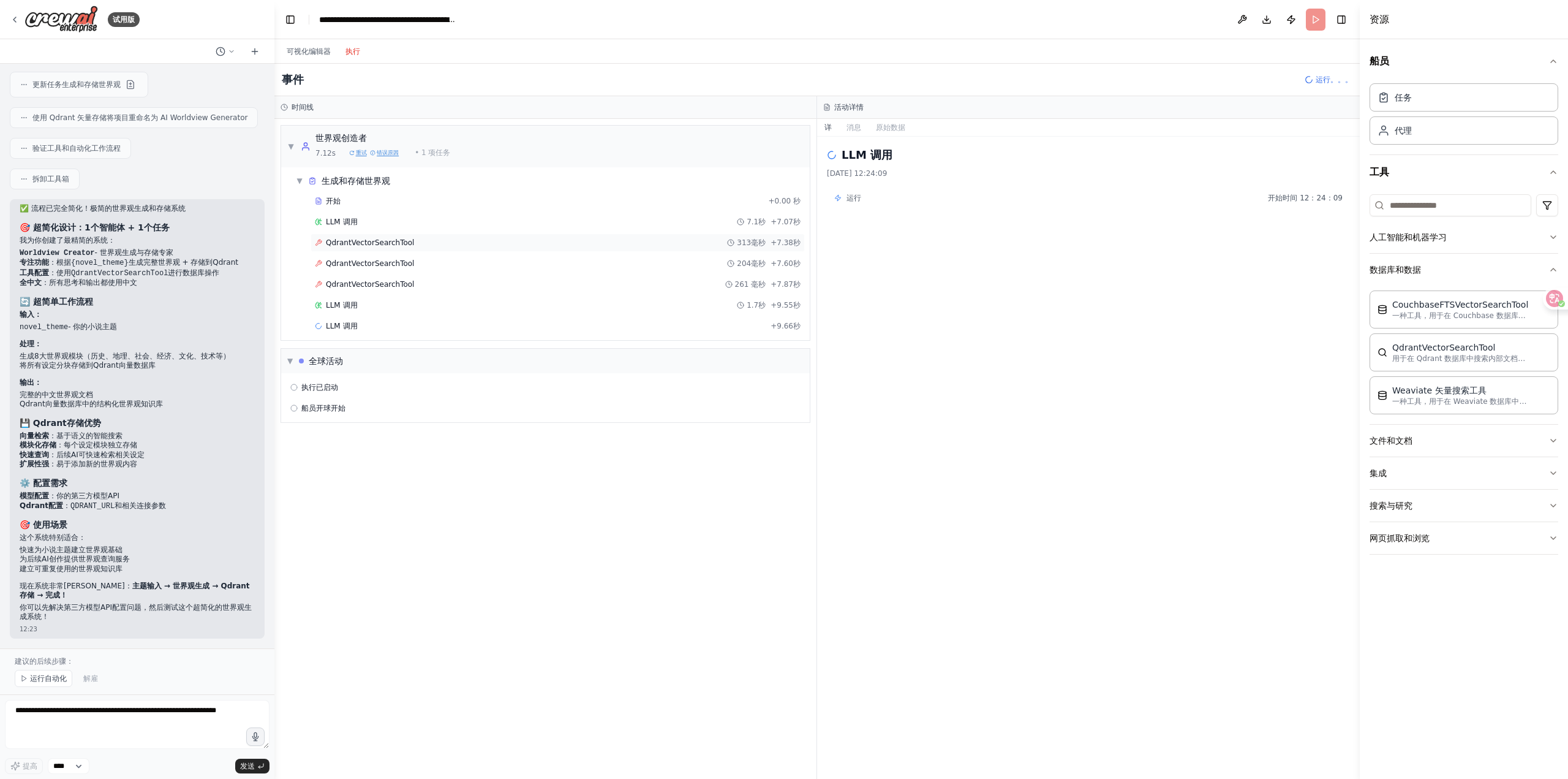
click at [367, 240] on span "QdrantVectorSearchTool" at bounding box center [370, 243] width 88 height 10
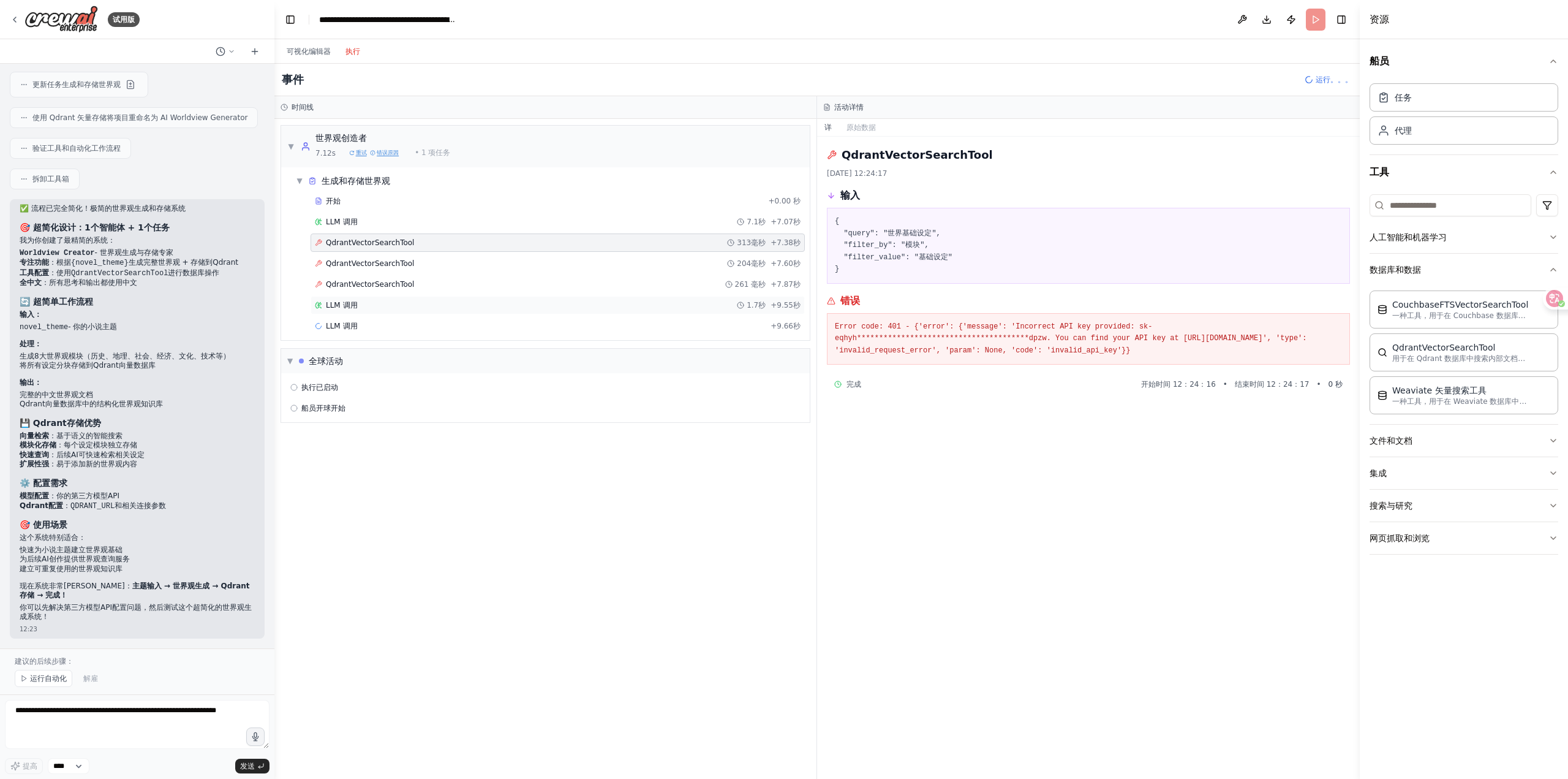
click at [400, 302] on div "LLM 调用 1.7秒 +9.55秒" at bounding box center [558, 305] width 485 height 10
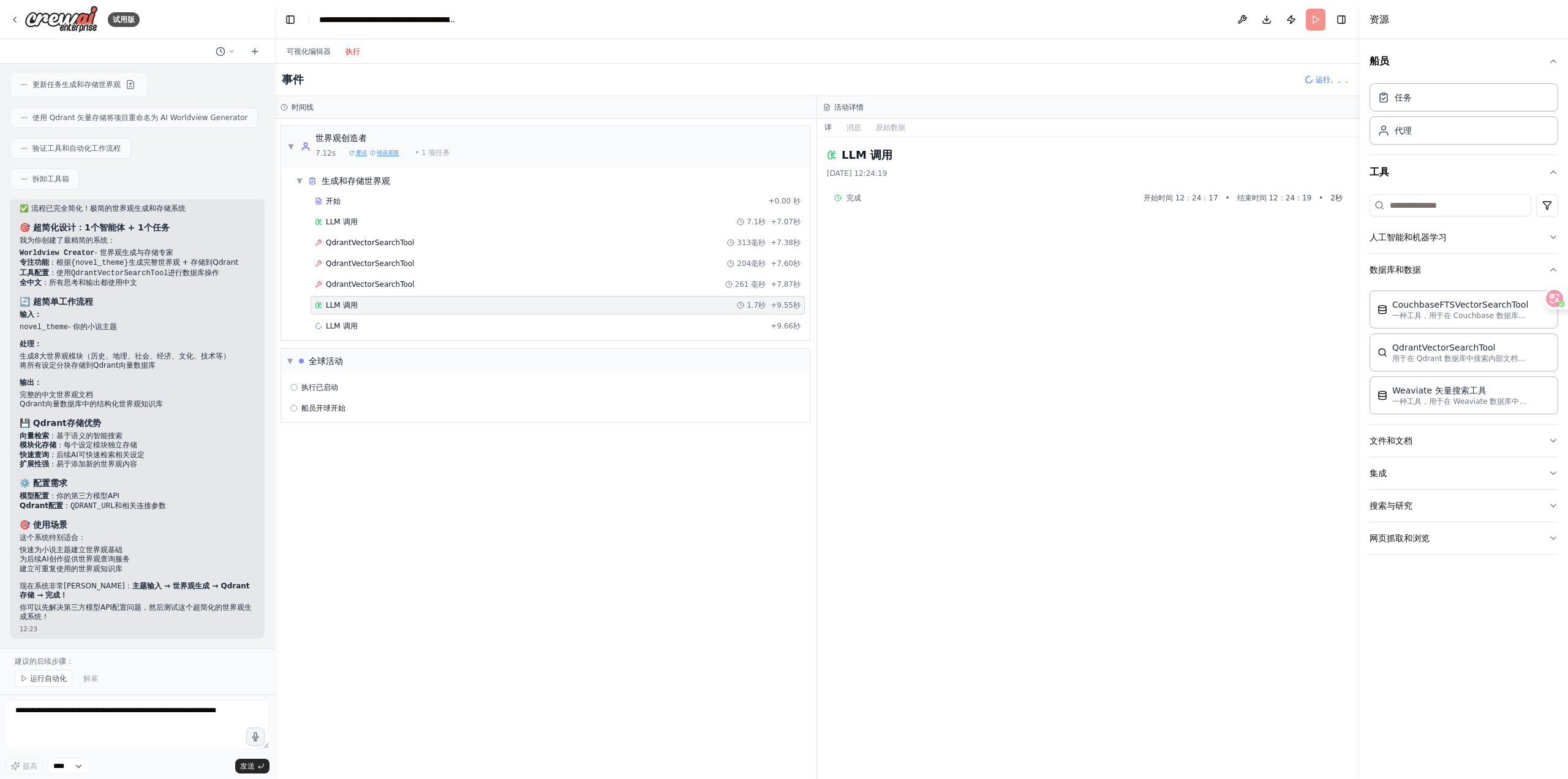
click at [612, 211] on div "开始 +0.00 秒 LLM 调用 7.1秒 +7.07秒 QdrantVectorSearchTool 313毫秒 +7.38秒 QdrantVectorS…" at bounding box center [550, 264] width 518 height 146
click at [611, 213] on div "LLM 调用 7.1秒 +7.07秒" at bounding box center [557, 221] width 494 height 19
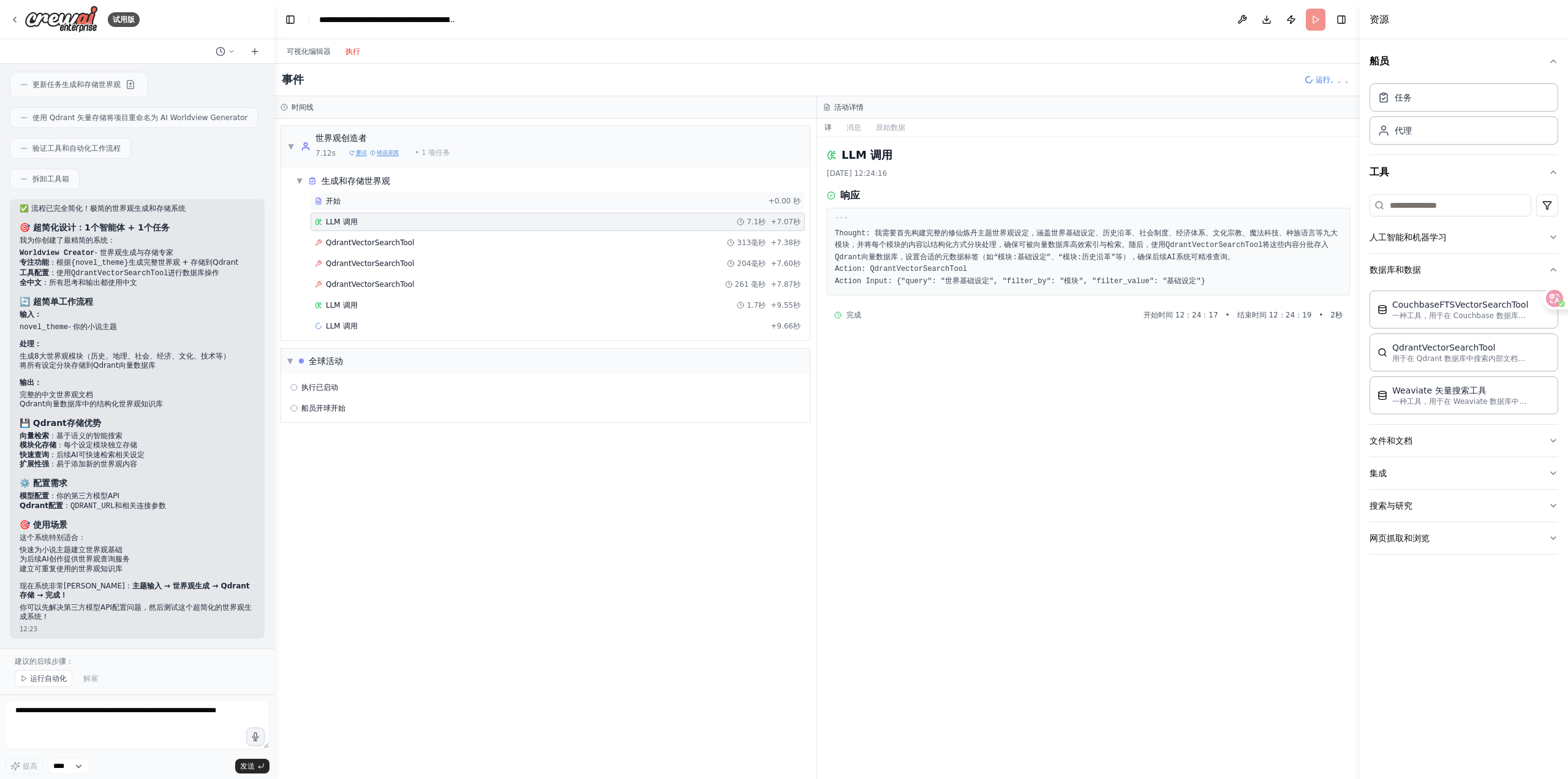
click at [472, 200] on div "开始" at bounding box center [539, 201] width 448 height 10
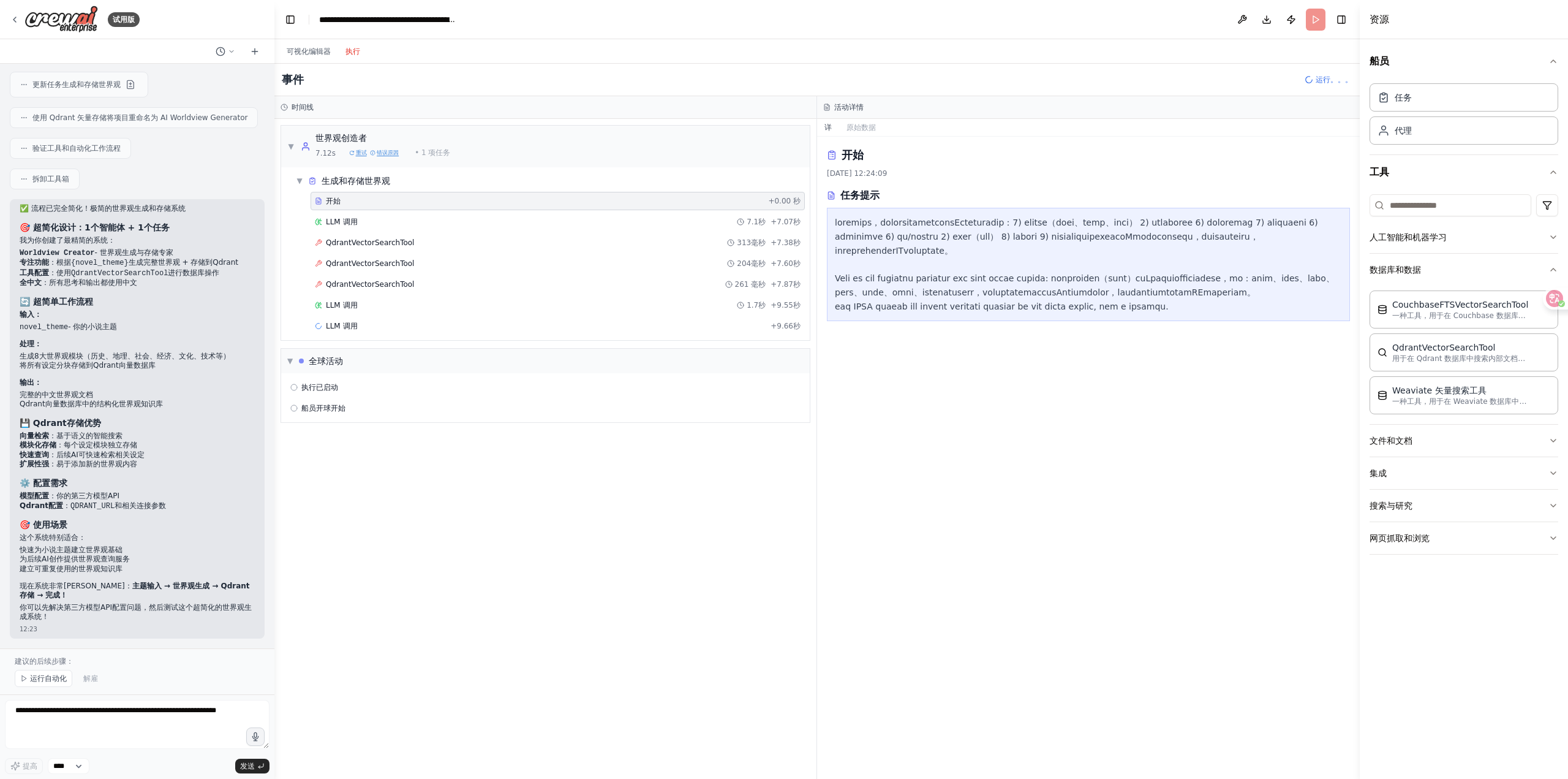
click at [470, 210] on div "开始 +0.00 秒 LLM 调用 7.1秒 +7.07秒 QdrantVectorSearchTool 313毫秒 +7.38秒 QdrantVectorS…" at bounding box center [550, 264] width 518 height 146
click at [466, 215] on div "LLM 调用 7.1秒 +7.07秒" at bounding box center [557, 221] width 494 height 19
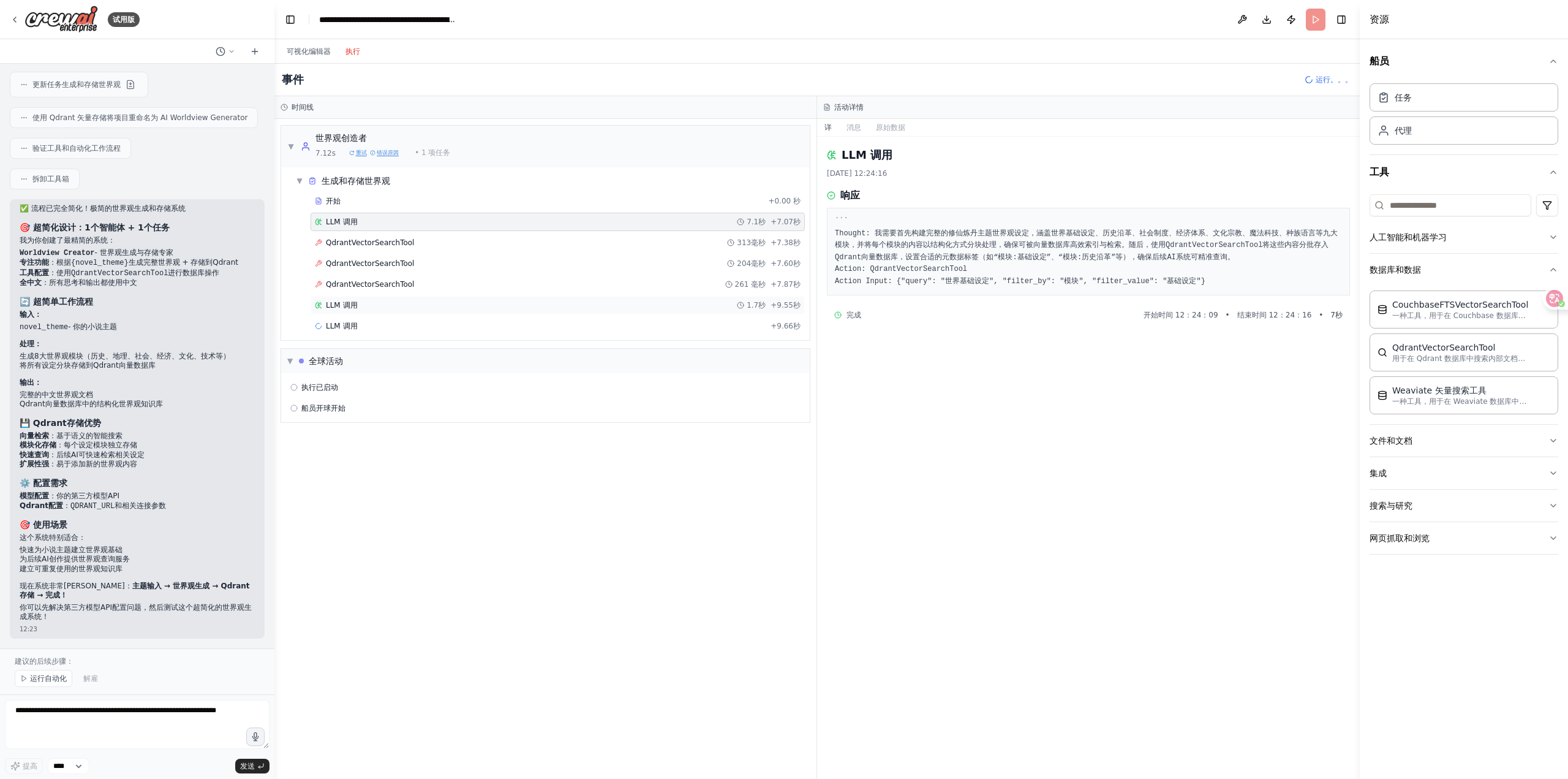
click at [567, 305] on div "LLM 调用 1.7秒 +9.55秒" at bounding box center [558, 305] width 485 height 10
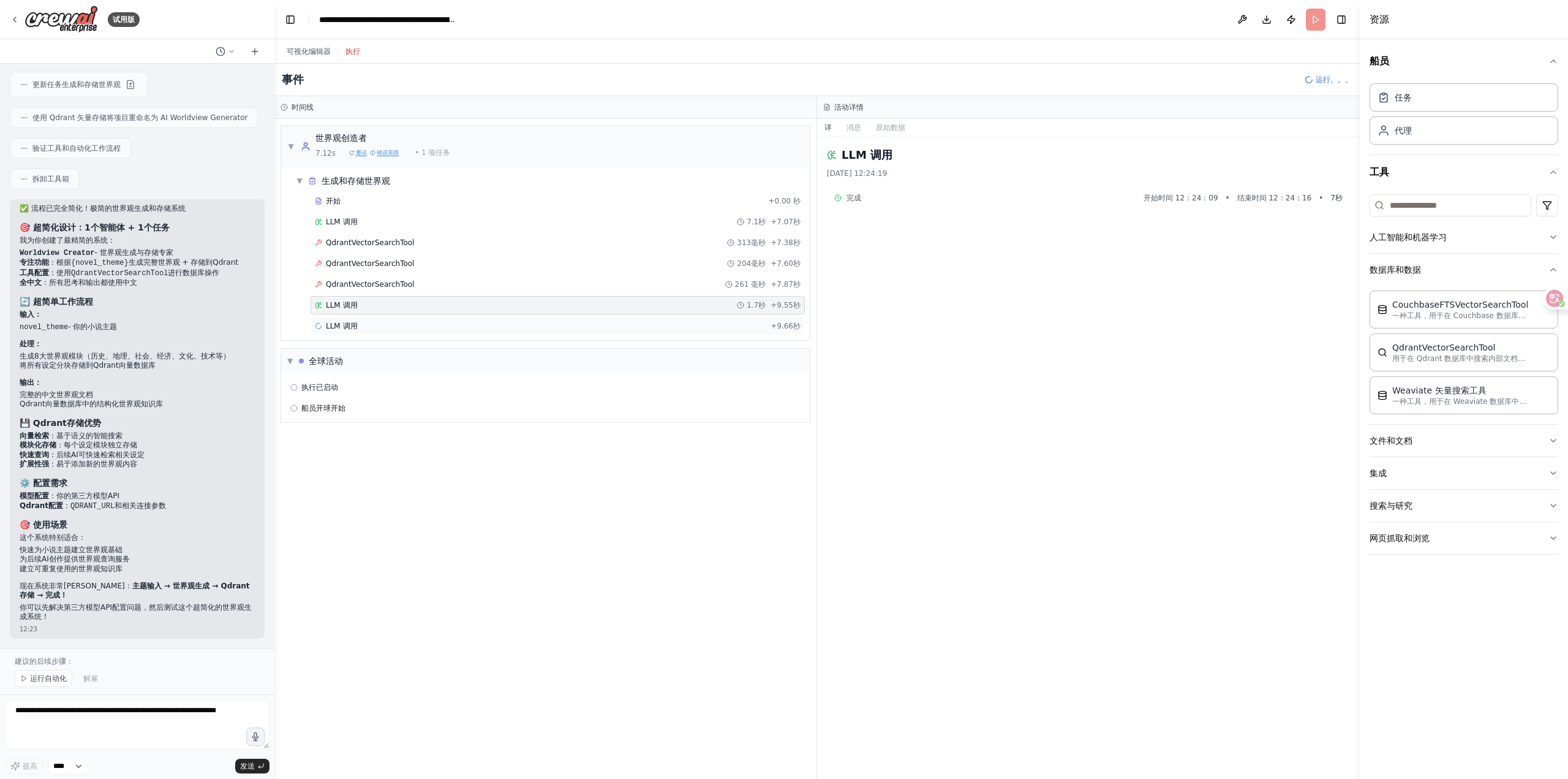
click at [574, 318] on div "LLM 调用 +9.66秒" at bounding box center [557, 326] width 494 height 19
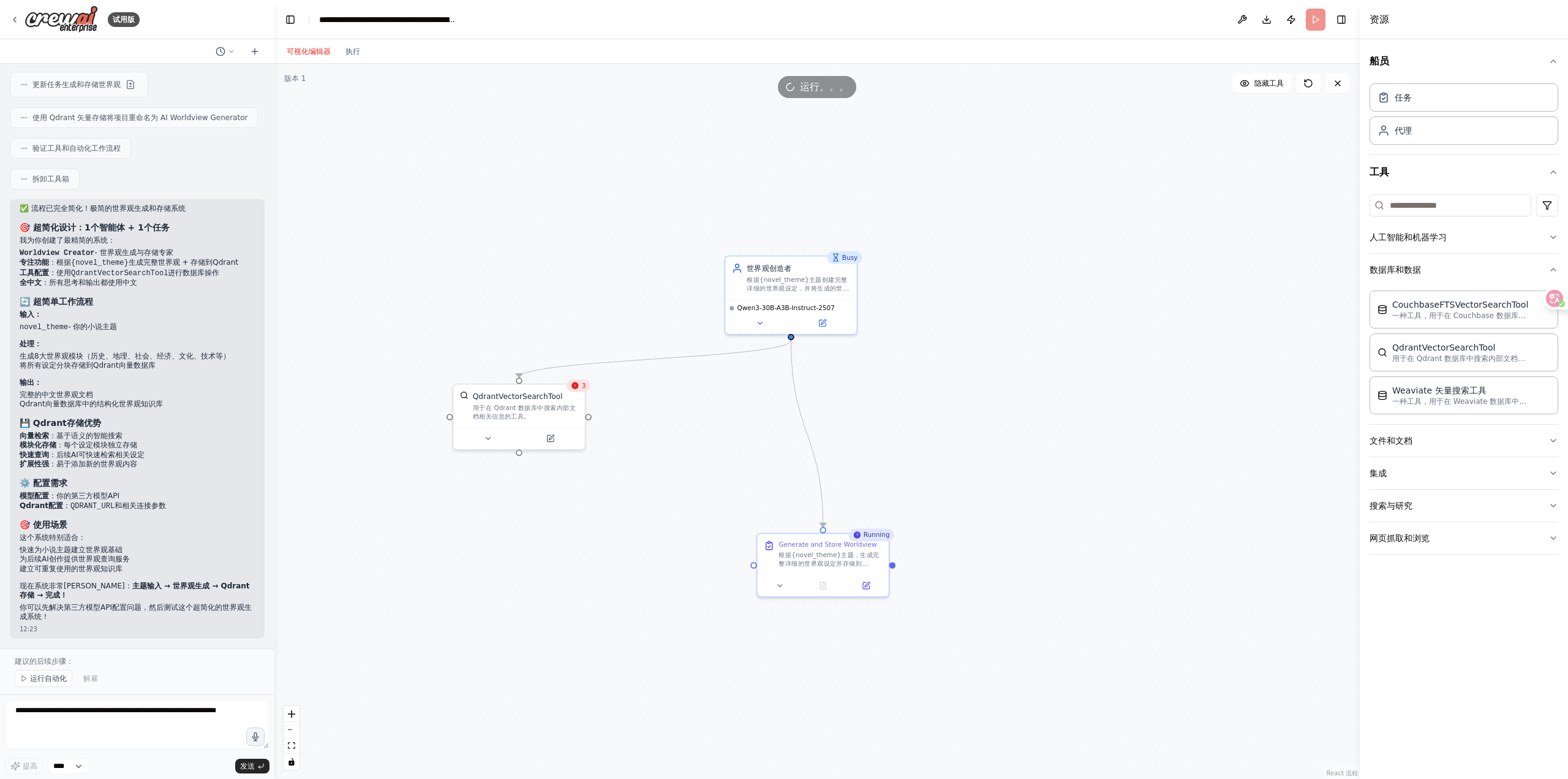
click at [310, 47] on font "可视化编辑器" at bounding box center [308, 51] width 44 height 9
click at [533, 424] on div "QdrantVectorSearchTool 用于在 Qdrant 数据库中搜索内部文档相关信息的工具。" at bounding box center [518, 404] width 131 height 43
click at [555, 437] on icon at bounding box center [550, 435] width 9 height 9
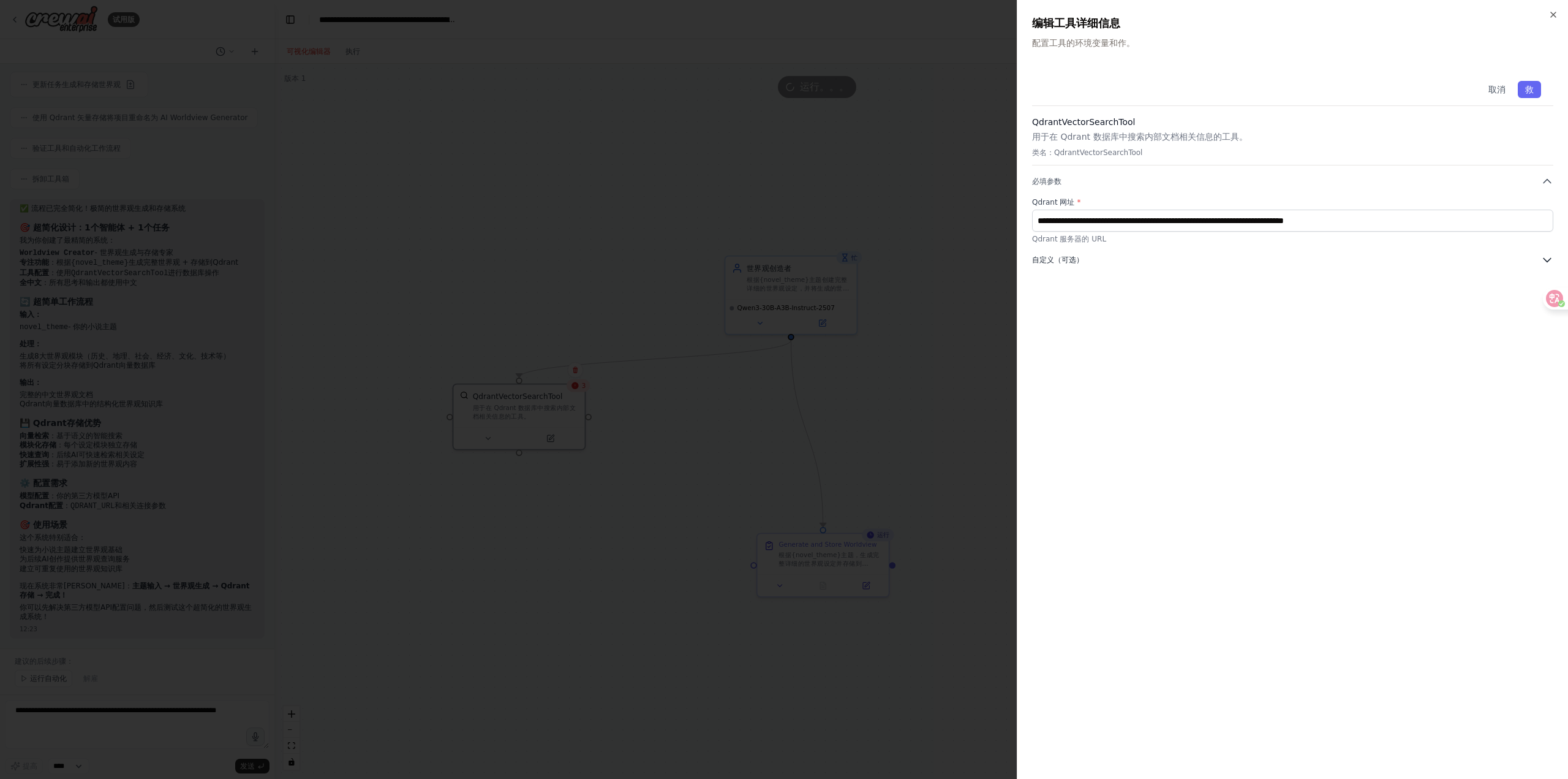
click at [1075, 258] on font "自定义（可选）" at bounding box center [1057, 259] width 52 height 9
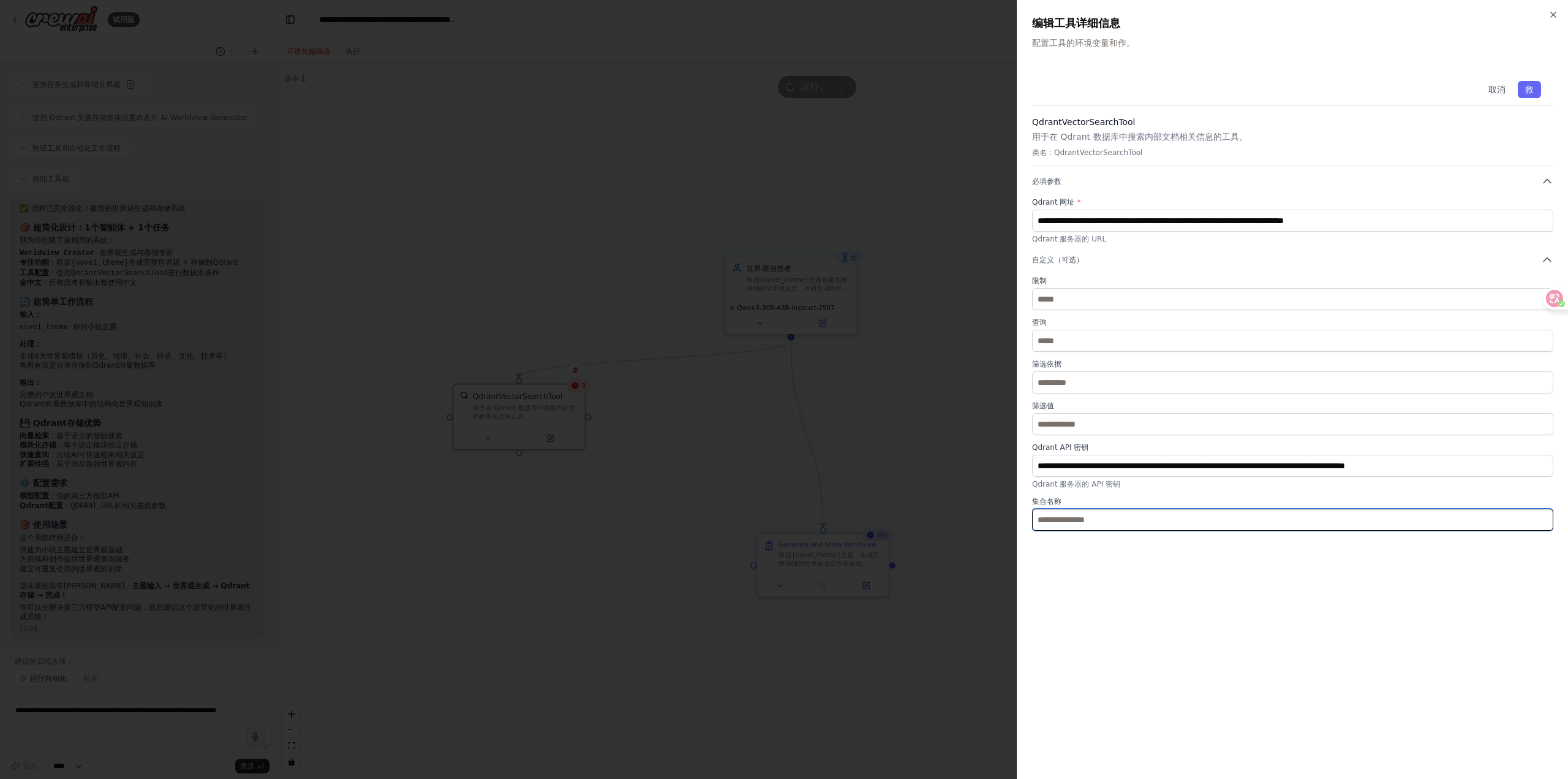
click at [1096, 524] on input "text" at bounding box center [1292, 520] width 521 height 23
click at [849, 421] on div at bounding box center [784, 390] width 1568 height 779
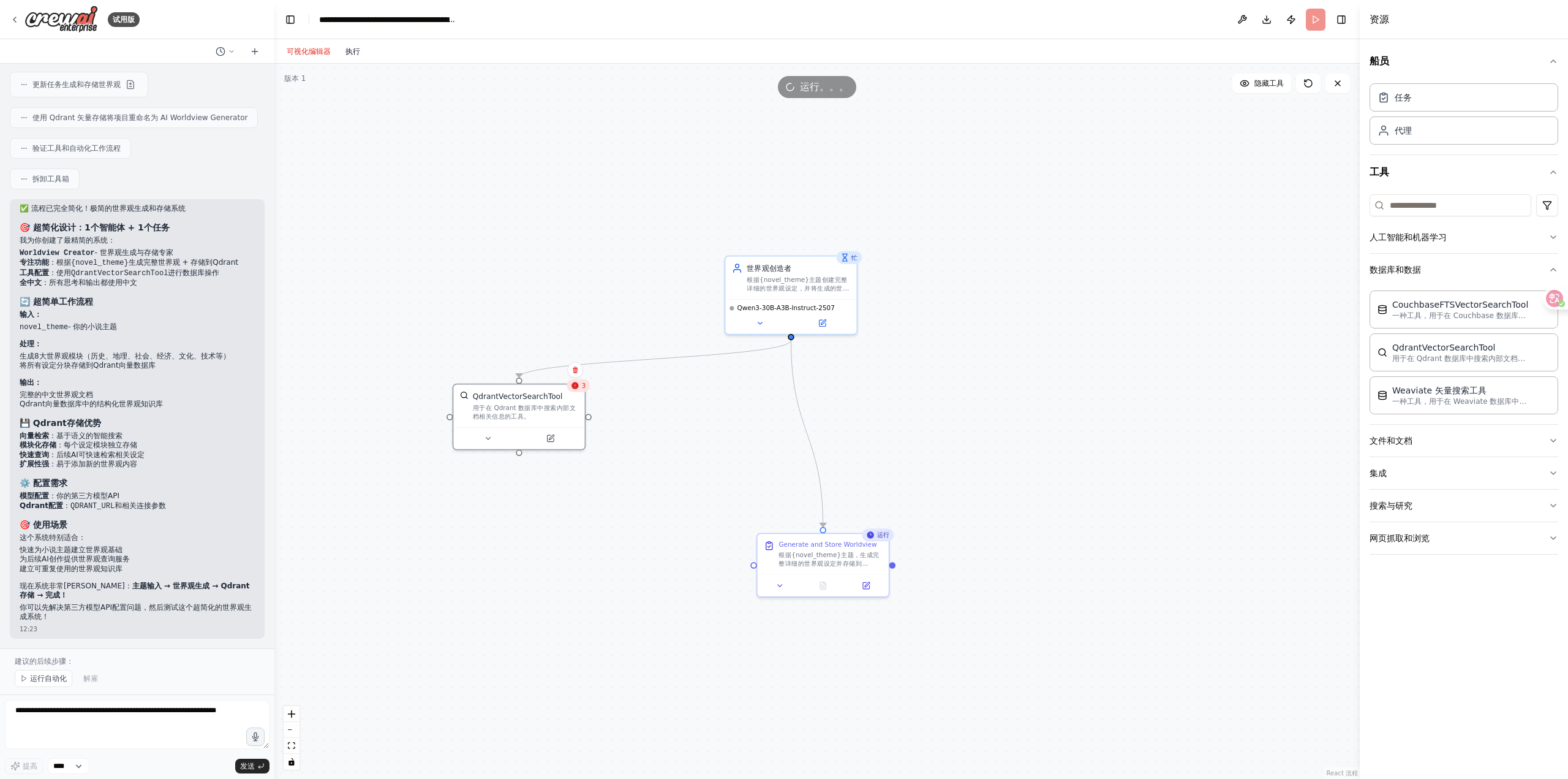
click at [351, 55] on font "执行" at bounding box center [352, 51] width 15 height 9
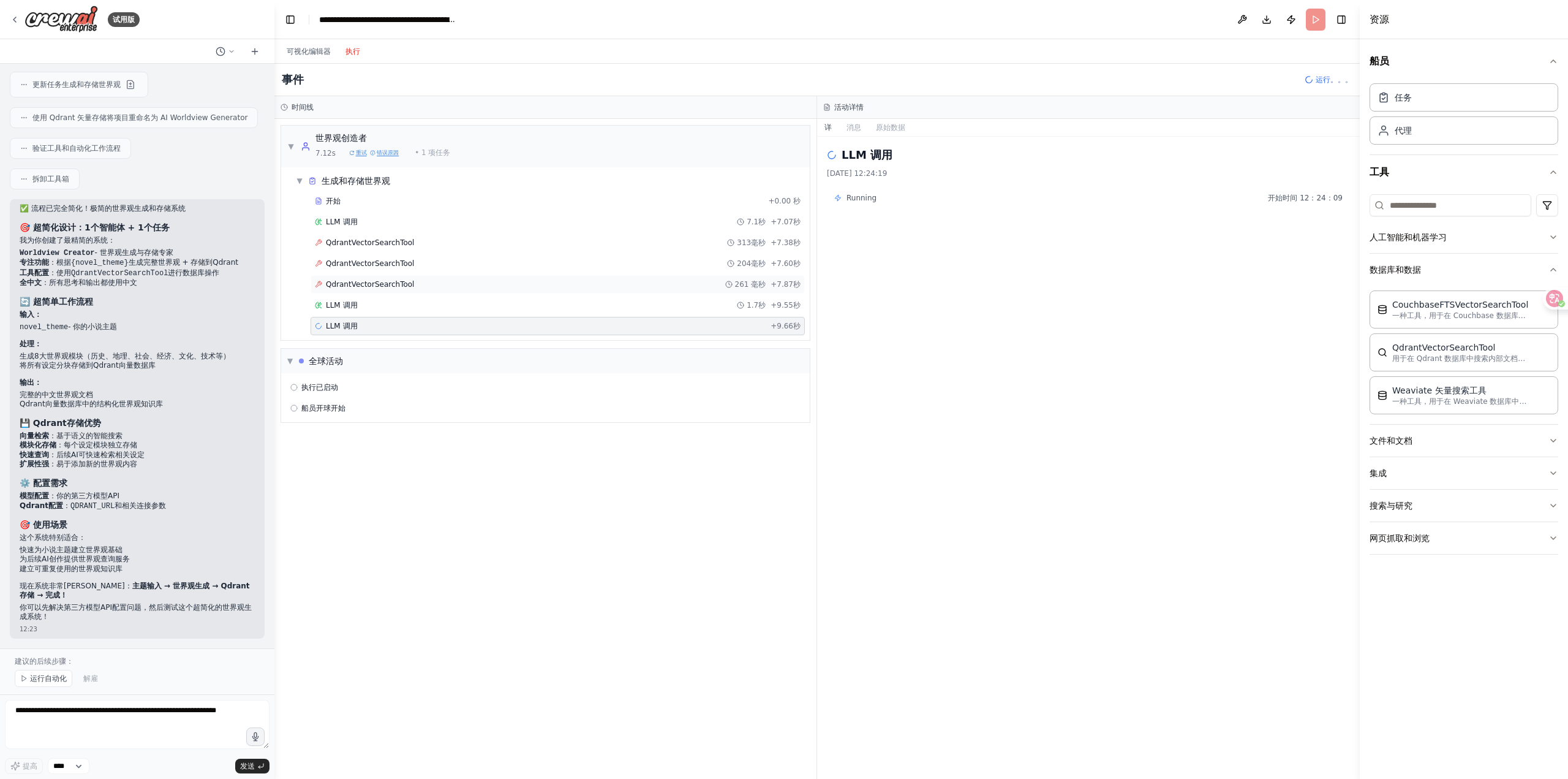
click at [440, 279] on div "QdrantVectorSearchTool 261 毫秒 +7.87秒" at bounding box center [557, 284] width 494 height 19
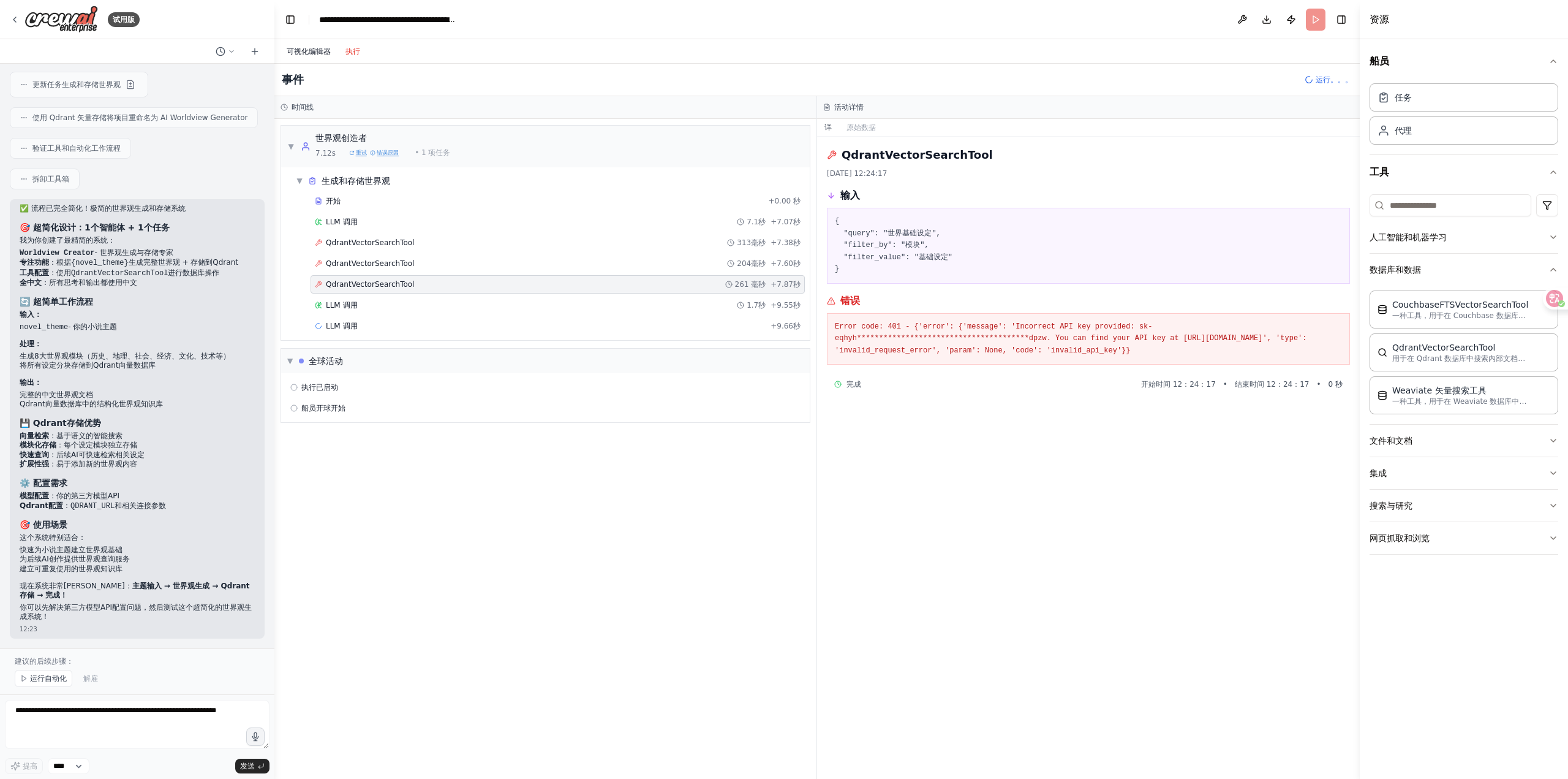
click at [320, 54] on font "可视化编辑器" at bounding box center [308, 51] width 44 height 9
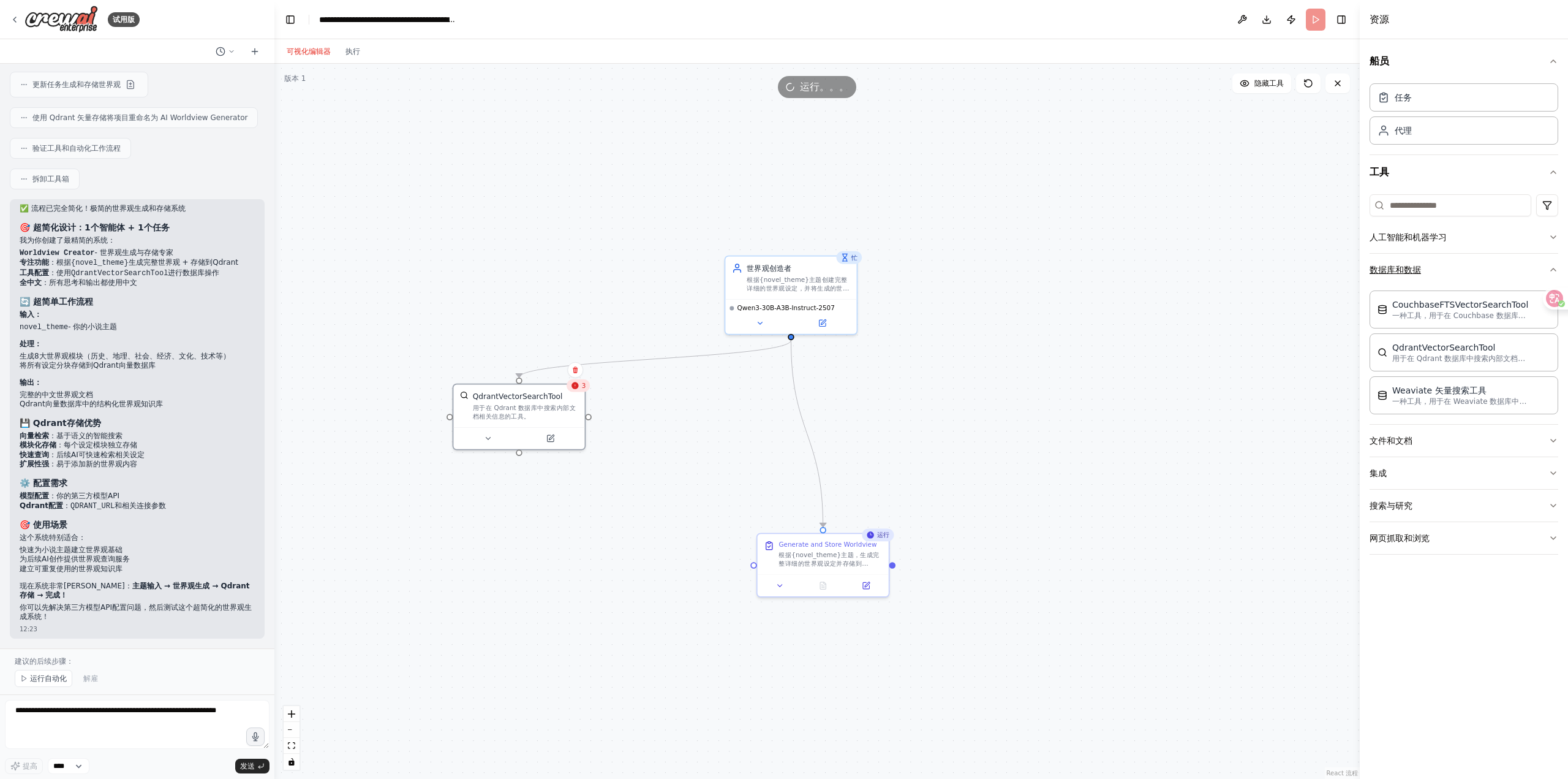
click at [1419, 269] on font "数据库和数据" at bounding box center [1395, 269] width 52 height 10
click at [1418, 273] on font "数据库和数据" at bounding box center [1395, 269] width 52 height 10
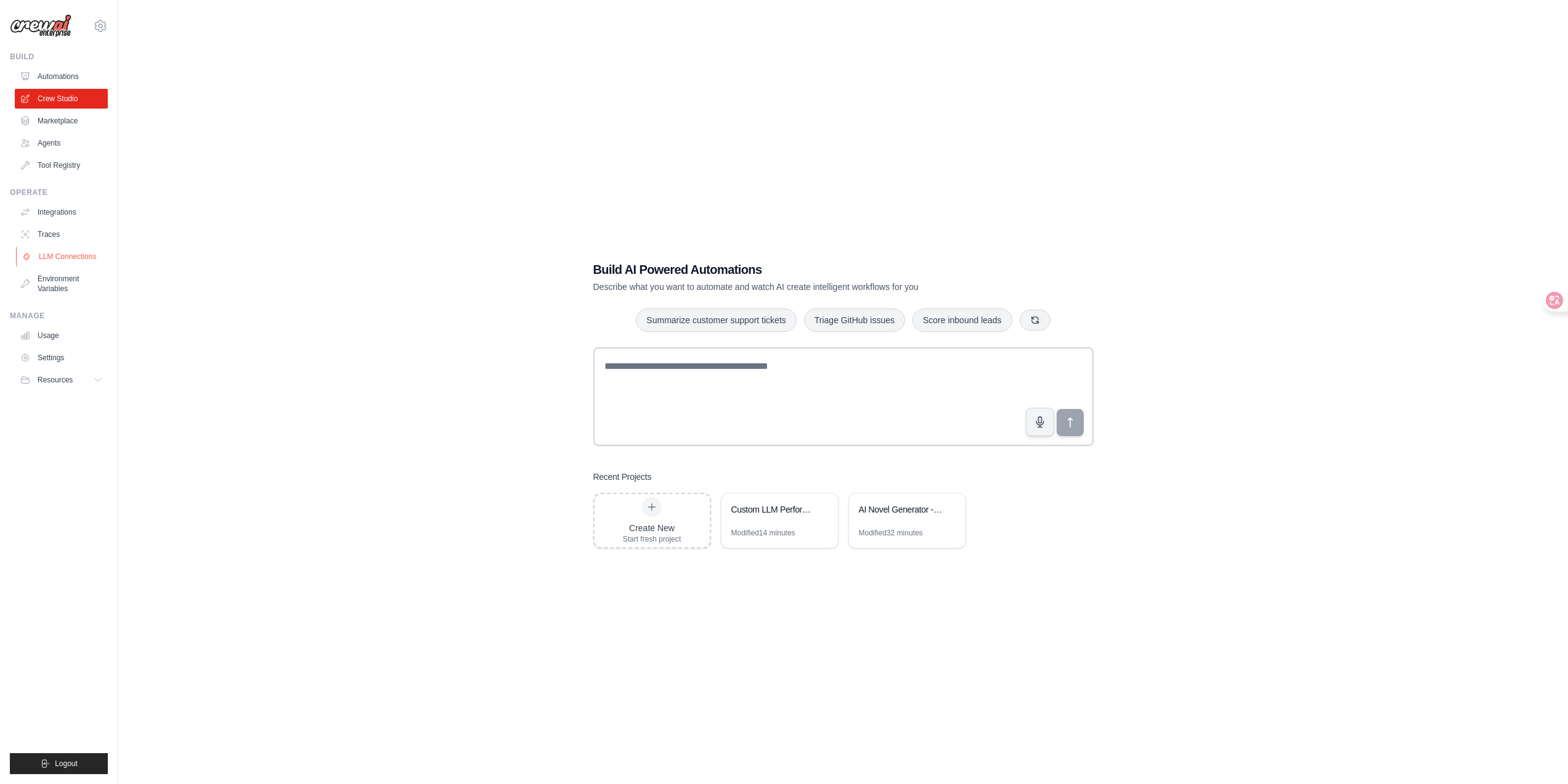
click at [52, 253] on link "LLM Connections" at bounding box center [62, 256] width 94 height 20
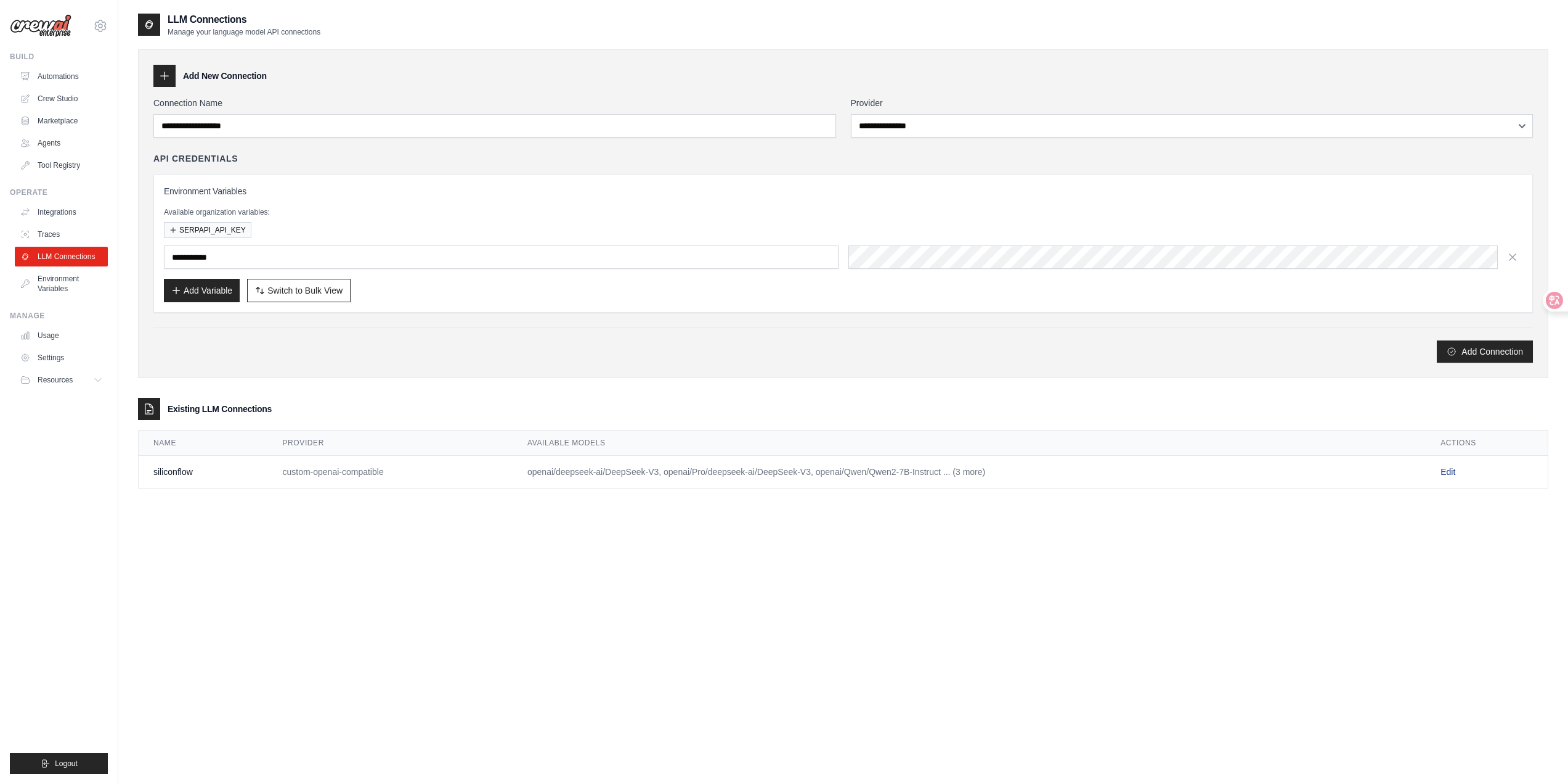
click at [1451, 476] on link "Edit" at bounding box center [1448, 472] width 15 height 10
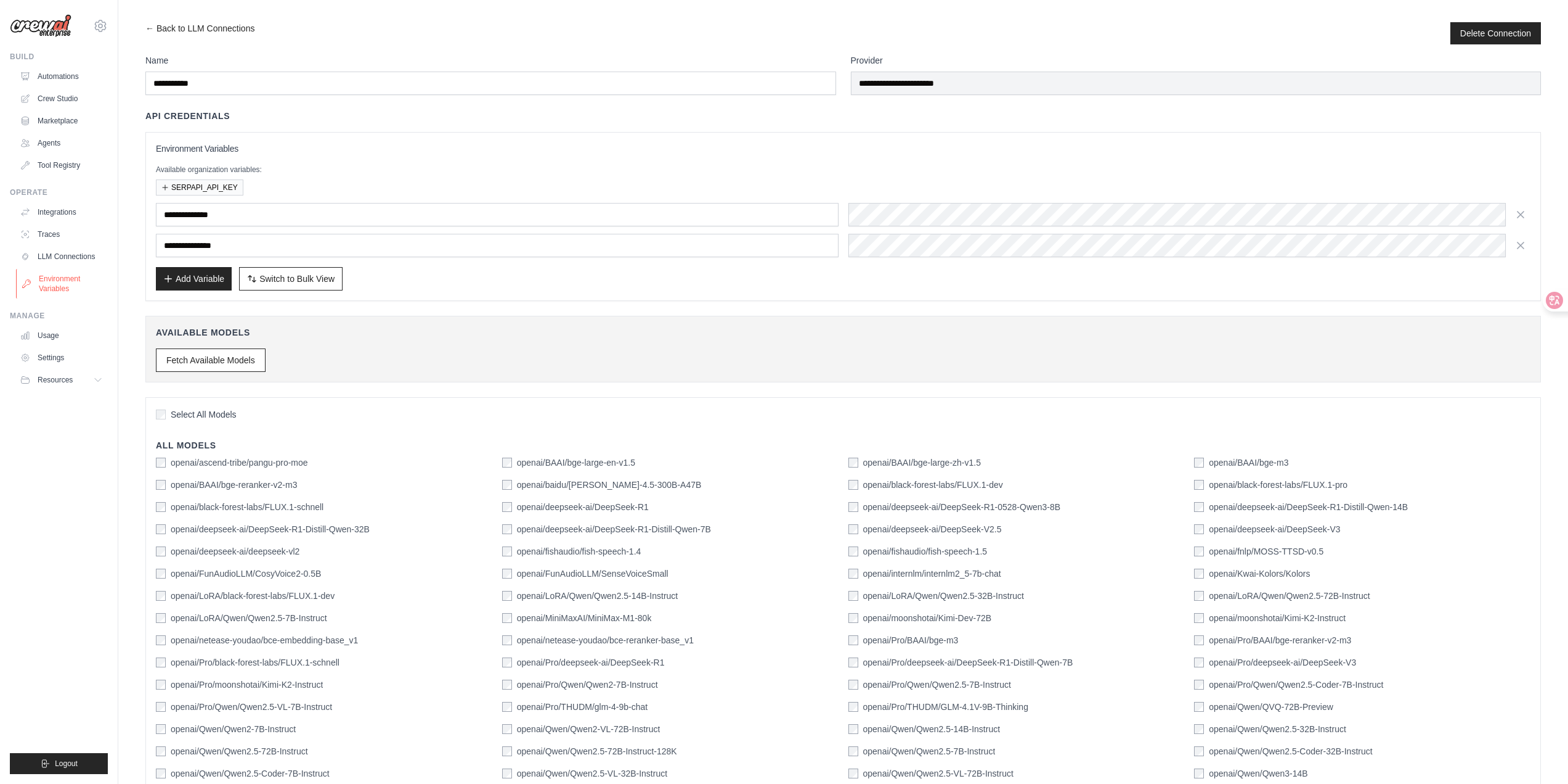
click at [70, 275] on link "Environment Variables" at bounding box center [62, 284] width 94 height 30
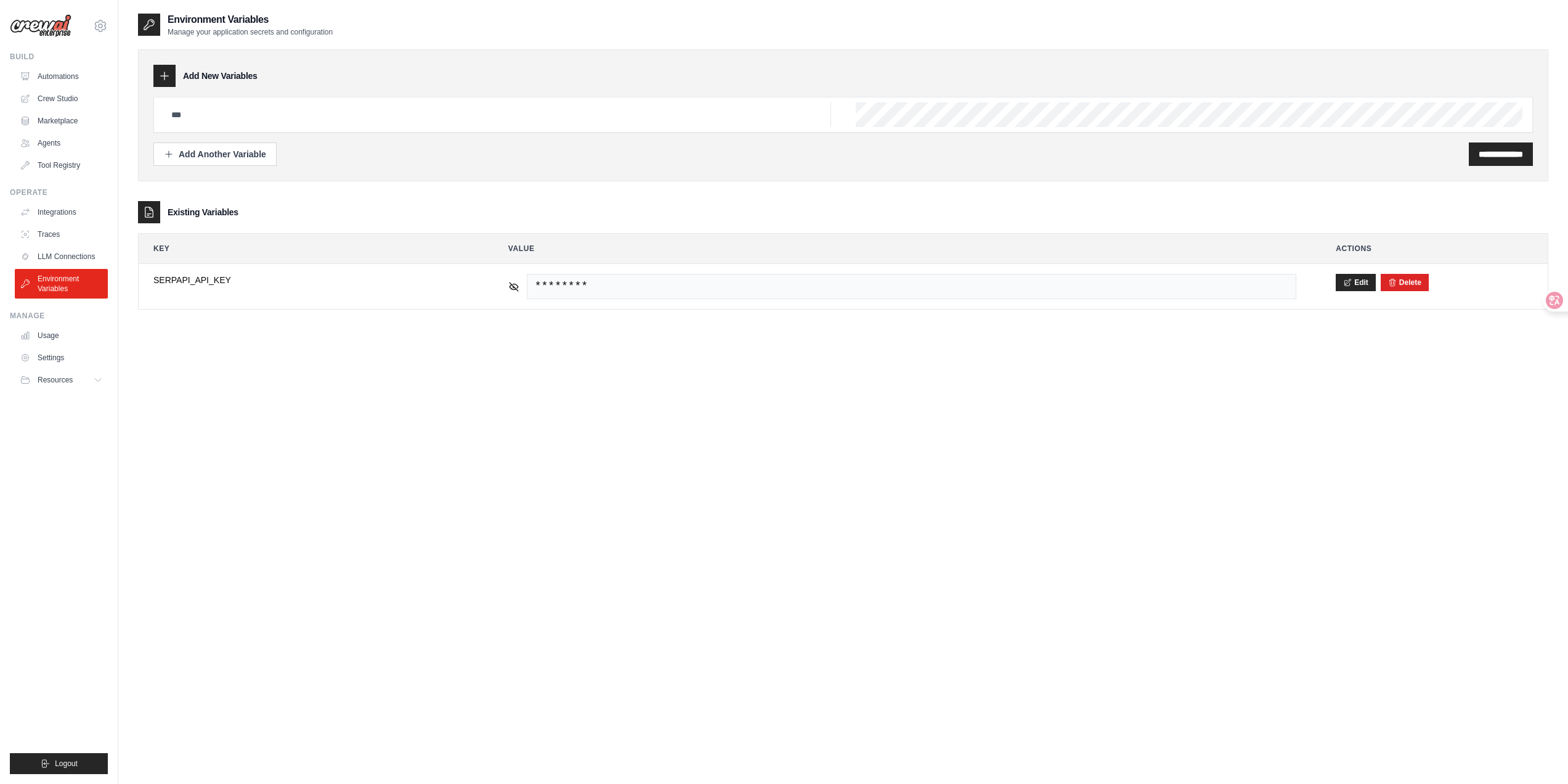
click at [599, 337] on div "**********" at bounding box center [843, 405] width 1411 height 784
click at [235, 114] on input "text" at bounding box center [498, 114] width 667 height 25
paste input "**********"
type input "**********"
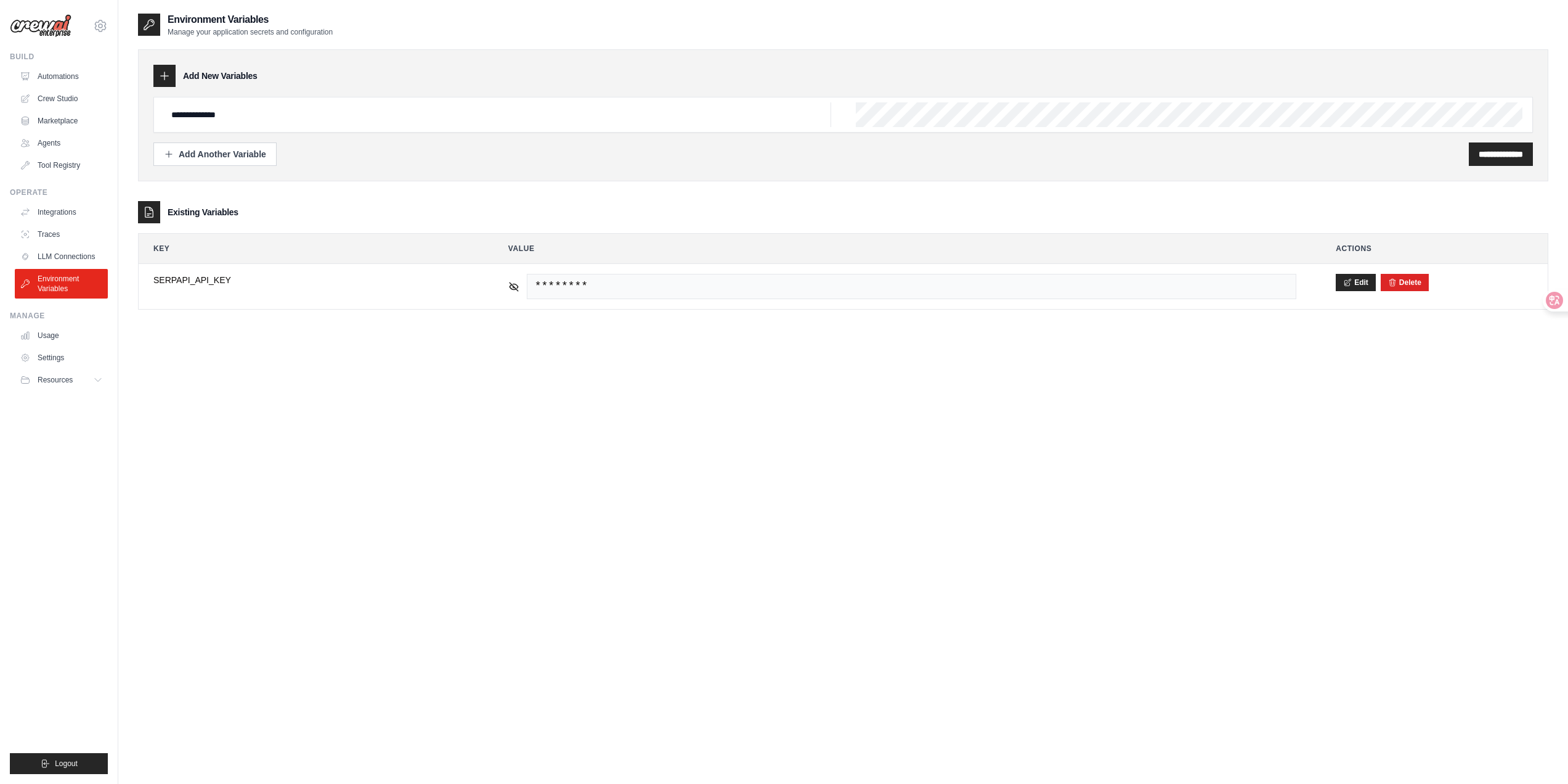
drag, startPoint x: 1118, startPoint y: 167, endPoint x: 1219, endPoint y: 164, distance: 101.0
click at [1118, 167] on div "**********" at bounding box center [843, 115] width 1411 height 132
click at [1480, 156] on input "**********" at bounding box center [1501, 154] width 44 height 13
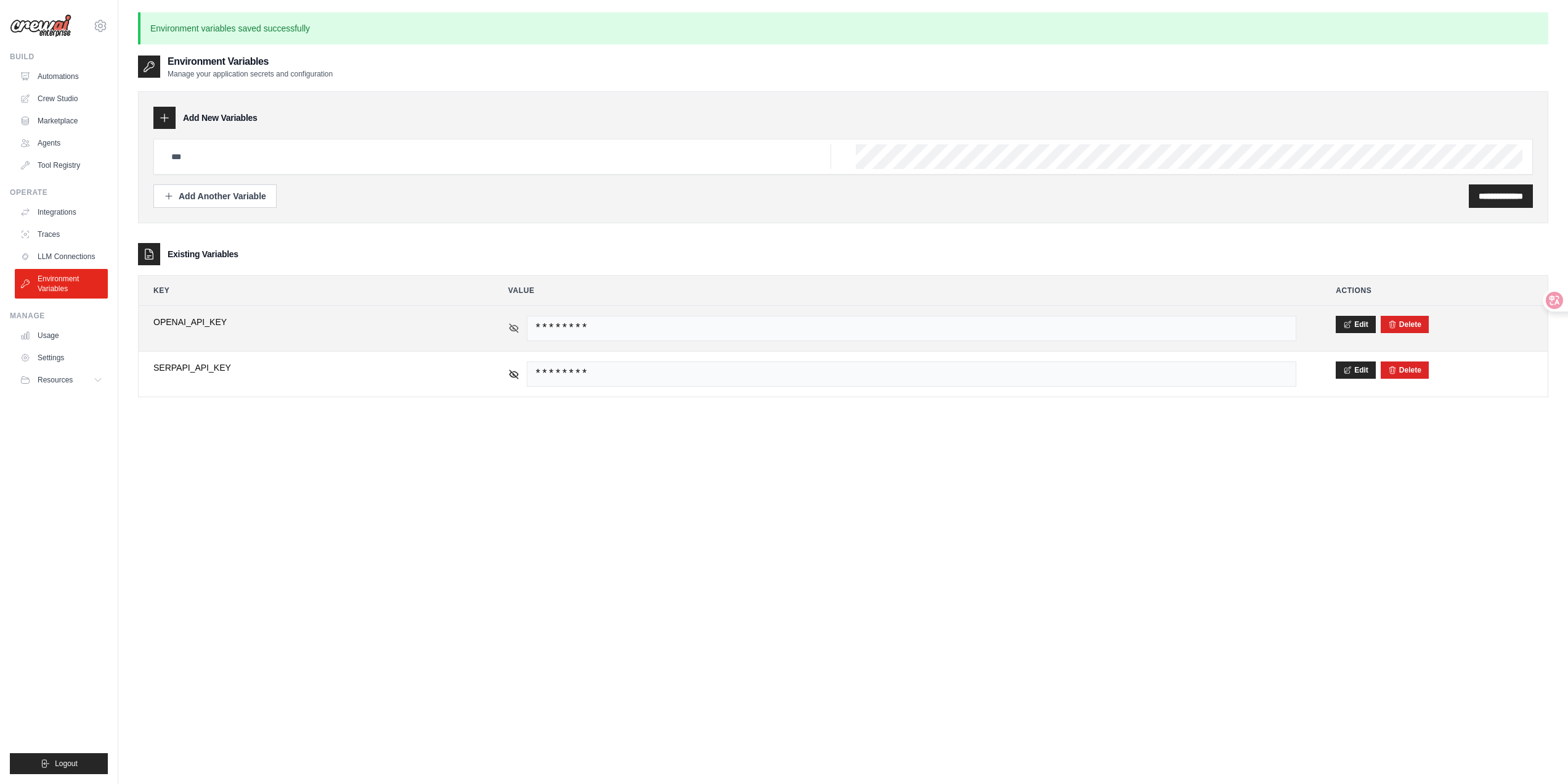
click at [521, 329] on div "********" at bounding box center [903, 329] width 788 height 26
click at [517, 330] on icon at bounding box center [514, 327] width 11 height 11
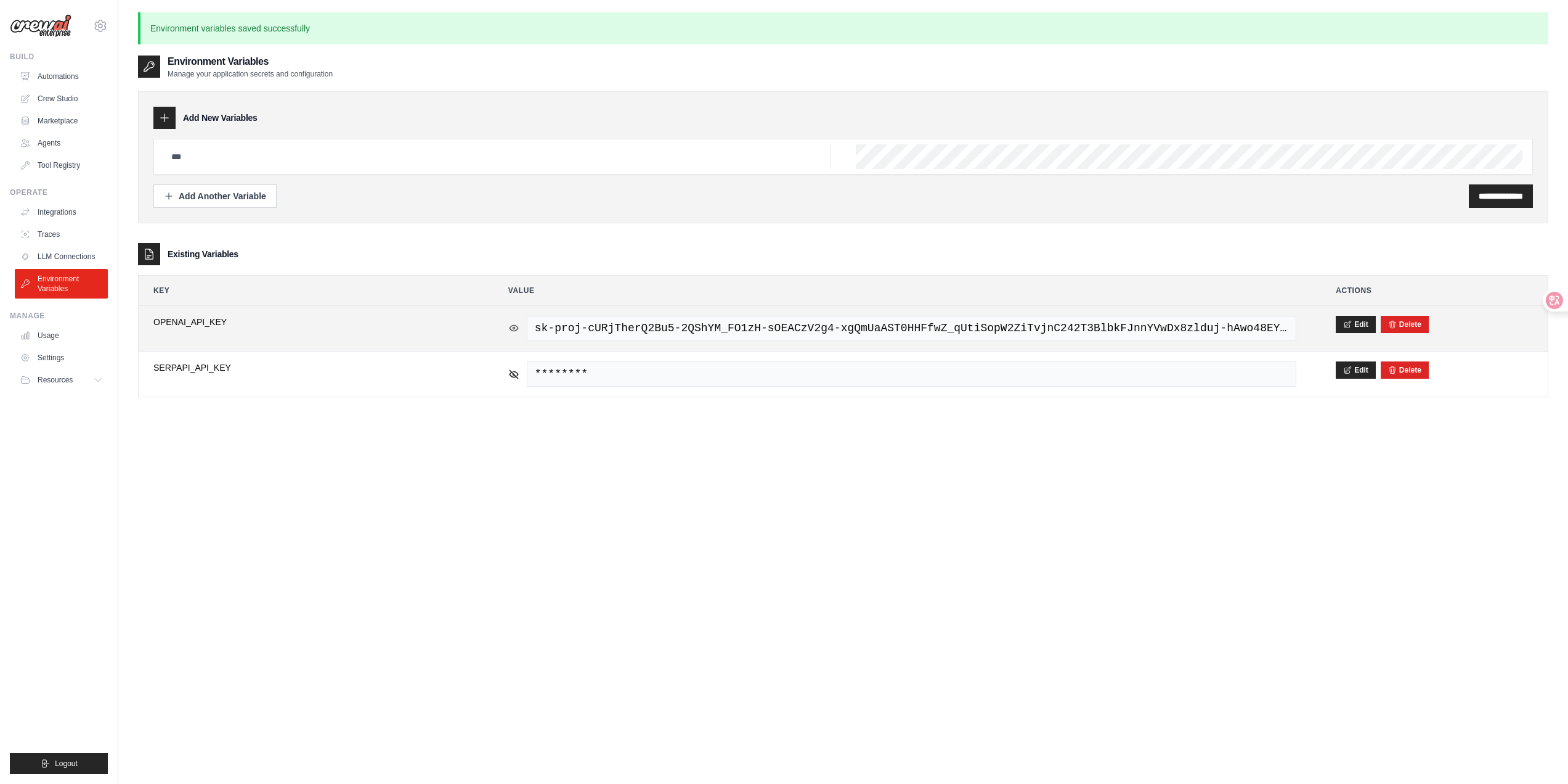
click at [517, 330] on icon at bounding box center [514, 327] width 11 height 11
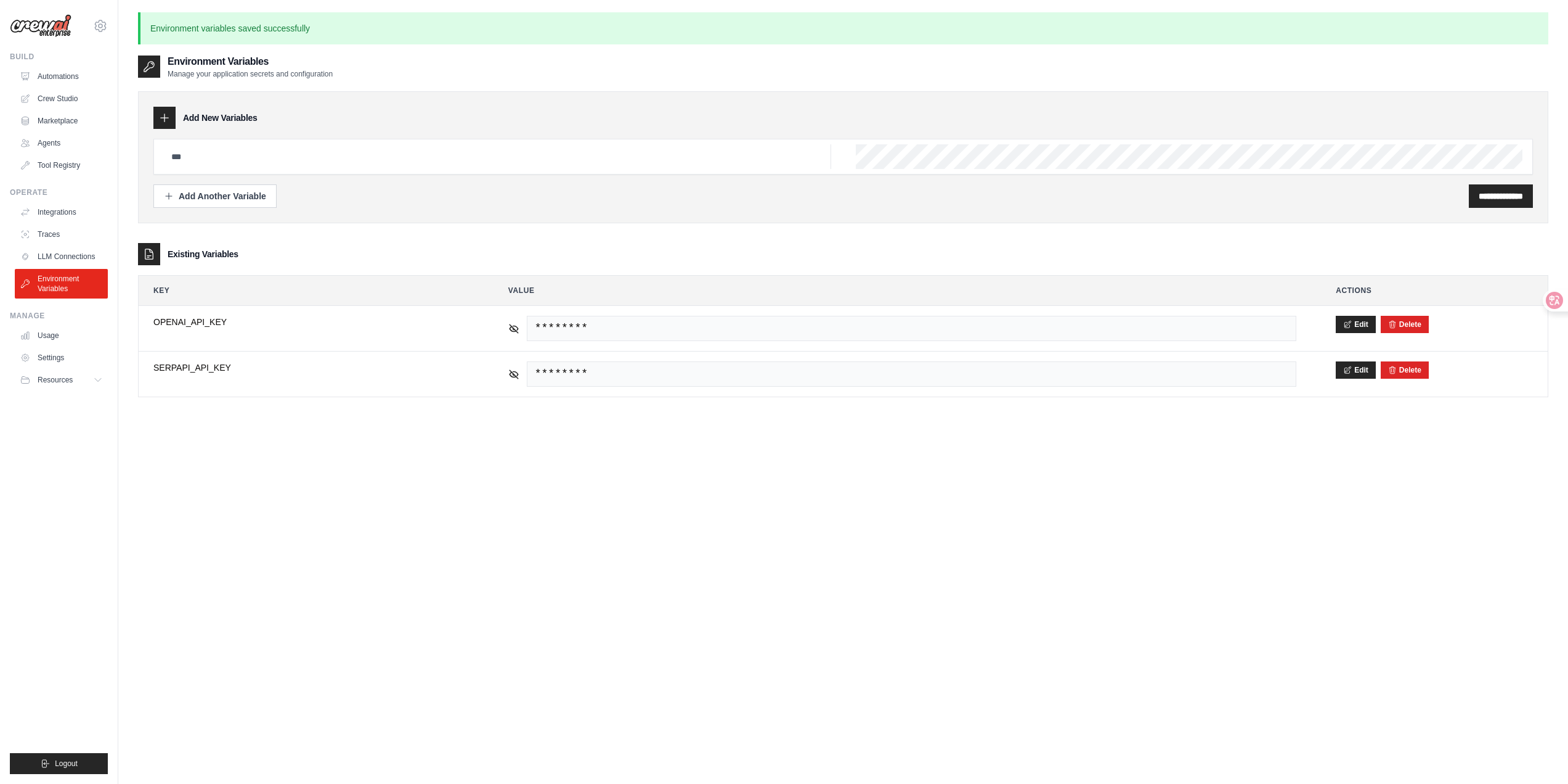
click at [747, 258] on div "Existing Variables" at bounding box center [843, 254] width 1411 height 23
click at [59, 258] on link "LLM Connections" at bounding box center [62, 256] width 94 height 20
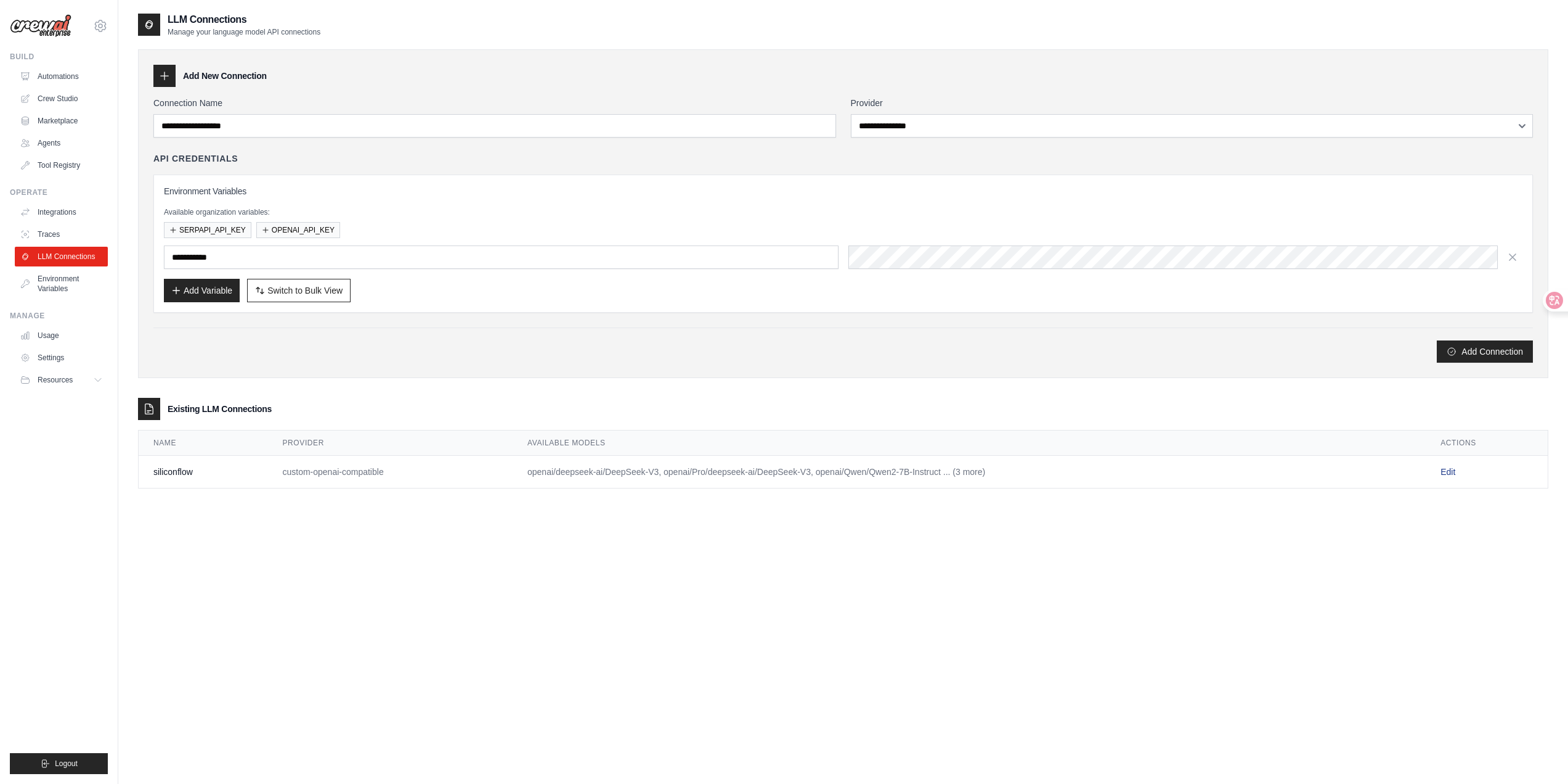
click at [1456, 473] on link "Edit" at bounding box center [1448, 472] width 15 height 10
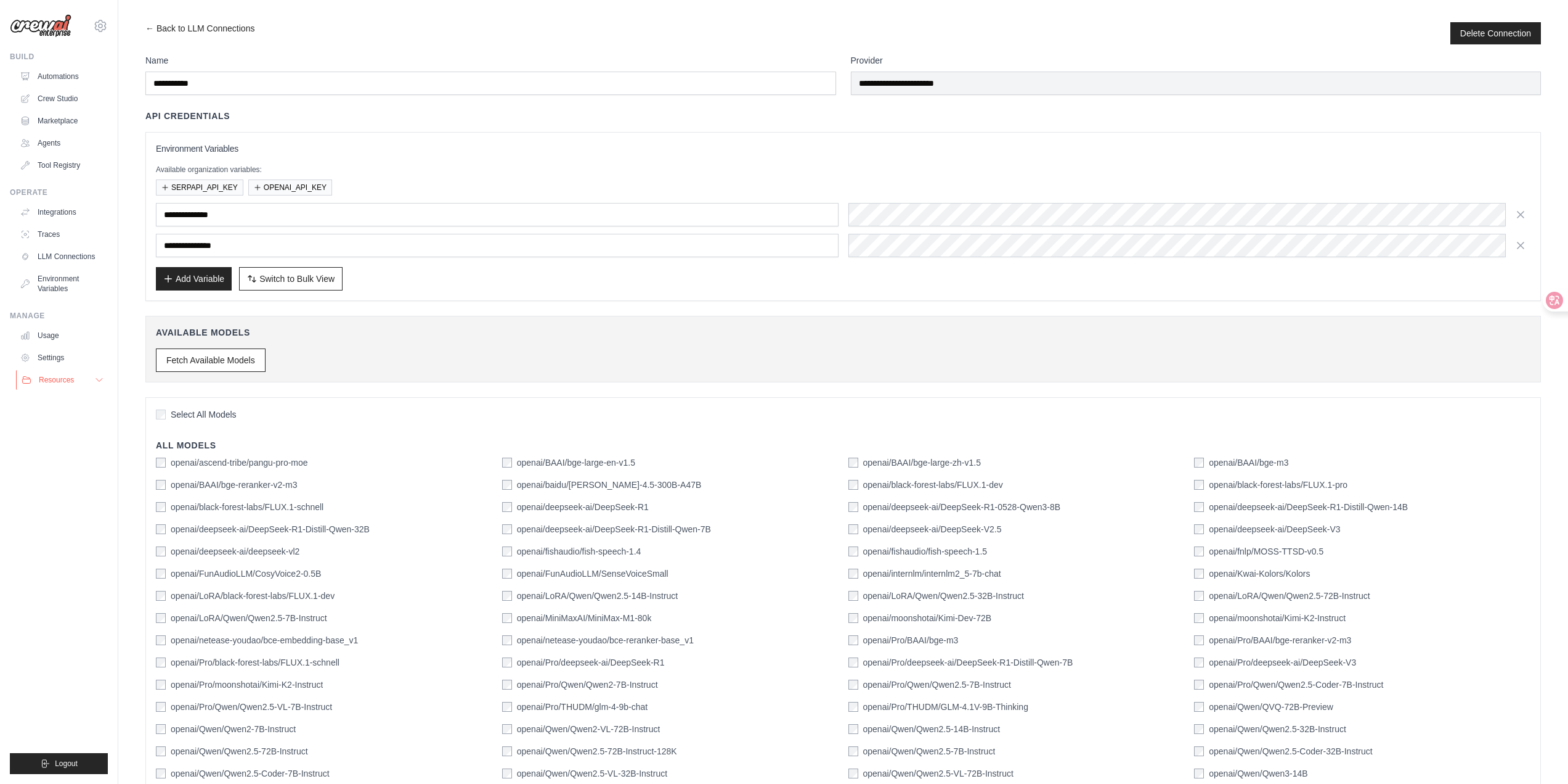
click at [98, 381] on icon at bounding box center [99, 380] width 10 height 10
click at [90, 400] on span "Documentation" at bounding box center [68, 401] width 50 height 10
click at [1054, 228] on div "**********" at bounding box center [843, 229] width 1375 height 54
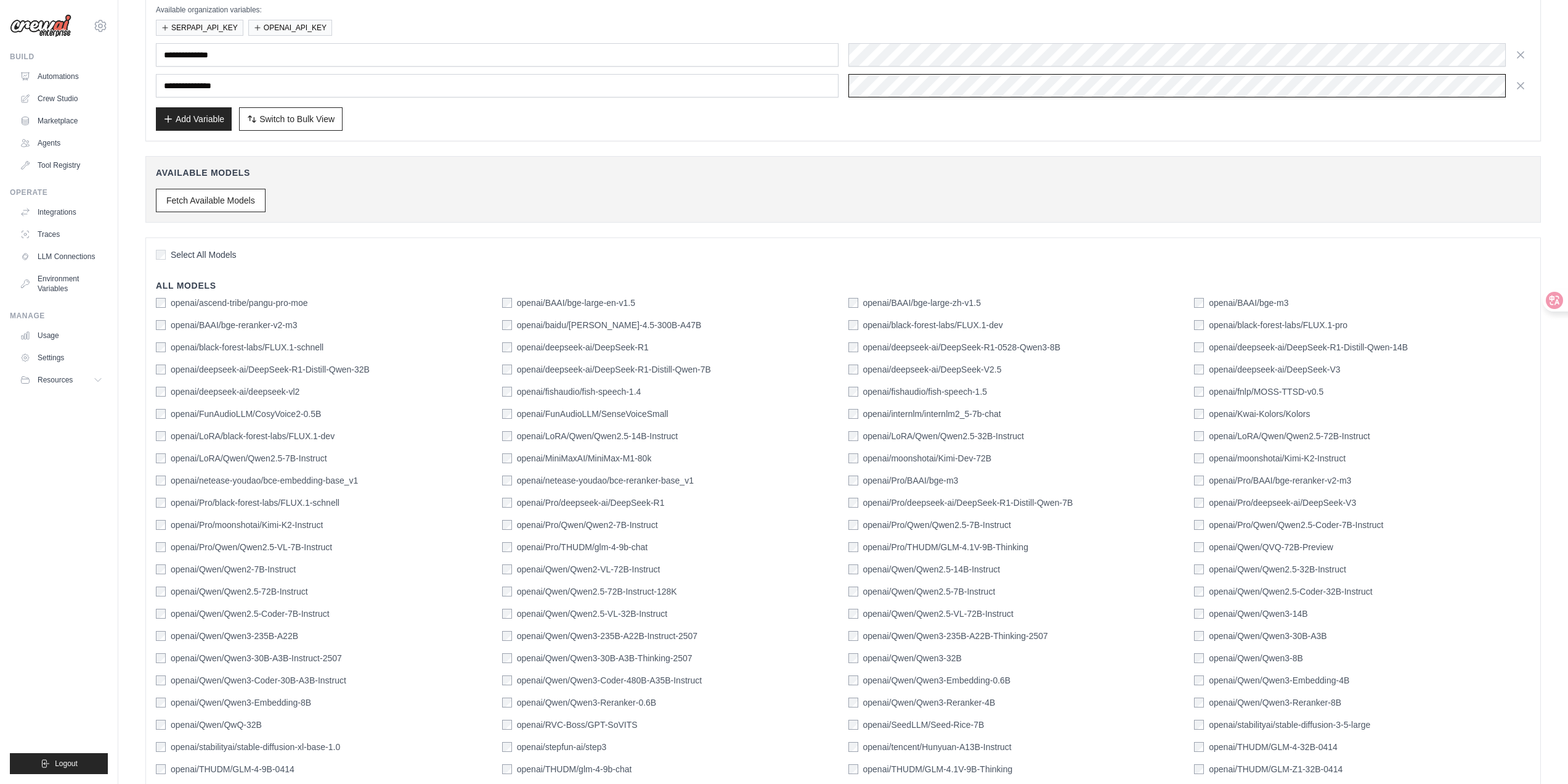
scroll to position [246, 0]
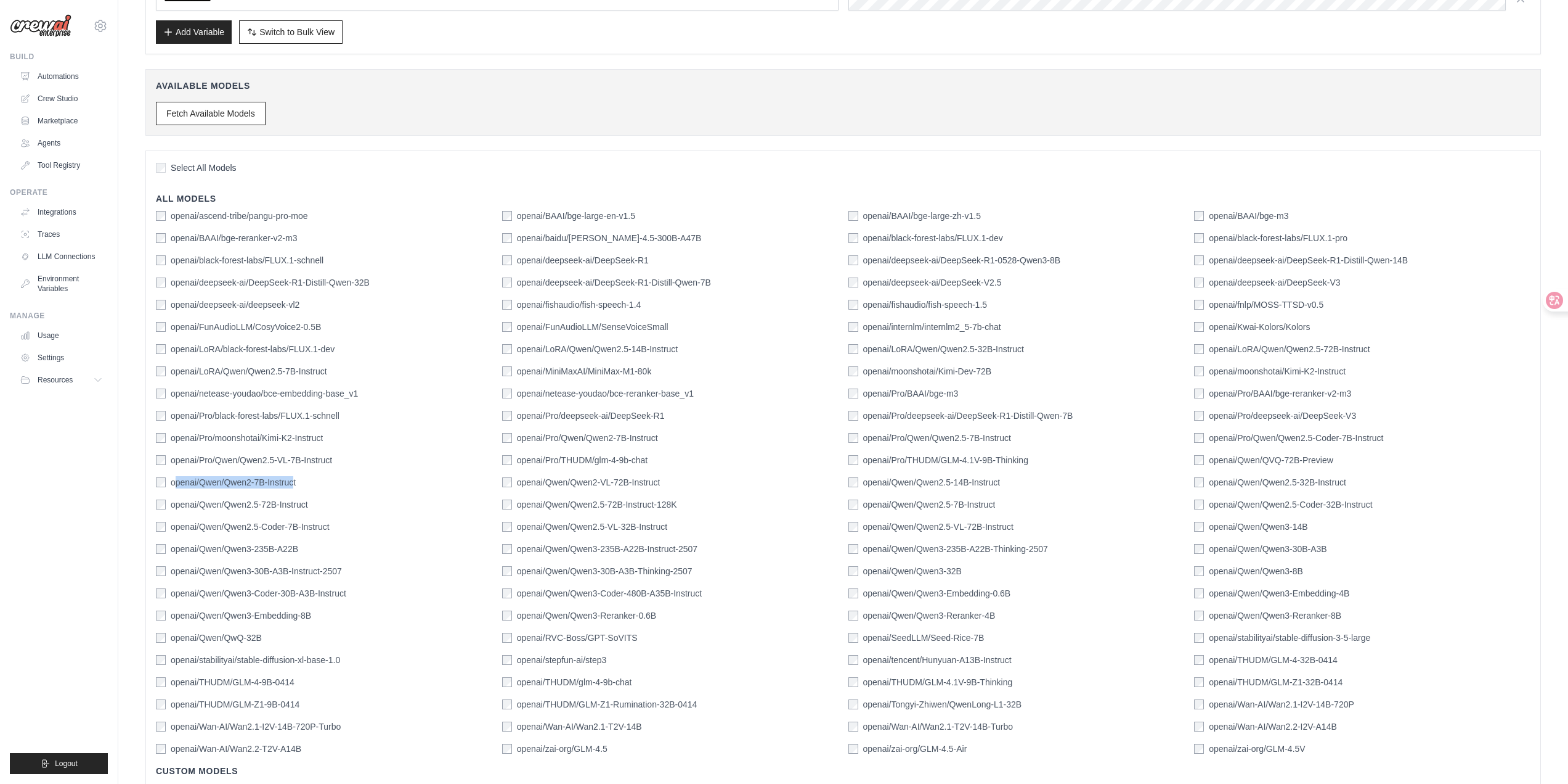
drag, startPoint x: 303, startPoint y: 481, endPoint x: 226, endPoint y: 483, distance: 77.0
click at [177, 482] on label "openai/Qwen/Qwen2-7B-Instruct" at bounding box center [232, 482] width 125 height 13
click at [322, 479] on div "openai/Qwen/Qwen2-7B-Instruct" at bounding box center [324, 482] width 337 height 13
drag, startPoint x: 319, startPoint y: 482, endPoint x: 172, endPoint y: 484, distance: 147.0
click at [172, 484] on div "openai/Qwen/Qwen2-7B-Instruct" at bounding box center [324, 482] width 337 height 13
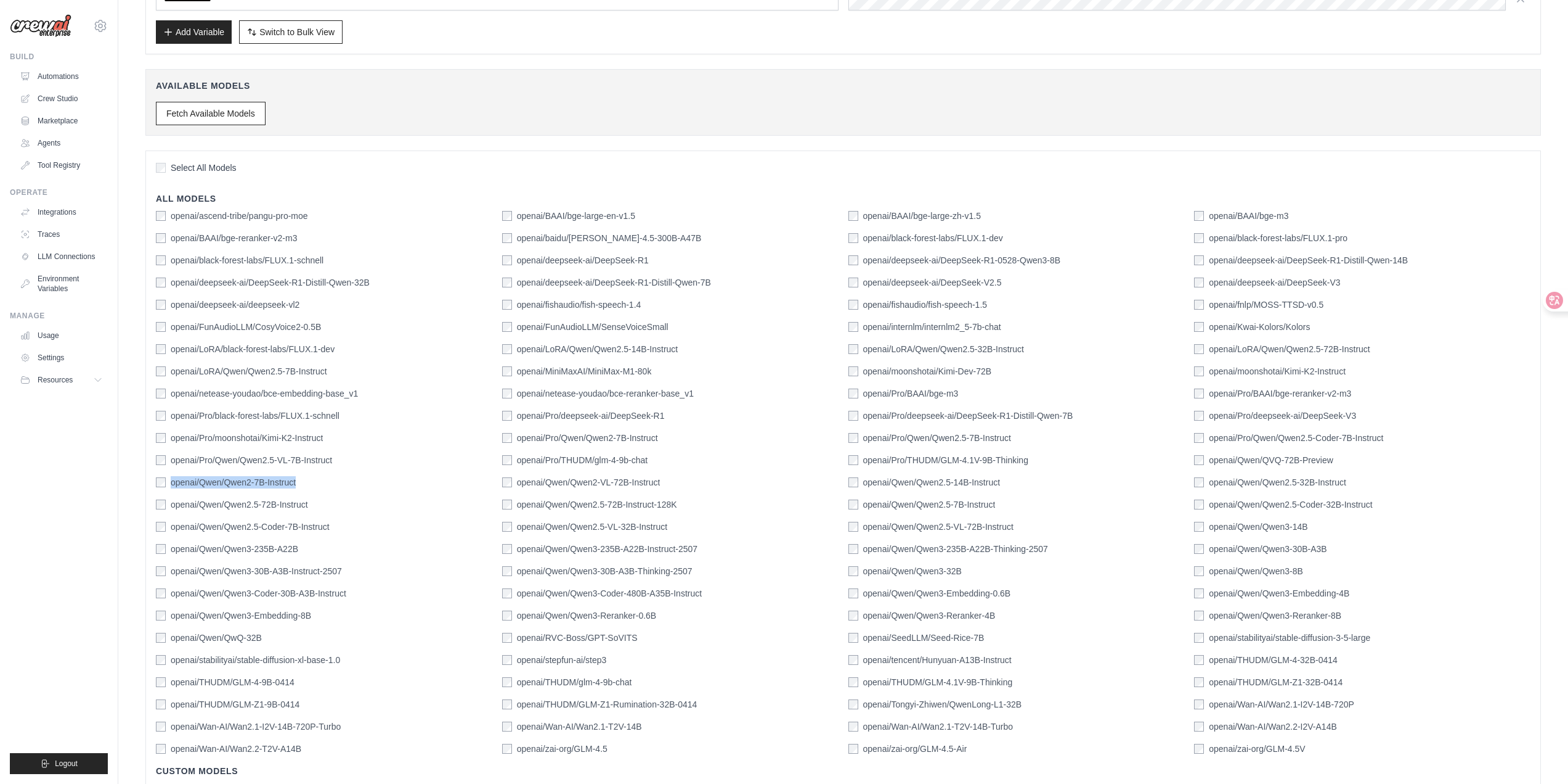
copy label "openai/Qwen/Qwen2-7B-Instruct"
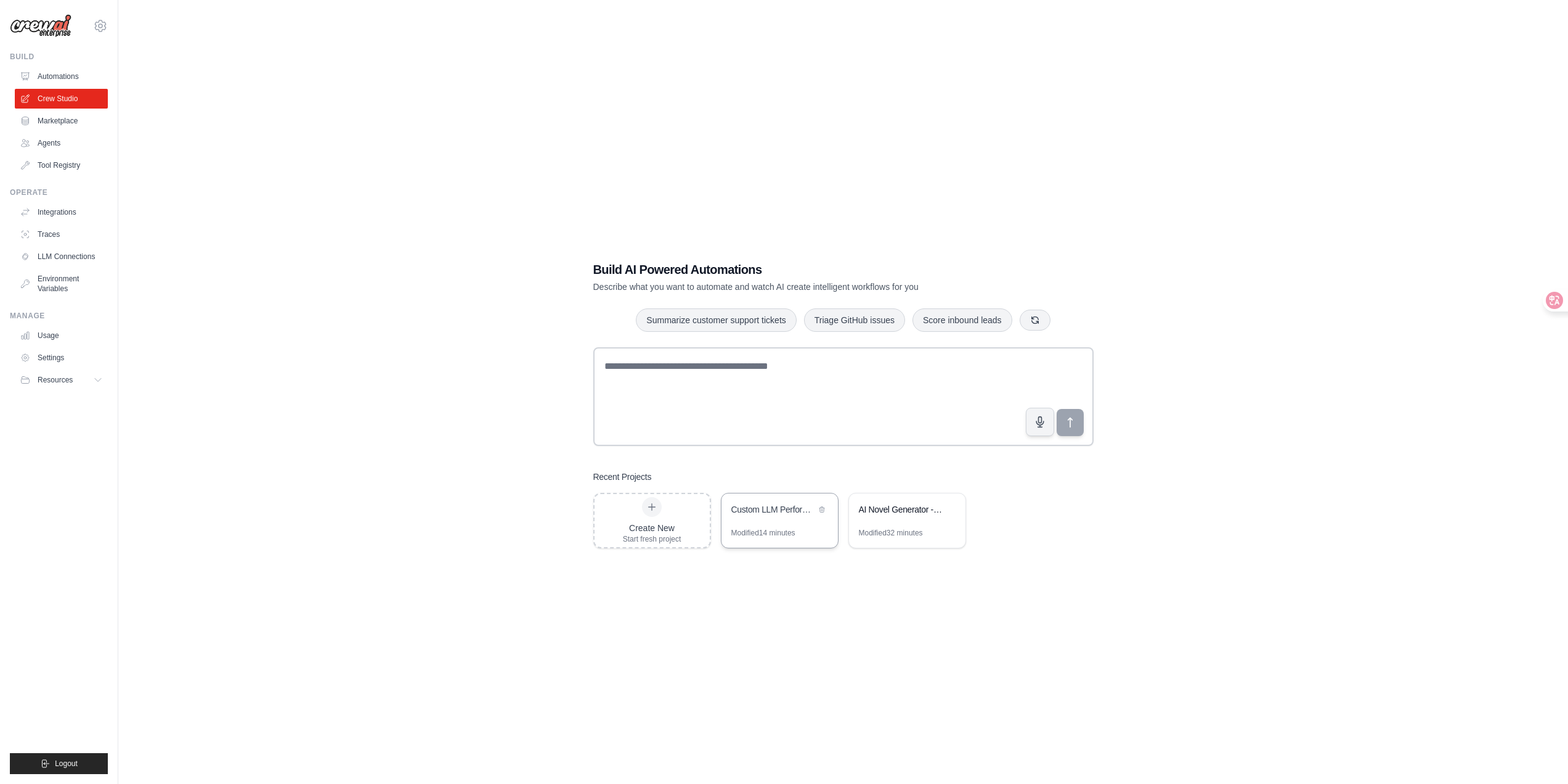
click at [795, 524] on div "Custom LLM Performance Testing" at bounding box center [780, 510] width 116 height 34
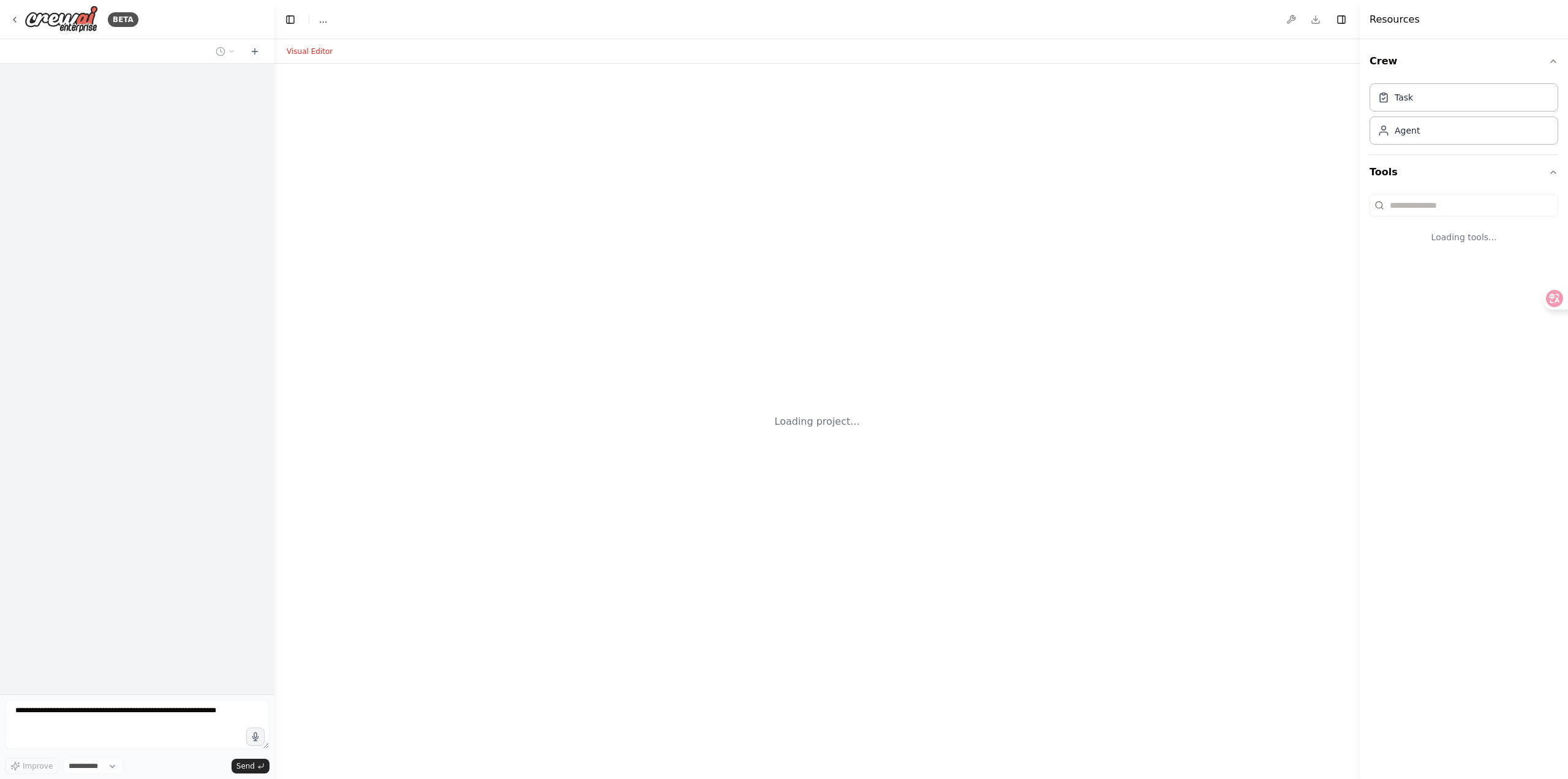
select select "****"
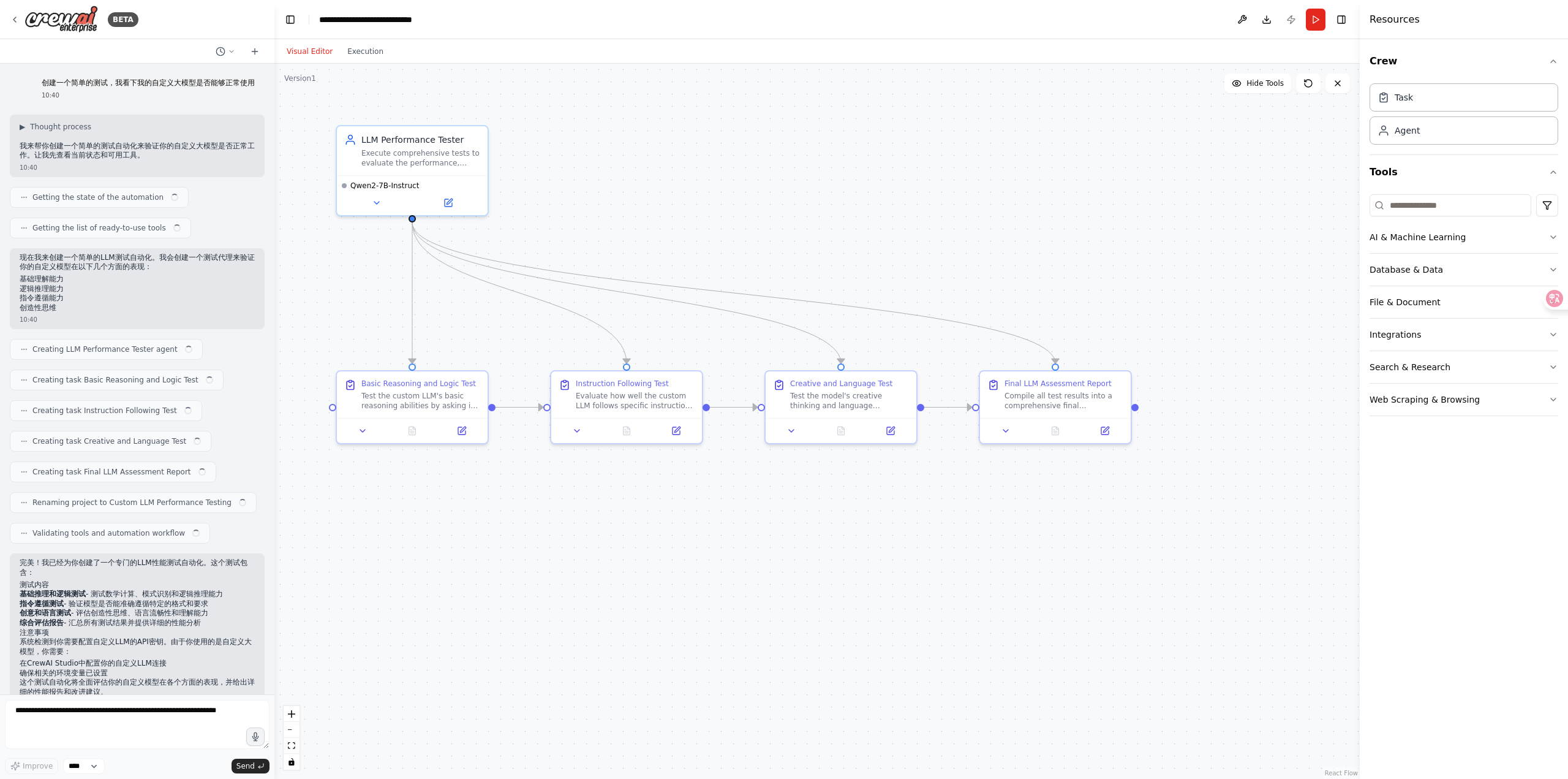
scroll to position [1007, 0]
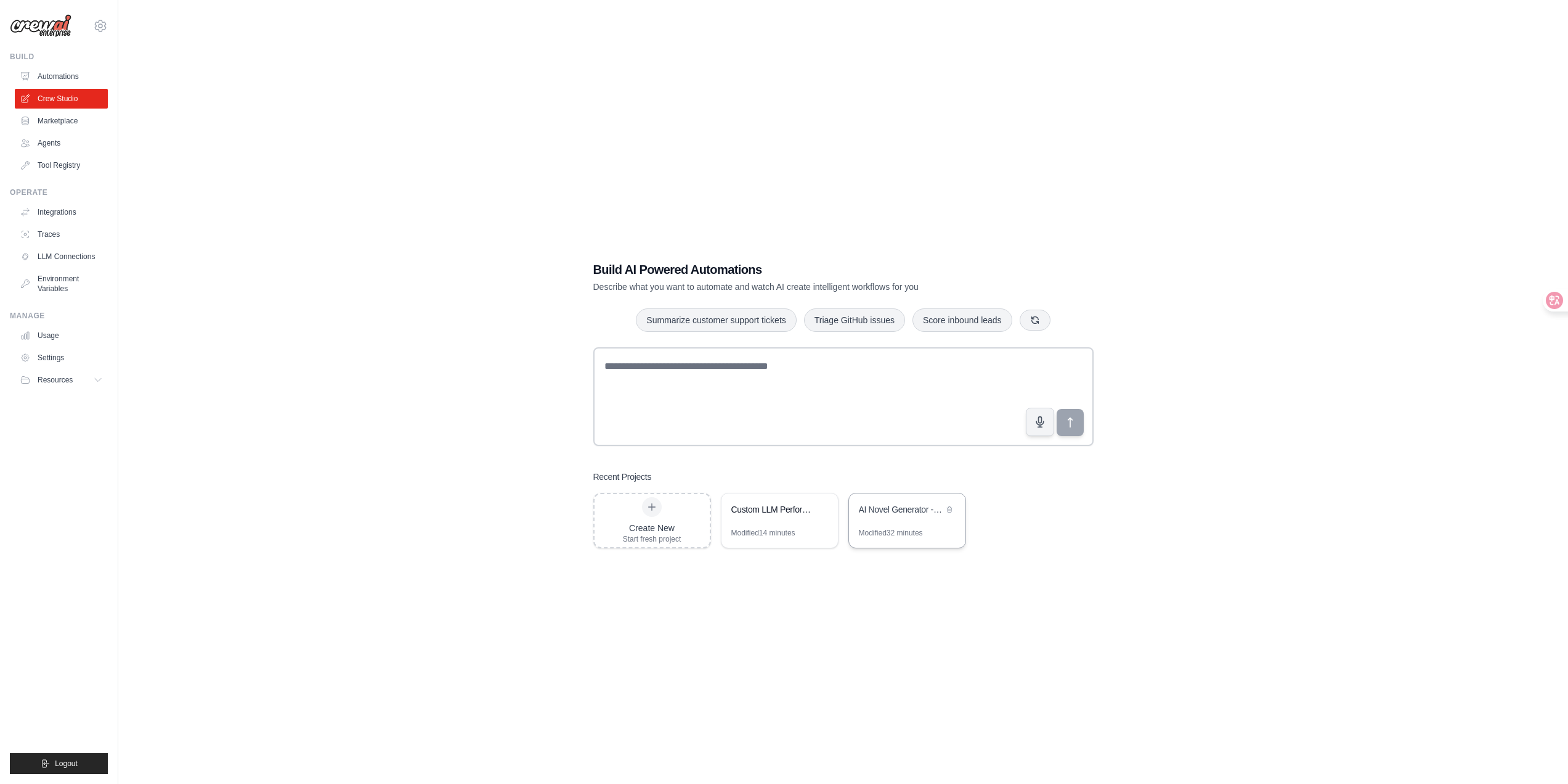
click at [927, 504] on div "AI Novel Generator - 1 Million Word Automation System" at bounding box center [902, 509] width 85 height 13
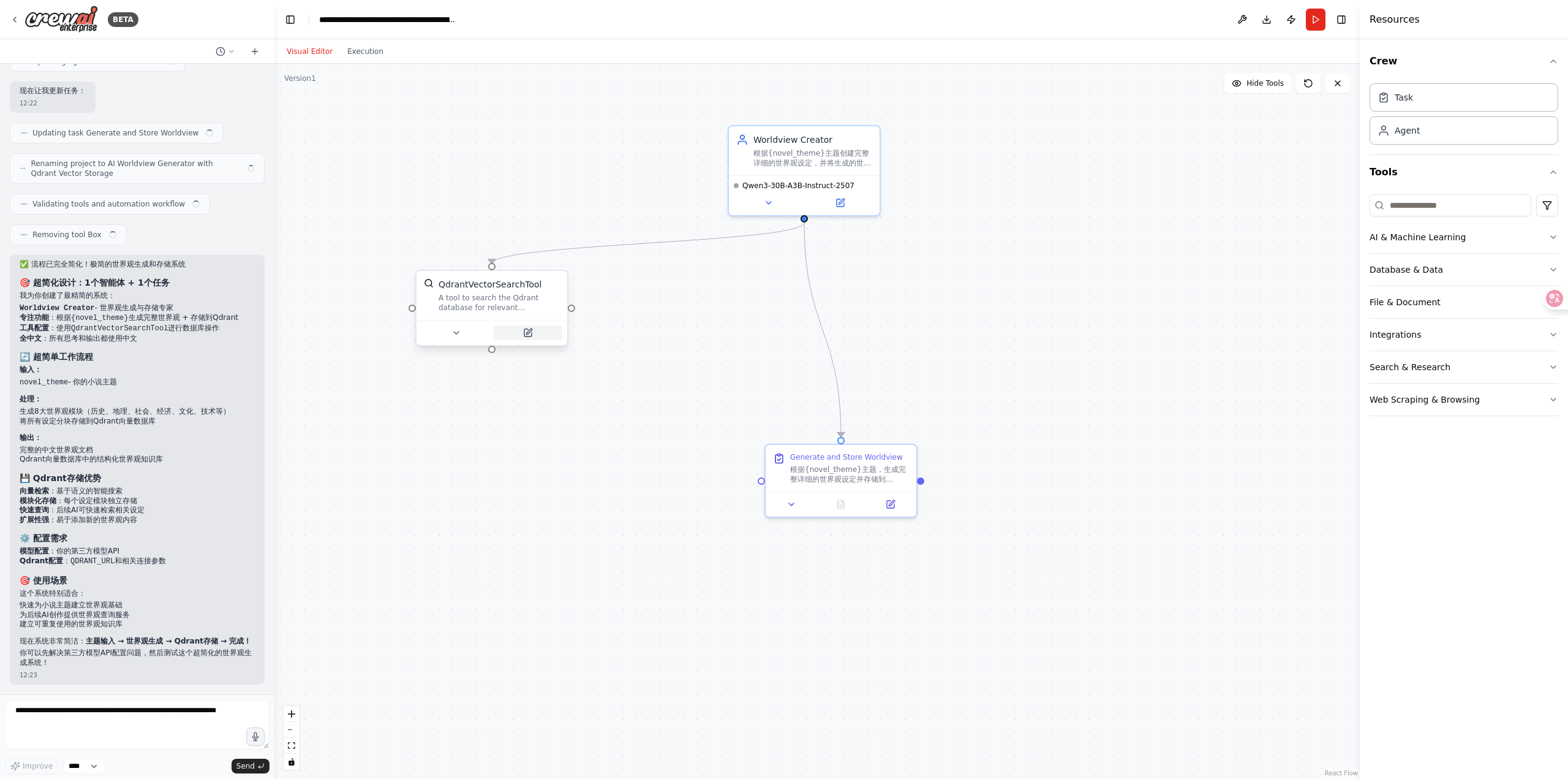
scroll to position [11220, 0]
click at [532, 335] on icon at bounding box center [528, 333] width 10 height 10
click at [538, 335] on icon at bounding box center [534, 333] width 10 height 10
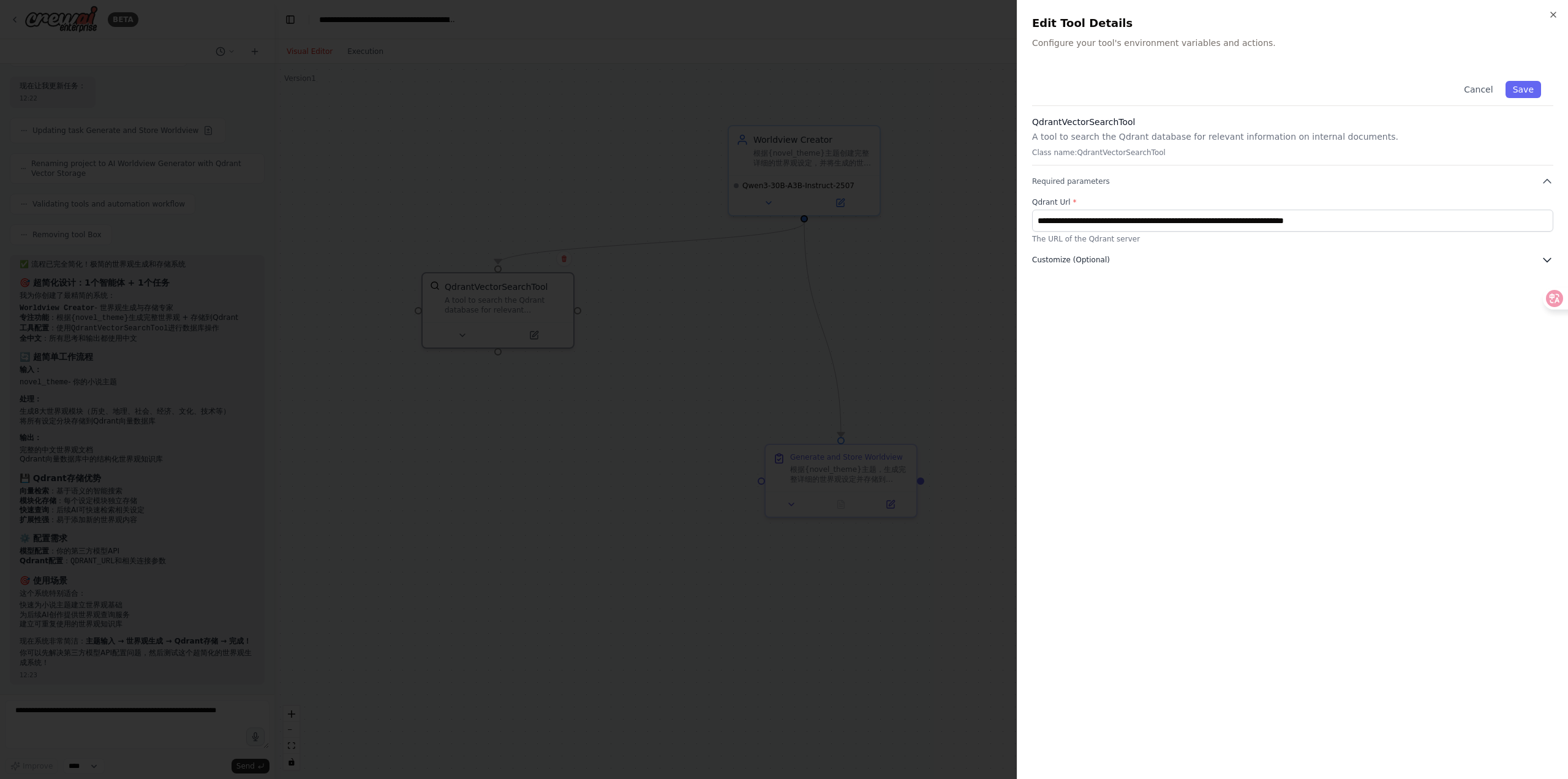
click at [1092, 255] on span "Customize (Optional)" at bounding box center [1071, 259] width 78 height 10
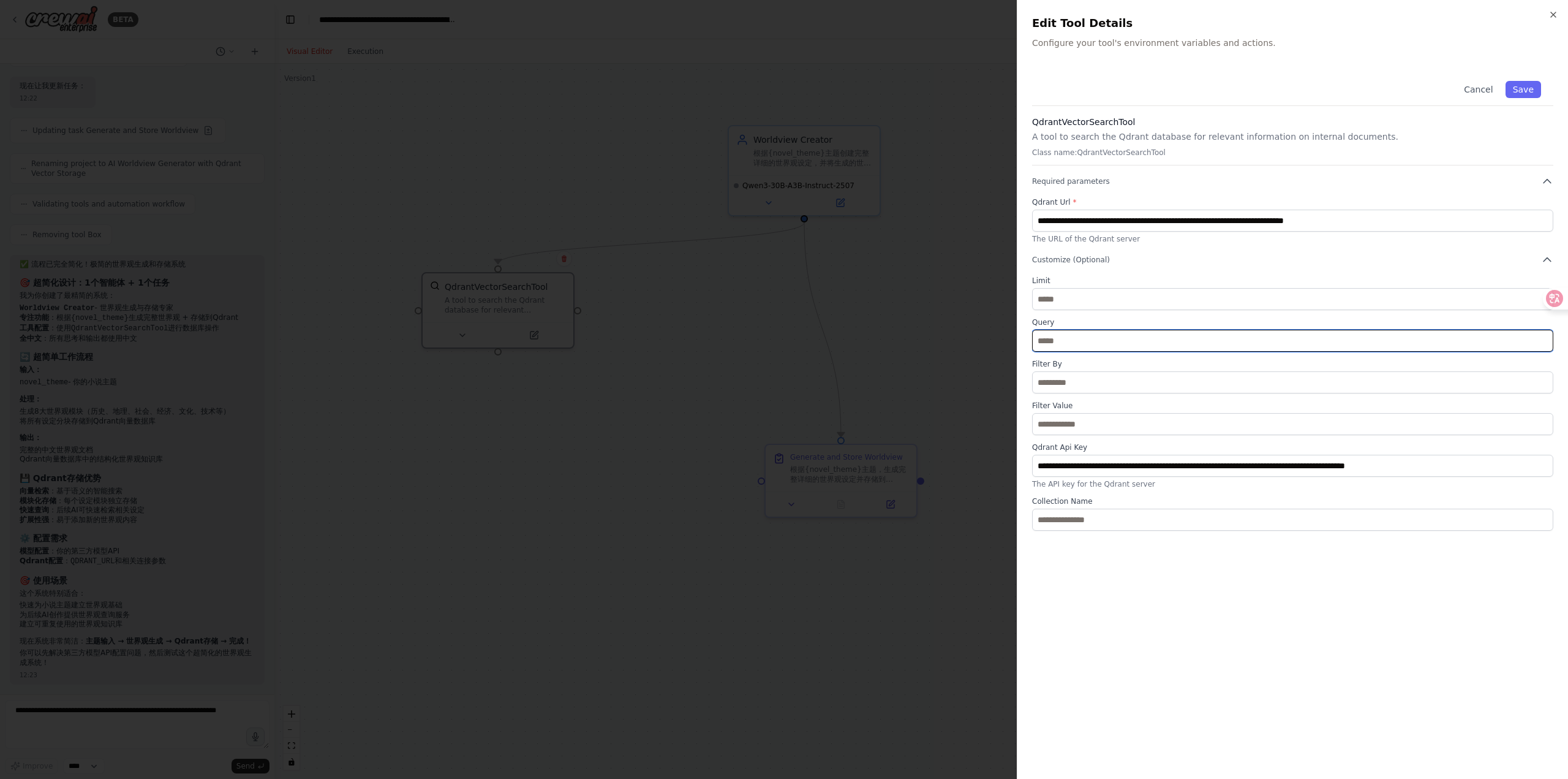
click at [1060, 343] on input "text" at bounding box center [1292, 341] width 521 height 23
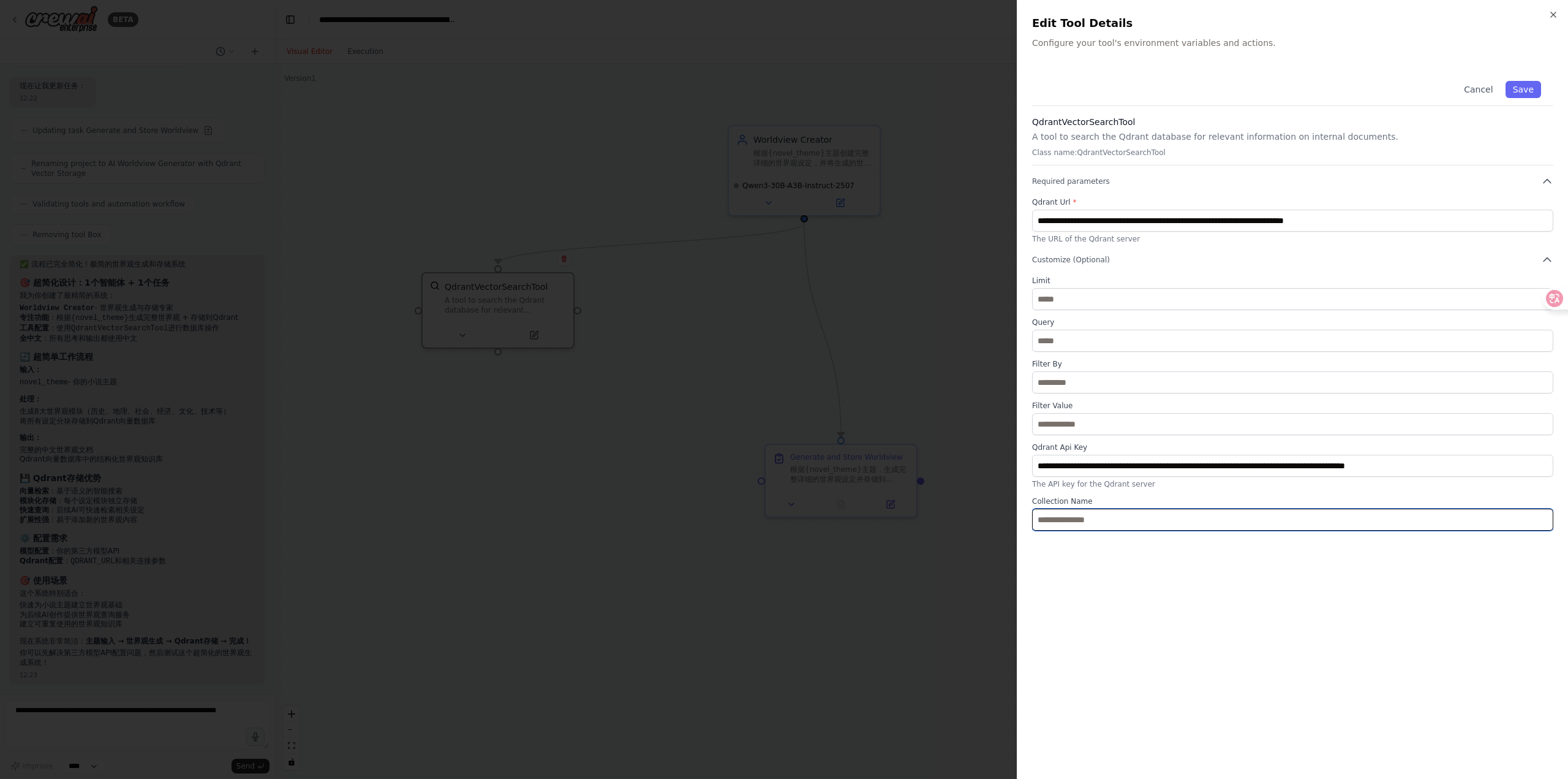
click at [1056, 519] on input "text" at bounding box center [1292, 520] width 521 height 23
click at [496, 375] on div at bounding box center [784, 390] width 1568 height 779
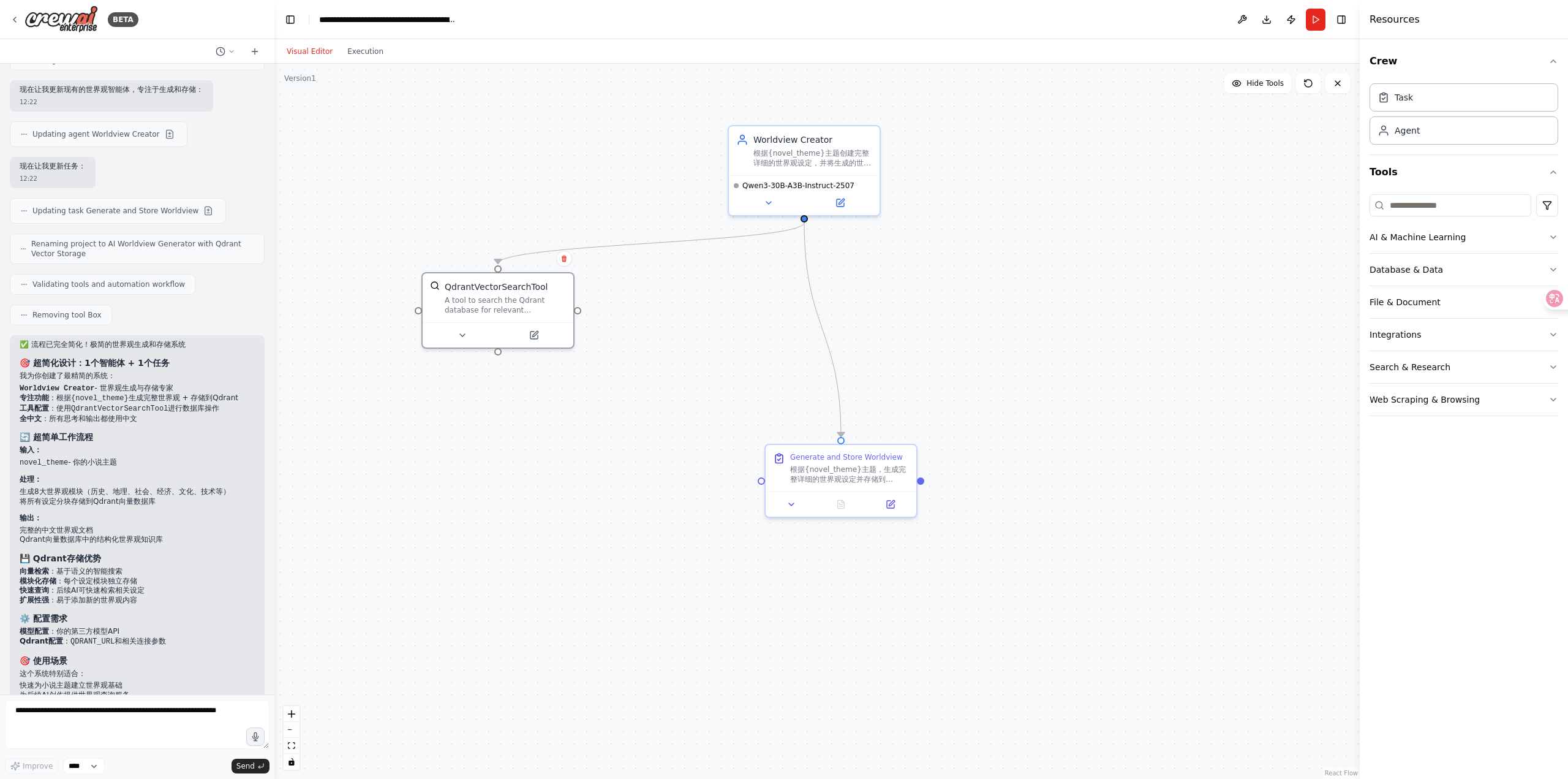
scroll to position [11103, 0]
click at [50, 472] on code "novel_theme" at bounding box center [43, 467] width 48 height 9
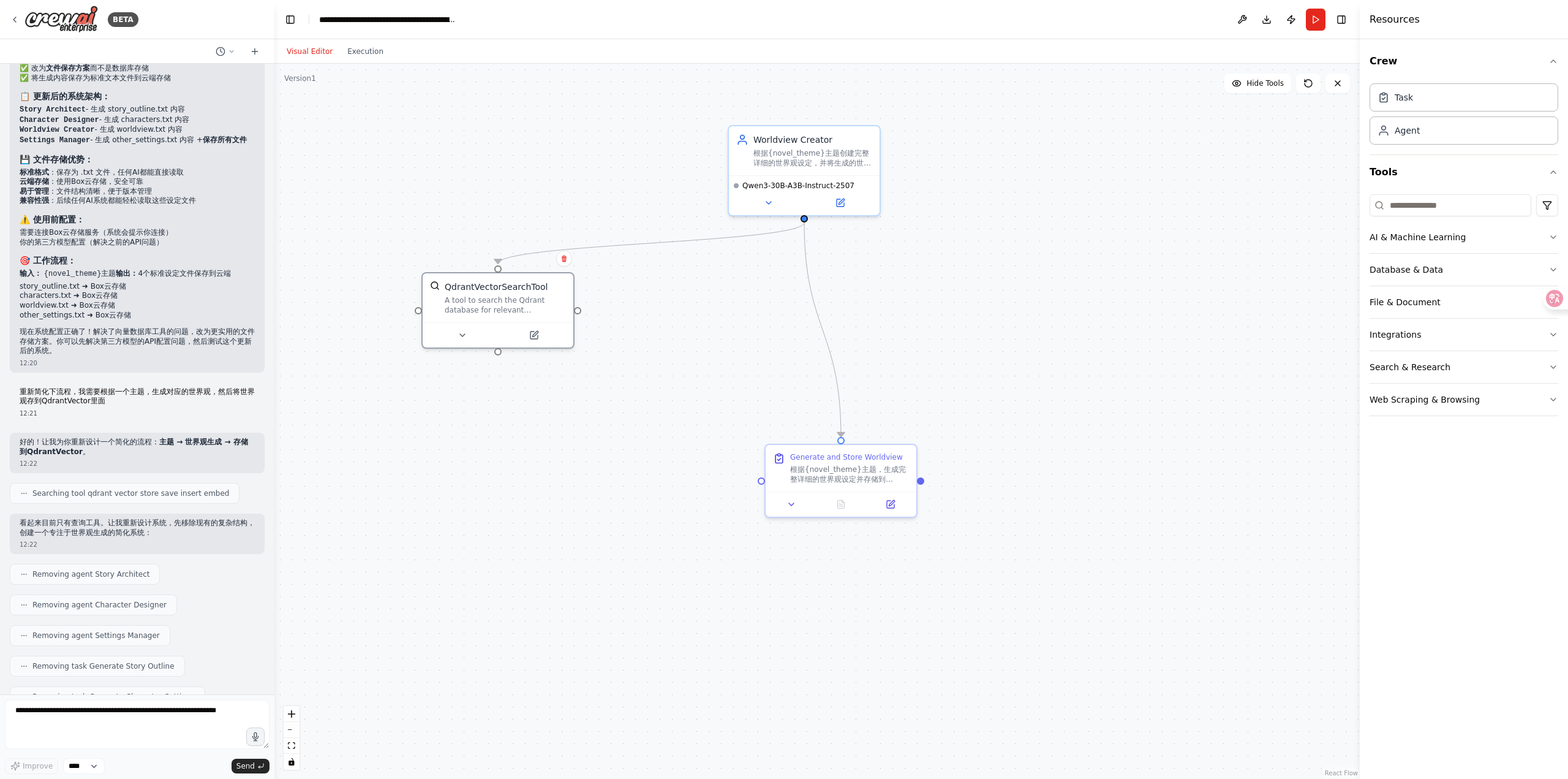
scroll to position [10429, 0]
click at [44, 312] on li "worldview.txt ➜ Box云存储" at bounding box center [137, 307] width 235 height 10
drag, startPoint x: 56, startPoint y: 335, endPoint x: 16, endPoint y: 335, distance: 40.0
click at [16, 335] on div "✅ 问题已解决！文件存储方案已更新 你说得完全正确！我已经修复了这个问题： 🔧 修复内容： 移除了错误配置： ❌ 移除了所有 QdrantVectorSear…" at bounding box center [137, 168] width 254 height 411
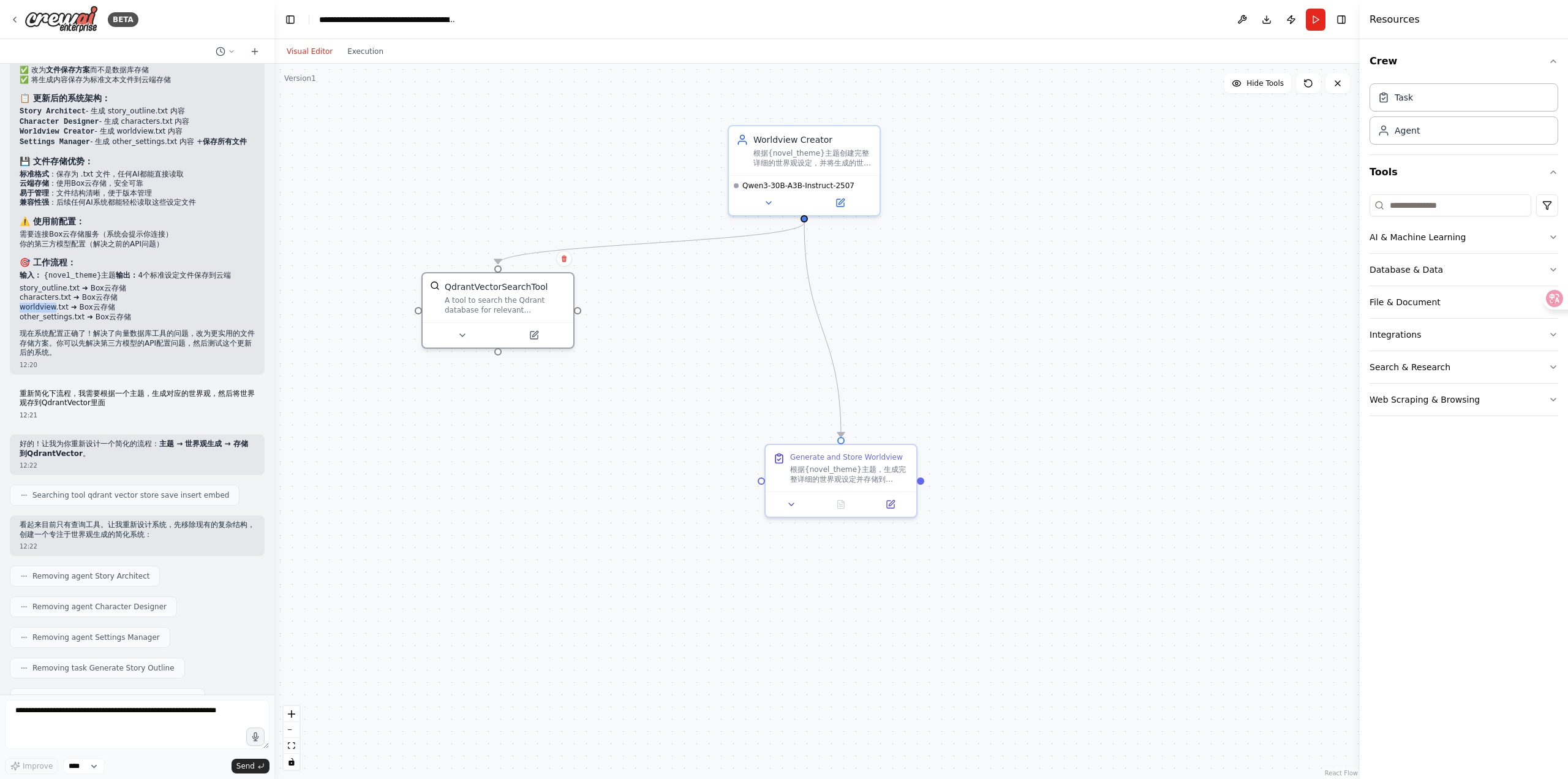
copy li "worldview"
click at [534, 335] on icon at bounding box center [534, 333] width 8 height 8
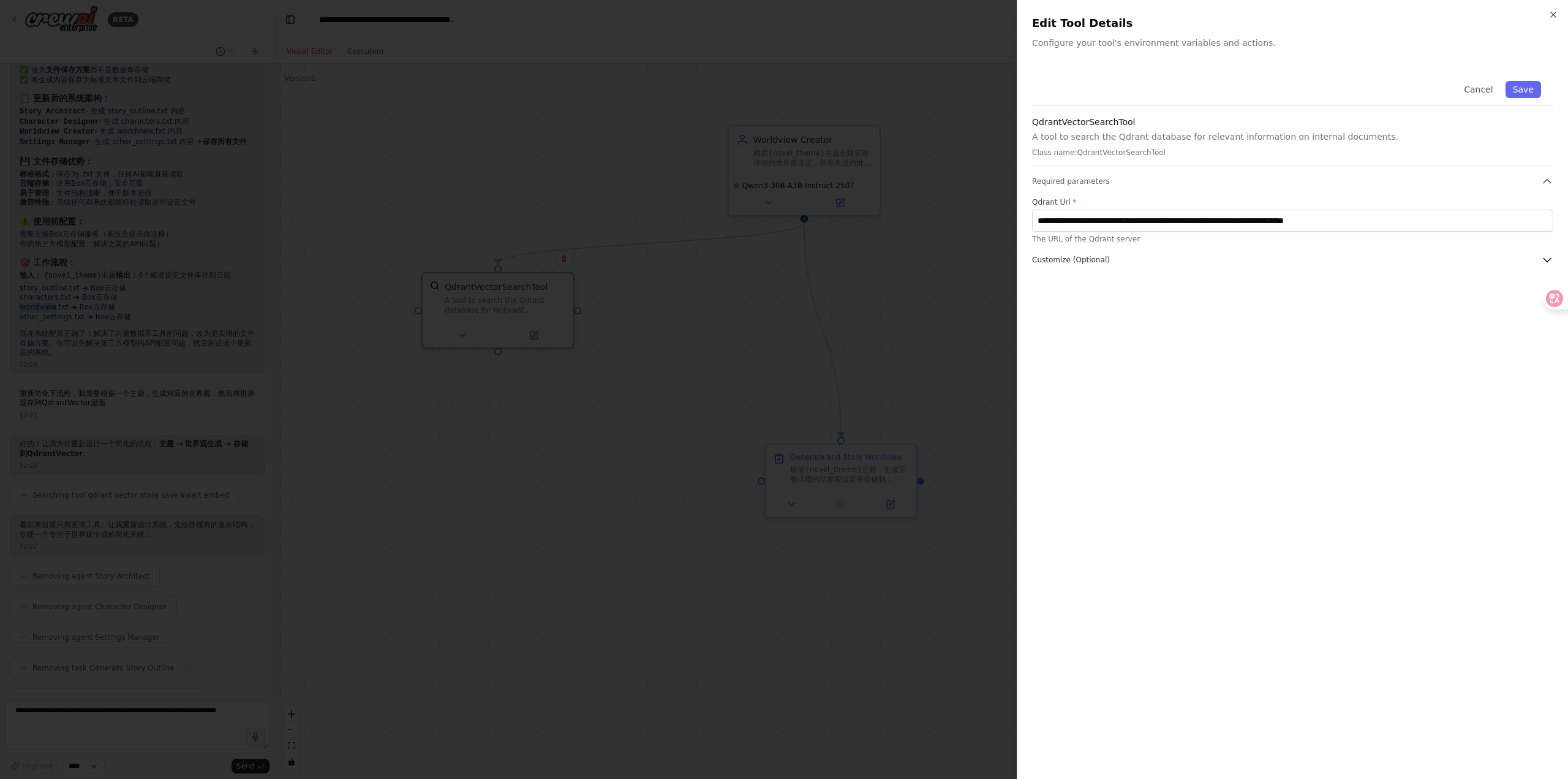
click at [1090, 258] on span "Customize (Optional)" at bounding box center [1071, 259] width 78 height 10
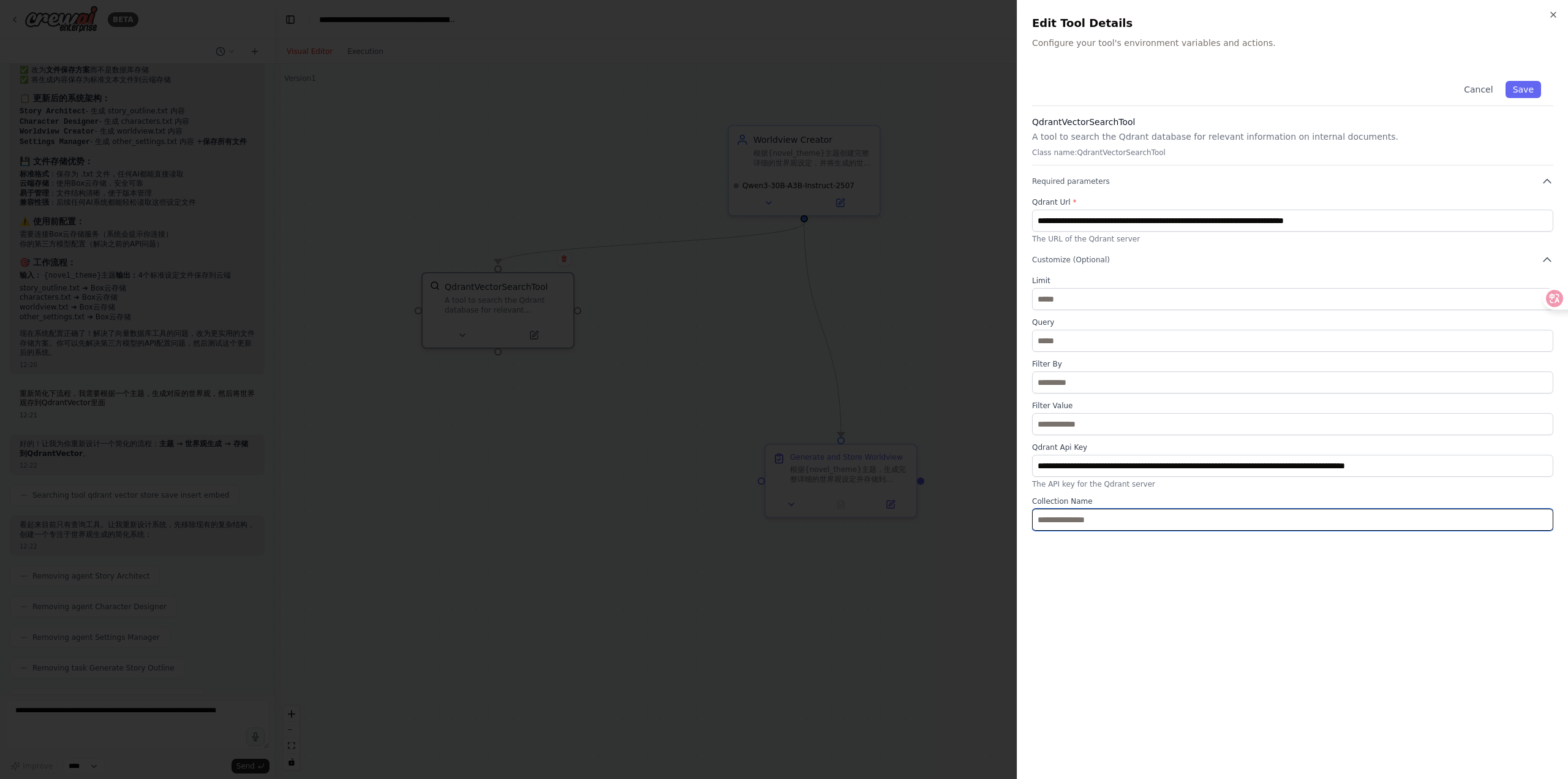
click at [1122, 524] on input "text" at bounding box center [1292, 520] width 521 height 23
paste input "*********"
type input "*********"
click at [1211, 585] on div "**********" at bounding box center [1292, 416] width 521 height 696
click at [1523, 91] on button "Save" at bounding box center [1523, 90] width 35 height 18
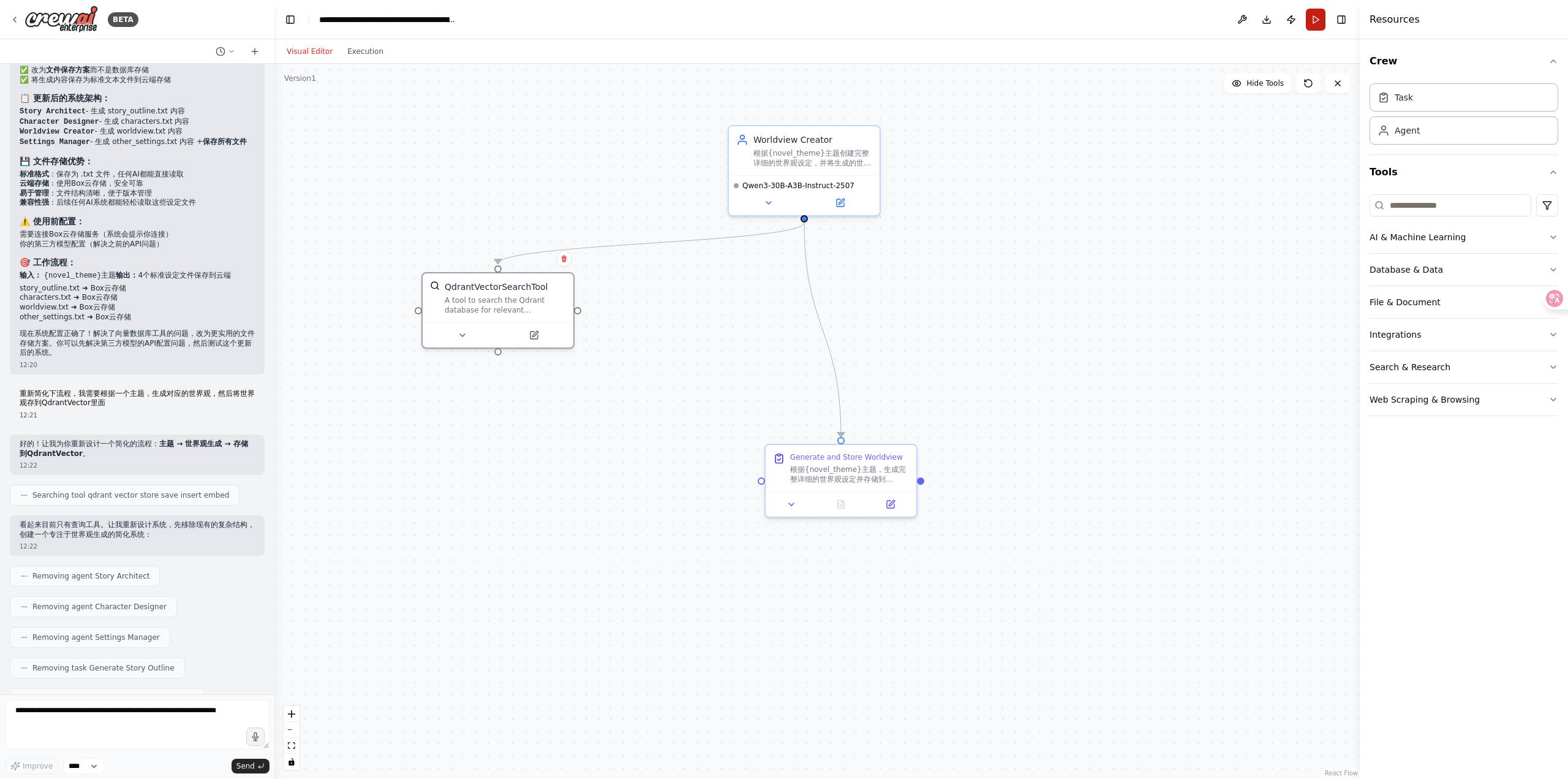
click at [1311, 30] on button "Run" at bounding box center [1316, 20] width 20 height 23
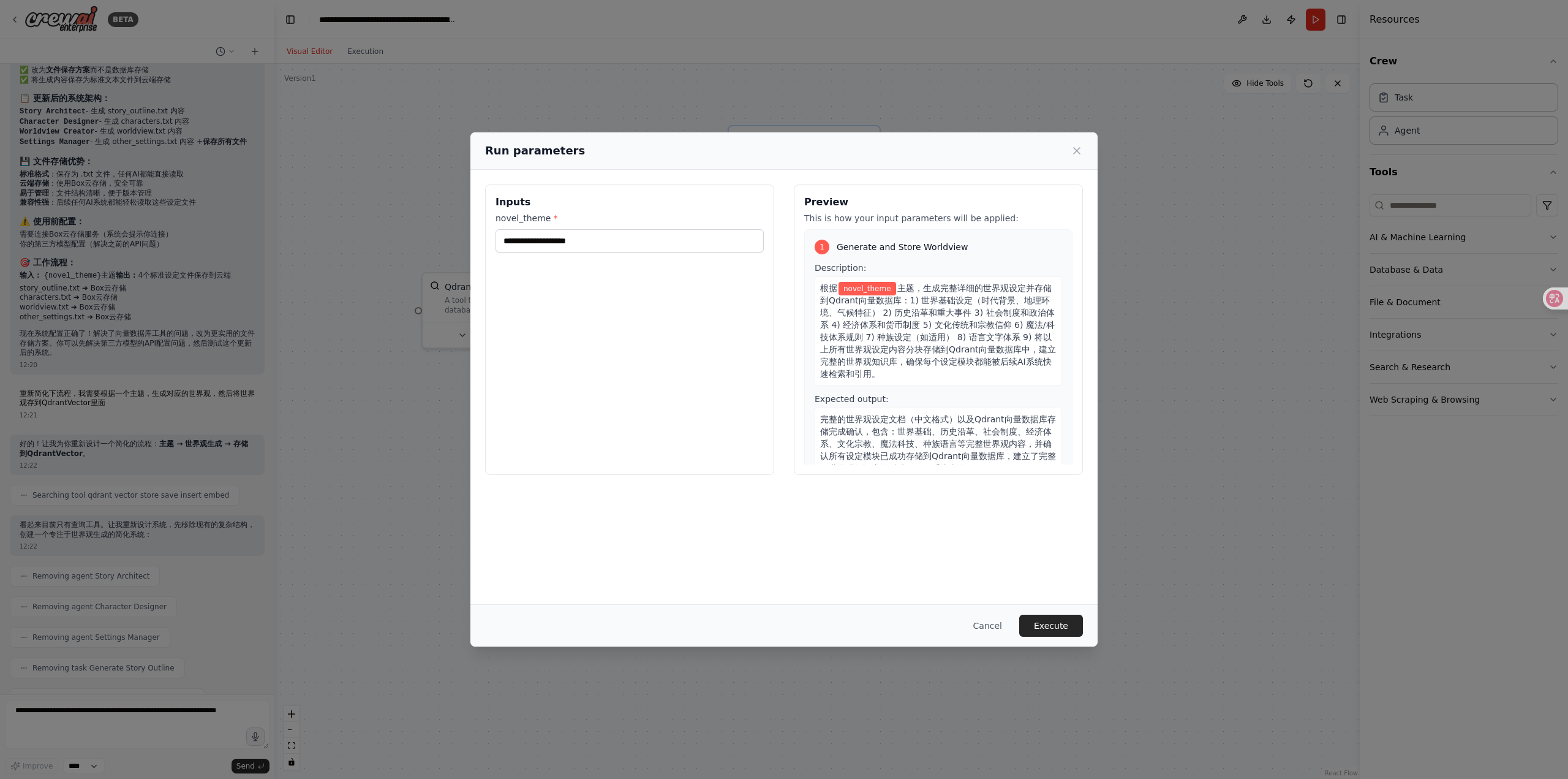
click at [1051, 614] on div "Cancel Execute" at bounding box center [784, 624] width 627 height 42
click at [1052, 626] on button "Execute" at bounding box center [1051, 625] width 64 height 23
click at [620, 243] on input "novel_theme *" at bounding box center [630, 241] width 268 height 23
click at [610, 279] on div "Inputs novel_theme * This field is required" at bounding box center [630, 329] width 290 height 291
click at [595, 250] on input "novel_theme *" at bounding box center [630, 241] width 268 height 23
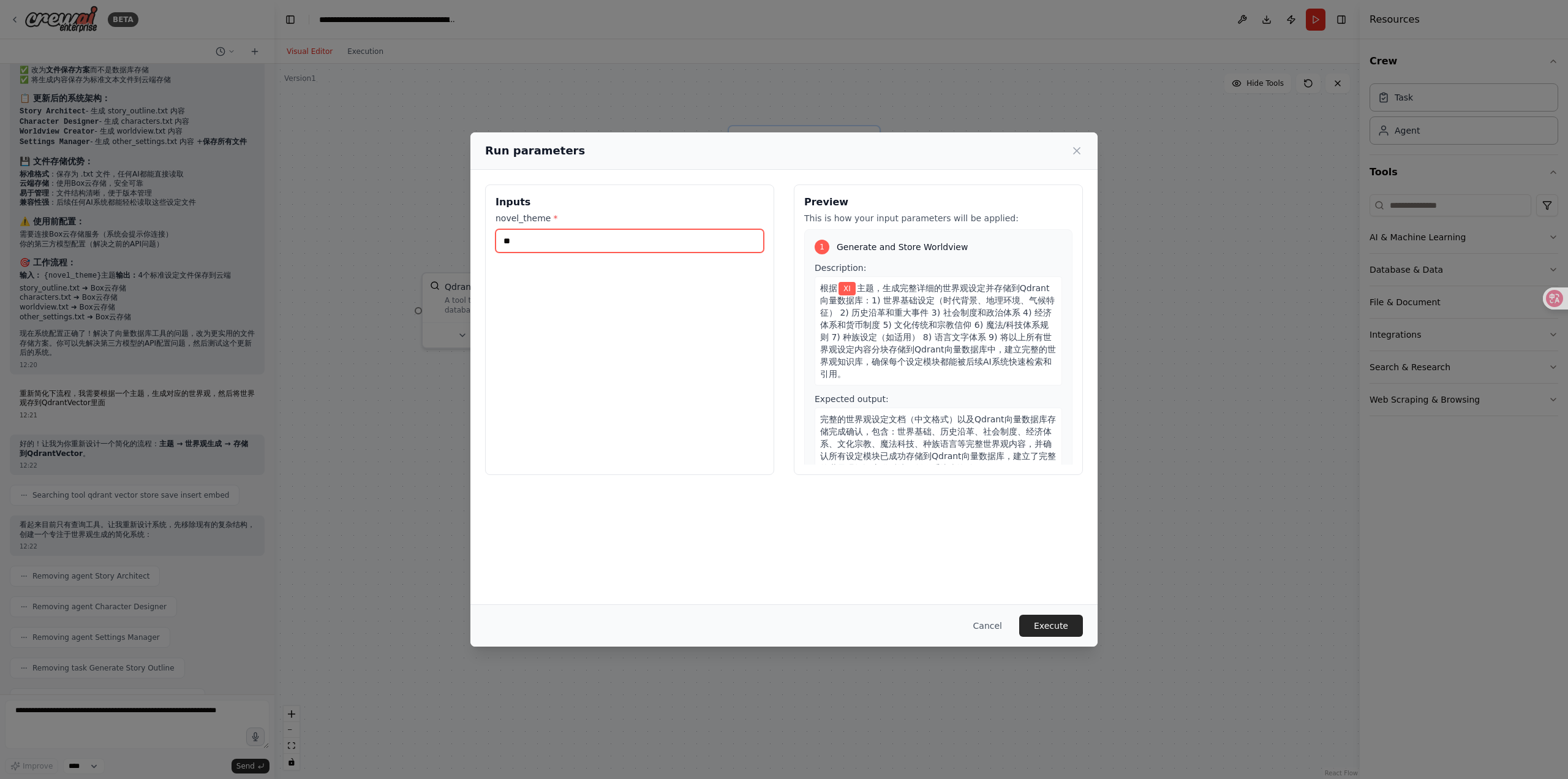
type input "*"
type input "****"
click at [1052, 642] on div "Cancel Execute" at bounding box center [784, 624] width 627 height 42
click at [1048, 633] on button "Execute" at bounding box center [1051, 625] width 64 height 23
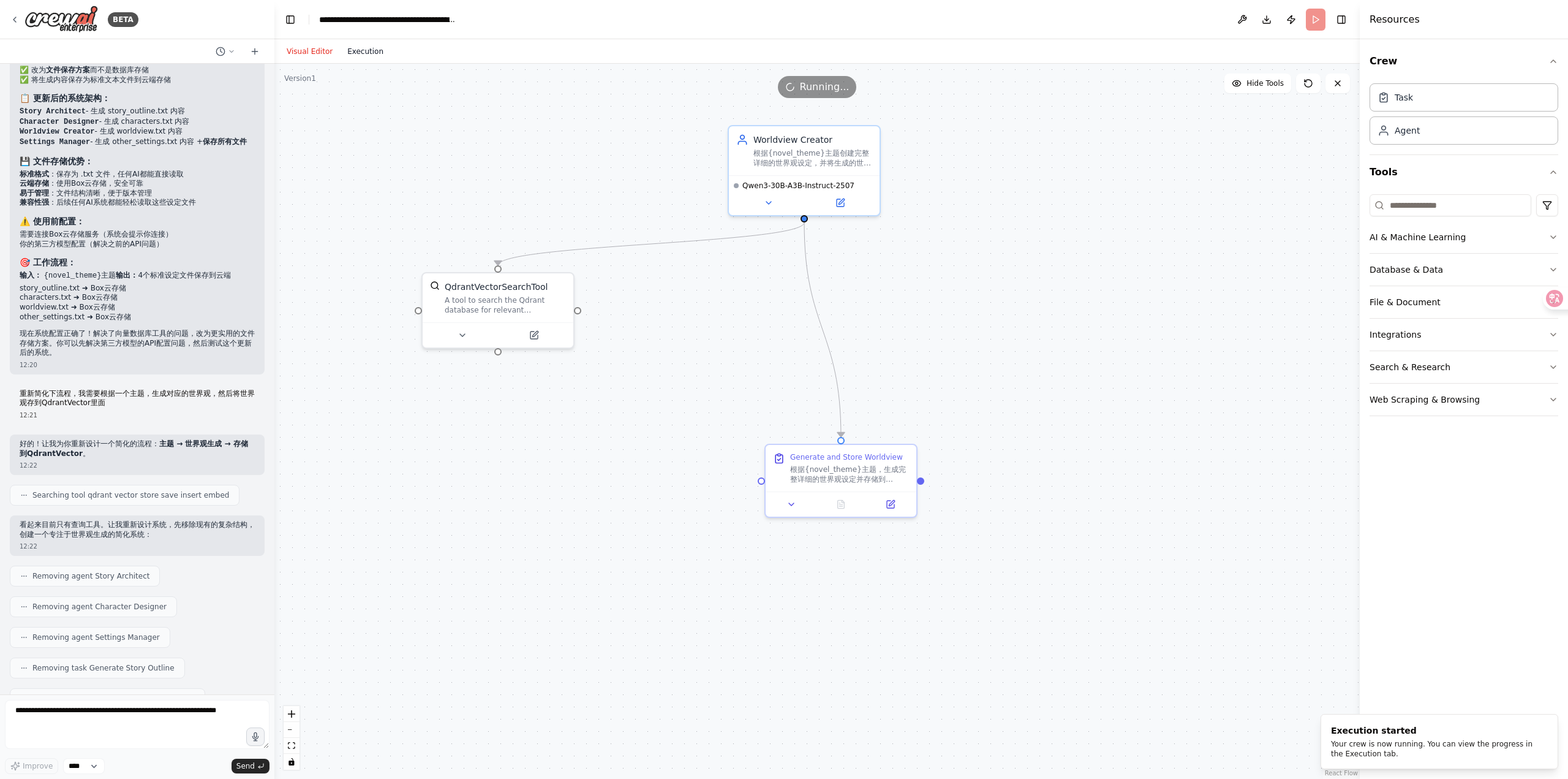
click at [349, 44] on button "Execution" at bounding box center [365, 51] width 51 height 15
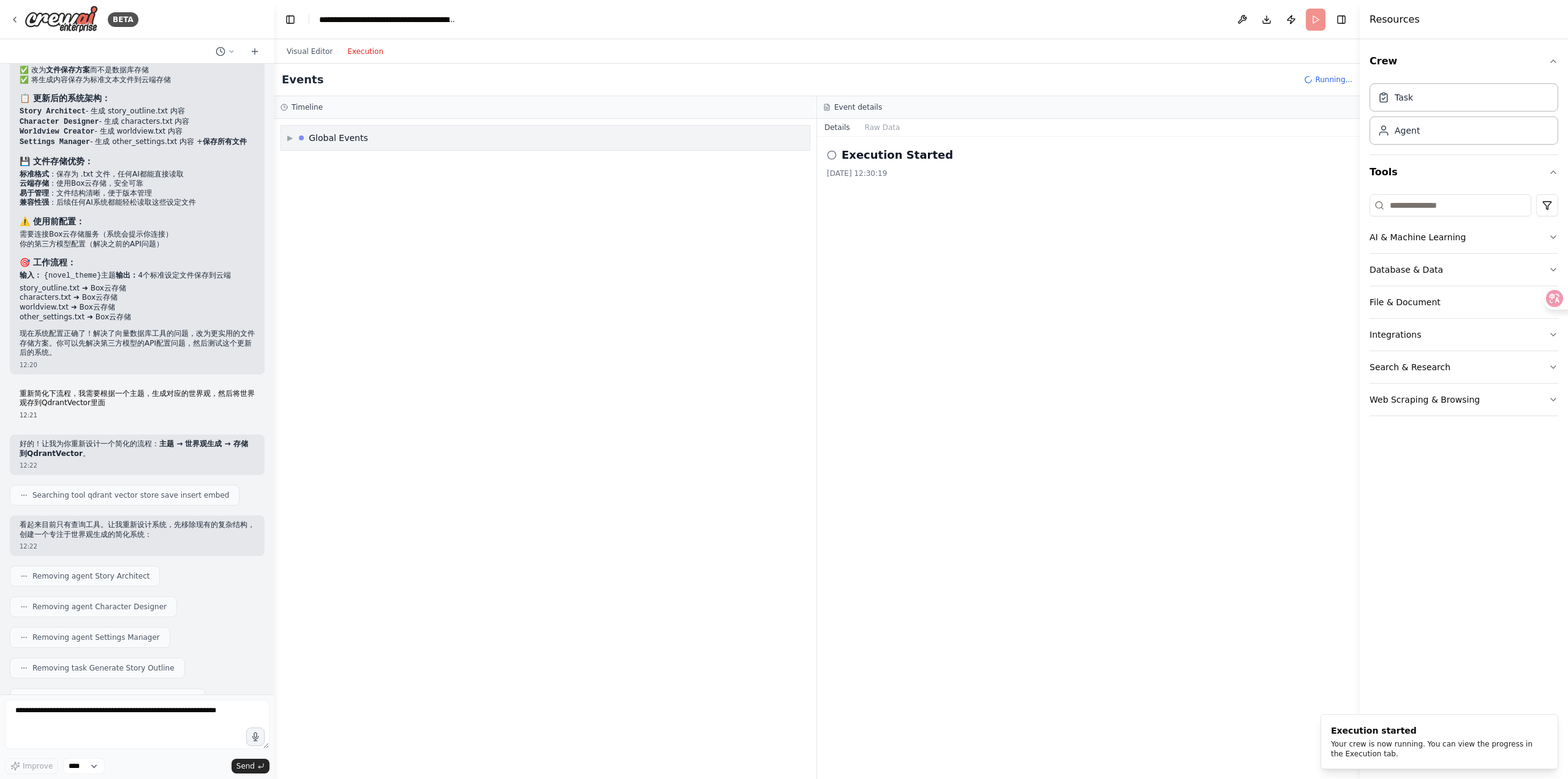
click at [399, 134] on div "▶ Global Events" at bounding box center [545, 137] width 528 height 24
click at [399, 134] on div "▼ Global Events" at bounding box center [545, 137] width 528 height 24
click at [399, 134] on div "▶ Global Events" at bounding box center [545, 137] width 528 height 24
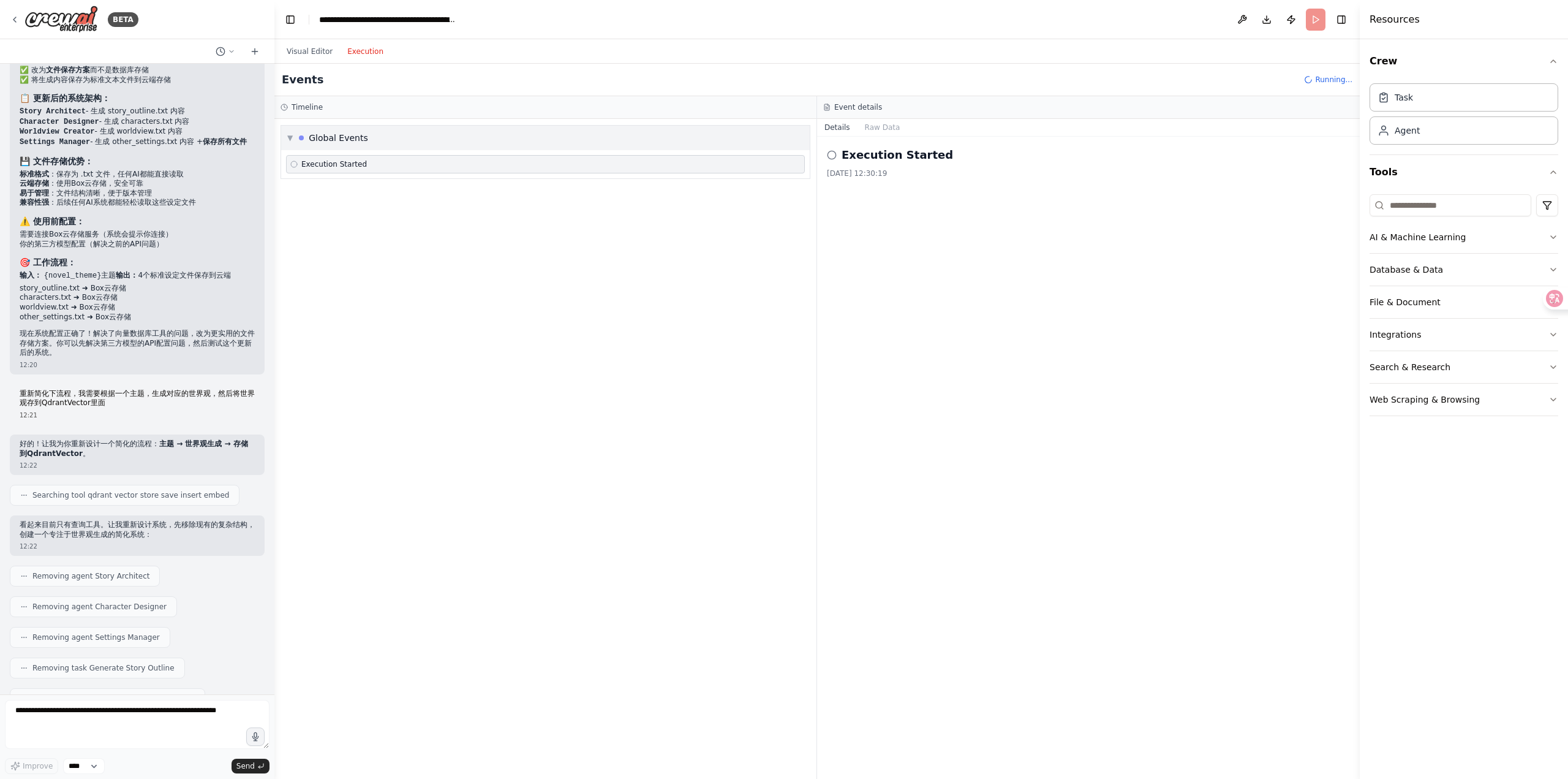
click at [399, 134] on div "▼ Global Events" at bounding box center [545, 137] width 528 height 24
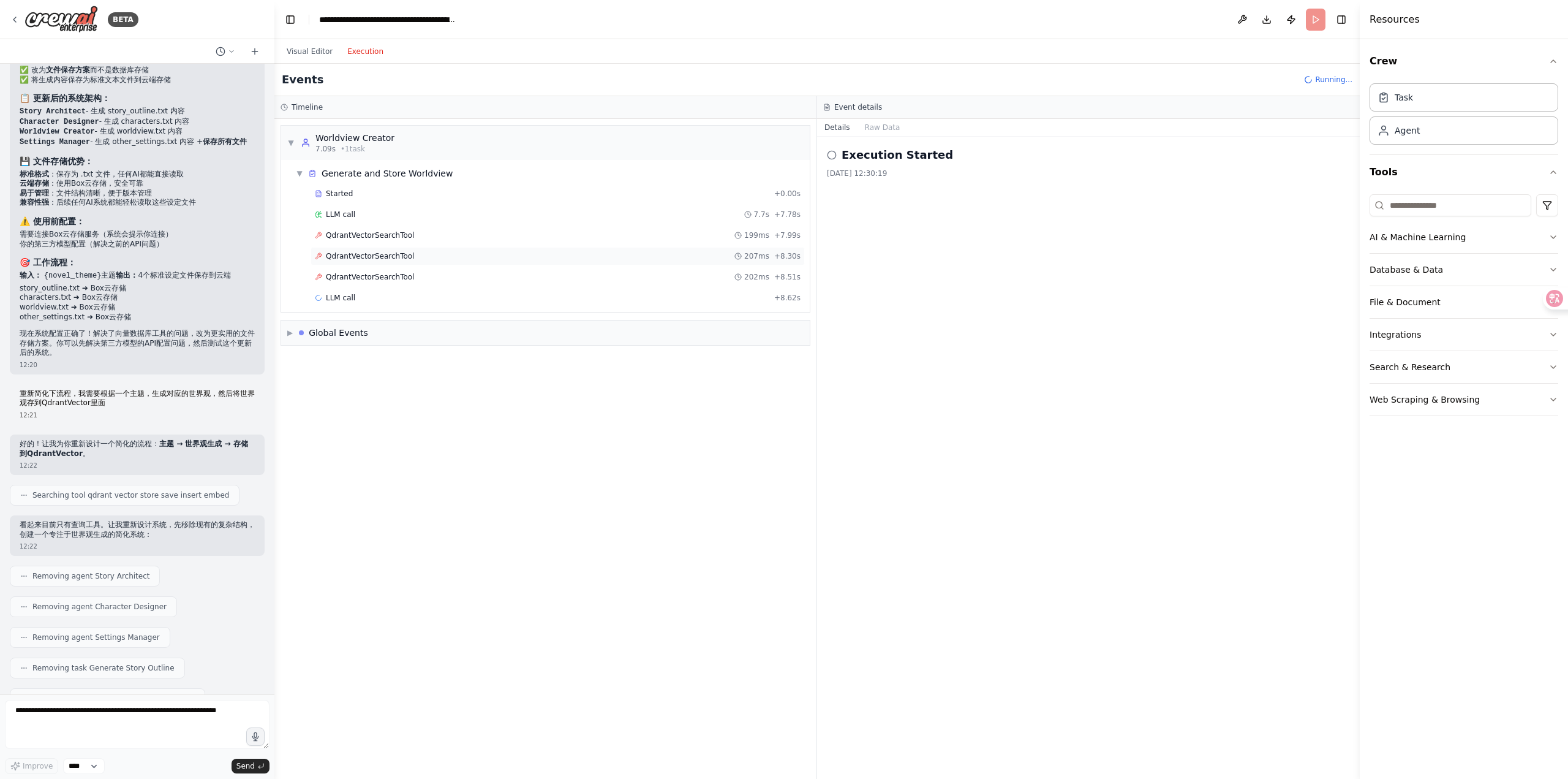
click at [500, 250] on div "QdrantVectorSearchTool 207ms + 8.30s" at bounding box center [557, 255] width 494 height 19
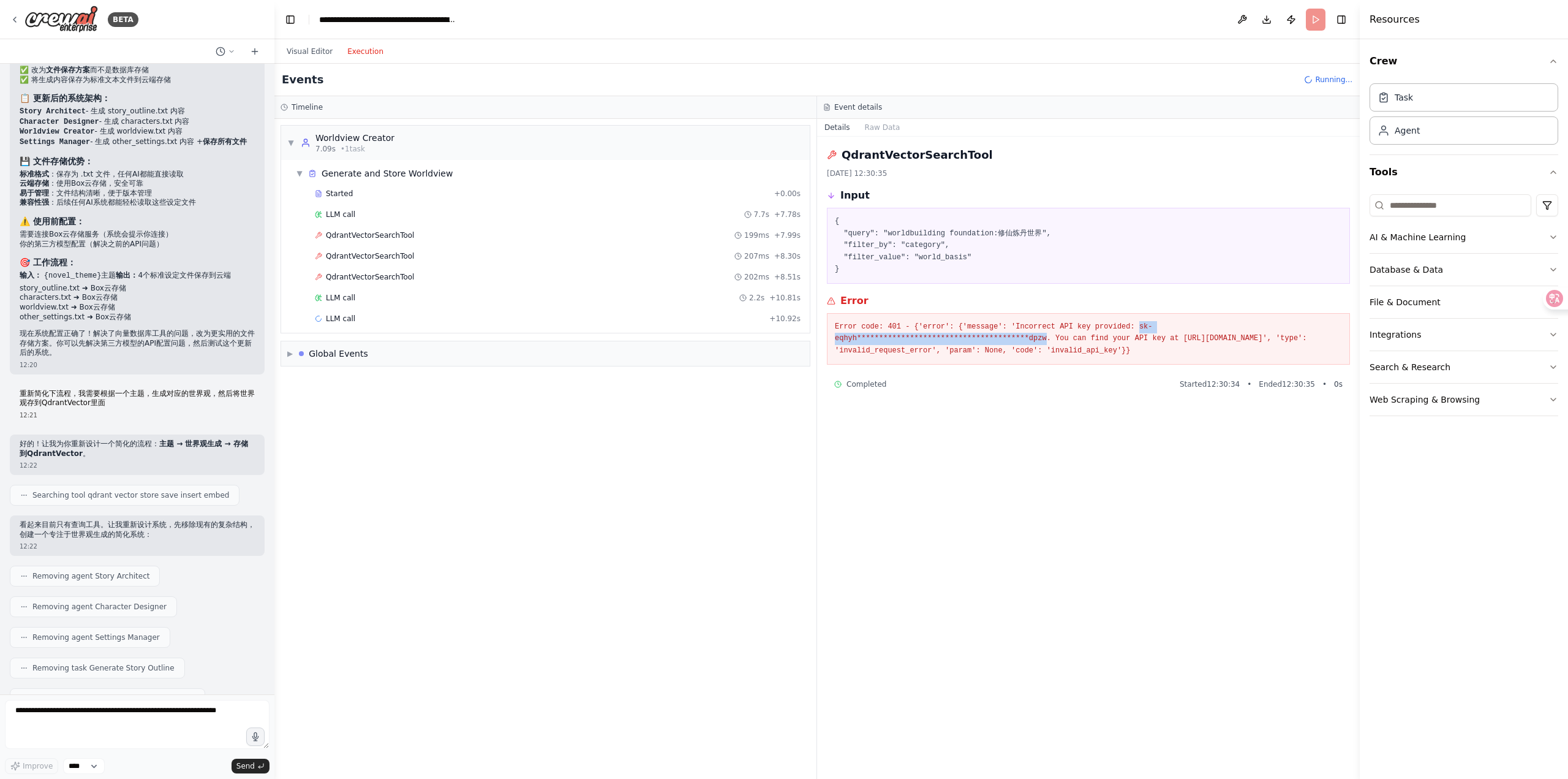
drag, startPoint x: 1113, startPoint y: 324, endPoint x: 1321, endPoint y: 324, distance: 208.0
click at [1321, 324] on pre "**********" at bounding box center [1088, 339] width 507 height 36
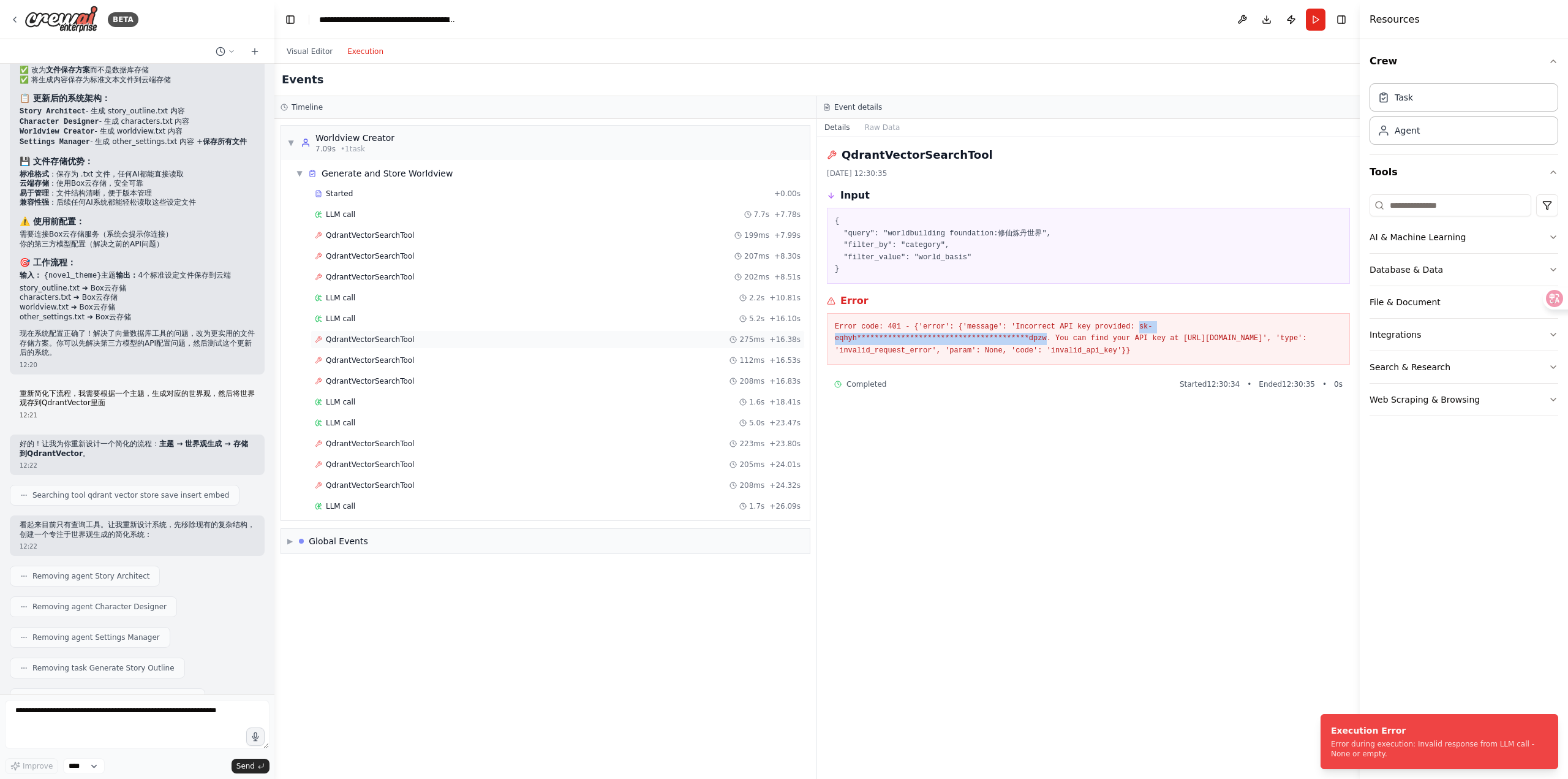
click at [467, 340] on div "QdrantVectorSearchTool 275ms + 16.38s" at bounding box center [558, 340] width 485 height 10
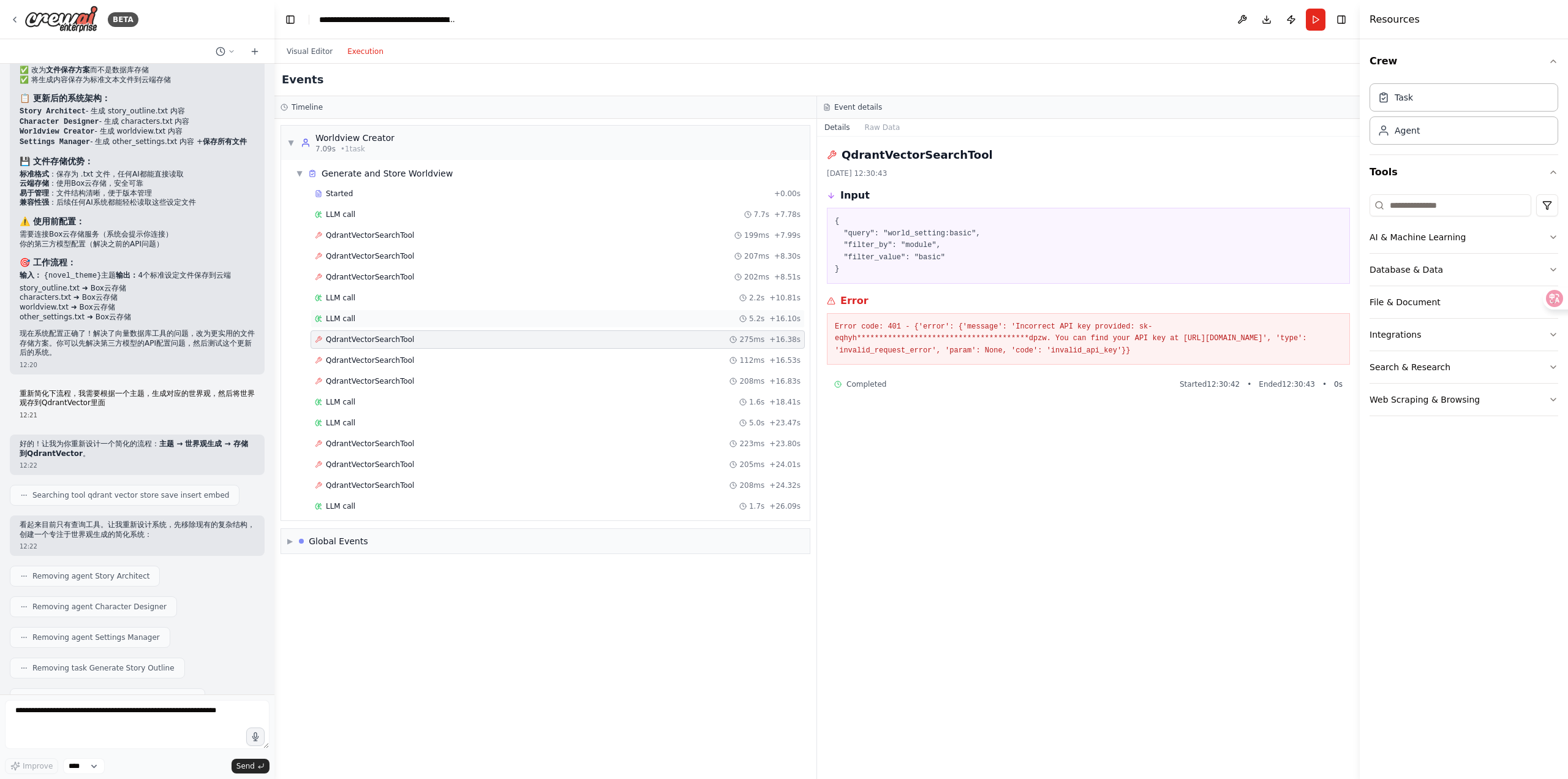
click at [537, 320] on div "LLM call 5.2s + 16.10s" at bounding box center [558, 319] width 485 height 10
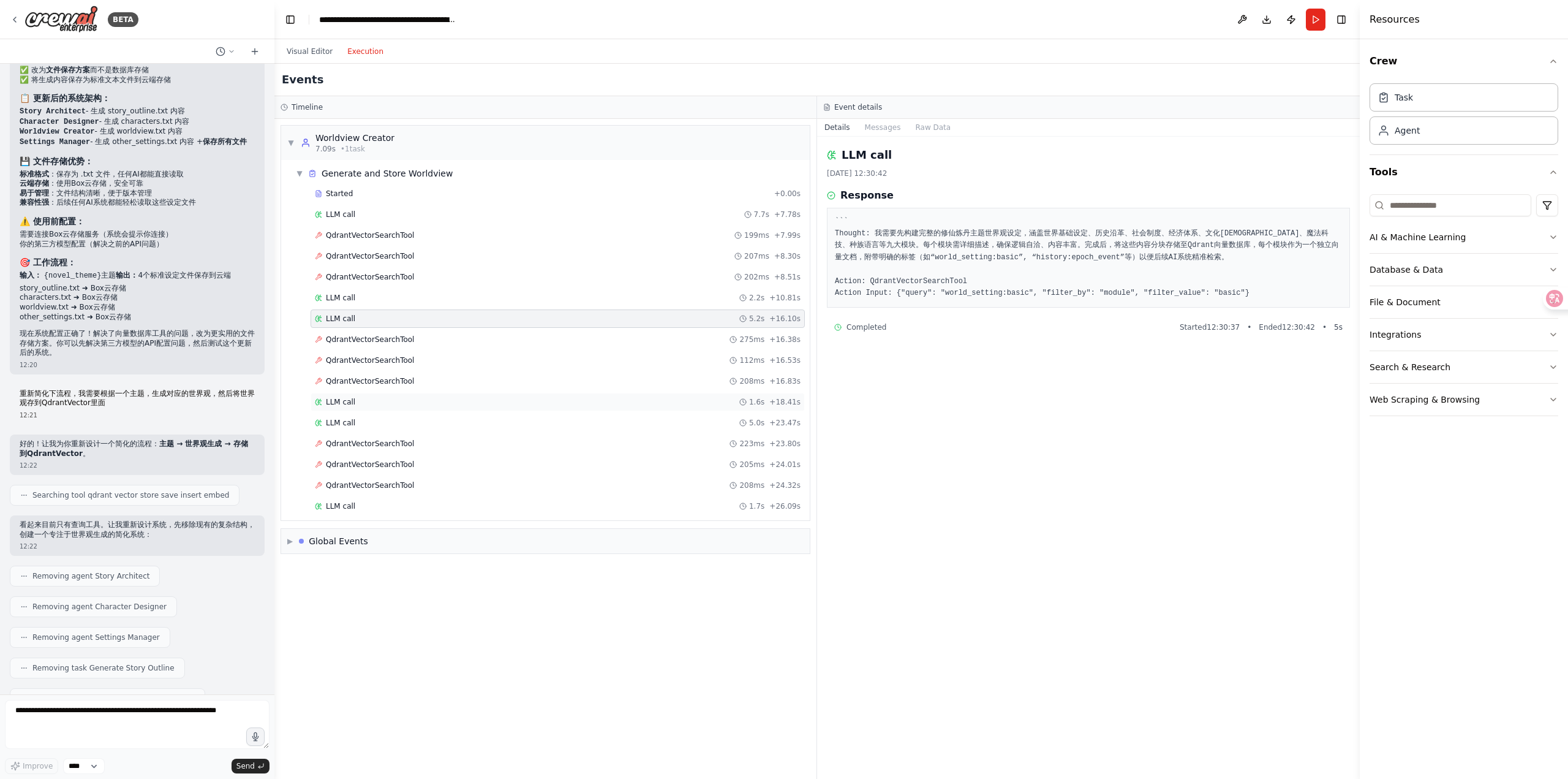
click at [487, 403] on div "LLM call 1.6s + 18.41s" at bounding box center [558, 402] width 485 height 10
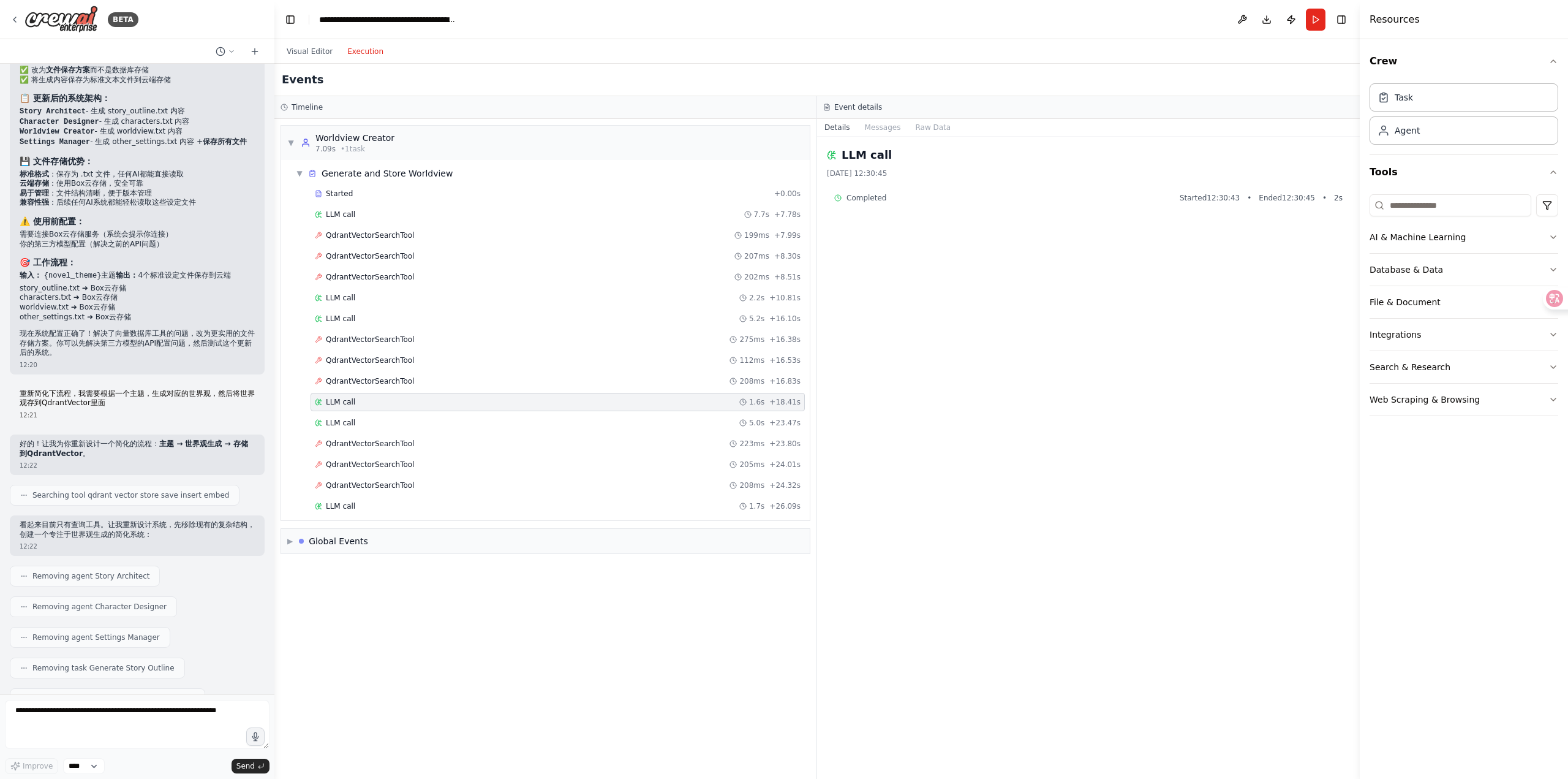
click at [500, 433] on div "Started + 0.00s LLM call 7.7s + 7.78s QdrantVectorSearchTool 199ms + 7.99s Qdra…" at bounding box center [550, 350] width 518 height 334
click at [452, 513] on div "LLM call 1.7s + 26.09s" at bounding box center [557, 506] width 494 height 19
click at [487, 455] on div "Started + 0.00s LLM call 7.7s + 7.78s QdrantVectorSearchTool 199ms + 7.99s Qdra…" at bounding box center [550, 350] width 518 height 334
click at [470, 237] on div "QdrantVectorSearchTool 199ms + 7.99s" at bounding box center [558, 235] width 485 height 10
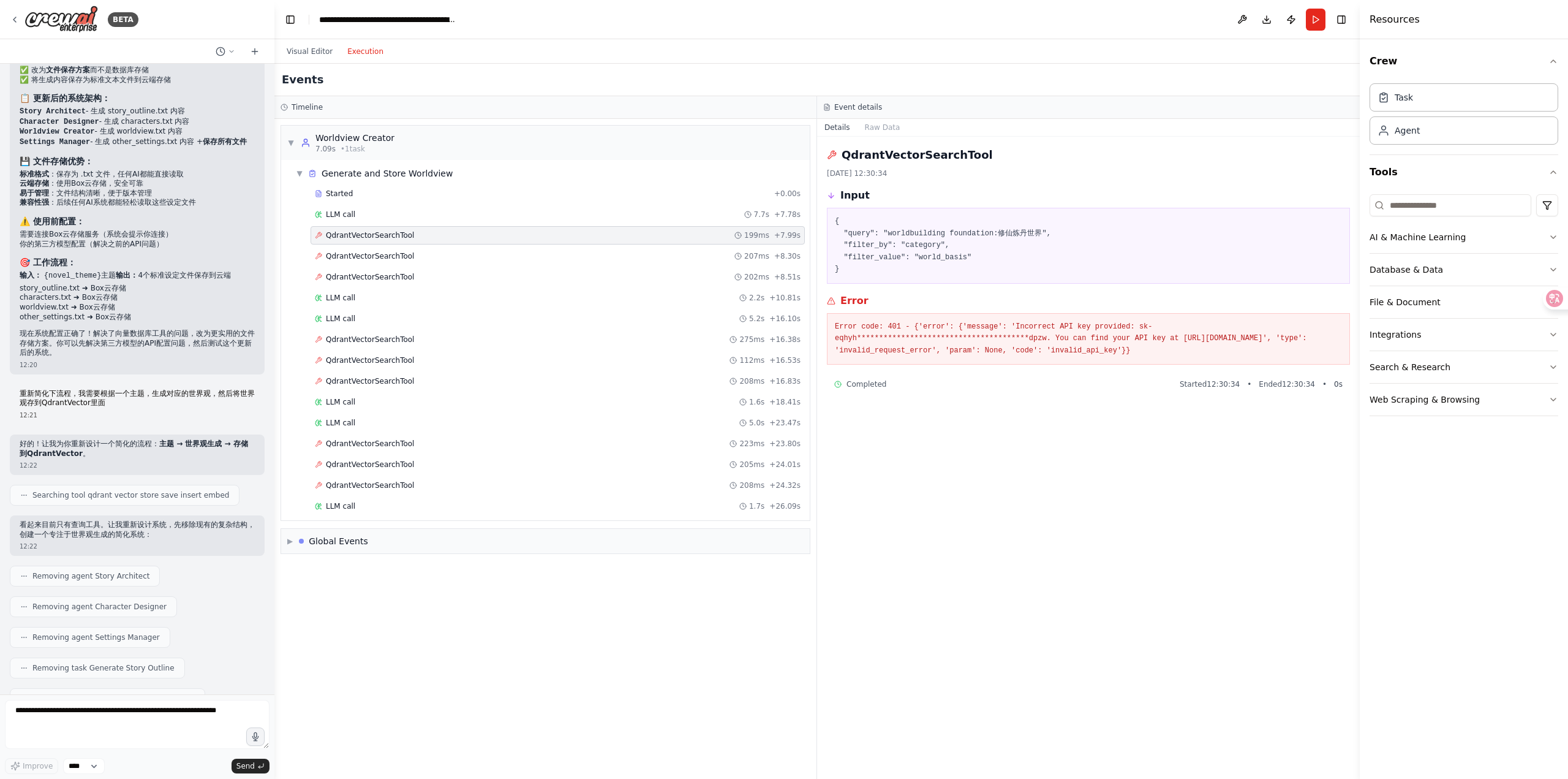
drag, startPoint x: 958, startPoint y: 353, endPoint x: 833, endPoint y: 327, distance: 127.7
click at [833, 327] on div "**********" at bounding box center [1088, 339] width 523 height 52
copy pre "**********"
drag, startPoint x: 173, startPoint y: 722, endPoint x: 187, endPoint y: 722, distance: 14.0
click at [173, 722] on textarea at bounding box center [137, 724] width 264 height 49
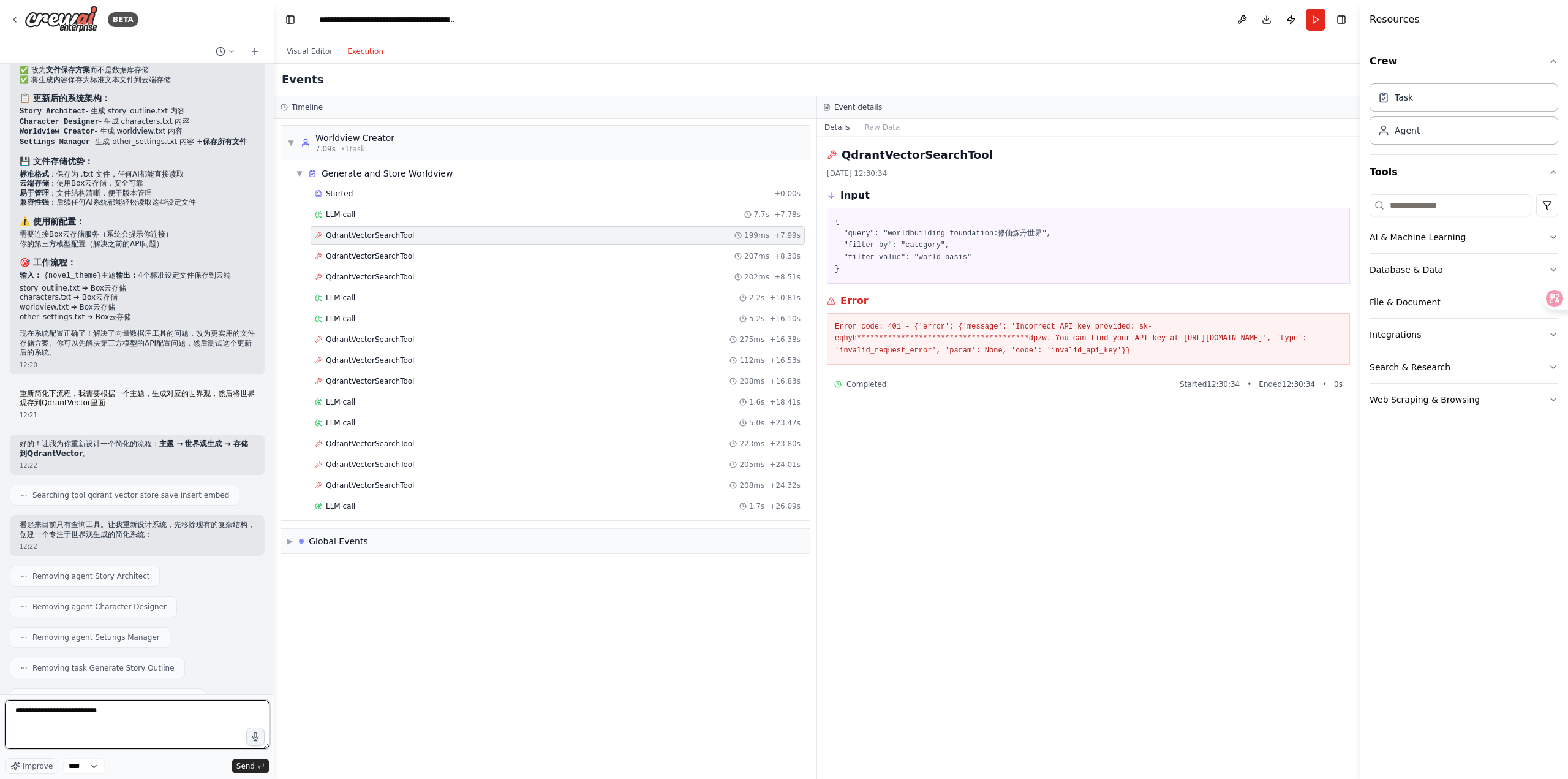
paste textarea "**********"
type textarea "**********"
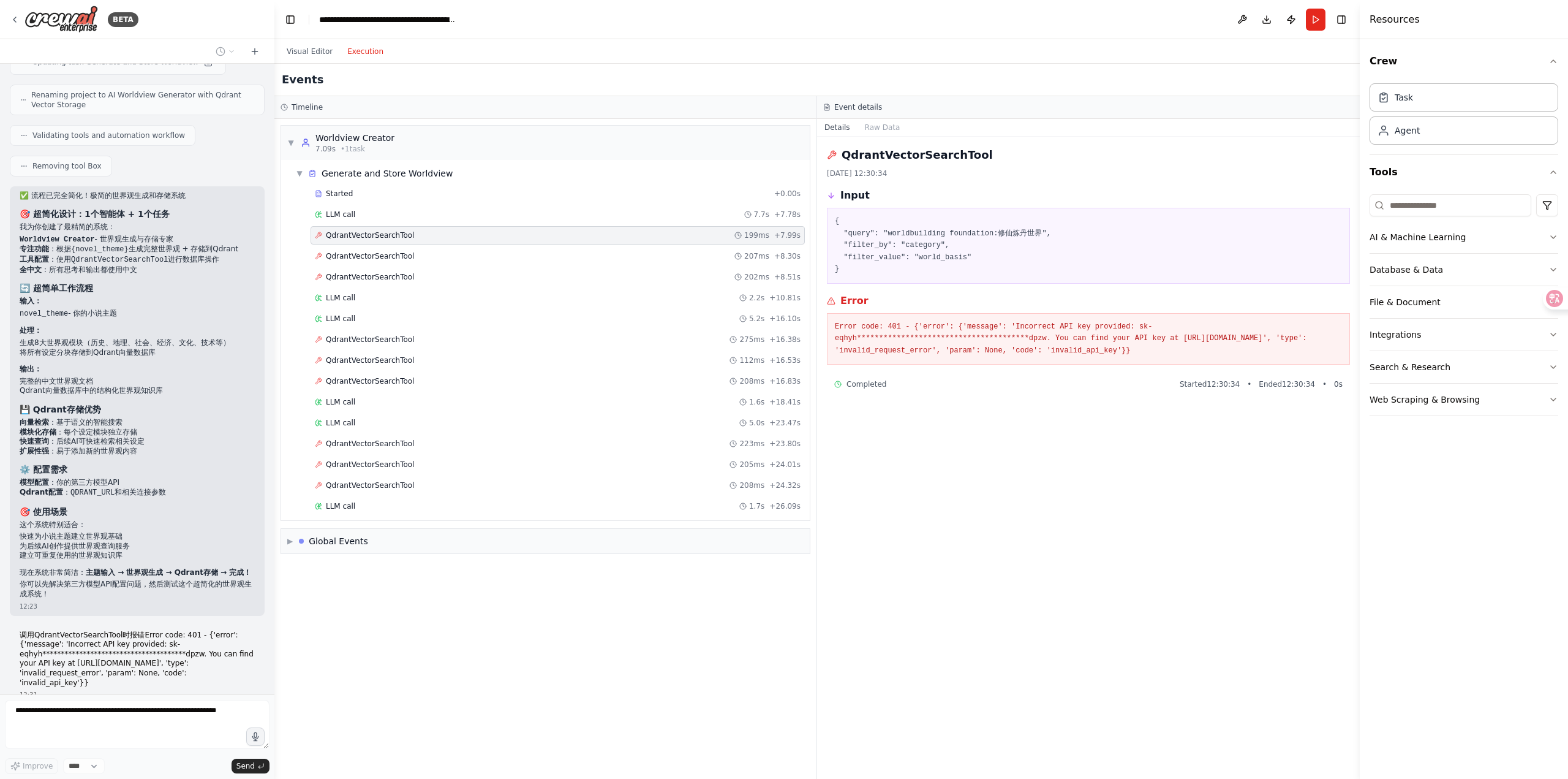
scroll to position [11346, 0]
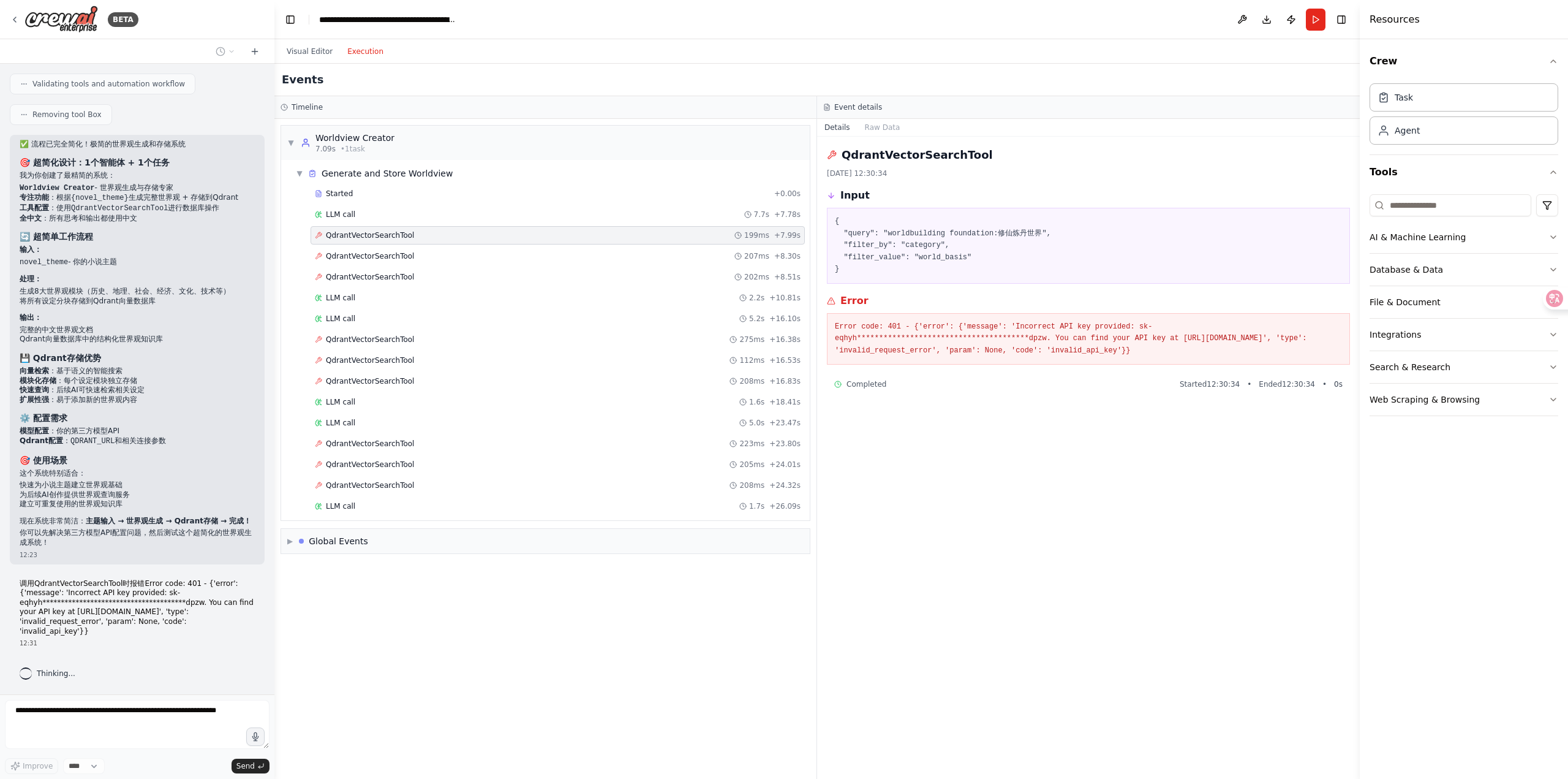
drag, startPoint x: 89, startPoint y: 633, endPoint x: 14, endPoint y: 586, distance: 88.5
click at [14, 586] on div "**********" at bounding box center [137, 614] width 254 height 79
copy p "**********"
click at [184, 676] on div "Thinking..." at bounding box center [137, 673] width 254 height 23
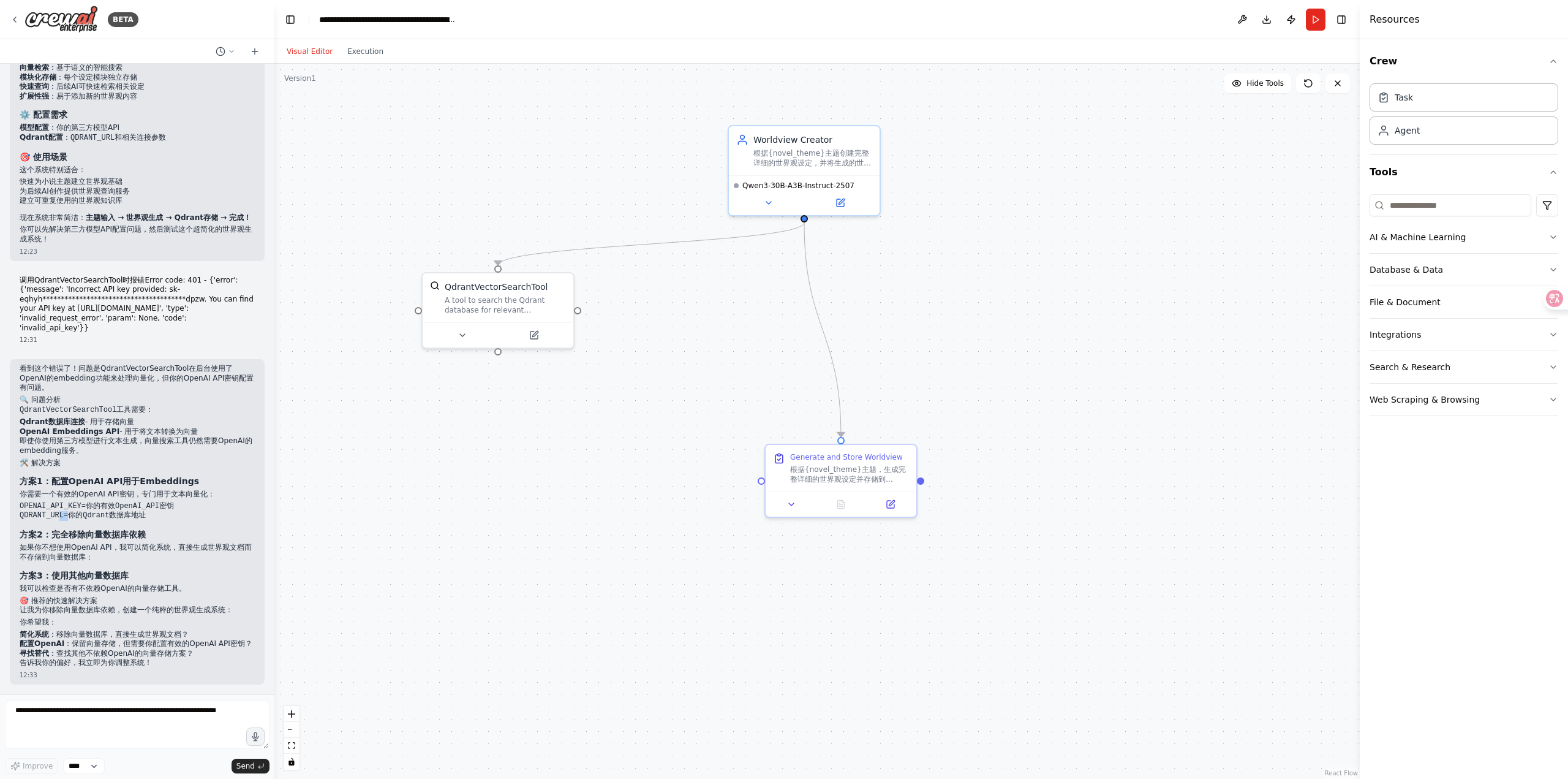
drag, startPoint x: 57, startPoint y: 506, endPoint x: 67, endPoint y: 506, distance: 10.0
click at [67, 506] on code "OPENAI_API_KEY=你的有效OpenAI_API密钥 QDRANT_URL=你的Qdrant数据库地址" at bounding box center [97, 511] width 155 height 19
click at [81, 514] on div "看到这个错误了！问题是QdrantVectorSearchTool在后台使用了OpenAI的embedding功能来处理向量化，但你的OpenAI API密钥…" at bounding box center [137, 516] width 235 height 304
click at [108, 427] on strong "OpenAI Embeddings API" at bounding box center [69, 431] width 100 height 9
click at [1238, 22] on button at bounding box center [1242, 20] width 20 height 23
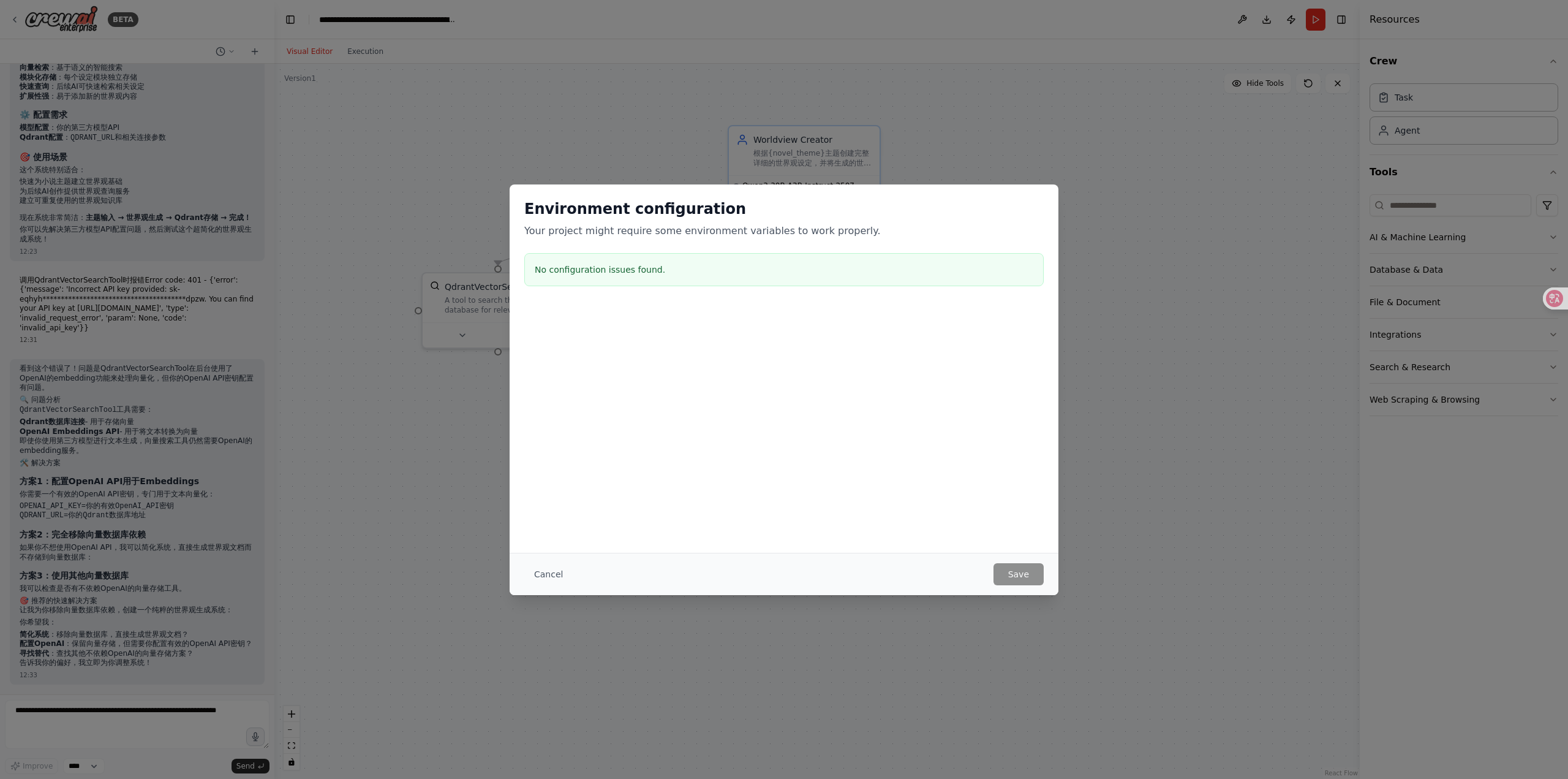
click at [1222, 380] on div "Environment configuration Your project might require some environment variables…" at bounding box center [784, 390] width 1568 height 779
click at [451, 283] on div "Environment configuration Your project might require some environment variables…" at bounding box center [784, 390] width 1568 height 779
click at [551, 574] on button "Cancel" at bounding box center [548, 573] width 48 height 23
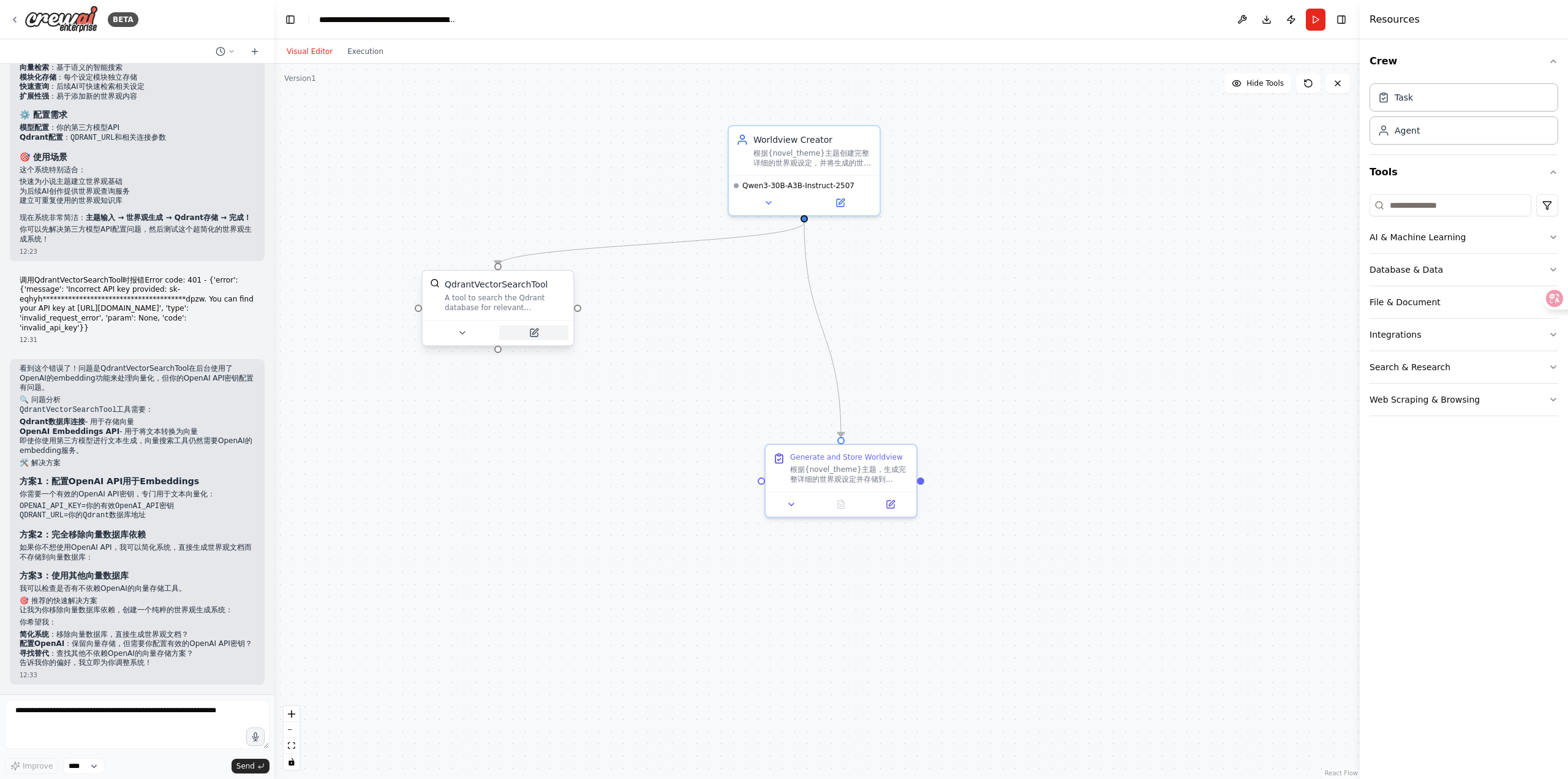
click at [515, 329] on button at bounding box center [533, 332] width 69 height 15
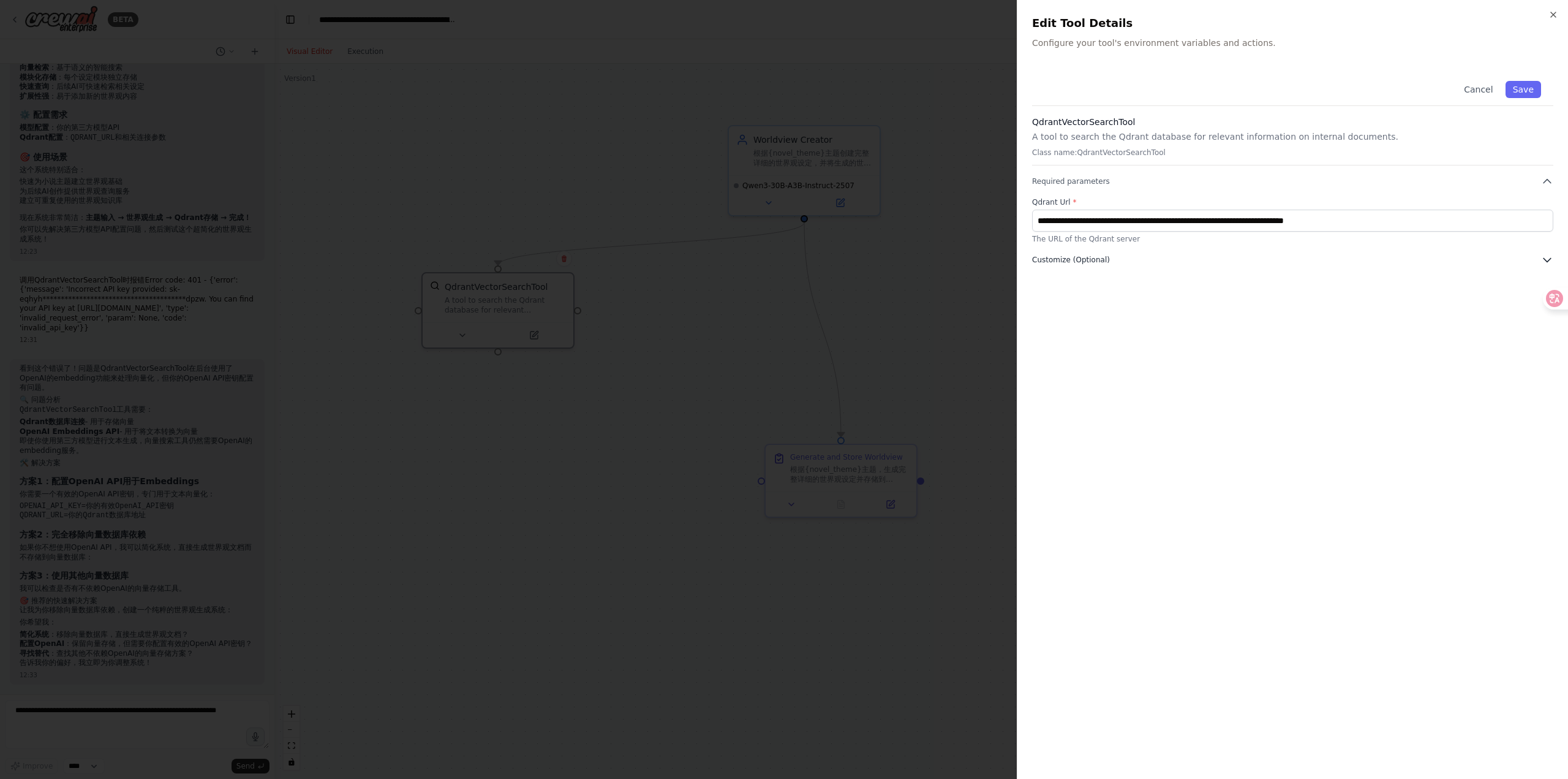
click at [1079, 256] on span "Customize (Optional)" at bounding box center [1071, 259] width 78 height 10
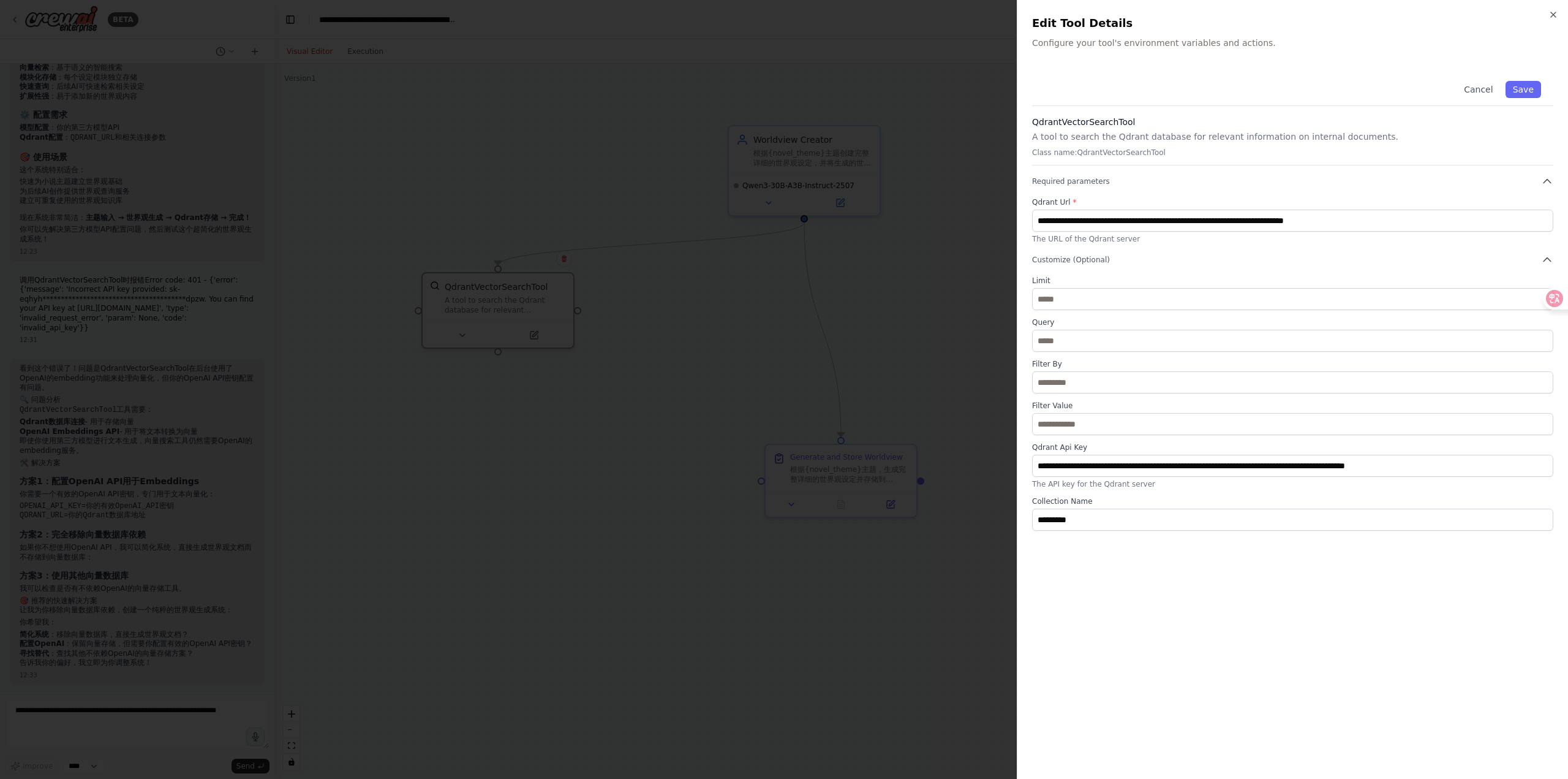
click at [827, 363] on div at bounding box center [784, 390] width 1568 height 779
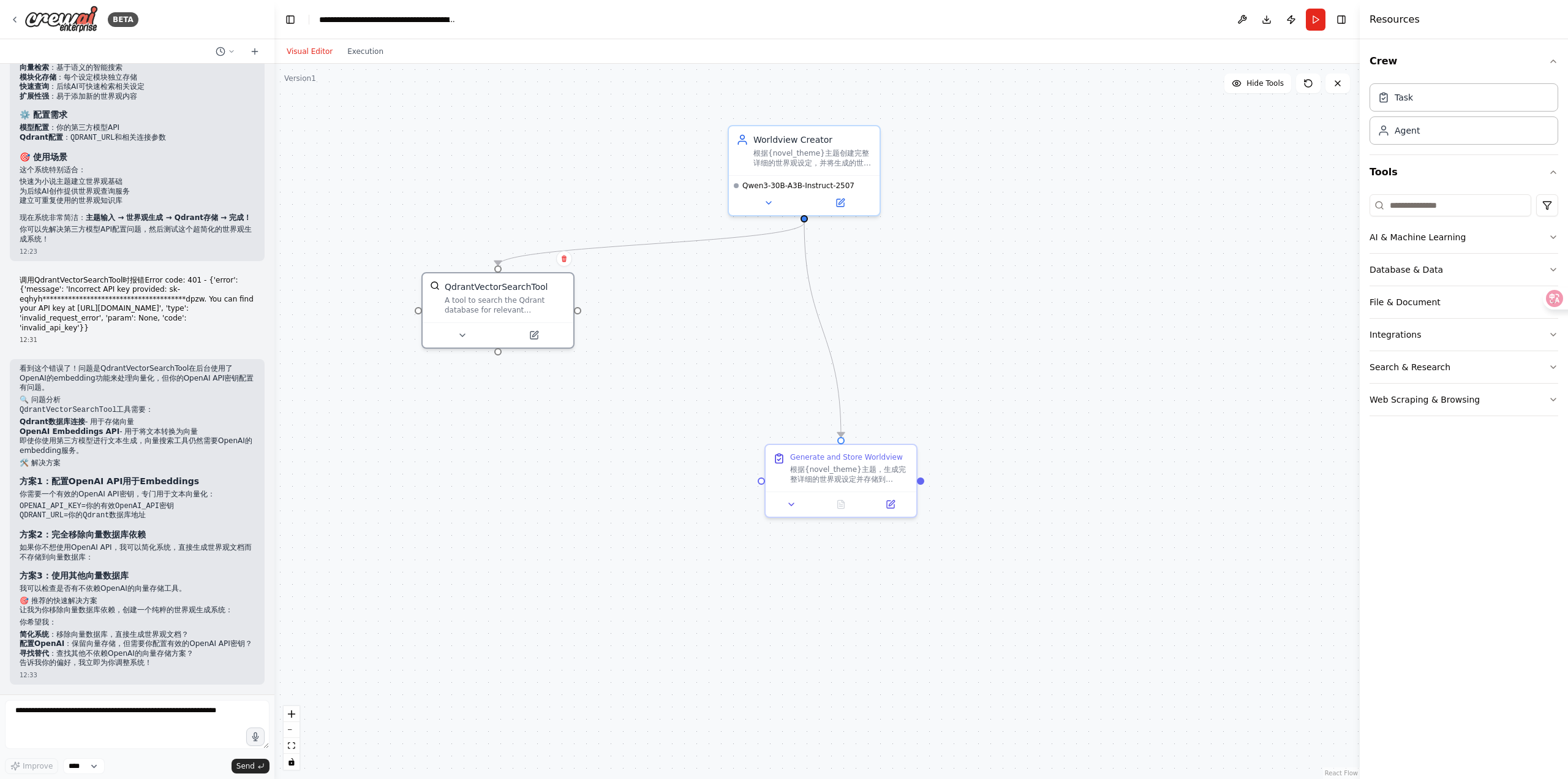
scroll to position [11659, 0]
click at [546, 335] on button at bounding box center [533, 332] width 69 height 15
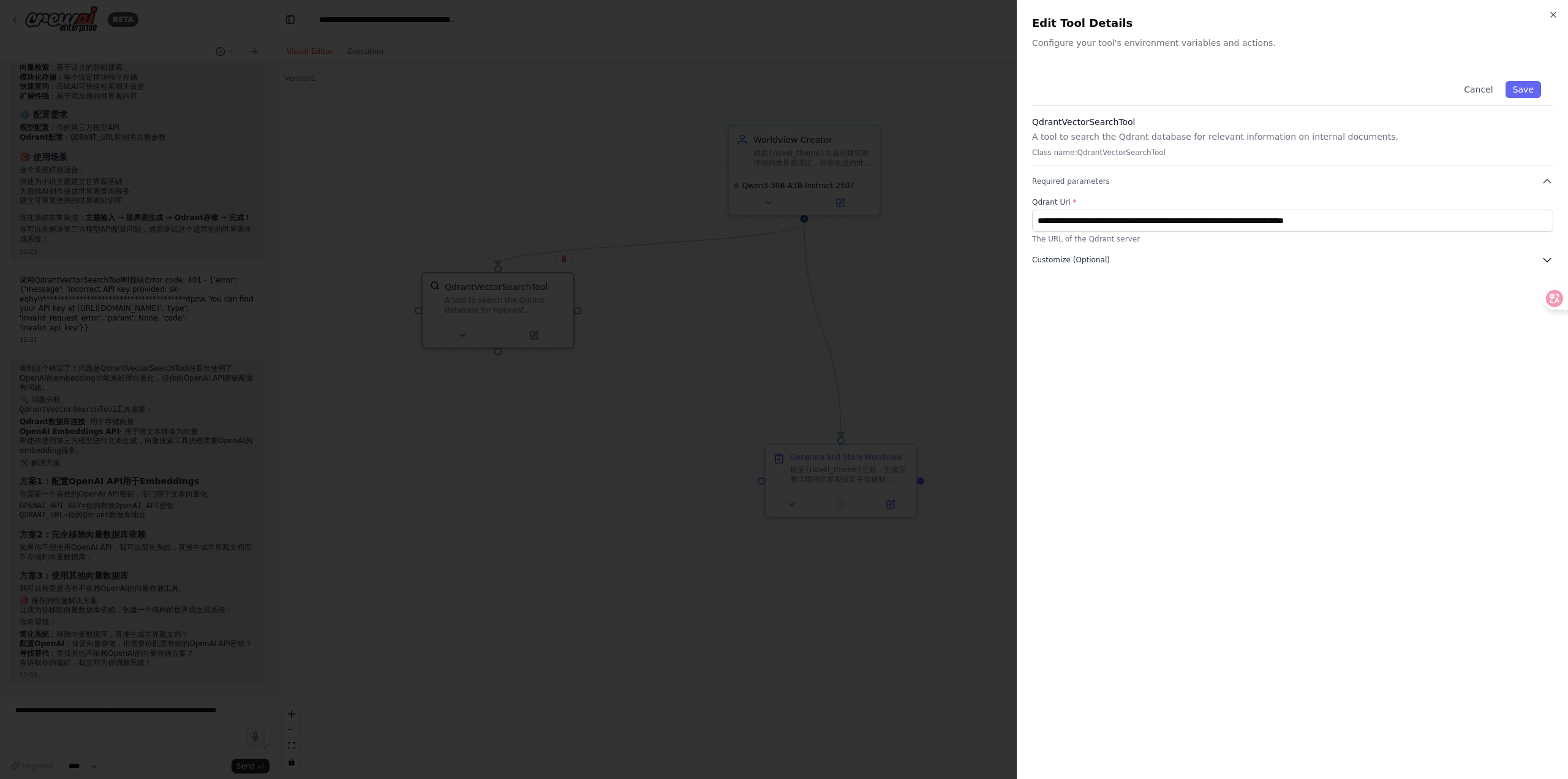
click at [1055, 264] on button "Customize (Optional)" at bounding box center [1292, 259] width 521 height 13
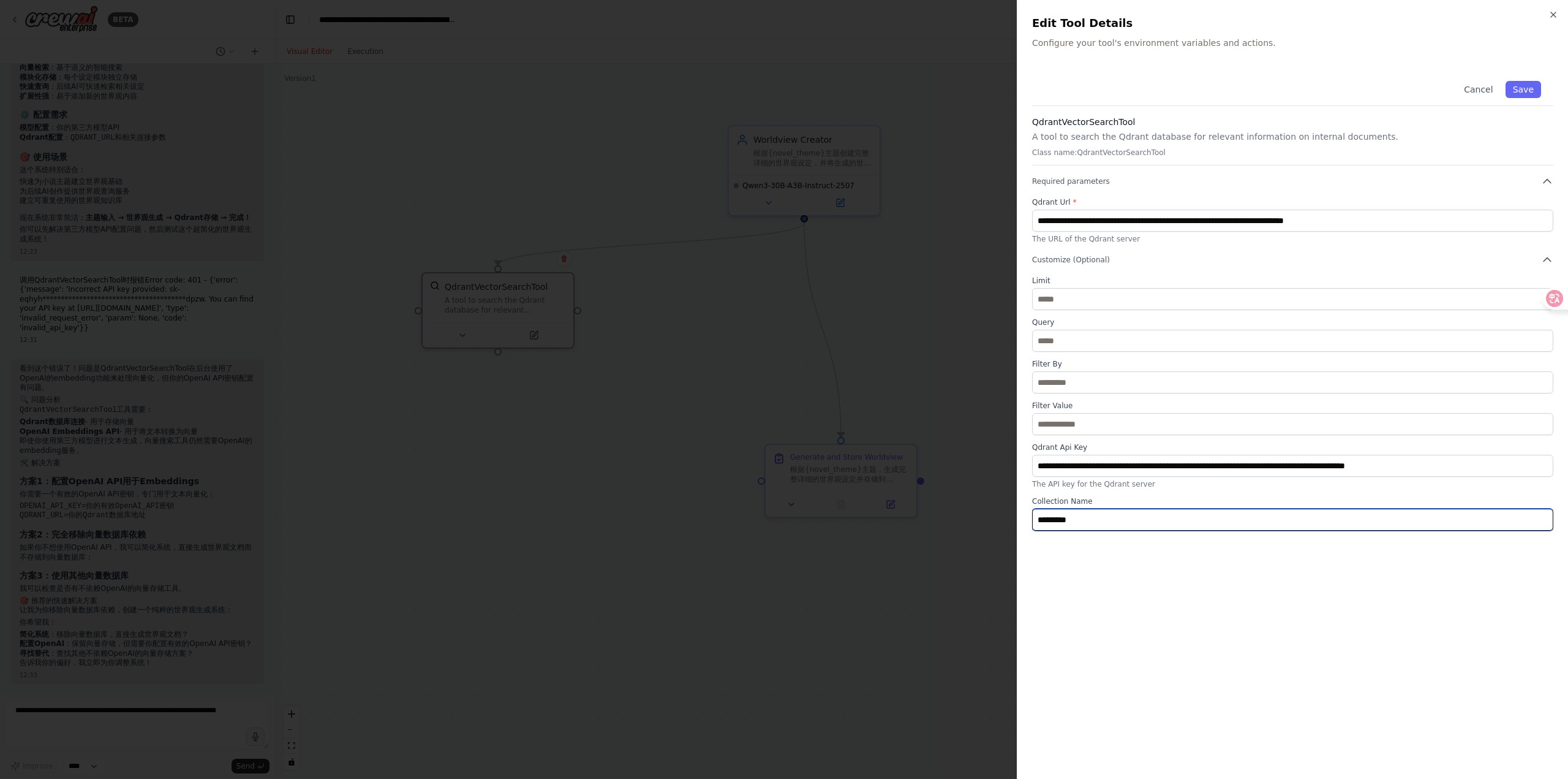
click at [1109, 521] on input "*********" at bounding box center [1292, 520] width 521 height 23
click at [1523, 79] on div "Cancel Save" at bounding box center [1292, 87] width 521 height 37
click at [1521, 88] on button "Save" at bounding box center [1523, 90] width 35 height 18
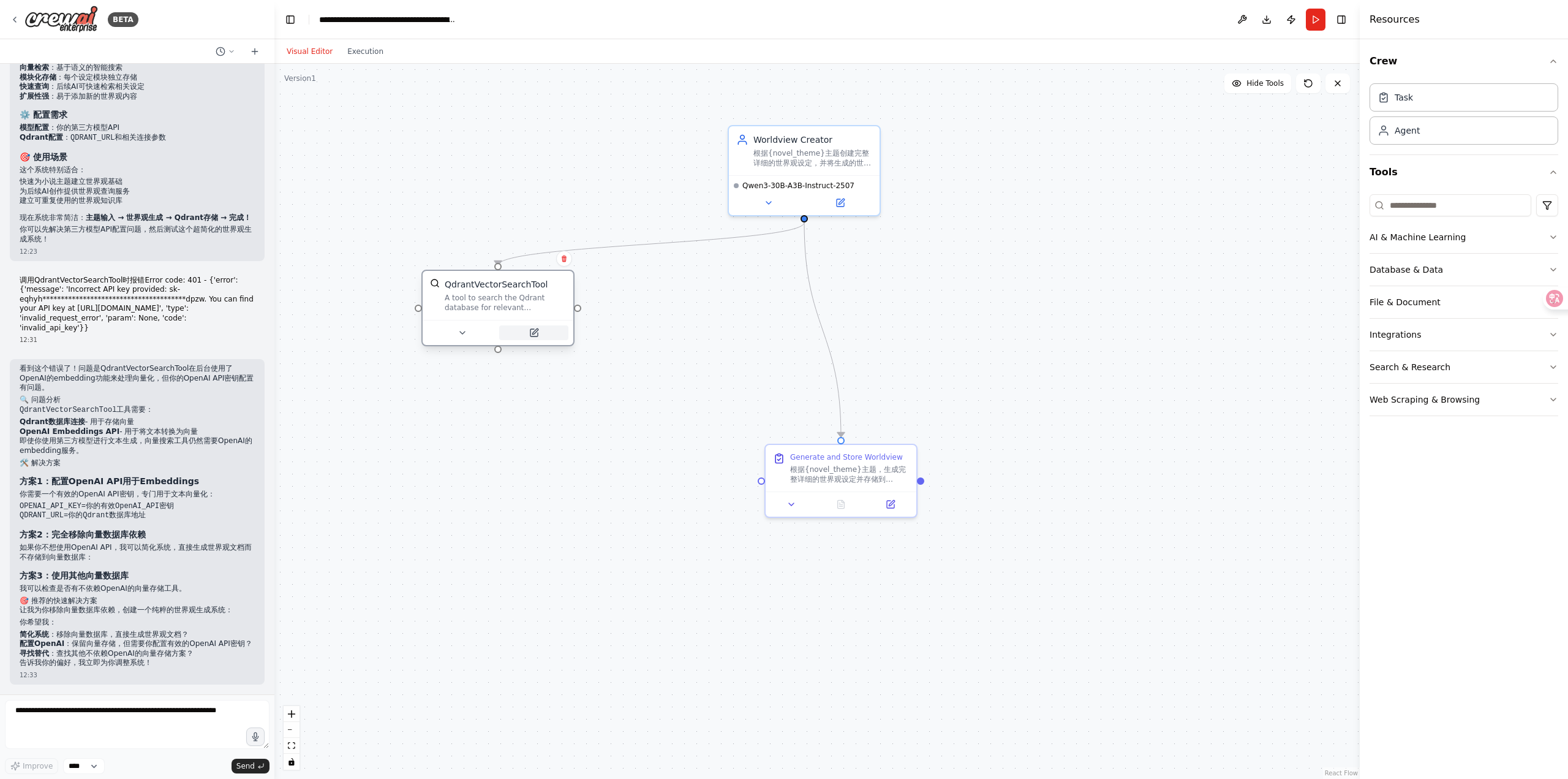
click at [540, 335] on button at bounding box center [533, 332] width 69 height 15
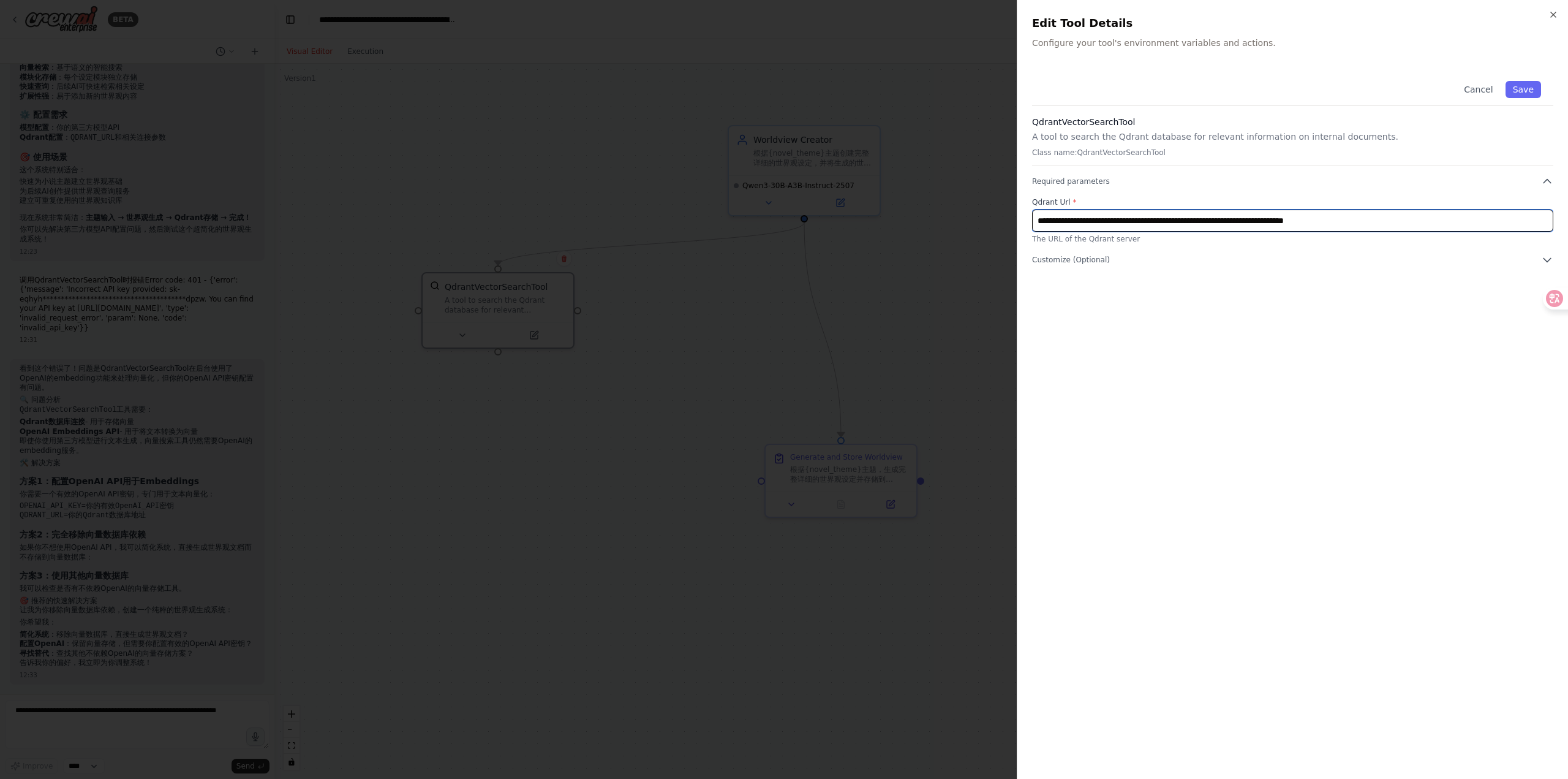
click at [1264, 227] on input "**********" at bounding box center [1292, 220] width 521 height 23
click at [1067, 262] on span "Customize (Optional)" at bounding box center [1071, 259] width 78 height 10
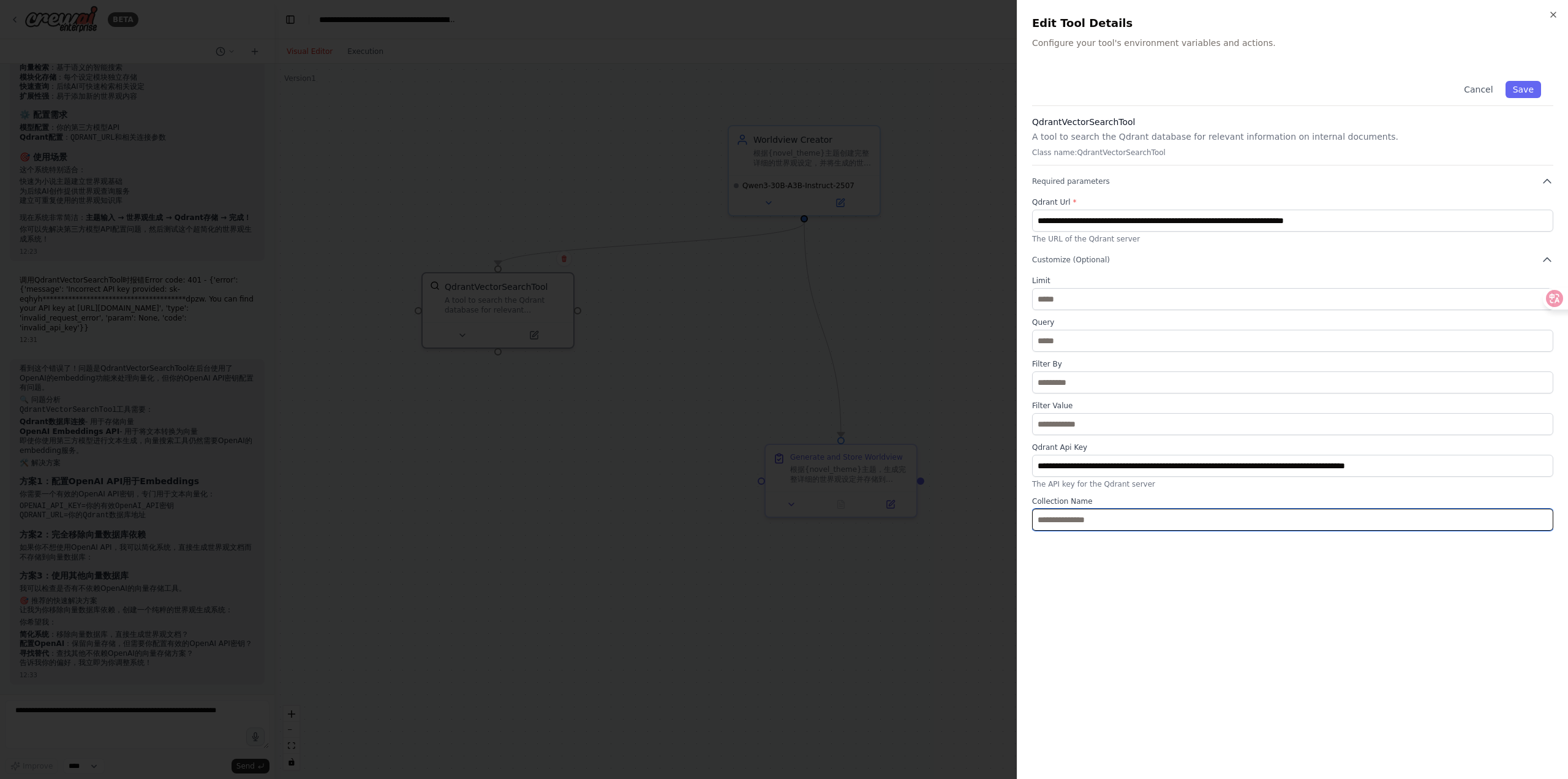
click at [1128, 515] on input "text" at bounding box center [1292, 520] width 521 height 23
paste input "*********"
type input "*********"
drag, startPoint x: 1525, startPoint y: 86, endPoint x: 1502, endPoint y: 99, distance: 26.4
click at [1525, 86] on button "Save" at bounding box center [1523, 90] width 35 height 18
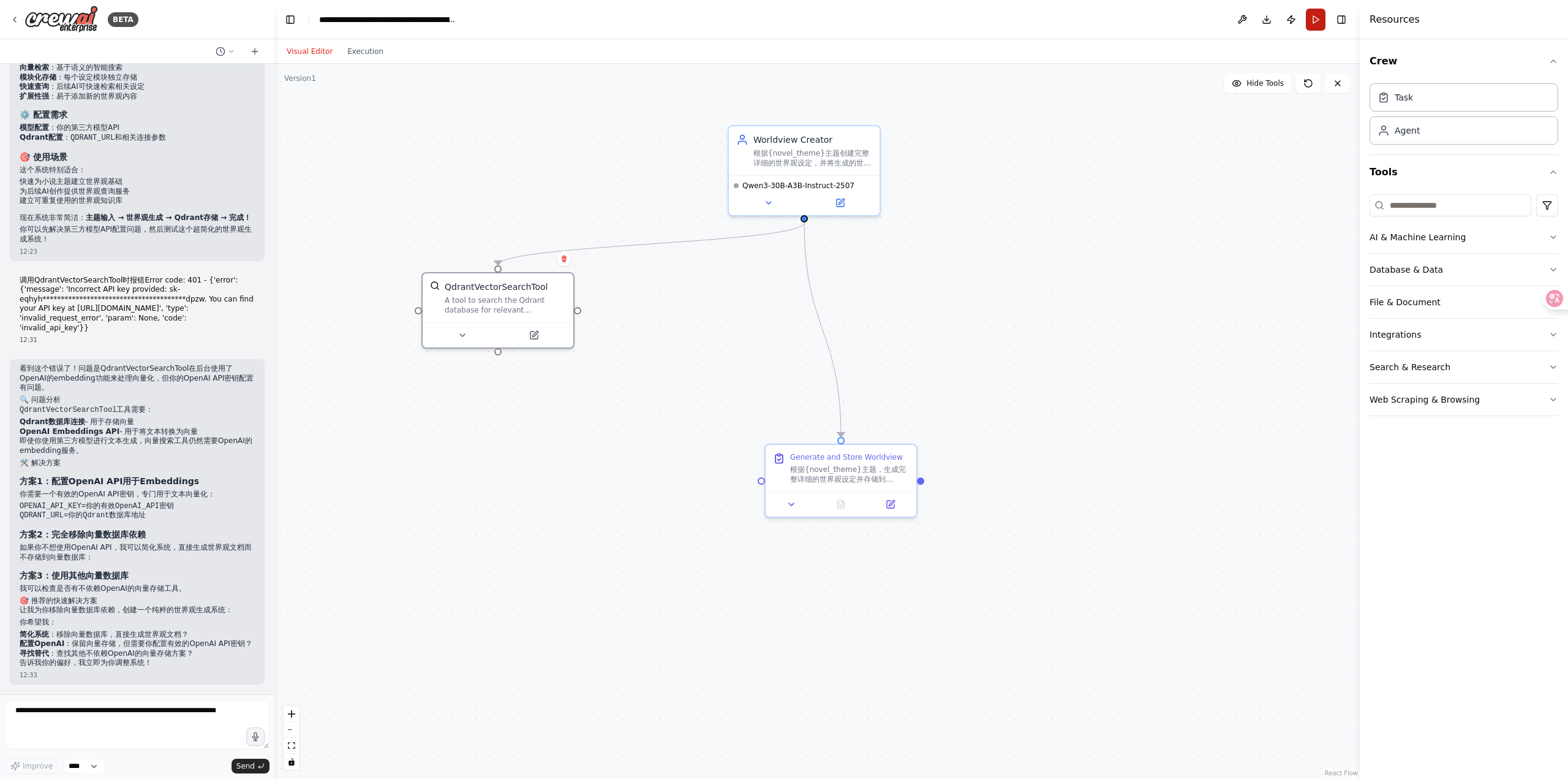
click at [1320, 23] on button "Run" at bounding box center [1316, 20] width 20 height 23
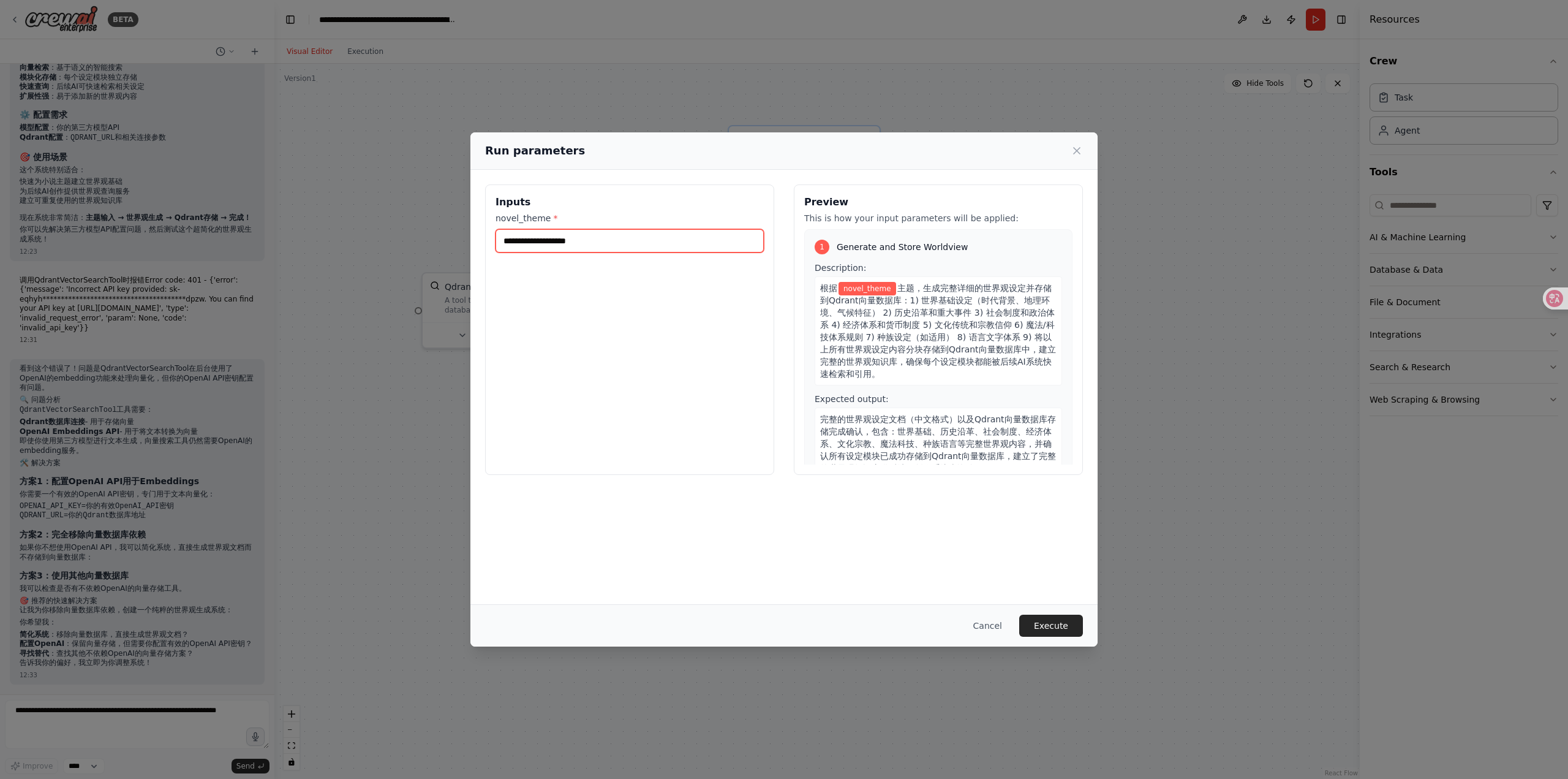
click at [560, 244] on input "novel_theme *" at bounding box center [630, 241] width 268 height 23
type input "****"
click at [1053, 615] on button "Execute" at bounding box center [1051, 625] width 64 height 23
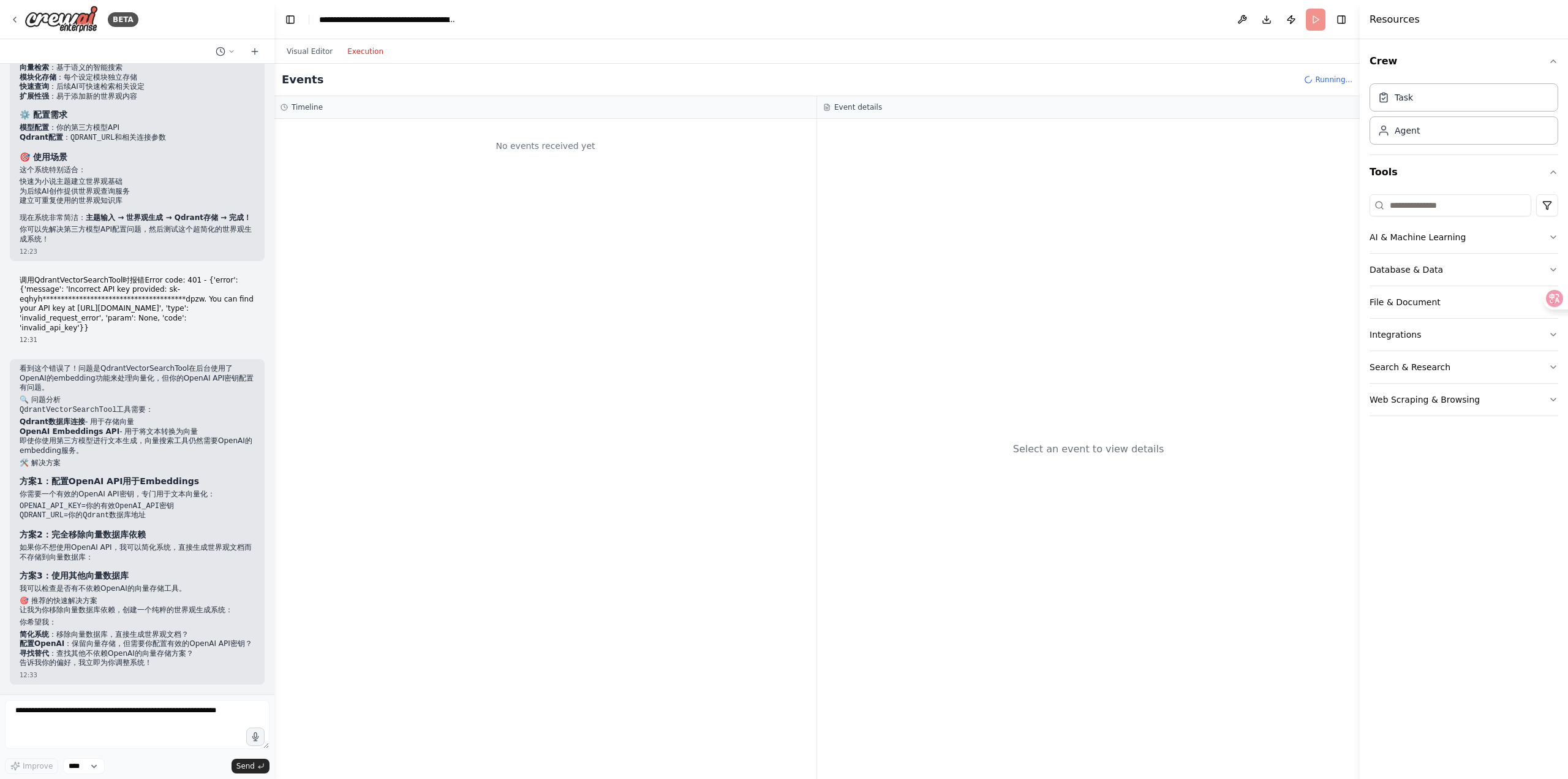
click at [339, 54] on button "Execution" at bounding box center [365, 51] width 51 height 15
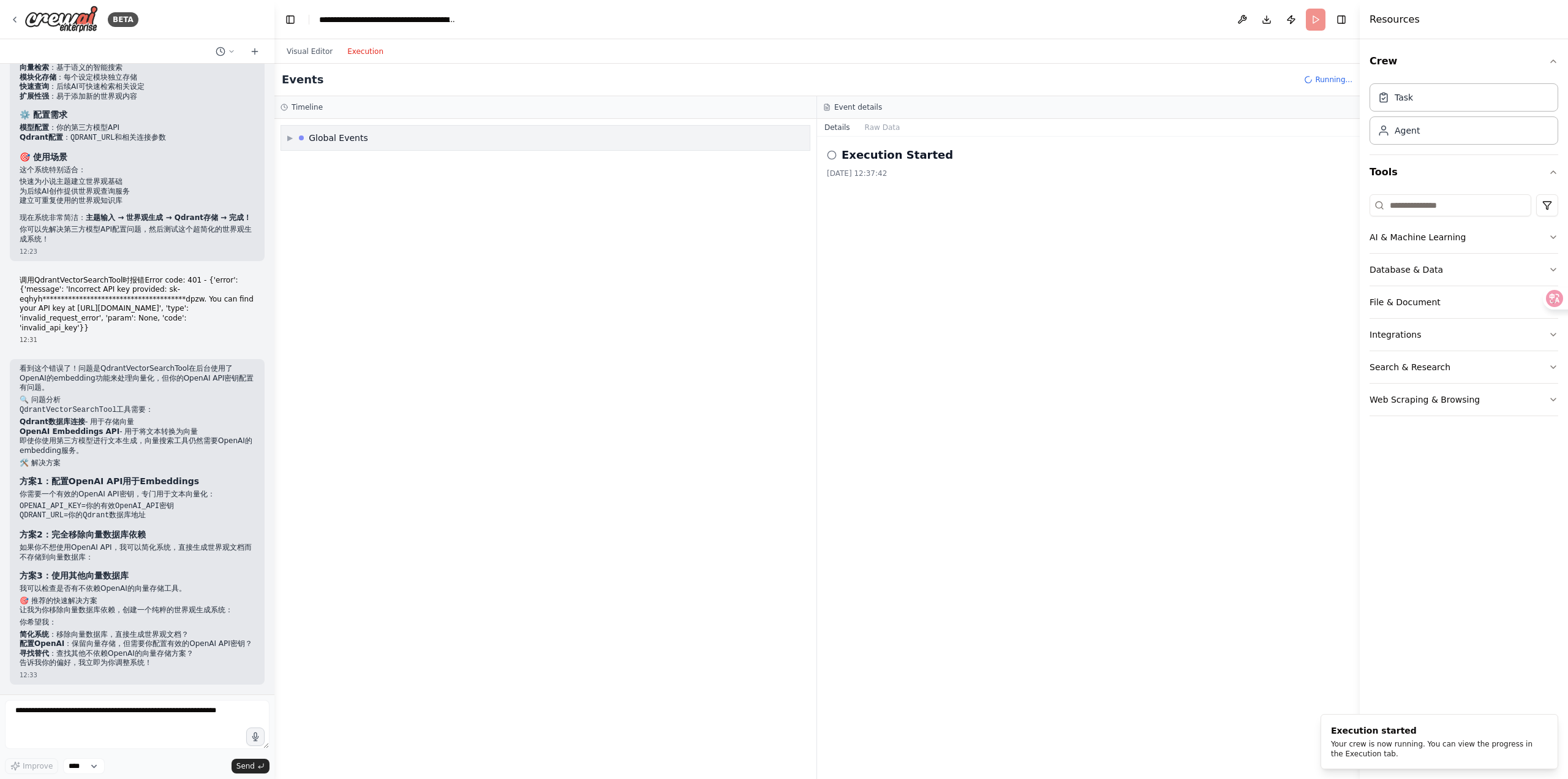
click at [349, 134] on div "Global Events" at bounding box center [338, 138] width 60 height 13
click at [350, 135] on div "Global Events" at bounding box center [338, 138] width 60 height 13
click at [375, 211] on div "▶ Global Events" at bounding box center [545, 448] width 542 height 660
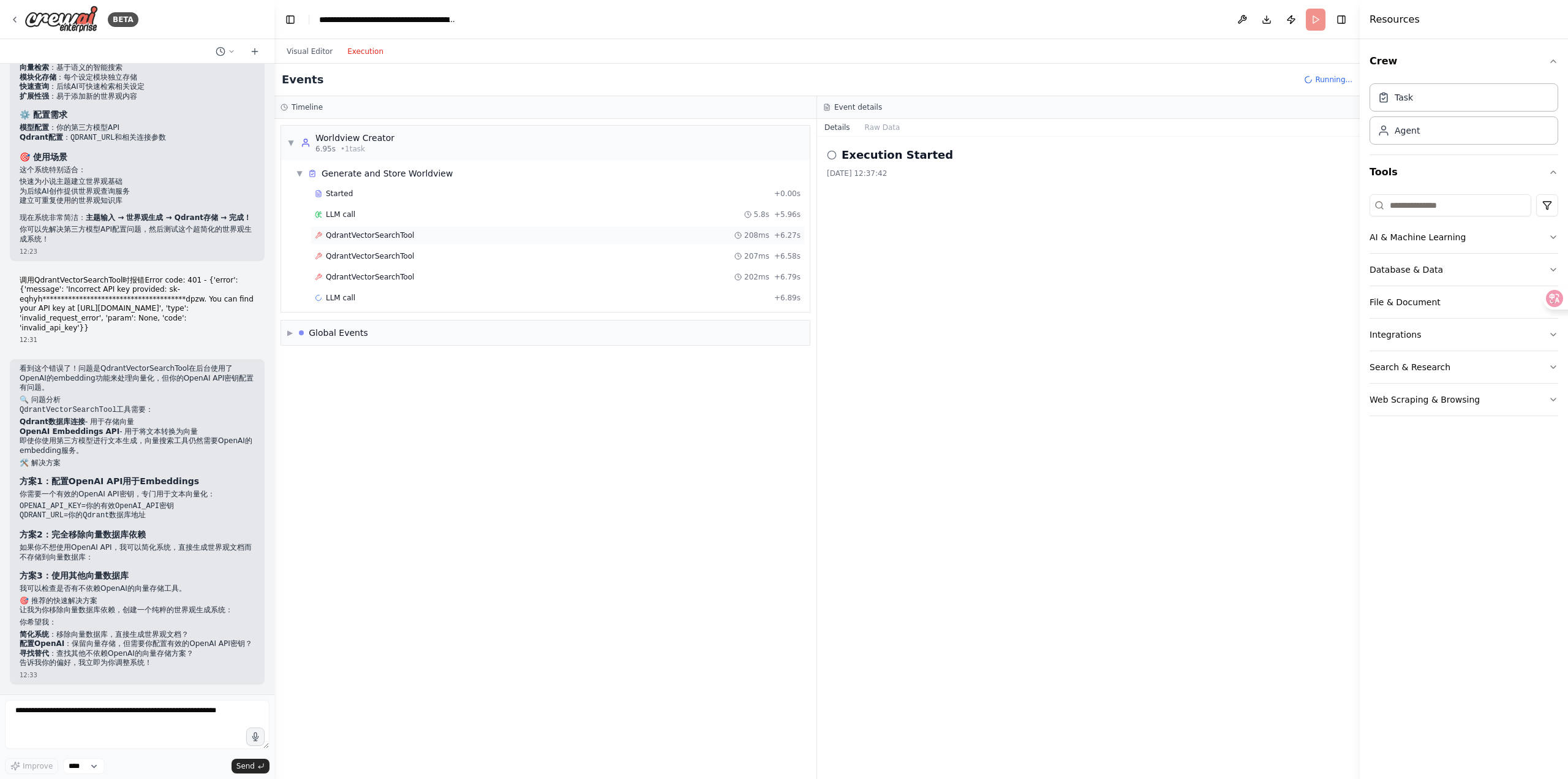
click at [394, 235] on span "QdrantVectorSearchTool" at bounding box center [370, 235] width 88 height 10
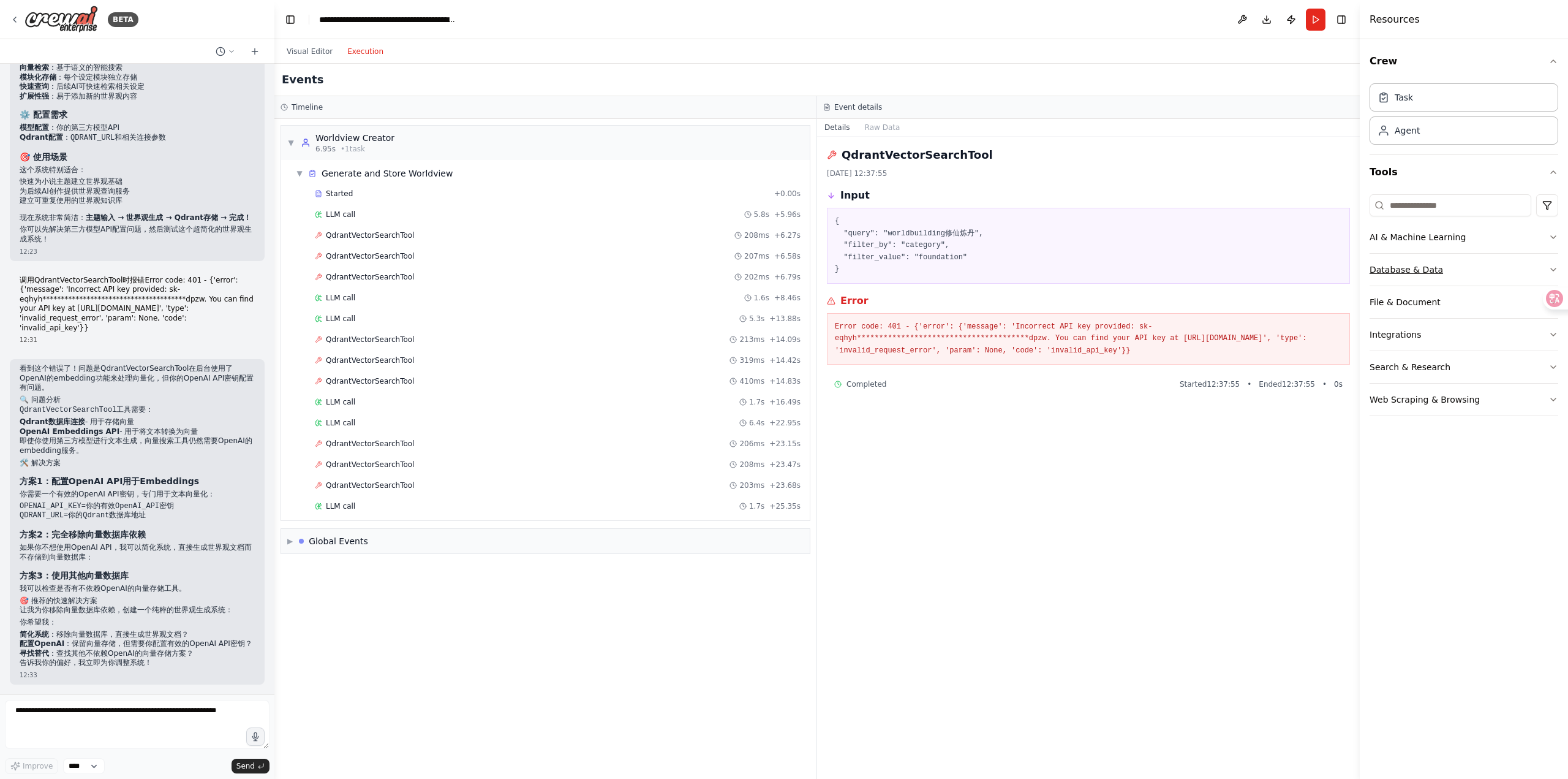
click at [1443, 273] on button "Database & Data" at bounding box center [1463, 269] width 189 height 32
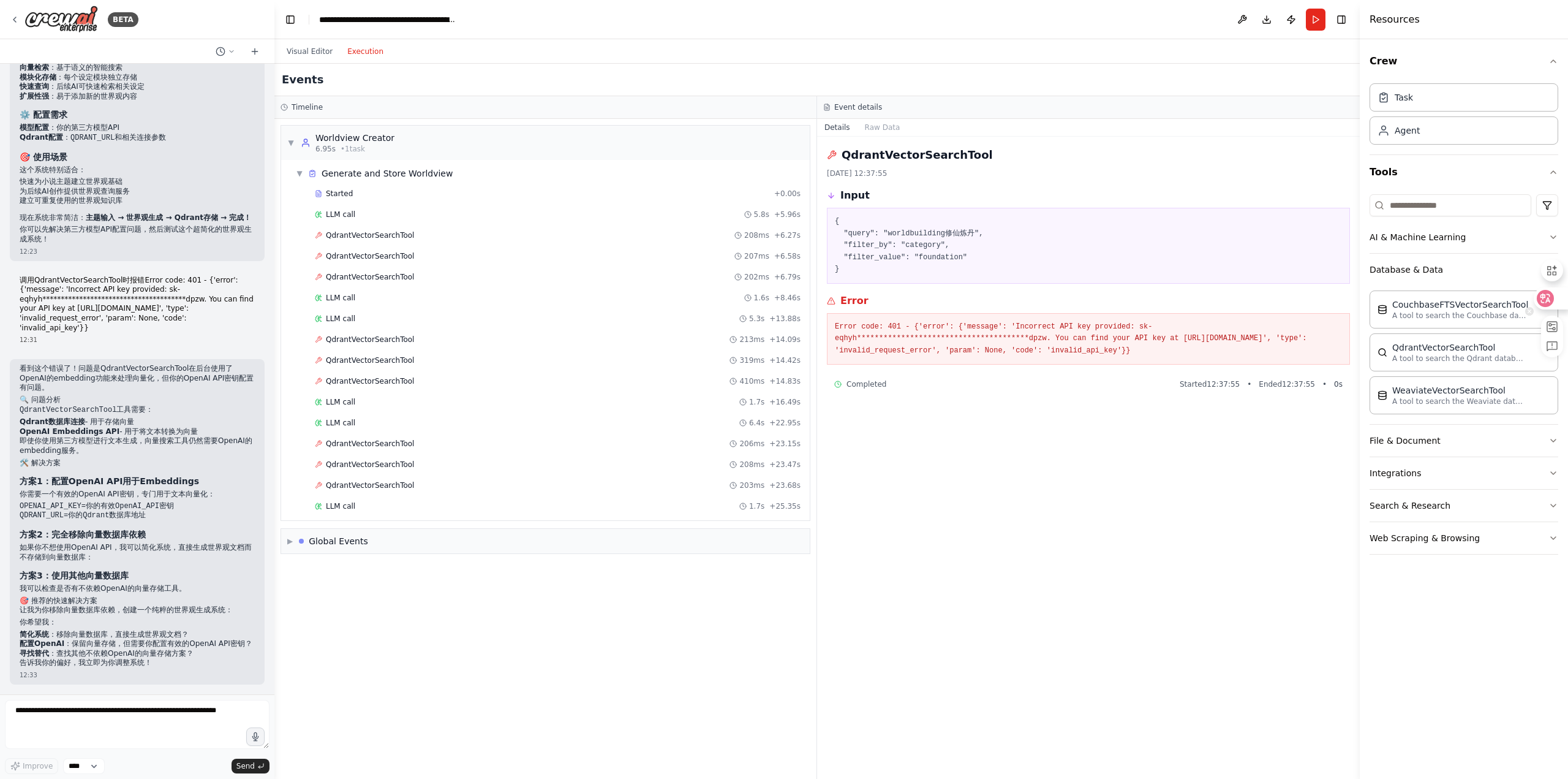
click at [1553, 307] on div at bounding box center [1550, 298] width 33 height 23
click at [1464, 320] on div "CouchbaseFTSVectorSearchTool 一种工具，用于在 Couchbase 数据库中搜索有关内部文档的相关信息。" at bounding box center [1463, 308] width 189 height 38
click at [1418, 392] on font "Weaviate 矢量搜索工具" at bounding box center [1439, 390] width 94 height 10
click at [1410, 307] on div "CouchbaseFTSVectorSearchTool" at bounding box center [1459, 303] width 136 height 13
click at [1554, 304] on circle at bounding box center [1551, 303] width 7 height 7
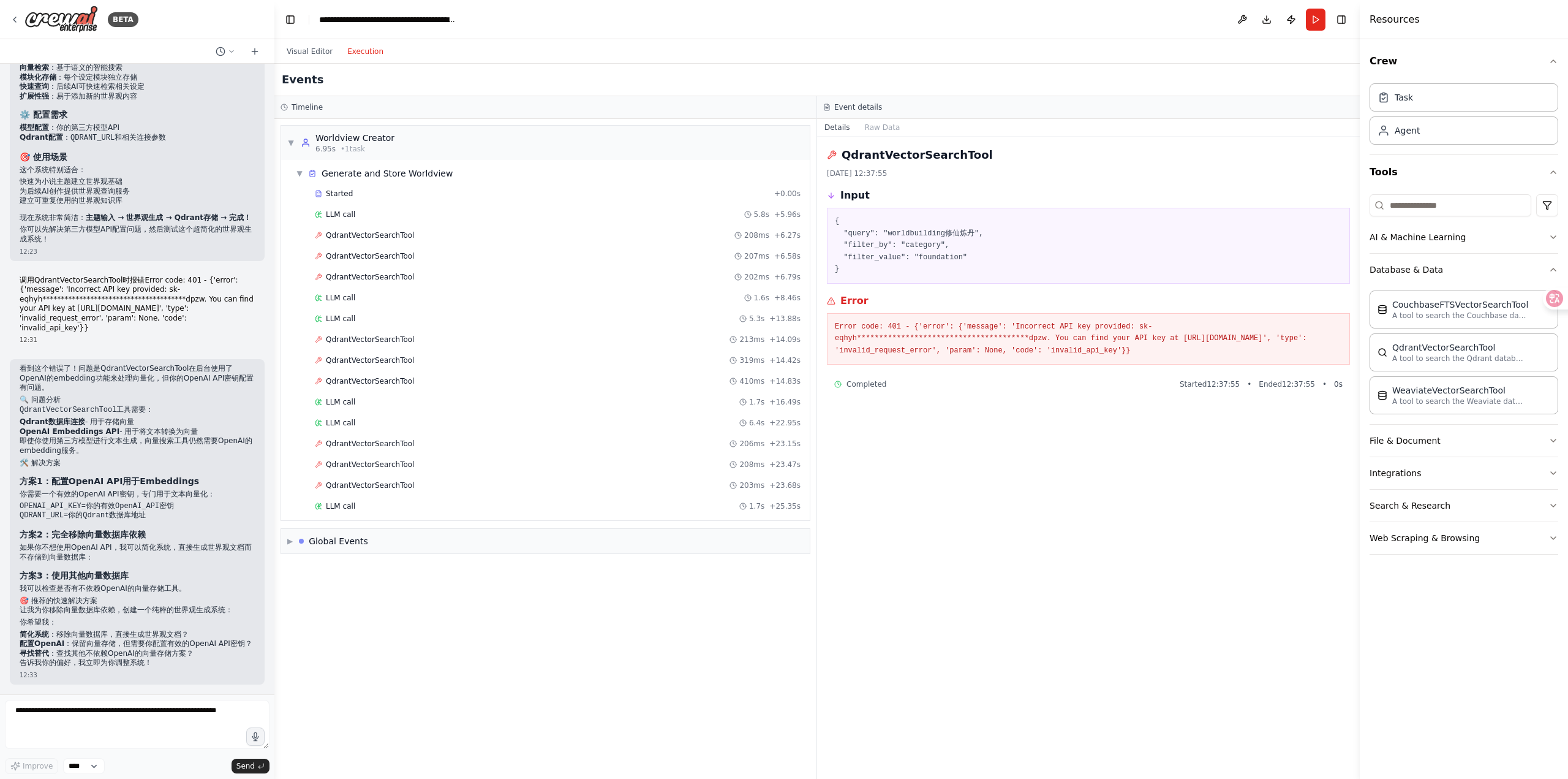
click at [311, 43] on div "Visual Editor Execution" at bounding box center [335, 51] width 112 height 24
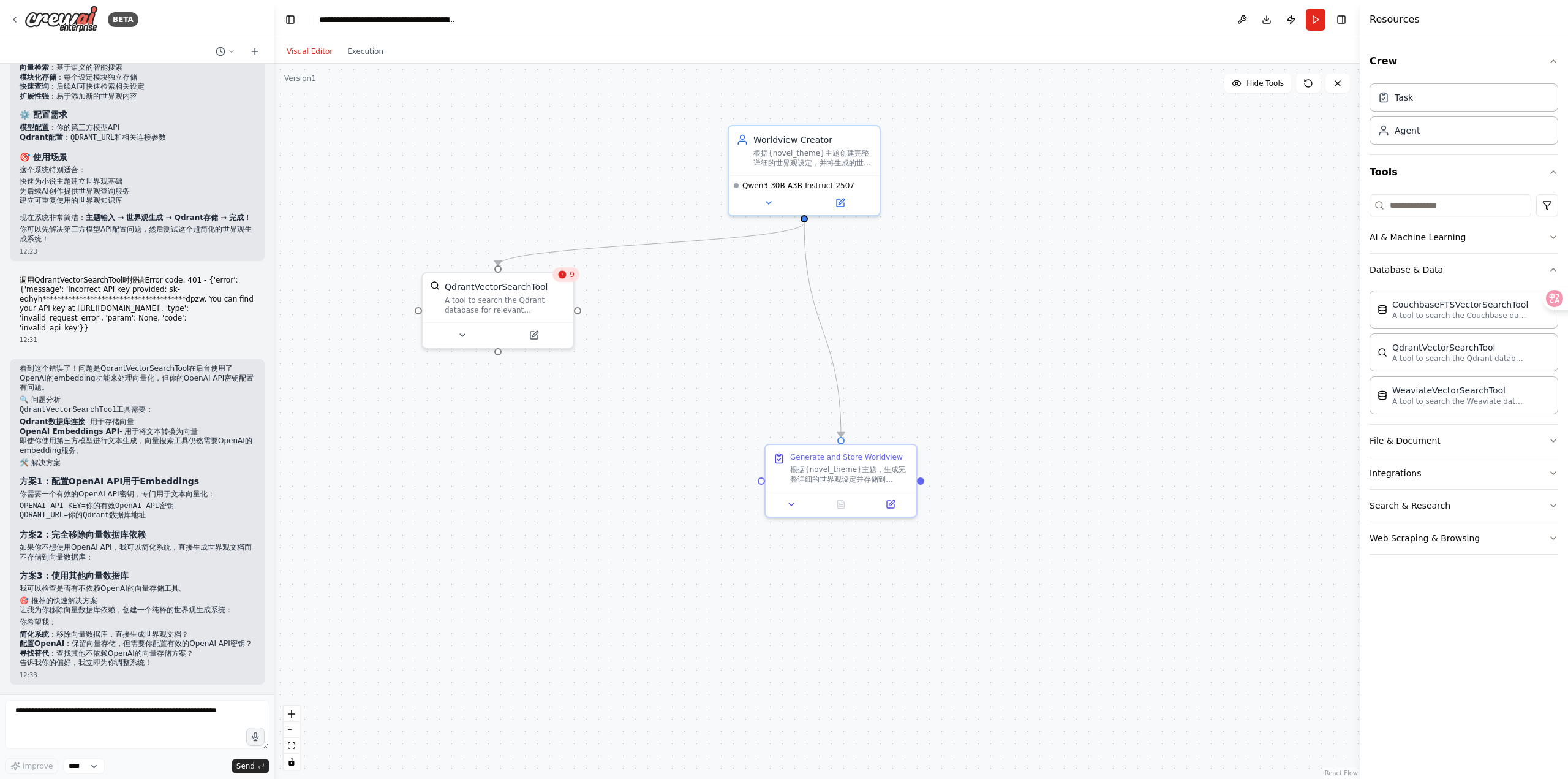
click at [311, 47] on button "Visual Editor" at bounding box center [309, 51] width 61 height 15
click at [632, 520] on icon at bounding box center [632, 517] width 8 height 8
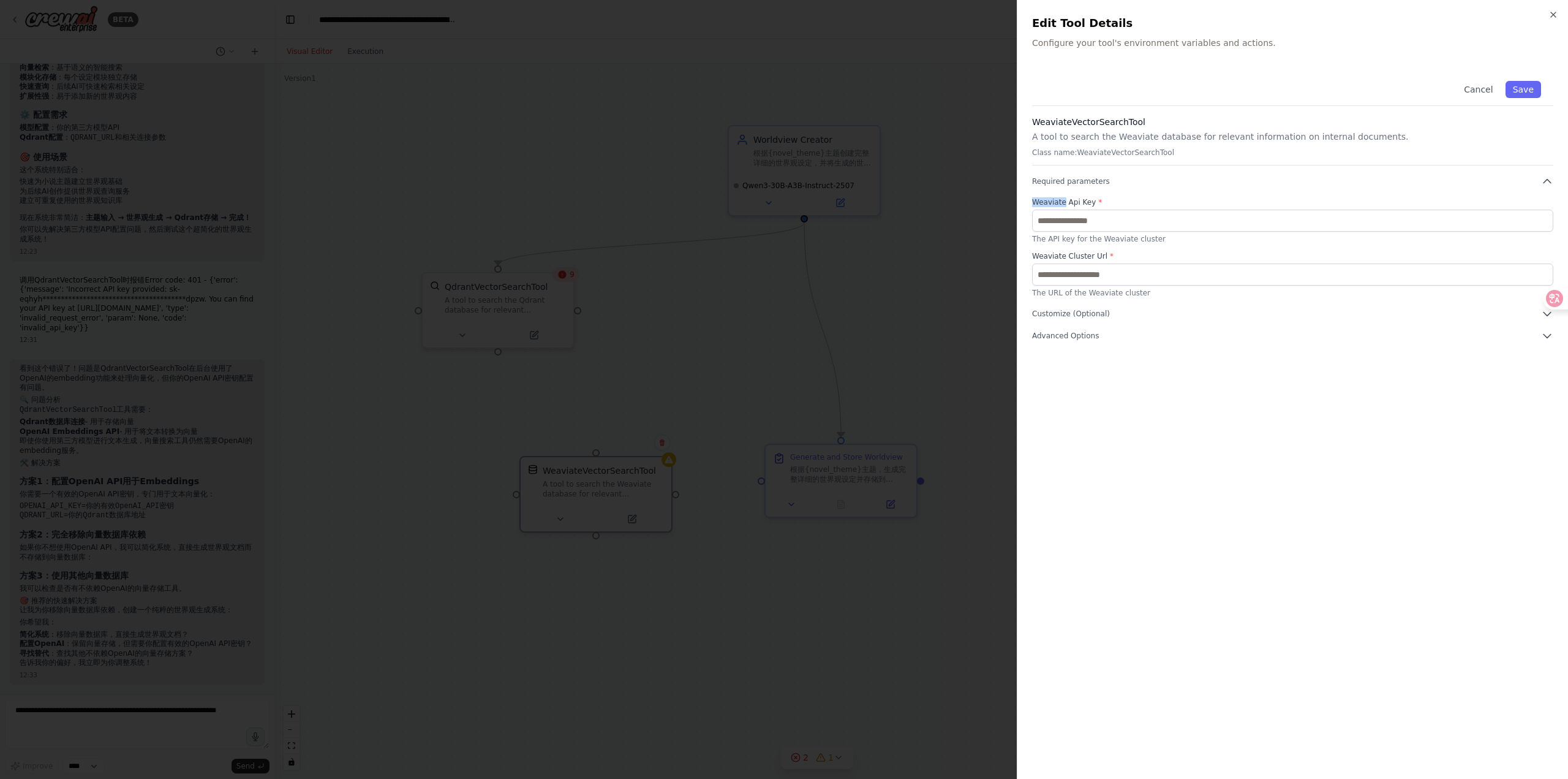
drag, startPoint x: 1028, startPoint y: 198, endPoint x: 1065, endPoint y: 205, distance: 37.7
click at [1065, 205] on div "Close Edit Tool Details Configure your tool's environment variables and actions…" at bounding box center [1291, 390] width 551 height 779
copy label "Weaviate"
click at [1547, 295] on icon at bounding box center [1546, 298] width 11 height 10
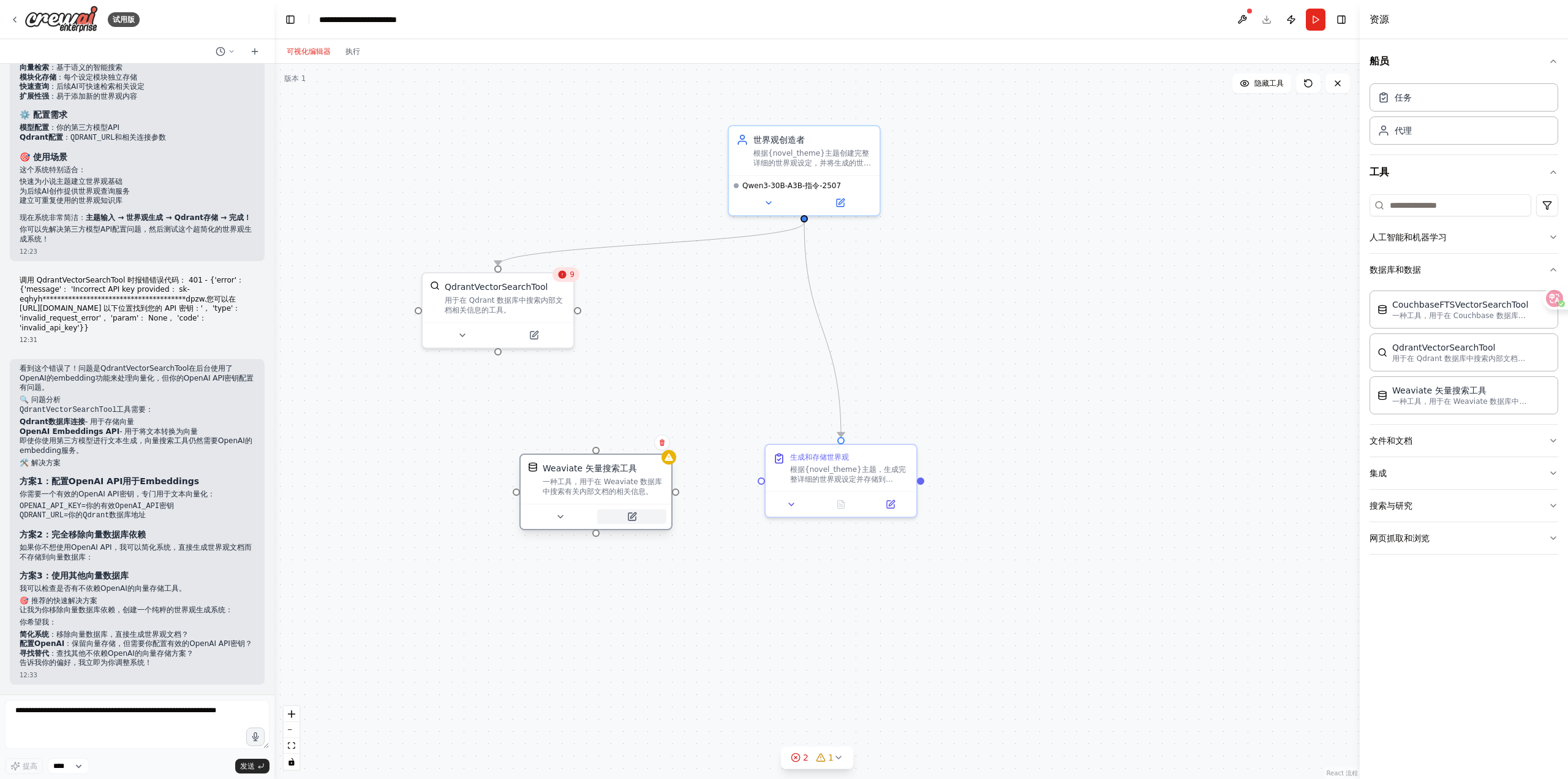
click at [638, 523] on button at bounding box center [631, 516] width 69 height 15
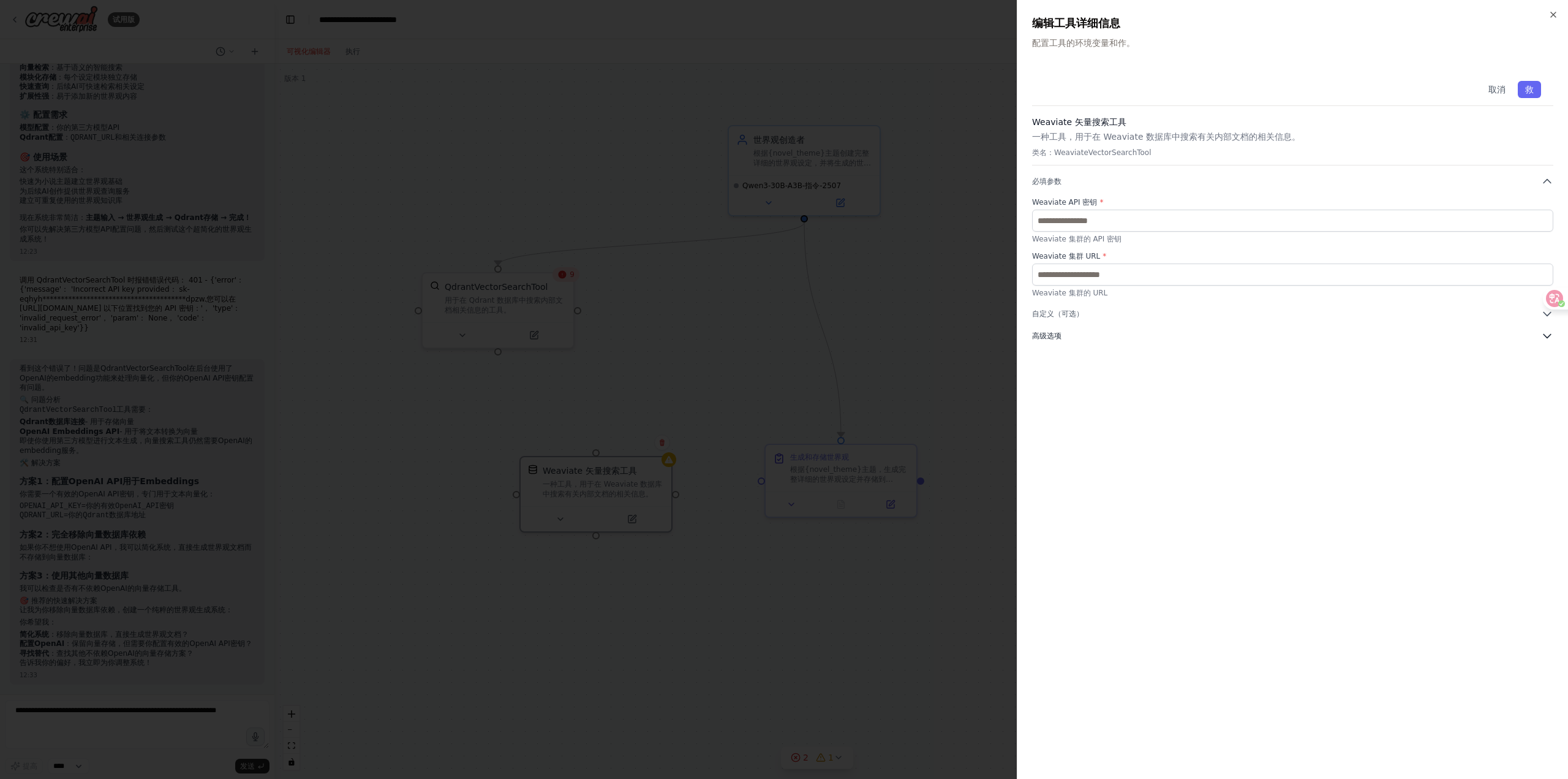
click at [1060, 336] on font "高级选项" at bounding box center [1047, 336] width 29 height 9
click at [958, 334] on div at bounding box center [784, 390] width 1568 height 779
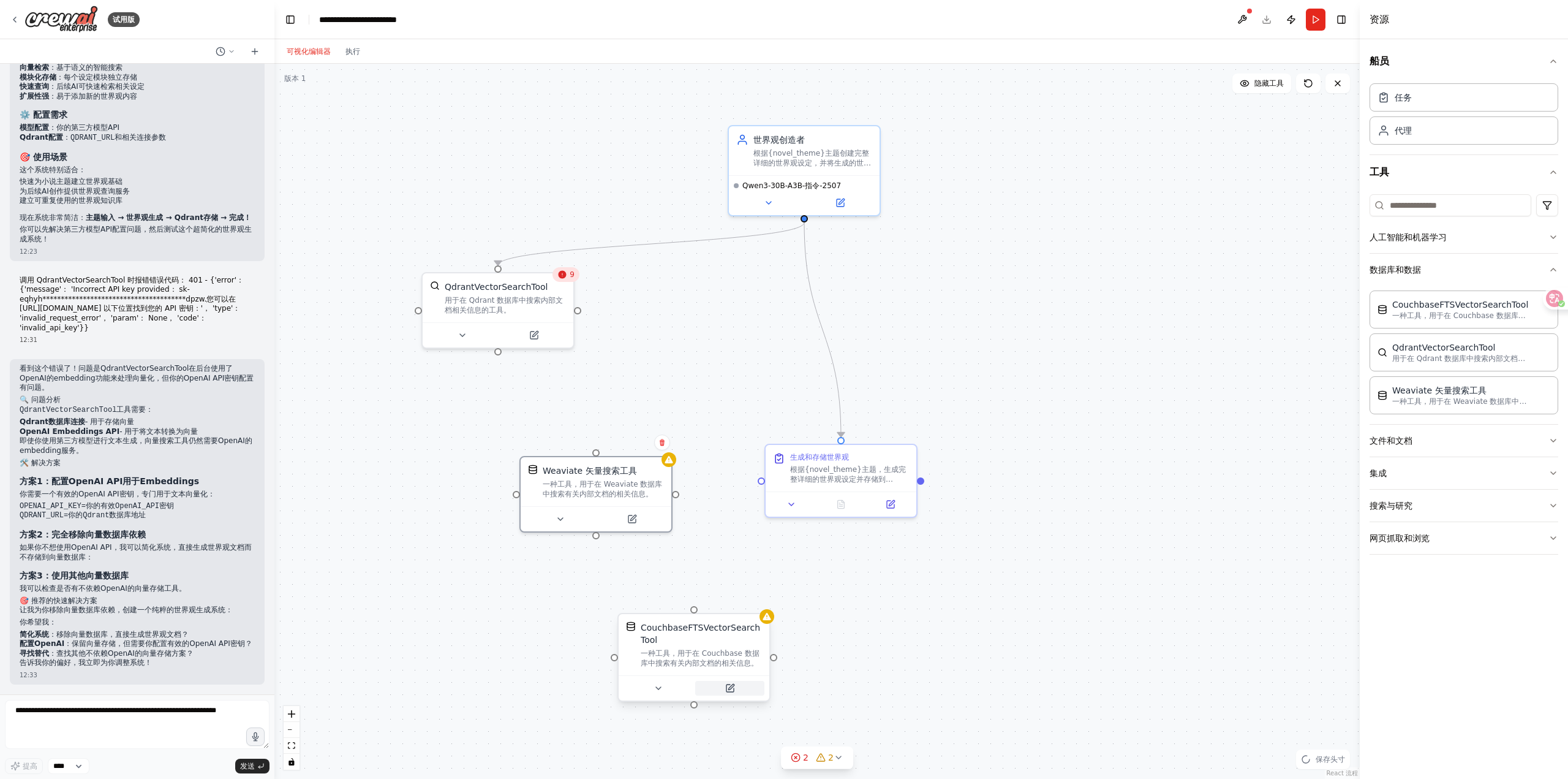
click at [733, 686] on icon at bounding box center [731, 687] width 6 height 6
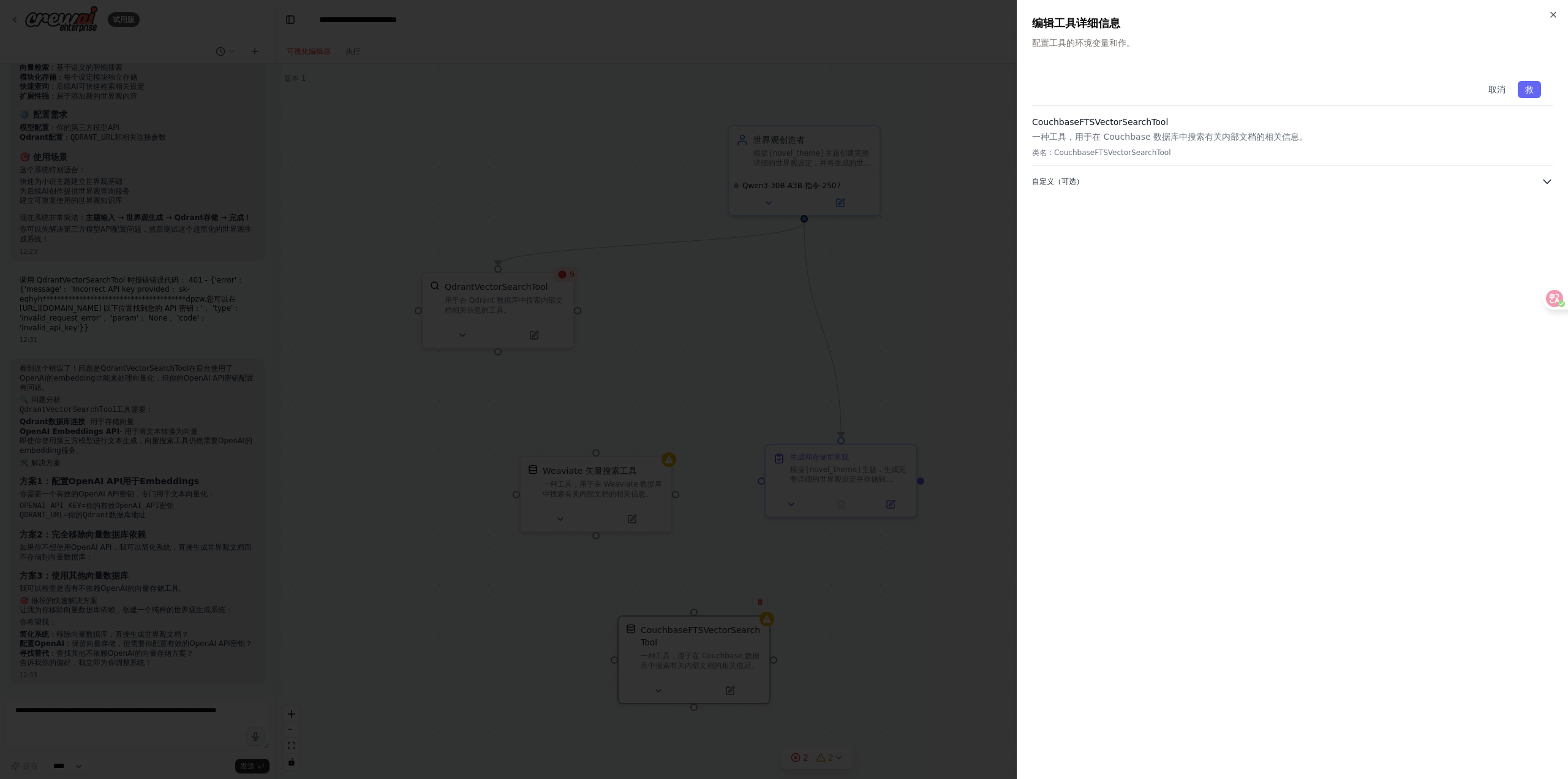
click at [1122, 178] on button "自定义（可选）" at bounding box center [1292, 181] width 521 height 13
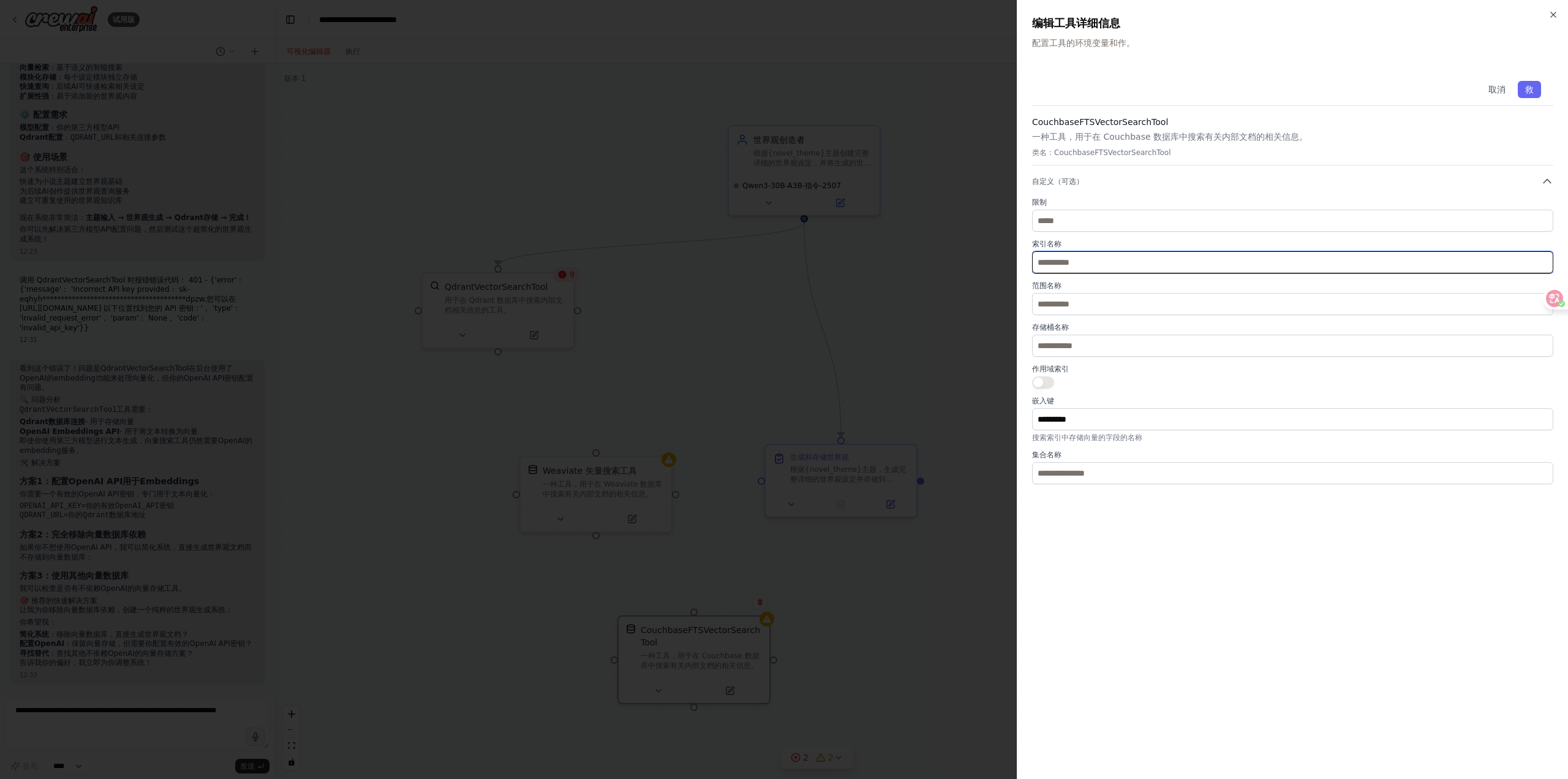
click at [1056, 254] on input "text" at bounding box center [1292, 262] width 521 height 23
click at [1055, 297] on input "text" at bounding box center [1292, 303] width 521 height 23
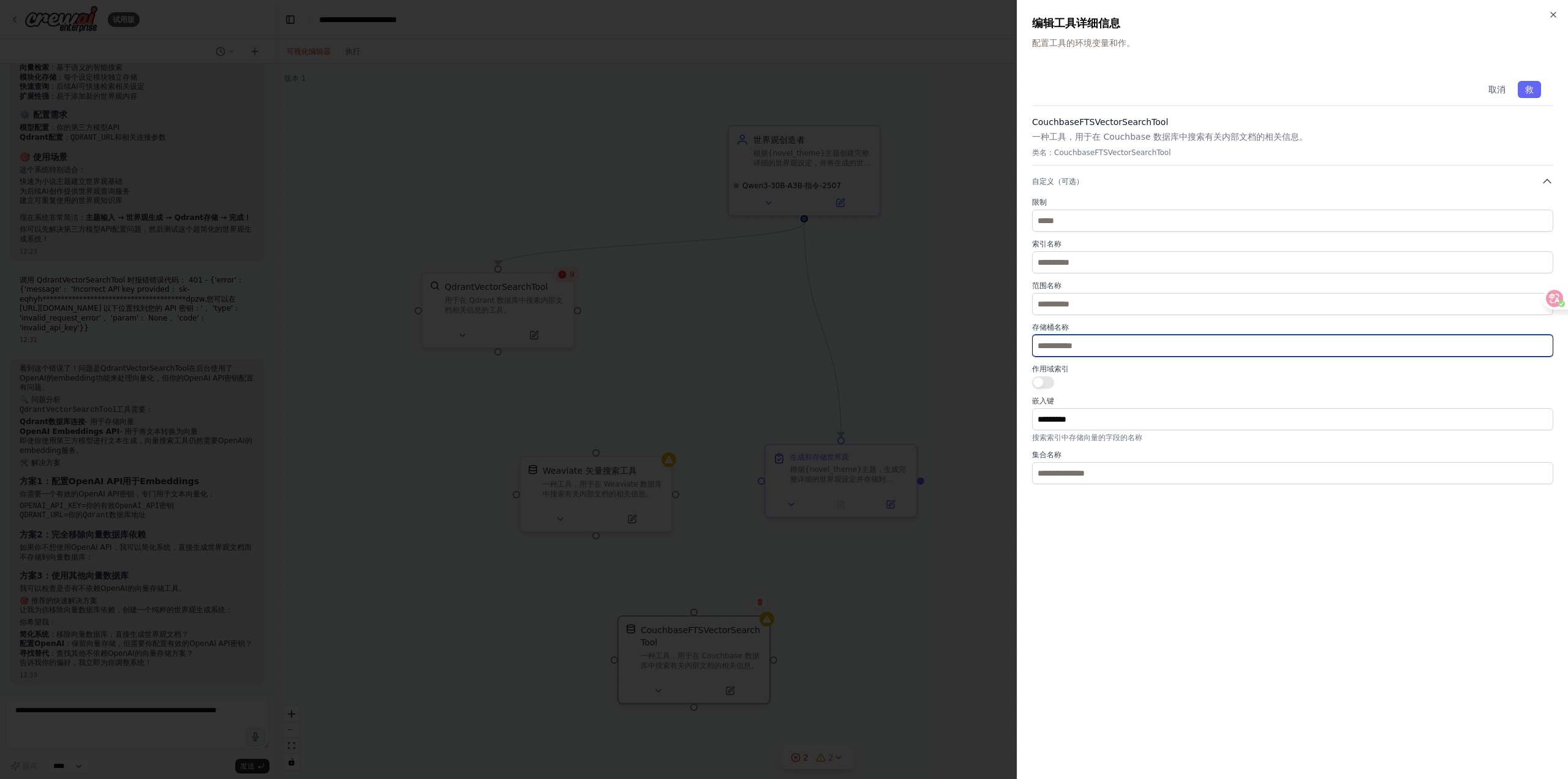
click at [1056, 343] on input "text" at bounding box center [1292, 345] width 521 height 23
click at [970, 487] on div at bounding box center [784, 390] width 1568 height 779
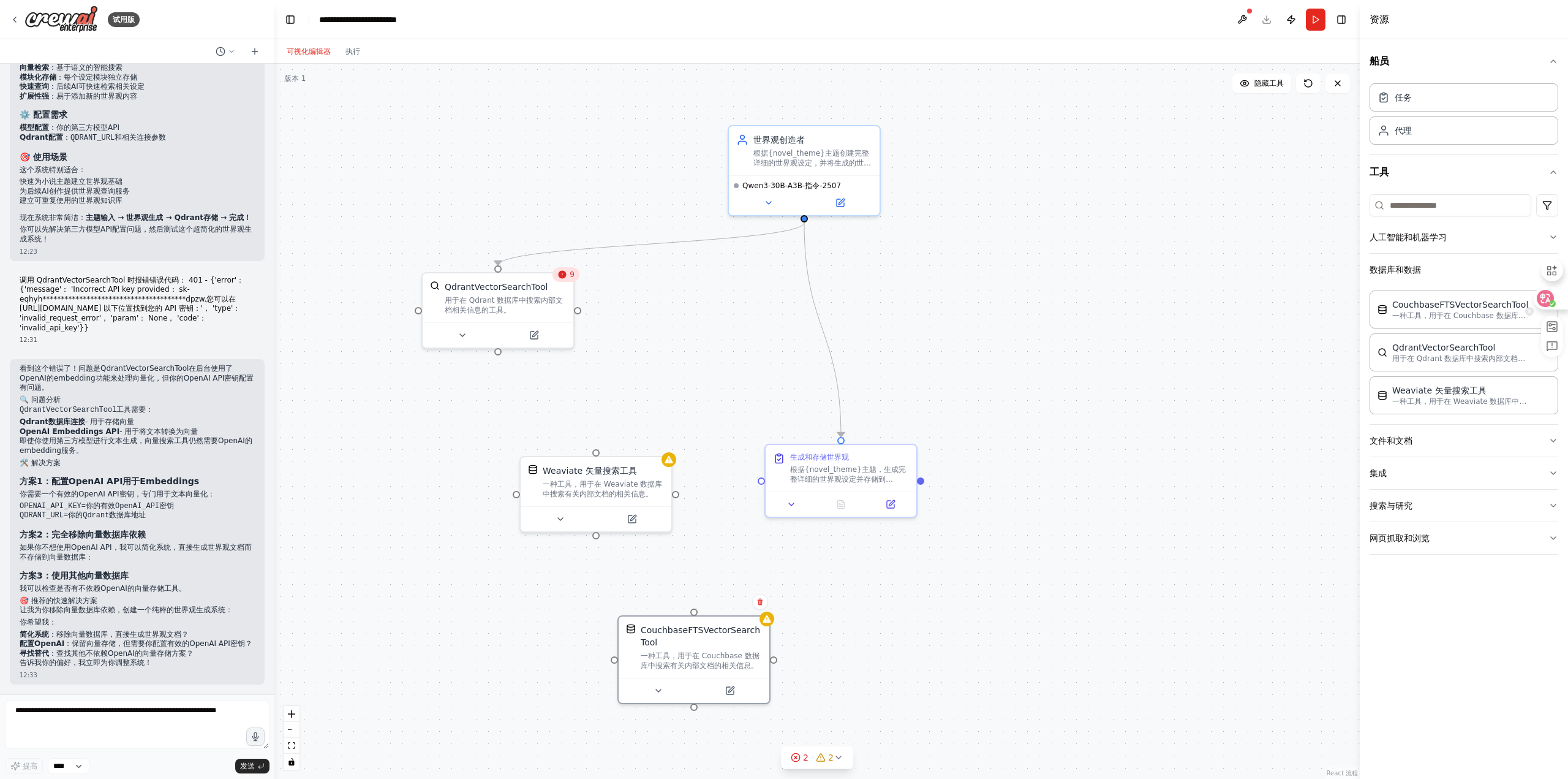
click at [1550, 303] on icon at bounding box center [1551, 303] width 7 height 7
drag, startPoint x: 1555, startPoint y: 279, endPoint x: 1530, endPoint y: 168, distance: 113.8
click at [1544, 194] on icon at bounding box center [1550, 203] width 18 height 18
click at [1501, 265] on button "Database & Data" at bounding box center [1463, 269] width 189 height 32
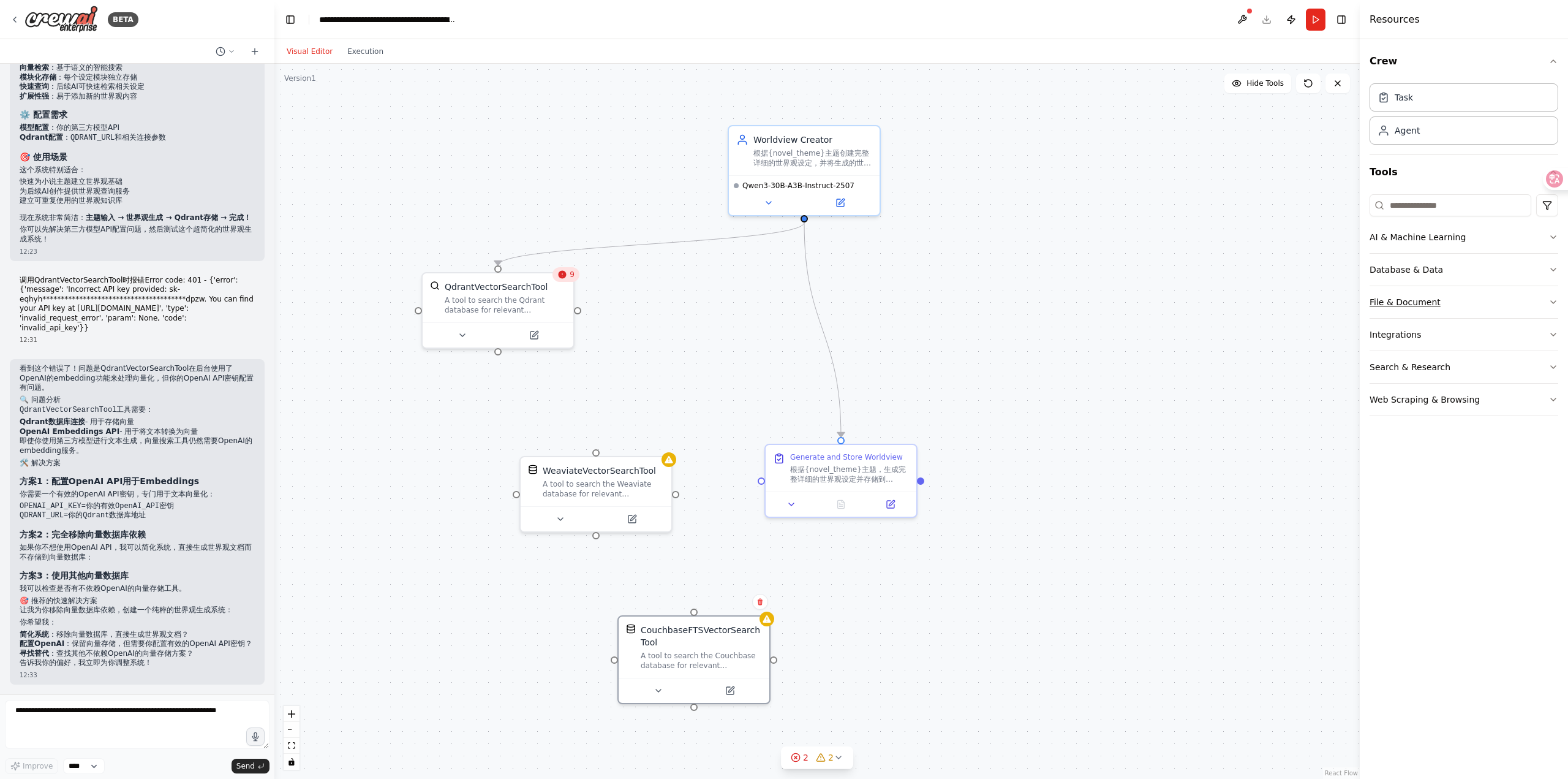
click at [1449, 296] on button "File & Document" at bounding box center [1463, 301] width 189 height 32
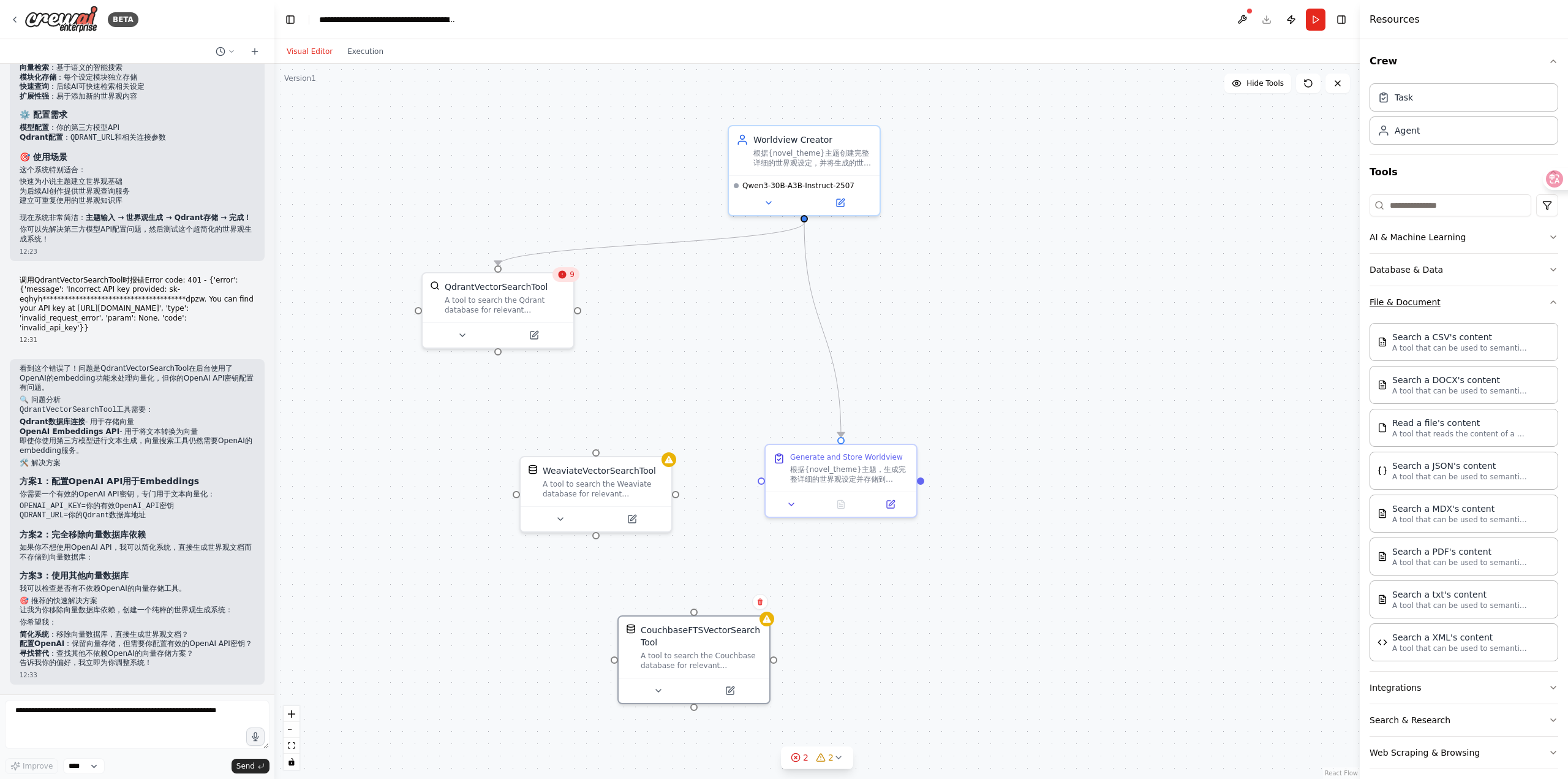
click at [1445, 301] on button "File & Document" at bounding box center [1463, 301] width 189 height 32
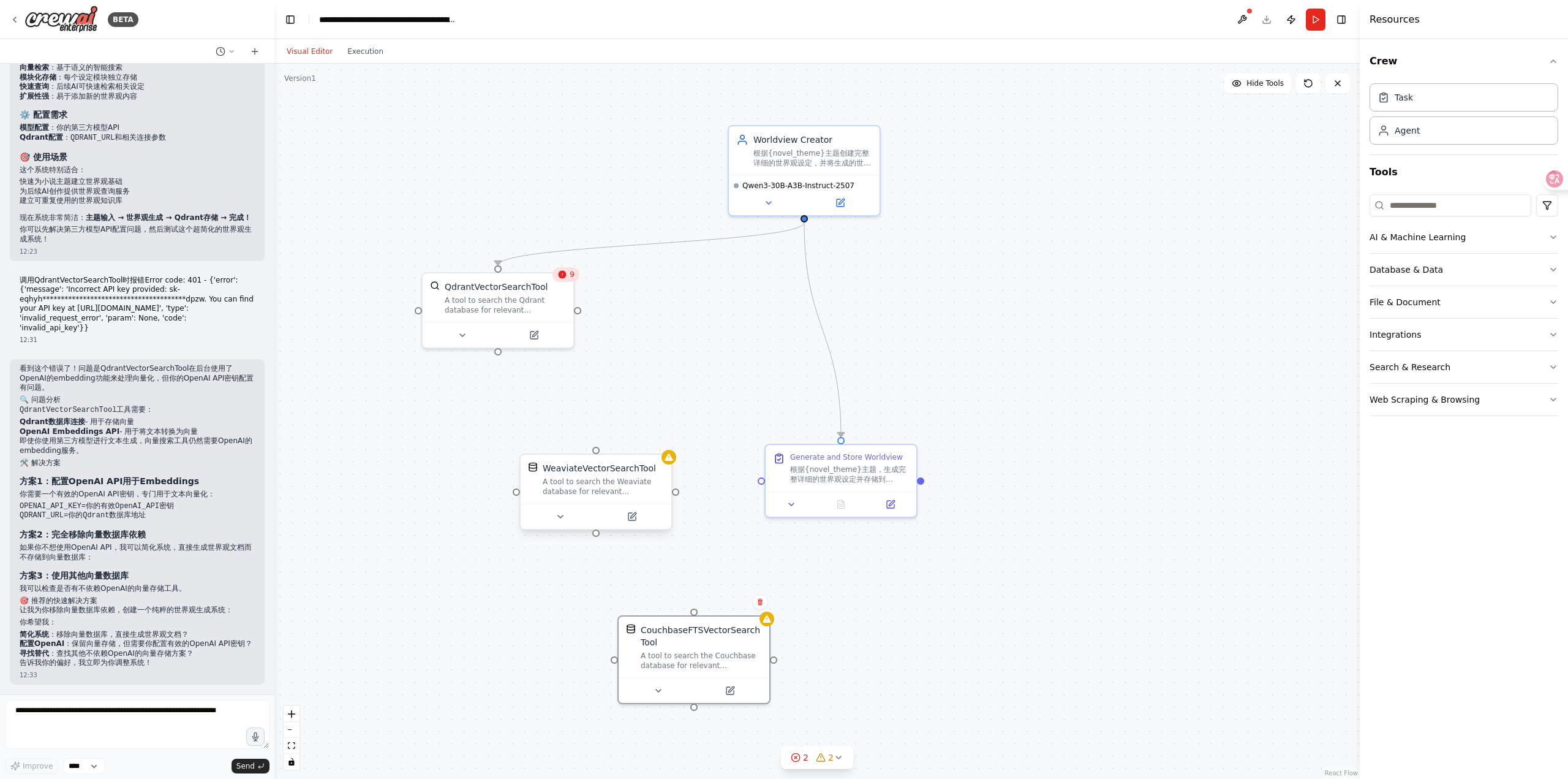
click at [642, 495] on div "A tool to search the Weaviate database for relevant information on internal doc…" at bounding box center [604, 486] width 121 height 20
click at [667, 442] on button at bounding box center [662, 442] width 16 height 16
click at [633, 445] on button "Confirm" at bounding box center [627, 442] width 43 height 15
click at [737, 633] on div "CouchbaseFTSVectorSearchTool" at bounding box center [701, 633] width 121 height 24
click at [763, 607] on button at bounding box center [760, 602] width 16 height 16
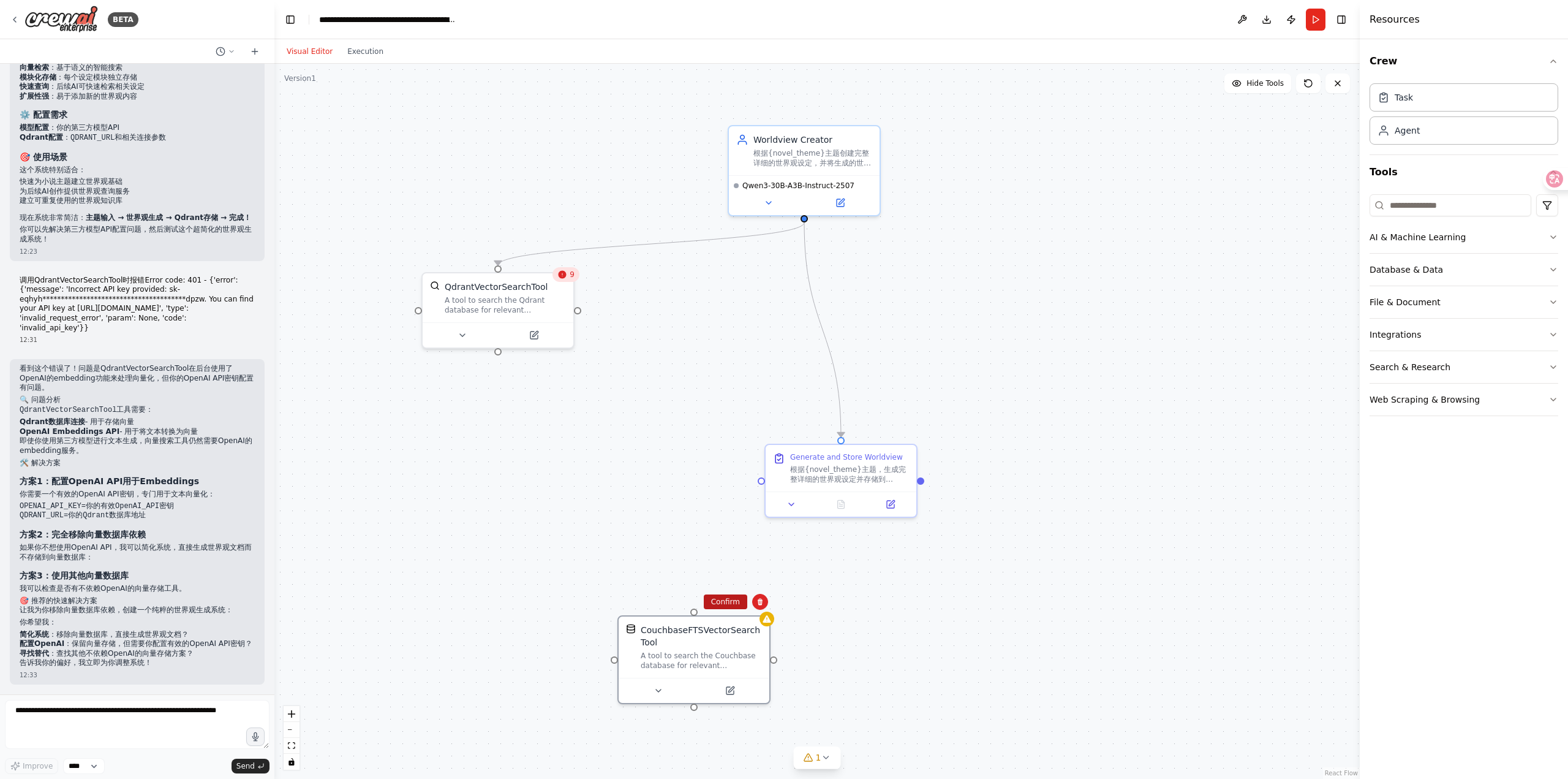
click at [738, 602] on button "Confirm" at bounding box center [725, 601] width 43 height 15
click at [527, 301] on div "A tool to search the Qdrant database for relevant information on internal docum…" at bounding box center [506, 302] width 121 height 20
click at [541, 335] on button at bounding box center [533, 332] width 69 height 15
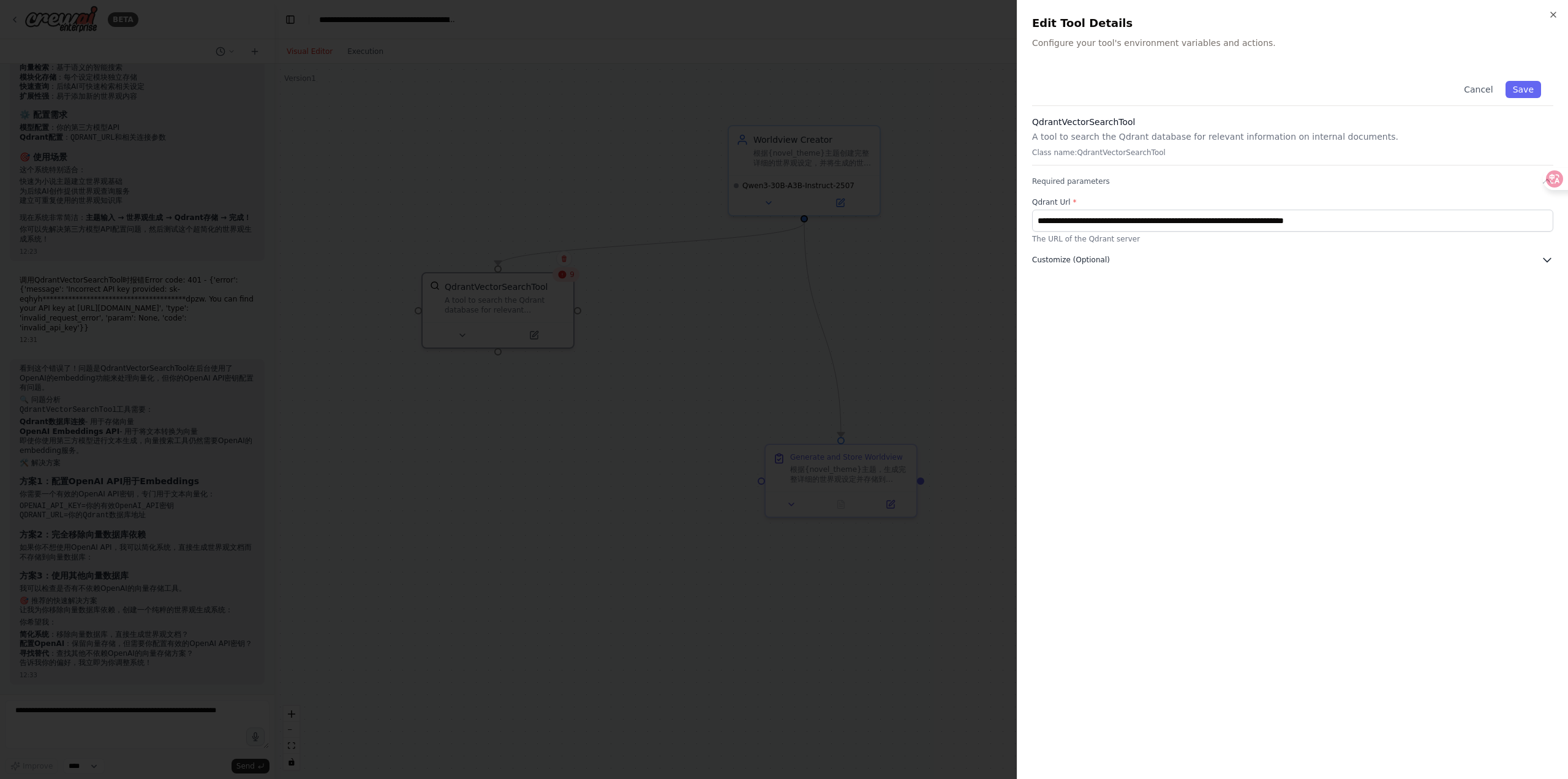
click at [1084, 263] on span "Customize (Optional)" at bounding box center [1071, 259] width 78 height 10
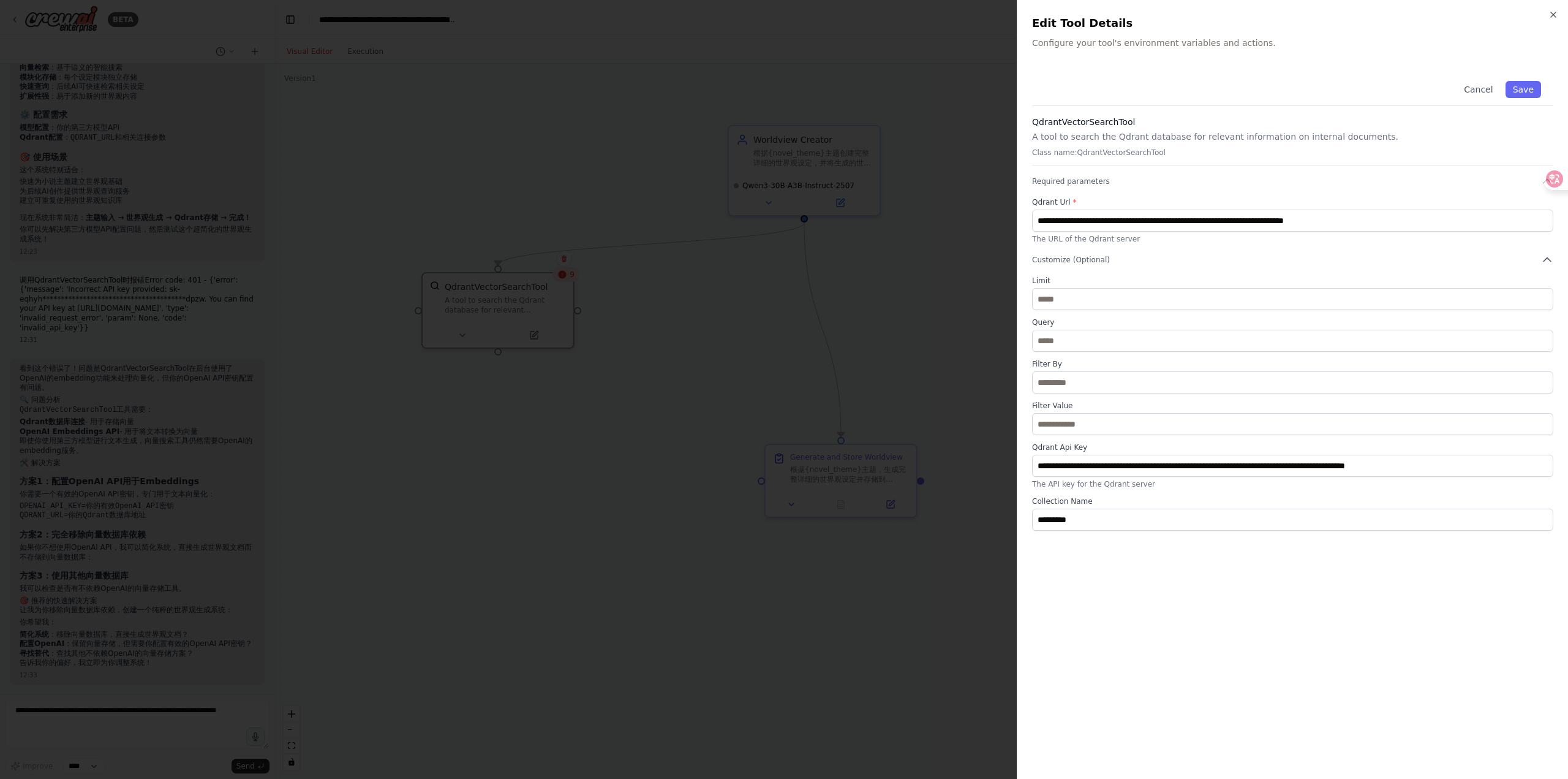
click at [1115, 133] on p "A tool to search the Qdrant database for relevant information on internal docum…" at bounding box center [1292, 136] width 521 height 13
click at [1070, 256] on span "Customize (Optional)" at bounding box center [1071, 259] width 78 height 10
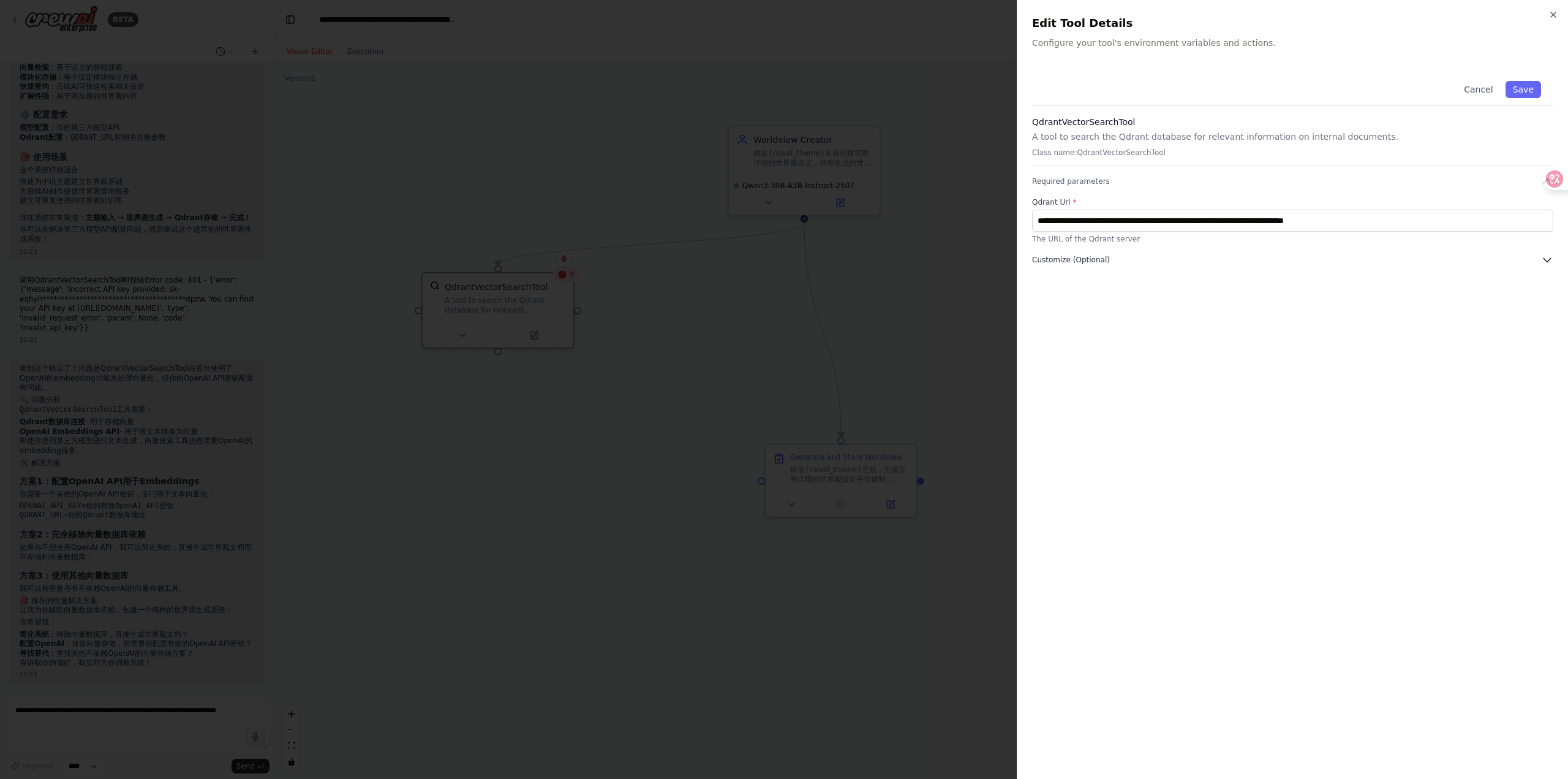
click at [1070, 256] on span "Customize (Optional)" at bounding box center [1071, 259] width 78 height 10
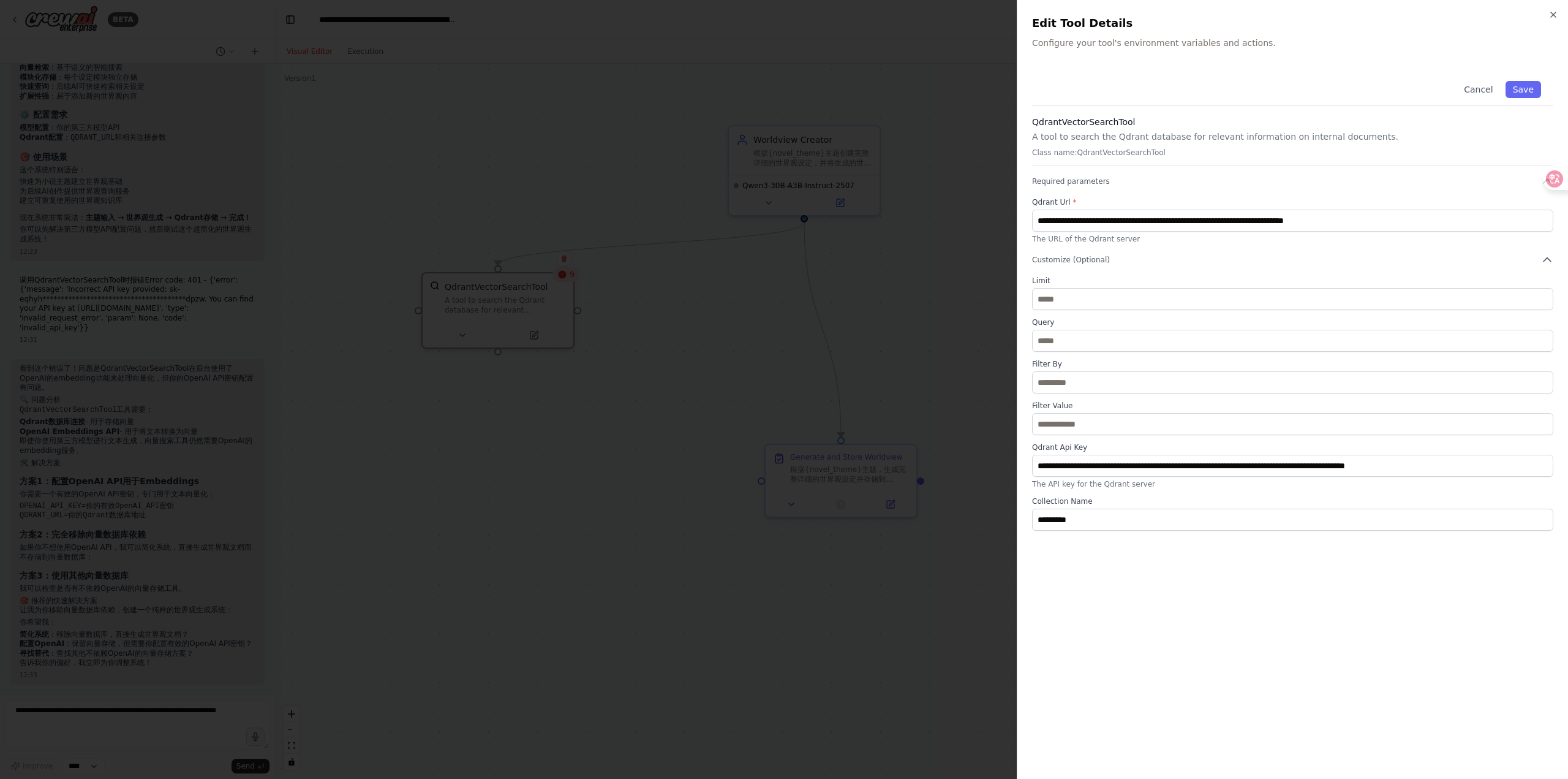
click at [738, 290] on div at bounding box center [784, 390] width 1568 height 779
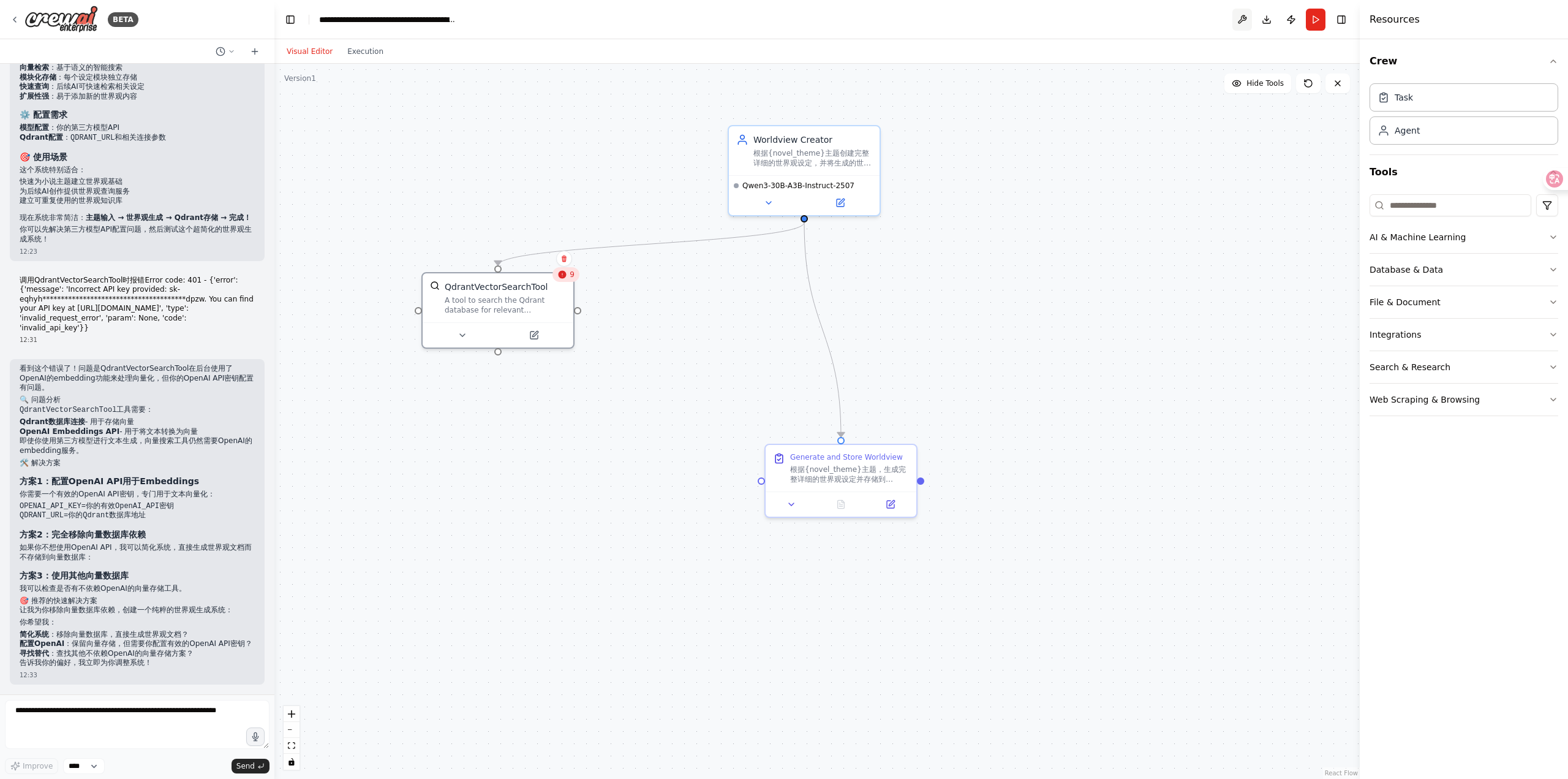
click at [1245, 22] on button at bounding box center [1242, 20] width 20 height 23
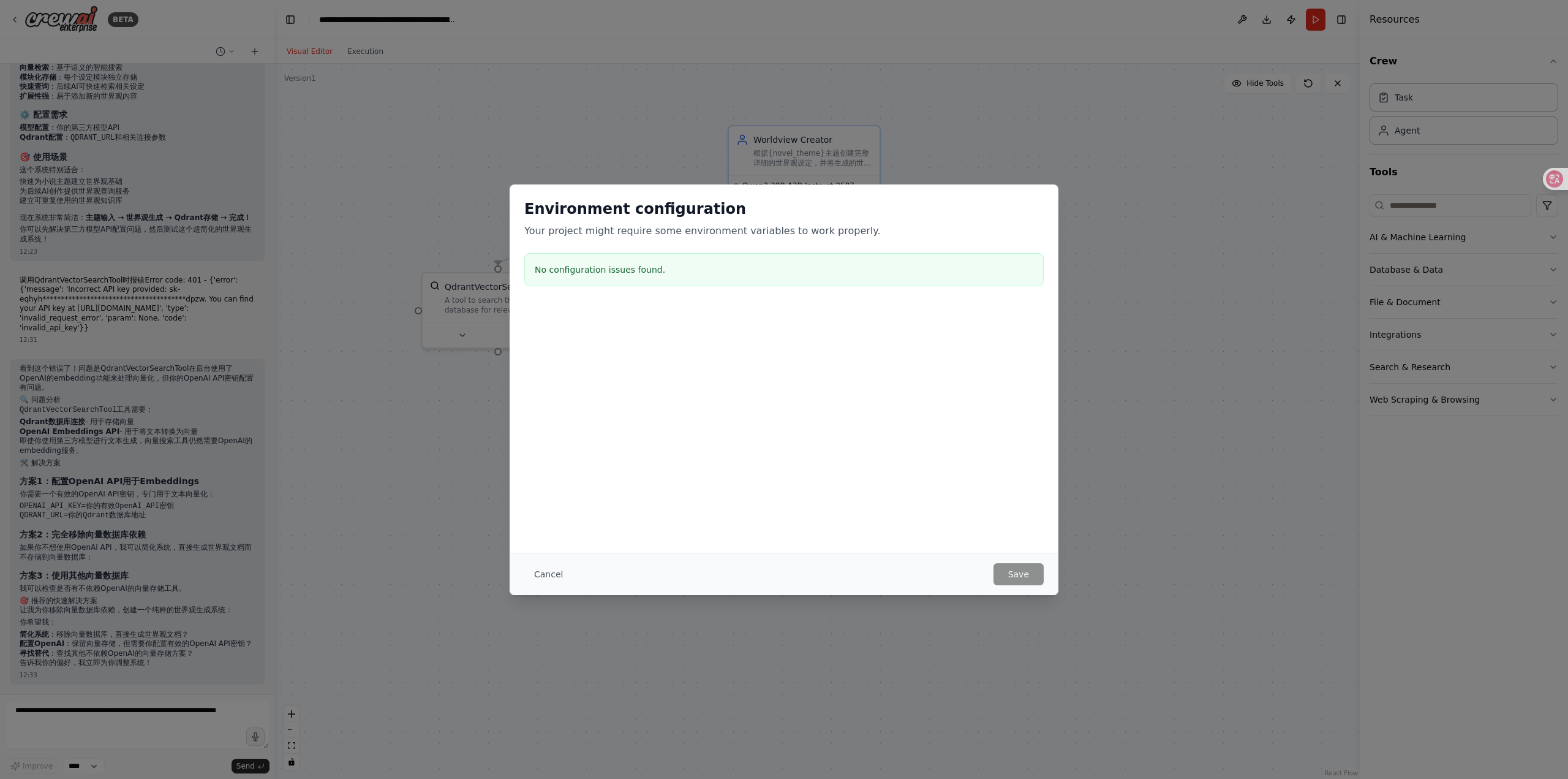
click at [1144, 460] on div "Environment configuration Your project might require some environment variables…" at bounding box center [784, 390] width 1568 height 779
click at [537, 563] on button "Cancel" at bounding box center [548, 573] width 48 height 23
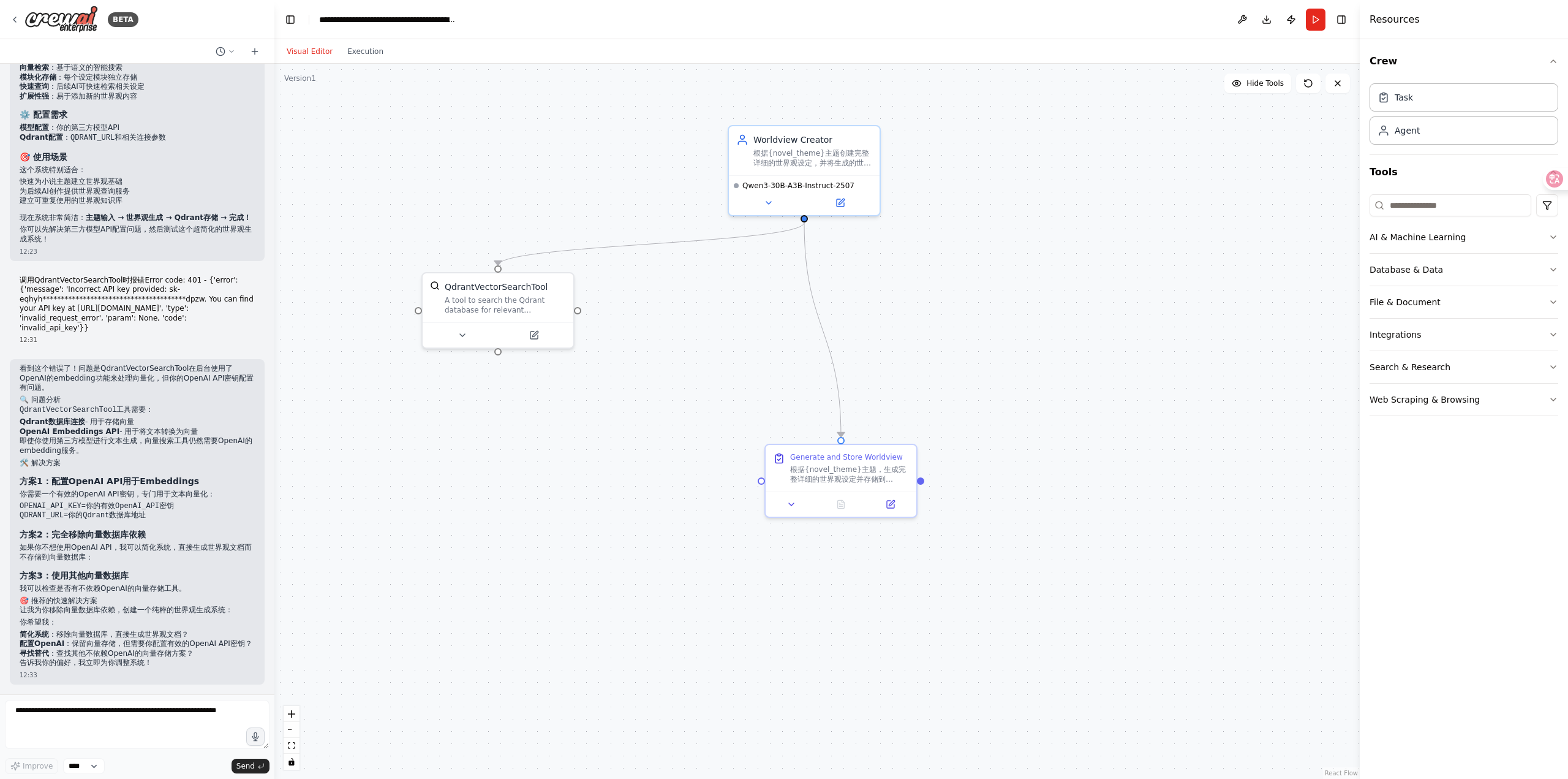
click at [38, 502] on code "OPENAI_API_KEY=你的有效OpenAI_API密钥 QDRANT_URL=你的Qdrant数据库地址" at bounding box center [97, 511] width 155 height 19
copy code "OPENAI_API_KEY"
drag, startPoint x: 123, startPoint y: 733, endPoint x: 195, endPoint y: 717, distance: 73.8
click at [123, 733] on textarea at bounding box center [137, 724] width 264 height 49
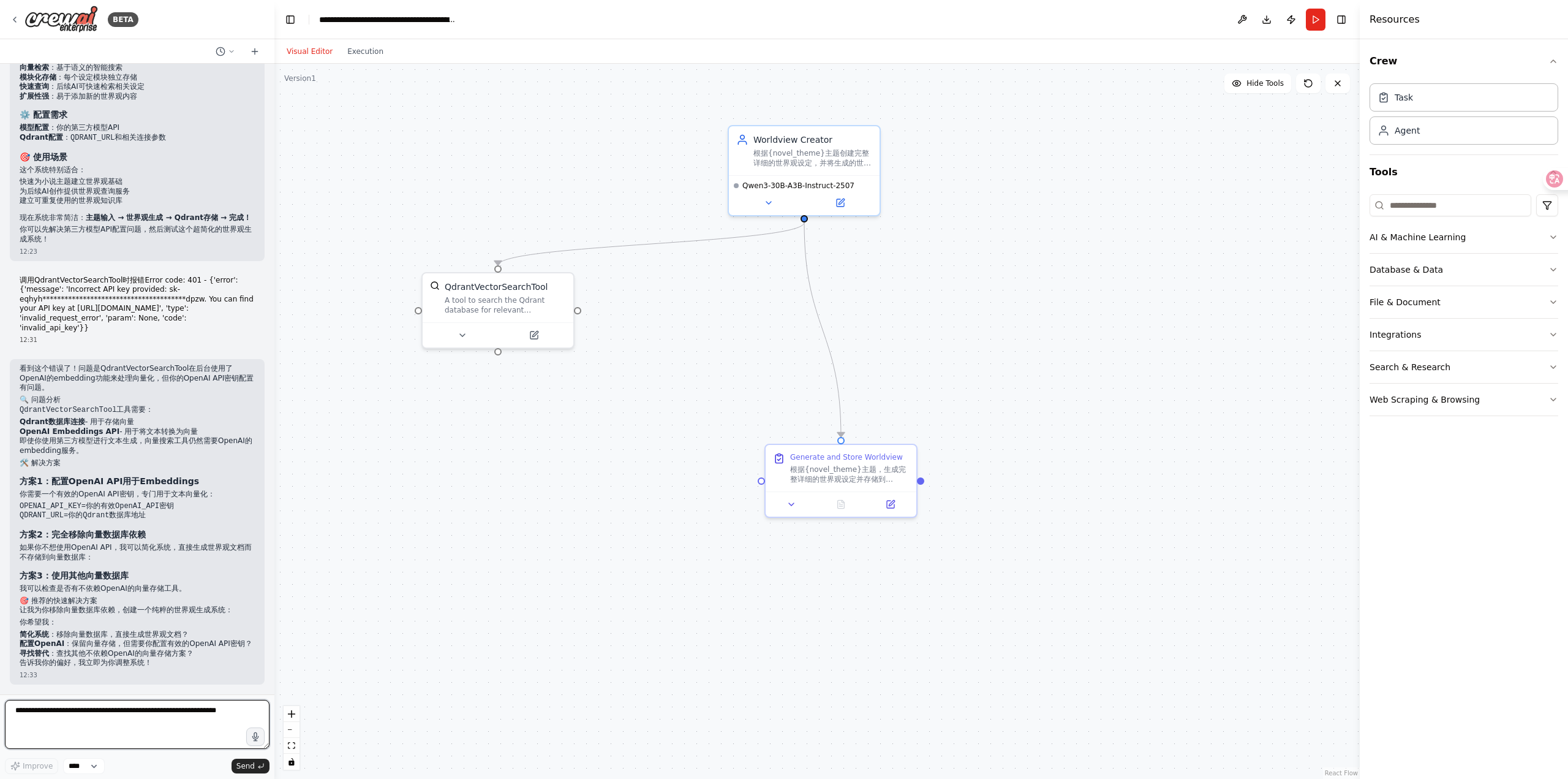
paste textarea "**********"
type textarea "**********"
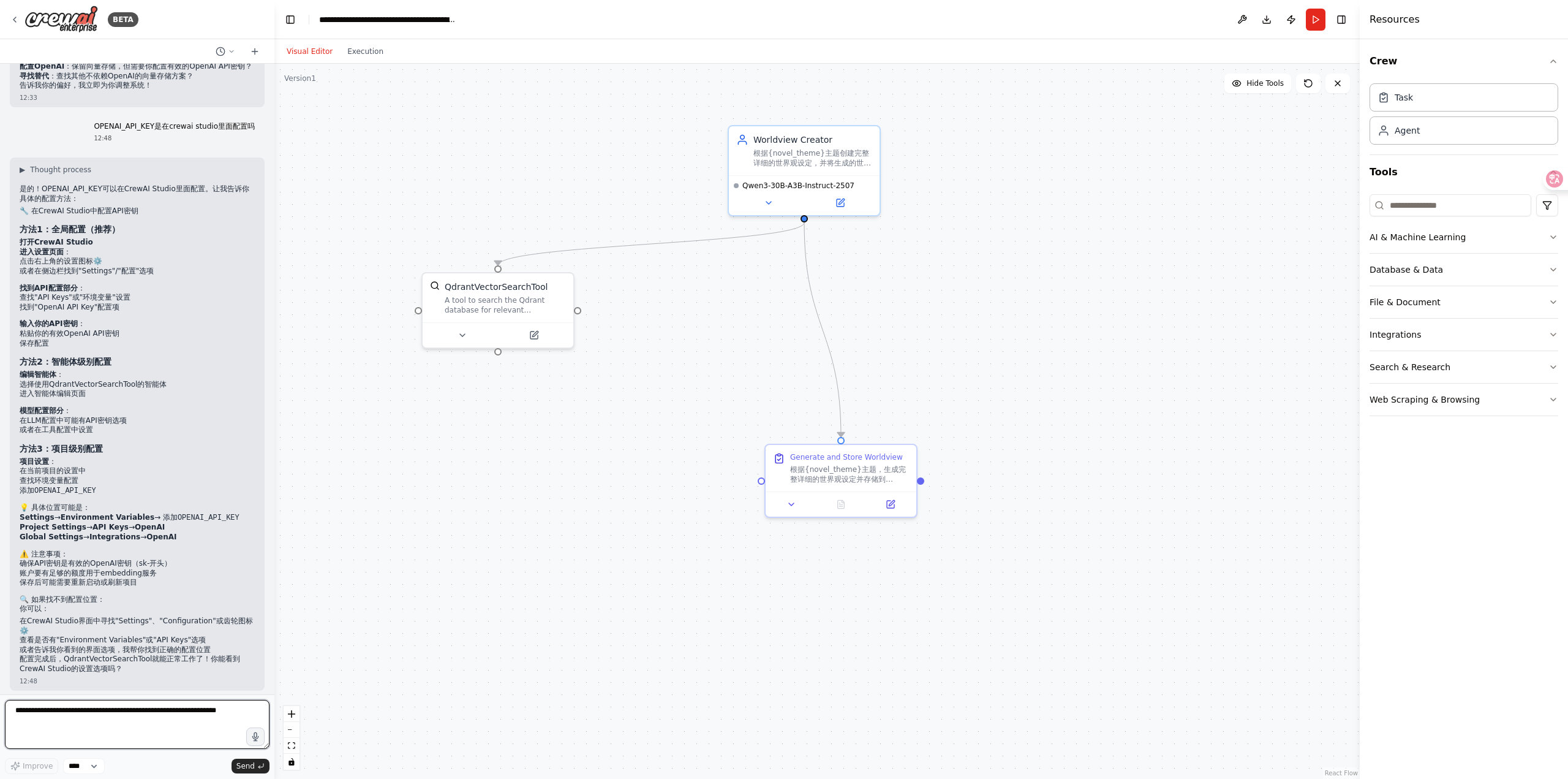
scroll to position [12181, 0]
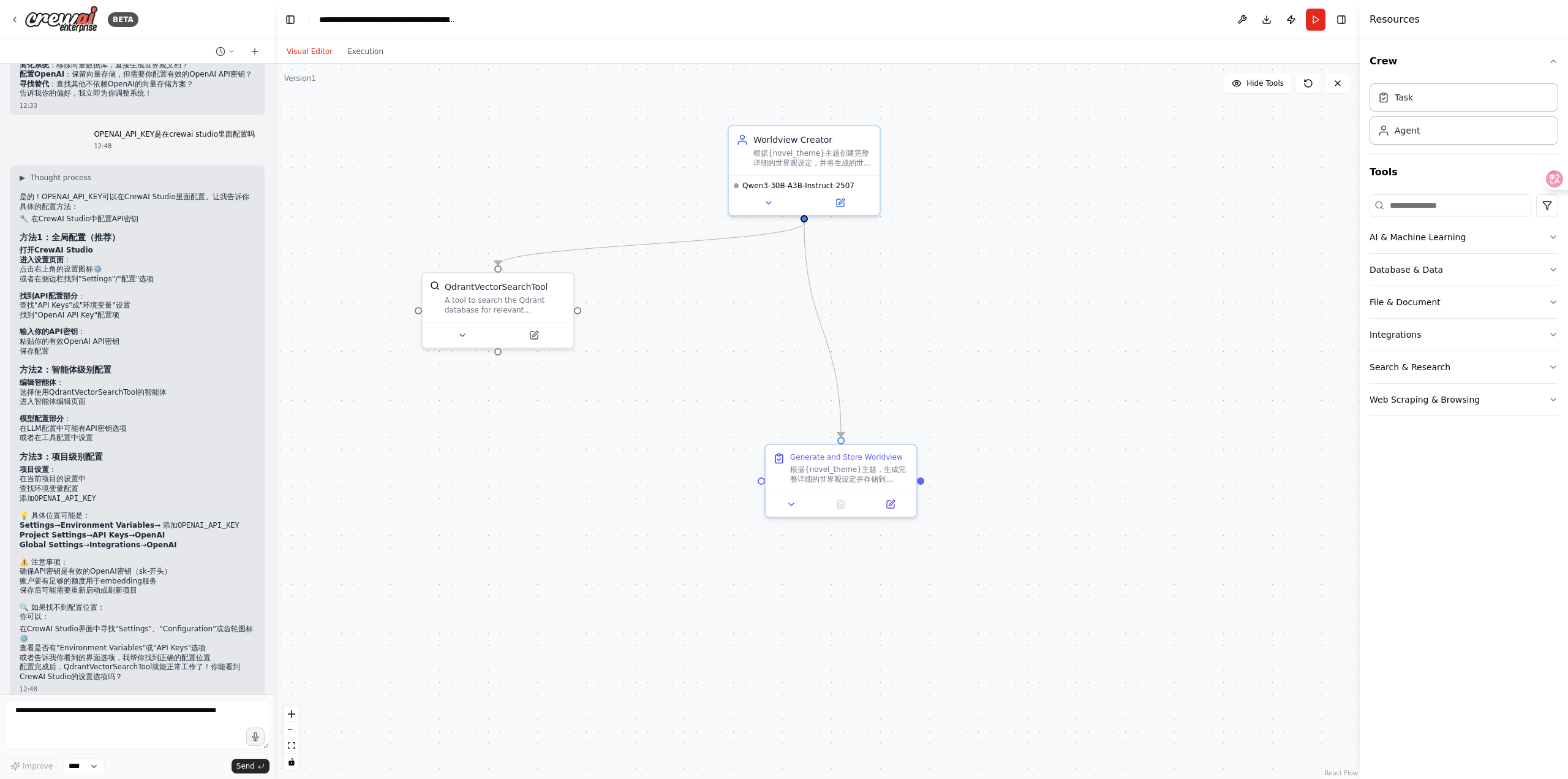
click at [207, 530] on code "OPENAI_API_KEY" at bounding box center [208, 526] width 62 height 9
copy code "OPENAI_API_KEY"
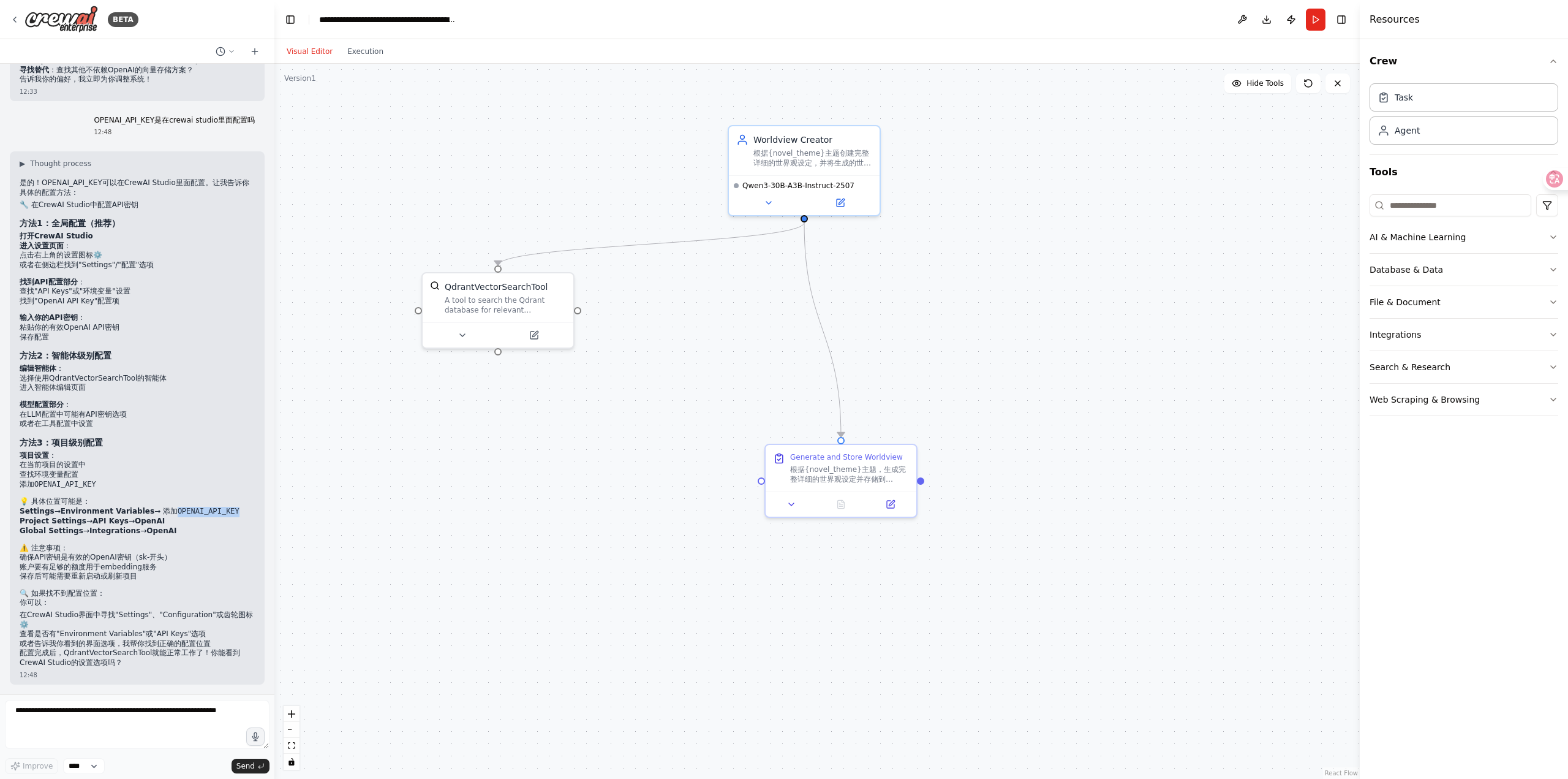
scroll to position [12242, 0]
click at [1319, 22] on button "Run" at bounding box center [1316, 20] width 20 height 23
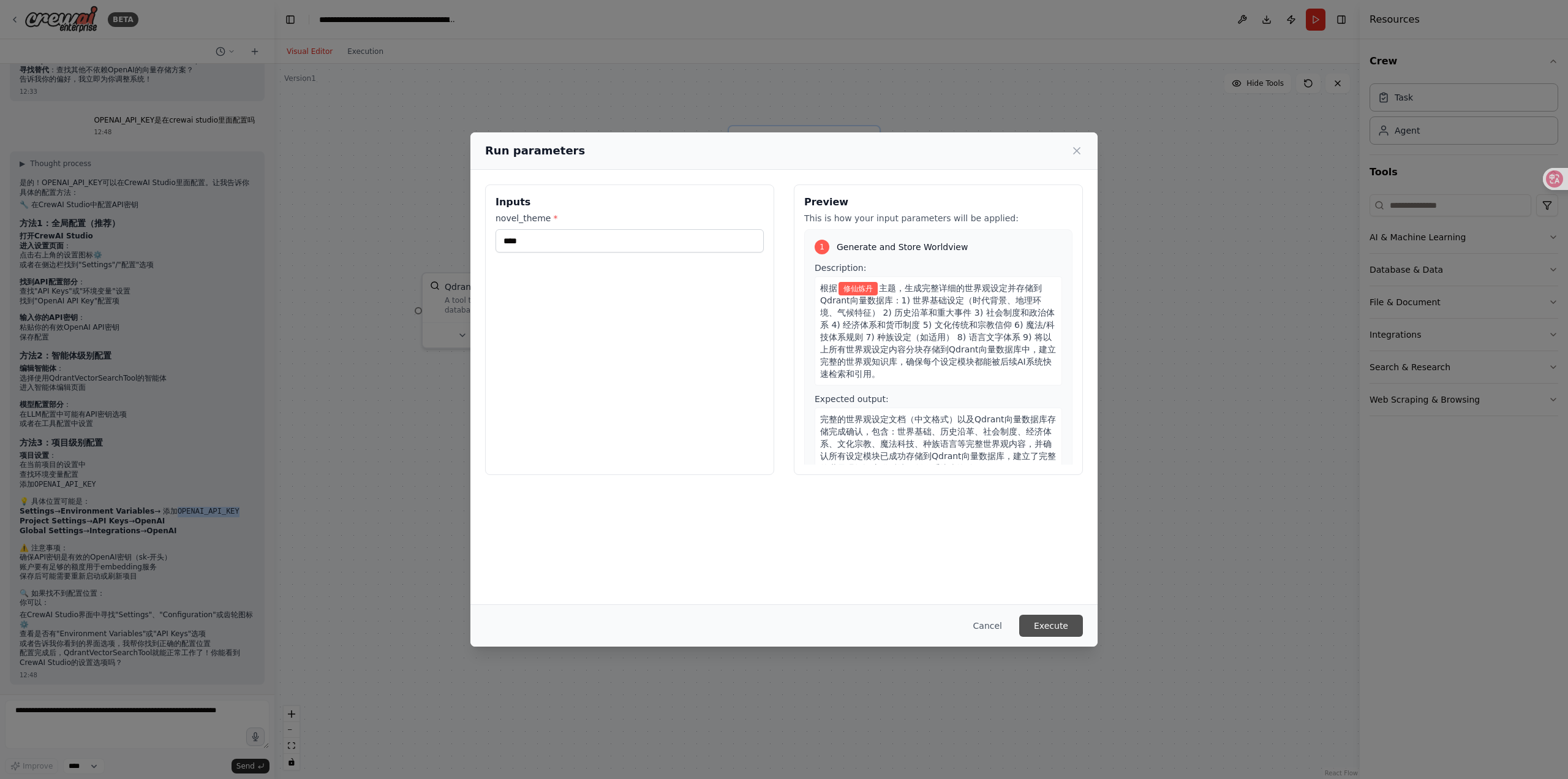
click at [1058, 629] on button "Execute" at bounding box center [1051, 625] width 64 height 23
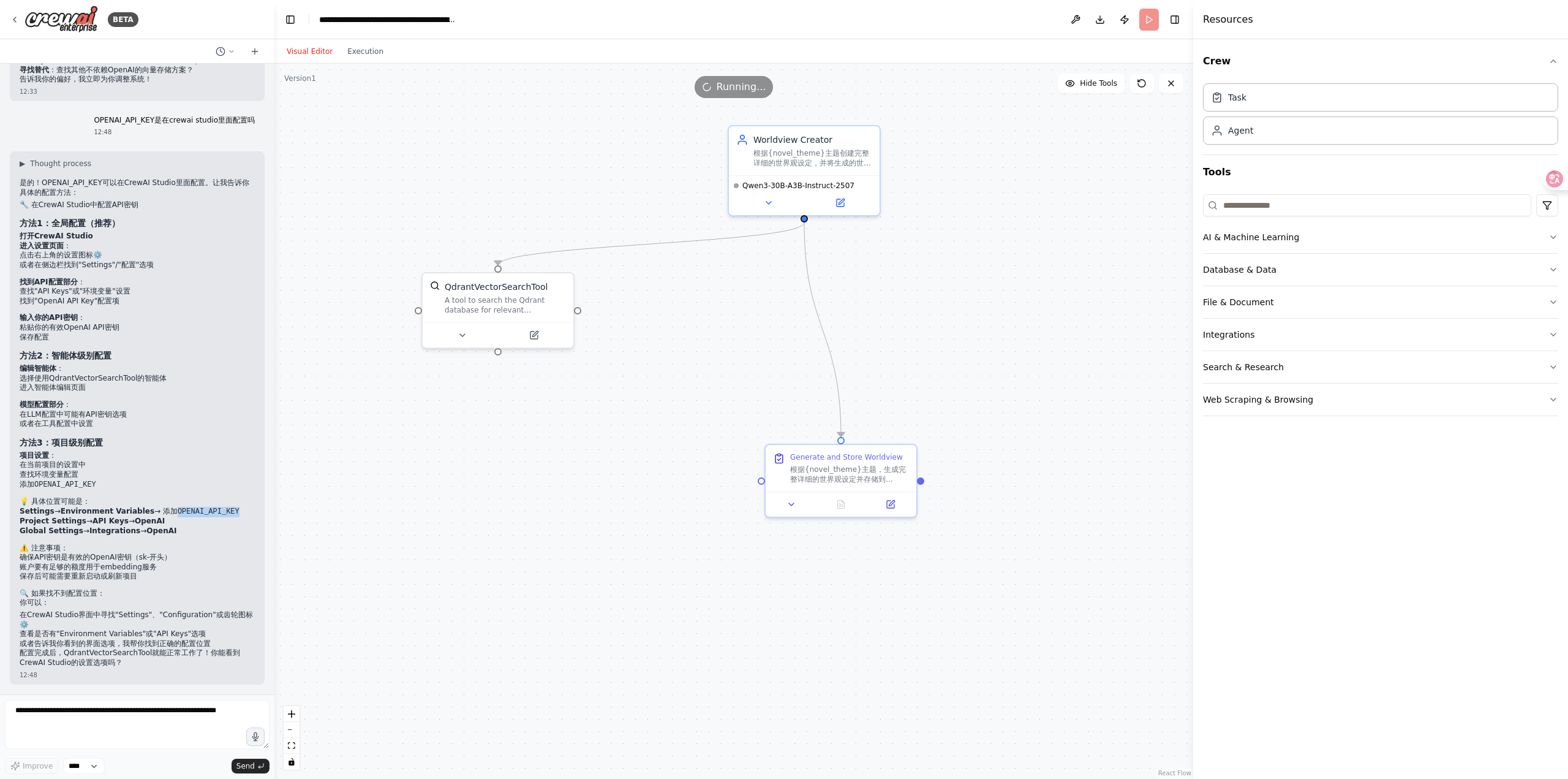
drag, startPoint x: 1361, startPoint y: 408, endPoint x: 1193, endPoint y: 422, distance: 168.6
click at [1193, 422] on div at bounding box center [1195, 390] width 5 height 779
click at [370, 50] on button "Execution" at bounding box center [365, 51] width 51 height 15
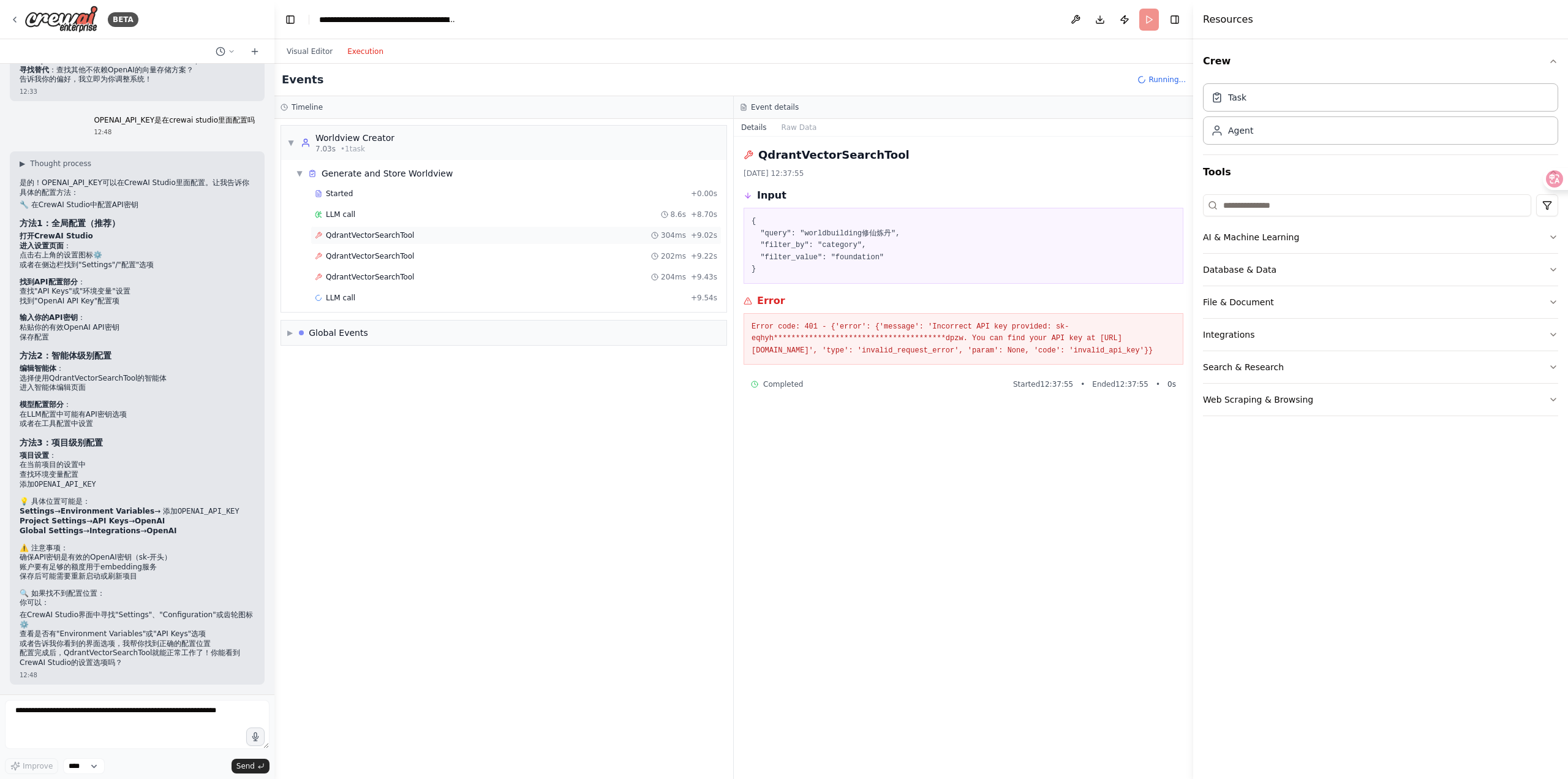
click at [393, 239] on span "QdrantVectorSearchTool" at bounding box center [370, 235] width 88 height 10
click at [392, 251] on div "QdrantVectorSearchTool 202ms + 9.22s" at bounding box center [515, 255] width 411 height 19
click at [401, 276] on span "QdrantVectorSearchTool" at bounding box center [370, 277] width 88 height 10
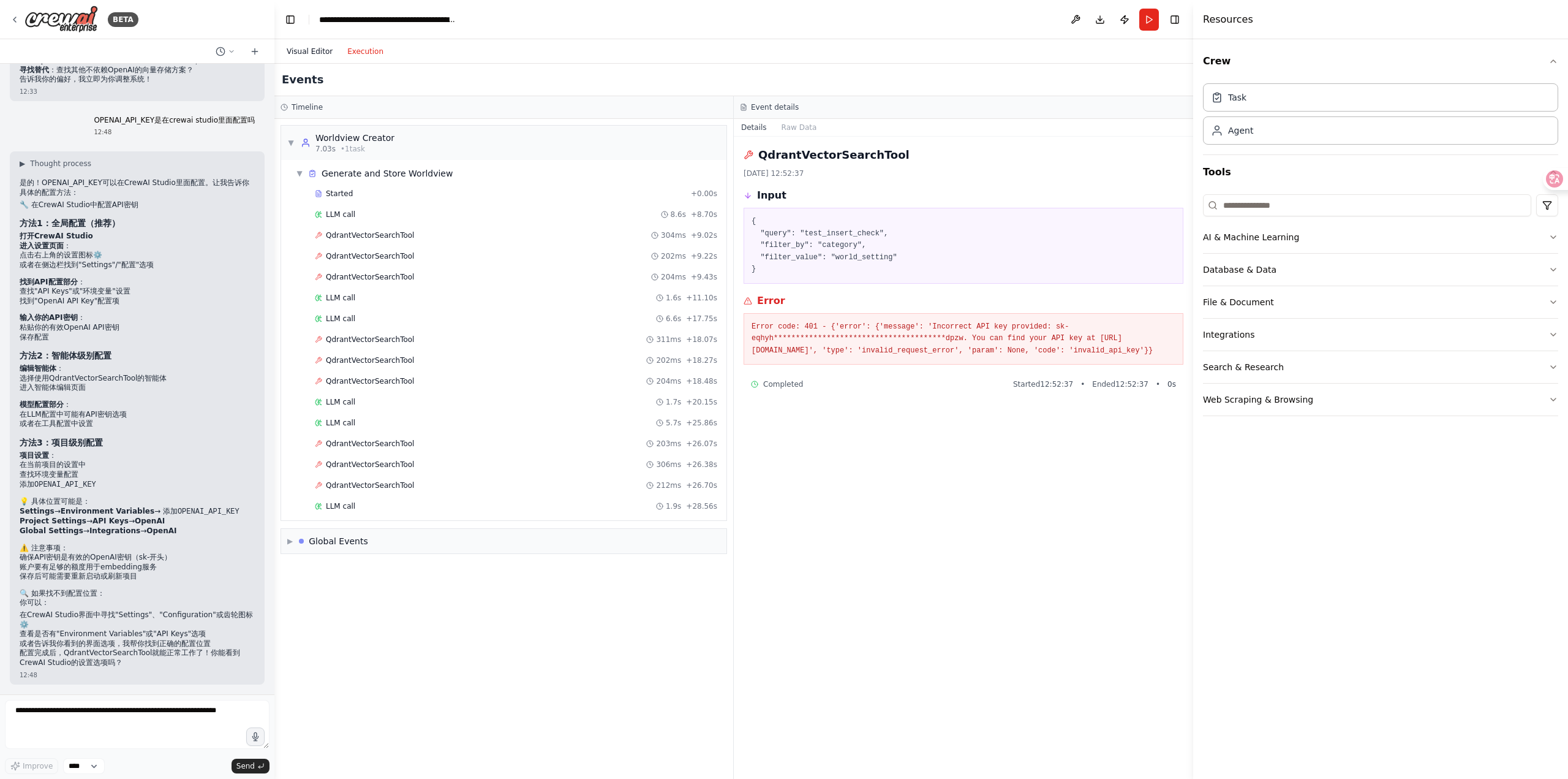
click at [319, 51] on button "Visual Editor" at bounding box center [309, 51] width 61 height 15
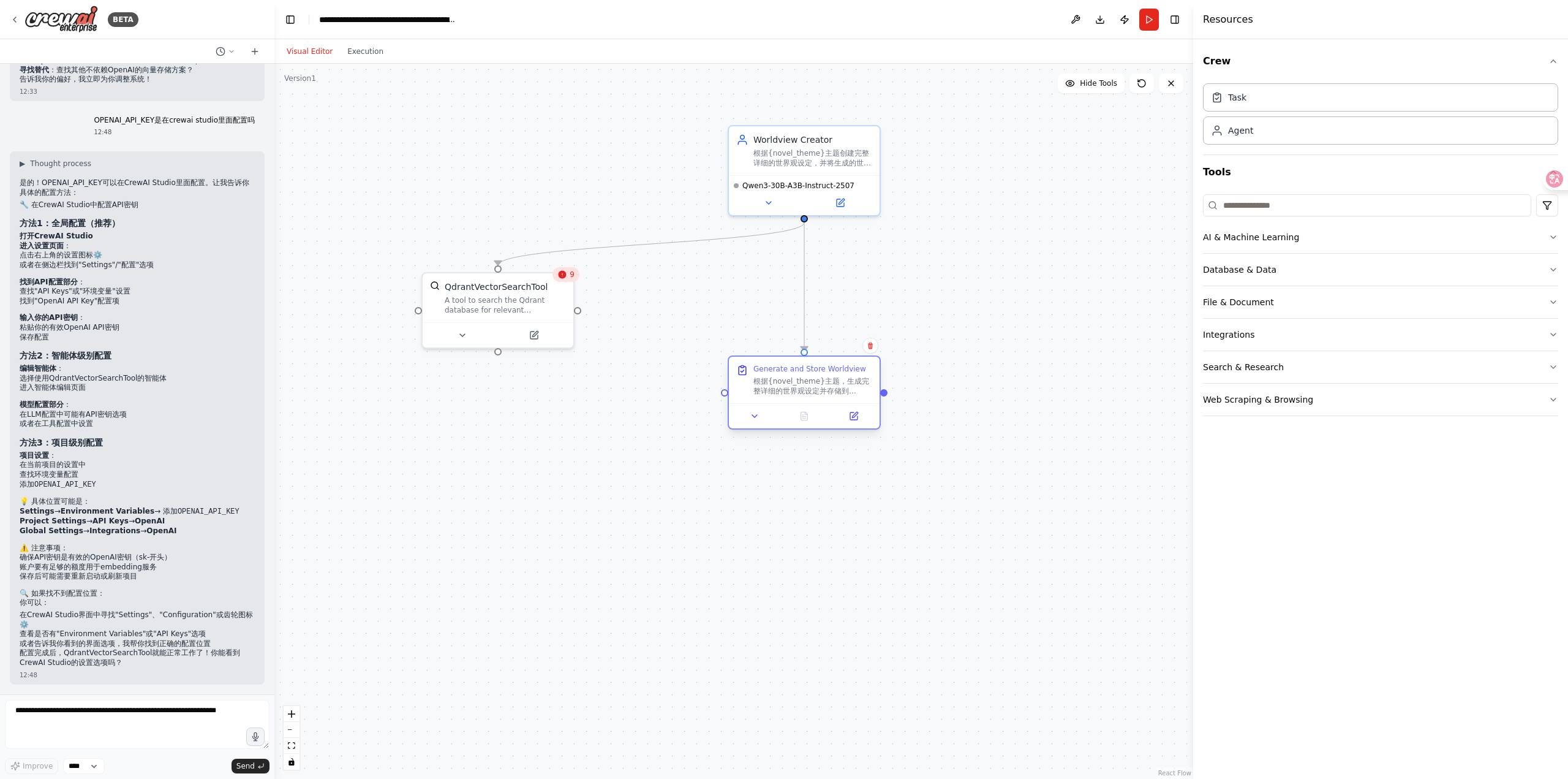
drag, startPoint x: 887, startPoint y: 471, endPoint x: 844, endPoint y: 388, distance: 93.5
click at [844, 388] on div "根据{novel_theme}主题，生成完整详细的世界观设定并存储到Qdrant向量数据库：1) 世界基础设定（时代背景、地理环境、气候特征） 2) 历史沿革…" at bounding box center [812, 386] width 118 height 20
click at [846, 390] on div "根据{novel_theme}主题，生成完整详细的世界观设定并存储到Qdrant向量数据库：1) 世界基础设定（时代背景、地理环境、气候特征） 2) 历史沿革…" at bounding box center [812, 386] width 118 height 20
click at [859, 417] on button at bounding box center [853, 416] width 42 height 15
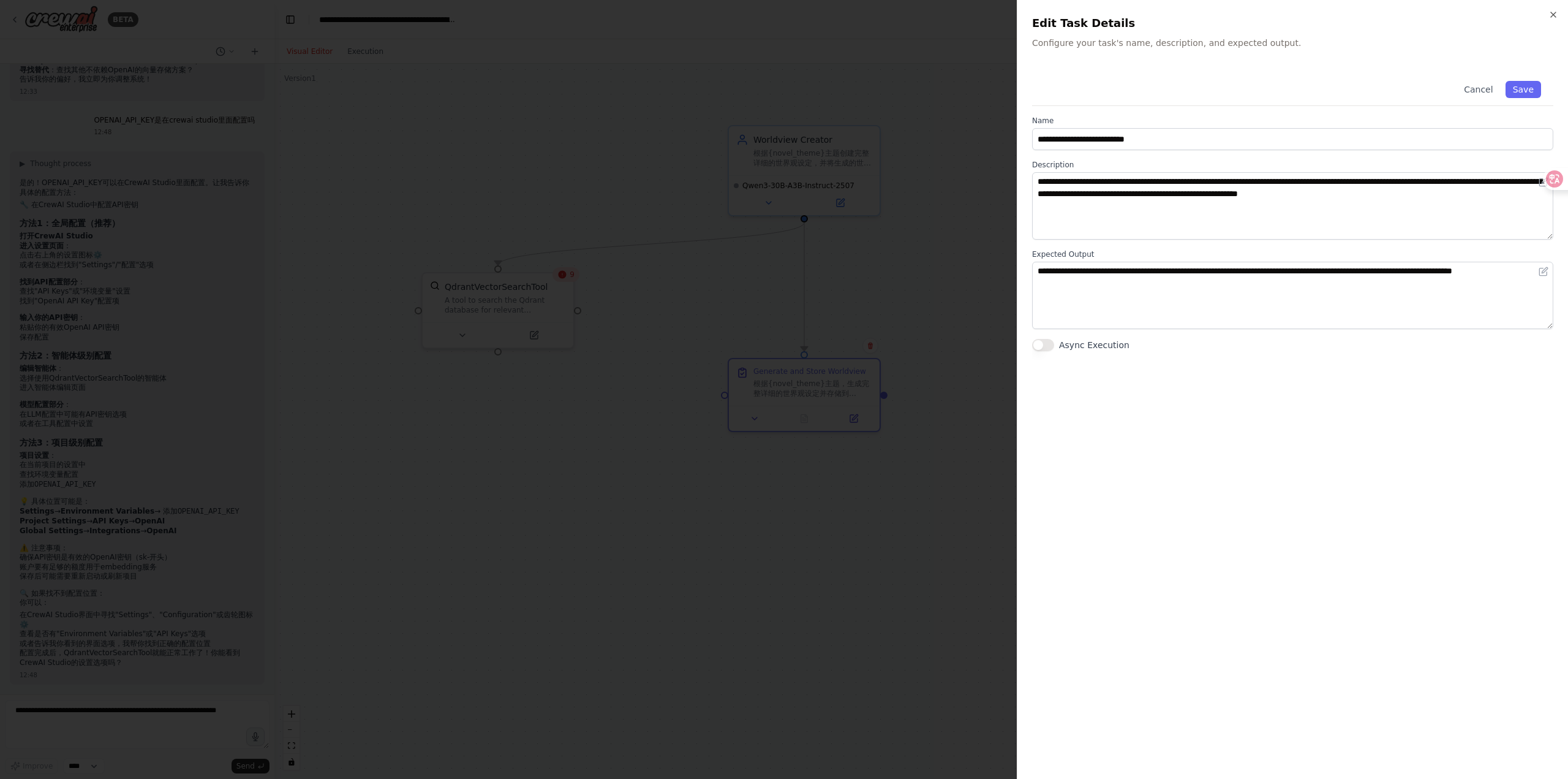
click at [936, 276] on div at bounding box center [784, 390] width 1568 height 779
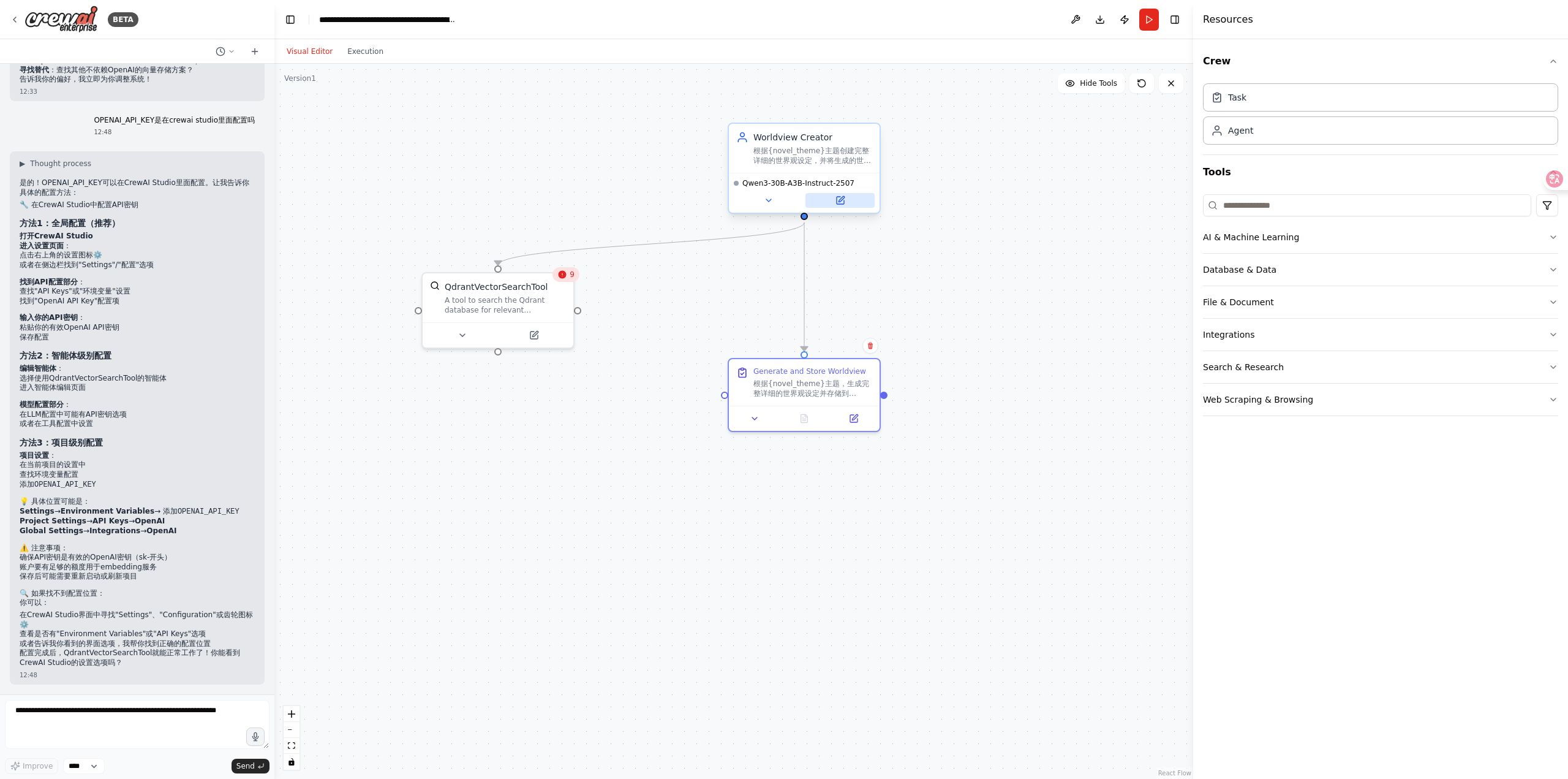
click at [847, 203] on button at bounding box center [839, 200] width 69 height 15
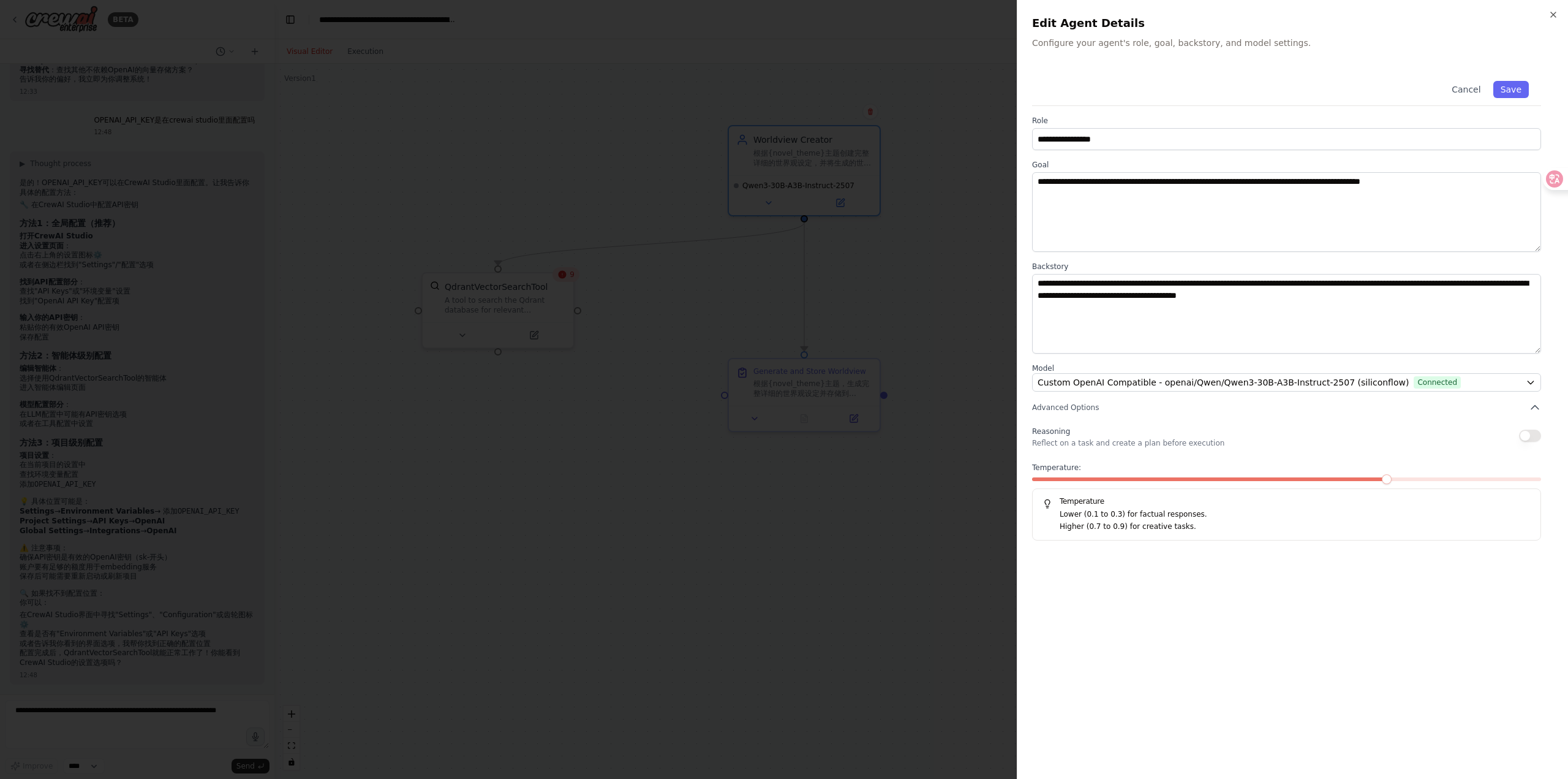
click at [868, 240] on div at bounding box center [784, 390] width 1568 height 779
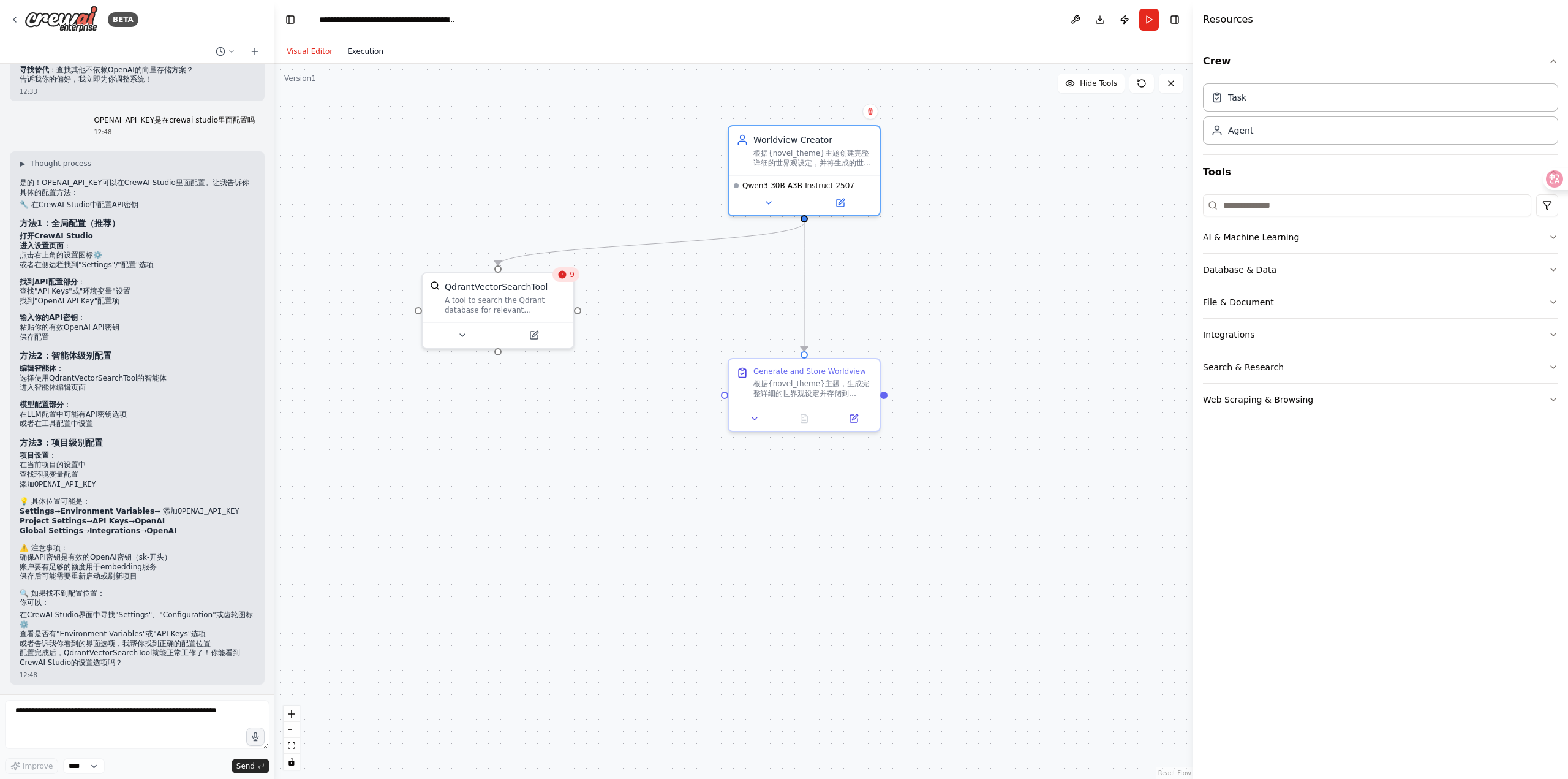
click at [358, 45] on button "Execution" at bounding box center [365, 51] width 51 height 15
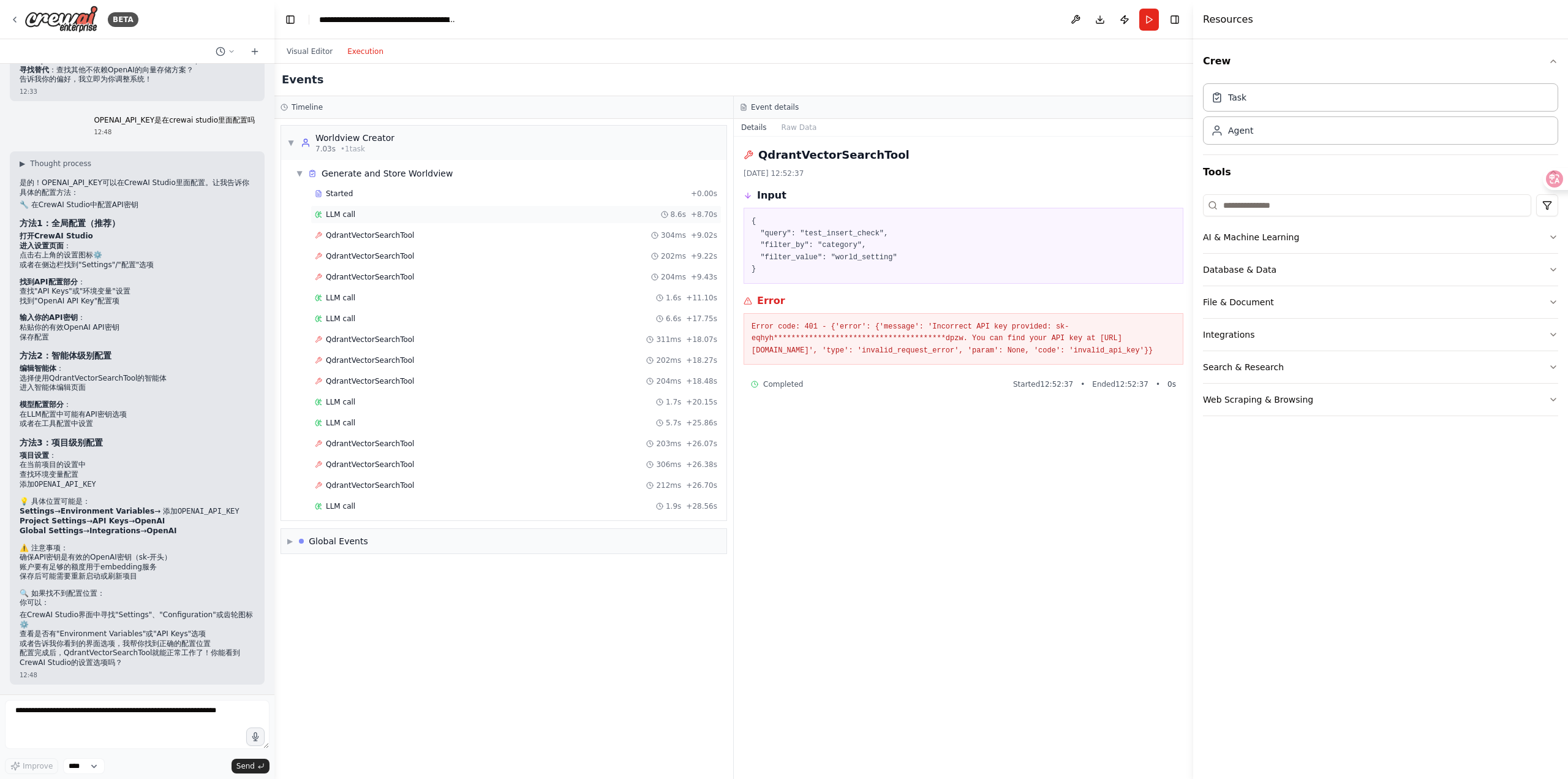
click at [420, 220] on div "LLM call 8.6s + 8.70s" at bounding box center [515, 214] width 411 height 19
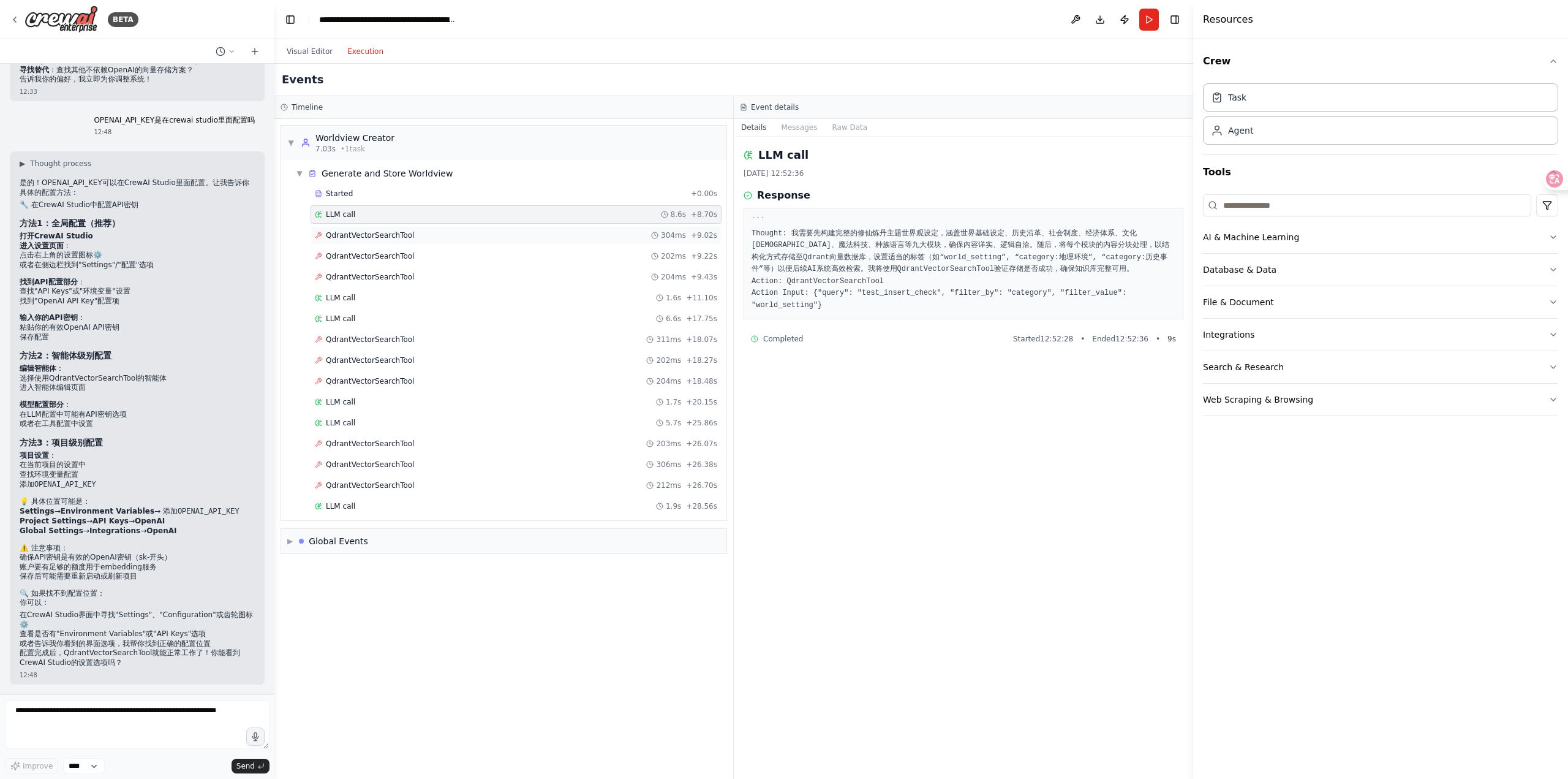
click at [406, 236] on span "QdrantVectorSearchTool" at bounding box center [370, 235] width 88 height 10
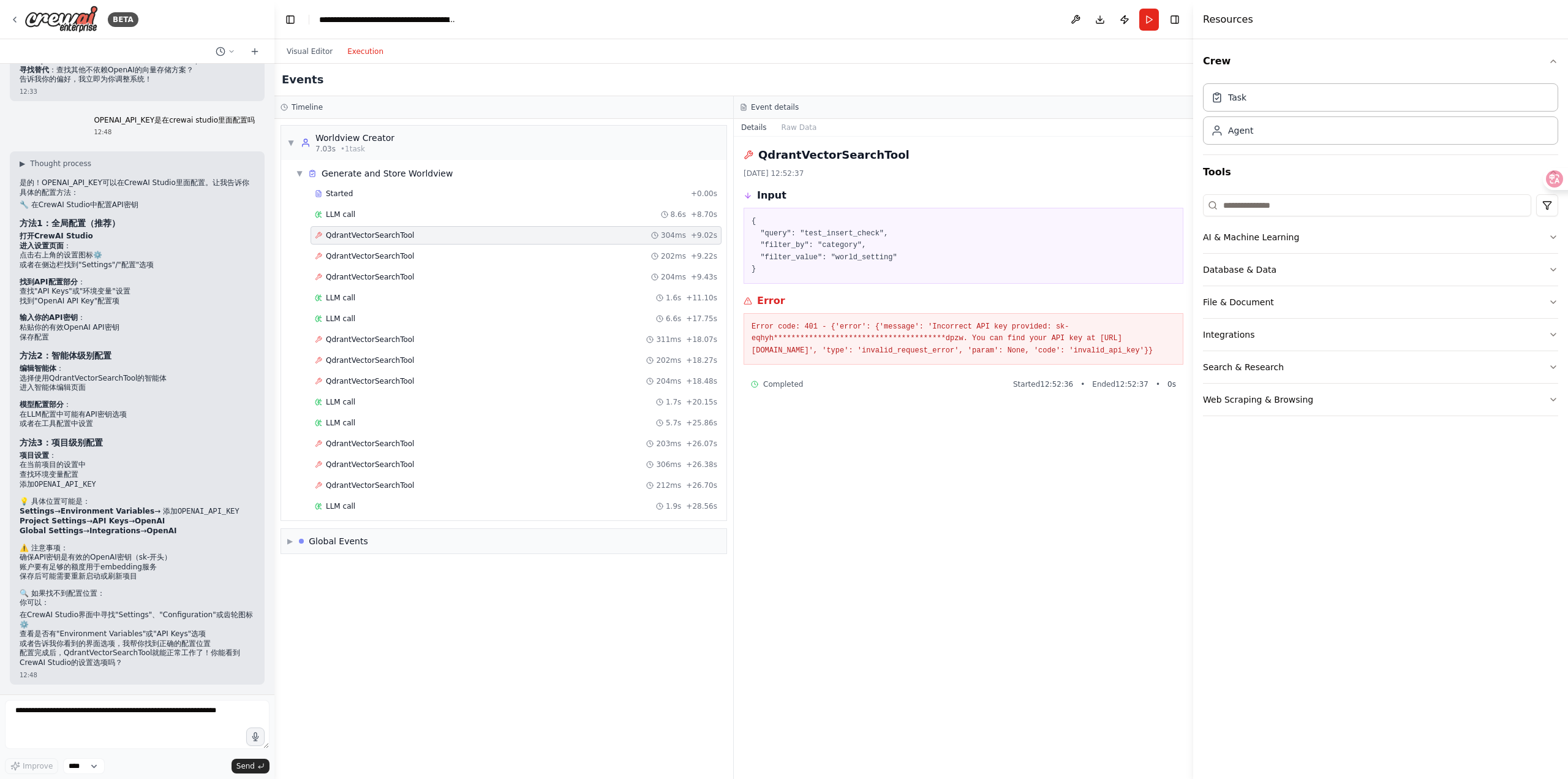
click at [963, 328] on pre "**********" at bounding box center [963, 339] width 424 height 36
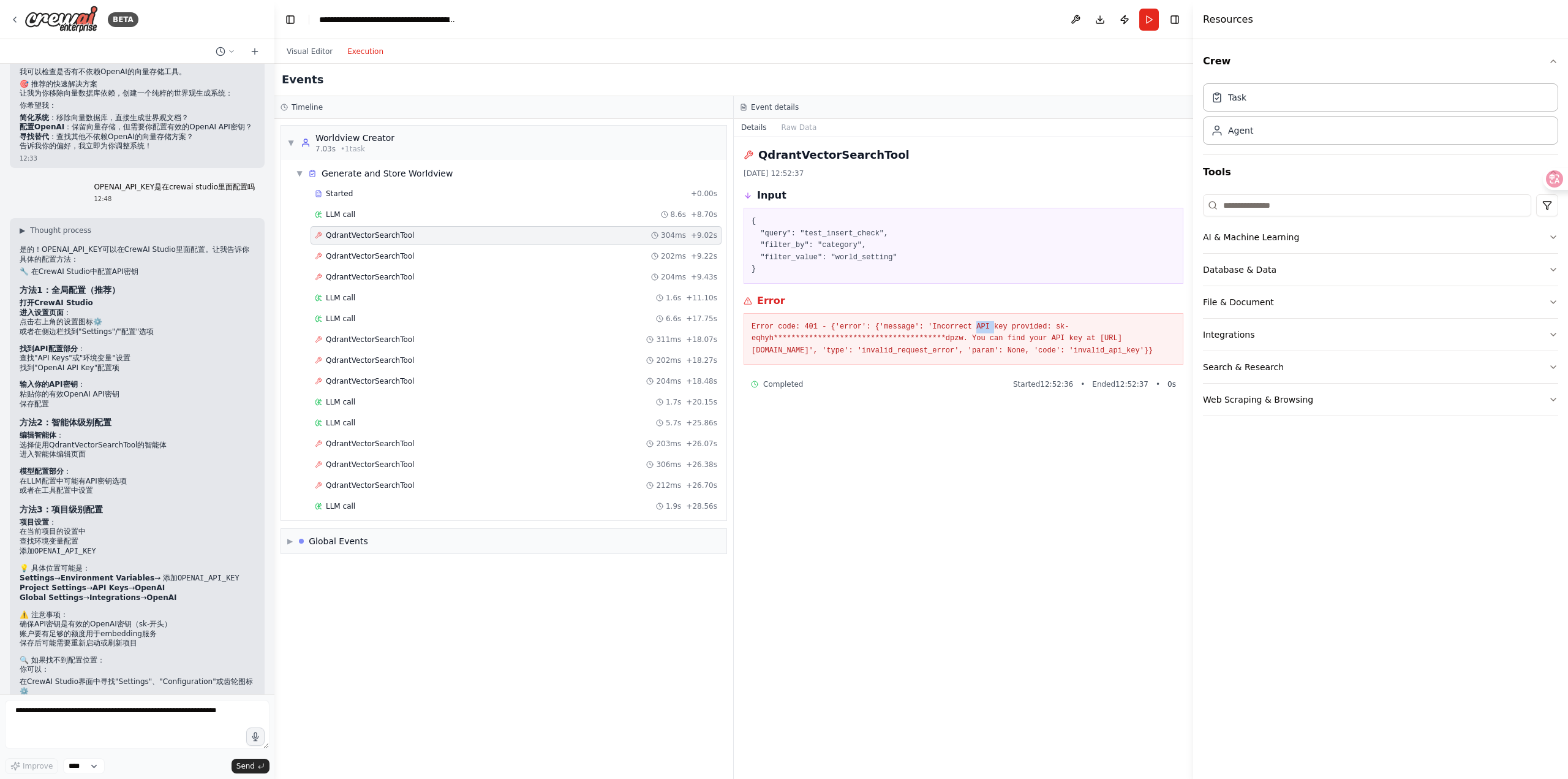
scroll to position [12120, 0]
